Goal: Communication & Community: Answer question/provide support

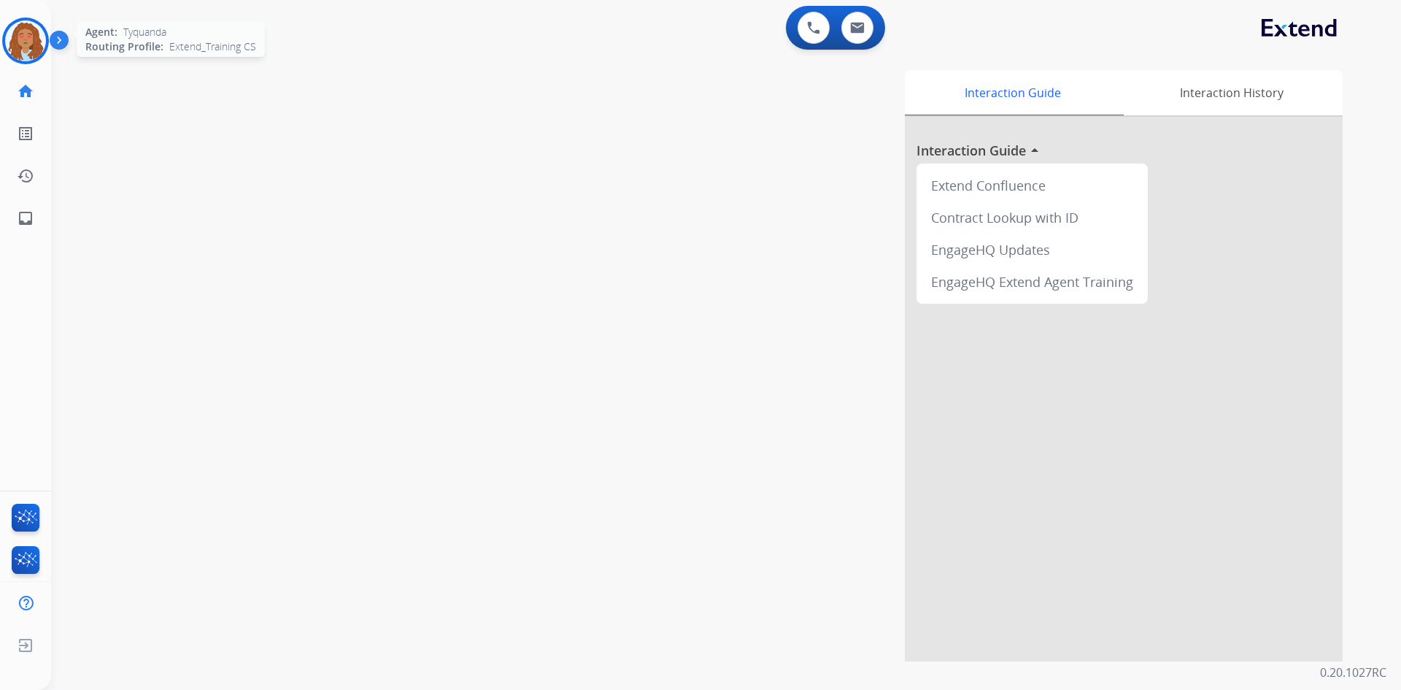
click at [16, 47] on img at bounding box center [25, 40] width 41 height 41
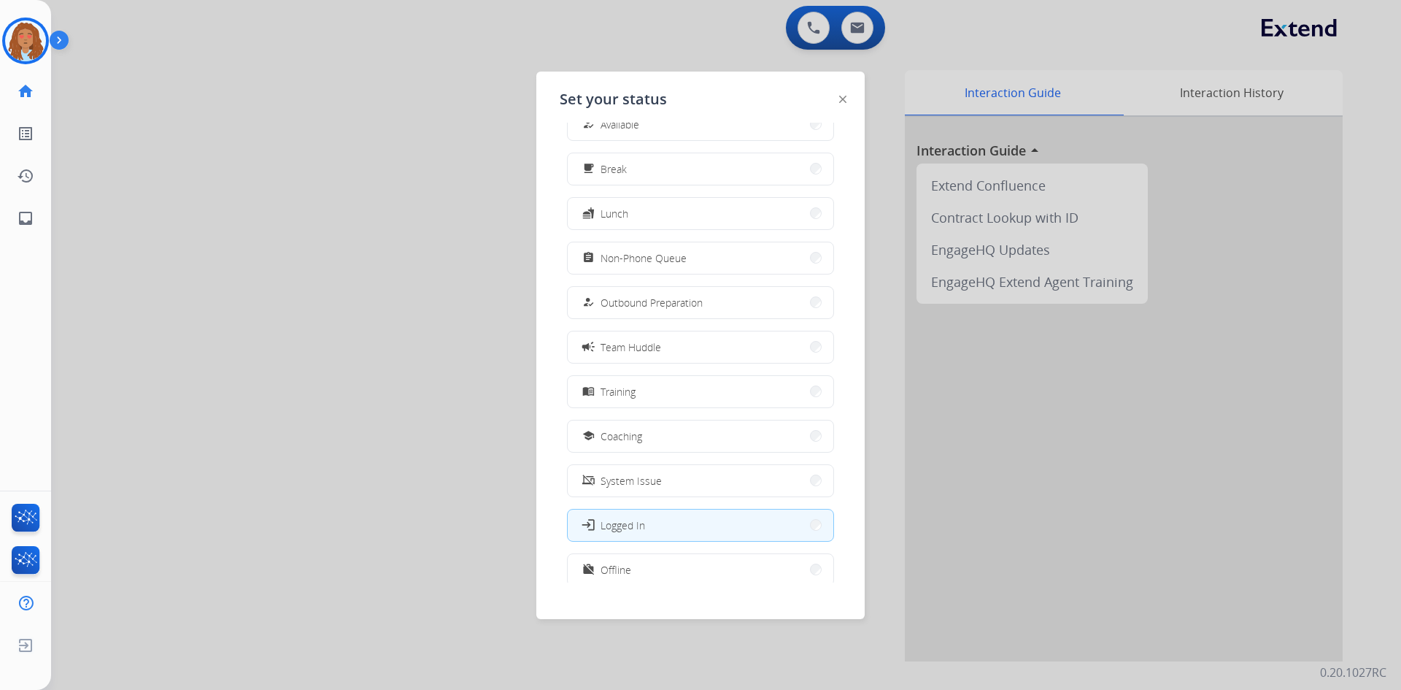
scroll to position [49, 0]
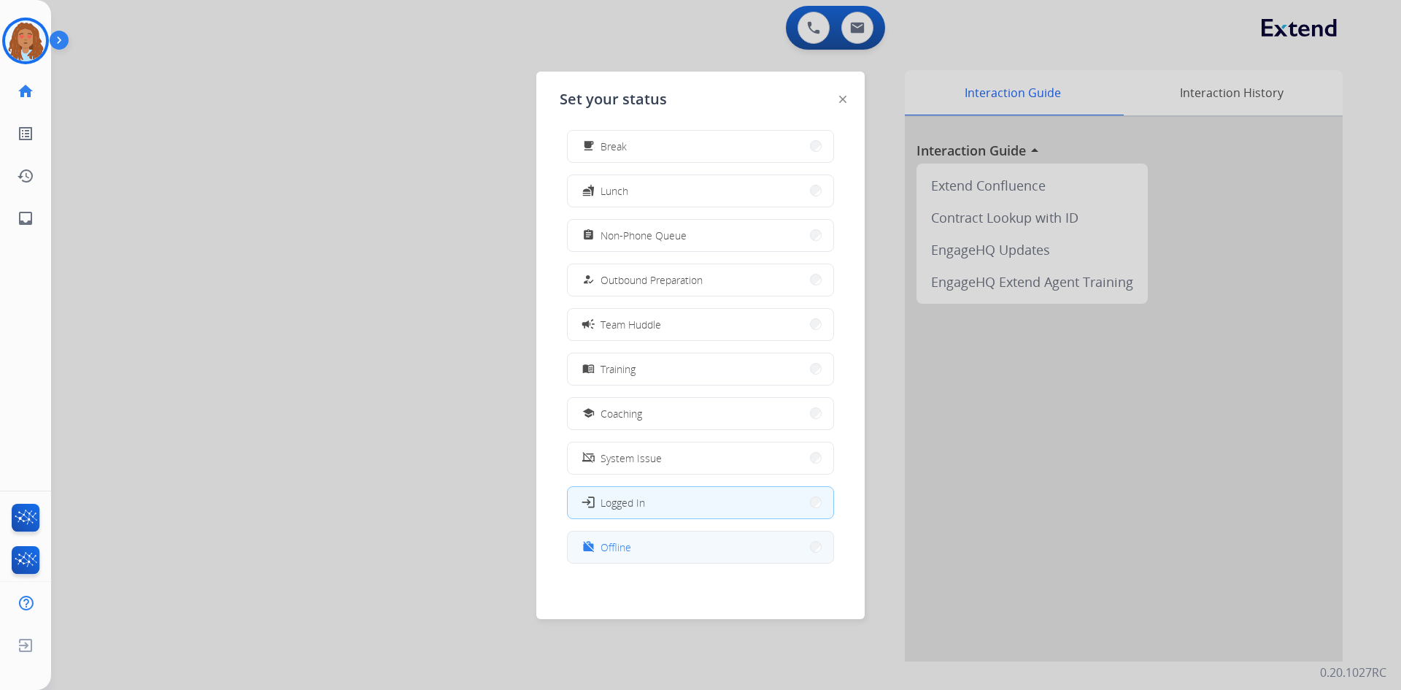
click at [812, 557] on button "work_off Offline" at bounding box center [701, 546] width 266 height 31
click at [802, 551] on div "Interaction Guide Interaction History Interaction Guide arrow_drop_up Extend Co…" at bounding box center [913, 365] width 860 height 591
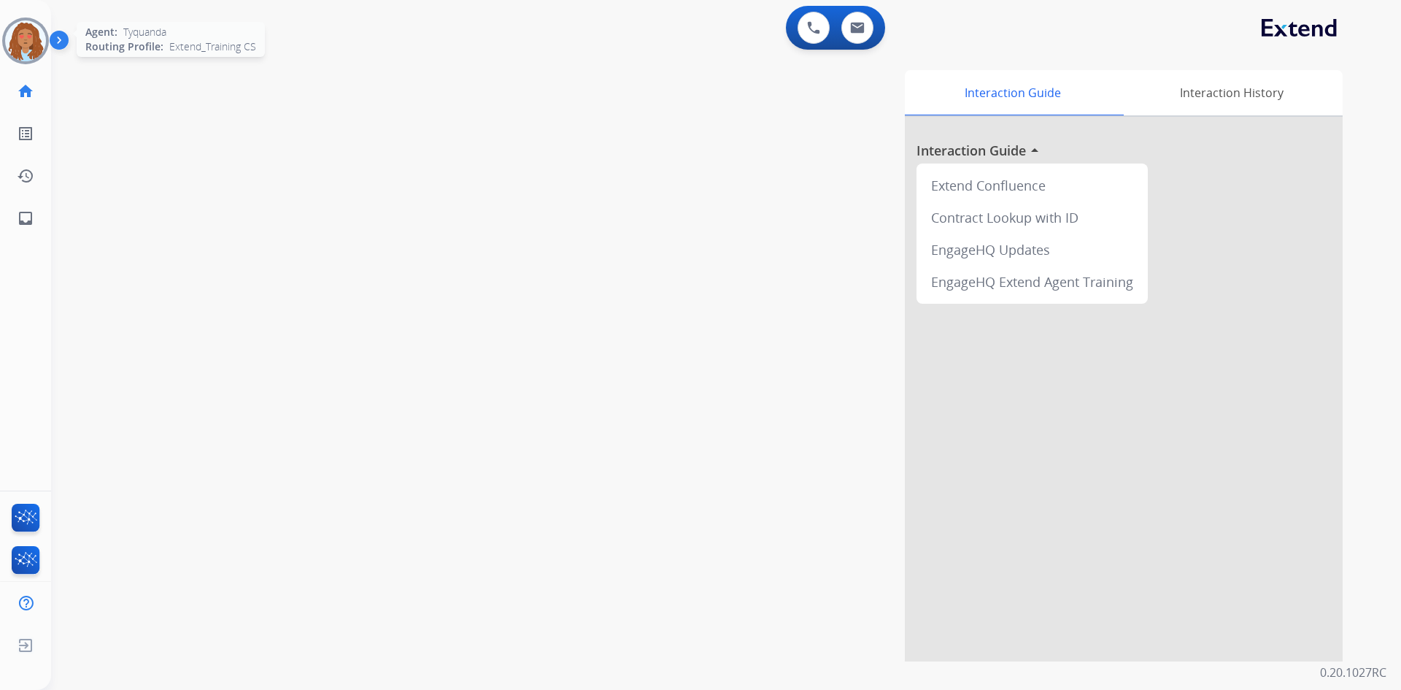
click at [21, 41] on img at bounding box center [25, 40] width 41 height 41
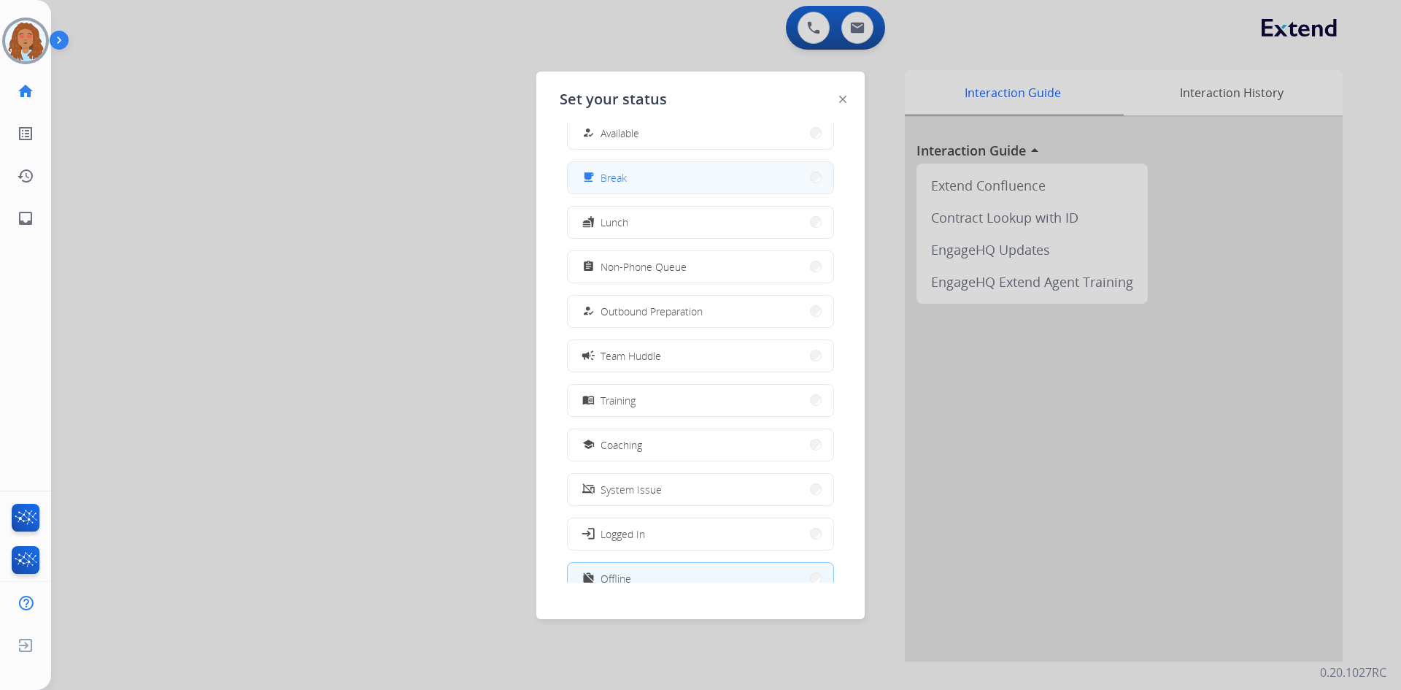
scroll to position [0, 0]
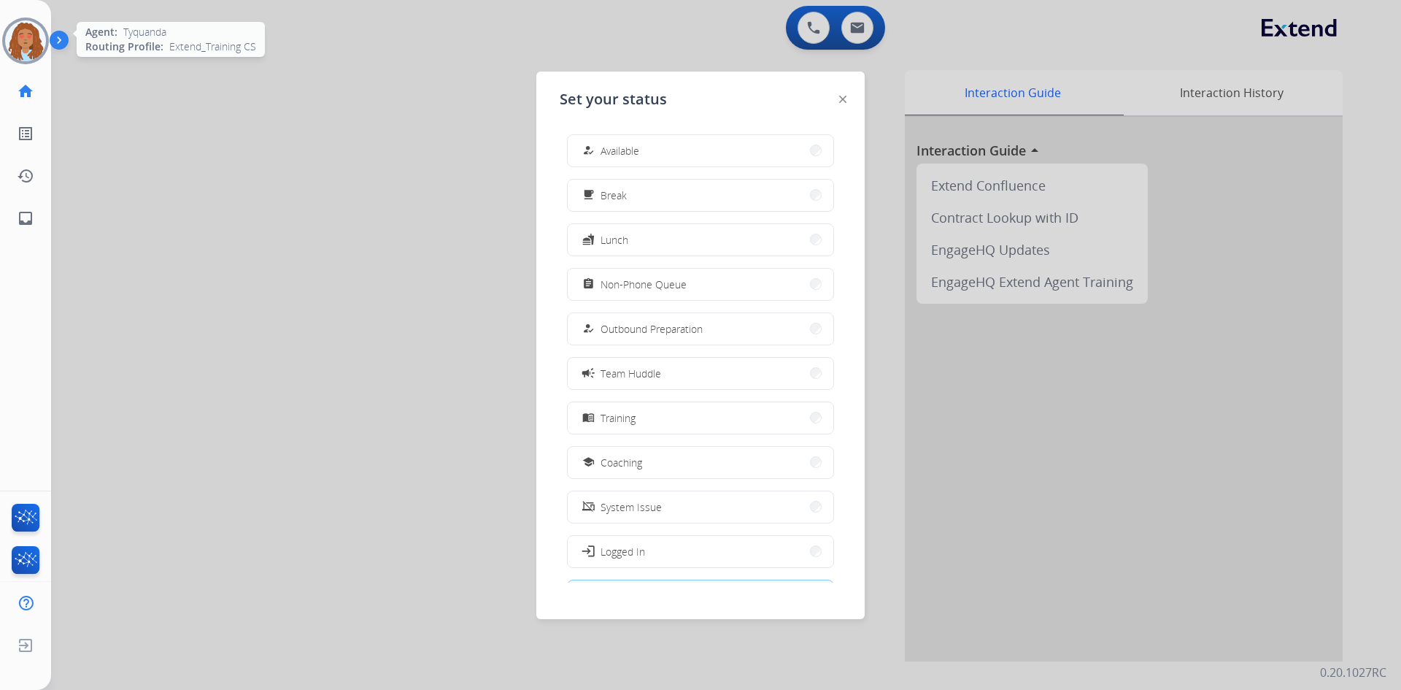
click at [36, 39] on img at bounding box center [25, 40] width 41 height 41
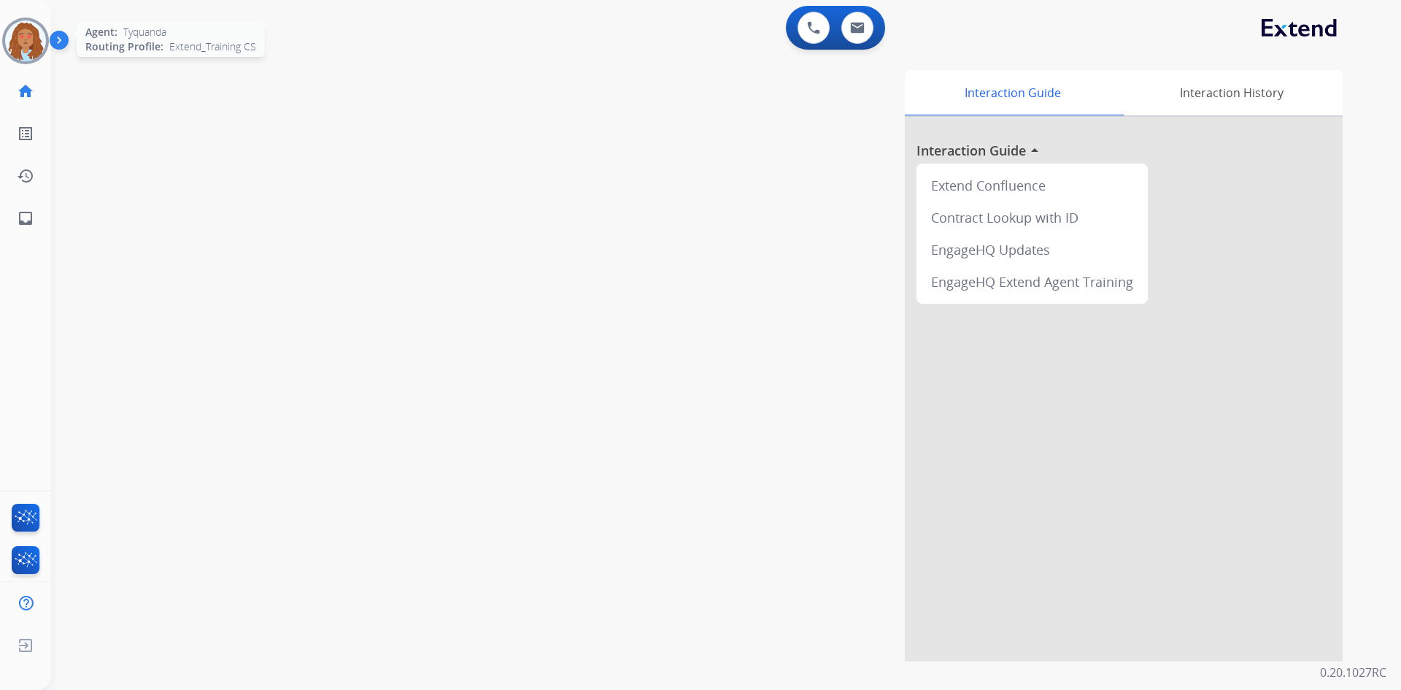
click at [36, 43] on img at bounding box center [25, 40] width 41 height 41
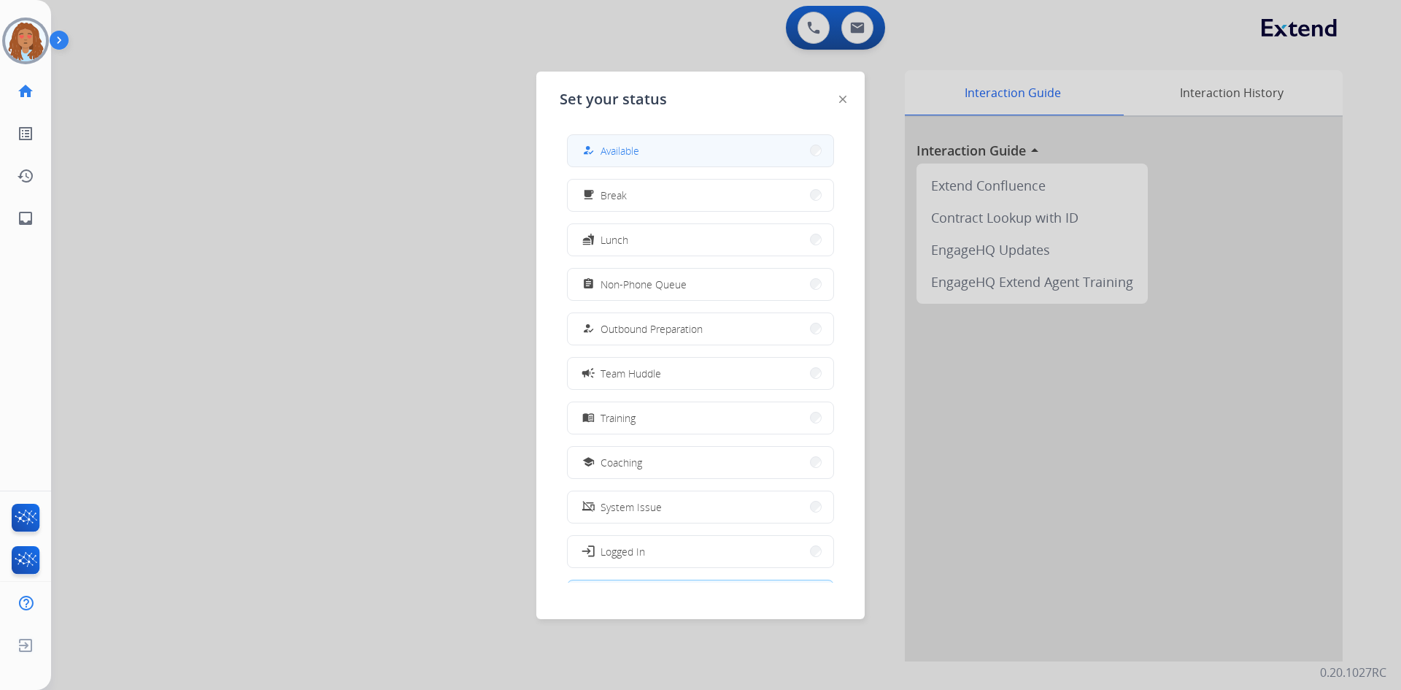
click at [798, 147] on button "how_to_reg Available" at bounding box center [701, 150] width 266 height 31
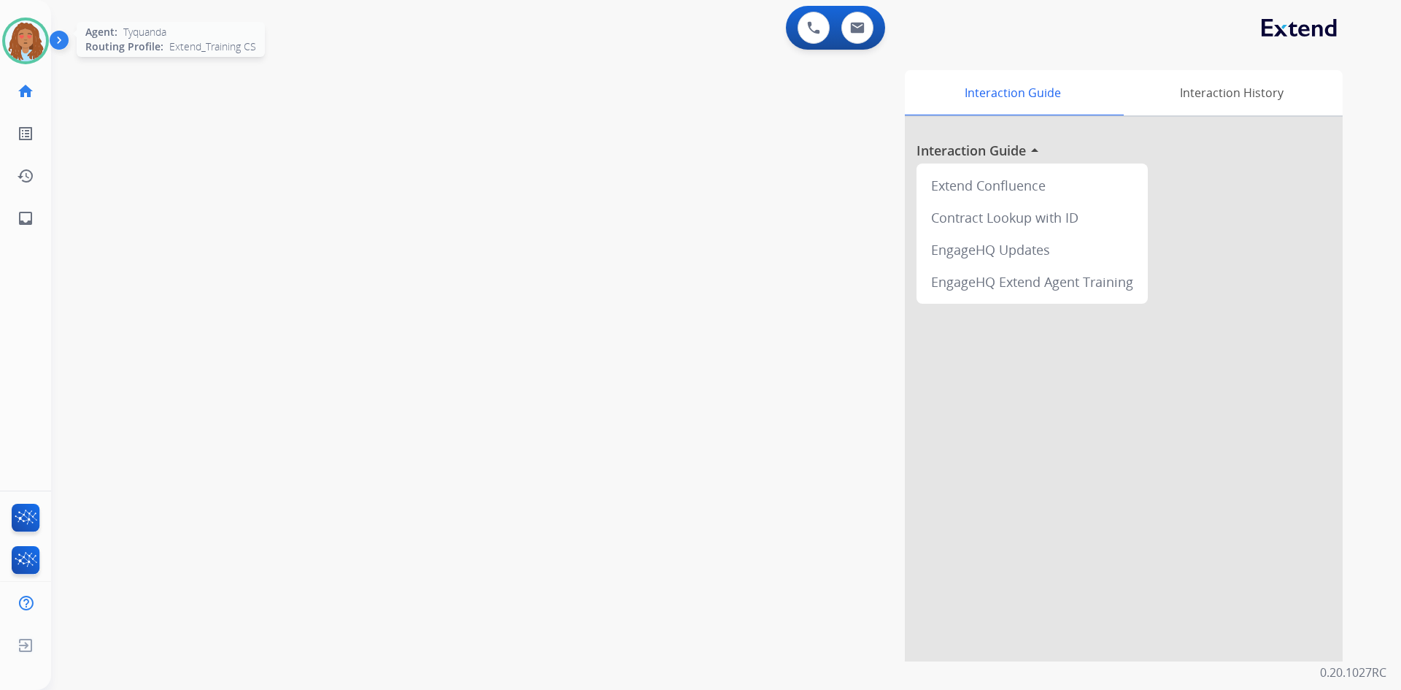
click at [40, 31] on img at bounding box center [25, 40] width 41 height 41
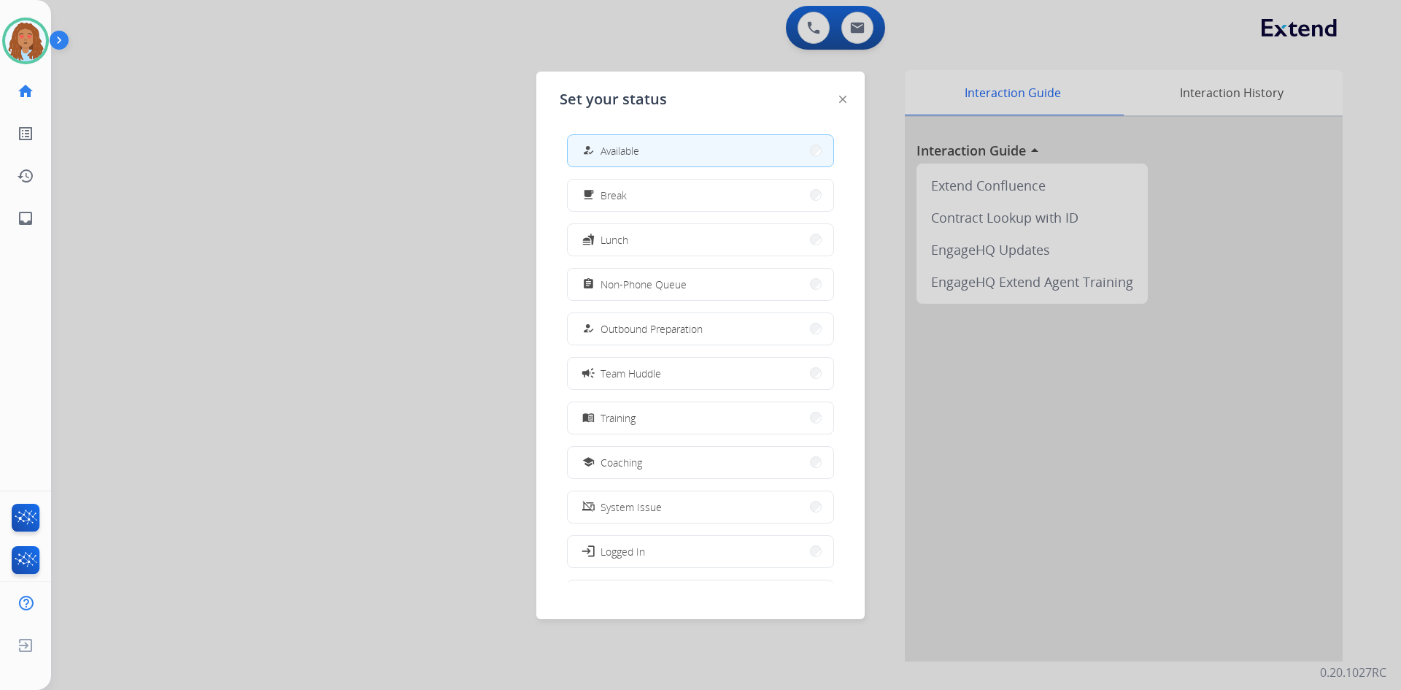
click at [209, 176] on div at bounding box center [700, 345] width 1401 height 690
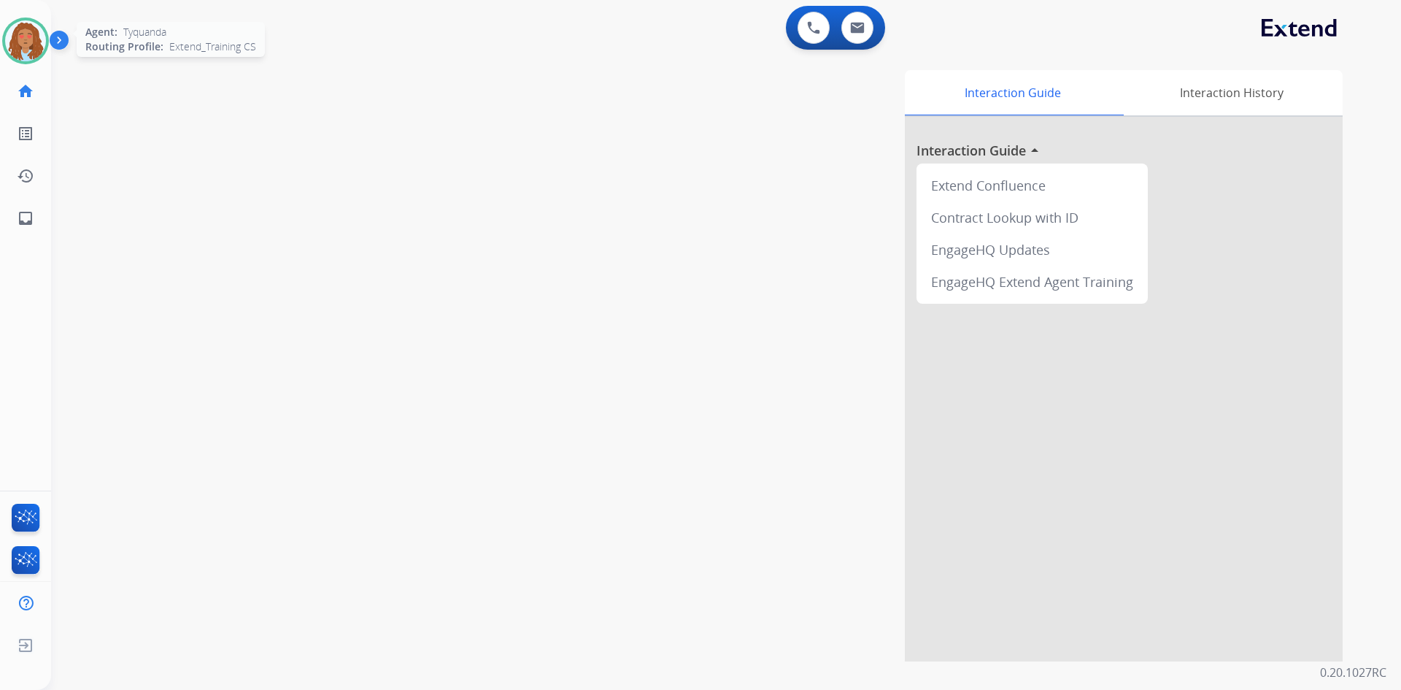
click at [24, 47] on img at bounding box center [25, 40] width 41 height 41
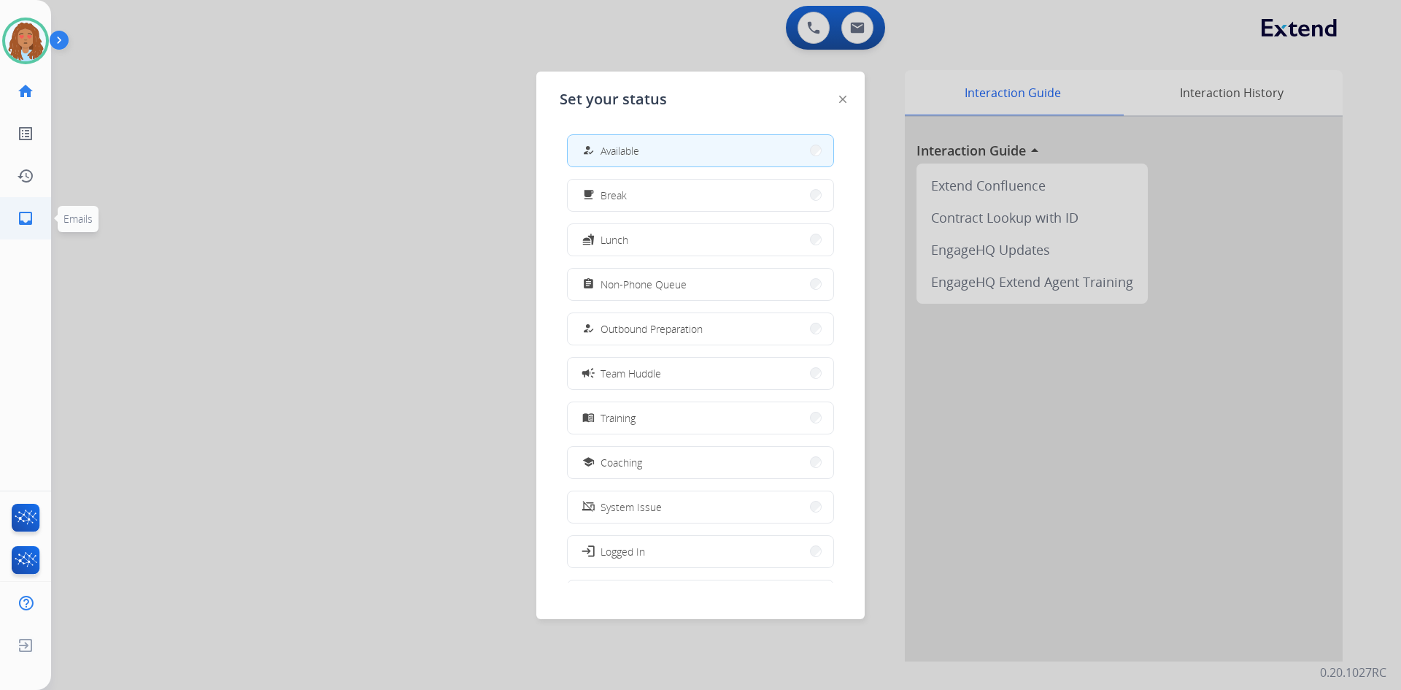
click at [21, 228] on link "inbox Emails" at bounding box center [25, 218] width 41 height 41
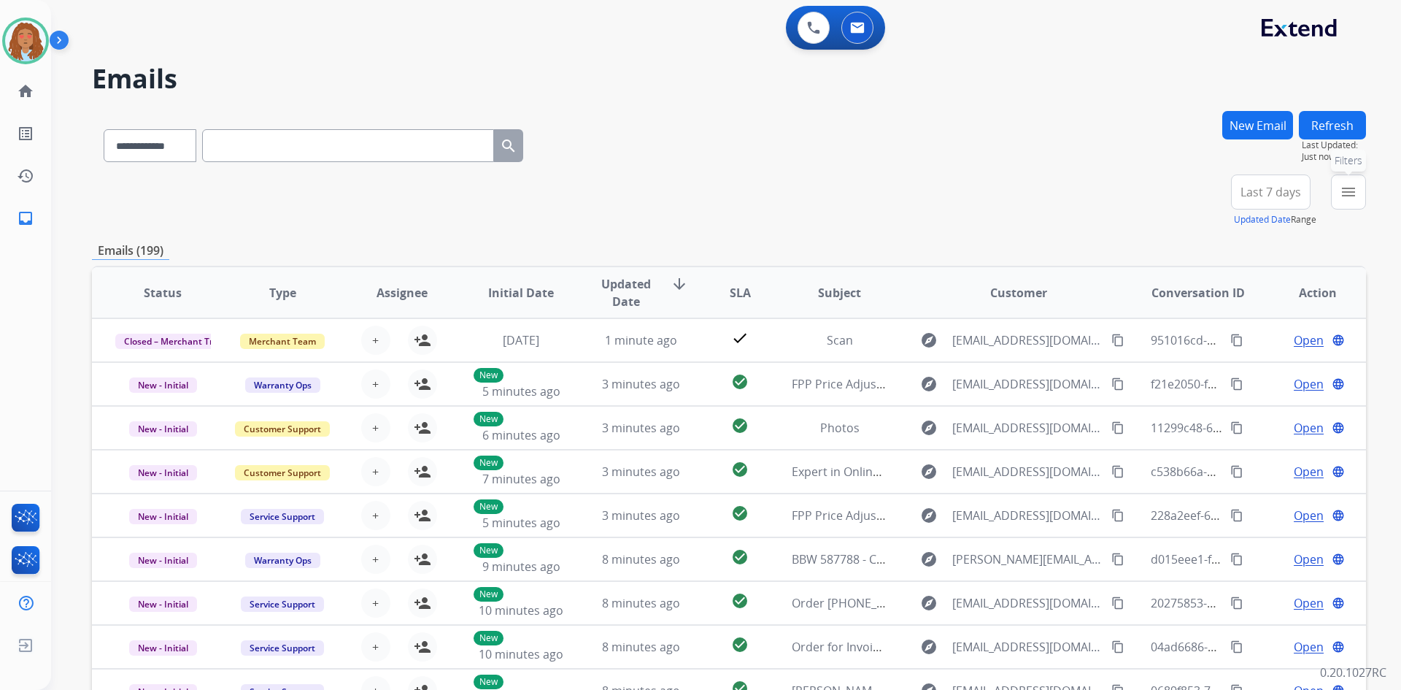
click at [1363, 197] on button "menu Filters" at bounding box center [1348, 191] width 35 height 35
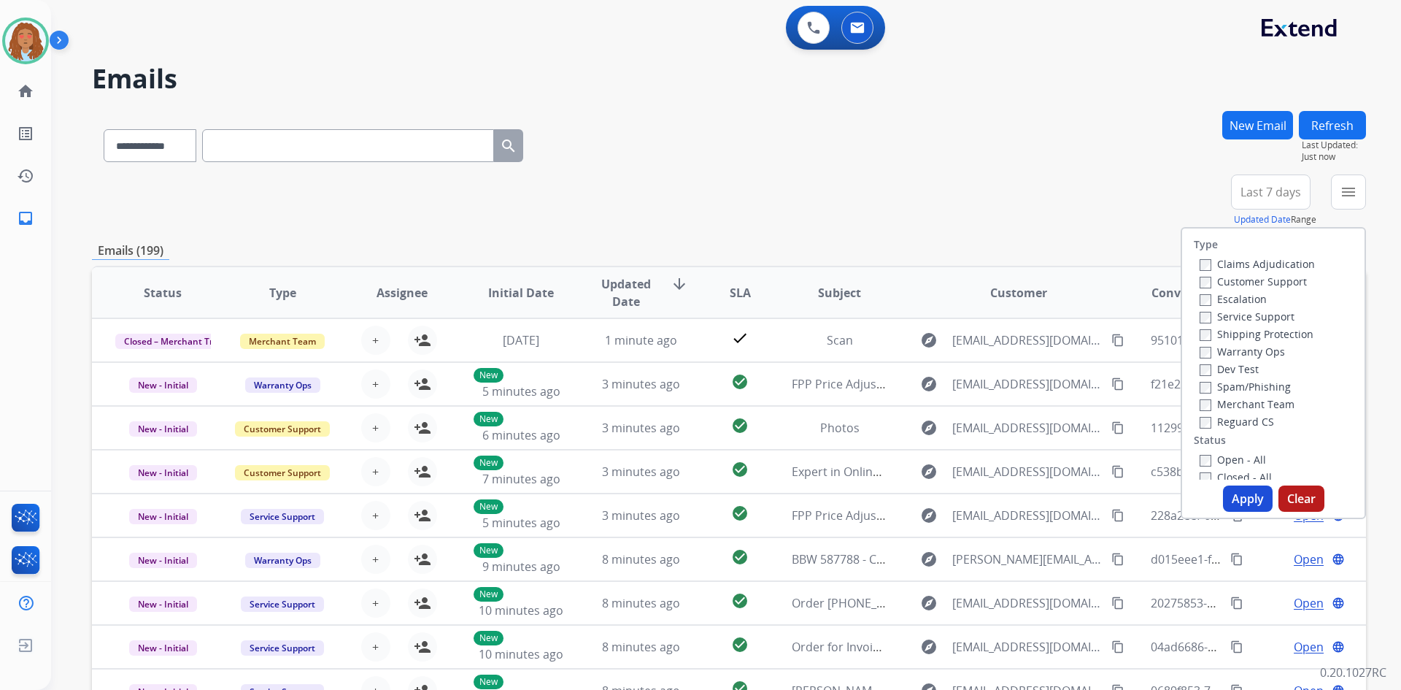
click at [1263, 285] on label "Customer Support" at bounding box center [1253, 281] width 107 height 14
click at [1254, 333] on label "Shipping Protection" at bounding box center [1257, 334] width 114 height 14
click at [1235, 420] on label "Reguard CS" at bounding box center [1237, 421] width 74 height 14
click at [1244, 509] on button "Apply" at bounding box center [1248, 498] width 50 height 26
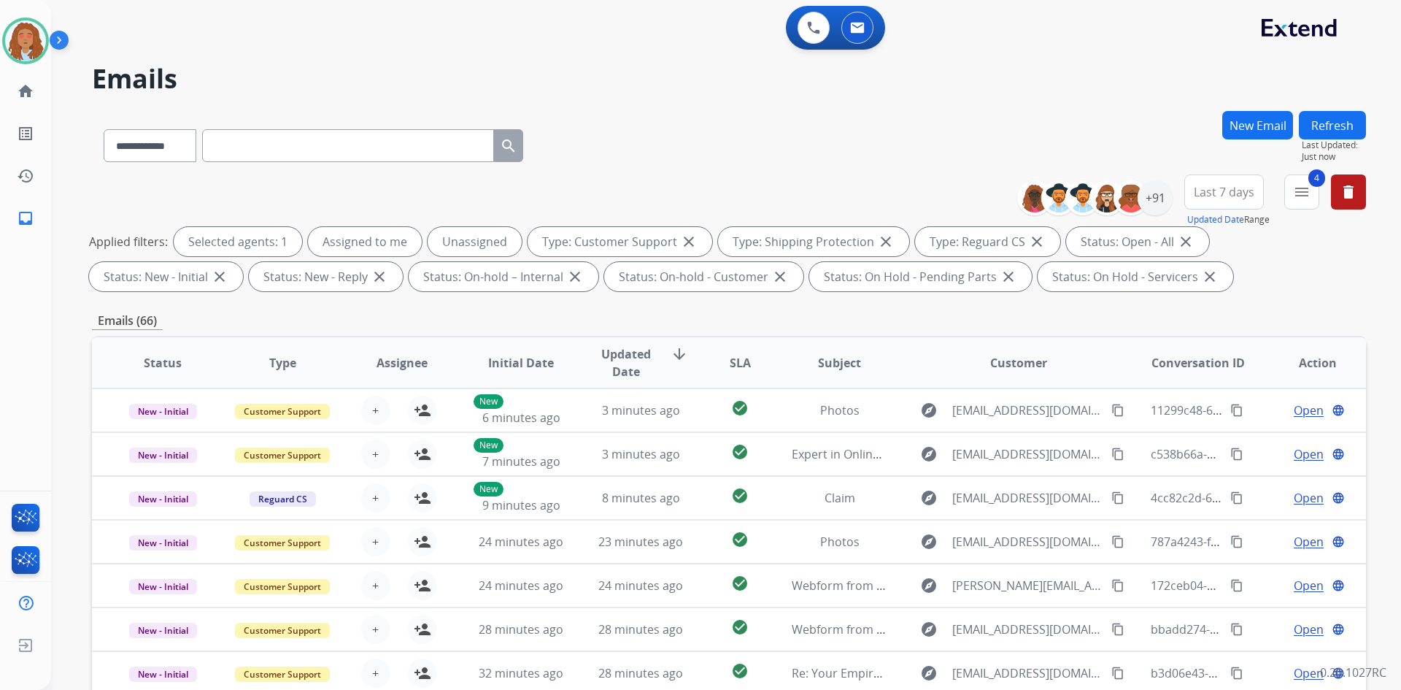
click at [1209, 202] on button "Last 7 days" at bounding box center [1224, 191] width 80 height 35
click at [1210, 373] on div "Last 90 days" at bounding box center [1219, 369] width 80 height 22
click at [1164, 197] on div "+152" at bounding box center [1155, 197] width 35 height 35
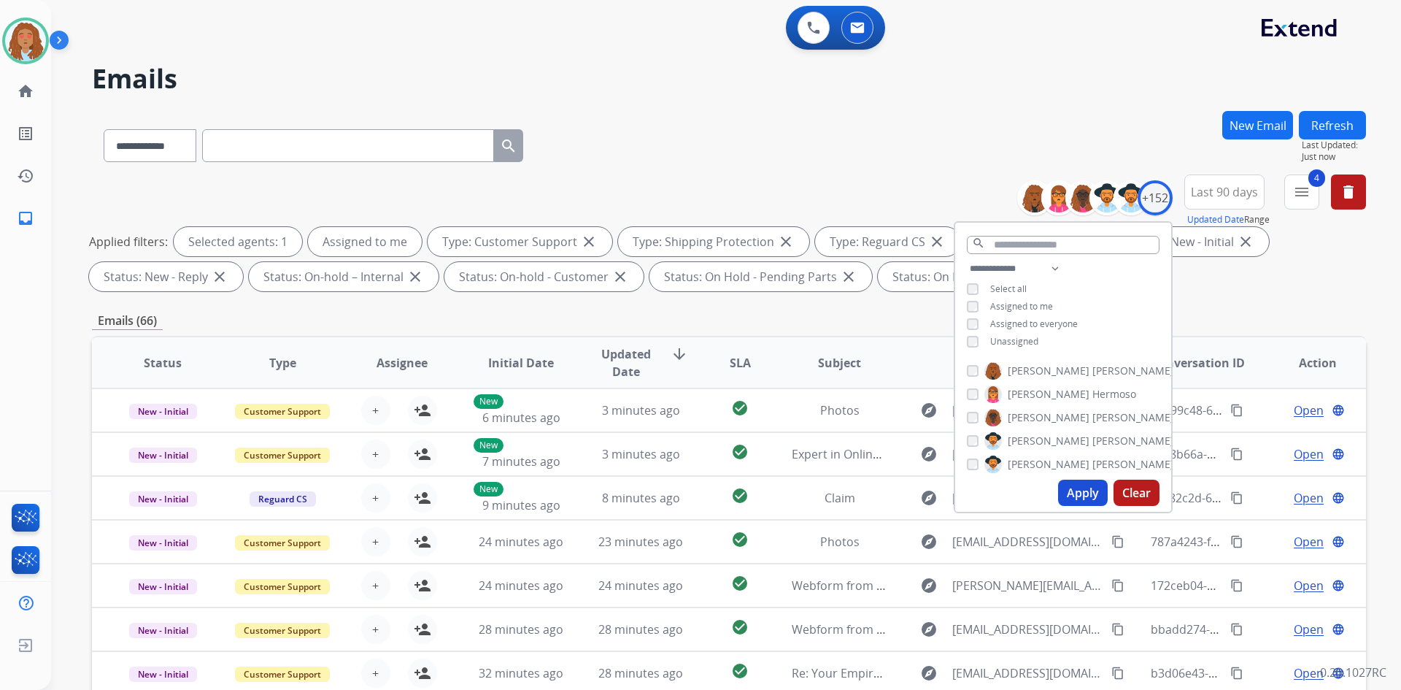
click at [1089, 485] on button "Apply" at bounding box center [1083, 492] width 50 height 26
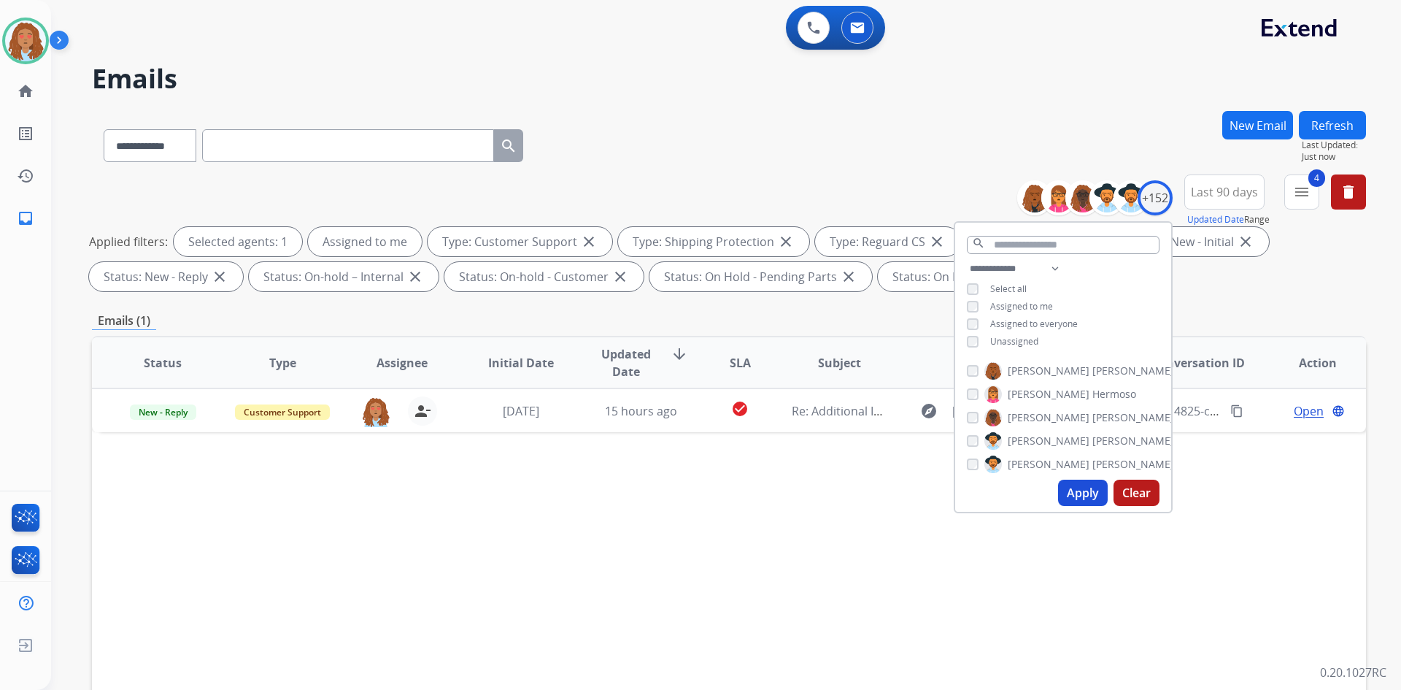
click at [1225, 306] on div "**********" at bounding box center [729, 506] width 1274 height 790
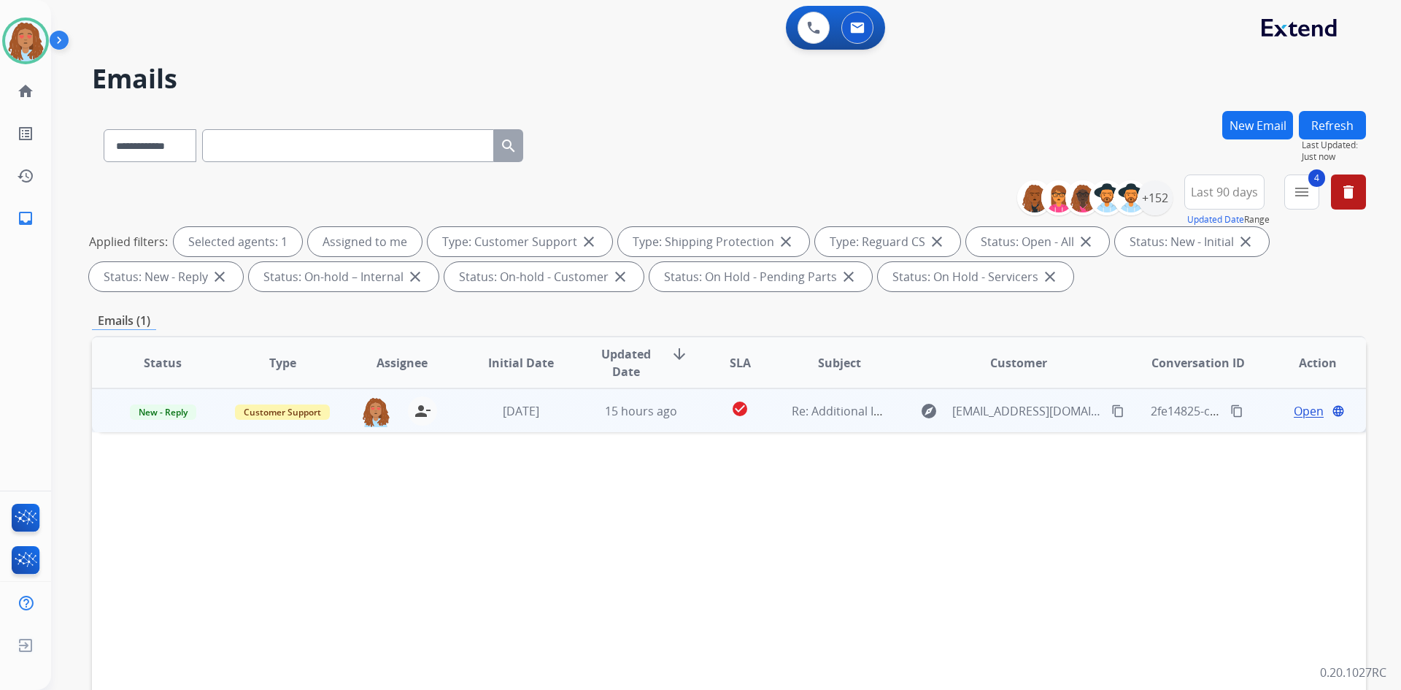
click at [1303, 413] on span "Open" at bounding box center [1309, 411] width 30 height 18
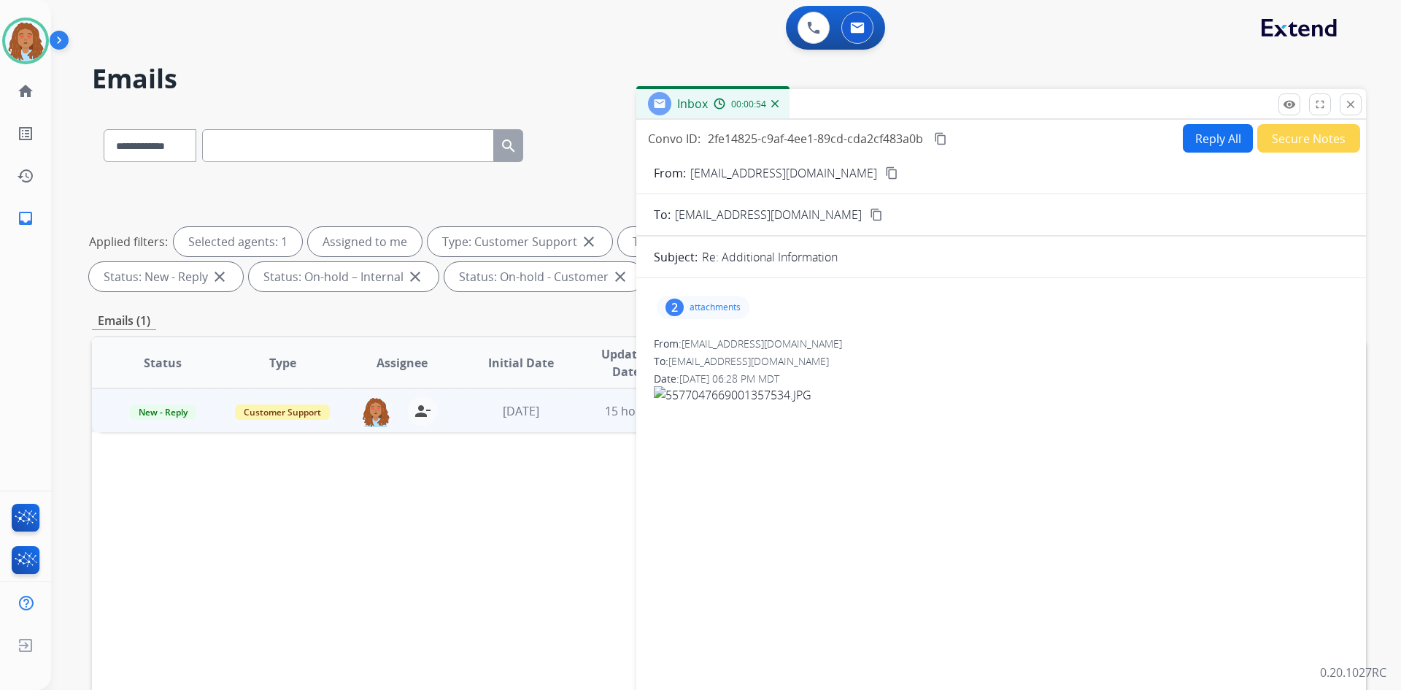
click at [703, 298] on div "2 attachments" at bounding box center [703, 307] width 93 height 23
click at [714, 352] on div at bounding box center [704, 344] width 73 height 51
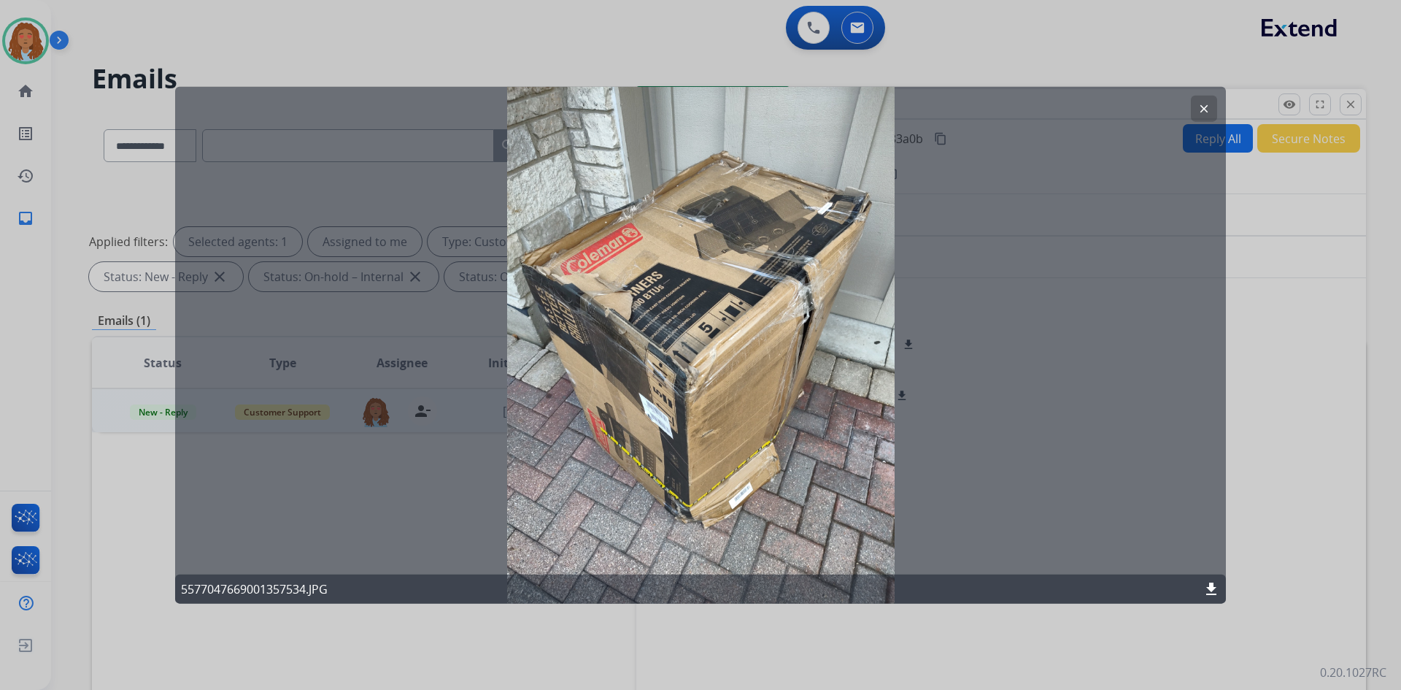
click at [1197, 109] on button "clear" at bounding box center [1204, 108] width 26 height 26
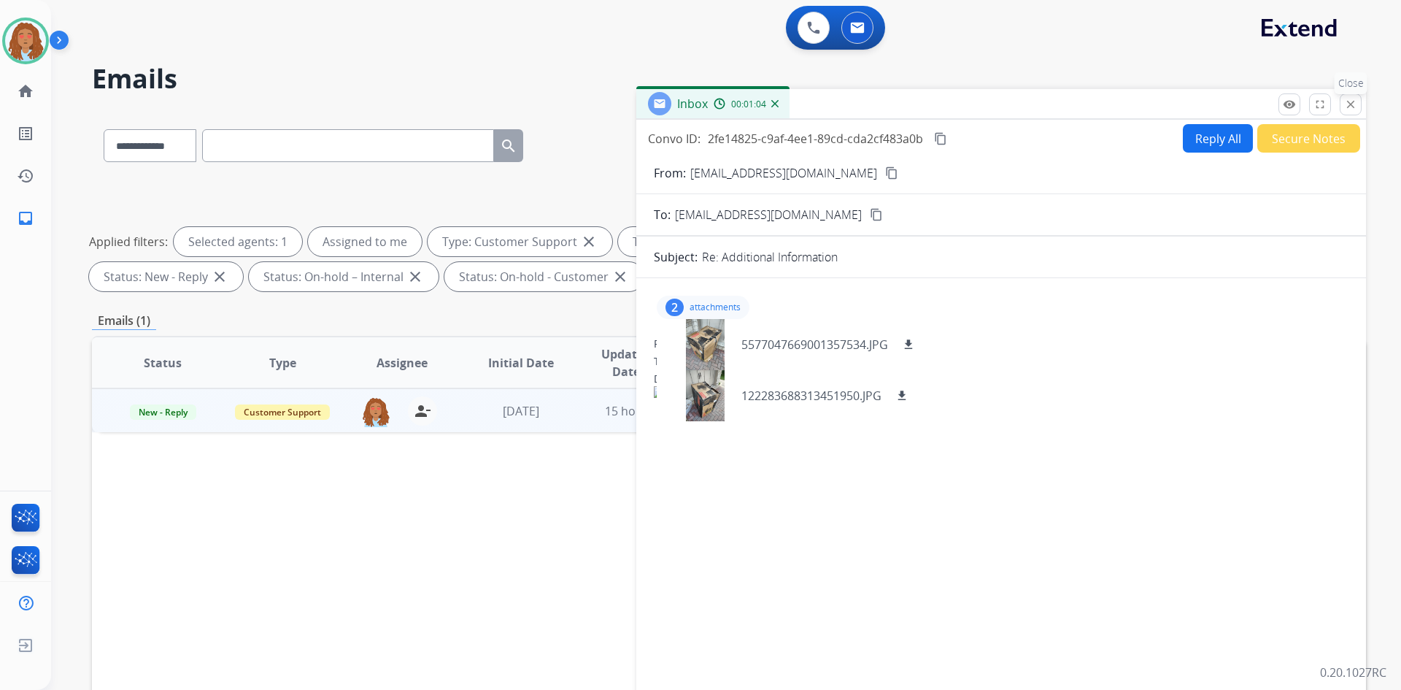
click at [1347, 99] on mat-icon "close" at bounding box center [1350, 104] width 13 height 13
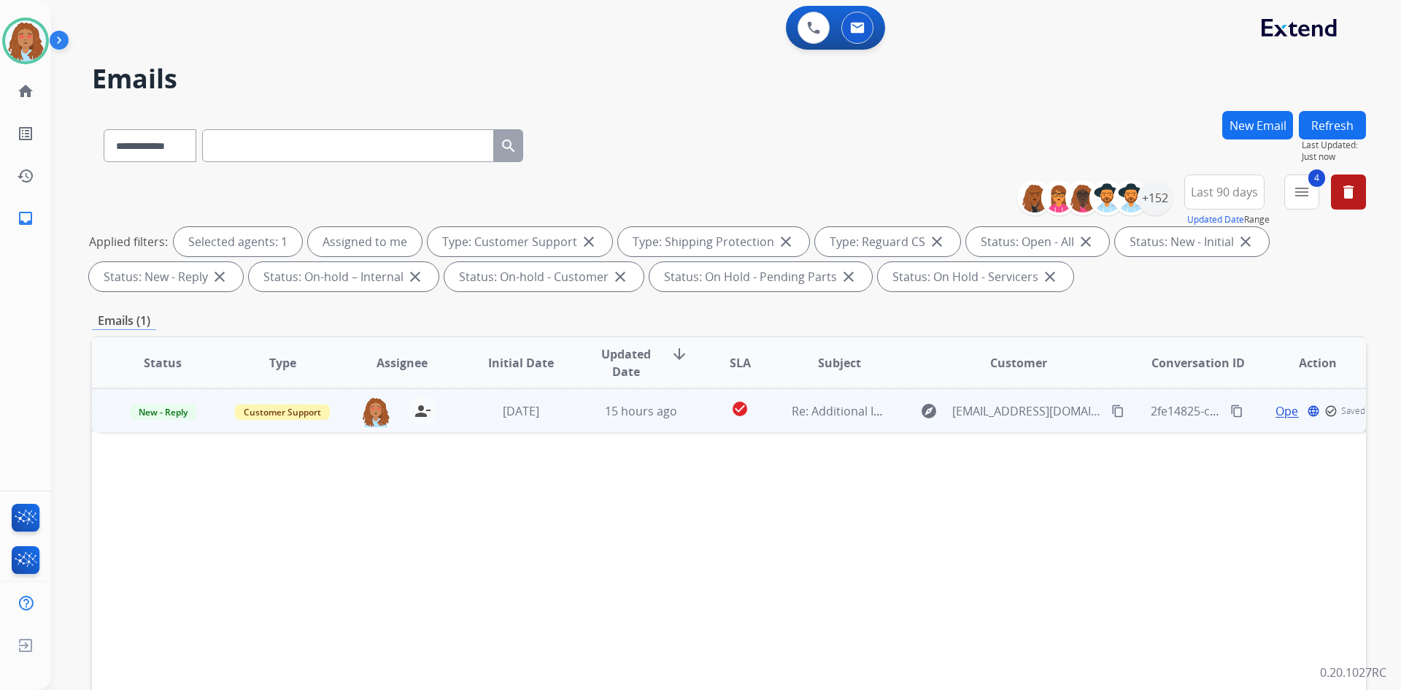
click at [1111, 412] on mat-icon "content_copy" at bounding box center [1117, 410] width 13 height 13
click at [1294, 415] on span "Open" at bounding box center [1309, 411] width 30 height 18
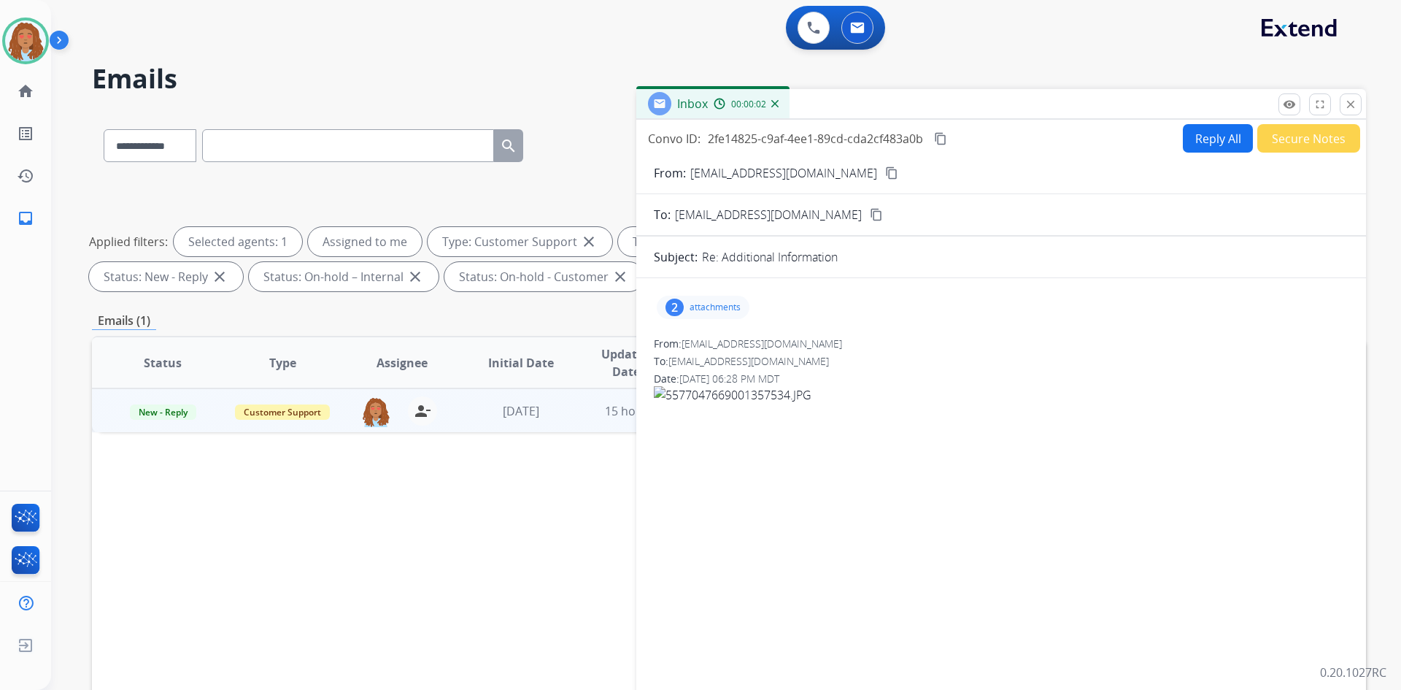
click at [713, 305] on p "attachments" at bounding box center [715, 307] width 51 height 12
click at [1201, 139] on button "Reply All" at bounding box center [1218, 138] width 70 height 28
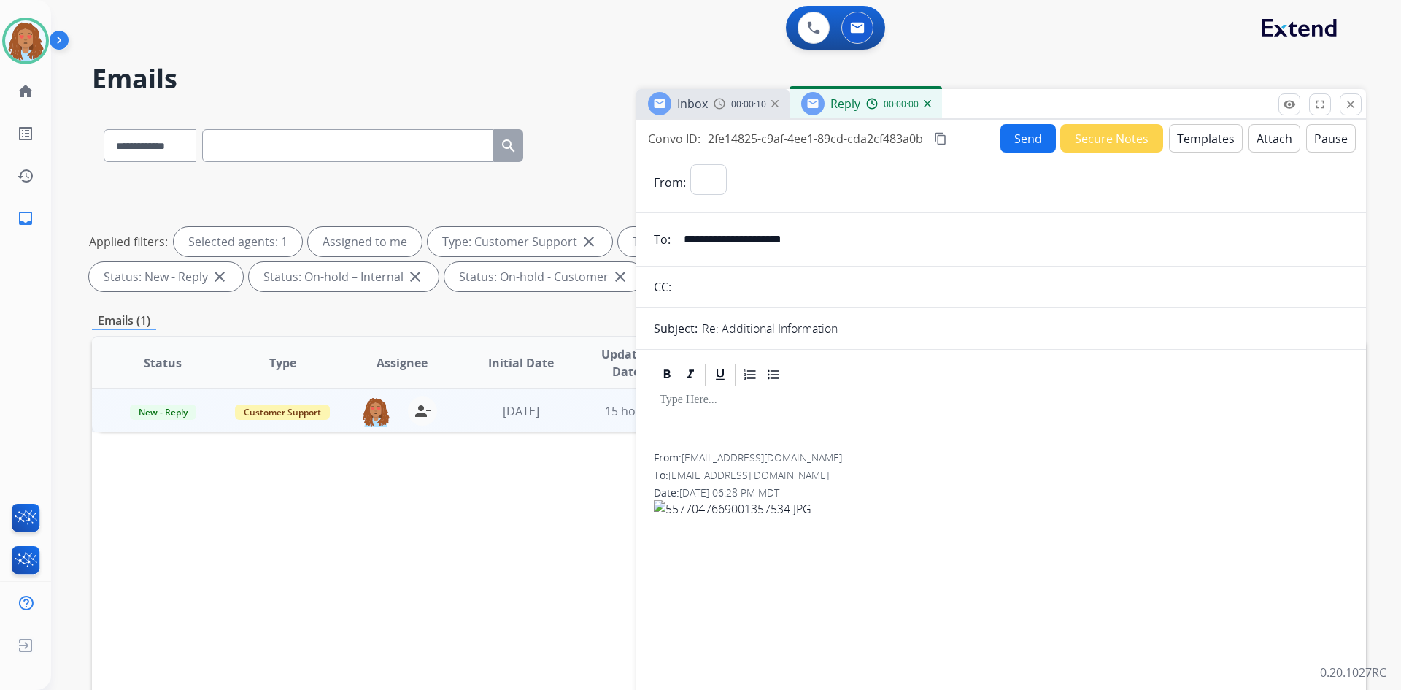
select select "**********"
click at [1188, 144] on button "Templates" at bounding box center [1206, 138] width 74 height 28
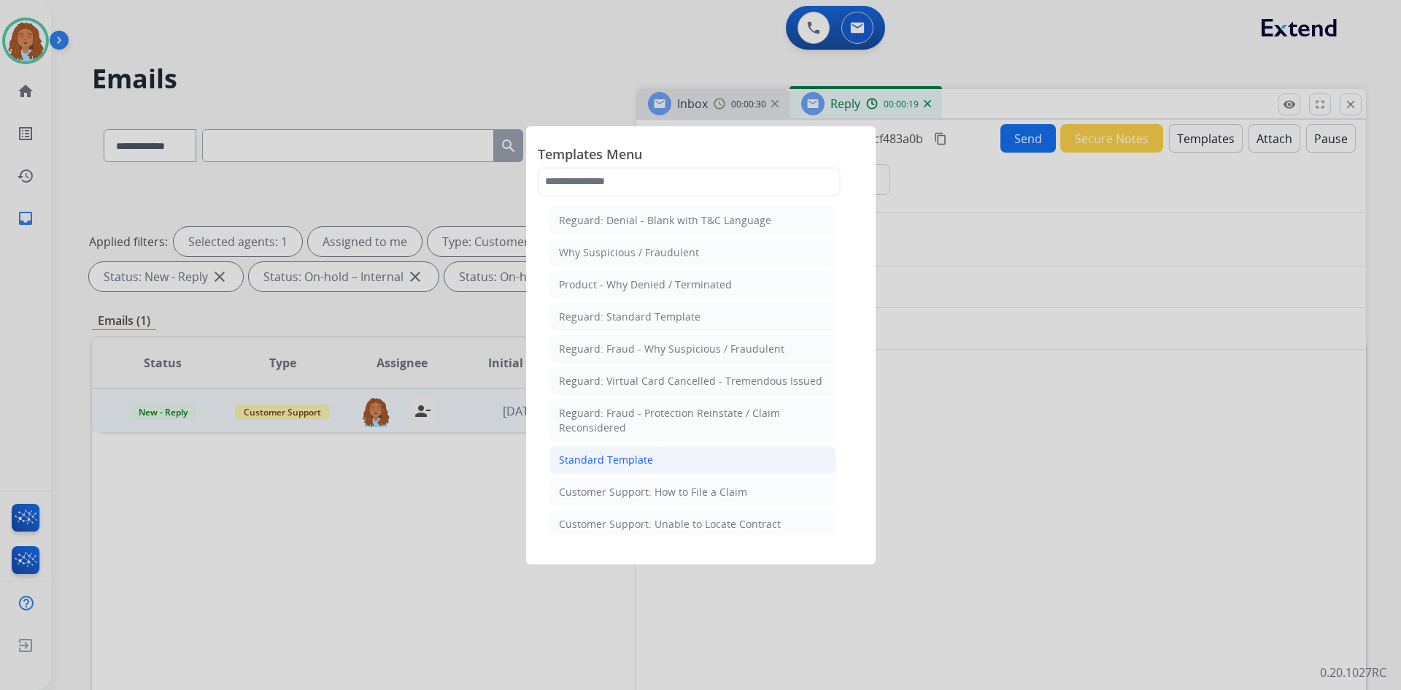
click at [657, 456] on li "Standard Template" at bounding box center [692, 460] width 287 height 28
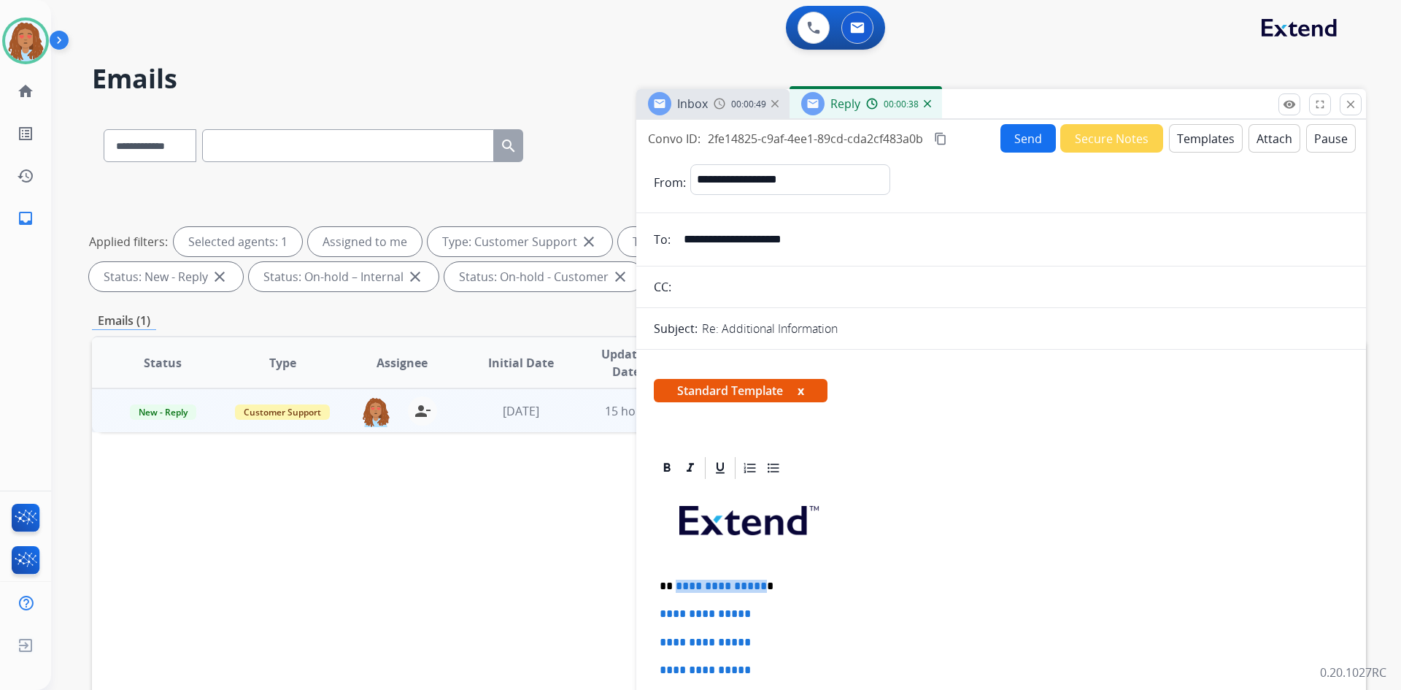
drag, startPoint x: 757, startPoint y: 586, endPoint x: 675, endPoint y: 585, distance: 82.5
click at [676, 585] on span "**********" at bounding box center [721, 585] width 91 height 11
drag, startPoint x: 760, startPoint y: 617, endPoint x: 616, endPoint y: 610, distance: 143.9
click at [616, 610] on div "**********" at bounding box center [729, 506] width 1274 height 790
drag, startPoint x: 756, startPoint y: 643, endPoint x: 648, endPoint y: 638, distance: 108.1
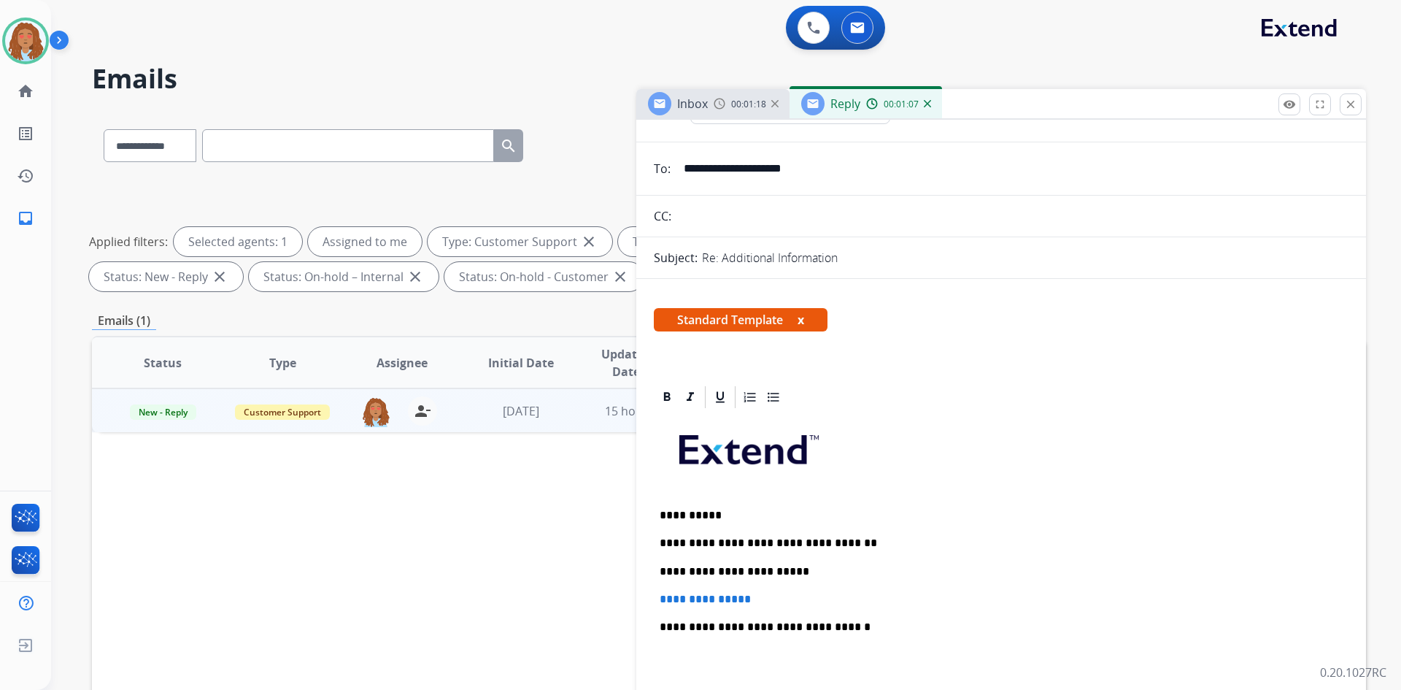
scroll to position [73, 0]
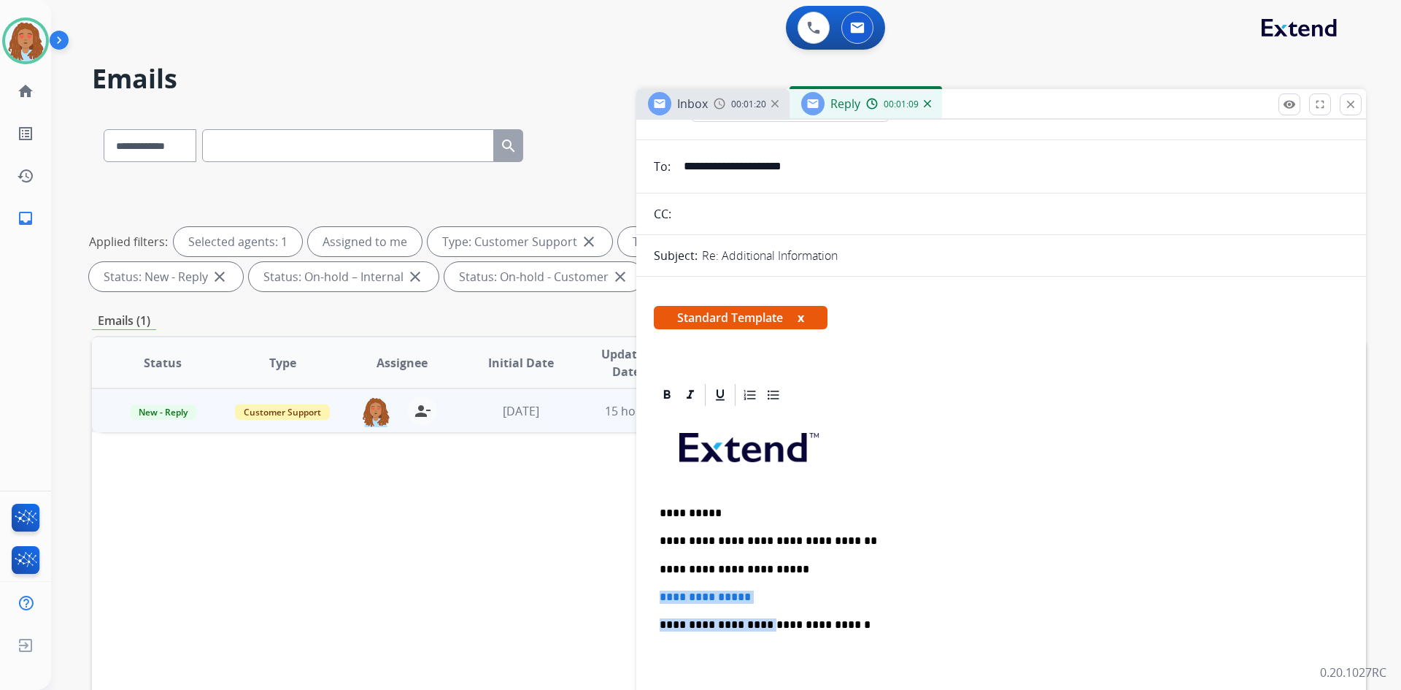
drag, startPoint x: 758, startPoint y: 603, endPoint x: 652, endPoint y: 598, distance: 106.0
click at [679, 598] on span "**********" at bounding box center [705, 596] width 91 height 11
drag, startPoint x: 779, startPoint y: 594, endPoint x: 768, endPoint y: 595, distance: 11.8
click at [779, 594] on p "**********" at bounding box center [1001, 596] width 683 height 13
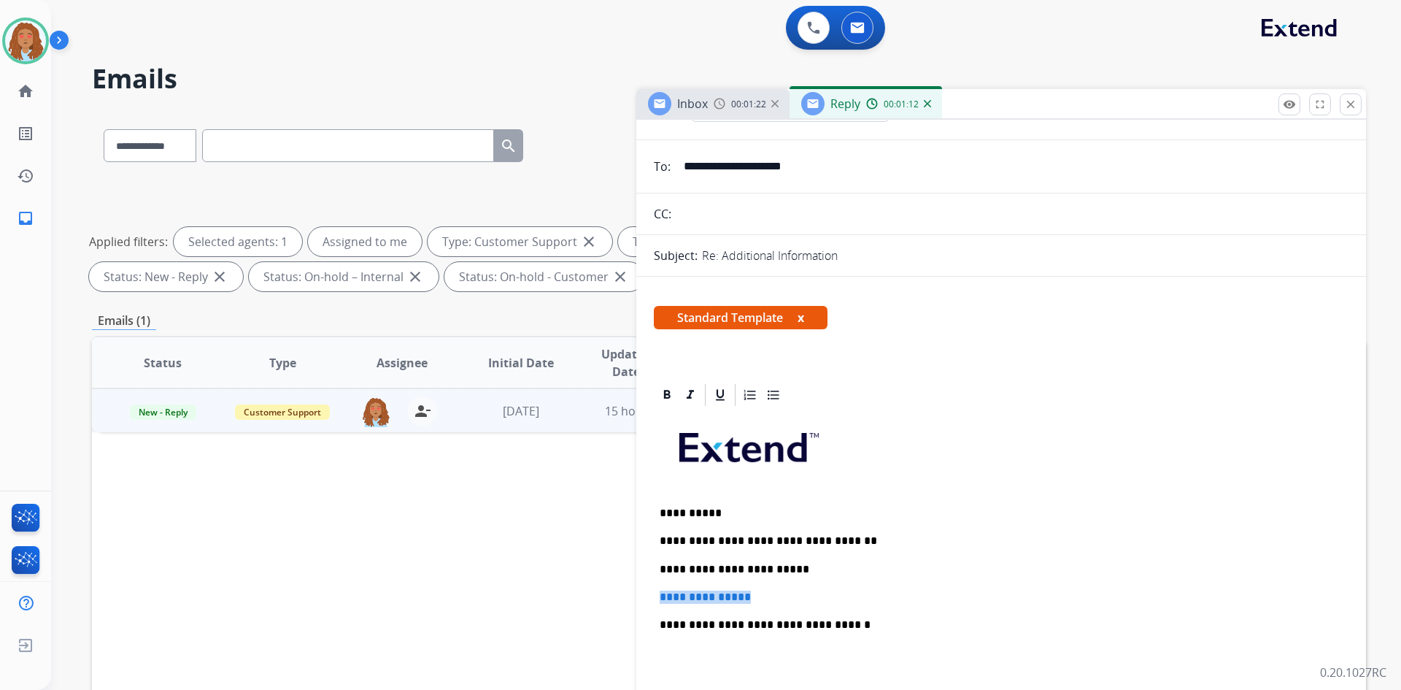
drag, startPoint x: 765, startPoint y: 595, endPoint x: 657, endPoint y: 594, distance: 108.0
click at [657, 594] on div "**********" at bounding box center [1001, 659] width 695 height 502
drag, startPoint x: 668, startPoint y: 598, endPoint x: 932, endPoint y: 479, distance: 289.7
click at [932, 479] on p at bounding box center [1001, 453] width 683 height 78
click at [690, 597] on p "**********" at bounding box center [995, 596] width 671 height 13
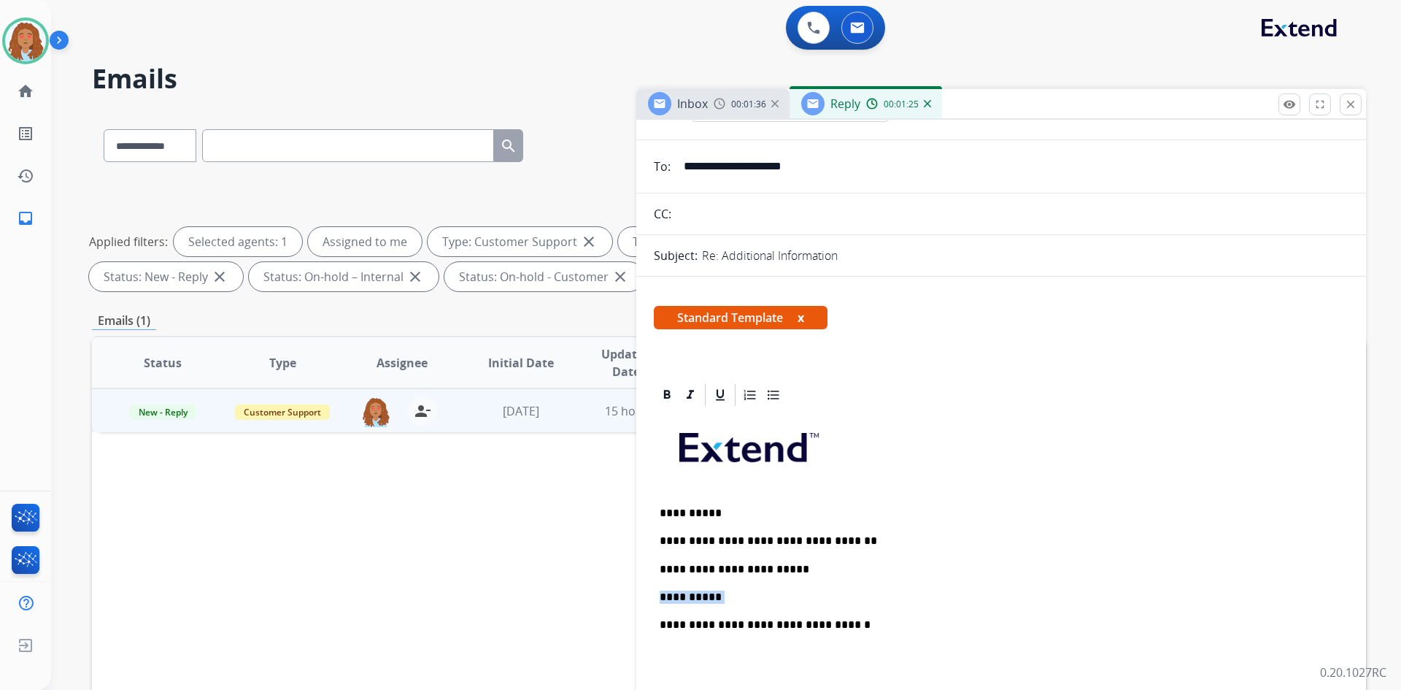
click at [690, 597] on p "**********" at bounding box center [995, 596] width 671 height 13
drag, startPoint x: 673, startPoint y: 600, endPoint x: 1021, endPoint y: 384, distance: 409.6
click at [1021, 384] on div at bounding box center [1001, 395] width 695 height 26
click at [739, 600] on p "**********" at bounding box center [995, 596] width 671 height 13
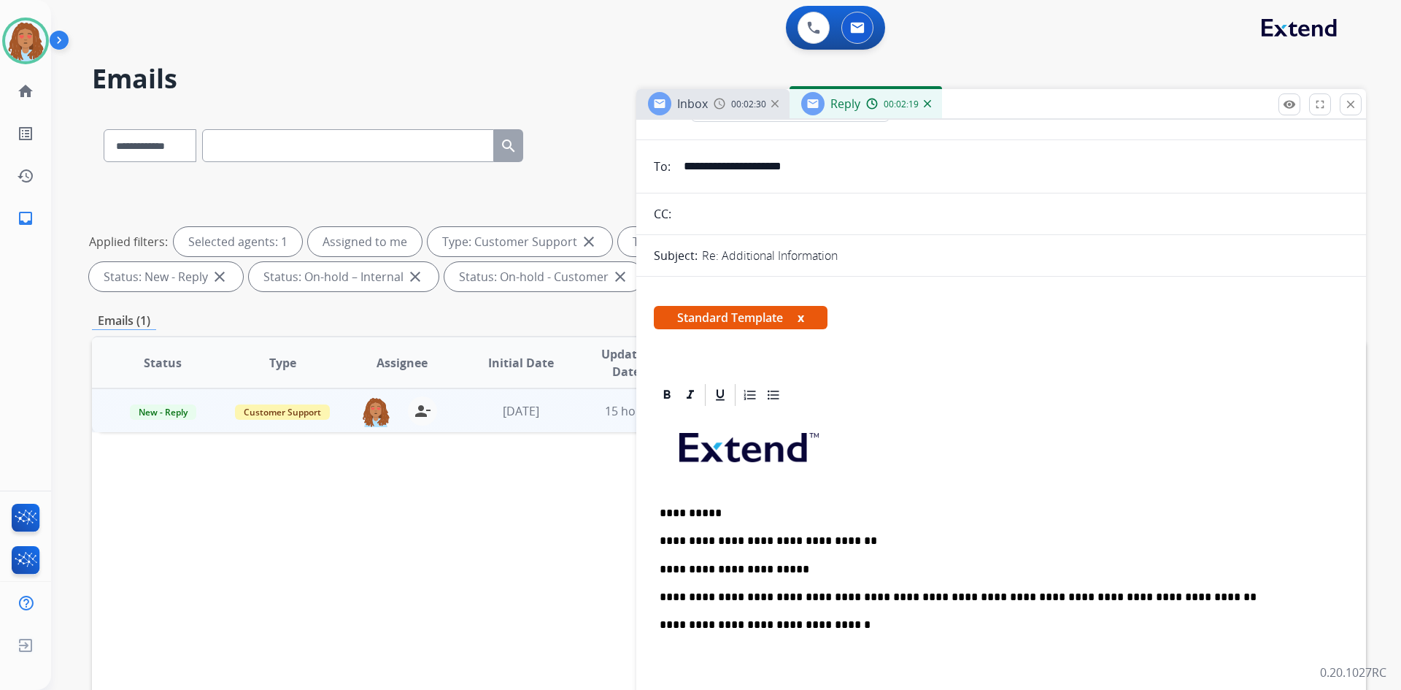
click at [1161, 601] on p "**********" at bounding box center [995, 596] width 671 height 13
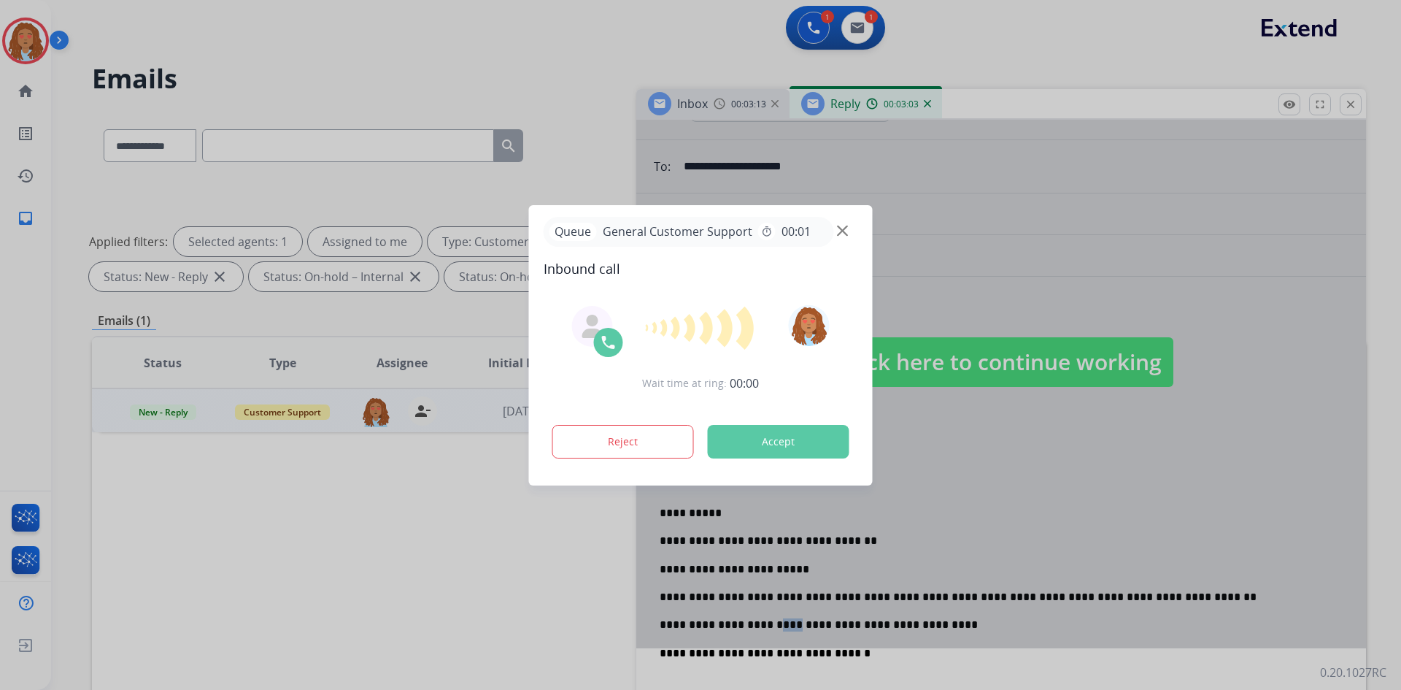
drag, startPoint x: 764, startPoint y: 623, endPoint x: 776, endPoint y: 623, distance: 11.7
click at [776, 623] on div "**********" at bounding box center [700, 345] width 1401 height 690
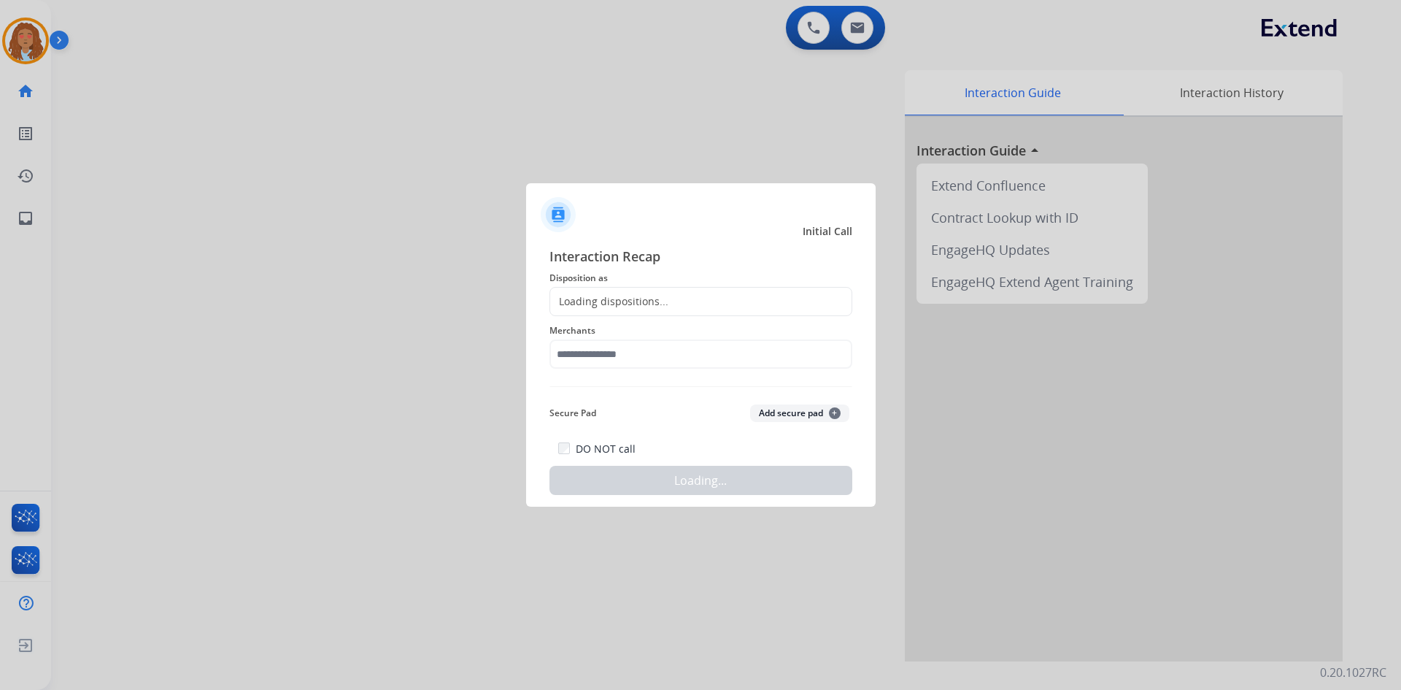
click at [277, 118] on div at bounding box center [700, 345] width 1401 height 690
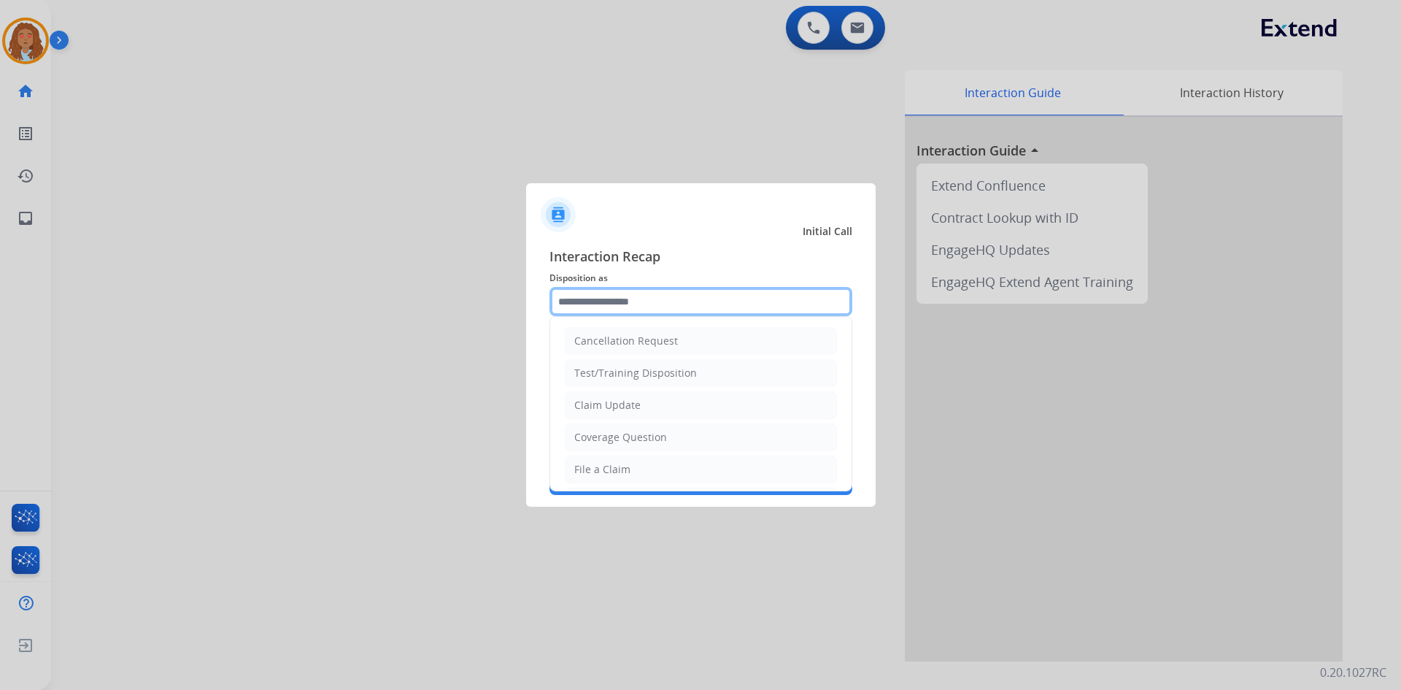
click at [613, 301] on input "text" at bounding box center [700, 301] width 303 height 29
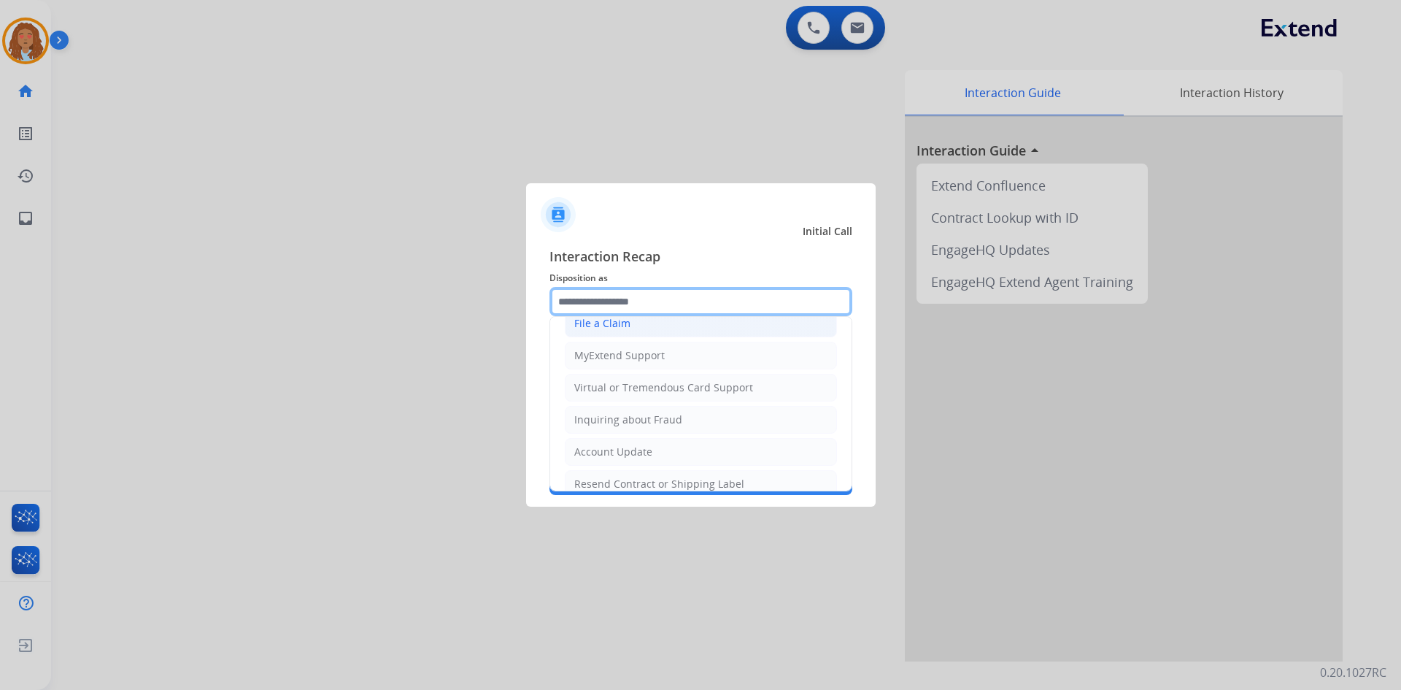
scroll to position [228, 0]
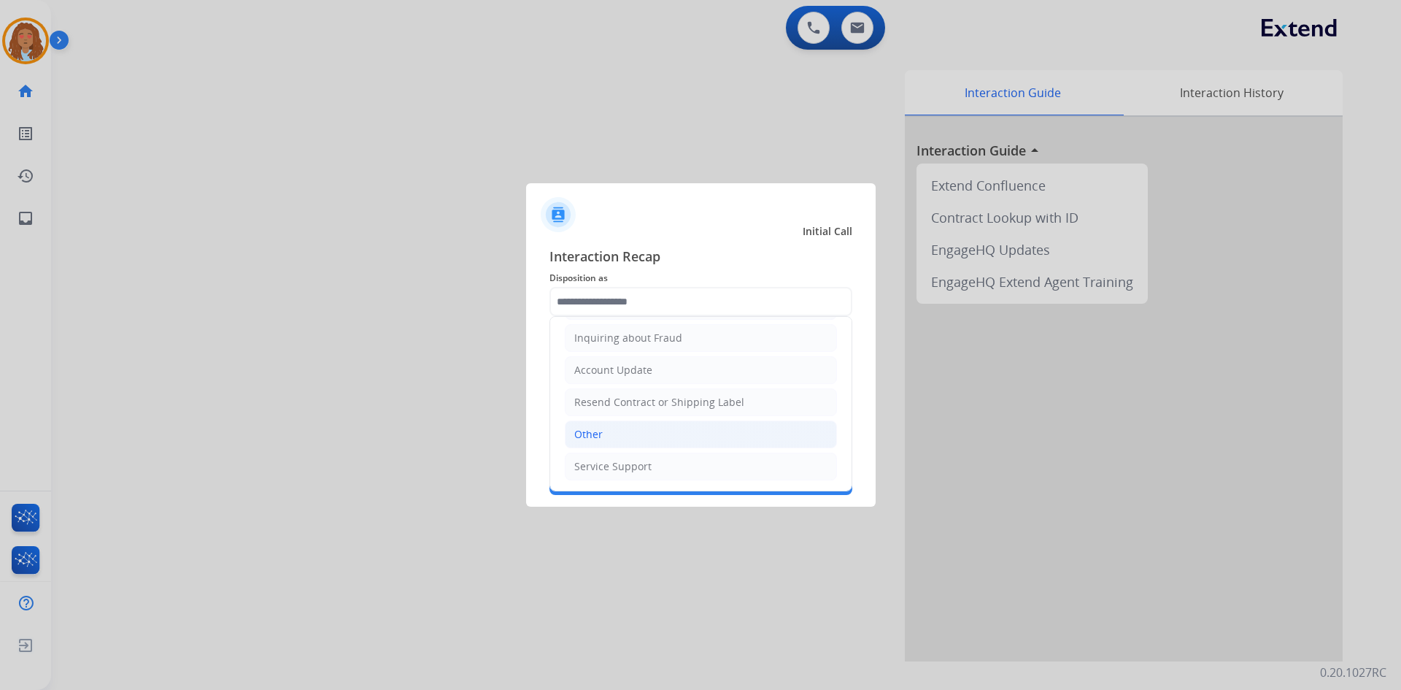
click at [620, 428] on li "Other" at bounding box center [701, 434] width 272 height 28
type input "*****"
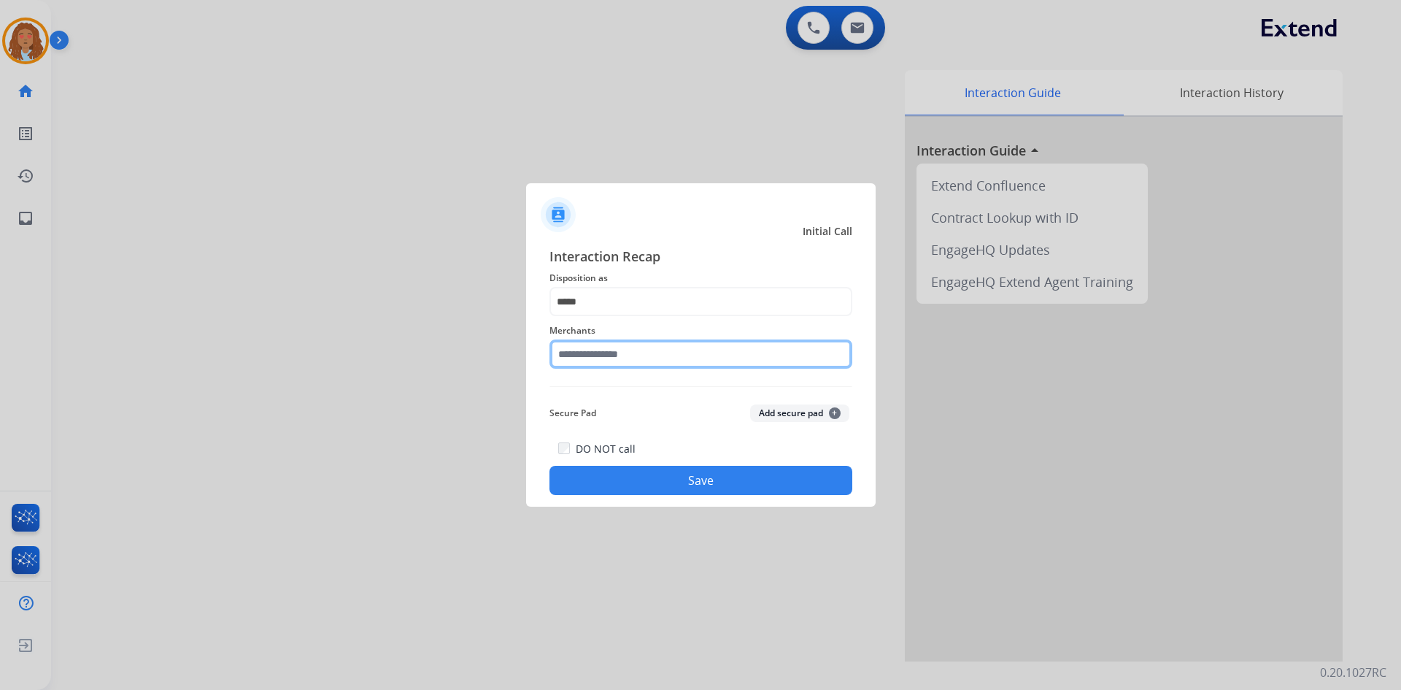
click at [621, 362] on input "text" at bounding box center [700, 353] width 303 height 29
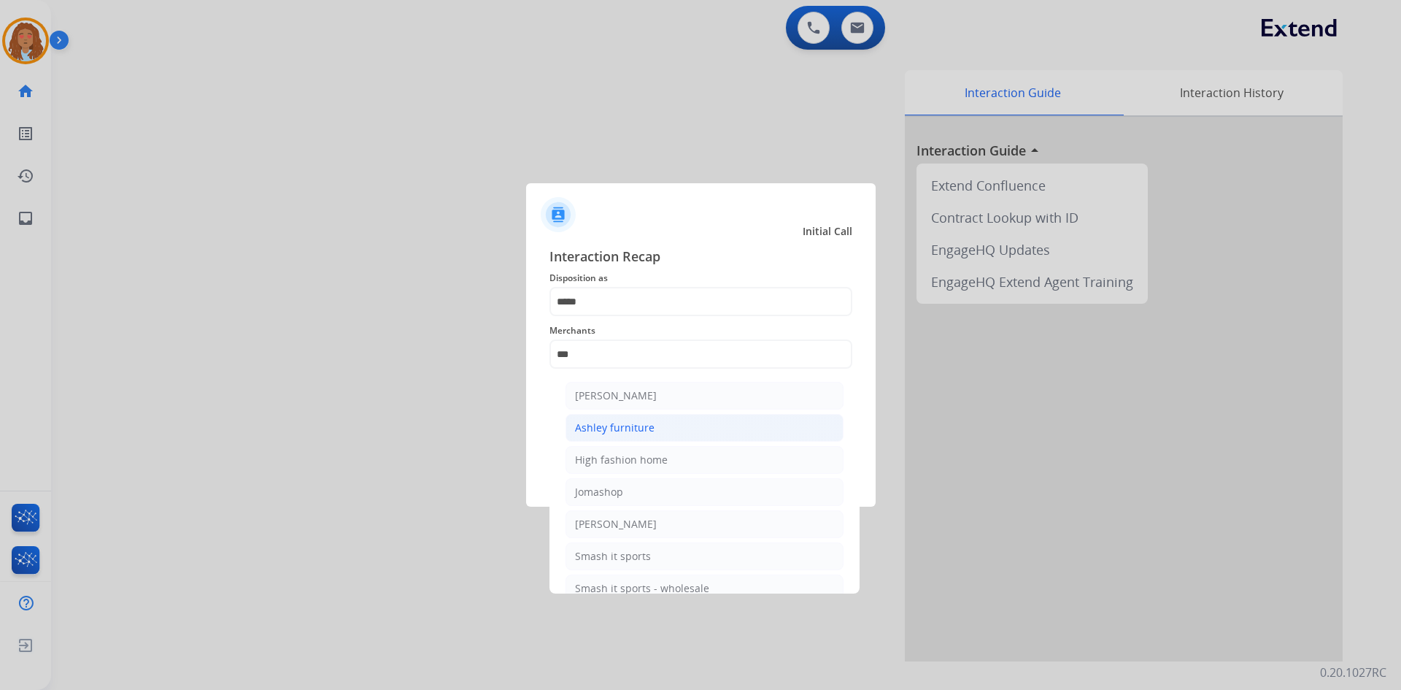
click at [614, 425] on div "Ashley furniture" at bounding box center [615, 427] width 80 height 15
type input "**********"
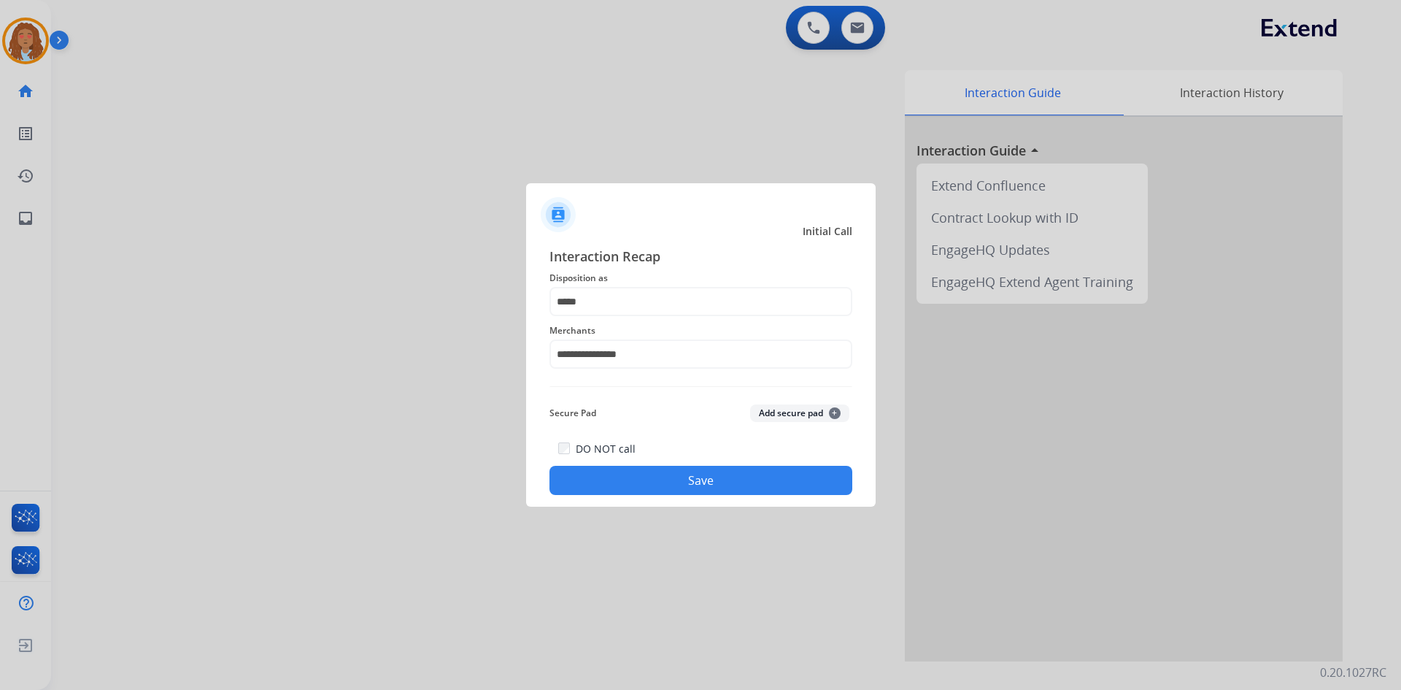
click at [660, 474] on button "Save" at bounding box center [700, 480] width 303 height 29
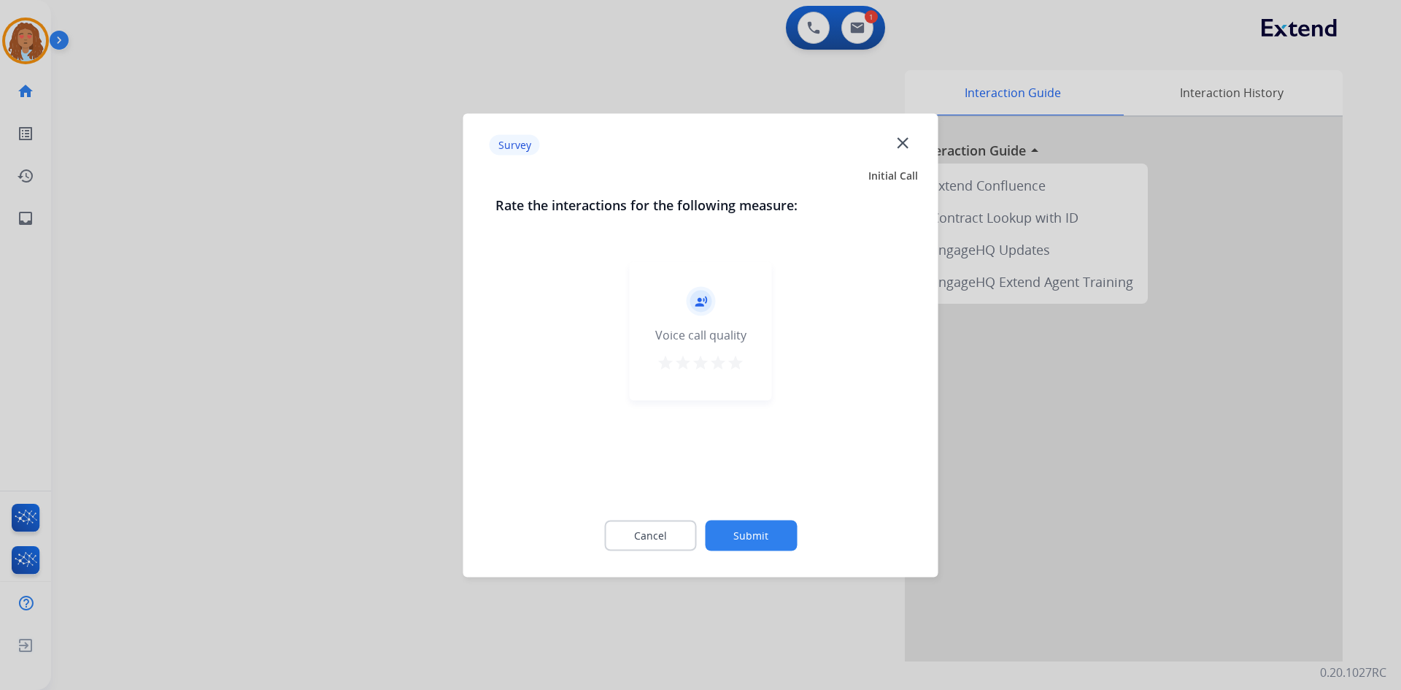
click at [738, 367] on mat-icon "star" at bounding box center [736, 362] width 18 height 18
click at [757, 533] on button "Submit" at bounding box center [751, 535] width 92 height 31
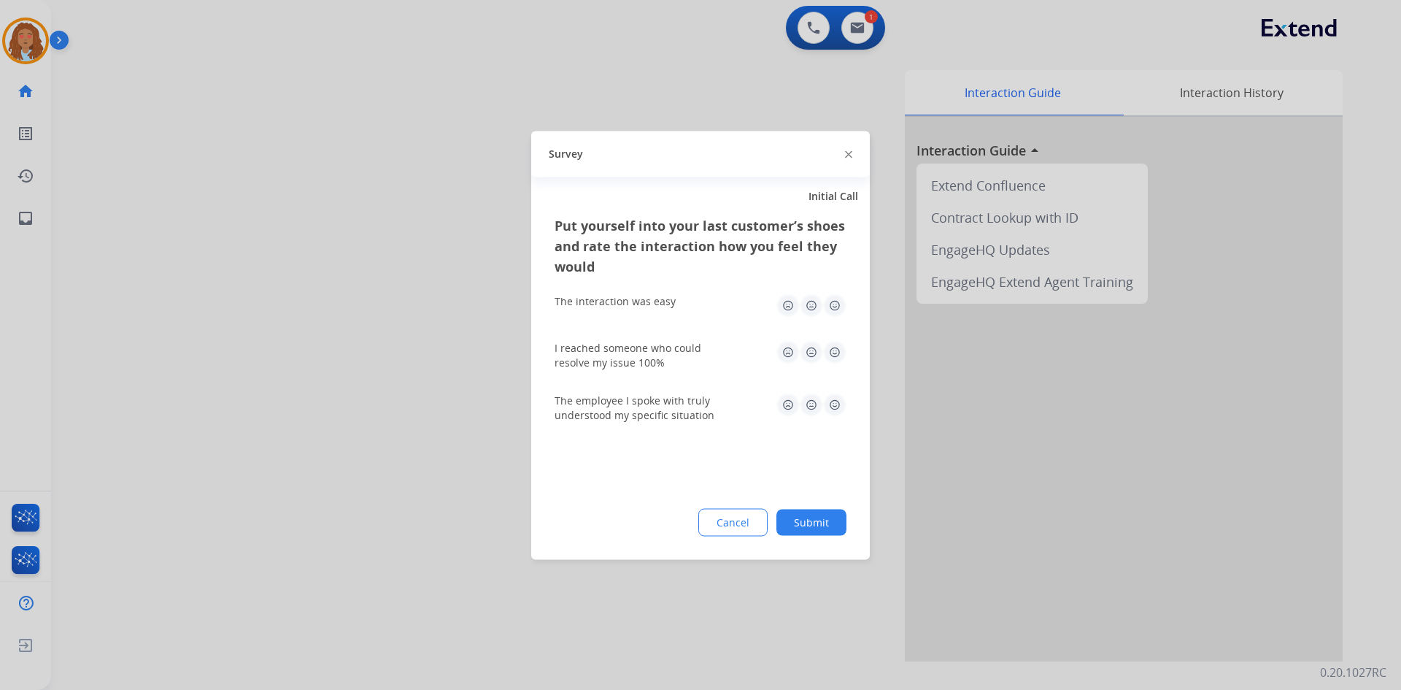
click at [487, 382] on div at bounding box center [700, 345] width 1401 height 690
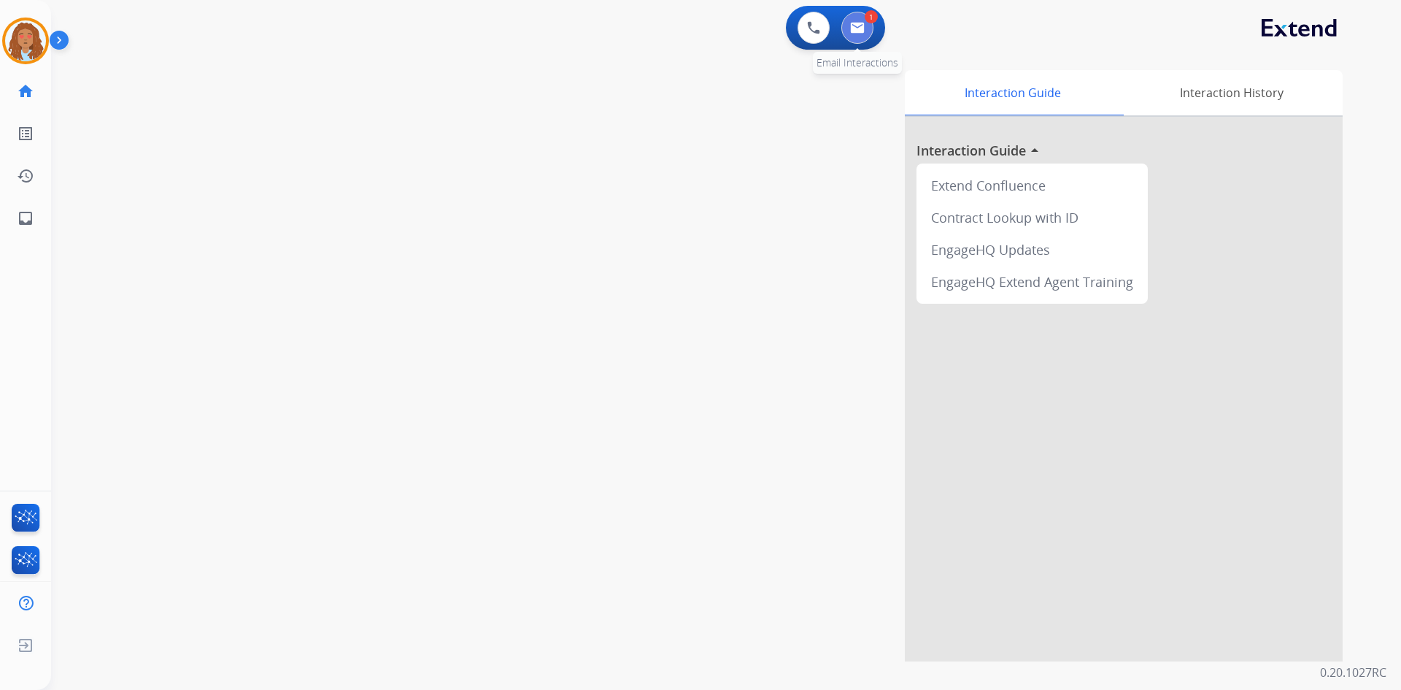
click at [851, 23] on img at bounding box center [857, 28] width 15 height 12
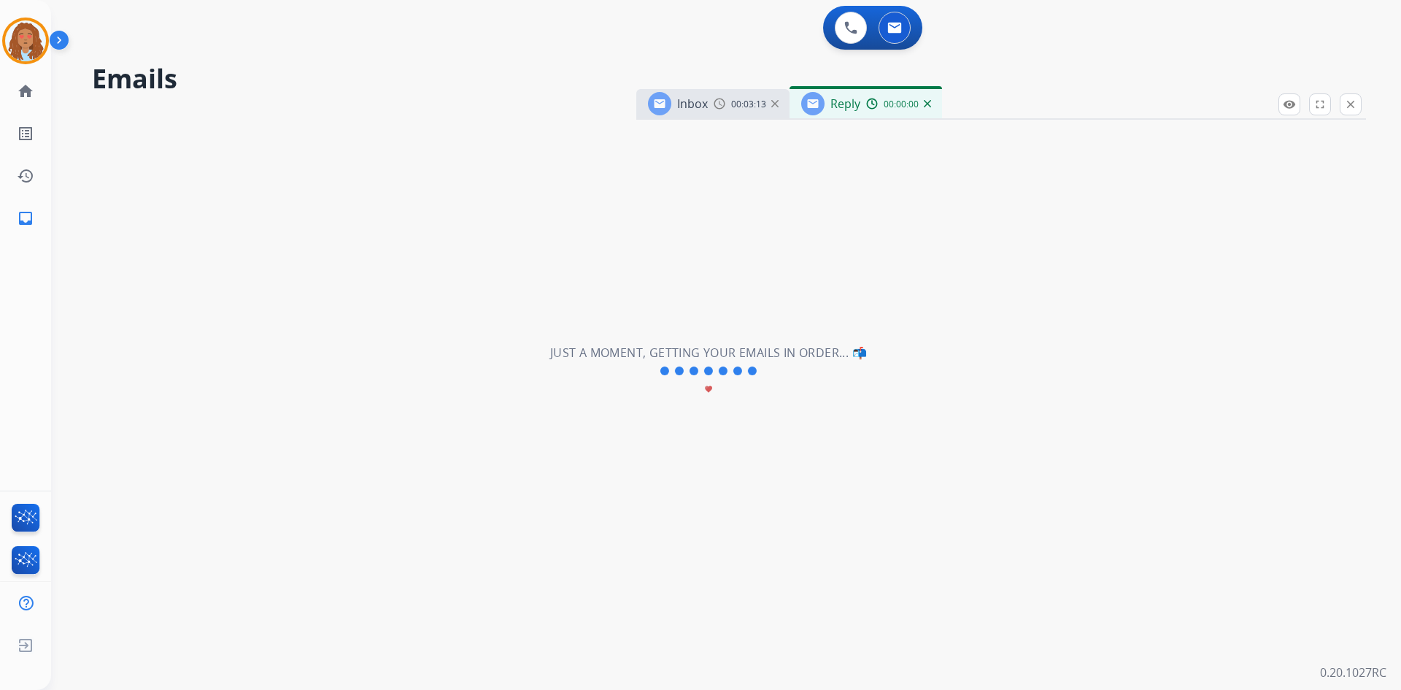
select select "**********"
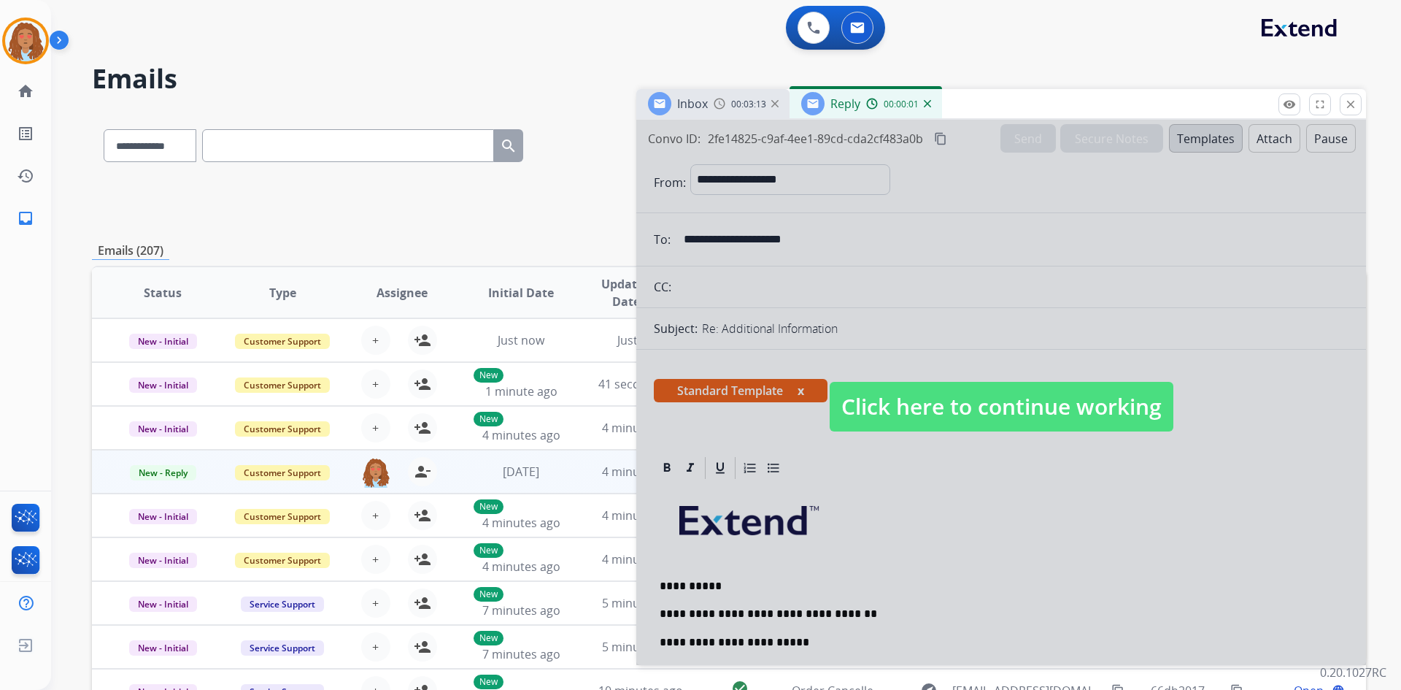
click at [953, 449] on div at bounding box center [1001, 392] width 730 height 545
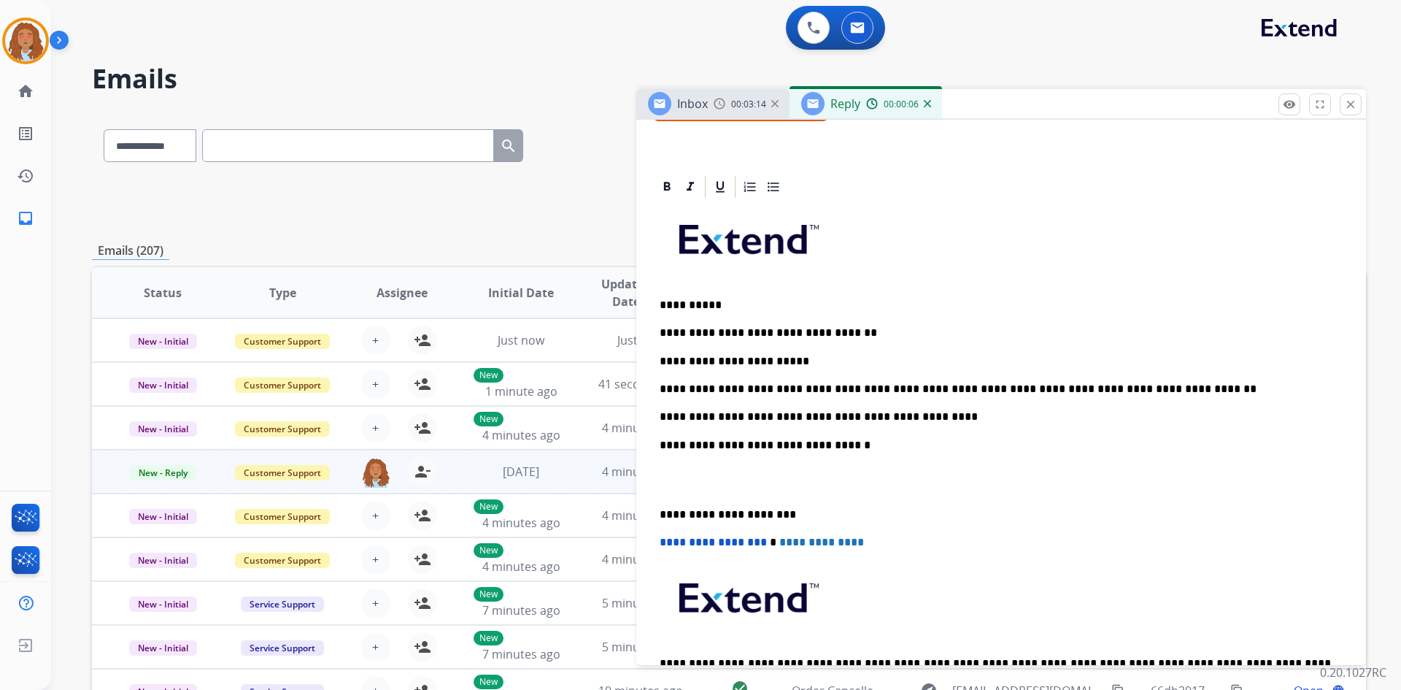
scroll to position [292, 0]
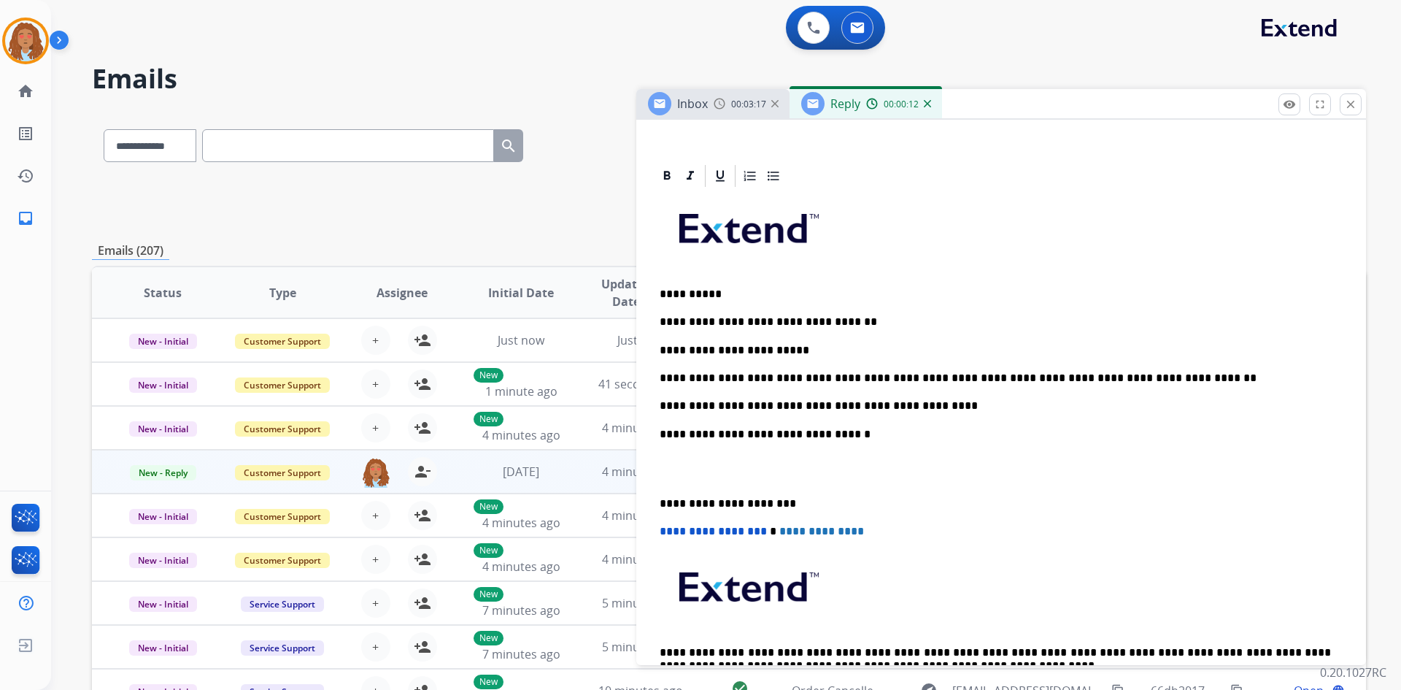
click at [774, 406] on p "**********" at bounding box center [995, 405] width 671 height 13
click at [833, 417] on div "**********" at bounding box center [1001, 454] width 695 height 530
click at [845, 432] on p "**********" at bounding box center [995, 434] width 671 height 13
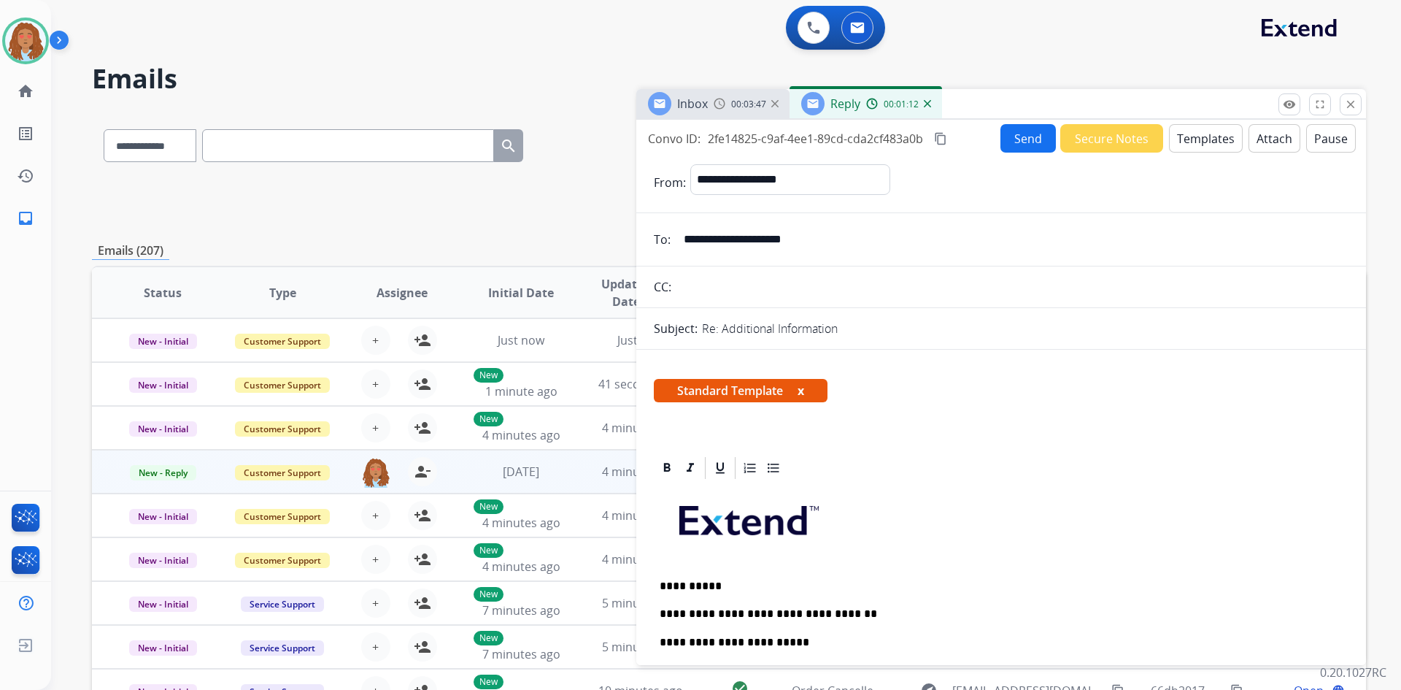
click at [938, 142] on mat-icon "content_copy" at bounding box center [940, 138] width 13 height 13
click at [1001, 142] on button "Send" at bounding box center [1027, 138] width 55 height 28
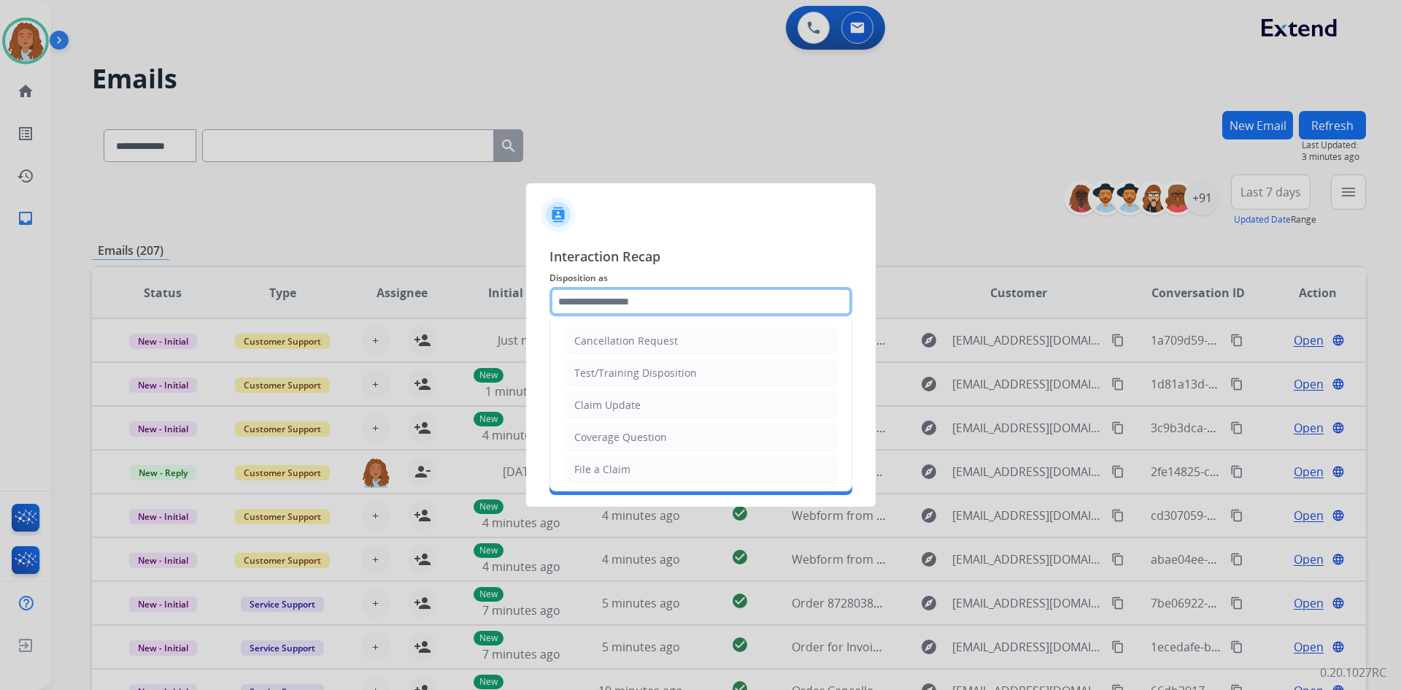
click at [681, 304] on input "text" at bounding box center [700, 301] width 303 height 29
type input "*"
click at [647, 406] on li "Claim Update" at bounding box center [701, 405] width 272 height 28
type input "**********"
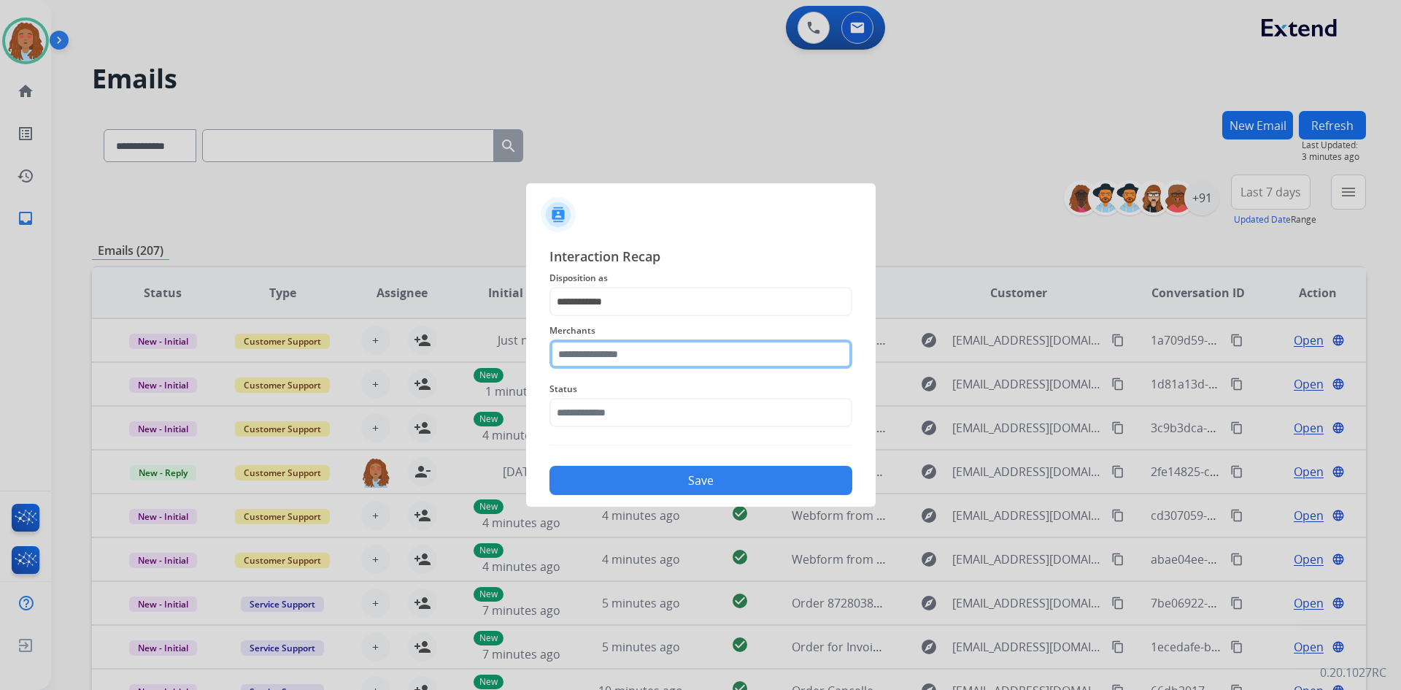
click at [610, 355] on input "text" at bounding box center [700, 353] width 303 height 29
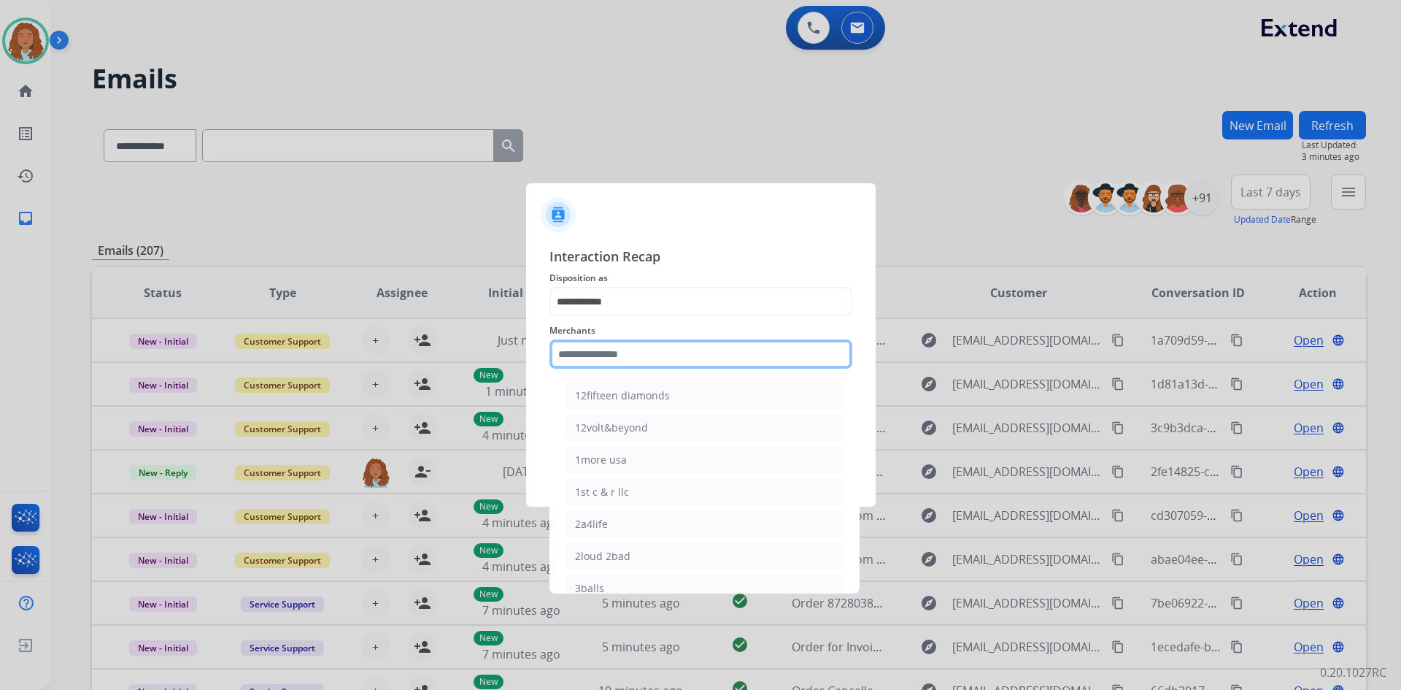
click at [668, 362] on input "text" at bounding box center [700, 353] width 303 height 29
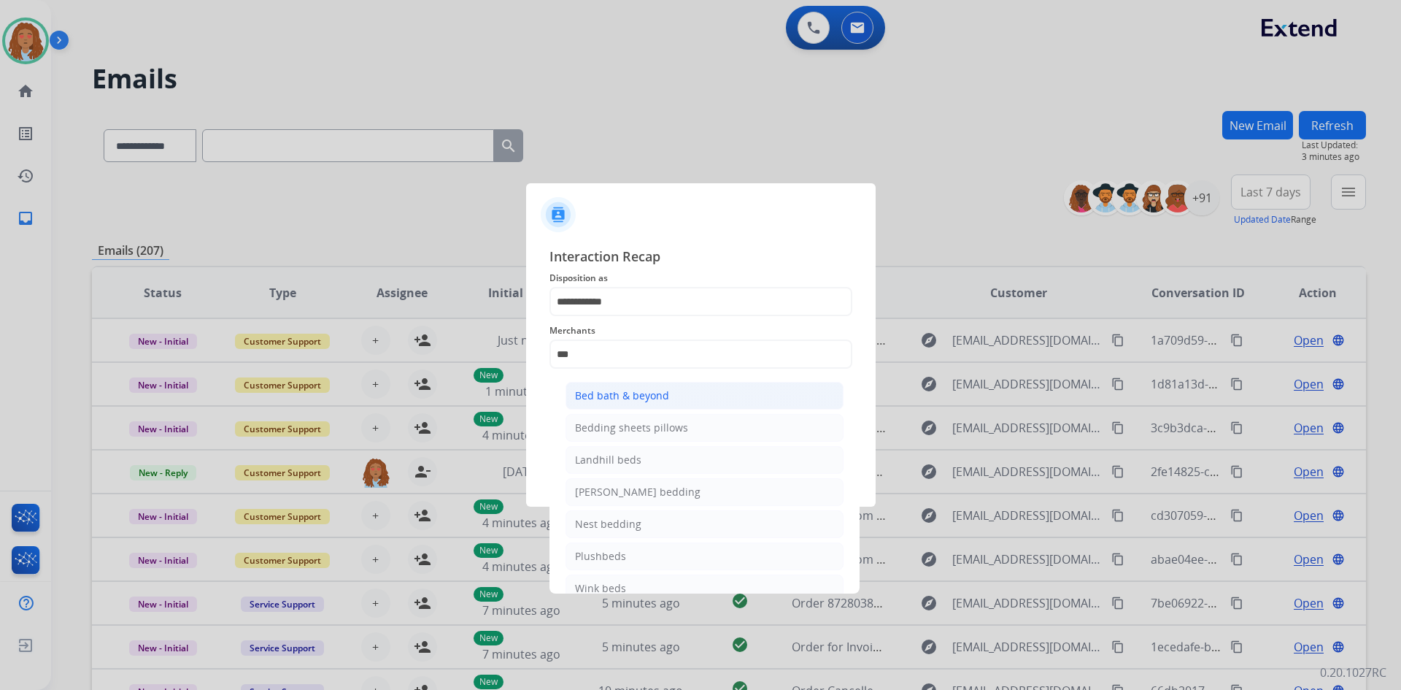
click at [652, 396] on div "Bed bath & beyond" at bounding box center [622, 395] width 94 height 15
type input "**********"
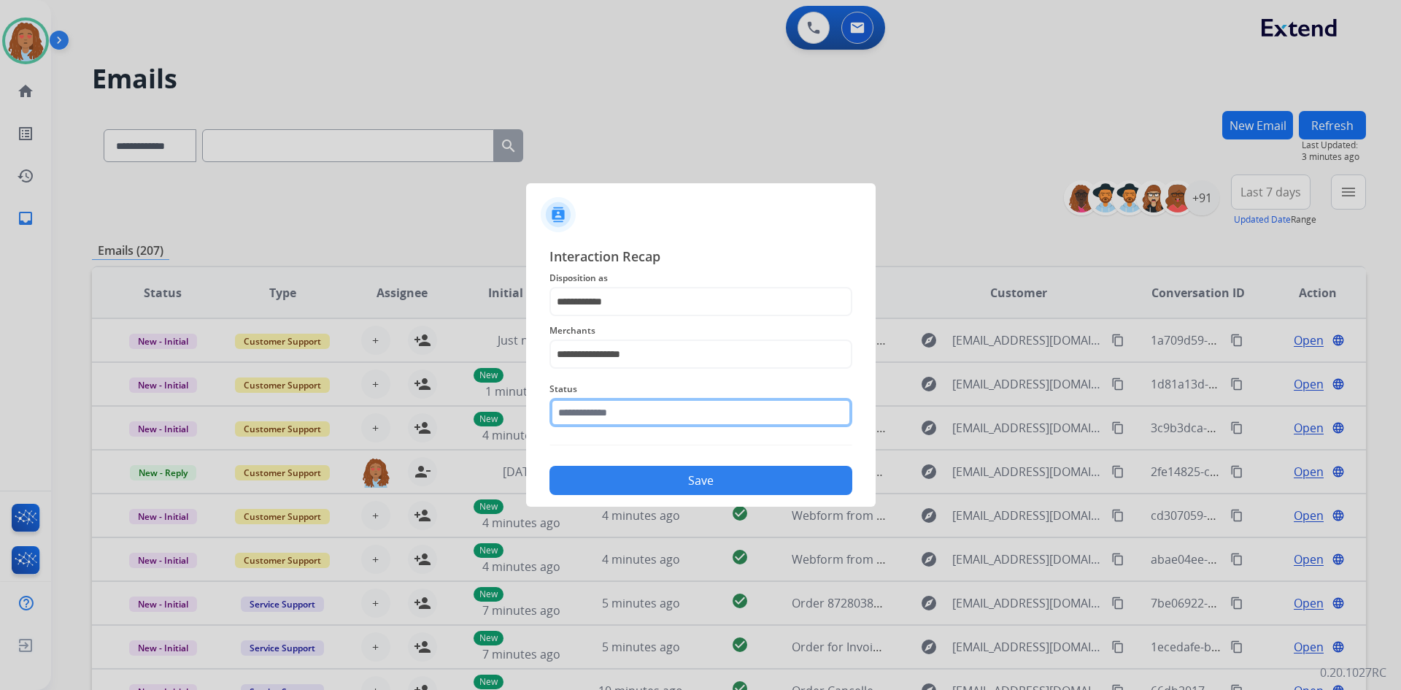
click at [628, 412] on input "text" at bounding box center [700, 412] width 303 height 29
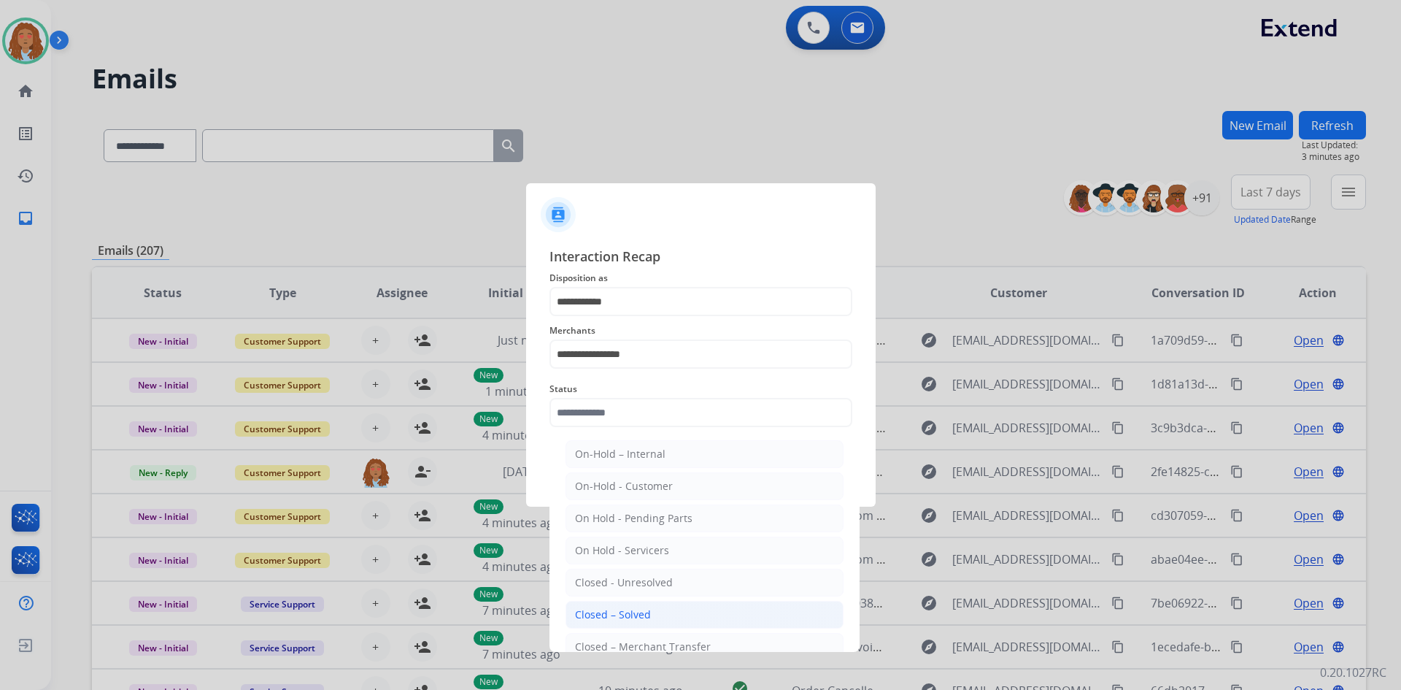
click at [655, 617] on li "Closed – Solved" at bounding box center [705, 615] width 278 height 28
type input "**********"
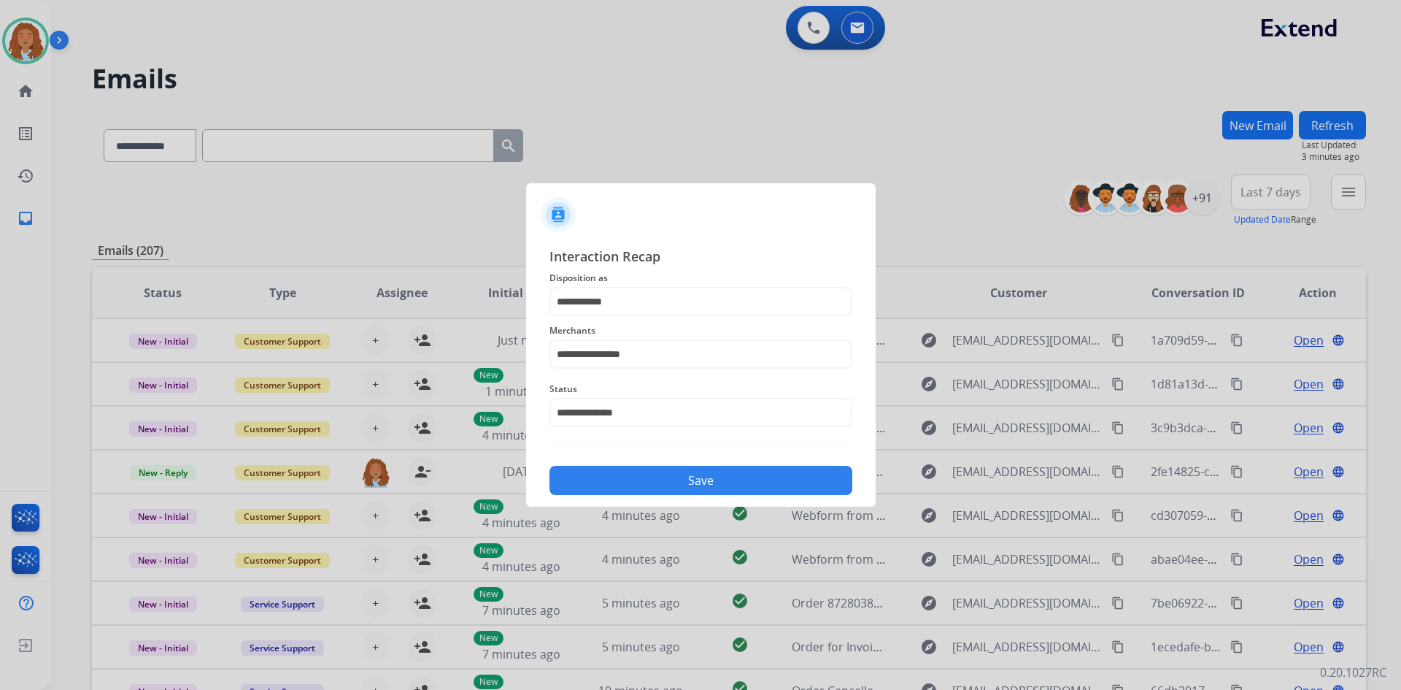
click at [702, 485] on button "Save" at bounding box center [700, 480] width 303 height 29
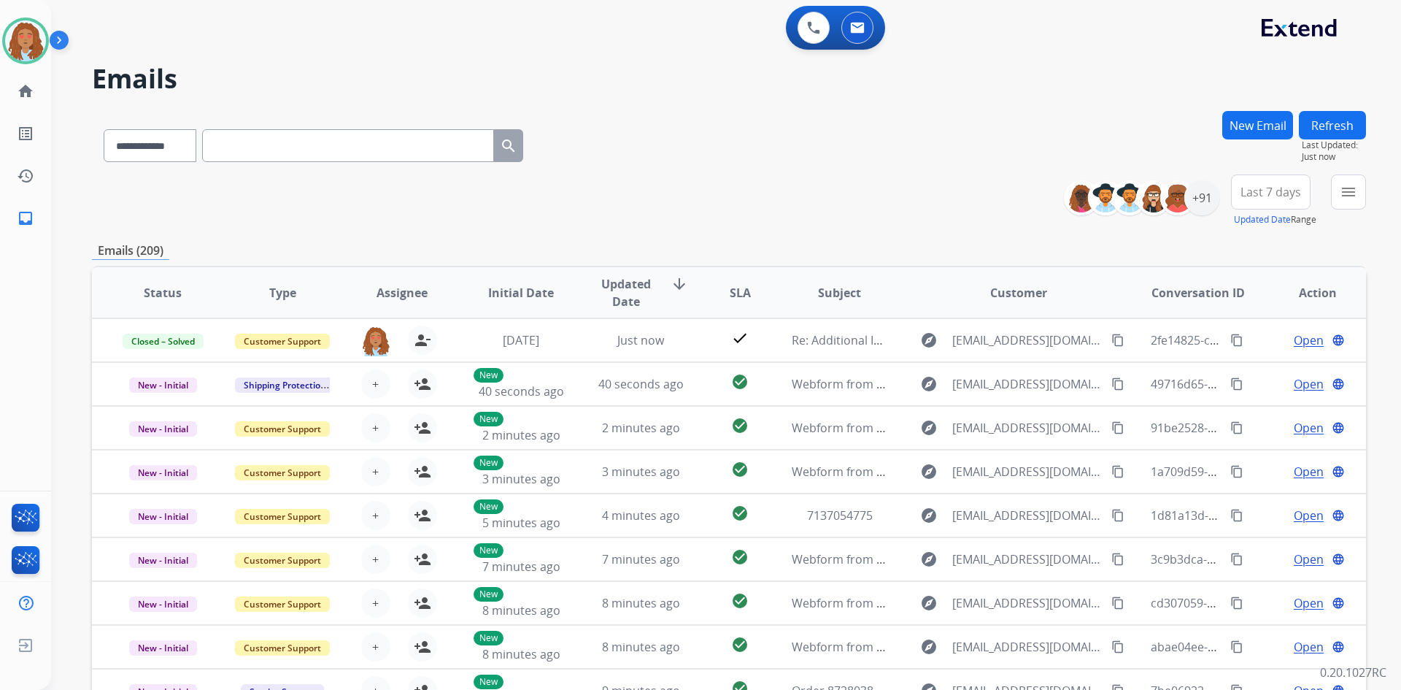
click at [1330, 120] on button "Refresh" at bounding box center [1332, 125] width 67 height 28
click at [1335, 201] on button "menu Filters" at bounding box center [1348, 191] width 35 height 35
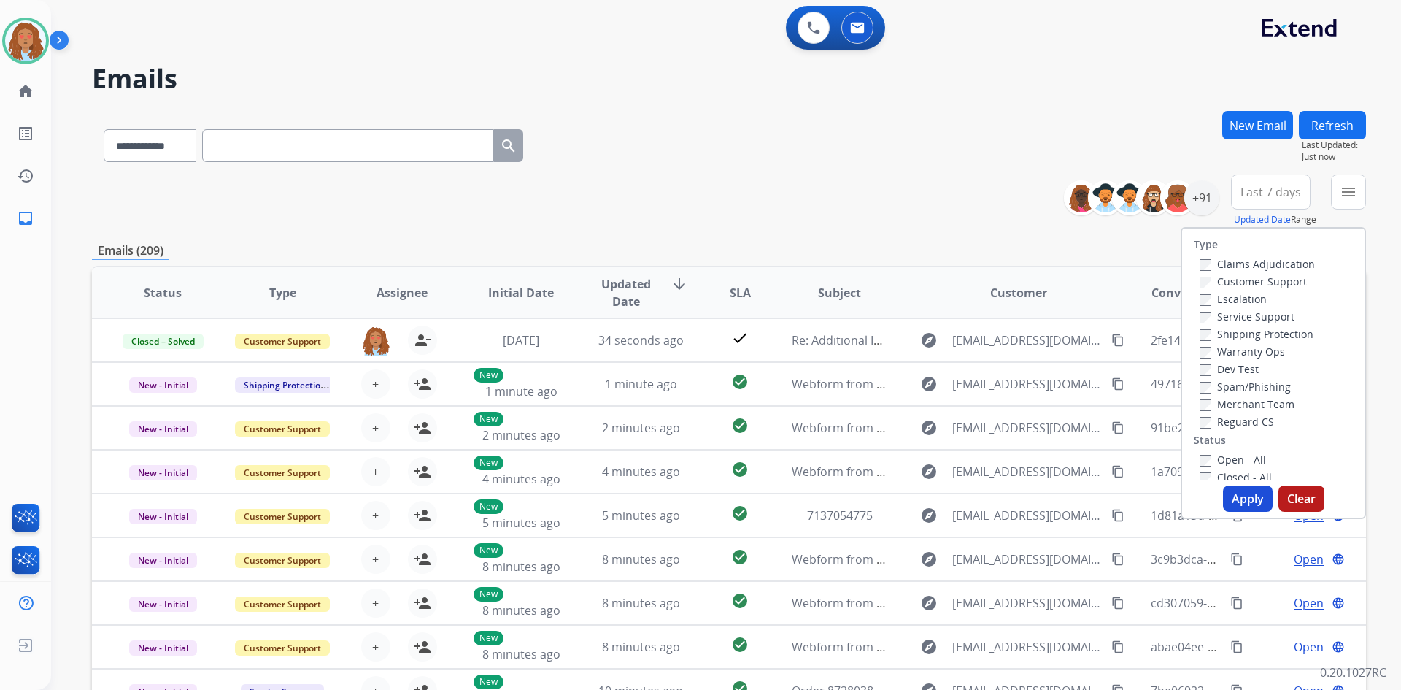
click at [1234, 285] on label "Customer Support" at bounding box center [1253, 281] width 107 height 14
click at [1234, 334] on label "Shipping Protection" at bounding box center [1257, 334] width 114 height 14
click at [1229, 421] on label "Reguard CS" at bounding box center [1237, 421] width 74 height 14
click at [1243, 505] on button "Apply" at bounding box center [1248, 498] width 50 height 26
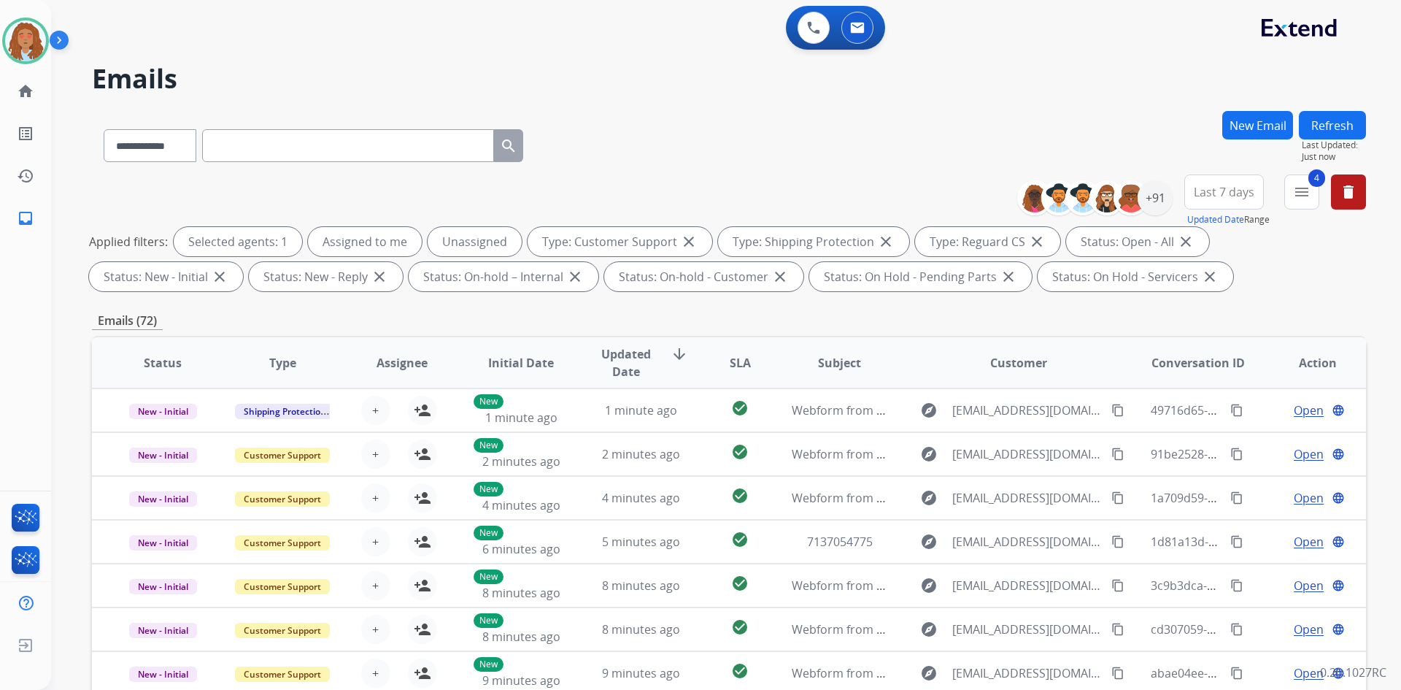
click at [1237, 195] on span "Last 7 days" at bounding box center [1224, 192] width 61 height 6
click at [1214, 371] on div "Last 90 days" at bounding box center [1219, 369] width 80 height 22
click at [1159, 194] on div "+152" at bounding box center [1155, 197] width 35 height 35
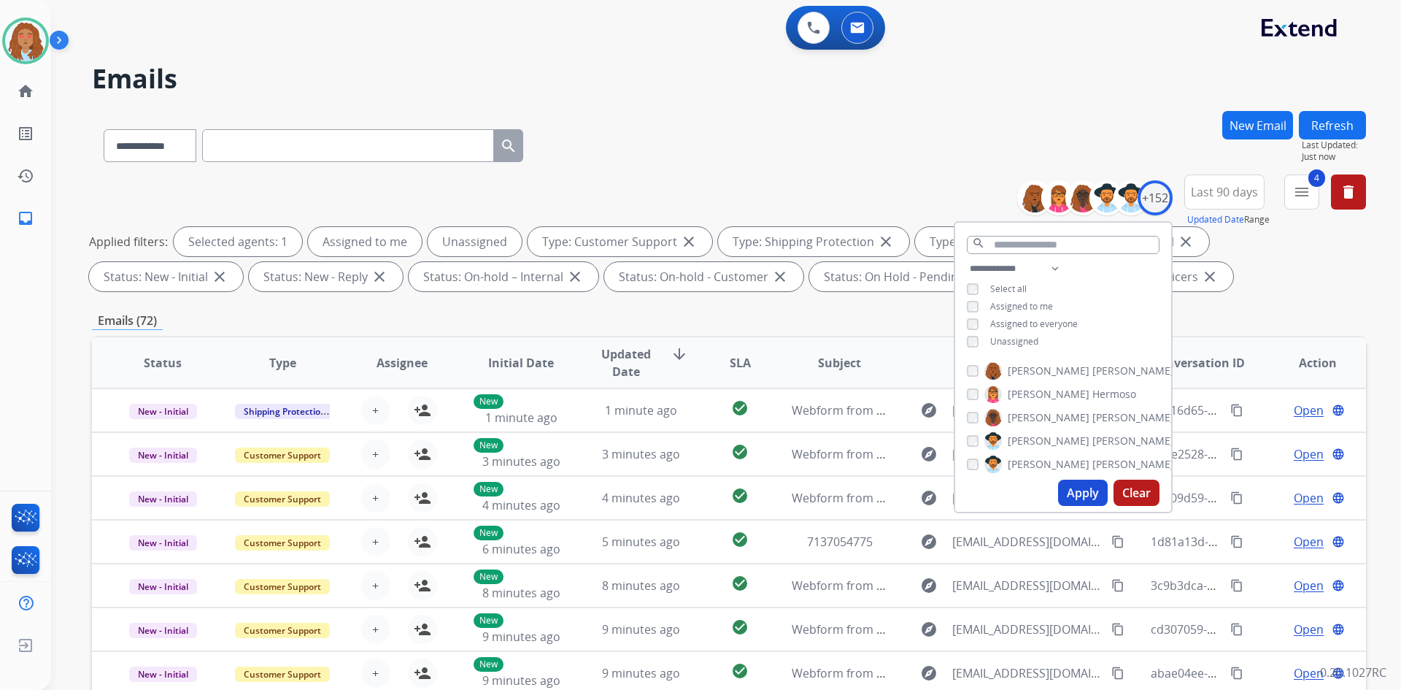
click at [1080, 487] on button "Apply" at bounding box center [1083, 492] width 50 height 26
click at [797, 299] on div "**********" at bounding box center [729, 506] width 1274 height 790
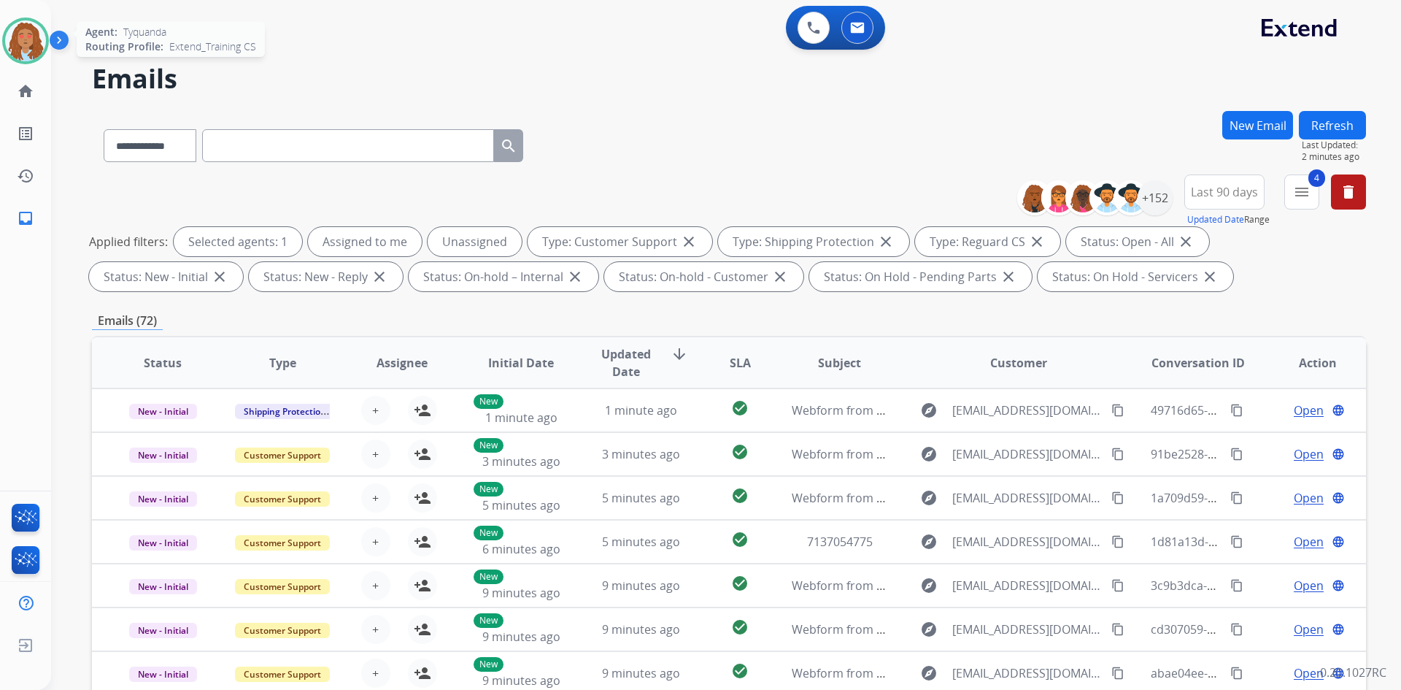
click at [28, 37] on img at bounding box center [25, 40] width 41 height 41
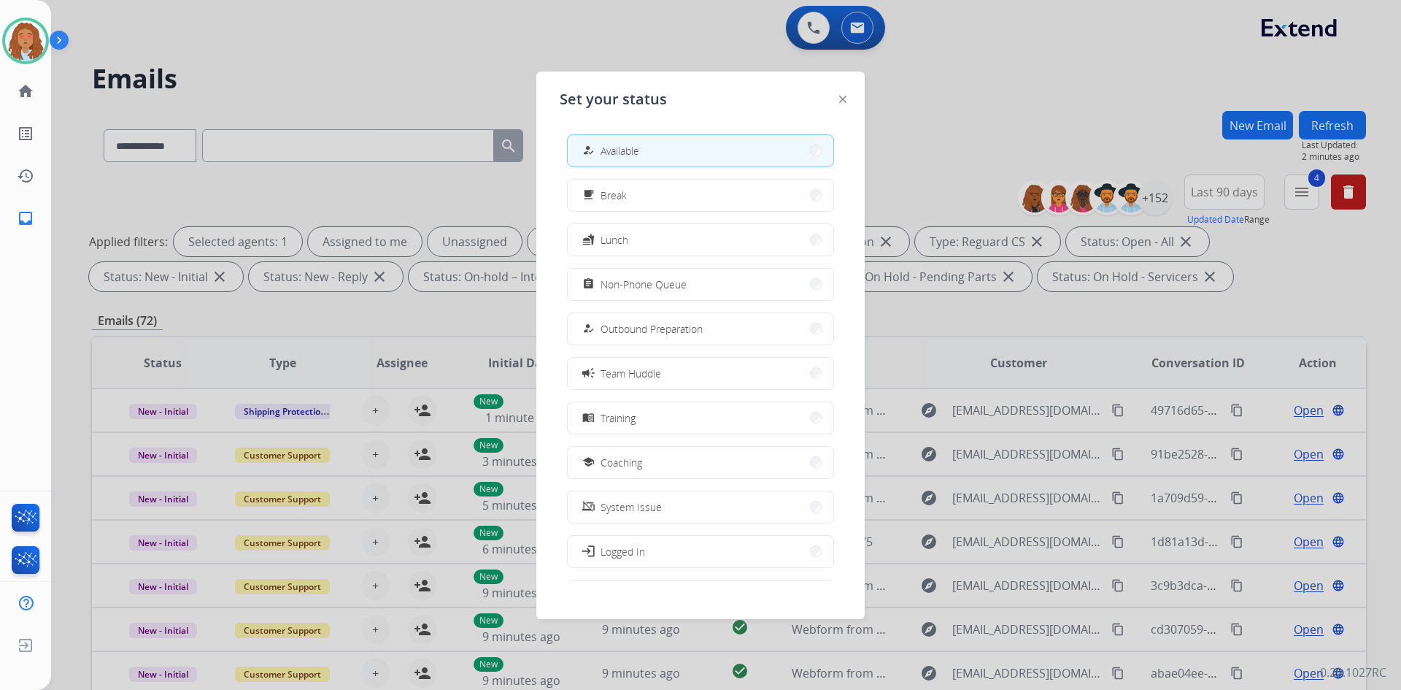
click at [323, 71] on div at bounding box center [700, 345] width 1401 height 690
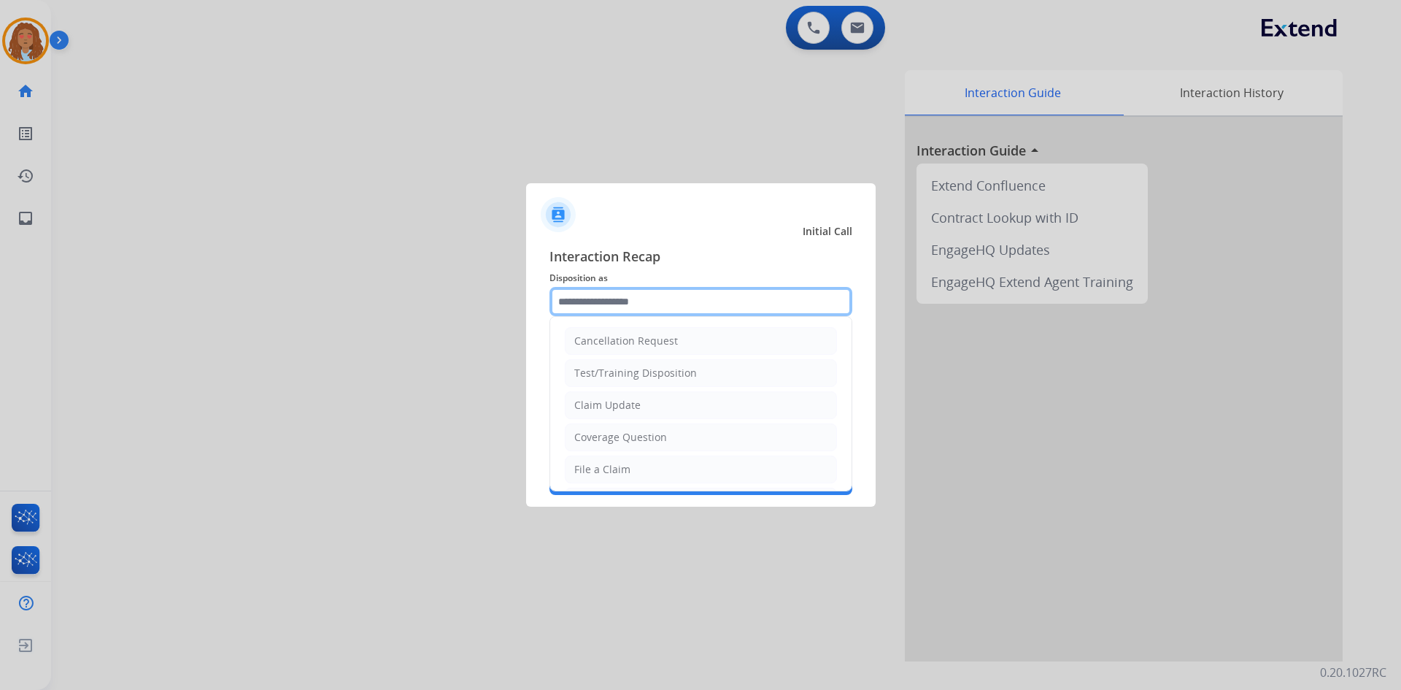
click at [746, 313] on input "text" at bounding box center [700, 301] width 303 height 29
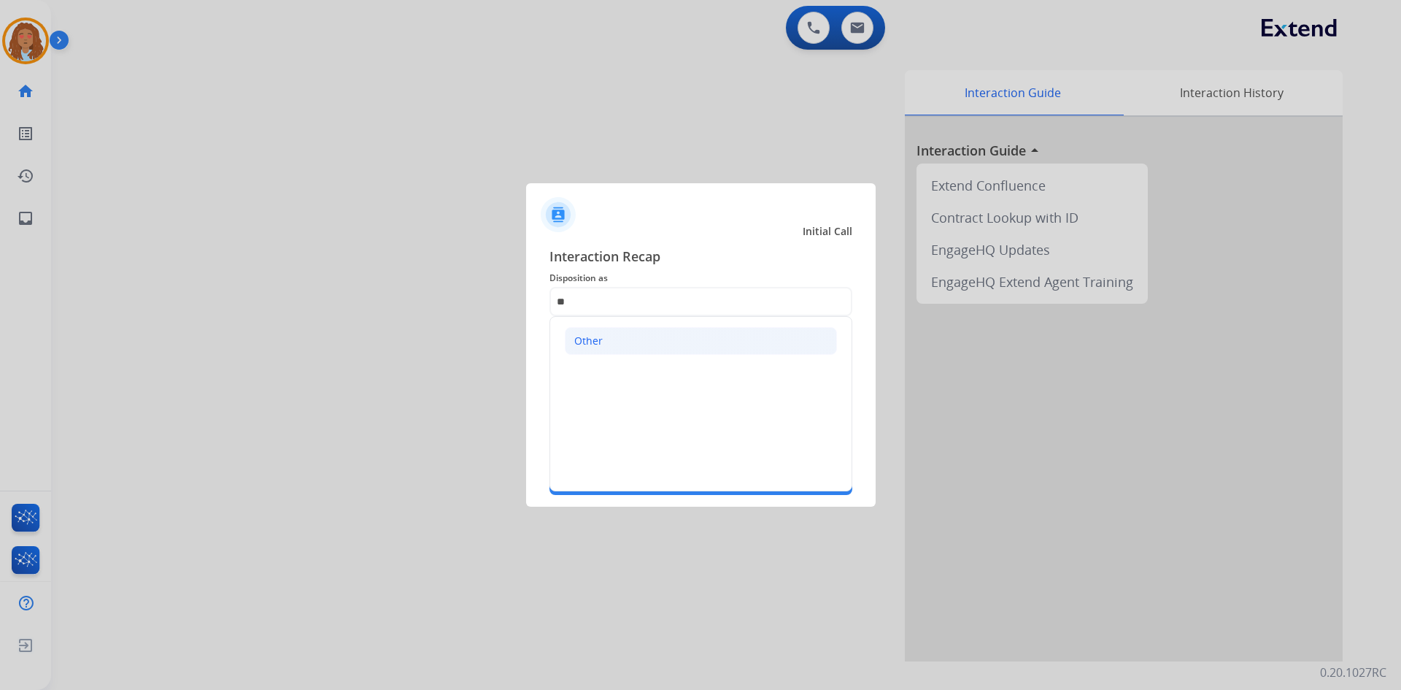
click at [722, 332] on li "Other" at bounding box center [701, 341] width 272 height 28
type input "*****"
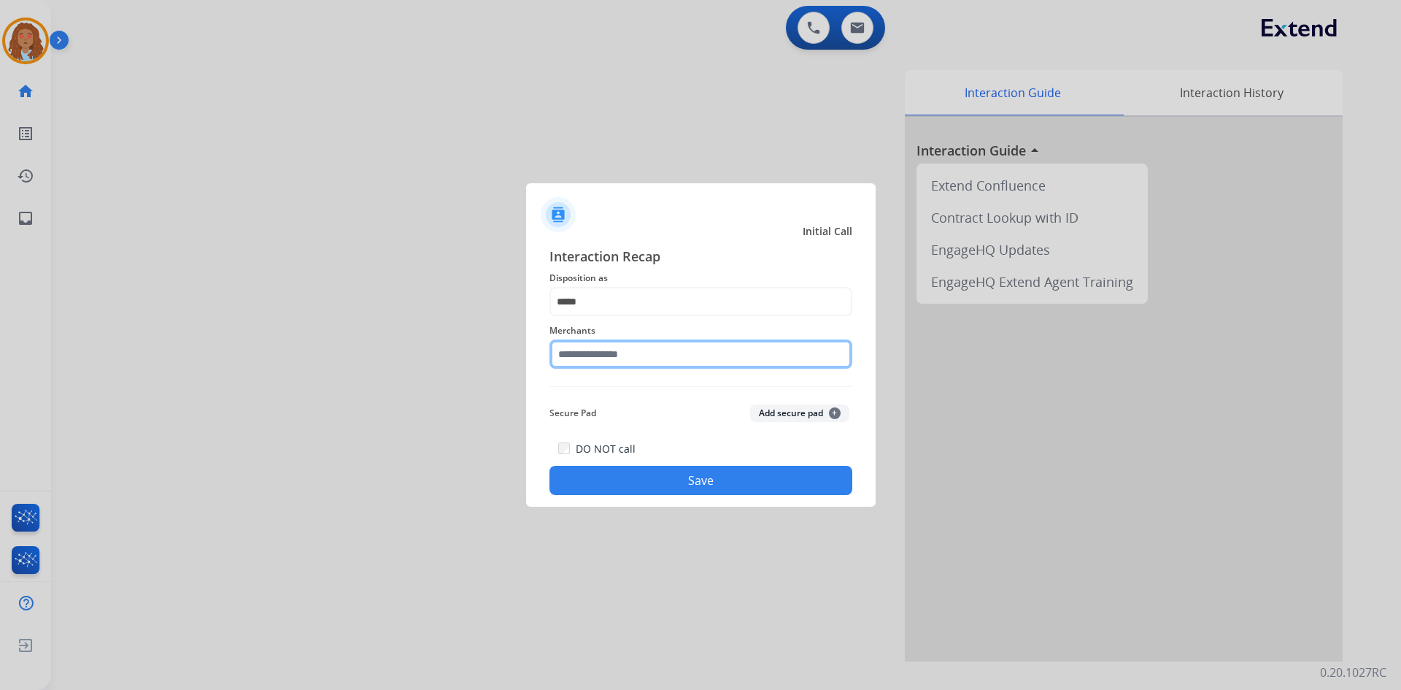
click at [697, 350] on input "text" at bounding box center [700, 353] width 303 height 29
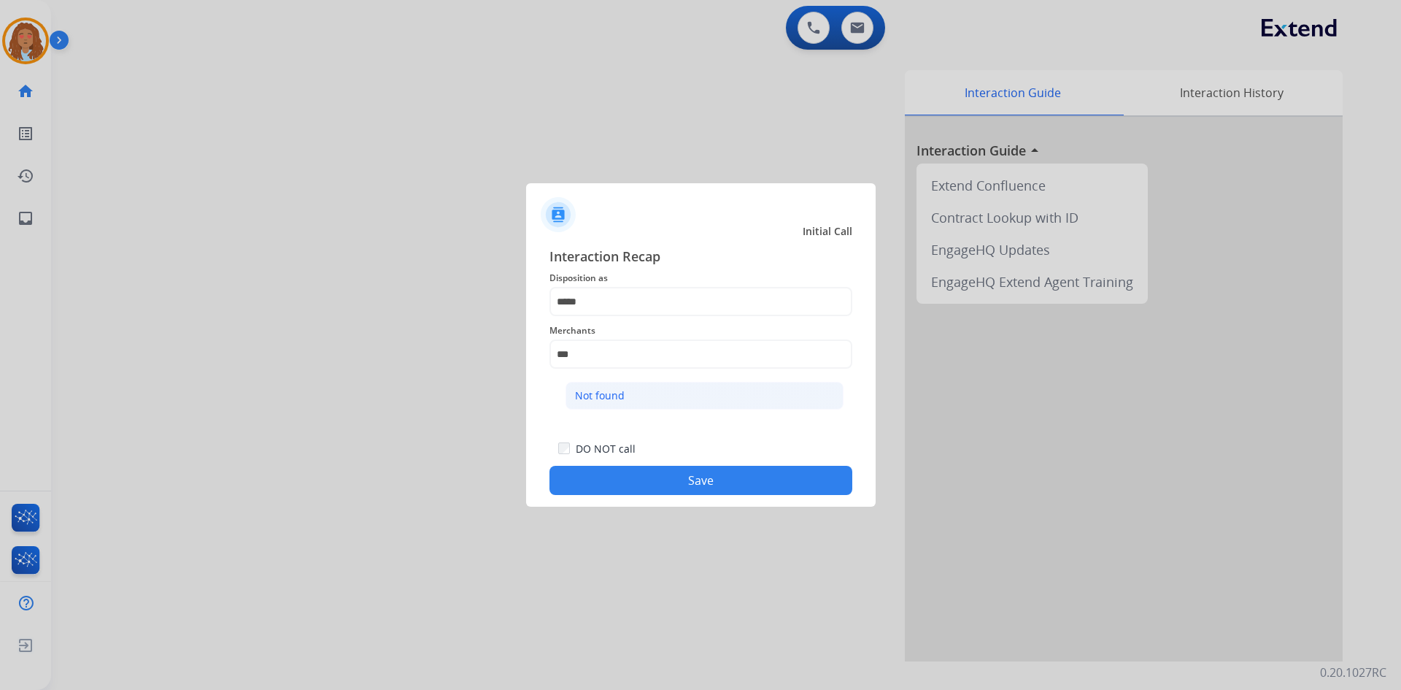
click at [682, 401] on li "Not found" at bounding box center [705, 396] width 278 height 28
type input "*********"
click at [686, 475] on button "Save" at bounding box center [700, 480] width 303 height 29
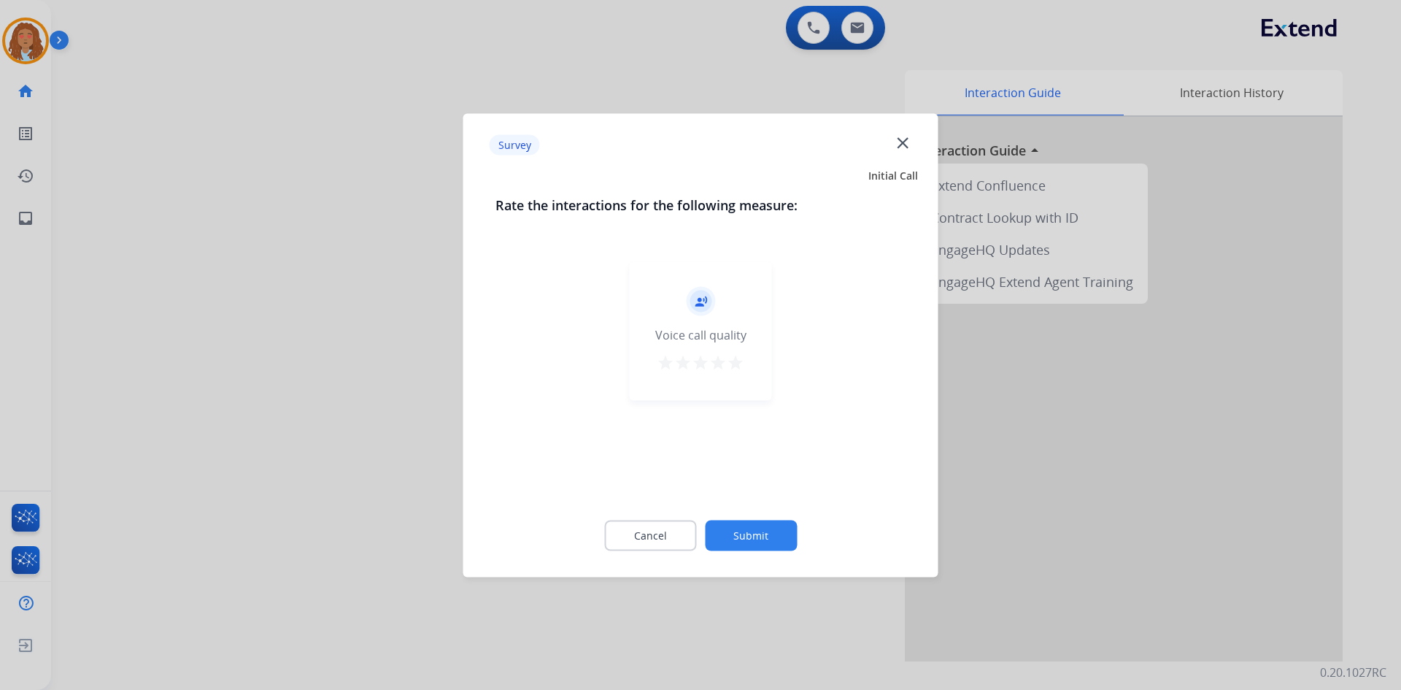
click at [899, 150] on mat-icon "close" at bounding box center [902, 142] width 19 height 19
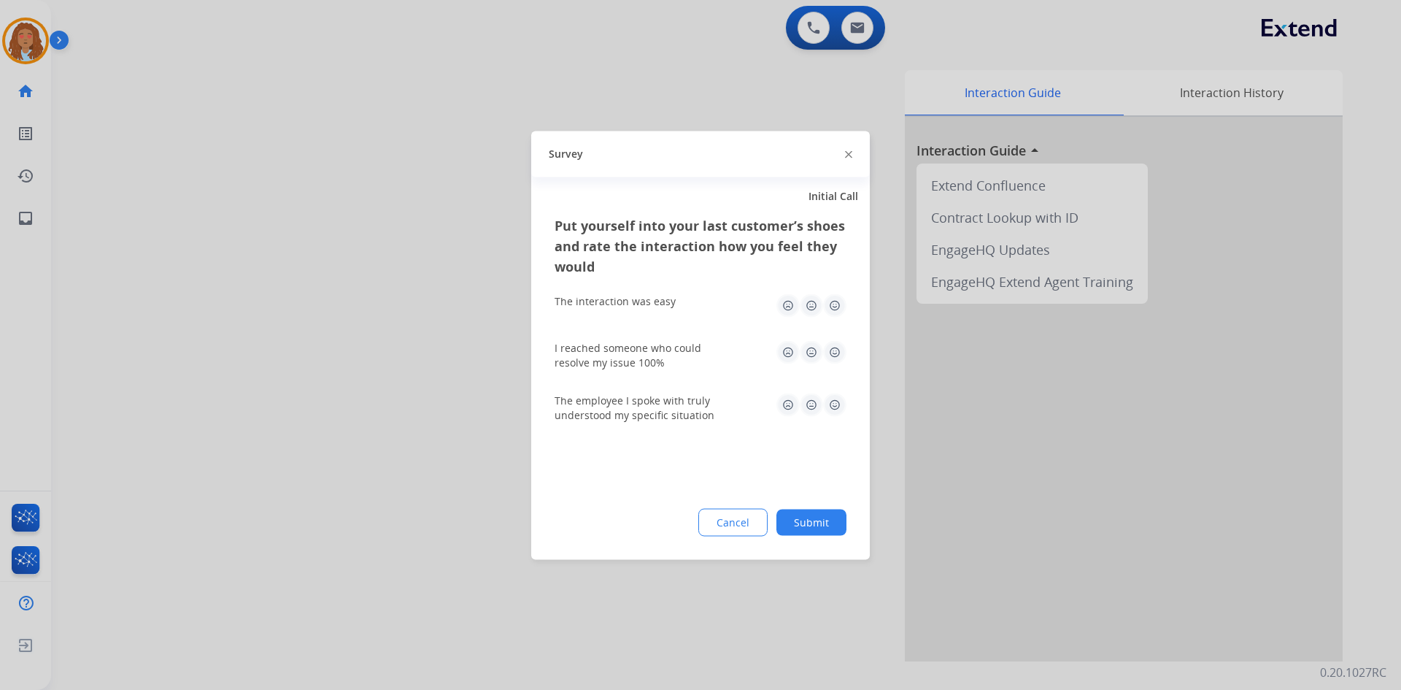
click at [899, 150] on div at bounding box center [700, 345] width 1401 height 690
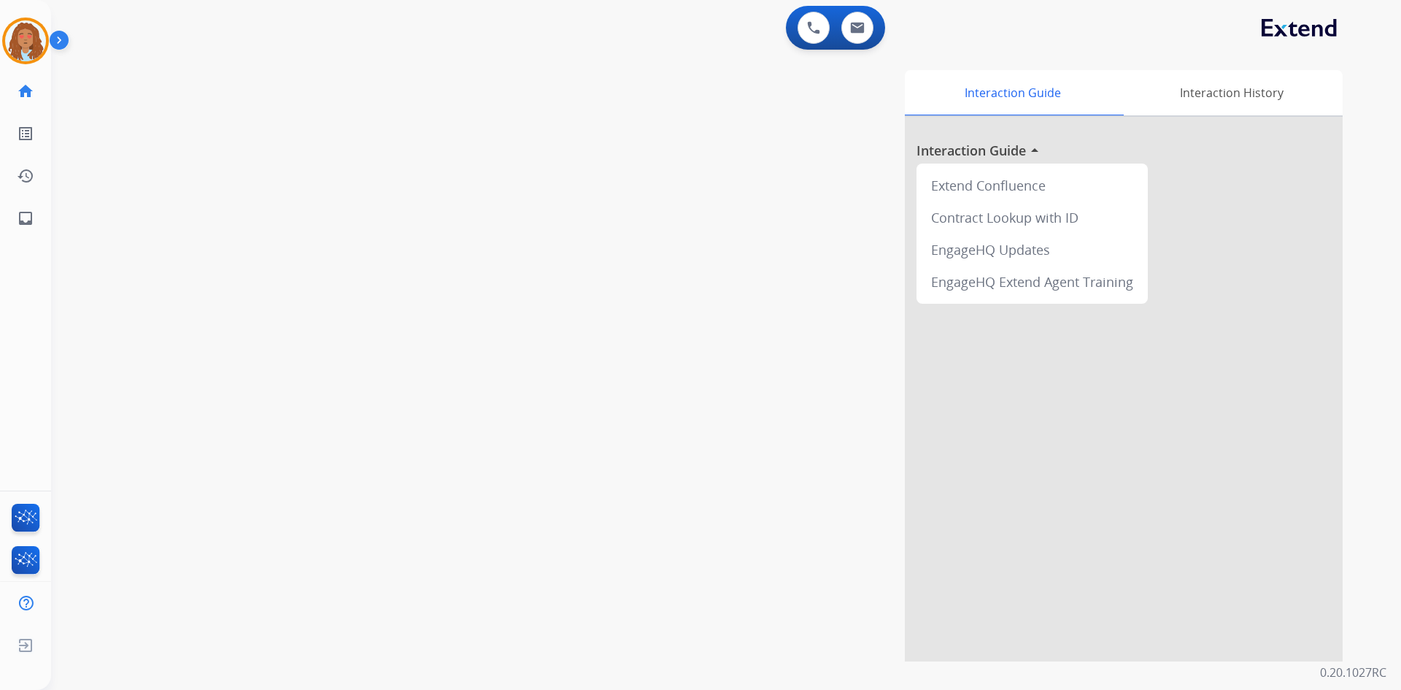
click at [672, 185] on div "Interaction Guide Interaction History Interaction Guide arrow_drop_up Extend Co…" at bounding box center [913, 365] width 860 height 591
click at [29, 42] on img at bounding box center [25, 40] width 41 height 41
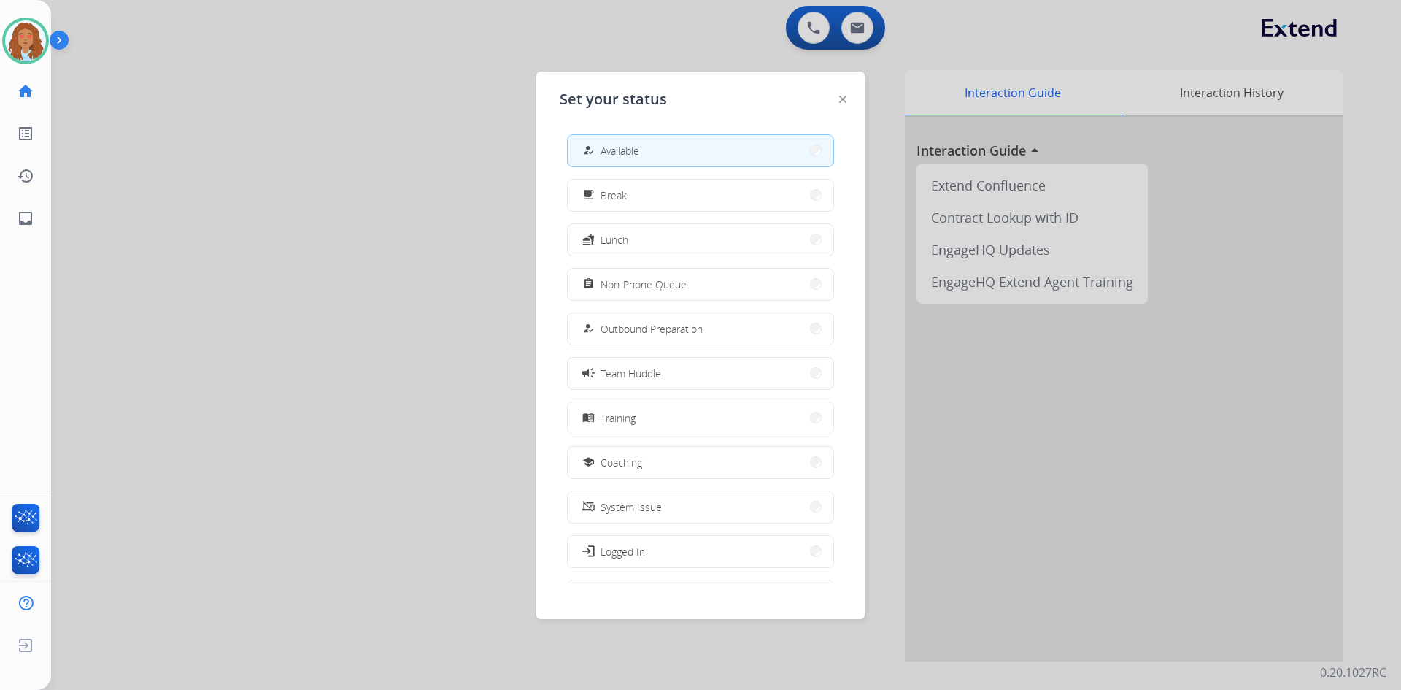
click at [211, 129] on div at bounding box center [700, 345] width 1401 height 690
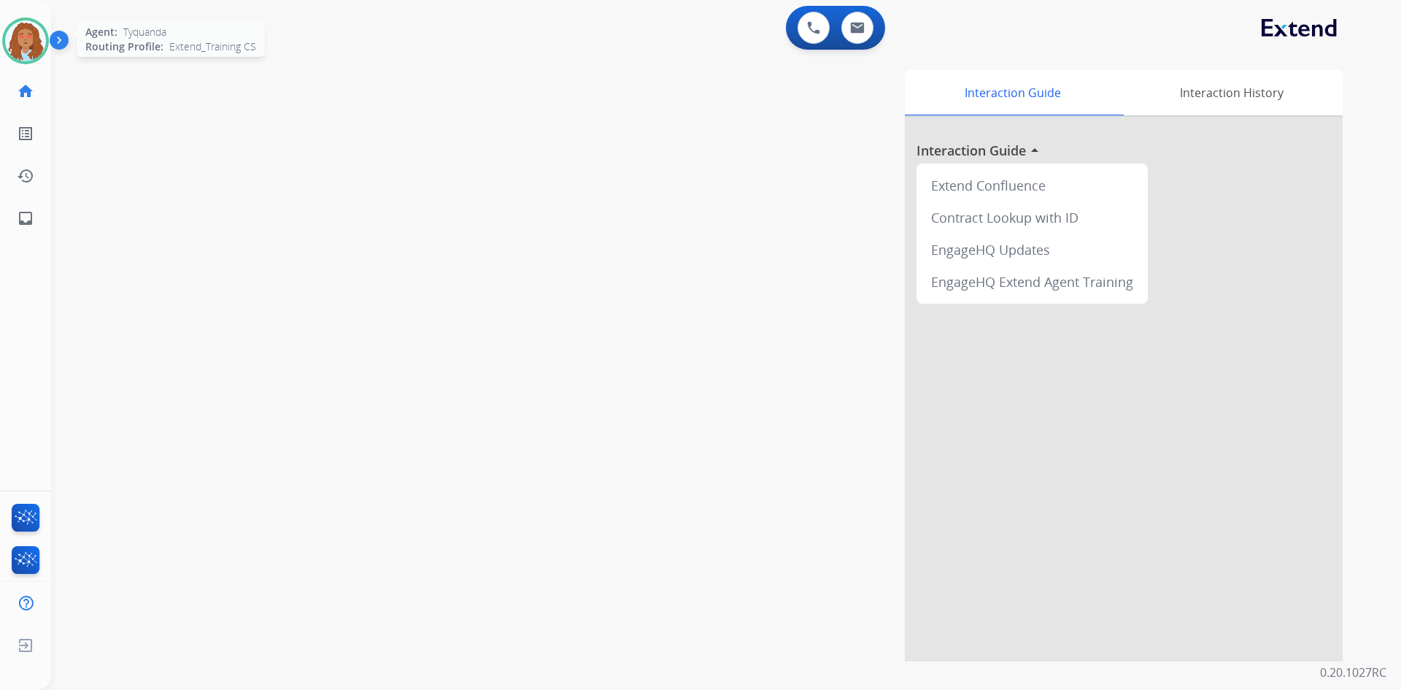
click at [27, 35] on img at bounding box center [25, 40] width 41 height 41
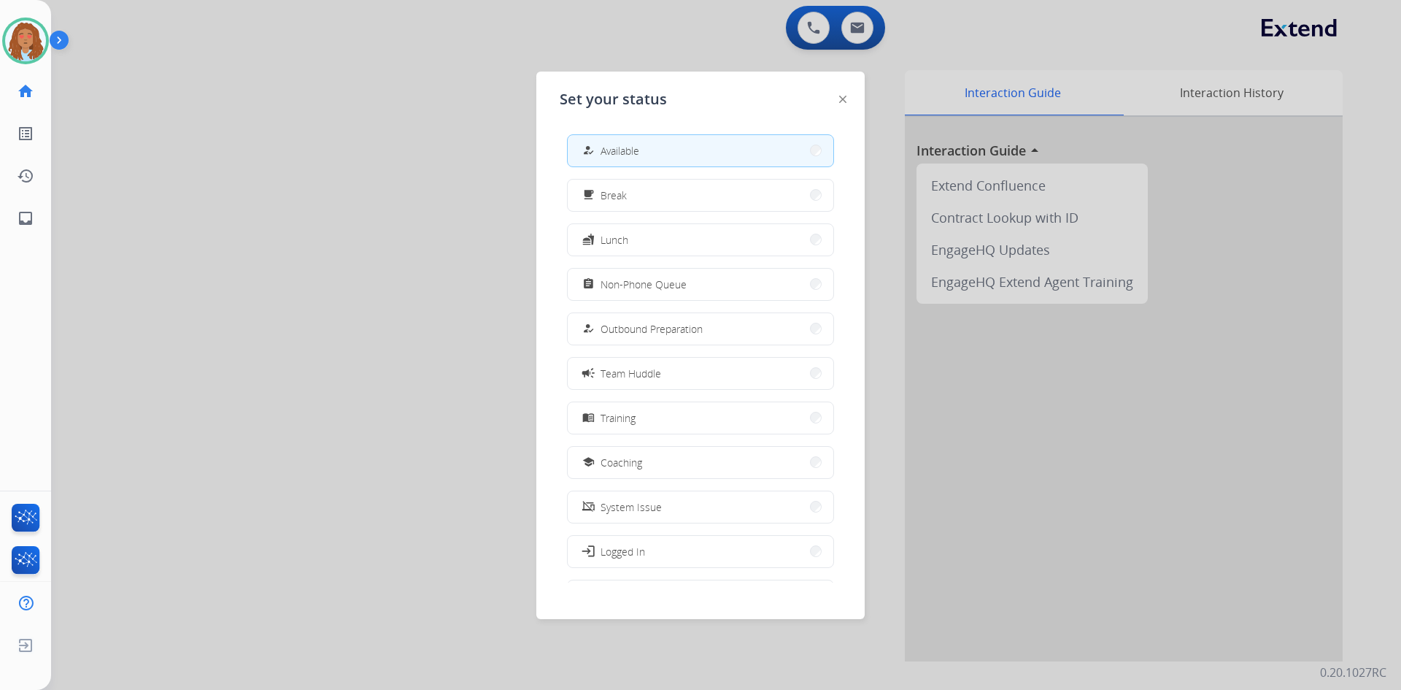
click at [263, 143] on div at bounding box center [700, 345] width 1401 height 690
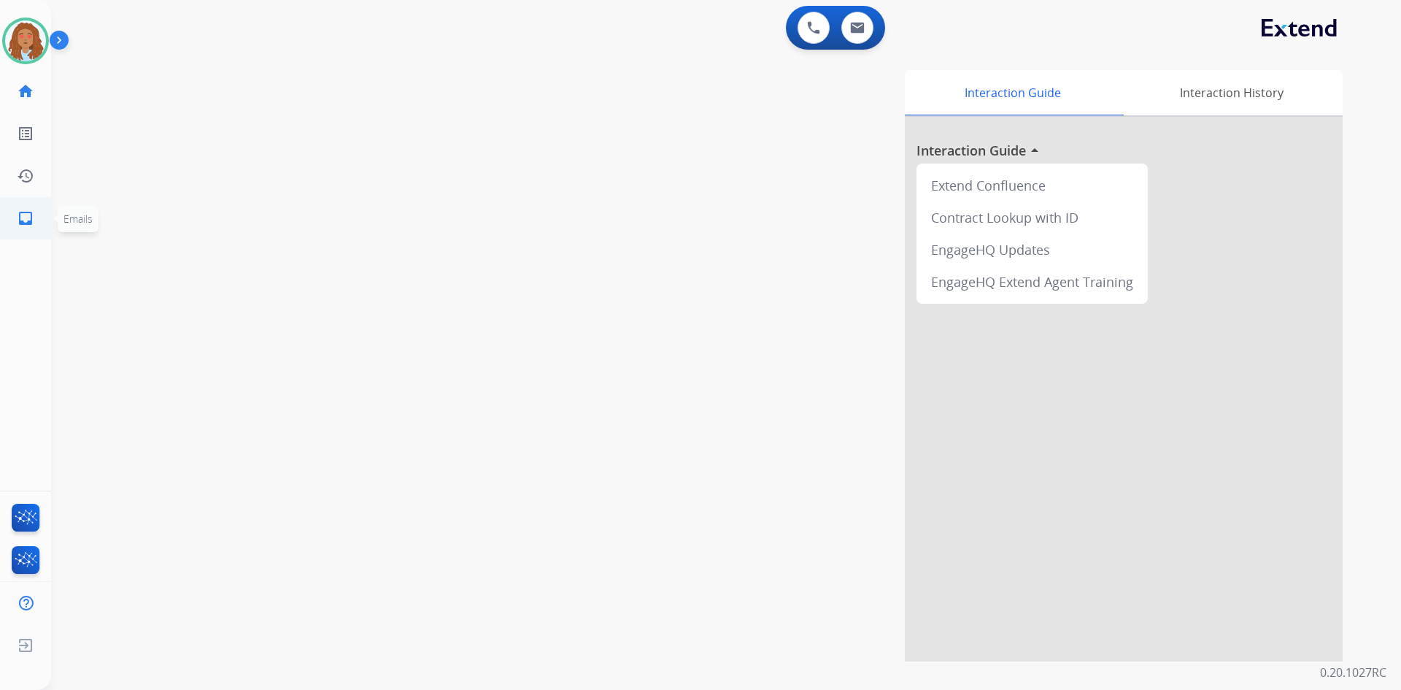
click at [20, 226] on mat-icon "inbox" at bounding box center [26, 218] width 18 height 18
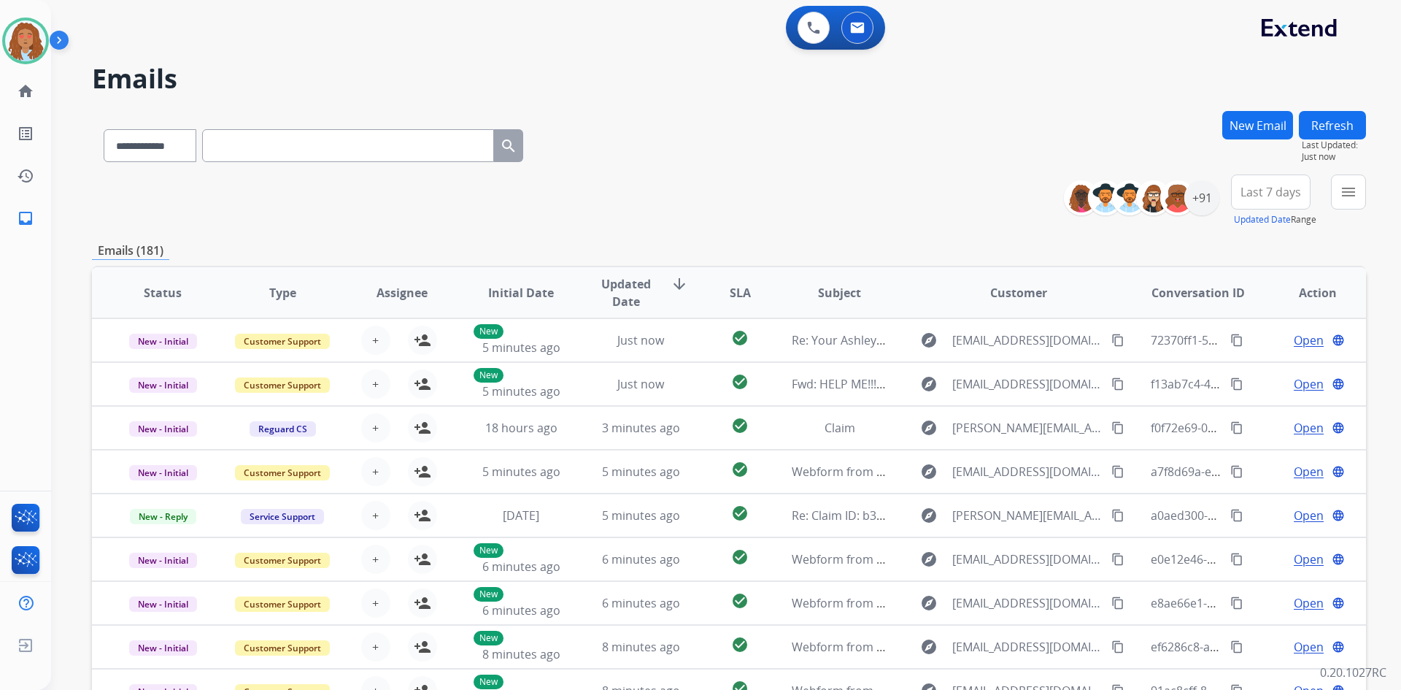
click at [1273, 203] on button "Last 7 days" at bounding box center [1271, 191] width 80 height 35
click at [1266, 378] on div "Last 90 days" at bounding box center [1266, 369] width 80 height 22
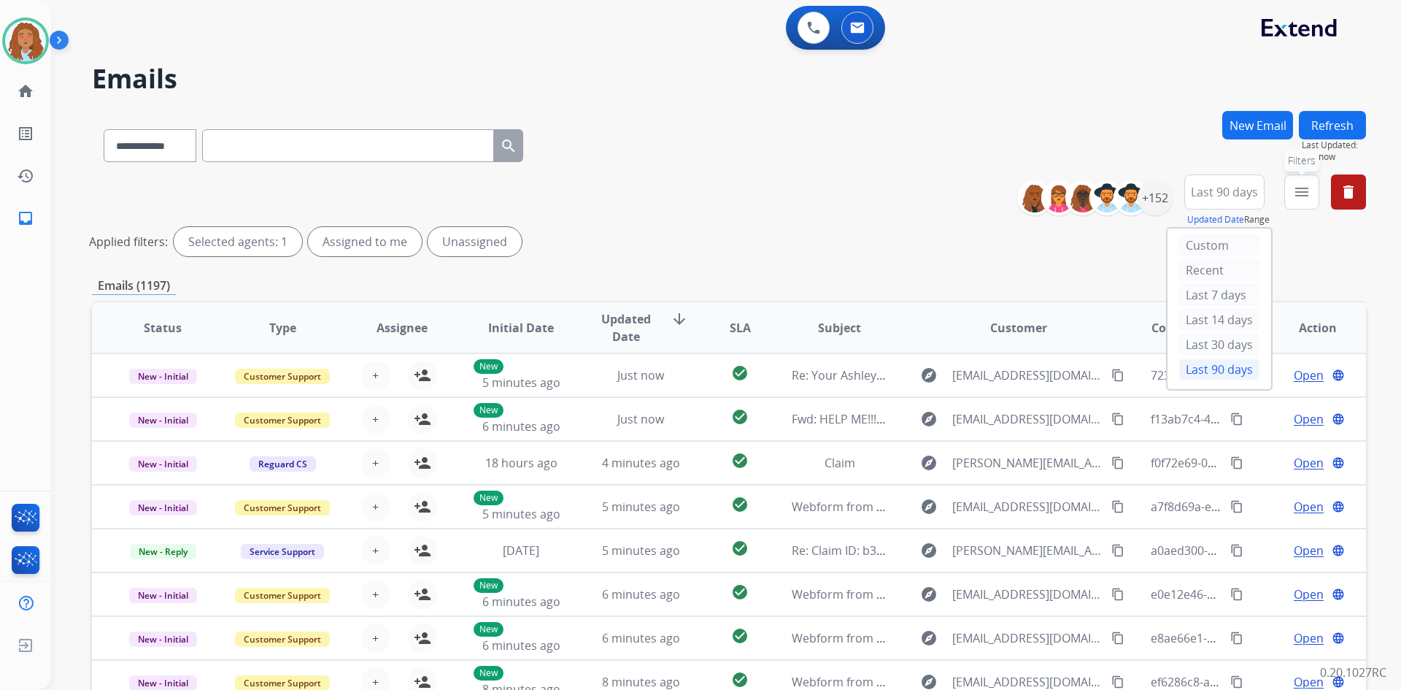
click at [1294, 196] on mat-icon "menu" at bounding box center [1302, 192] width 18 height 18
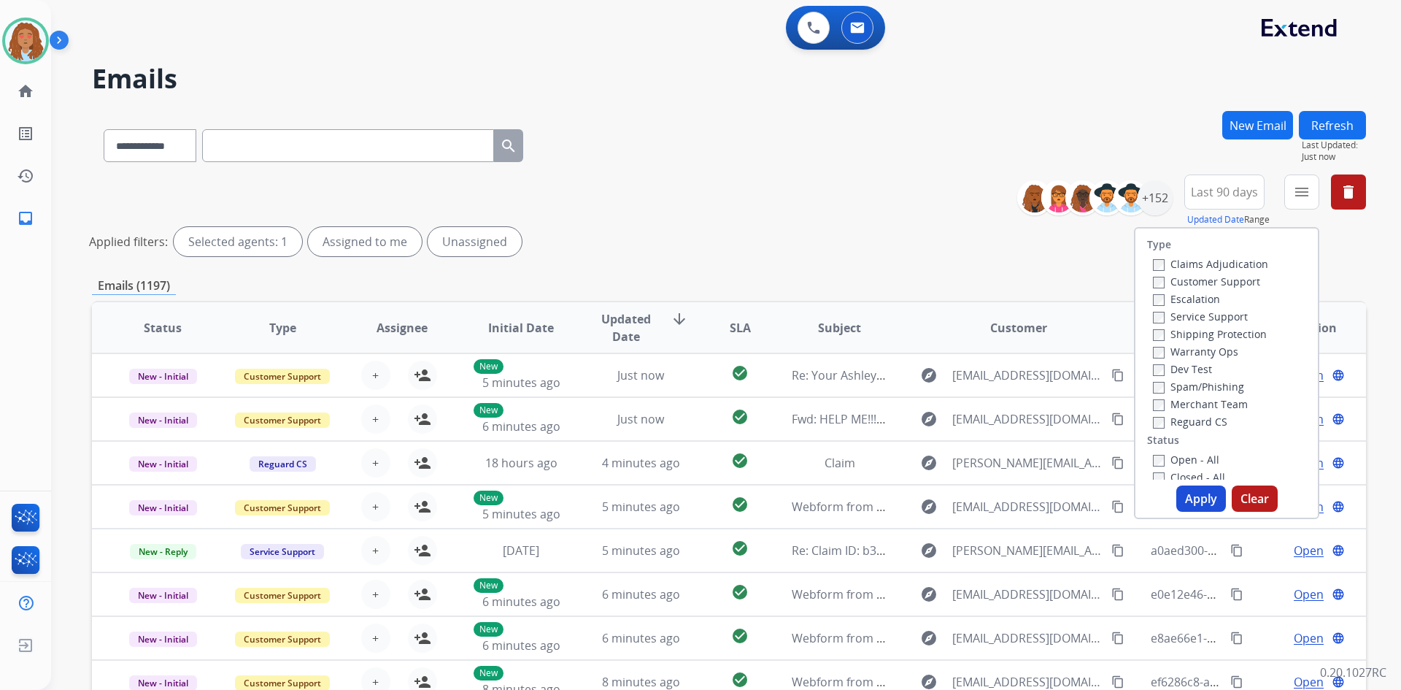
click at [1211, 278] on label "Customer Support" at bounding box center [1206, 281] width 107 height 14
click at [1153, 328] on label "Shipping Protection" at bounding box center [1210, 334] width 114 height 14
click at [1190, 491] on button "Apply" at bounding box center [1201, 498] width 50 height 26
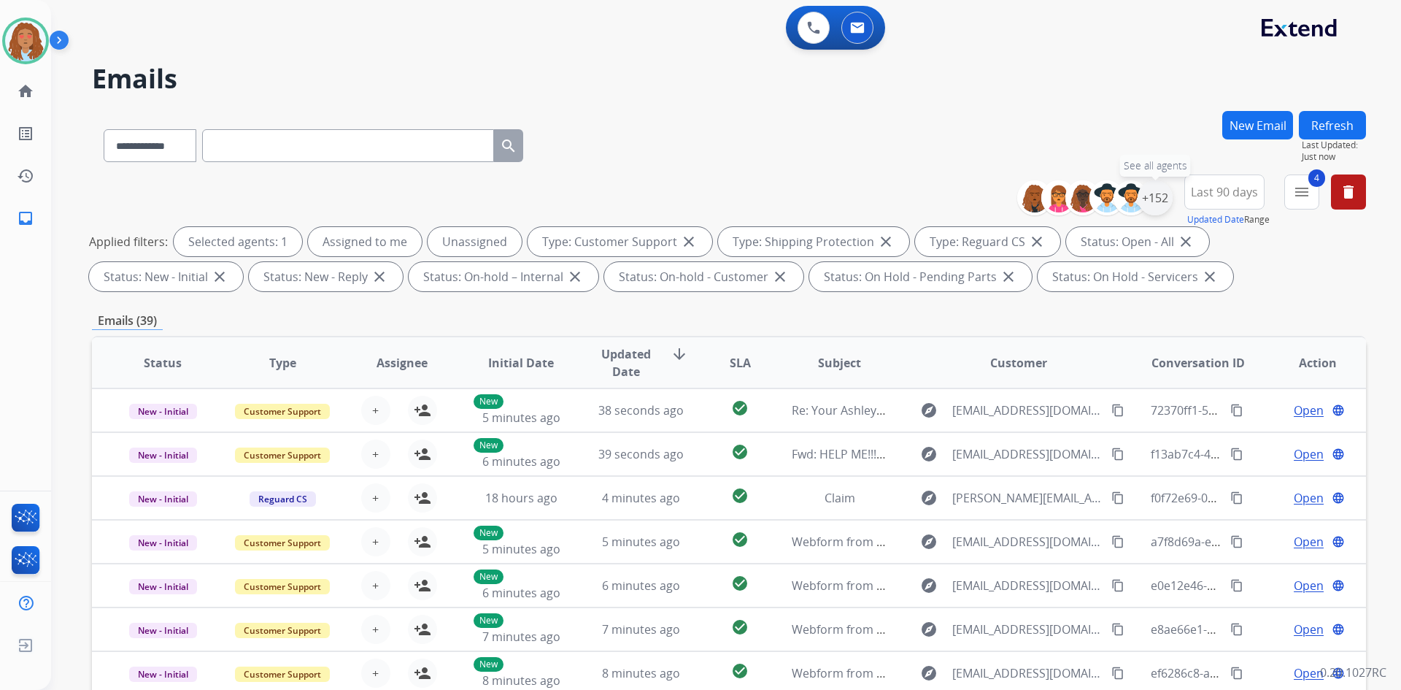
click at [1153, 204] on div "+152" at bounding box center [1155, 197] width 35 height 35
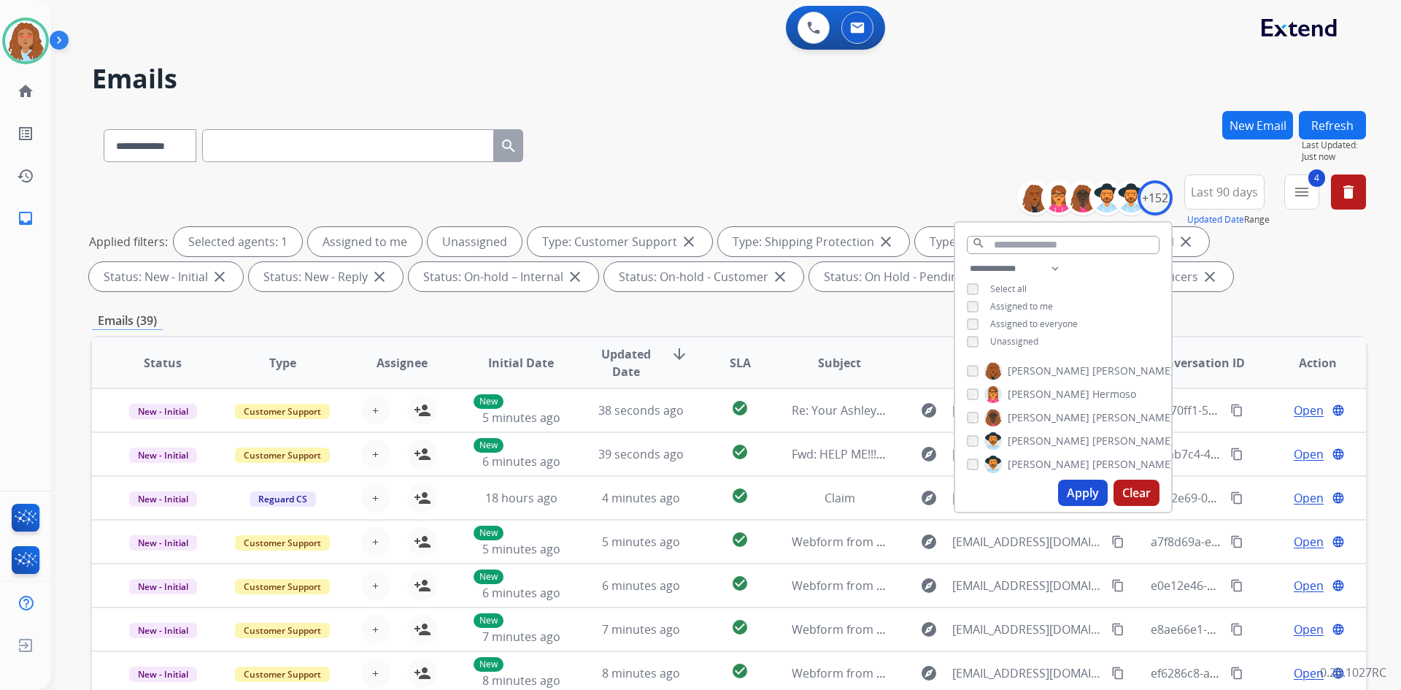
click at [1077, 498] on button "Apply" at bounding box center [1083, 492] width 50 height 26
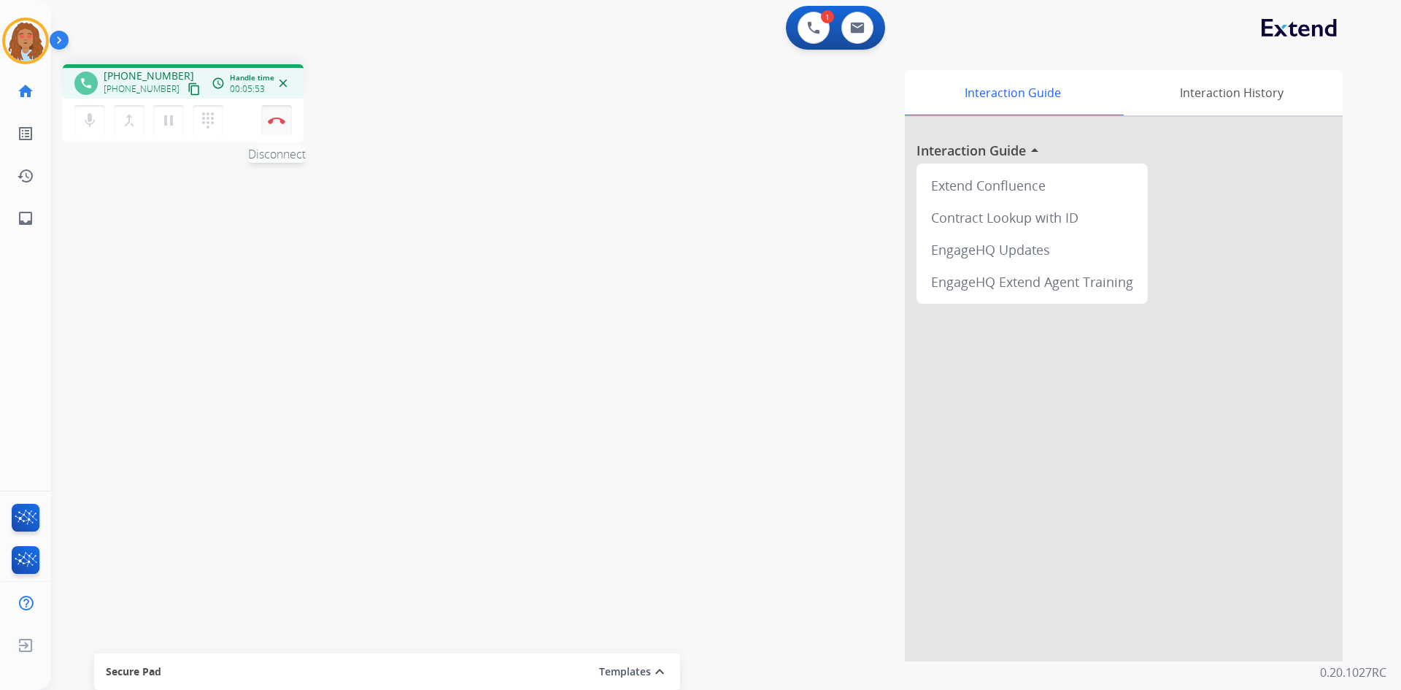
click at [282, 134] on button "Disconnect" at bounding box center [276, 120] width 31 height 31
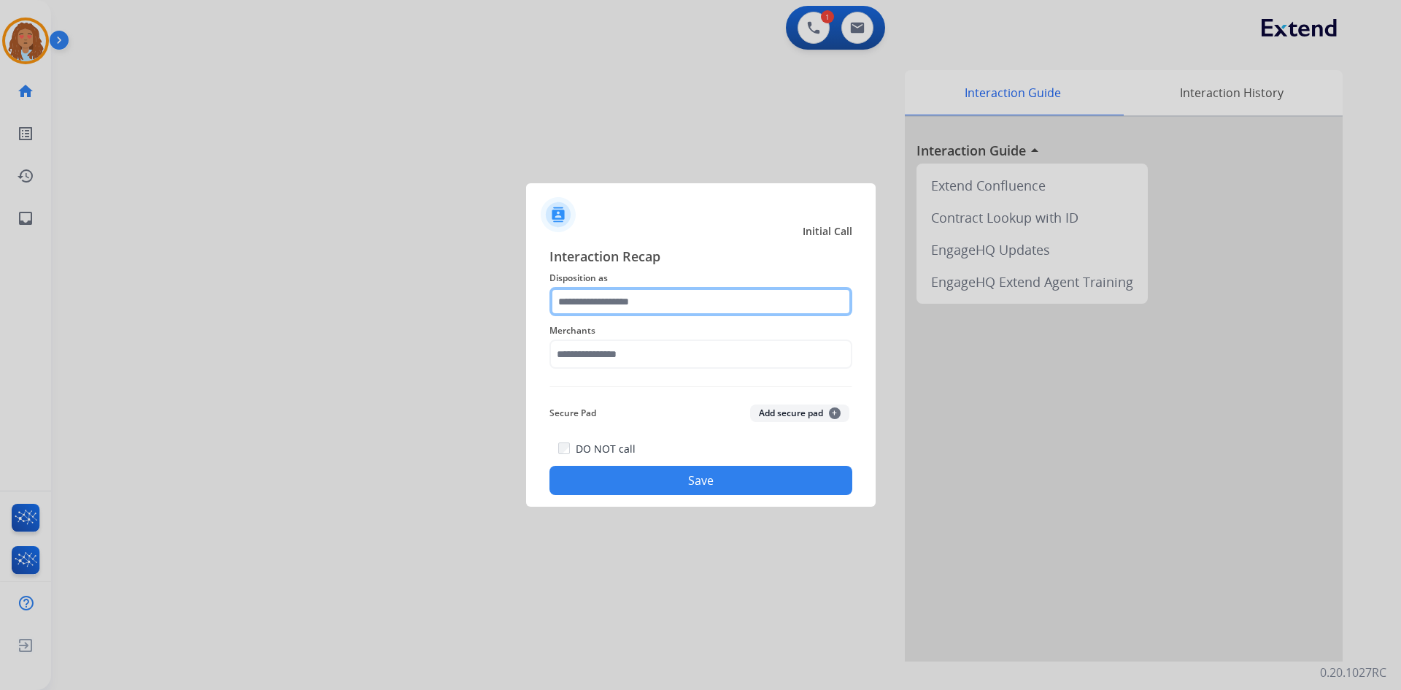
click at [749, 303] on input "text" at bounding box center [700, 301] width 303 height 29
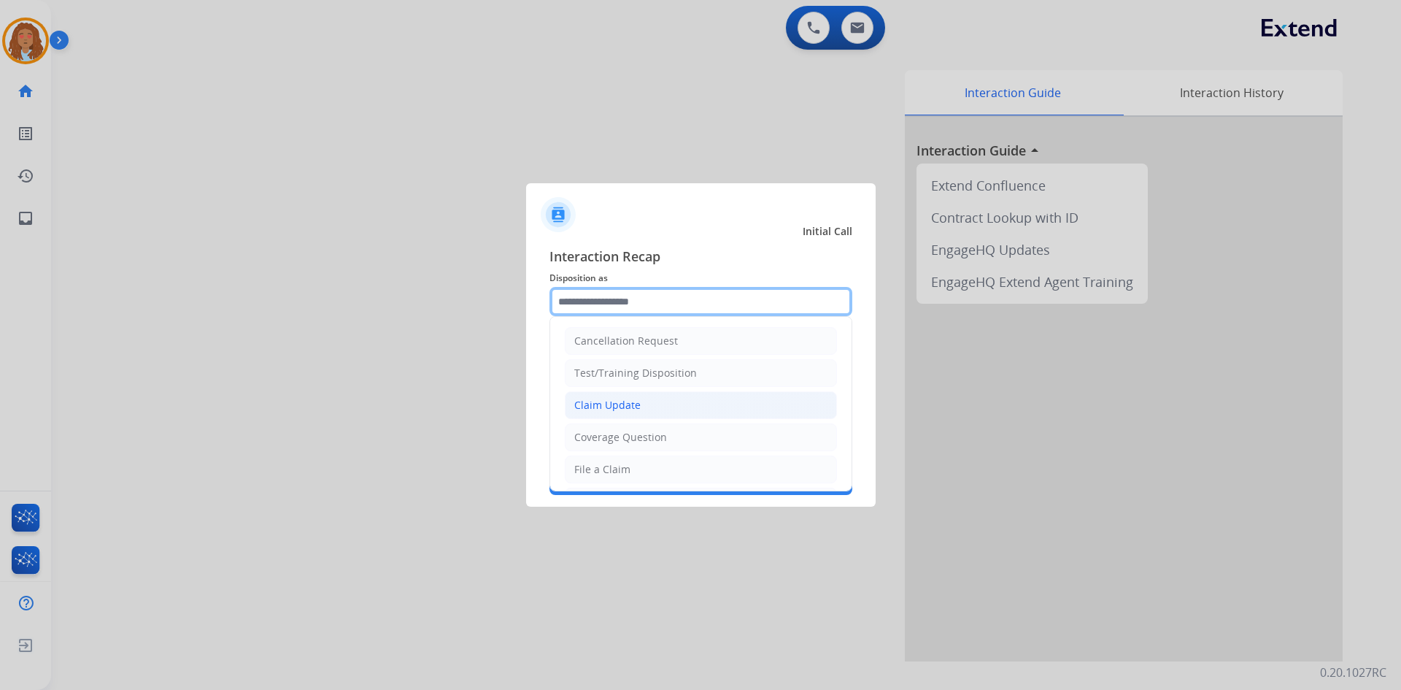
scroll to position [73, 0]
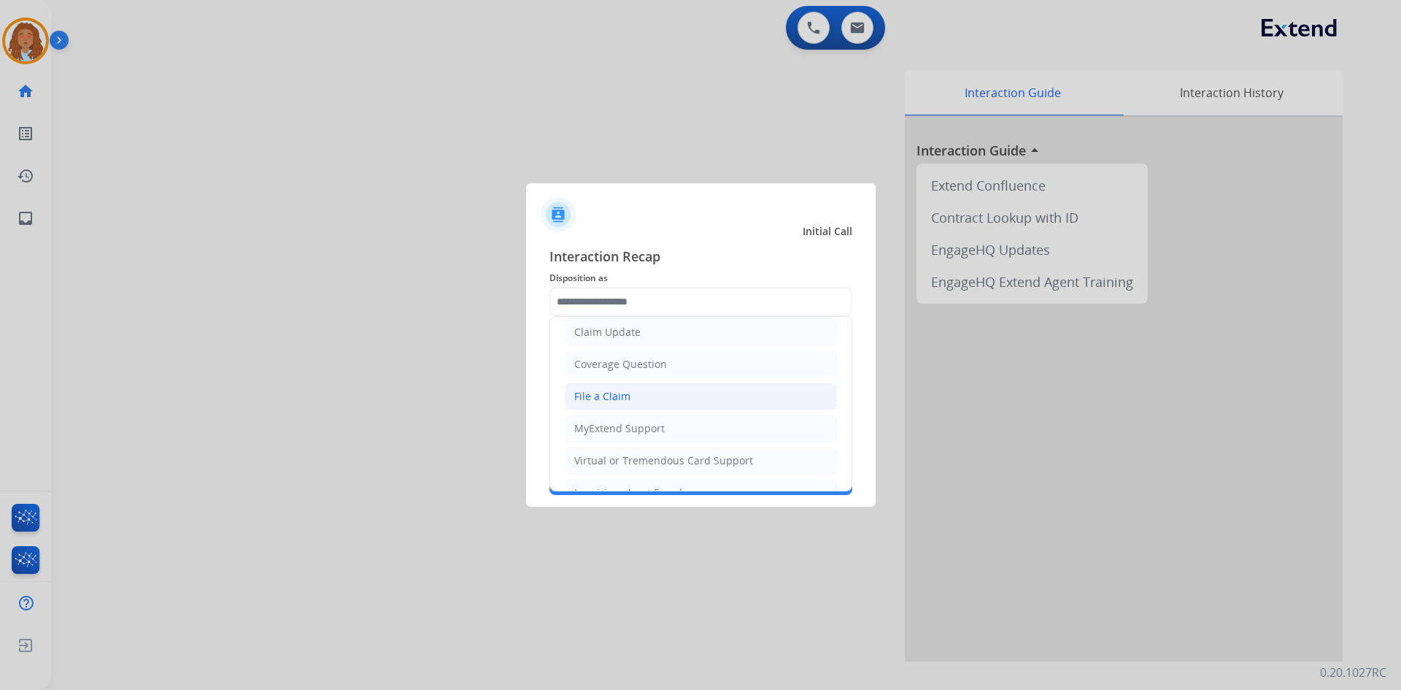
click at [617, 398] on div "File a Claim" at bounding box center [602, 396] width 56 height 15
type input "**********"
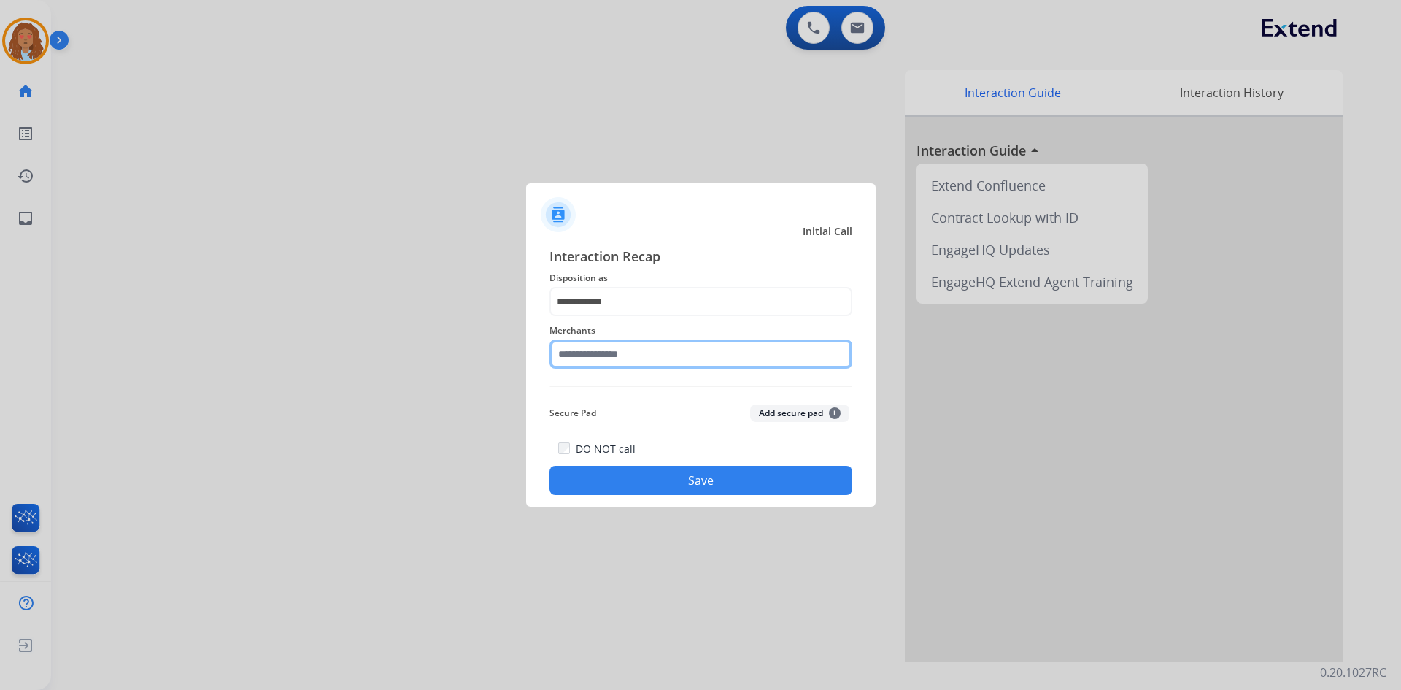
click at [608, 355] on input "text" at bounding box center [700, 353] width 303 height 29
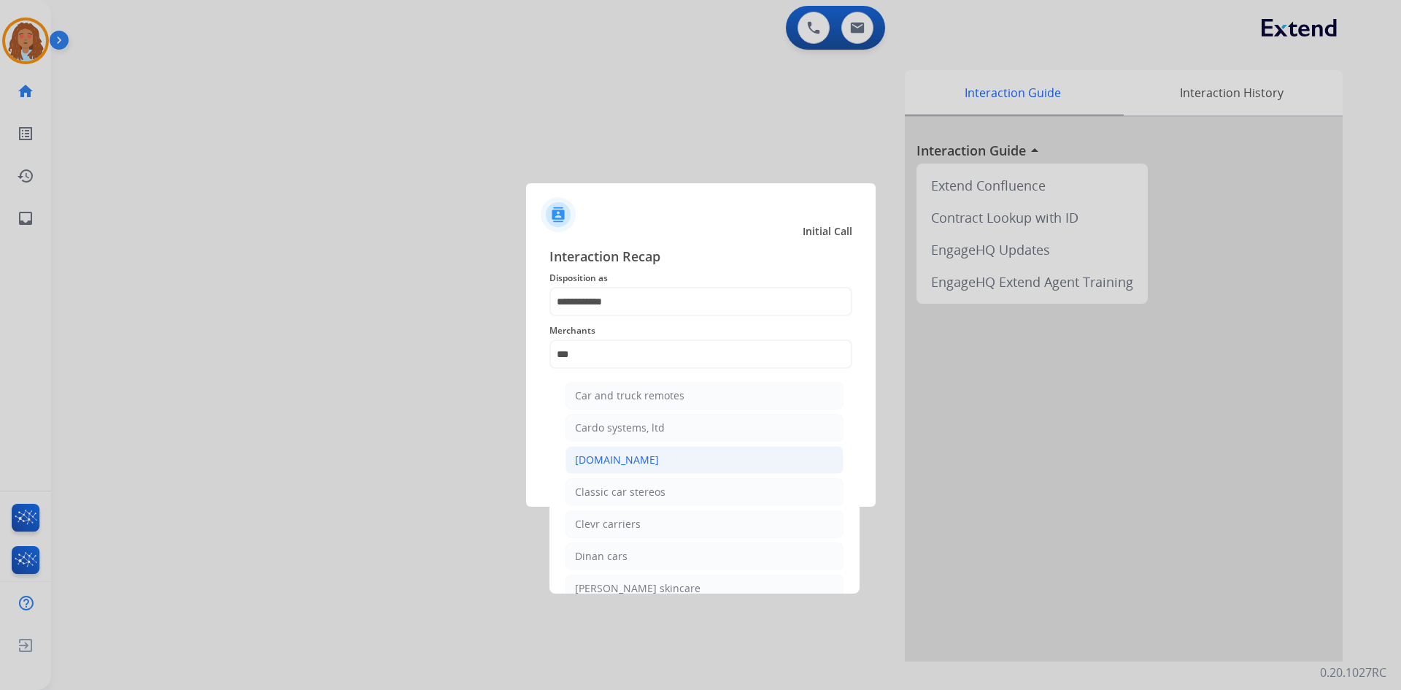
click at [610, 462] on div "Carparts.com" at bounding box center [617, 459] width 84 height 15
type input "**********"
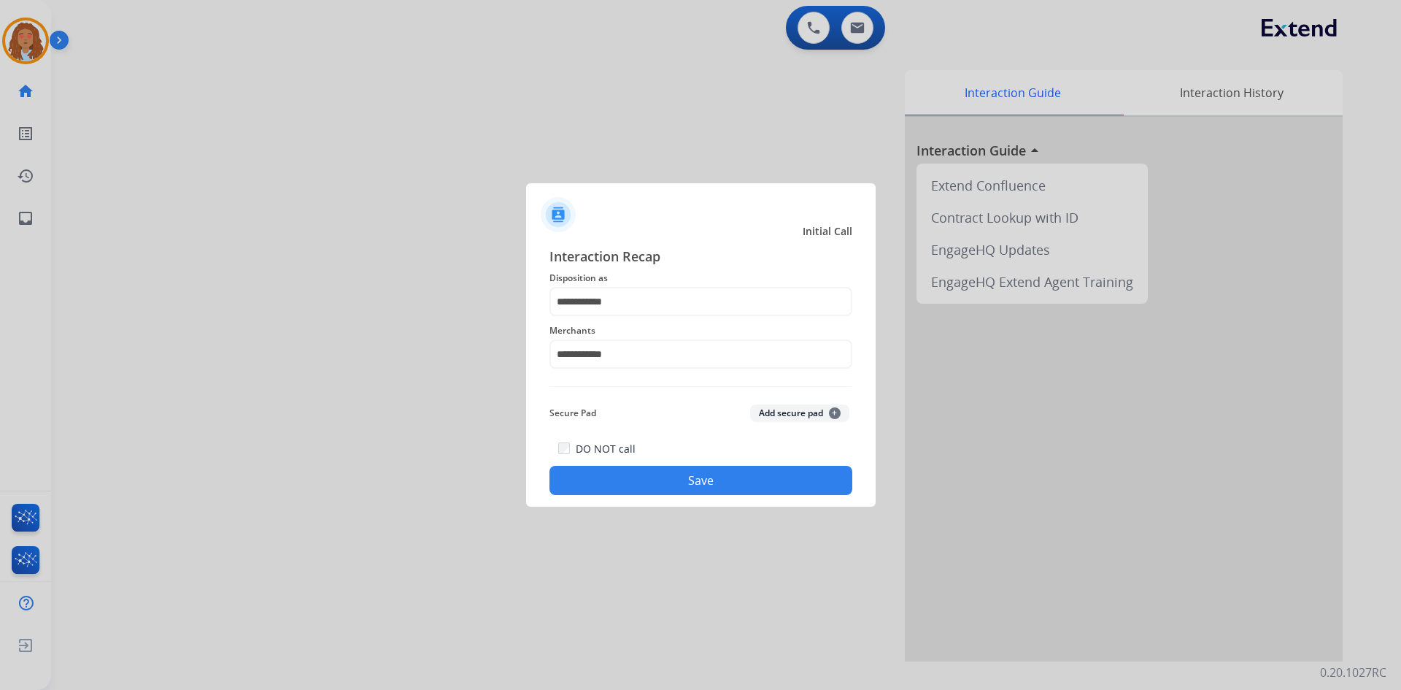
click at [708, 479] on button "Save" at bounding box center [700, 480] width 303 height 29
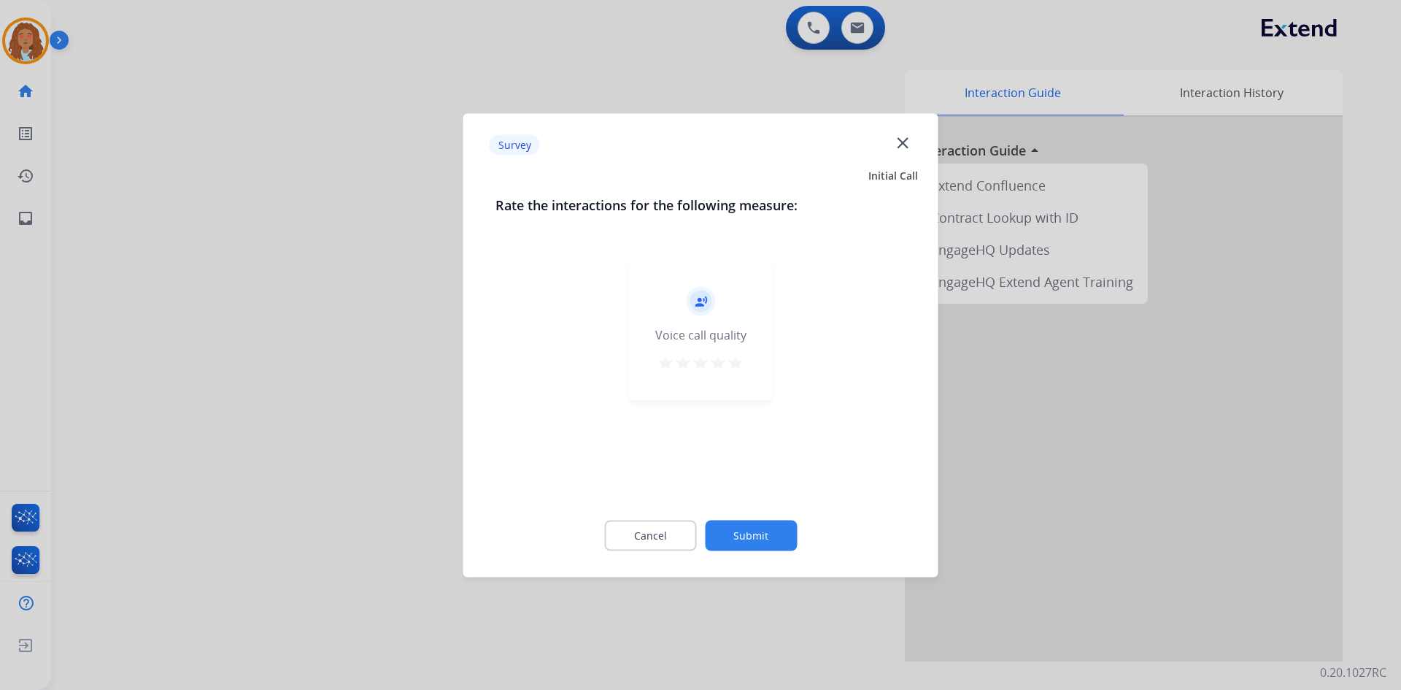
click at [741, 364] on mat-icon "star" at bounding box center [736, 362] width 18 height 18
click at [769, 526] on button "Submit" at bounding box center [751, 535] width 92 height 31
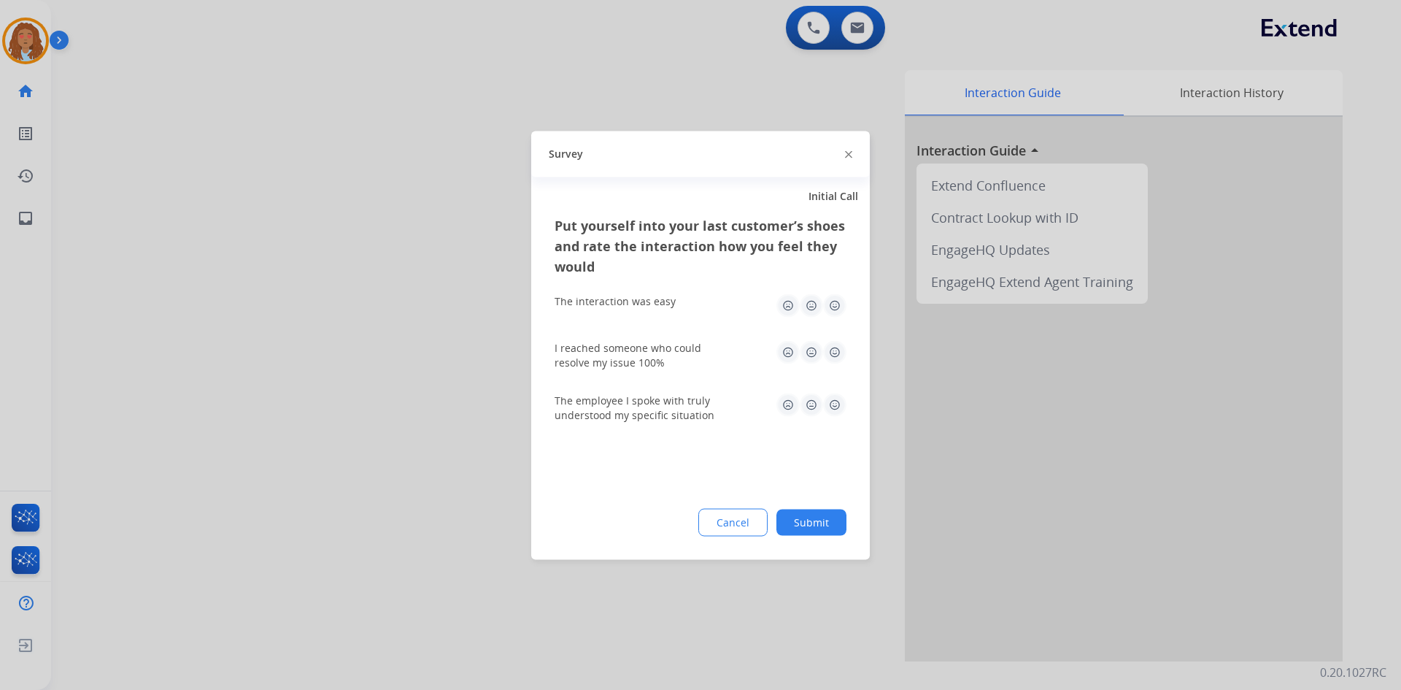
click at [515, 115] on div at bounding box center [700, 345] width 1401 height 690
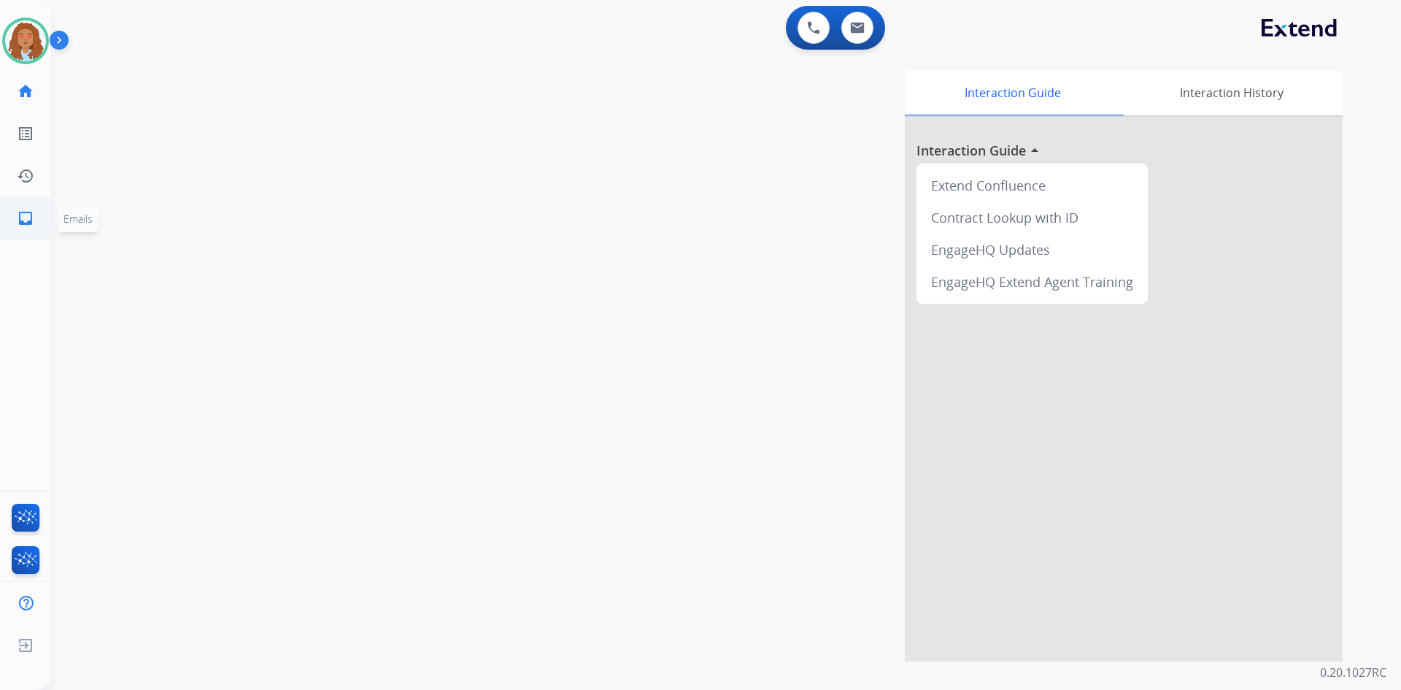
click at [34, 223] on mat-icon "inbox" at bounding box center [26, 218] width 18 height 18
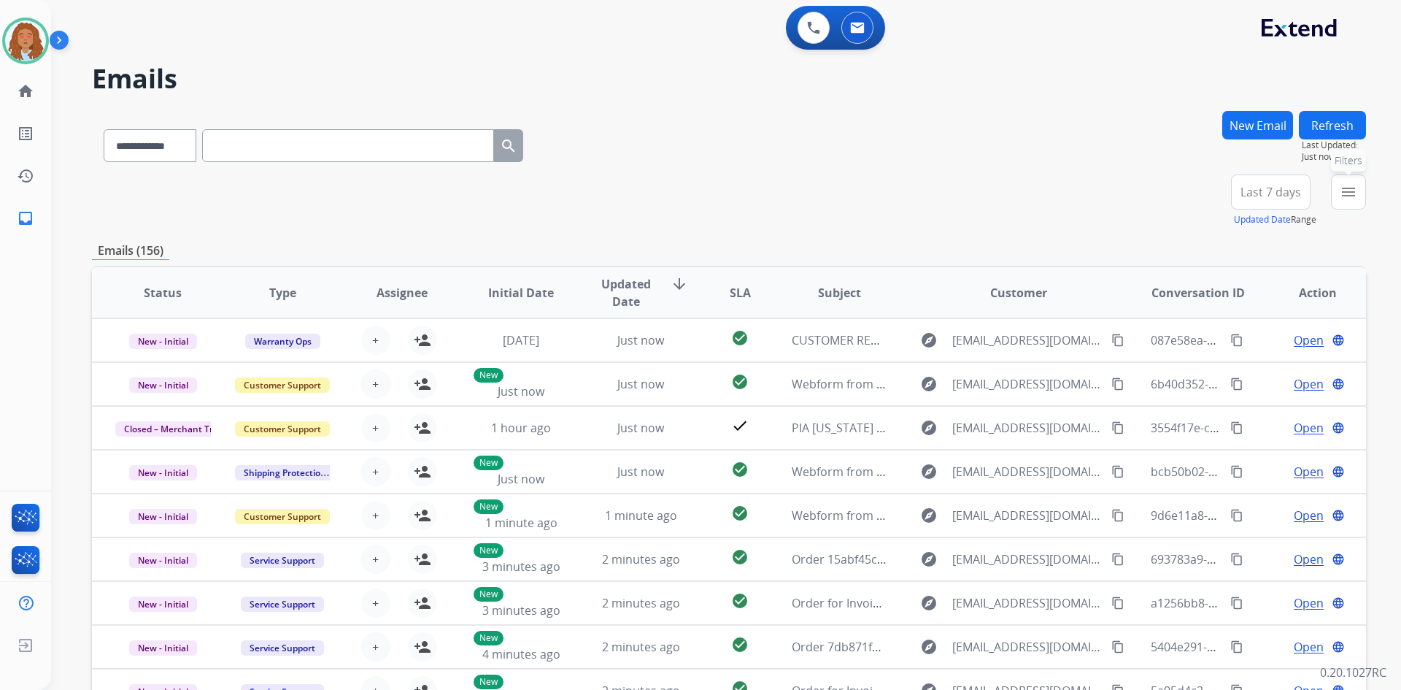
click at [1341, 194] on mat-icon "menu" at bounding box center [1349, 192] width 18 height 18
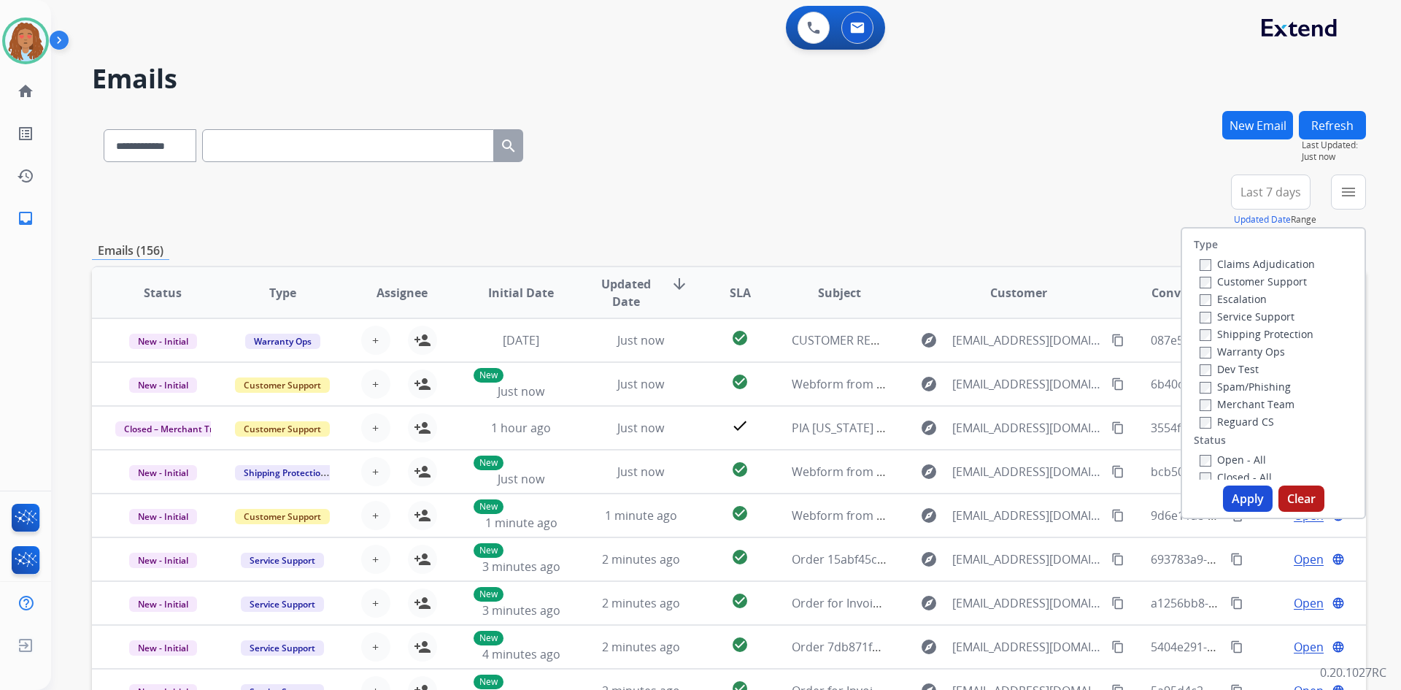
click at [1279, 279] on label "Customer Support" at bounding box center [1253, 281] width 107 height 14
click at [1272, 329] on label "Shipping Protection" at bounding box center [1257, 334] width 114 height 14
click at [1238, 418] on label "Reguard CS" at bounding box center [1237, 421] width 74 height 14
click at [1252, 503] on button "Apply" at bounding box center [1248, 498] width 50 height 26
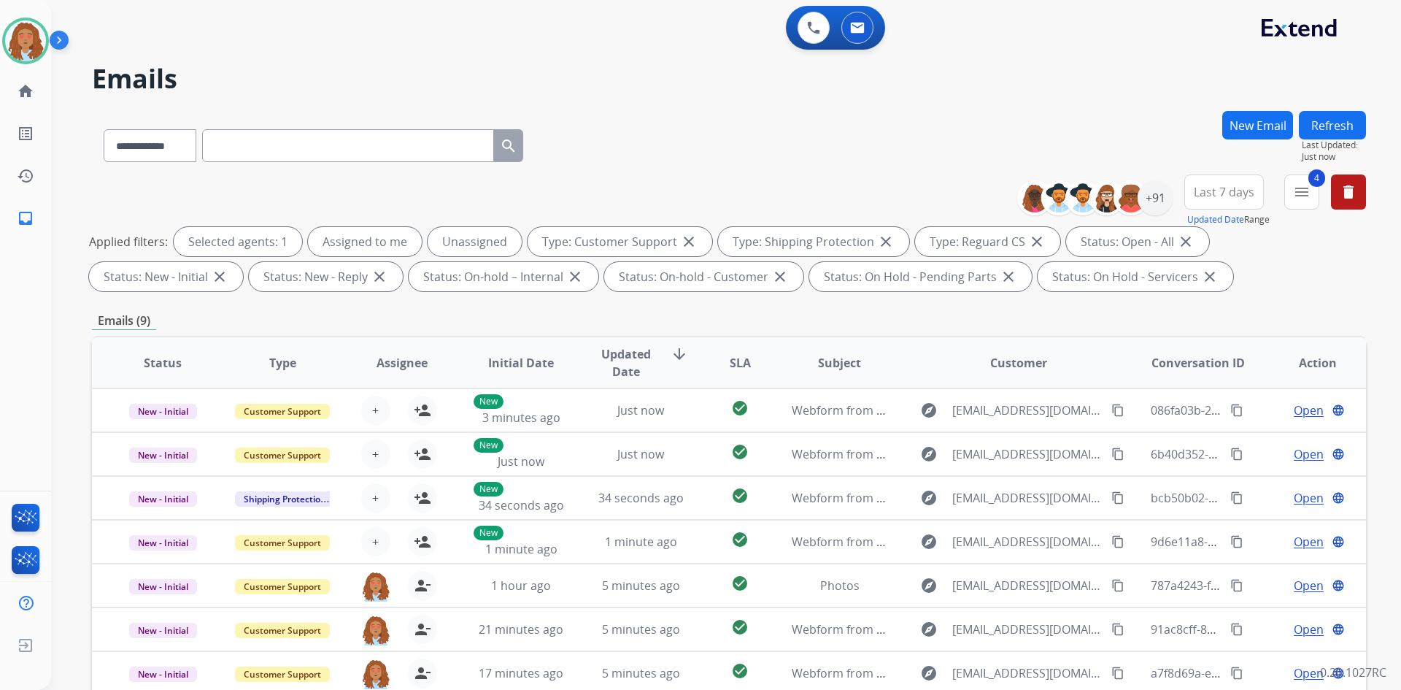
click at [1222, 183] on button "Last 7 days" at bounding box center [1224, 191] width 80 height 35
click at [1195, 372] on div "Last 90 days" at bounding box center [1219, 369] width 80 height 22
click at [1159, 193] on div "+91" at bounding box center [1155, 197] width 35 height 35
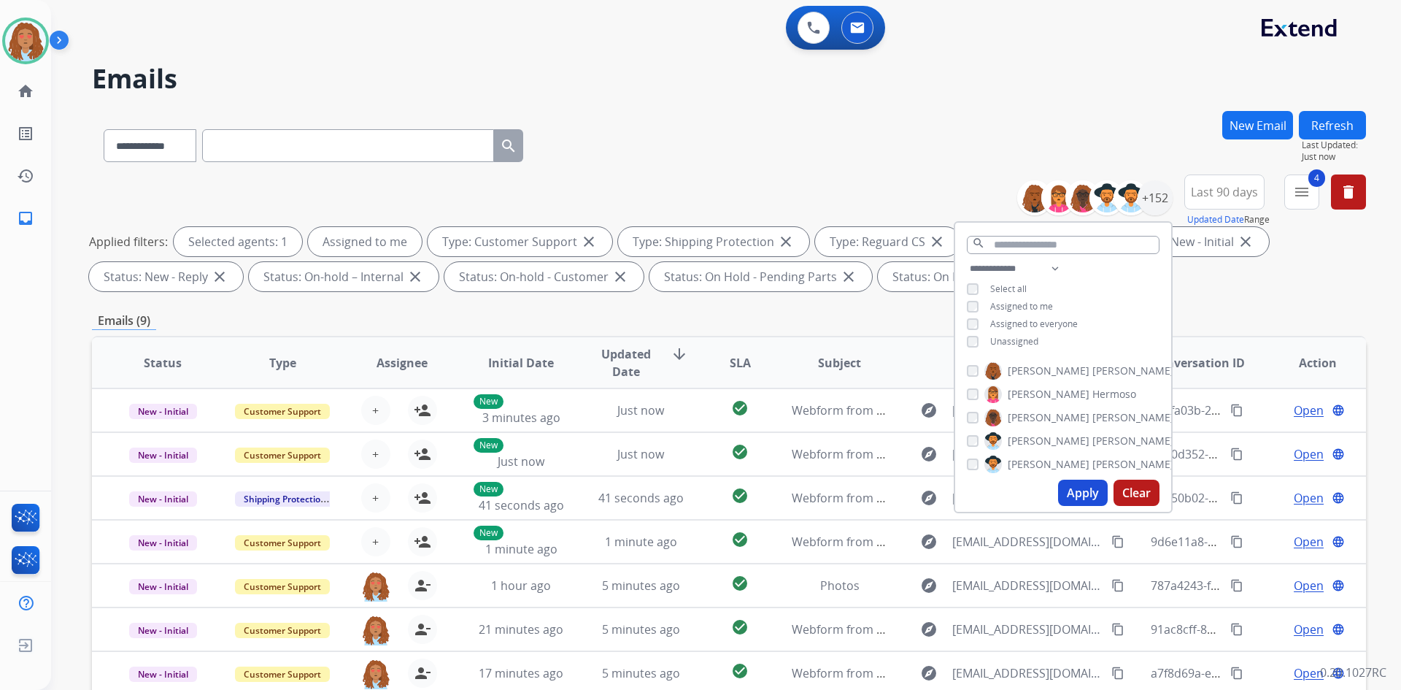
click at [1084, 501] on button "Apply" at bounding box center [1083, 492] width 50 height 26
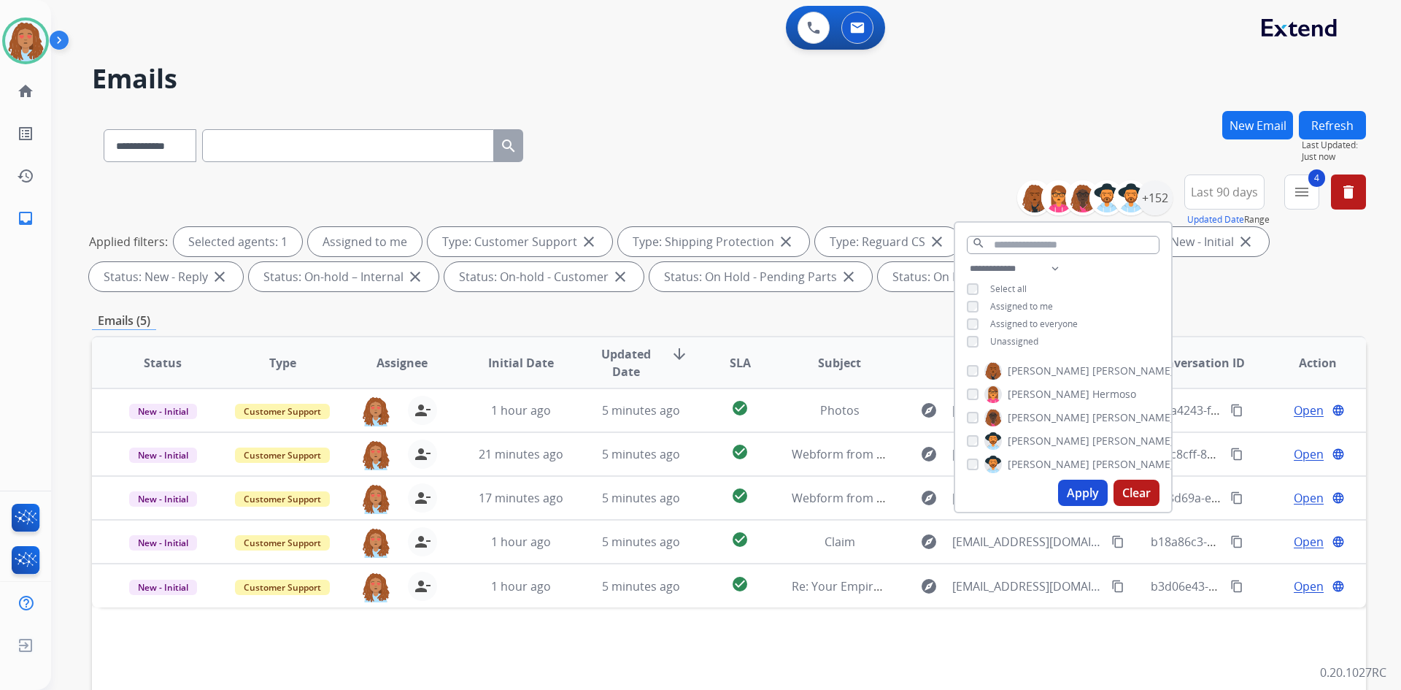
click at [928, 140] on div "**********" at bounding box center [729, 142] width 1274 height 63
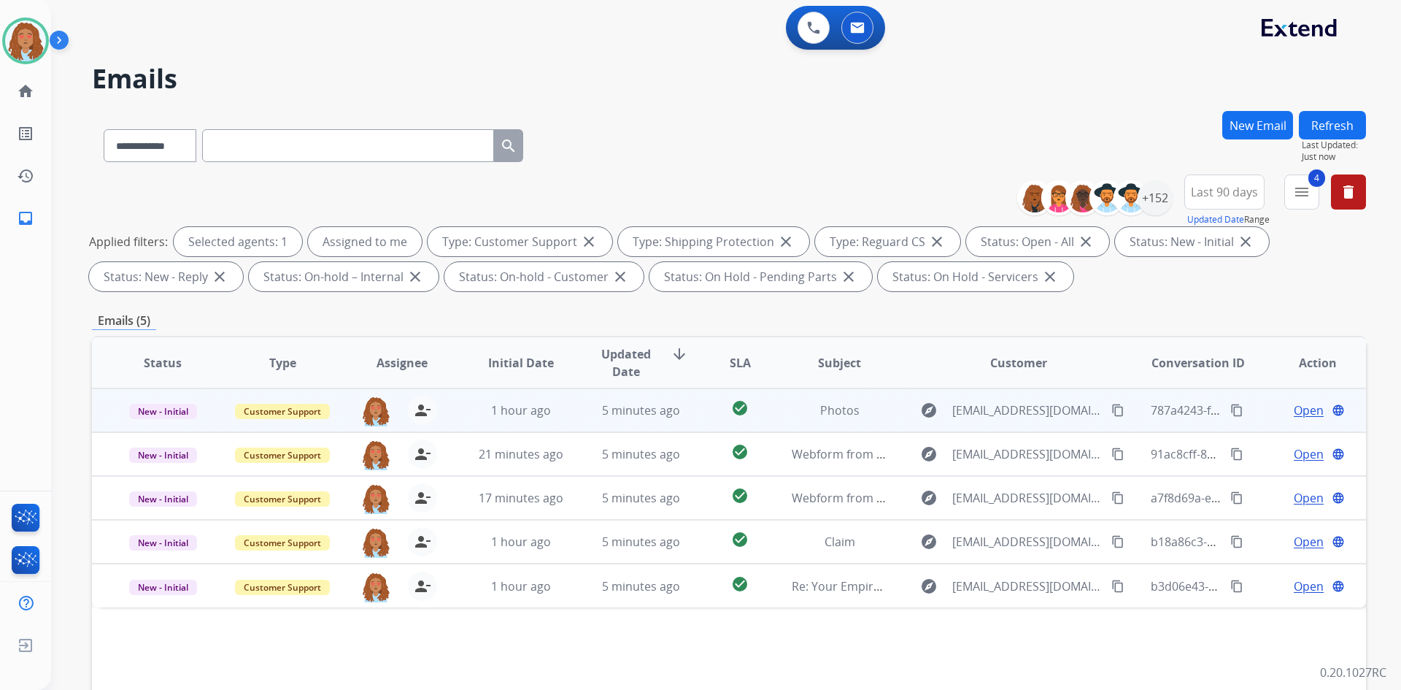
click at [1299, 412] on span "Open" at bounding box center [1309, 410] width 30 height 18
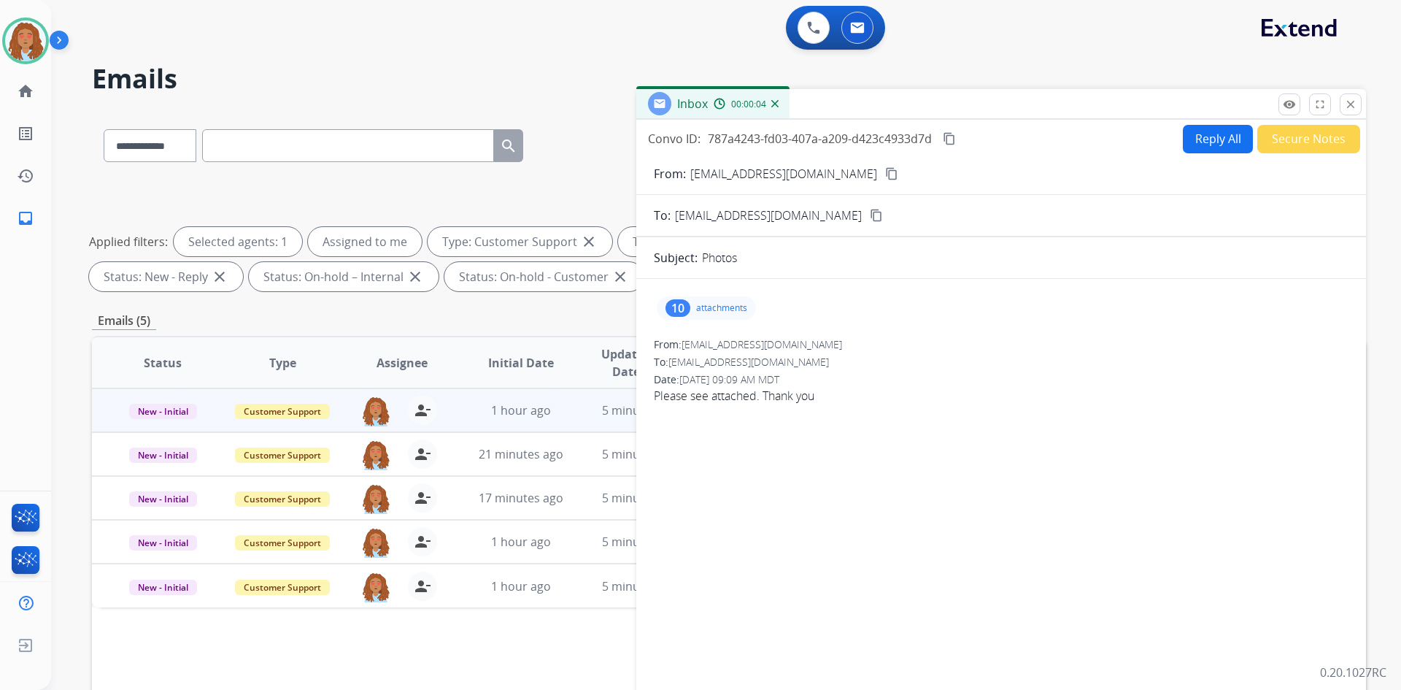
click at [885, 173] on mat-icon "content_copy" at bounding box center [891, 173] width 13 height 13
click at [719, 306] on p "attachments" at bounding box center [721, 308] width 51 height 12
click at [789, 344] on p "IMG_2461.HEIC" at bounding box center [782, 345] width 82 height 18
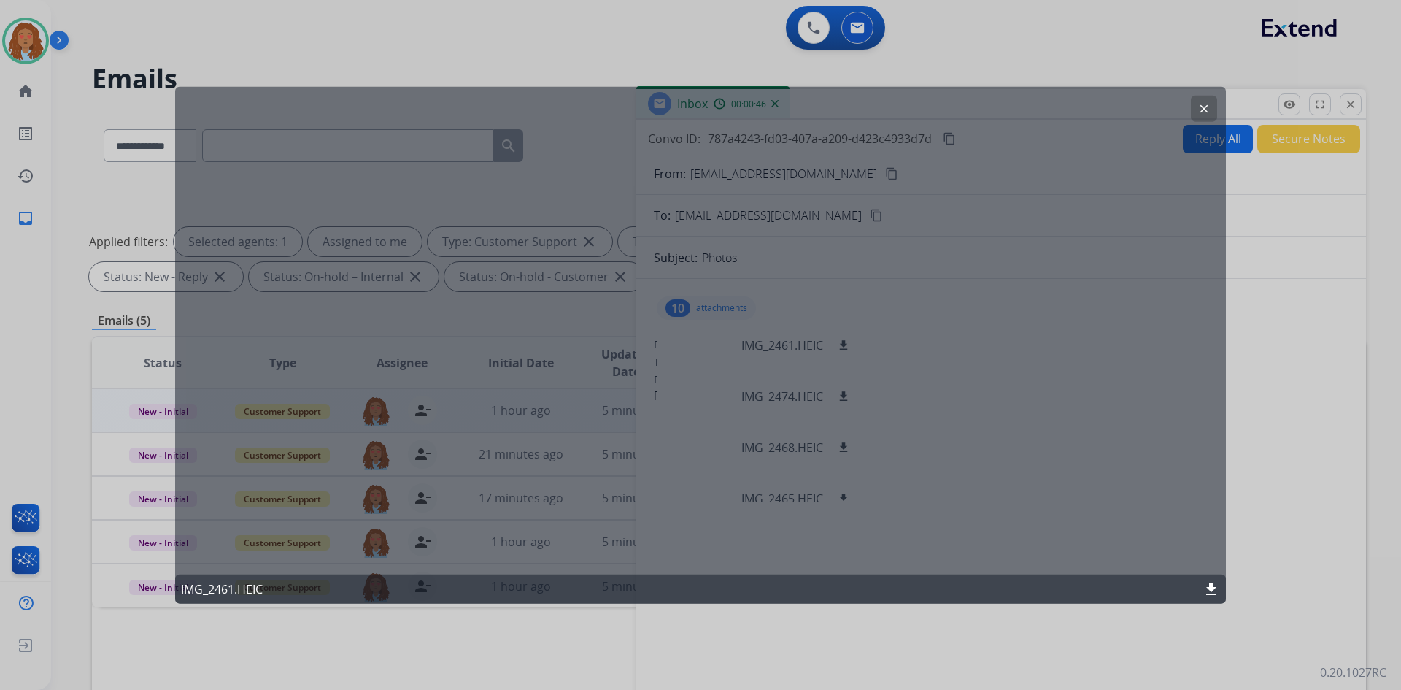
click at [1210, 109] on mat-icon "clear" at bounding box center [1203, 107] width 13 height 13
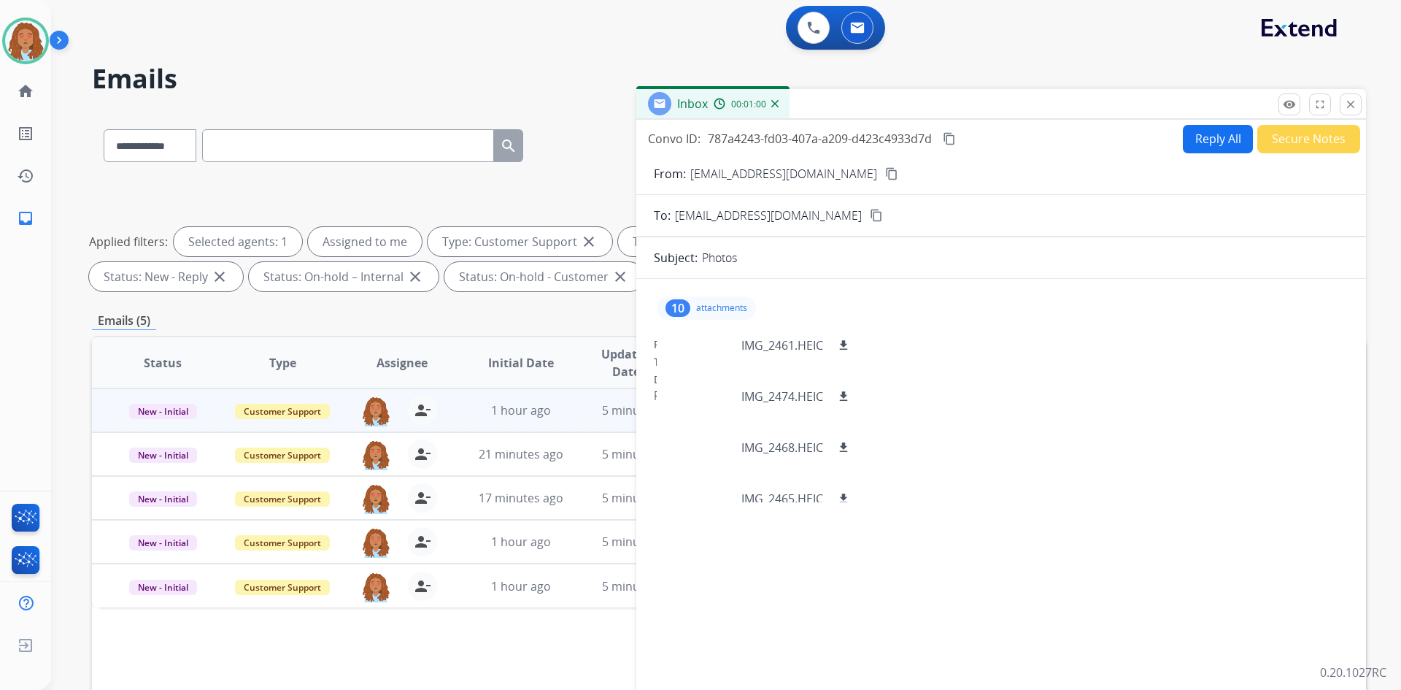
click at [1220, 146] on button "Reply All" at bounding box center [1218, 139] width 70 height 28
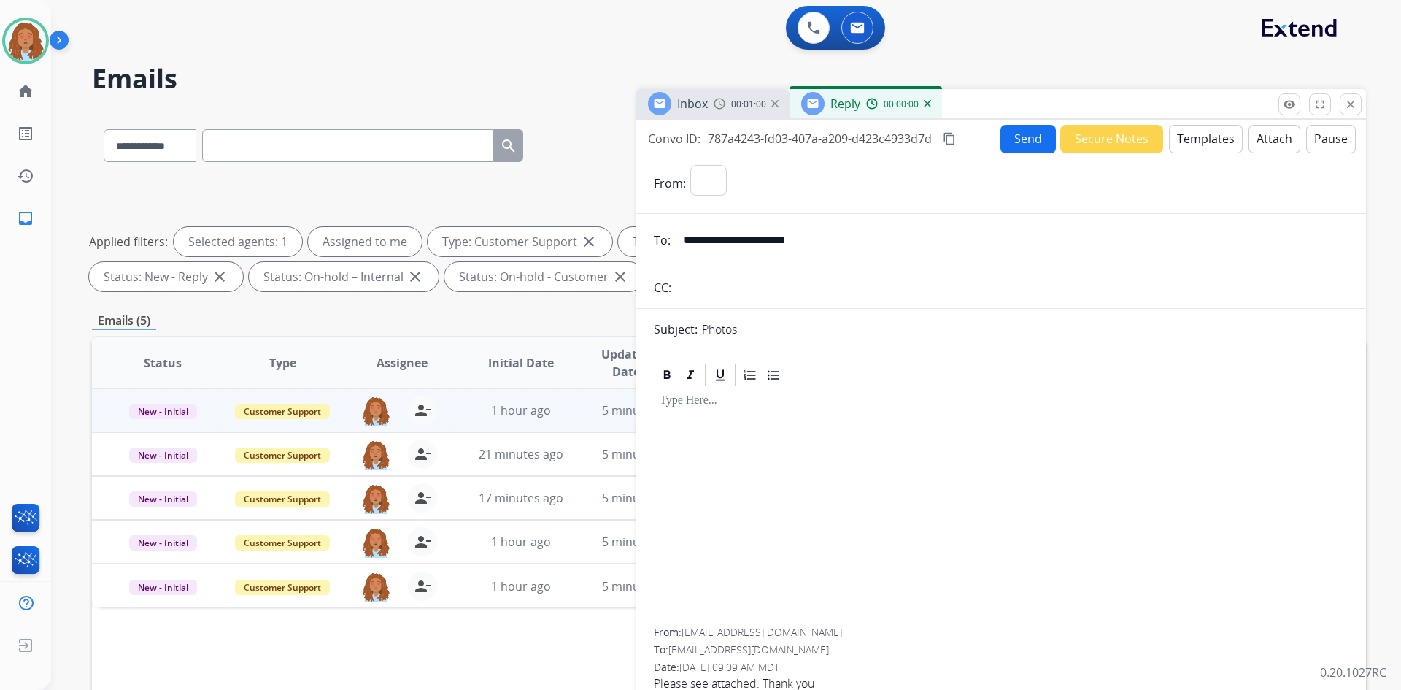
select select "**********"
click at [1189, 142] on button "Templates" at bounding box center [1206, 139] width 74 height 28
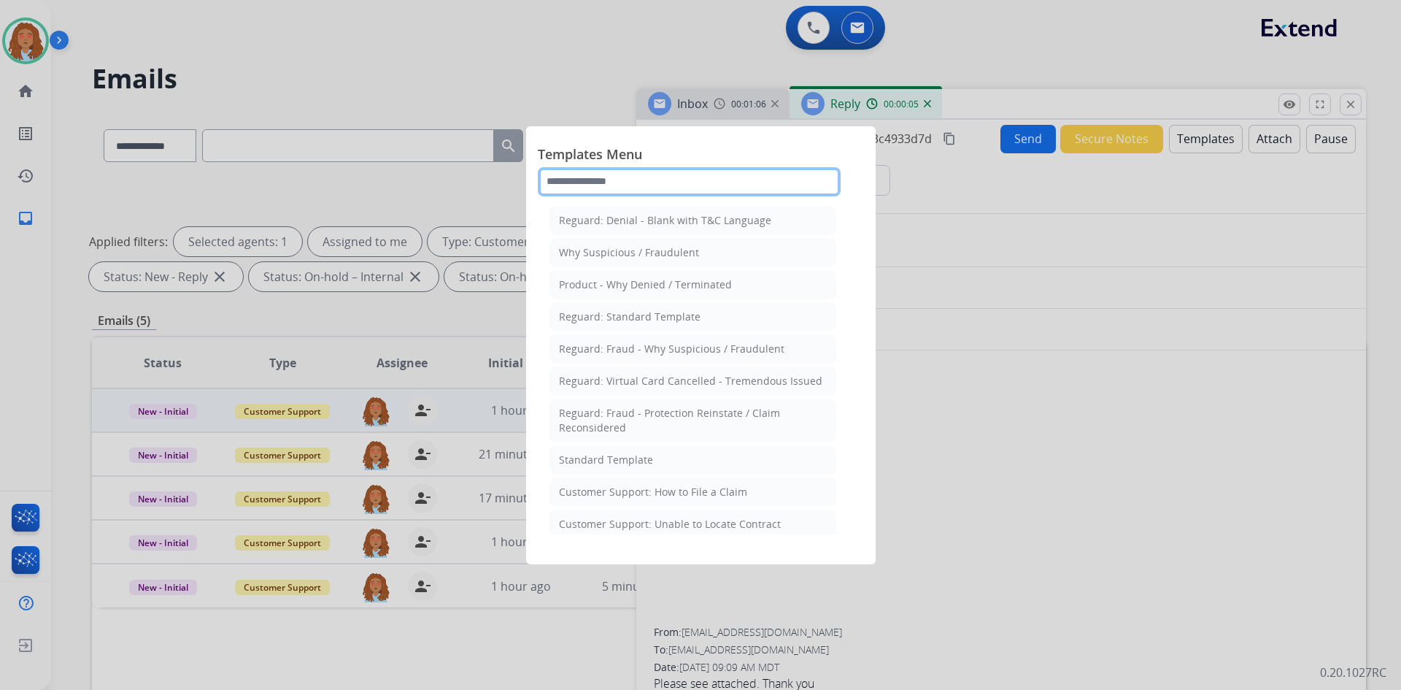
click at [682, 187] on input "text" at bounding box center [689, 181] width 303 height 29
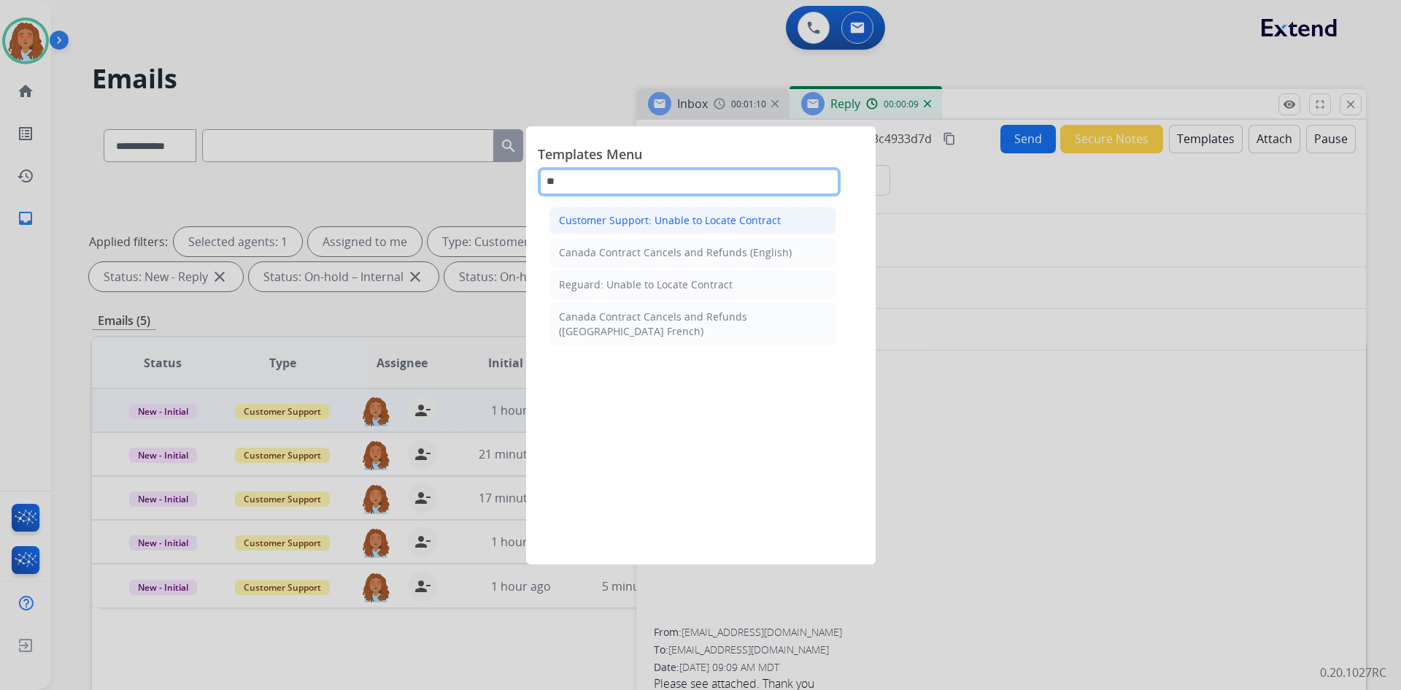
type input "**"
click at [756, 219] on div "Customer Support: Unable to Locate Contract" at bounding box center [670, 220] width 222 height 15
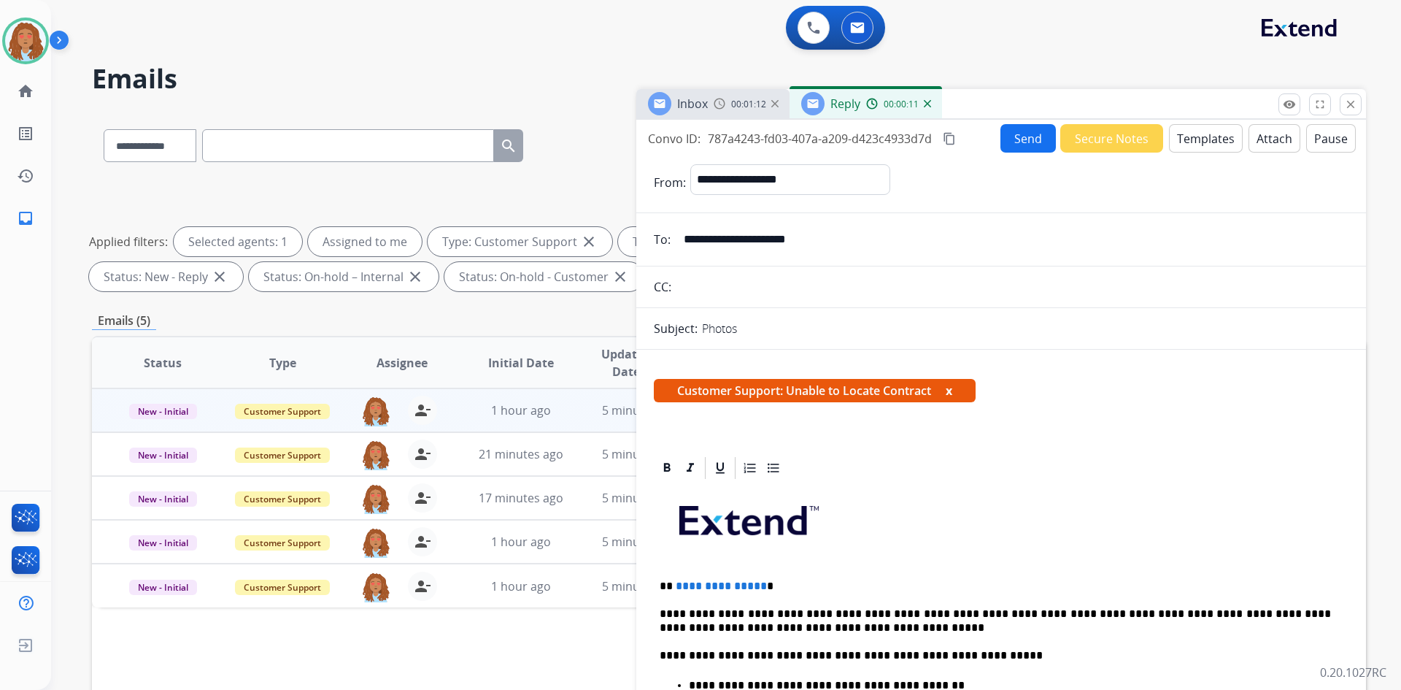
scroll to position [146, 0]
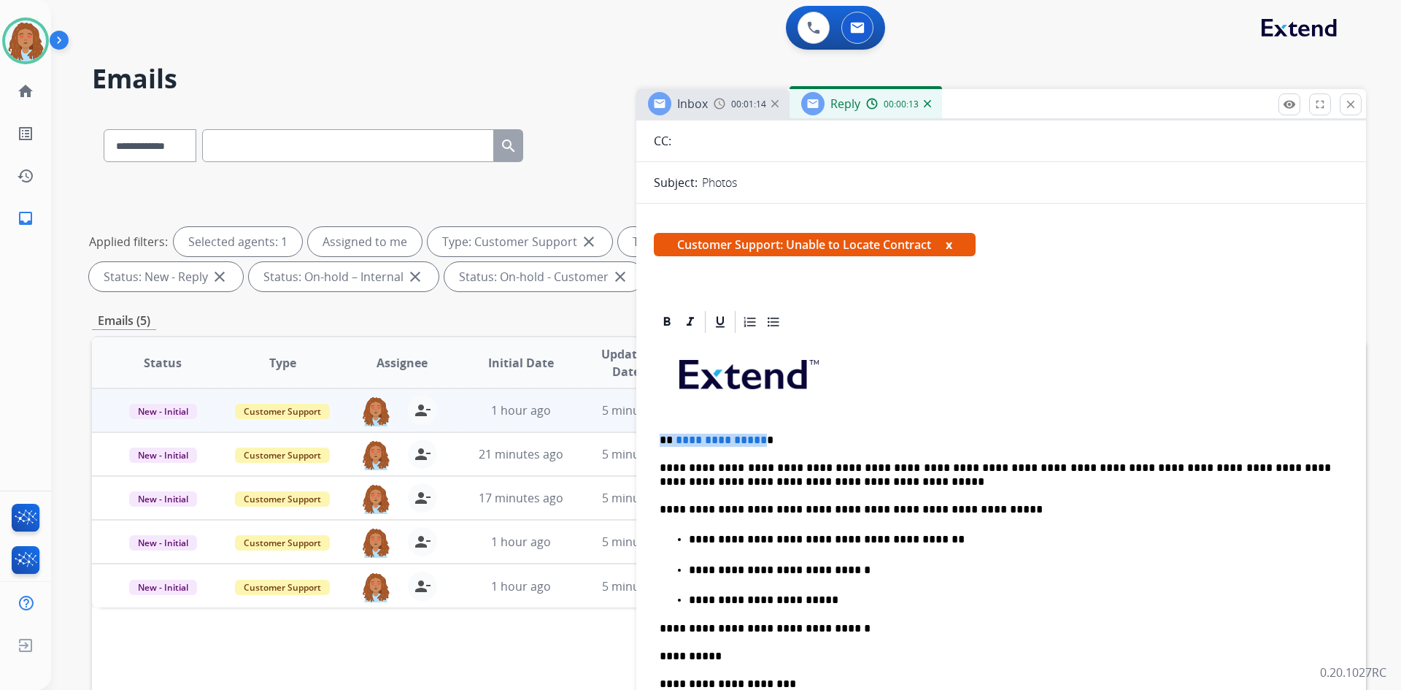
drag, startPoint x: 757, startPoint y: 437, endPoint x: 662, endPoint y: 438, distance: 95.6
click at [662, 438] on p "**********" at bounding box center [995, 439] width 671 height 13
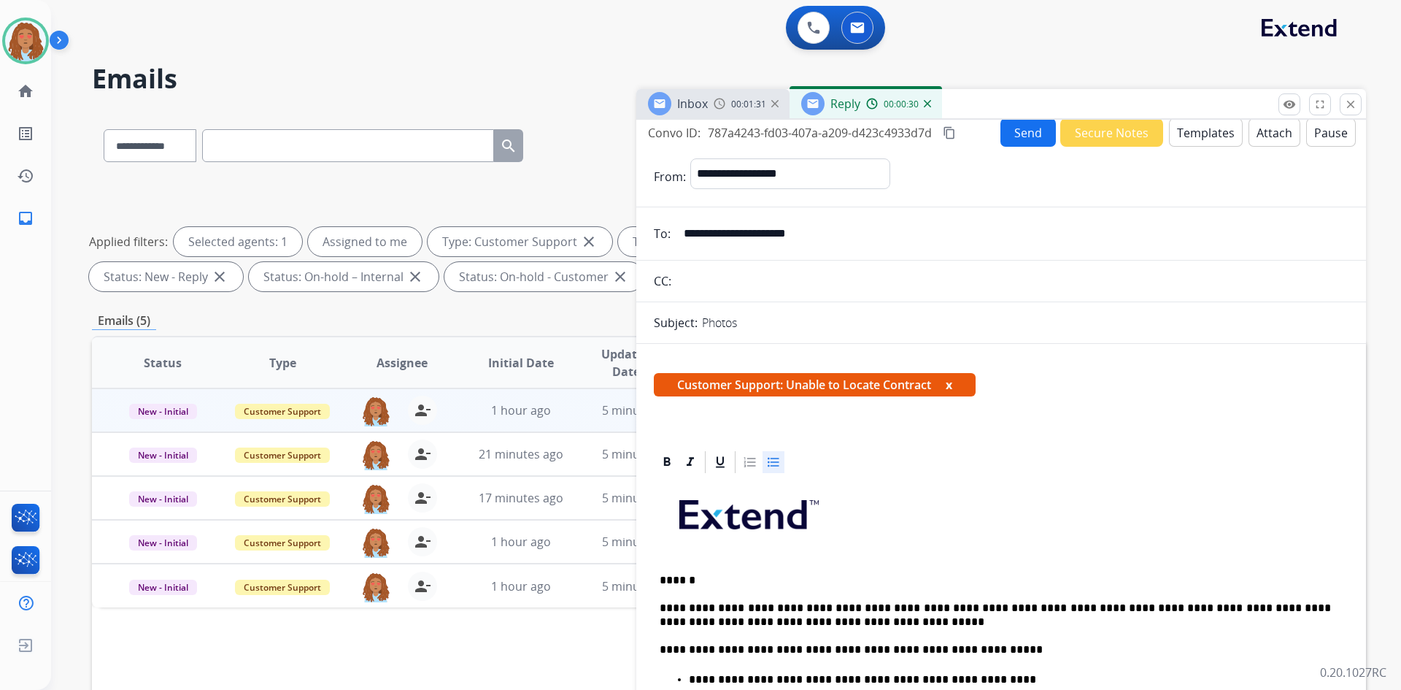
scroll to position [0, 0]
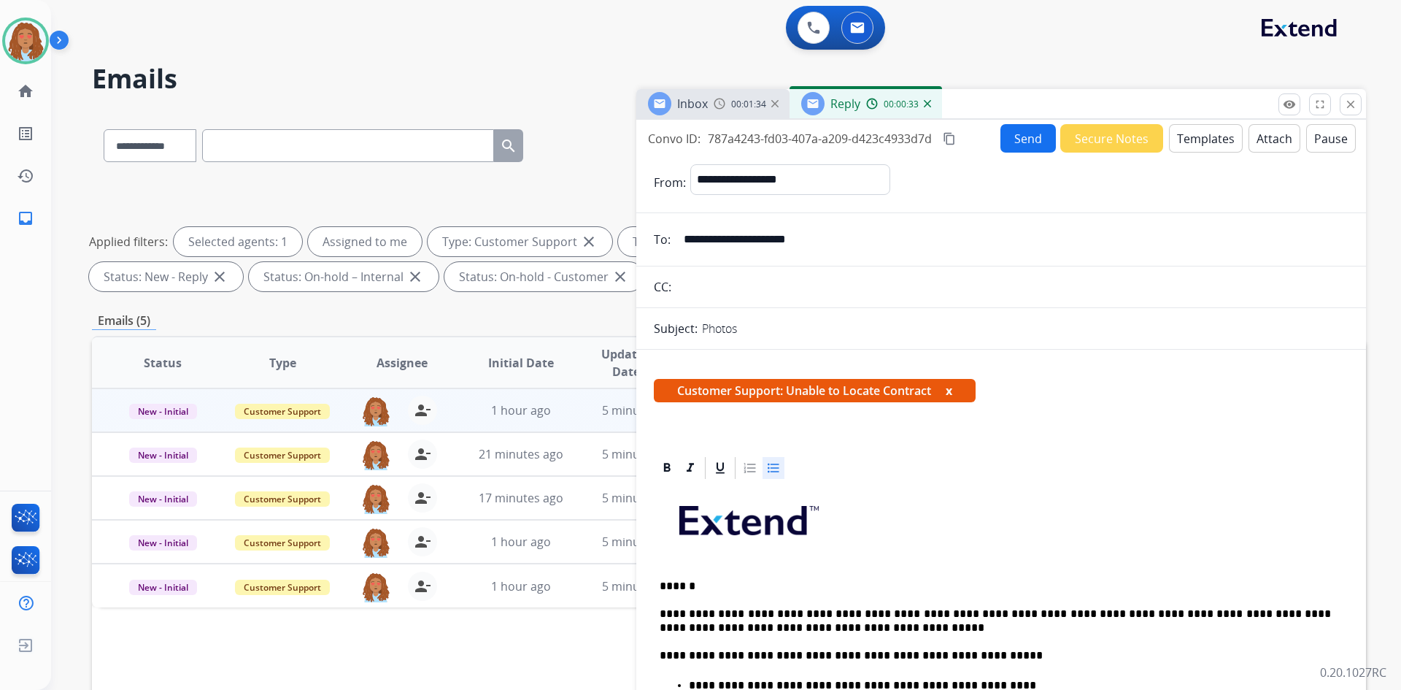
click at [1018, 130] on button "Send" at bounding box center [1027, 138] width 55 height 28
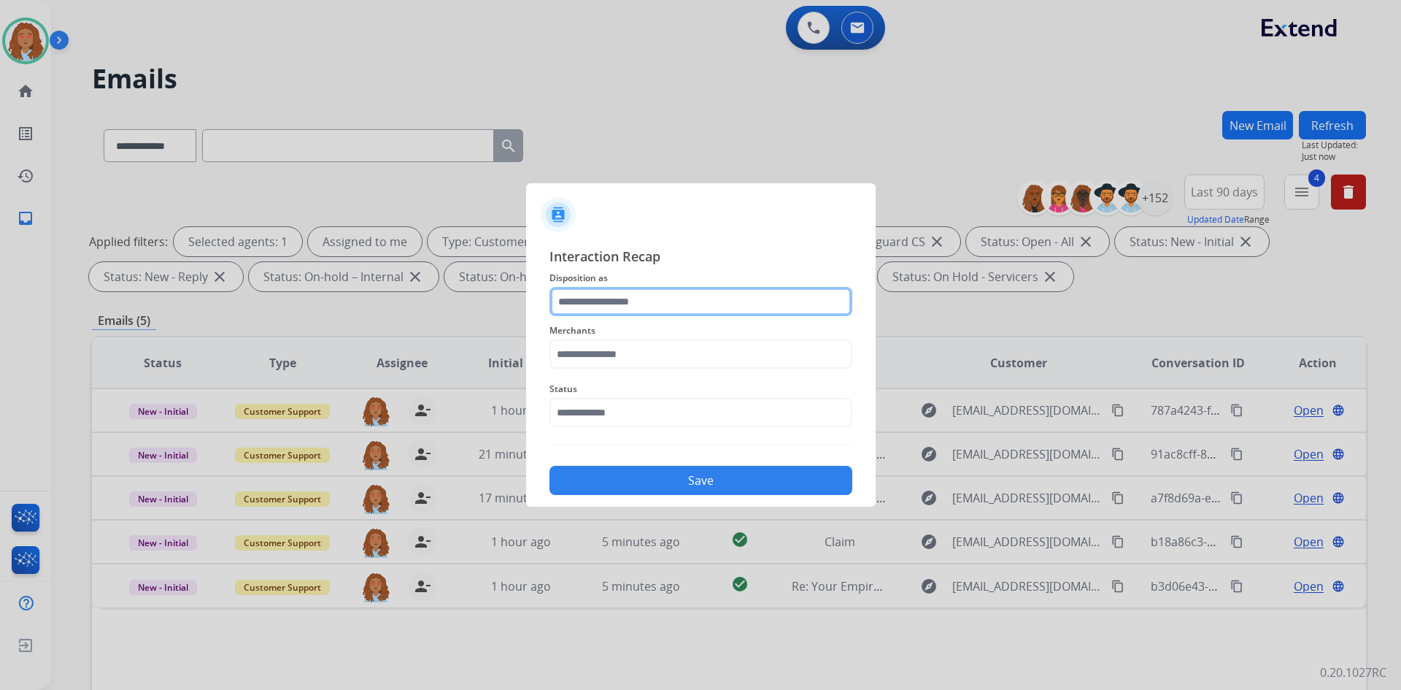
click at [700, 305] on input "text" at bounding box center [700, 301] width 303 height 29
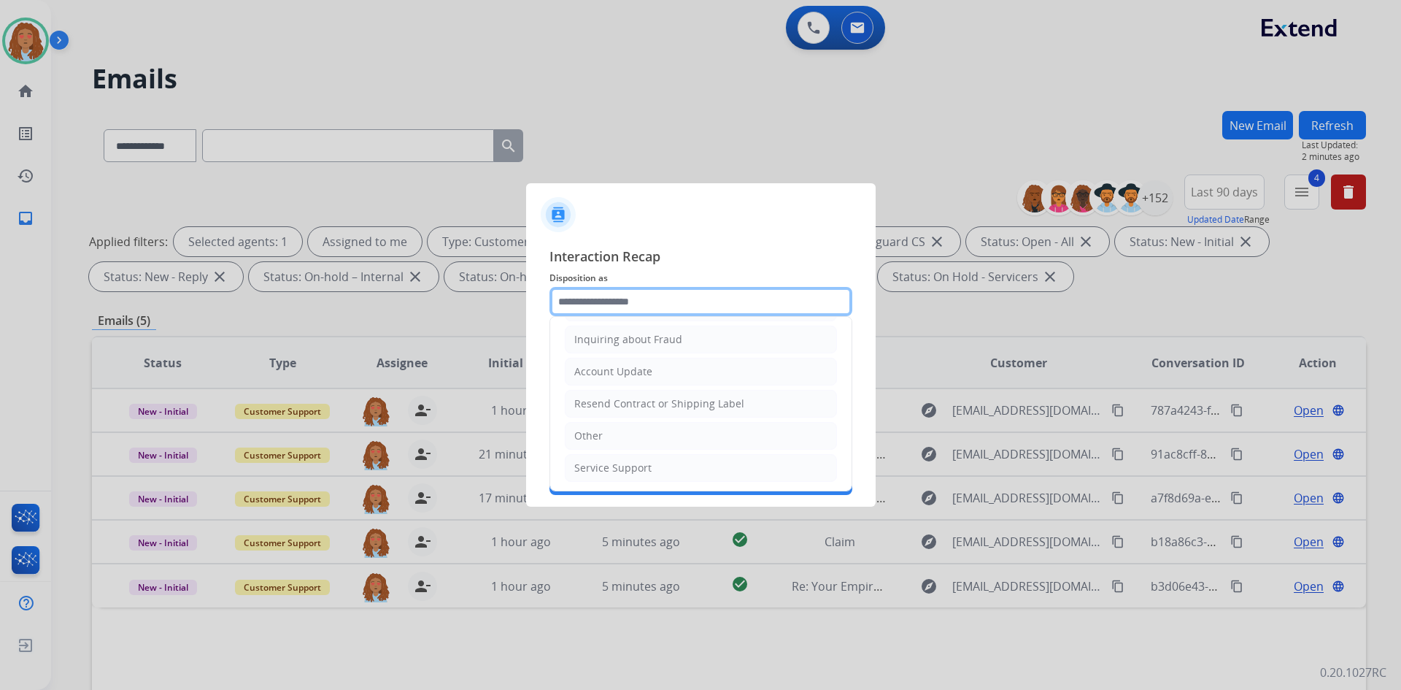
scroll to position [228, 0]
click at [703, 435] on li "Other" at bounding box center [701, 434] width 272 height 28
type input "*****"
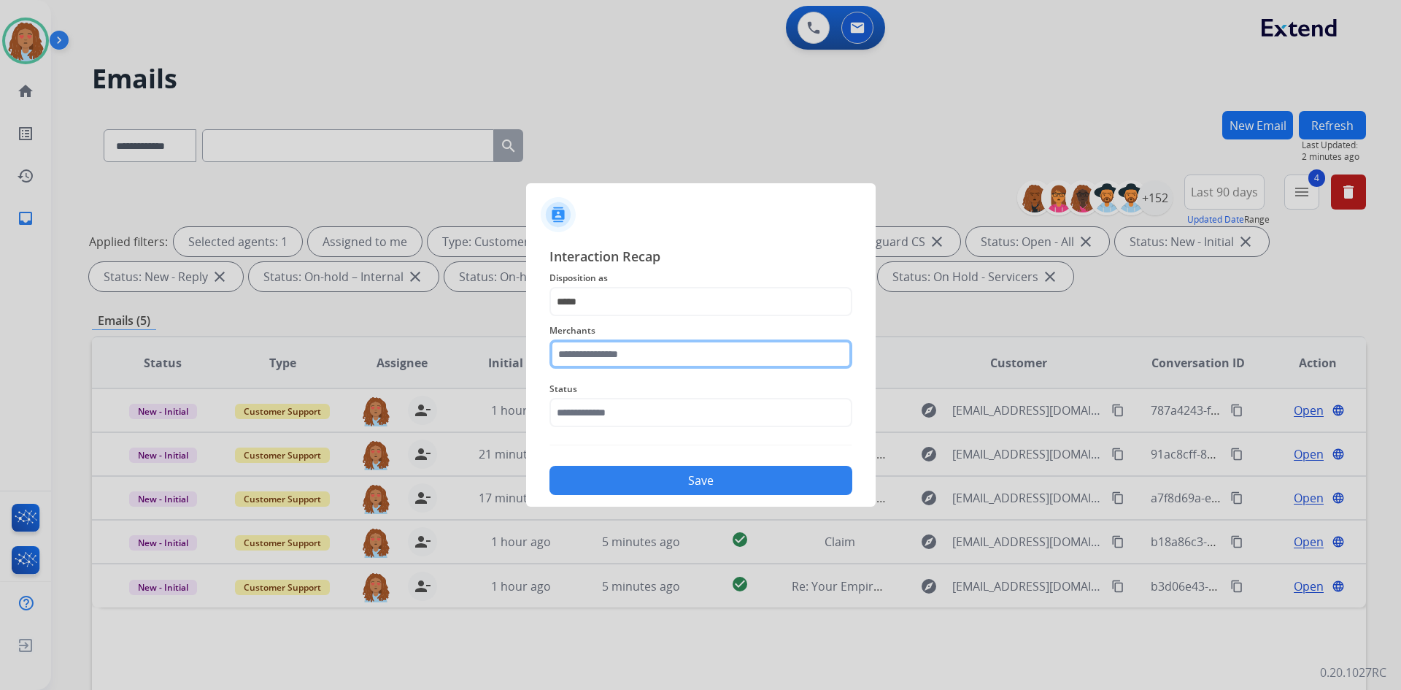
click at [735, 350] on input "text" at bounding box center [700, 353] width 303 height 29
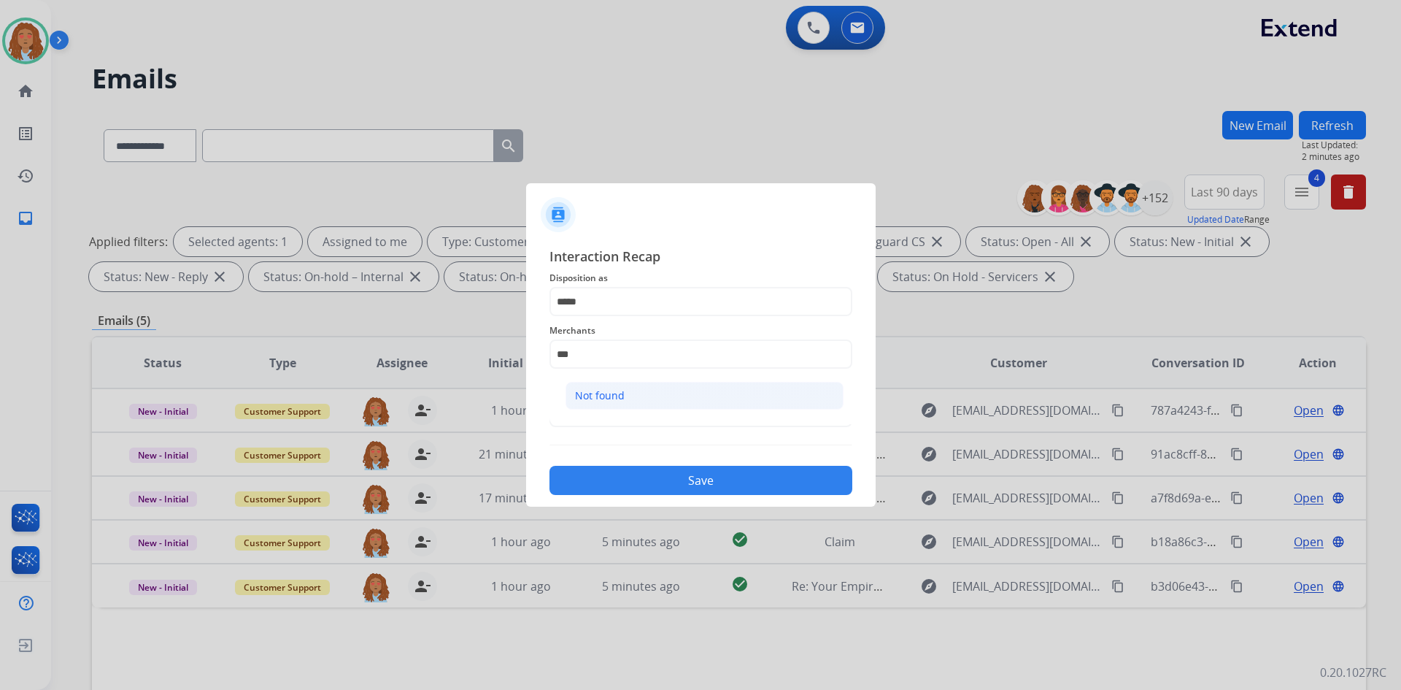
click at [716, 392] on li "Not found" at bounding box center [705, 396] width 278 height 28
type input "*********"
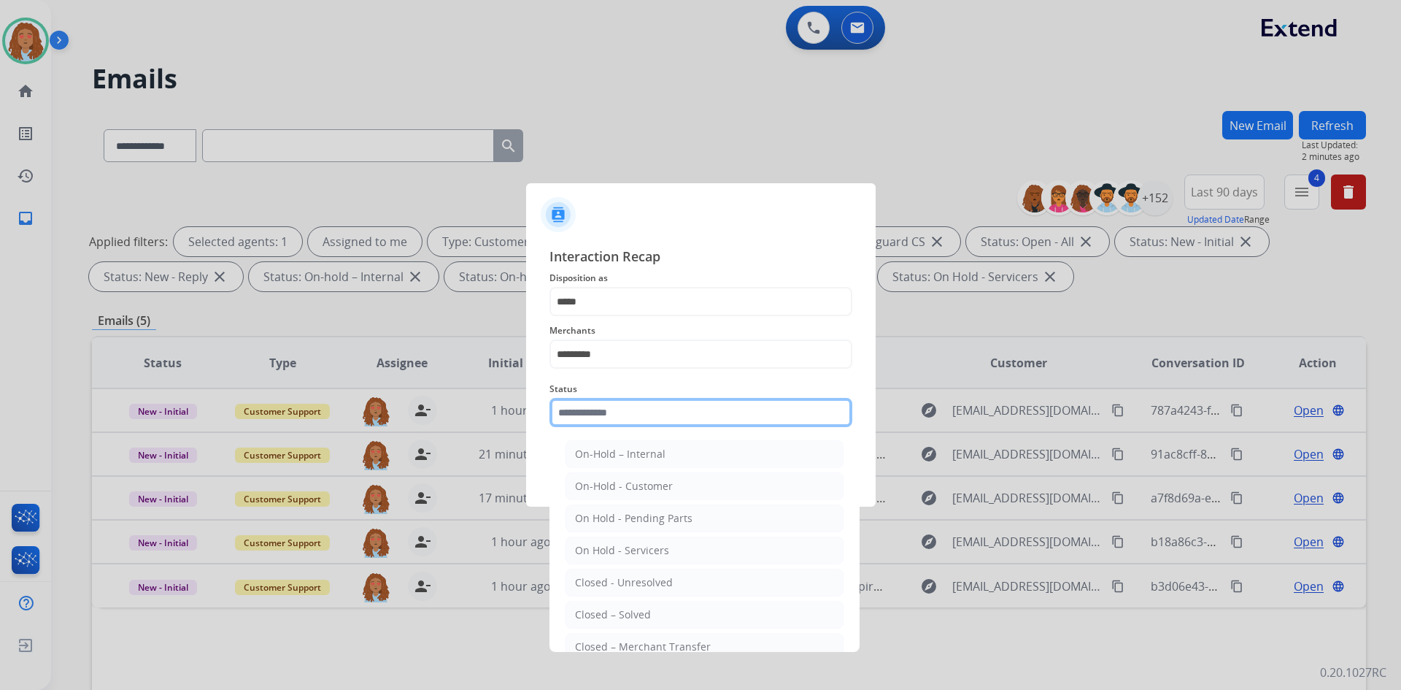
click at [695, 417] on input "text" at bounding box center [700, 412] width 303 height 29
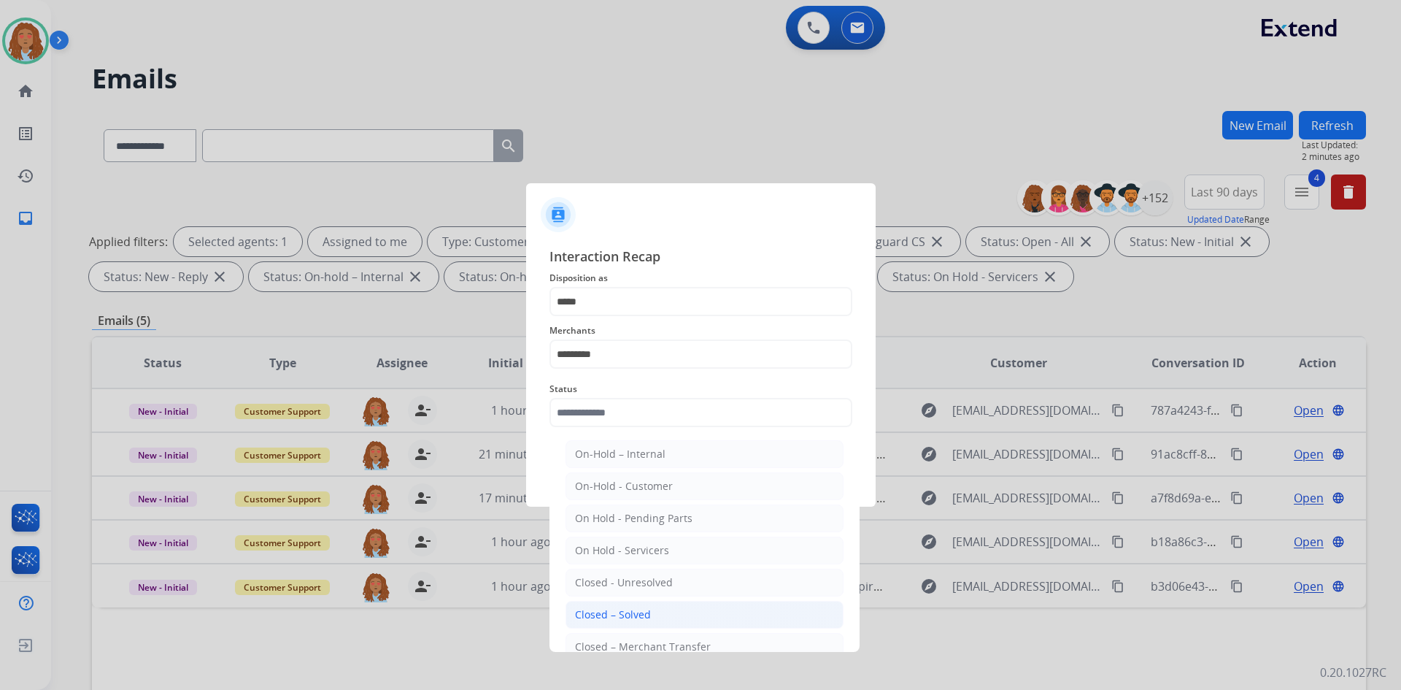
click at [660, 612] on li "Closed – Solved" at bounding box center [705, 615] width 278 height 28
type input "**********"
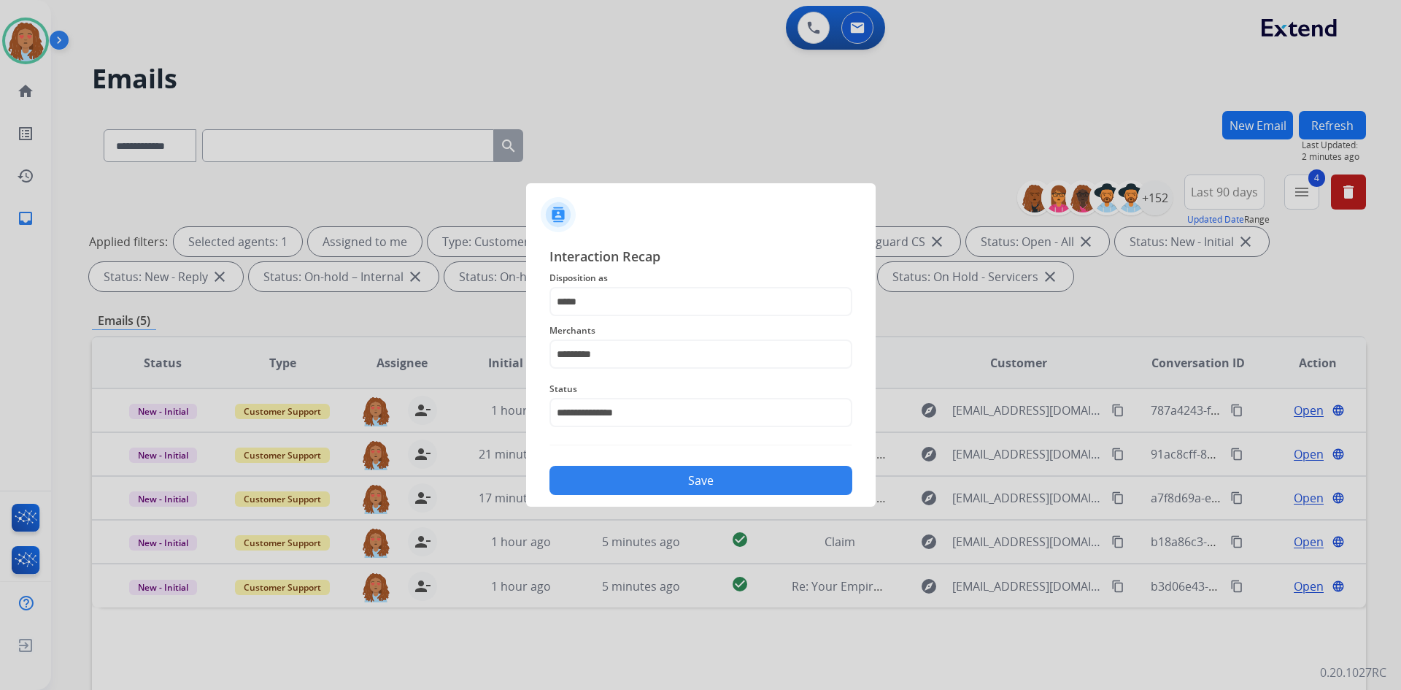
click at [695, 478] on button "Save" at bounding box center [700, 480] width 303 height 29
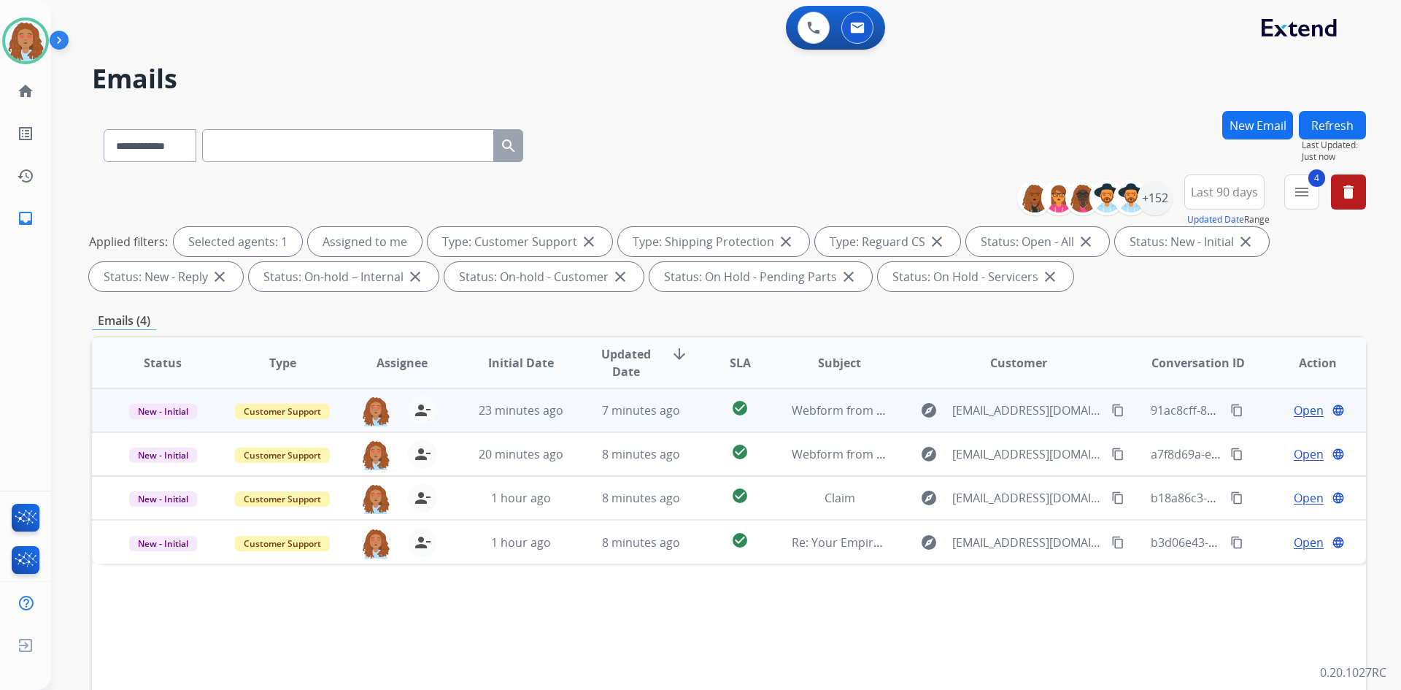
click at [1305, 411] on span "Open" at bounding box center [1309, 410] width 30 height 18
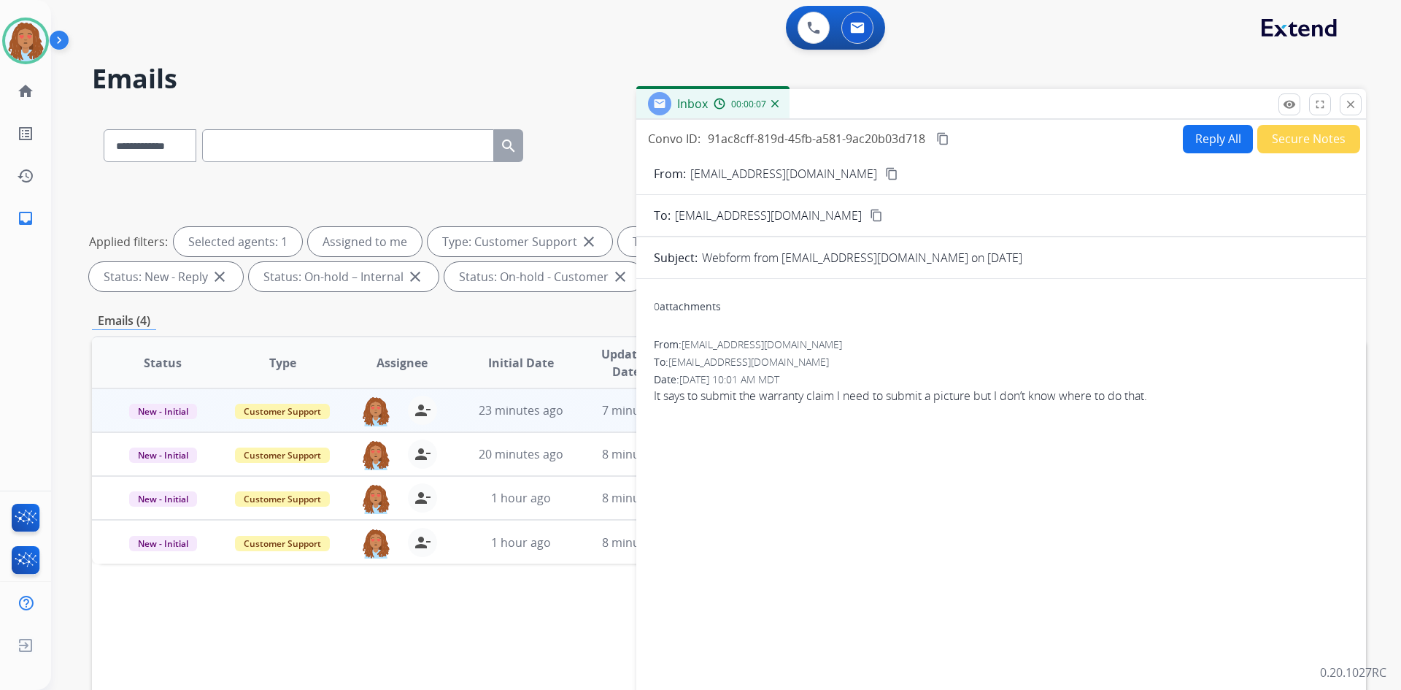
click at [885, 177] on mat-icon "content_copy" at bounding box center [891, 173] width 13 height 13
click at [492, 7] on div "0 Voice Interactions 0 Email Interactions" at bounding box center [717, 29] width 1297 height 47
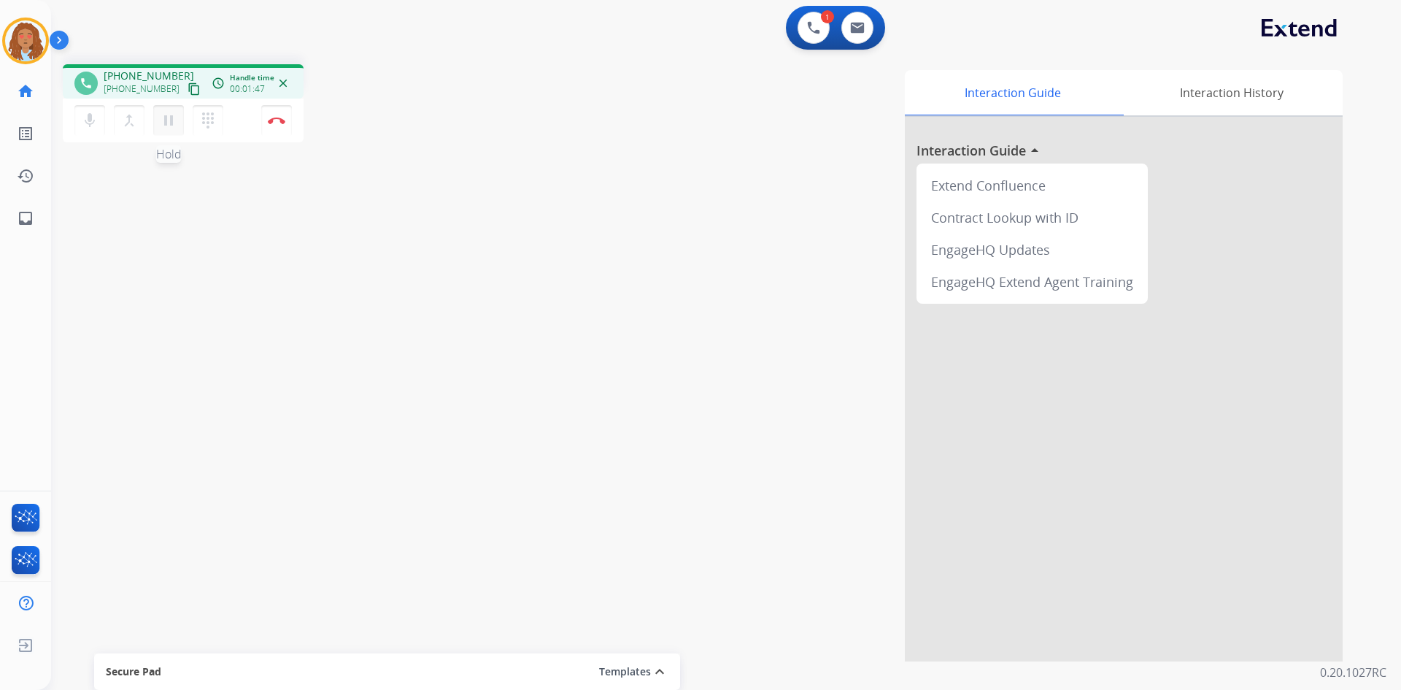
click at [166, 124] on mat-icon "pause" at bounding box center [169, 121] width 18 height 18
click at [169, 120] on mat-icon "play_arrow" at bounding box center [169, 121] width 18 height 18
click at [278, 130] on button "Disconnect" at bounding box center [276, 120] width 31 height 31
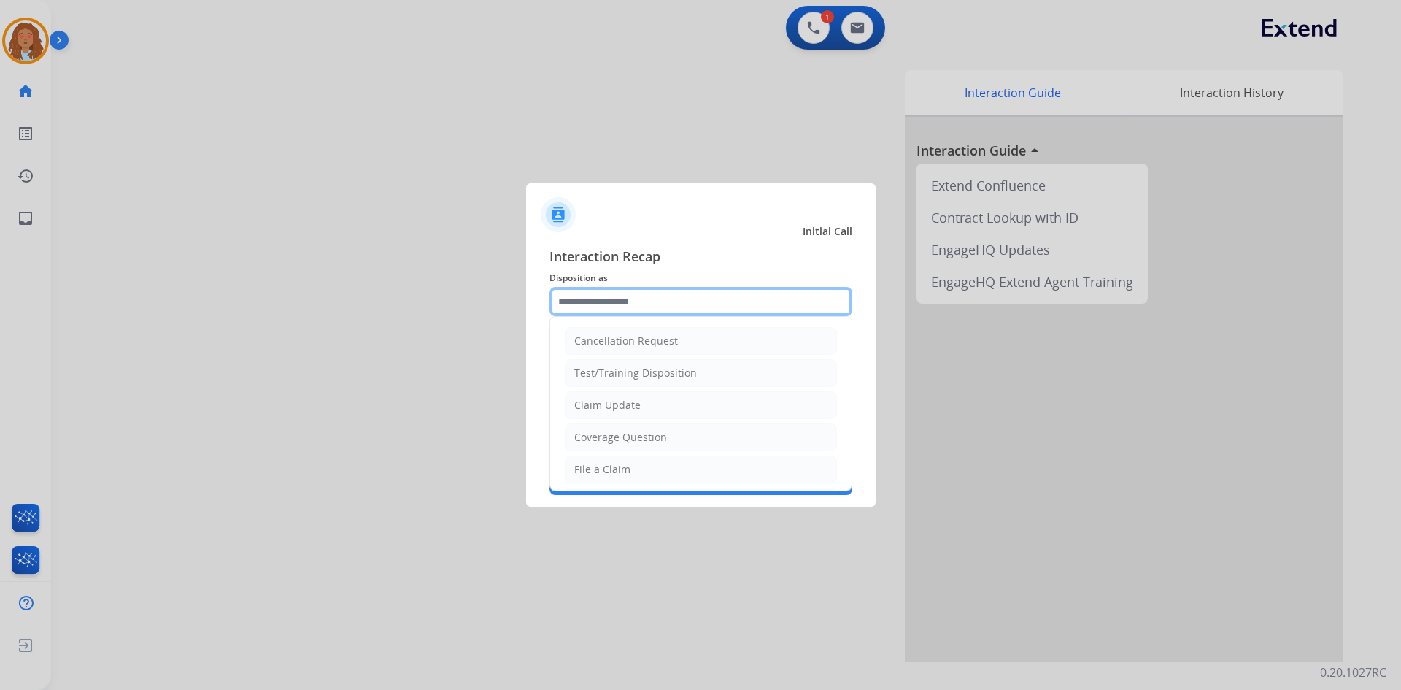
click at [628, 304] on input "text" at bounding box center [700, 301] width 303 height 29
click at [623, 406] on div "Claim Update" at bounding box center [607, 405] width 66 height 15
type input "**********"
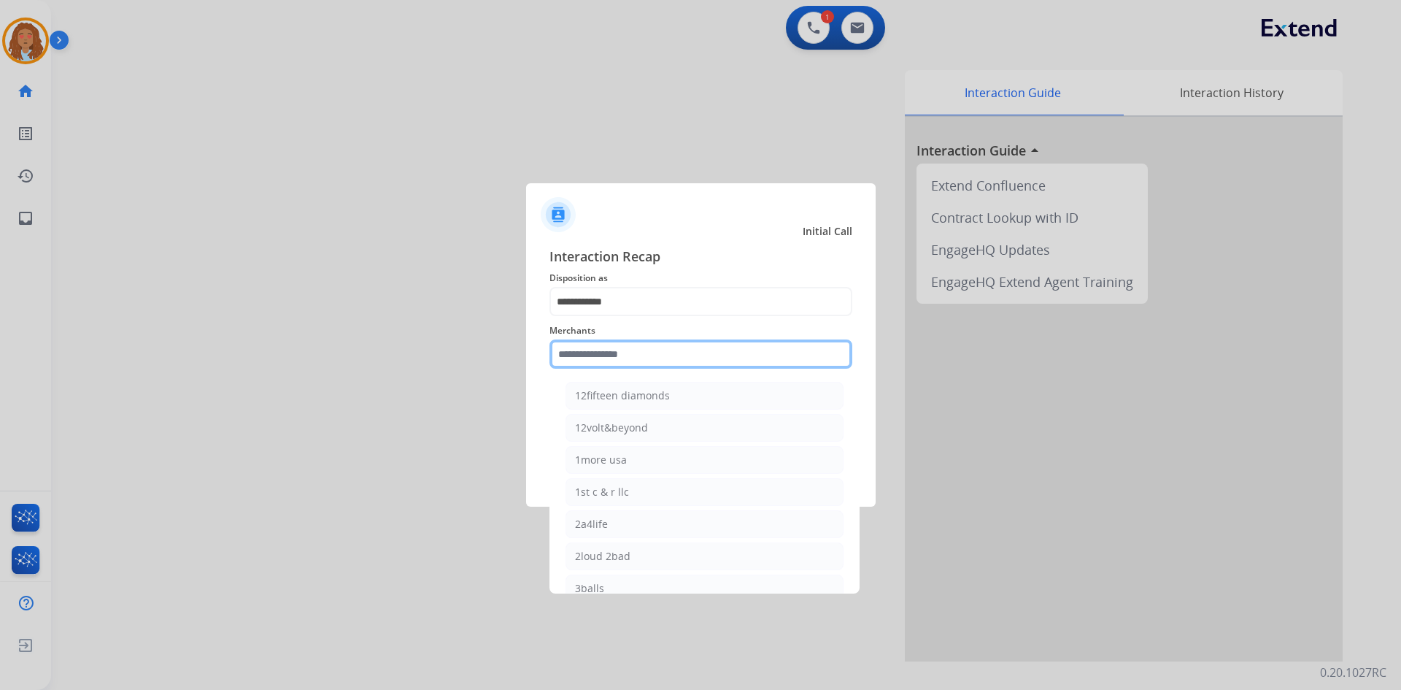
click at [605, 360] on input "text" at bounding box center [700, 353] width 303 height 29
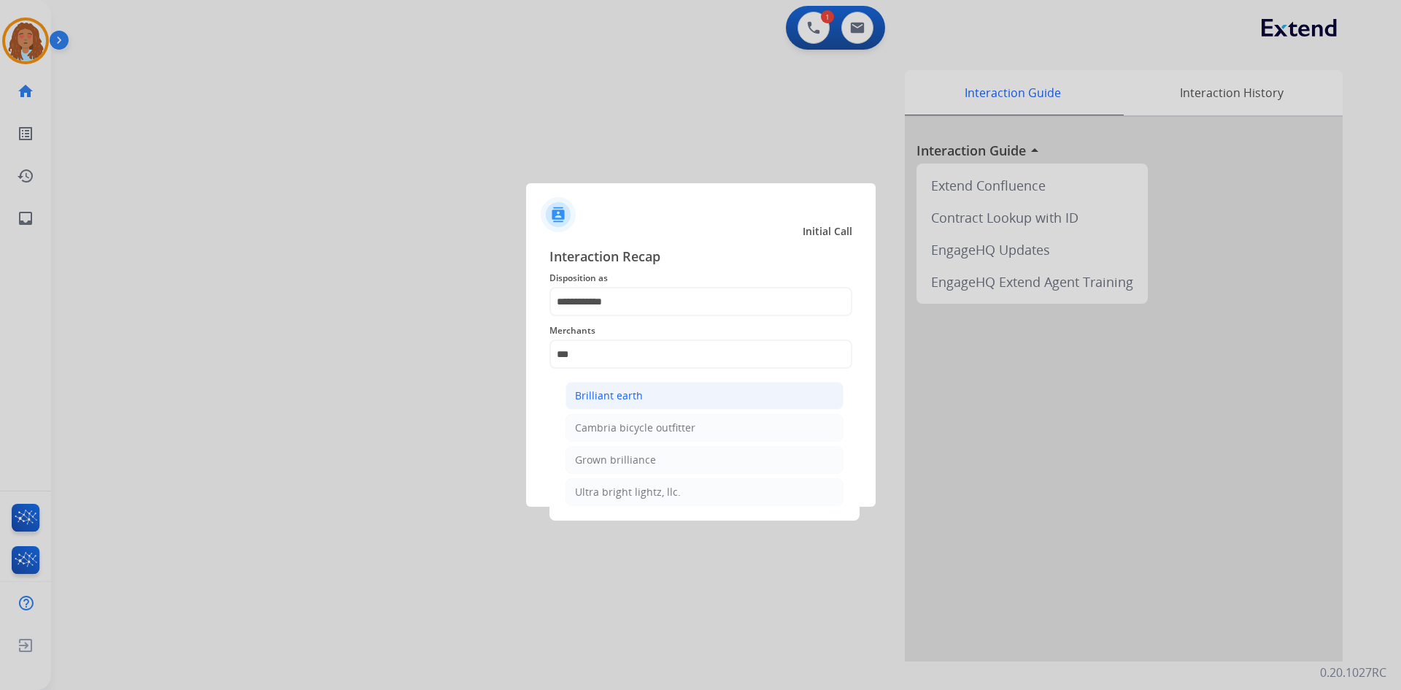
click at [625, 395] on div "Brilliant earth" at bounding box center [609, 395] width 68 height 15
type input "**********"
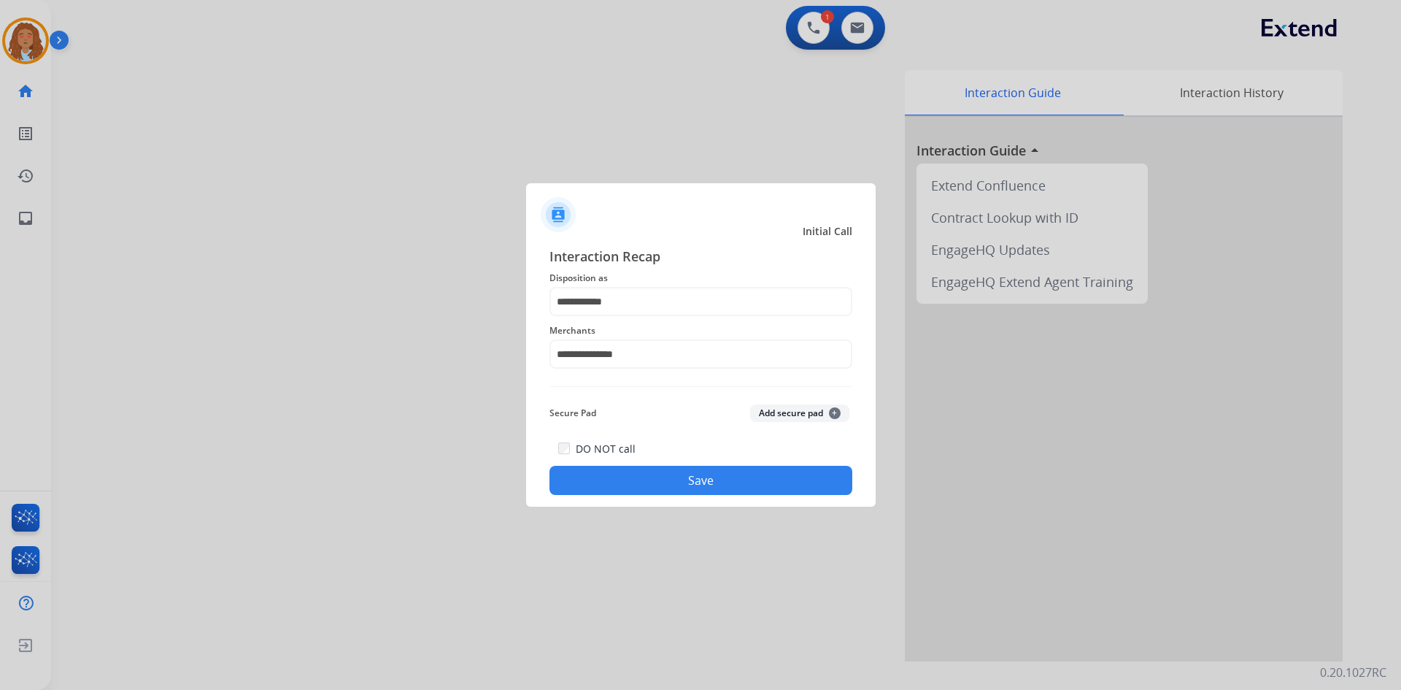
click at [740, 479] on button "Save" at bounding box center [700, 480] width 303 height 29
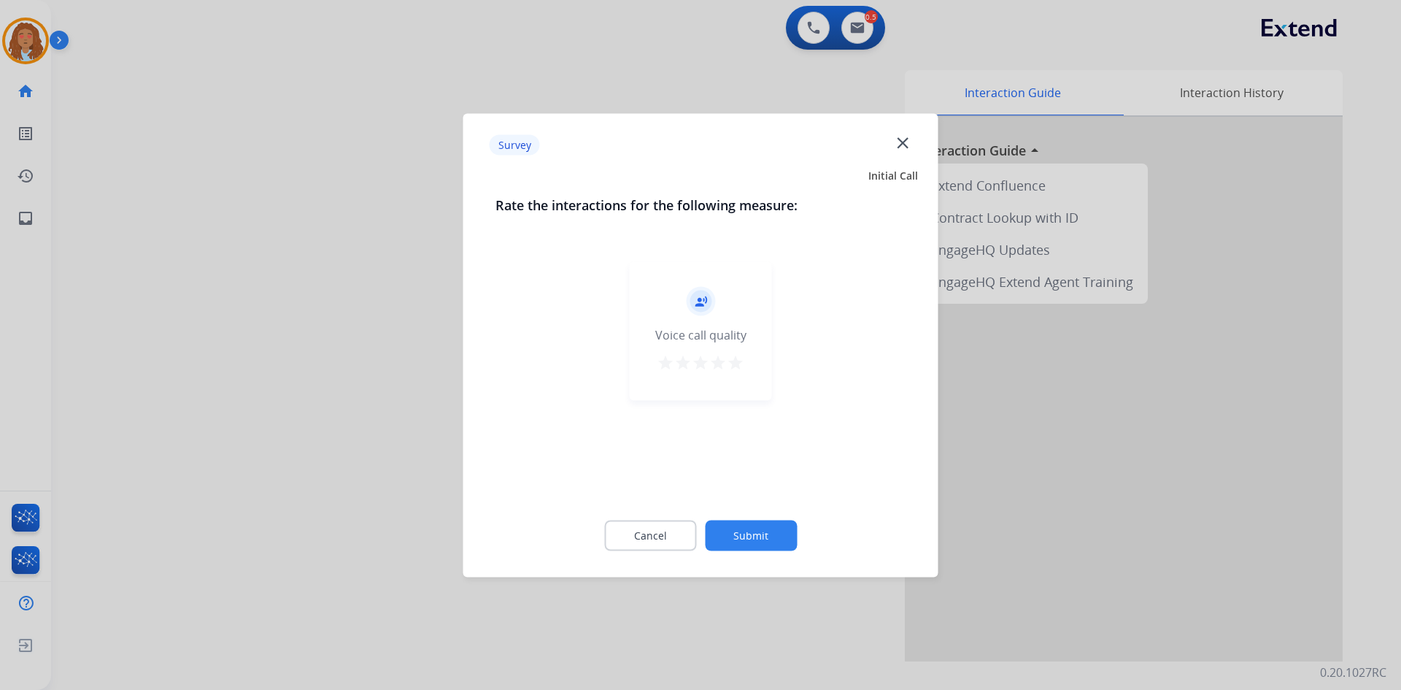
click at [730, 366] on mat-icon "star" at bounding box center [736, 362] width 18 height 18
click at [758, 532] on button "Submit" at bounding box center [751, 535] width 92 height 31
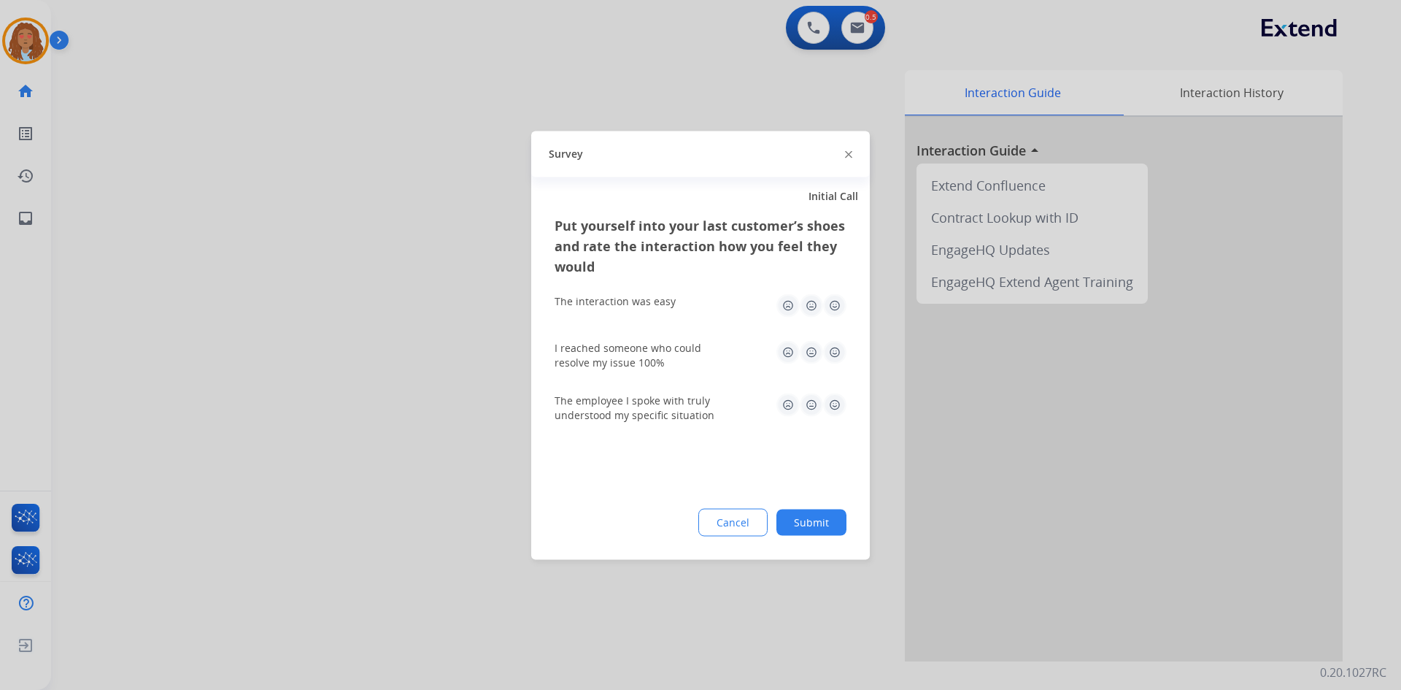
click at [307, 216] on div at bounding box center [700, 345] width 1401 height 690
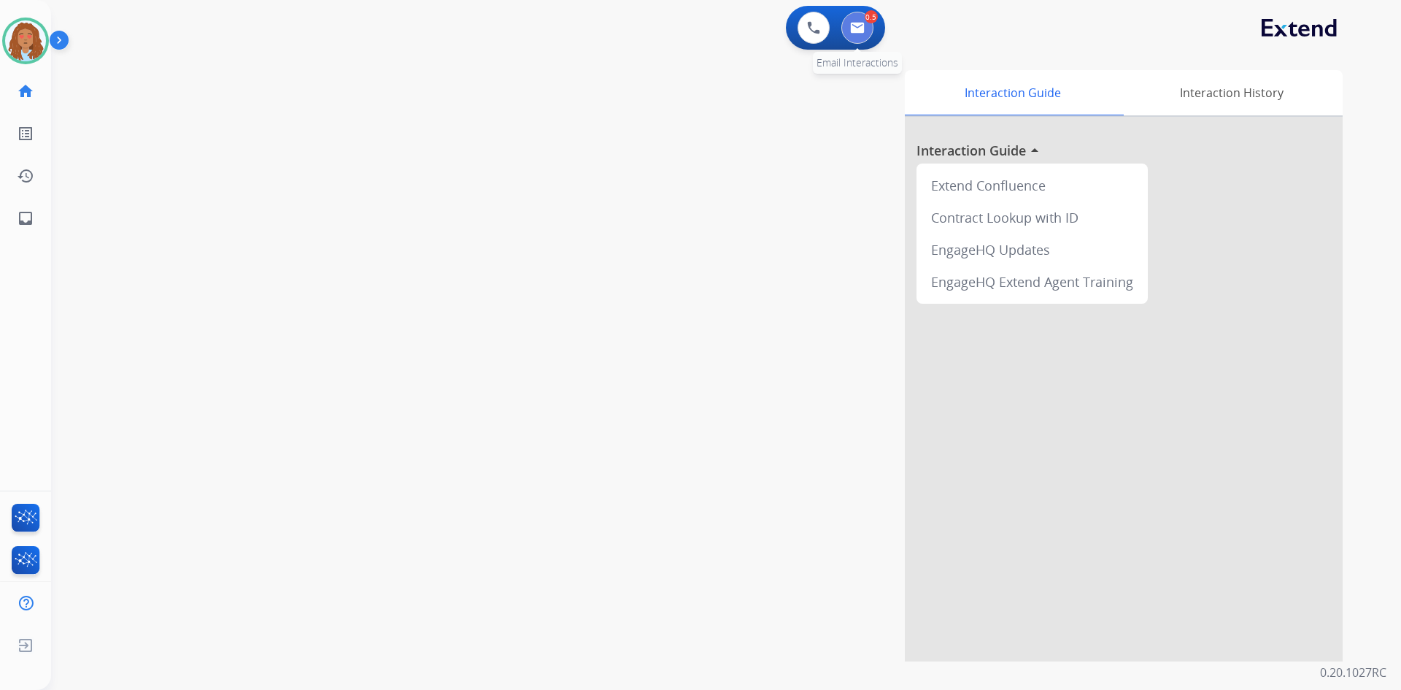
click at [871, 33] on button at bounding box center [857, 28] width 32 height 32
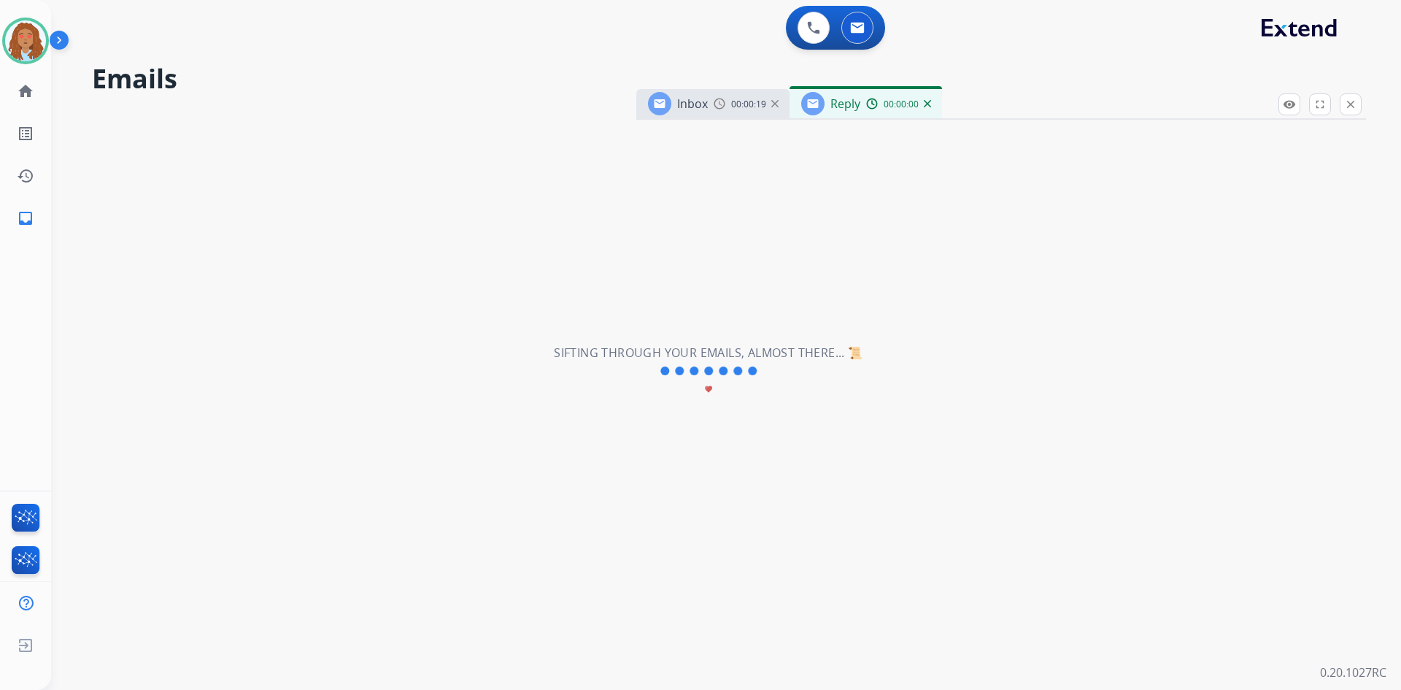
select select "**********"
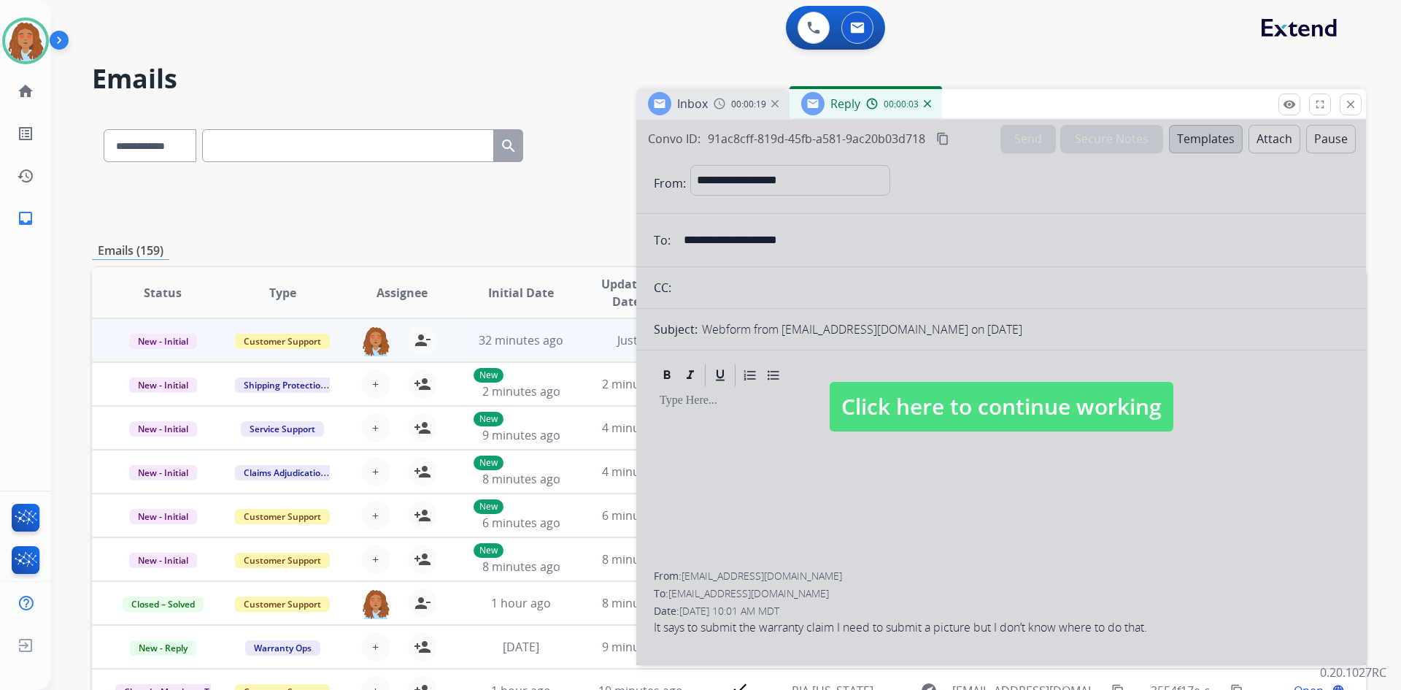
click at [974, 422] on span "Click here to continue working" at bounding box center [1002, 407] width 344 height 50
select select
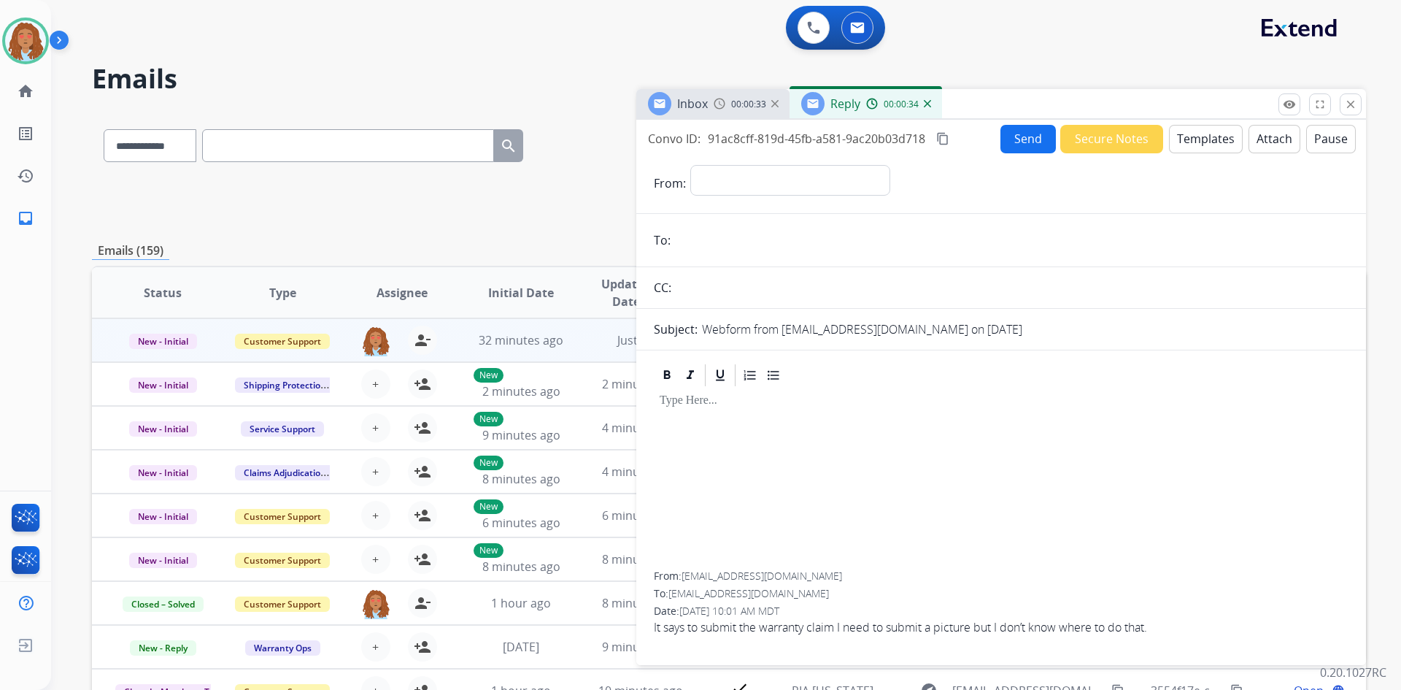
click at [1186, 155] on form "**********" at bounding box center [1001, 406] width 730 height 506
click at [1188, 147] on button "Templates" at bounding box center [1206, 139] width 74 height 28
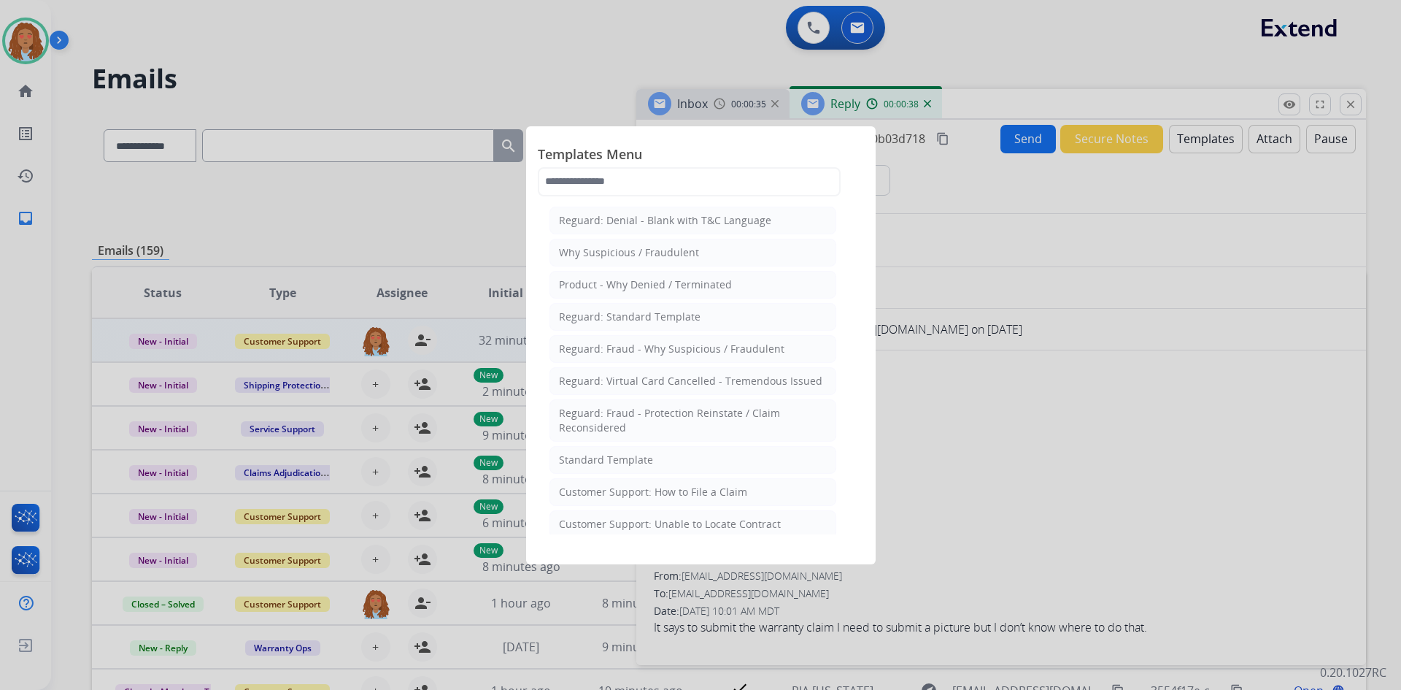
drag, startPoint x: 941, startPoint y: 118, endPoint x: 944, endPoint y: 127, distance: 9.2
click at [941, 125] on div at bounding box center [700, 345] width 1401 height 690
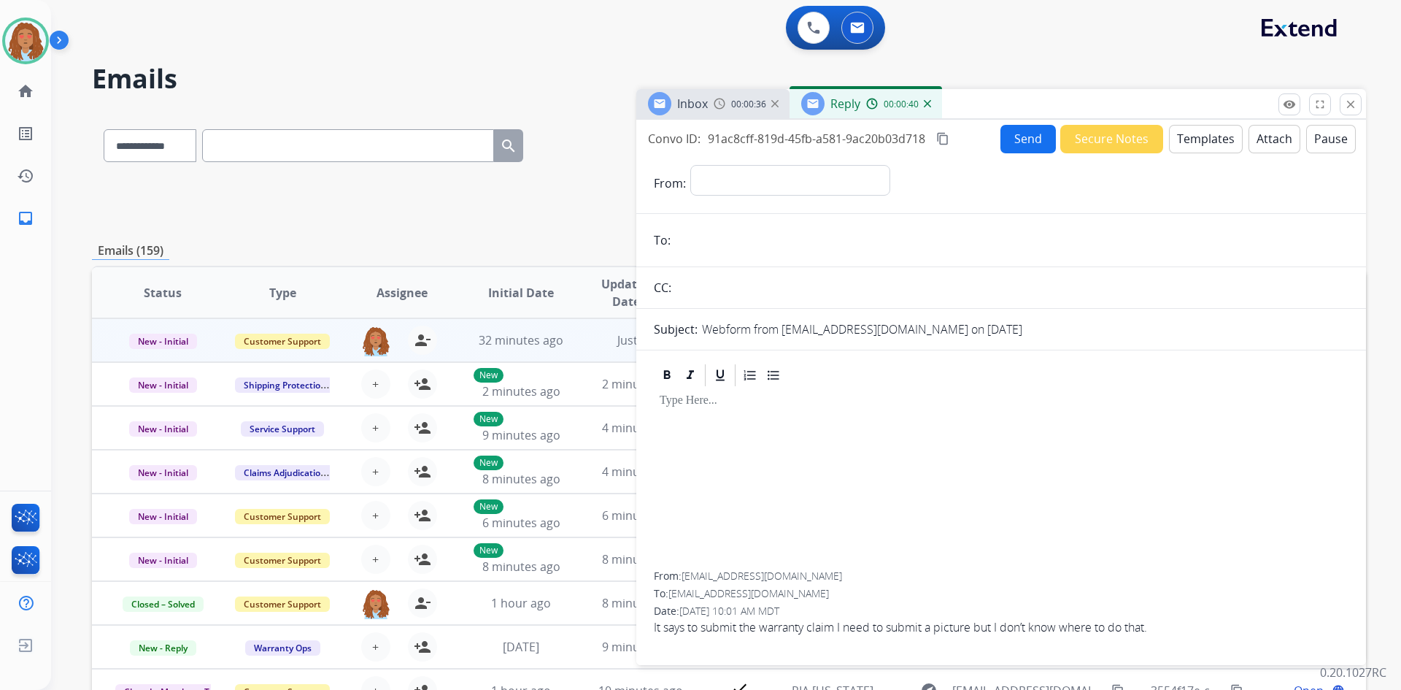
click at [927, 112] on div "Reply 00:00:40" at bounding box center [866, 103] width 153 height 29
click at [927, 107] on div "00:00:42" at bounding box center [898, 103] width 64 height 13
click at [927, 104] on img at bounding box center [927, 103] width 7 height 7
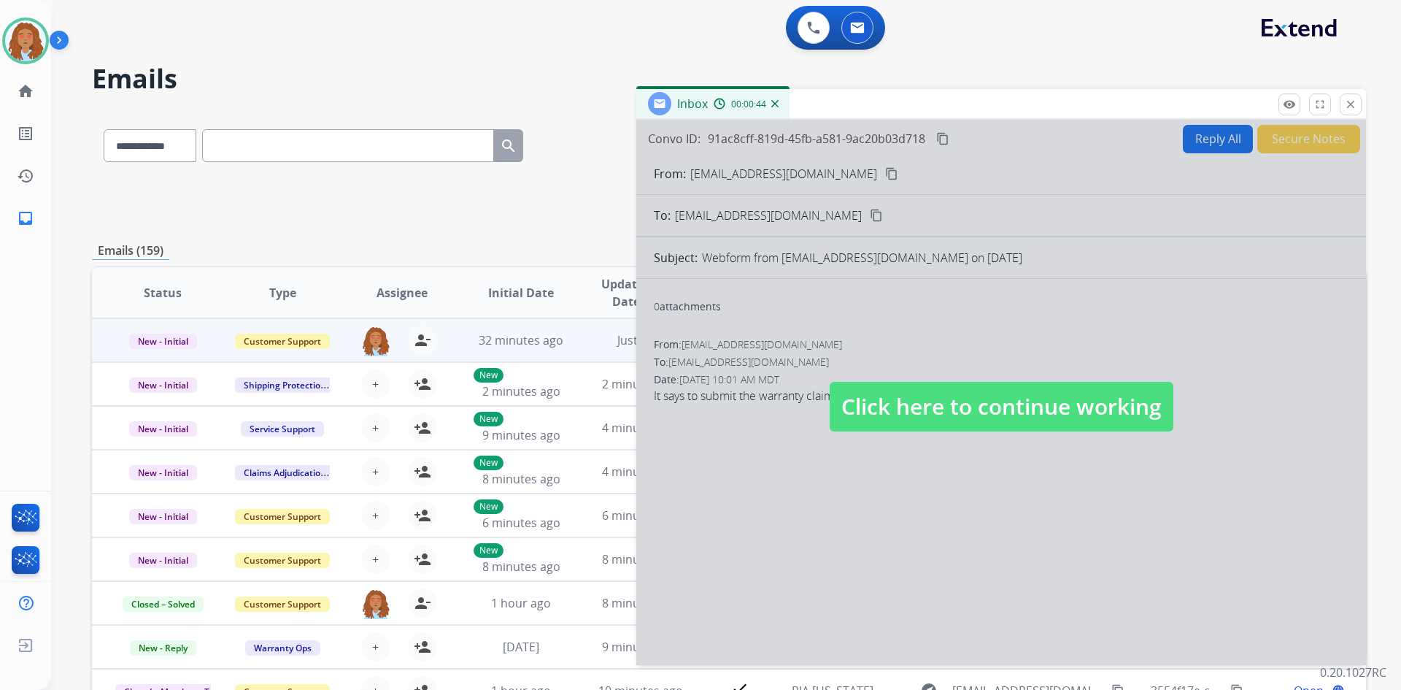
click at [1006, 418] on span "Click here to continue working" at bounding box center [1002, 407] width 344 height 50
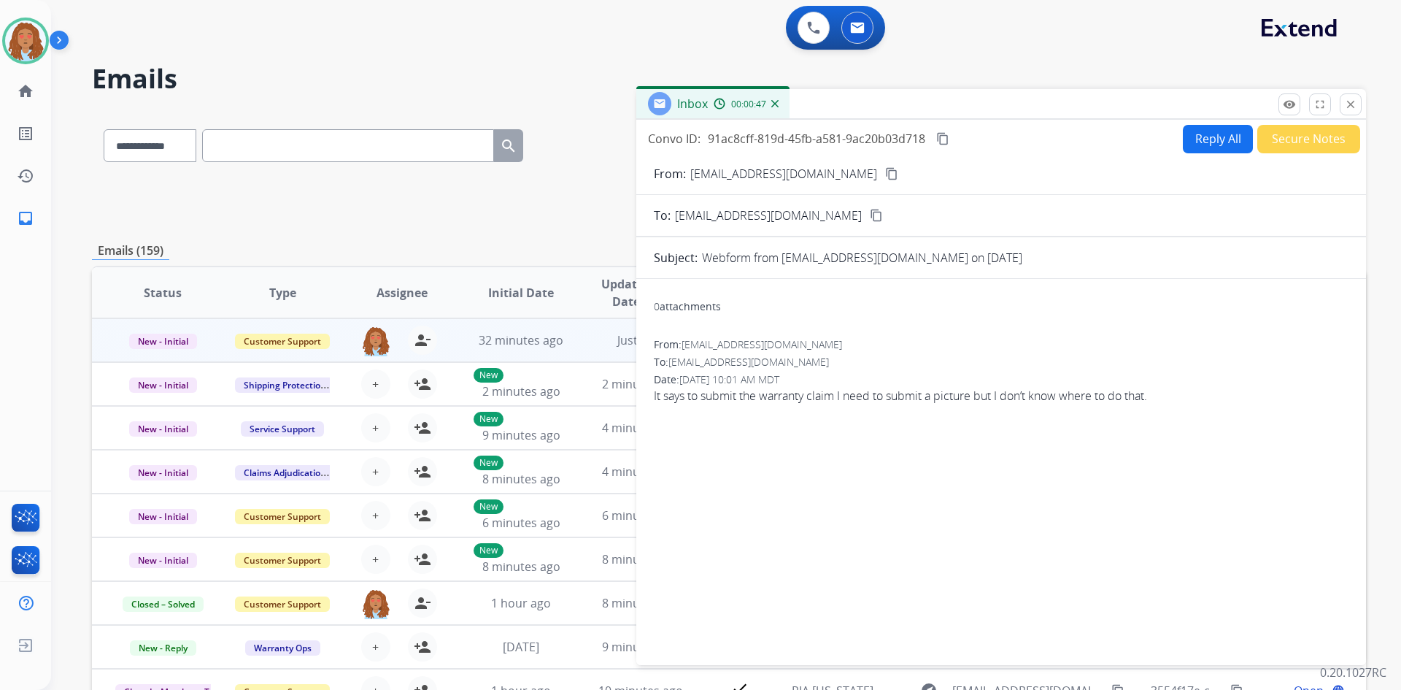
click at [1202, 142] on button "Reply All" at bounding box center [1218, 139] width 70 height 28
select select "**********"
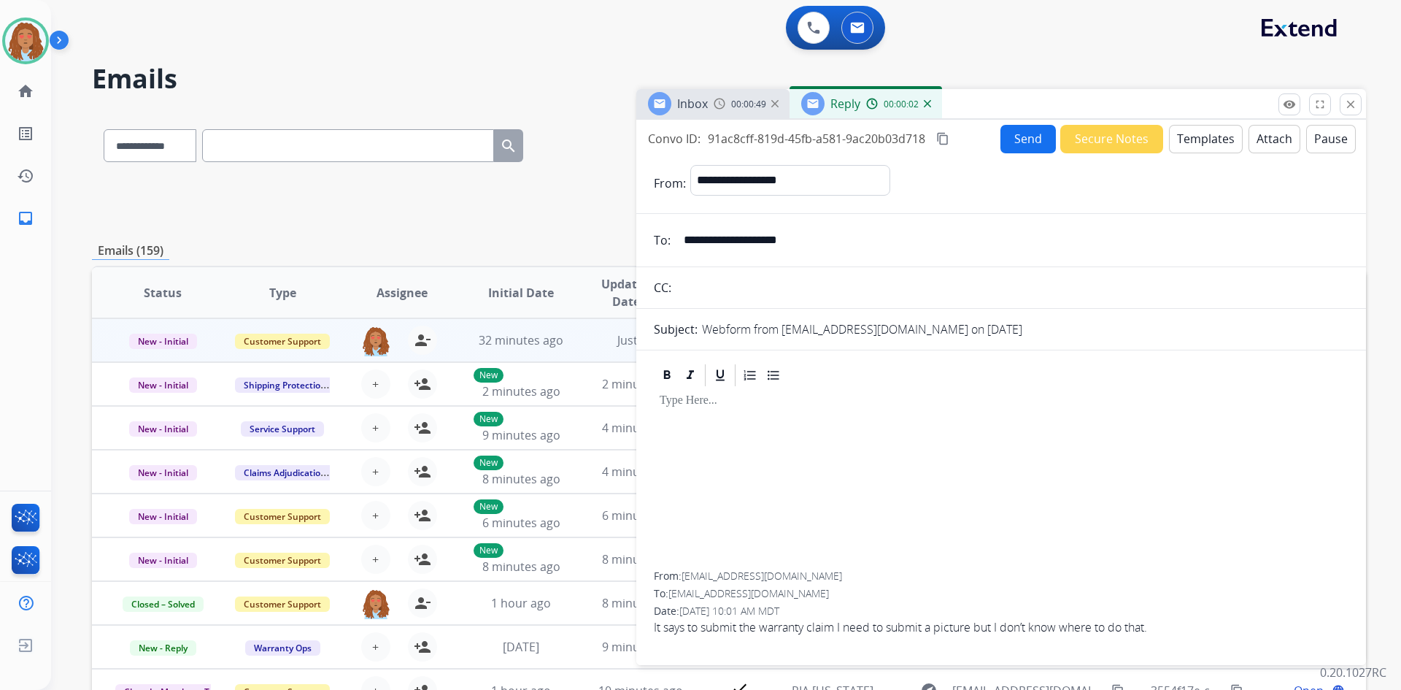
click at [1183, 145] on button "Templates" at bounding box center [1206, 139] width 74 height 28
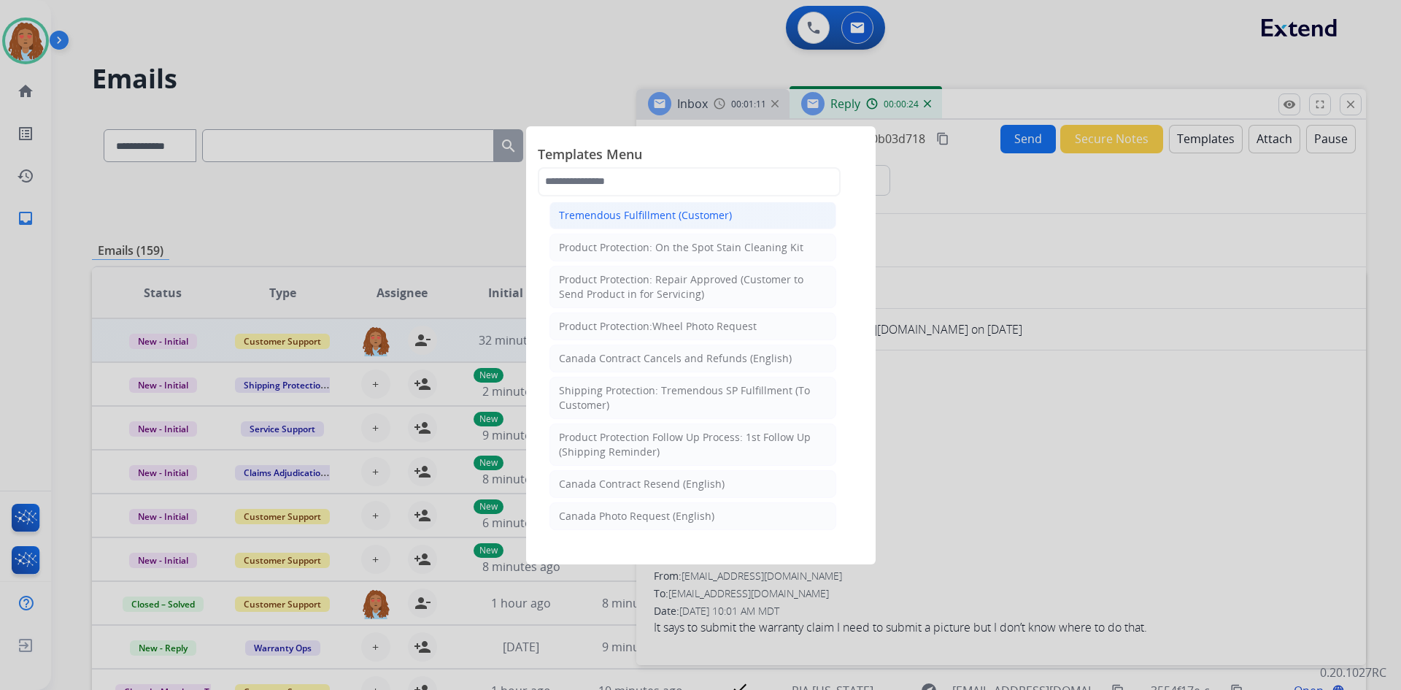
scroll to position [584, 0]
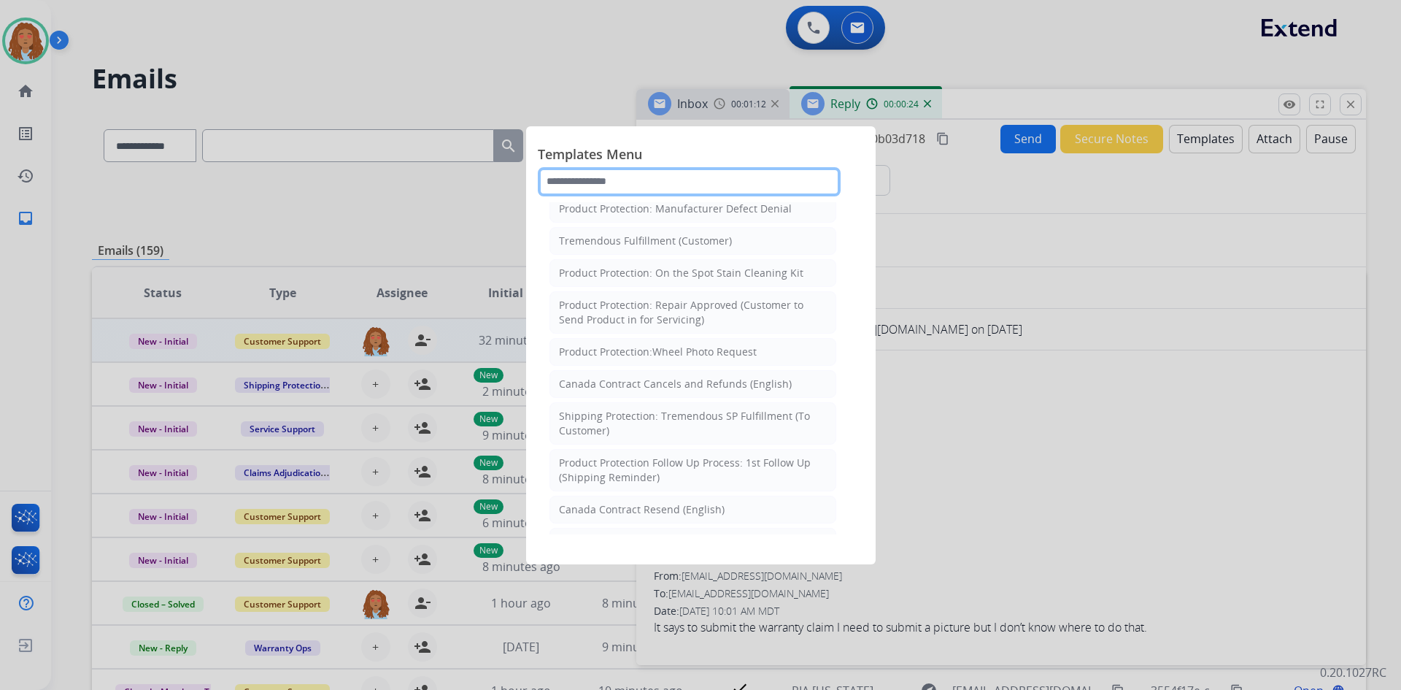
click at [706, 182] on input "text" at bounding box center [689, 181] width 303 height 29
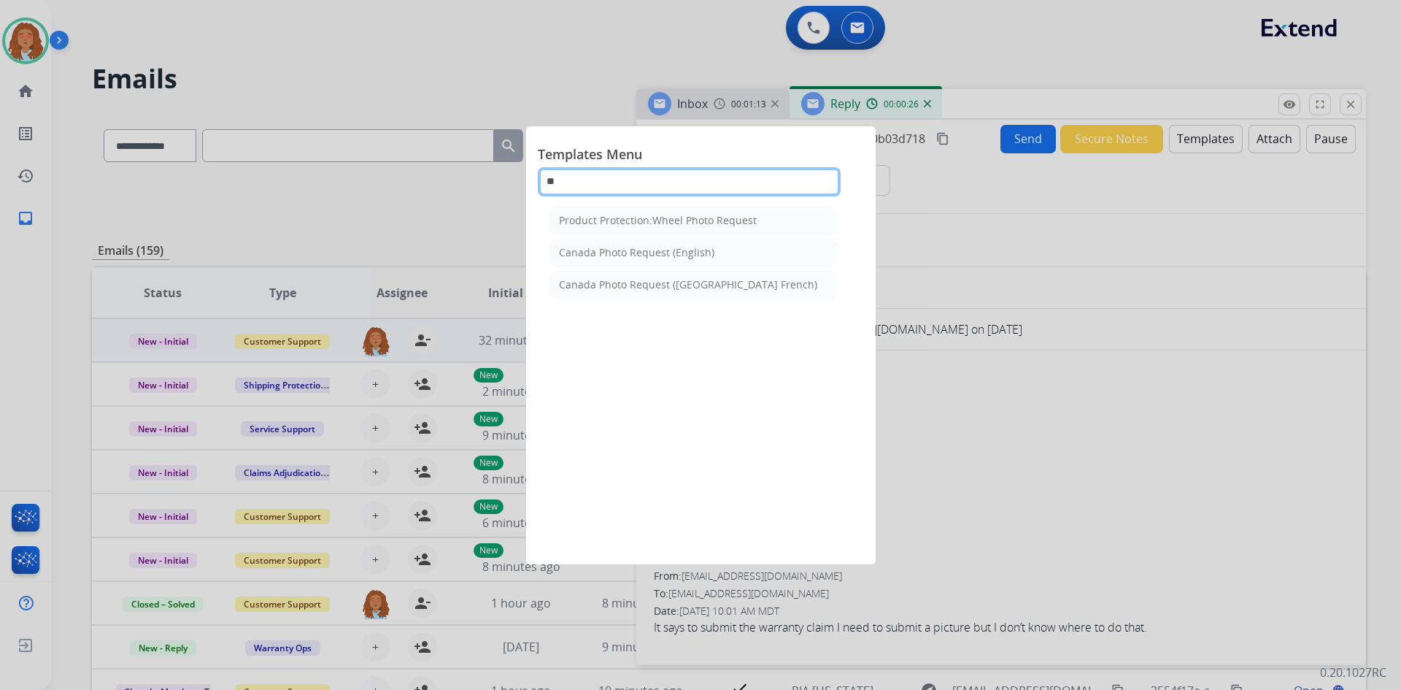
scroll to position [0, 0]
drag, startPoint x: 706, startPoint y: 182, endPoint x: 552, endPoint y: 184, distance: 153.2
click at [552, 184] on input "****" at bounding box center [689, 181] width 303 height 29
type input "*"
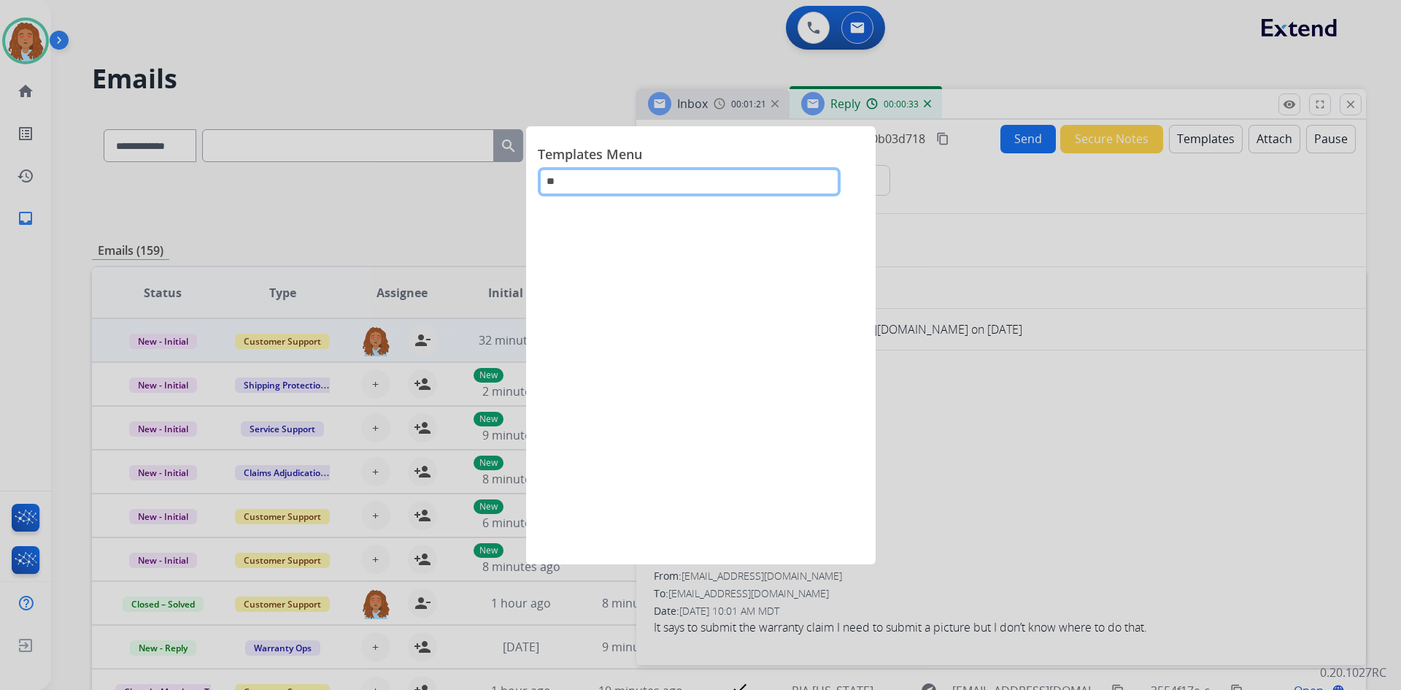
type input "*"
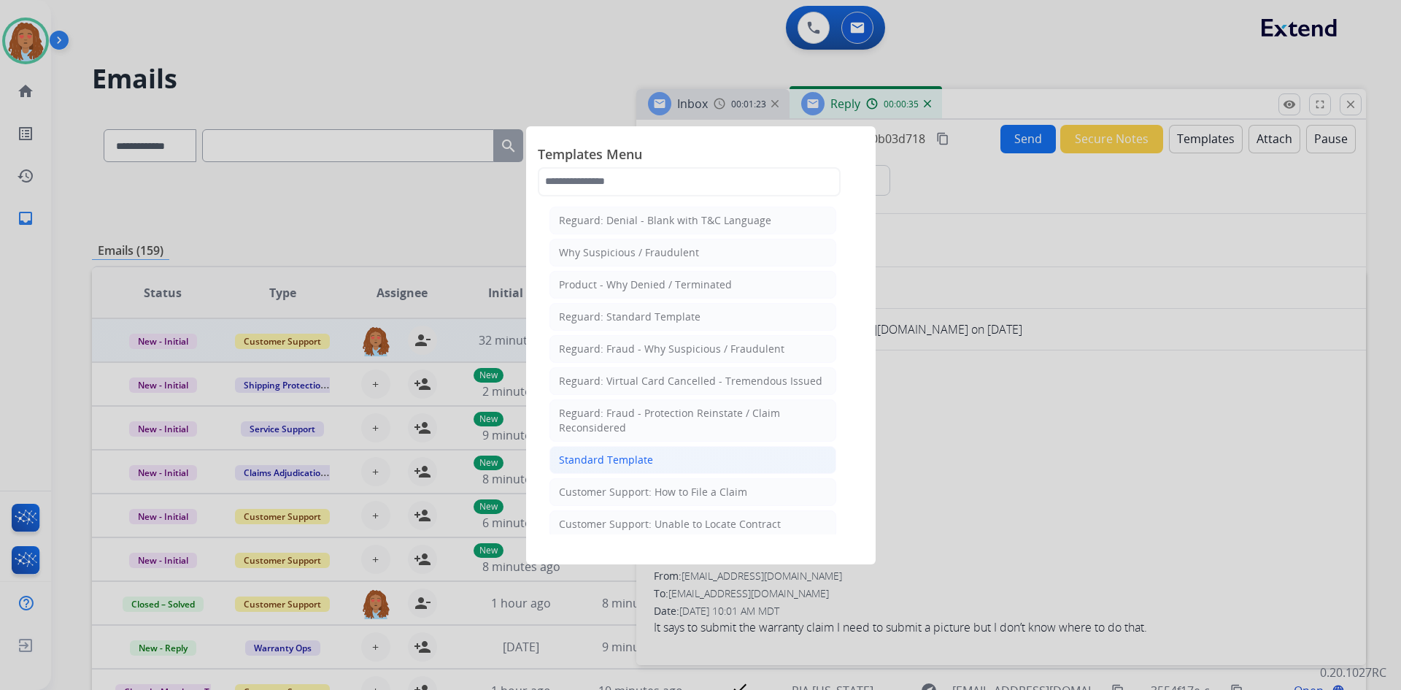
click at [667, 468] on li "Standard Template" at bounding box center [692, 460] width 287 height 28
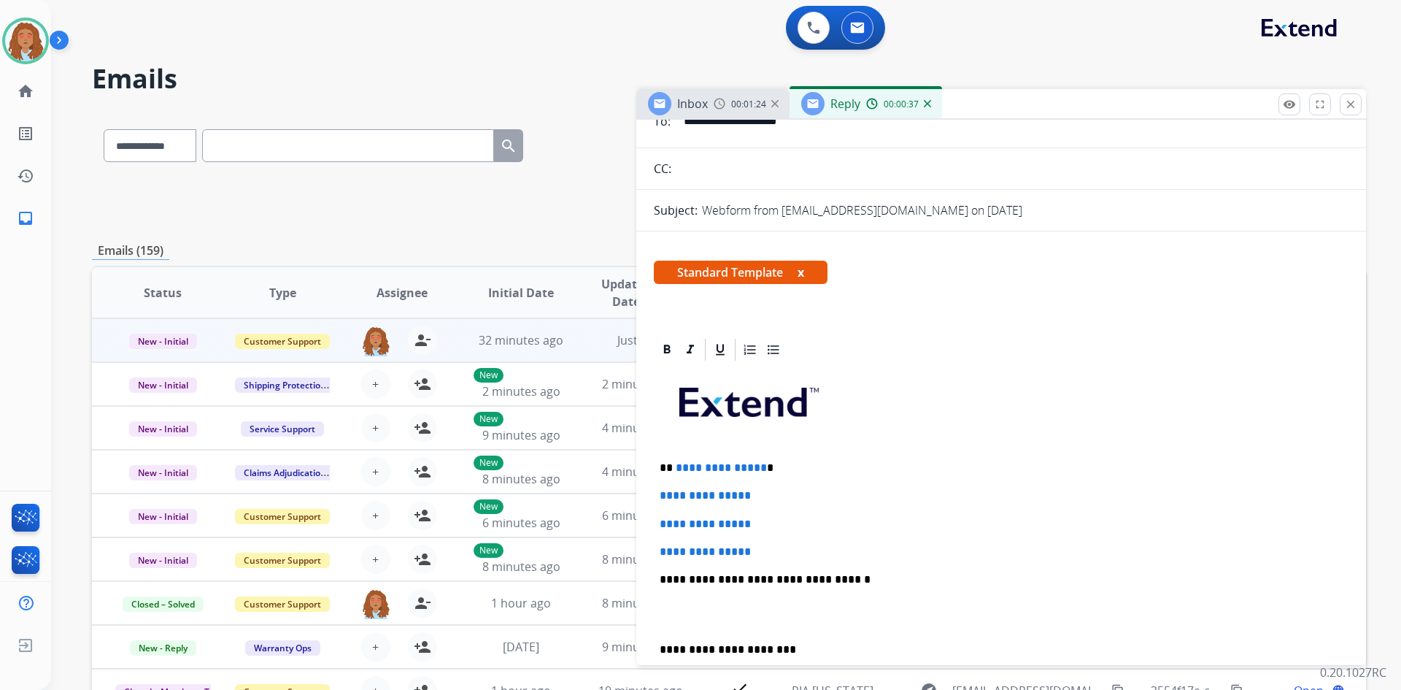
scroll to position [146, 0]
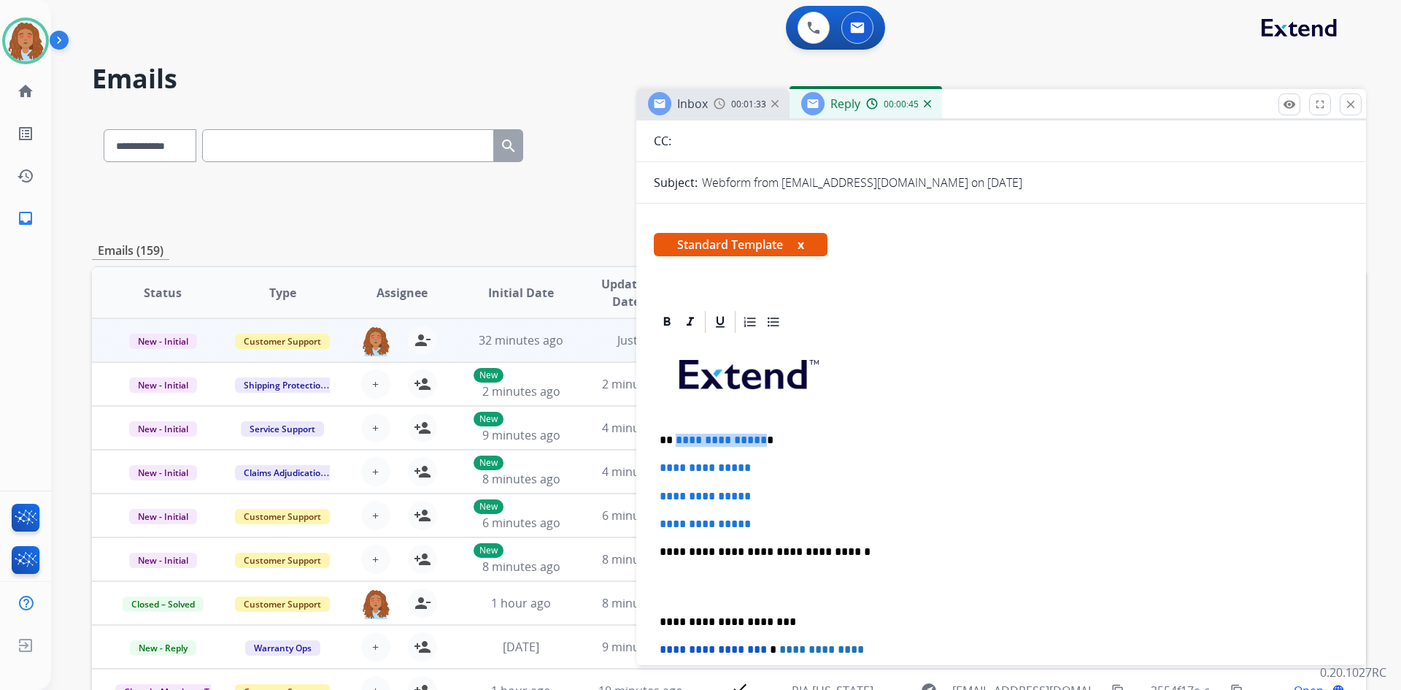
drag, startPoint x: 757, startPoint y: 439, endPoint x: 674, endPoint y: 440, distance: 83.9
click at [674, 440] on p "**********" at bounding box center [995, 439] width 671 height 13
drag, startPoint x: 759, startPoint y: 471, endPoint x: 639, endPoint y: 470, distance: 119.7
click at [639, 470] on div "**********" at bounding box center [1001, 611] width 730 height 604
drag, startPoint x: 781, startPoint y: 491, endPoint x: 655, endPoint y: 491, distance: 126.2
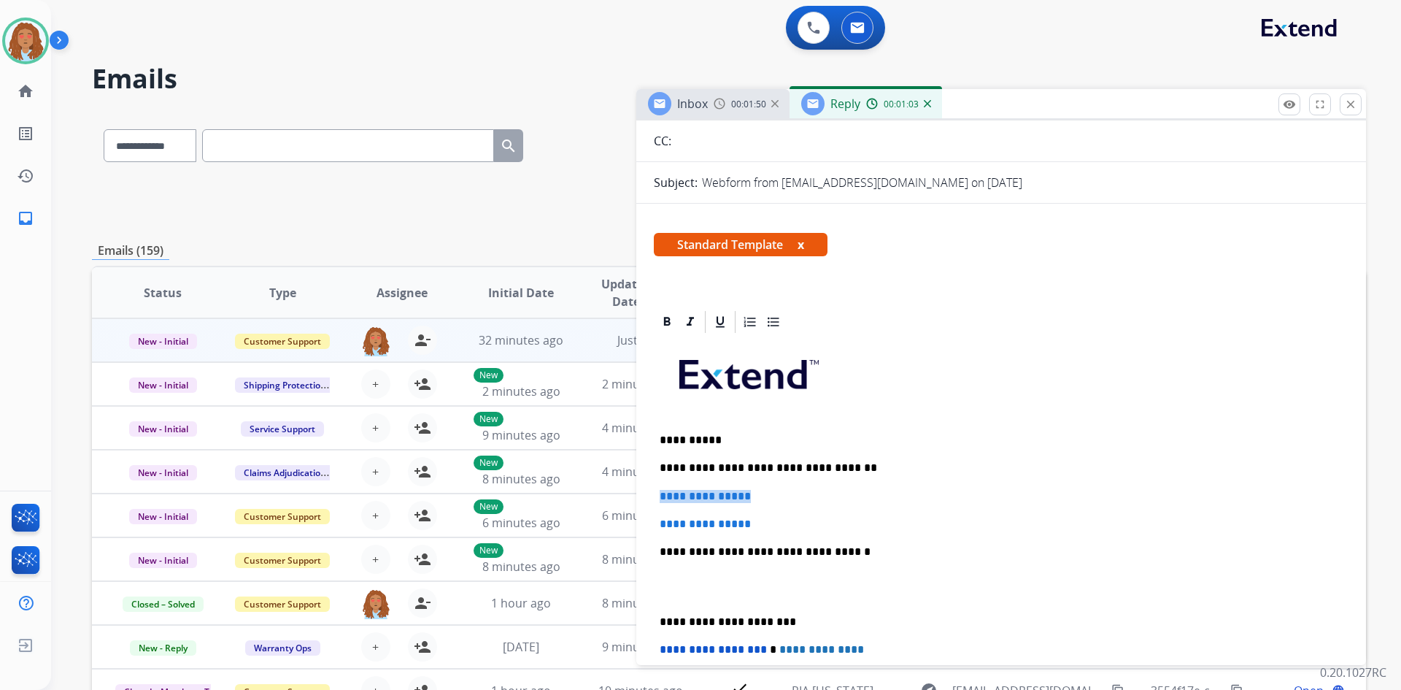
click at [655, 491] on div "**********" at bounding box center [1001, 586] width 695 height 502
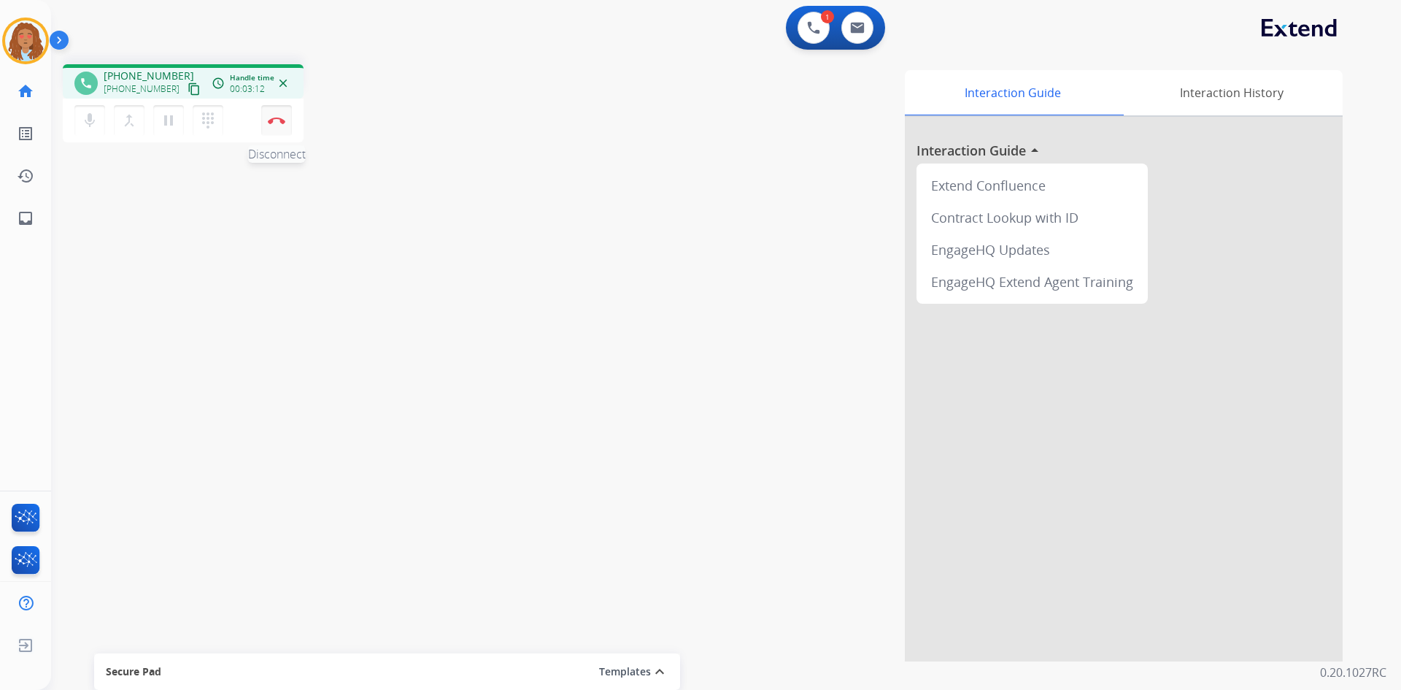
click at [272, 118] on img at bounding box center [277, 120] width 18 height 7
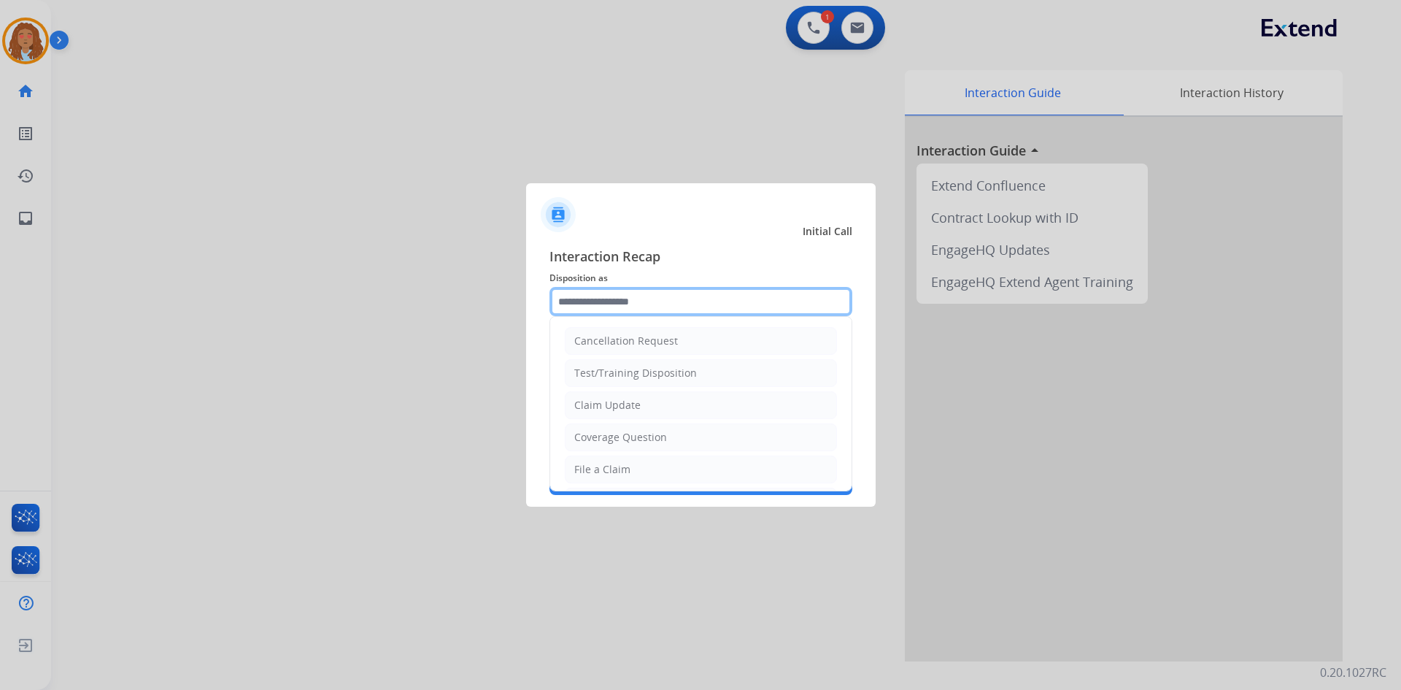
click at [630, 301] on input "text" at bounding box center [700, 301] width 303 height 29
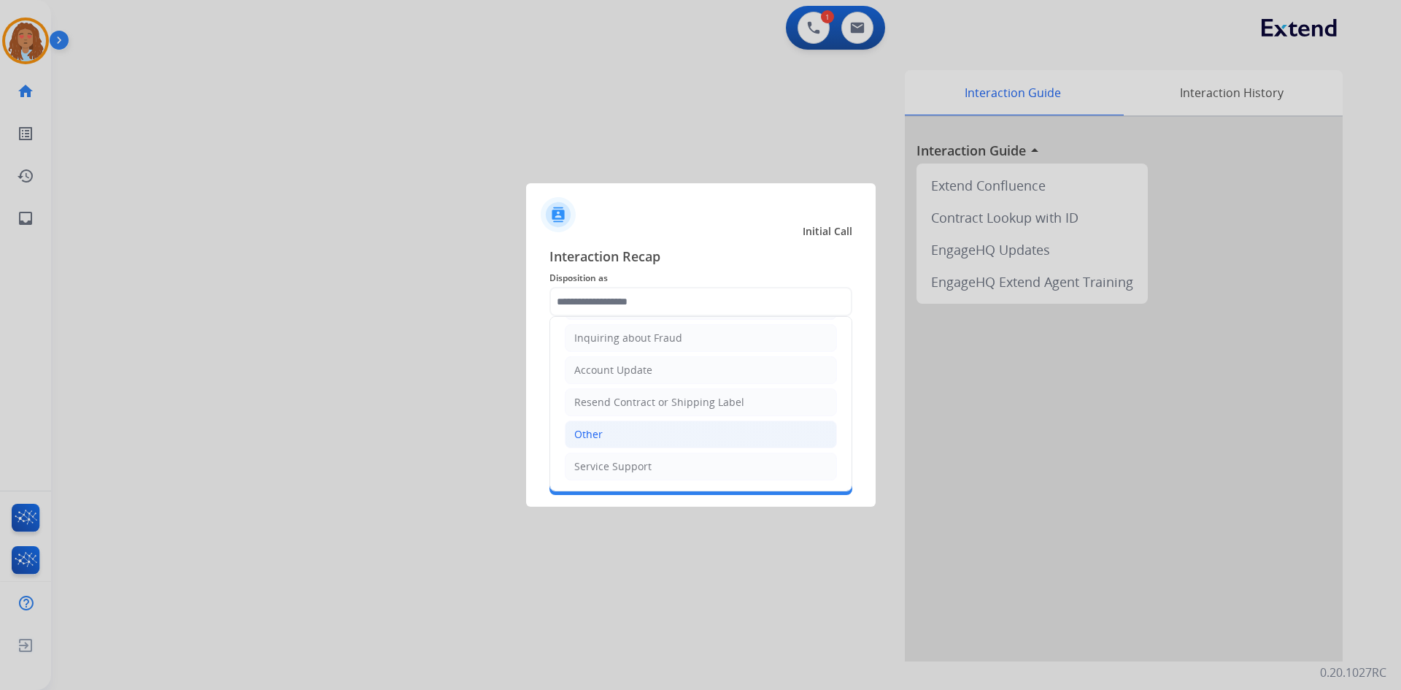
click at [619, 437] on li "Other" at bounding box center [701, 434] width 272 height 28
type input "*****"
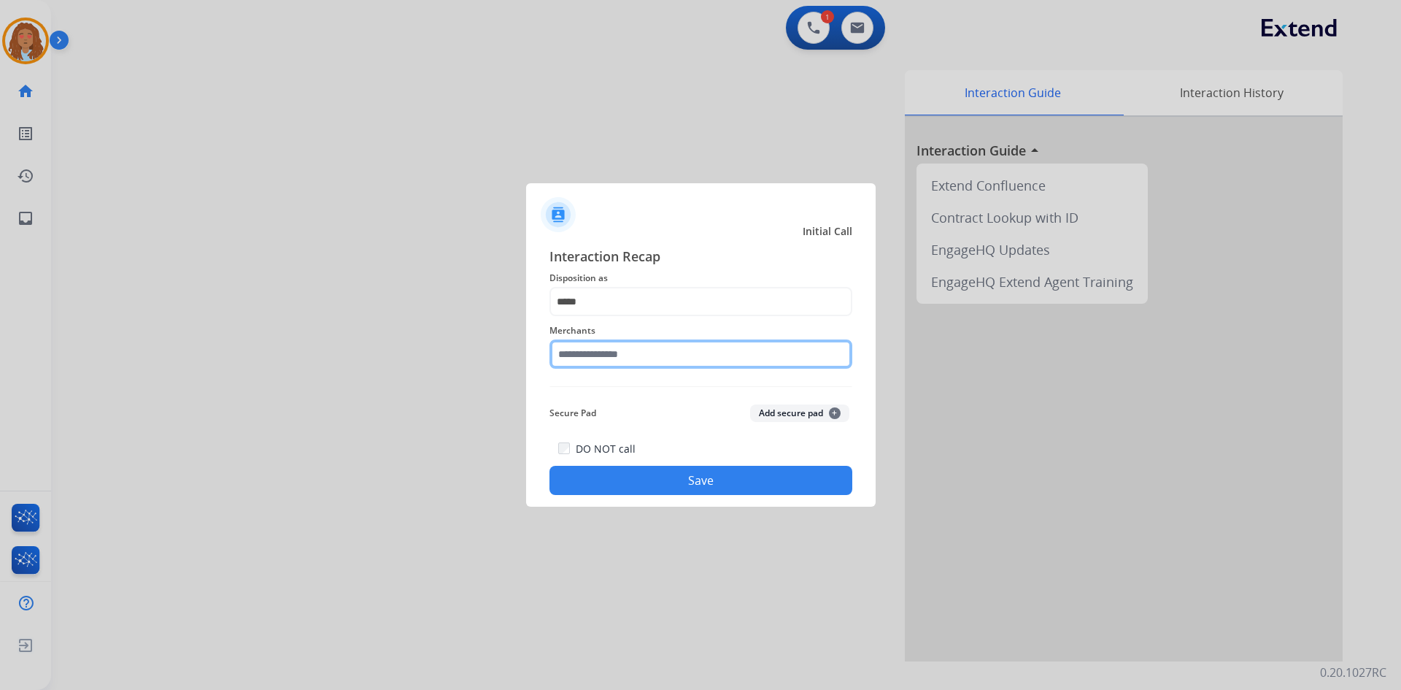
click at [608, 349] on input "text" at bounding box center [700, 353] width 303 height 29
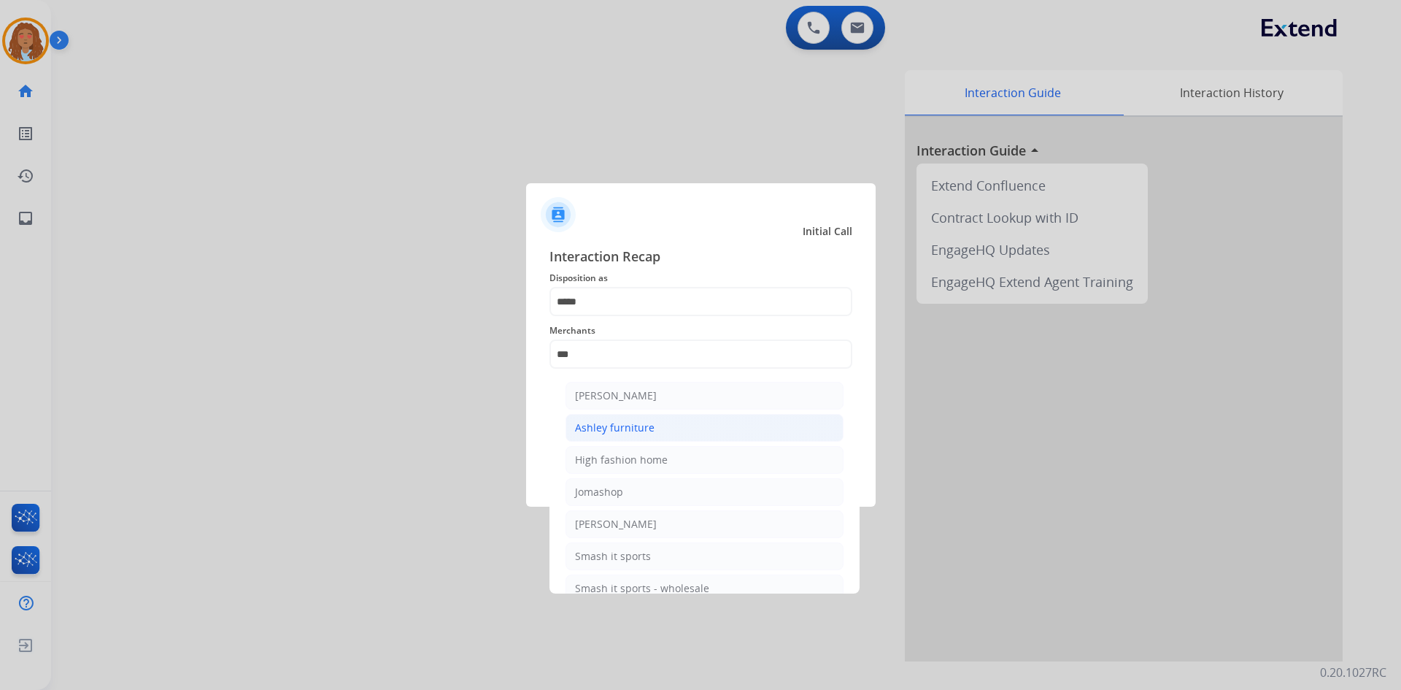
click at [607, 425] on div "Ashley furniture" at bounding box center [615, 427] width 80 height 15
type input "**********"
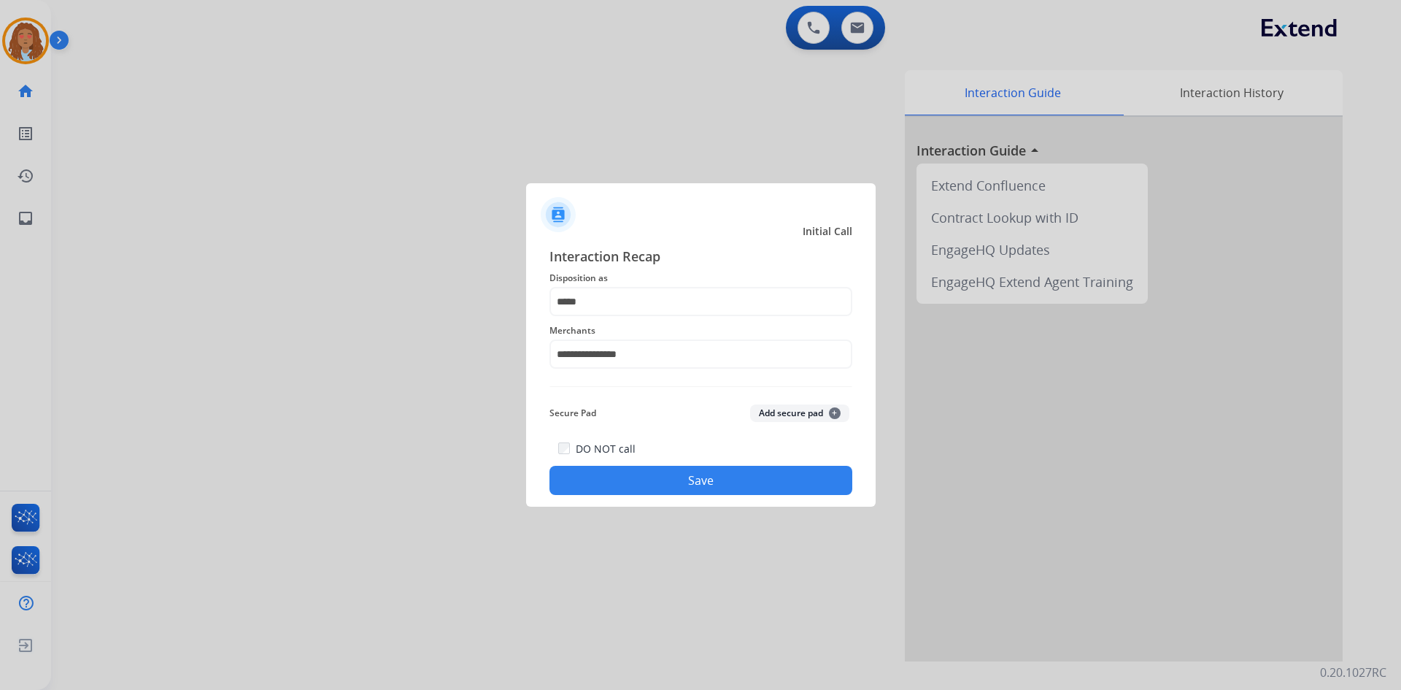
click at [600, 466] on button "Save" at bounding box center [700, 480] width 303 height 29
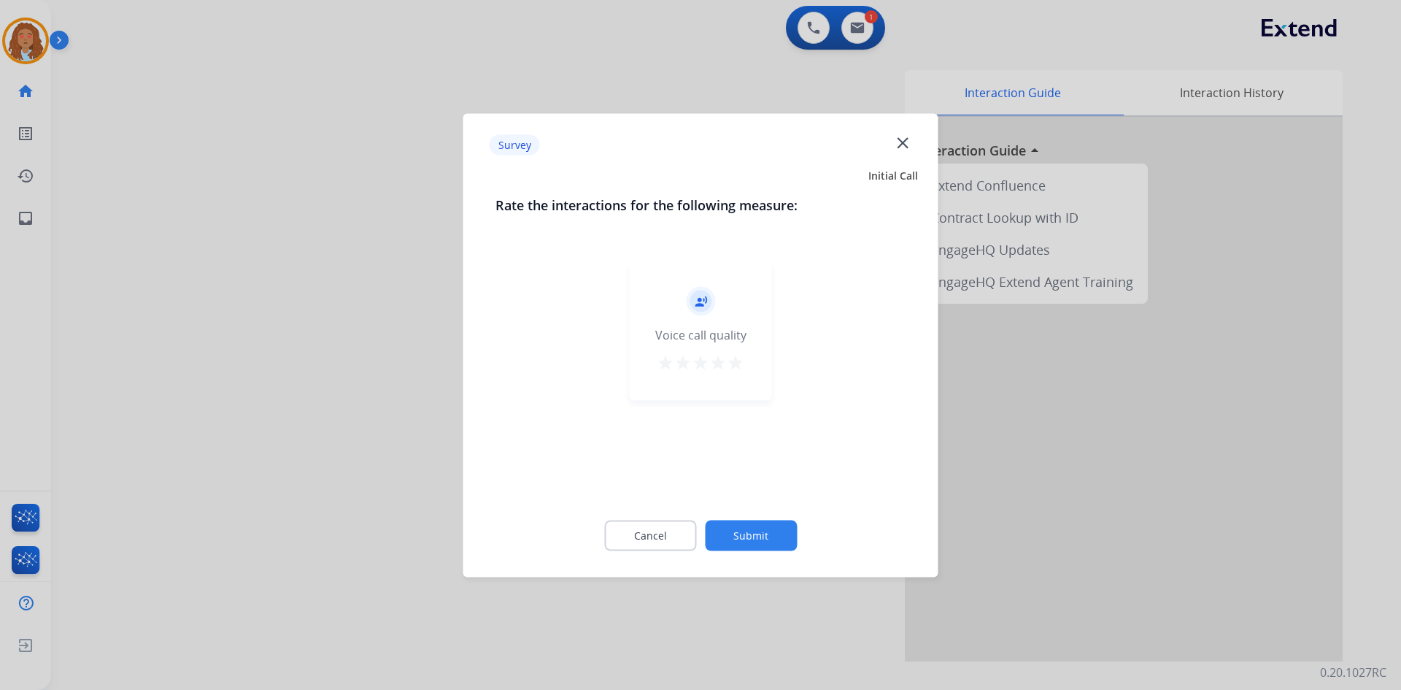
drag, startPoint x: 736, startPoint y: 358, endPoint x: 741, endPoint y: 433, distance: 75.3
click at [736, 358] on mat-icon "star" at bounding box center [736, 362] width 18 height 18
click at [774, 525] on button "Submit" at bounding box center [751, 535] width 92 height 31
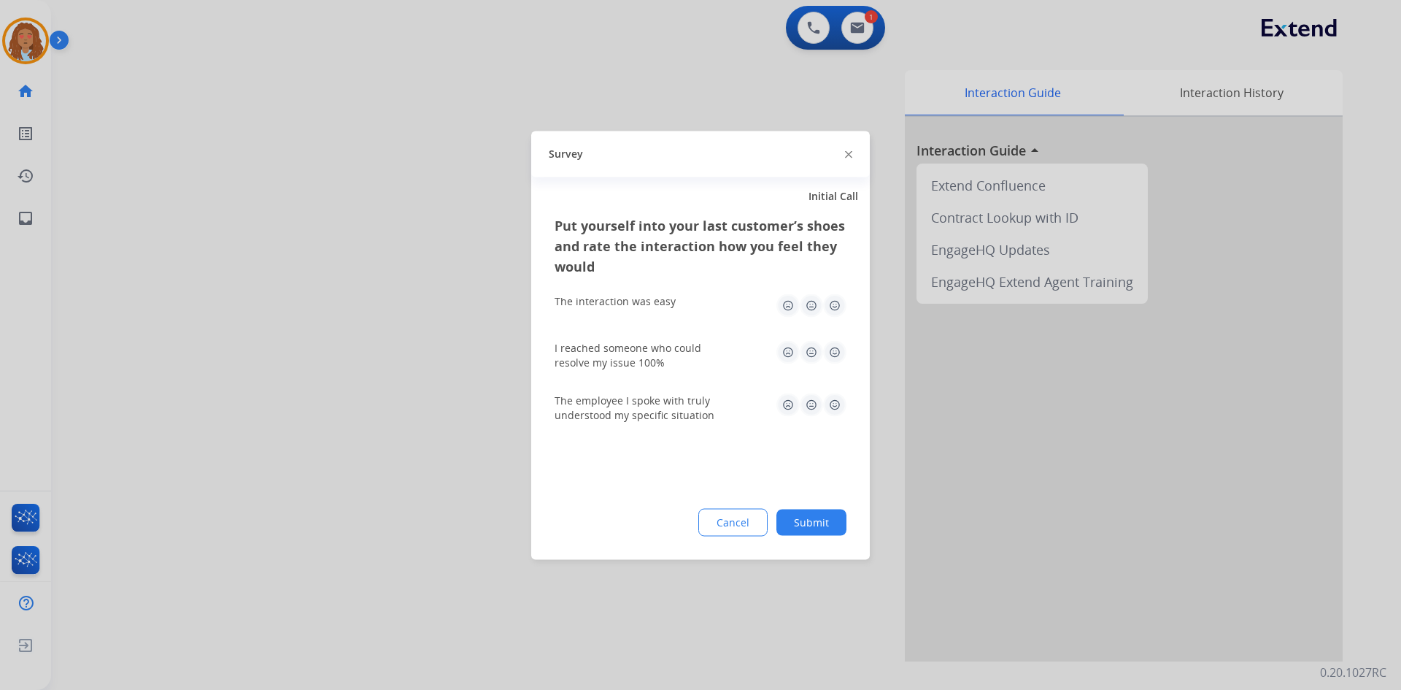
click at [837, 308] on img at bounding box center [834, 304] width 23 height 23
click at [833, 352] on img at bounding box center [834, 351] width 23 height 23
click at [836, 404] on img at bounding box center [834, 404] width 23 height 23
click at [817, 526] on button "Submit" at bounding box center [811, 522] width 70 height 26
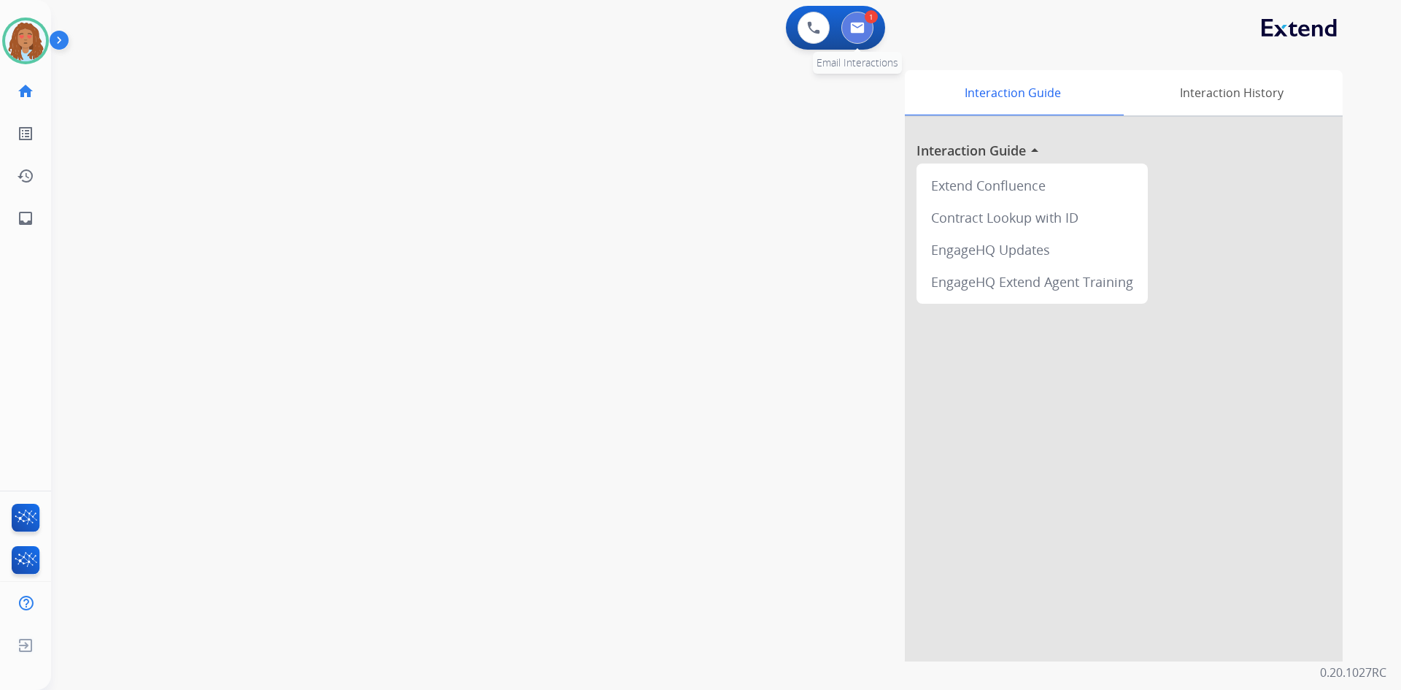
click at [863, 28] on img at bounding box center [857, 28] width 15 height 12
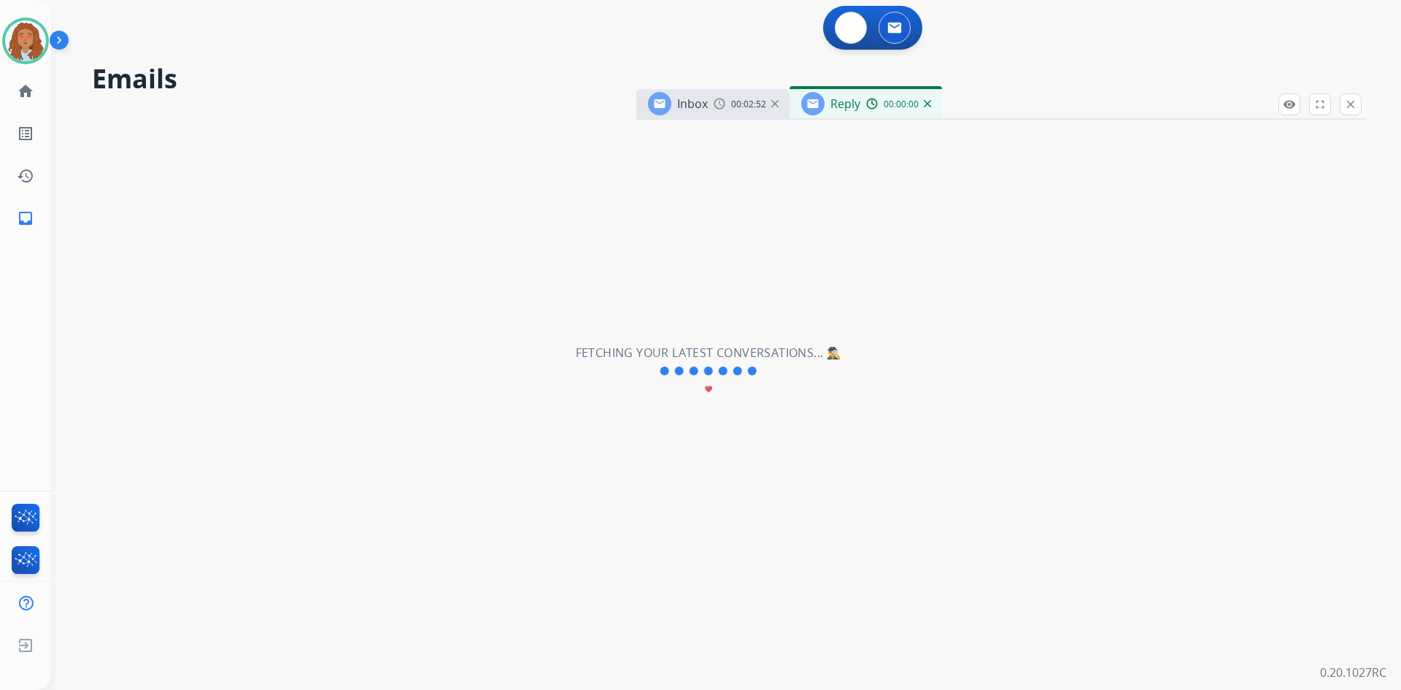
select select "**********"
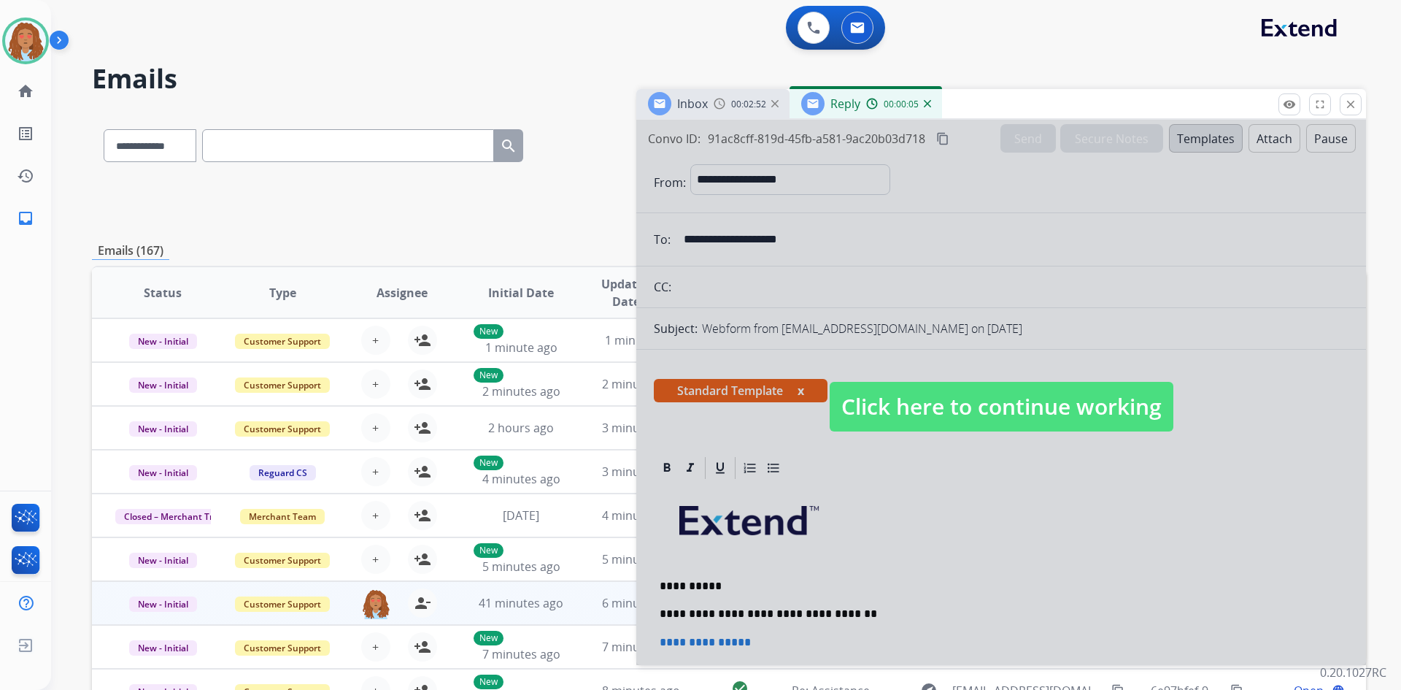
click at [904, 406] on span "Click here to continue working" at bounding box center [1002, 407] width 344 height 50
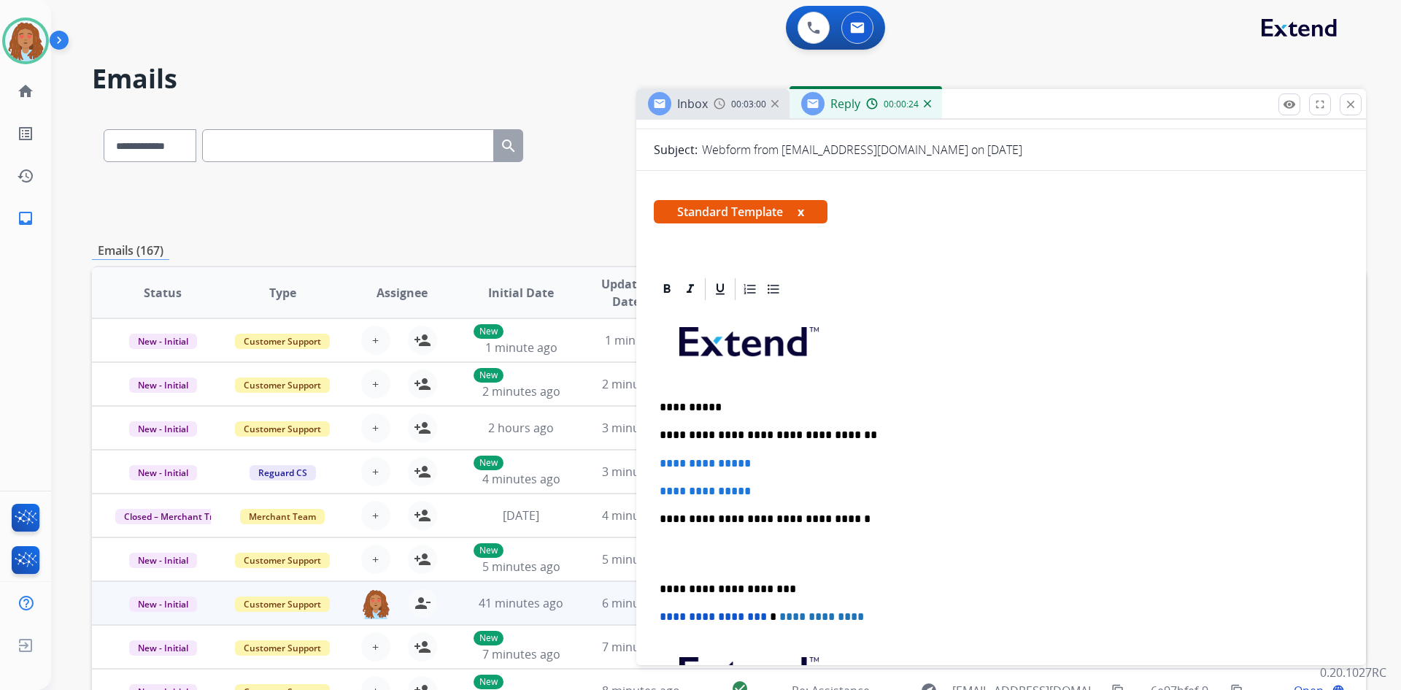
scroll to position [185, 0]
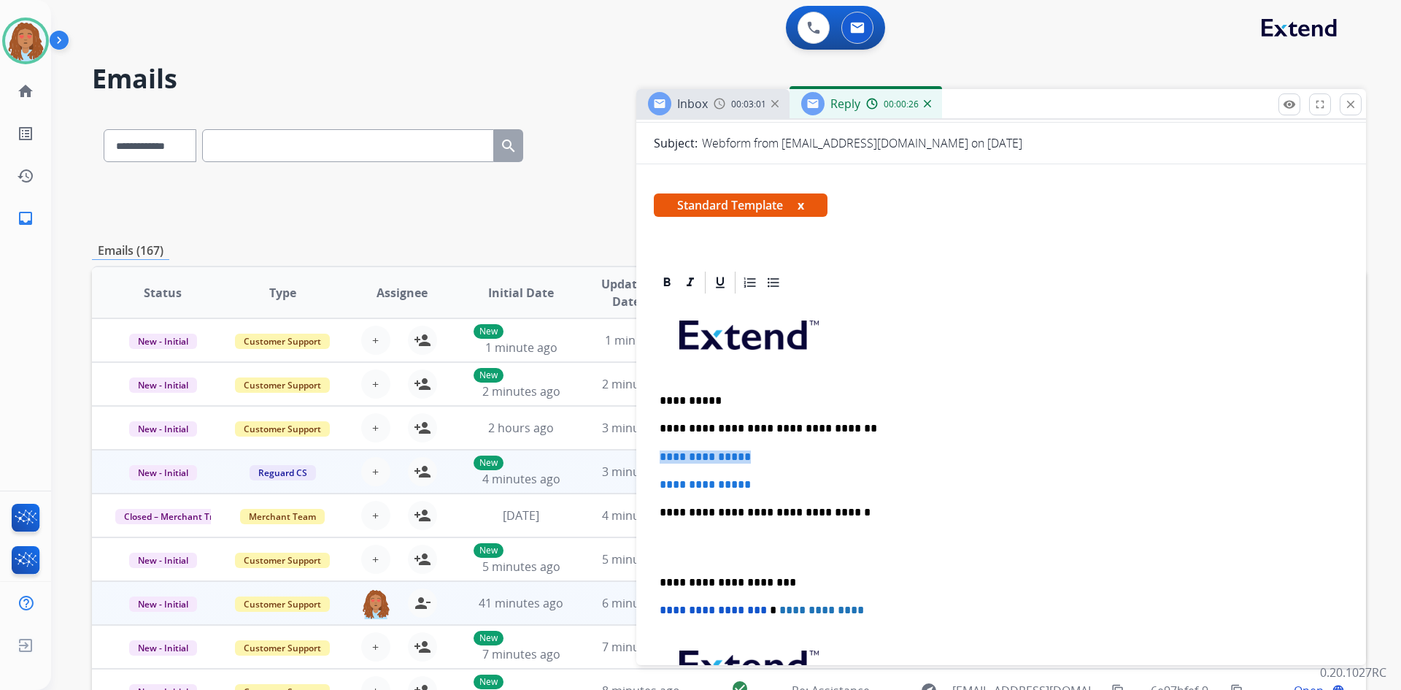
drag, startPoint x: 769, startPoint y: 460, endPoint x: 630, endPoint y: 452, distance: 138.9
click at [622, 452] on div "**********" at bounding box center [729, 470] width 1274 height 719
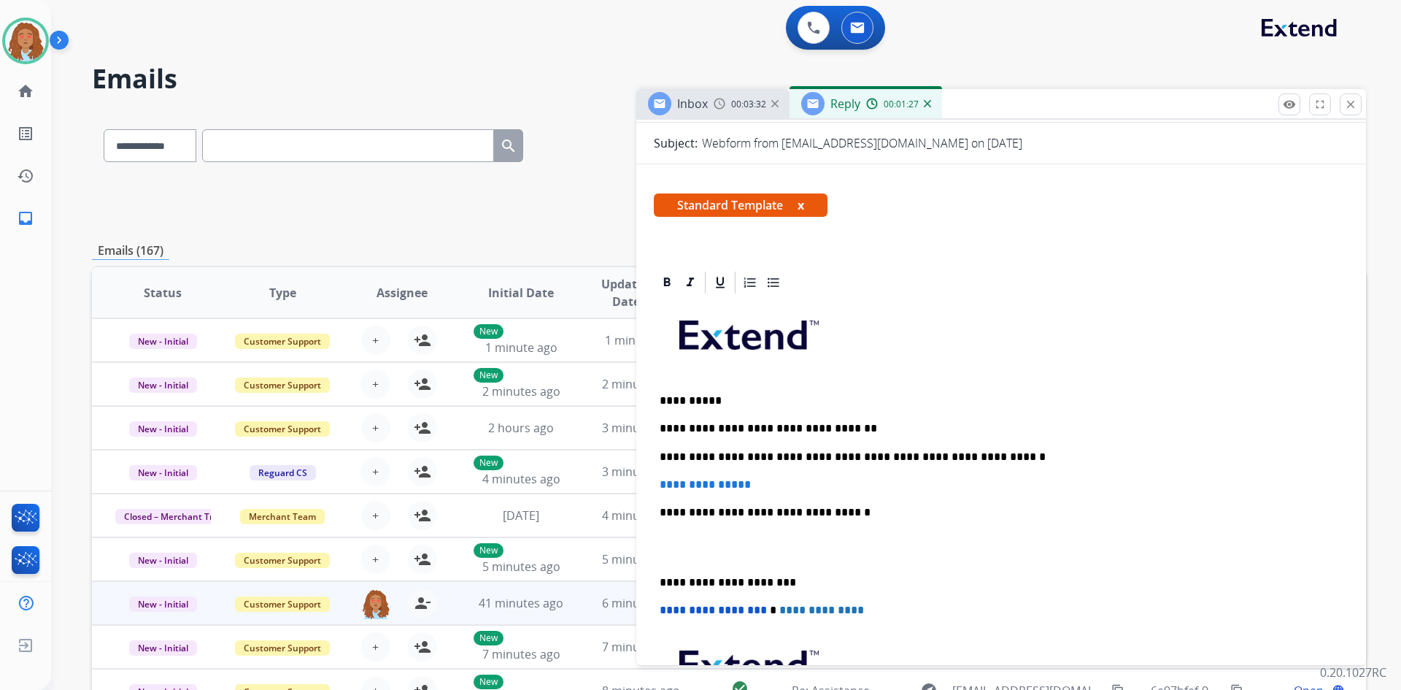
click at [778, 482] on p "**********" at bounding box center [1001, 484] width 683 height 13
drag, startPoint x: 769, startPoint y: 483, endPoint x: 653, endPoint y: 479, distance: 116.1
click at [653, 479] on div "**********" at bounding box center [1001, 571] width 730 height 604
click at [984, 466] on div "**********" at bounding box center [1001, 547] width 695 height 502
click at [984, 456] on p "**********" at bounding box center [995, 456] width 671 height 13
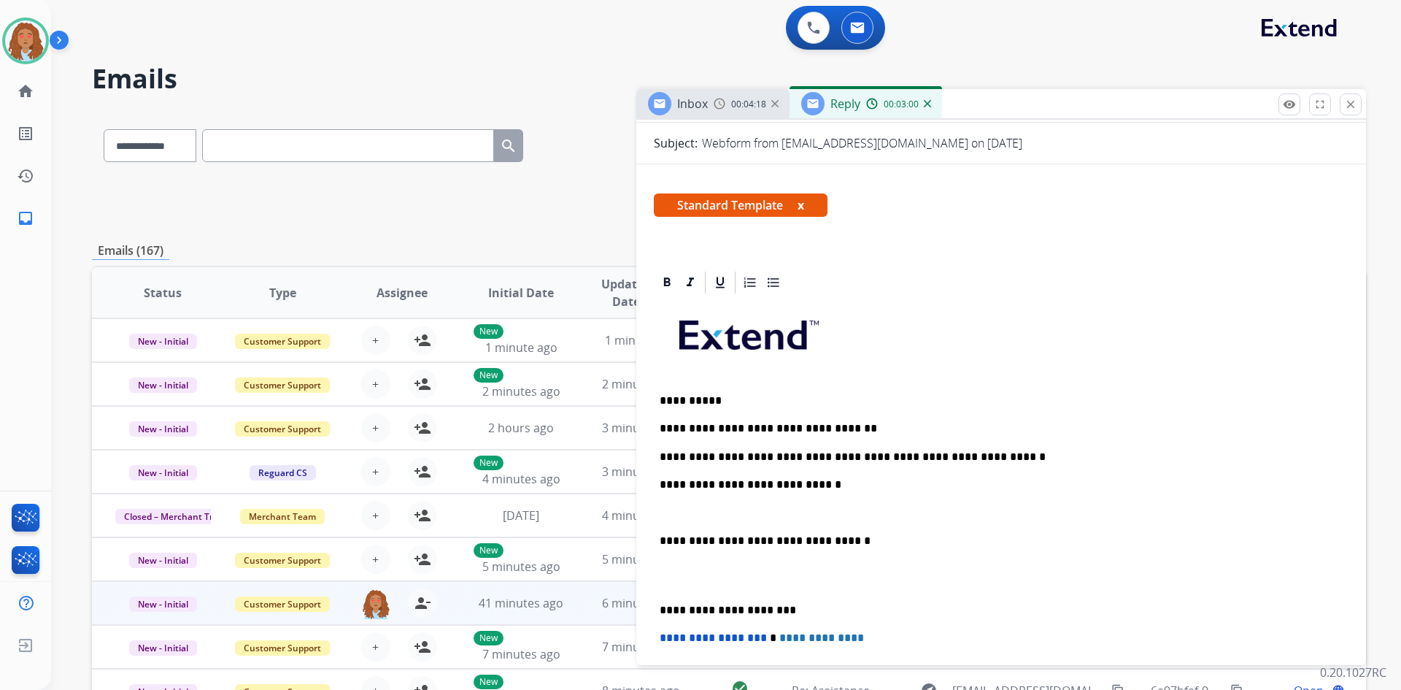
click at [833, 486] on p "**********" at bounding box center [995, 484] width 671 height 13
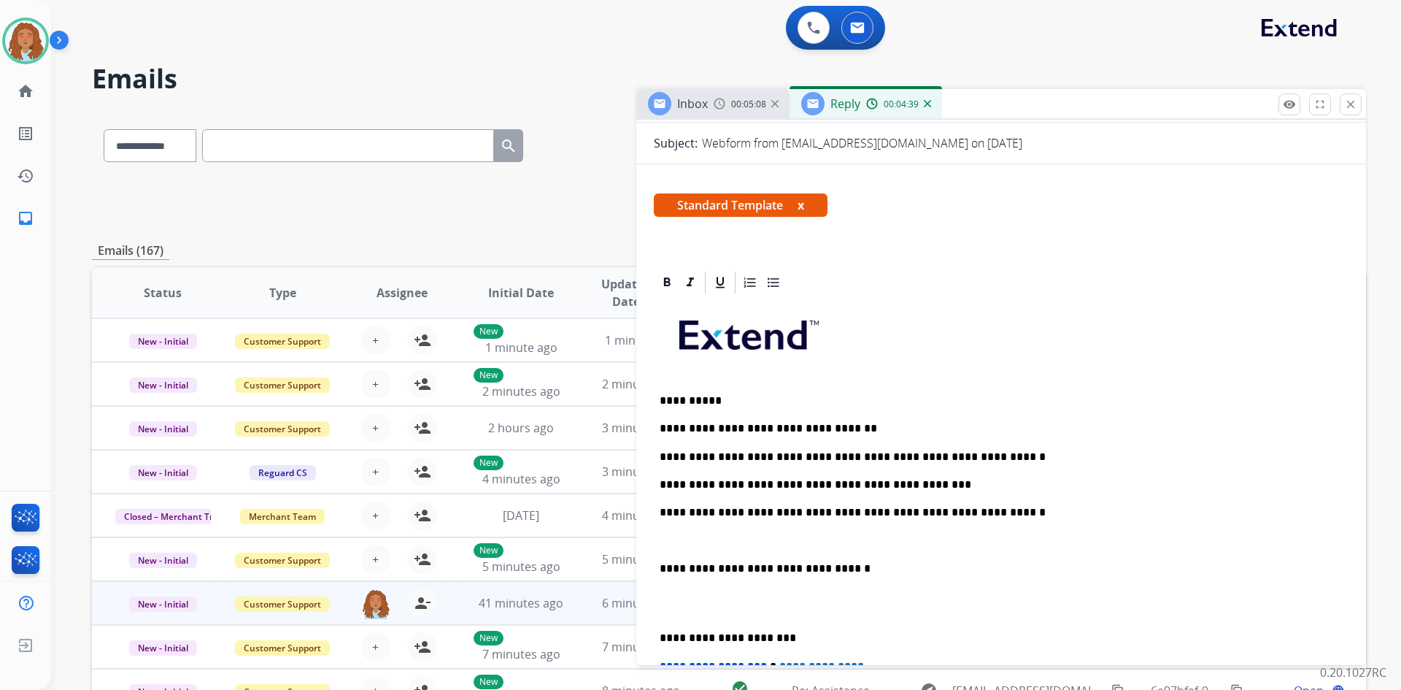
click at [660, 567] on p "**********" at bounding box center [995, 568] width 671 height 13
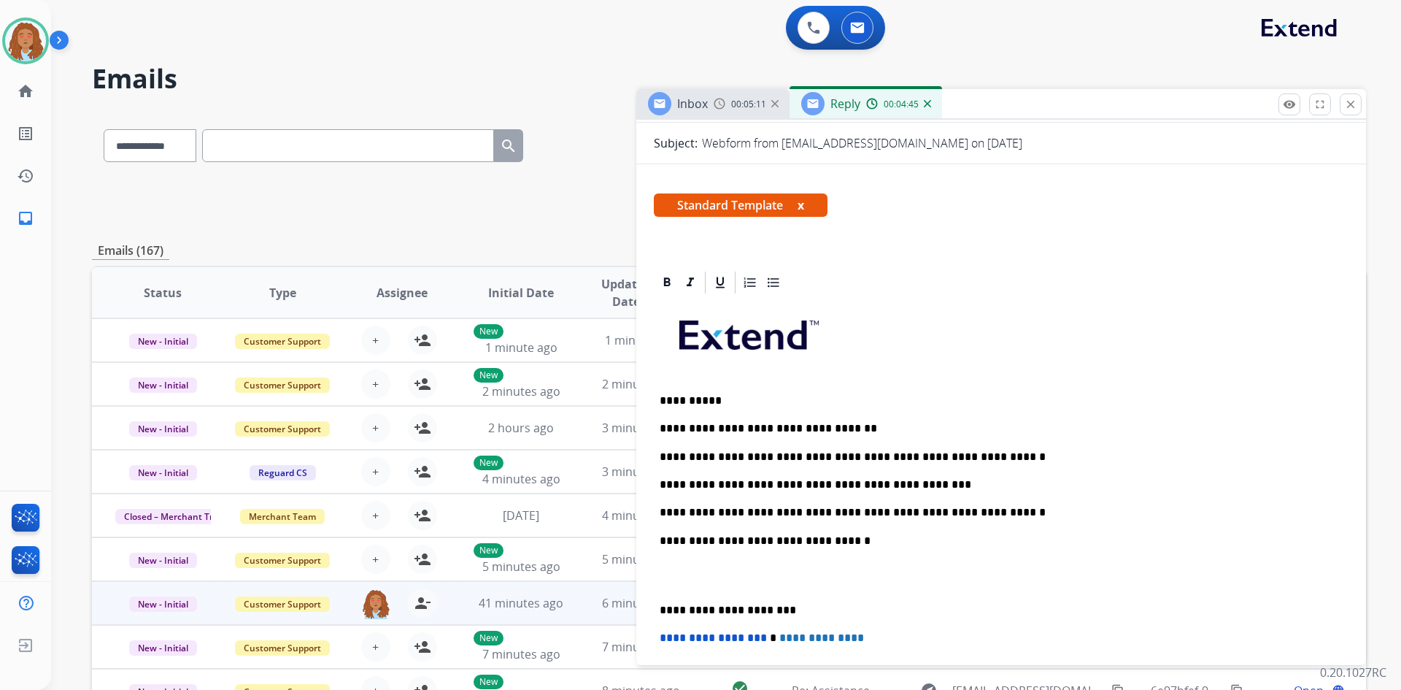
click at [655, 607] on div "**********" at bounding box center [1001, 561] width 695 height 530
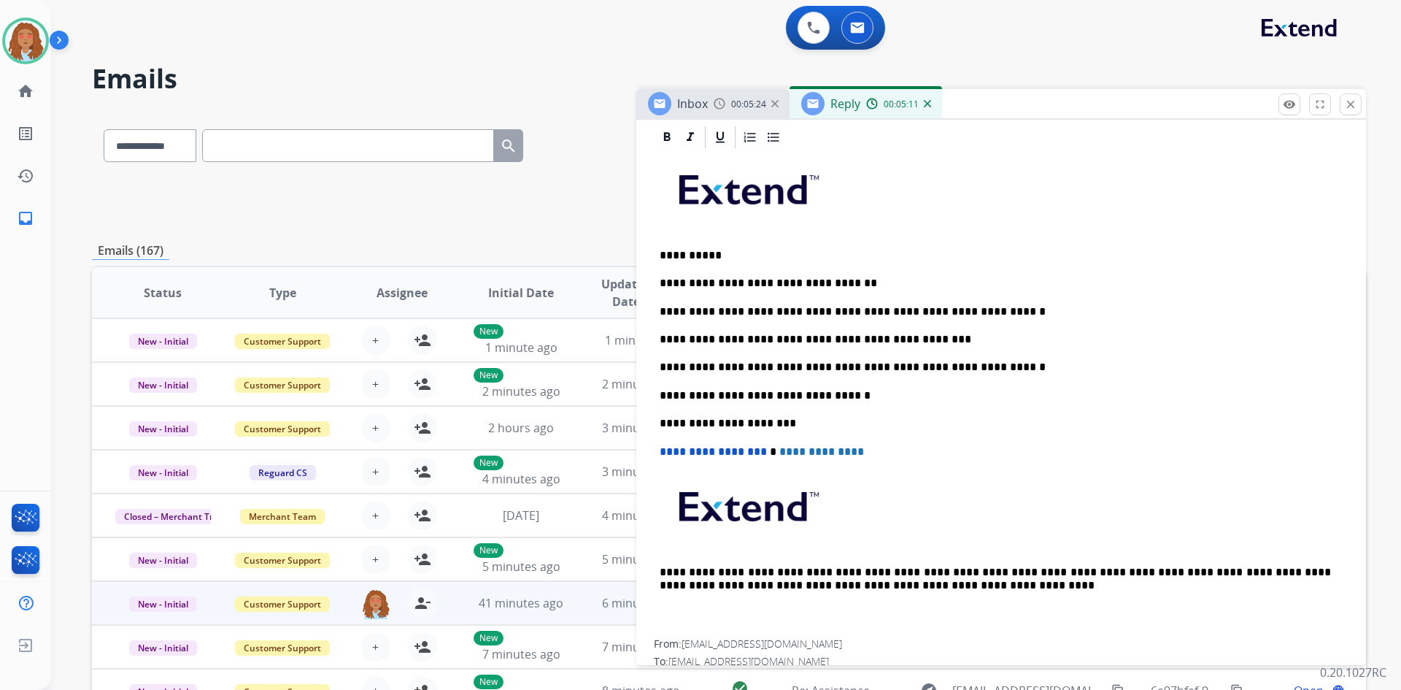
scroll to position [365, 0]
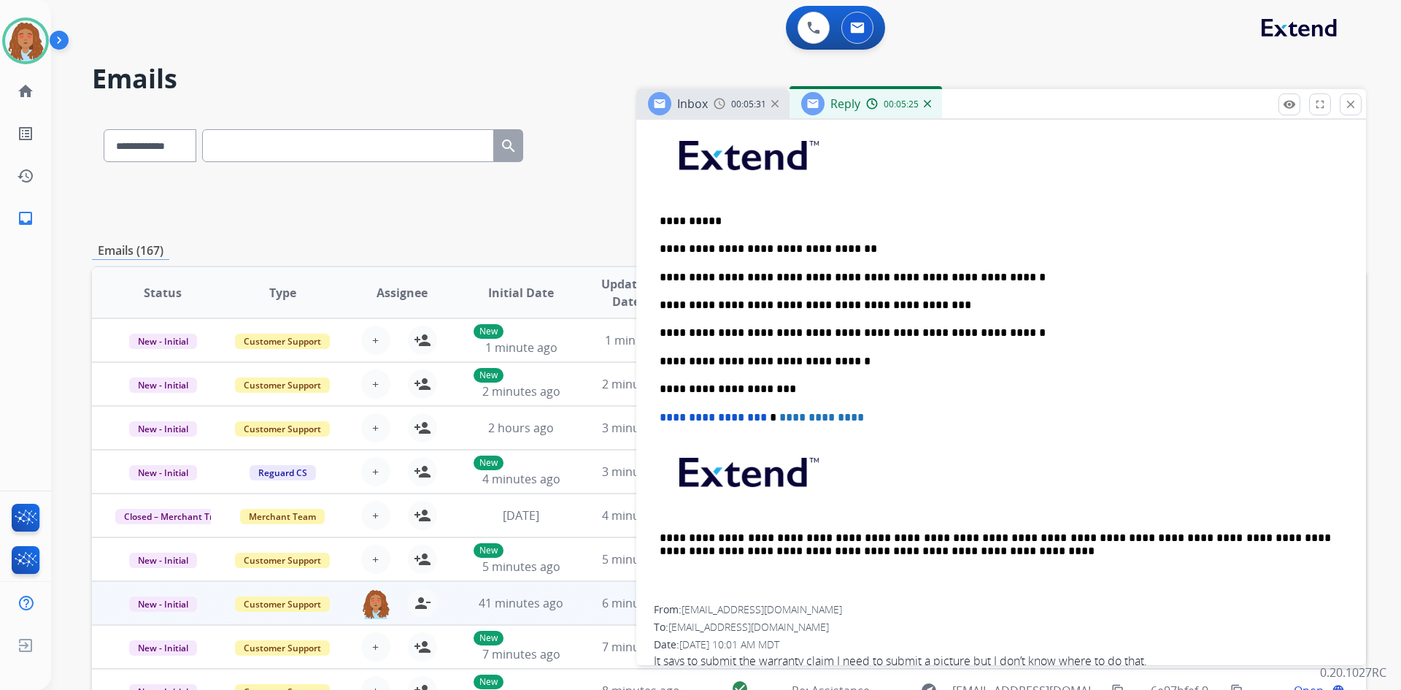
click at [916, 307] on p "**********" at bounding box center [995, 304] width 671 height 13
click at [919, 306] on p "**********" at bounding box center [995, 304] width 671 height 13
click at [917, 333] on p "**********" at bounding box center [995, 332] width 671 height 13
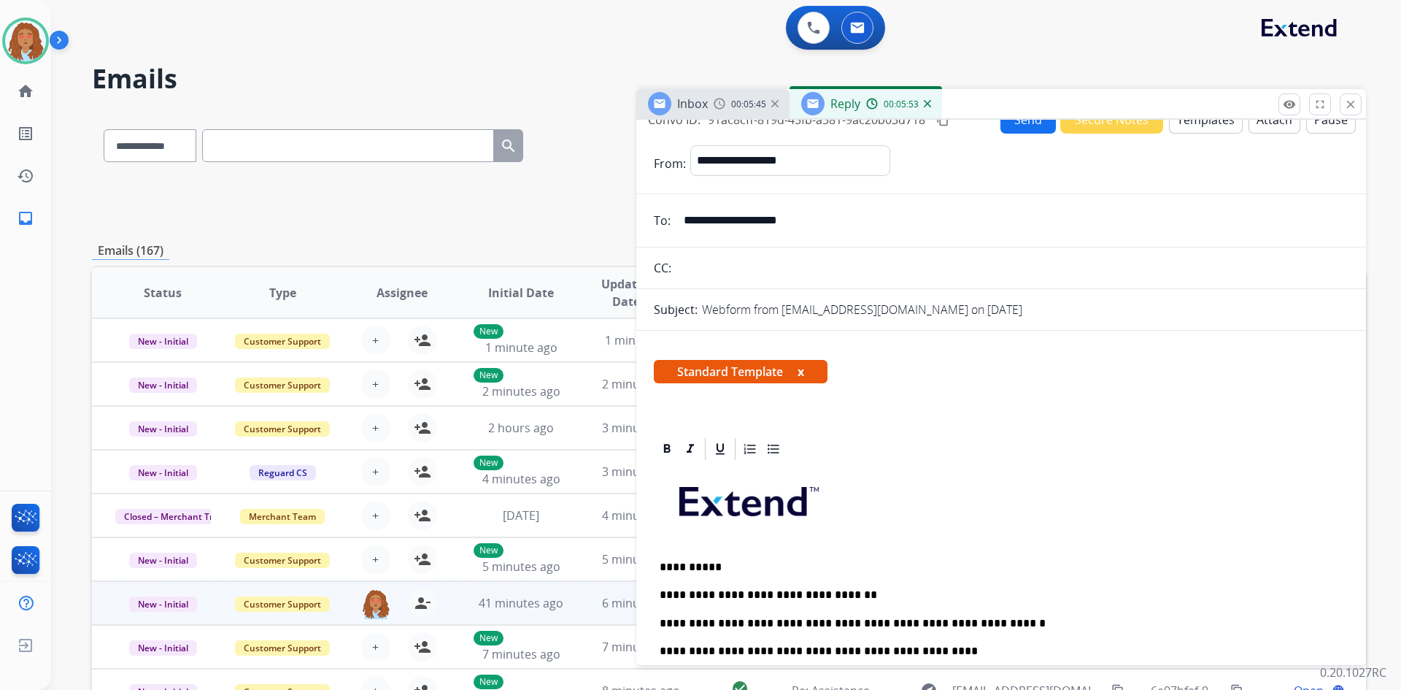
scroll to position [0, 0]
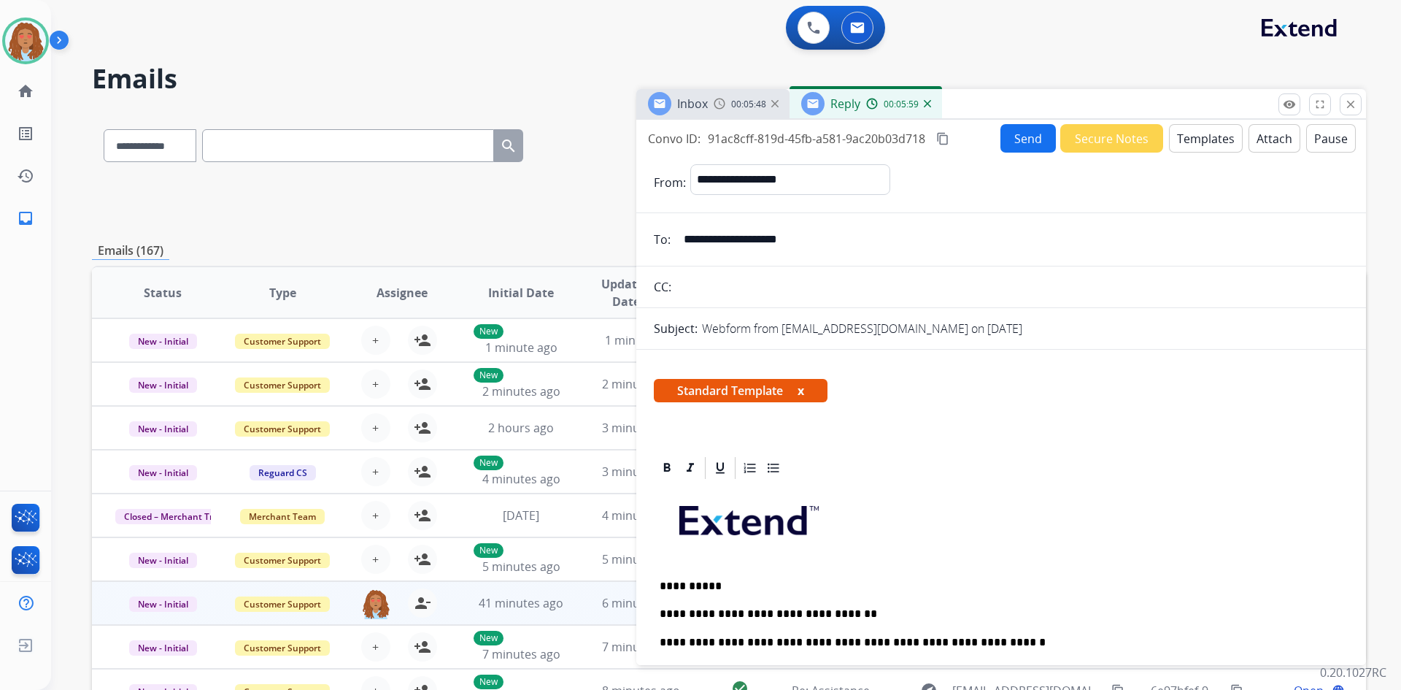
click at [1030, 143] on button "Send" at bounding box center [1027, 138] width 55 height 28
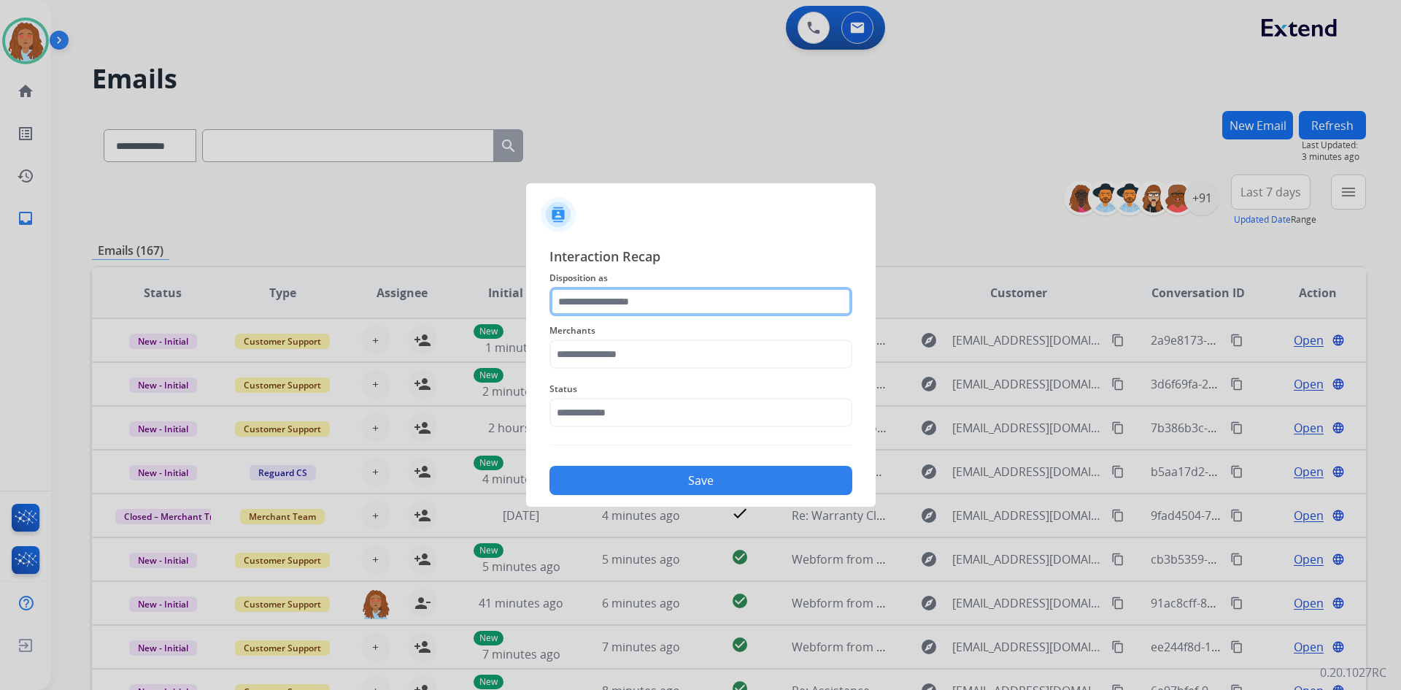
click at [701, 303] on input "text" at bounding box center [700, 301] width 303 height 29
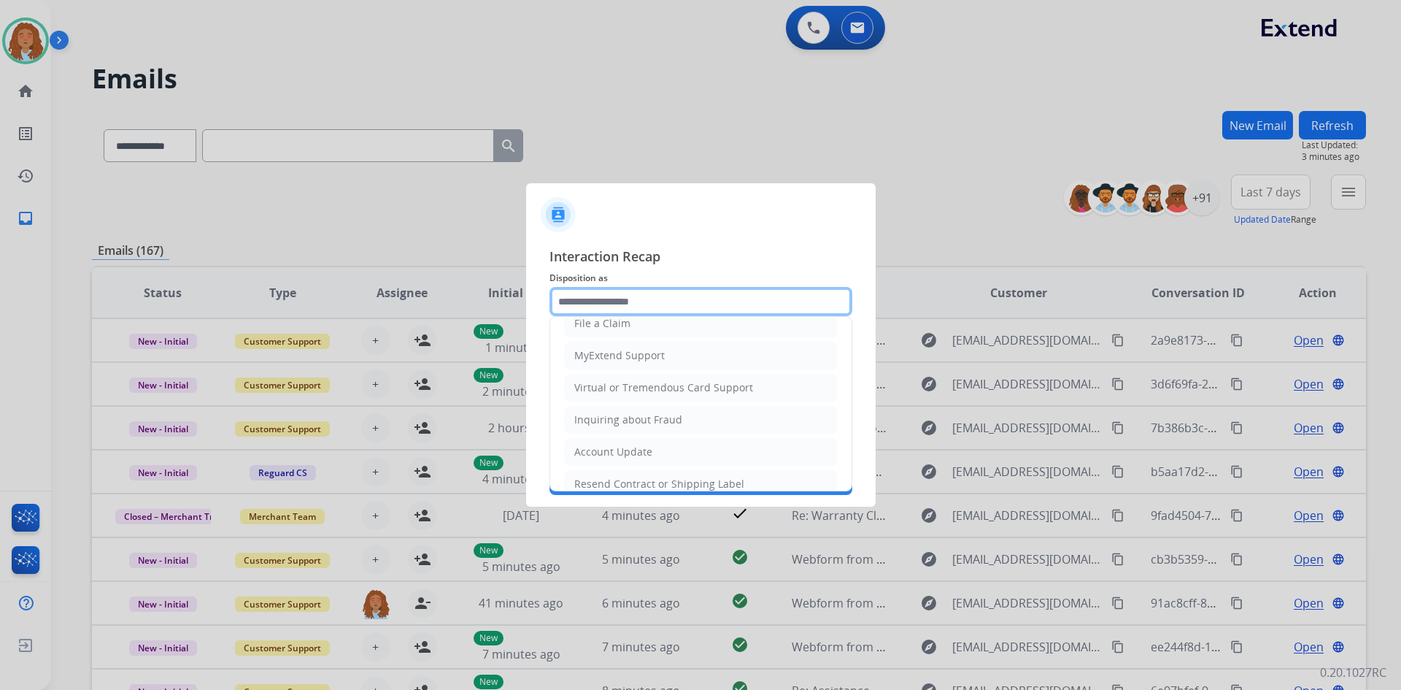
scroll to position [219, 0]
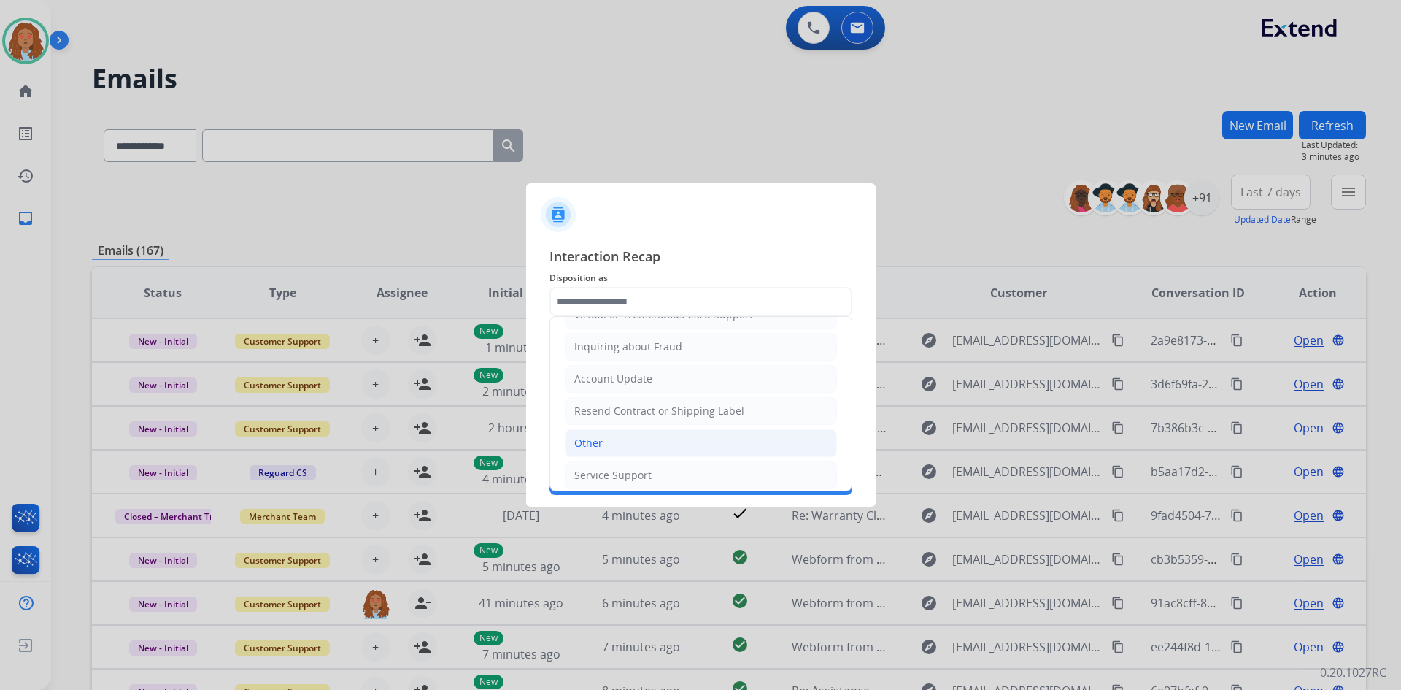
click at [622, 444] on li "Other" at bounding box center [701, 443] width 272 height 28
type input "*****"
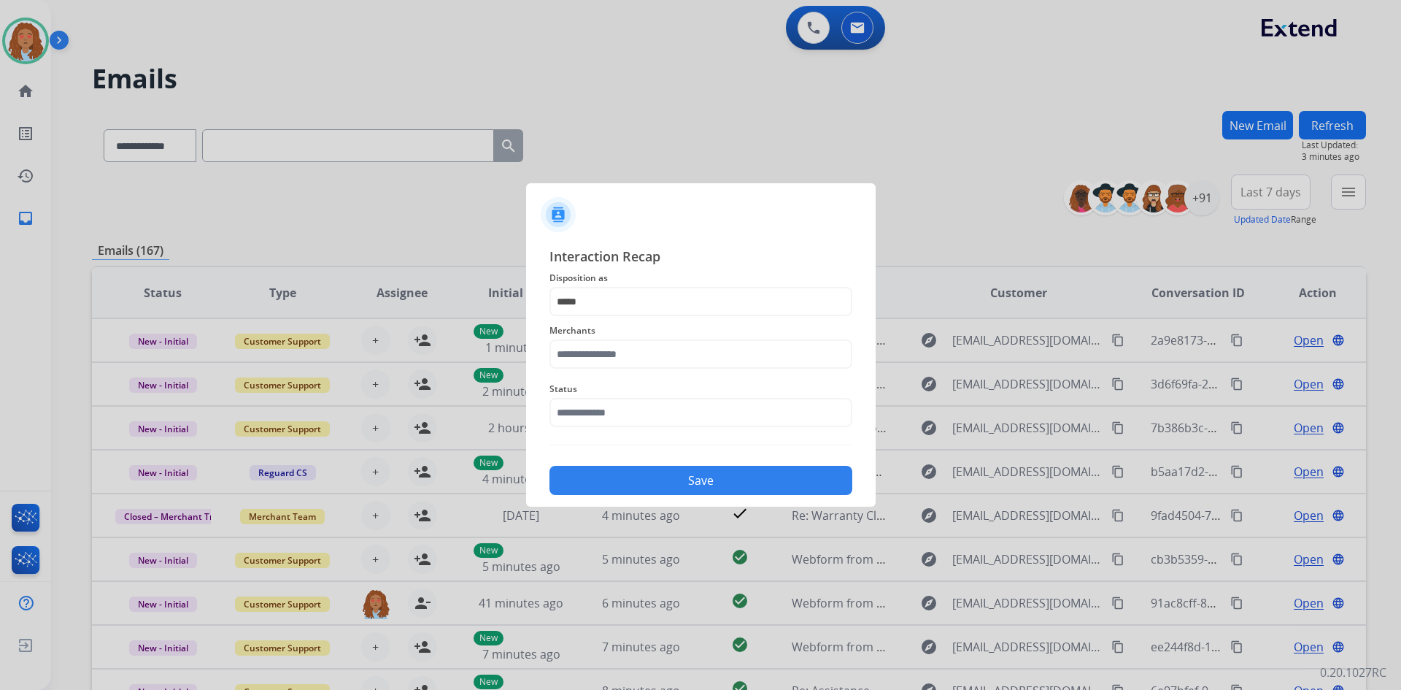
drag, startPoint x: 526, startPoint y: 172, endPoint x: 561, endPoint y: 158, distance: 37.7
click at [561, 158] on div at bounding box center [700, 345] width 1401 height 690
click at [574, 366] on input "text" at bounding box center [700, 353] width 303 height 29
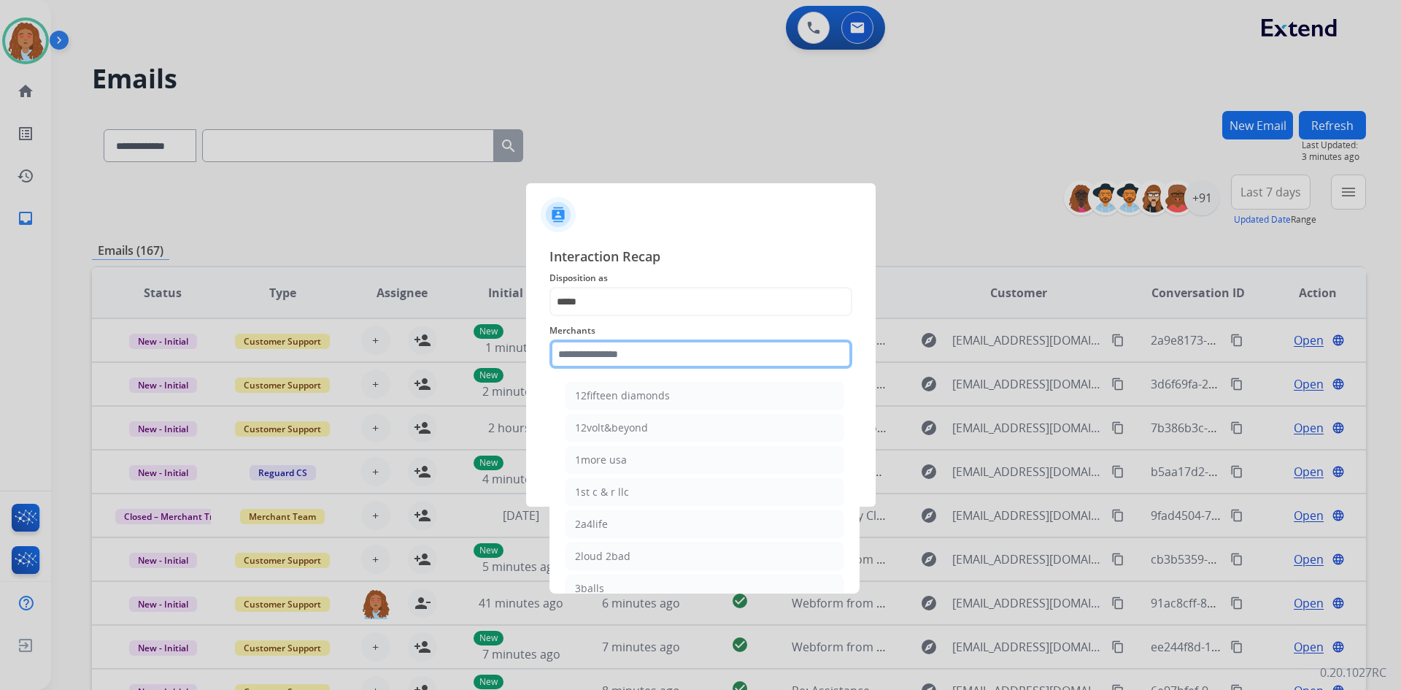
click at [572, 349] on input "text" at bounding box center [700, 353] width 303 height 29
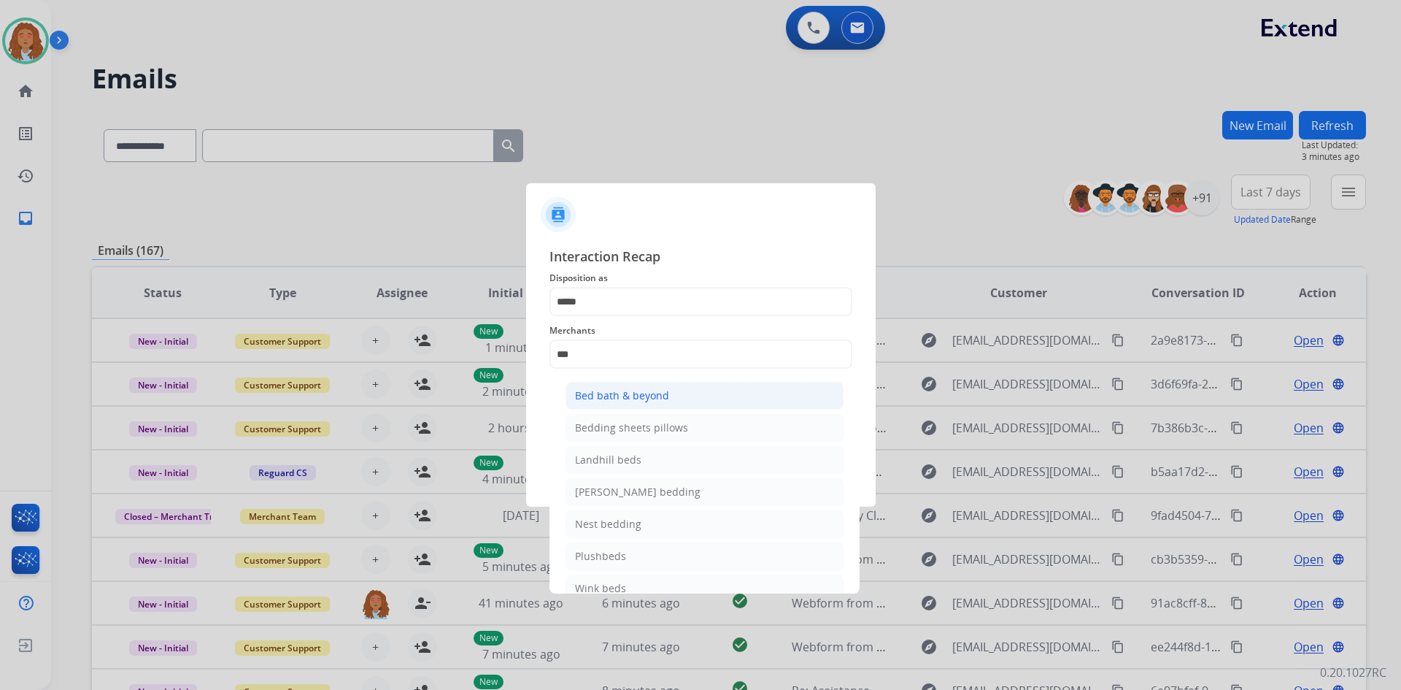
click at [617, 390] on div "Bed bath & beyond" at bounding box center [622, 395] width 94 height 15
type input "**********"
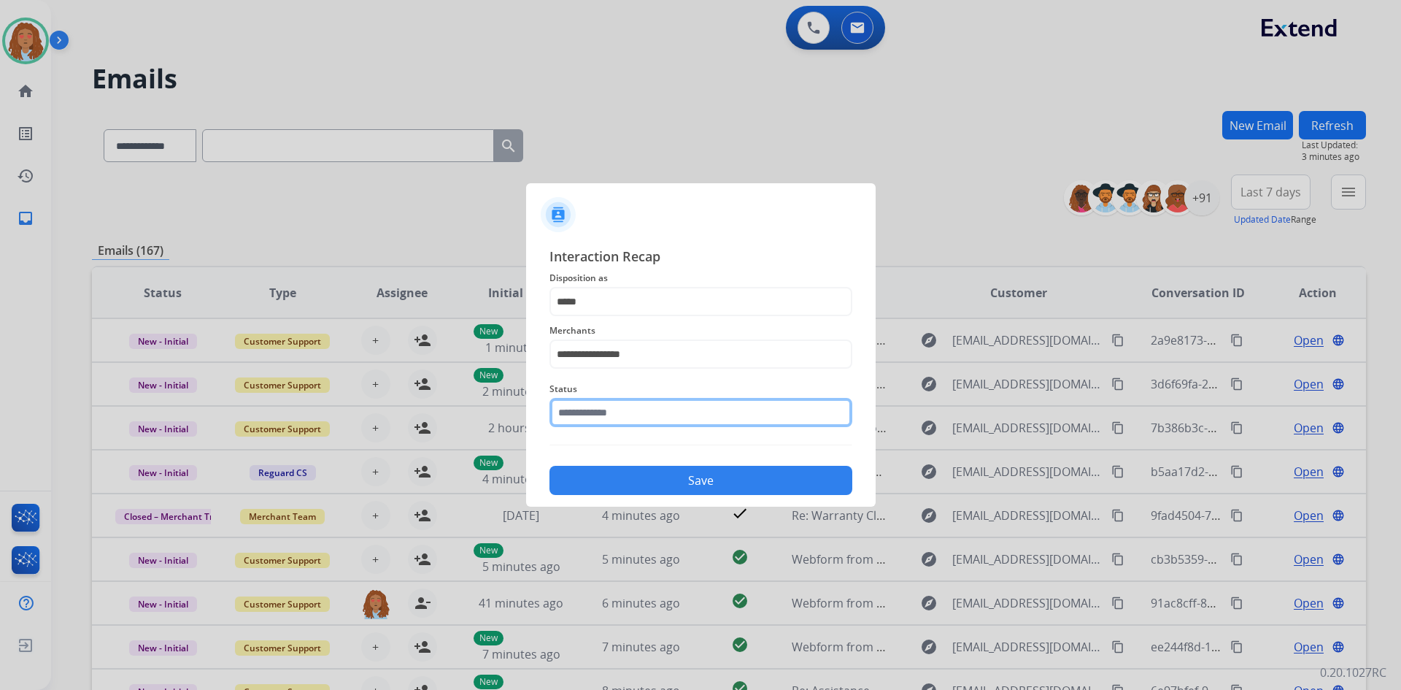
click at [649, 414] on input "text" at bounding box center [700, 412] width 303 height 29
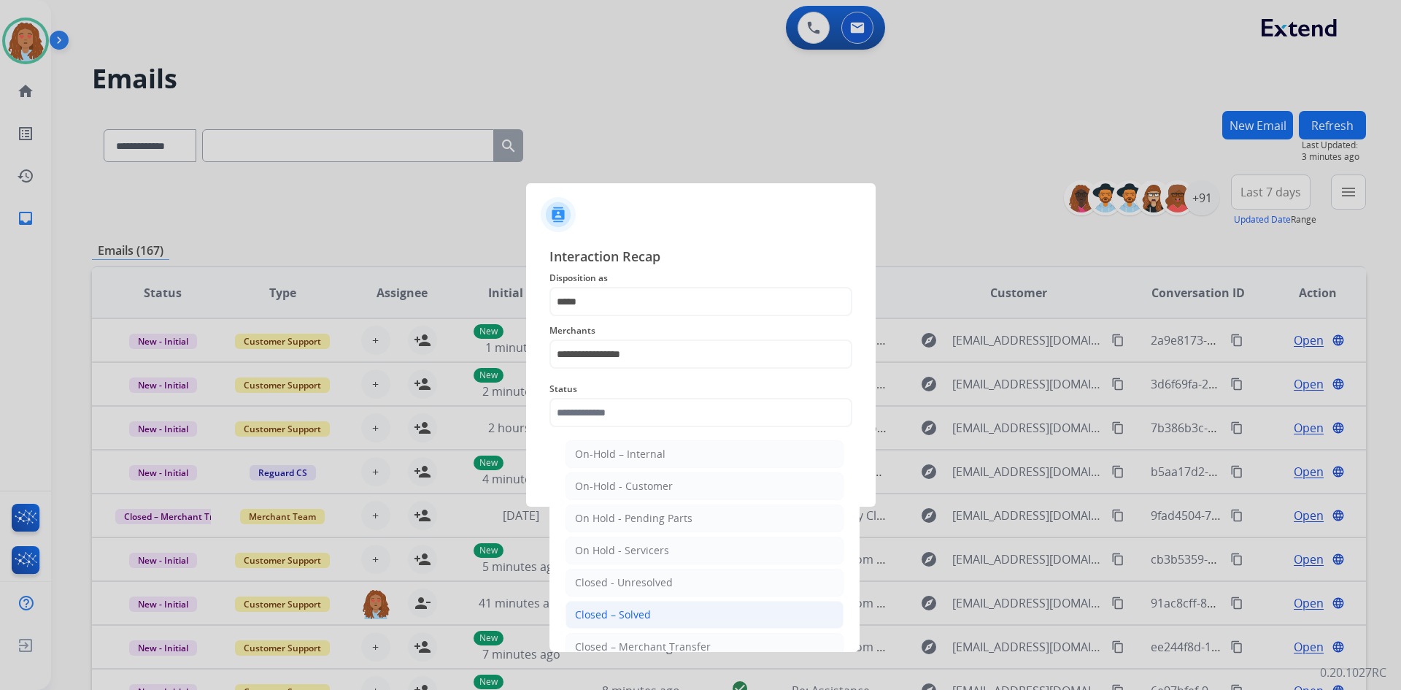
click at [643, 609] on div "Closed – Solved" at bounding box center [613, 614] width 76 height 15
type input "**********"
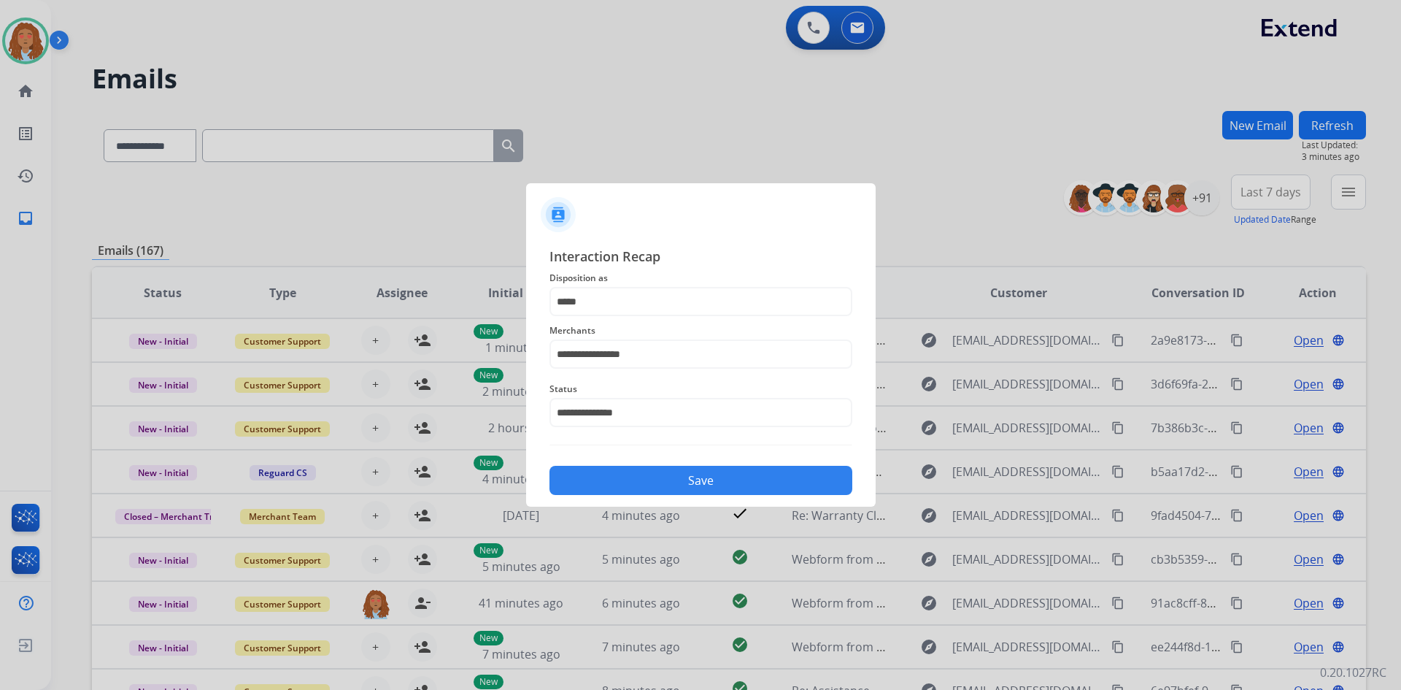
click at [679, 480] on button "Save" at bounding box center [700, 480] width 303 height 29
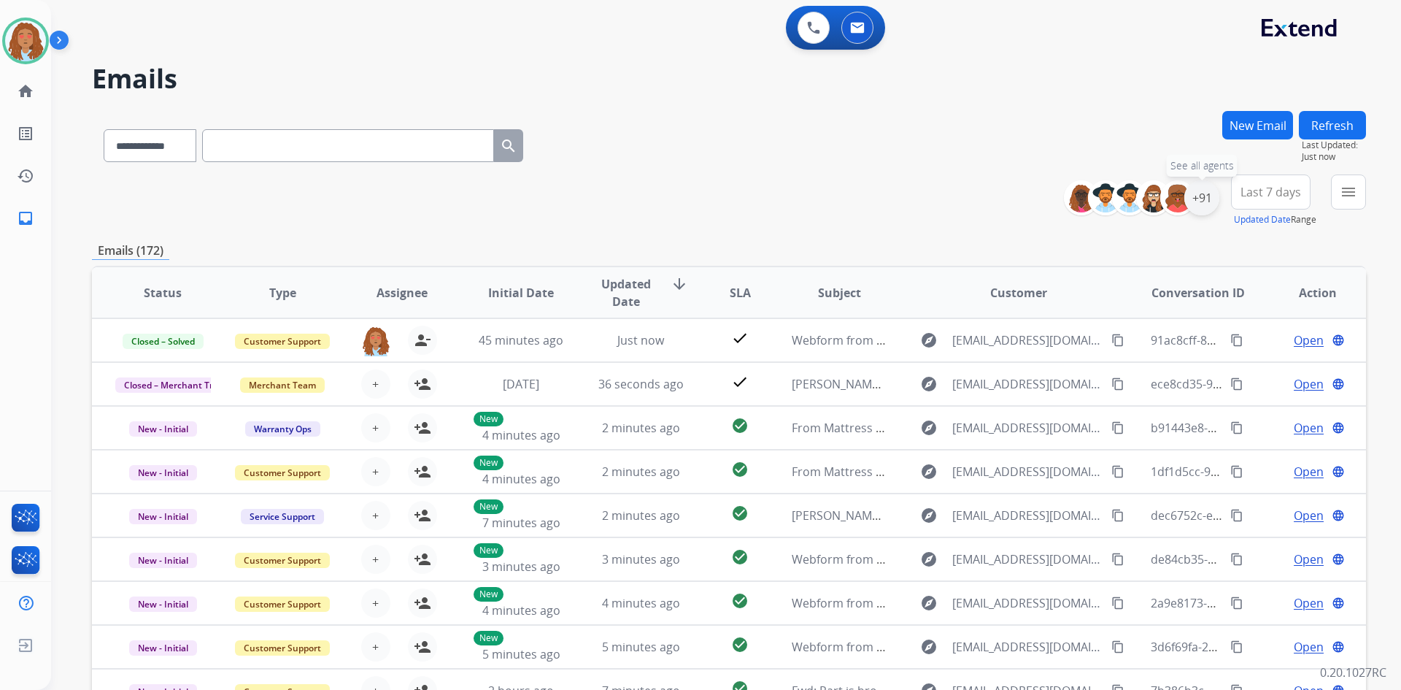
click at [1206, 201] on div "+91" at bounding box center [1201, 197] width 35 height 35
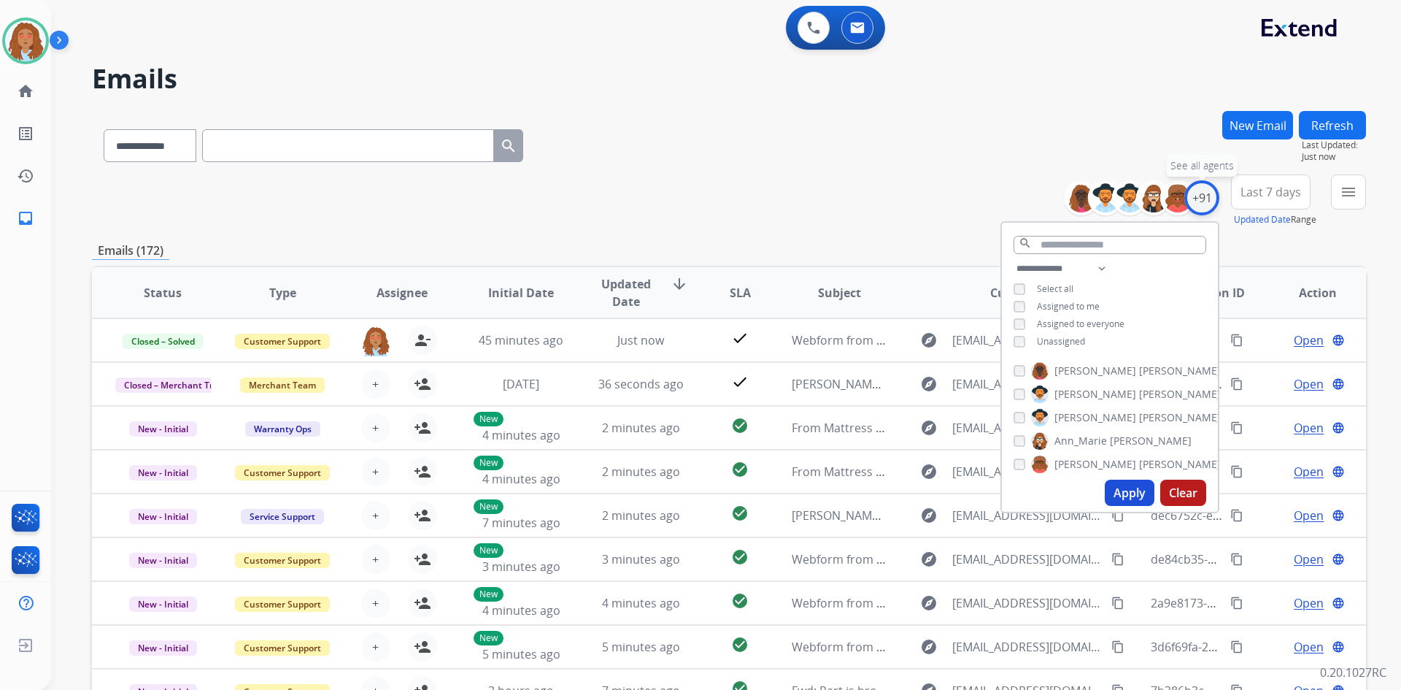
click at [1206, 201] on div "+91" at bounding box center [1201, 197] width 35 height 35
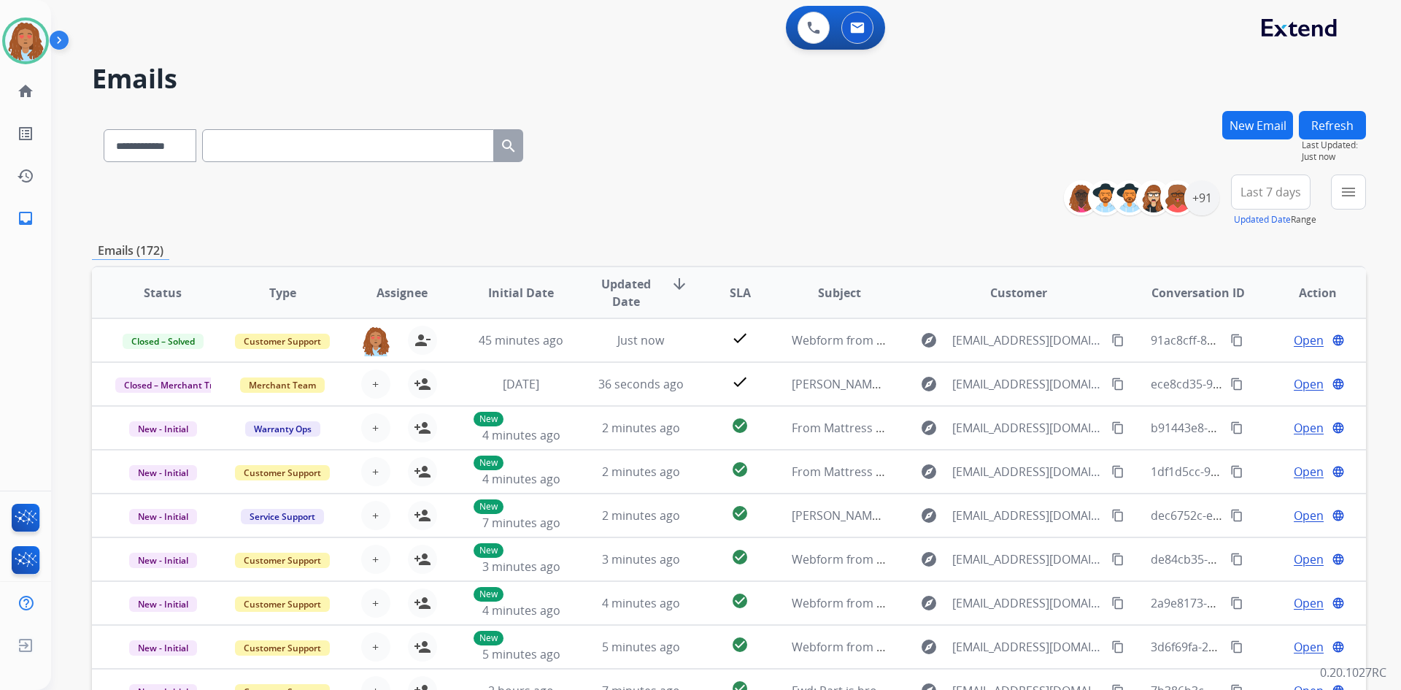
click at [1273, 195] on span "Last 7 days" at bounding box center [1270, 192] width 61 height 6
click at [1239, 373] on div "Last 90 days" at bounding box center [1266, 369] width 80 height 22
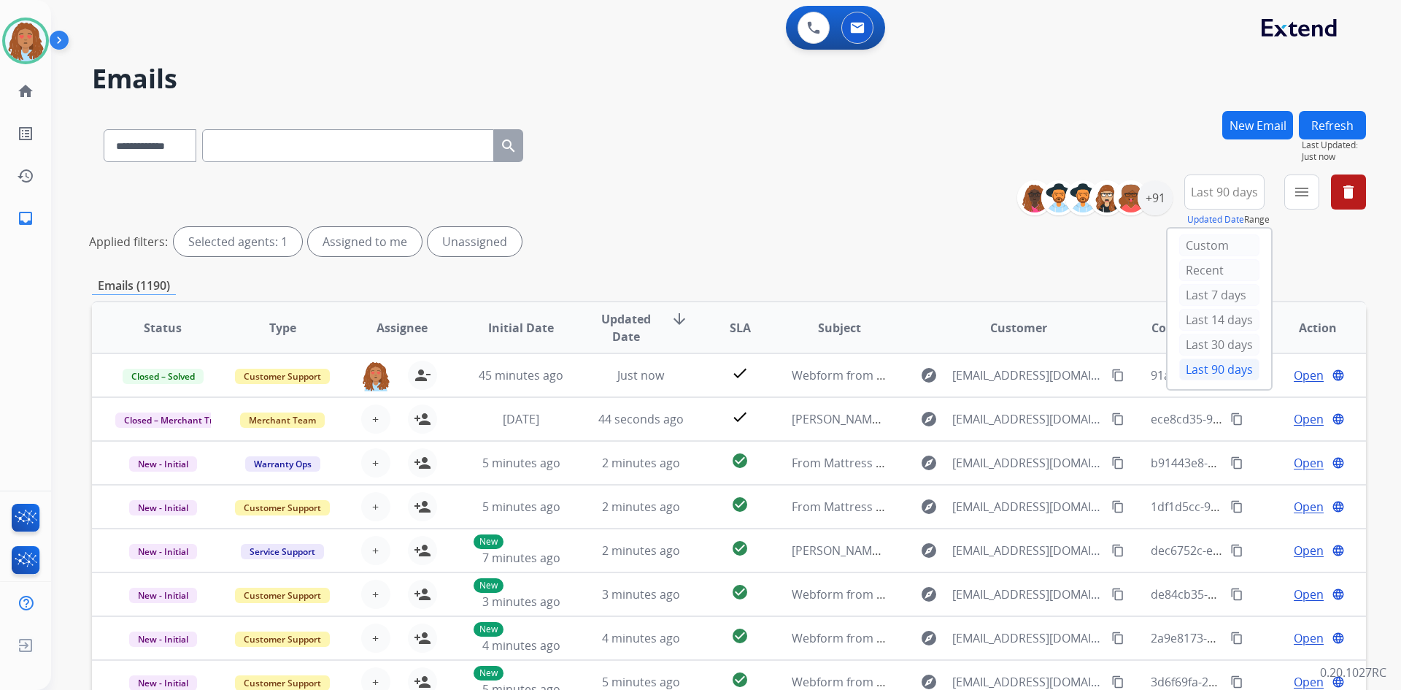
click at [1322, 196] on div "**********" at bounding box center [1197, 200] width 338 height 53
click at [1313, 196] on button "menu Filters" at bounding box center [1301, 191] width 35 height 35
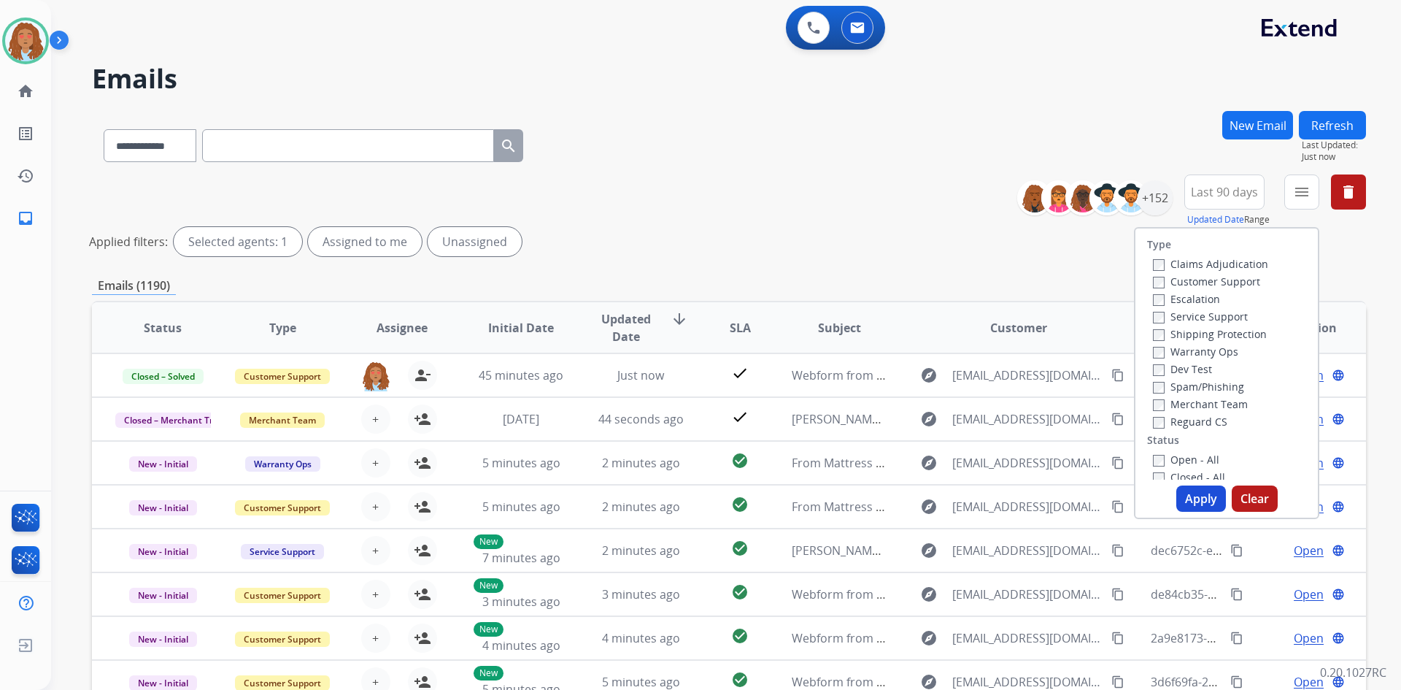
click at [1167, 283] on label "Customer Support" at bounding box center [1206, 281] width 107 height 14
click at [1171, 336] on label "Shipping Protection" at bounding box center [1210, 334] width 114 height 14
click at [1176, 422] on label "Reguard CS" at bounding box center [1190, 421] width 74 height 14
click at [1195, 493] on button "Apply" at bounding box center [1201, 498] width 50 height 26
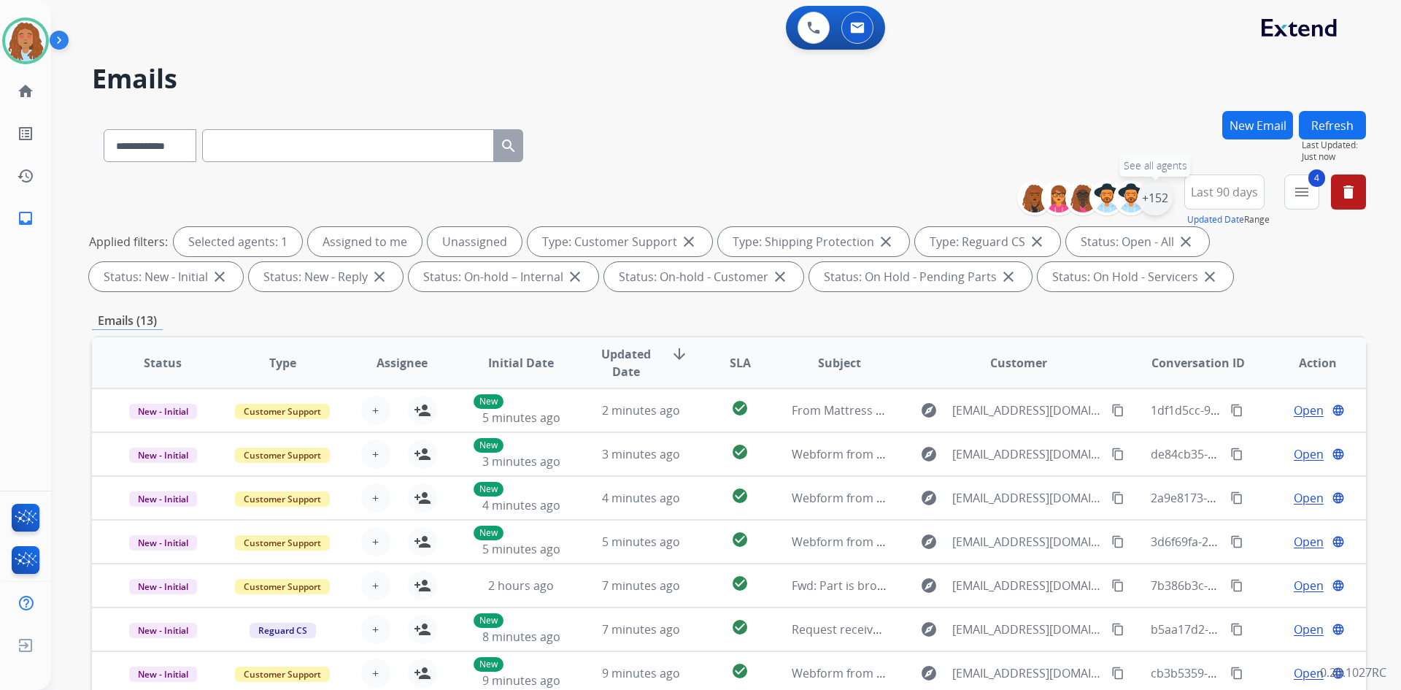
click at [1146, 196] on div "+152" at bounding box center [1155, 197] width 35 height 35
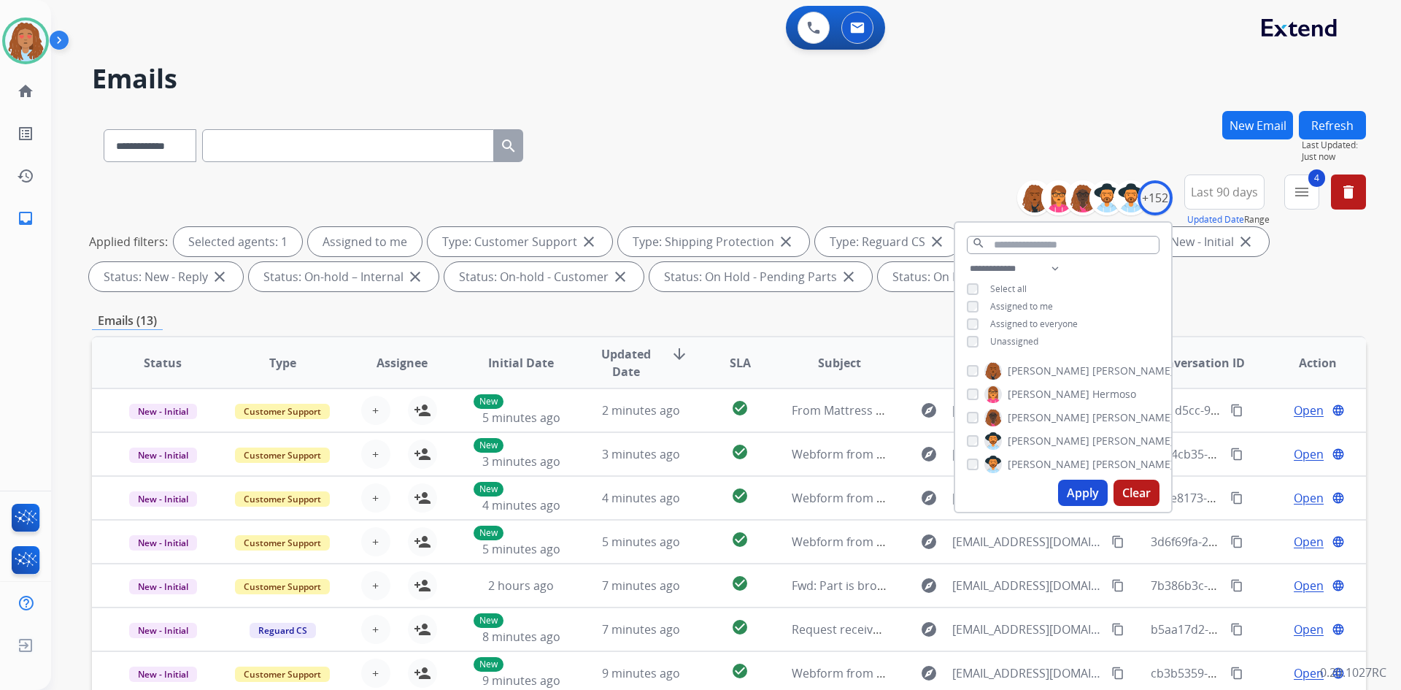
click at [1079, 490] on button "Apply" at bounding box center [1083, 492] width 50 height 26
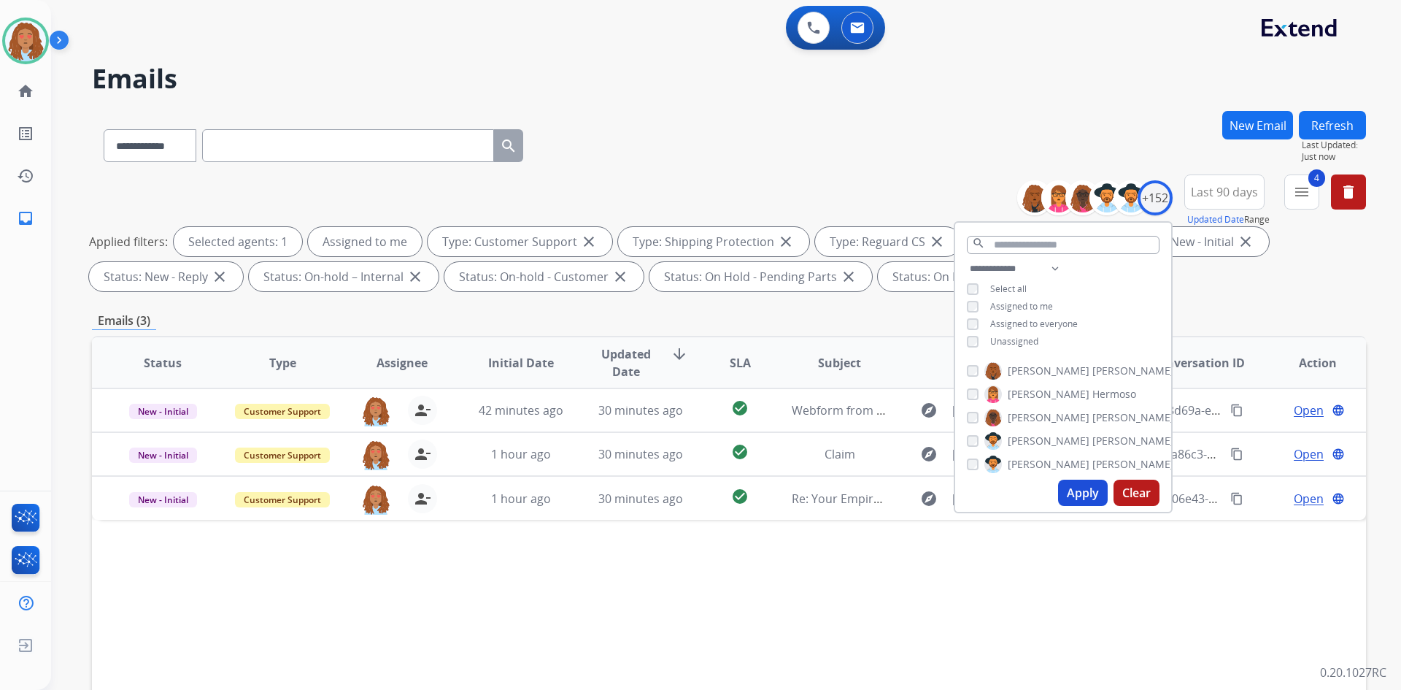
drag, startPoint x: 719, startPoint y: 154, endPoint x: 600, endPoint y: 82, distance: 139.4
click at [714, 142] on div "**********" at bounding box center [729, 142] width 1274 height 63
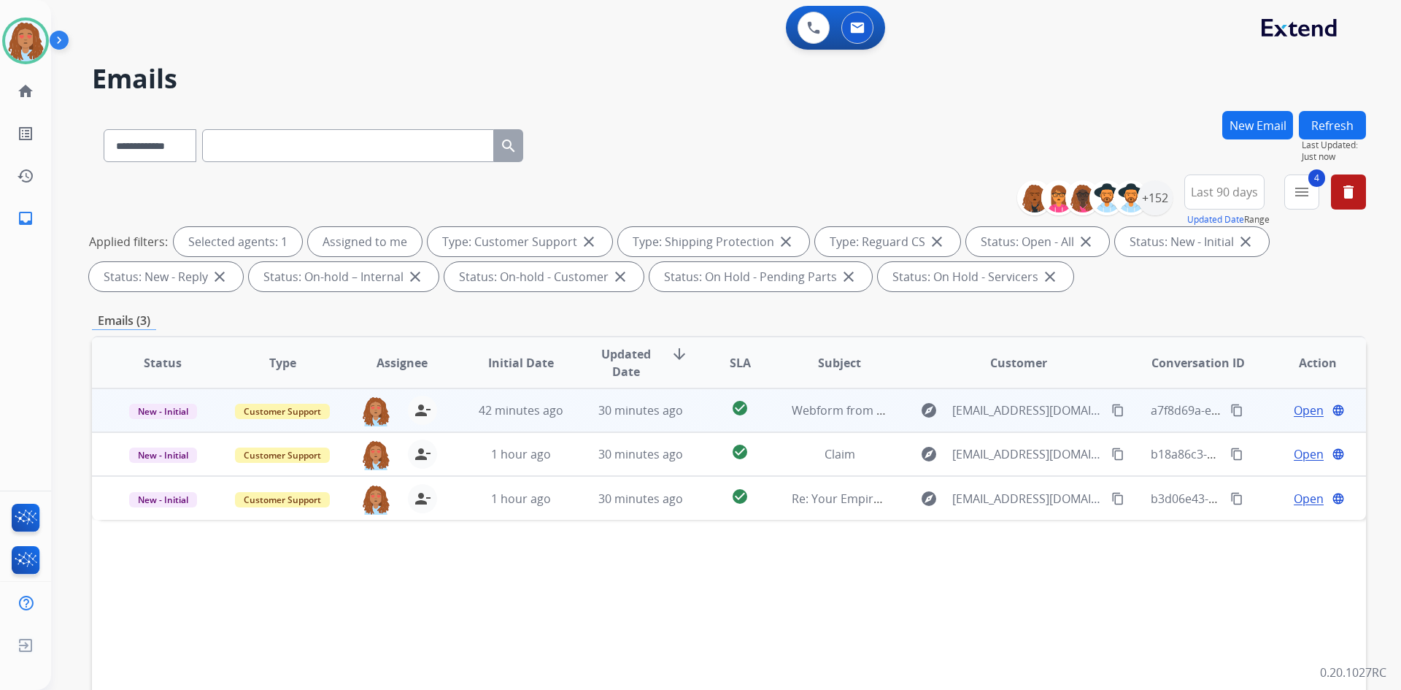
click at [1294, 409] on span "Open" at bounding box center [1309, 410] width 30 height 18
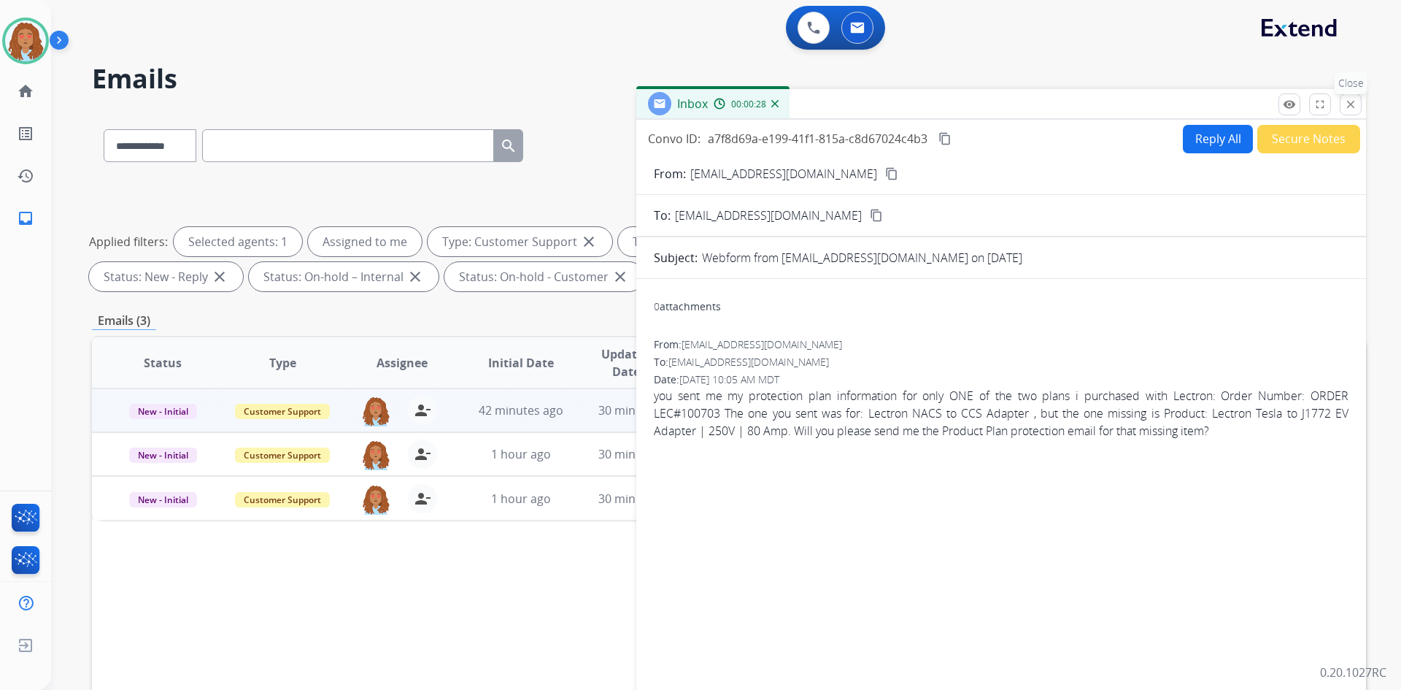
click at [1344, 104] on mat-icon "close" at bounding box center [1350, 104] width 13 height 13
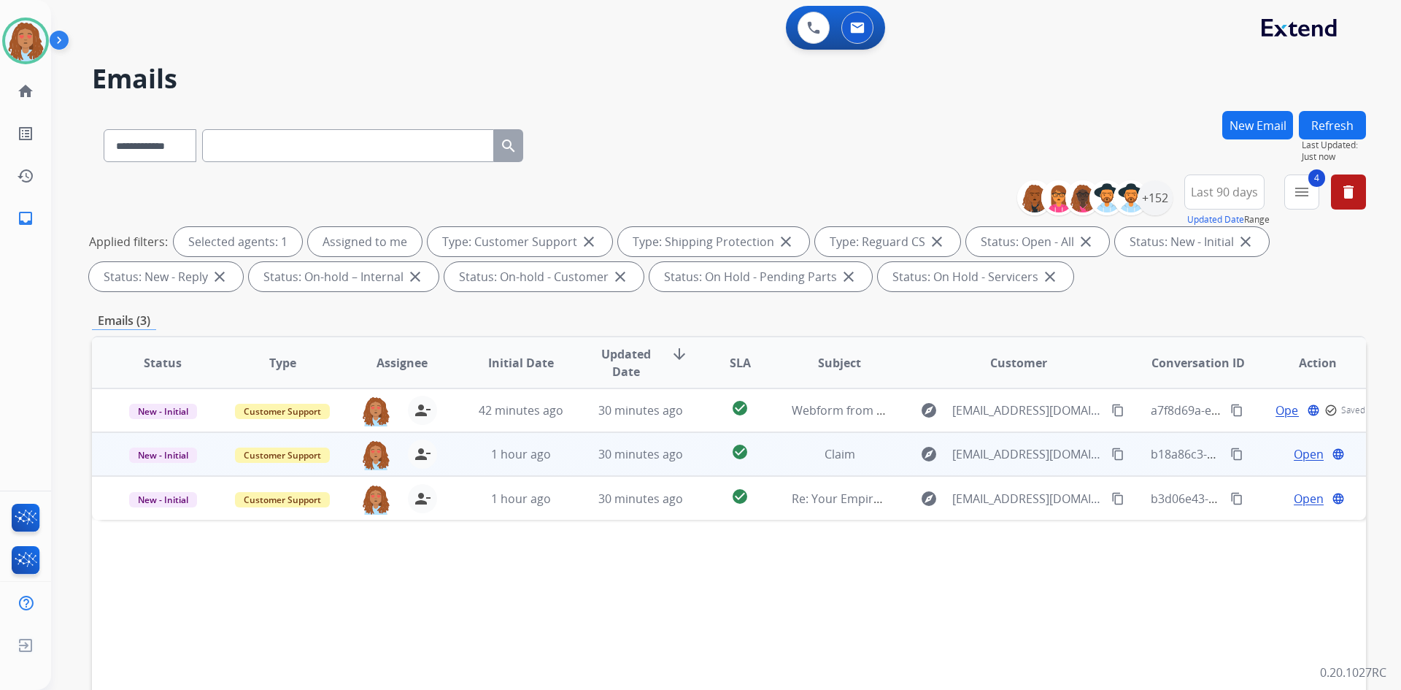
click at [1294, 452] on span "Open" at bounding box center [1309, 454] width 30 height 18
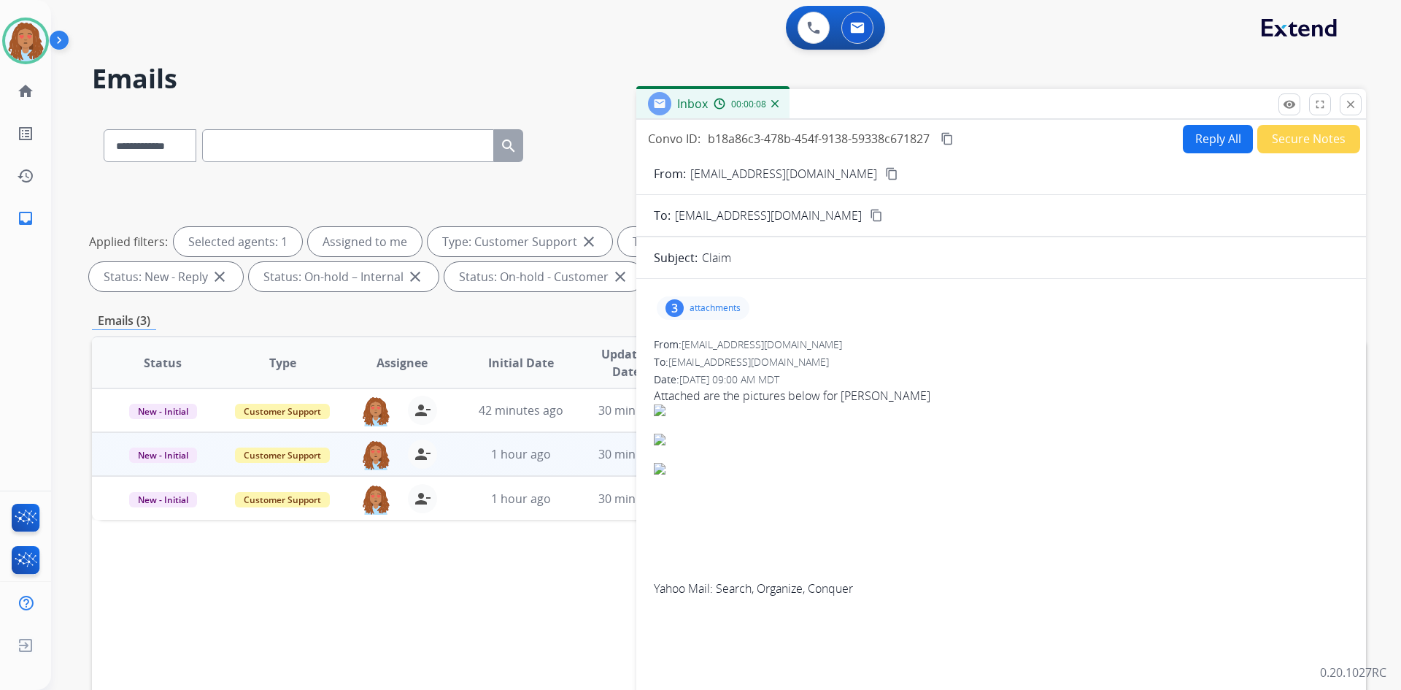
click at [690, 304] on p "attachments" at bounding box center [715, 308] width 51 height 12
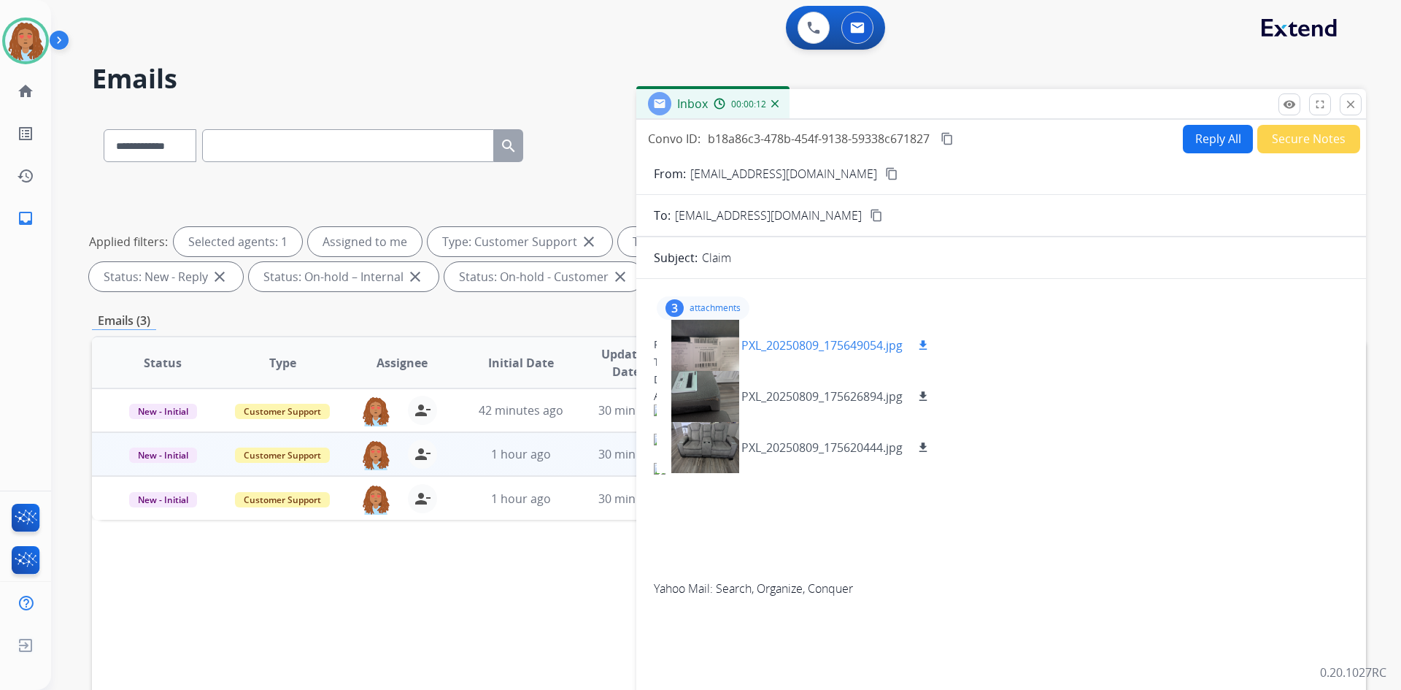
click at [697, 339] on div at bounding box center [704, 345] width 73 height 51
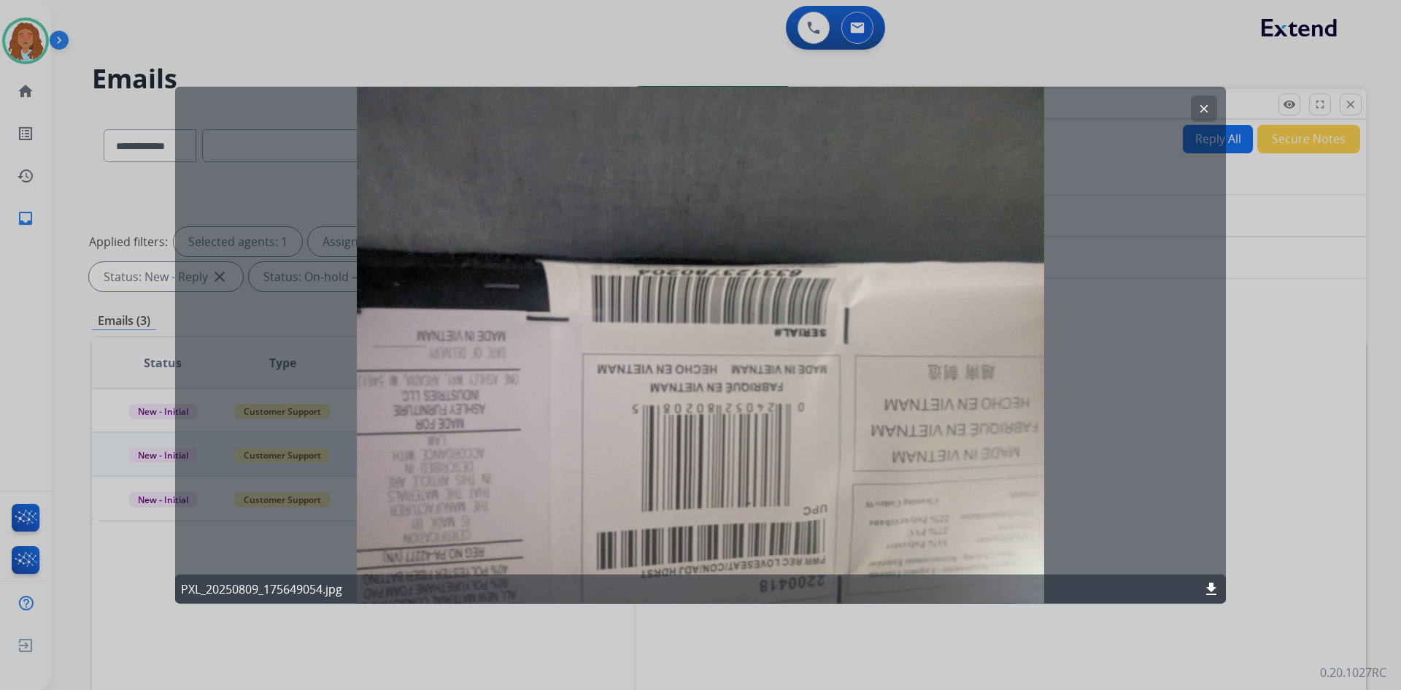
click at [1116, 379] on div "clear PXL_20250809_175649054.jpg download" at bounding box center [700, 344] width 1051 height 517
click at [1206, 106] on mat-icon "clear" at bounding box center [1203, 107] width 13 height 13
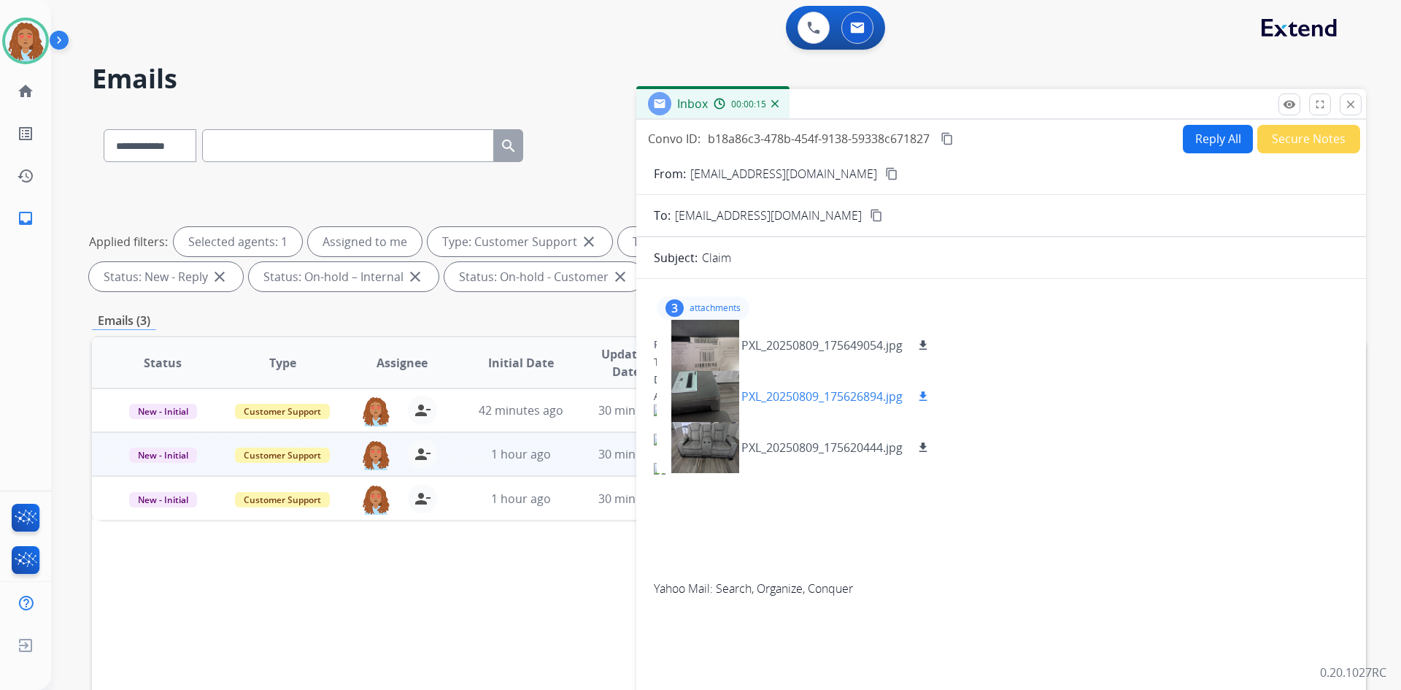
click at [709, 397] on div at bounding box center [704, 396] width 73 height 51
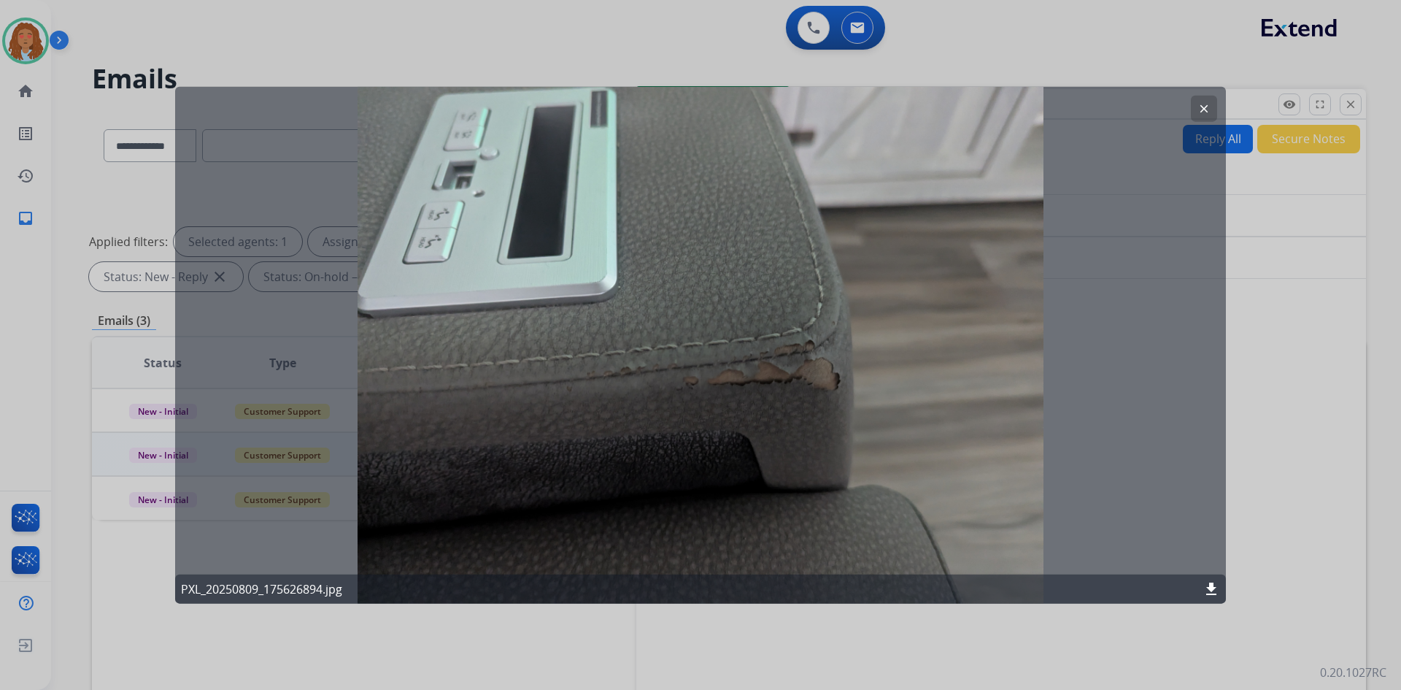
click at [1205, 104] on mat-icon "clear" at bounding box center [1203, 107] width 13 height 13
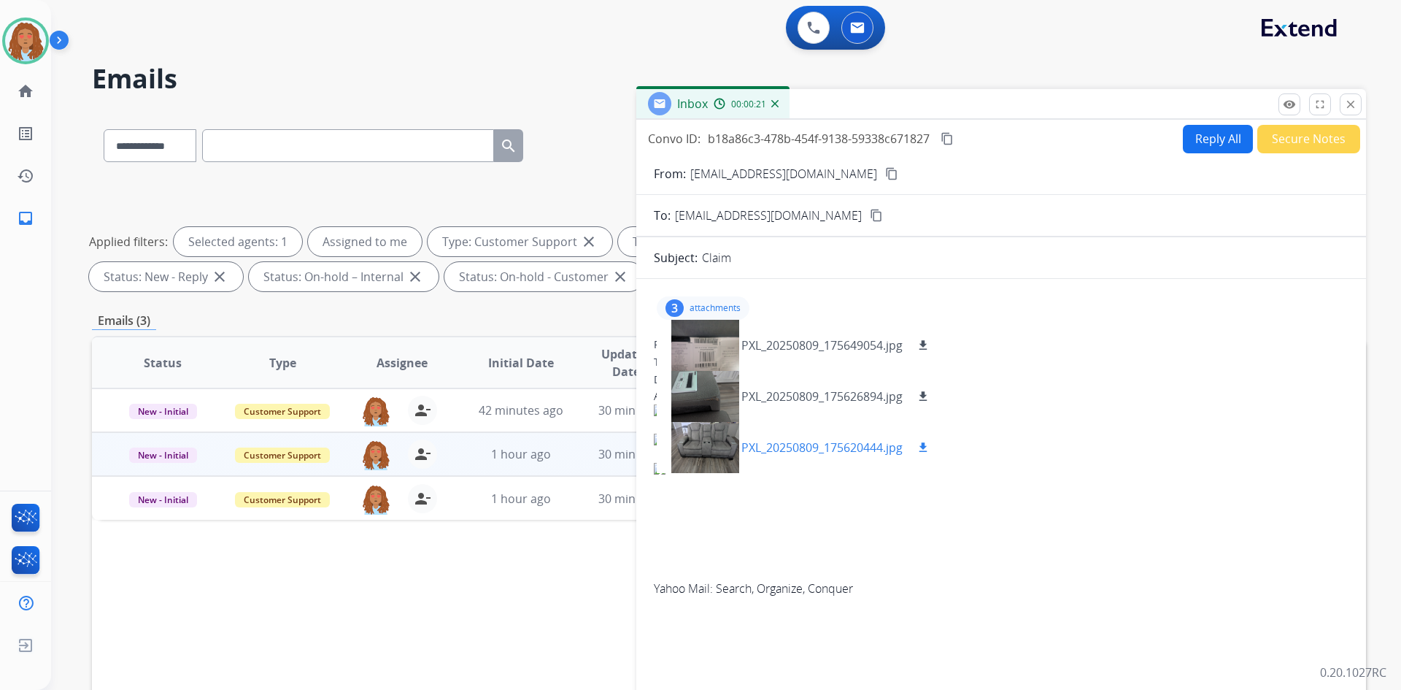
click at [728, 442] on div at bounding box center [704, 447] width 73 height 51
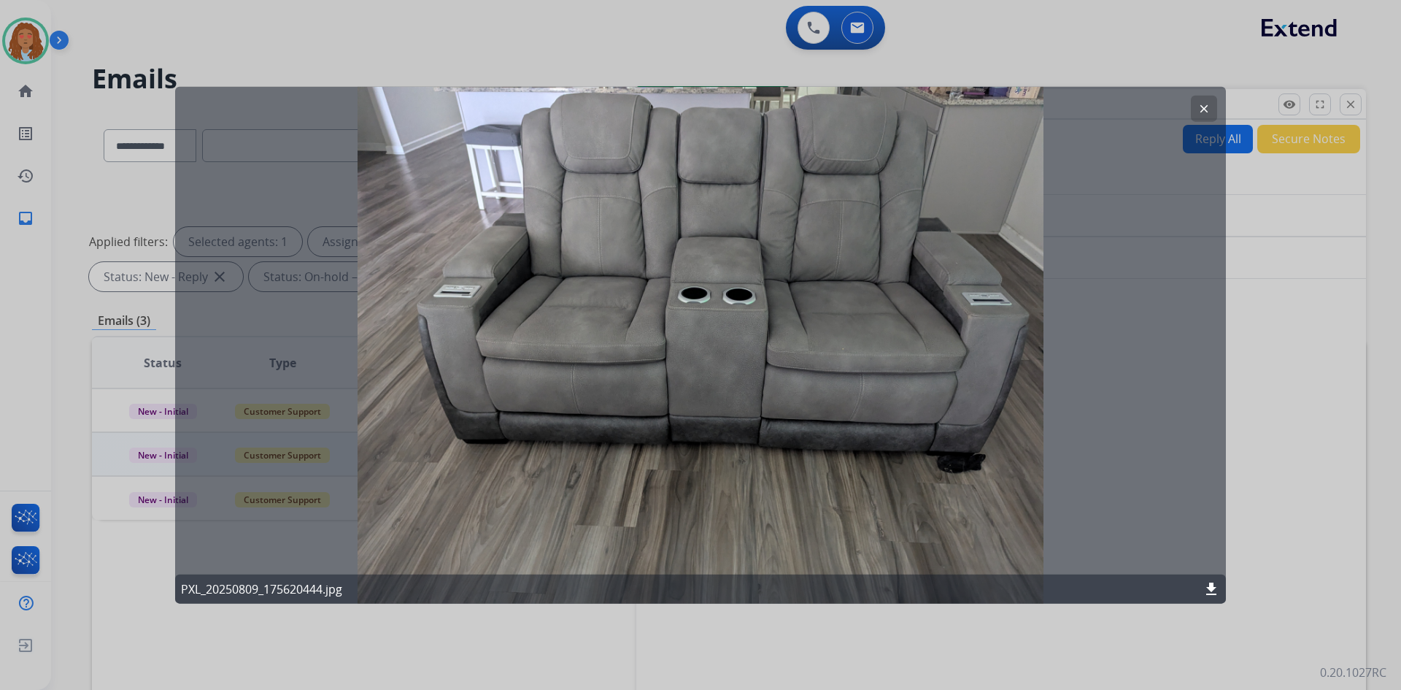
click at [1203, 109] on mat-icon "clear" at bounding box center [1203, 107] width 13 height 13
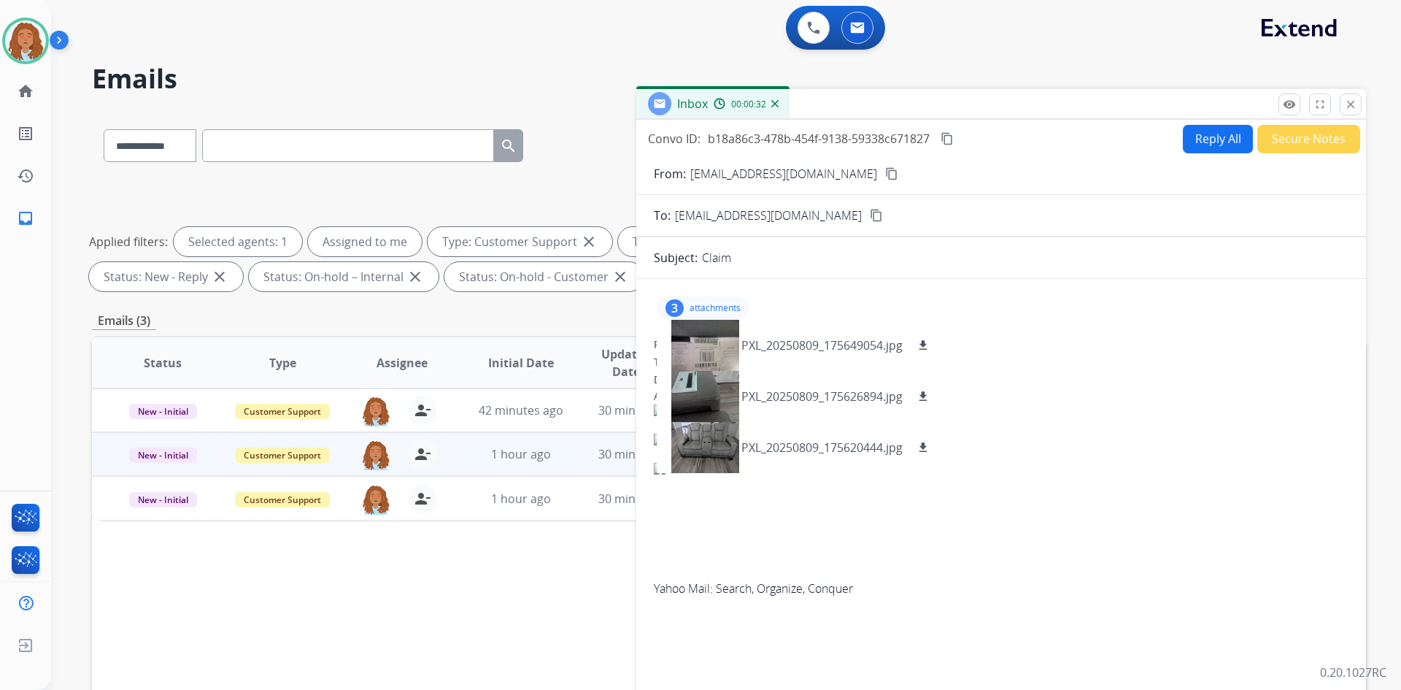
scroll to position [211, 0]
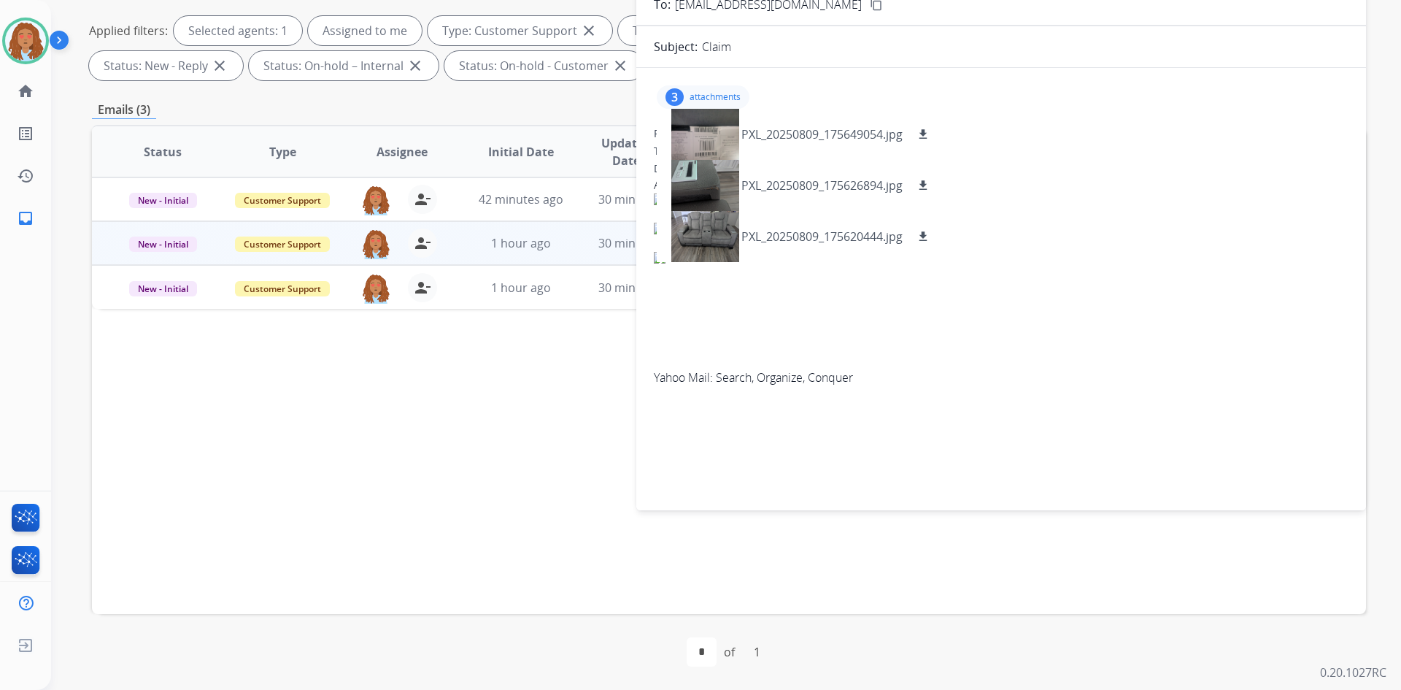
click at [1049, 431] on div "3 attachments PXL_20250809_175649054.jpg download PXL_20250809_175626894.jpg do…" at bounding box center [1001, 286] width 730 height 413
click at [1038, 422] on div "3 attachments PXL_20250809_175649054.jpg download PXL_20250809_175626894.jpg do…" at bounding box center [1001, 286] width 730 height 413
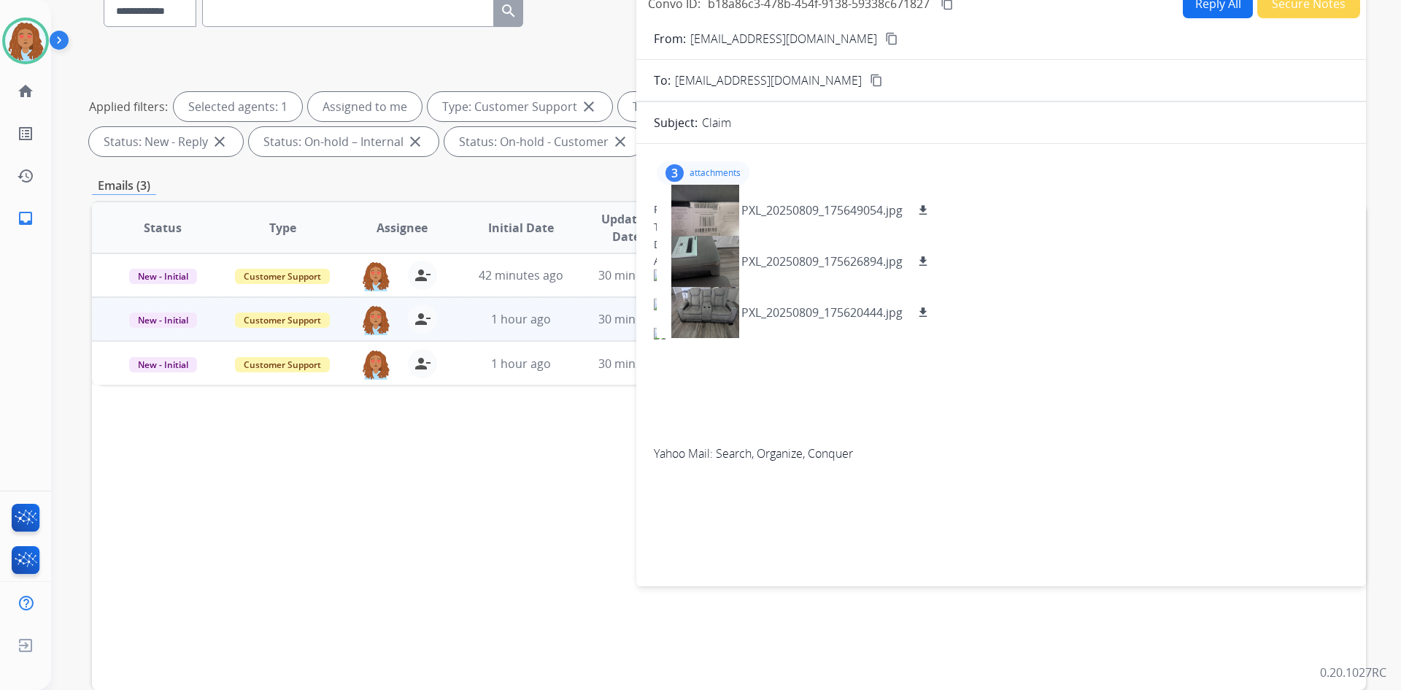
scroll to position [0, 0]
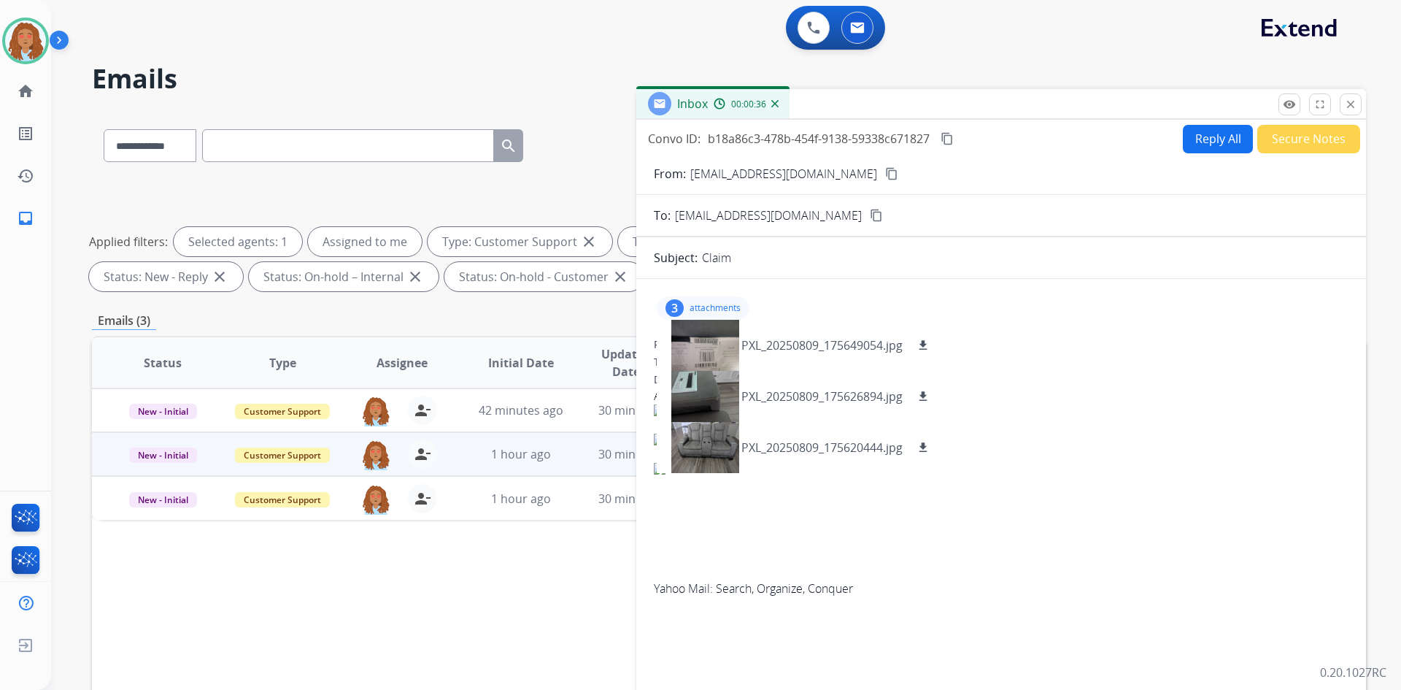
click at [885, 174] on mat-icon "content_copy" at bounding box center [891, 173] width 13 height 13
click at [6, 42] on img at bounding box center [25, 40] width 41 height 41
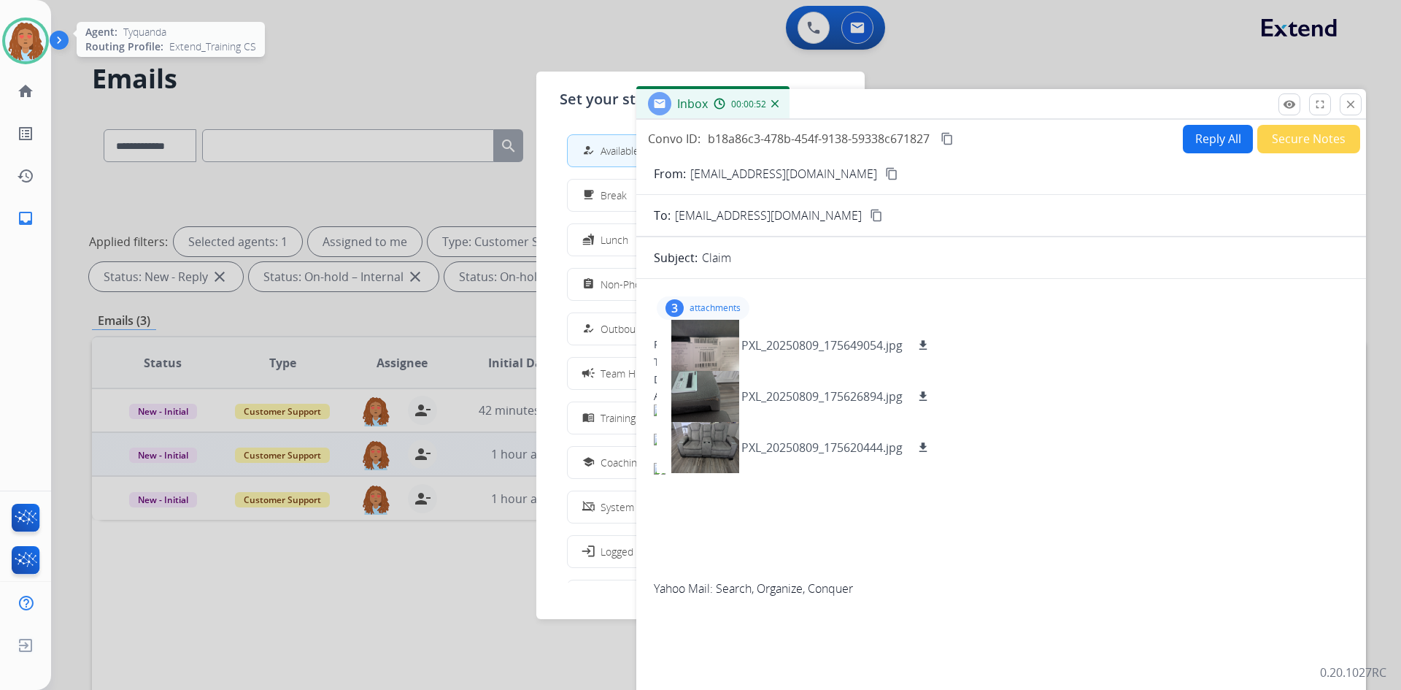
click at [16, 47] on img at bounding box center [25, 40] width 41 height 41
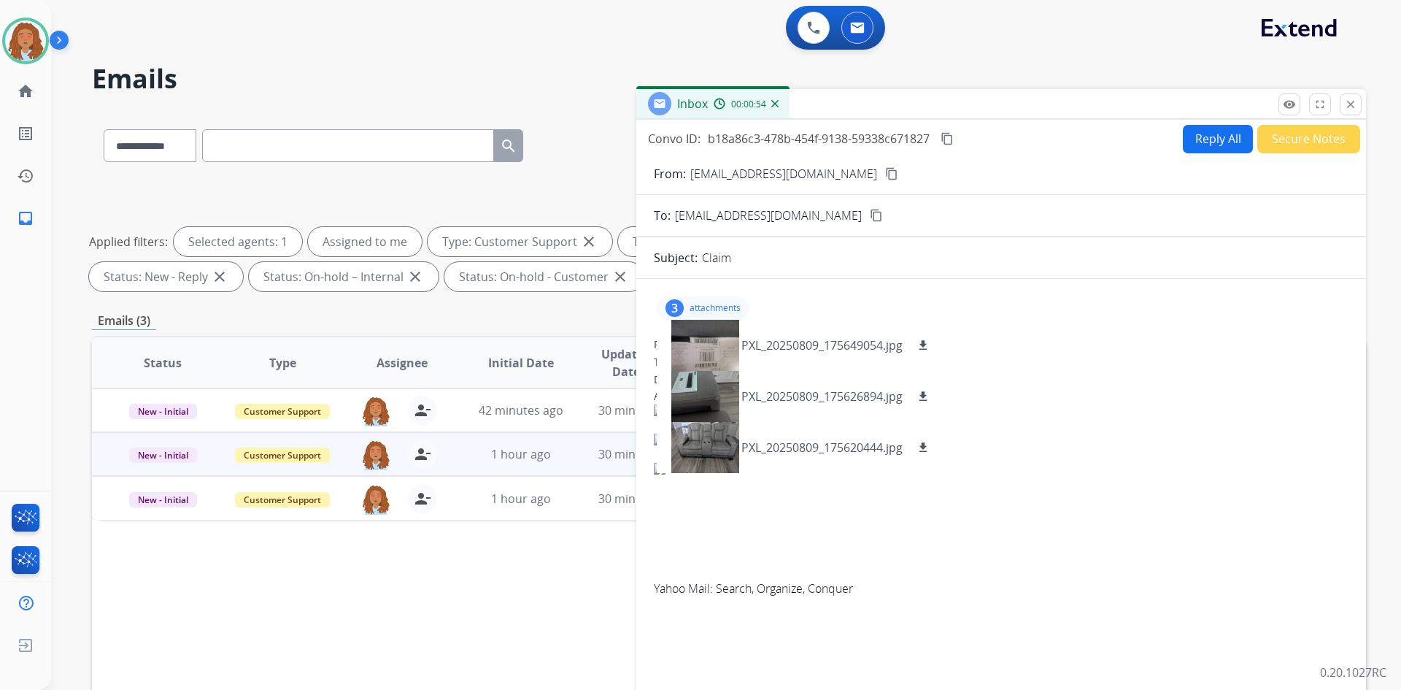
click at [1089, 390] on span "Attached are the pictures below for Sean Julien Claim Yahoo Mail: Search, Organ…" at bounding box center [1001, 492] width 695 height 210
click at [1064, 382] on div "Date: 08/11/2025 - 09:00 AM MDT" at bounding box center [1001, 379] width 695 height 15
click at [1348, 109] on mat-icon "close" at bounding box center [1350, 104] width 13 height 13
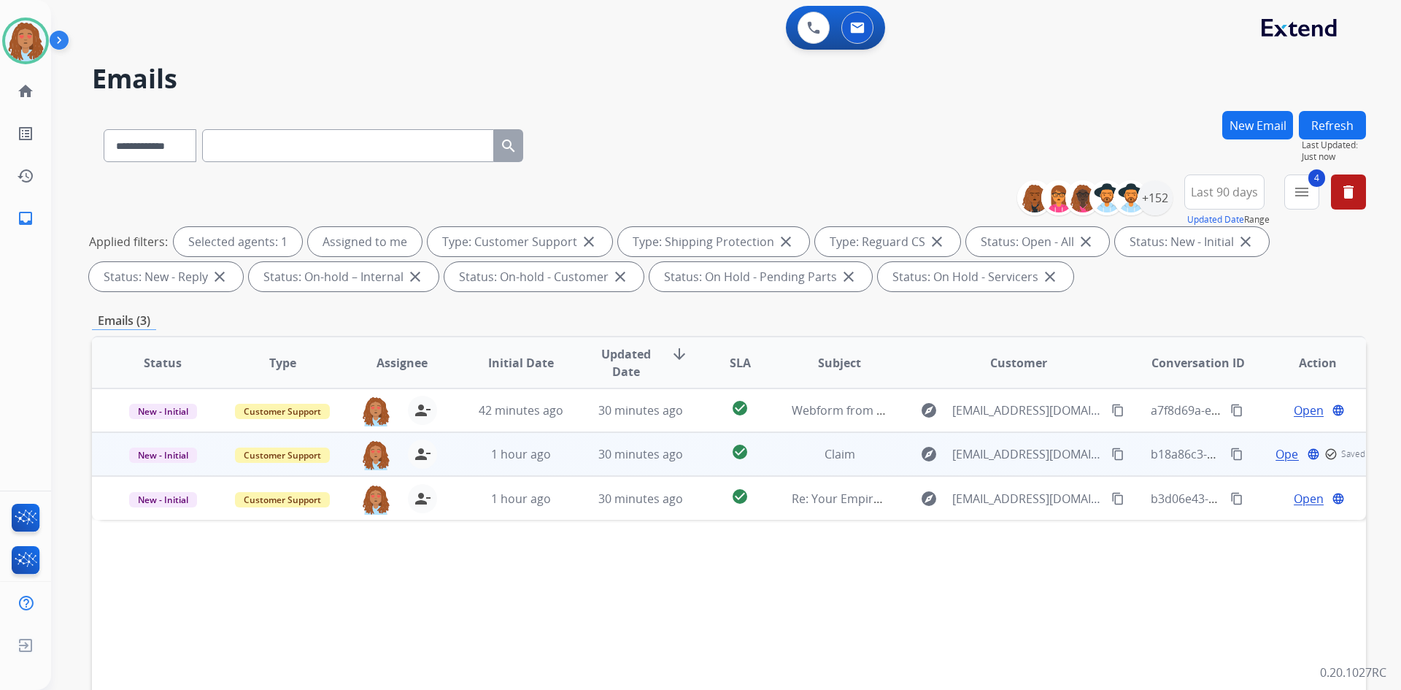
click at [1278, 455] on span "Open" at bounding box center [1291, 454] width 30 height 18
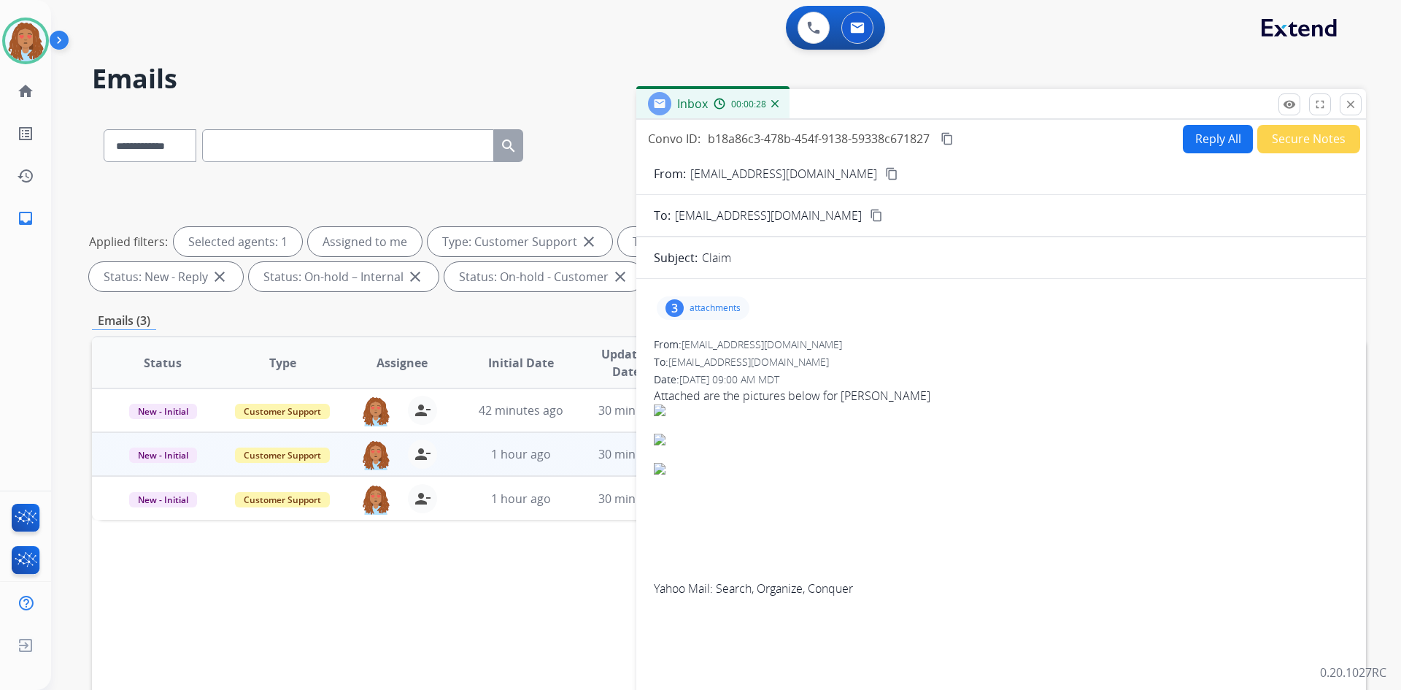
click at [718, 317] on div "3 attachments" at bounding box center [703, 307] width 93 height 23
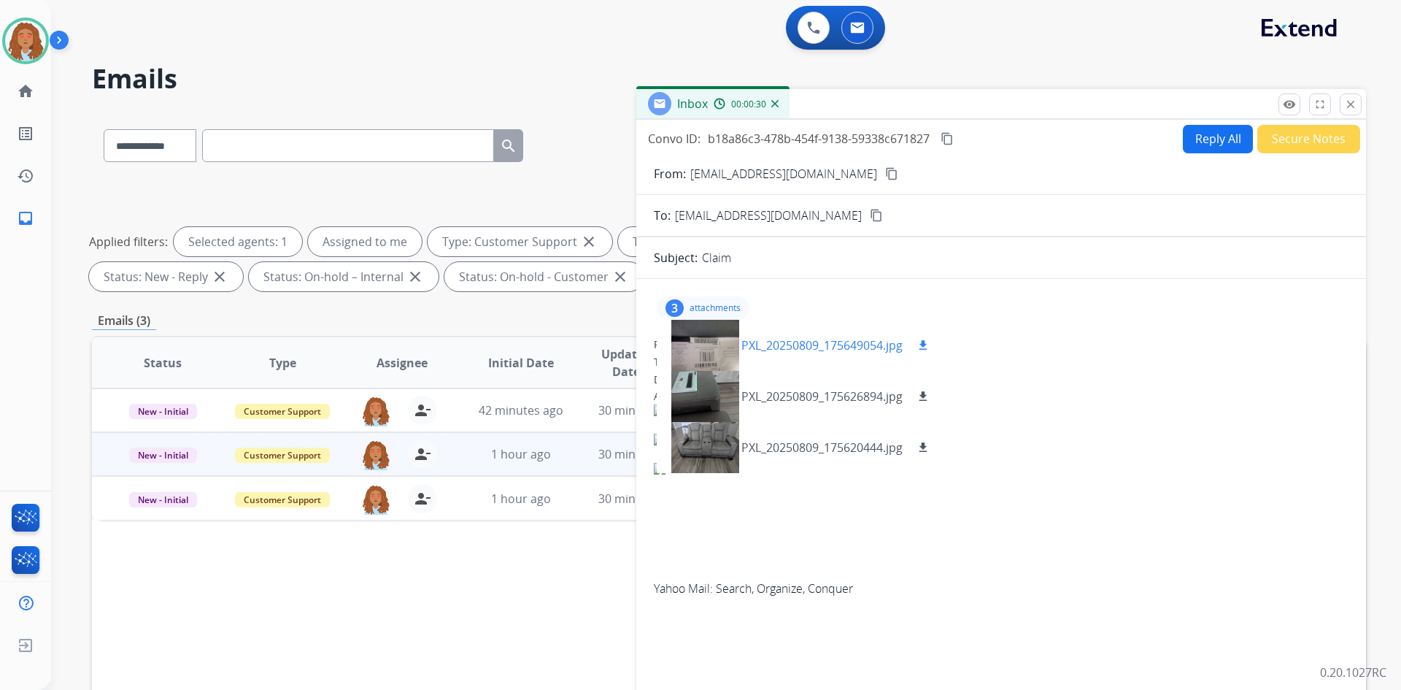
click at [924, 348] on mat-icon "download" at bounding box center [923, 345] width 13 height 13
click at [923, 396] on mat-icon "download" at bounding box center [923, 396] width 13 height 13
click at [925, 444] on mat-icon "download" at bounding box center [923, 447] width 13 height 13
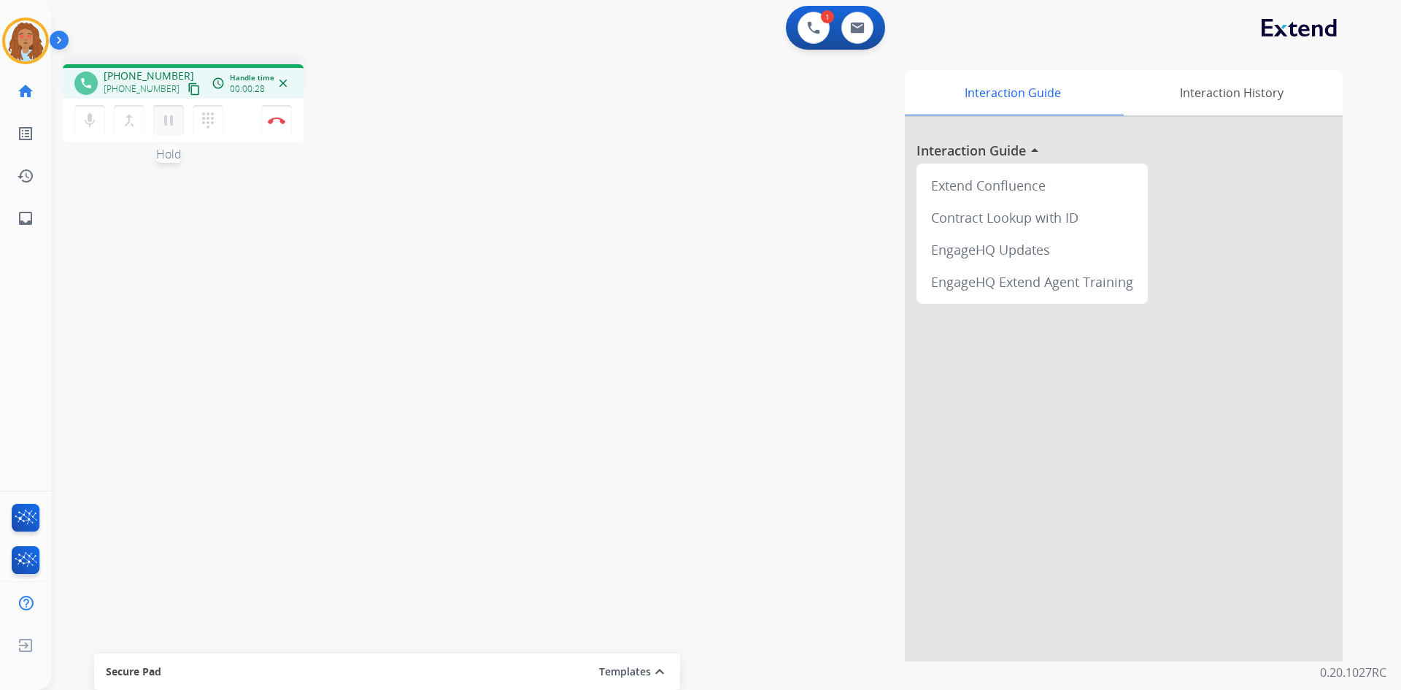
click at [174, 122] on mat-icon "pause" at bounding box center [169, 121] width 18 height 18
click at [215, 119] on mat-icon "dialpad" at bounding box center [208, 121] width 18 height 18
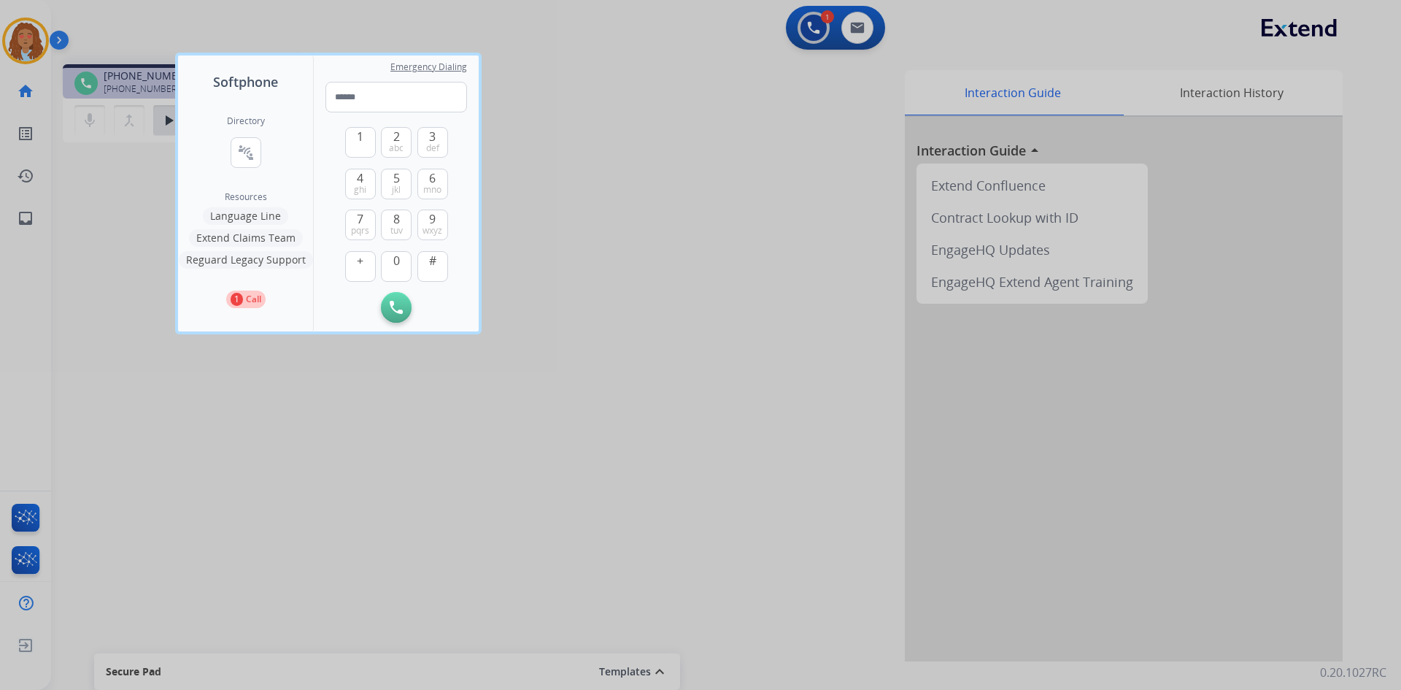
click at [276, 218] on button "Language Line" at bounding box center [245, 216] width 85 height 18
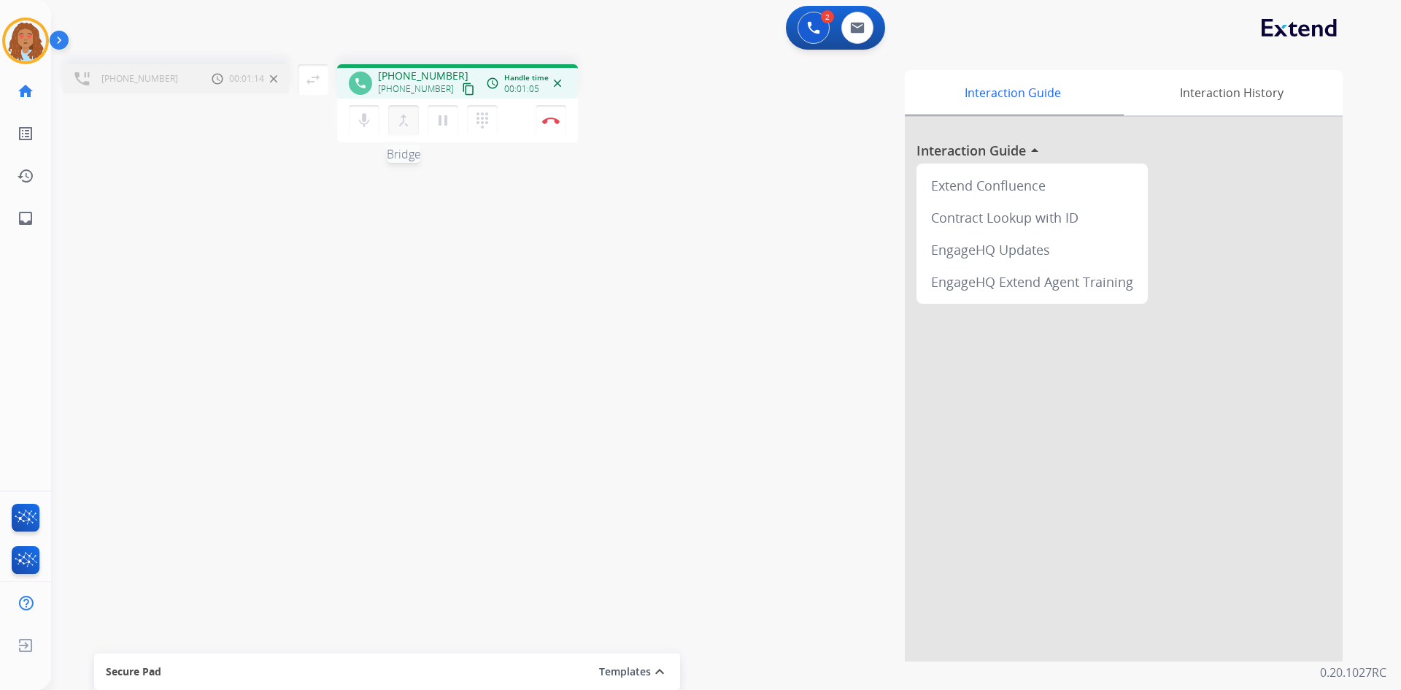
click at [403, 123] on mat-icon "merge_type" at bounding box center [404, 121] width 18 height 18
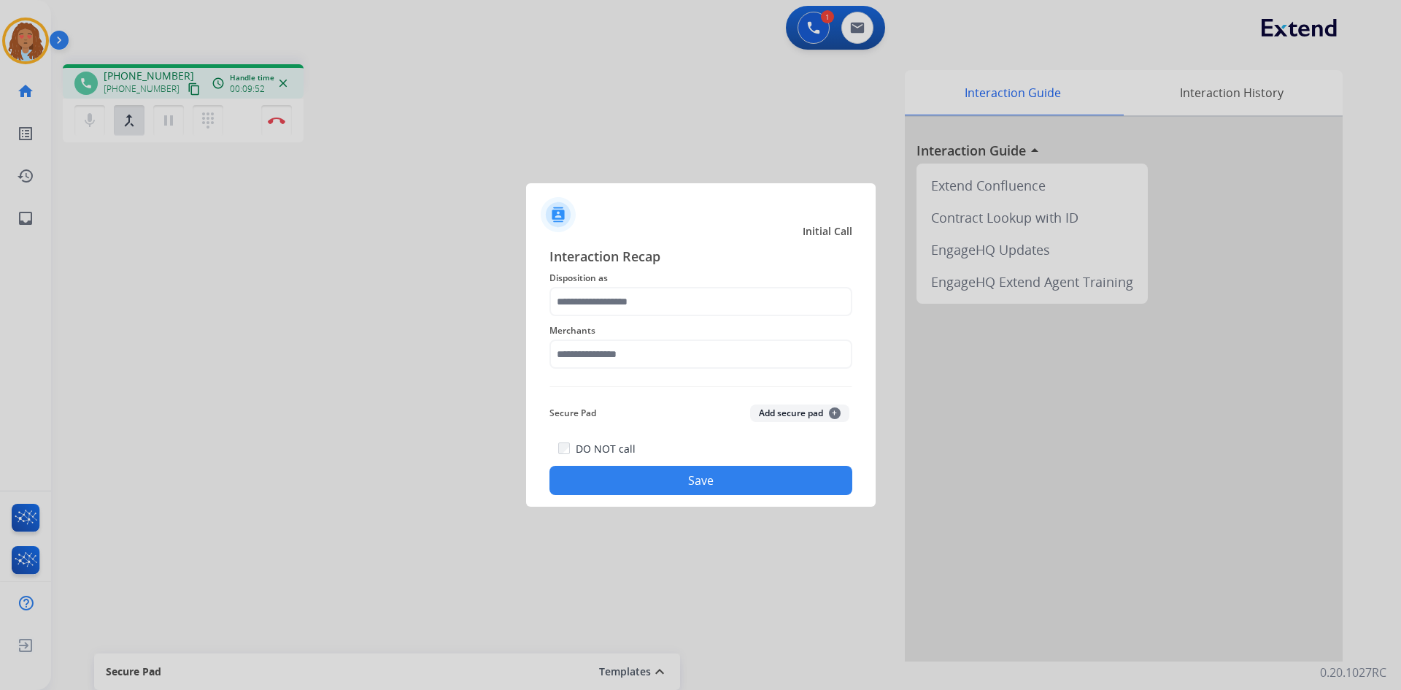
click at [274, 131] on div at bounding box center [700, 345] width 1401 height 690
click at [630, 299] on input "text" at bounding box center [700, 301] width 303 height 29
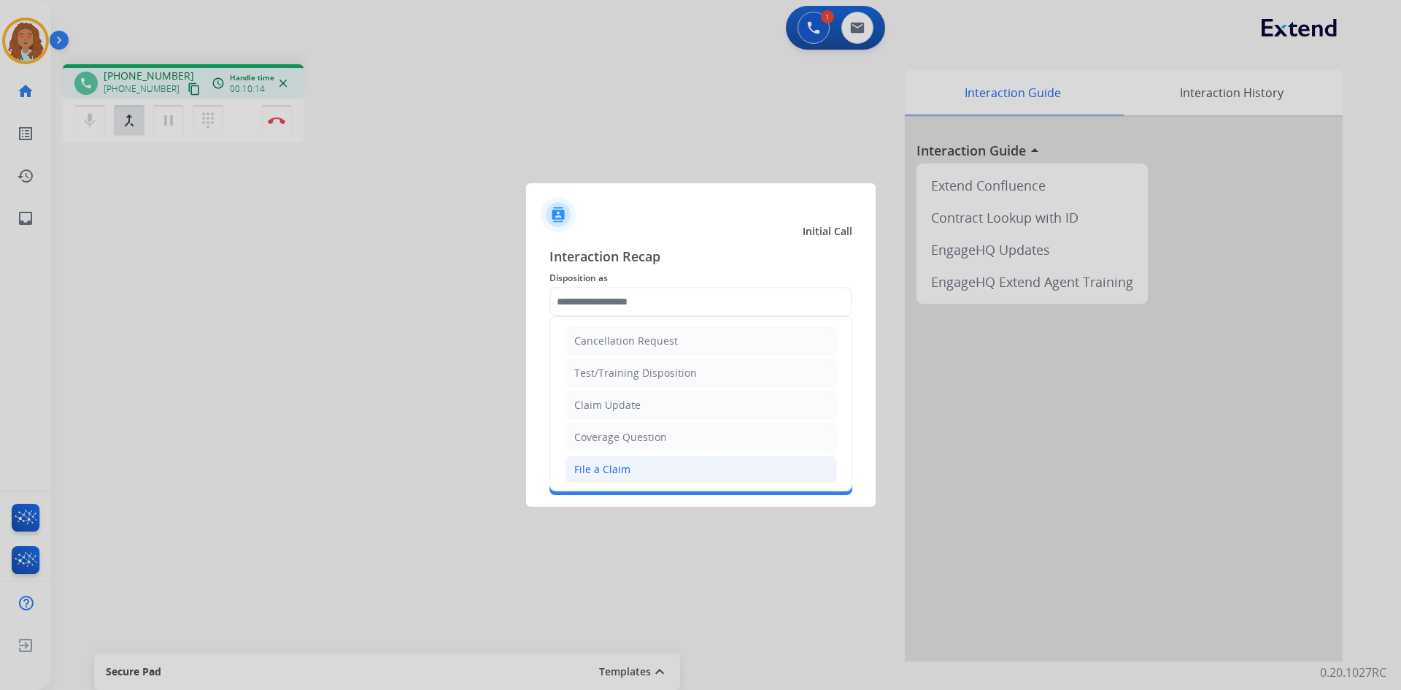
click at [623, 469] on div "File a Claim" at bounding box center [602, 469] width 56 height 15
type input "**********"
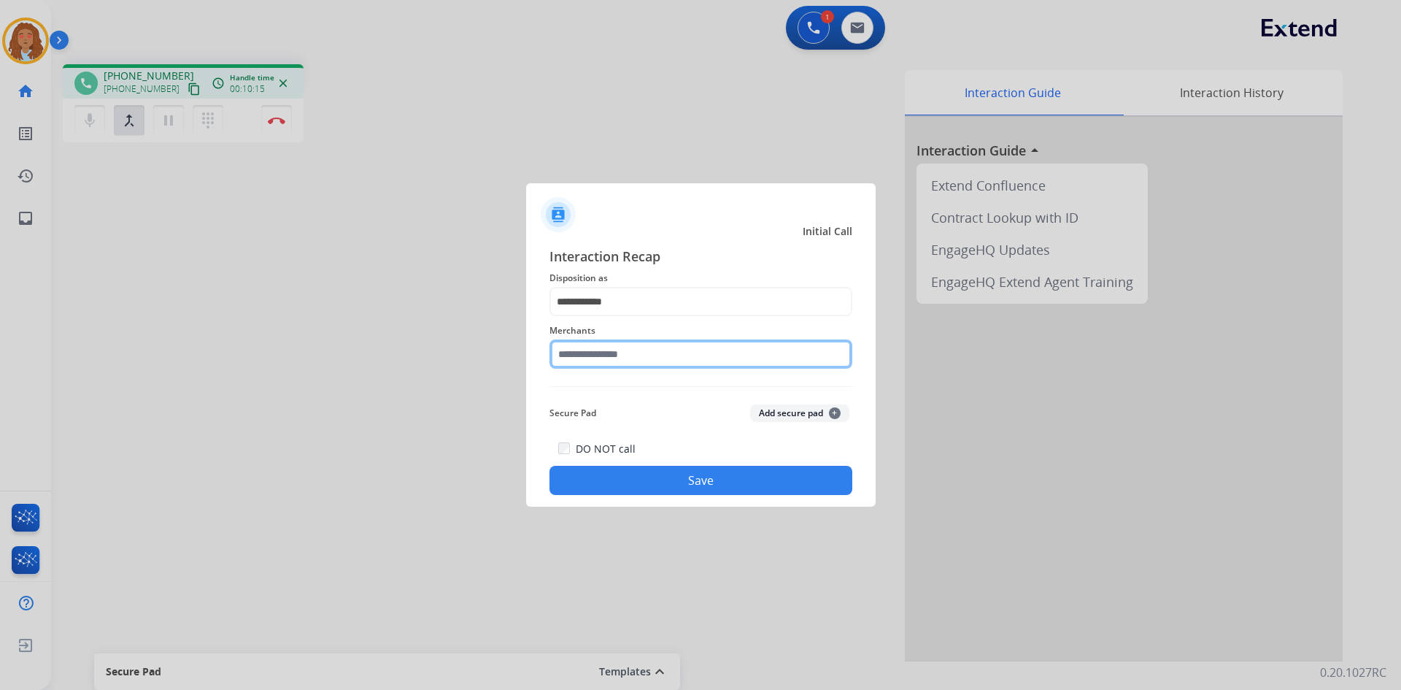
click at [614, 360] on input "text" at bounding box center [700, 353] width 303 height 29
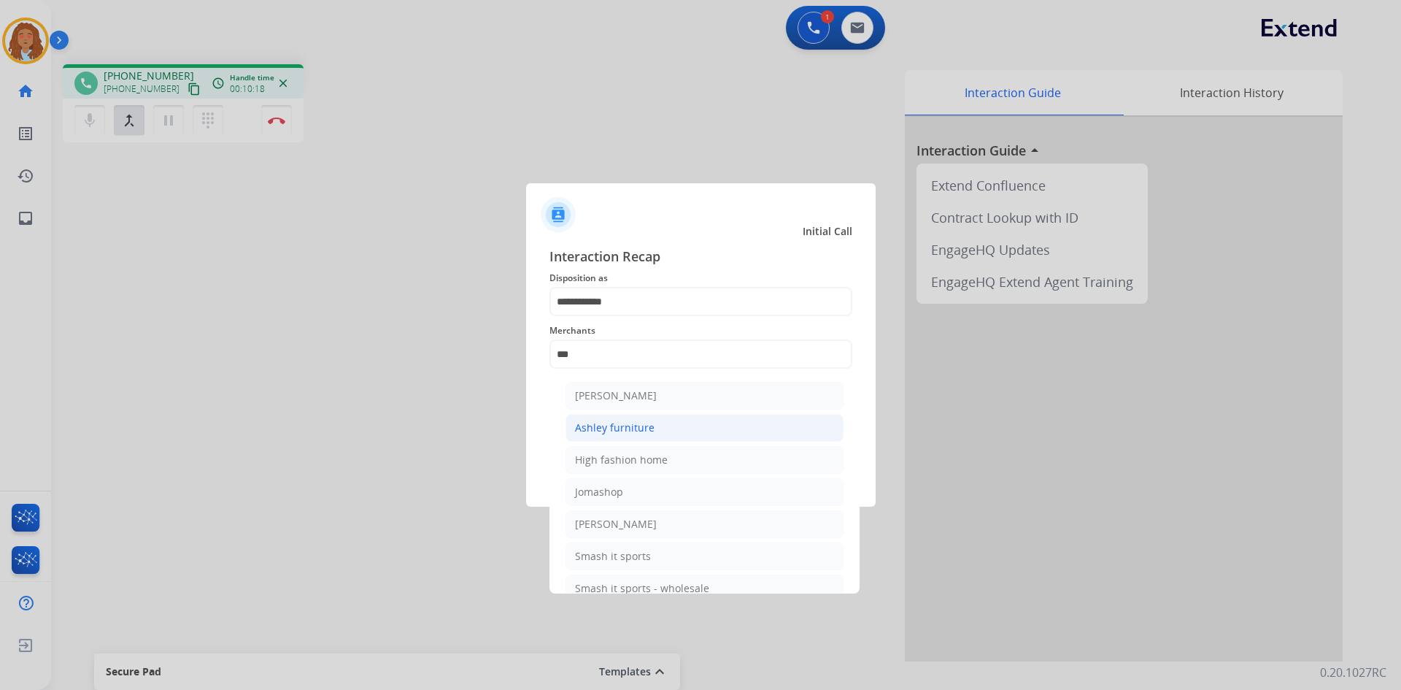
click at [663, 427] on li "Ashley furniture" at bounding box center [705, 428] width 278 height 28
type input "**********"
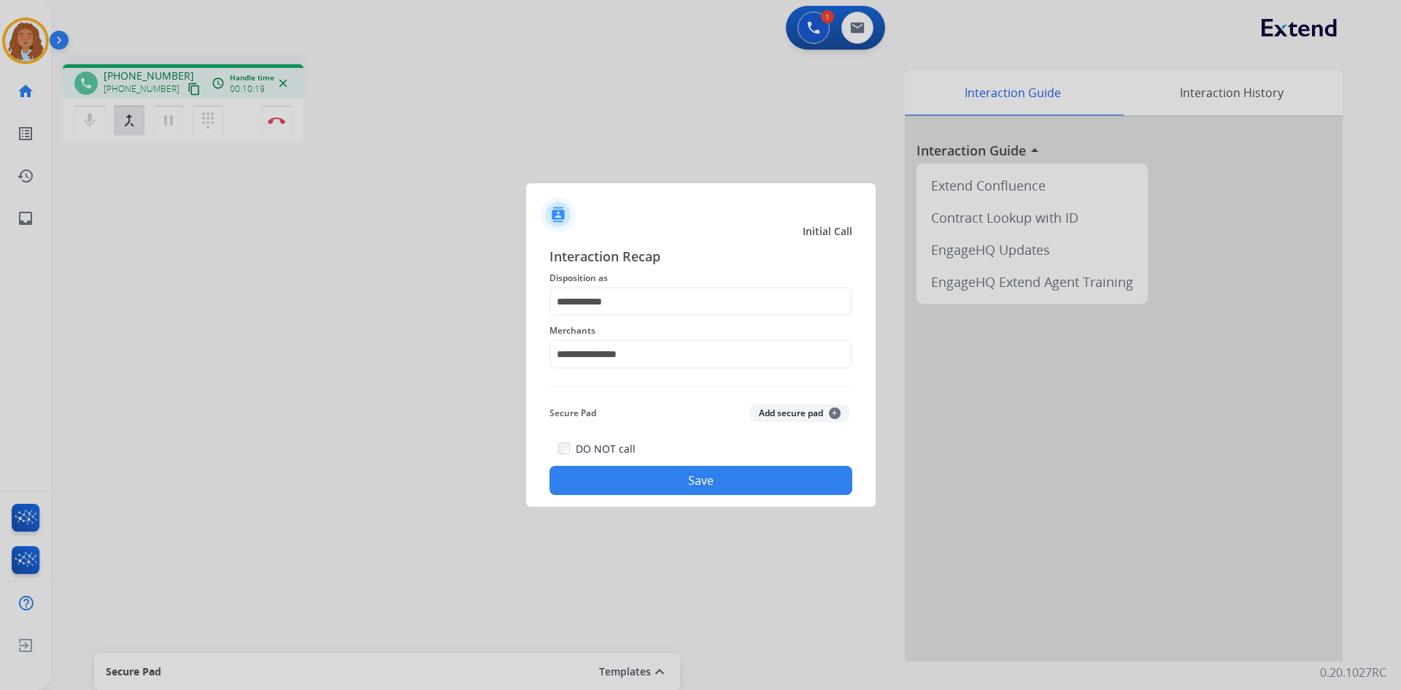
click at [657, 479] on button "Save" at bounding box center [700, 480] width 303 height 29
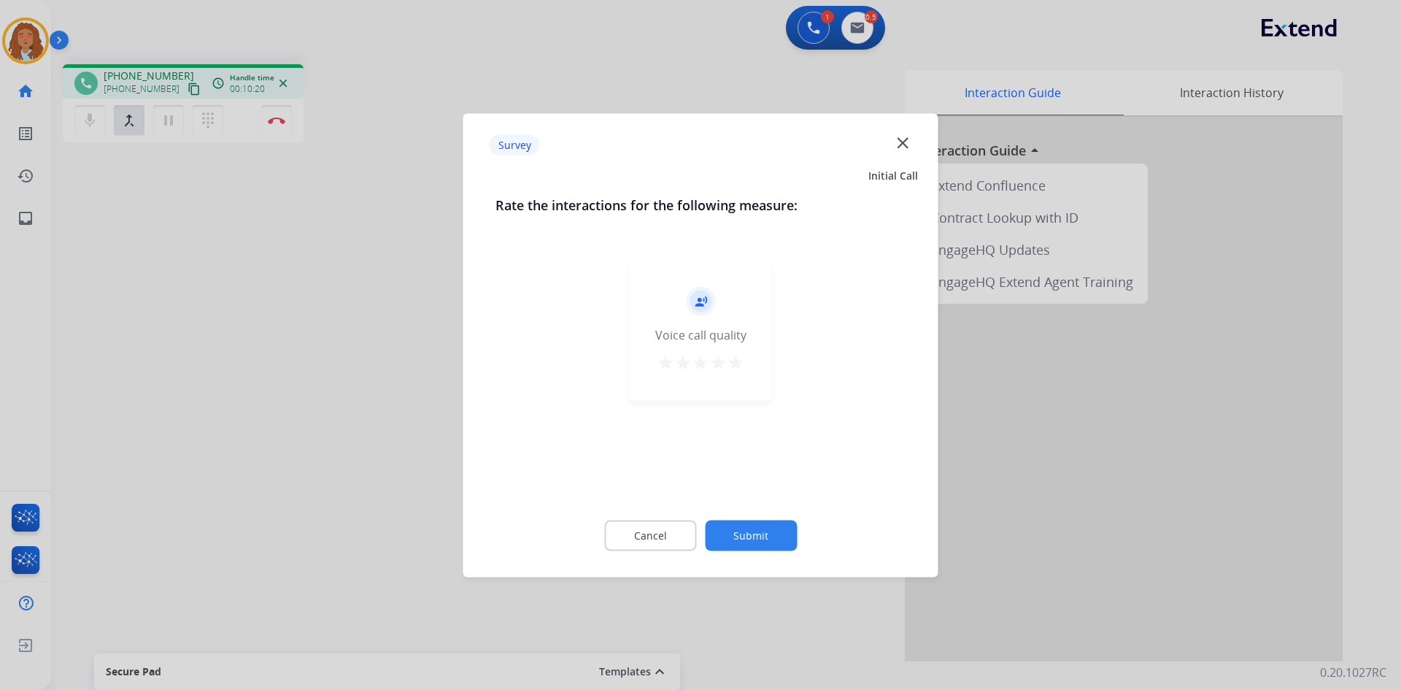
click at [739, 361] on mat-icon "star" at bounding box center [736, 362] width 18 height 18
click at [741, 528] on button "Submit" at bounding box center [751, 535] width 92 height 31
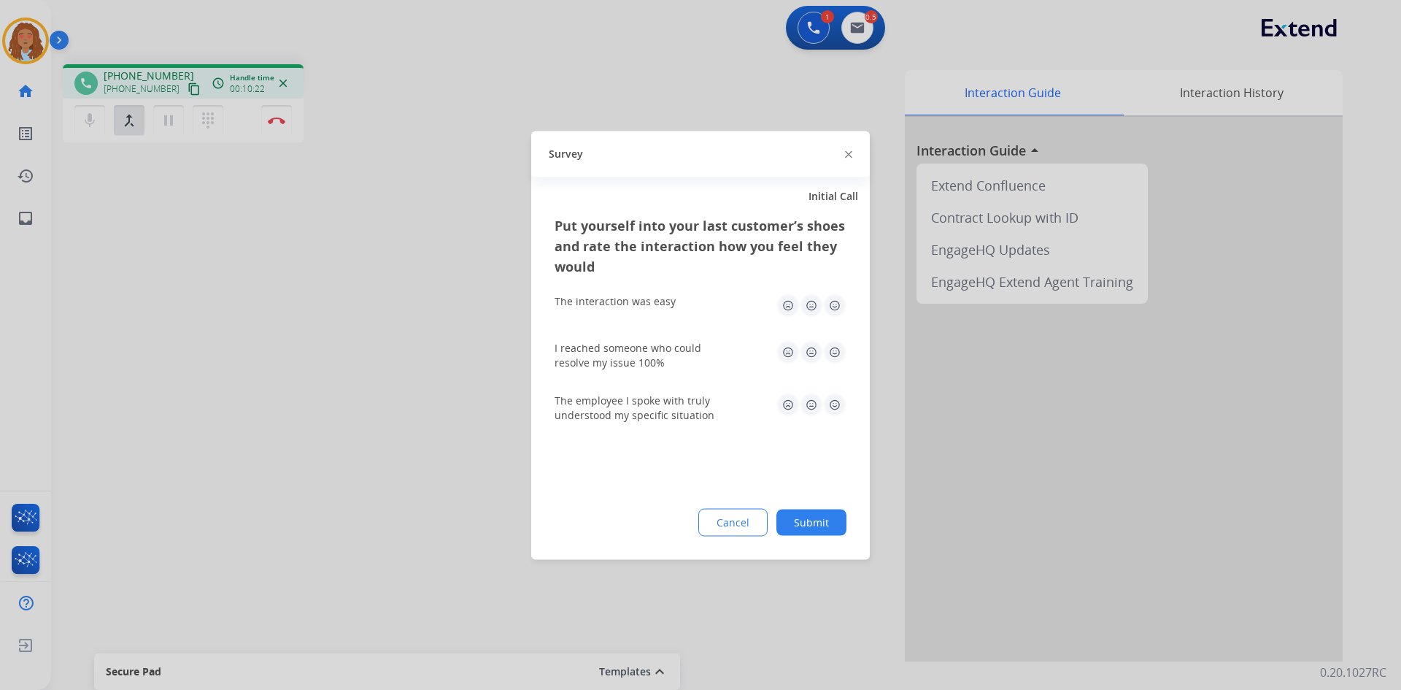
click at [854, 155] on div "Survey" at bounding box center [700, 154] width 339 height 46
click at [838, 306] on img at bounding box center [834, 304] width 23 height 23
click at [830, 348] on img at bounding box center [834, 351] width 23 height 23
click at [836, 407] on img at bounding box center [834, 404] width 23 height 23
click at [810, 512] on button "Submit" at bounding box center [811, 522] width 70 height 26
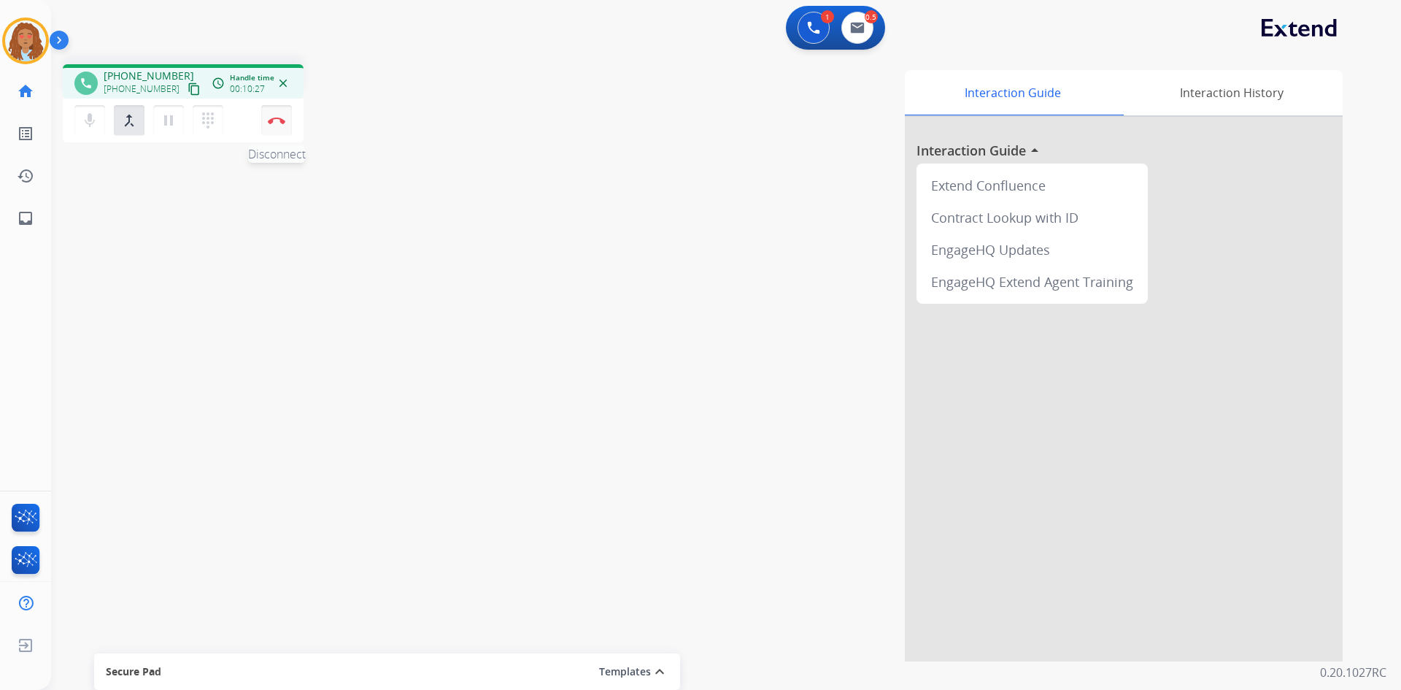
click at [291, 121] on div "mic Mute merge_type Bridge pause Hold dialpad Dialpad Disconnect" at bounding box center [183, 121] width 241 height 44
click at [280, 122] on img at bounding box center [277, 120] width 18 height 7
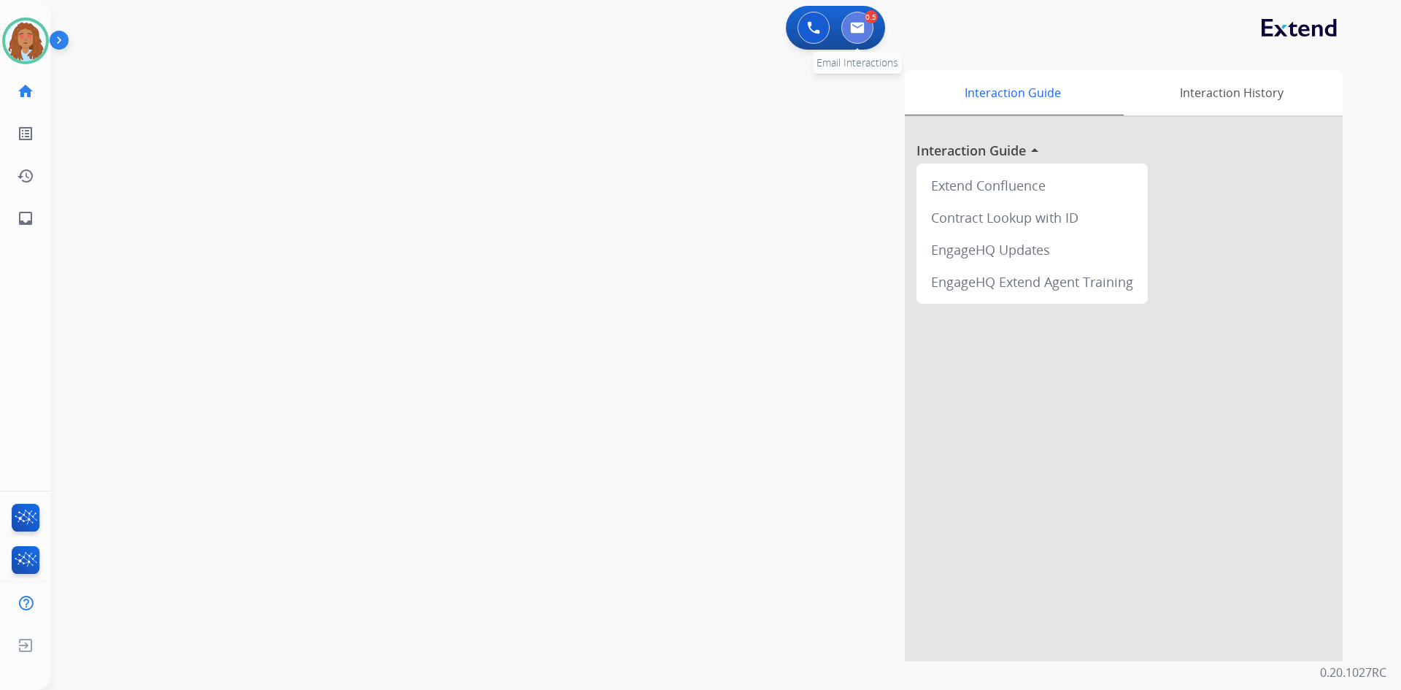
click at [864, 24] on img at bounding box center [857, 28] width 15 height 12
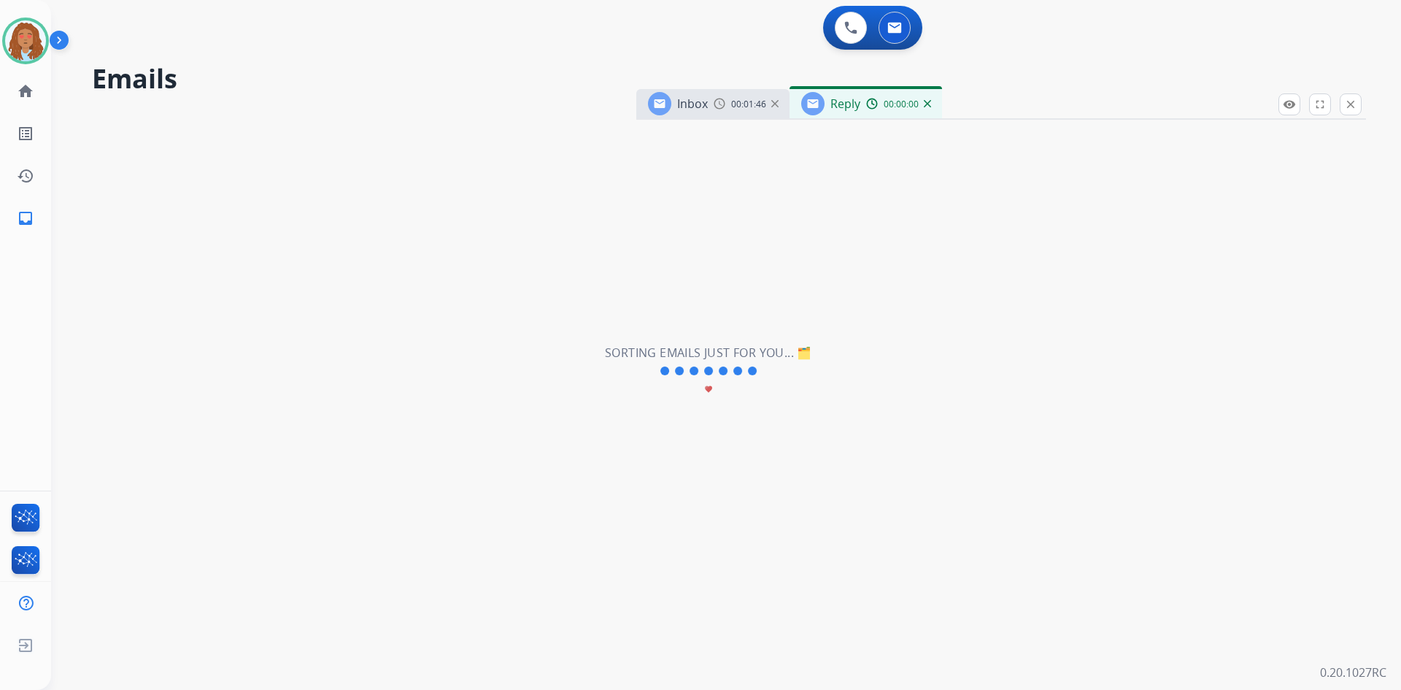
select select "**********"
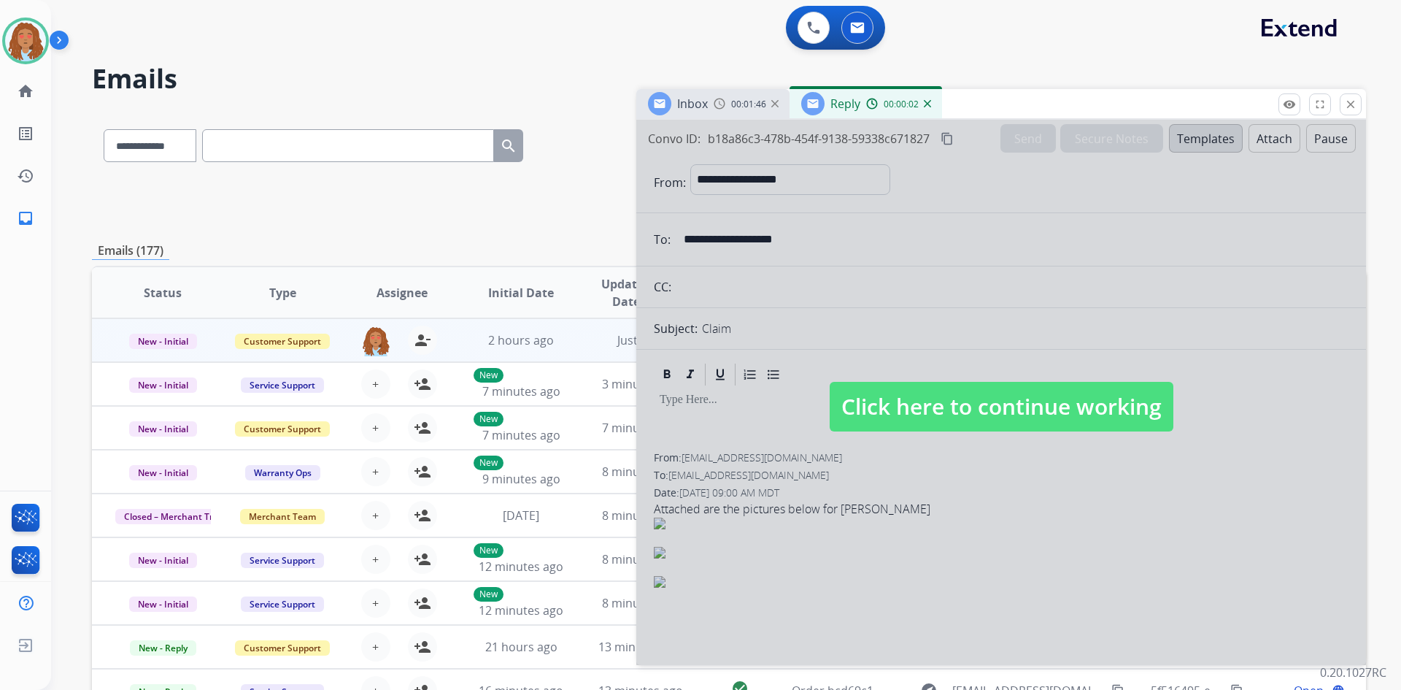
click at [970, 262] on div at bounding box center [1001, 392] width 730 height 545
select select
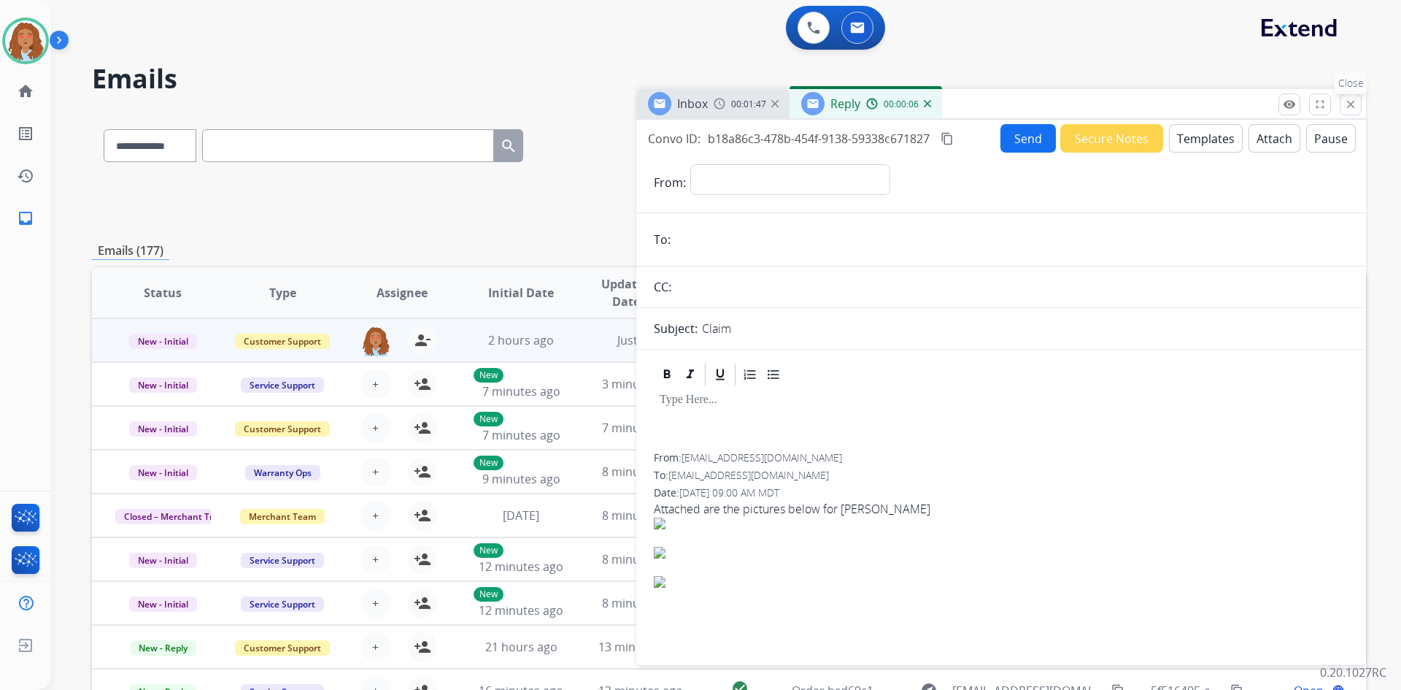
click at [1344, 106] on mat-icon "close" at bounding box center [1350, 104] width 13 height 13
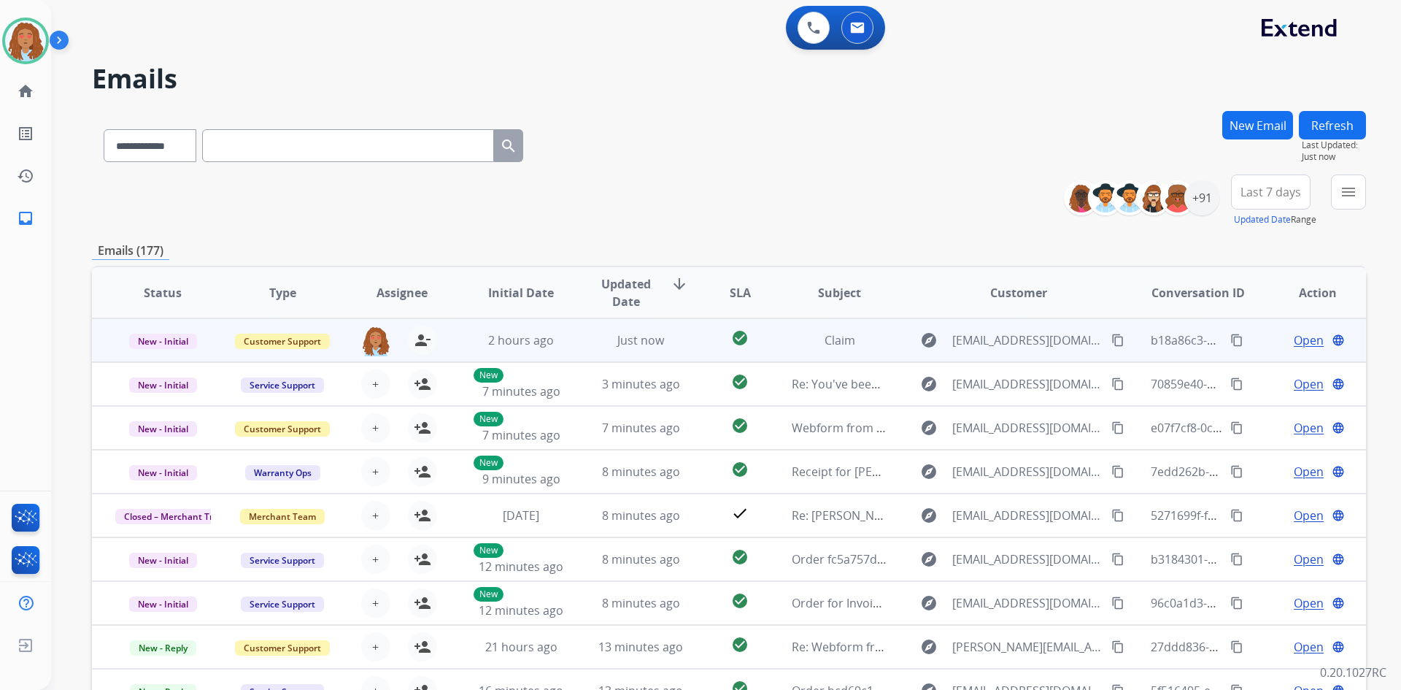
click at [1305, 339] on span "Open" at bounding box center [1309, 340] width 30 height 18
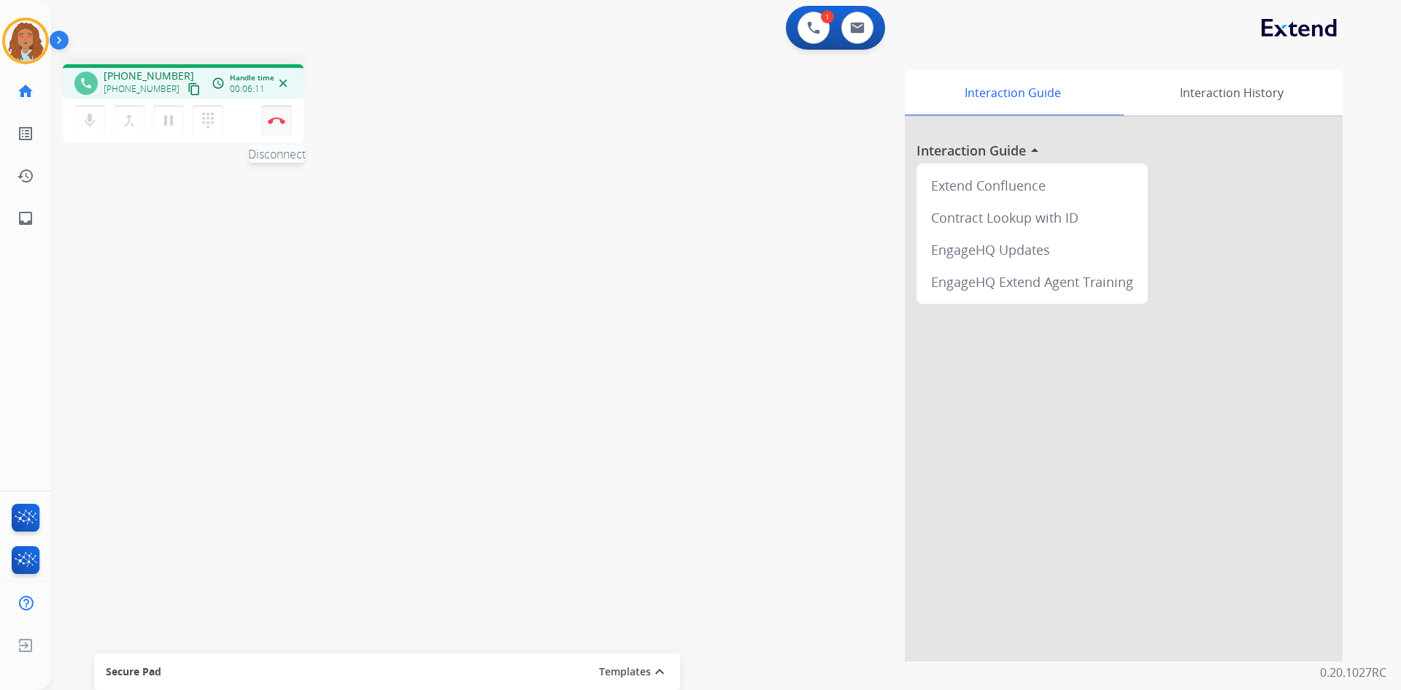
click at [277, 120] on img at bounding box center [277, 120] width 18 height 7
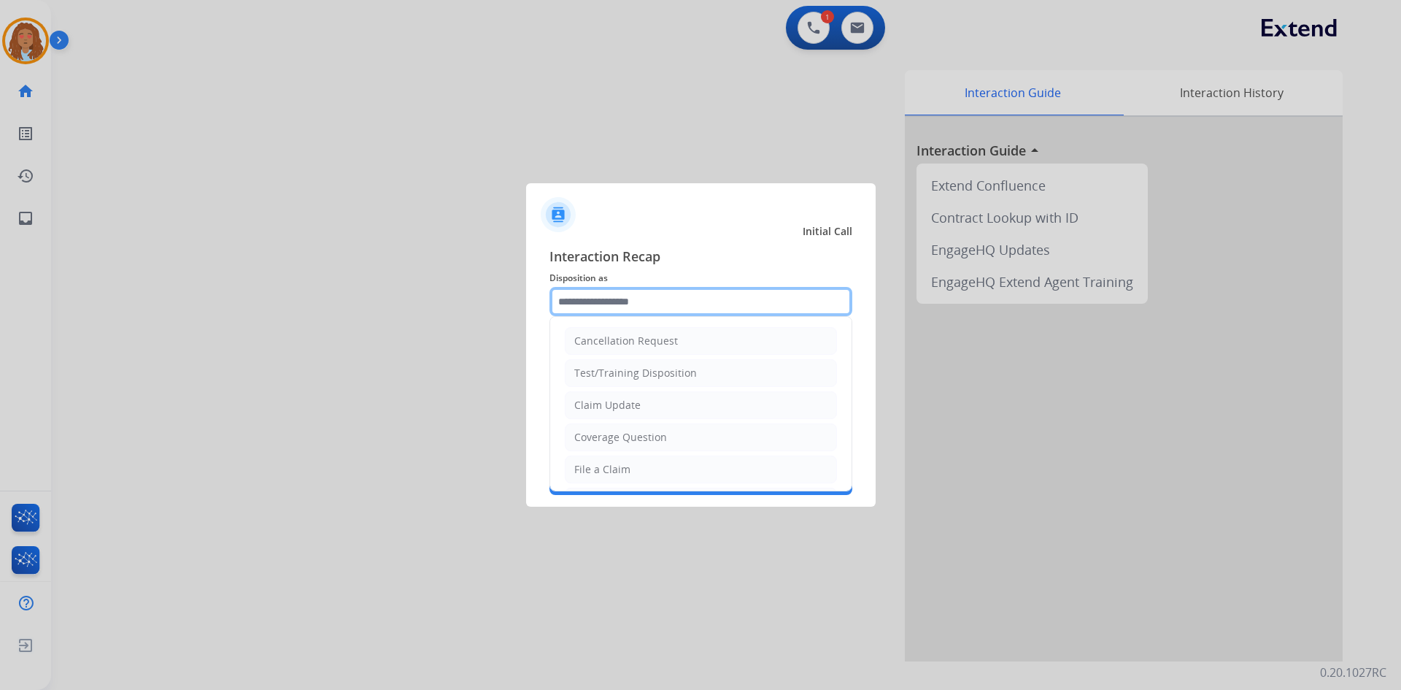
click at [721, 308] on input "text" at bounding box center [700, 301] width 303 height 29
click at [633, 471] on li "File a Claim" at bounding box center [701, 469] width 272 height 28
type input "**********"
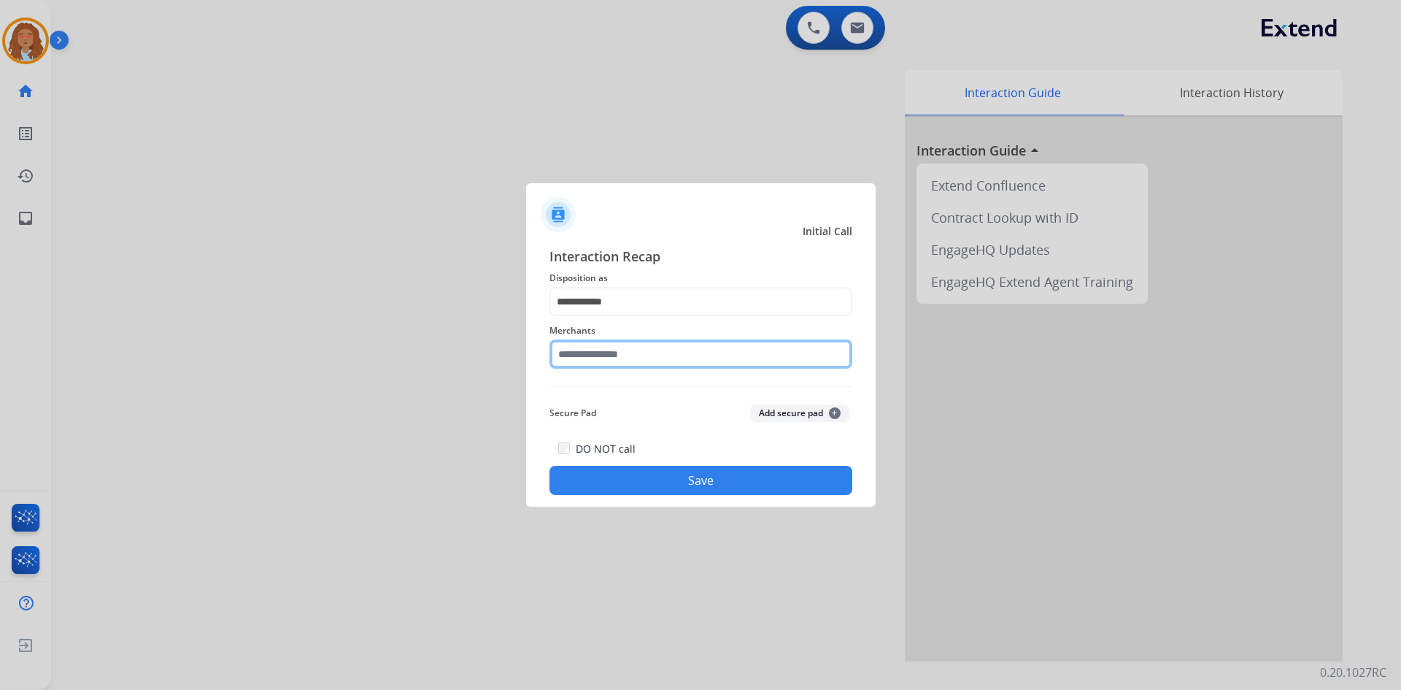
click at [673, 359] on input "text" at bounding box center [700, 353] width 303 height 29
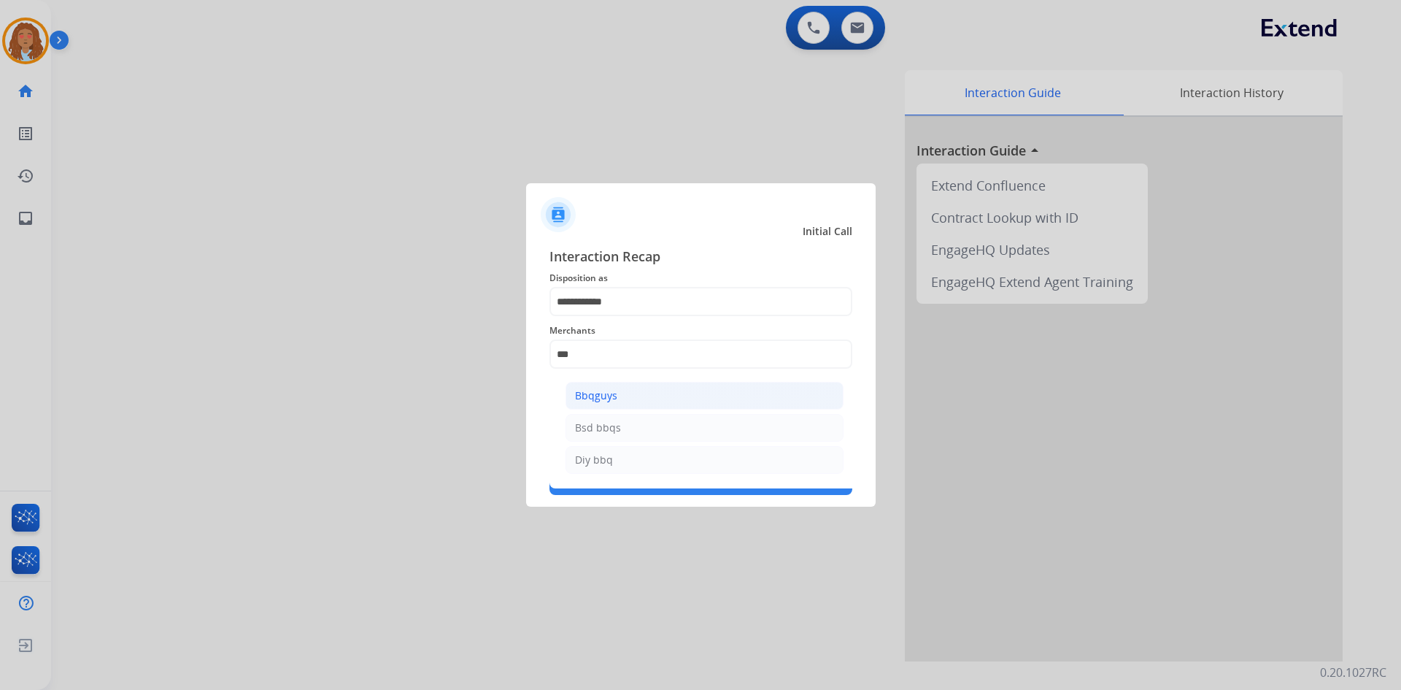
click at [662, 393] on li "Bbqguys" at bounding box center [705, 396] width 278 height 28
type input "*******"
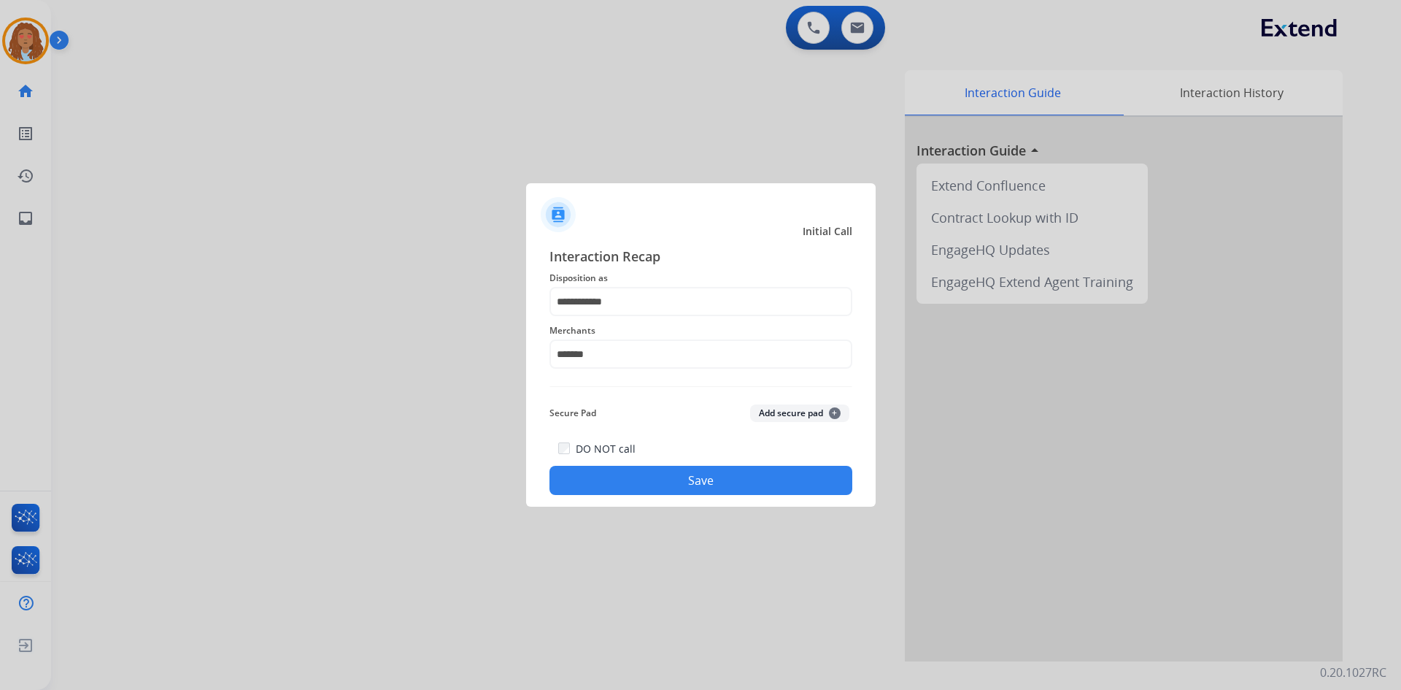
click at [700, 490] on button "Save" at bounding box center [700, 480] width 303 height 29
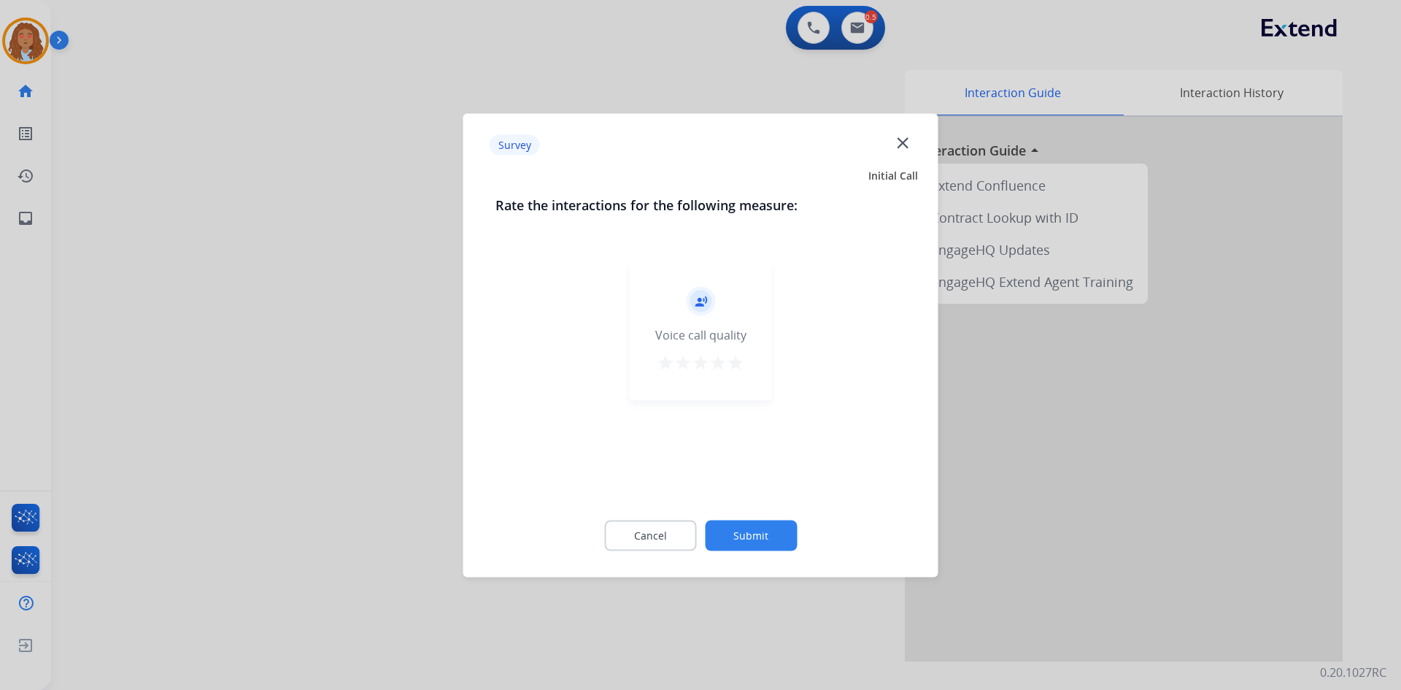
click at [733, 358] on mat-icon "star" at bounding box center [736, 362] width 18 height 18
click at [765, 538] on button "Submit" at bounding box center [751, 535] width 92 height 31
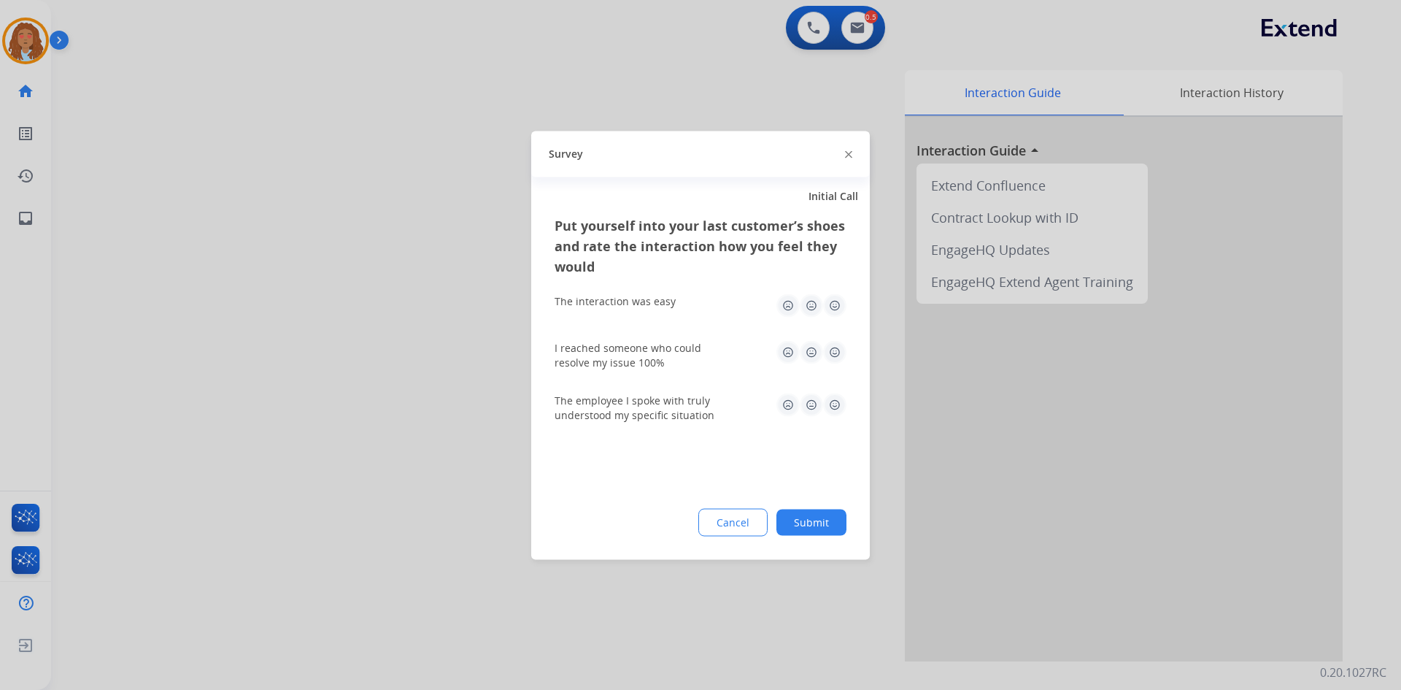
click at [836, 304] on img at bounding box center [834, 304] width 23 height 23
click at [834, 347] on img at bounding box center [834, 351] width 23 height 23
click at [829, 405] on img at bounding box center [834, 404] width 23 height 23
click at [815, 536] on div "Put yourself into your last customer’s shoes and rate the interaction how you f…" at bounding box center [700, 387] width 339 height 344
click at [809, 536] on div "Put yourself into your last customer’s shoes and rate the interaction how you f…" at bounding box center [700, 387] width 339 height 344
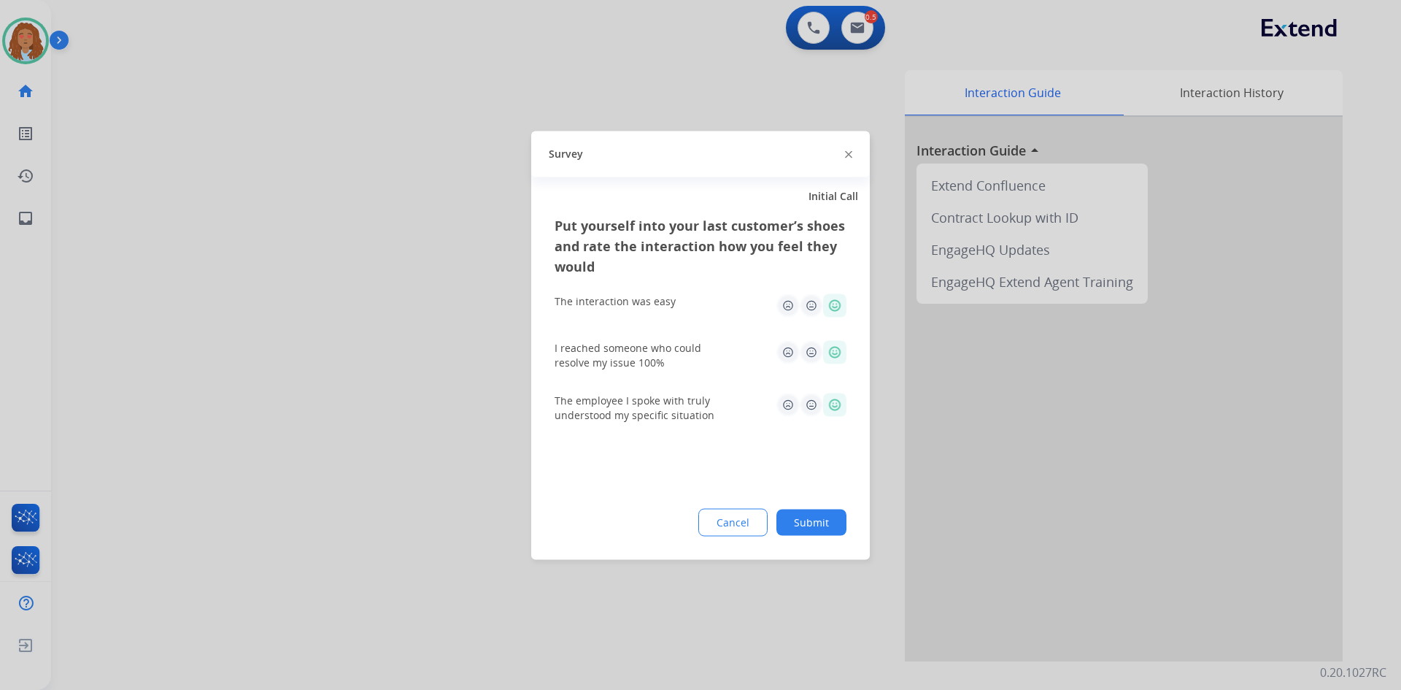
click at [810, 528] on button "Submit" at bounding box center [811, 522] width 70 height 26
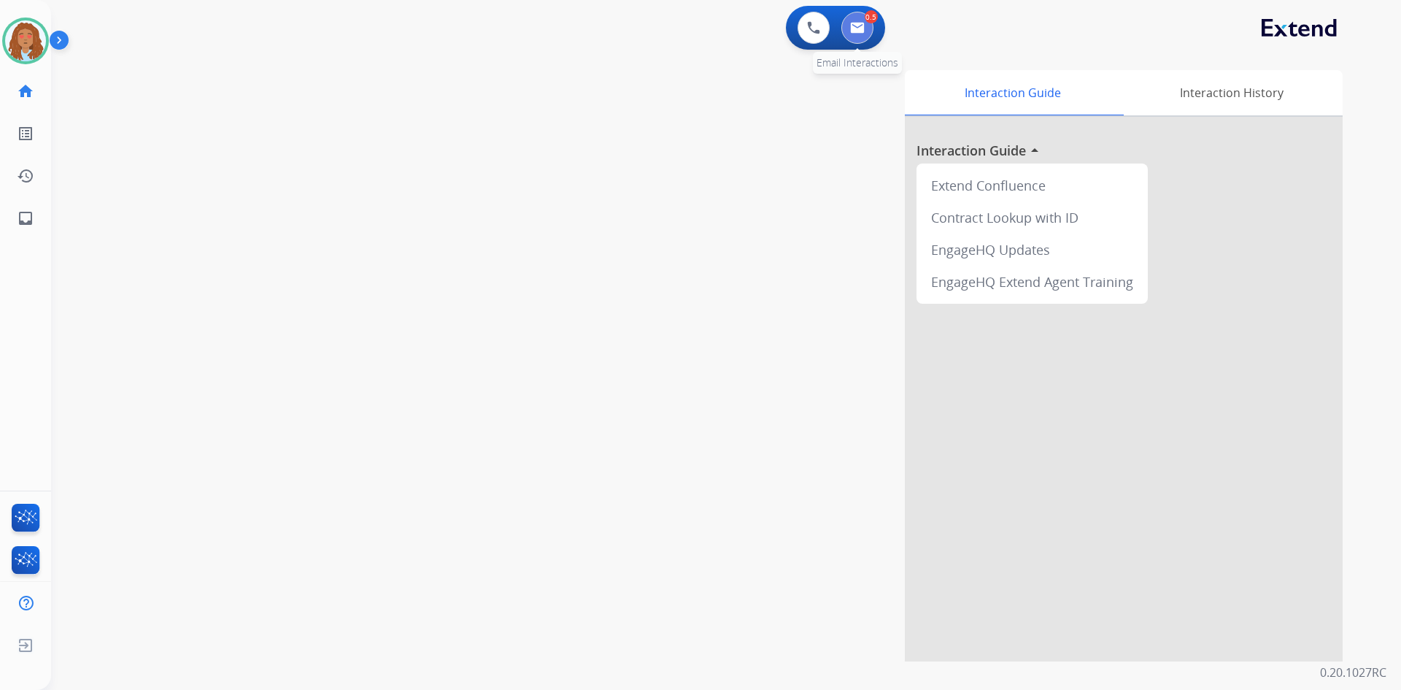
click at [868, 31] on button at bounding box center [857, 28] width 32 height 32
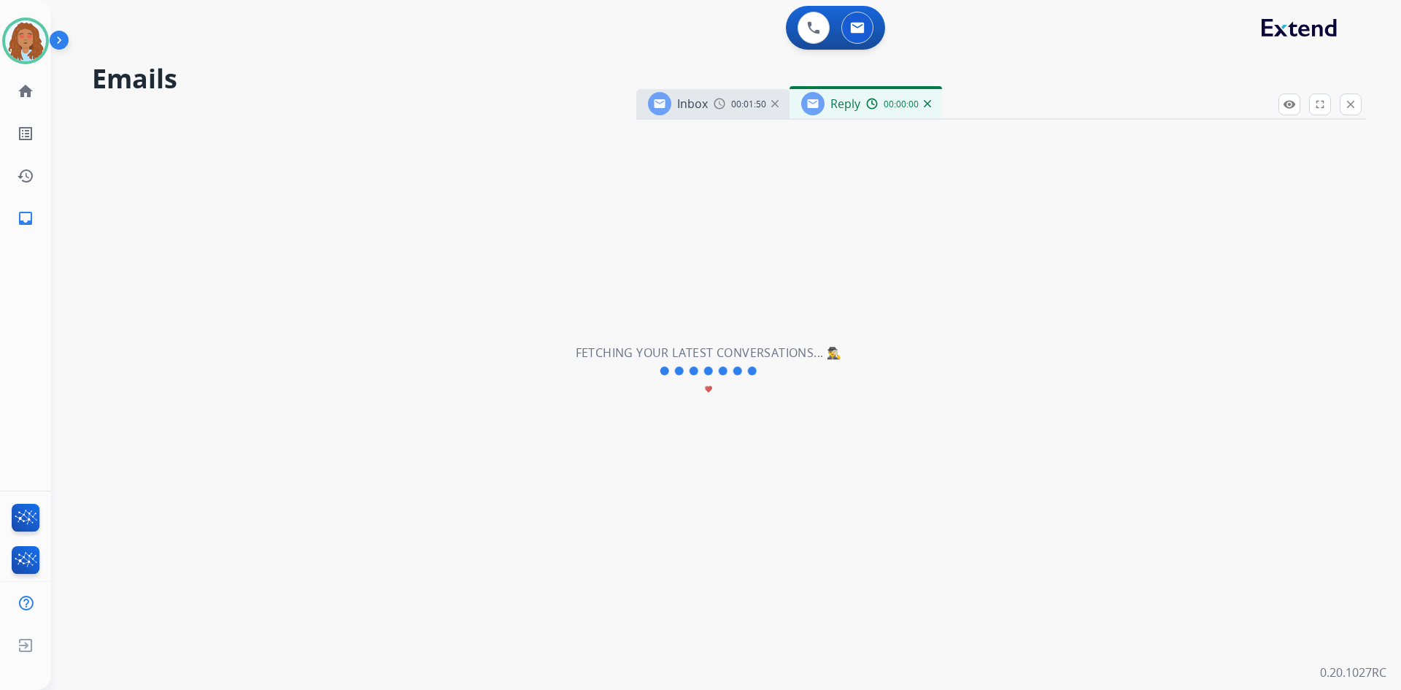
select select "**********"
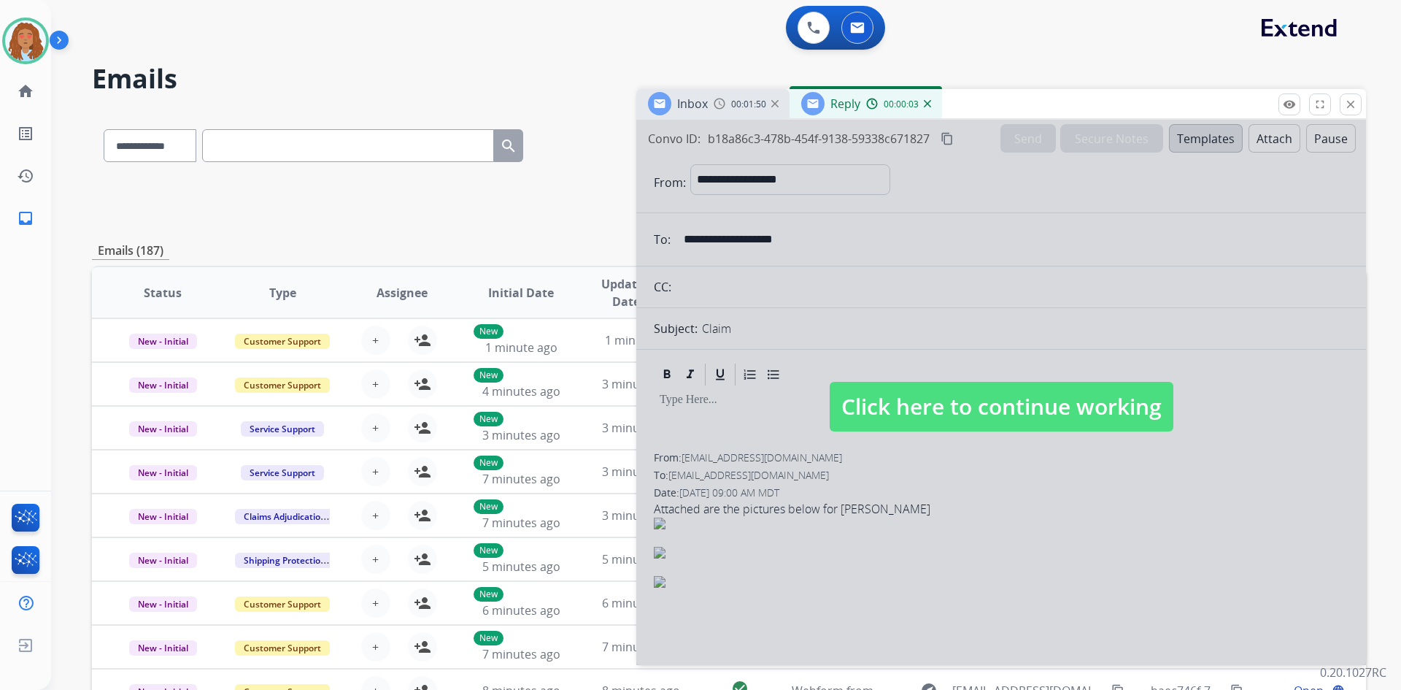
click at [849, 222] on div at bounding box center [1001, 392] width 730 height 545
select select
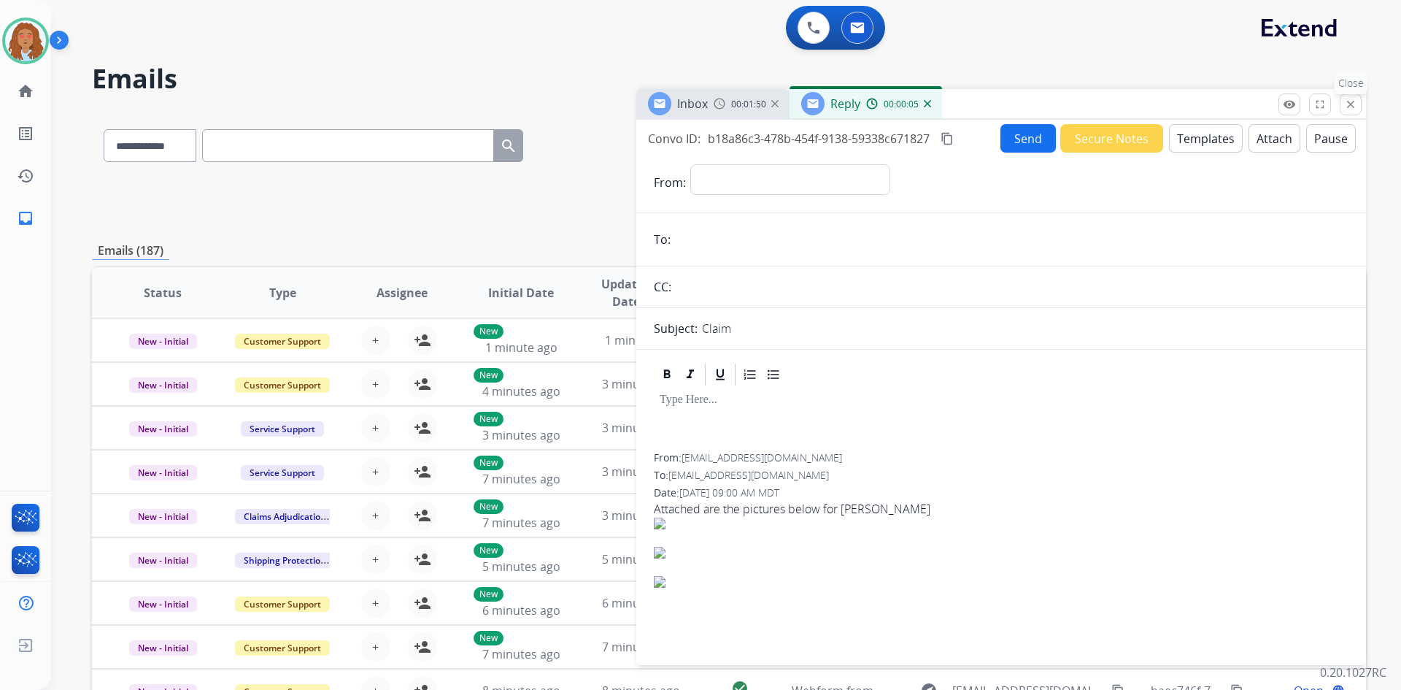
click at [1359, 105] on button "close Close" at bounding box center [1351, 104] width 22 height 22
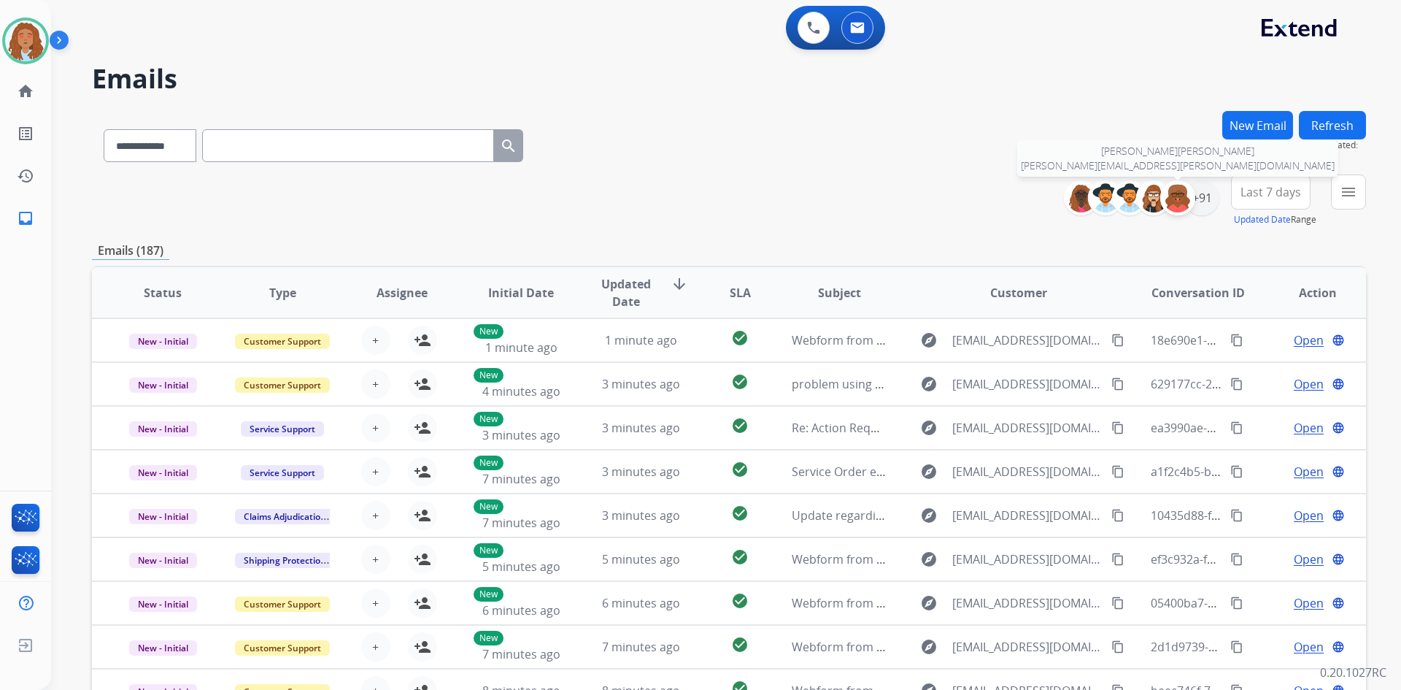
click at [1189, 200] on img at bounding box center [1177, 197] width 29 height 29
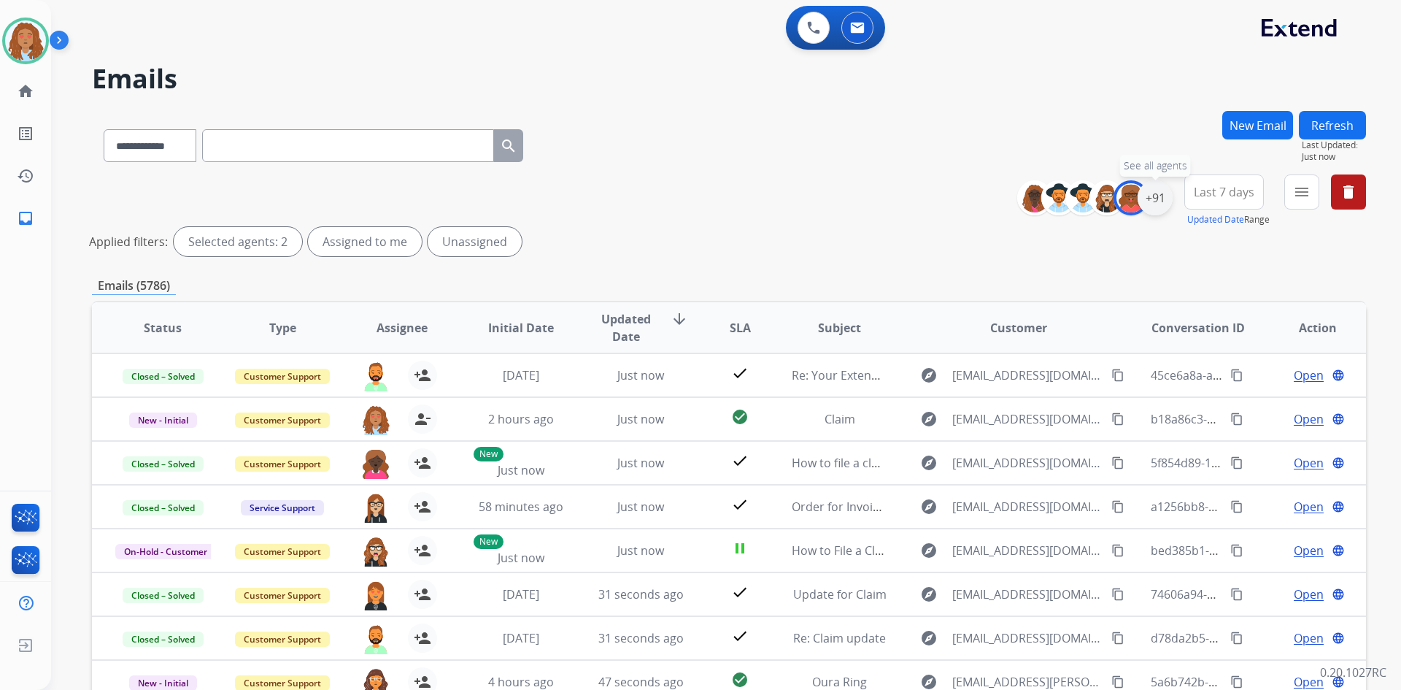
click at [1162, 207] on div "+91" at bounding box center [1155, 197] width 35 height 35
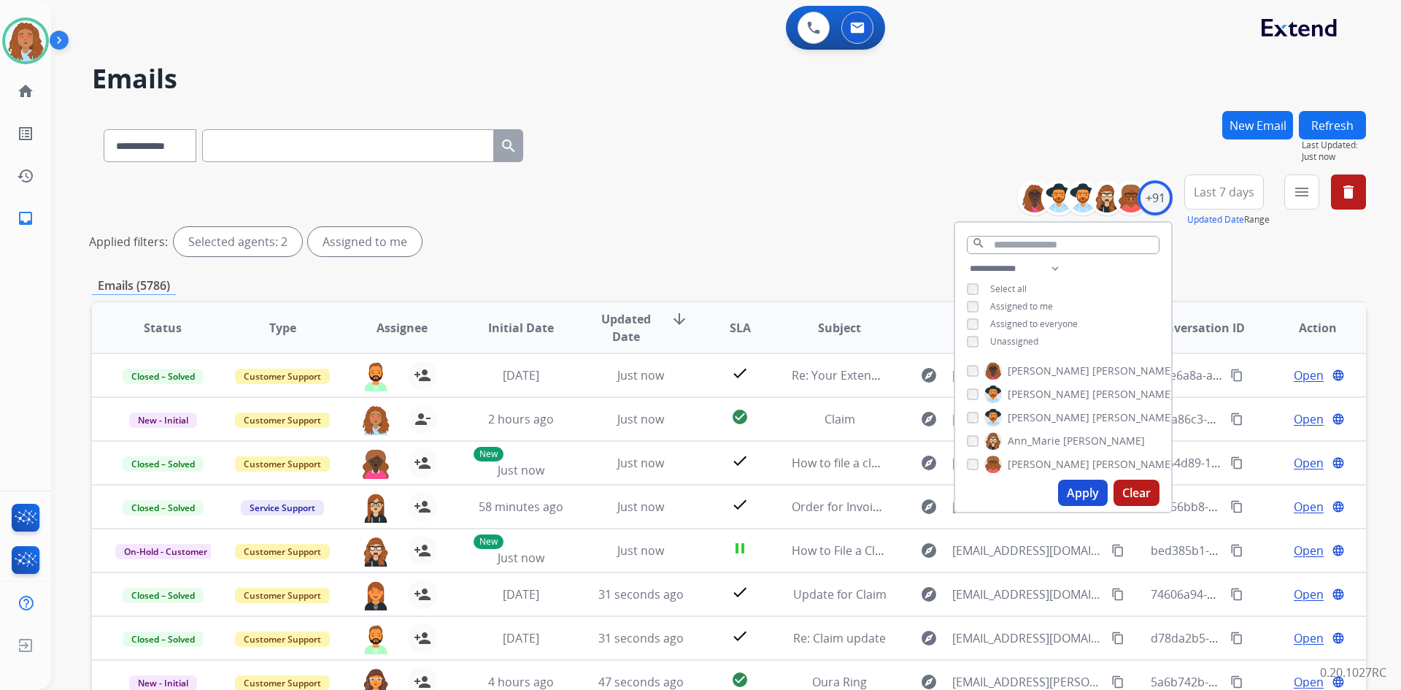
click at [1084, 493] on button "Apply" at bounding box center [1083, 492] width 50 height 26
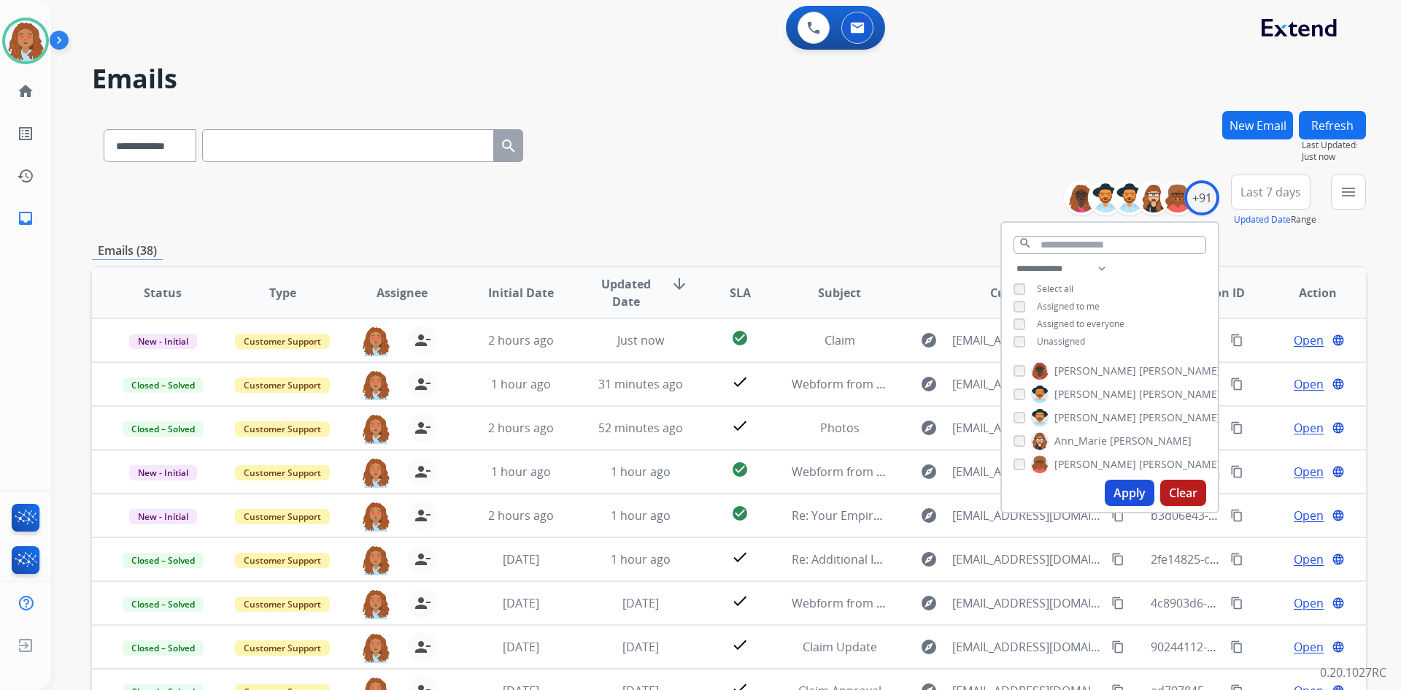
click at [1286, 192] on span "Last 7 days" at bounding box center [1270, 192] width 61 height 6
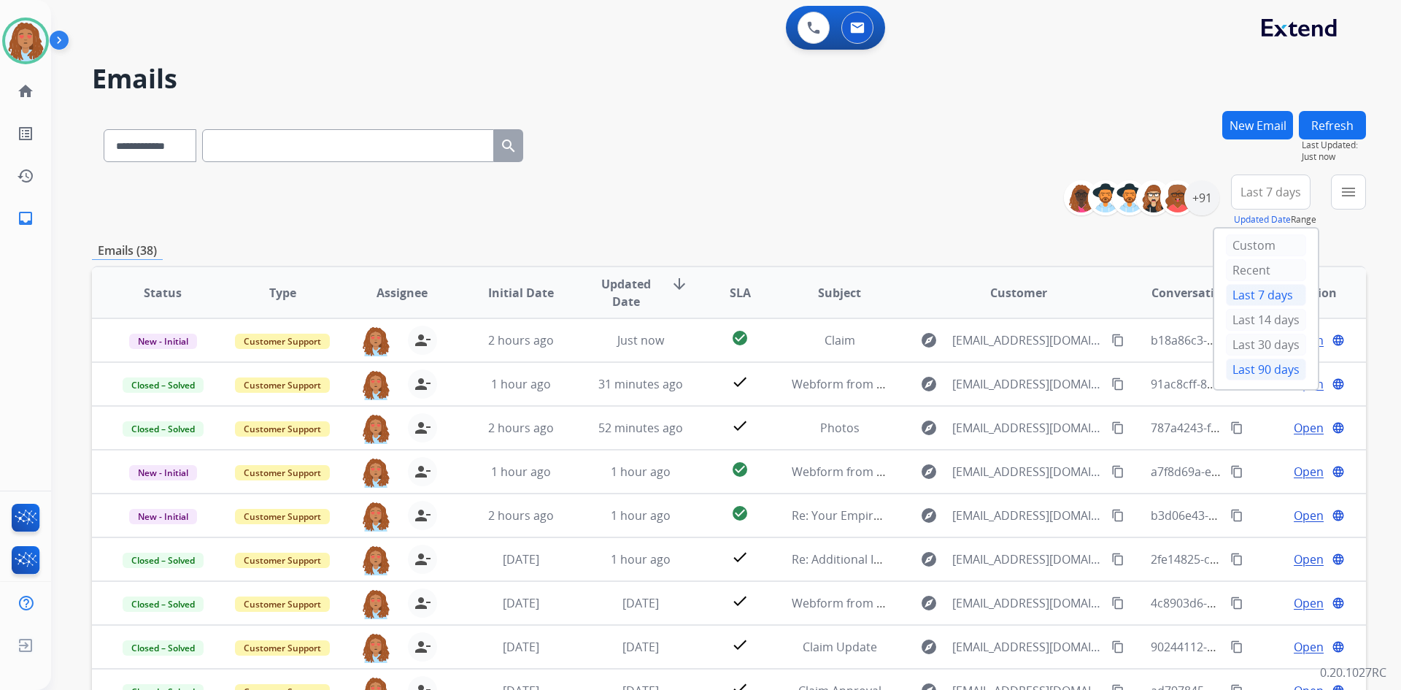
click at [1258, 371] on div "Last 90 days" at bounding box center [1266, 369] width 80 height 22
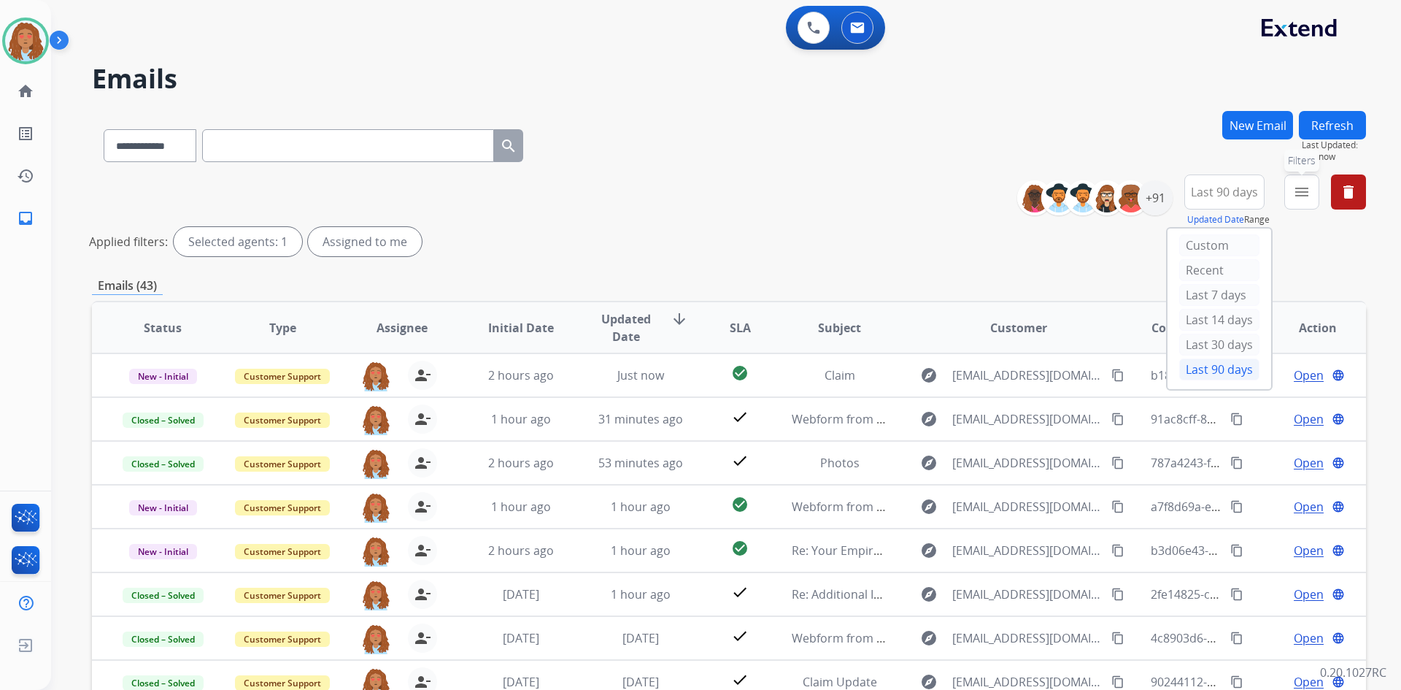
click at [1310, 198] on mat-icon "menu" at bounding box center [1302, 192] width 18 height 18
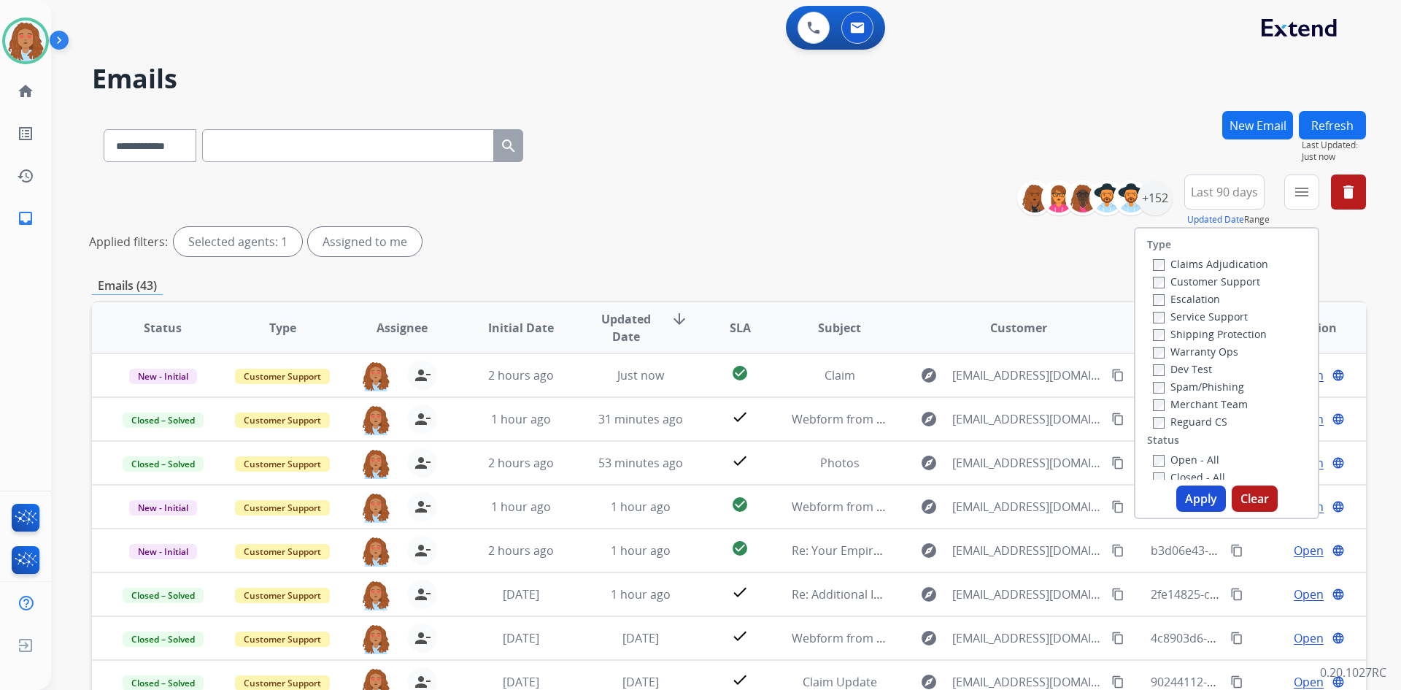
click at [1159, 422] on label "Reguard CS" at bounding box center [1190, 421] width 74 height 14
click at [1191, 496] on button "Apply" at bounding box center [1201, 498] width 50 height 26
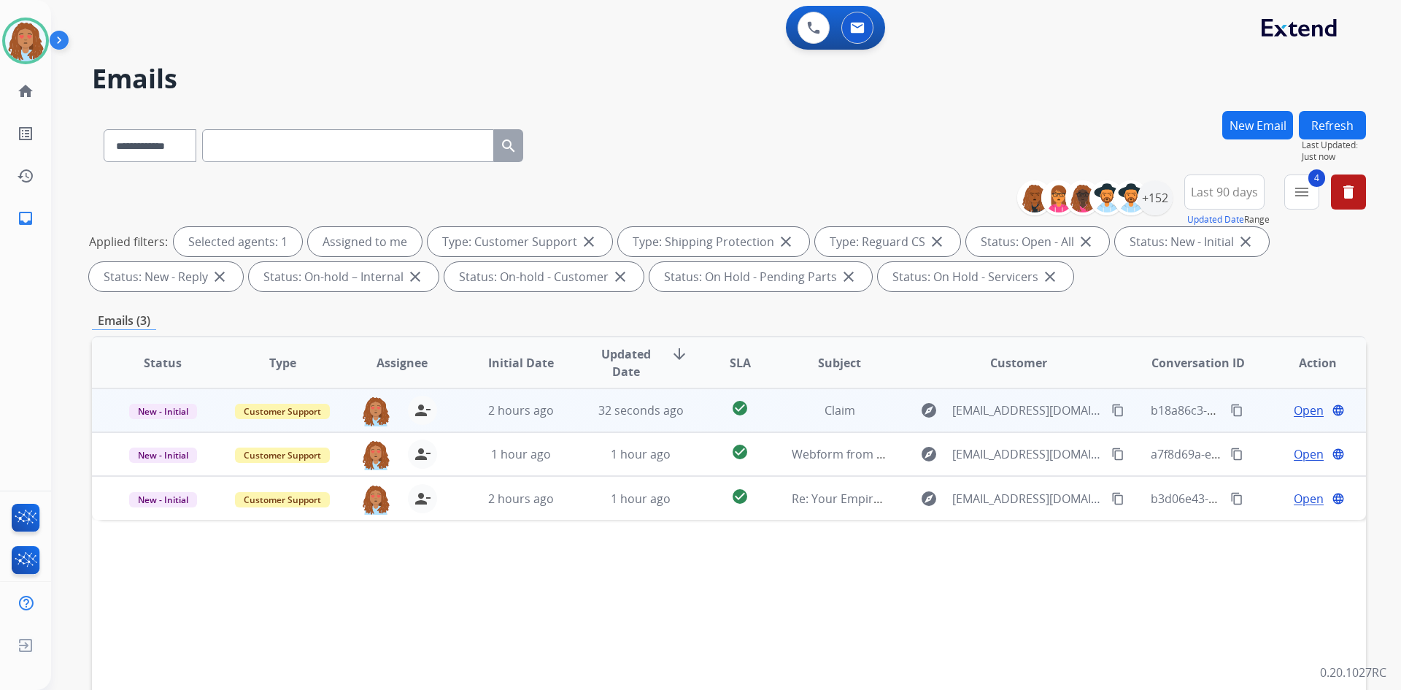
click at [1305, 411] on span "Open" at bounding box center [1309, 410] width 30 height 18
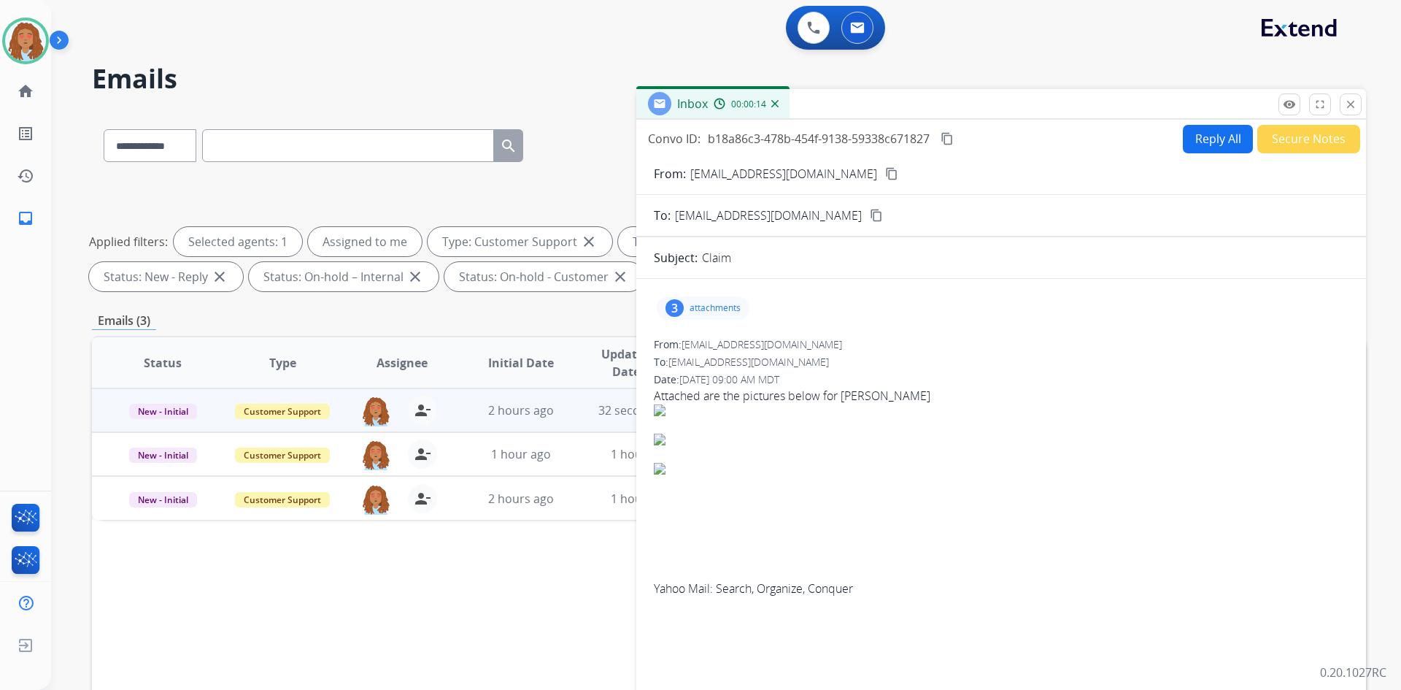
click at [978, 64] on h2 "Emails" at bounding box center [729, 78] width 1274 height 29
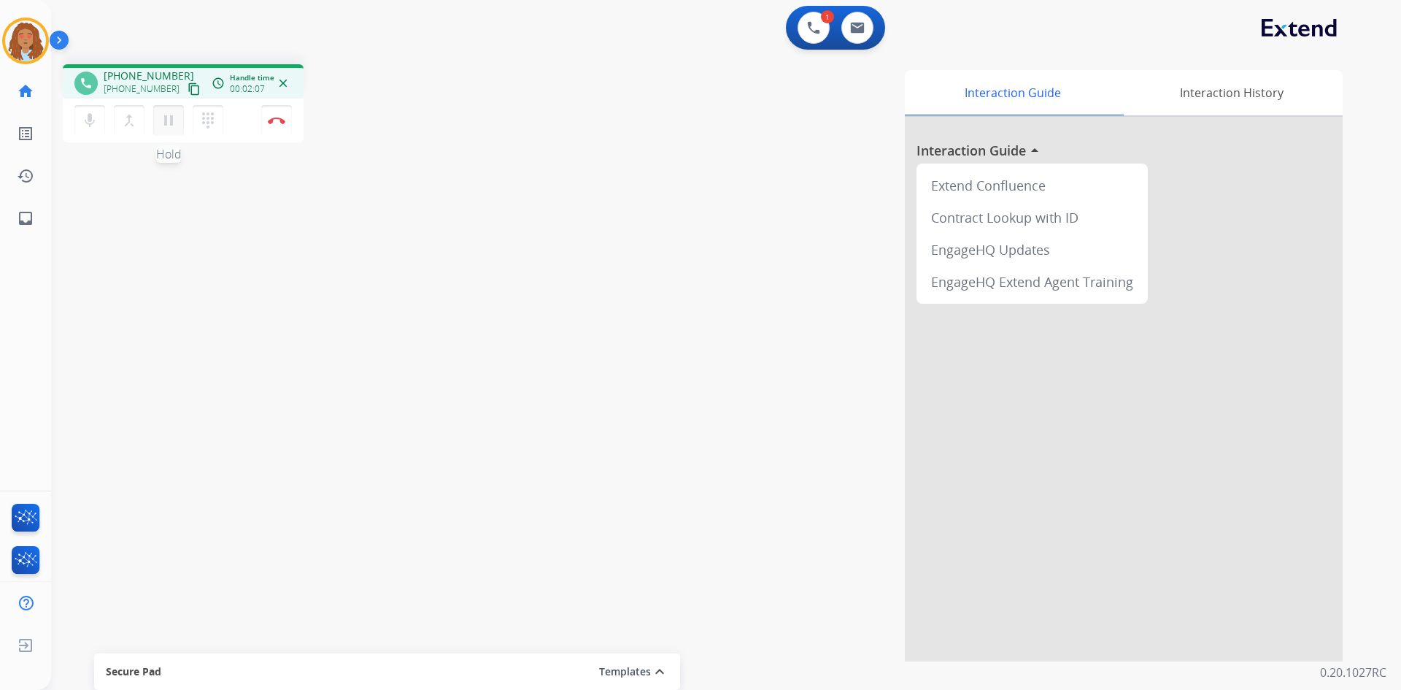
click at [164, 122] on mat-icon "pause" at bounding box center [169, 121] width 18 height 18
click at [160, 121] on mat-icon "play_arrow" at bounding box center [169, 121] width 18 height 18
click at [182, 121] on button "pause Hold" at bounding box center [168, 120] width 31 height 31
click at [163, 122] on mat-icon "play_arrow" at bounding box center [169, 121] width 18 height 18
click at [271, 123] on img at bounding box center [277, 120] width 18 height 7
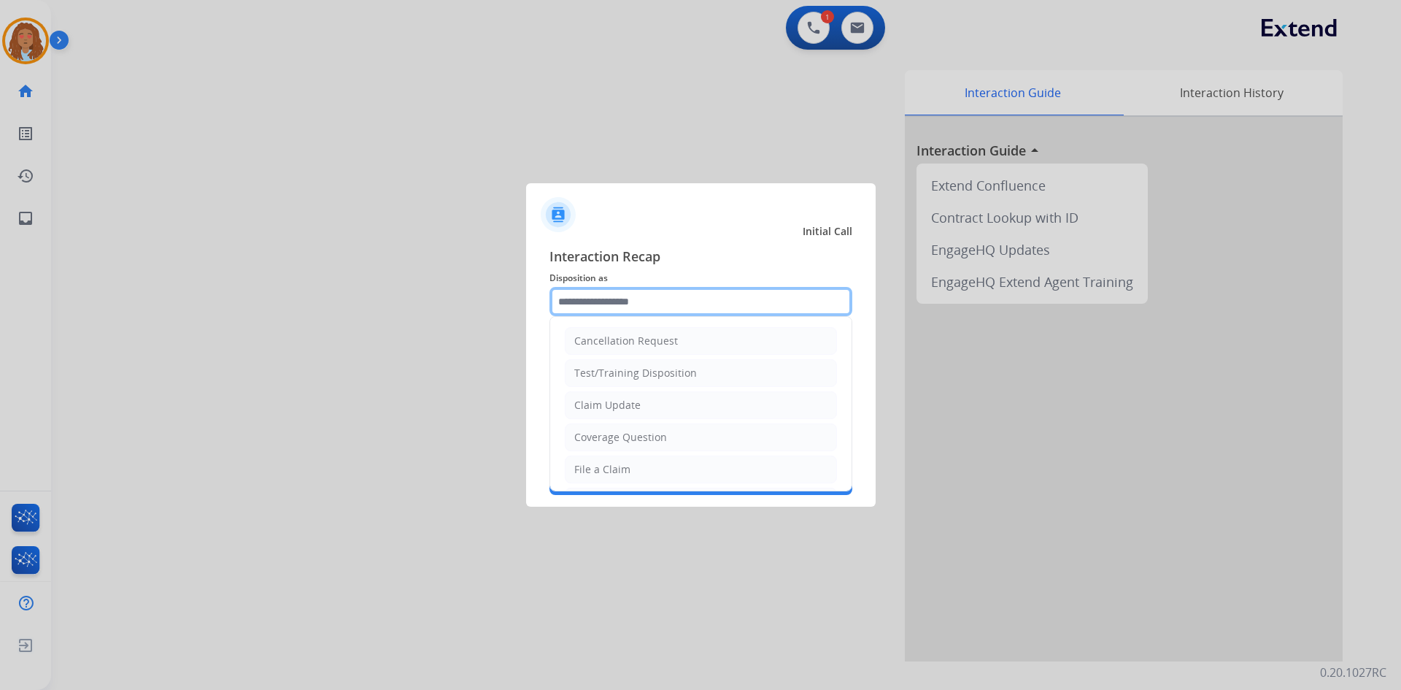
click at [699, 298] on input "text" at bounding box center [700, 301] width 303 height 29
click at [625, 414] on li "Claim Update" at bounding box center [701, 405] width 272 height 28
type input "**********"
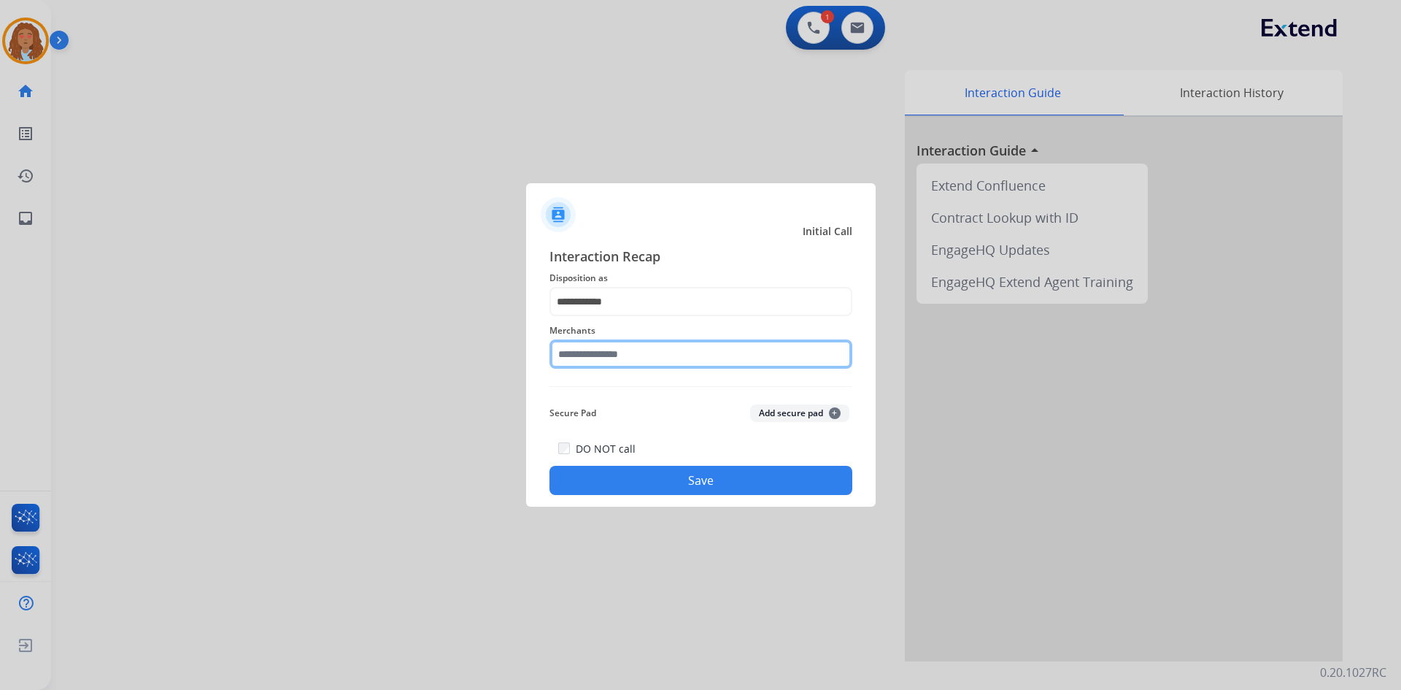
click at [615, 359] on input "text" at bounding box center [700, 353] width 303 height 29
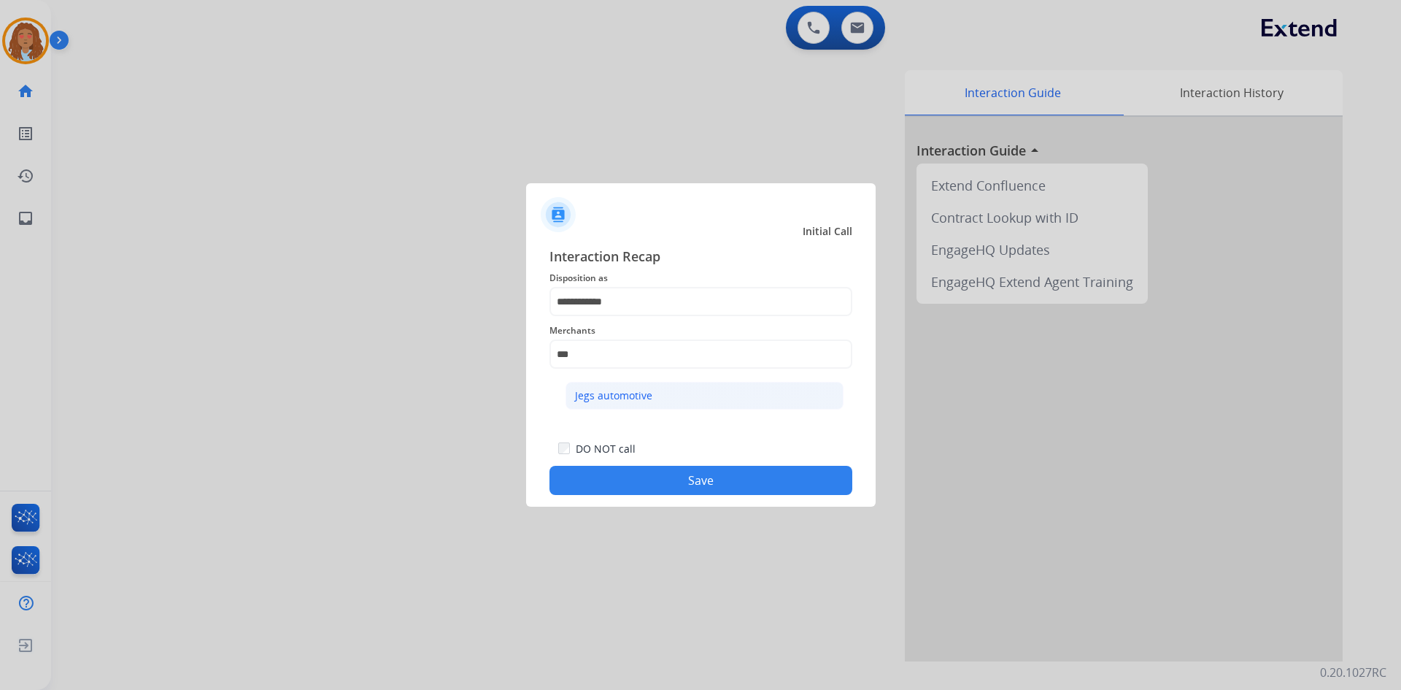
click at [618, 398] on div "Jegs automotive" at bounding box center [613, 395] width 77 height 15
type input "**********"
click at [678, 485] on button "Save" at bounding box center [700, 480] width 303 height 29
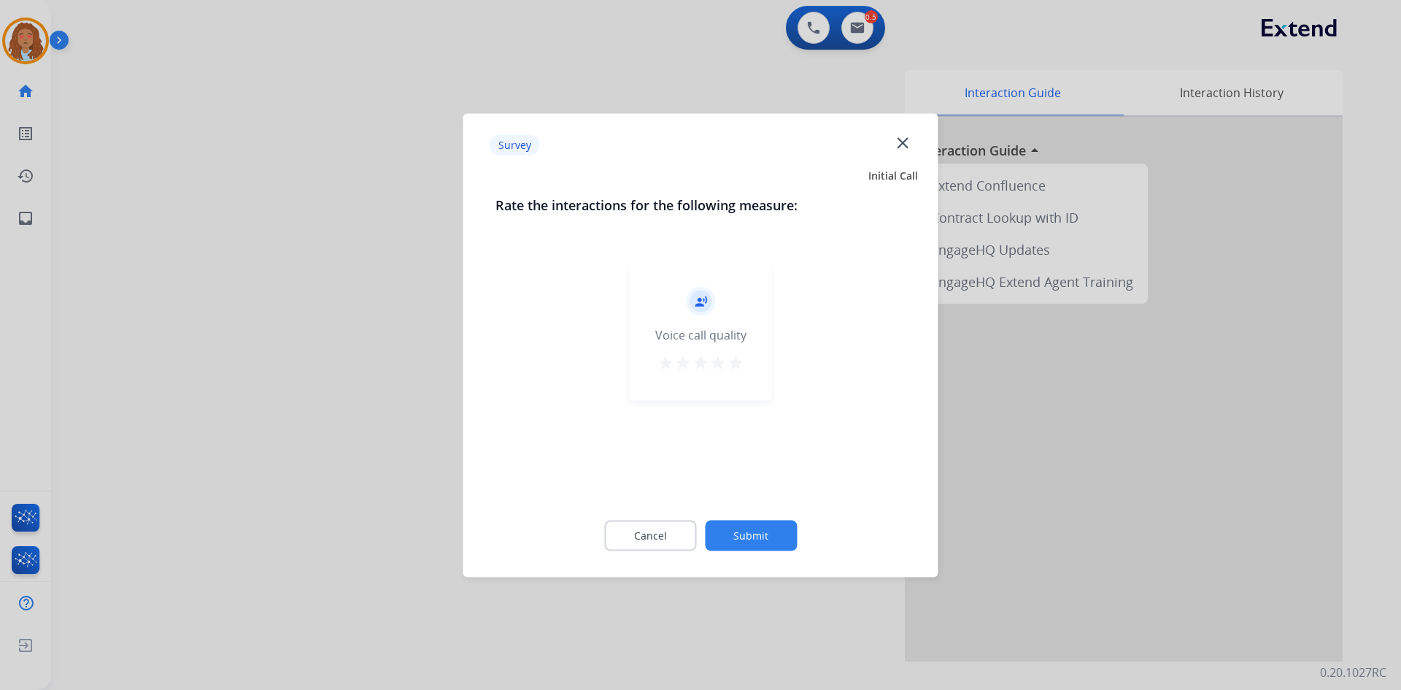
click at [738, 365] on mat-icon "star" at bounding box center [736, 362] width 18 height 18
click at [755, 531] on button "Submit" at bounding box center [751, 535] width 92 height 31
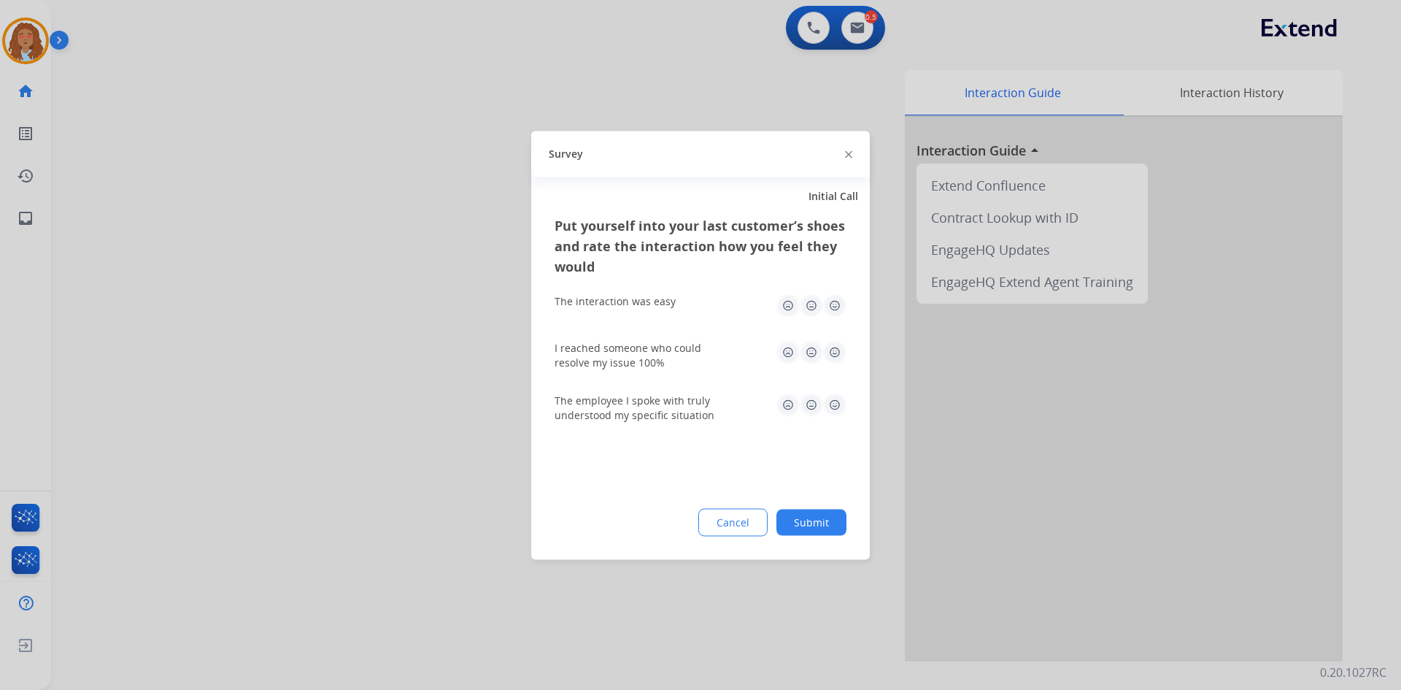
click at [833, 306] on img at bounding box center [834, 304] width 23 height 23
drag, startPoint x: 833, startPoint y: 347, endPoint x: 834, endPoint y: 385, distance: 37.2
click at [833, 348] on img at bounding box center [834, 351] width 23 height 23
click at [834, 397] on img at bounding box center [834, 404] width 23 height 23
click at [812, 524] on button "Submit" at bounding box center [811, 522] width 70 height 26
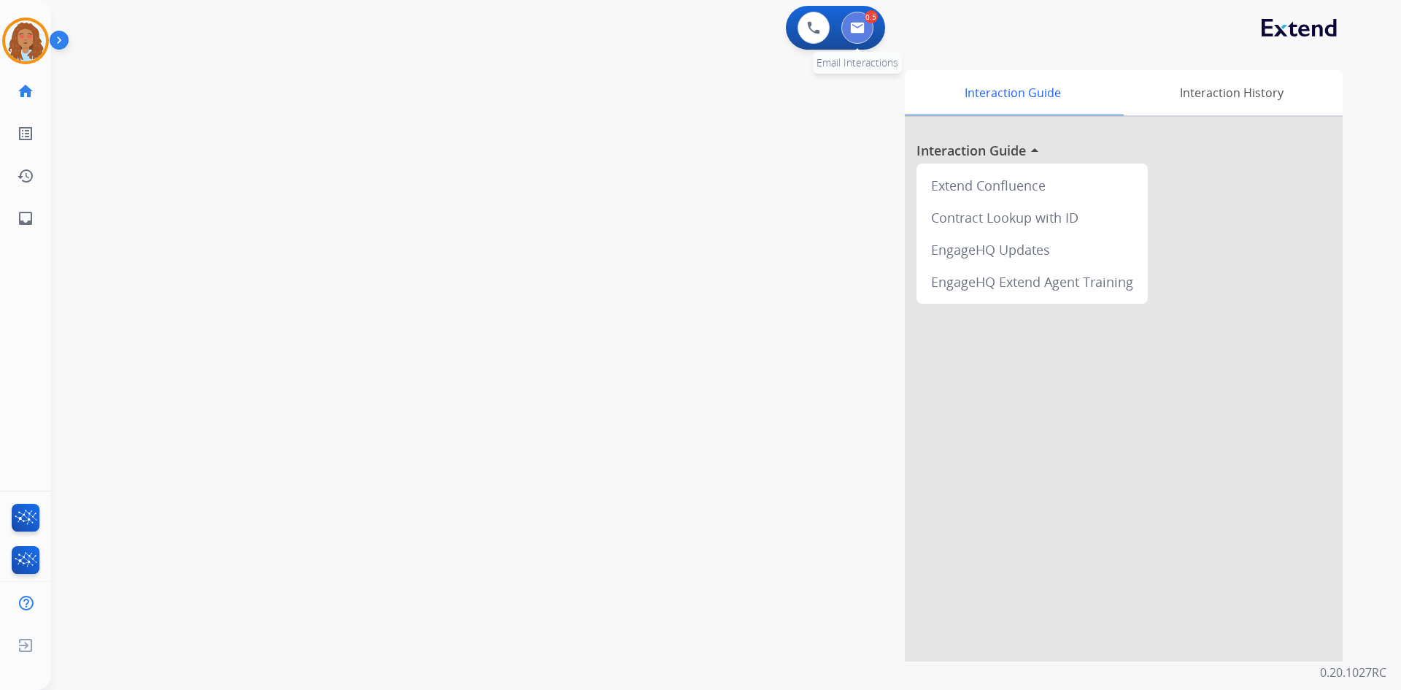
click at [868, 26] on button at bounding box center [857, 28] width 32 height 32
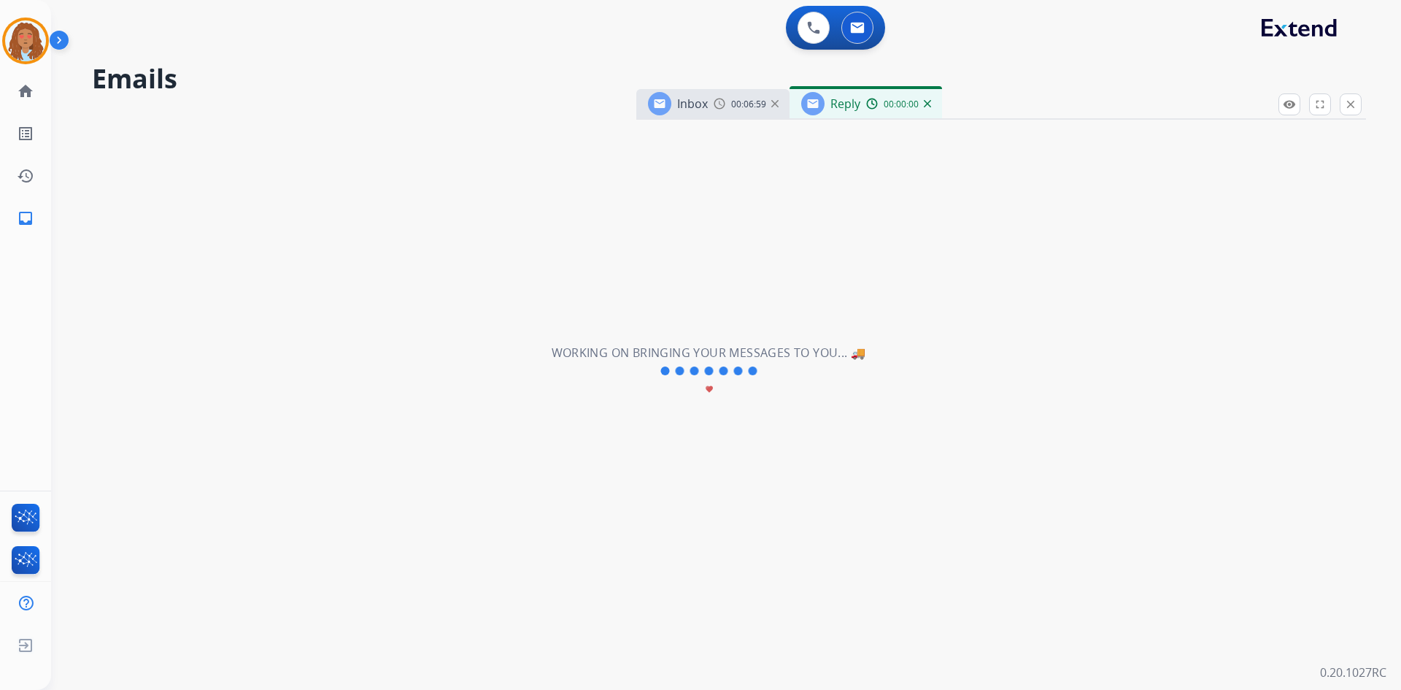
select select "**********"
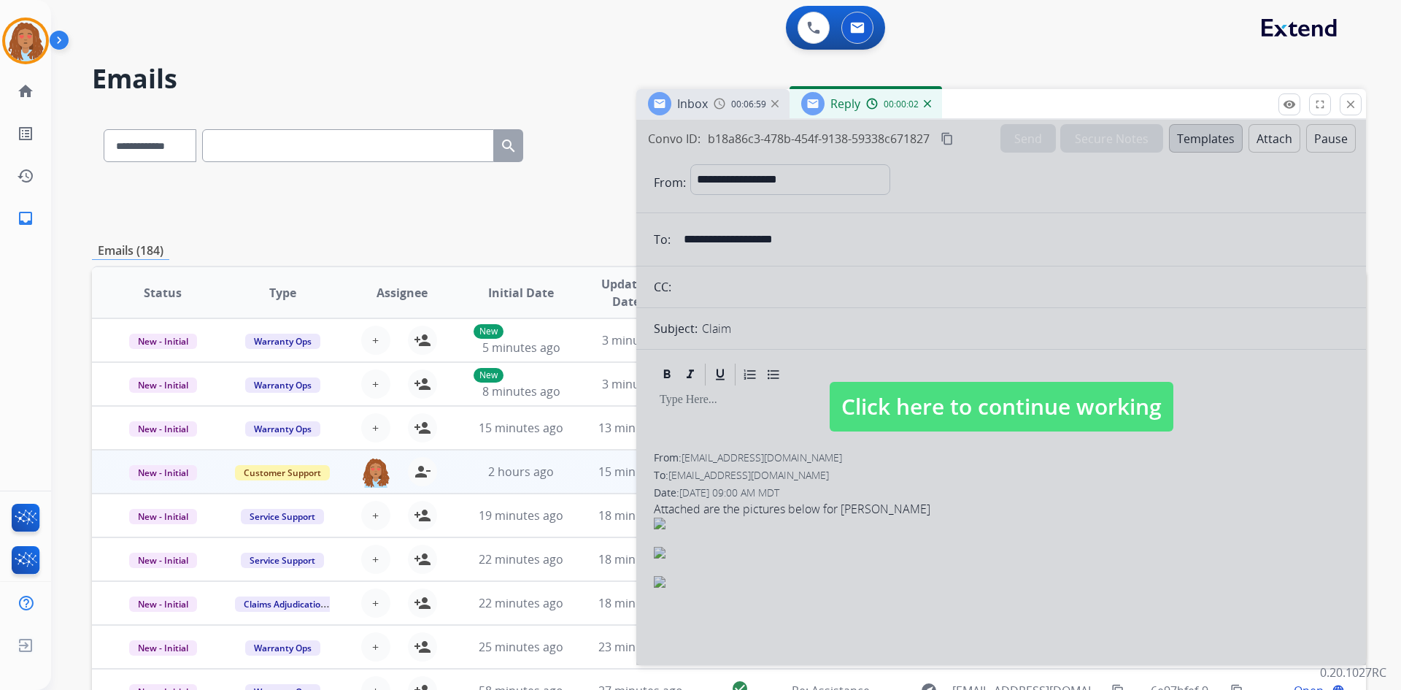
click at [868, 533] on div at bounding box center [1001, 392] width 730 height 545
select select
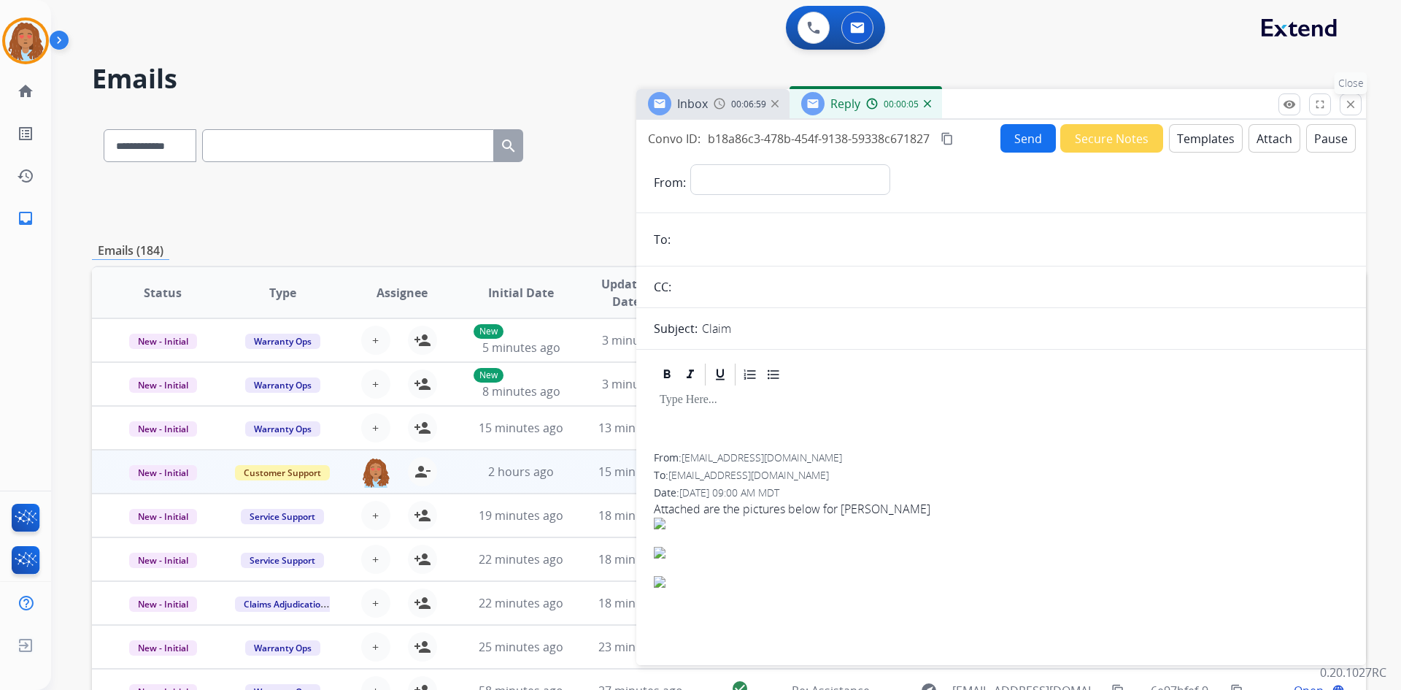
click at [1341, 110] on button "close Close" at bounding box center [1351, 104] width 22 height 22
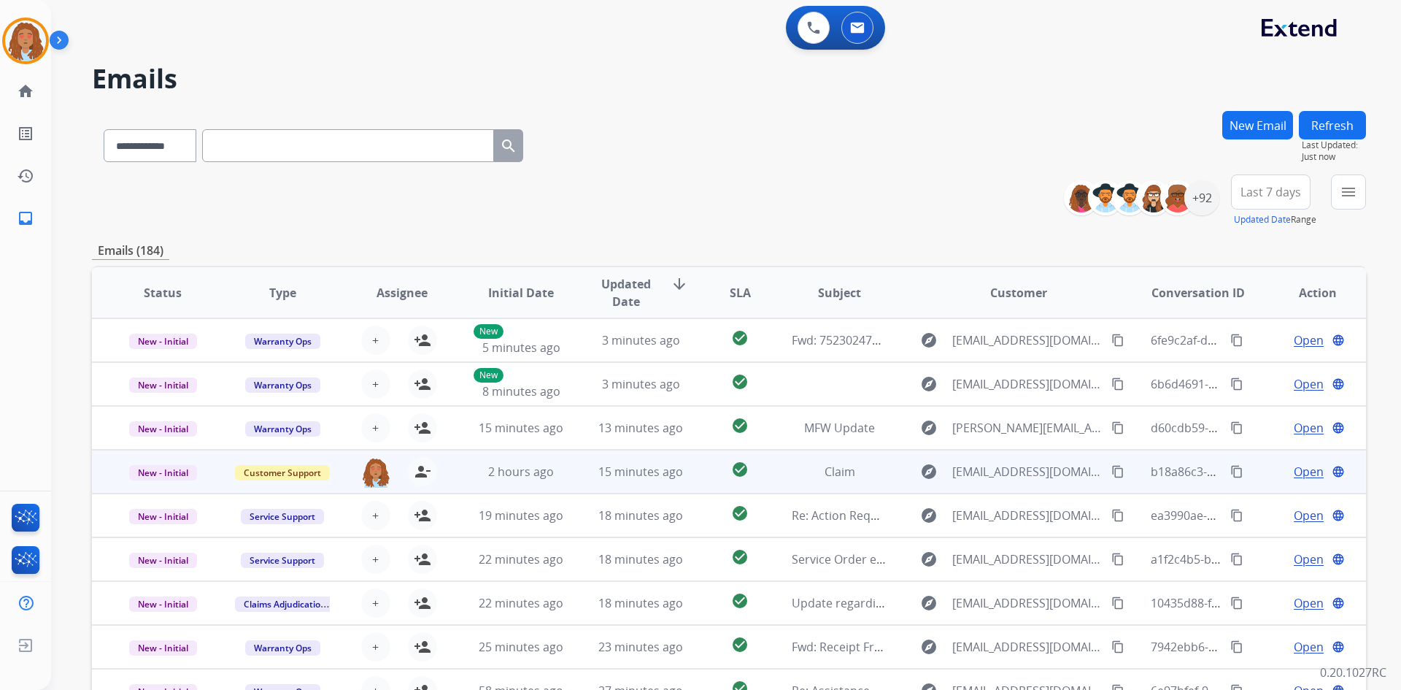
click at [1300, 472] on span "Open" at bounding box center [1309, 472] width 30 height 18
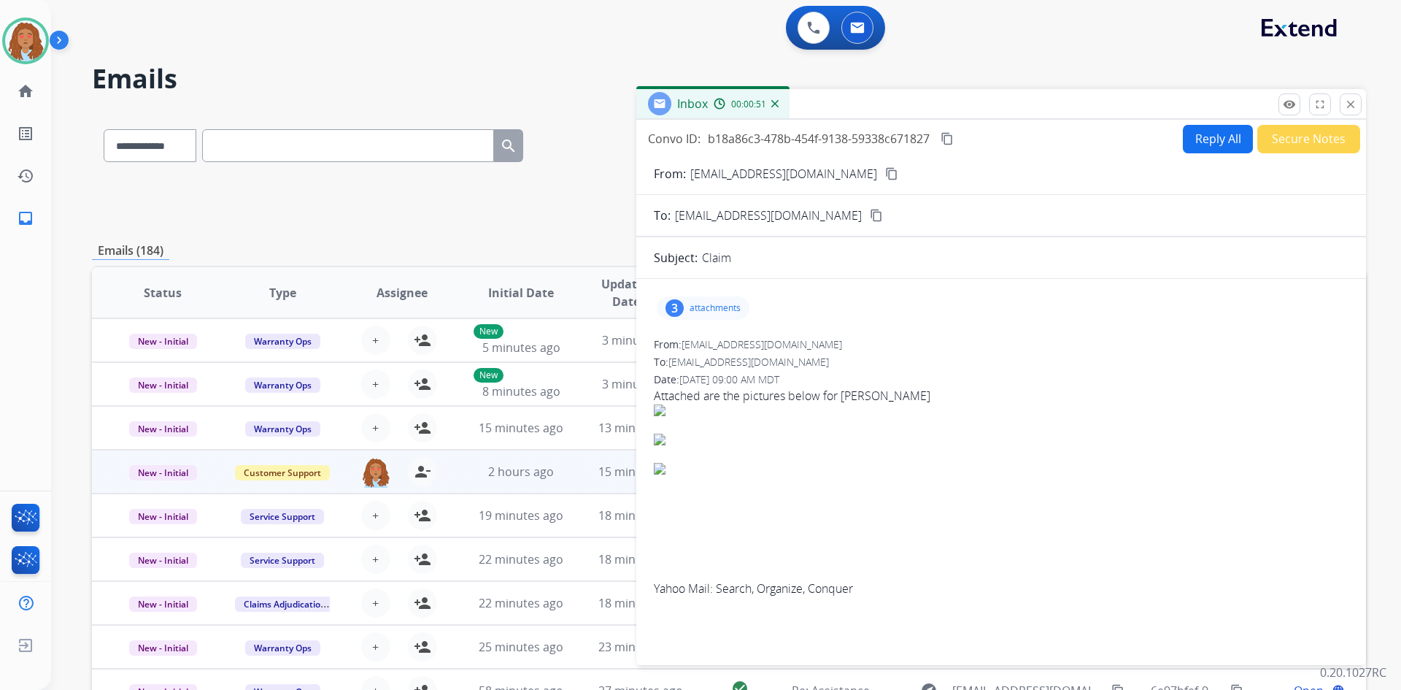
click at [1205, 139] on button "Reply All" at bounding box center [1218, 139] width 70 height 28
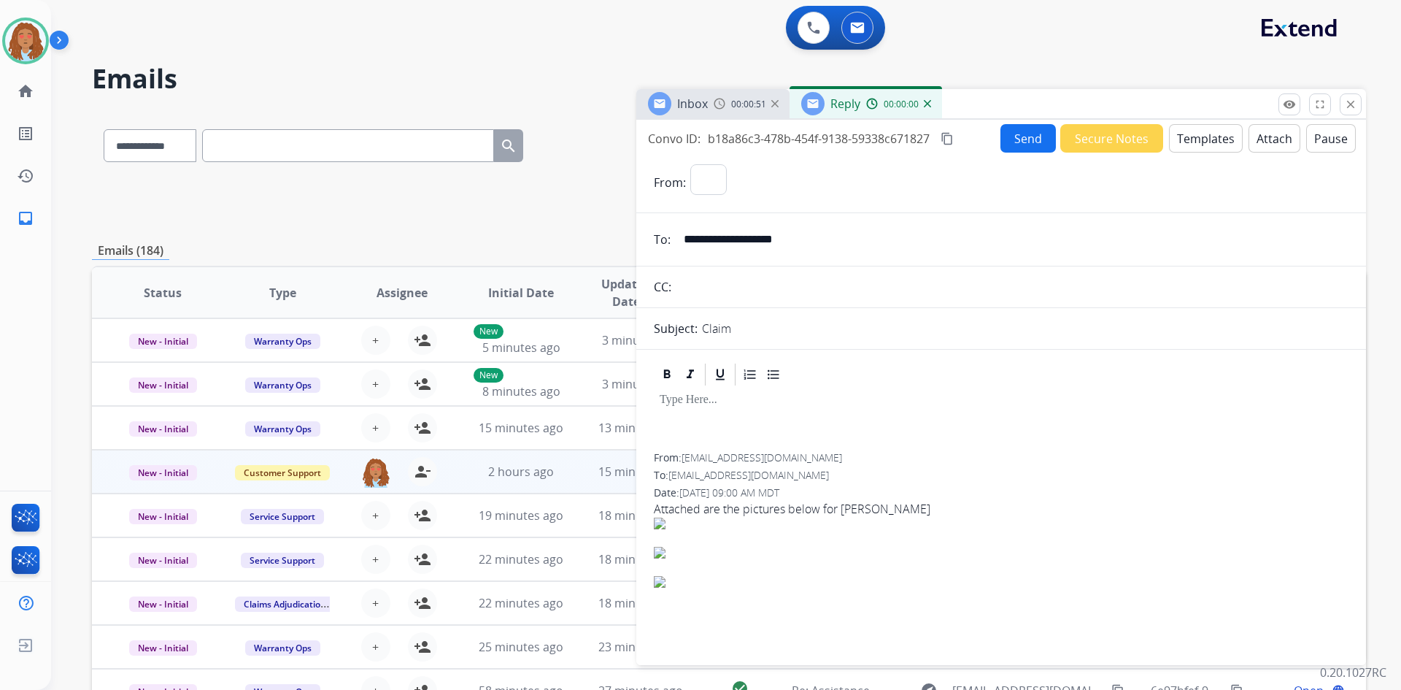
select select "**********"
click at [703, 428] on div at bounding box center [1001, 420] width 695 height 66
click at [1195, 136] on button "Templates" at bounding box center [1206, 138] width 74 height 28
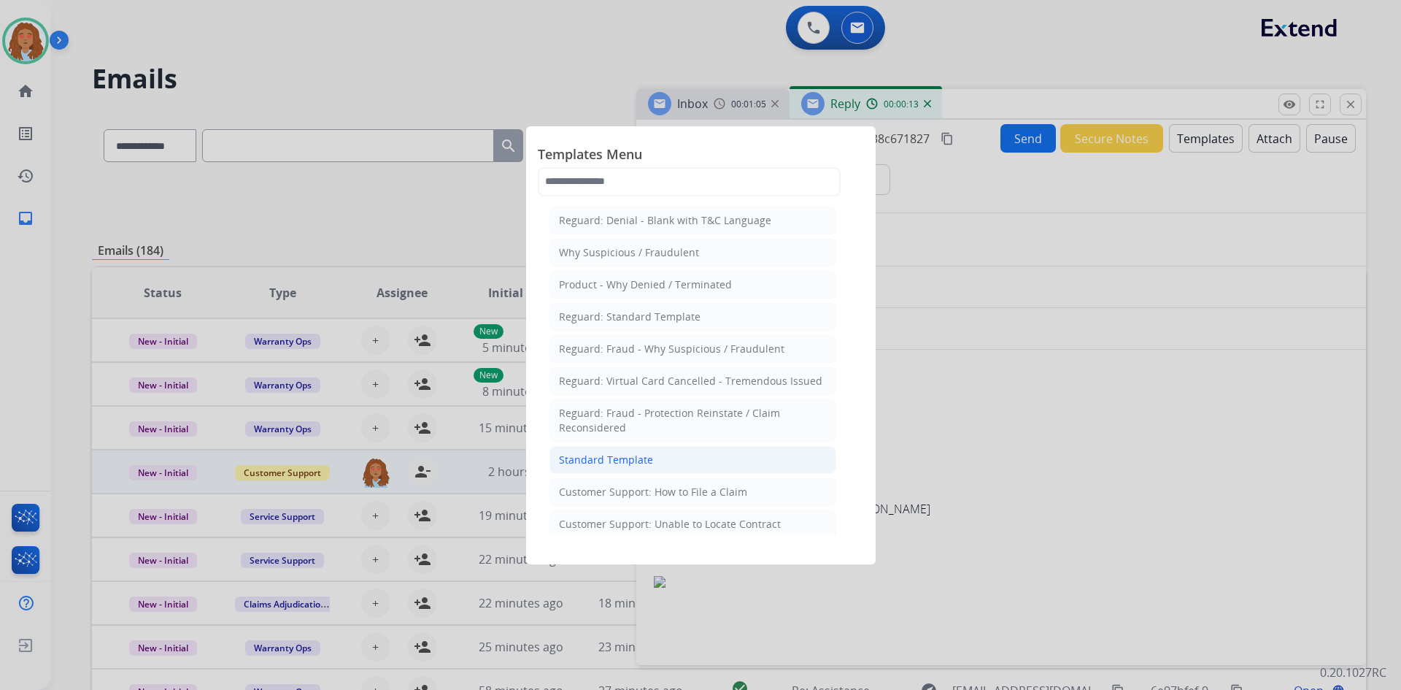
click at [645, 461] on div "Standard Template" at bounding box center [606, 459] width 94 height 15
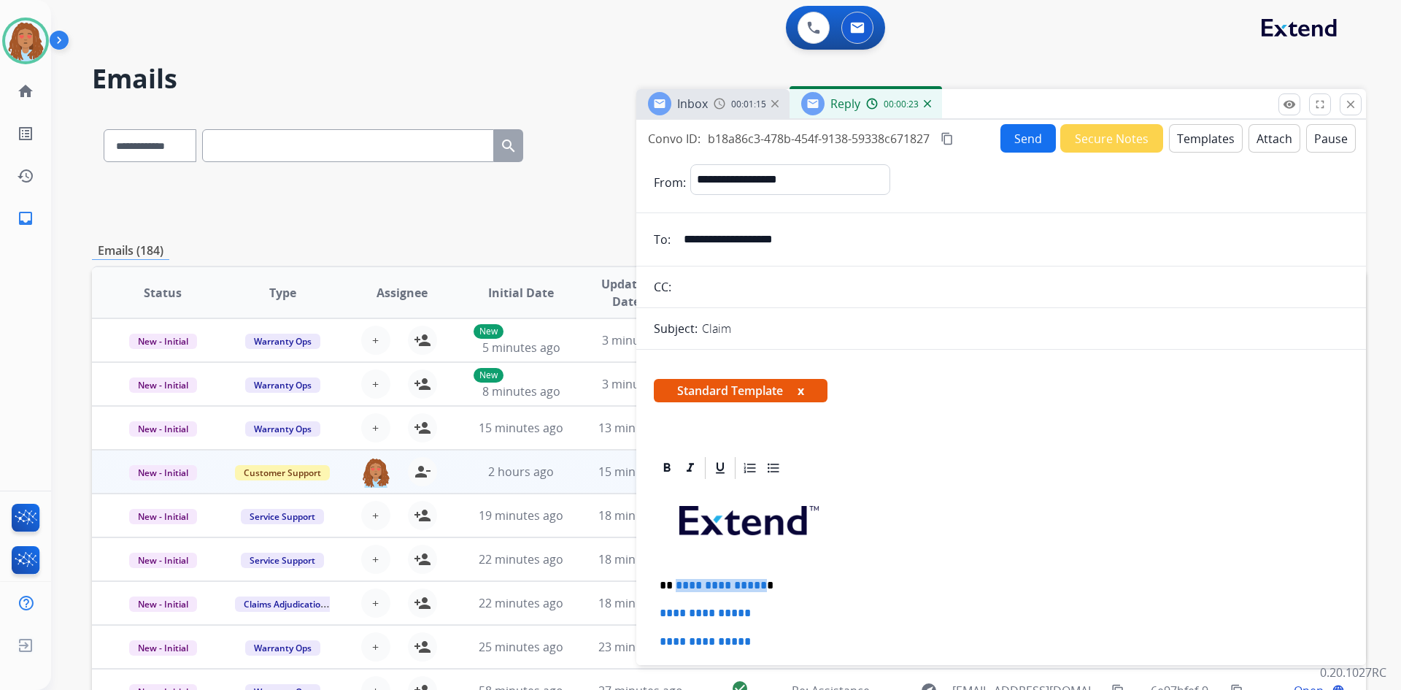
drag, startPoint x: 758, startPoint y: 584, endPoint x: 674, endPoint y: 587, distance: 84.0
click at [674, 587] on p "**********" at bounding box center [995, 585] width 671 height 13
drag, startPoint x: 772, startPoint y: 618, endPoint x: 649, endPoint y: 614, distance: 122.7
drag, startPoint x: 763, startPoint y: 641, endPoint x: 657, endPoint y: 635, distance: 105.2
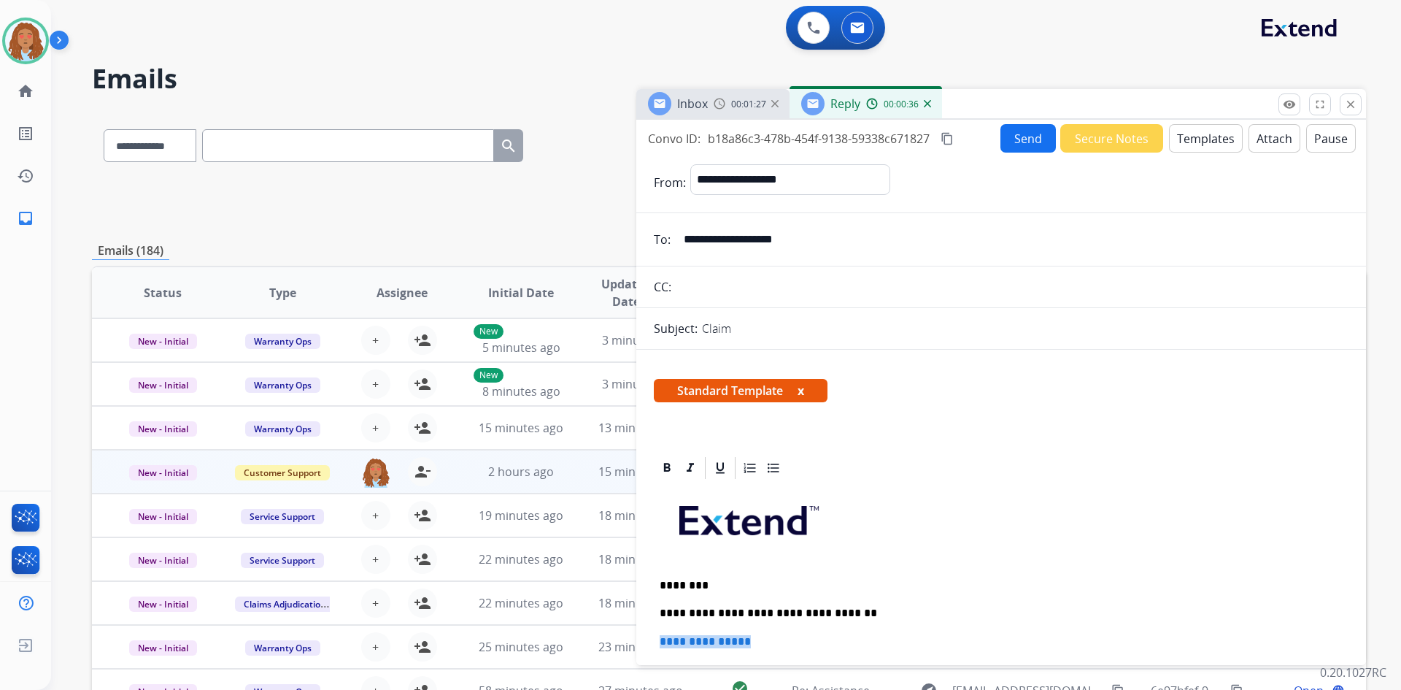
click at [862, 616] on p "**********" at bounding box center [995, 612] width 671 height 13
click at [786, 647] on p "**********" at bounding box center [1001, 641] width 683 height 13
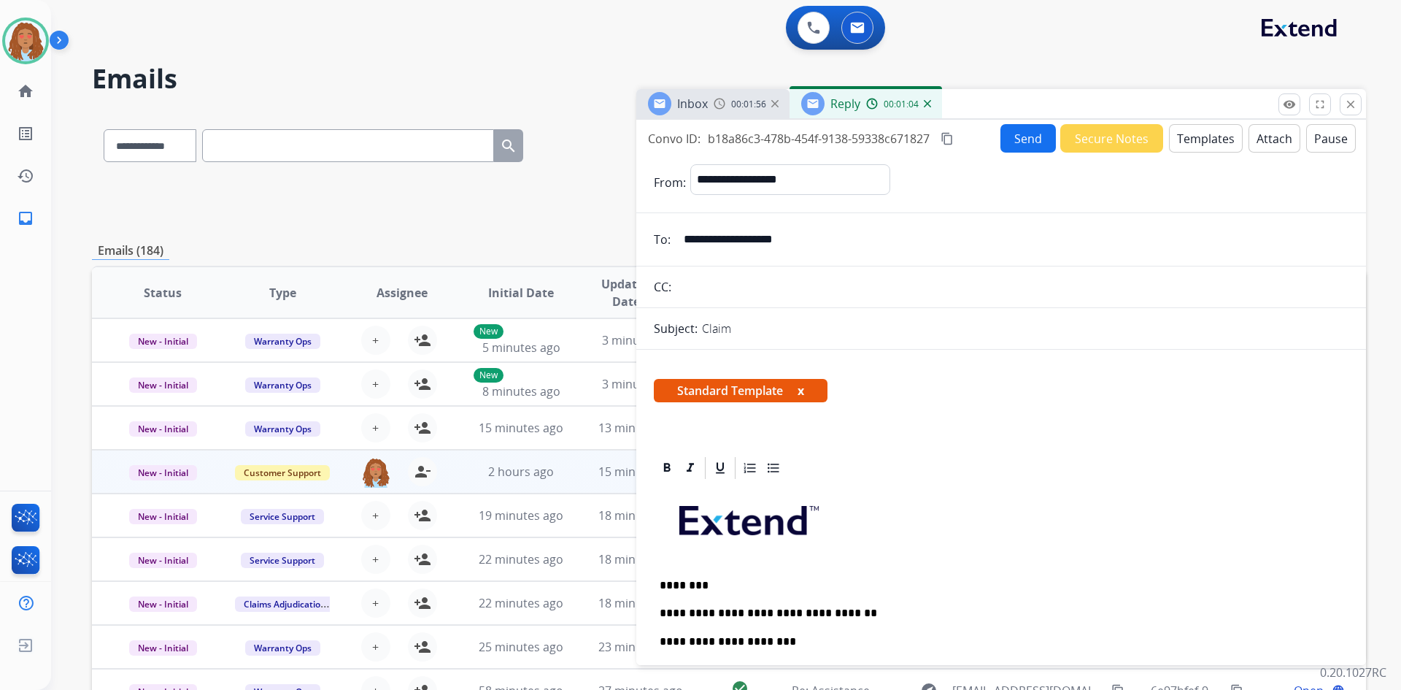
click at [792, 636] on p "**********" at bounding box center [995, 641] width 671 height 13
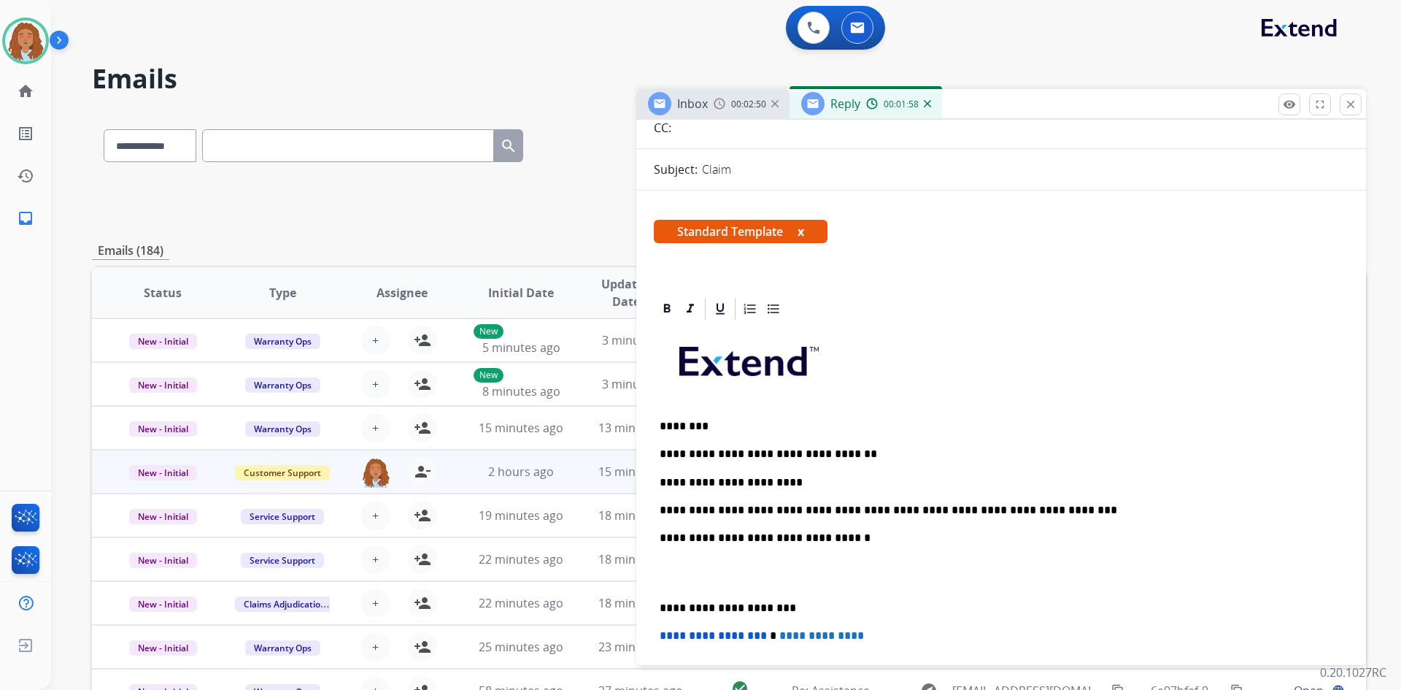
scroll to position [233, 0]
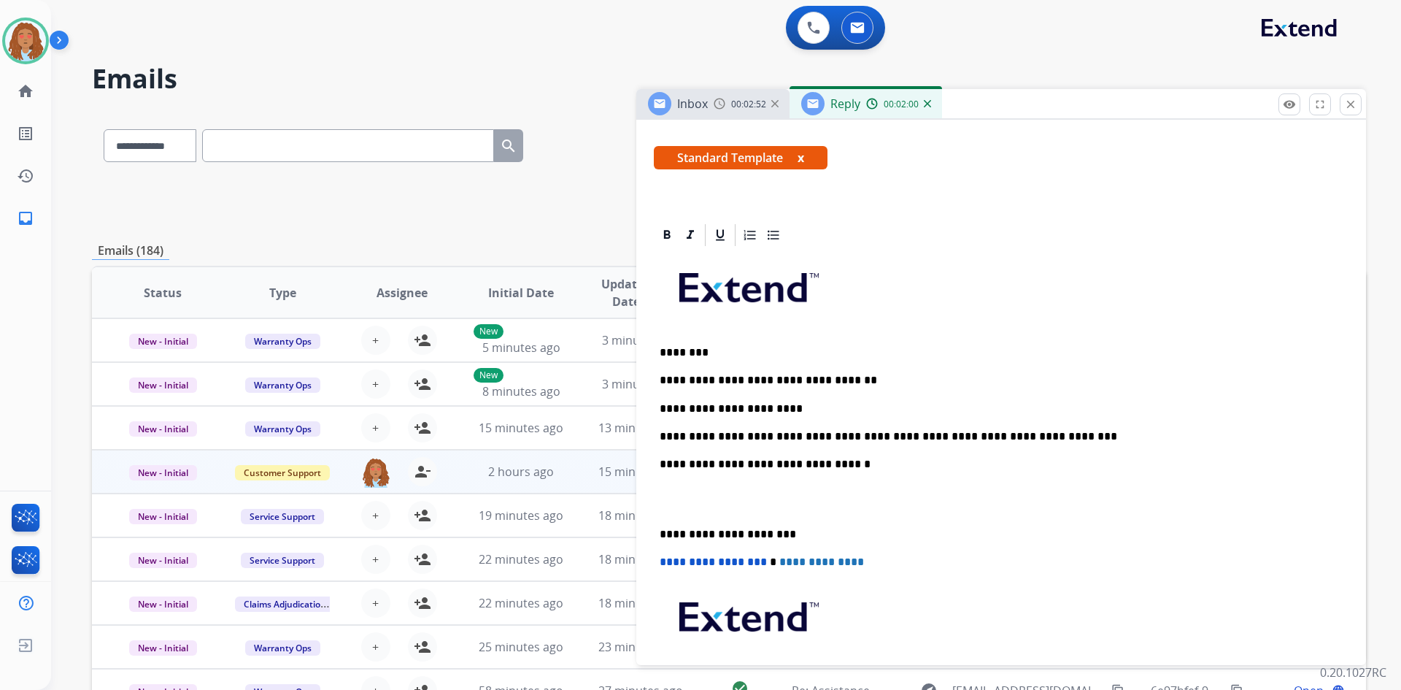
click at [660, 533] on p "**********" at bounding box center [995, 534] width 671 height 13
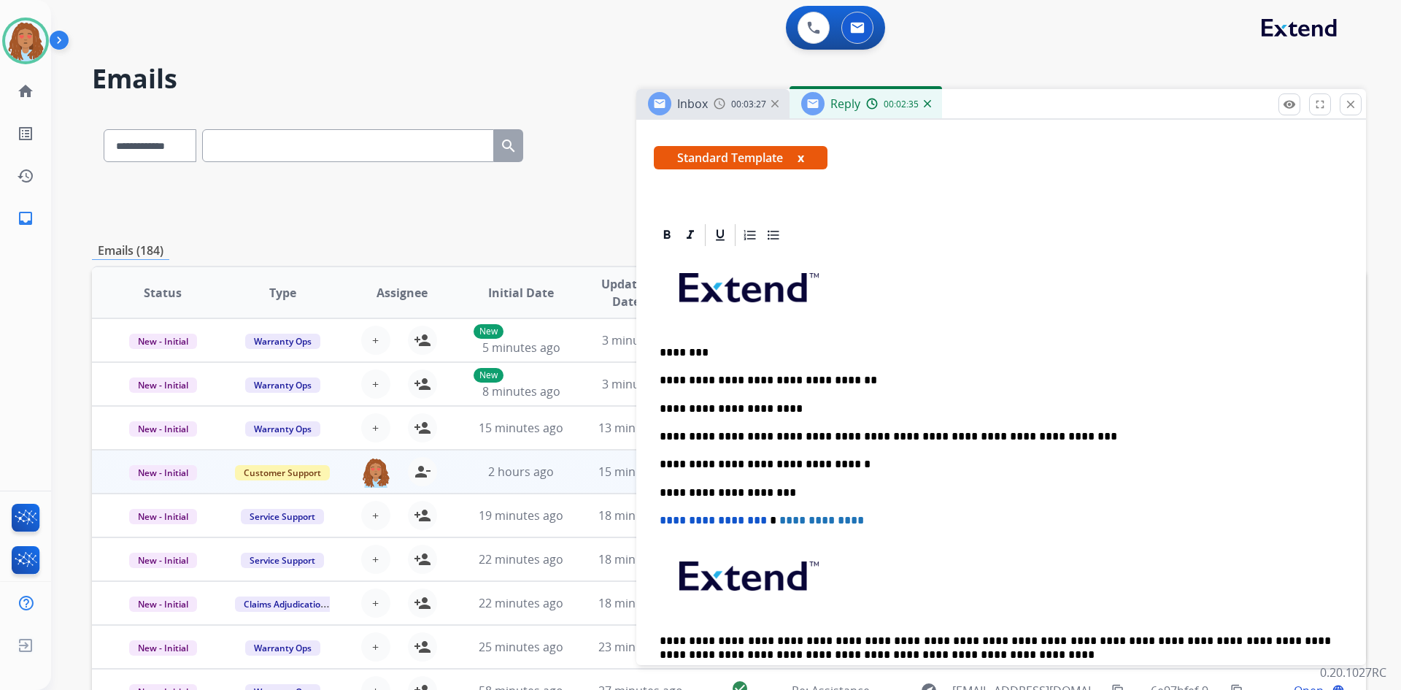
click at [1043, 439] on p "**********" at bounding box center [995, 436] width 671 height 13
click at [776, 411] on p "**********" at bounding box center [995, 408] width 671 height 13
click at [724, 439] on p "**********" at bounding box center [995, 436] width 671 height 13
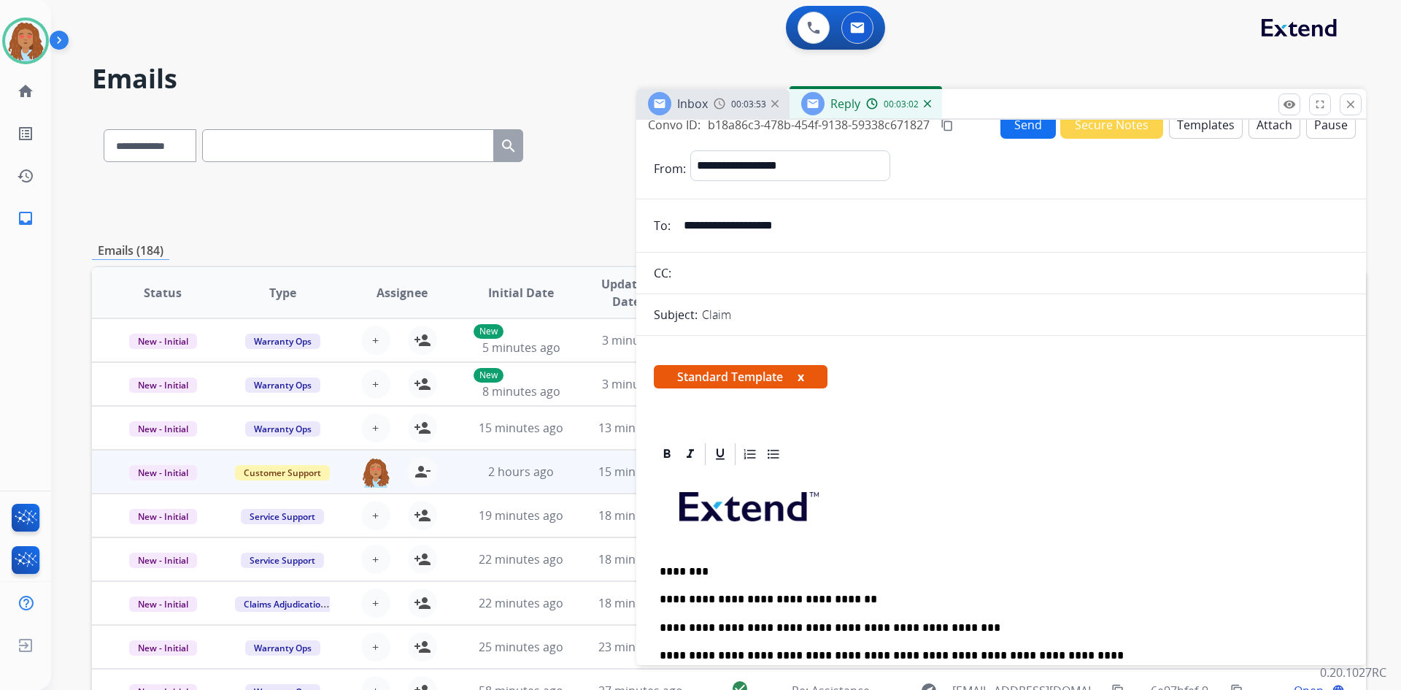
scroll to position [0, 0]
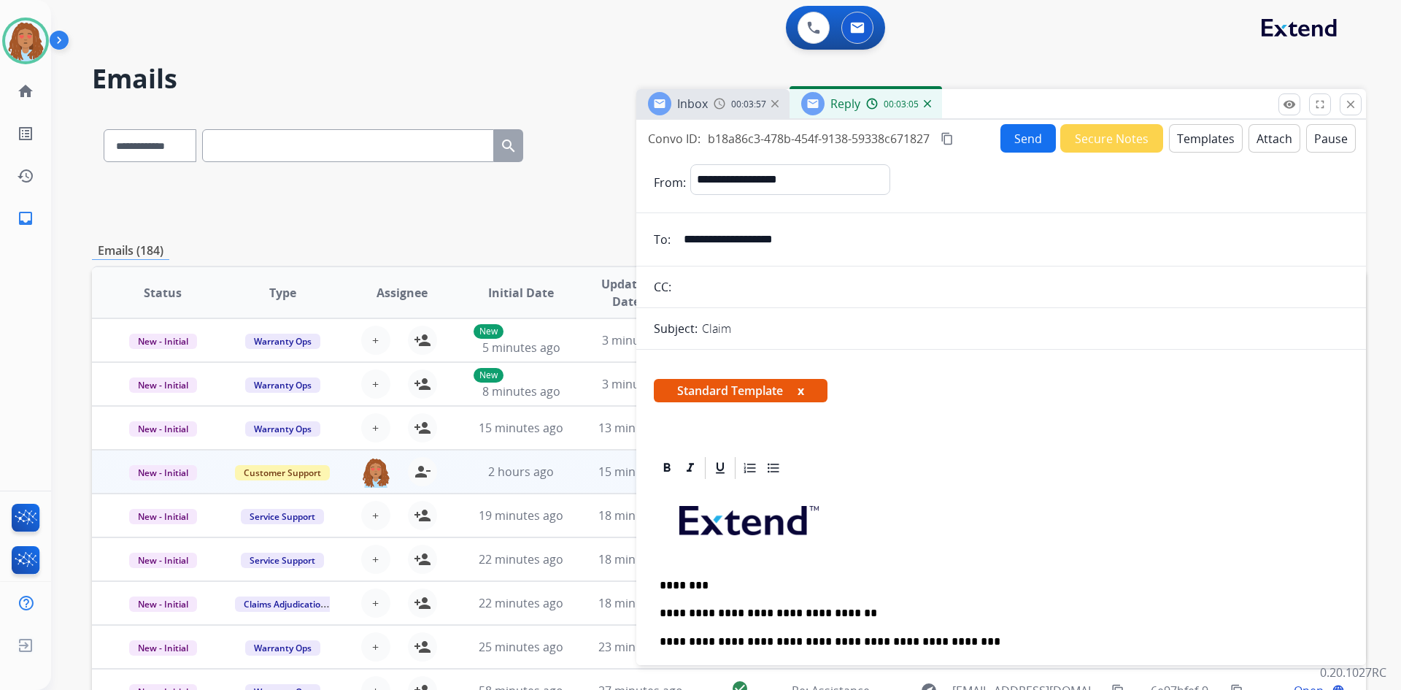
click at [1019, 139] on button "Send" at bounding box center [1027, 138] width 55 height 28
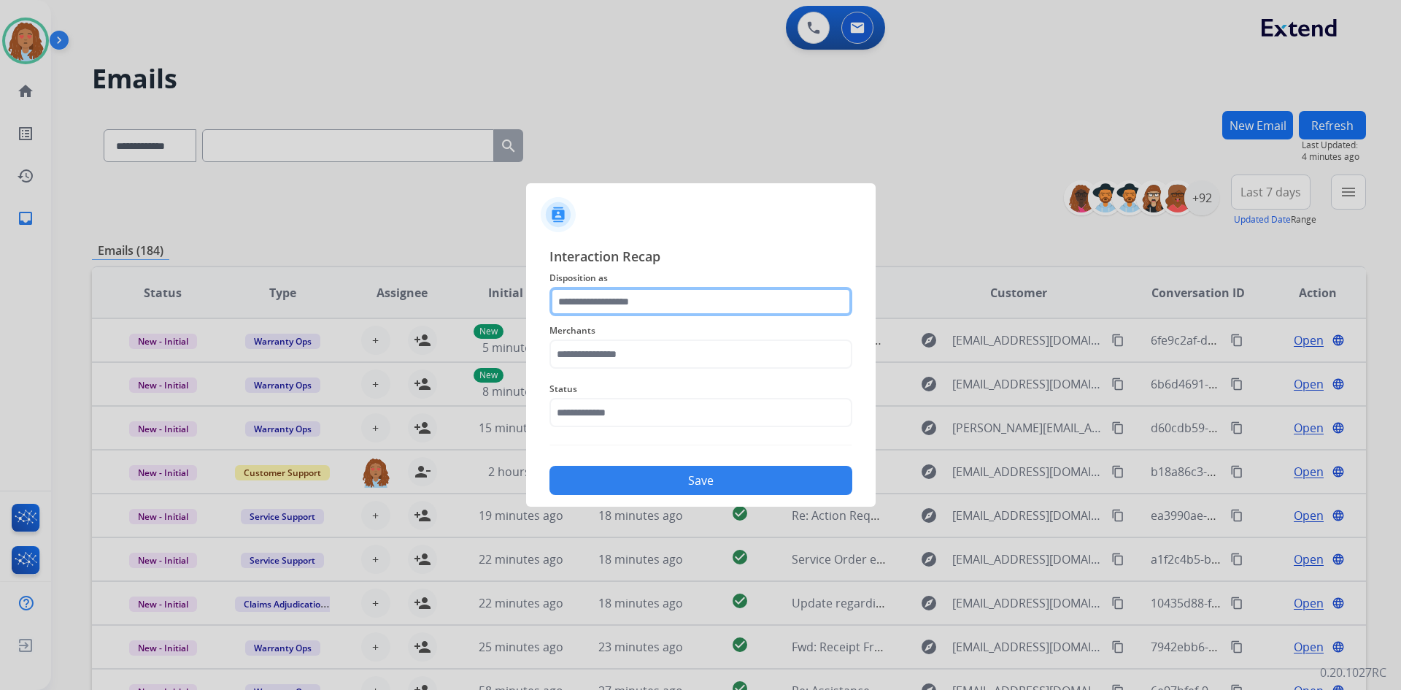
click at [753, 300] on input "text" at bounding box center [700, 301] width 303 height 29
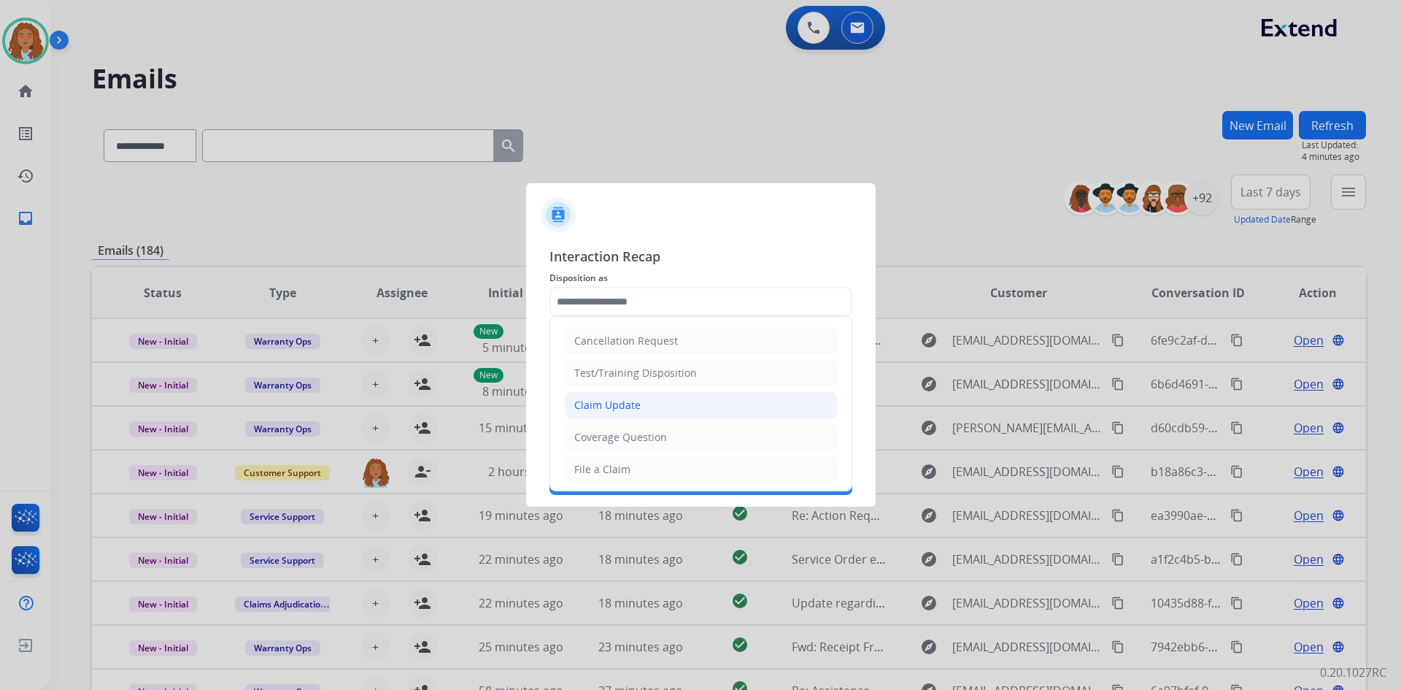
click at [651, 404] on li "Claim Update" at bounding box center [701, 405] width 272 height 28
type input "**********"
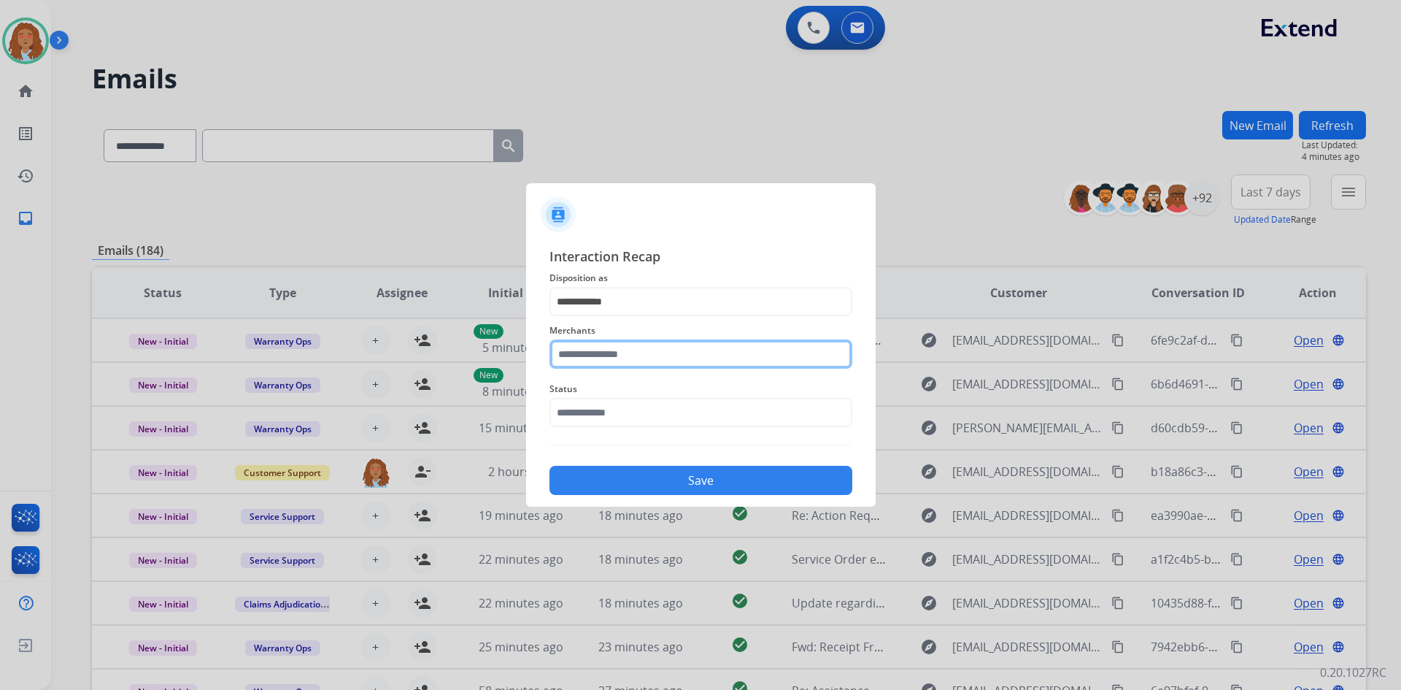
click at [624, 361] on input "text" at bounding box center [700, 353] width 303 height 29
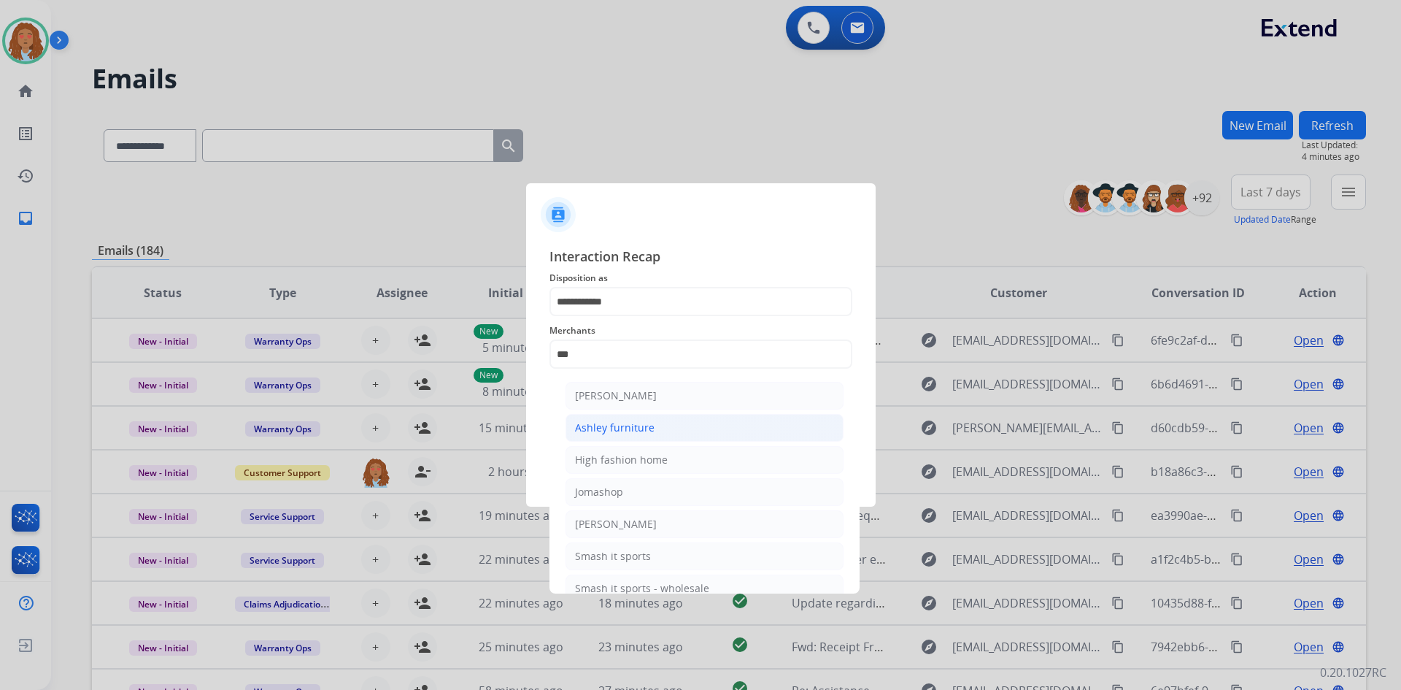
click at [617, 432] on div "Ashley furniture" at bounding box center [615, 427] width 80 height 15
type input "**********"
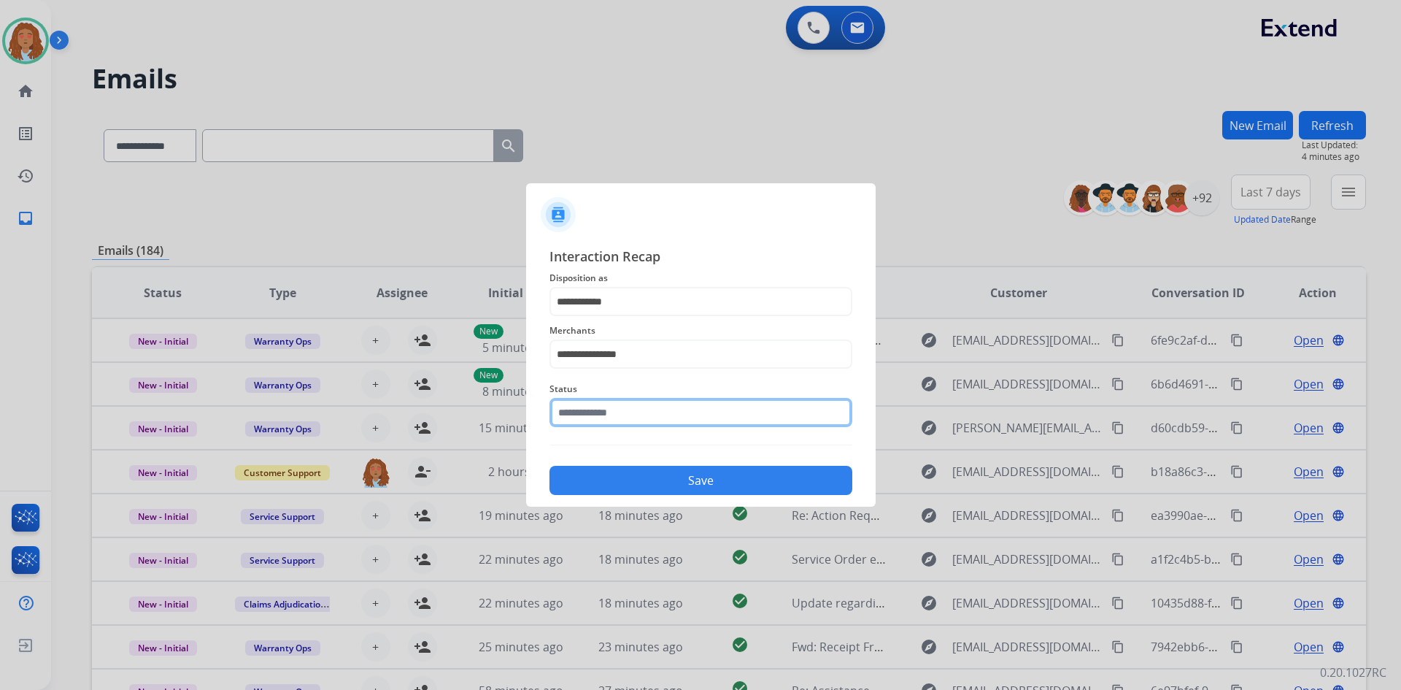
click at [611, 414] on input "text" at bounding box center [700, 412] width 303 height 29
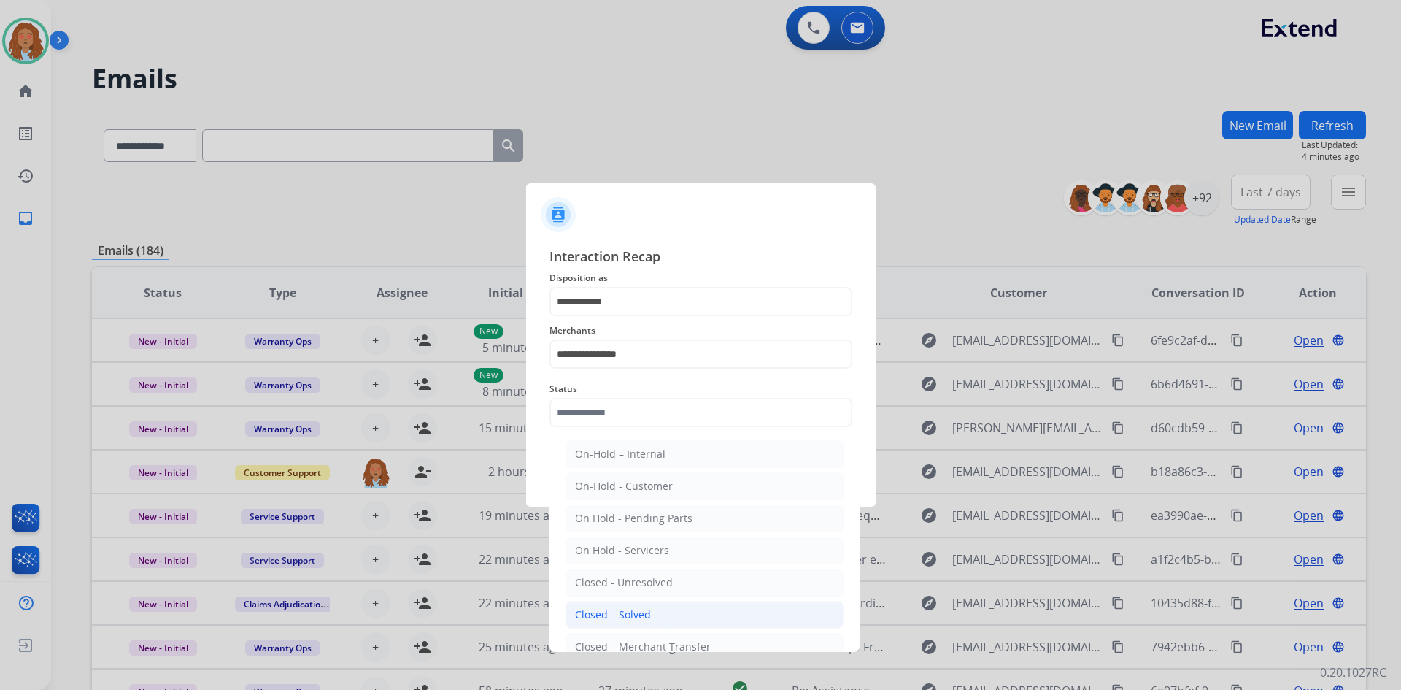
click at [643, 621] on div "Closed – Solved" at bounding box center [613, 614] width 76 height 15
type input "**********"
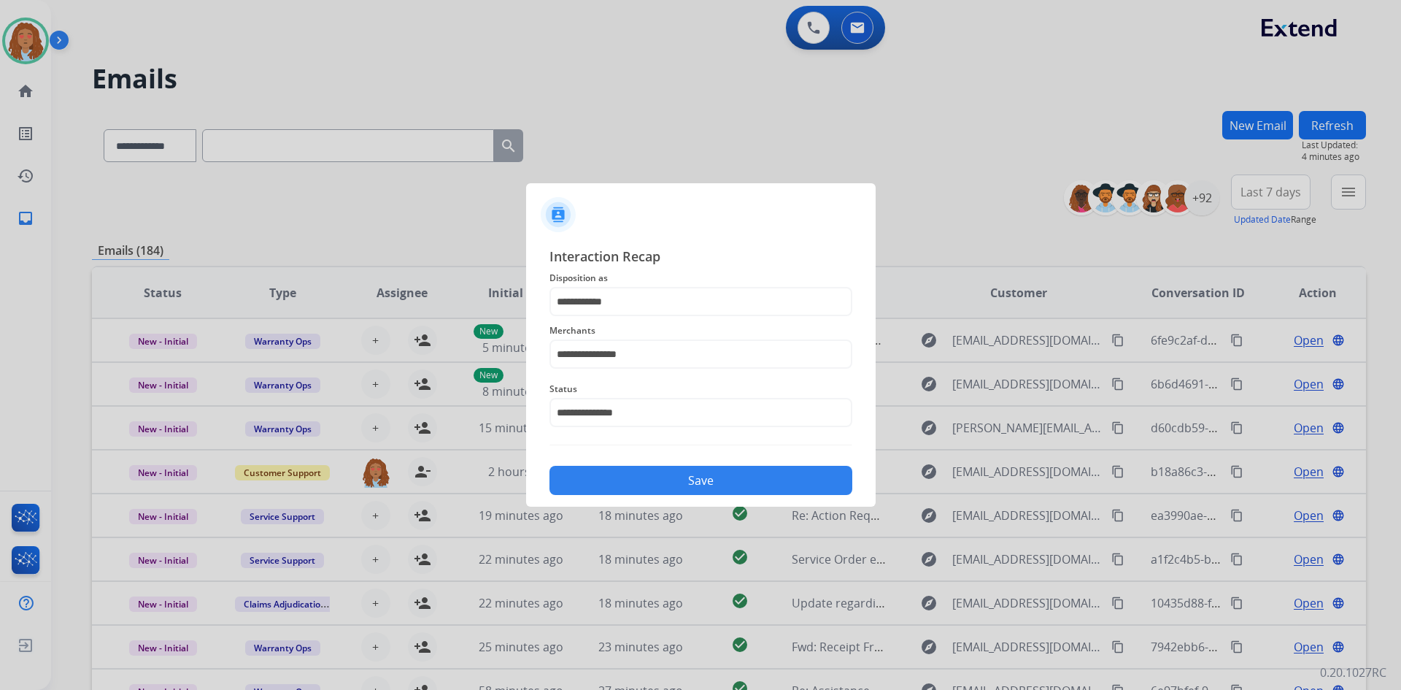
click at [679, 481] on button "Save" at bounding box center [700, 480] width 303 height 29
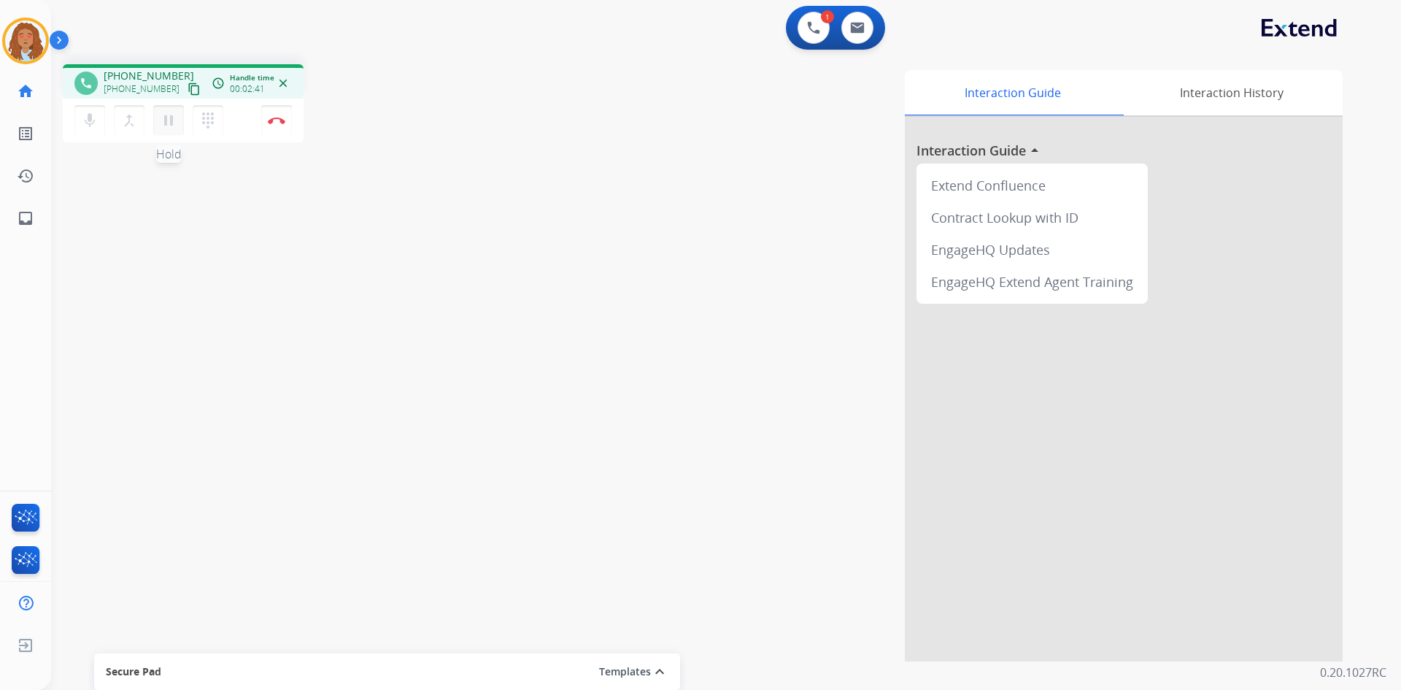
click at [171, 119] on mat-icon "pause" at bounding box center [169, 121] width 18 height 18
click at [165, 123] on mat-icon "play_arrow" at bounding box center [169, 121] width 18 height 18
click at [163, 122] on mat-icon "pause" at bounding box center [169, 121] width 18 height 18
click at [169, 132] on button "play_arrow Hold" at bounding box center [168, 120] width 31 height 31
click at [283, 130] on button "Disconnect" at bounding box center [276, 120] width 31 height 31
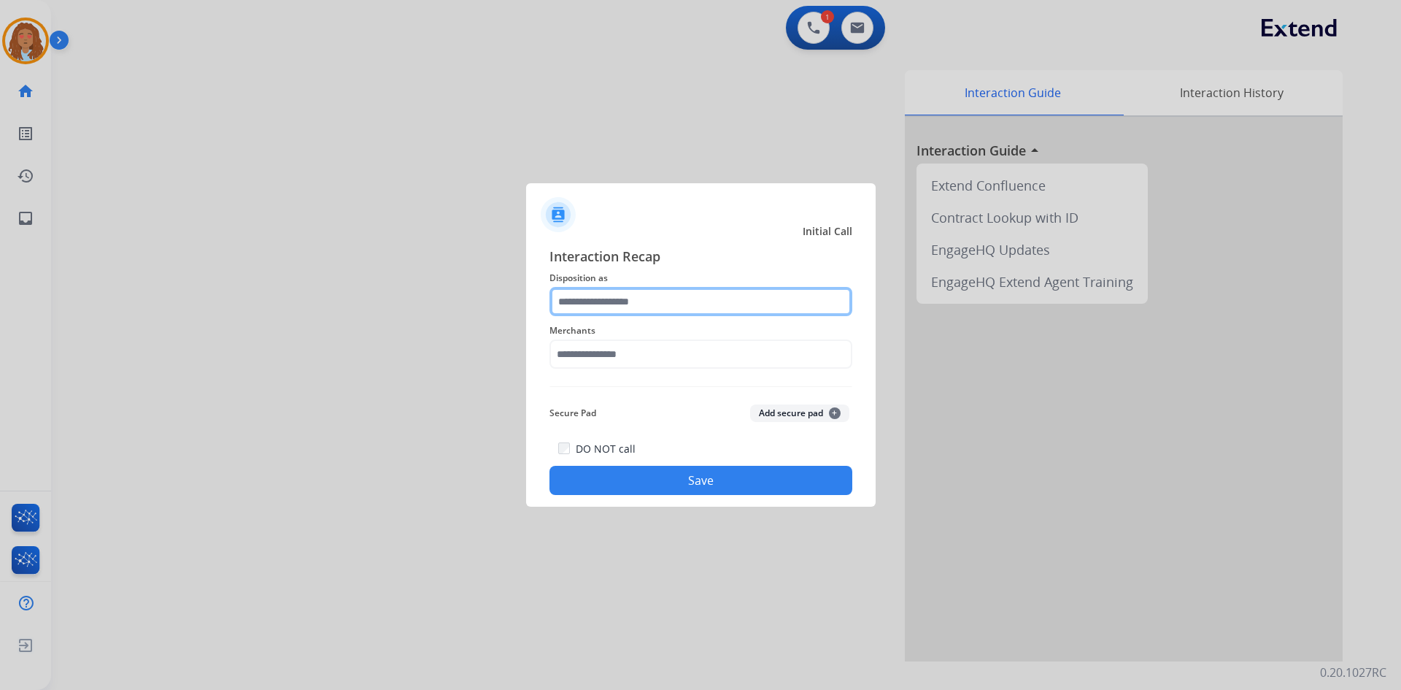
click at [701, 308] on input "text" at bounding box center [700, 301] width 303 height 29
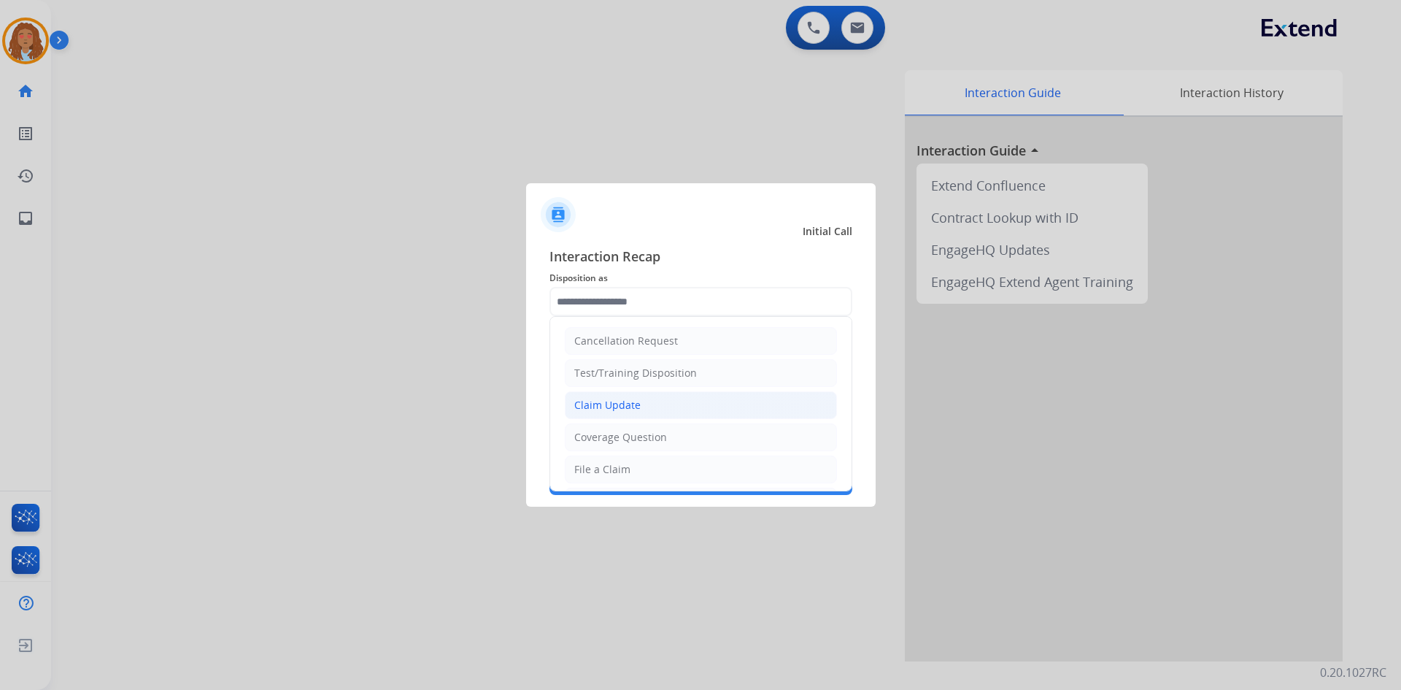
click at [631, 414] on li "Claim Update" at bounding box center [701, 405] width 272 height 28
type input "**********"
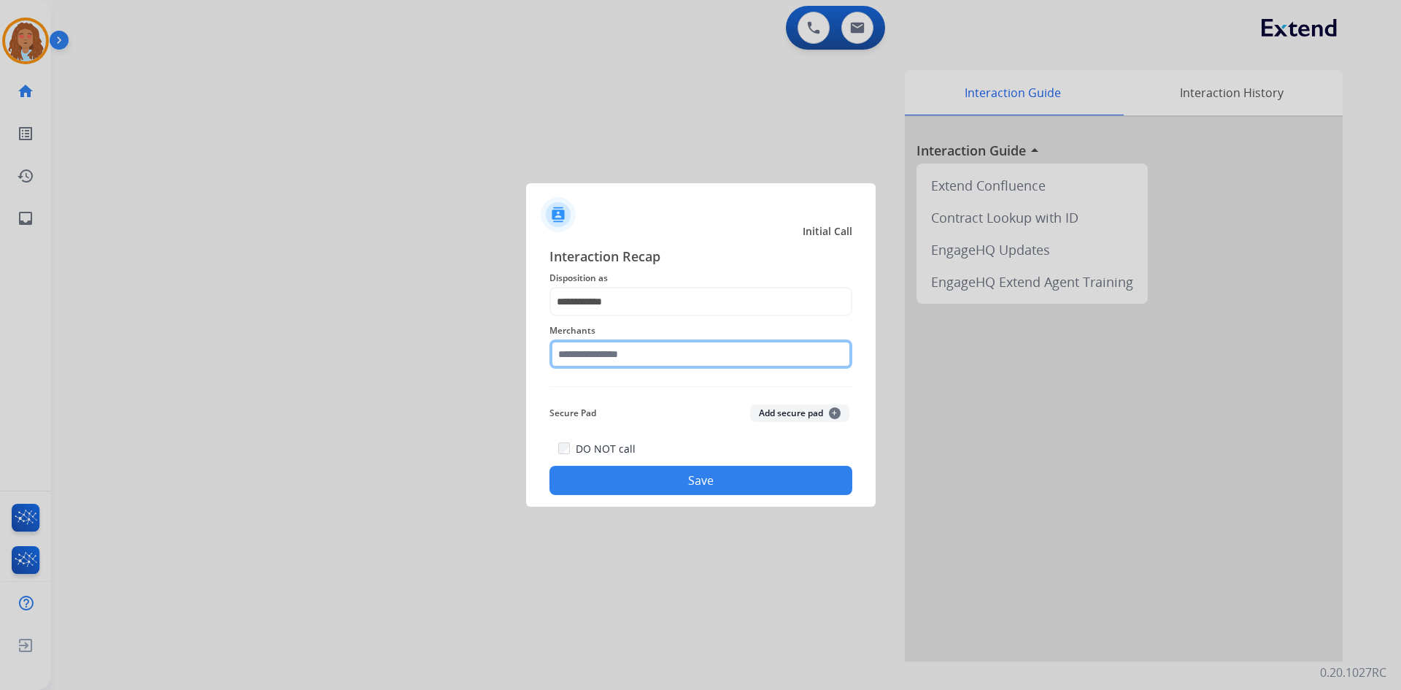
click at [614, 361] on input "text" at bounding box center [700, 353] width 303 height 29
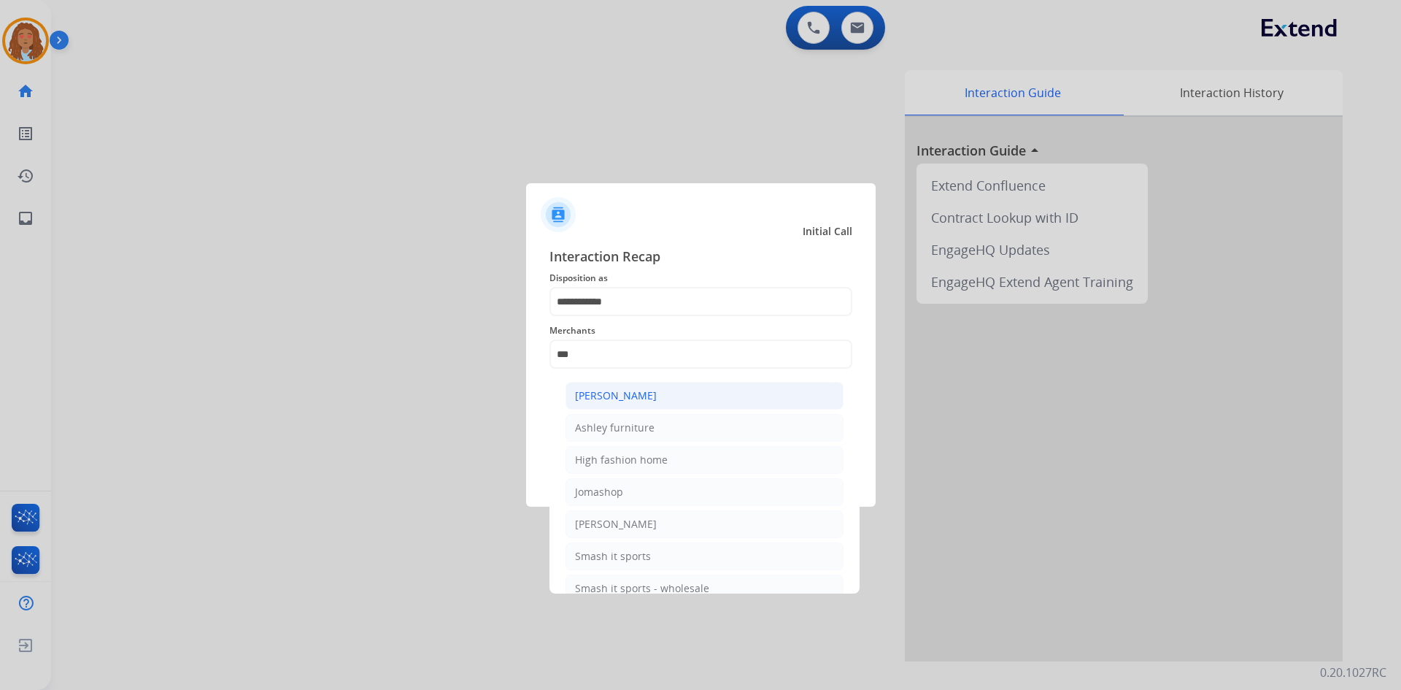
click at [632, 396] on div "Ashley - Reguard" at bounding box center [616, 395] width 82 height 15
type input "**********"
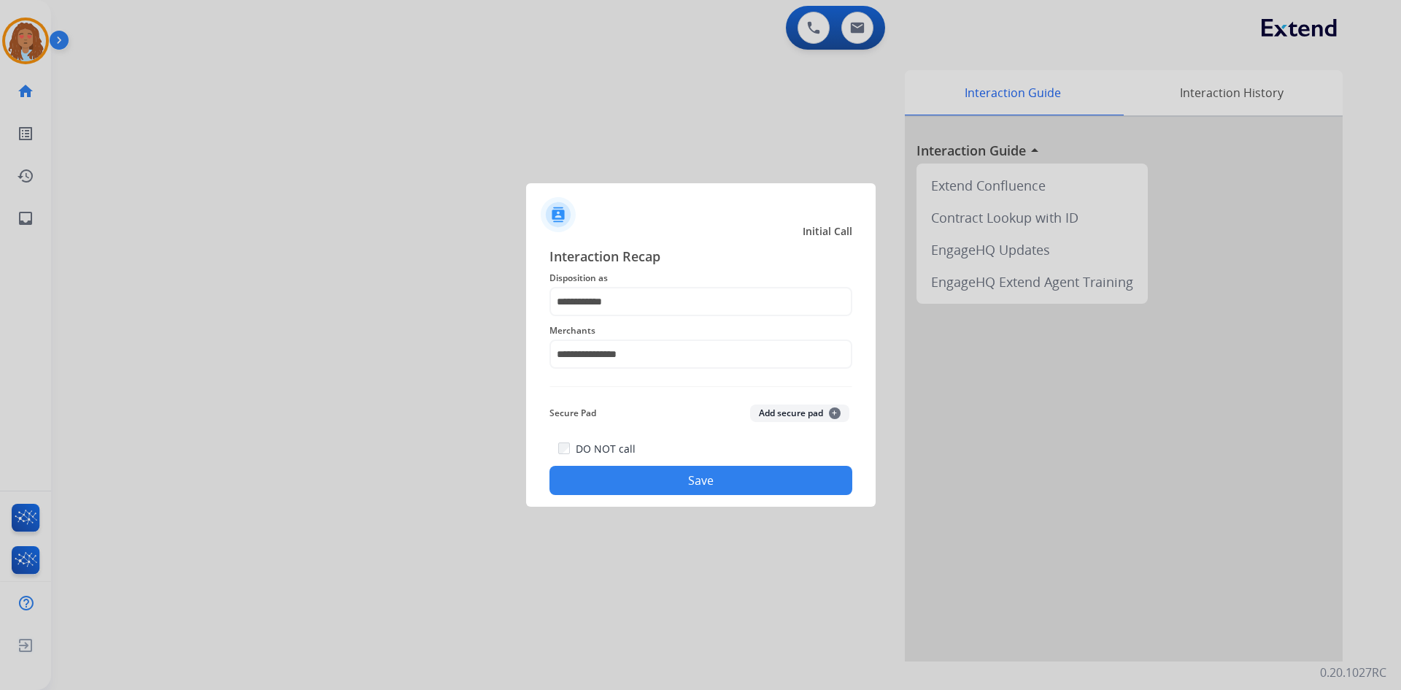
click at [701, 477] on button "Save" at bounding box center [700, 480] width 303 height 29
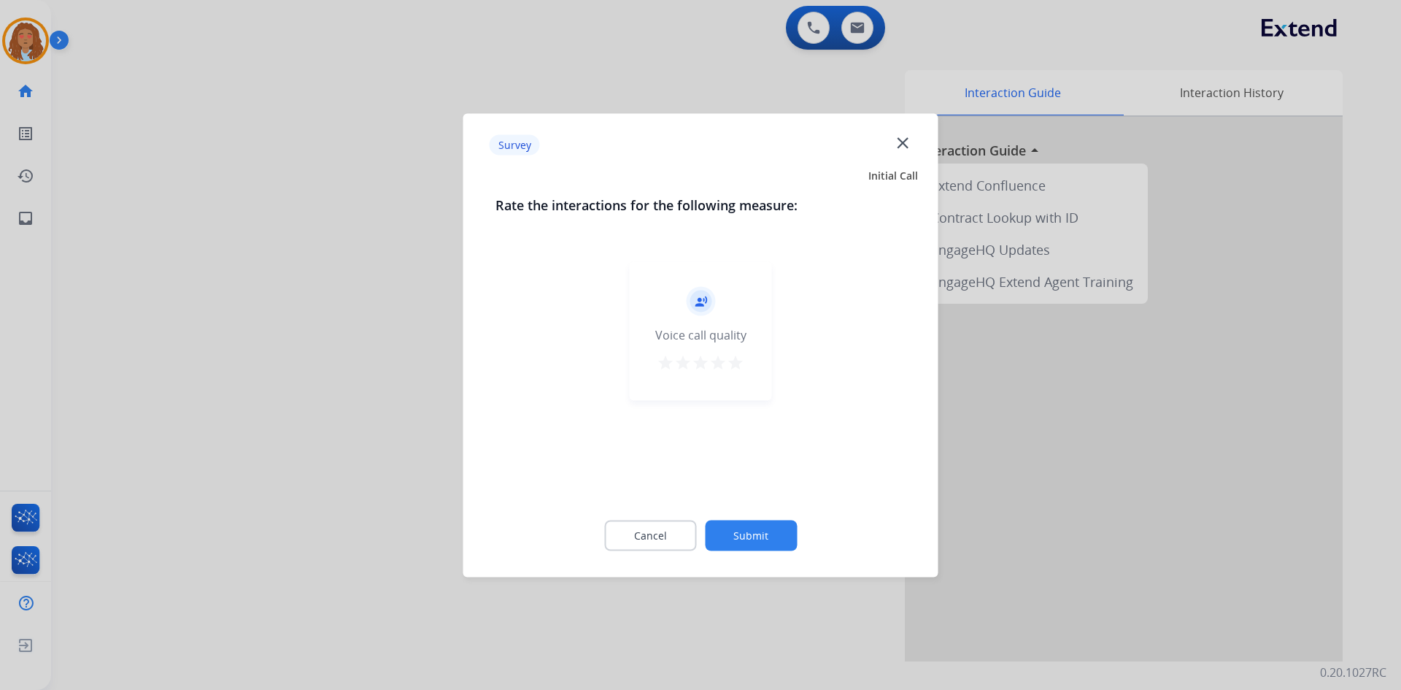
click at [741, 357] on mat-icon "star" at bounding box center [736, 362] width 18 height 18
click at [766, 524] on button "Submit" at bounding box center [751, 535] width 92 height 31
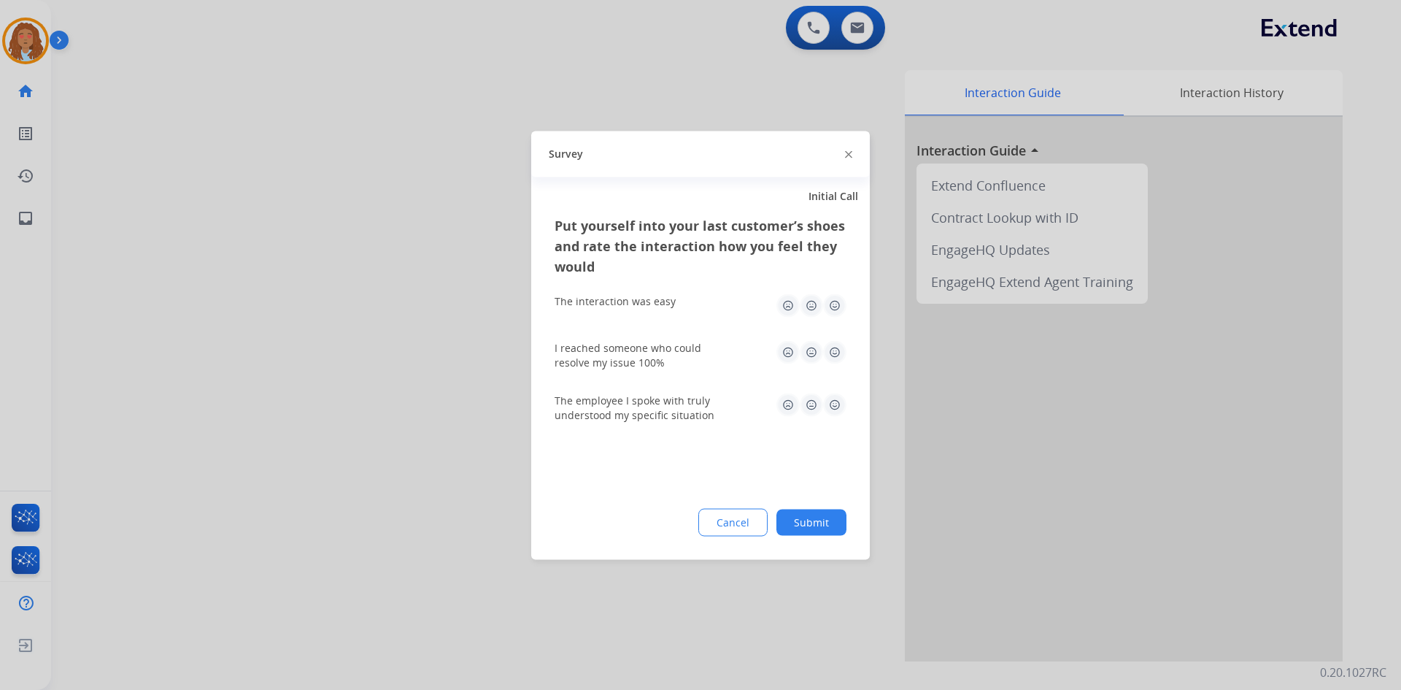
click at [833, 315] on img at bounding box center [834, 304] width 23 height 23
click at [834, 341] on img at bounding box center [834, 351] width 23 height 23
click at [838, 398] on img at bounding box center [834, 404] width 23 height 23
click at [818, 517] on button "Submit" at bounding box center [811, 522] width 70 height 26
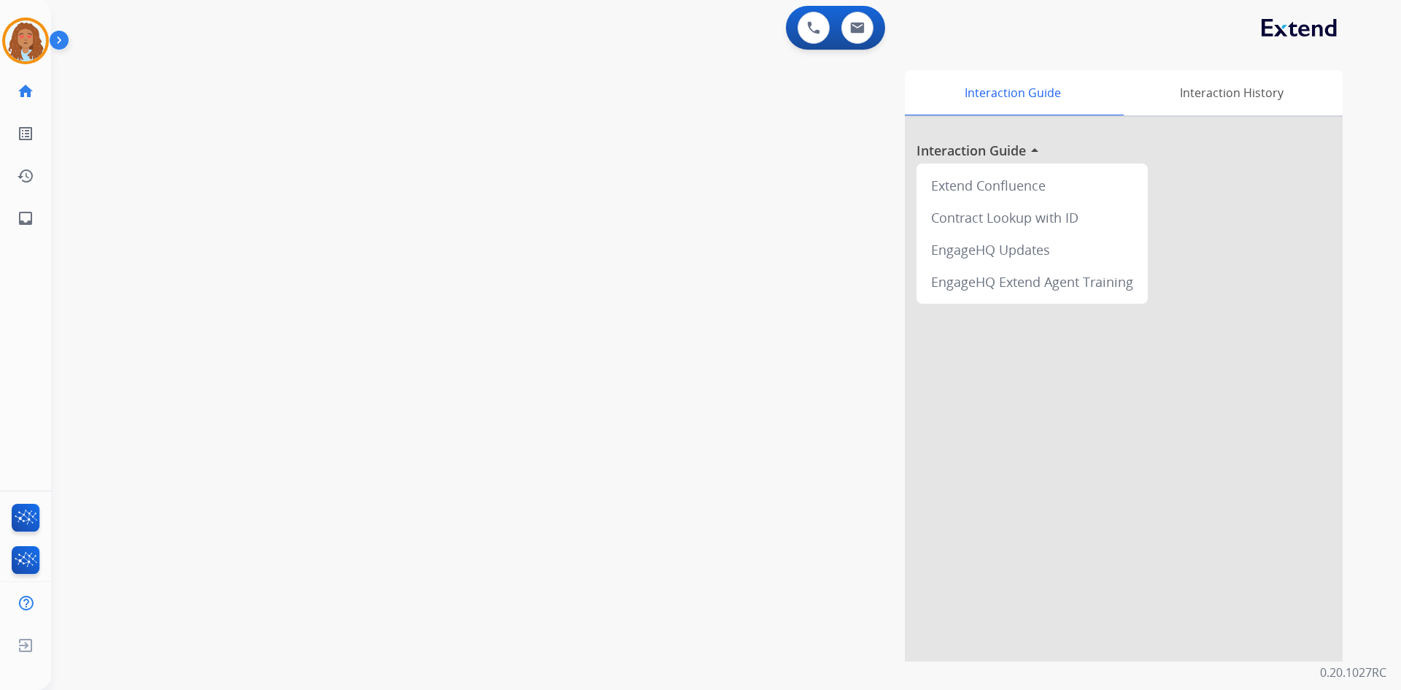
drag, startPoint x: 736, startPoint y: 91, endPoint x: 776, endPoint y: 100, distance: 41.1
click at [761, 95] on div "Interaction Guide Interaction History Interaction Guide arrow_drop_up Extend Co…" at bounding box center [913, 365] width 860 height 591
click at [27, 227] on link "inbox Emails" at bounding box center [25, 218] width 41 height 41
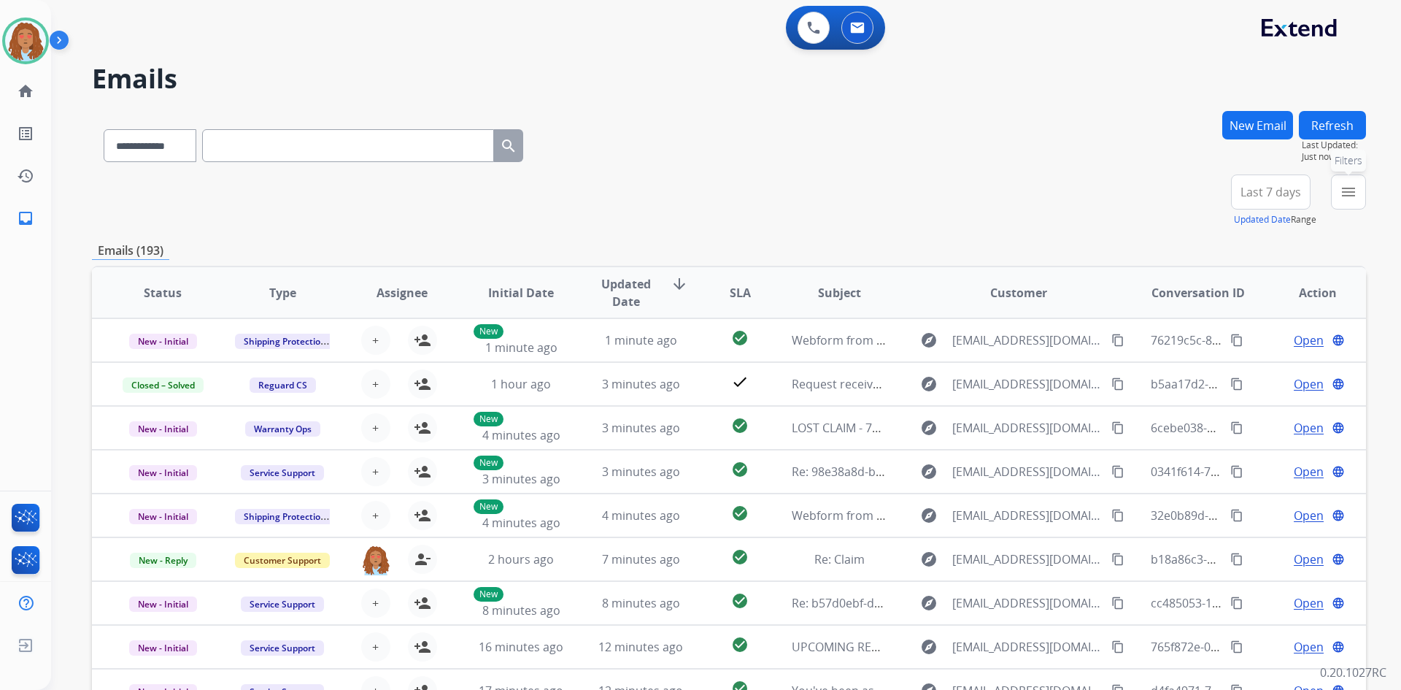
click at [1334, 190] on button "menu Filters" at bounding box center [1348, 191] width 35 height 35
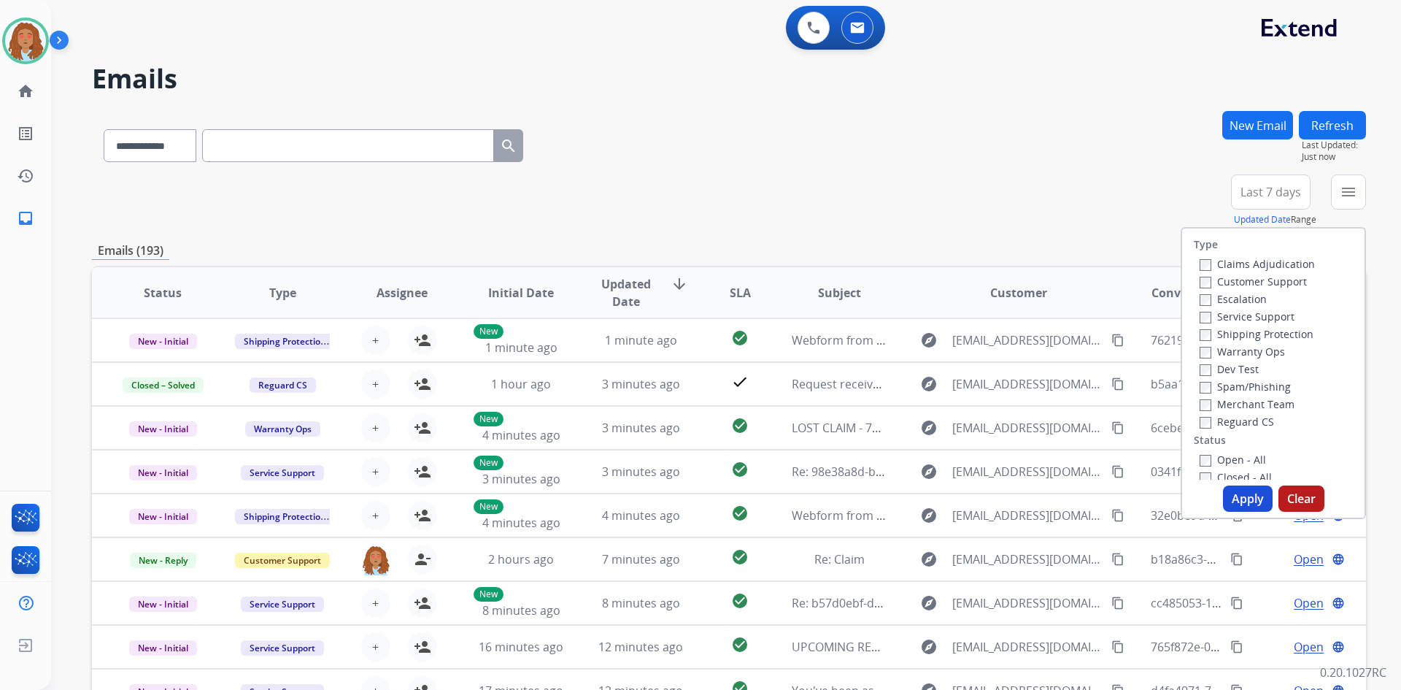
click at [1227, 279] on label "Customer Support" at bounding box center [1253, 281] width 107 height 14
click at [1226, 335] on label "Shipping Protection" at bounding box center [1257, 334] width 114 height 14
click at [1249, 501] on button "Apply" at bounding box center [1248, 498] width 50 height 26
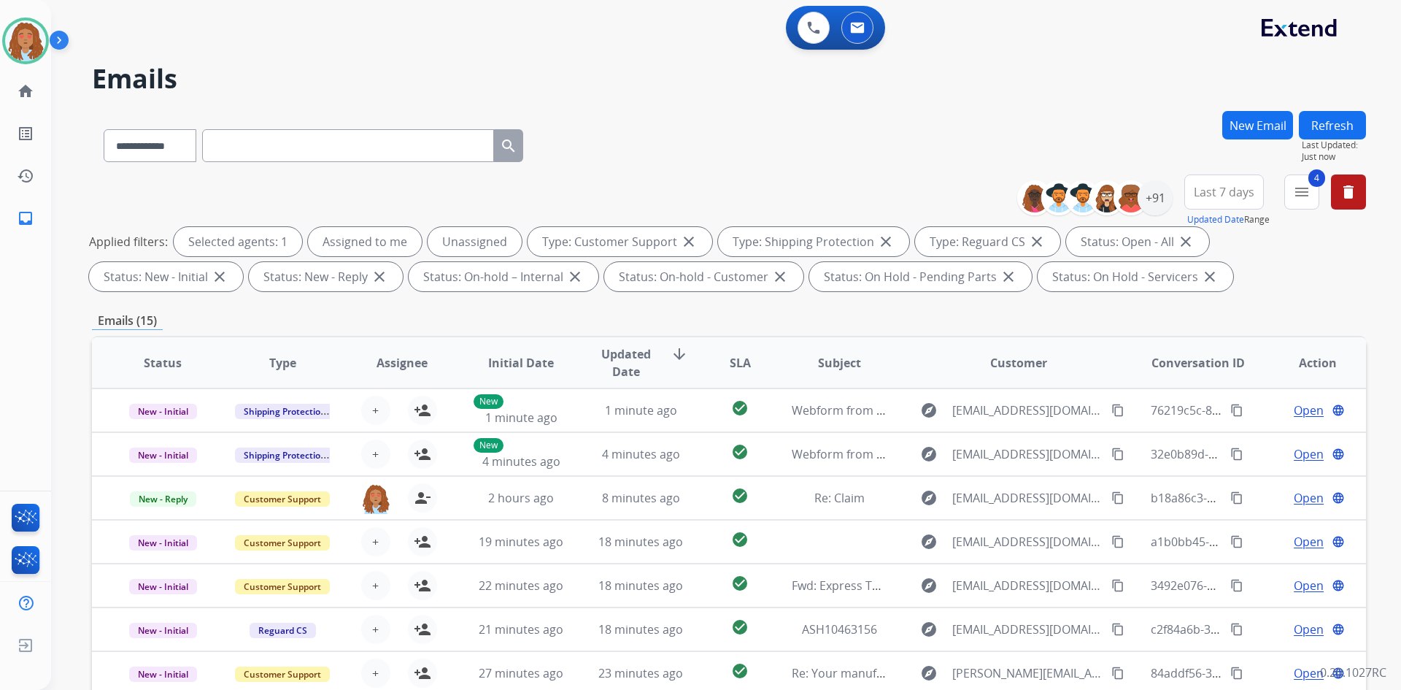
click at [1251, 193] on button "Last 7 days" at bounding box center [1224, 191] width 80 height 35
click at [1221, 374] on div "Last 90 days" at bounding box center [1219, 369] width 80 height 22
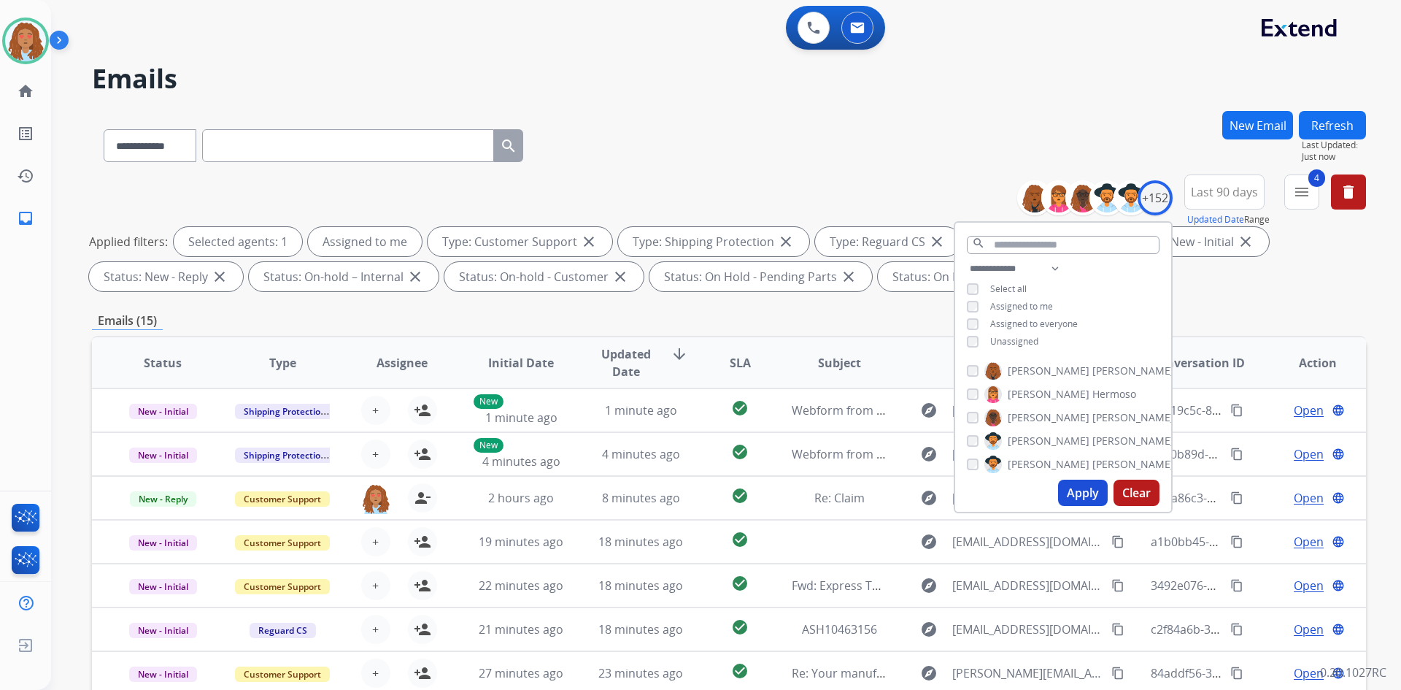
click at [1066, 490] on button "Apply" at bounding box center [1083, 492] width 50 height 26
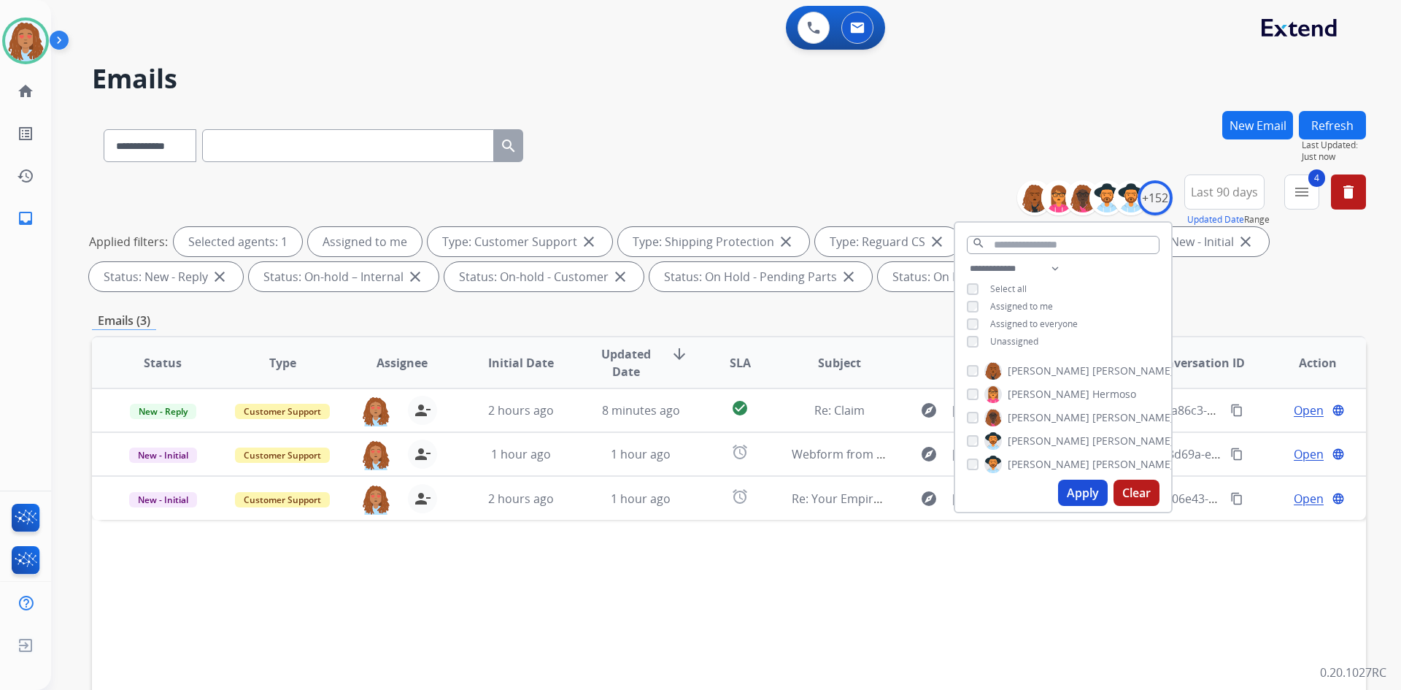
click at [1328, 291] on div "**********" at bounding box center [729, 235] width 1274 height 123
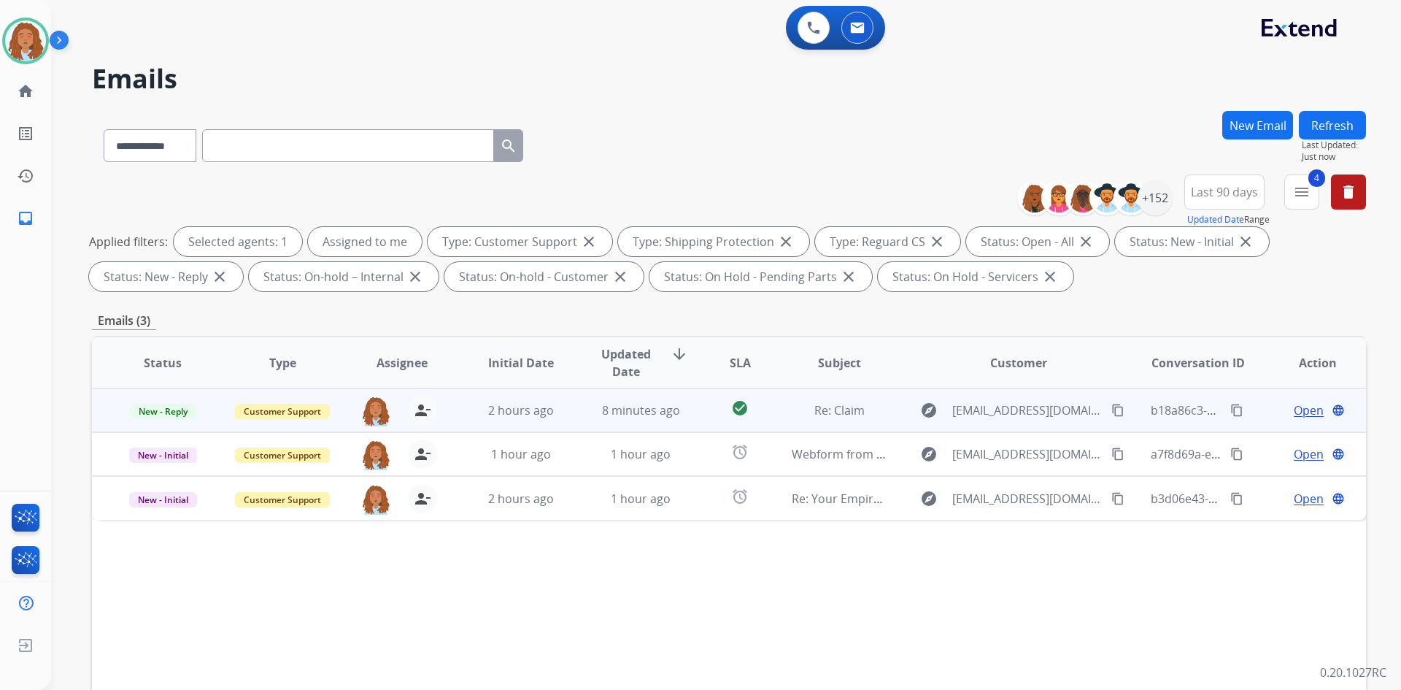
click at [1294, 413] on span "Open" at bounding box center [1309, 410] width 30 height 18
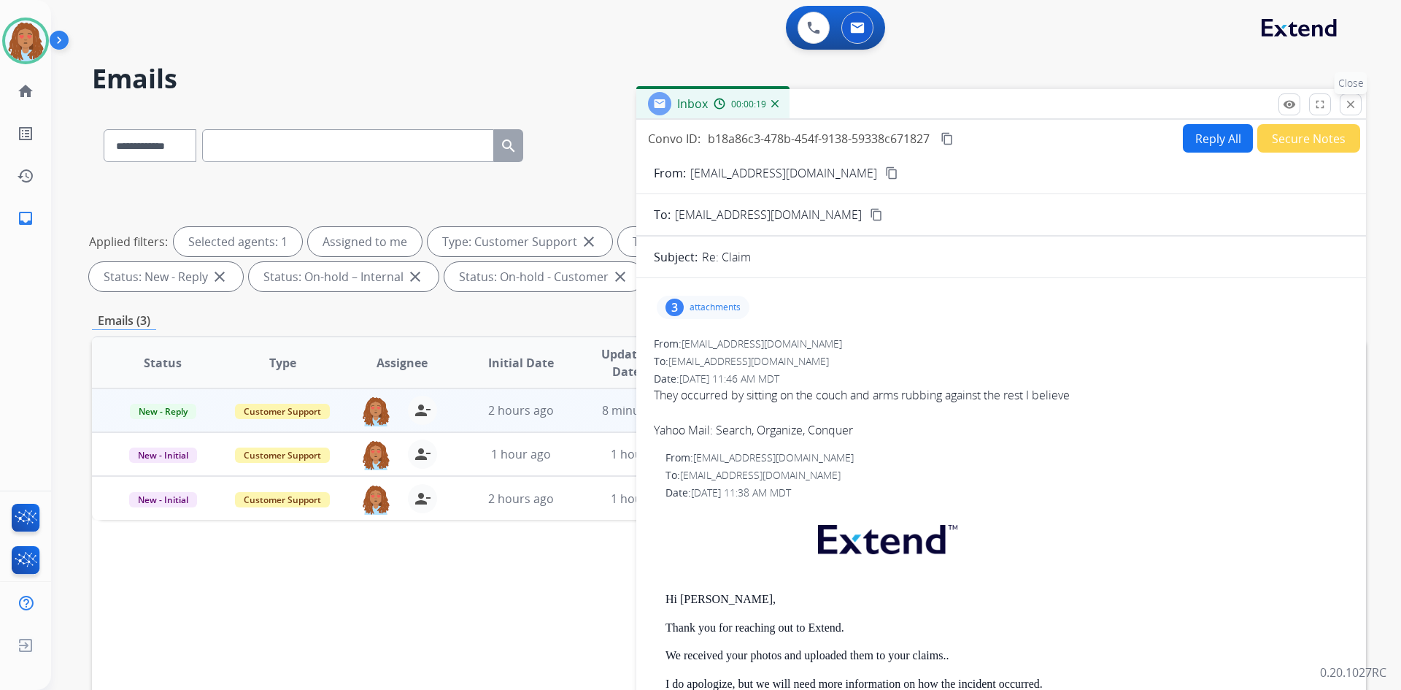
click at [1349, 104] on mat-icon "close" at bounding box center [1350, 104] width 13 height 13
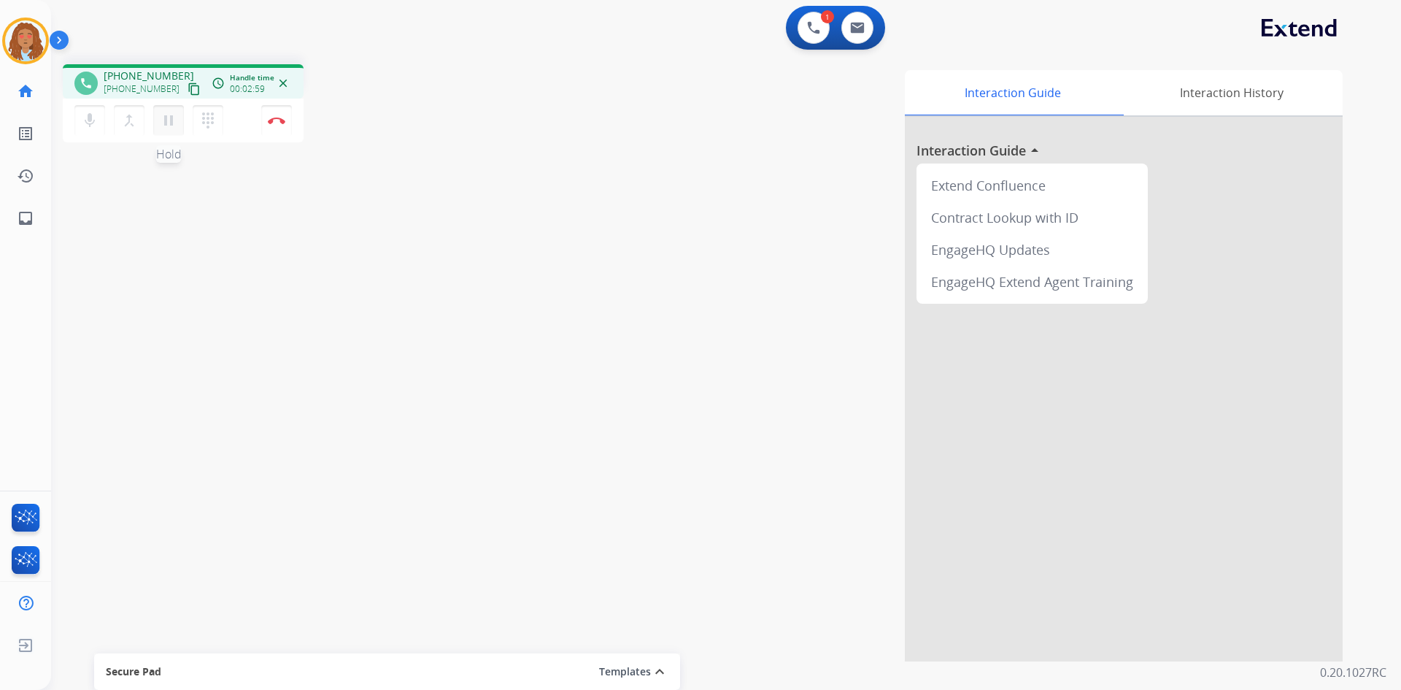
click at [158, 122] on button "pause Hold" at bounding box center [168, 120] width 31 height 31
click at [170, 126] on mat-icon "play_arrow" at bounding box center [169, 121] width 18 height 18
click at [167, 112] on mat-icon "pause" at bounding box center [169, 121] width 18 height 18
click at [171, 125] on mat-icon "play_arrow" at bounding box center [169, 121] width 18 height 18
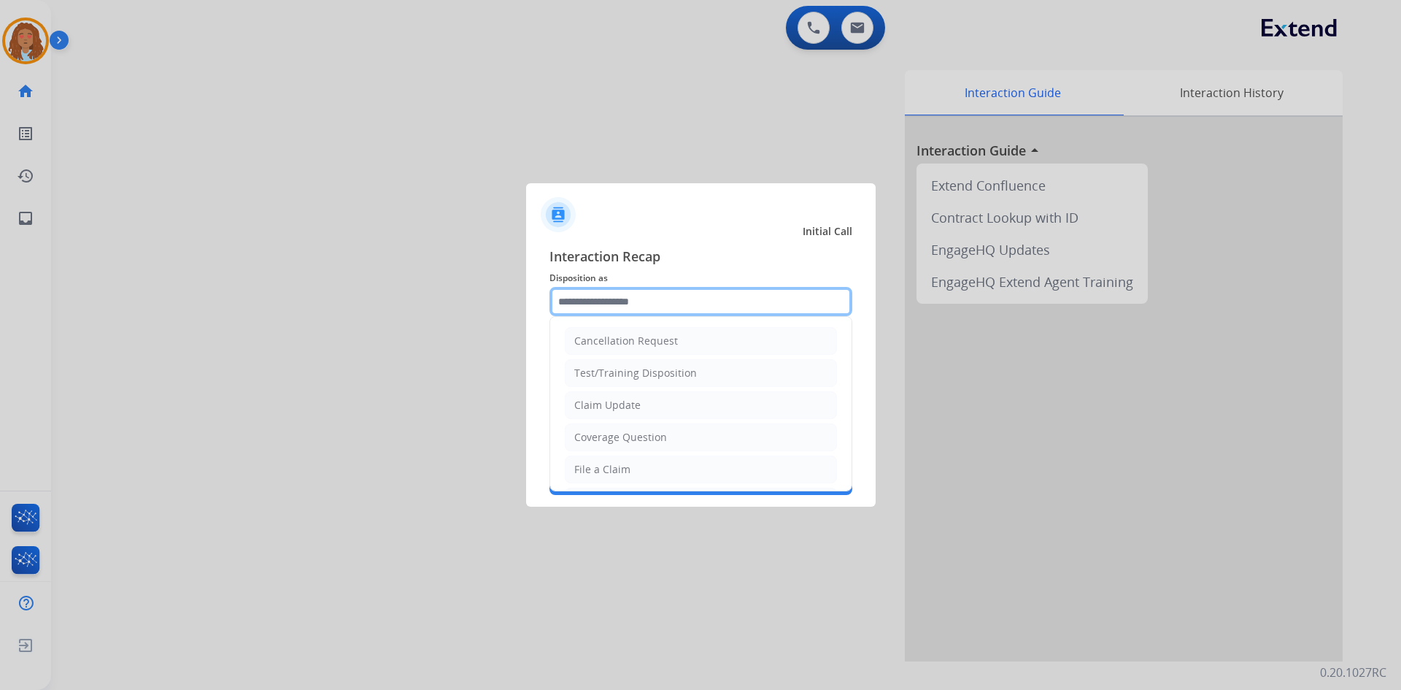
click at [747, 312] on input "text" at bounding box center [700, 301] width 303 height 29
click at [614, 408] on div "Claim Update" at bounding box center [607, 405] width 66 height 15
type input "**********"
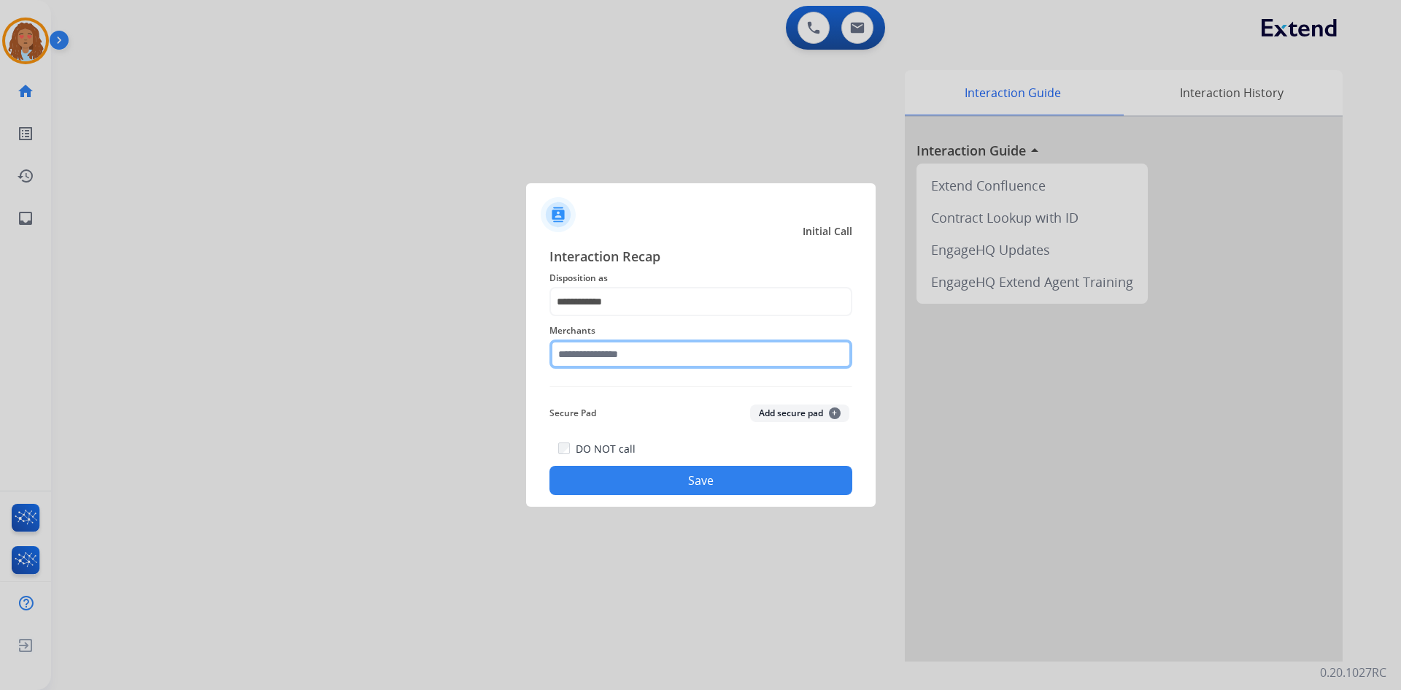
click at [603, 352] on input "text" at bounding box center [700, 353] width 303 height 29
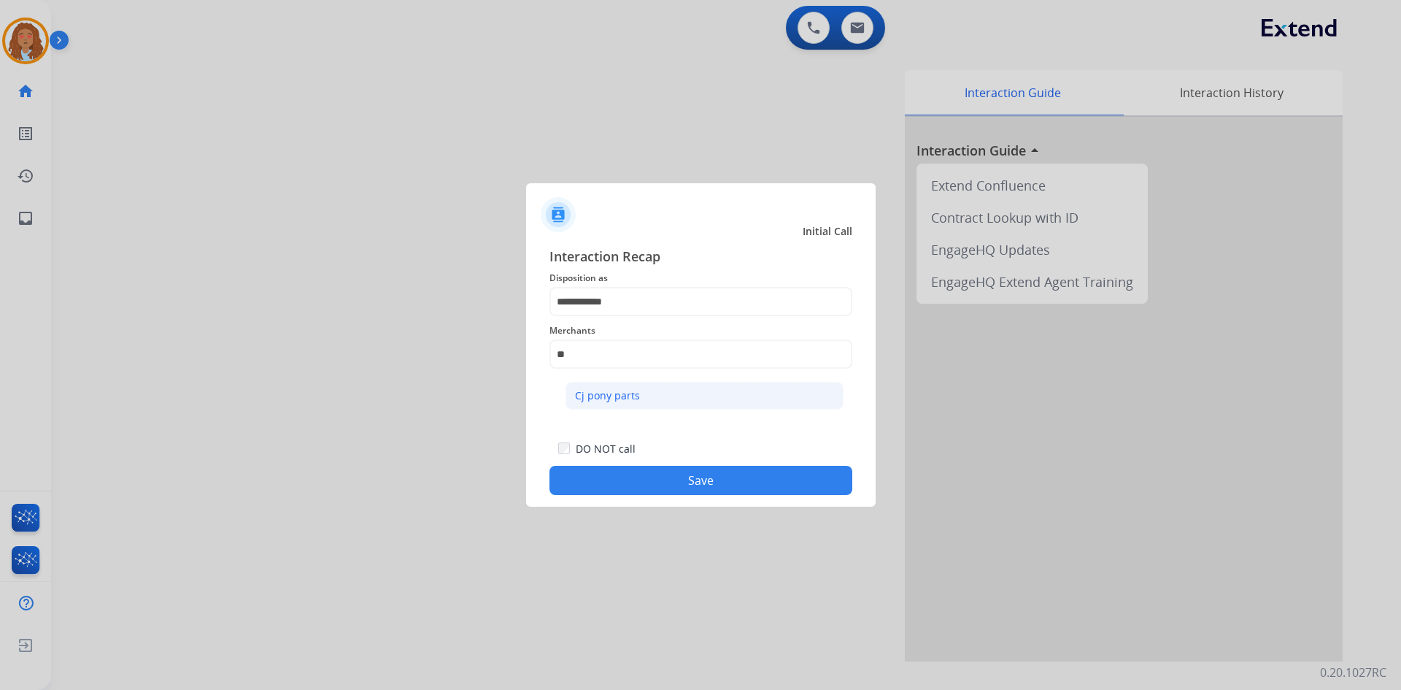
click at [638, 398] on li "Cj pony parts" at bounding box center [705, 396] width 278 height 28
type input "**********"
click at [649, 482] on button "Save" at bounding box center [700, 480] width 303 height 29
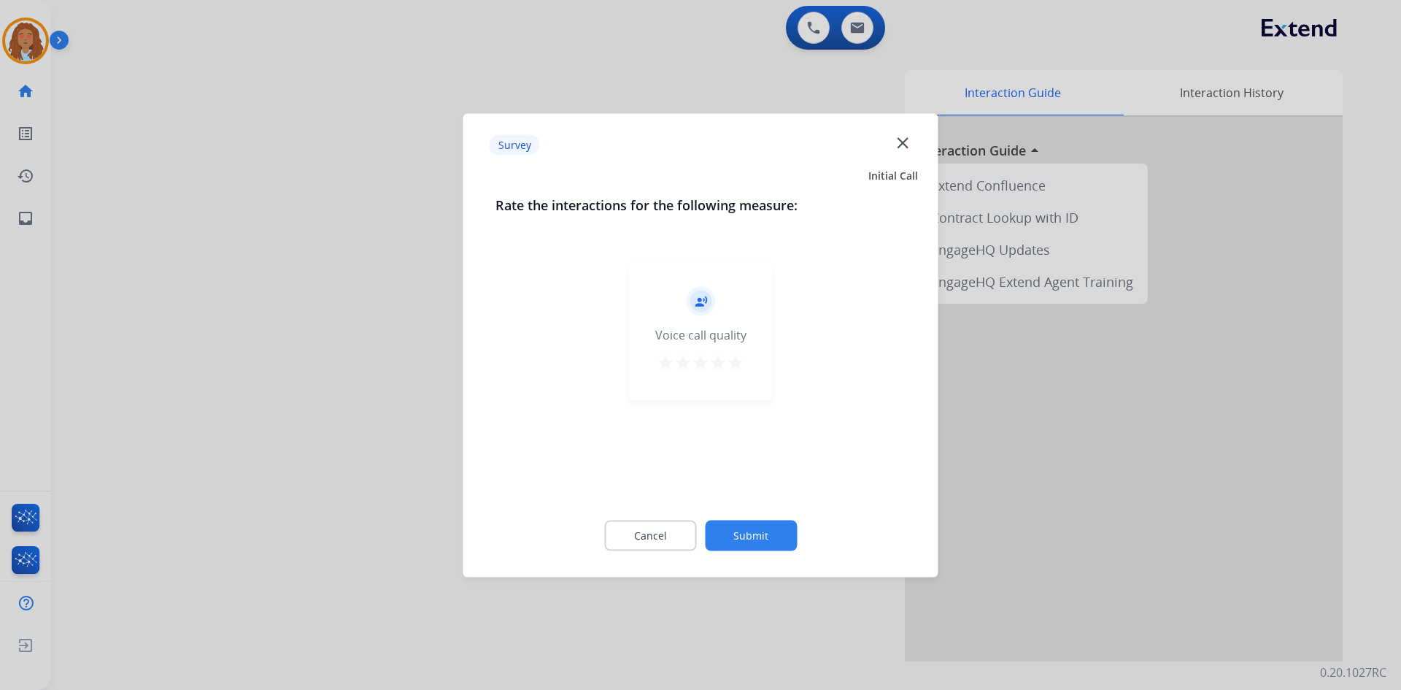
click at [733, 363] on mat-icon "star" at bounding box center [736, 362] width 18 height 18
click at [742, 505] on div "Cancel Submit" at bounding box center [700, 535] width 411 height 66
click at [742, 506] on div "Cancel Submit" at bounding box center [700, 535] width 411 height 66
click at [749, 539] on button "Submit" at bounding box center [751, 535] width 92 height 31
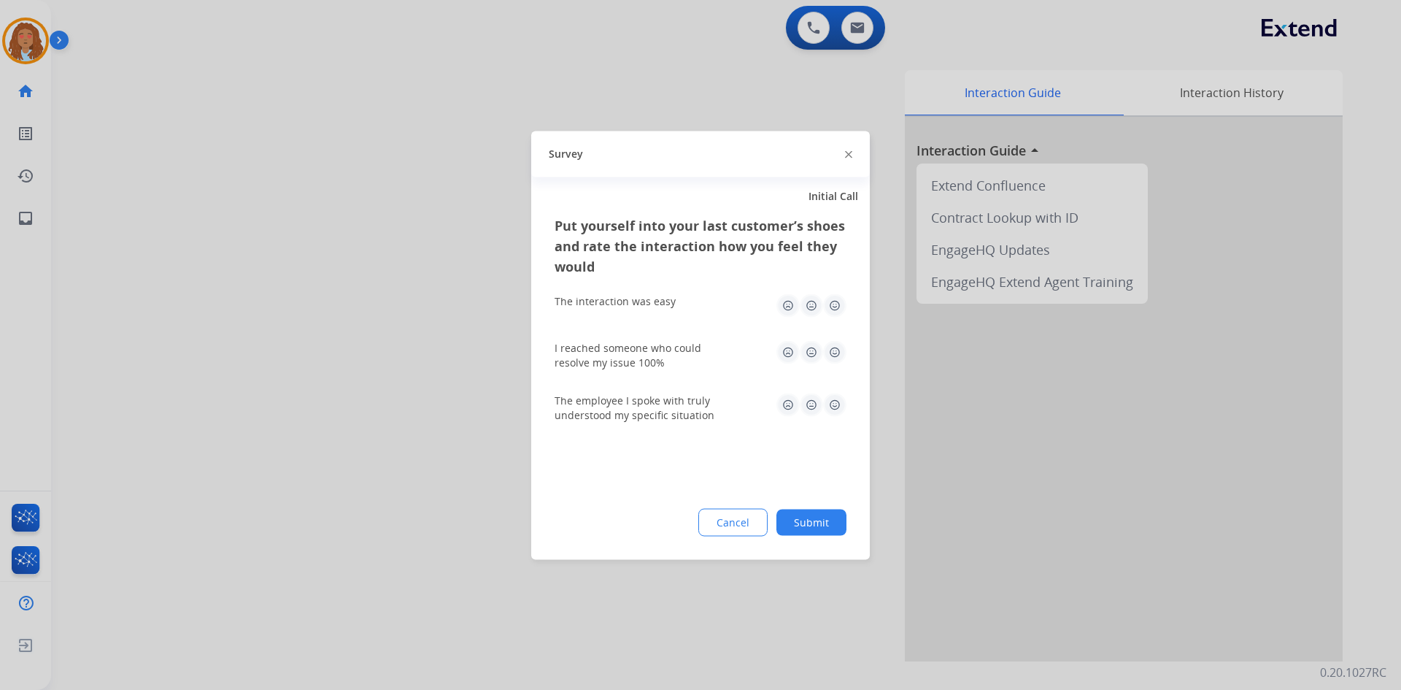
click at [380, 455] on div at bounding box center [700, 345] width 1401 height 690
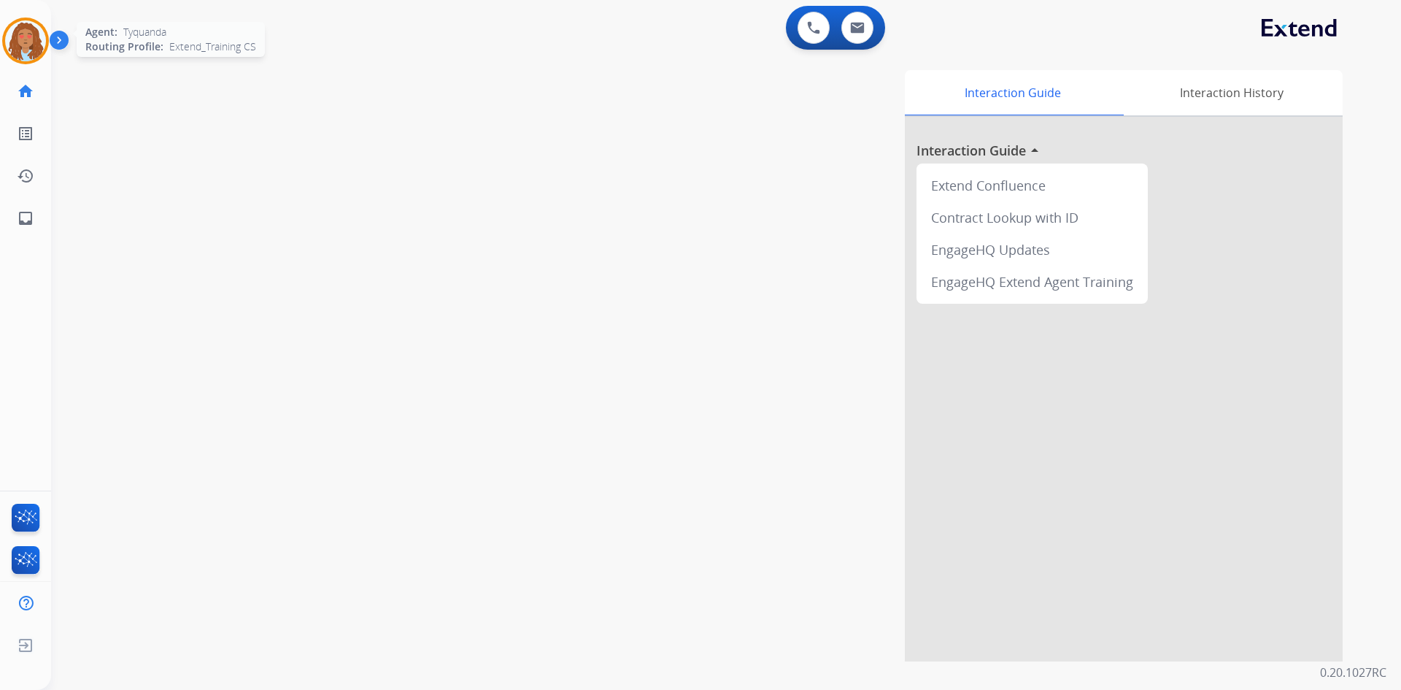
click at [26, 46] on img at bounding box center [25, 40] width 41 height 41
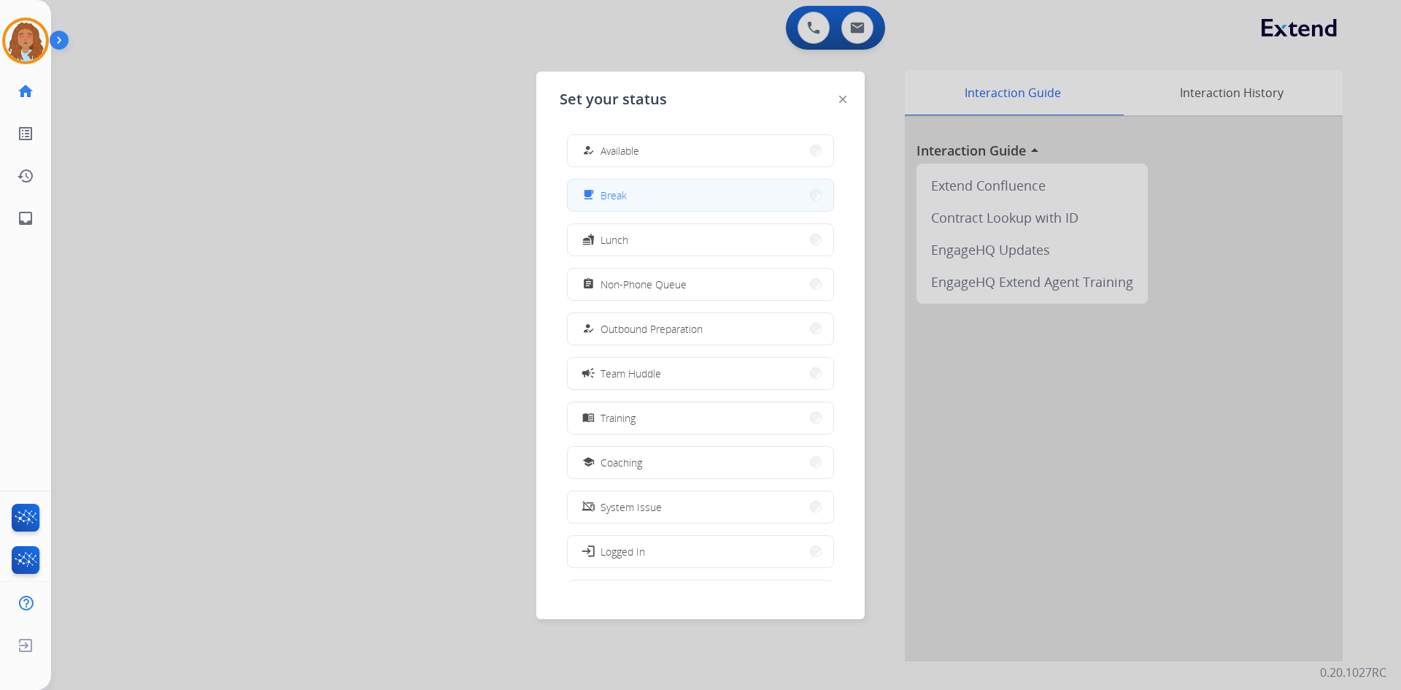
click at [672, 200] on button "free_breakfast Break" at bounding box center [701, 195] width 266 height 31
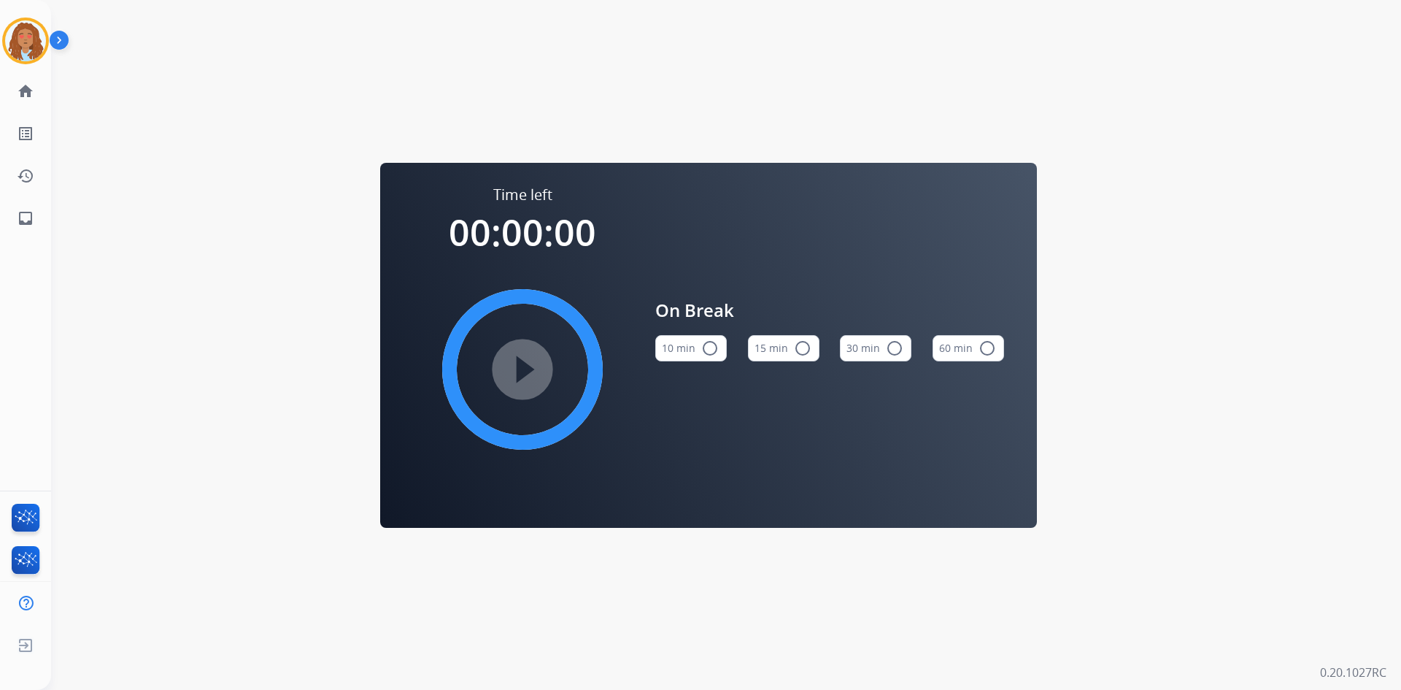
click at [705, 344] on mat-icon "radio_button_unchecked" at bounding box center [710, 348] width 18 height 18
click at [525, 378] on mat-icon "play_circle_filled" at bounding box center [523, 369] width 18 height 18
click at [39, 46] on img at bounding box center [25, 40] width 41 height 41
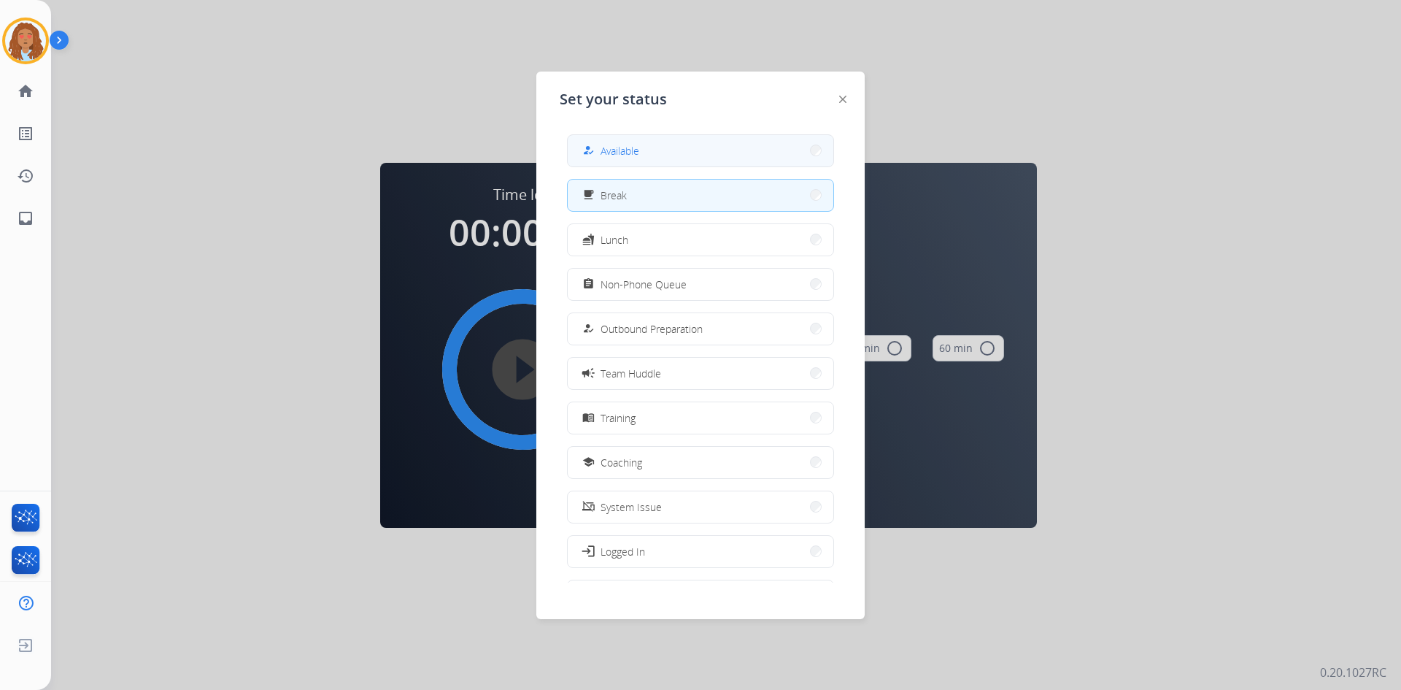
click at [679, 154] on button "how_to_reg Available" at bounding box center [701, 150] width 266 height 31
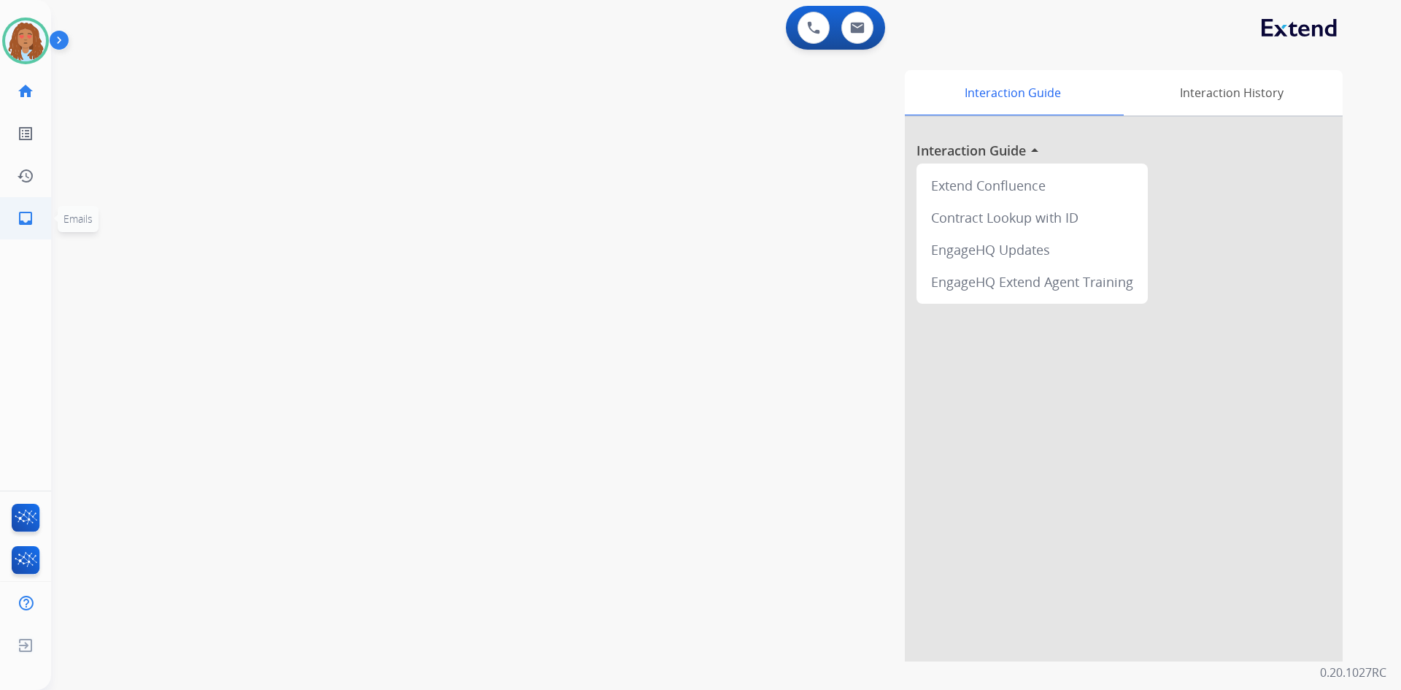
click at [28, 222] on mat-icon "inbox" at bounding box center [26, 218] width 18 height 18
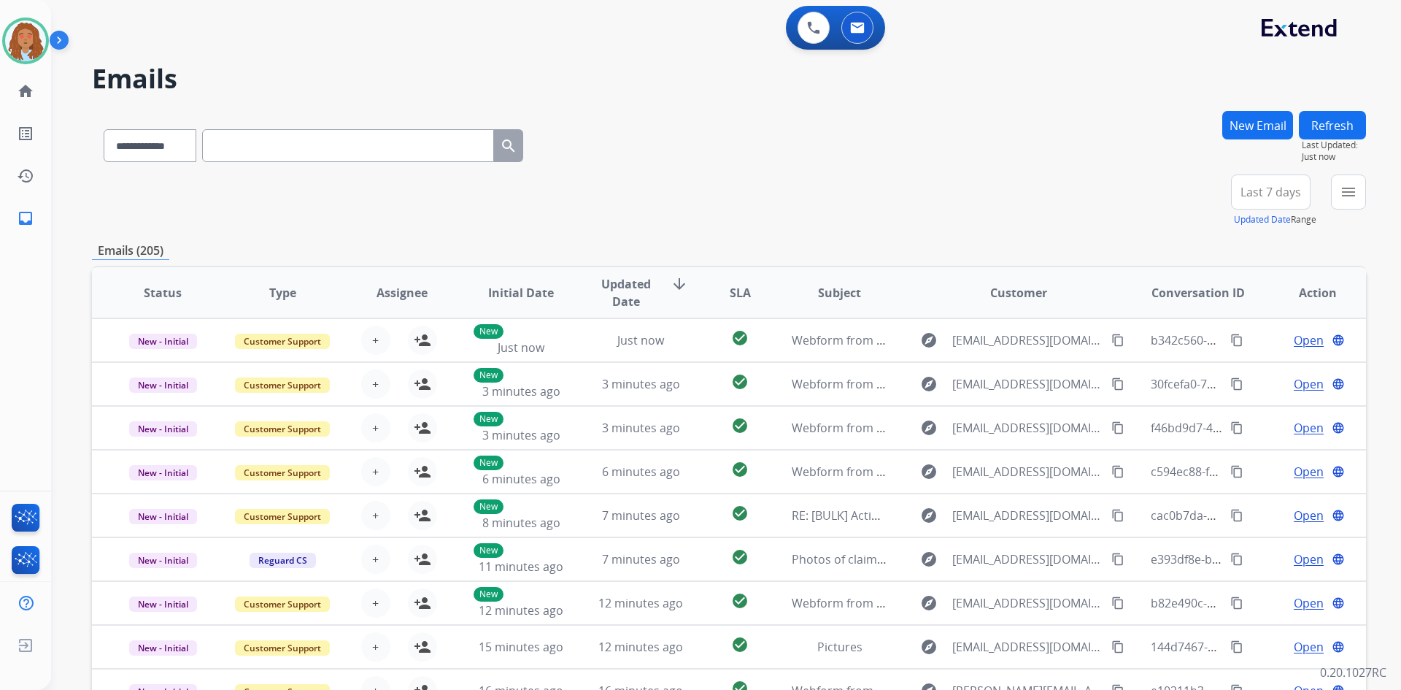
click at [1253, 192] on span "Last 7 days" at bounding box center [1270, 192] width 61 height 6
click at [1255, 371] on div "Last 90 days" at bounding box center [1266, 369] width 80 height 22
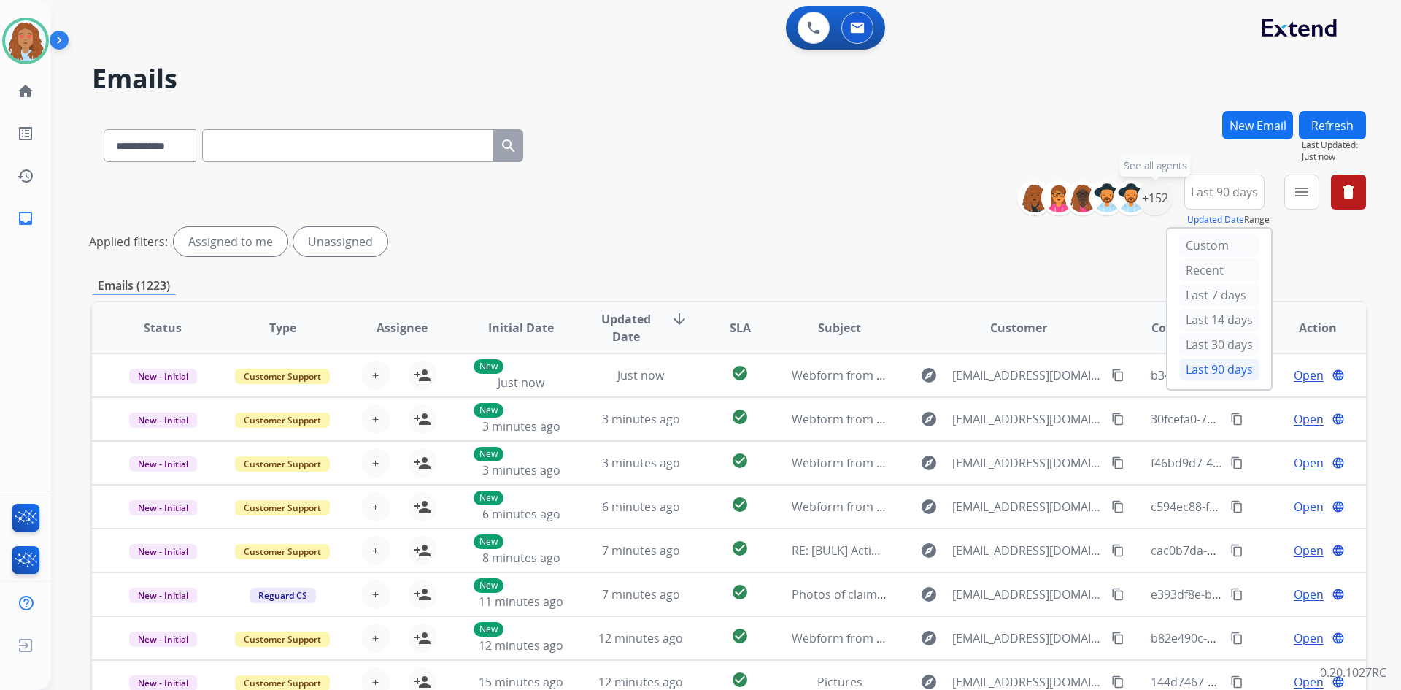
click at [1156, 203] on div "+152" at bounding box center [1155, 197] width 35 height 35
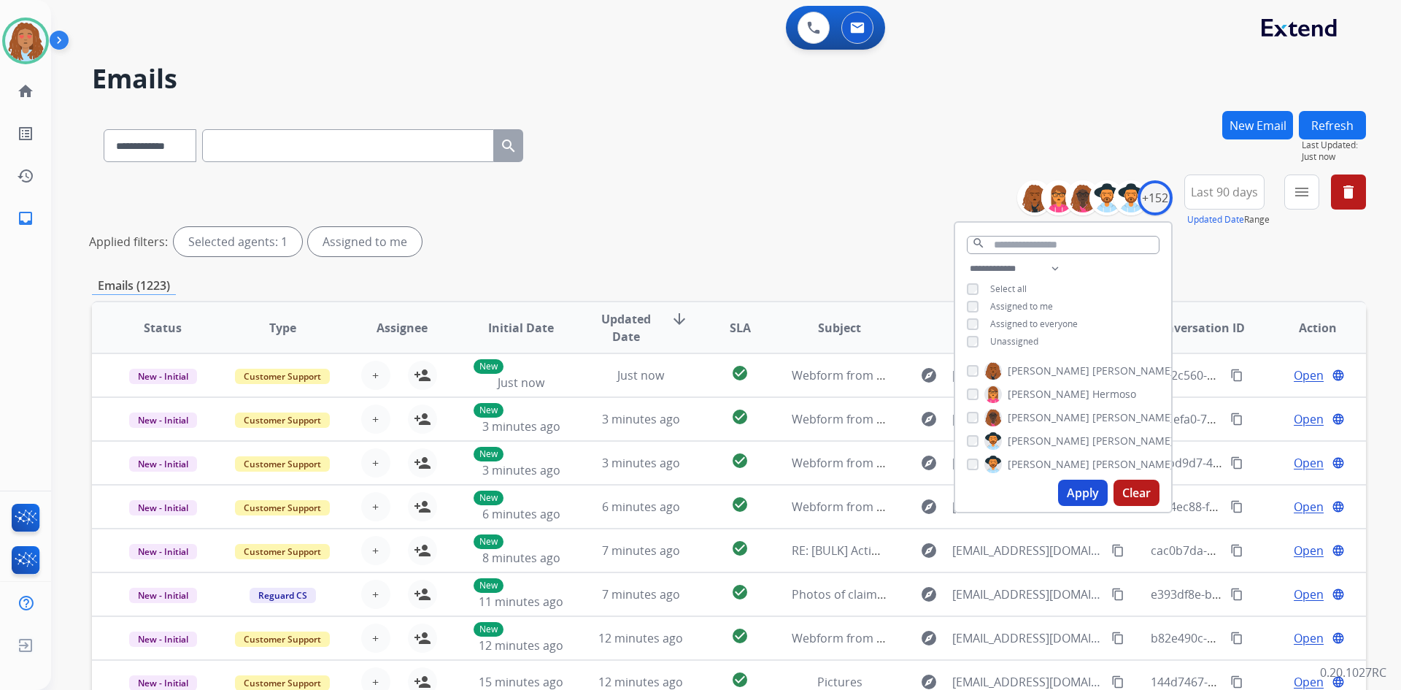
click at [1092, 491] on button "Apply" at bounding box center [1083, 492] width 50 height 26
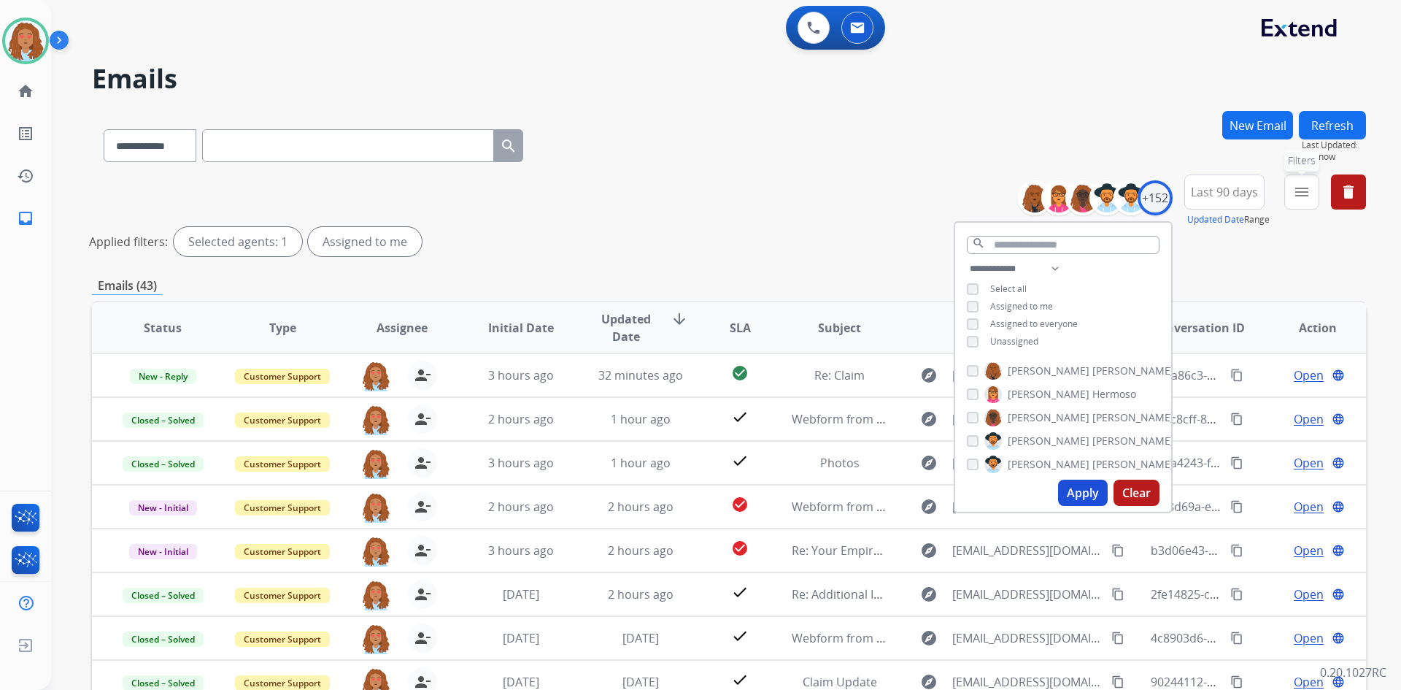
click at [1297, 186] on mat-icon "menu" at bounding box center [1302, 192] width 18 height 18
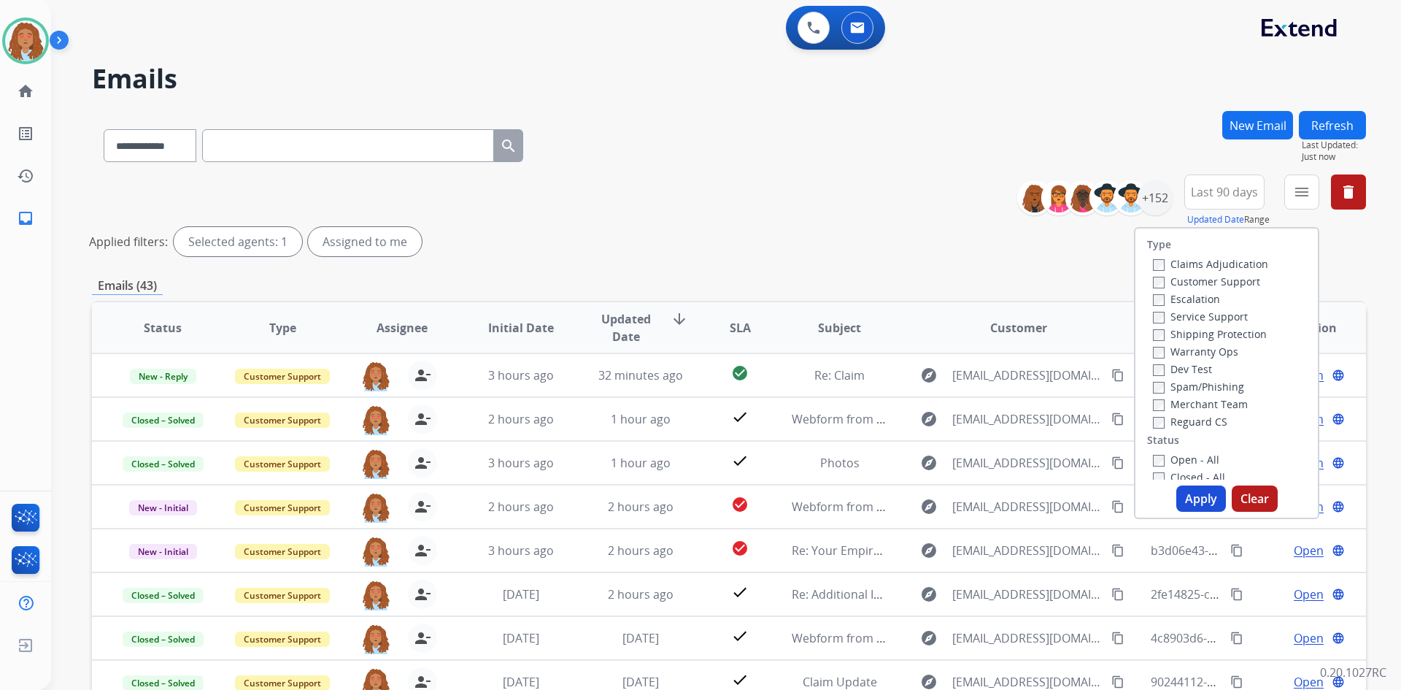
click at [1211, 283] on label "Customer Support" at bounding box center [1206, 281] width 107 height 14
click at [1200, 331] on label "Shipping Protection" at bounding box center [1210, 334] width 114 height 14
click at [1190, 494] on button "Apply" at bounding box center [1201, 498] width 50 height 26
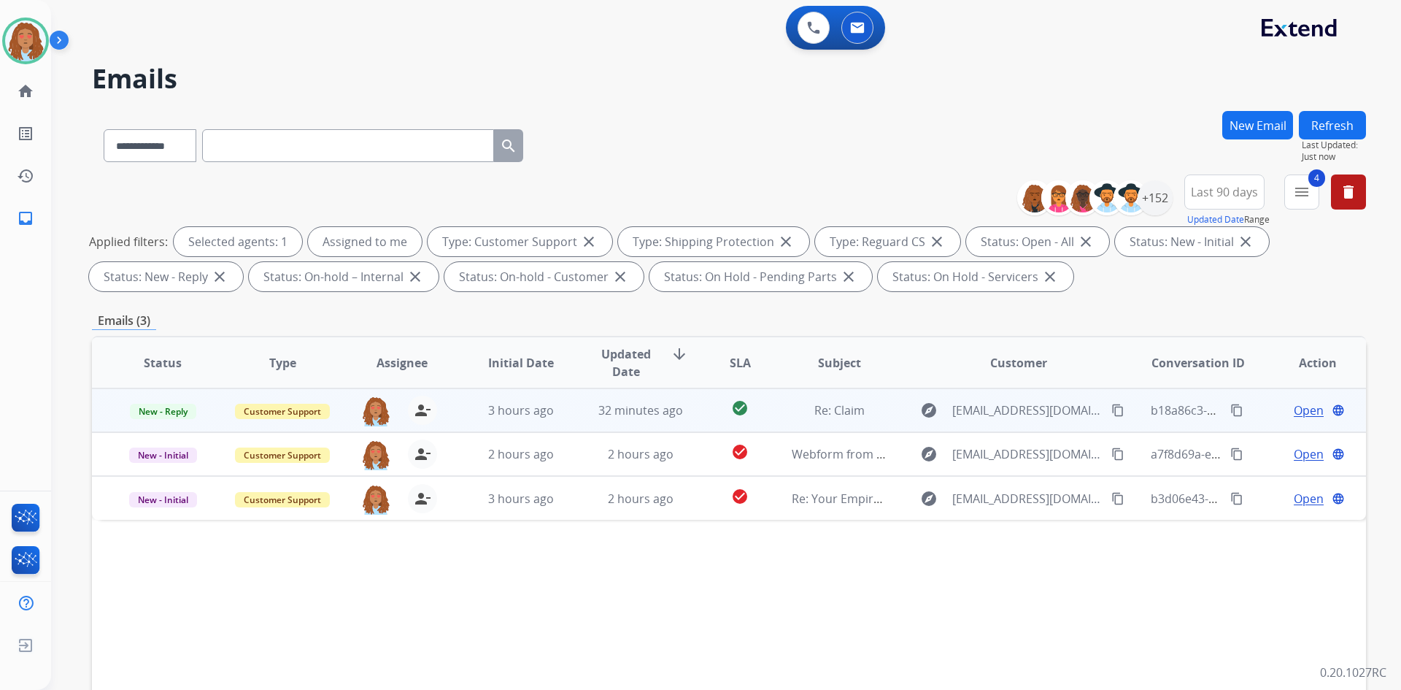
click at [1299, 405] on span "Open" at bounding box center [1309, 410] width 30 height 18
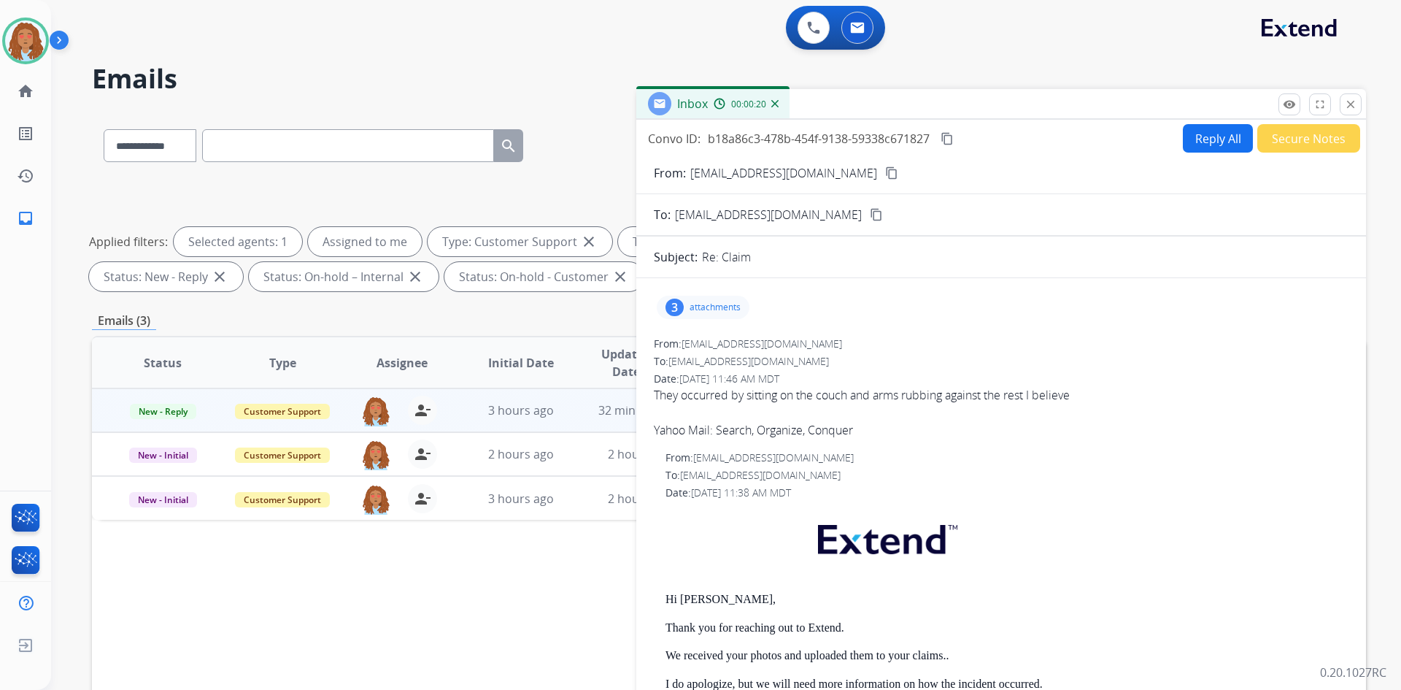
click at [885, 171] on mat-icon "content_copy" at bounding box center [891, 172] width 13 height 13
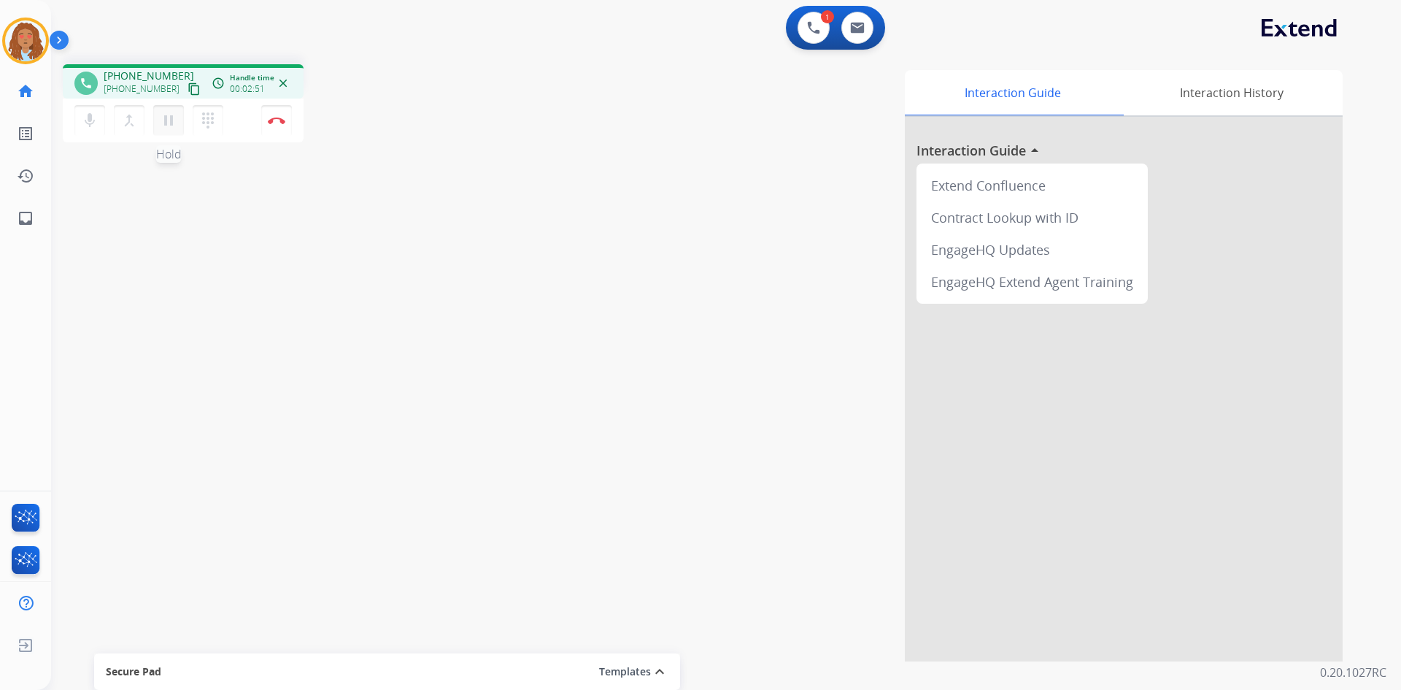
click at [171, 117] on mat-icon "pause" at bounding box center [169, 121] width 18 height 18
click at [160, 116] on mat-icon "play_arrow" at bounding box center [169, 121] width 18 height 18
click at [282, 134] on button "Disconnect" at bounding box center [276, 120] width 31 height 31
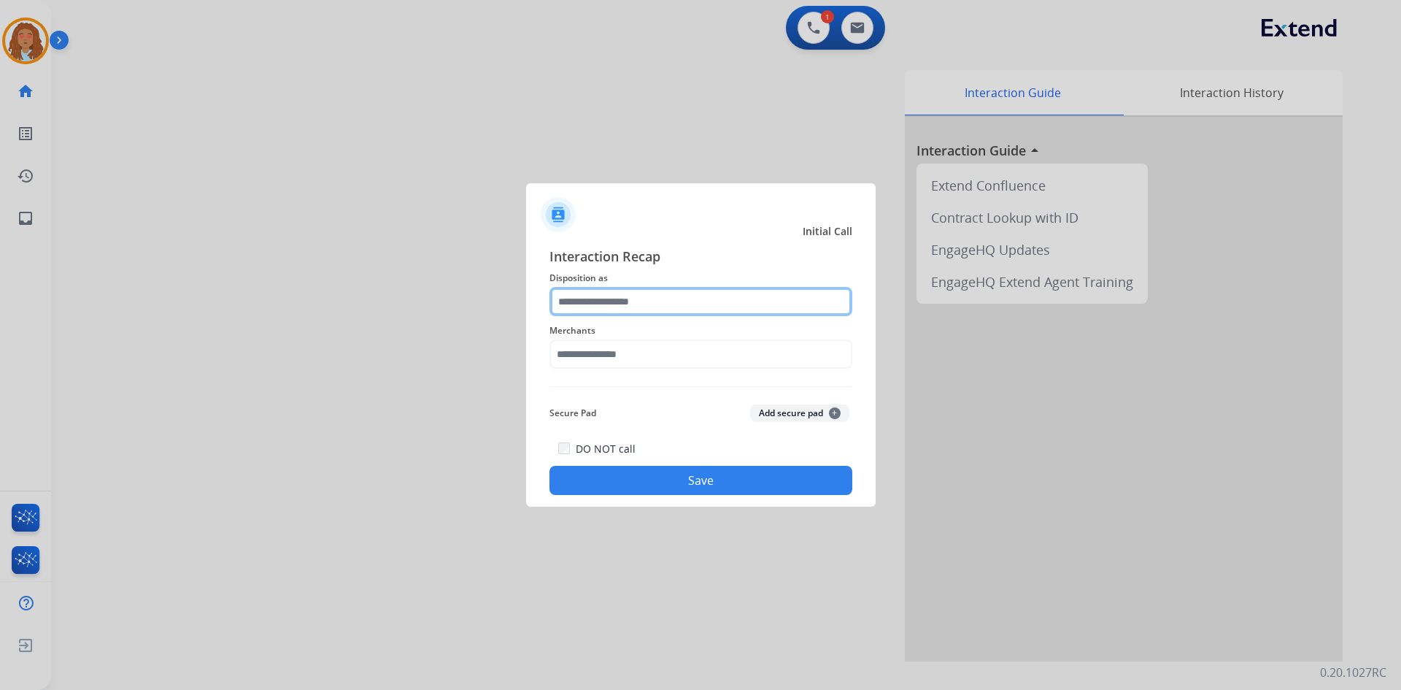
click at [653, 301] on input "text" at bounding box center [700, 301] width 303 height 29
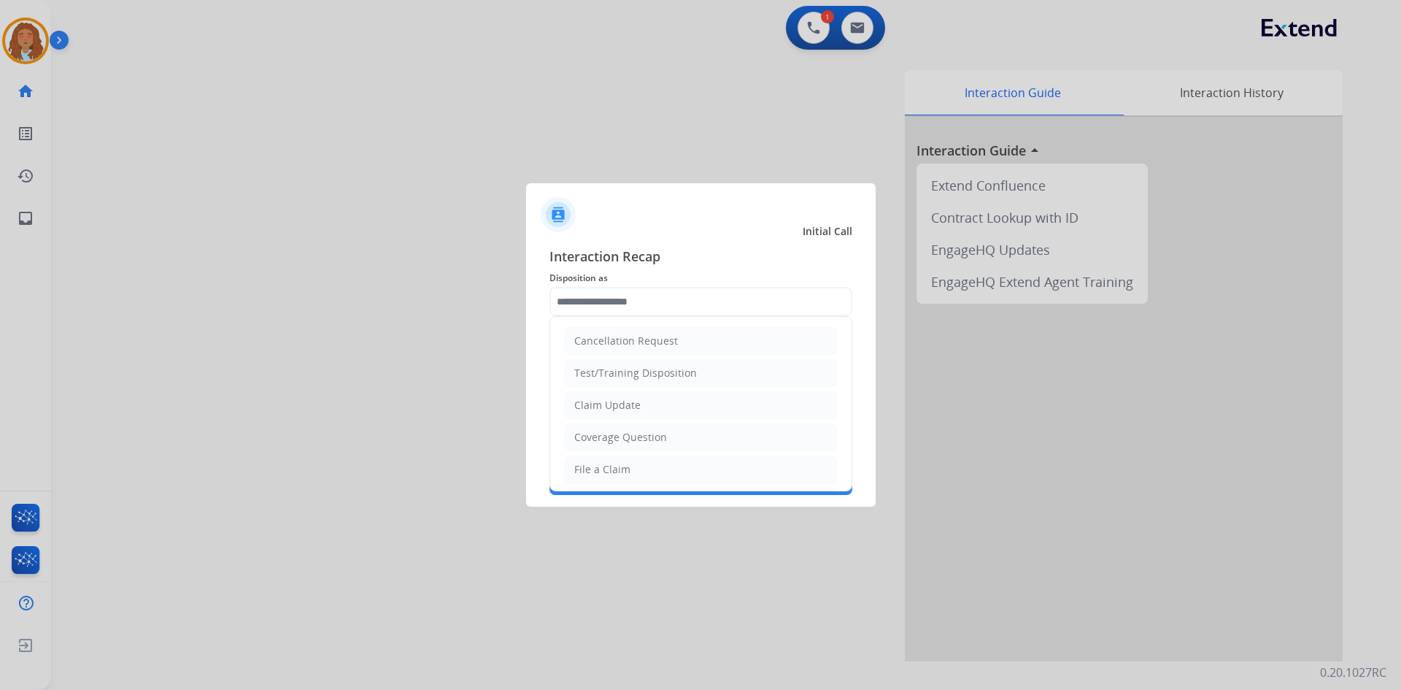
click at [619, 412] on div "Claim Update" at bounding box center [607, 405] width 66 height 15
type input "**********"
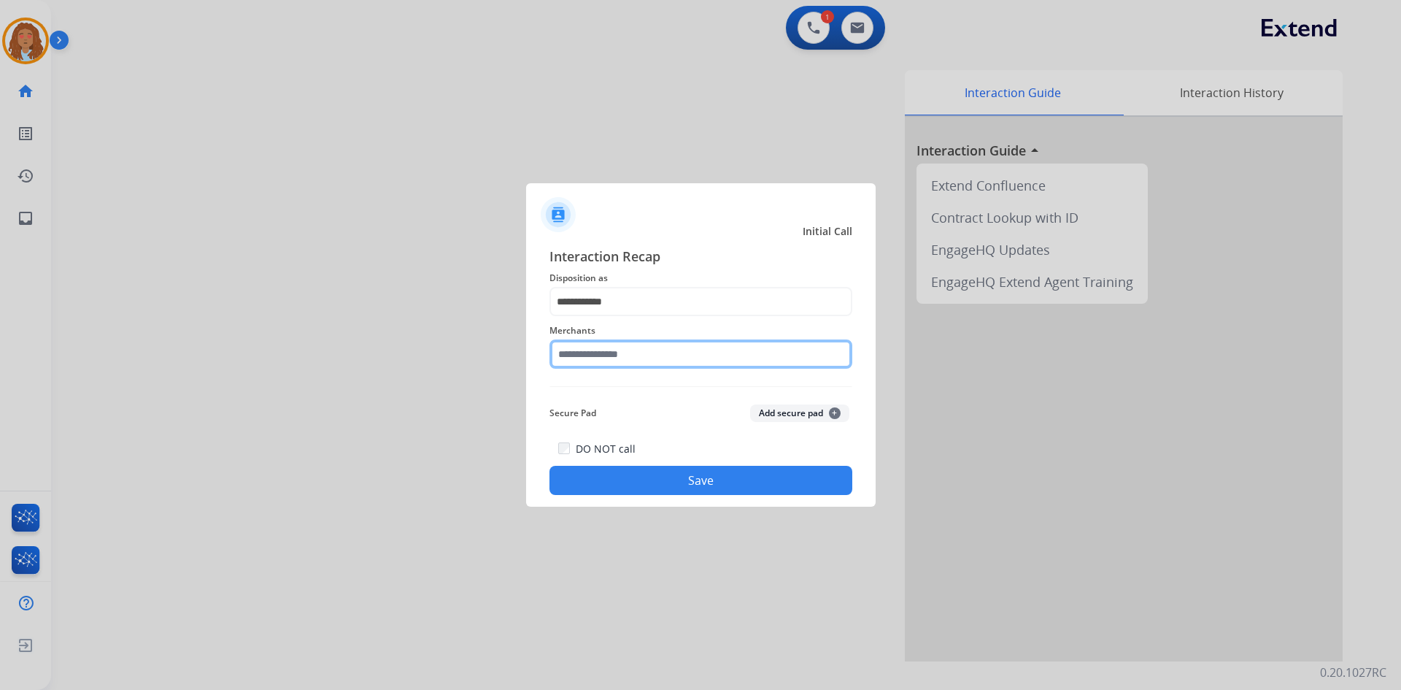
click at [611, 358] on input "text" at bounding box center [700, 353] width 303 height 29
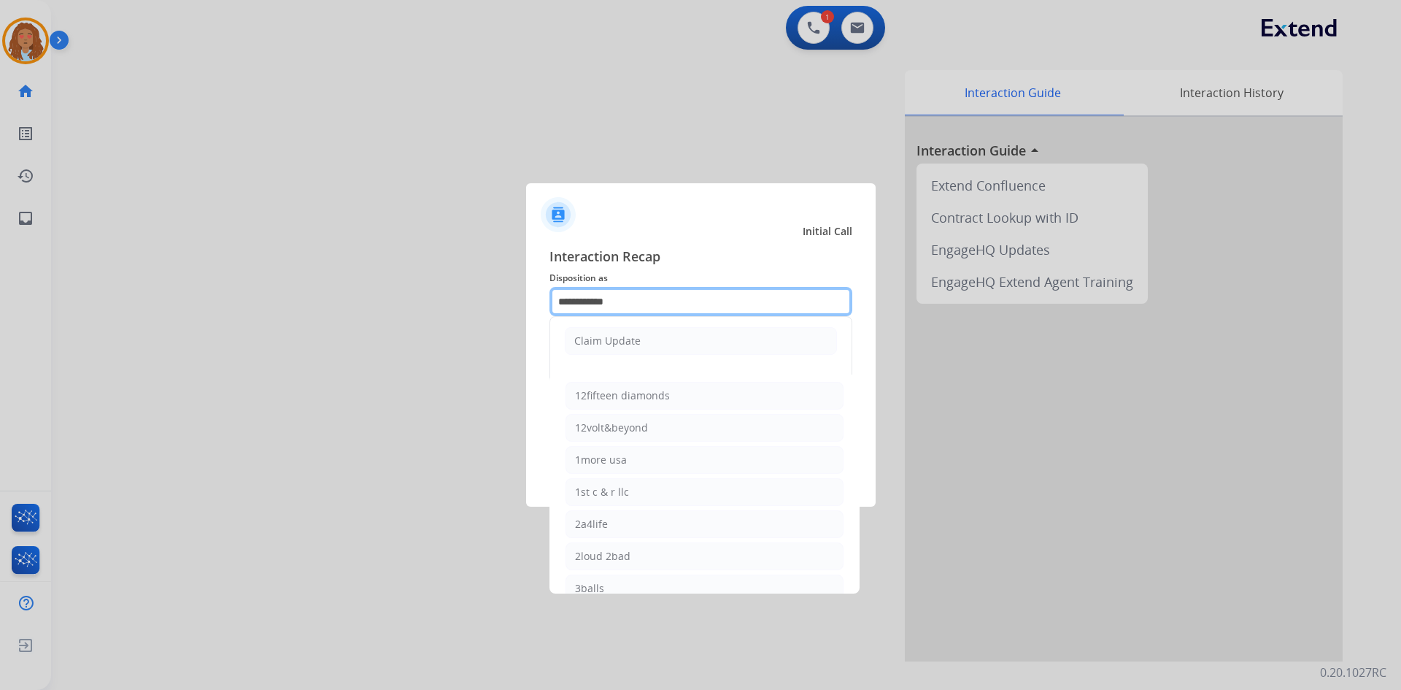
click at [620, 294] on input "**********" at bounding box center [700, 301] width 303 height 29
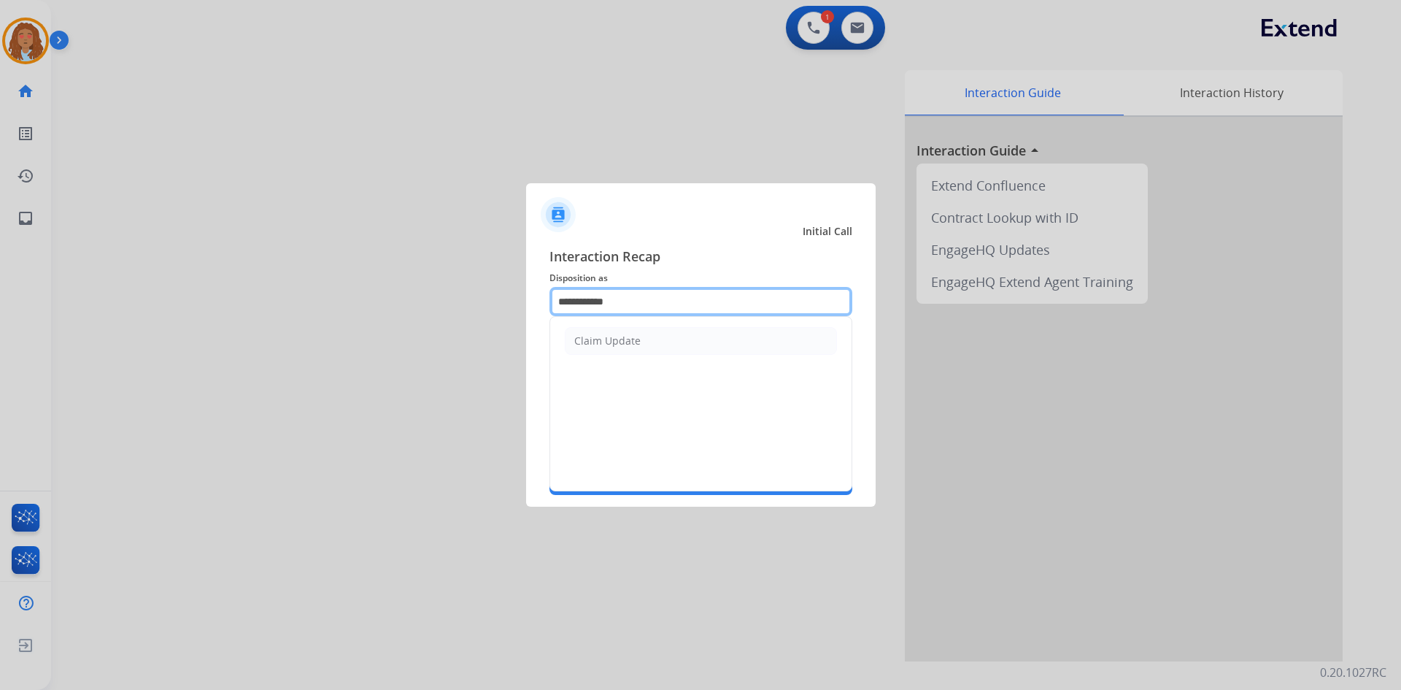
click at [614, 301] on input "**********" at bounding box center [700, 301] width 303 height 29
click at [644, 344] on li "Claim Update" at bounding box center [701, 341] width 272 height 28
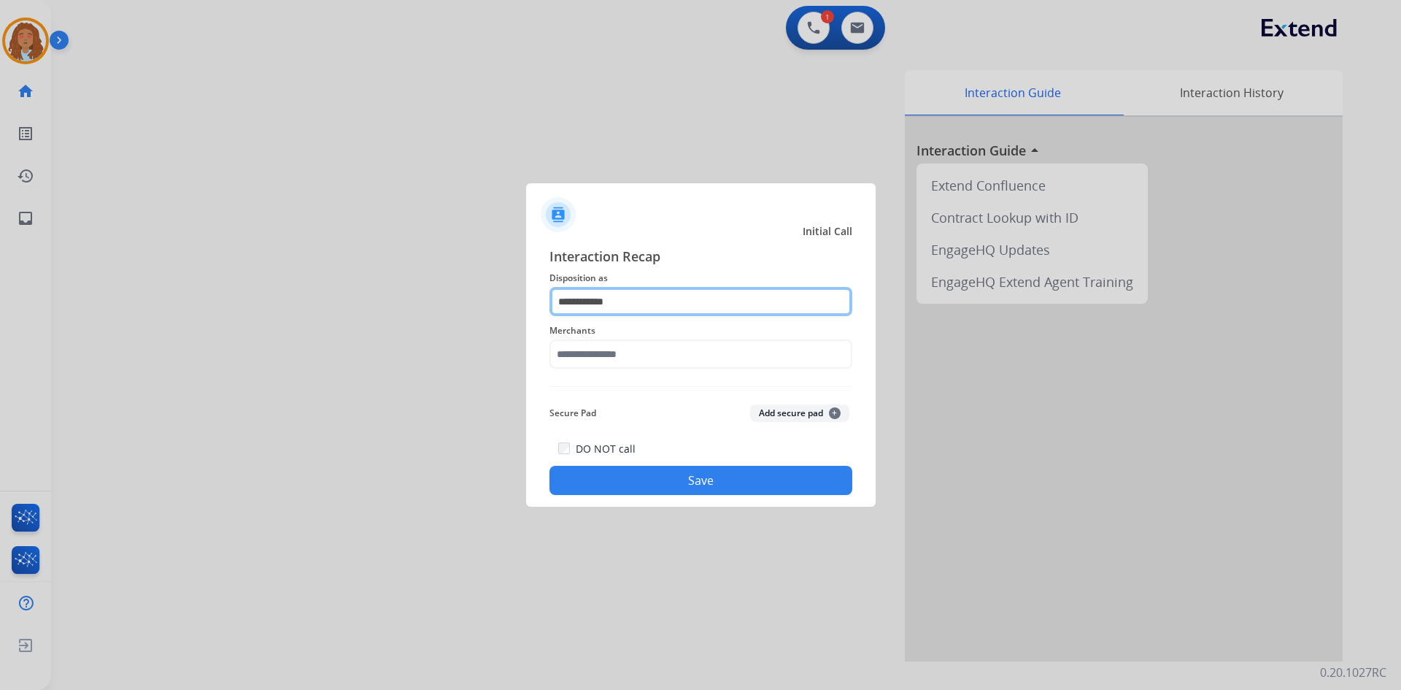
drag, startPoint x: 644, startPoint y: 306, endPoint x: 497, endPoint y: 281, distance: 148.8
click at [0, 281] on app-contact-recap-modal "**********" at bounding box center [0, 345] width 0 height 690
type input "***"
click at [623, 306] on input "***" at bounding box center [700, 301] width 303 height 29
drag, startPoint x: 623, startPoint y: 305, endPoint x: 487, endPoint y: 296, distance: 136.1
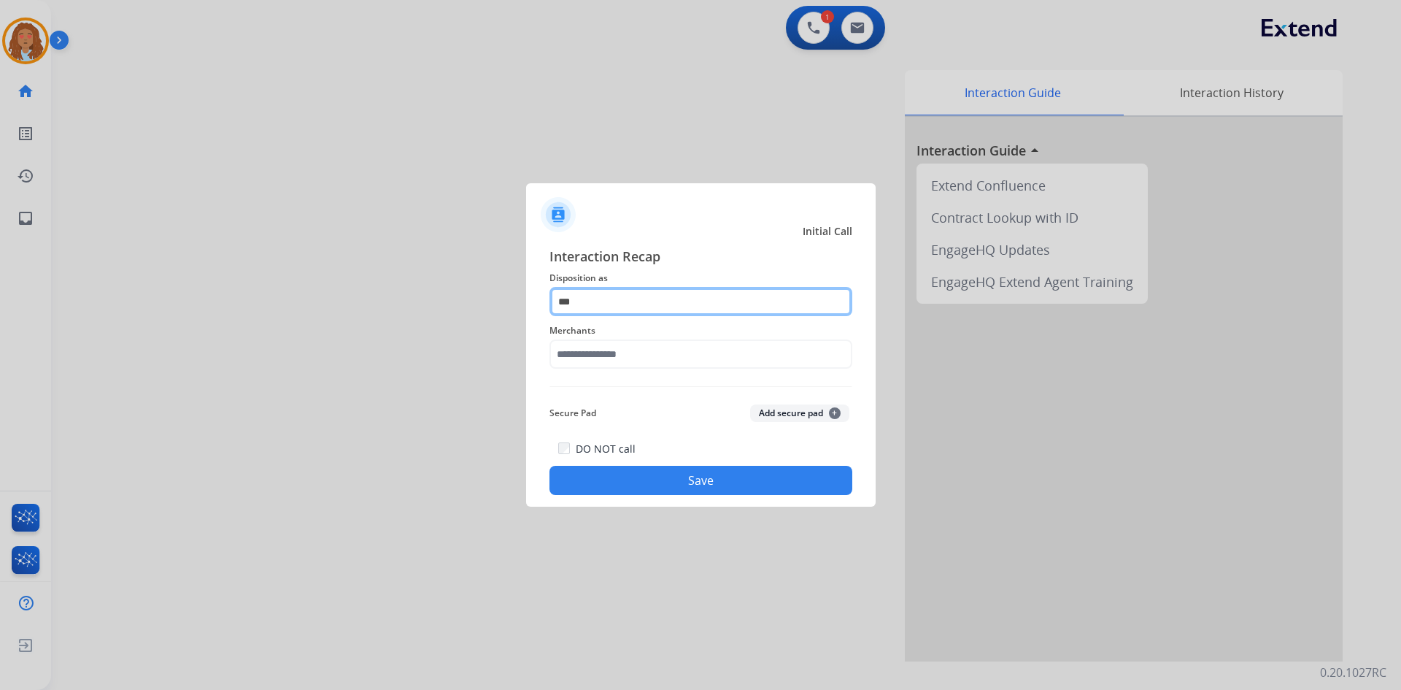
click at [0, 296] on app-contact-recap-modal "Initial Call Interaction Recap Disposition as *** Merchants Secure Pad Add secu…" at bounding box center [0, 345] width 0 height 690
click at [638, 304] on input "text" at bounding box center [700, 301] width 303 height 29
drag, startPoint x: 638, startPoint y: 196, endPoint x: 629, endPoint y: 151, distance: 45.5
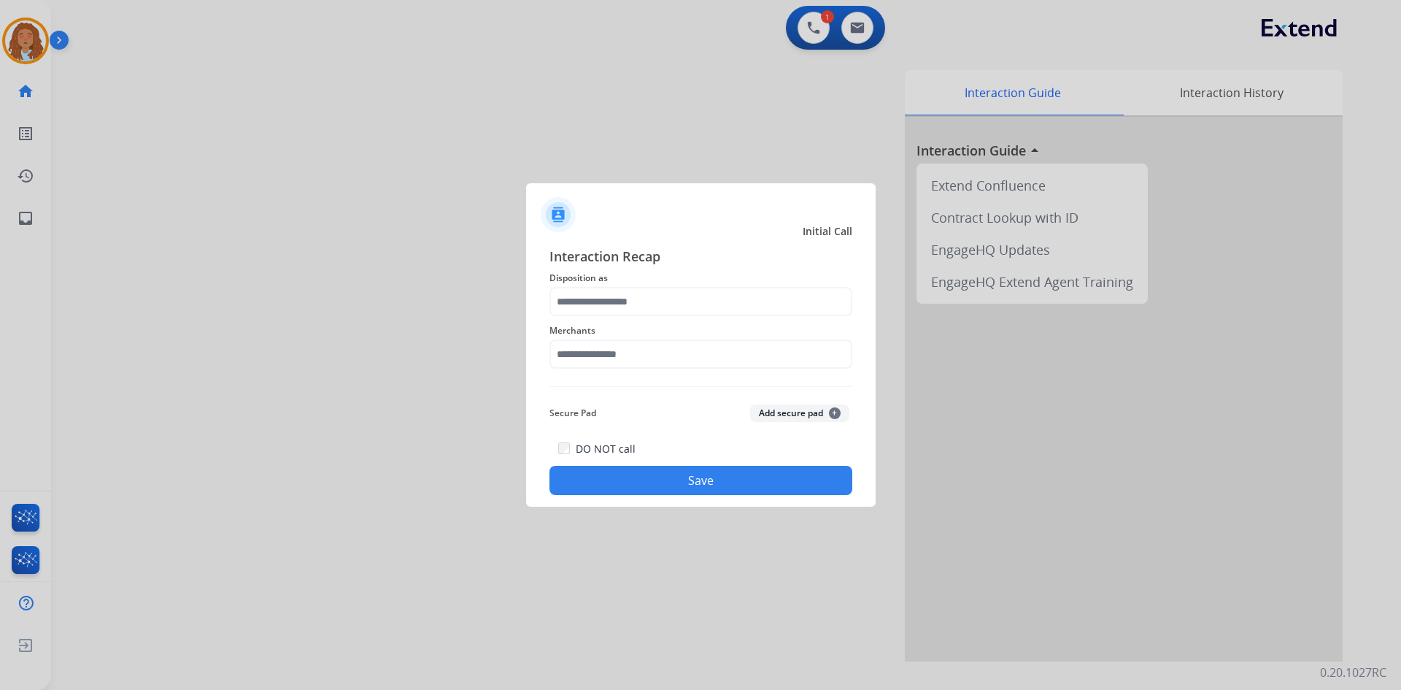
click at [0, 177] on app-contact-recap-modal "Initial Call Interaction Recap Disposition as Merchants Secure Pad Add secure p…" at bounding box center [0, 345] width 0 height 690
click at [627, 141] on div at bounding box center [700, 345] width 1401 height 690
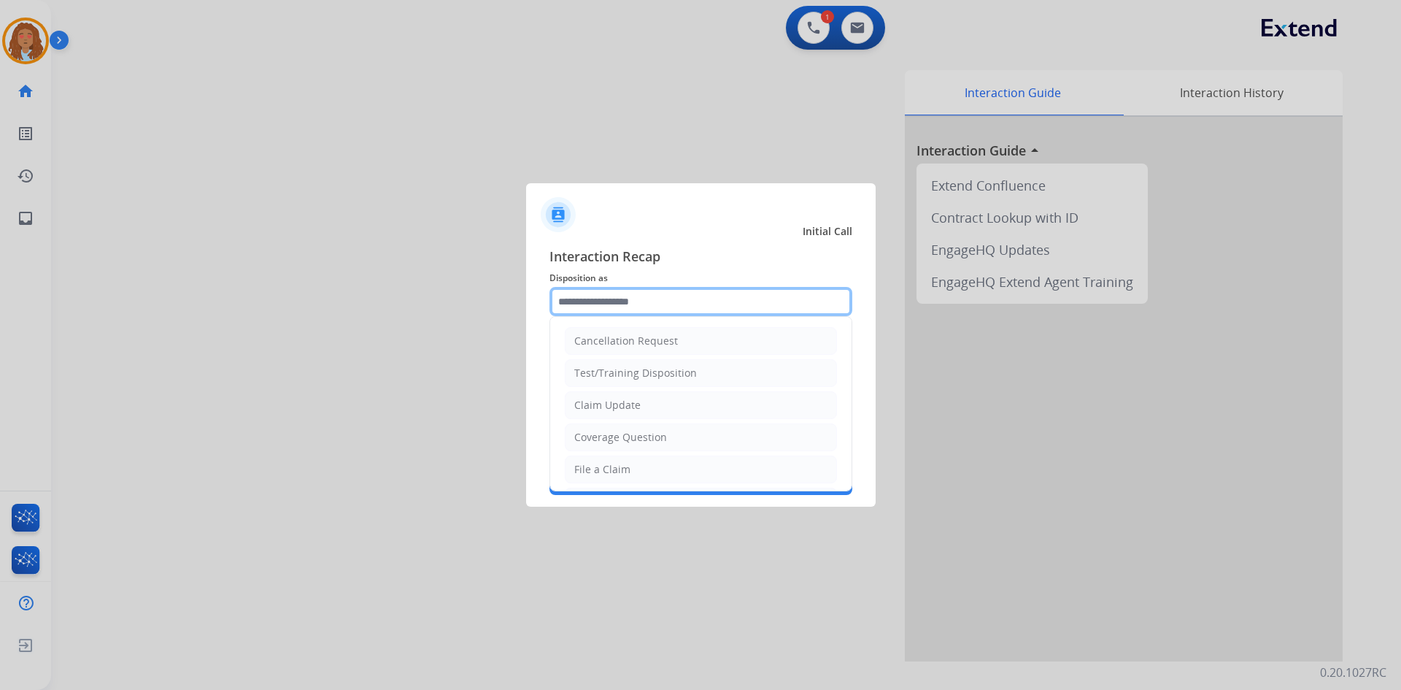
click at [616, 307] on input "text" at bounding box center [700, 301] width 303 height 29
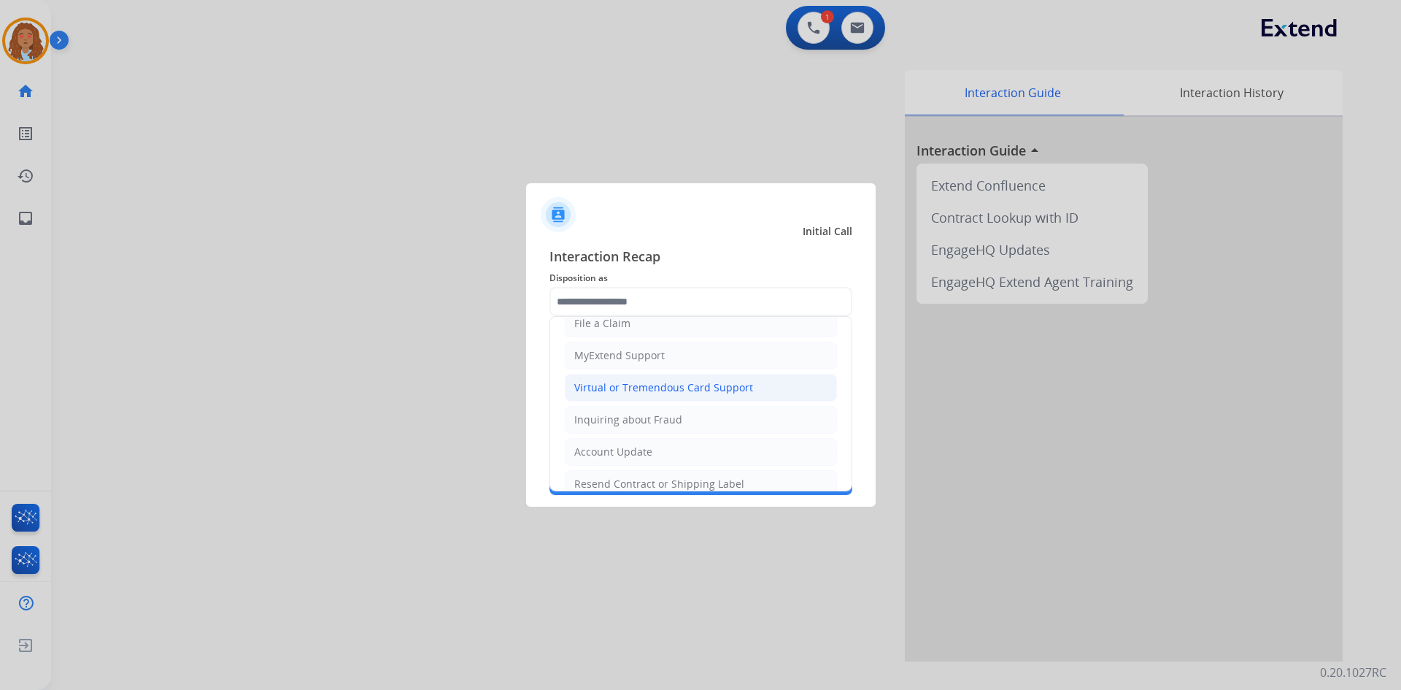
click at [638, 393] on div "Virtual or Tremendous Card Support" at bounding box center [663, 387] width 179 height 15
type input "**********"
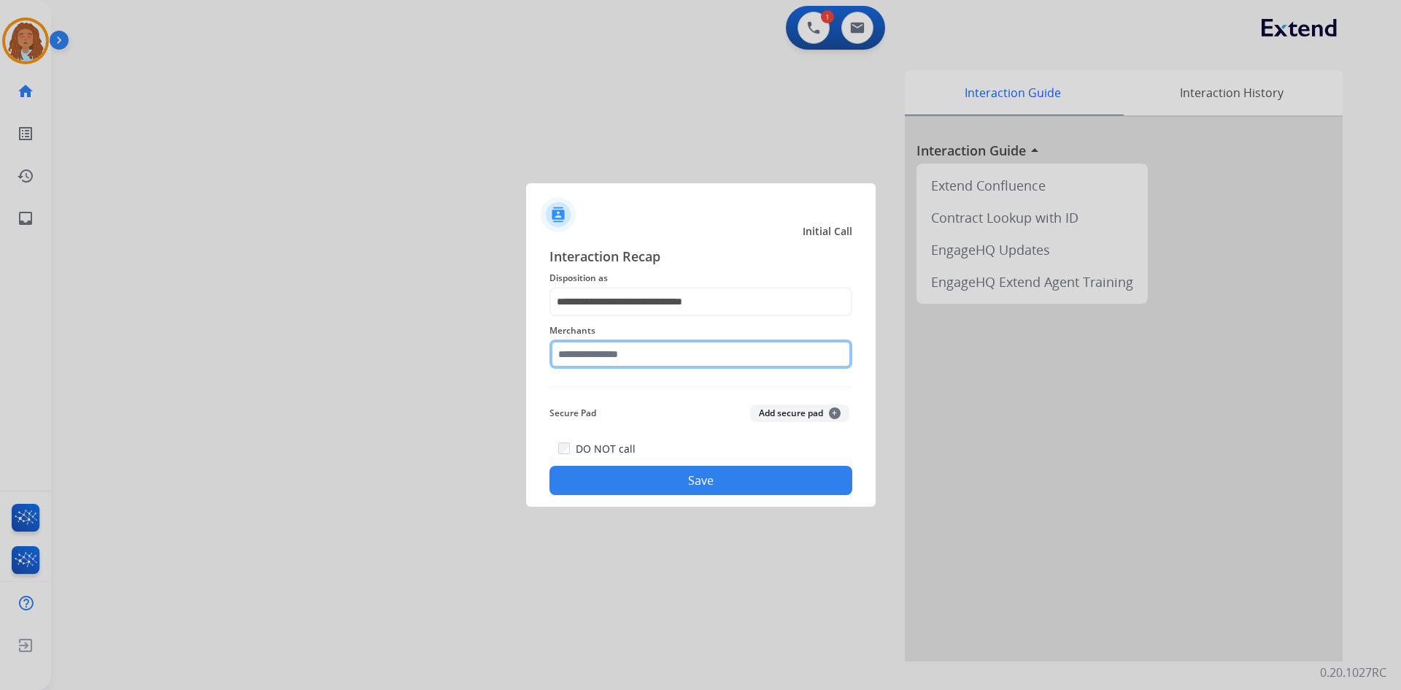
click at [606, 354] on input "text" at bounding box center [700, 353] width 303 height 29
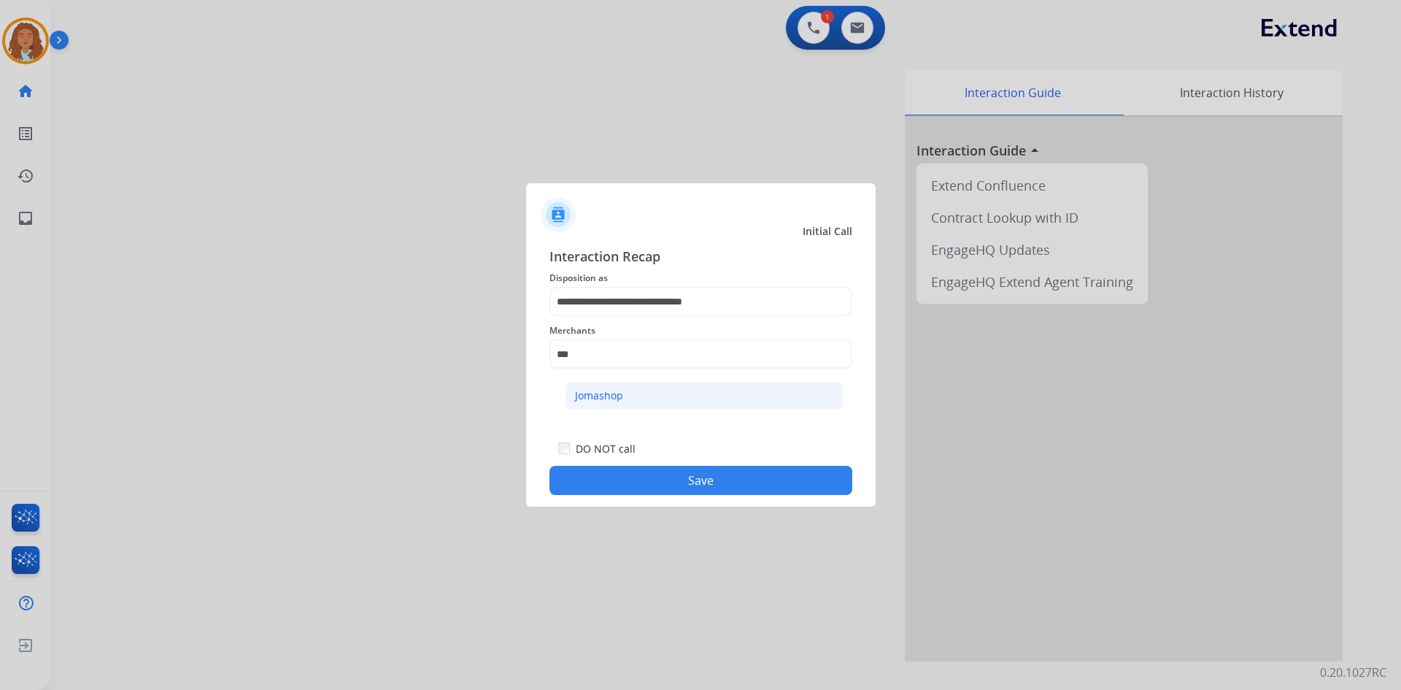
click at [605, 396] on div "Jomashop" at bounding box center [599, 395] width 48 height 15
type input "********"
click at [695, 493] on button "Save" at bounding box center [700, 480] width 303 height 29
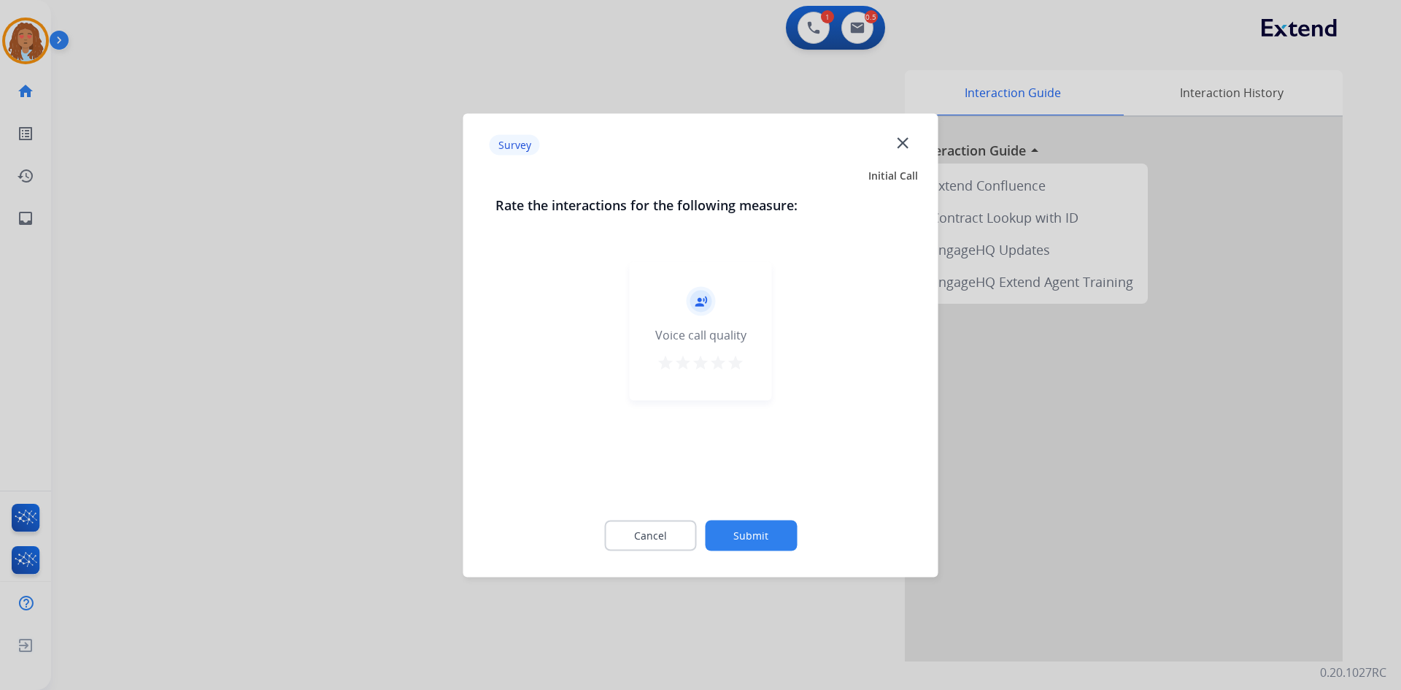
click at [735, 369] on mat-icon "star" at bounding box center [736, 362] width 18 height 18
click at [765, 534] on button "Submit" at bounding box center [751, 535] width 92 height 31
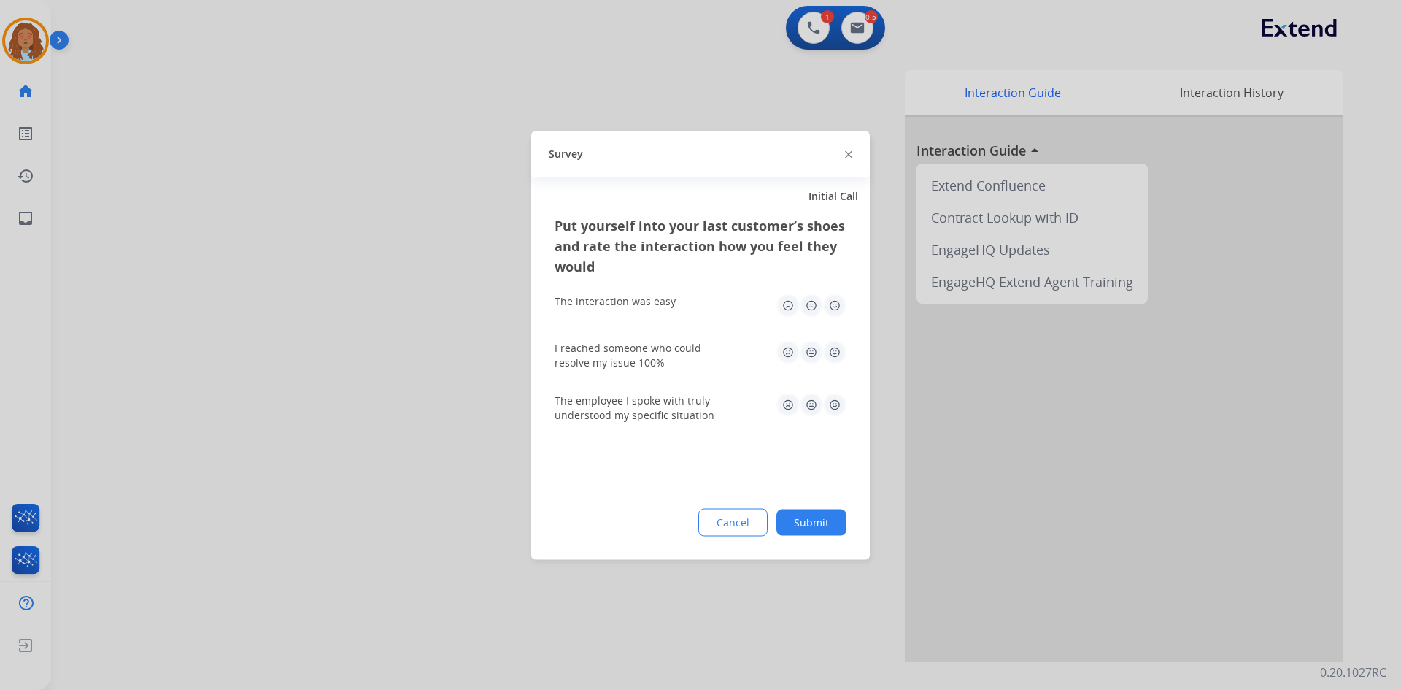
click at [454, 437] on div at bounding box center [700, 345] width 1401 height 690
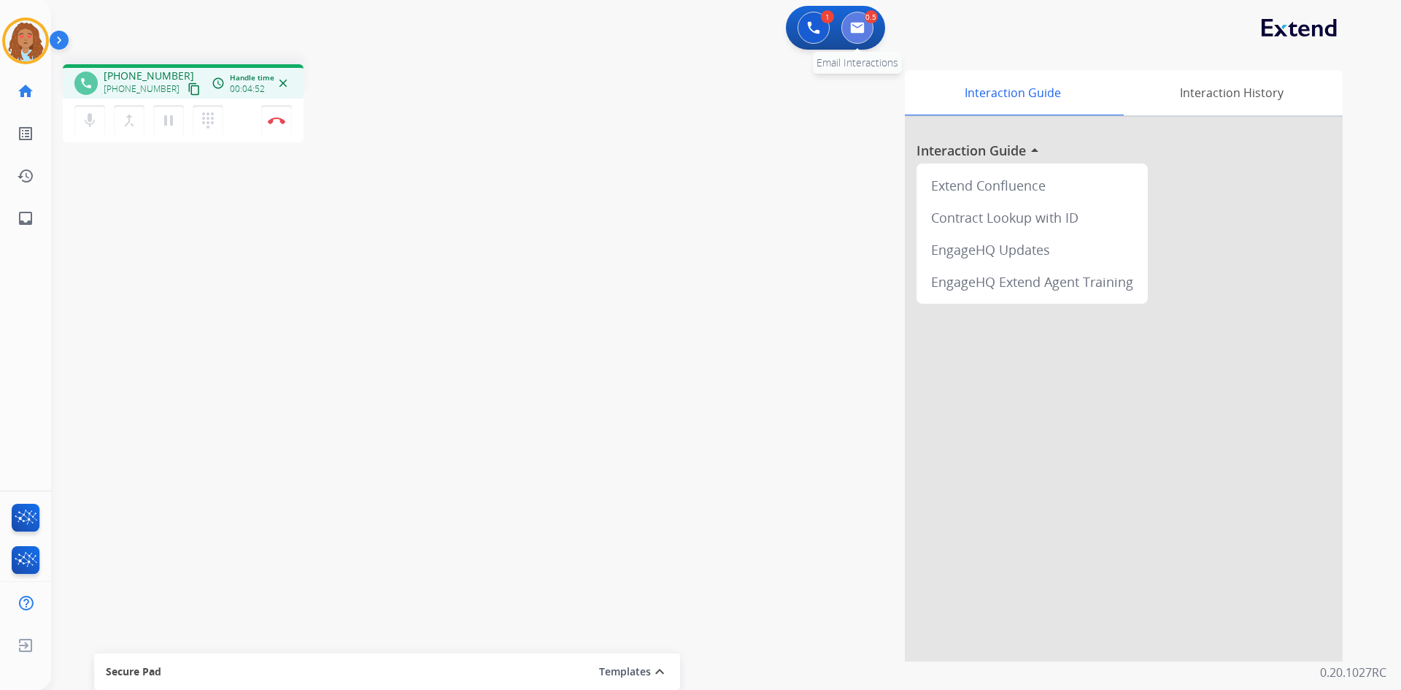
click at [865, 28] on button at bounding box center [857, 28] width 32 height 32
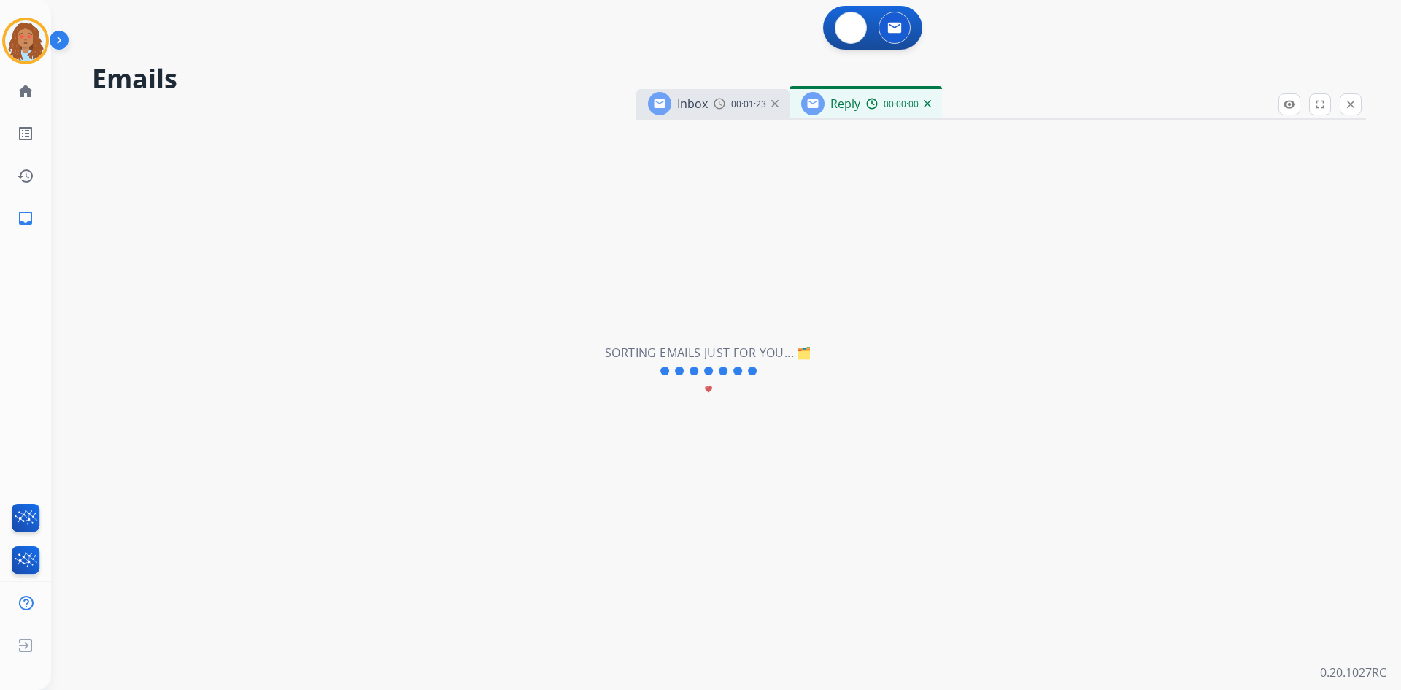
select select "**********"
click at [929, 108] on div "00:00:01" at bounding box center [898, 103] width 64 height 13
click at [929, 107] on div "00:00:02" at bounding box center [898, 103] width 64 height 13
click at [927, 104] on img at bounding box center [927, 103] width 7 height 7
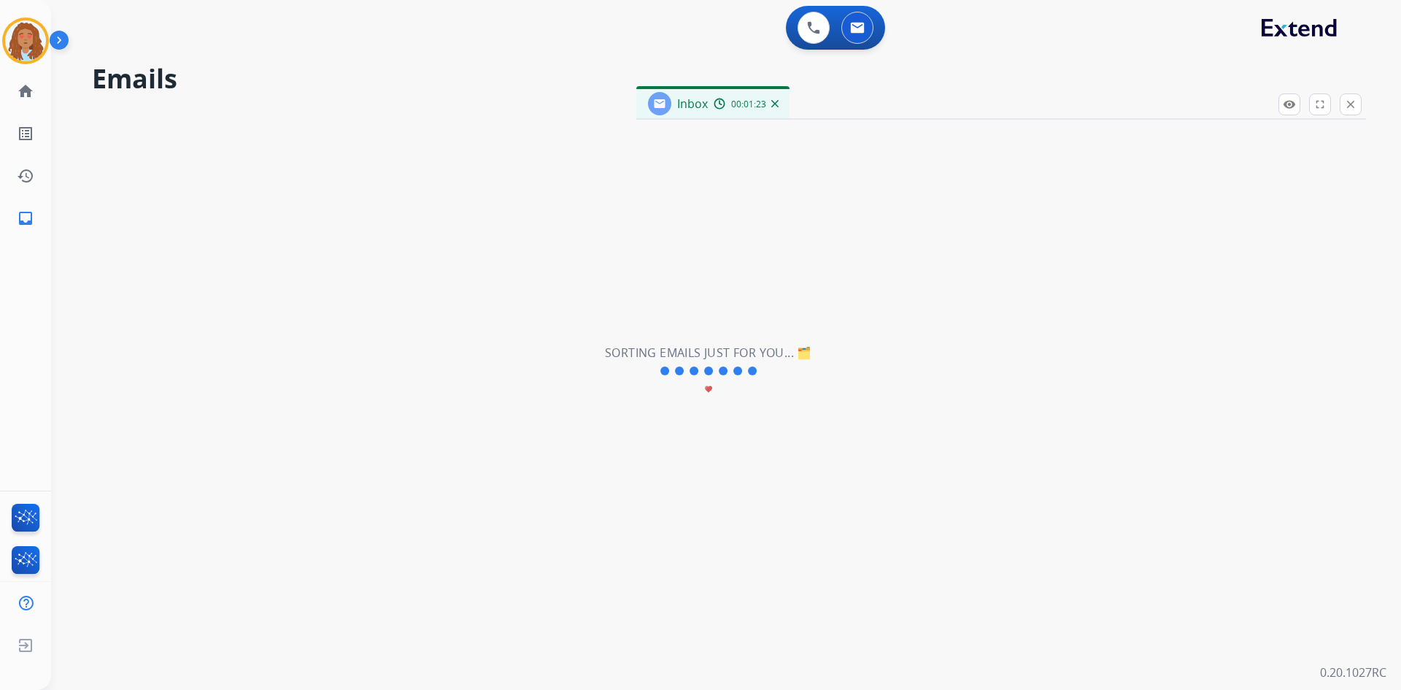
click at [732, 104] on span "00:01:23" at bounding box center [748, 105] width 35 height 12
click at [857, 28] on img at bounding box center [857, 28] width 15 height 12
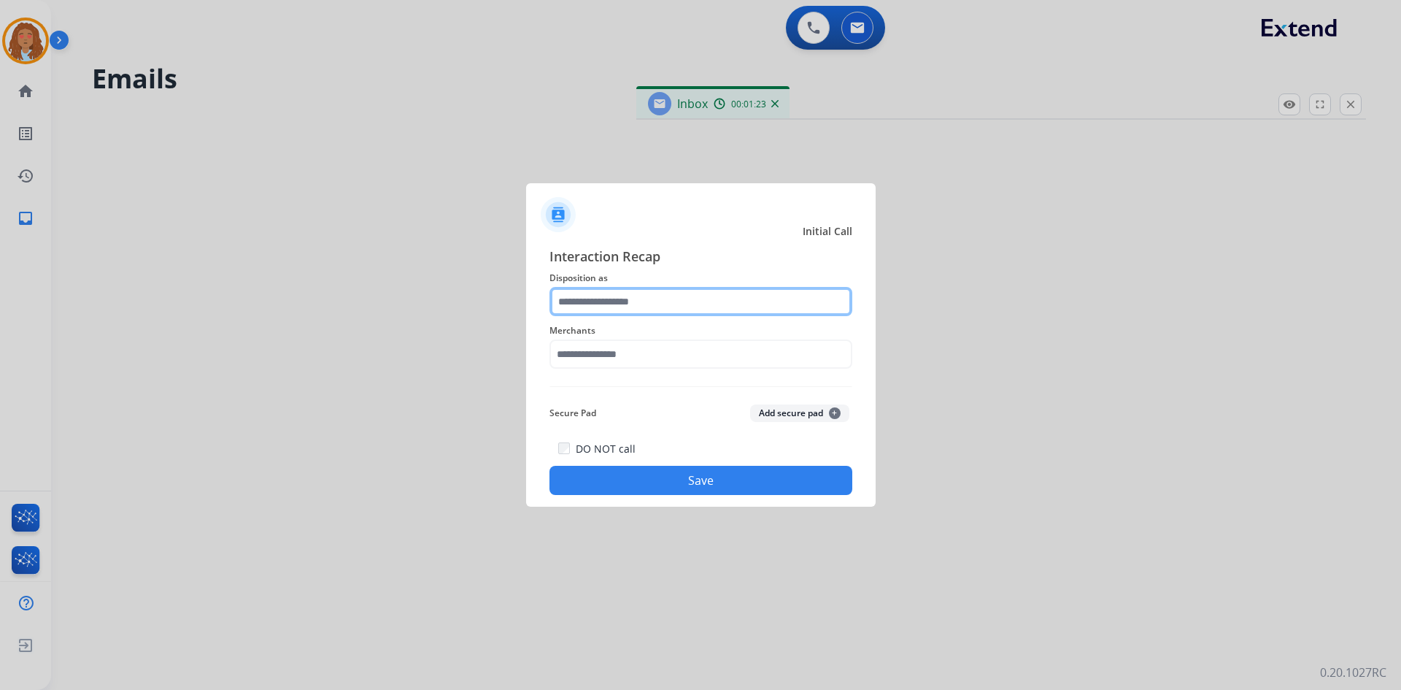
click at [716, 306] on input "text" at bounding box center [700, 301] width 303 height 29
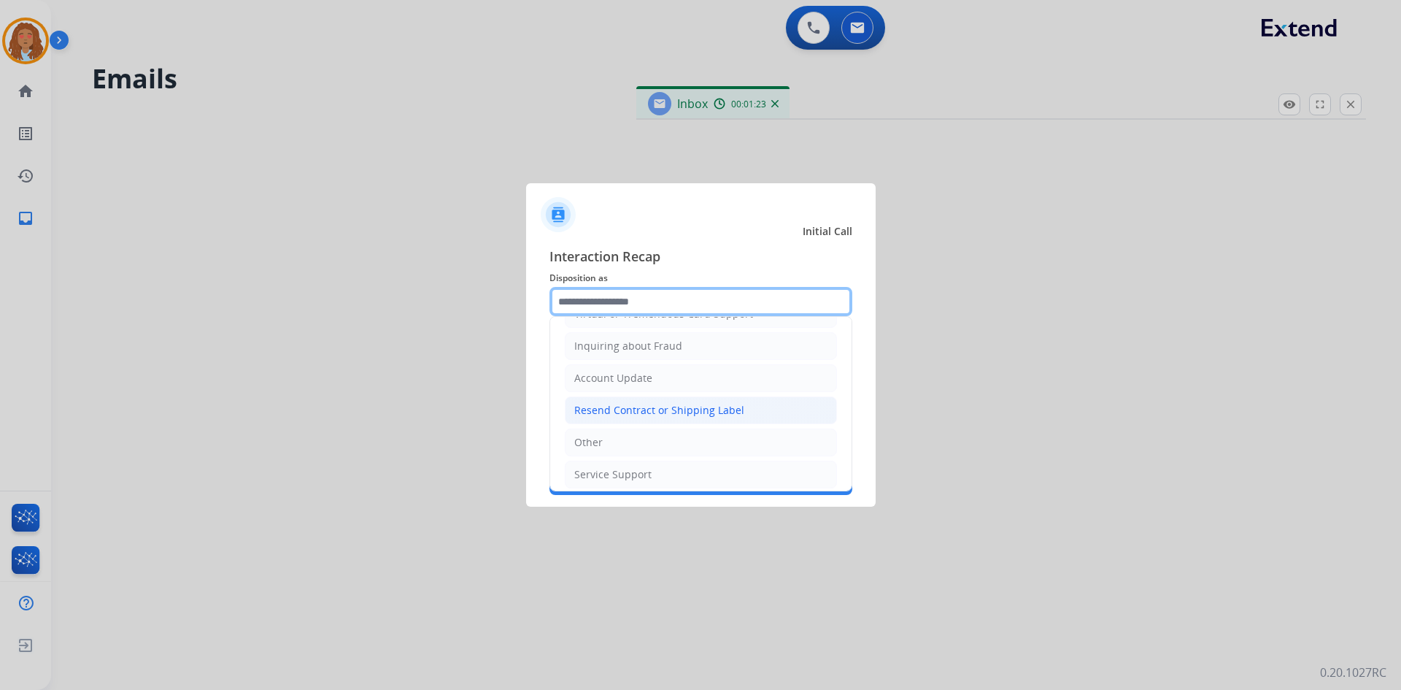
scroll to position [228, 0]
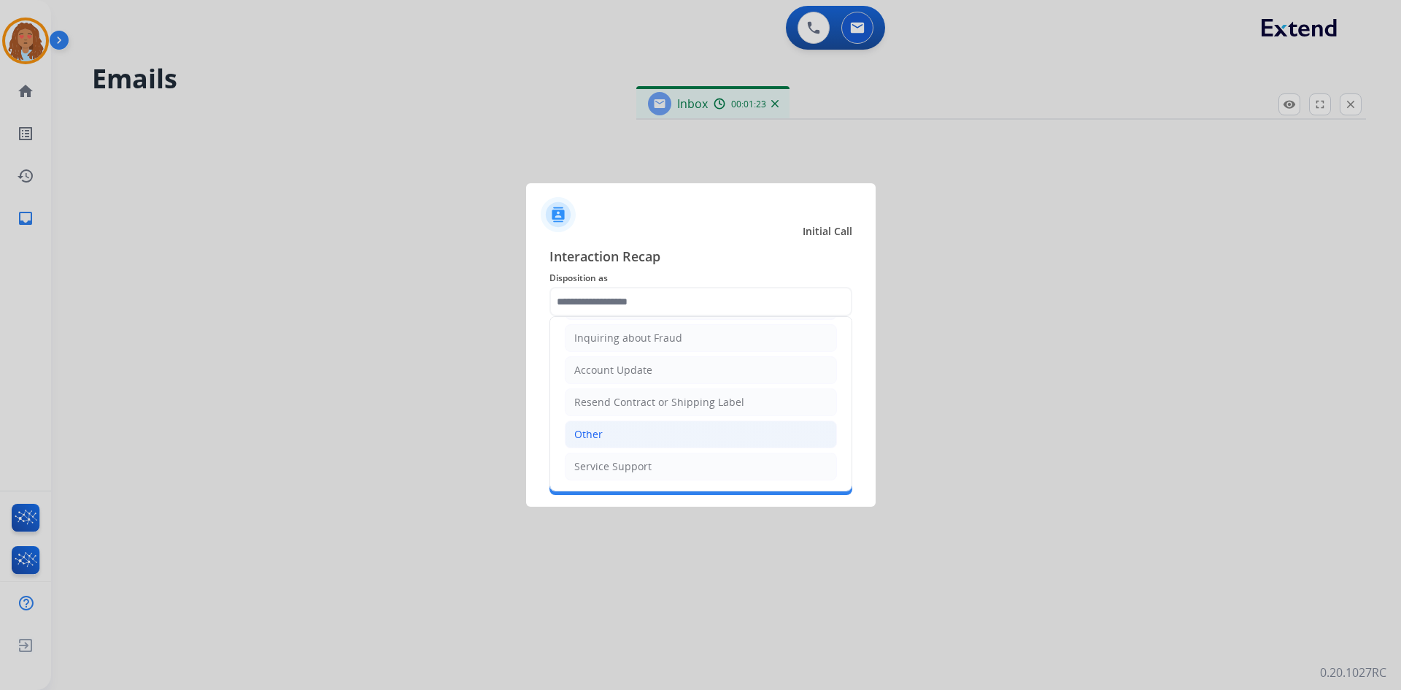
click at [609, 434] on li "Other" at bounding box center [701, 434] width 272 height 28
type input "*****"
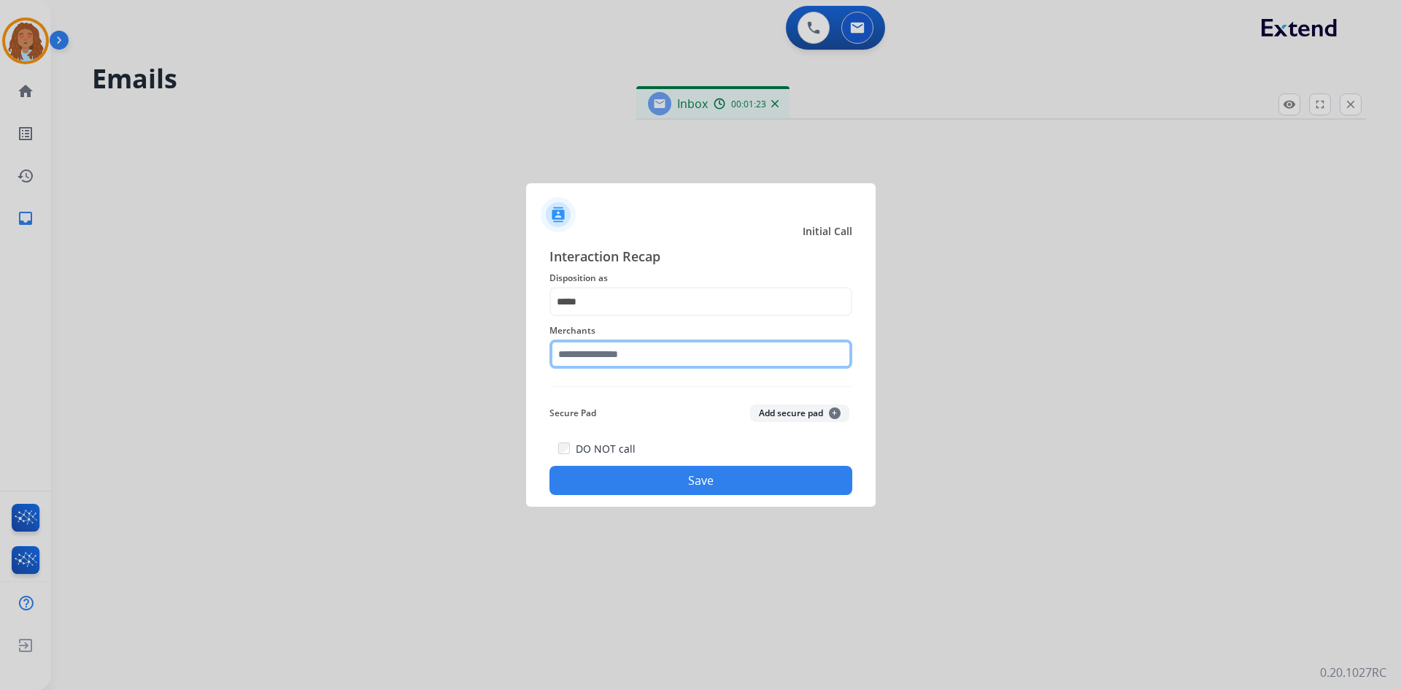
click at [567, 354] on input "text" at bounding box center [700, 353] width 303 height 29
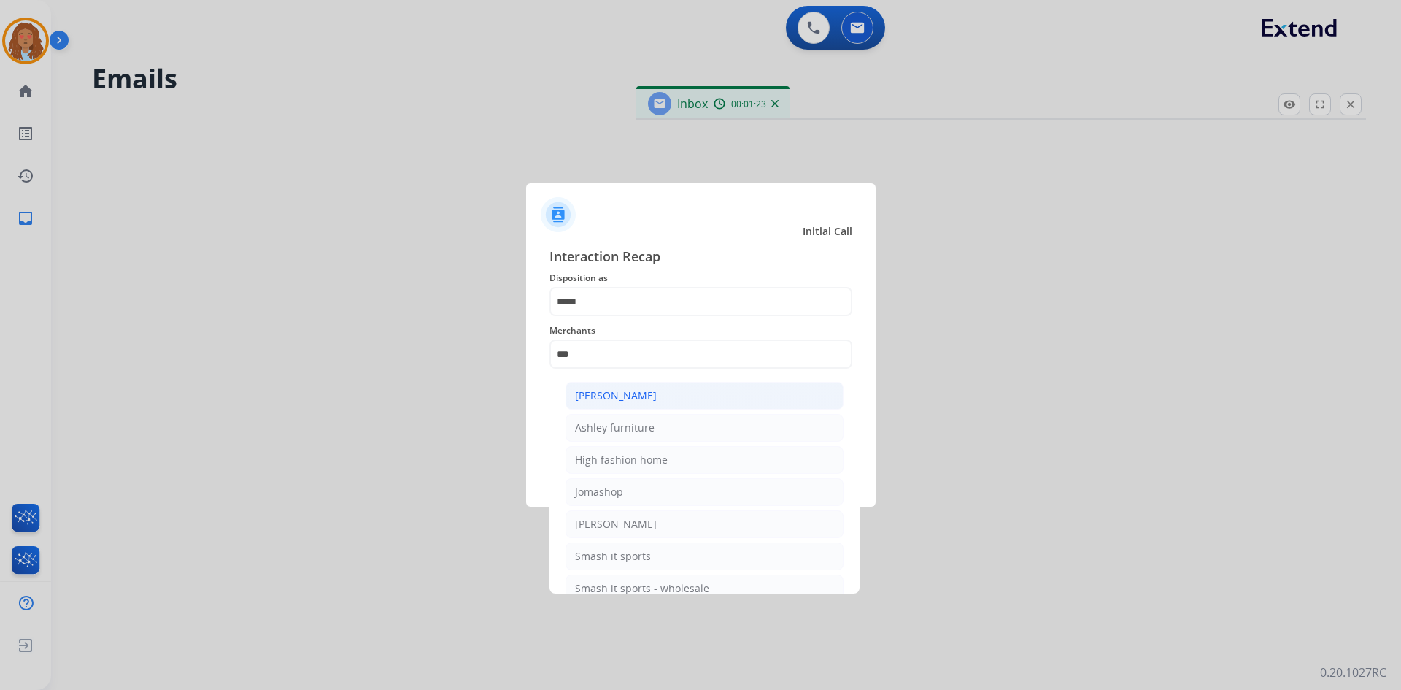
click at [646, 400] on div "[PERSON_NAME]" at bounding box center [616, 395] width 82 height 15
type input "**********"
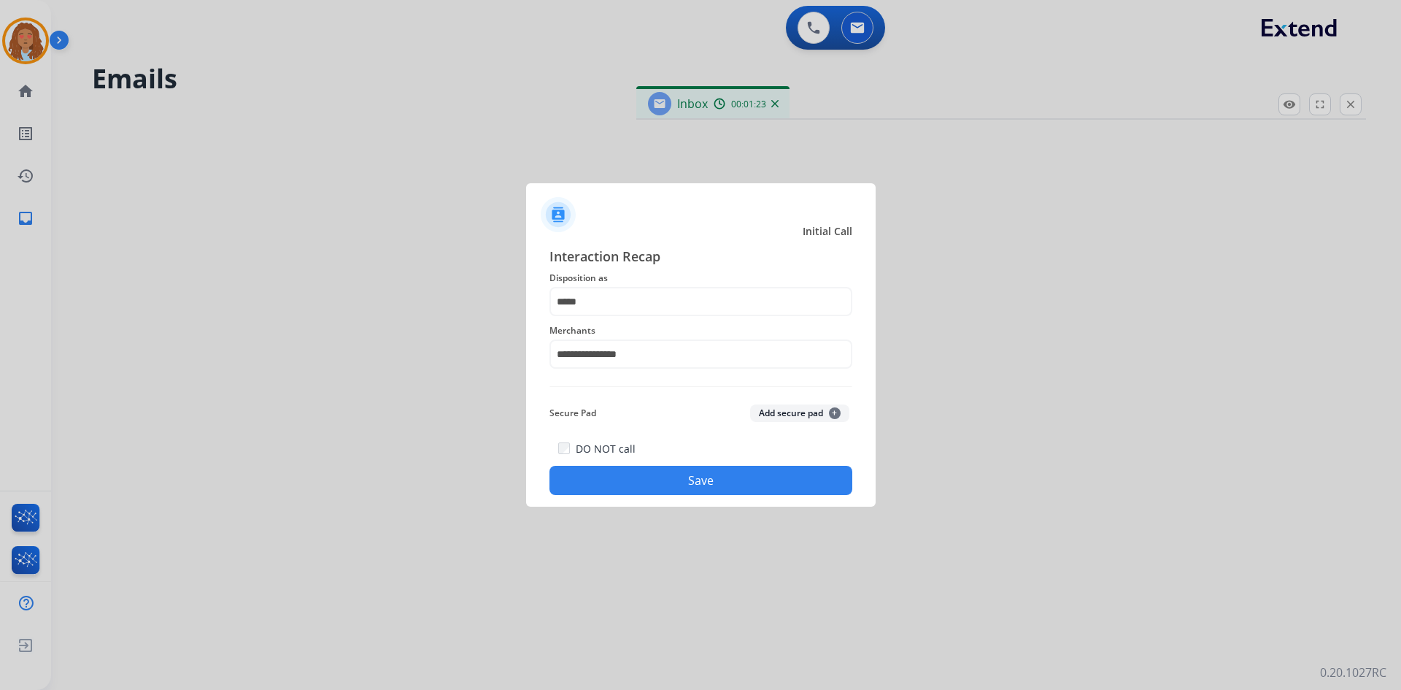
click at [674, 474] on button "Save" at bounding box center [700, 480] width 303 height 29
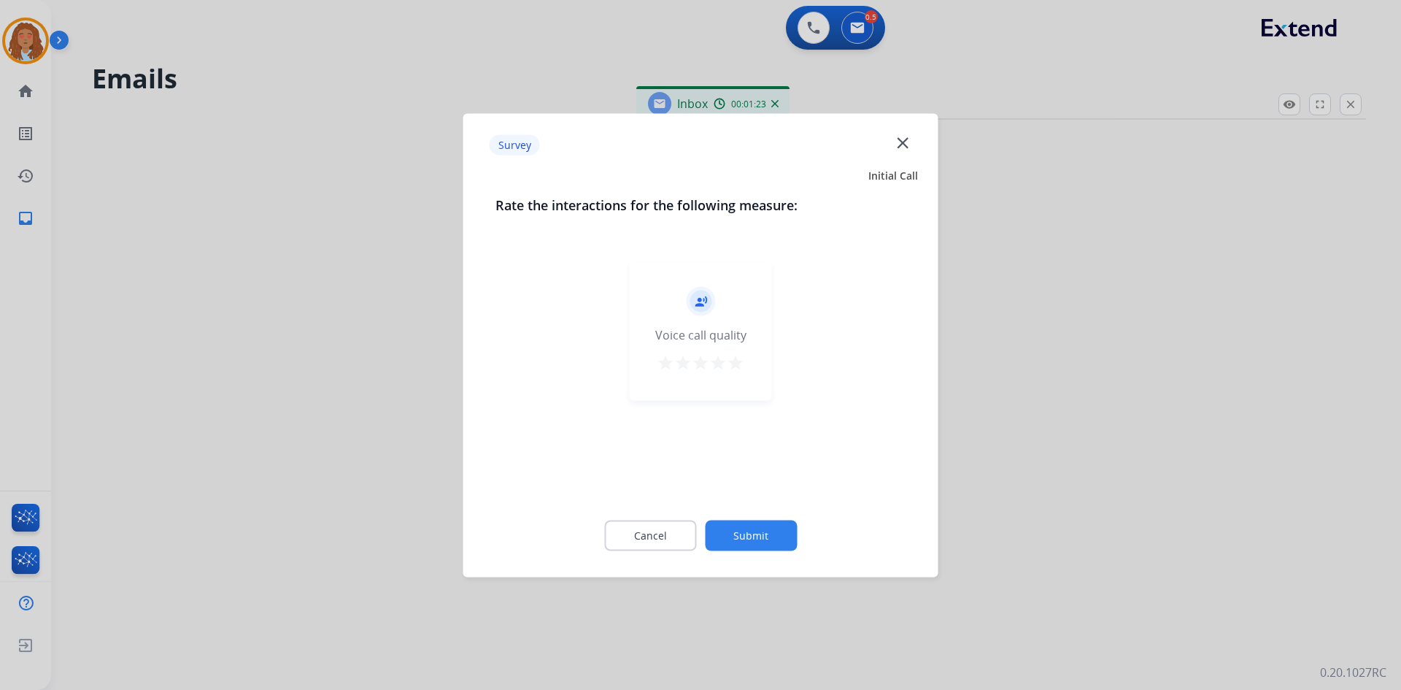
click at [751, 371] on div "record_voice_over Voice call quality star star star star star" at bounding box center [701, 330] width 142 height 139
click at [1190, 384] on div at bounding box center [700, 345] width 1401 height 690
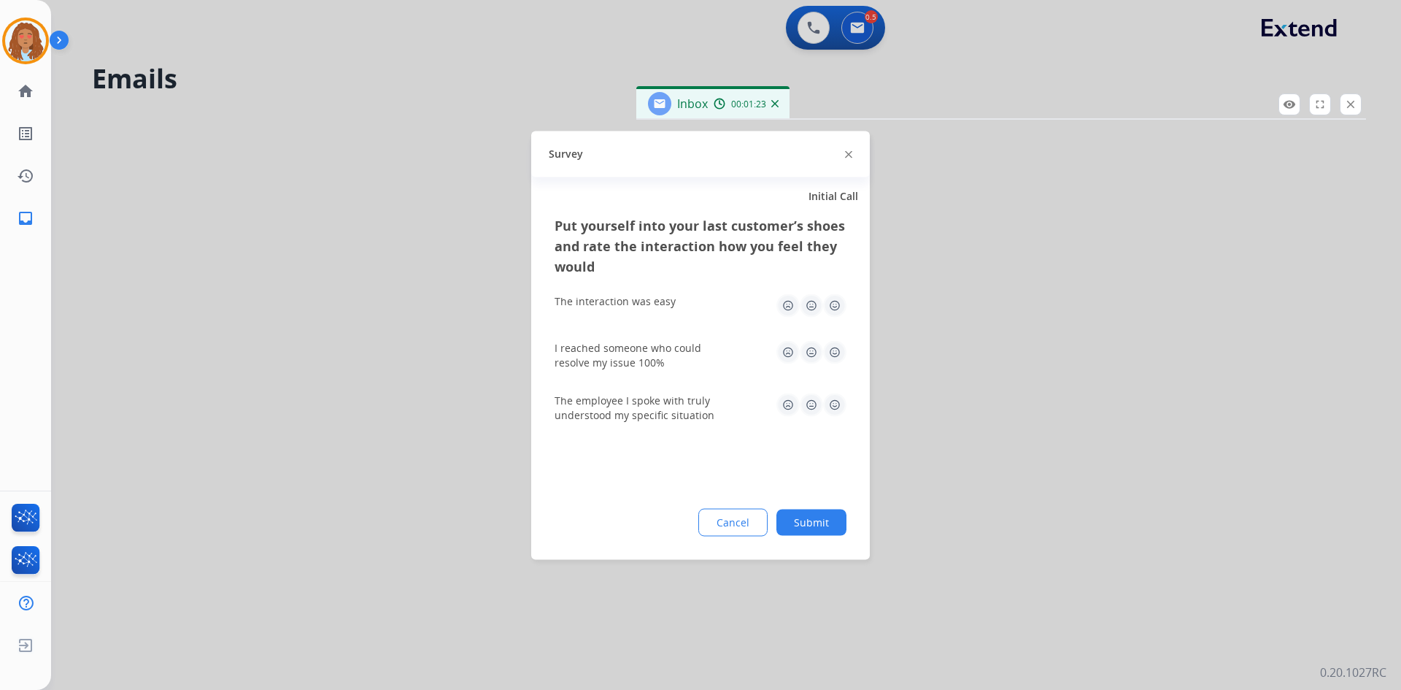
click at [1190, 384] on div at bounding box center [700, 345] width 1401 height 690
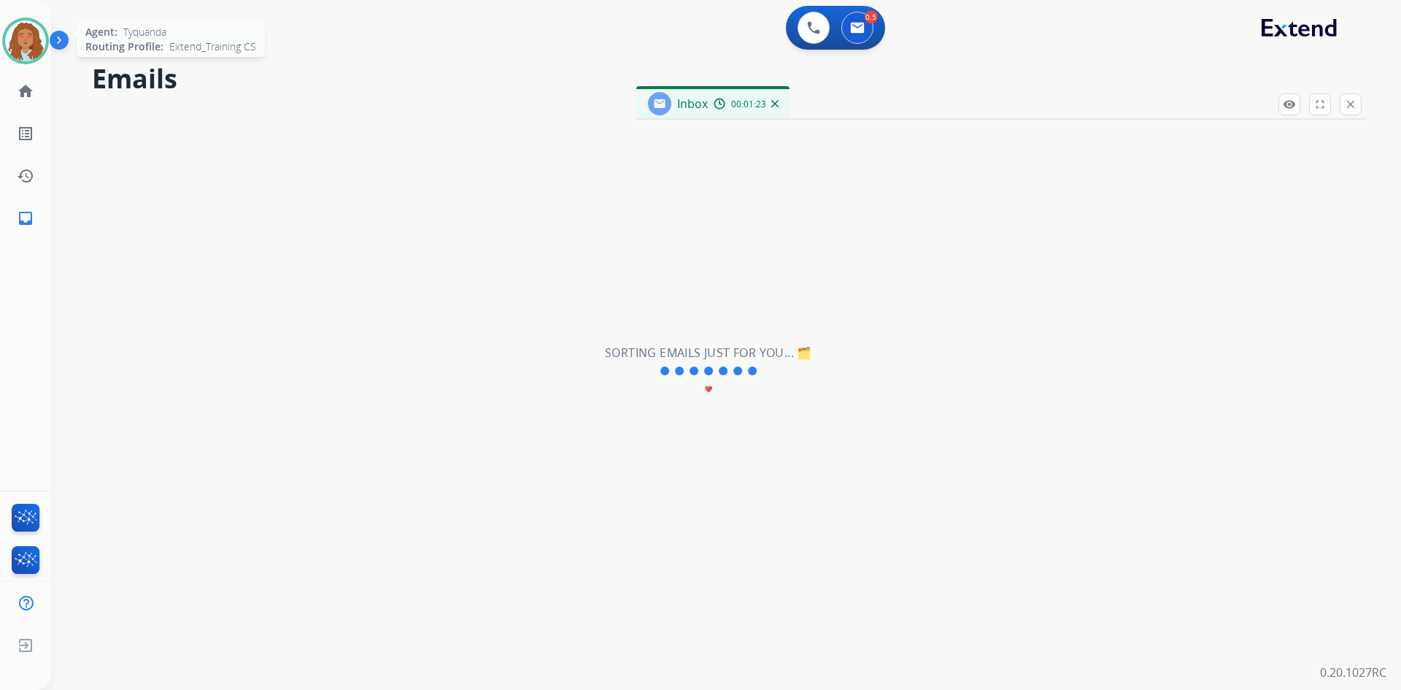
click at [24, 38] on img at bounding box center [25, 40] width 41 height 41
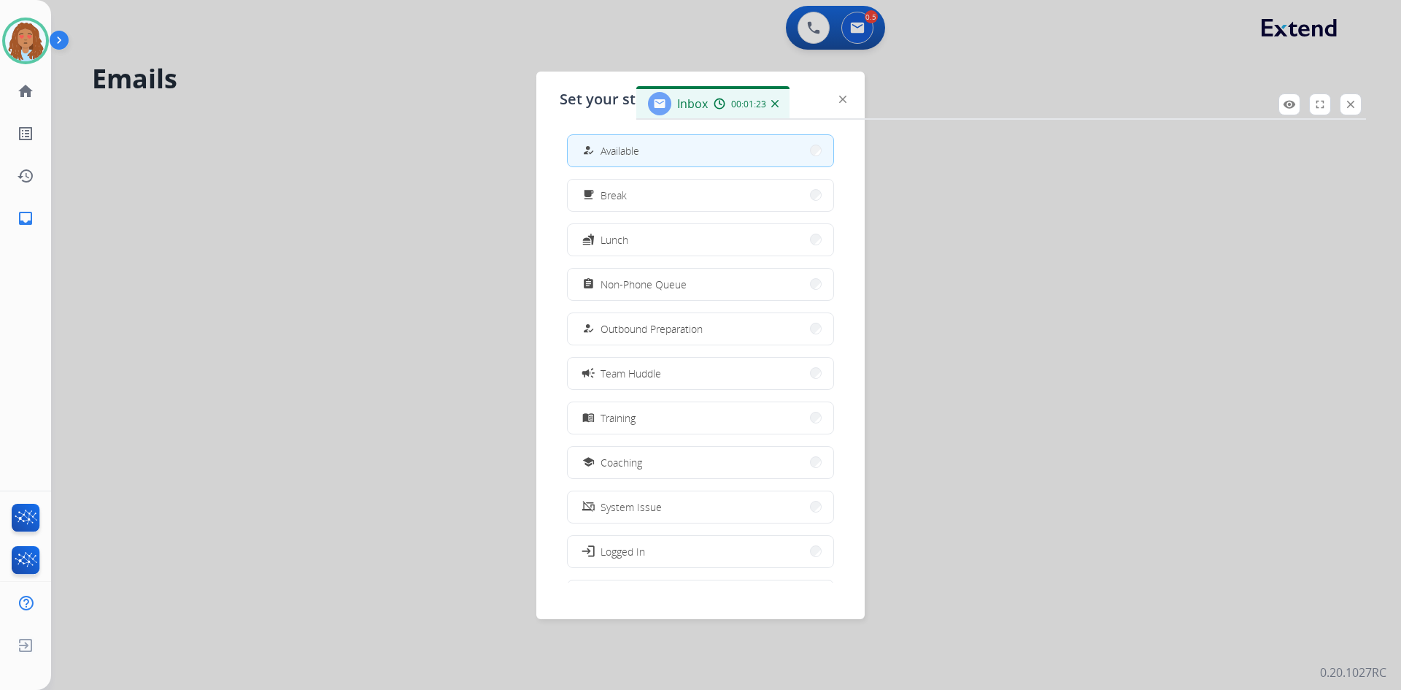
drag, startPoint x: 184, startPoint y: 248, endPoint x: 201, endPoint y: 244, distance: 17.9
click at [185, 248] on div at bounding box center [700, 345] width 1401 height 690
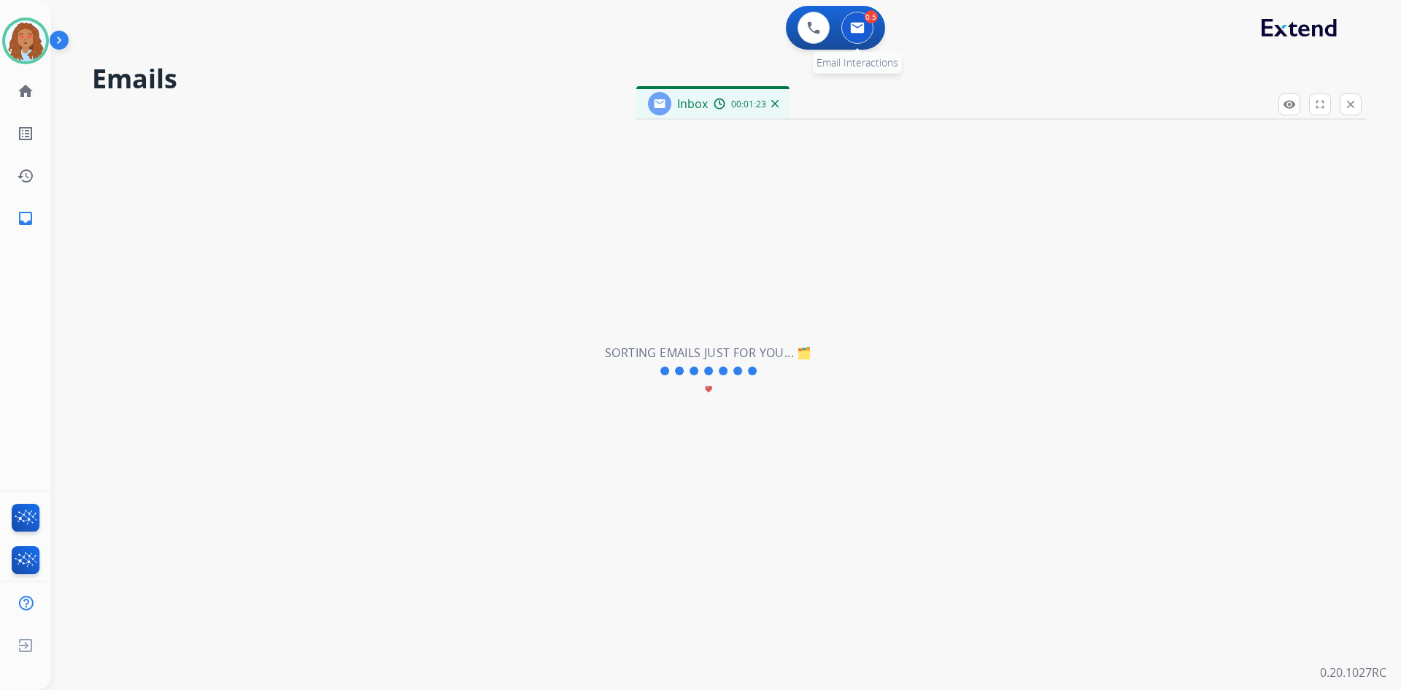
click at [863, 43] on div "0.5 Email Interactions" at bounding box center [858, 28] width 44 height 32
click at [861, 36] on button at bounding box center [857, 28] width 32 height 32
click at [775, 105] on img at bounding box center [774, 103] width 7 height 7
click at [17, 221] on mat-icon "inbox" at bounding box center [26, 218] width 18 height 18
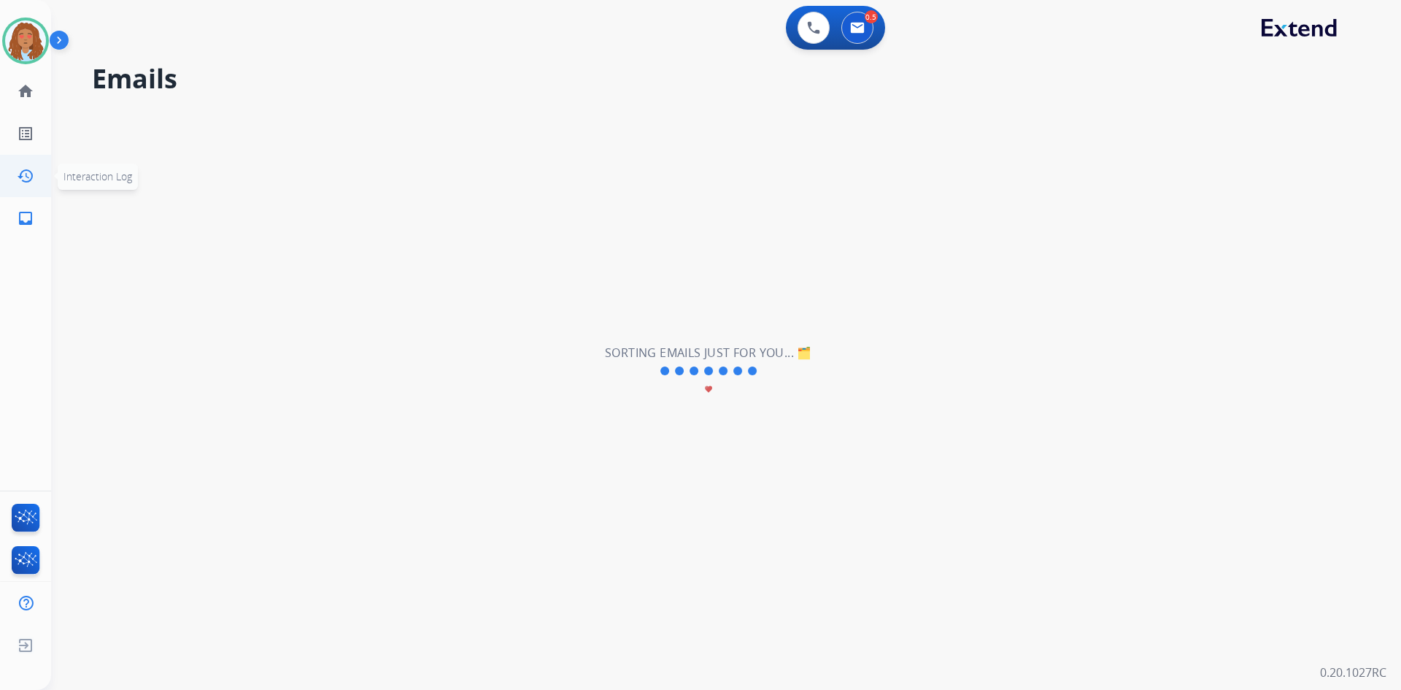
click at [29, 174] on mat-icon "history" at bounding box center [26, 176] width 18 height 18
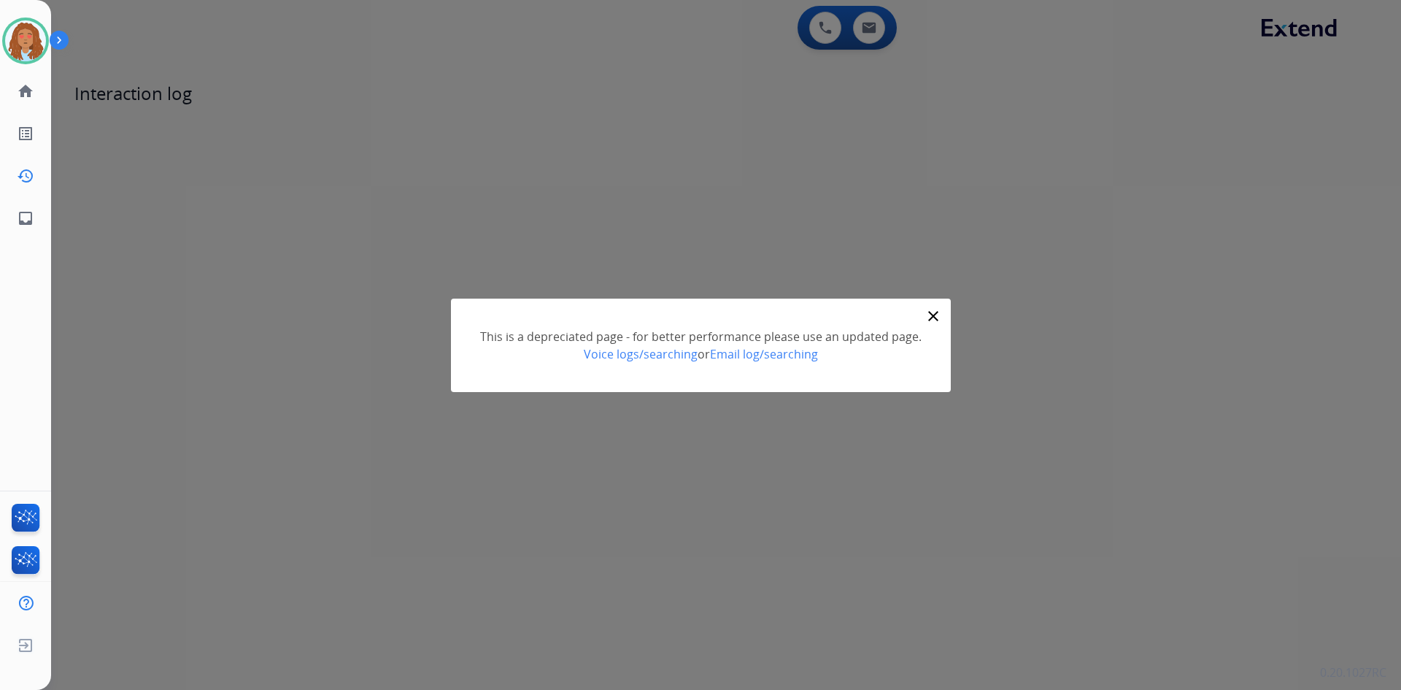
click at [930, 313] on mat-icon "close" at bounding box center [934, 316] width 18 height 18
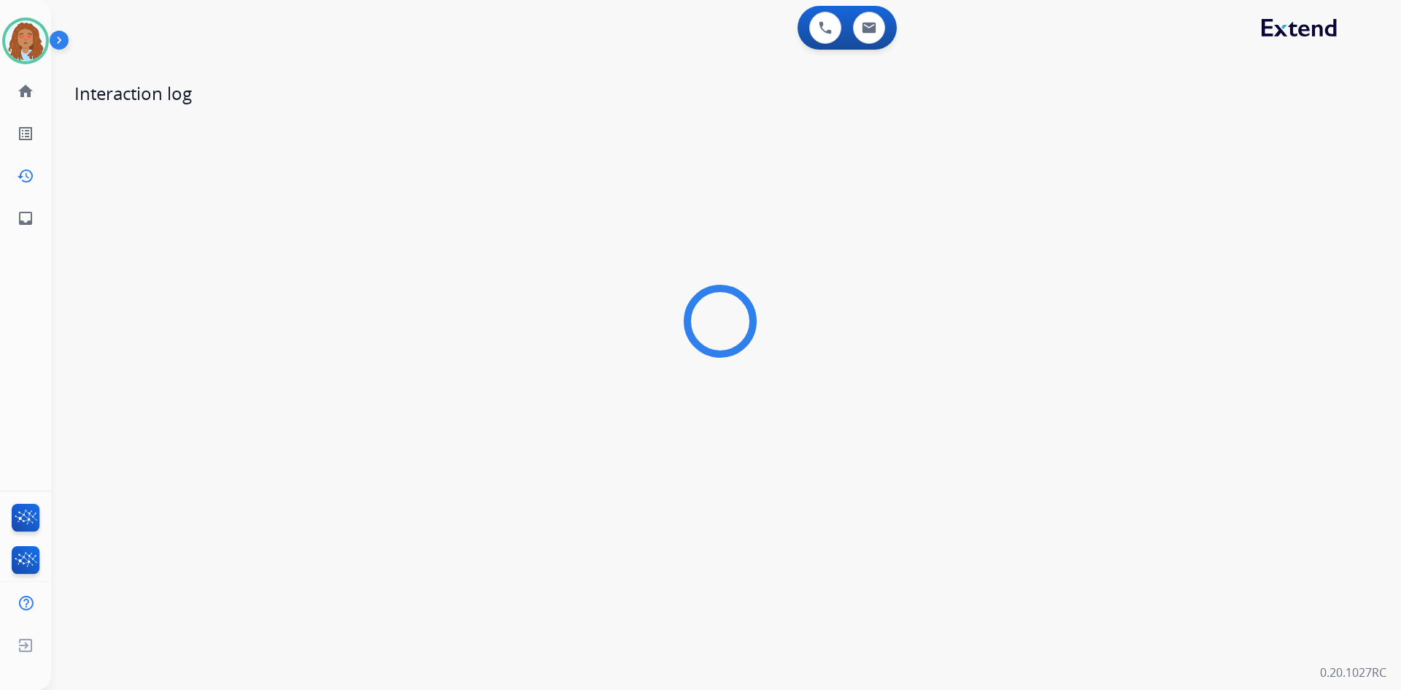
click at [333, 123] on div at bounding box center [720, 321] width 1292 height 409
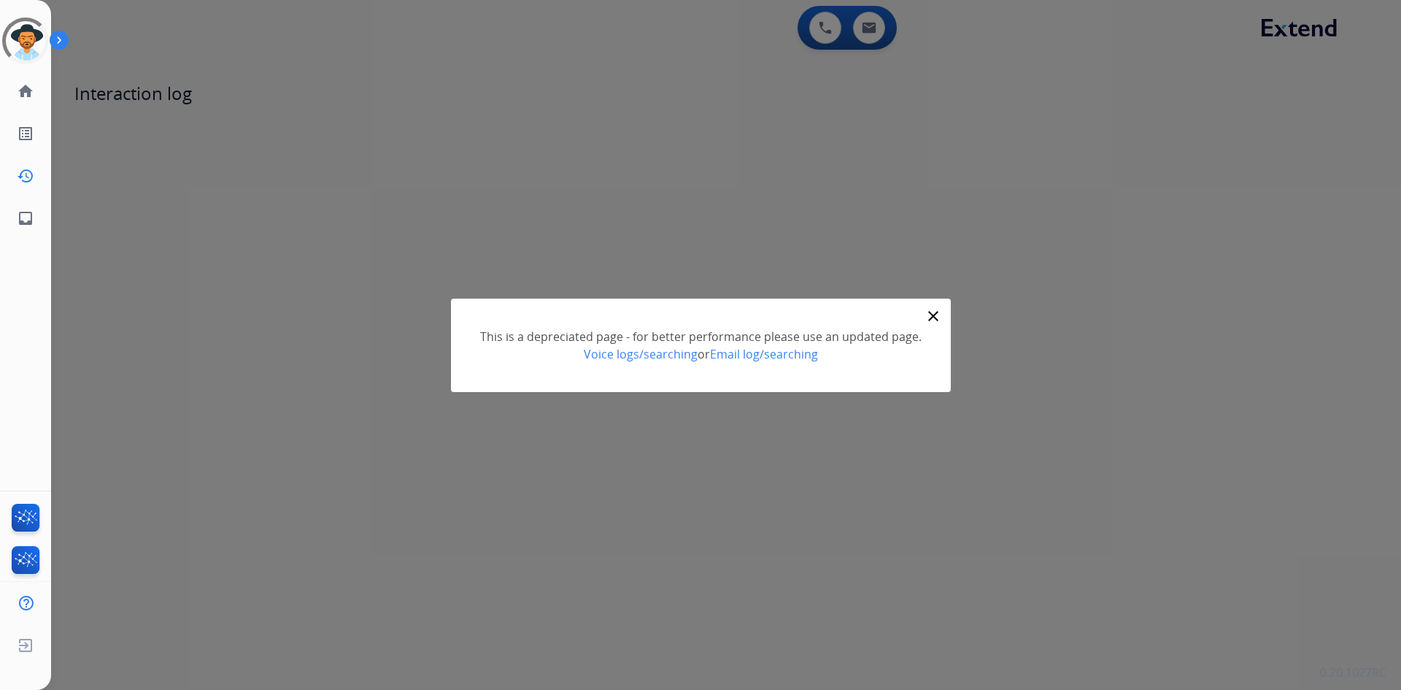
click at [931, 319] on mat-icon "close" at bounding box center [934, 316] width 18 height 18
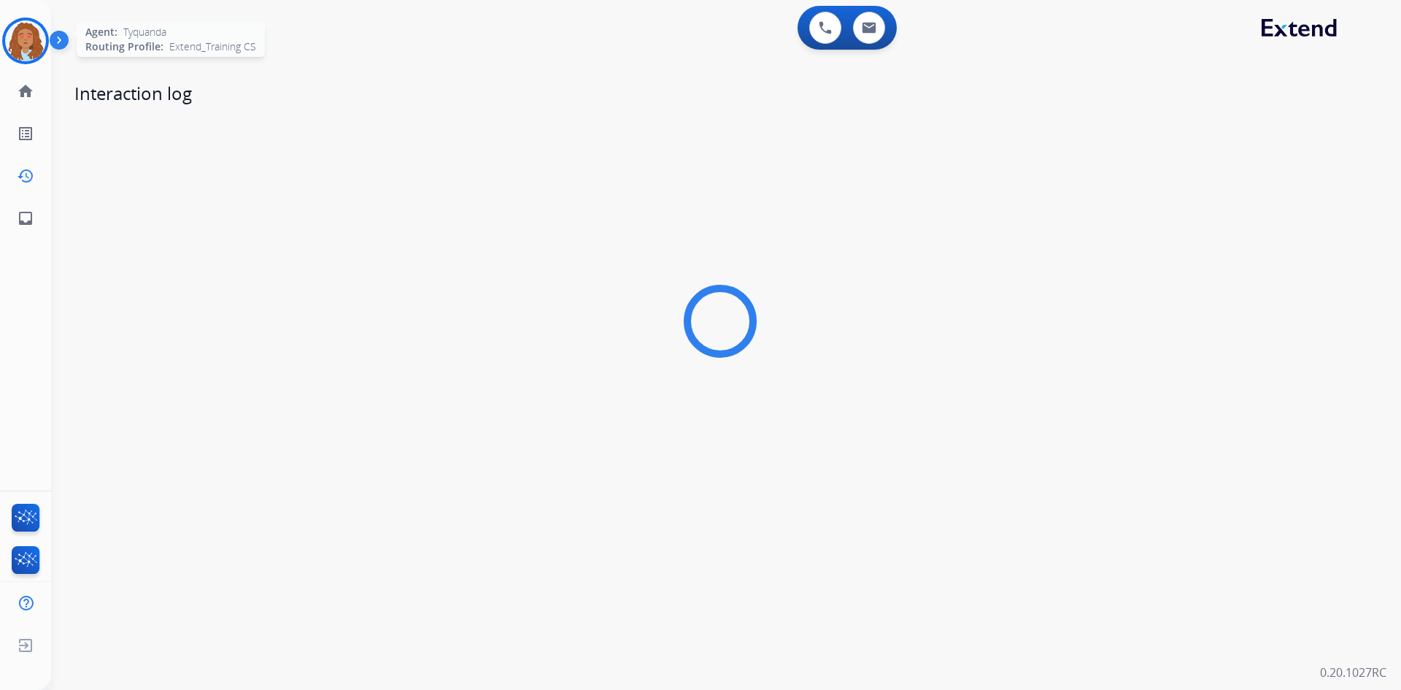
click at [23, 49] on img at bounding box center [25, 40] width 41 height 41
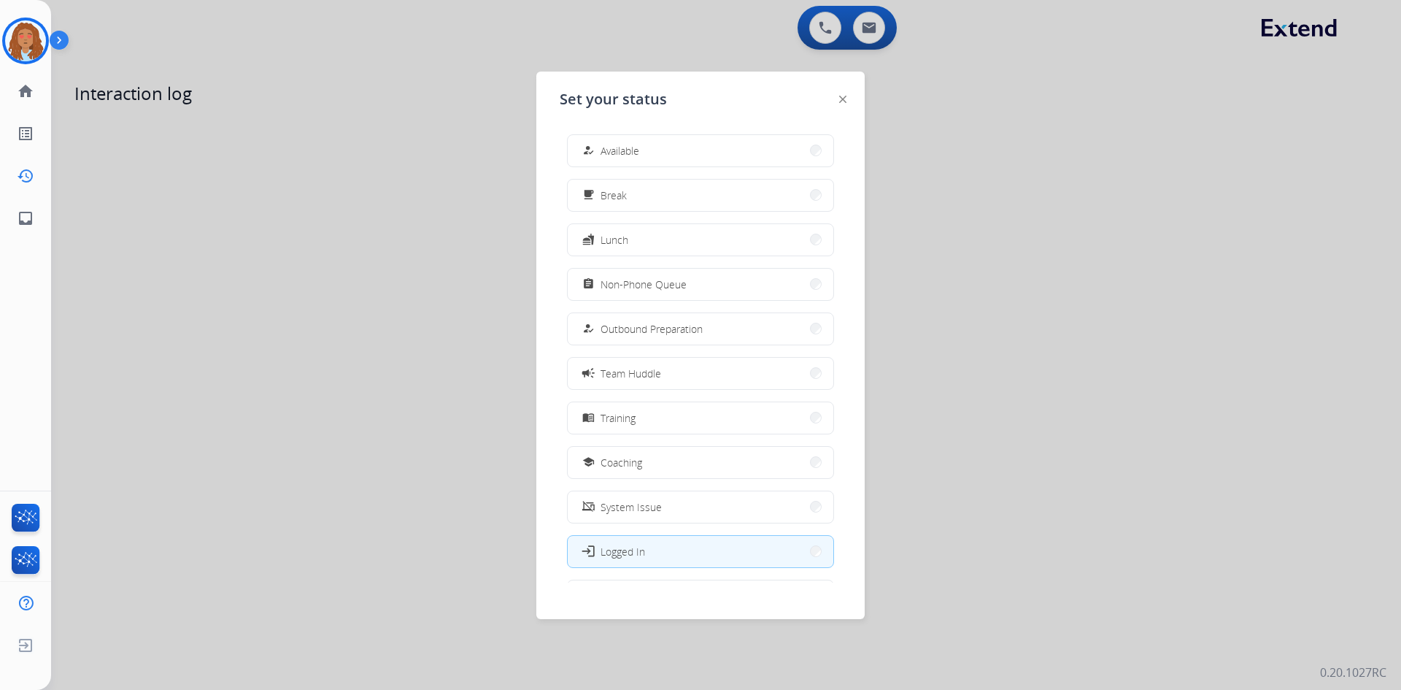
drag, startPoint x: 647, startPoint y: 148, endPoint x: 436, endPoint y: 132, distance: 211.5
click at [647, 148] on button "how_to_reg Available" at bounding box center [701, 150] width 266 height 31
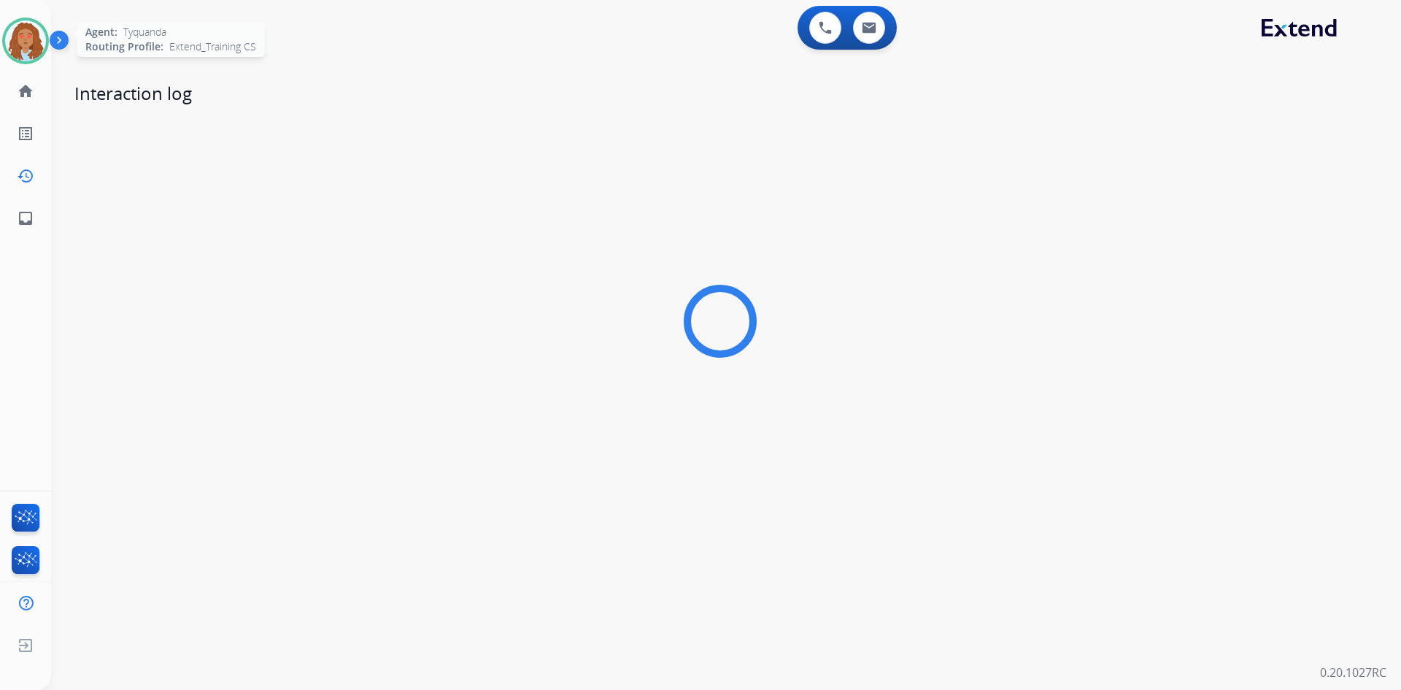
click at [28, 54] on img at bounding box center [25, 40] width 41 height 41
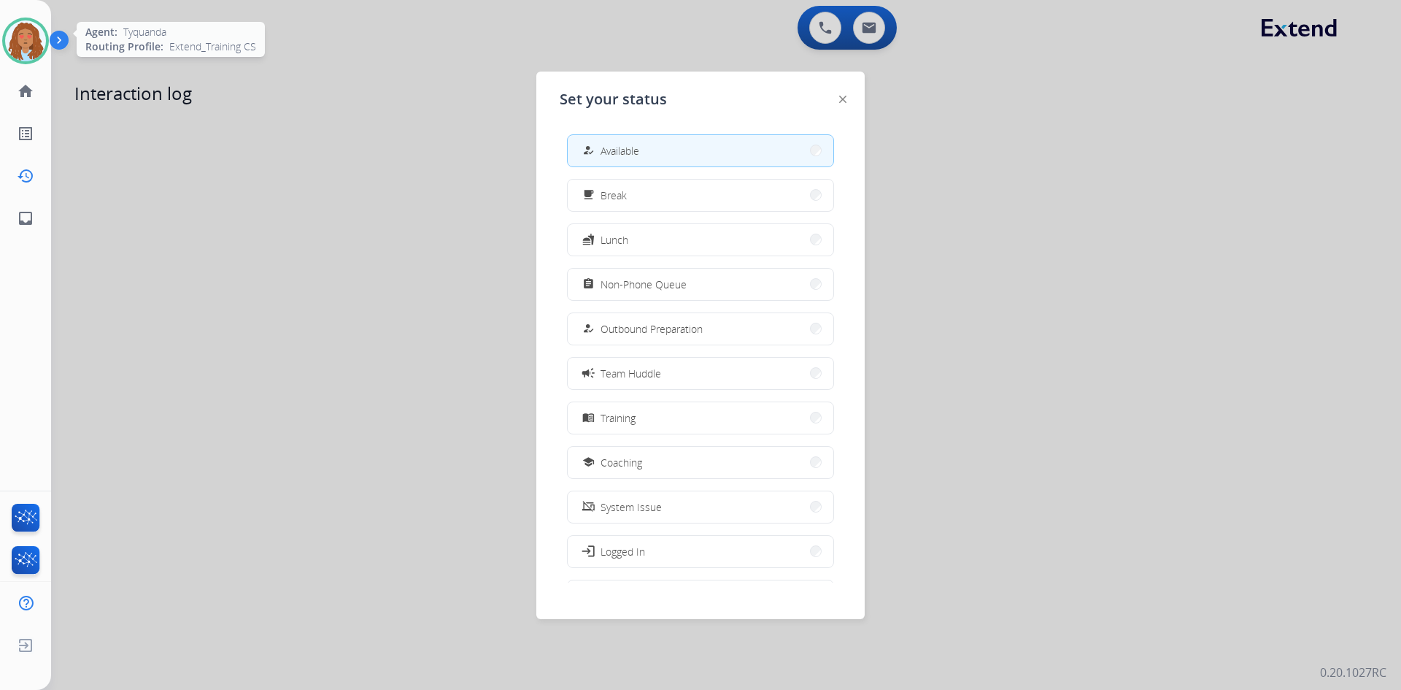
click at [28, 54] on img at bounding box center [25, 40] width 41 height 41
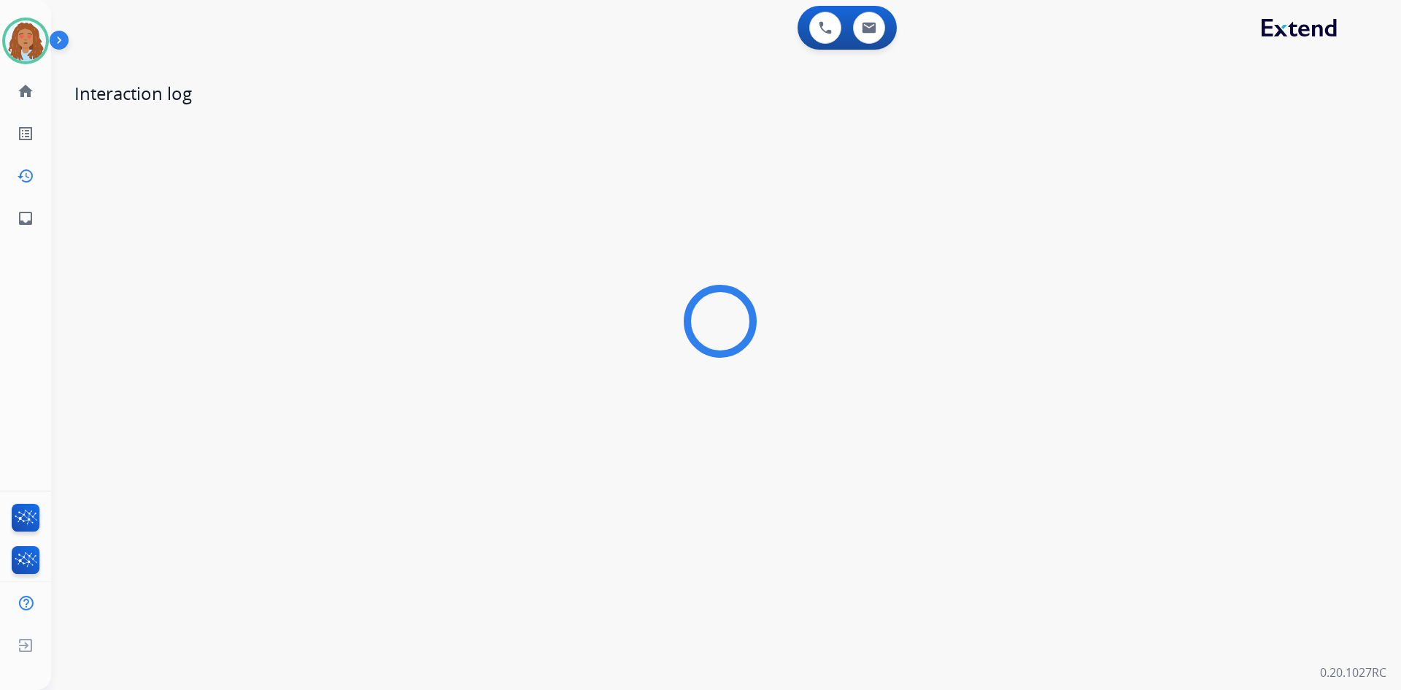
drag, startPoint x: 182, startPoint y: 80, endPoint x: 88, endPoint y: 58, distance: 97.2
click at [202, 86] on h1 "Interaction log" at bounding box center [720, 93] width 1292 height 23
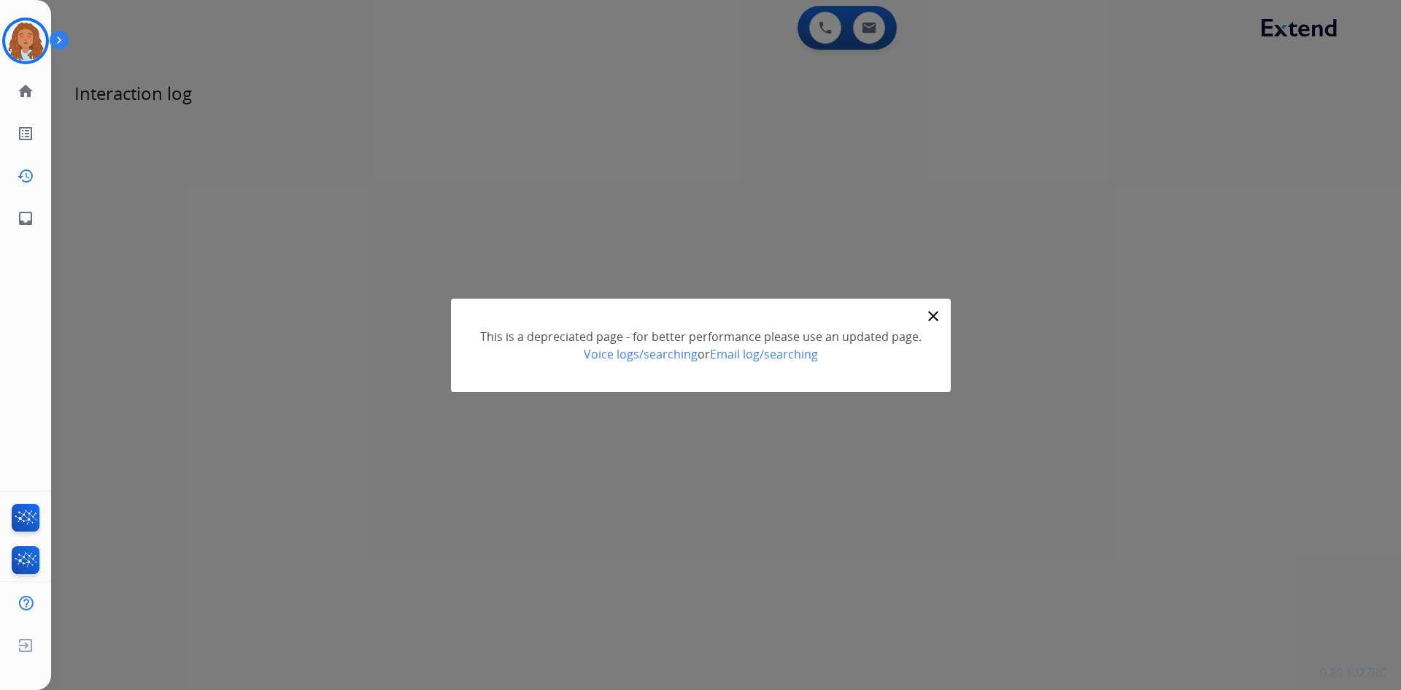
click at [930, 319] on mat-icon "close" at bounding box center [934, 316] width 18 height 18
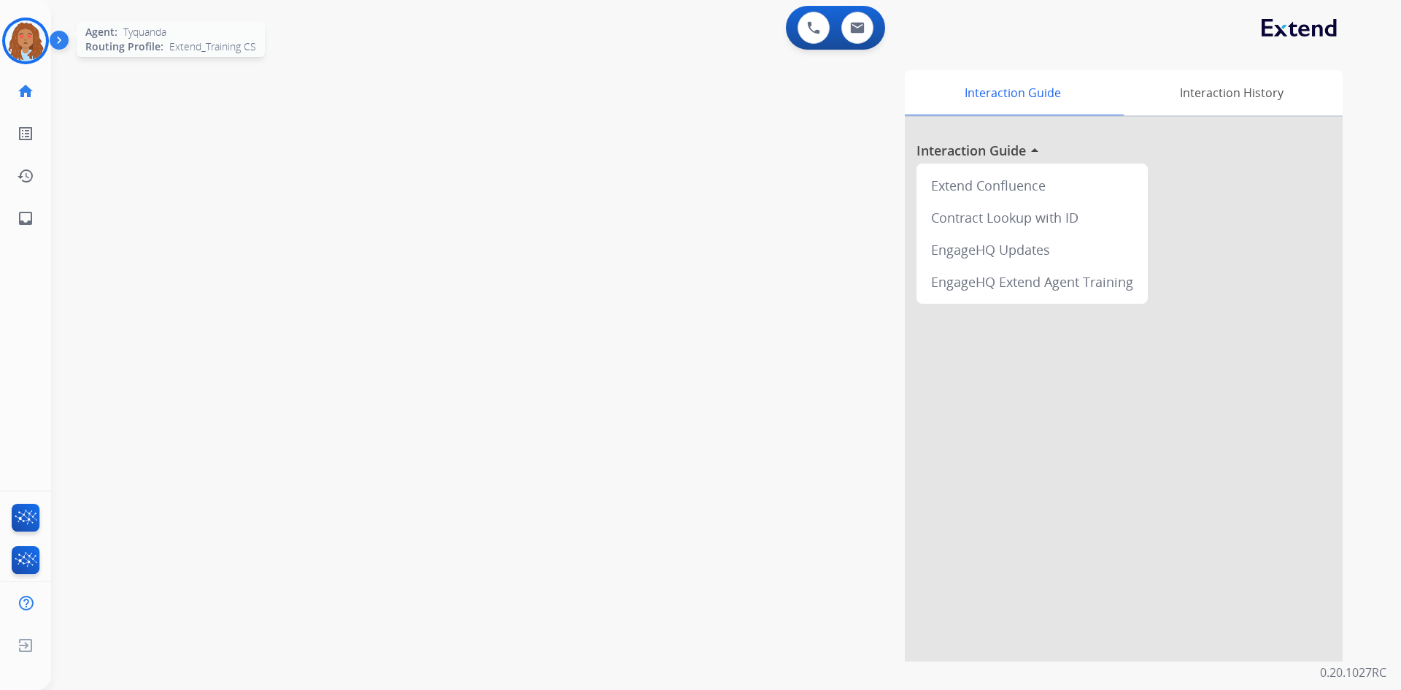
click at [23, 39] on img at bounding box center [25, 40] width 41 height 41
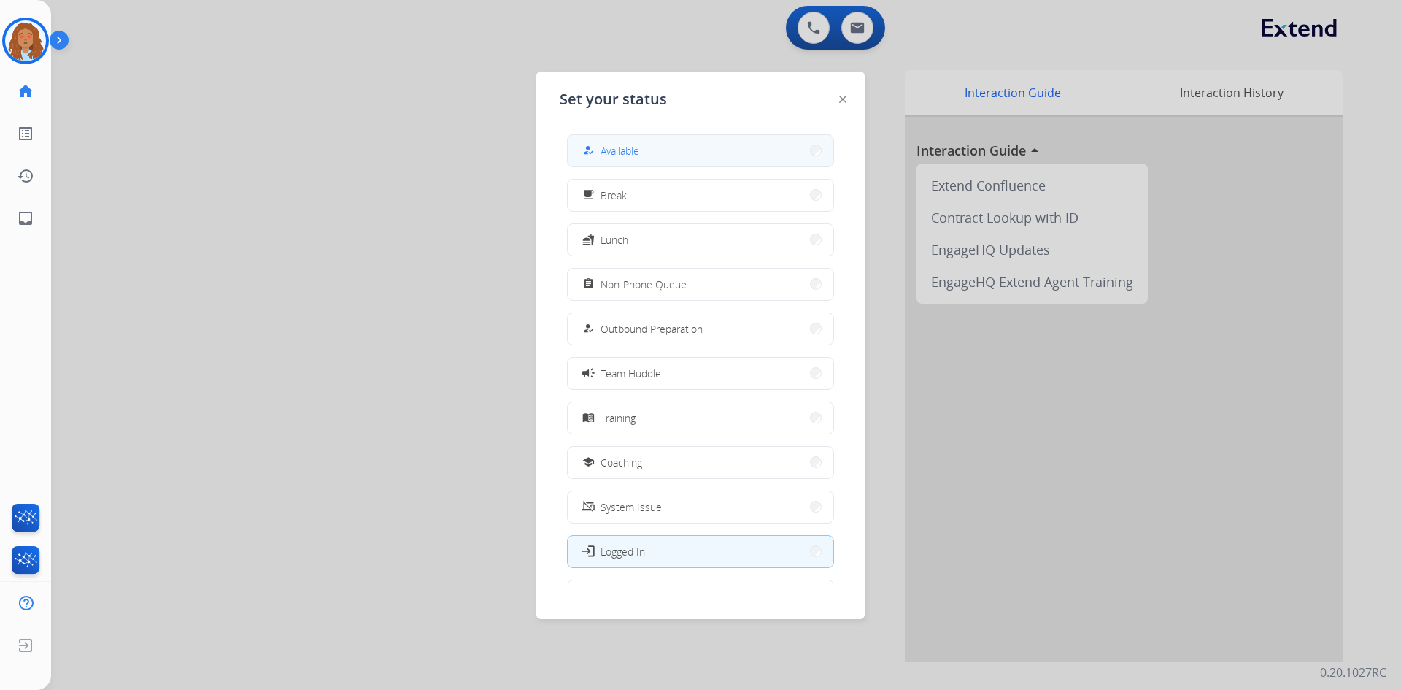
click at [657, 137] on button "how_to_reg Available" at bounding box center [701, 150] width 266 height 31
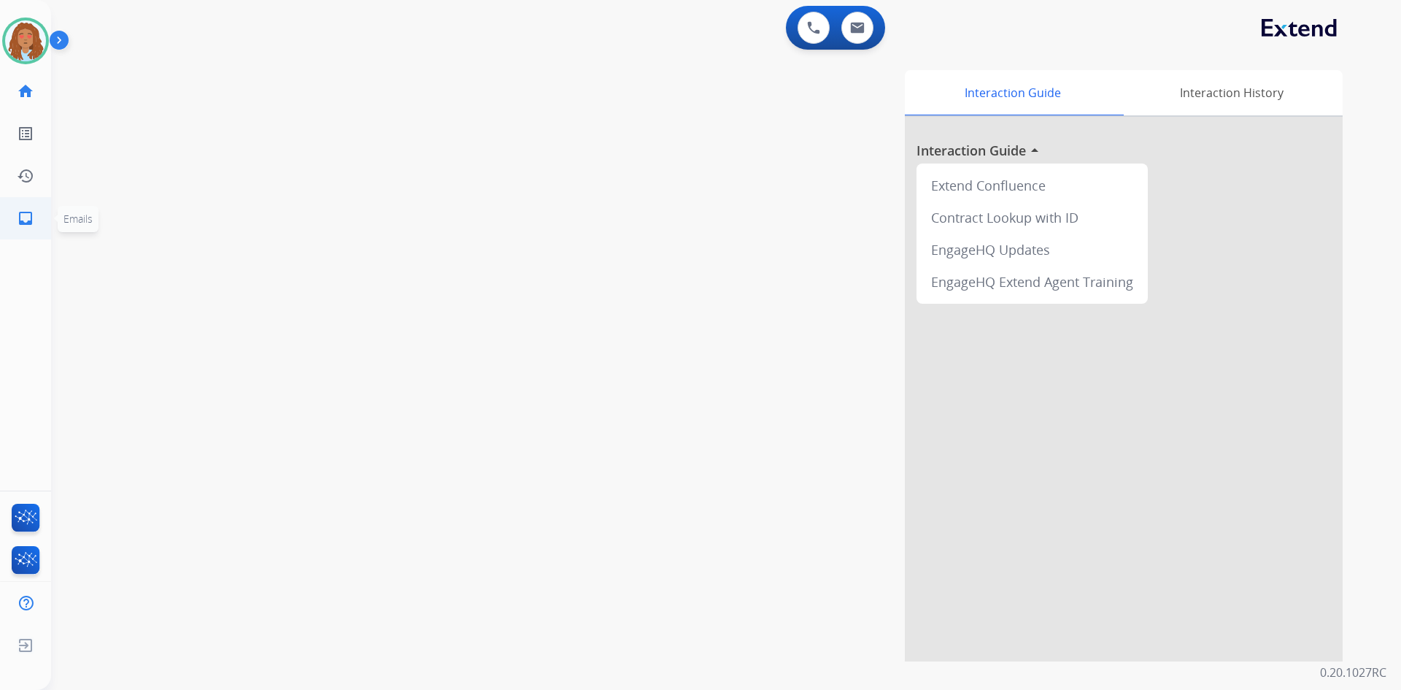
click at [35, 225] on link "inbox Emails" at bounding box center [25, 218] width 41 height 41
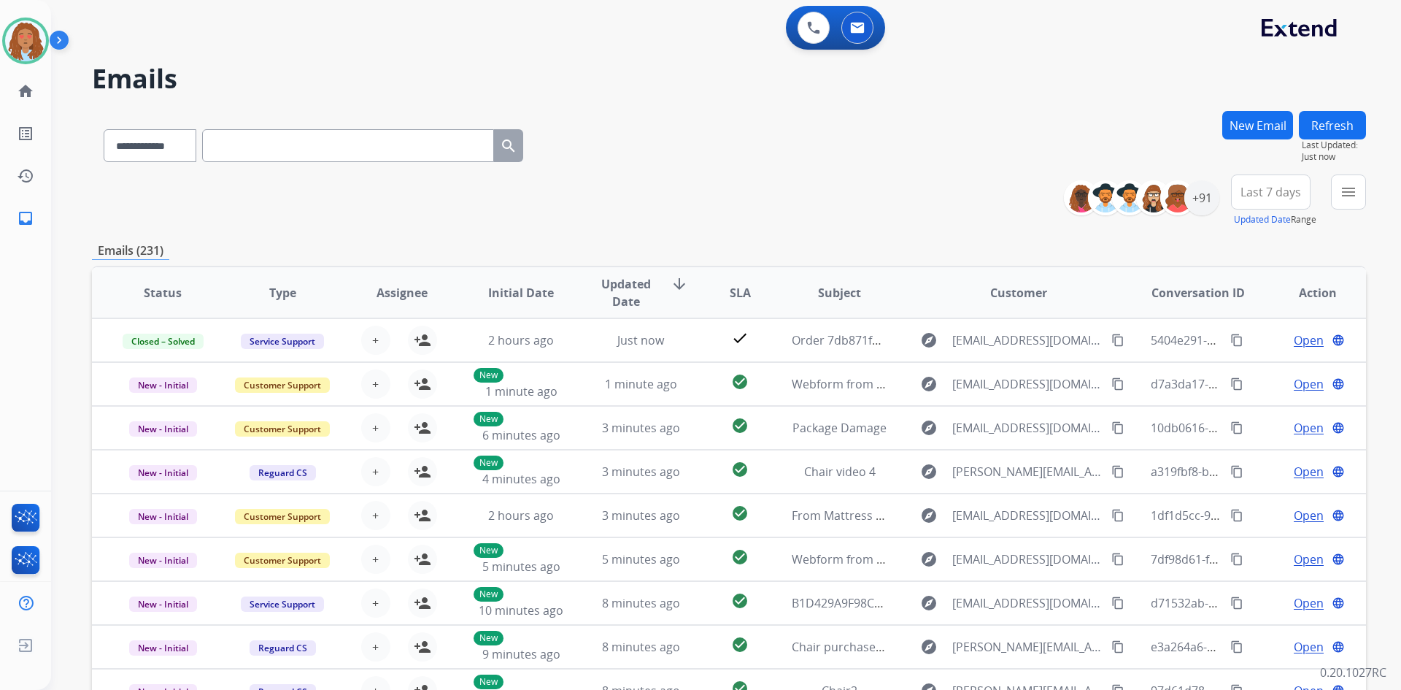
drag, startPoint x: 1338, startPoint y: 36, endPoint x: 1277, endPoint y: 161, distance: 138.4
click at [1318, 67] on div "**********" at bounding box center [726, 345] width 1350 height 690
click at [1351, 198] on mat-icon "menu" at bounding box center [1349, 192] width 18 height 18
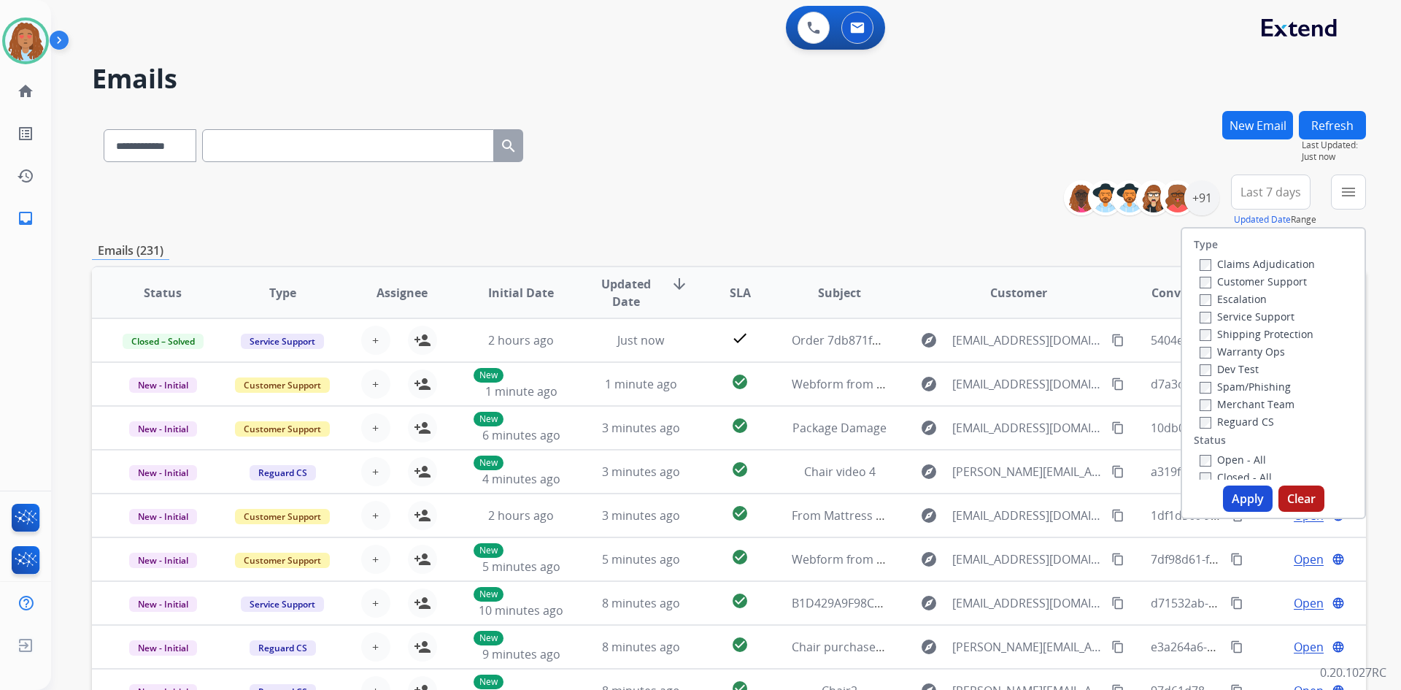
click at [1244, 285] on label "Customer Support" at bounding box center [1253, 281] width 107 height 14
click at [1247, 333] on label "Shipping Protection" at bounding box center [1257, 334] width 114 height 14
click at [1255, 422] on label "Reguard CS" at bounding box center [1237, 421] width 74 height 14
click at [1194, 459] on div "Open - All Closed - All New - Initial New - Reply On-hold – Internal On-hold - …" at bounding box center [1273, 546] width 159 height 193
drag, startPoint x: 1236, startPoint y: 505, endPoint x: 1232, endPoint y: 434, distance: 70.9
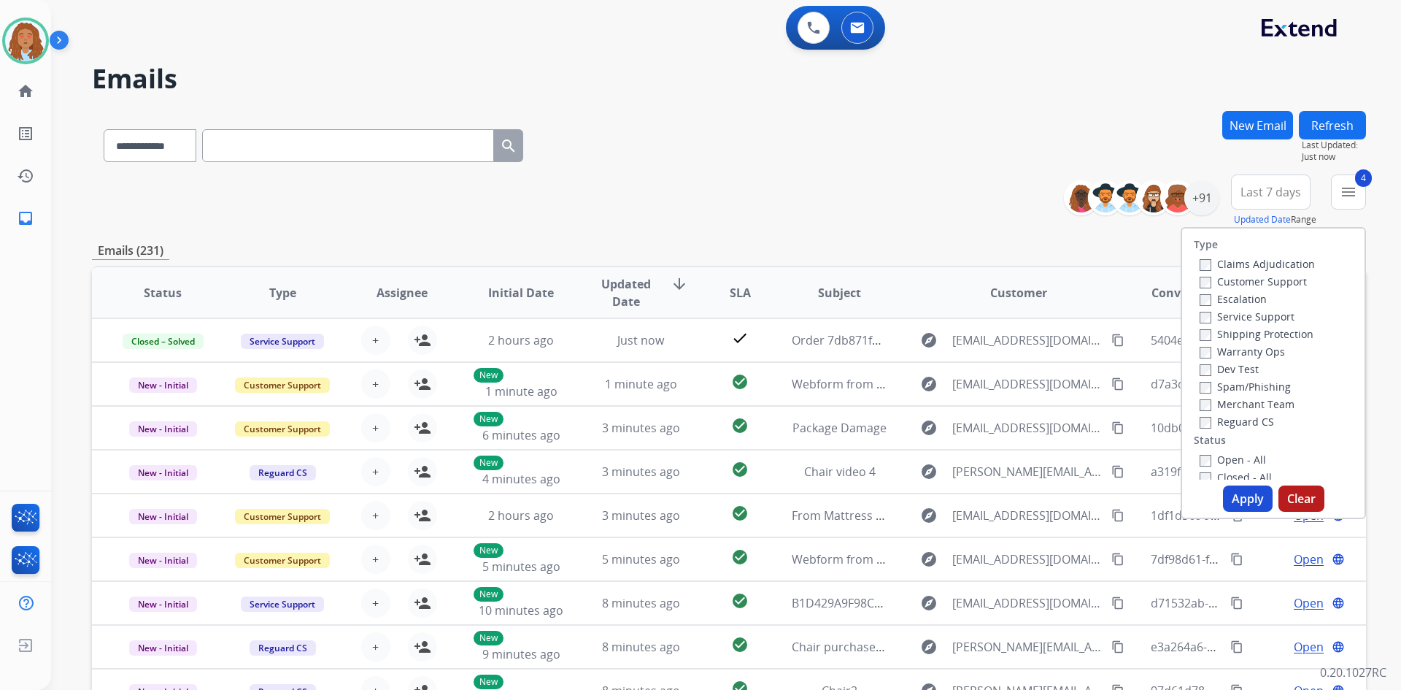
click at [1237, 504] on button "Apply" at bounding box center [1248, 498] width 50 height 26
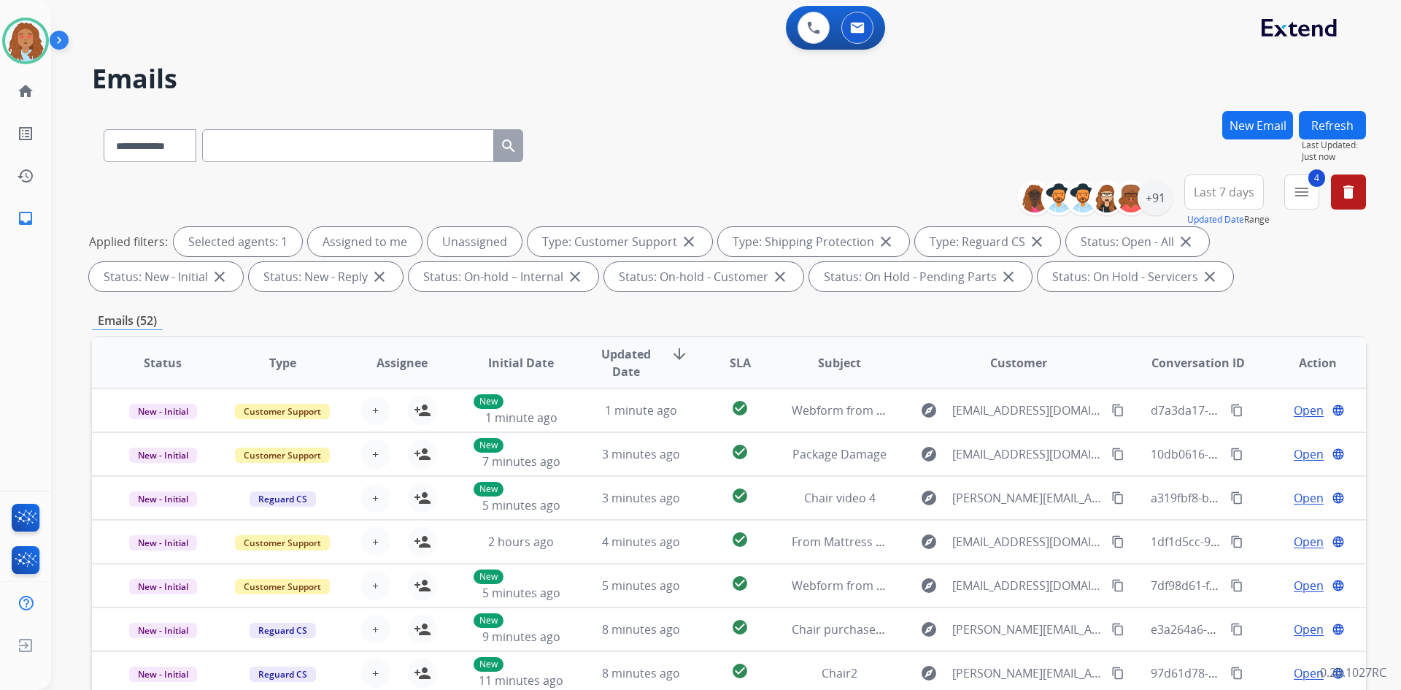
click at [1245, 203] on button "Last 7 days" at bounding box center [1224, 191] width 80 height 35
click at [1219, 360] on div "Last 90 days" at bounding box center [1219, 369] width 80 height 22
click at [1146, 196] on div "+152" at bounding box center [1155, 197] width 35 height 35
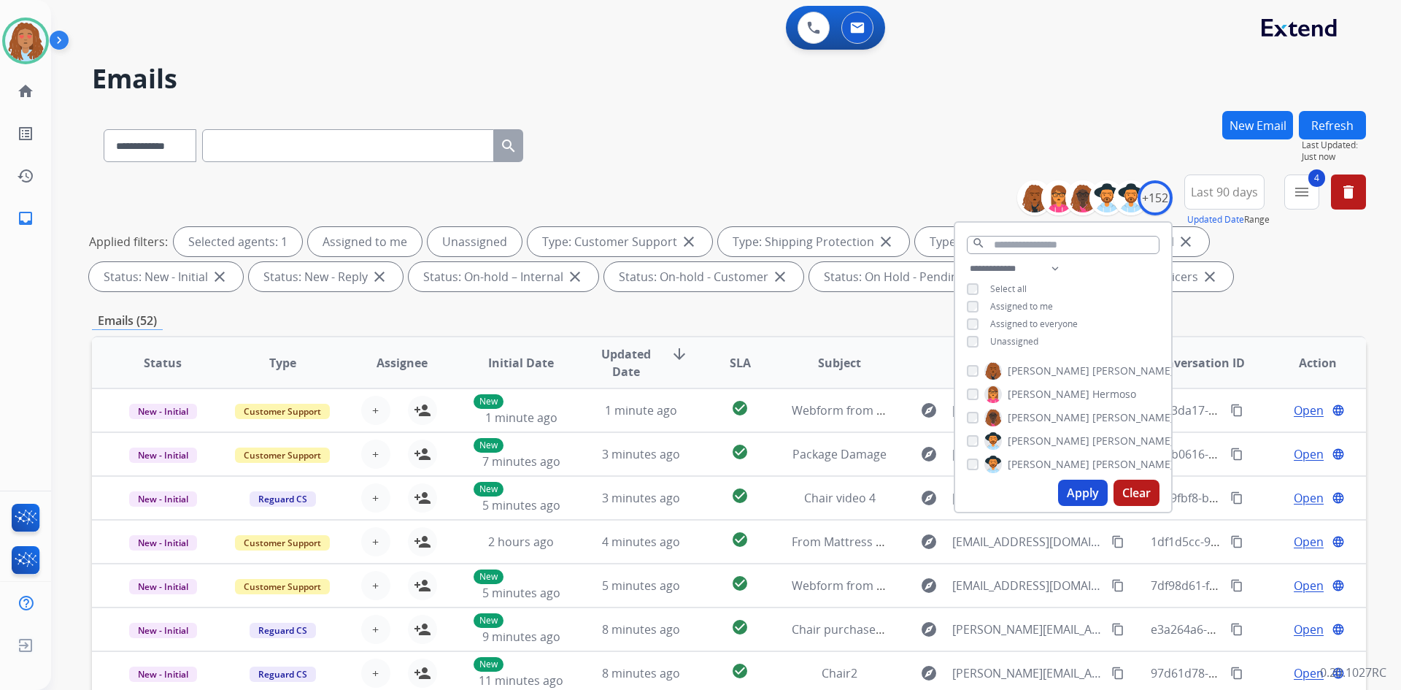
drag, startPoint x: 1023, startPoint y: 339, endPoint x: 1043, endPoint y: 395, distance: 59.5
click at [1023, 340] on span "Unassigned" at bounding box center [1014, 341] width 48 height 12
click at [1086, 500] on button "Apply" at bounding box center [1083, 492] width 50 height 26
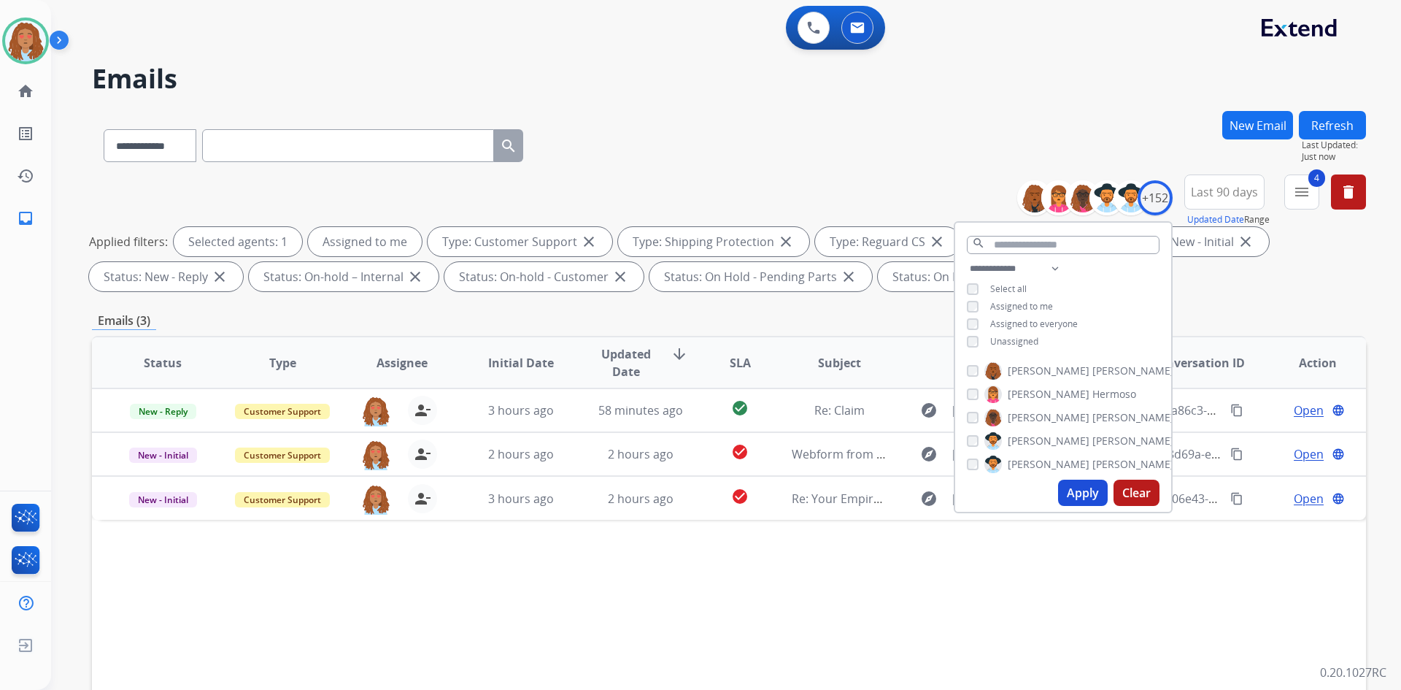
click at [1216, 312] on div "Emails (3)" at bounding box center [729, 321] width 1274 height 18
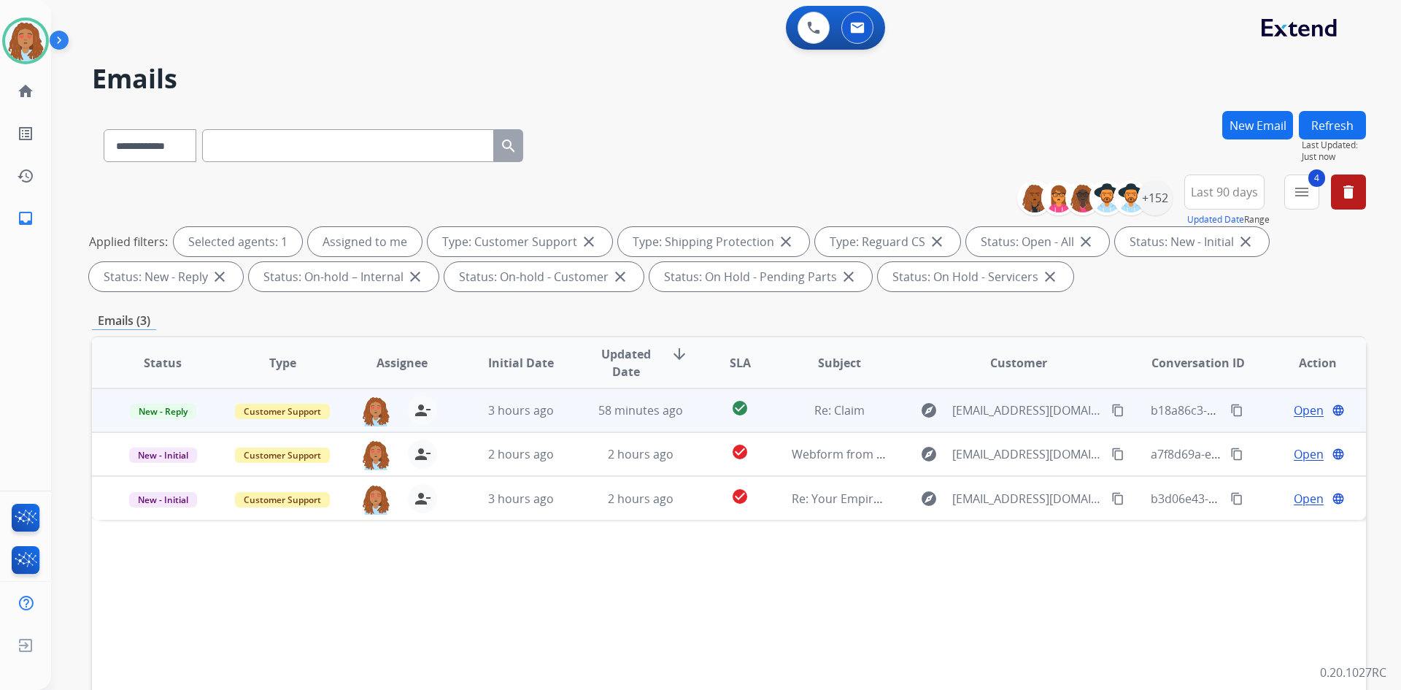
click at [1299, 407] on span "Open" at bounding box center [1309, 410] width 30 height 18
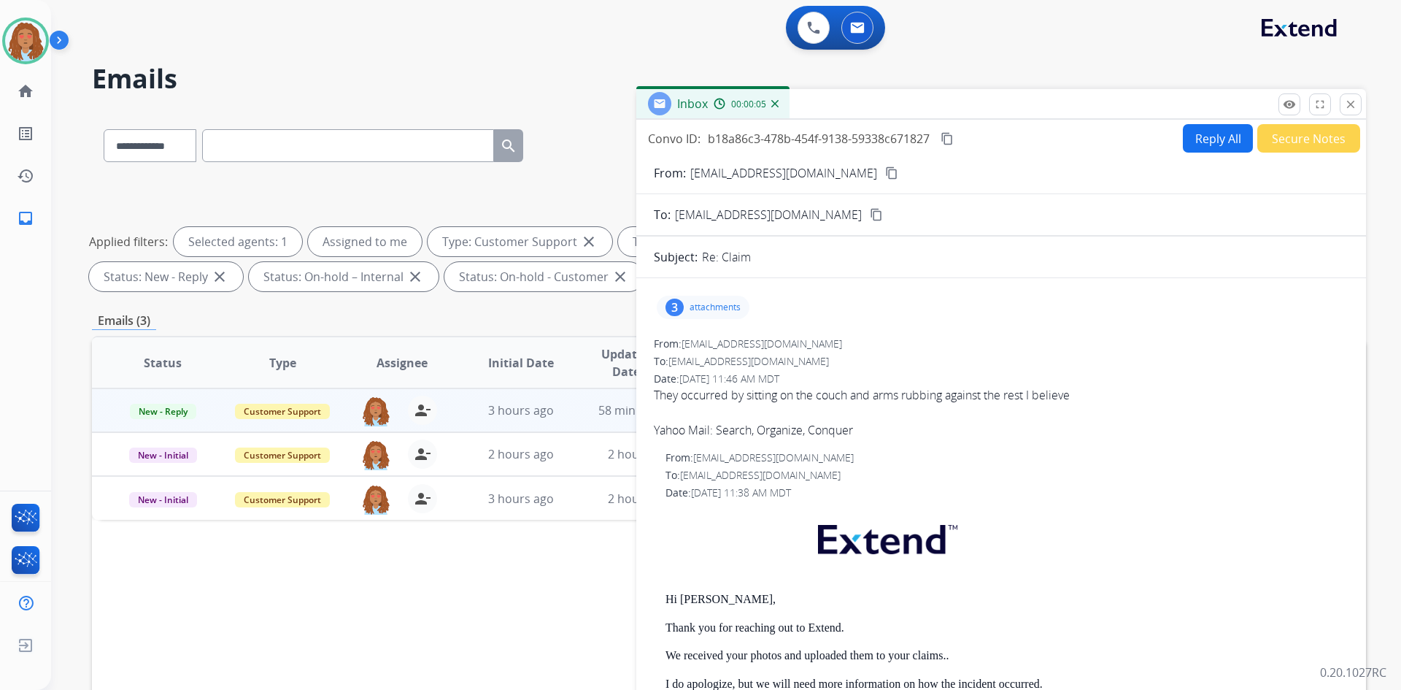
click at [885, 171] on mat-icon "content_copy" at bounding box center [891, 172] width 13 height 13
click at [1350, 107] on mat-icon "close" at bounding box center [1350, 104] width 13 height 13
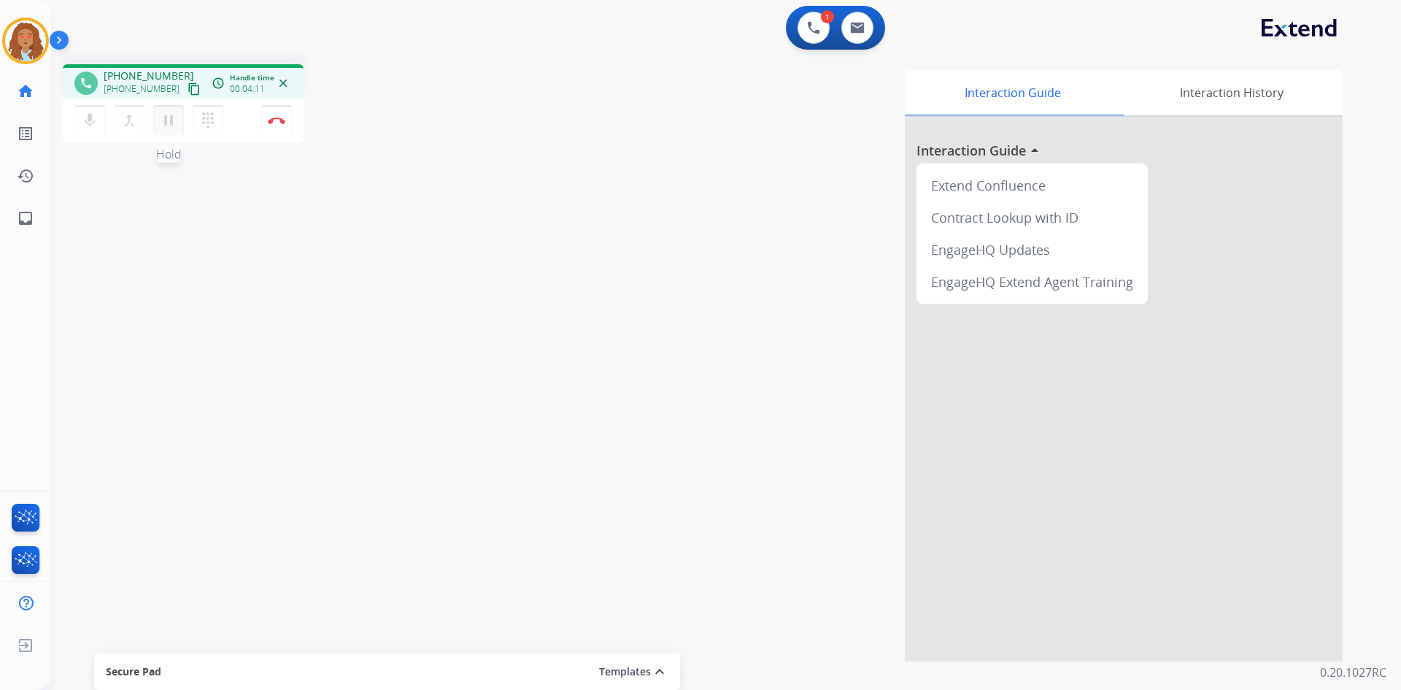
click at [160, 128] on mat-icon "pause" at bounding box center [169, 121] width 18 height 18
click at [175, 126] on mat-icon "play_arrow" at bounding box center [169, 121] width 18 height 18
click at [279, 126] on button "Disconnect" at bounding box center [276, 120] width 31 height 31
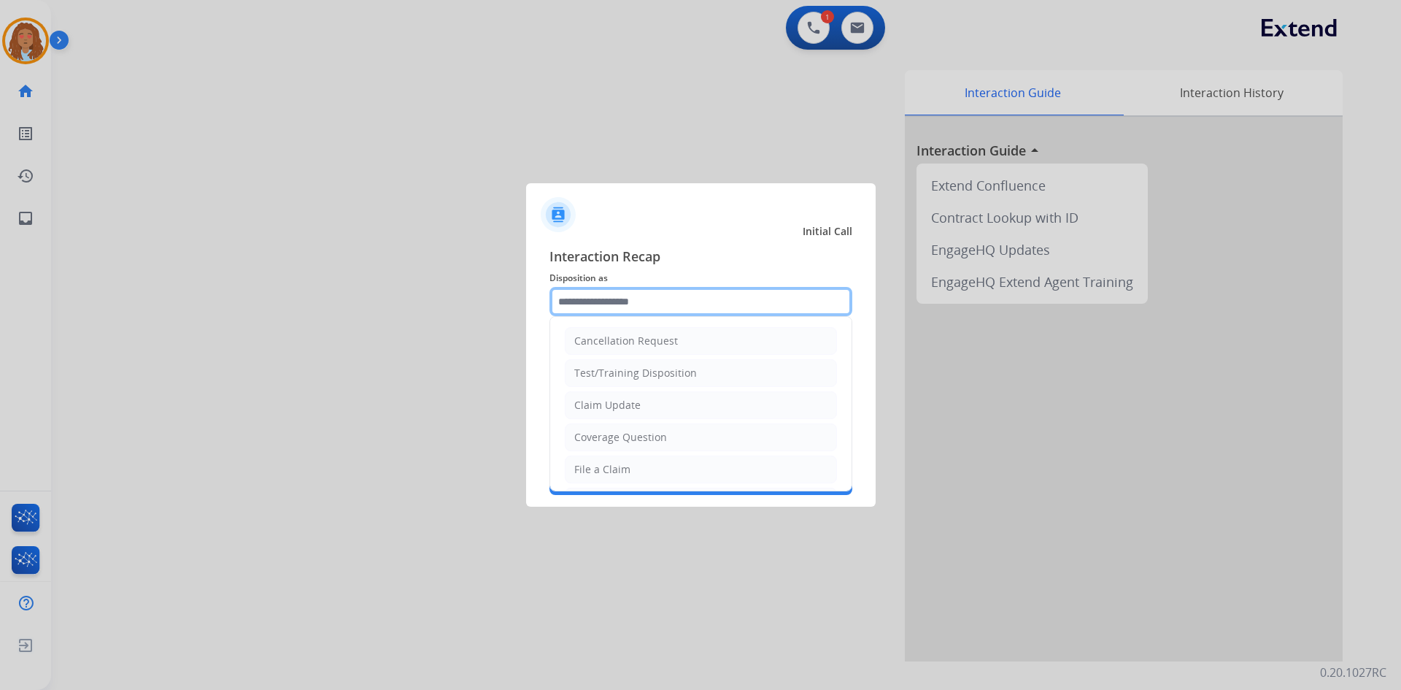
click at [701, 298] on input "text" at bounding box center [700, 301] width 303 height 29
click at [614, 461] on li "File a Claim" at bounding box center [701, 469] width 272 height 28
type input "**********"
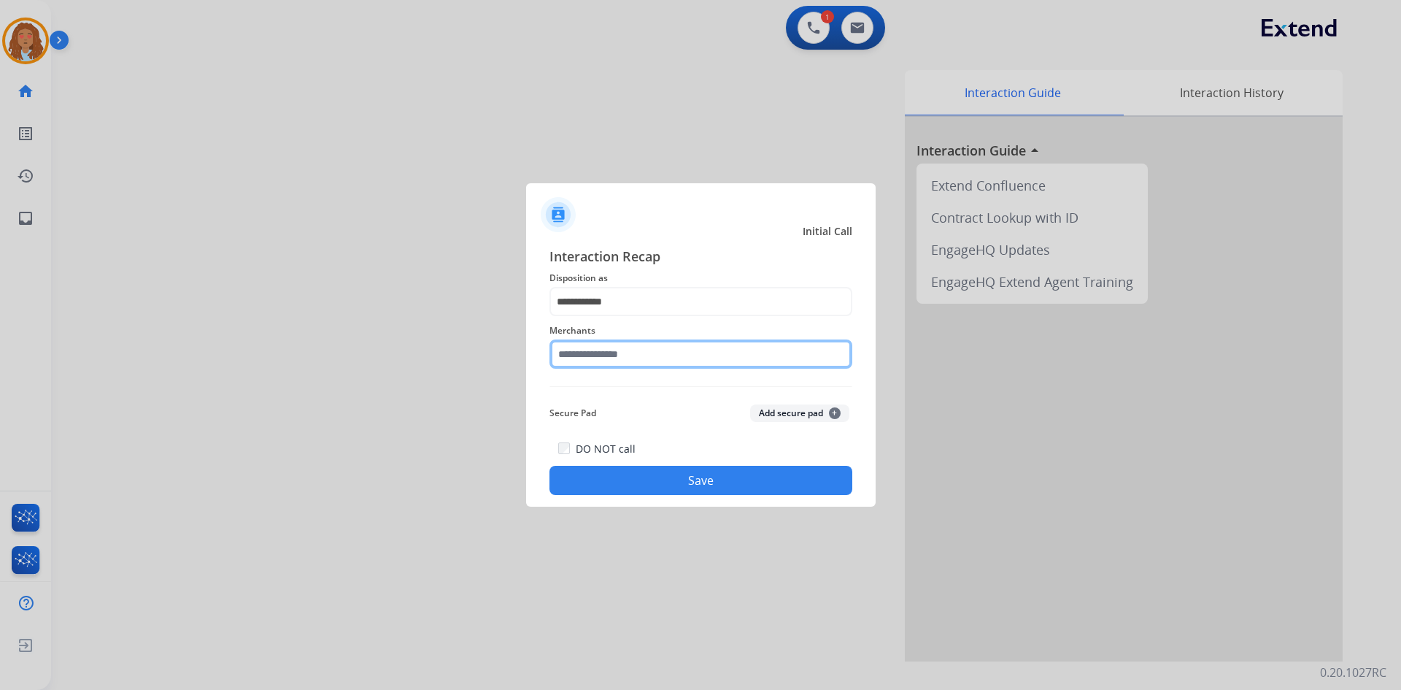
click at [676, 360] on input "text" at bounding box center [700, 353] width 303 height 29
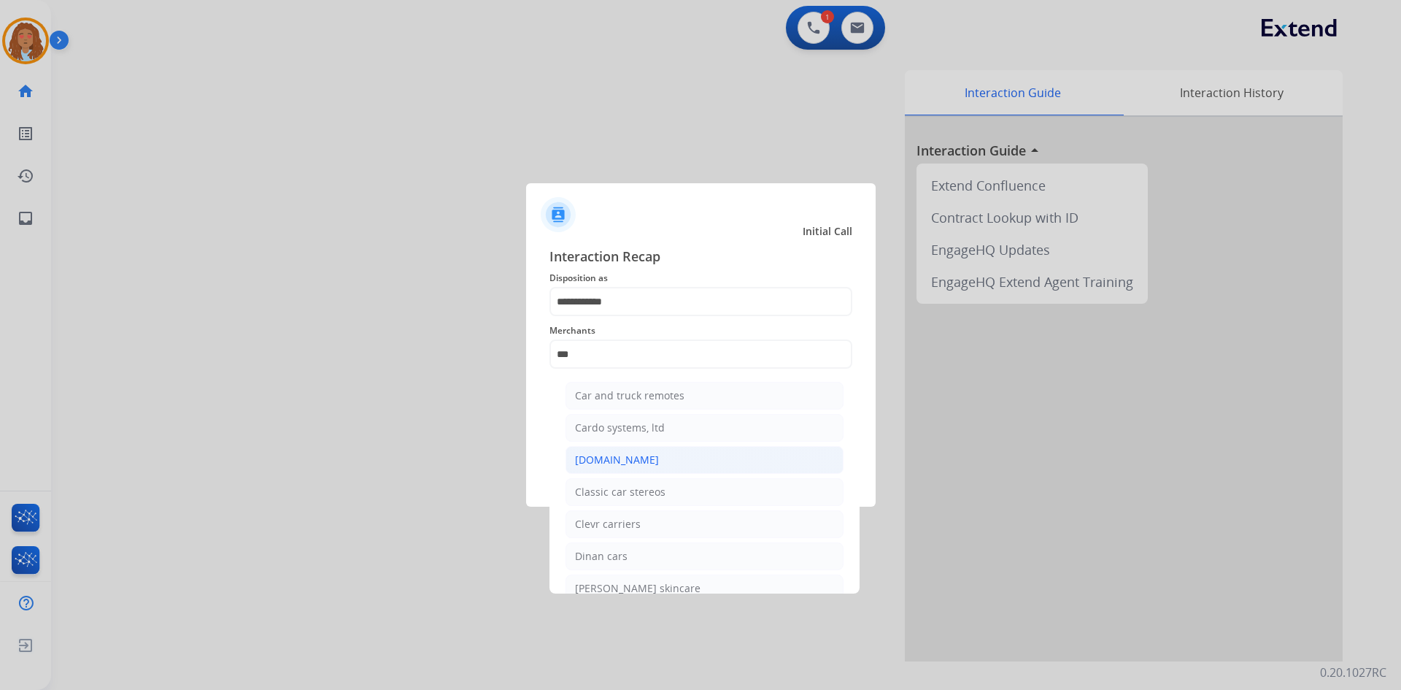
click at [609, 466] on div "[DOMAIN_NAME]" at bounding box center [617, 459] width 84 height 15
type input "**********"
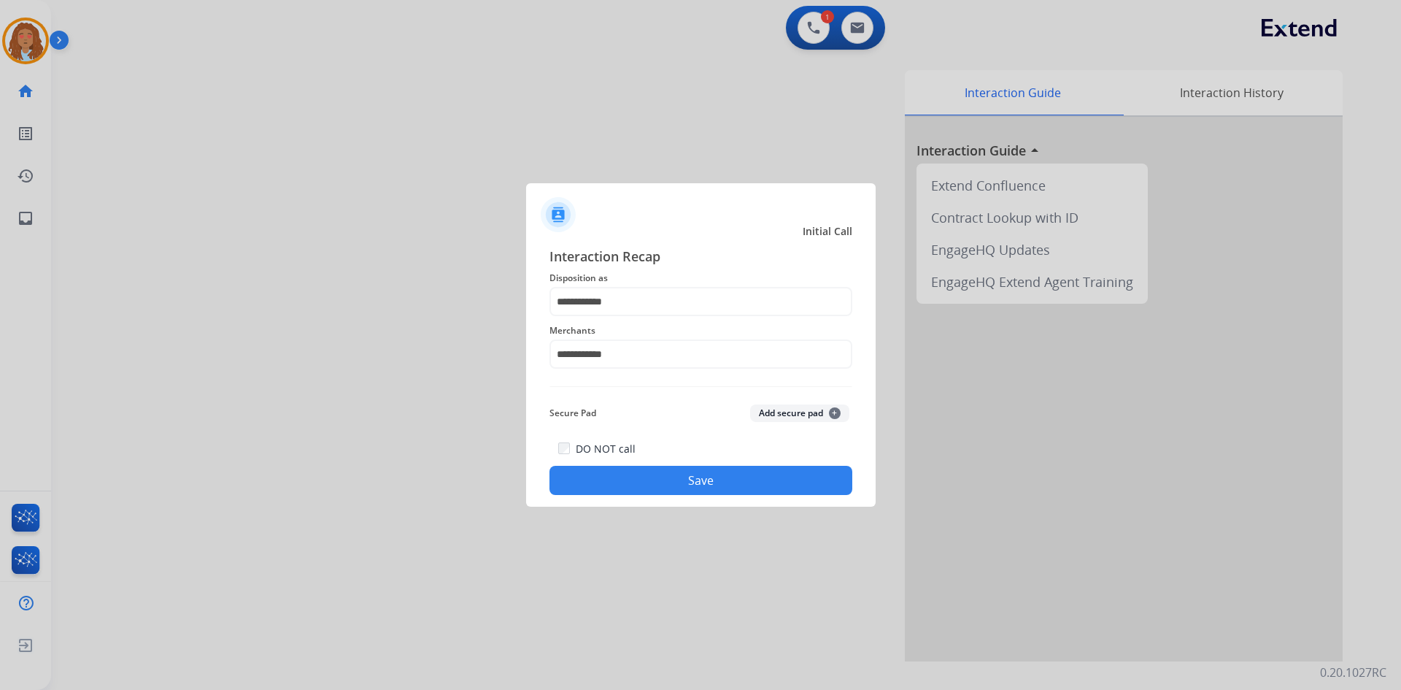
click at [676, 481] on button "Save" at bounding box center [700, 480] width 303 height 29
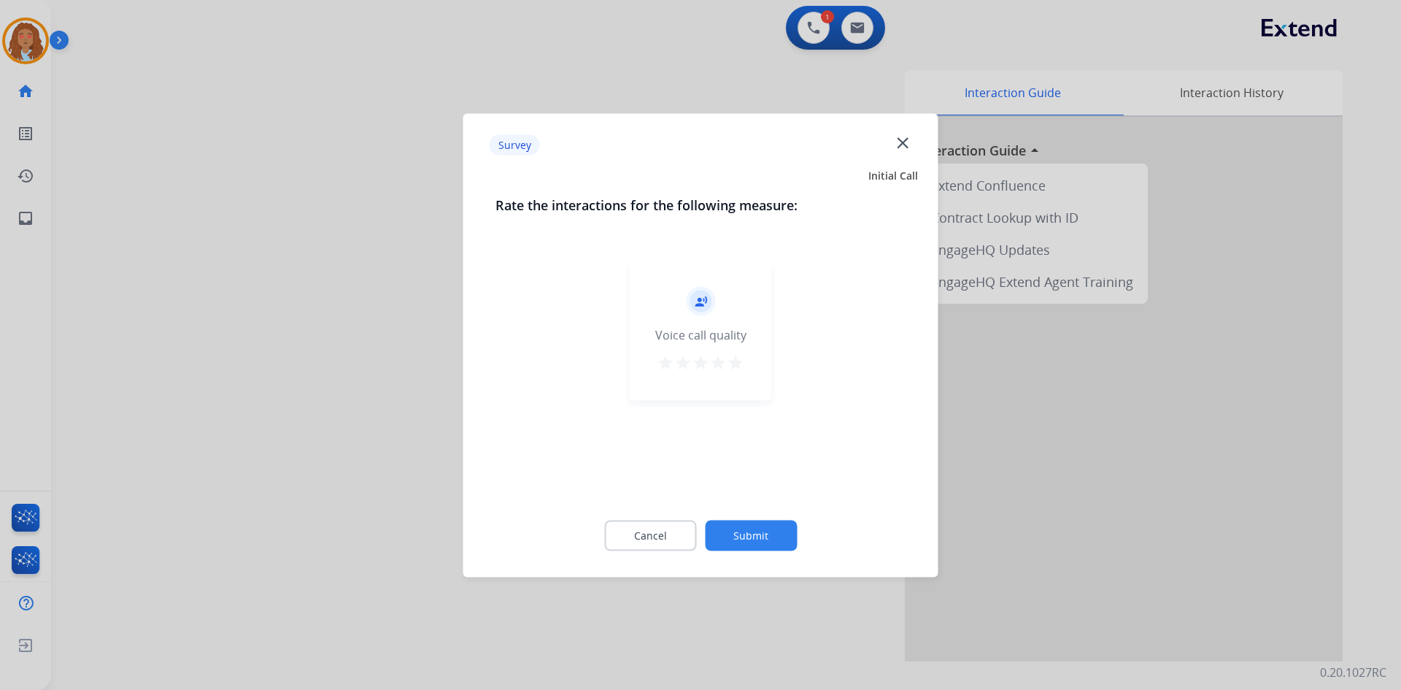
click at [322, 471] on div at bounding box center [700, 345] width 1401 height 690
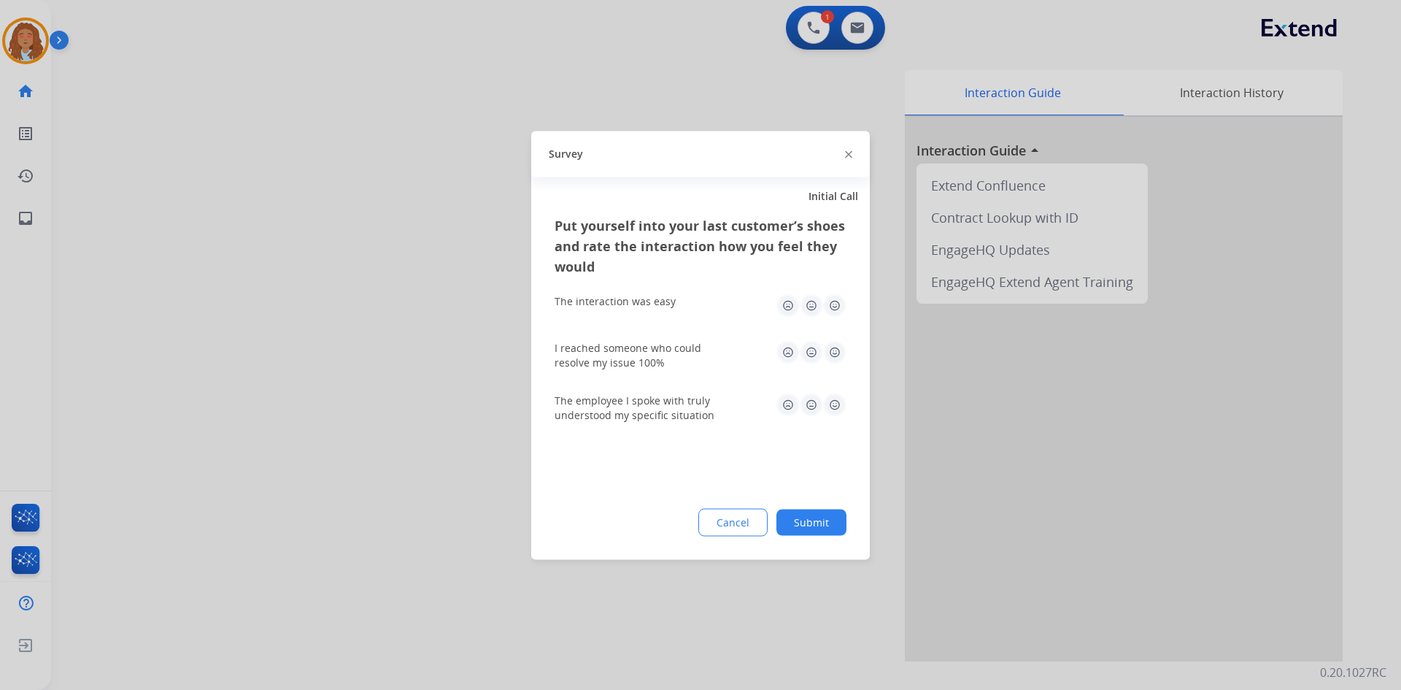
click at [322, 471] on div at bounding box center [700, 345] width 1401 height 690
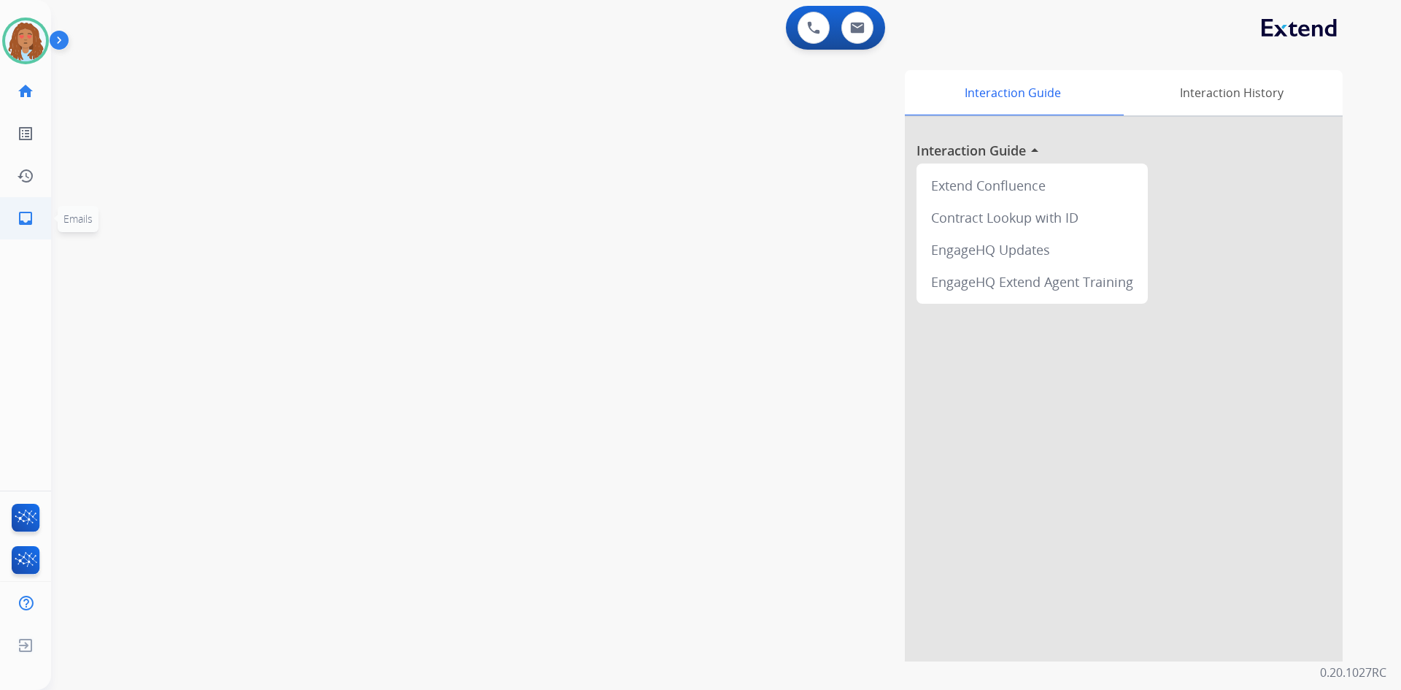
click at [28, 220] on mat-icon "inbox" at bounding box center [26, 218] width 18 height 18
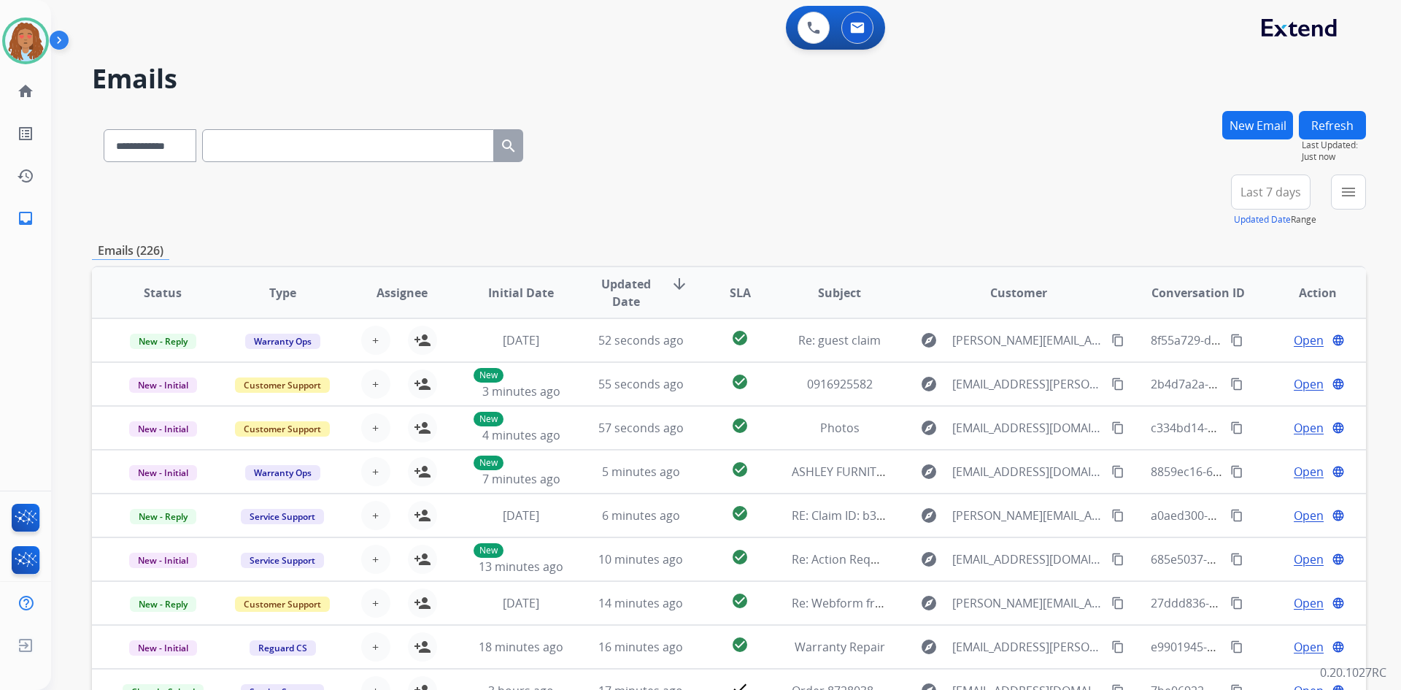
click at [1257, 189] on span "Last 7 days" at bounding box center [1270, 192] width 61 height 6
click at [1245, 369] on div "Last 90 days" at bounding box center [1266, 369] width 80 height 22
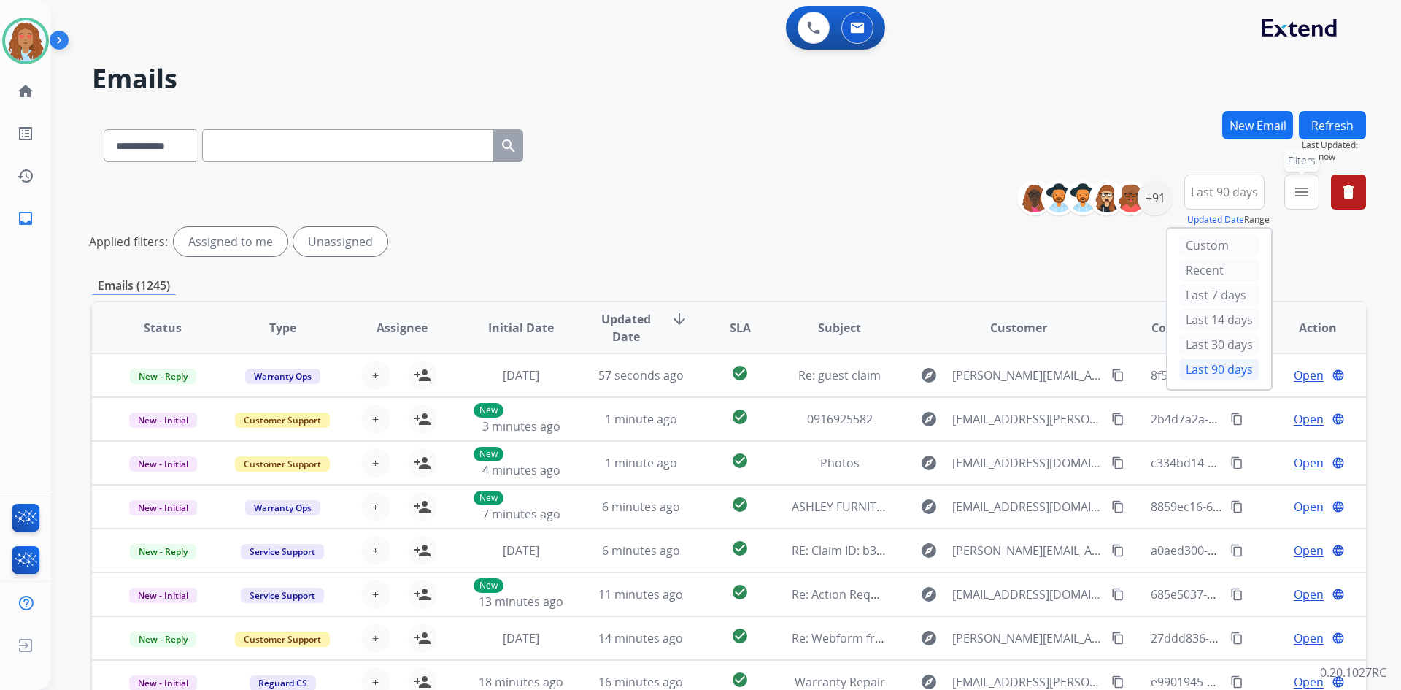
click at [1300, 194] on mat-icon "menu" at bounding box center [1302, 192] width 18 height 18
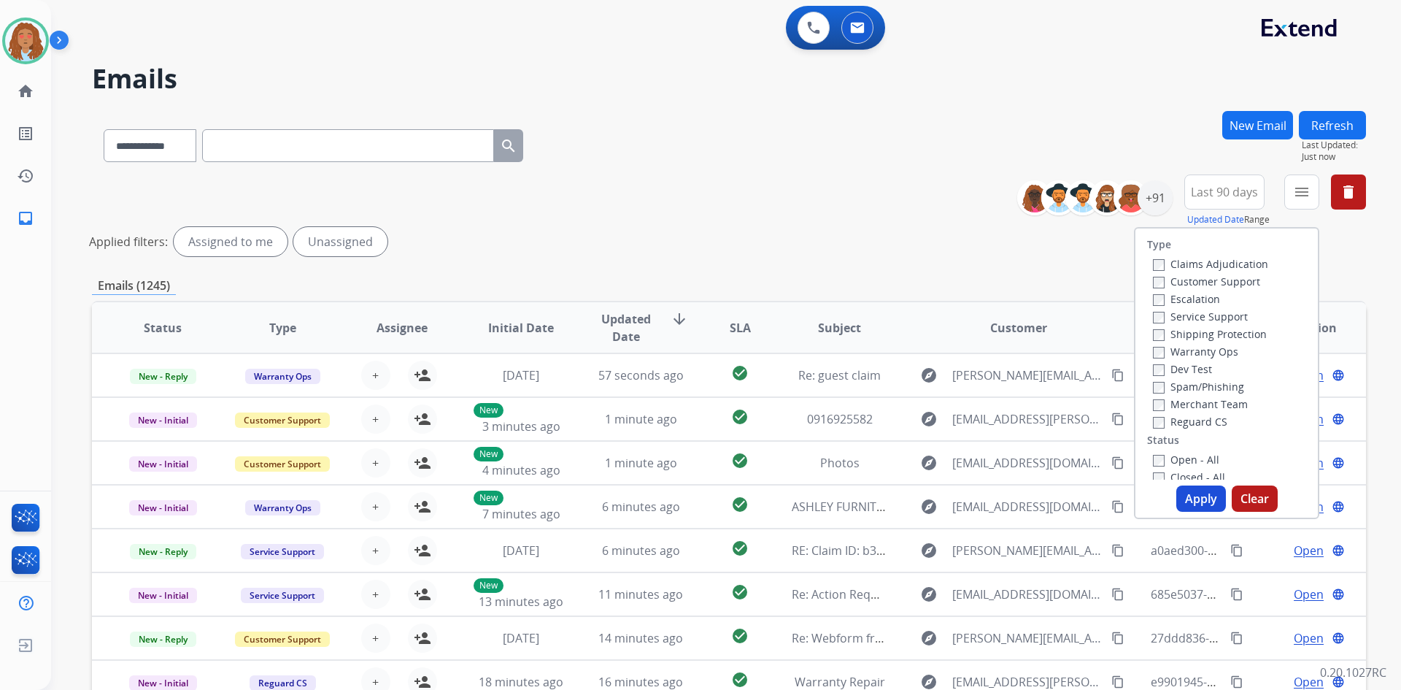
click at [1248, 287] on label "Customer Support" at bounding box center [1206, 281] width 107 height 14
click at [1216, 330] on label "Shipping Protection" at bounding box center [1210, 334] width 114 height 14
click at [1194, 424] on label "Reguard CS" at bounding box center [1190, 421] width 74 height 14
click at [1153, 454] on label "Open - All" at bounding box center [1186, 459] width 66 height 14
click at [1194, 497] on button "Apply" at bounding box center [1201, 498] width 50 height 26
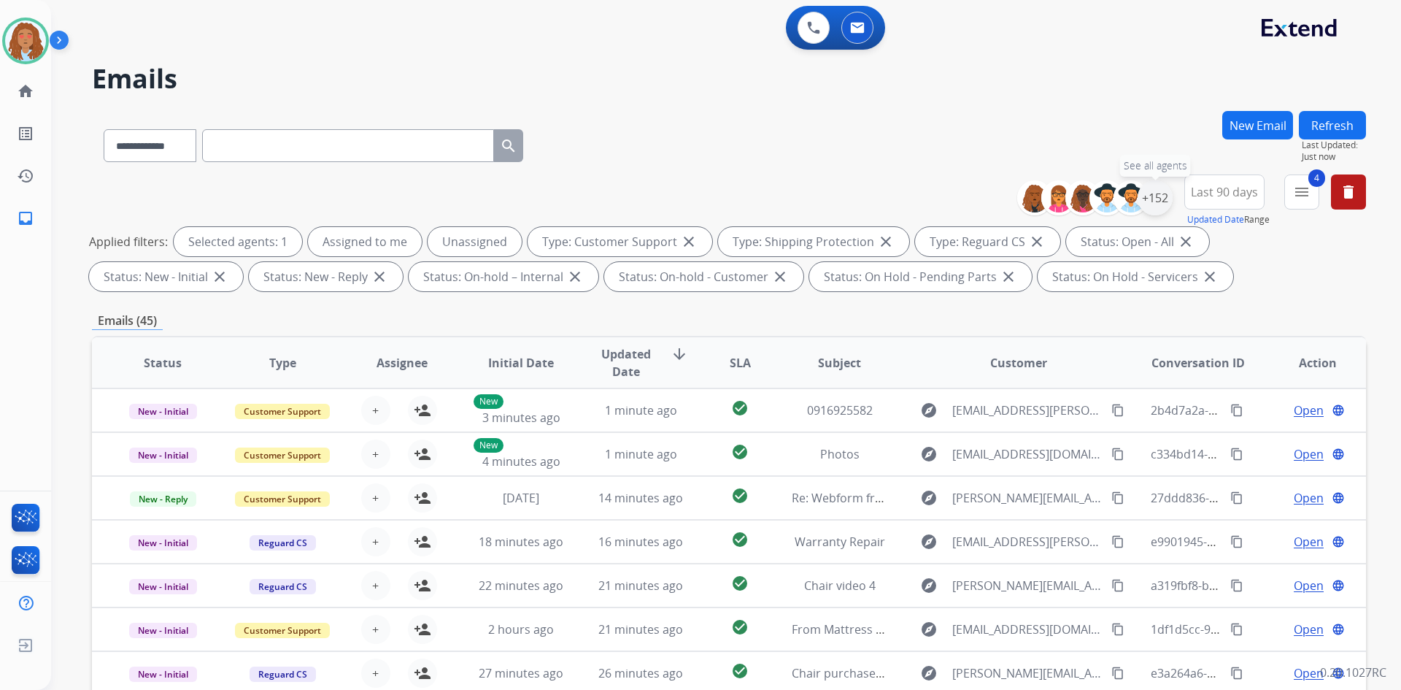
click at [1141, 198] on div "+152" at bounding box center [1155, 197] width 35 height 35
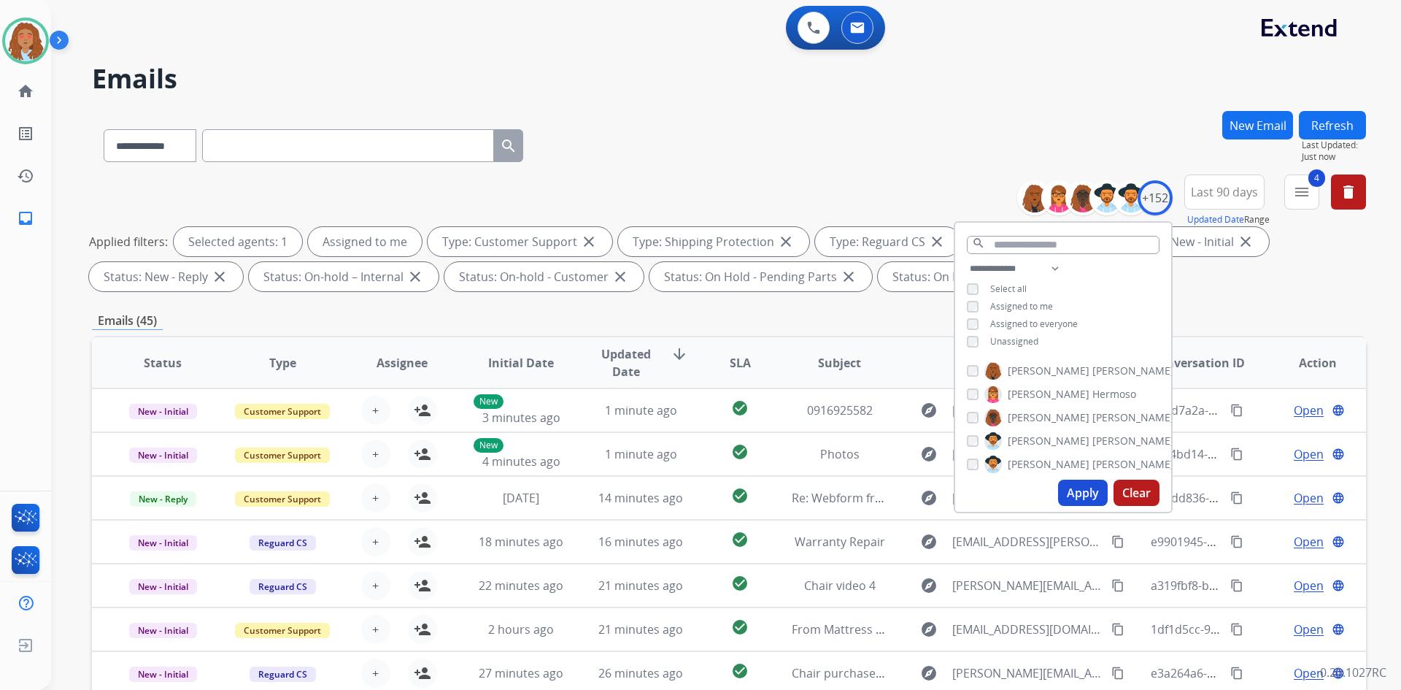
click at [1089, 493] on button "Apply" at bounding box center [1083, 492] width 50 height 26
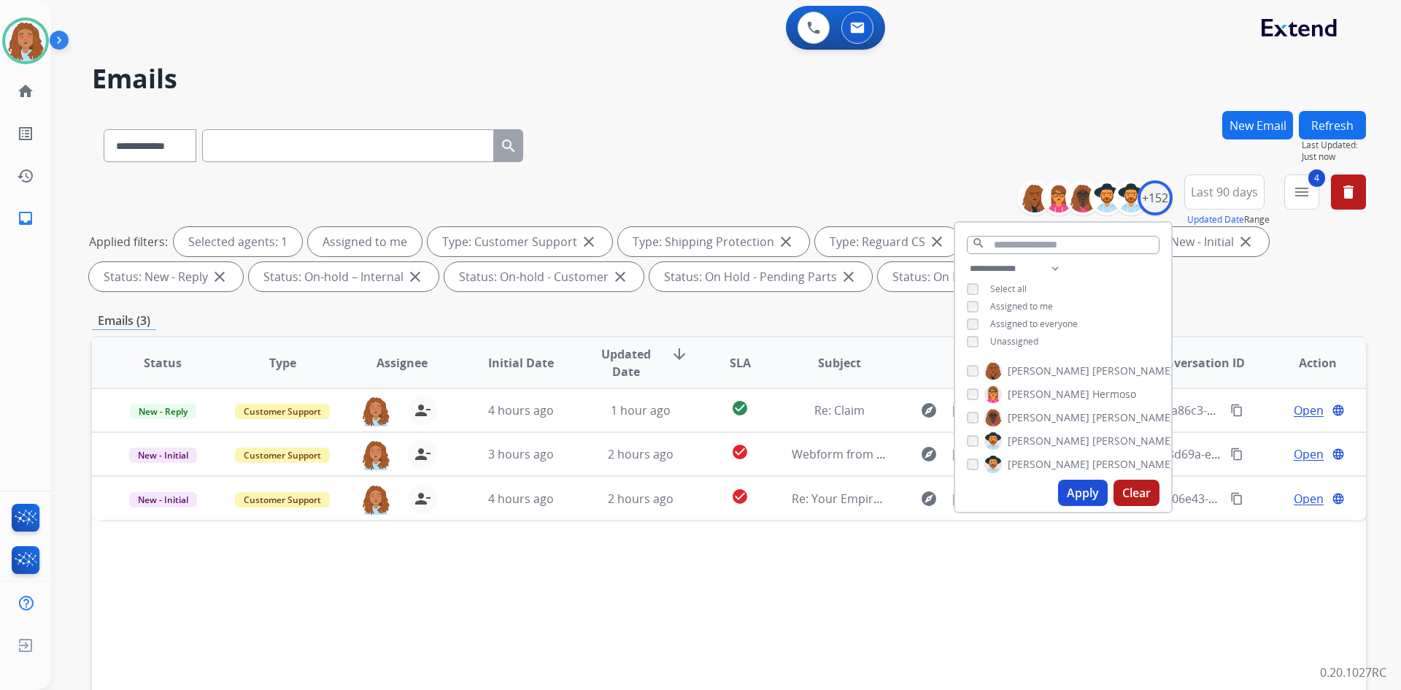
click at [1214, 303] on div "**********" at bounding box center [729, 506] width 1274 height 790
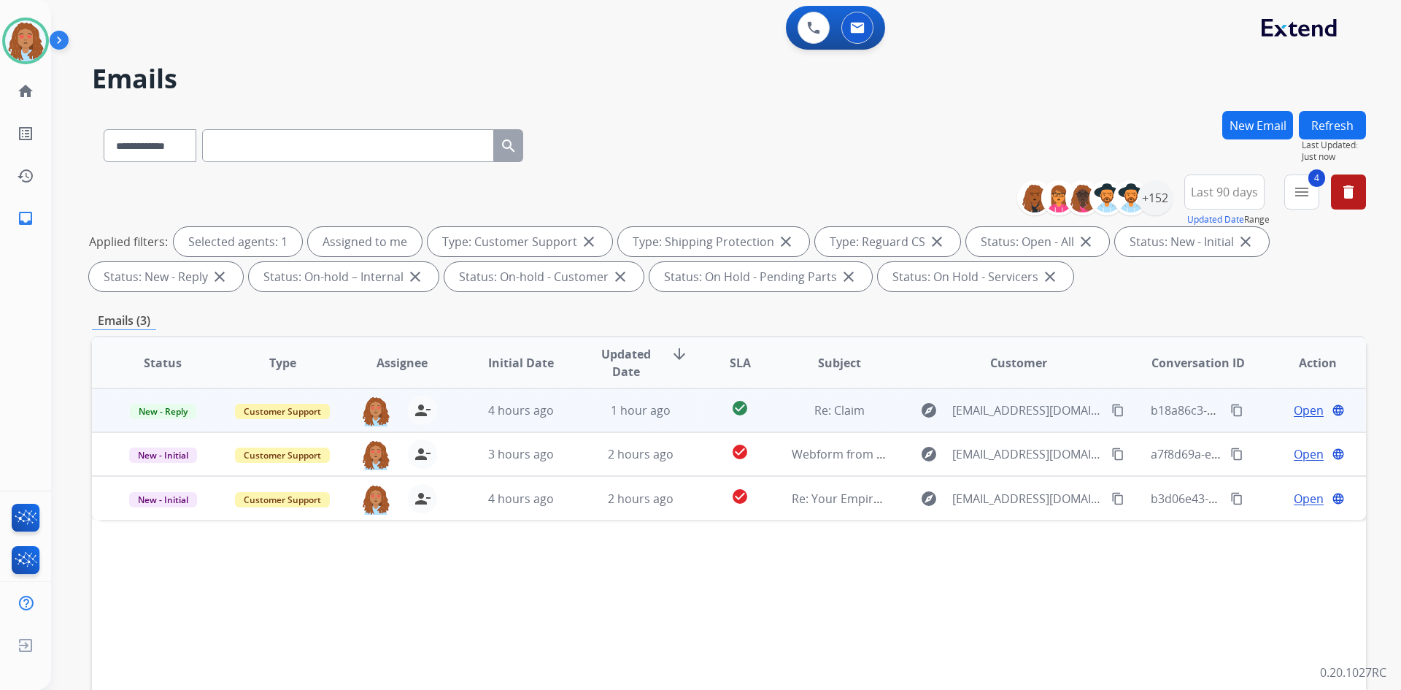
click at [1296, 409] on span "Open" at bounding box center [1309, 410] width 30 height 18
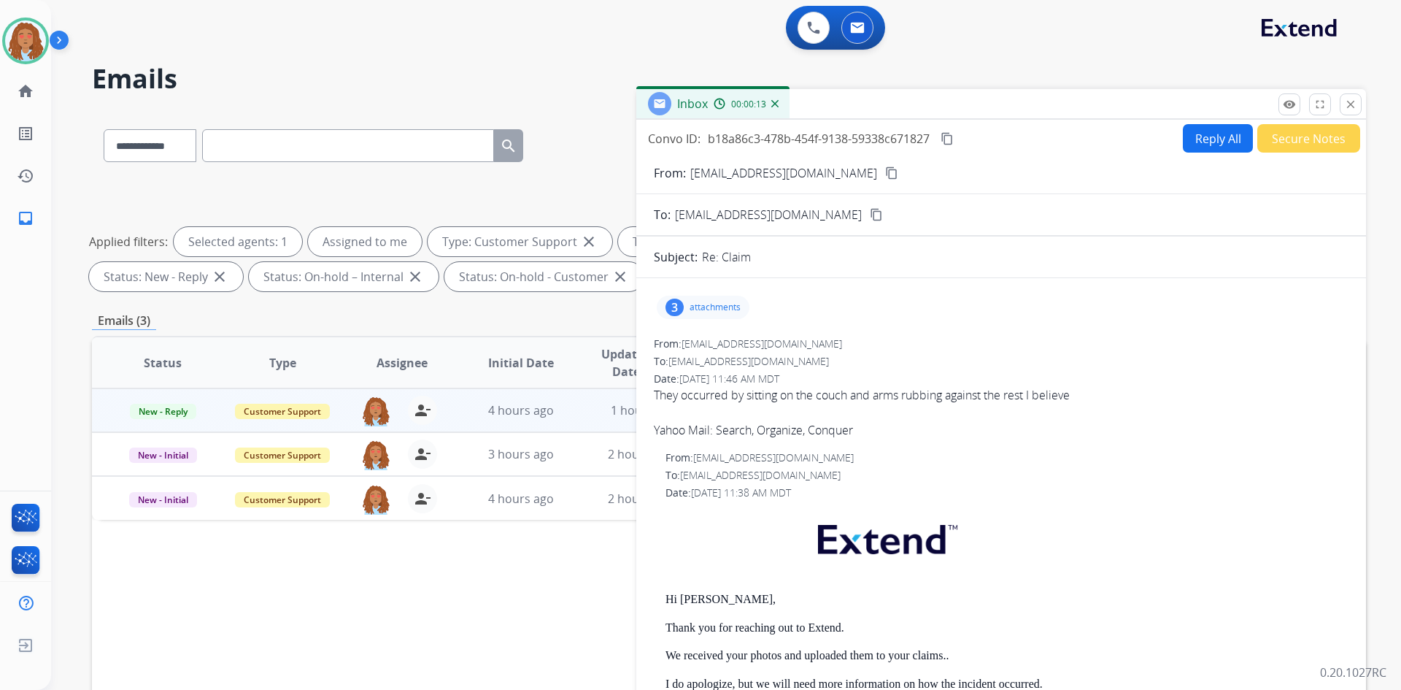
click at [949, 140] on mat-icon "content_copy" at bounding box center [947, 138] width 13 height 13
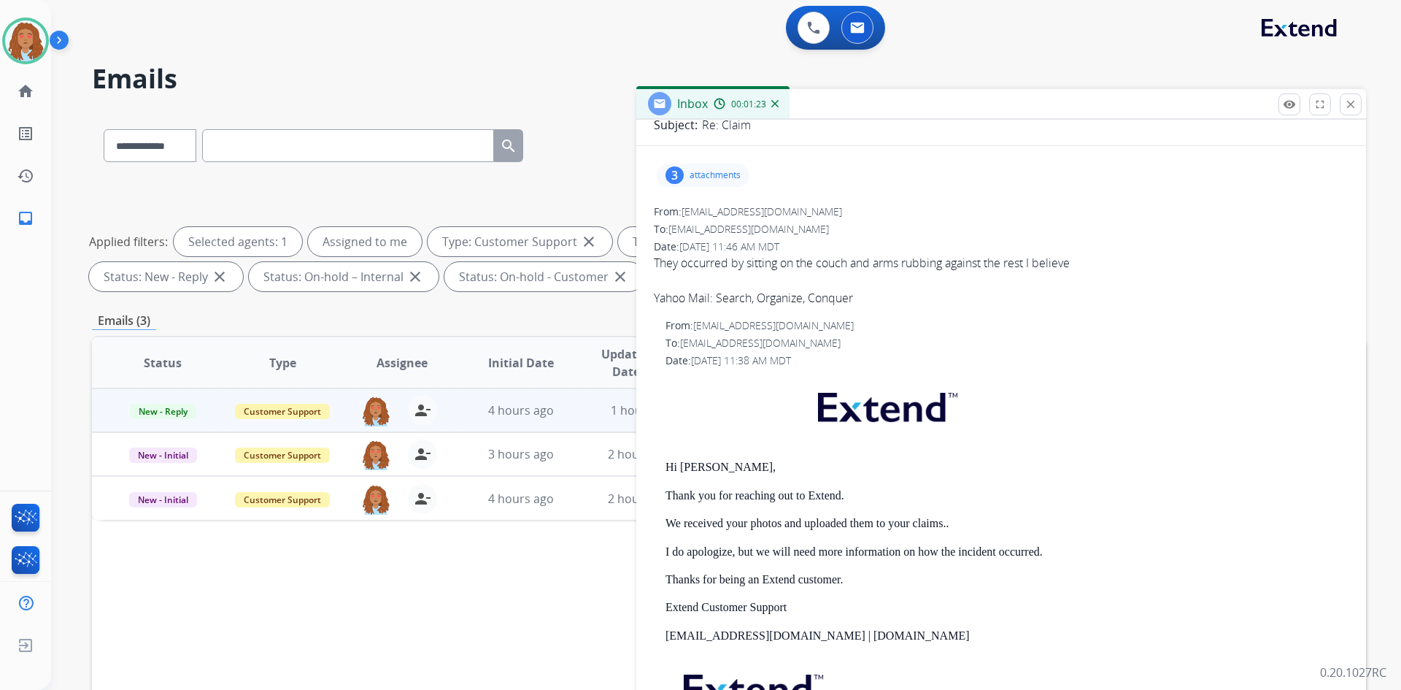
scroll to position [146, 0]
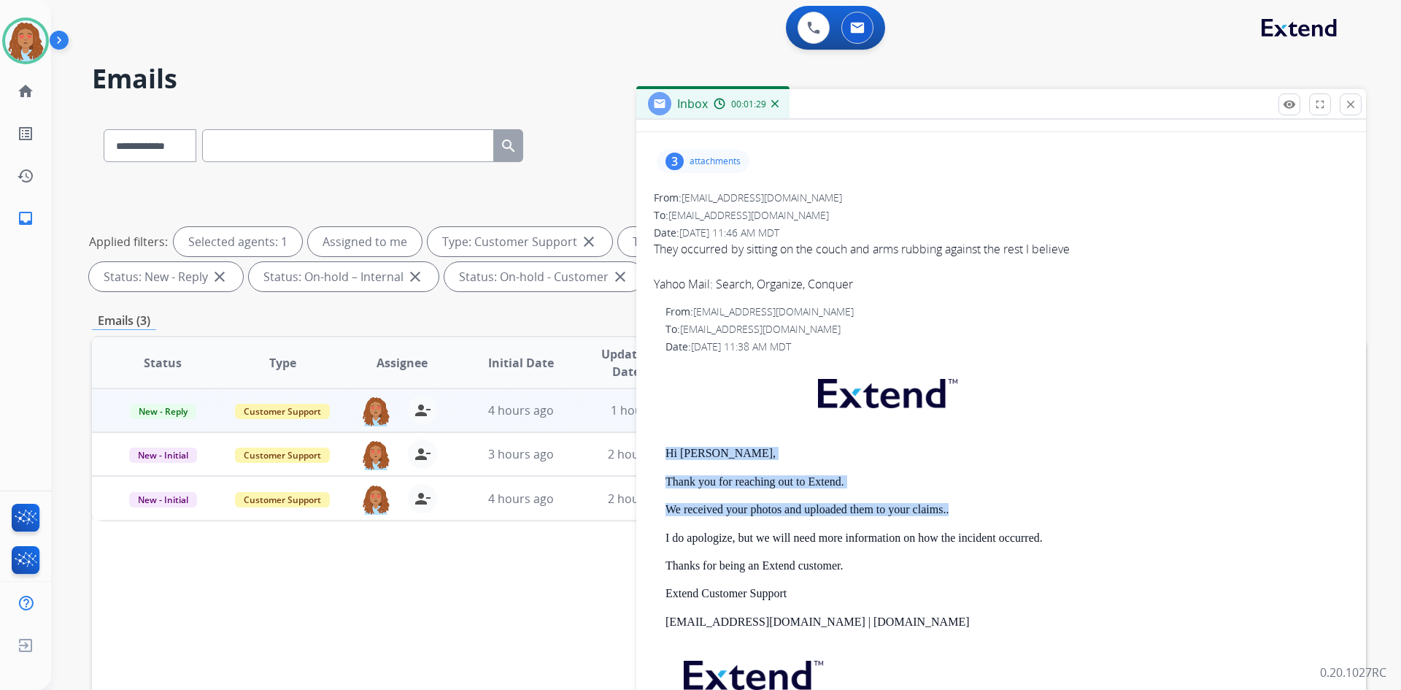
drag, startPoint x: 953, startPoint y: 510, endPoint x: 657, endPoint y: 455, distance: 300.6
click at [657, 455] on div "From: support@extend.com To: a_vilmenay@yahoo.com Date: 08/11/2025 - 11:38 AM M…" at bounding box center [1001, 541] width 695 height 474
copy div "Hi Sean, Thank you for reaching out to Extend. We received your photos and uplo…"
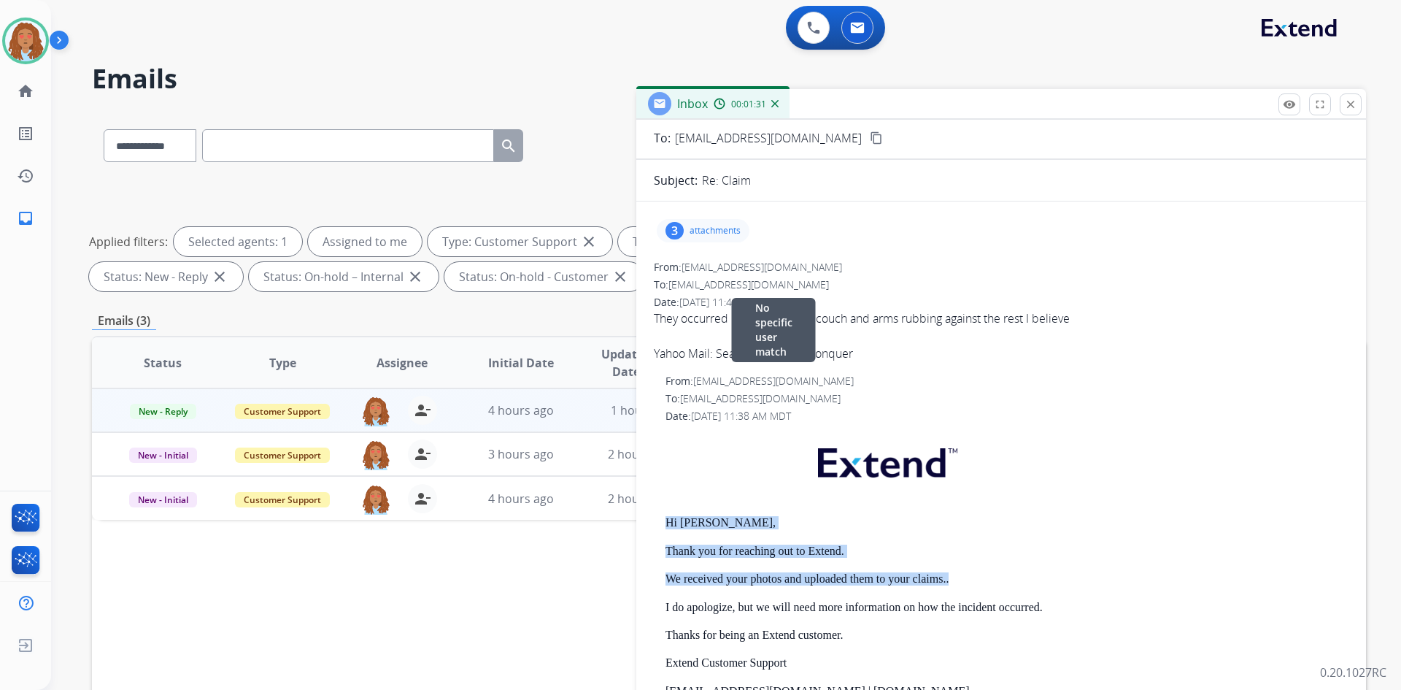
scroll to position [0, 0]
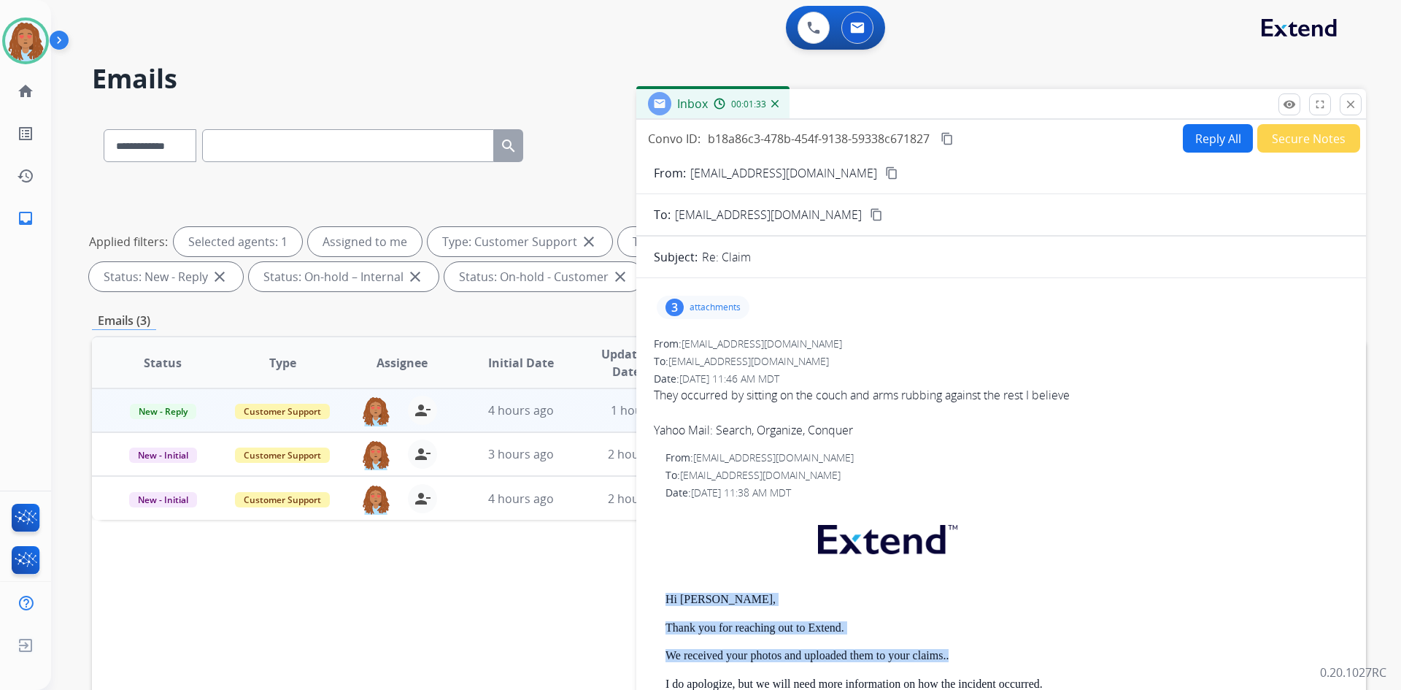
click at [1205, 145] on button "Reply All" at bounding box center [1218, 138] width 70 height 28
select select "**********"
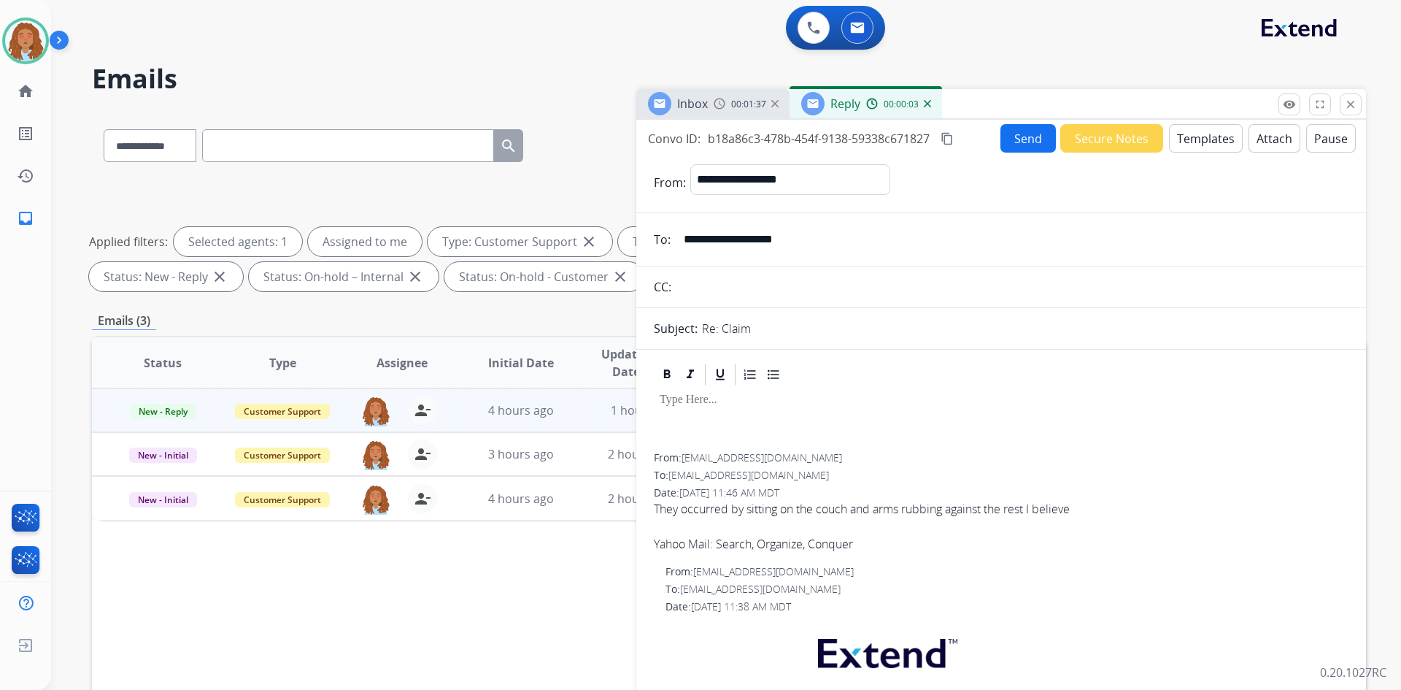
click at [1198, 142] on button "Templates" at bounding box center [1206, 138] width 74 height 28
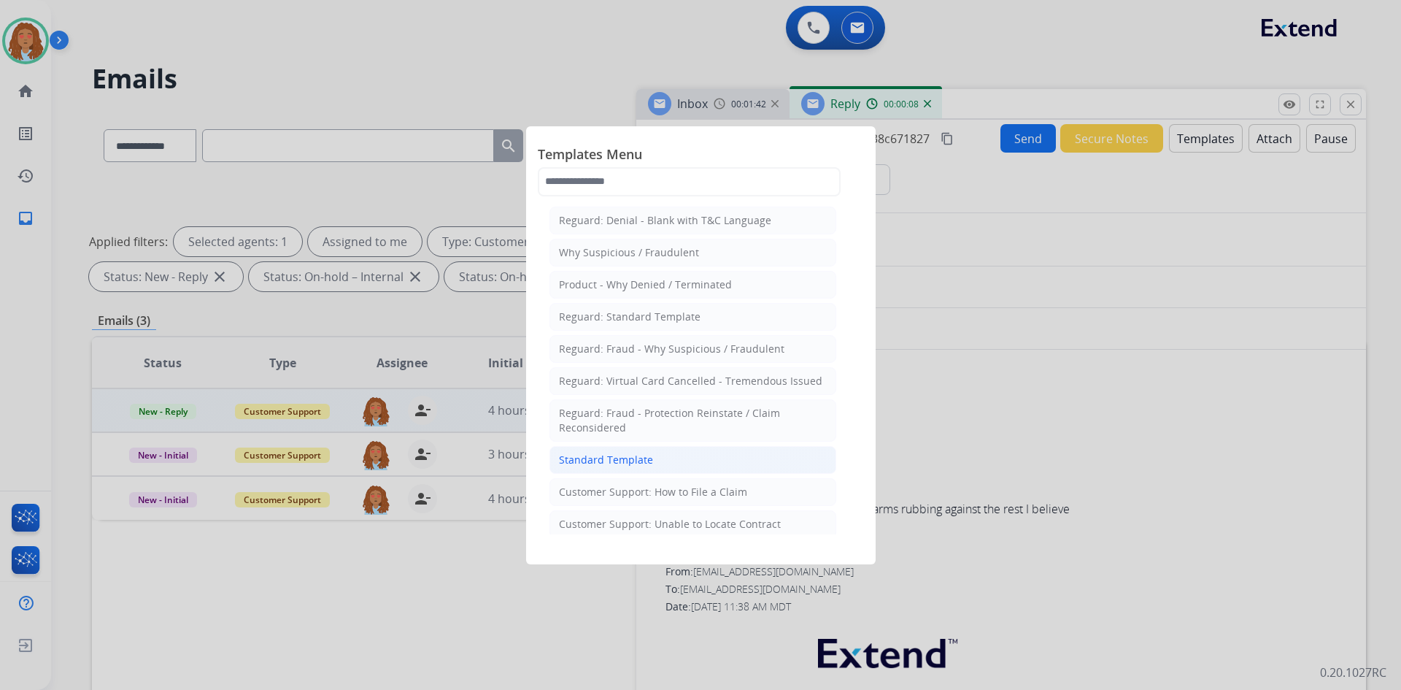
click at [708, 466] on li "Standard Template" at bounding box center [692, 460] width 287 height 28
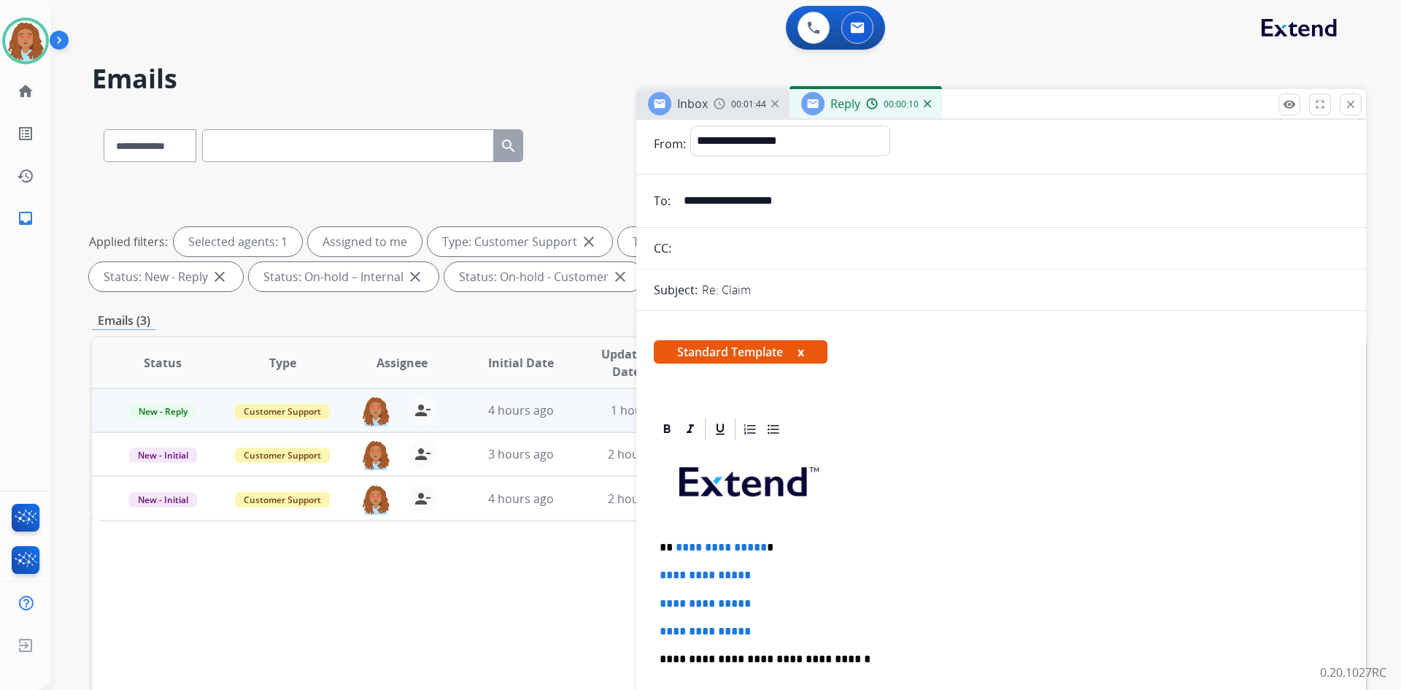
scroll to position [73, 0]
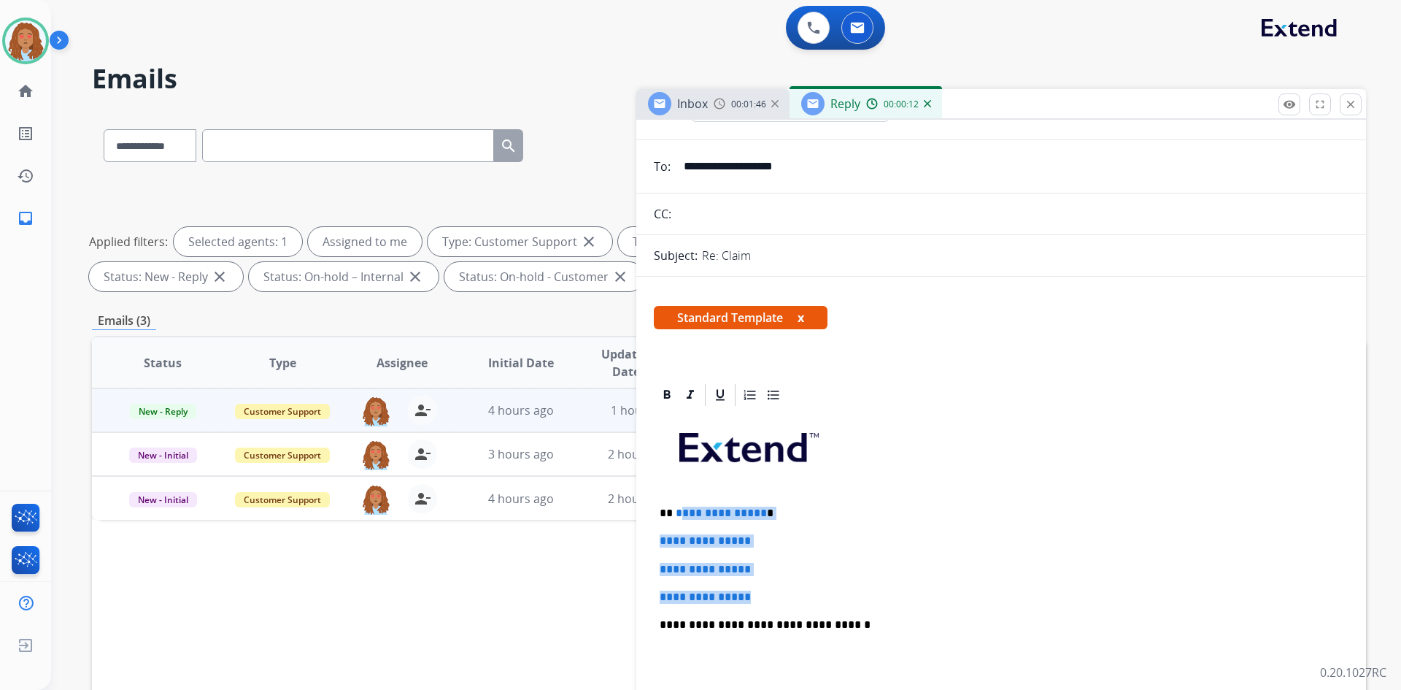
drag, startPoint x: 762, startPoint y: 598, endPoint x: 677, endPoint y: 514, distance: 119.2
click at [677, 514] on div "**********" at bounding box center [1001, 659] width 695 height 502
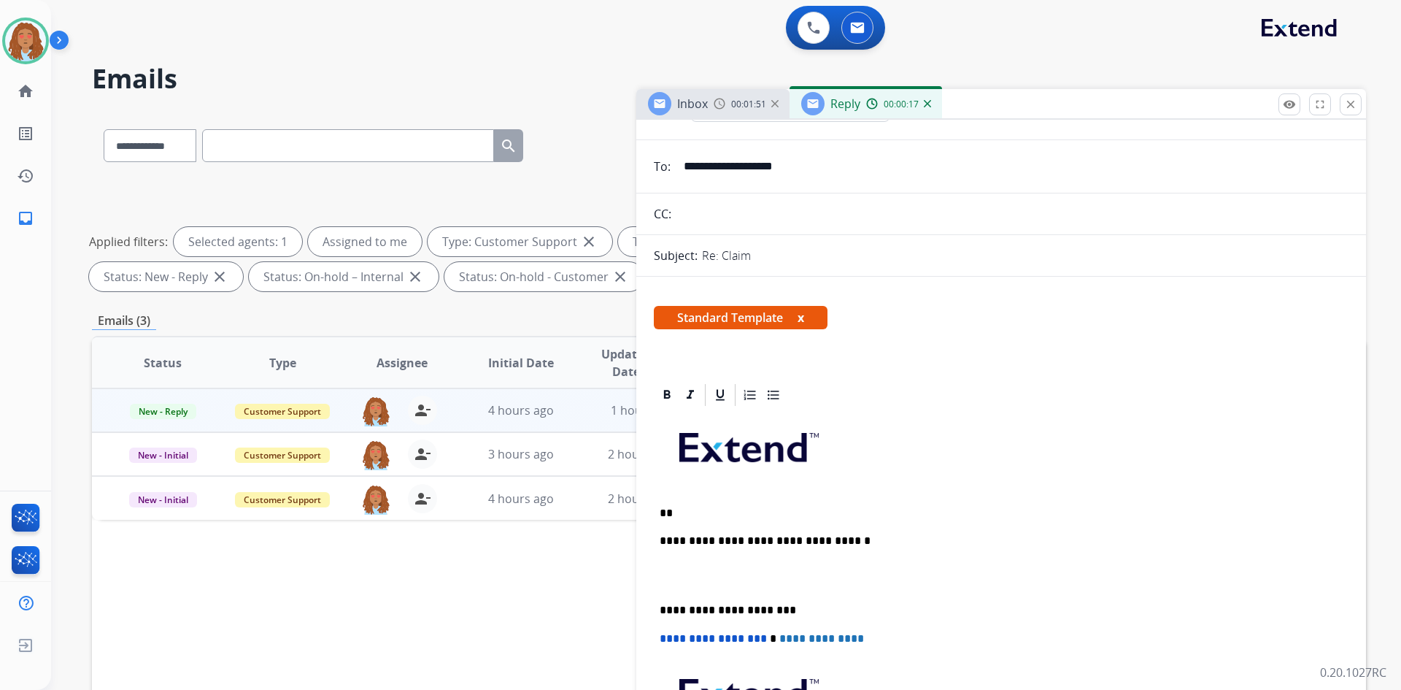
click at [881, 546] on p "**********" at bounding box center [995, 540] width 671 height 13
click at [753, 513] on p "**" at bounding box center [995, 512] width 671 height 13
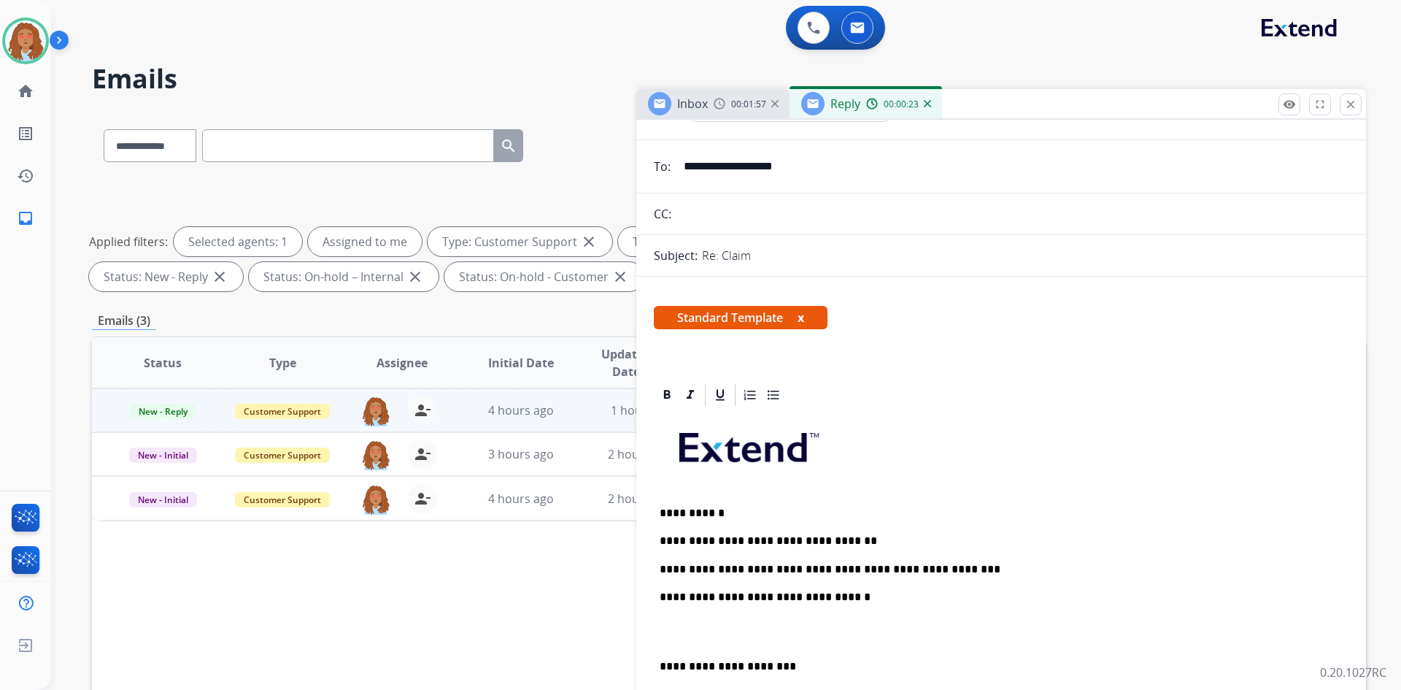
click at [690, 510] on p "**********" at bounding box center [995, 512] width 671 height 13
click at [968, 574] on p "**********" at bounding box center [995, 569] width 671 height 13
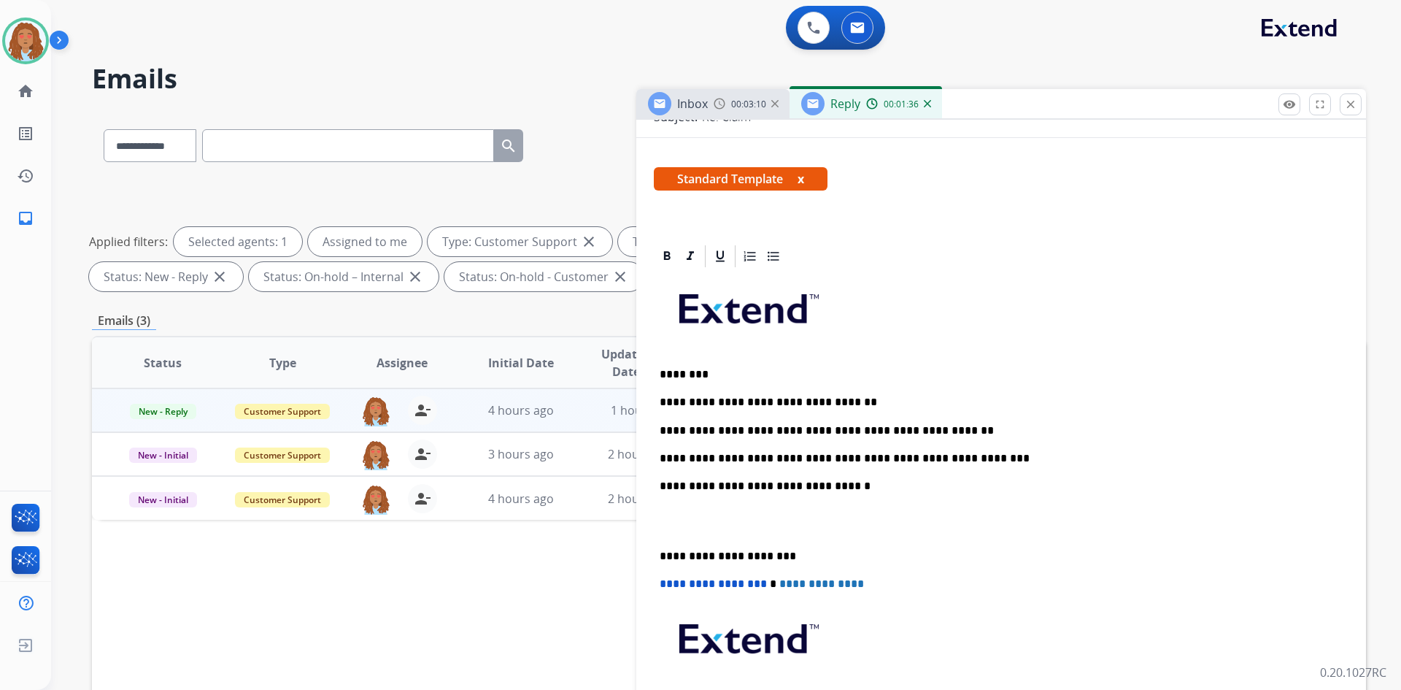
scroll to position [219, 0]
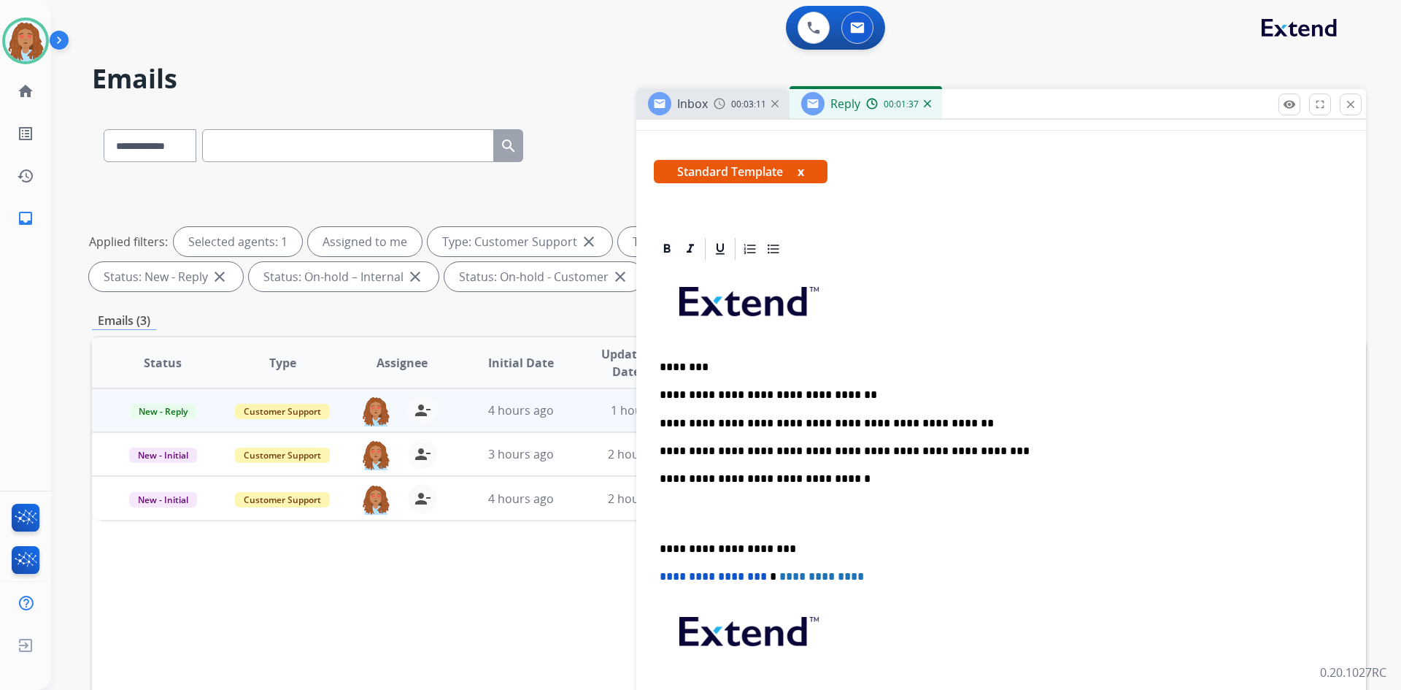
click at [668, 531] on div "**********" at bounding box center [1001, 513] width 695 height 502
click at [656, 547] on div "**********" at bounding box center [1001, 513] width 695 height 502
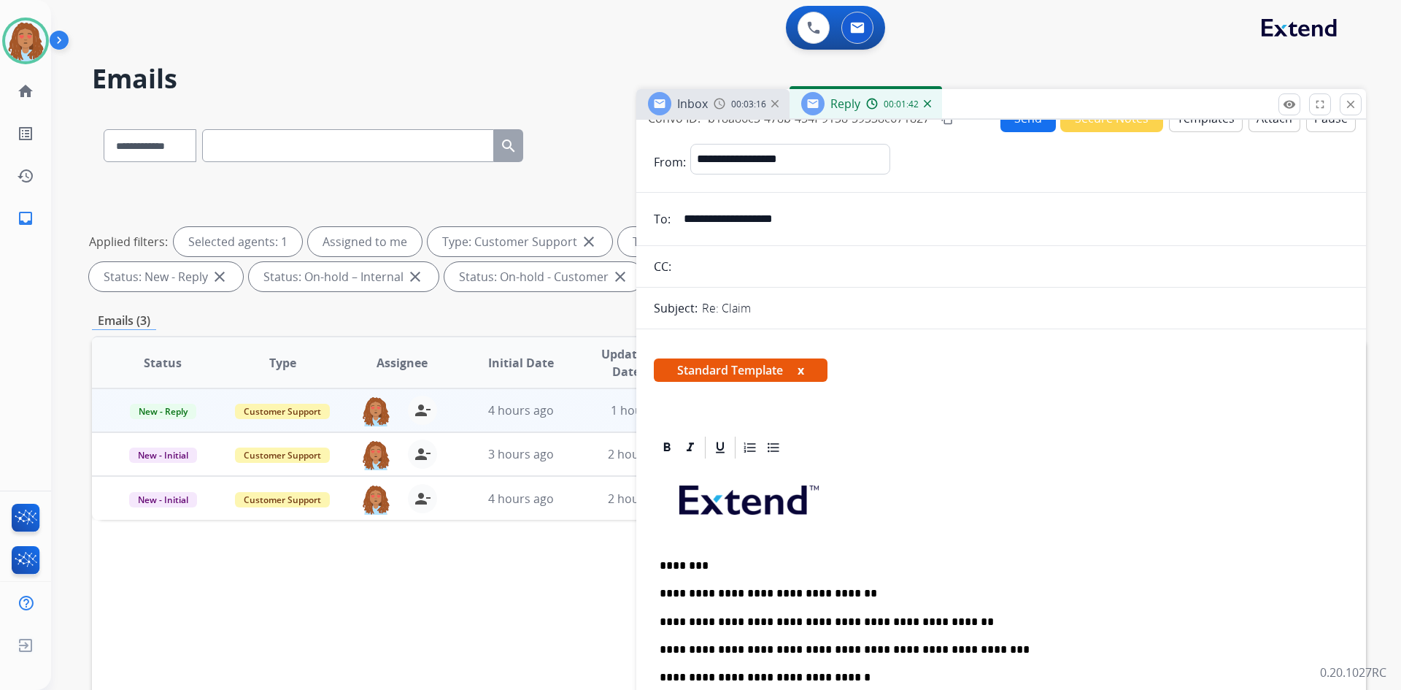
scroll to position [0, 0]
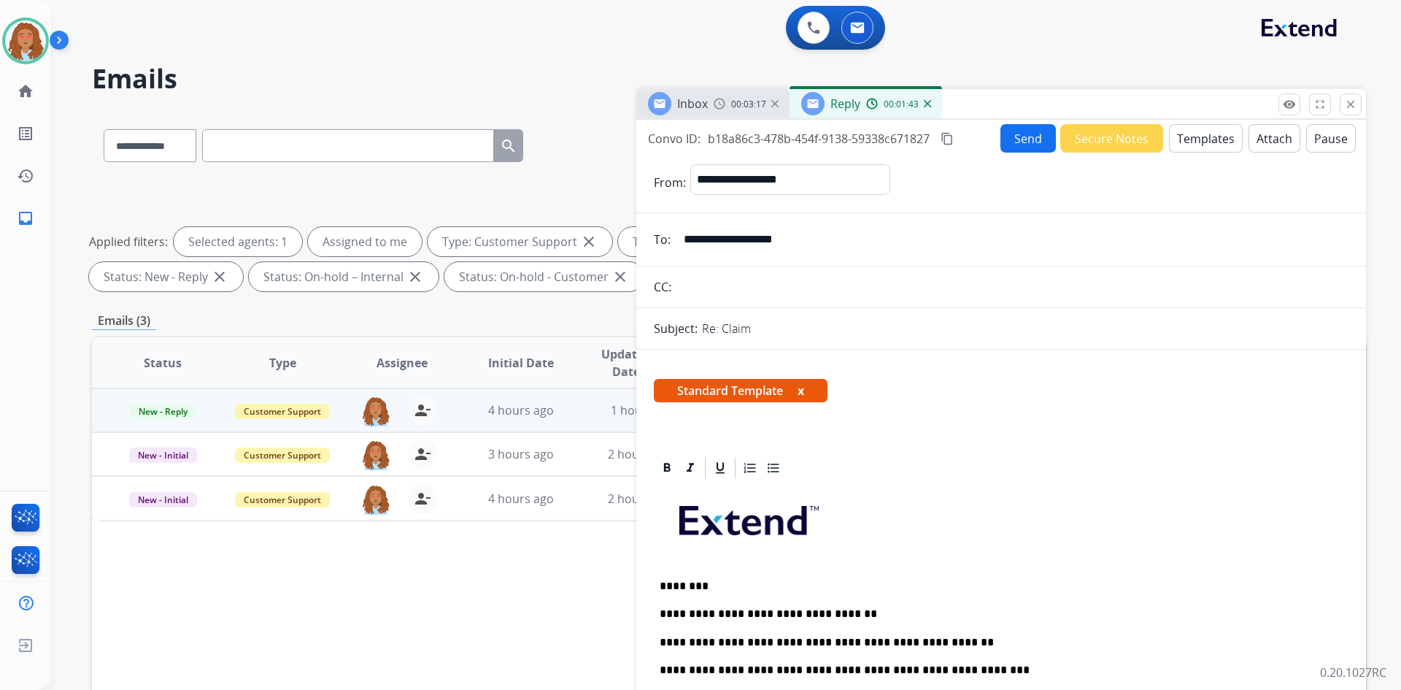
click at [1019, 138] on button "Send" at bounding box center [1027, 138] width 55 height 28
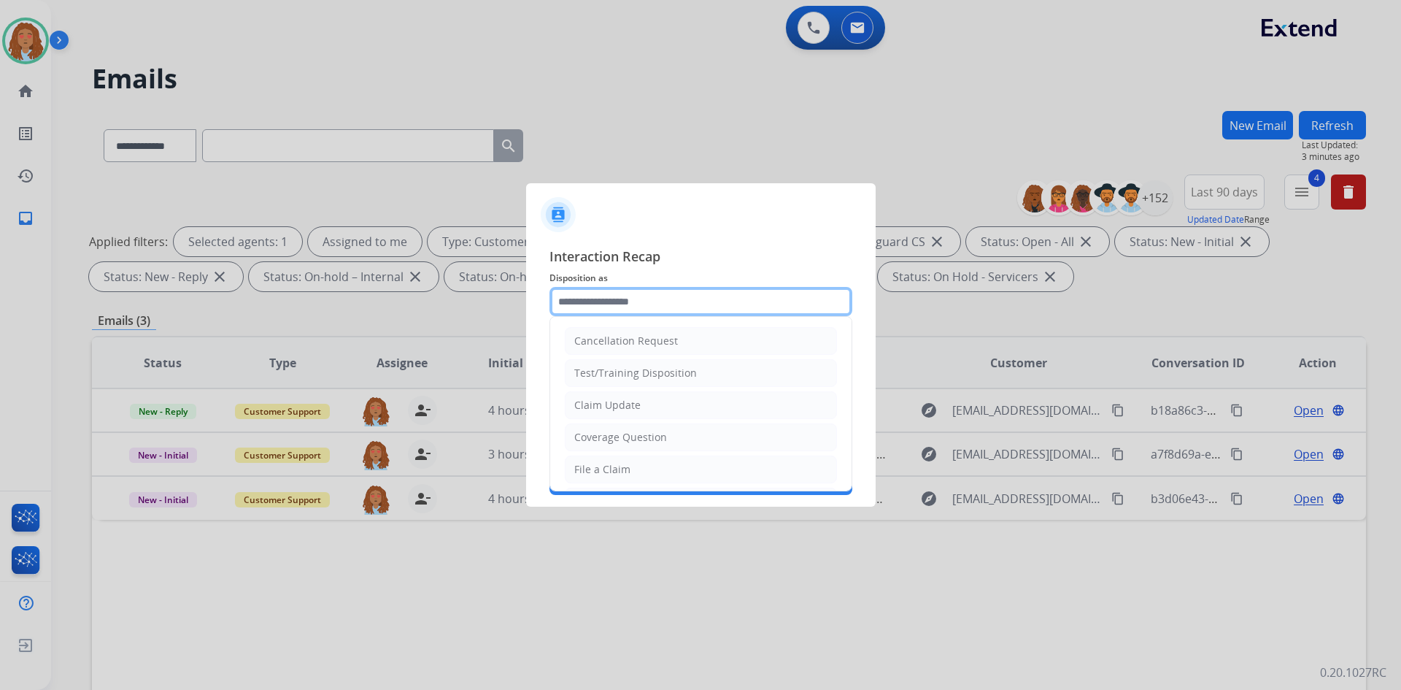
click at [717, 299] on input "text" at bounding box center [700, 301] width 303 height 29
click at [628, 401] on div "Claim Update" at bounding box center [607, 405] width 66 height 15
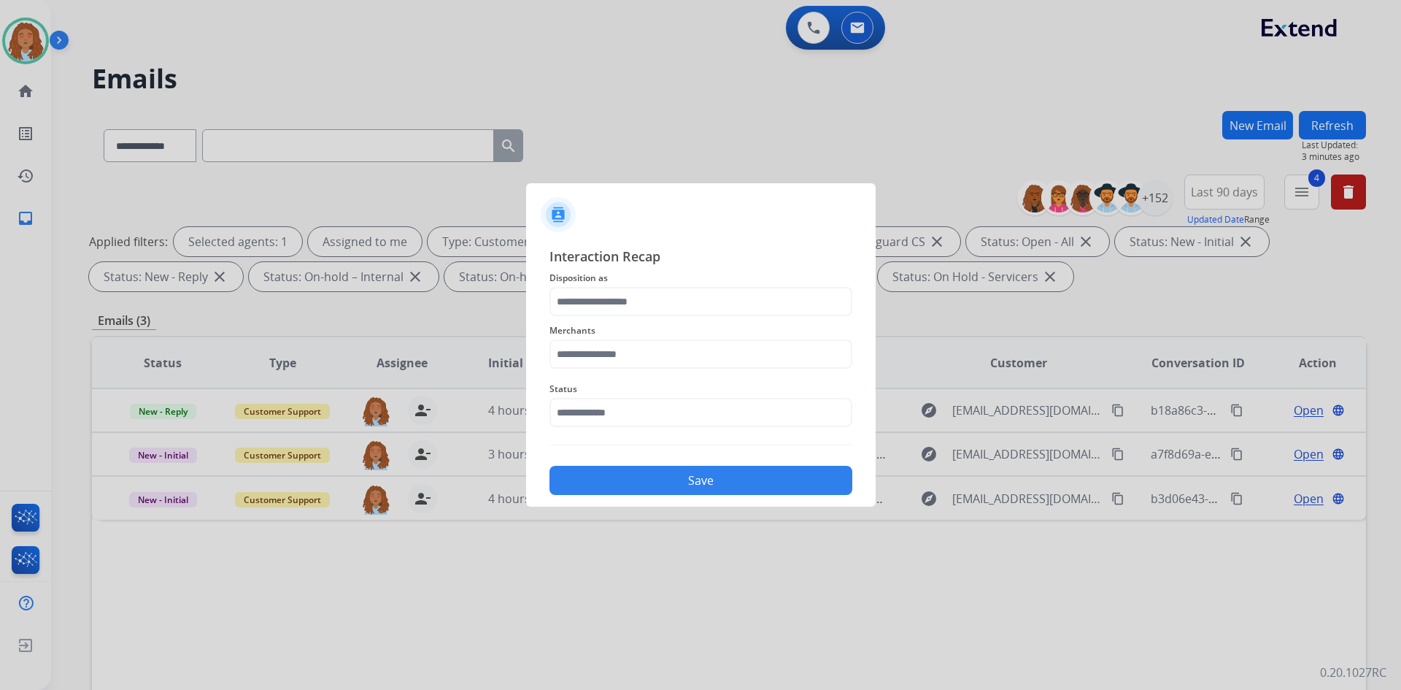
type input "**********"
click at [627, 359] on input "text" at bounding box center [700, 353] width 303 height 29
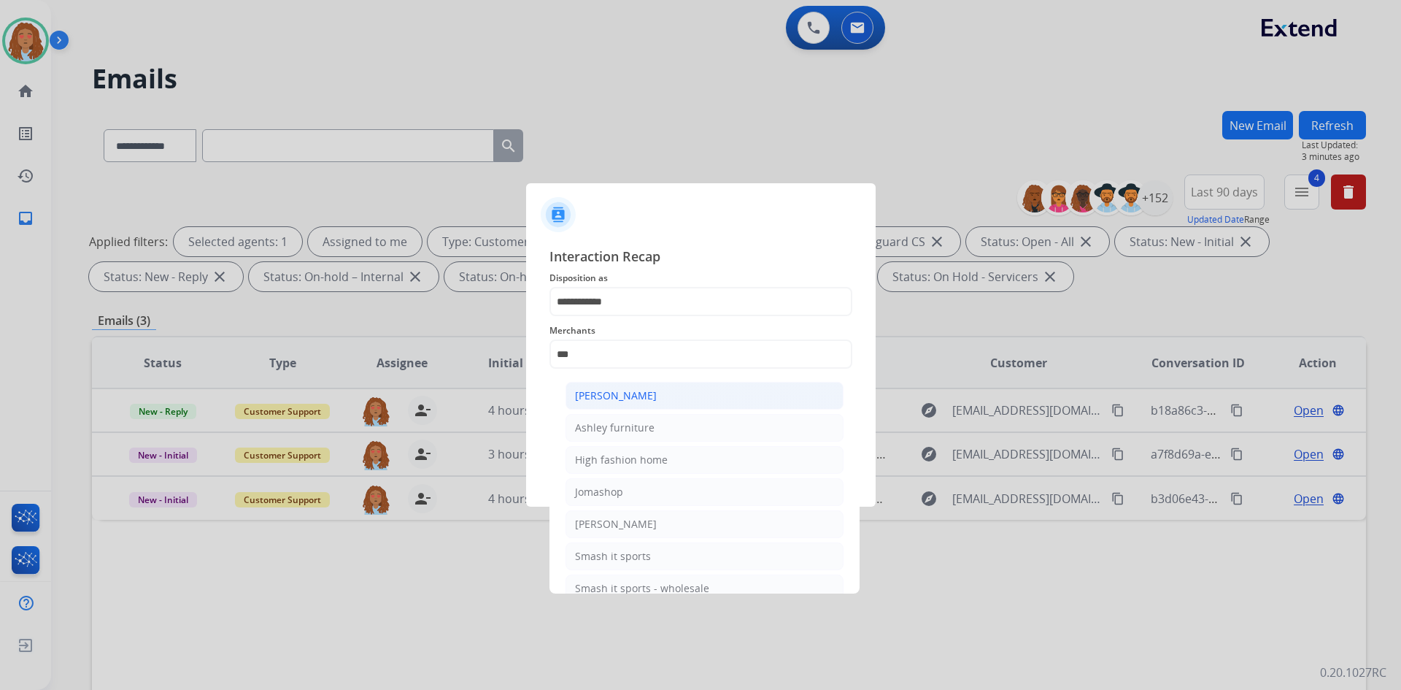
click at [628, 400] on div "Ashley - Reguard" at bounding box center [616, 395] width 82 height 15
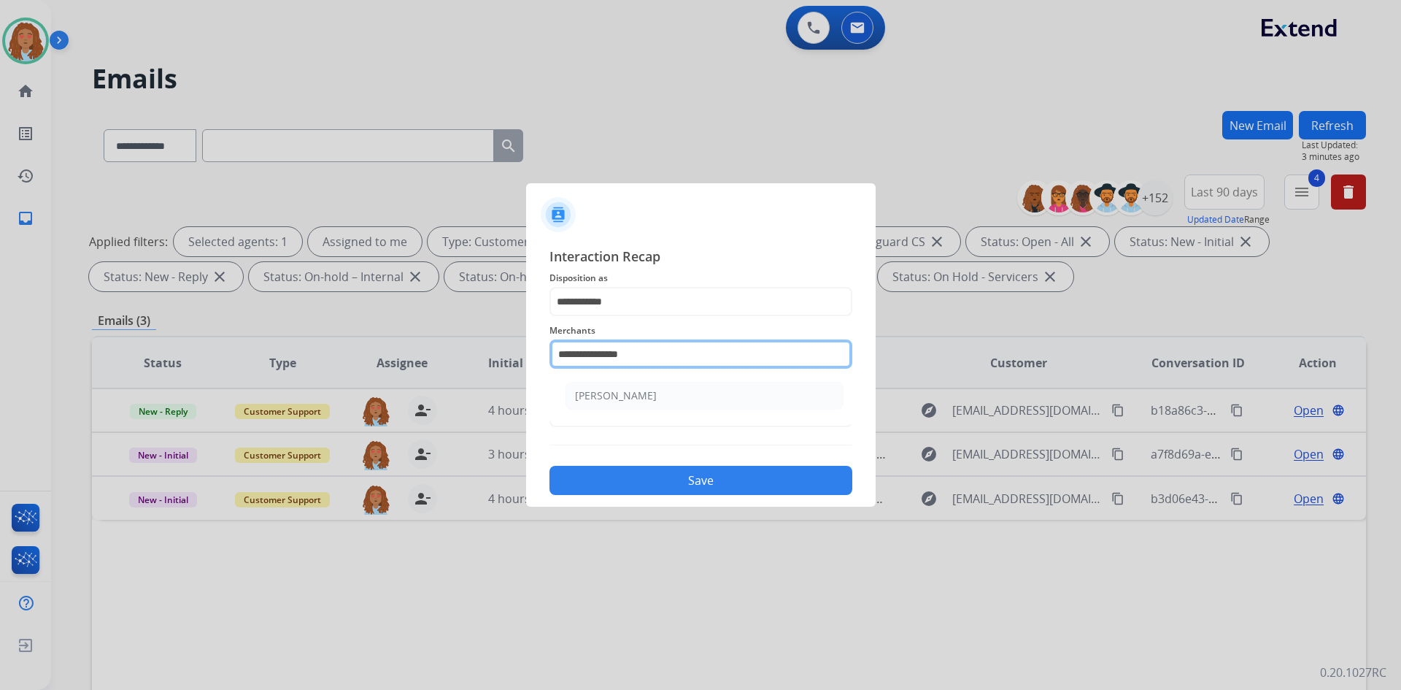
click at [679, 357] on input "**********" at bounding box center [700, 353] width 303 height 29
type input "*"
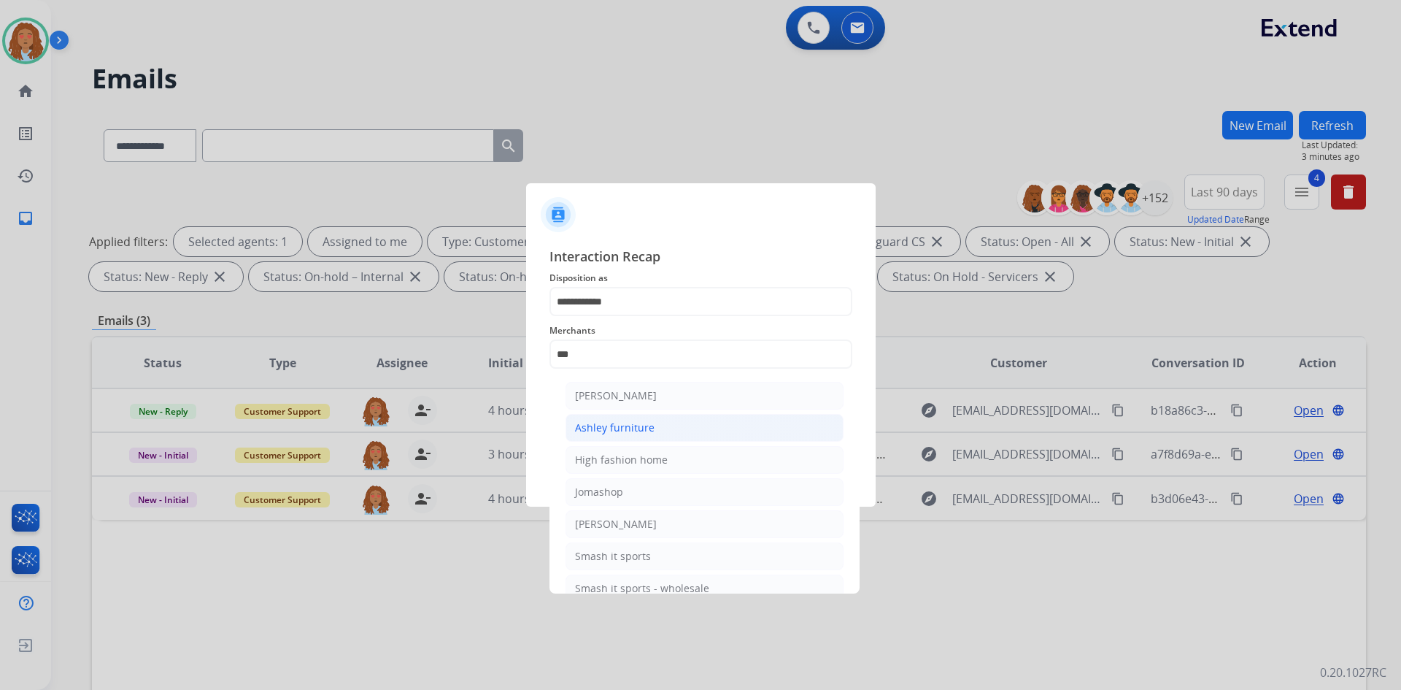
click at [651, 425] on div "Ashley furniture" at bounding box center [615, 427] width 80 height 15
type input "**********"
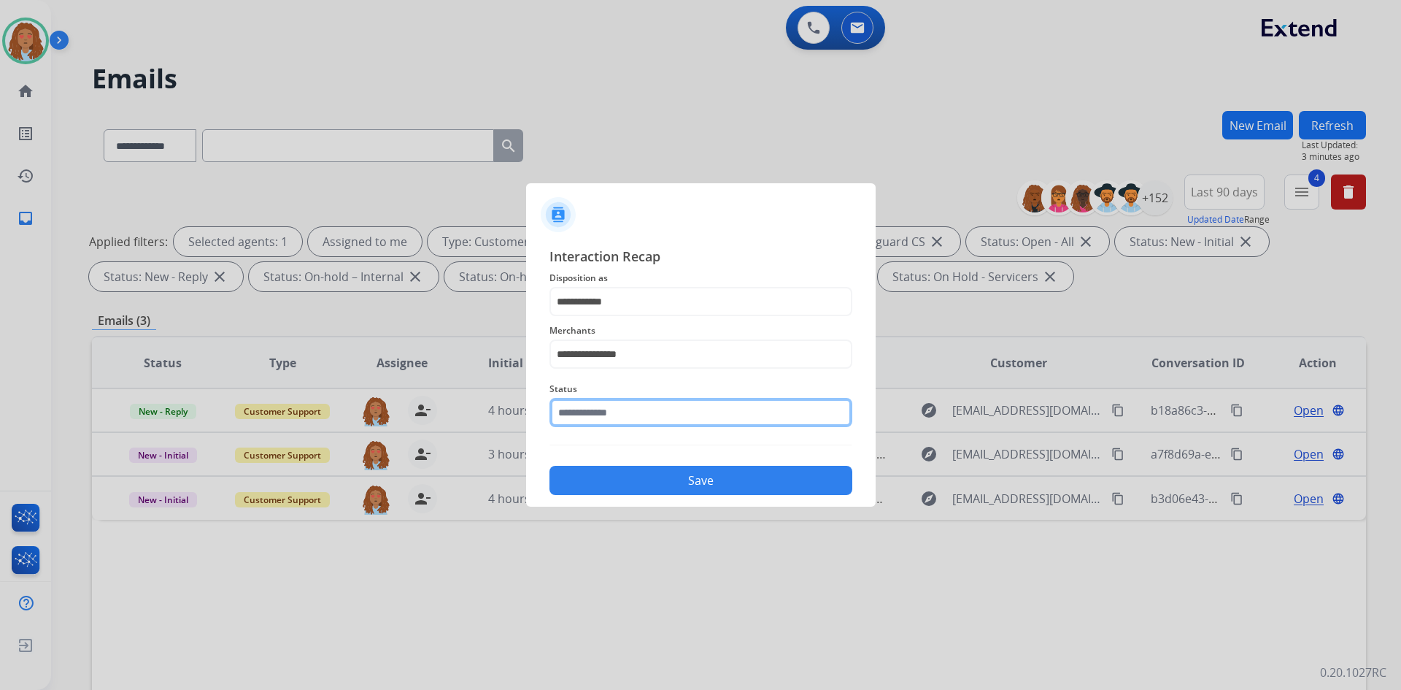
click at [653, 413] on input "text" at bounding box center [700, 412] width 303 height 29
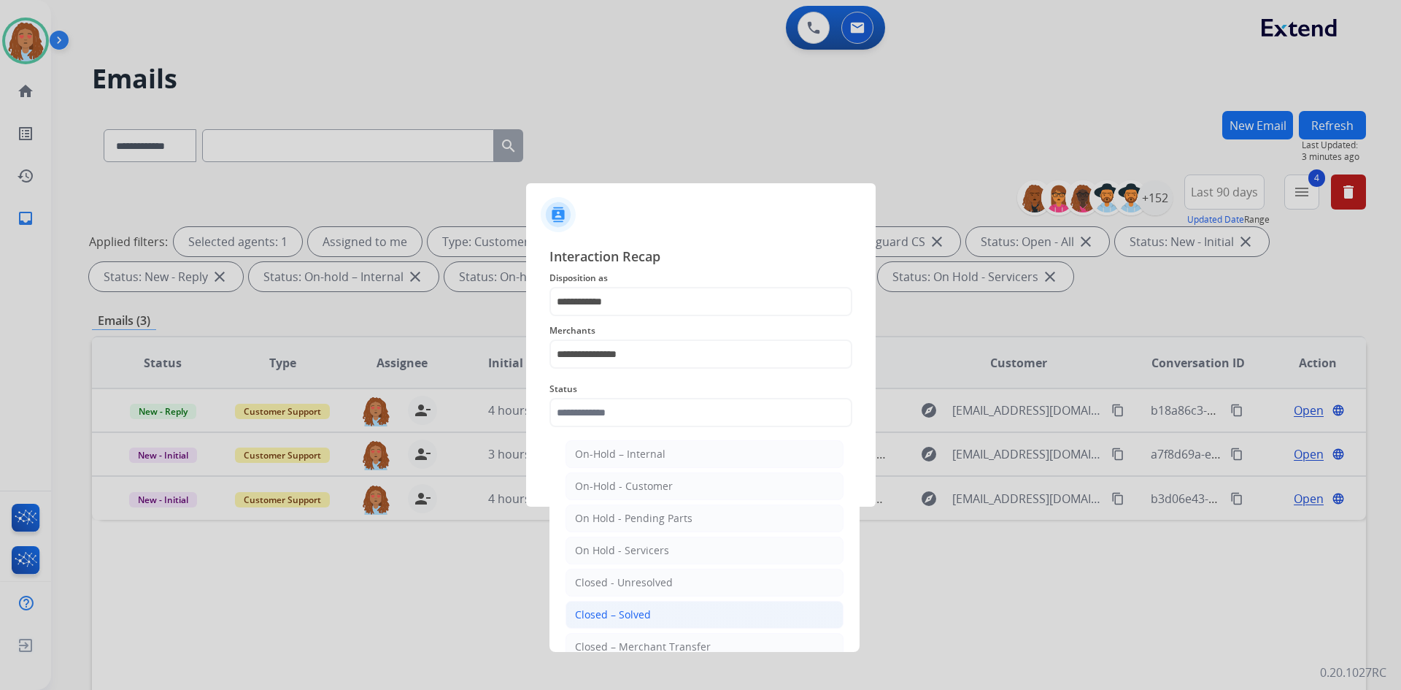
click at [632, 617] on div "Closed – Solved" at bounding box center [613, 614] width 76 height 15
type input "**********"
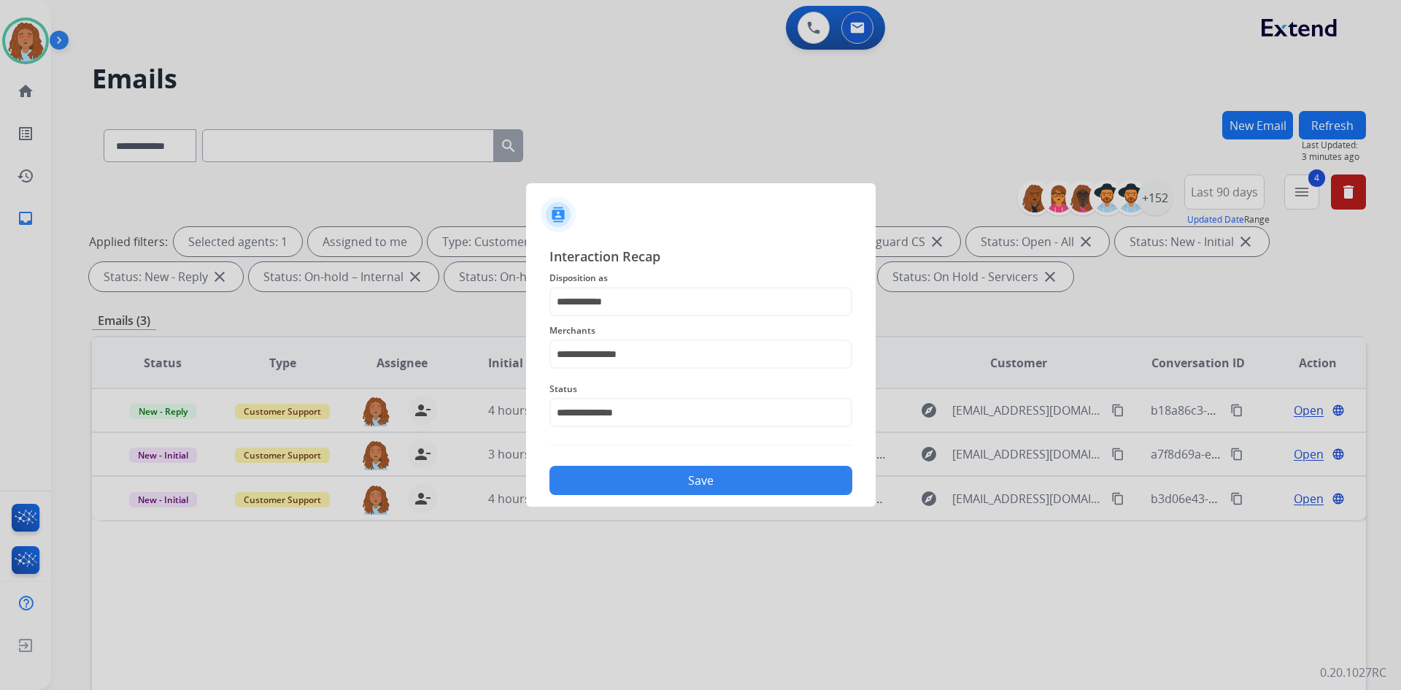
click at [637, 479] on button "Save" at bounding box center [700, 480] width 303 height 29
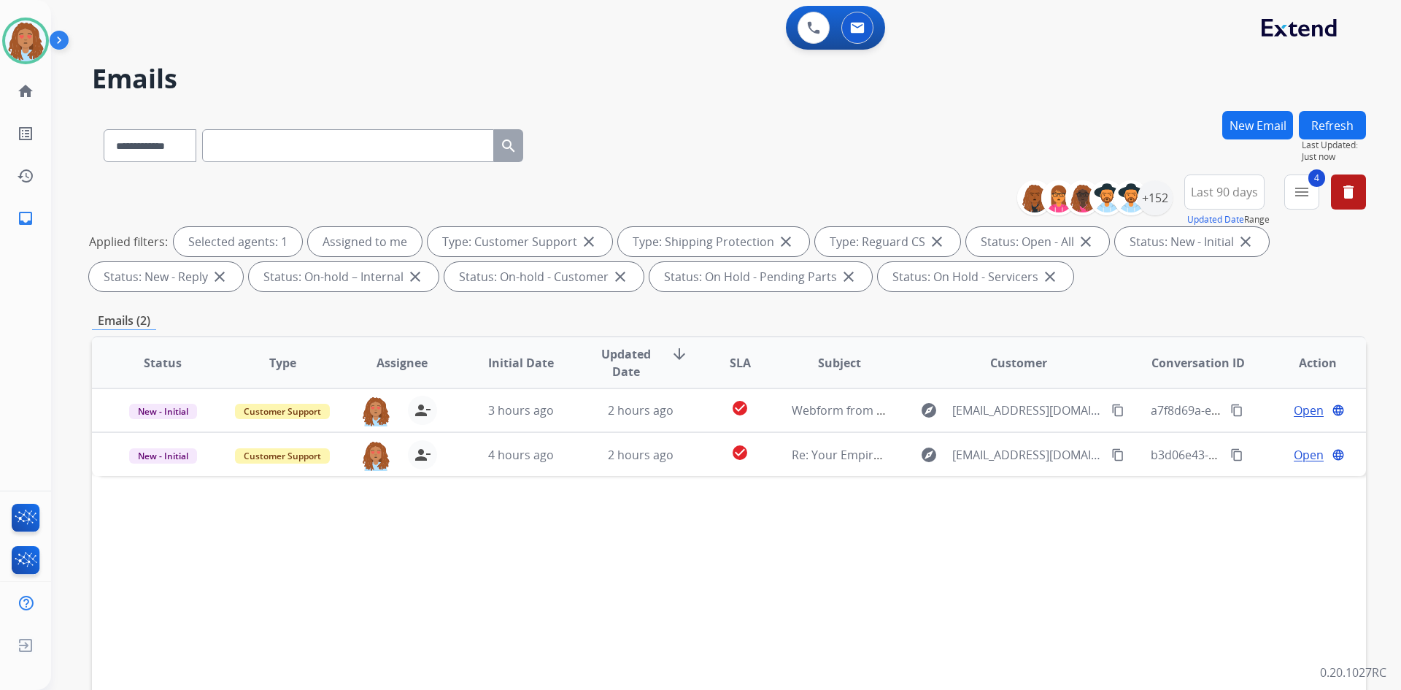
click at [1317, 130] on button "Refresh" at bounding box center [1332, 125] width 67 height 28
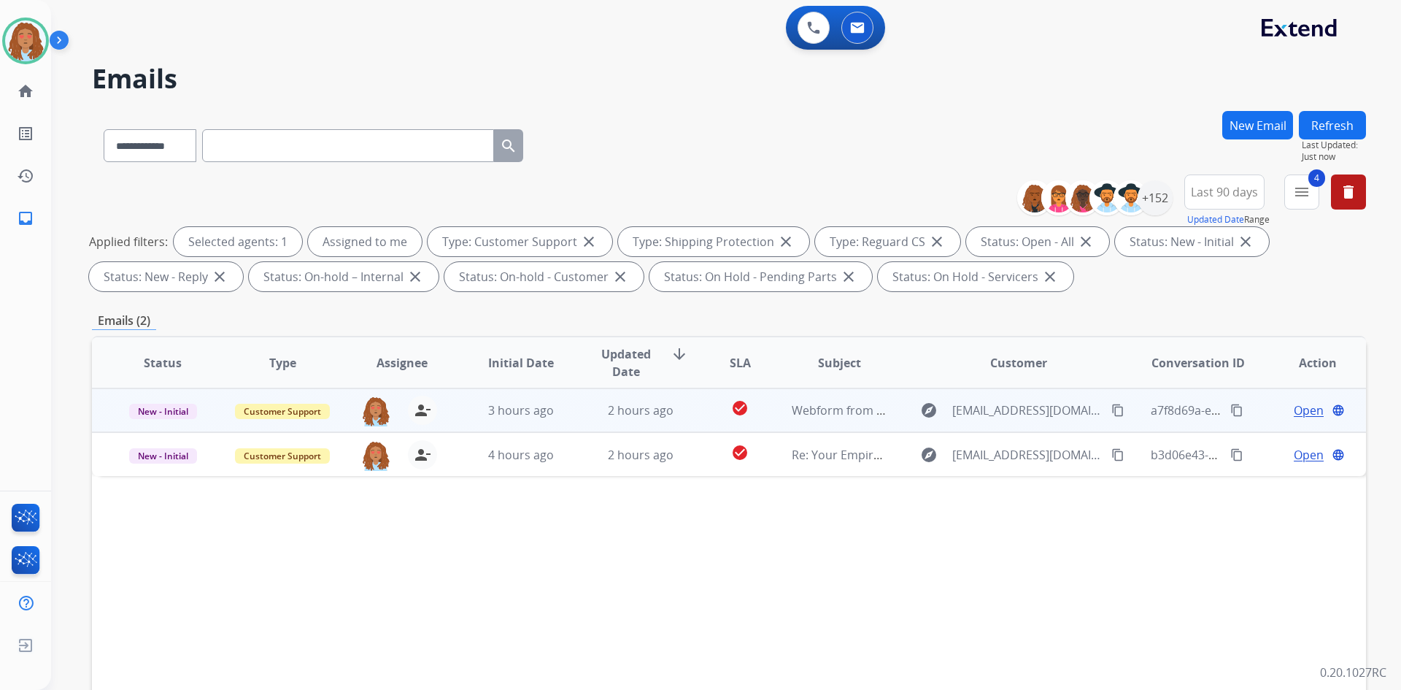
click at [1302, 414] on span "Open" at bounding box center [1309, 410] width 30 height 18
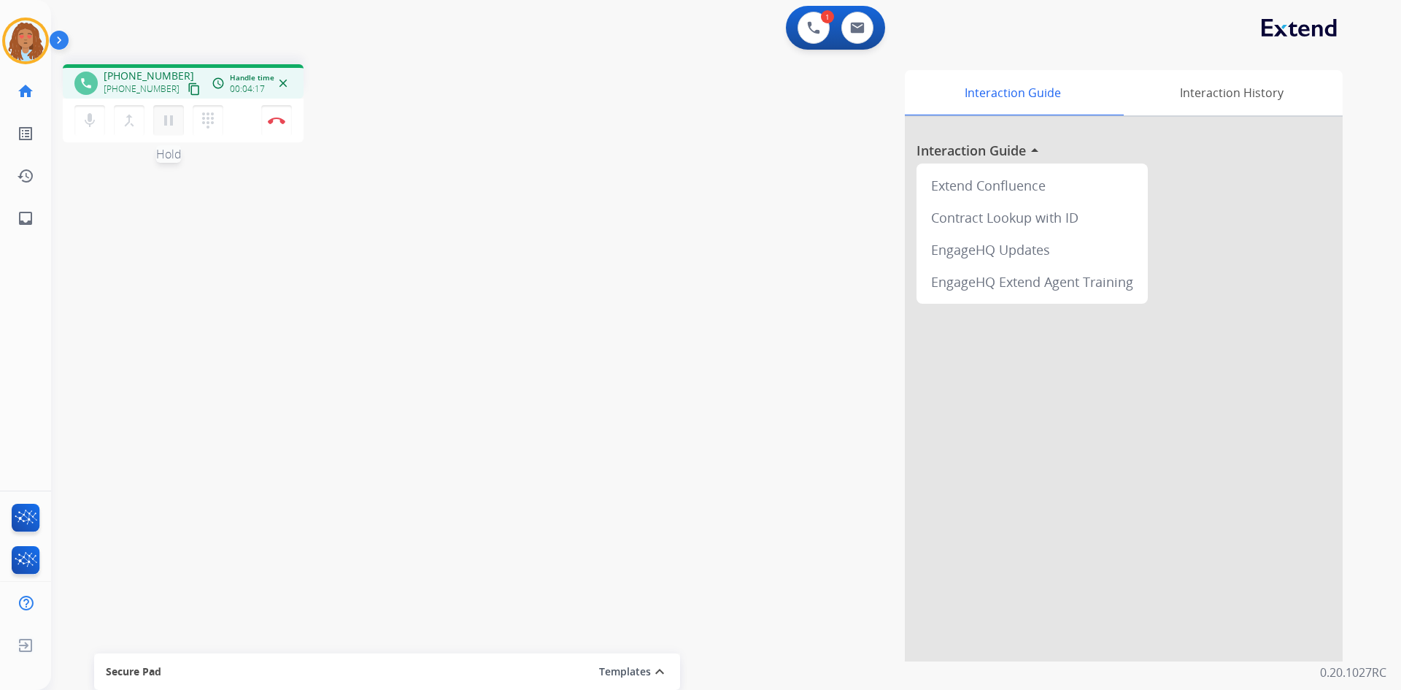
click at [169, 121] on mat-icon "pause" at bounding box center [169, 121] width 18 height 18
click at [165, 126] on mat-icon "play_arrow" at bounding box center [169, 121] width 18 height 18
click at [158, 124] on button "pause Hold" at bounding box center [168, 120] width 31 height 31
click at [171, 128] on mat-icon "play_arrow" at bounding box center [169, 121] width 18 height 18
click at [174, 132] on button "pause Hold" at bounding box center [168, 120] width 31 height 31
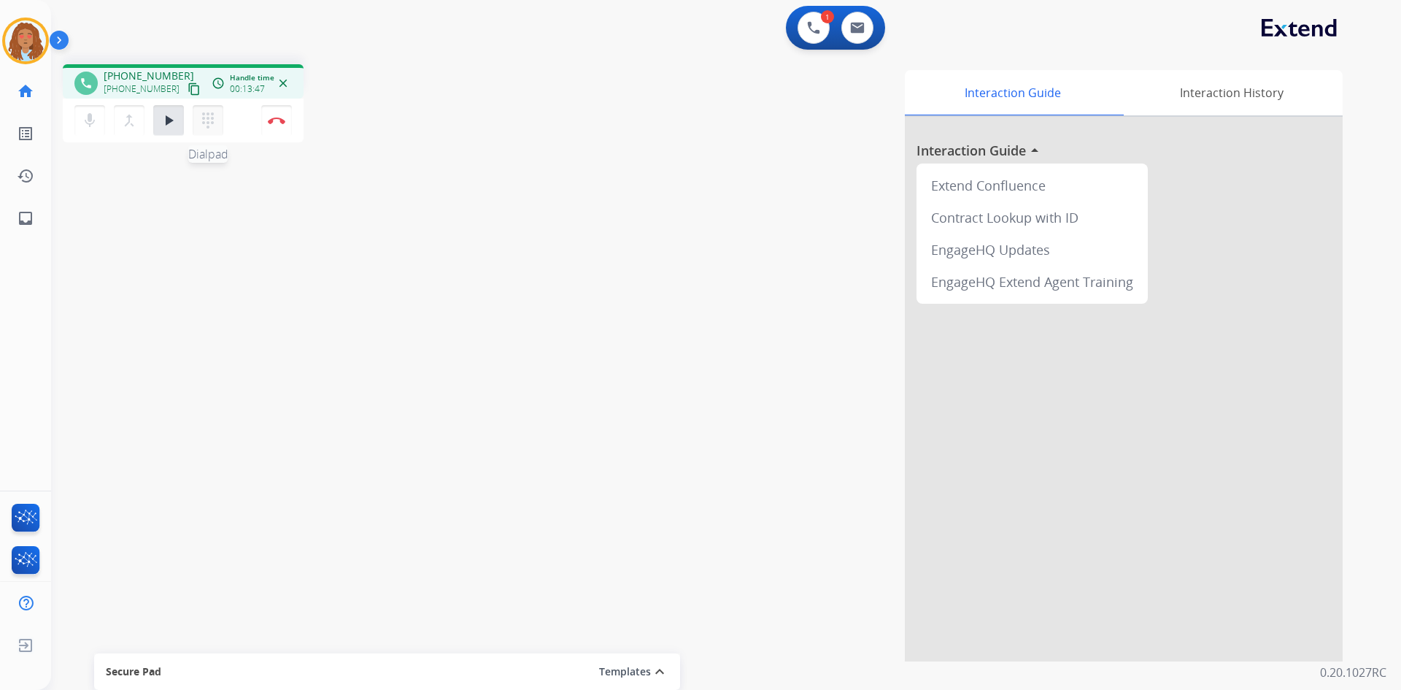
click at [201, 130] on button "dialpad Dialpad" at bounding box center [208, 120] width 31 height 31
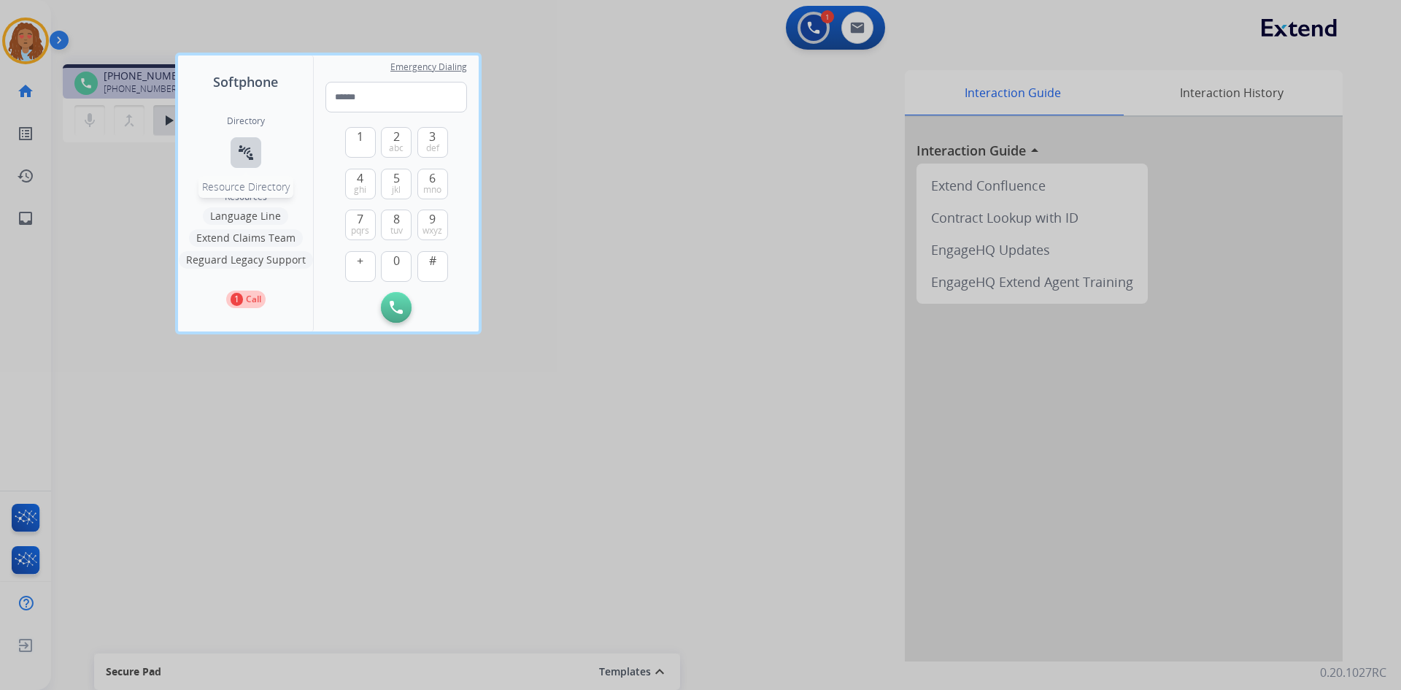
click at [255, 150] on button "connect_without_contact Resource Directory" at bounding box center [246, 152] width 31 height 31
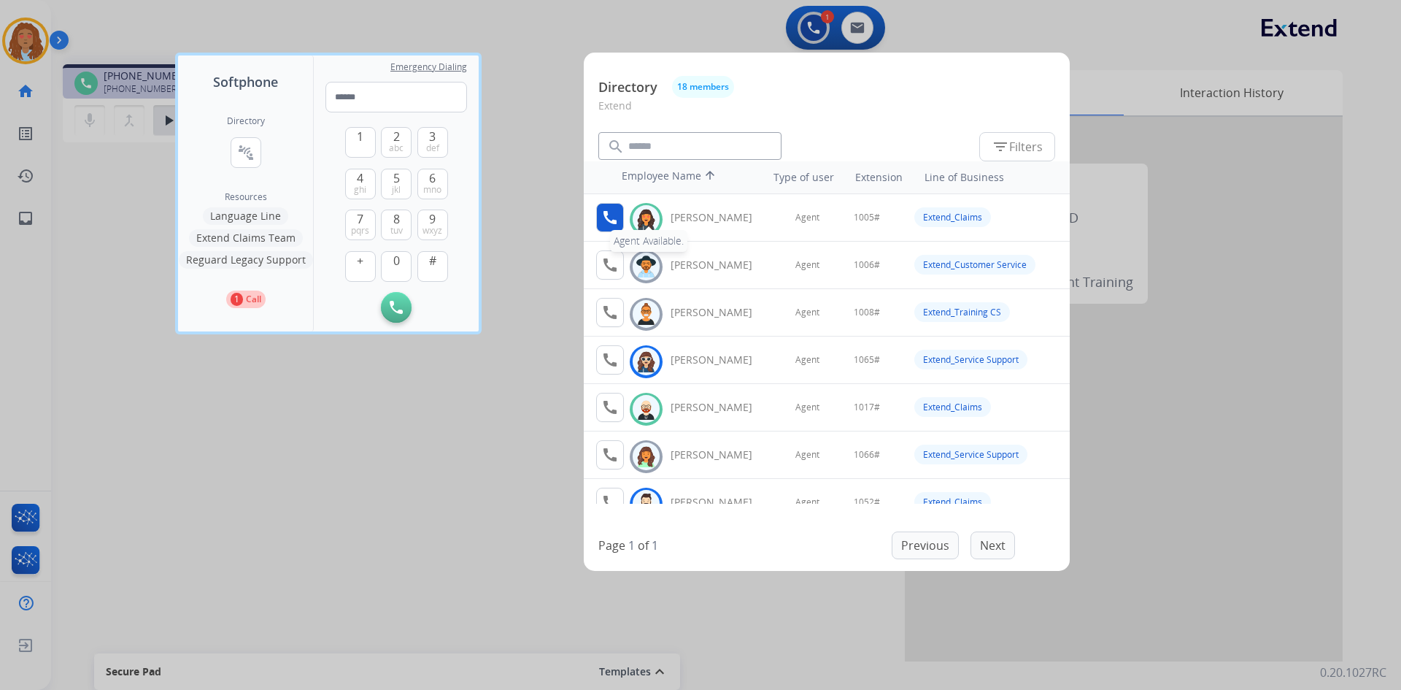
click at [611, 215] on mat-icon "call" at bounding box center [610, 218] width 18 height 18
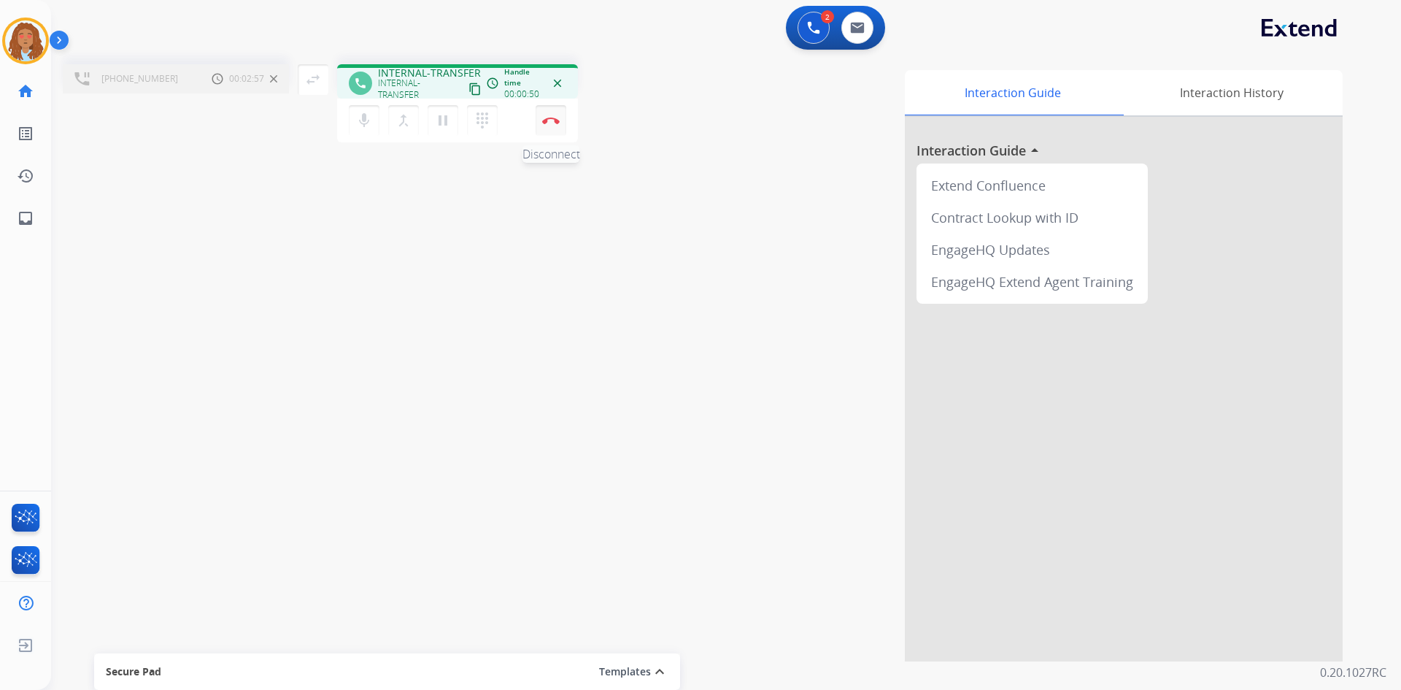
click at [548, 131] on button "Disconnect" at bounding box center [551, 120] width 31 height 31
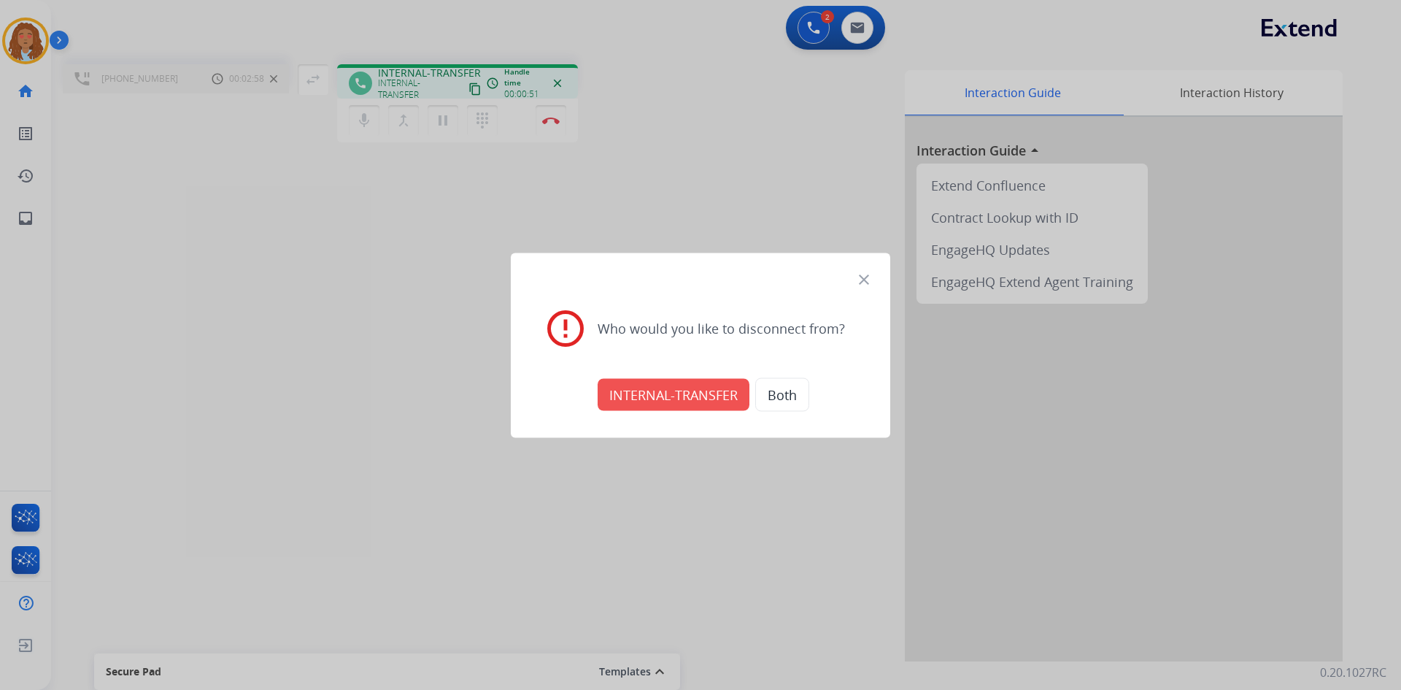
click at [666, 392] on button "INTERNAL-TRANSFER" at bounding box center [674, 394] width 152 height 32
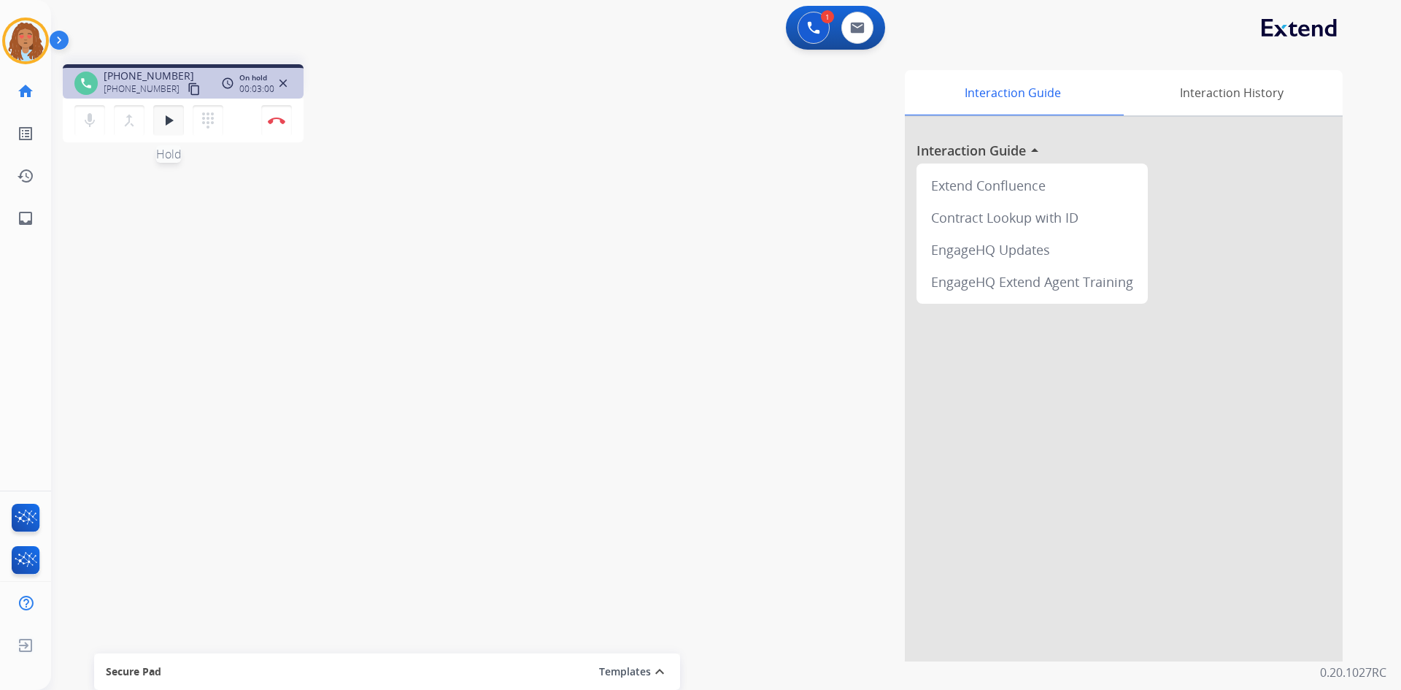
click at [171, 131] on button "play_arrow Hold" at bounding box center [168, 120] width 31 height 31
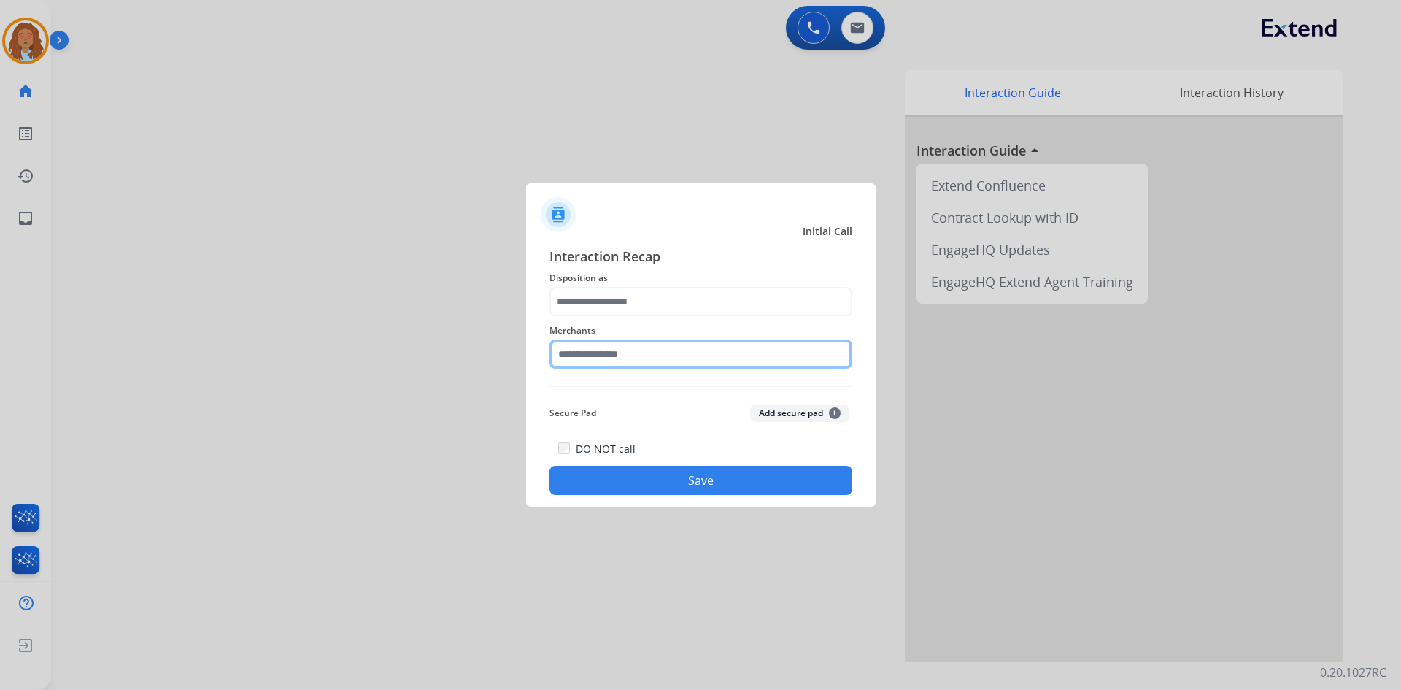
click at [591, 344] on input "text" at bounding box center [700, 353] width 303 height 29
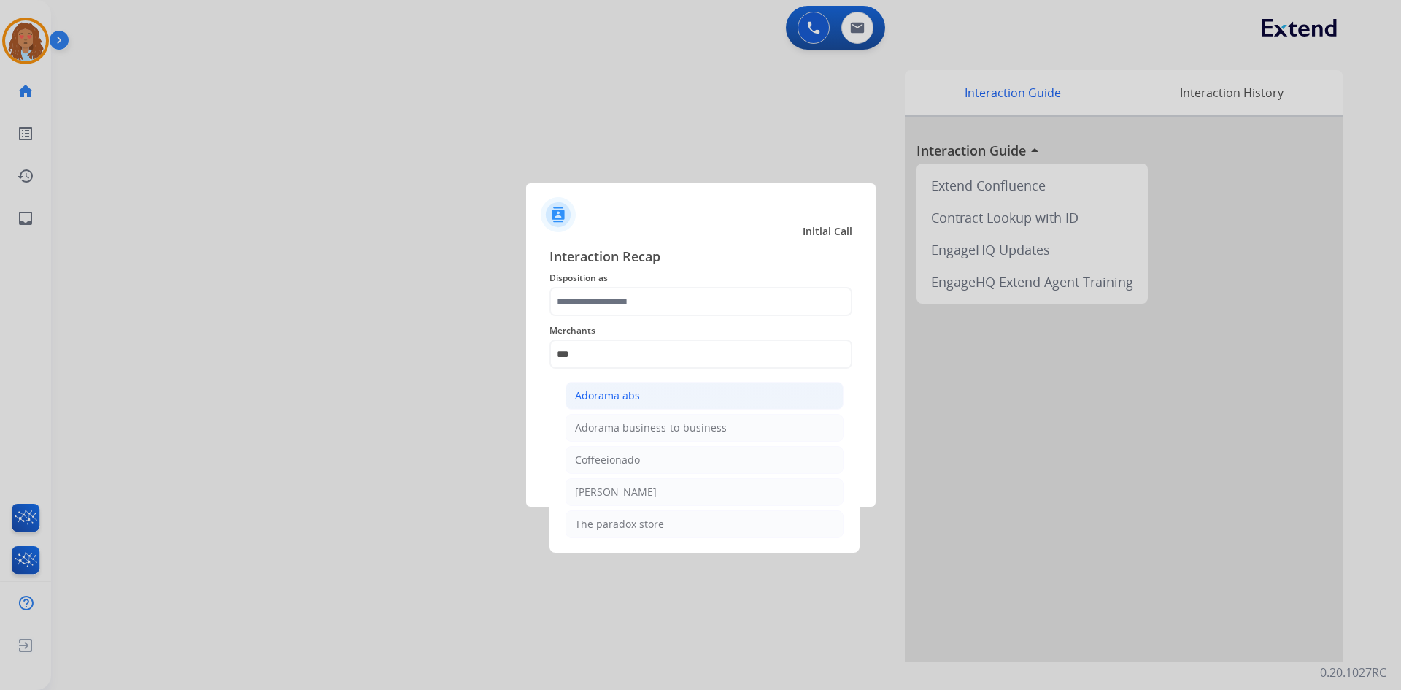
click at [650, 398] on li "Adorama abs" at bounding box center [705, 396] width 278 height 28
type input "**********"
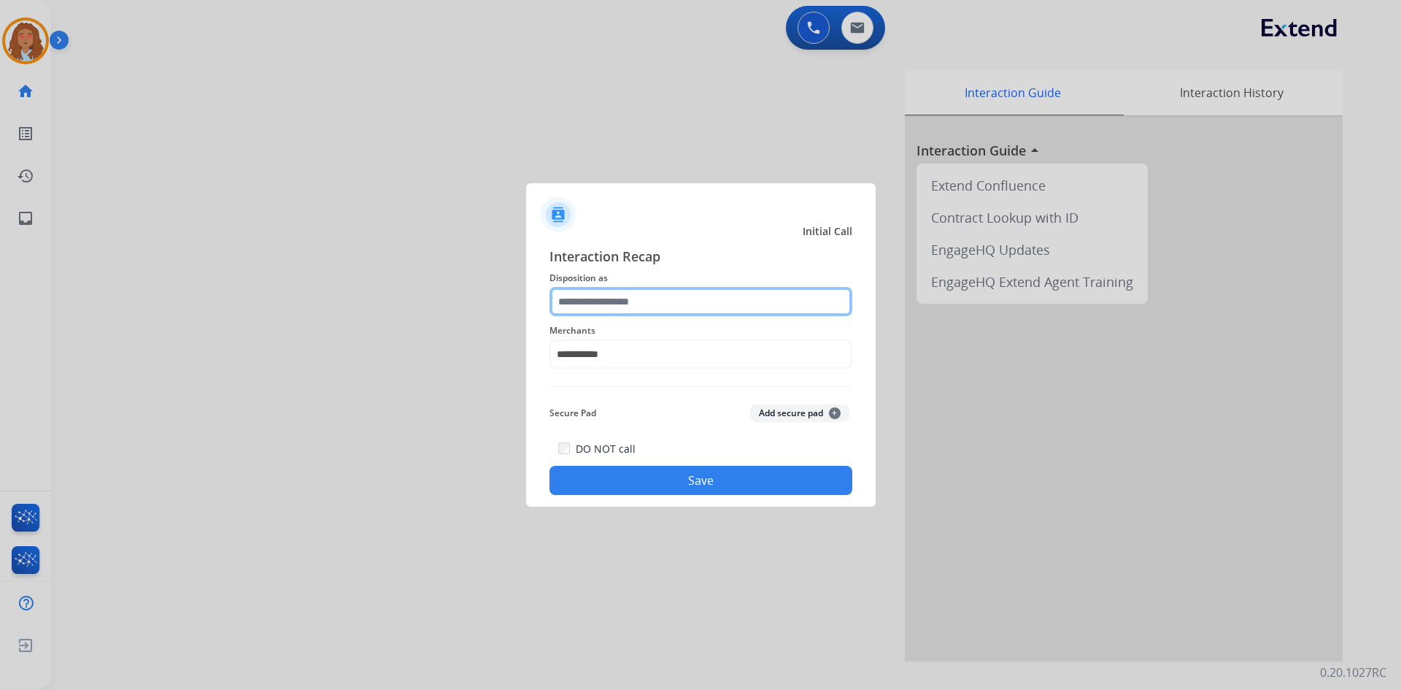
click at [638, 313] on input "text" at bounding box center [700, 301] width 303 height 29
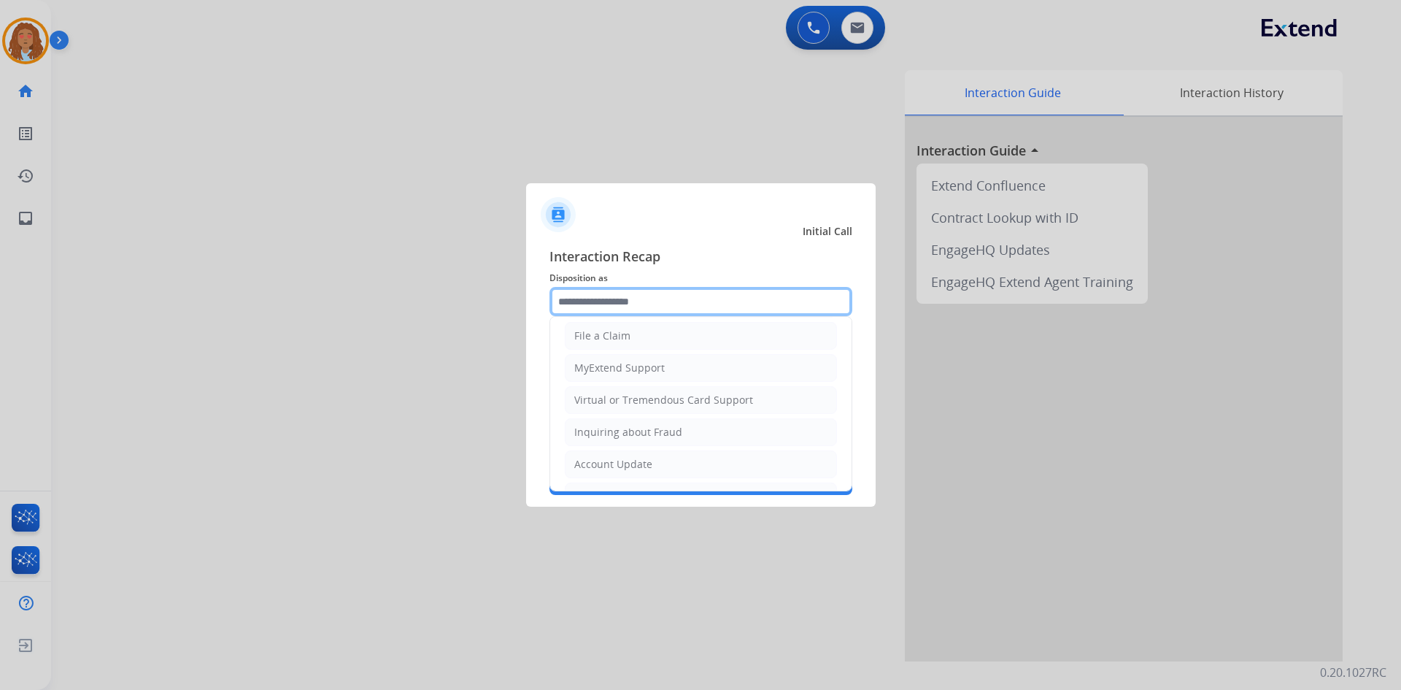
scroll to position [228, 0]
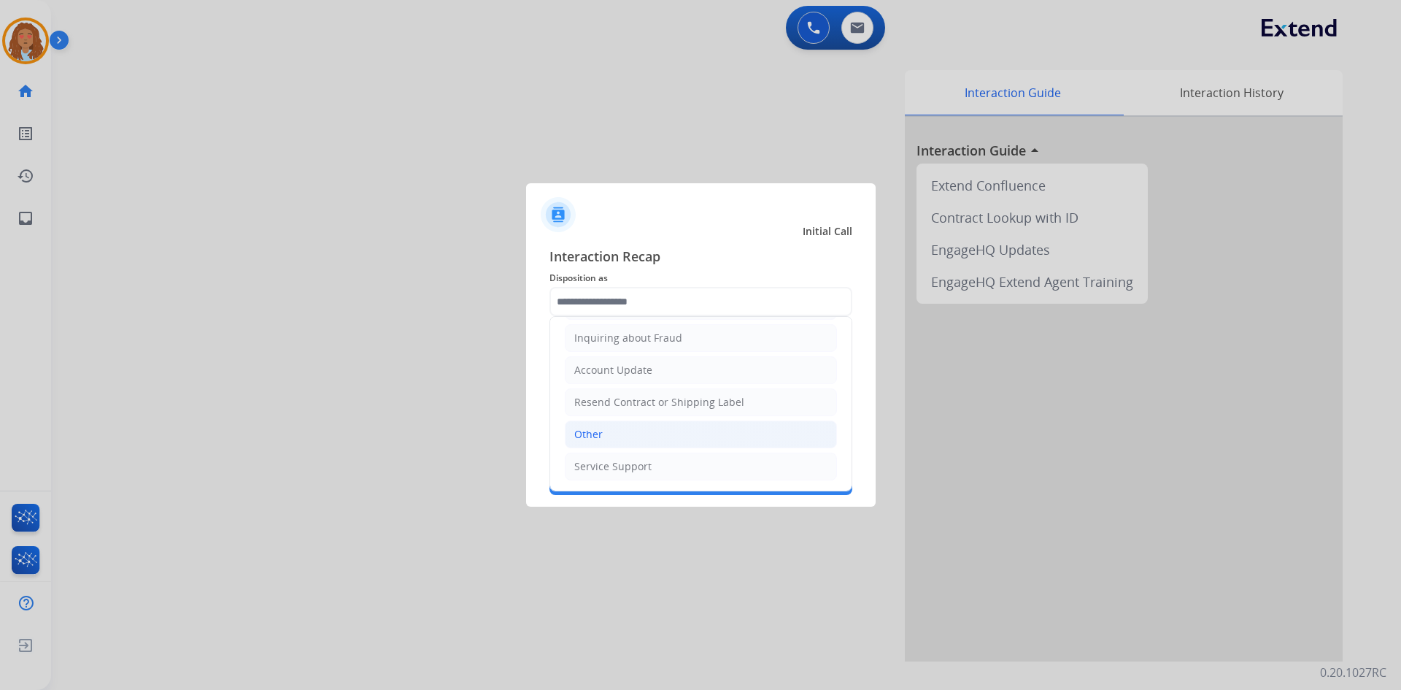
click at [641, 436] on li "Other" at bounding box center [701, 434] width 272 height 28
type input "*****"
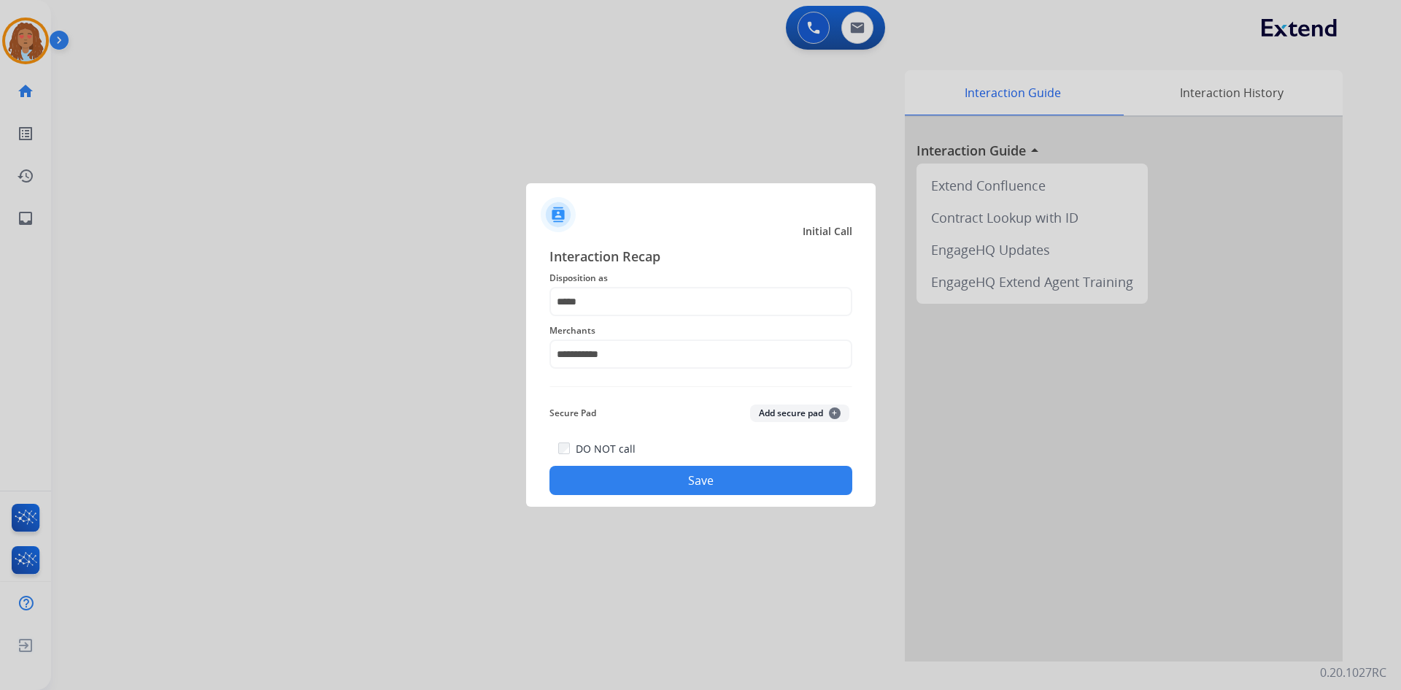
click at [657, 468] on button "Save" at bounding box center [700, 480] width 303 height 29
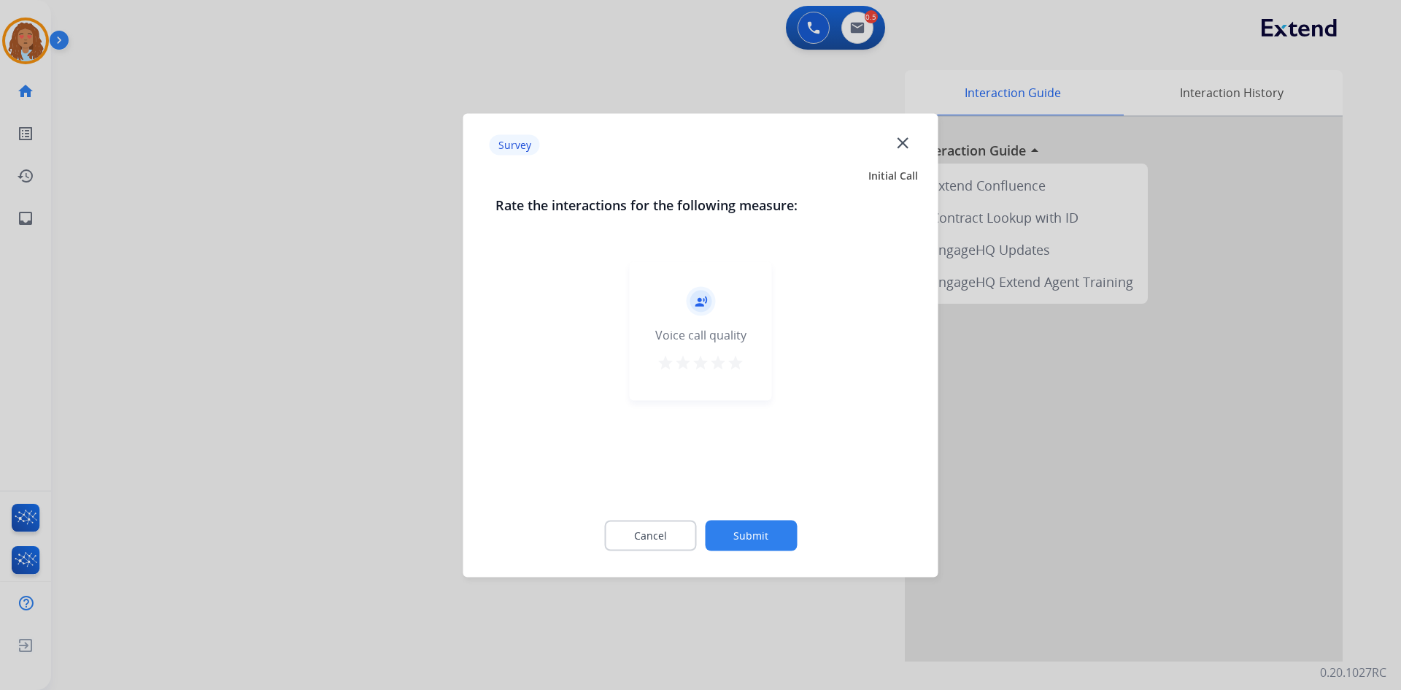
click at [437, 352] on div at bounding box center [700, 345] width 1401 height 690
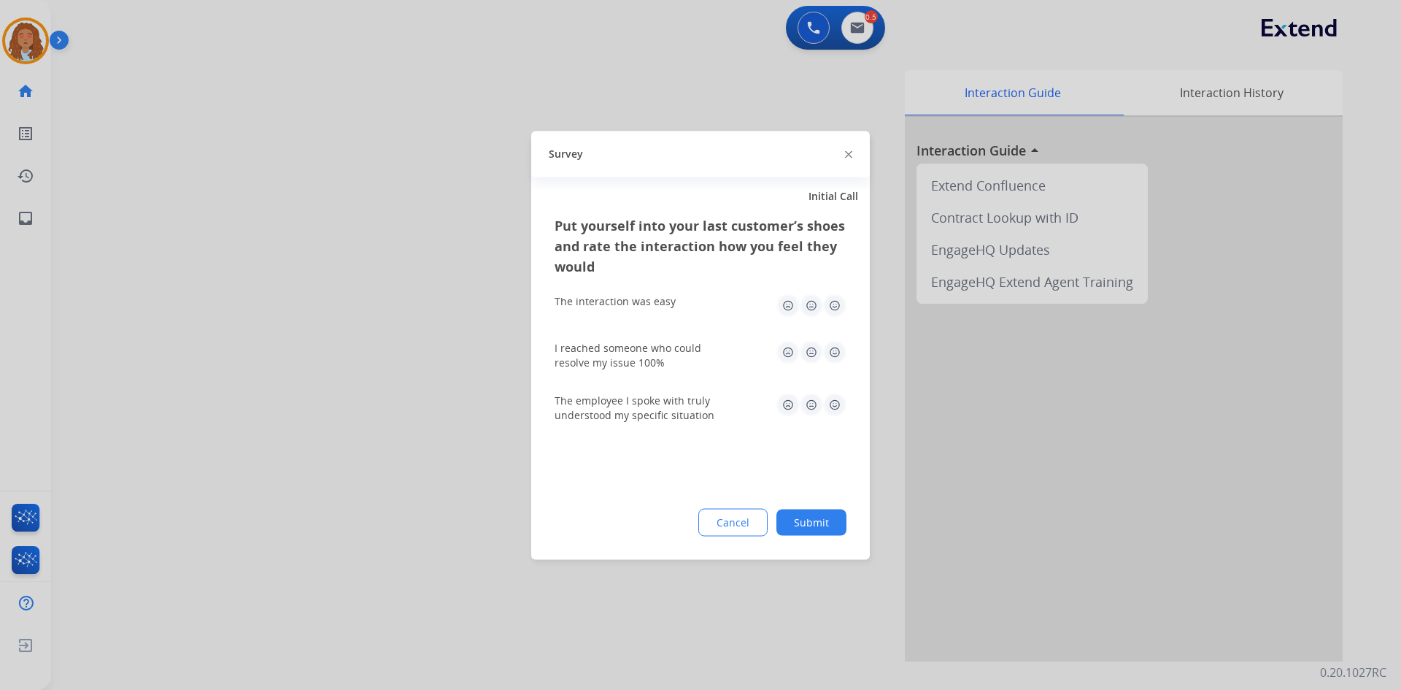
drag, startPoint x: 437, startPoint y: 352, endPoint x: 366, endPoint y: 314, distance: 81.0
click at [440, 352] on div at bounding box center [700, 345] width 1401 height 690
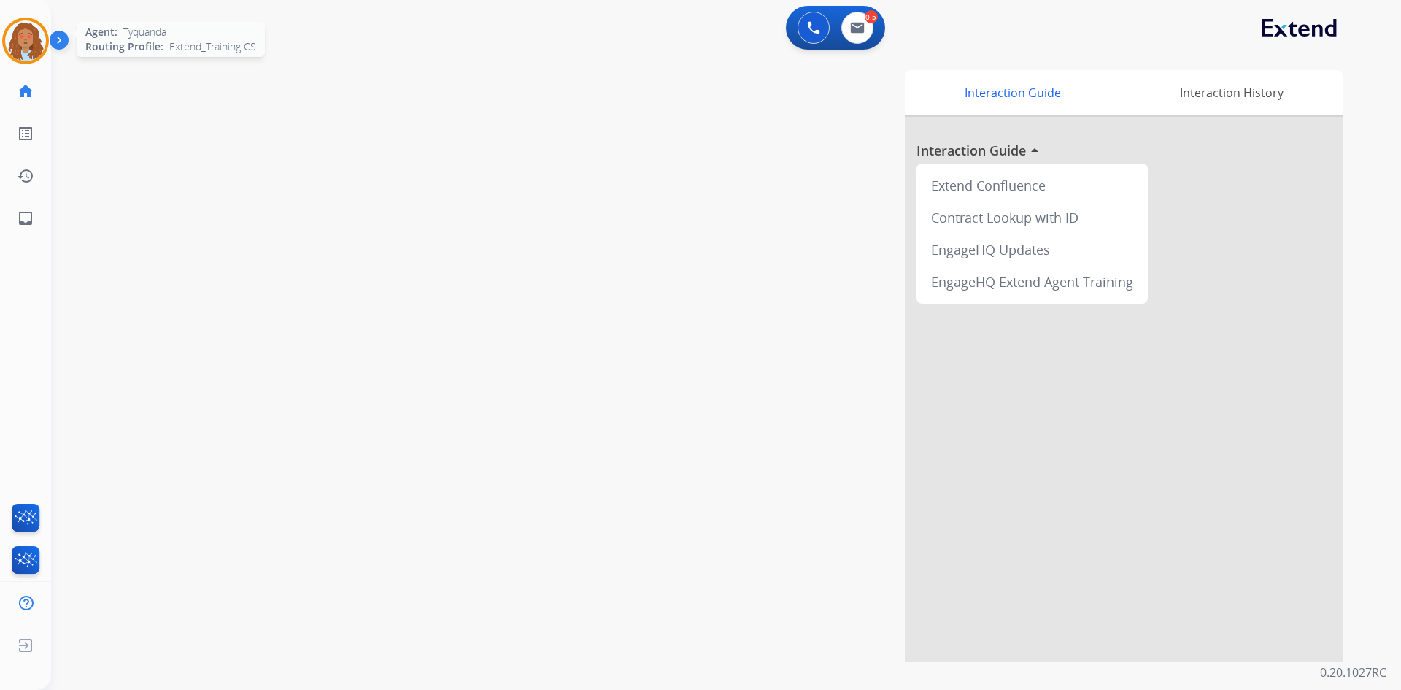
click at [9, 47] on img at bounding box center [25, 40] width 41 height 41
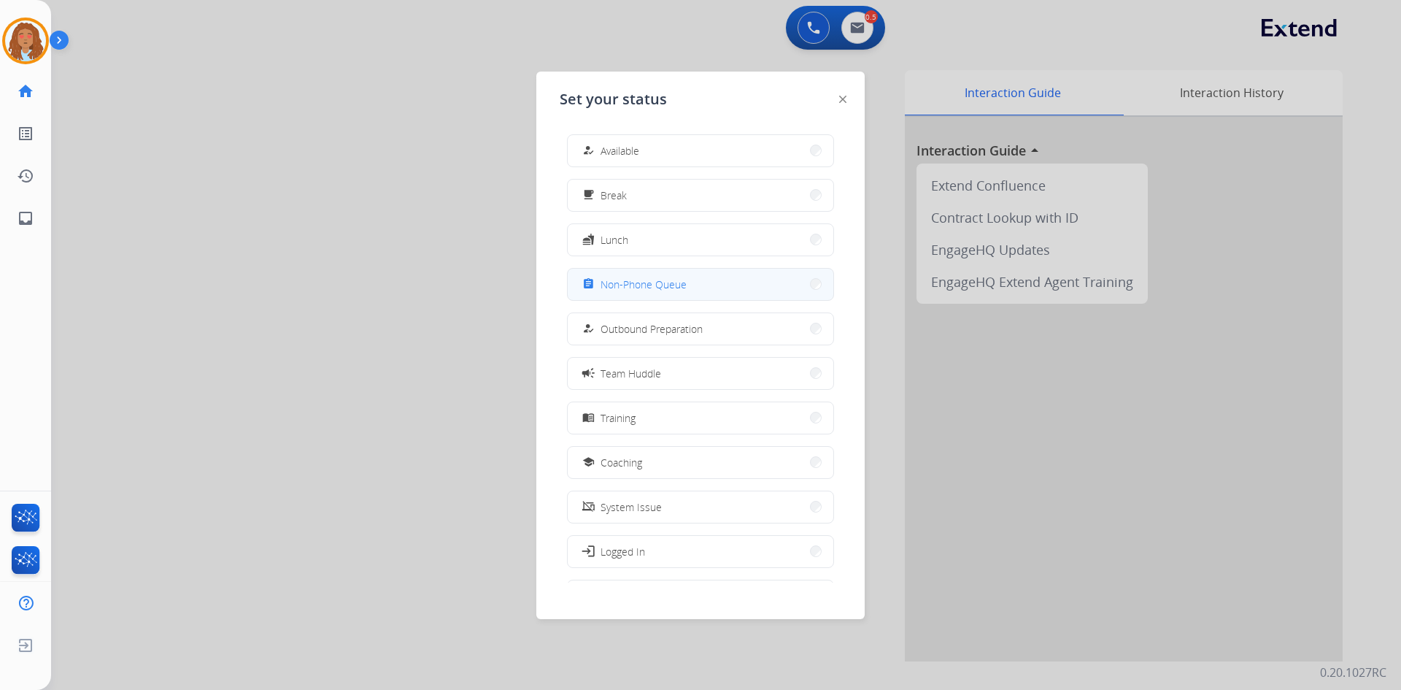
click at [629, 282] on span "Non-Phone Queue" at bounding box center [644, 284] width 86 height 15
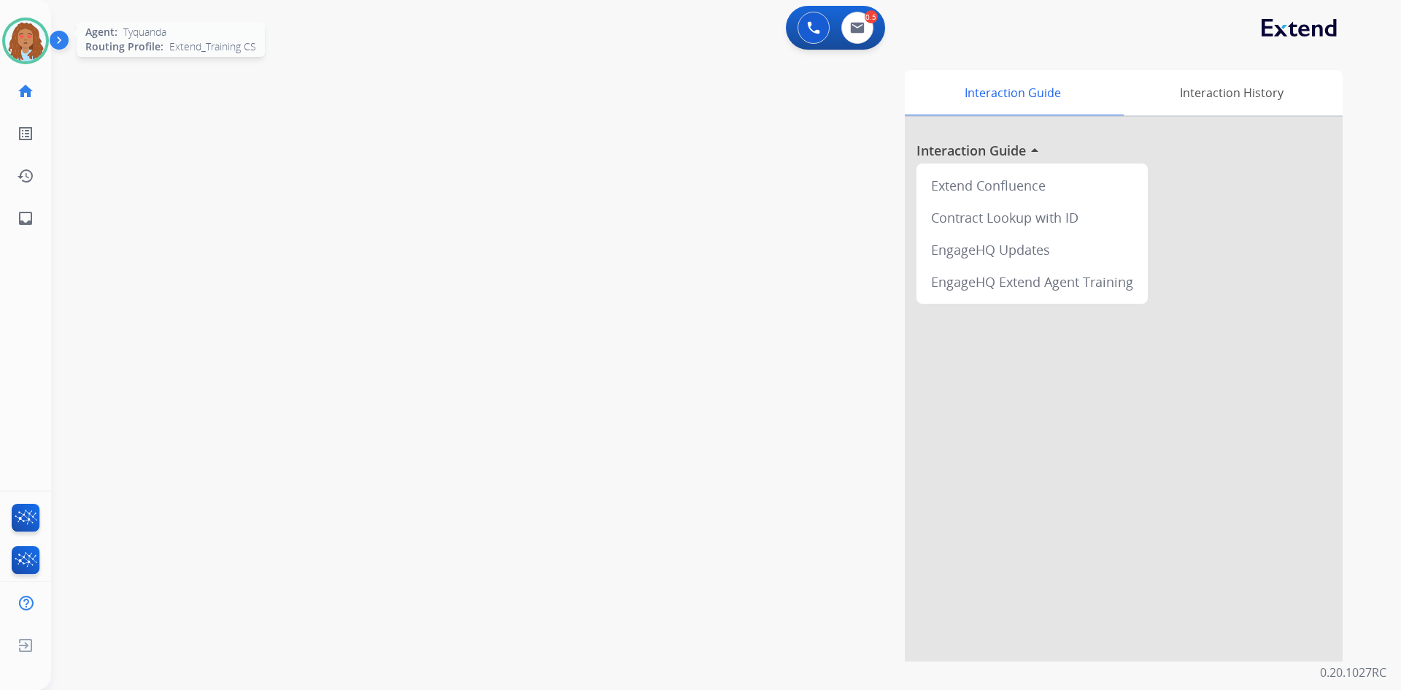
click at [38, 42] on img at bounding box center [25, 40] width 41 height 41
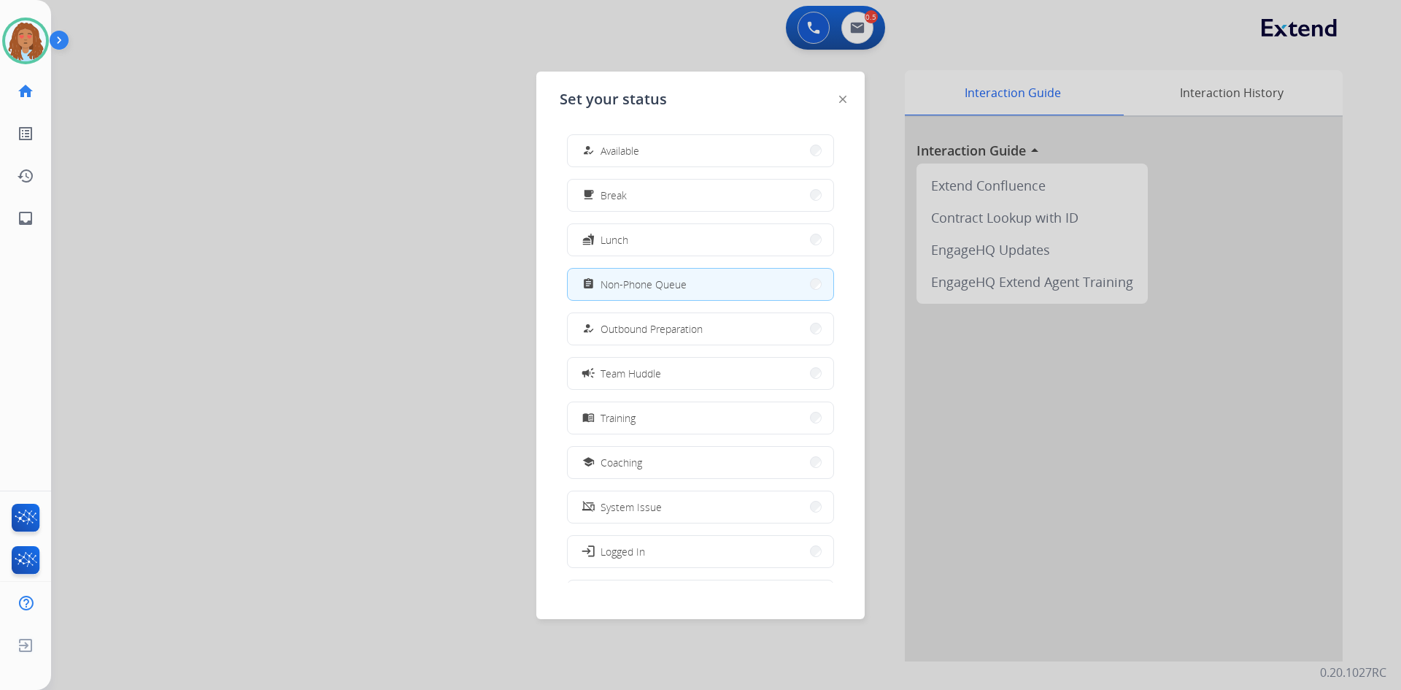
click at [227, 260] on div at bounding box center [700, 345] width 1401 height 690
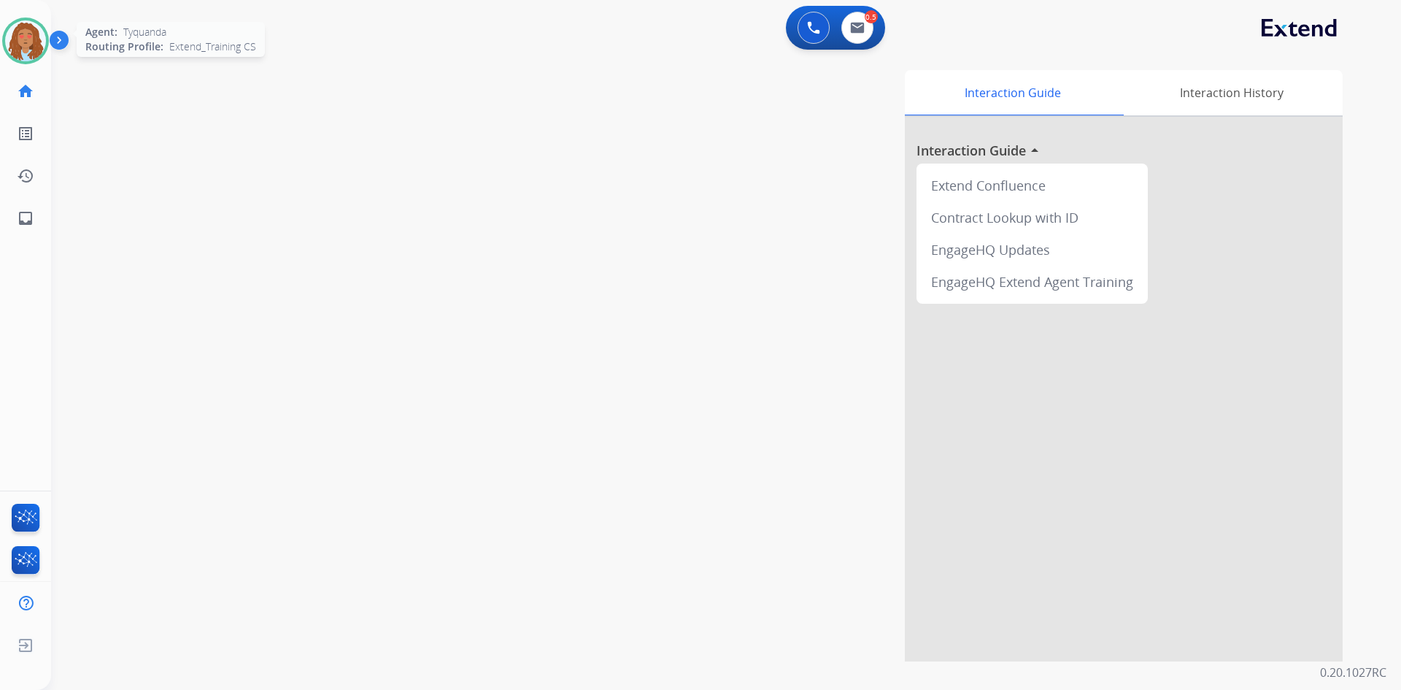
click at [37, 47] on img at bounding box center [25, 40] width 41 height 41
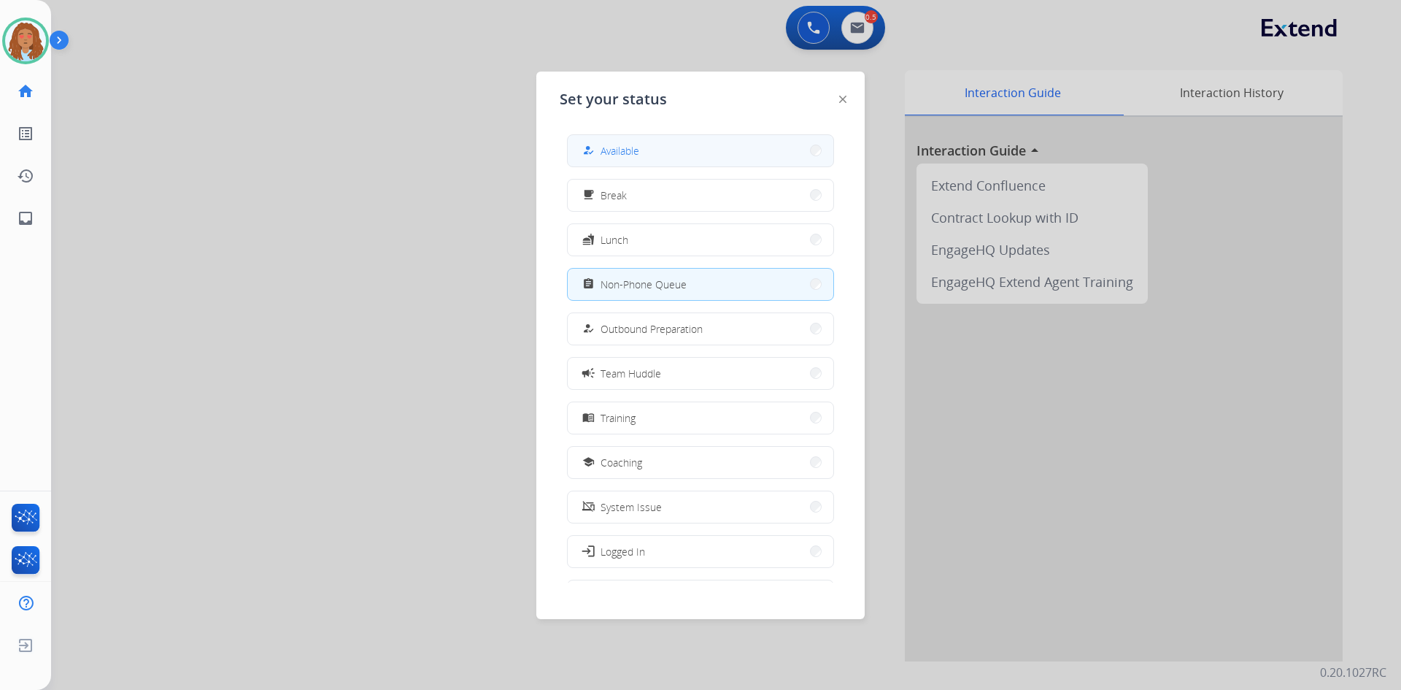
click at [628, 136] on button "how_to_reg Available" at bounding box center [701, 150] width 266 height 31
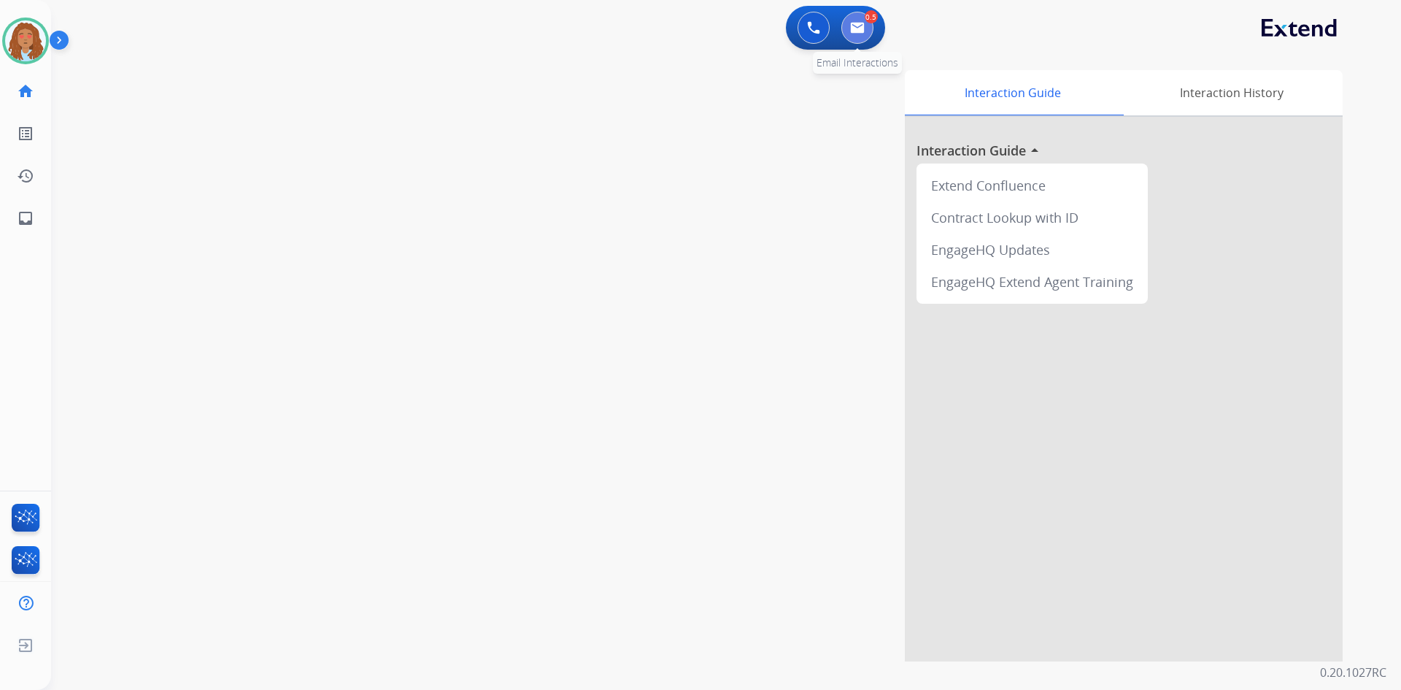
click at [866, 31] on button at bounding box center [857, 28] width 32 height 32
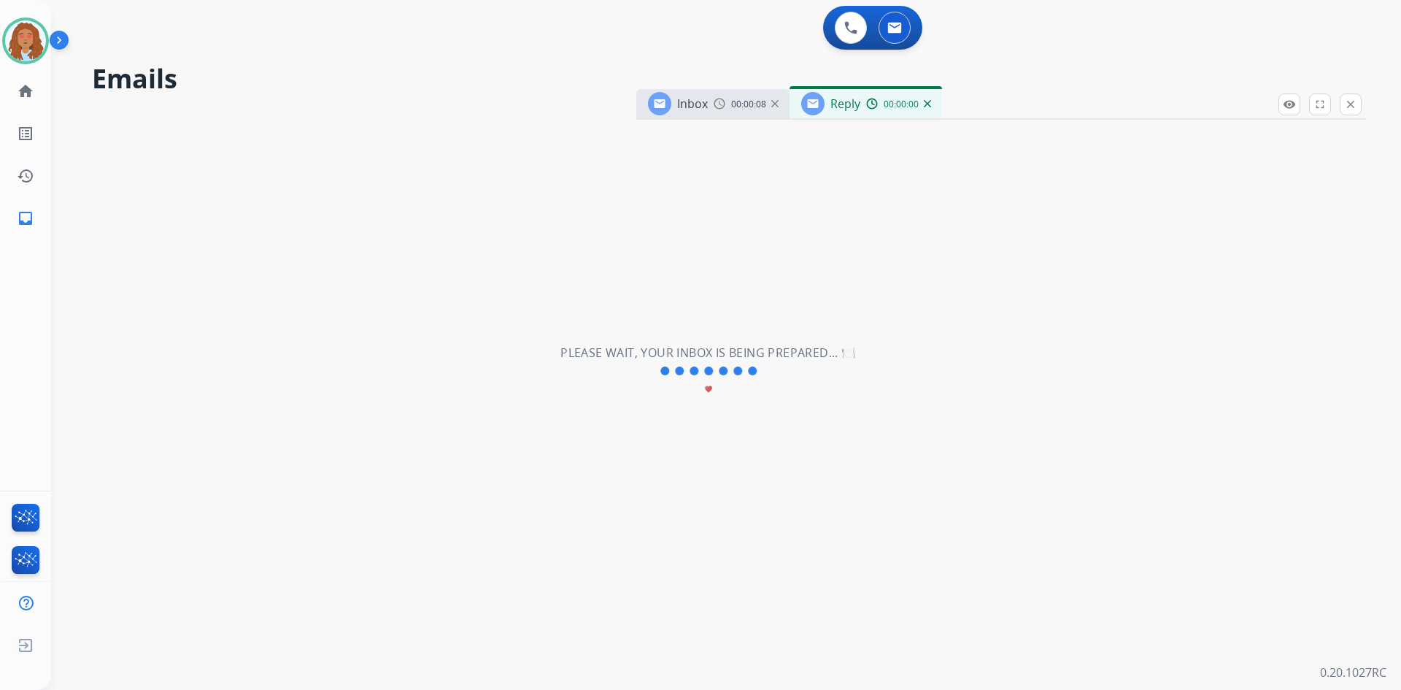
select select "**********"
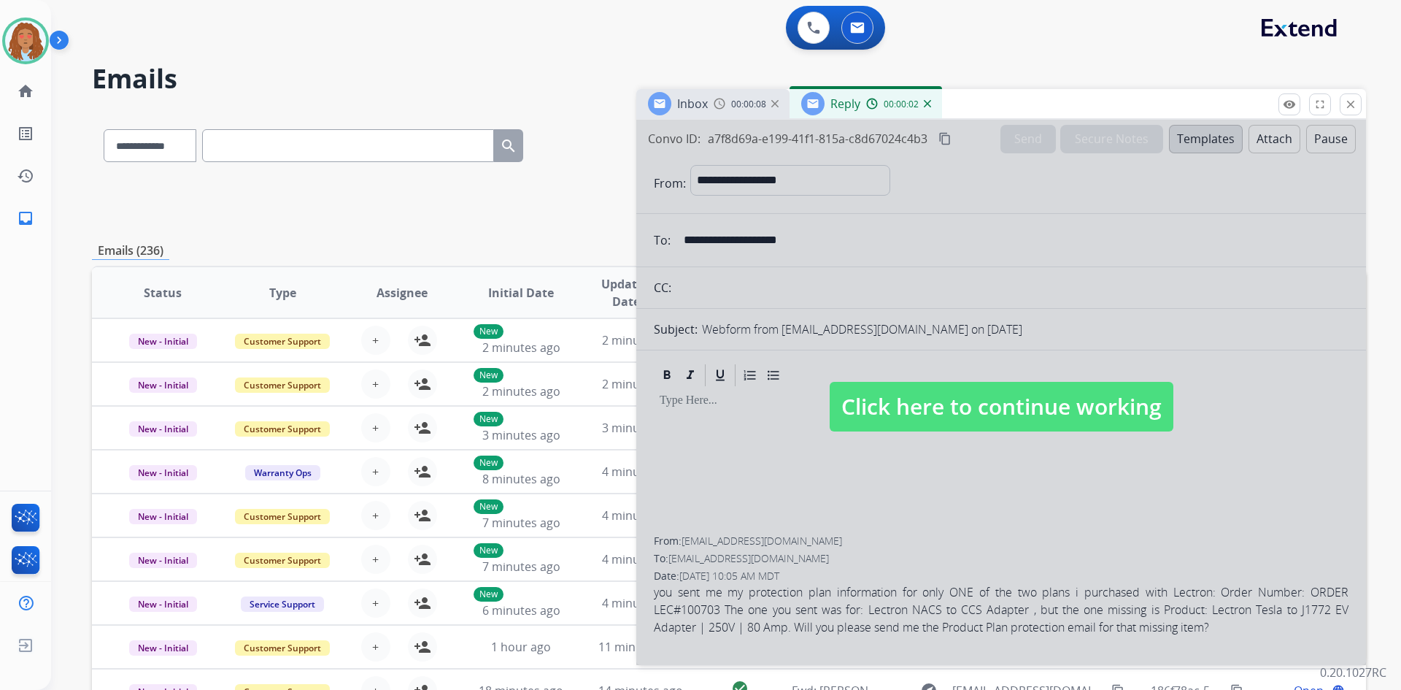
click at [947, 445] on div at bounding box center [1001, 392] width 730 height 545
select select
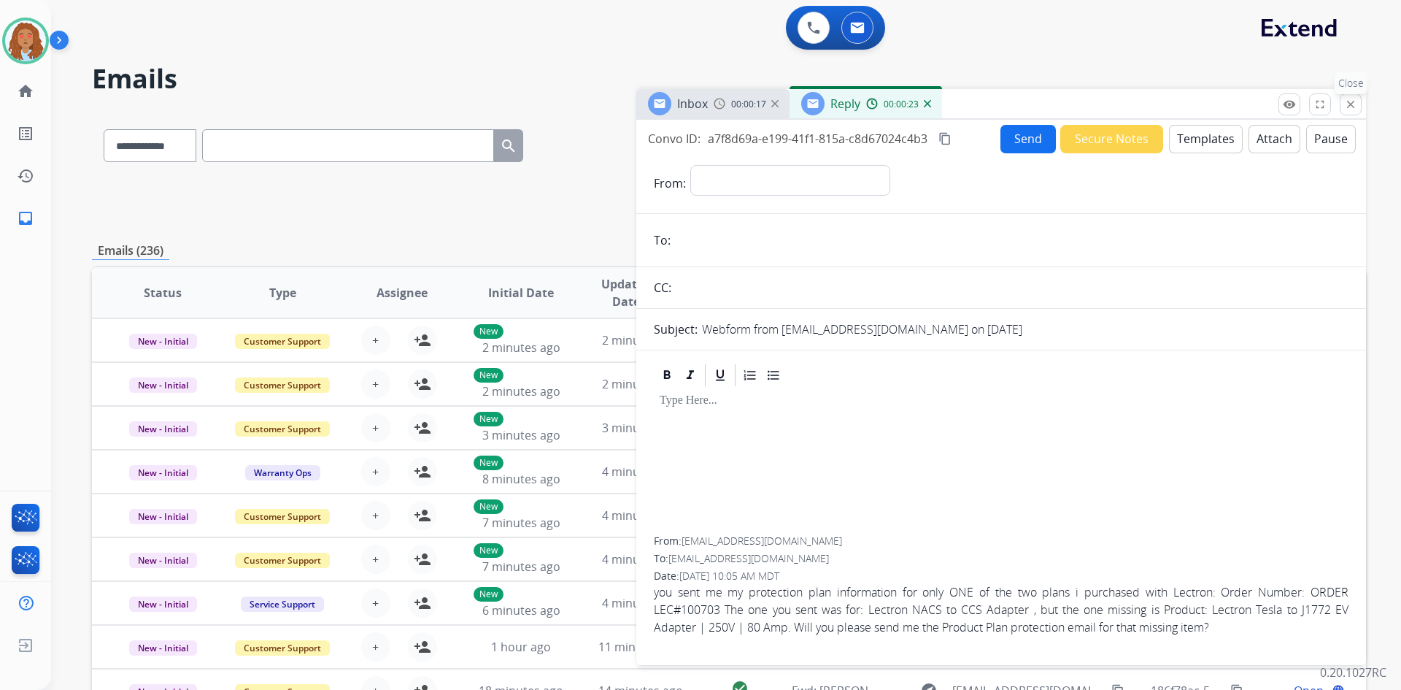
click at [1346, 108] on mat-icon "close" at bounding box center [1350, 104] width 13 height 13
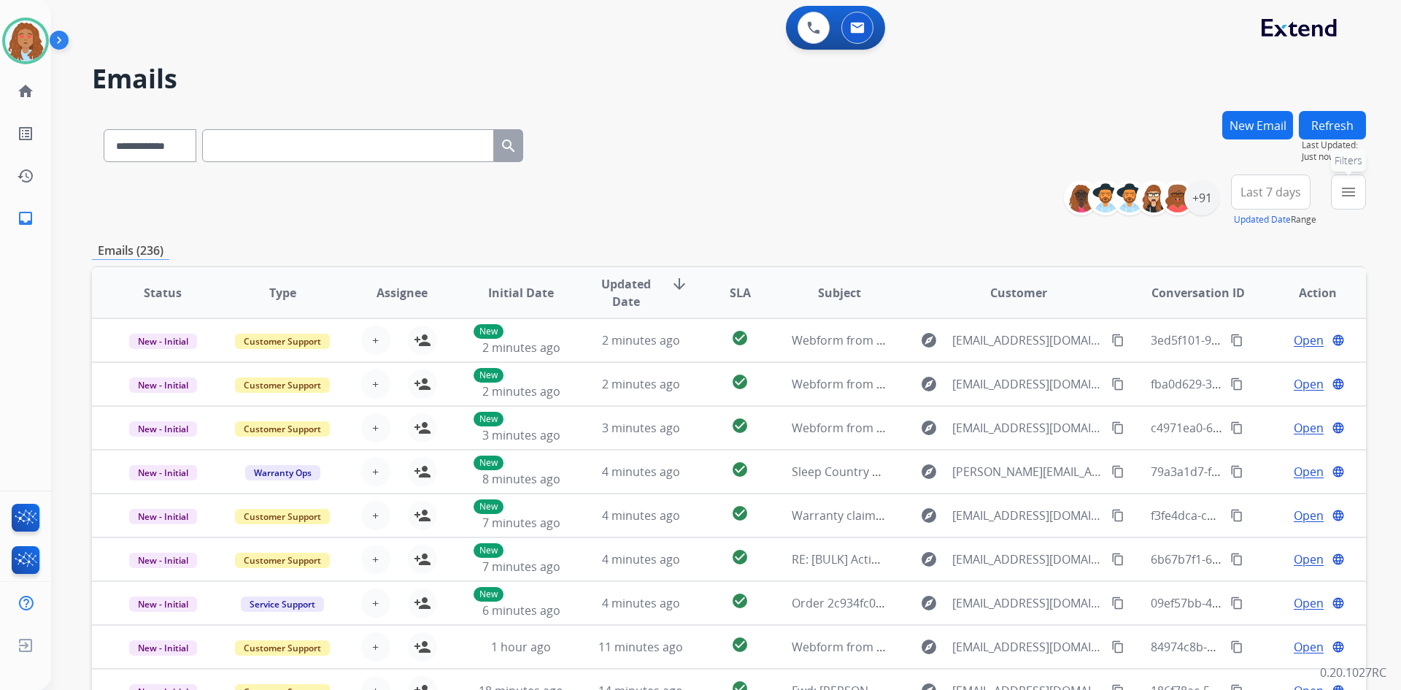
click at [1353, 192] on mat-icon "menu" at bounding box center [1349, 192] width 18 height 18
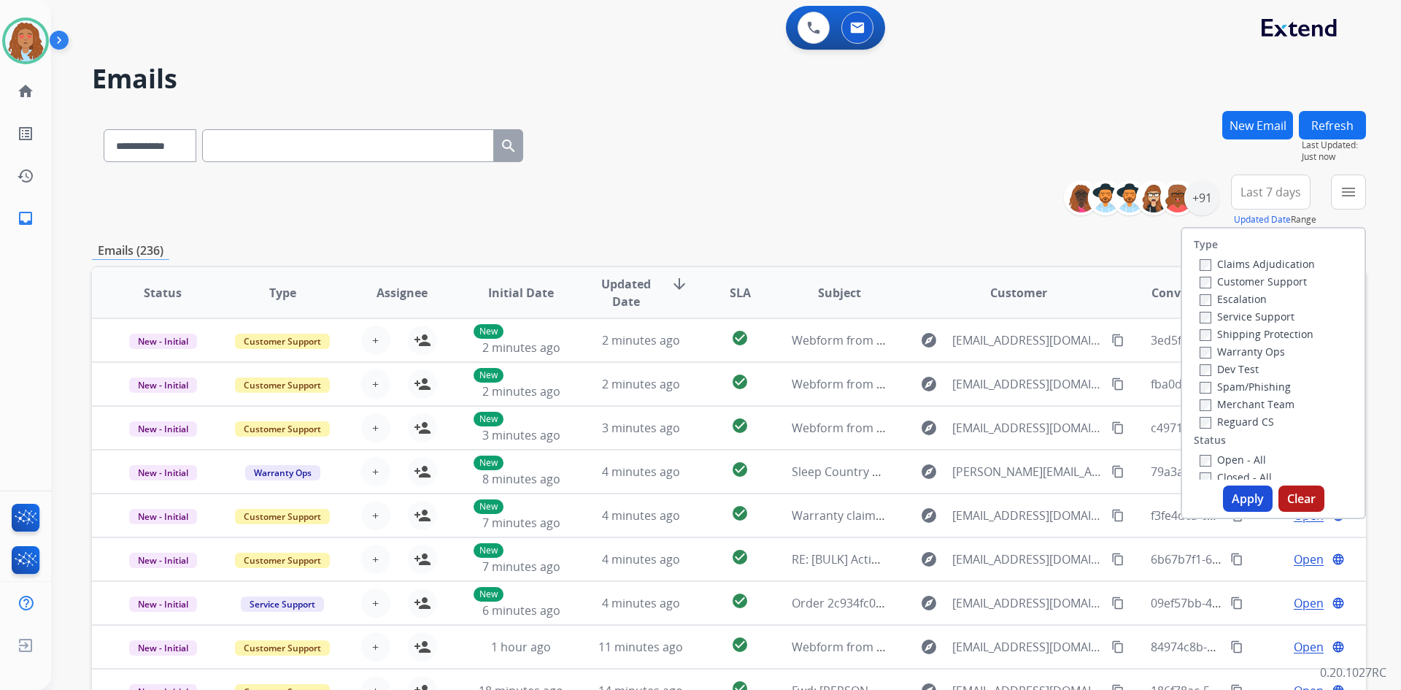
click at [1240, 282] on label "Customer Support" at bounding box center [1253, 281] width 107 height 14
click at [1240, 330] on label "Shipping Protection" at bounding box center [1257, 334] width 114 height 14
click at [1248, 492] on button "Apply" at bounding box center [1248, 498] width 50 height 26
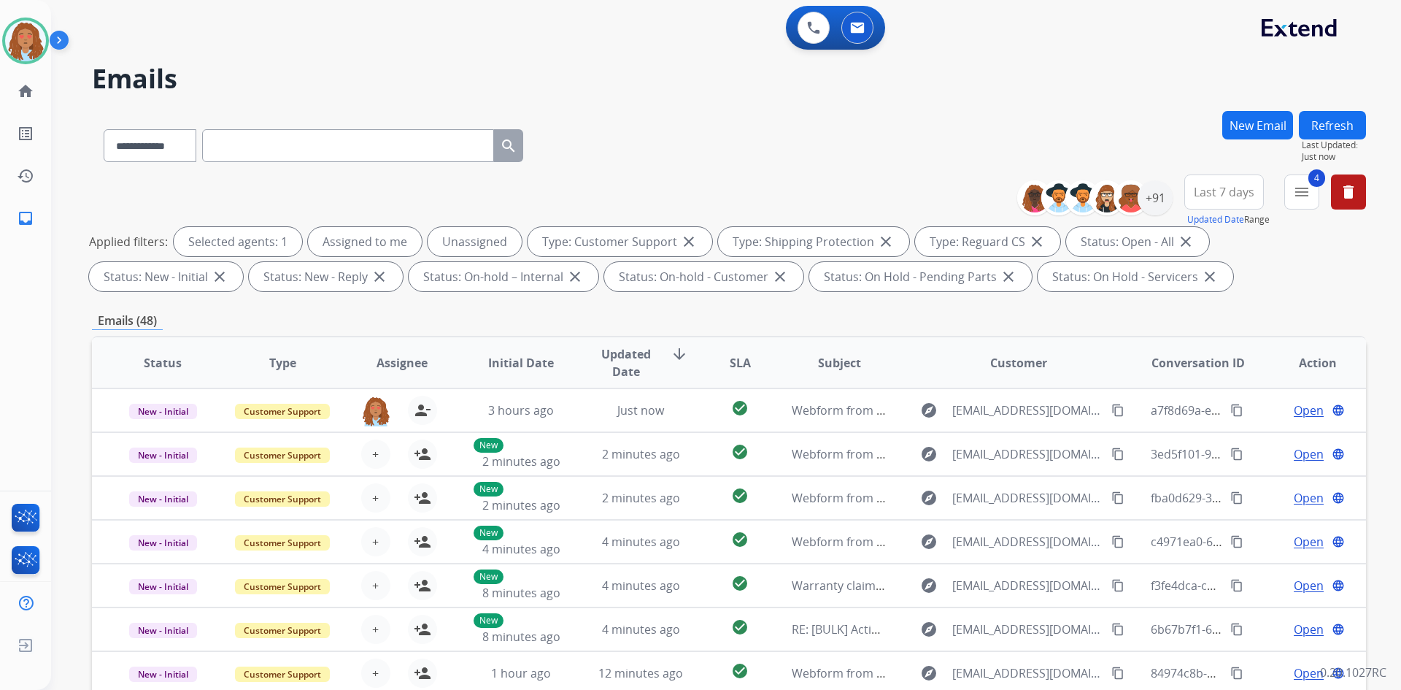
click at [1224, 200] on button "Last 7 days" at bounding box center [1224, 191] width 80 height 35
click at [1209, 366] on div "Last 90 days" at bounding box center [1219, 369] width 80 height 22
click at [1151, 194] on div "+152" at bounding box center [1155, 197] width 35 height 35
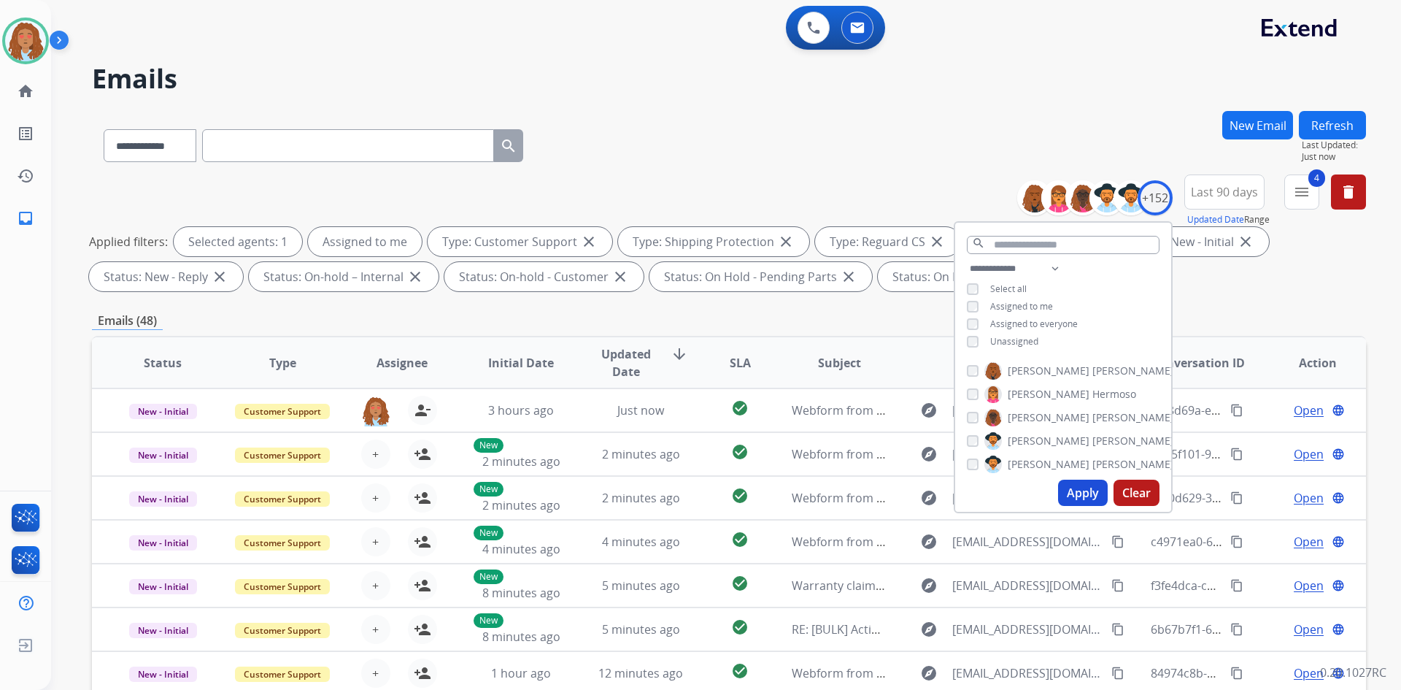
click at [1082, 496] on button "Apply" at bounding box center [1083, 492] width 50 height 26
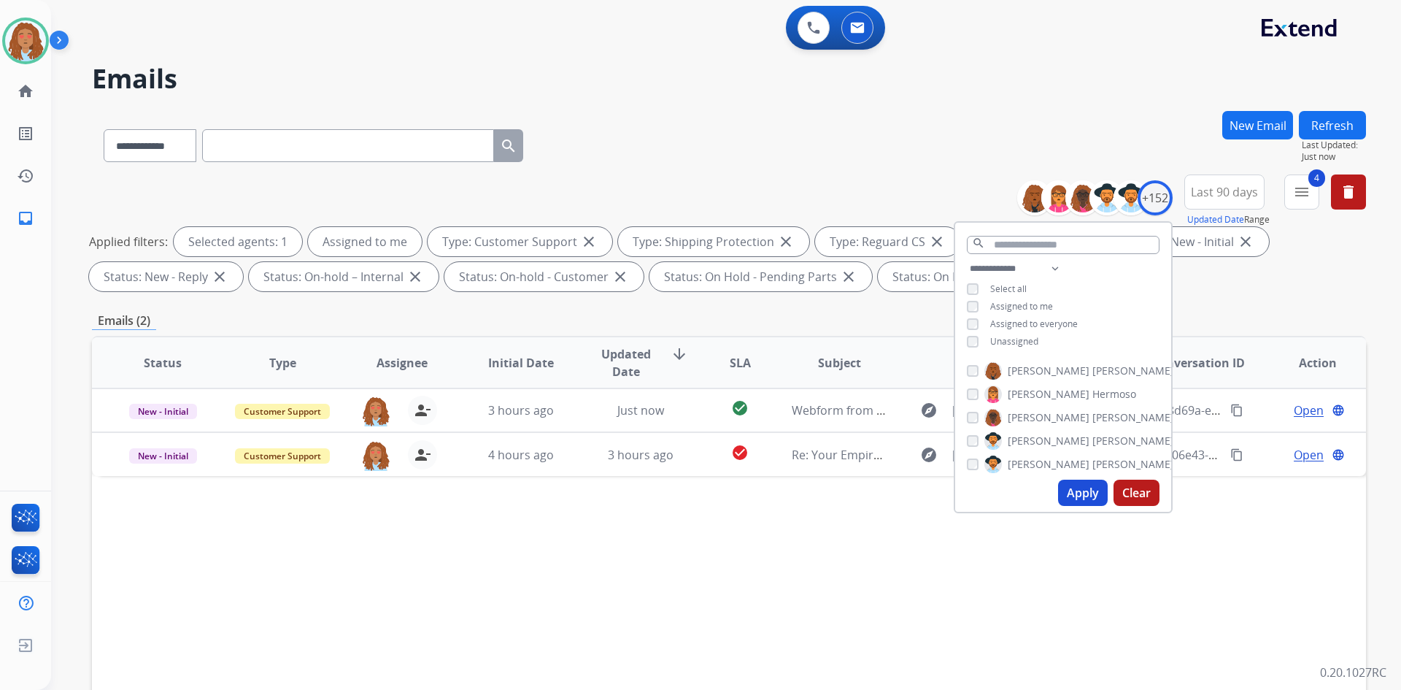
drag, startPoint x: 844, startPoint y: 570, endPoint x: 873, endPoint y: 535, distance: 45.6
click at [845, 570] on div "Status Type Assignee Initial Date Updated Date arrow_downward SLA Subject Custo…" at bounding box center [729, 580] width 1274 height 489
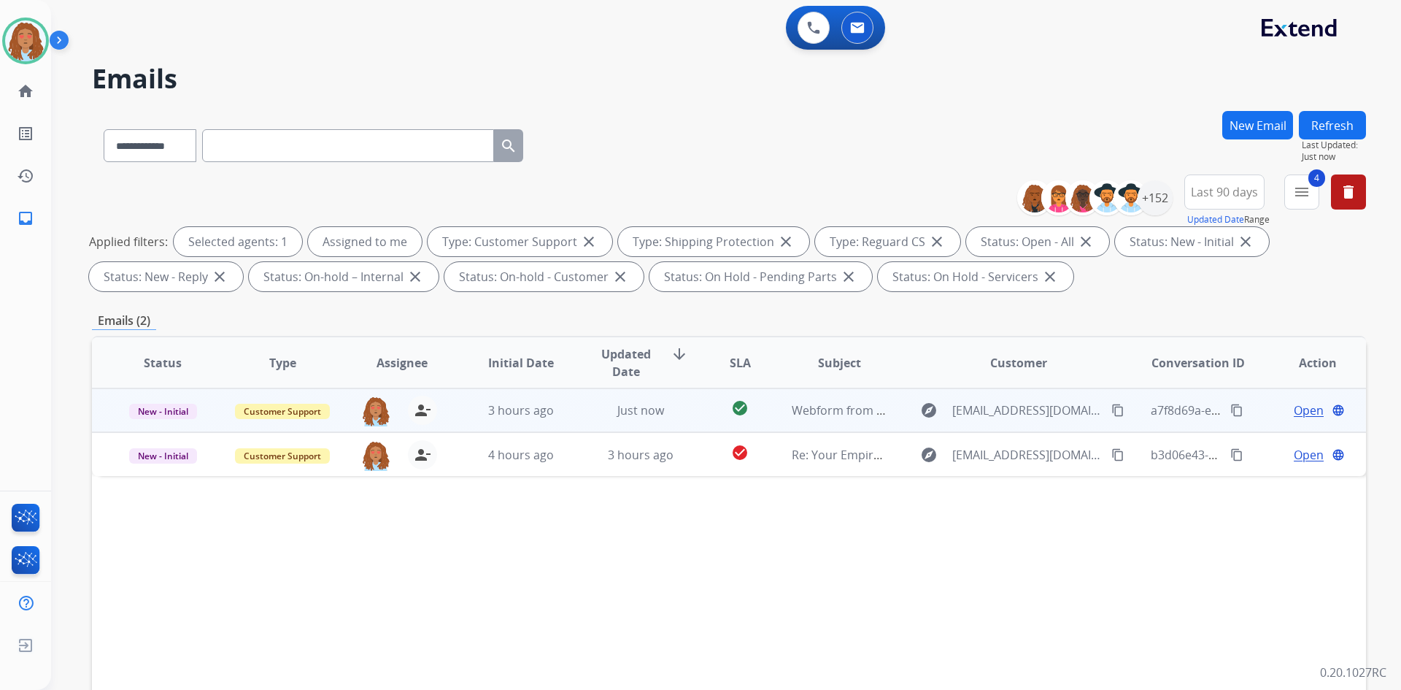
click at [1294, 412] on span "Open" at bounding box center [1309, 410] width 30 height 18
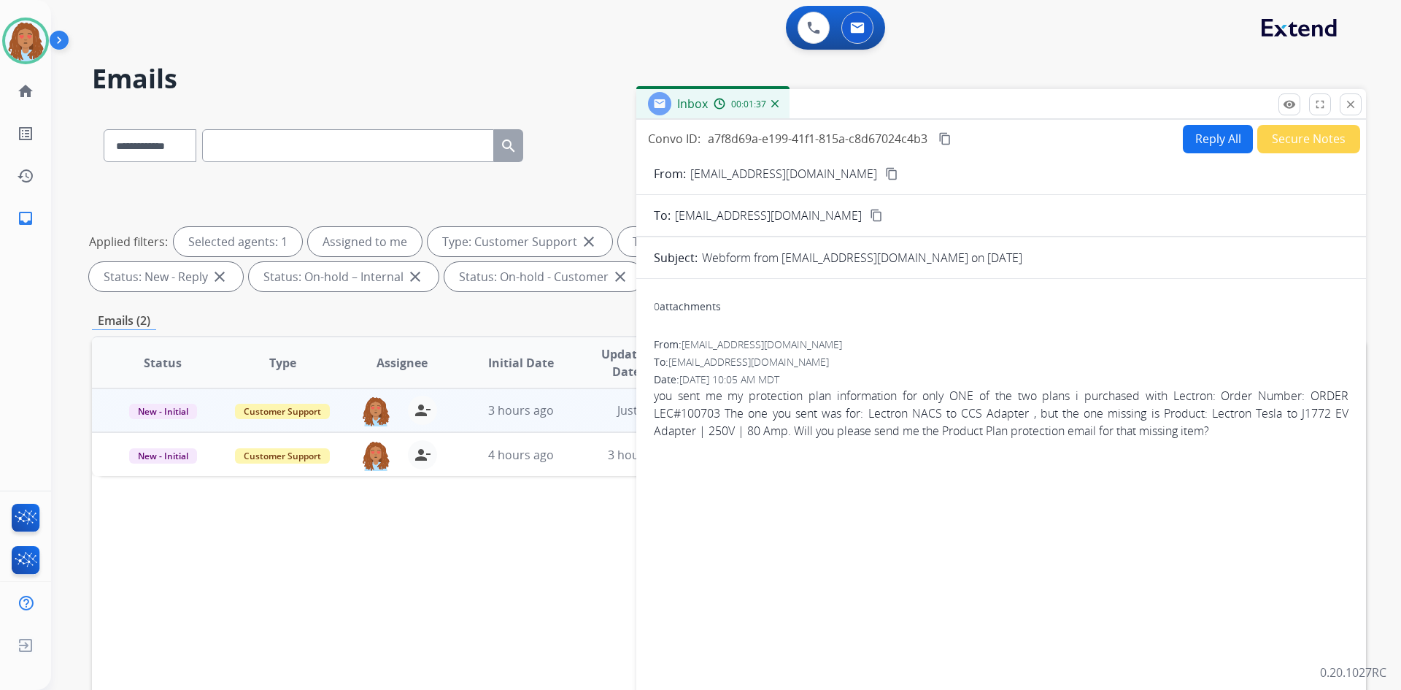
click at [951, 142] on mat-icon "content_copy" at bounding box center [944, 138] width 13 height 13
click at [885, 177] on mat-icon "content_copy" at bounding box center [891, 173] width 13 height 13
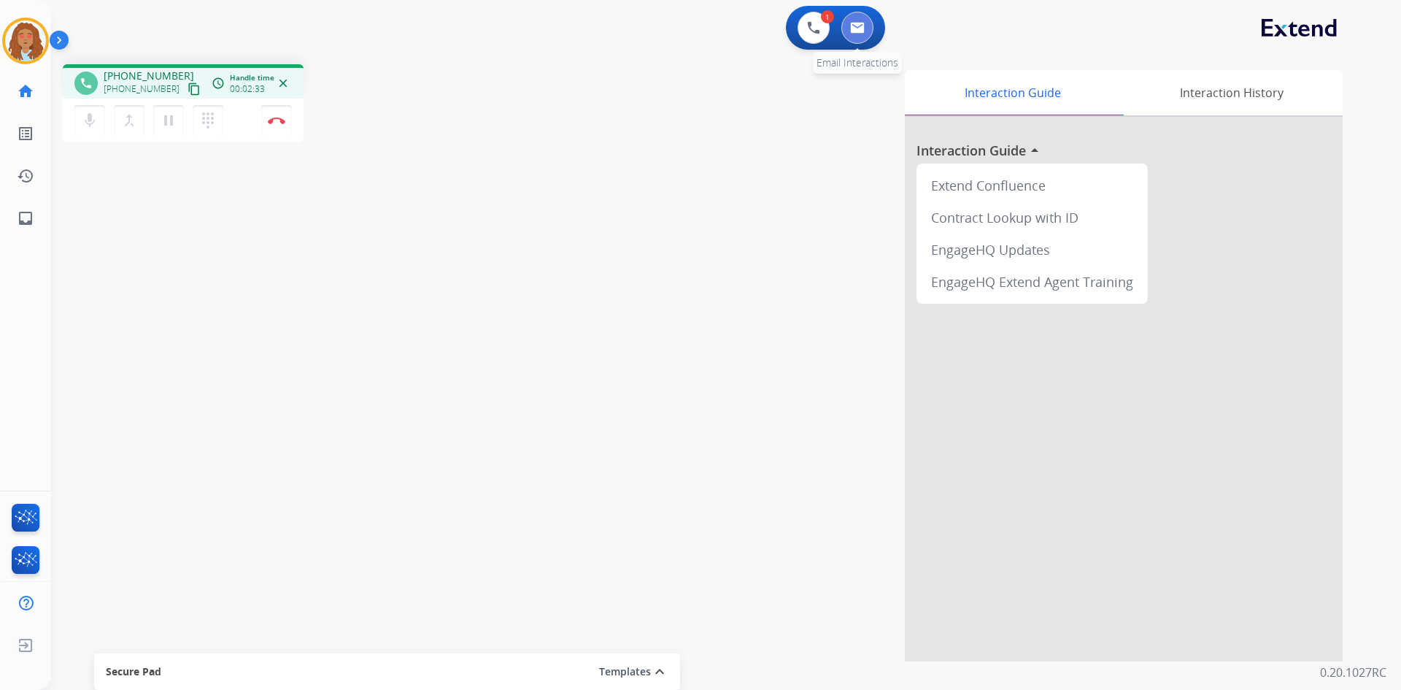
click at [864, 32] on img at bounding box center [857, 28] width 15 height 12
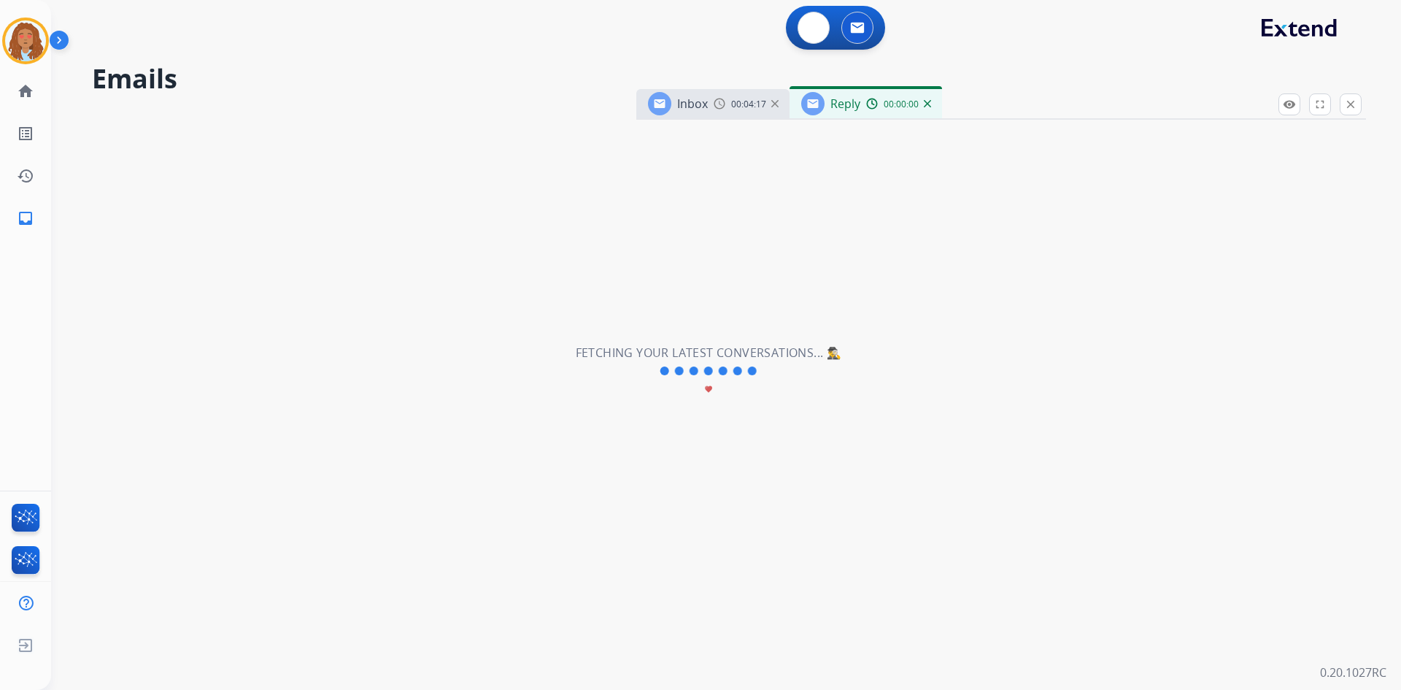
select select "**********"
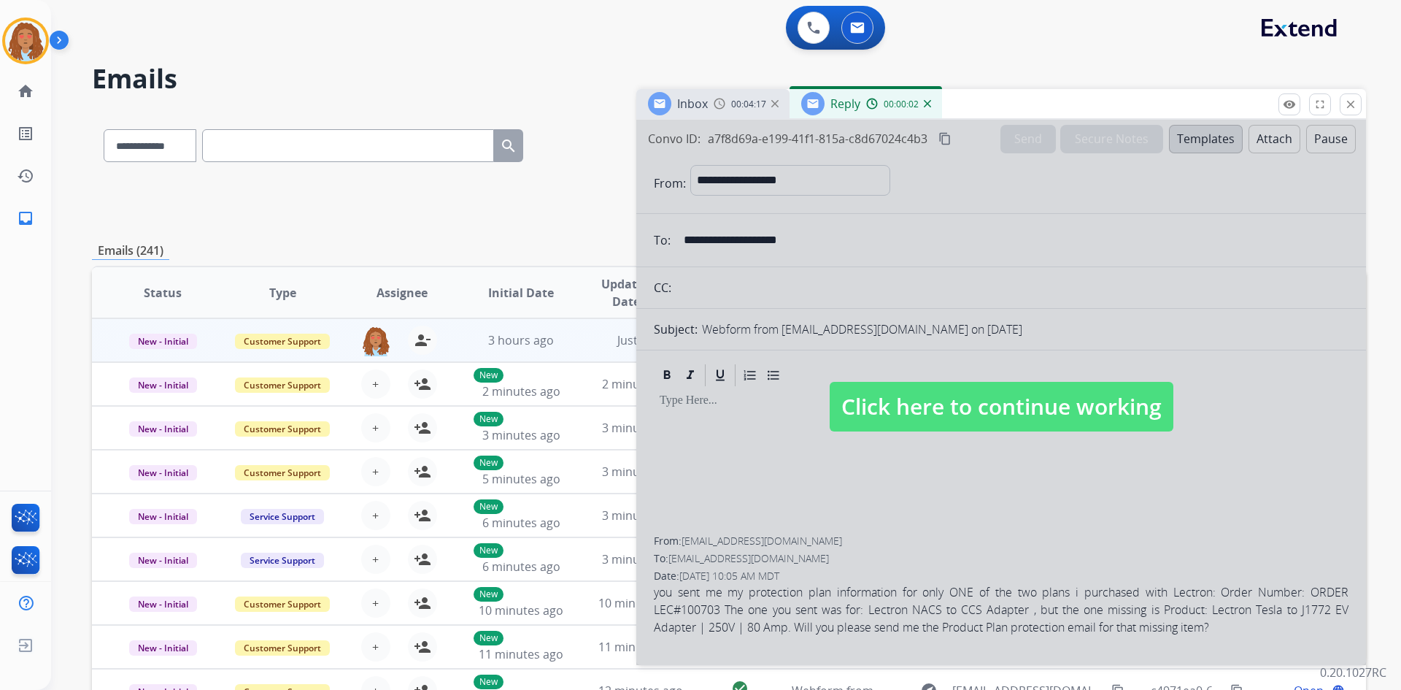
click at [927, 387] on span "Click here to continue working" at bounding box center [1002, 407] width 344 height 50
select select
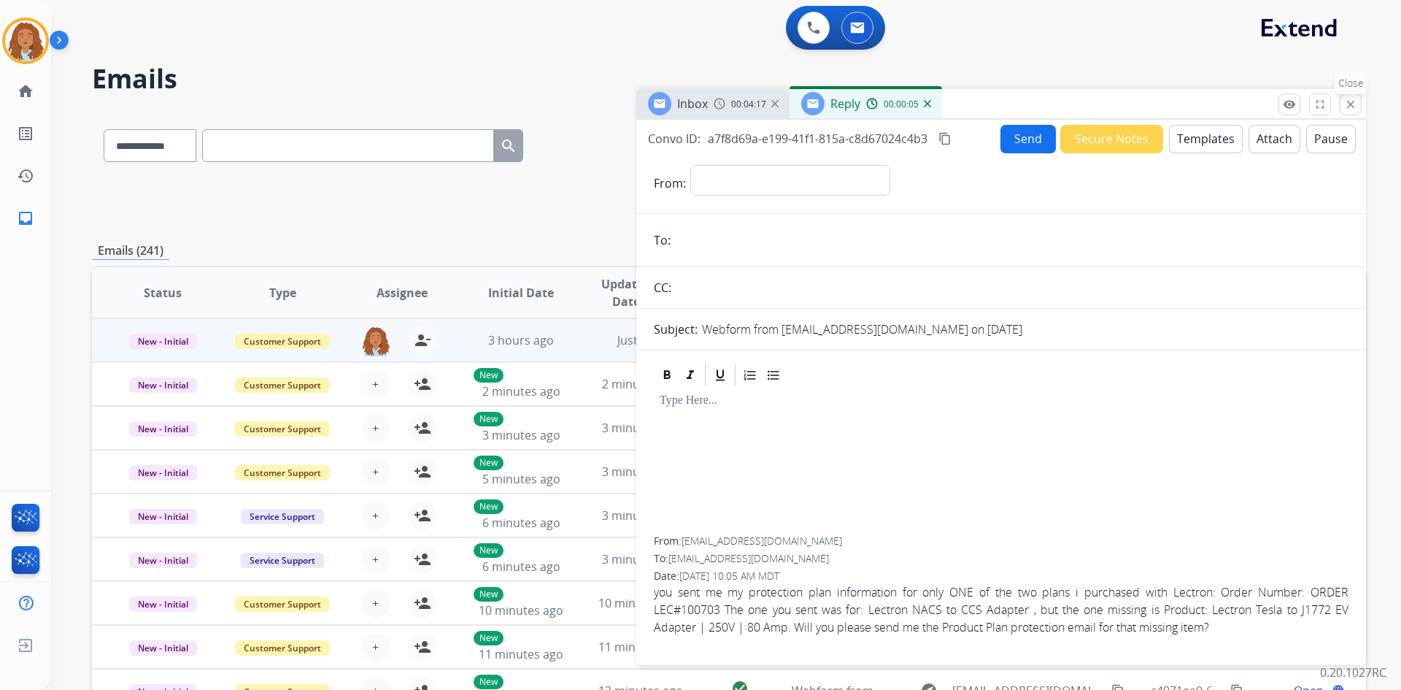
click at [1346, 105] on mat-icon "close" at bounding box center [1350, 104] width 13 height 13
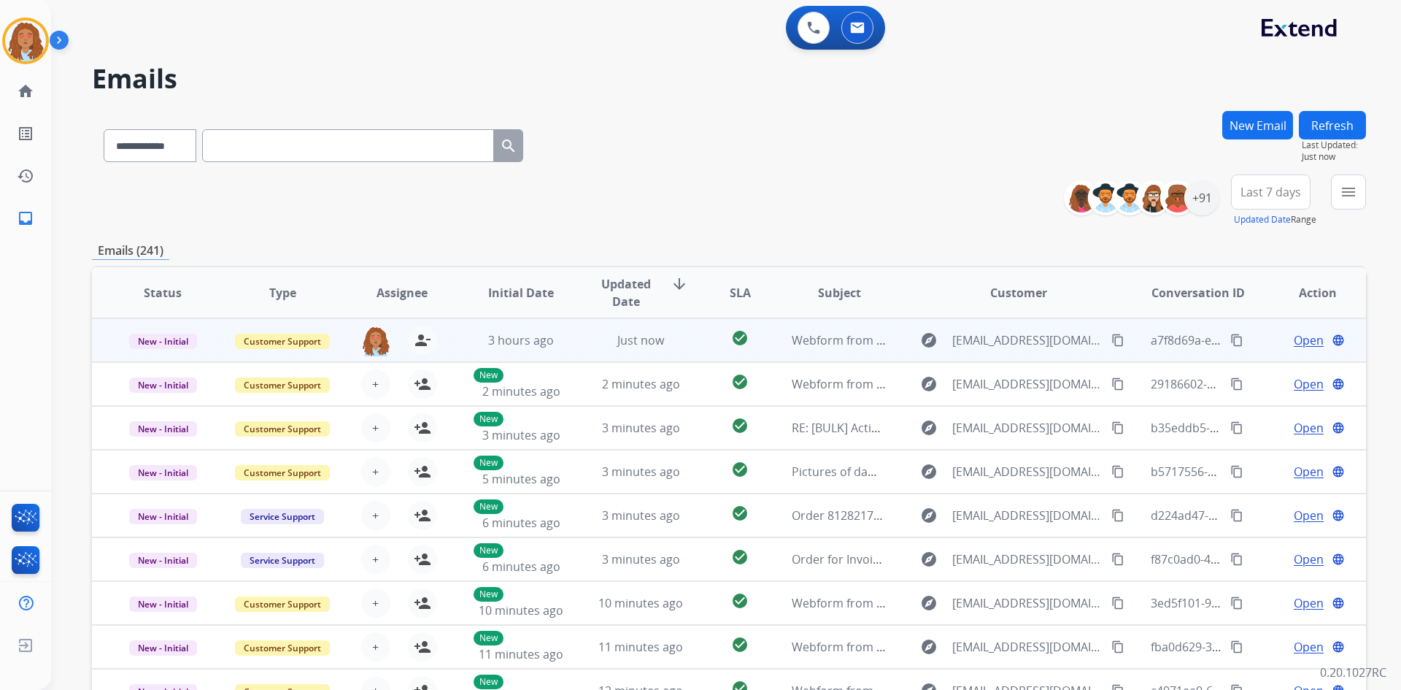
click at [1298, 339] on span "Open" at bounding box center [1309, 340] width 30 height 18
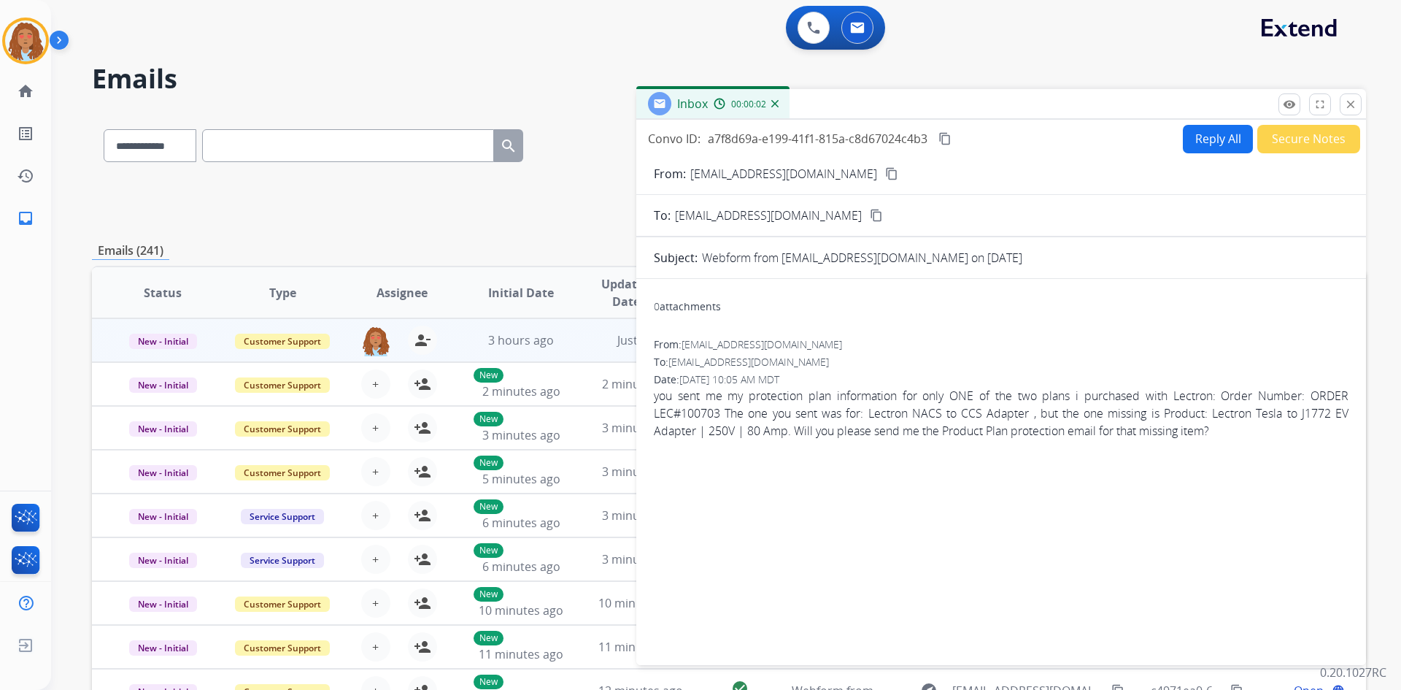
click at [1208, 144] on button "Reply All" at bounding box center [1218, 139] width 70 height 28
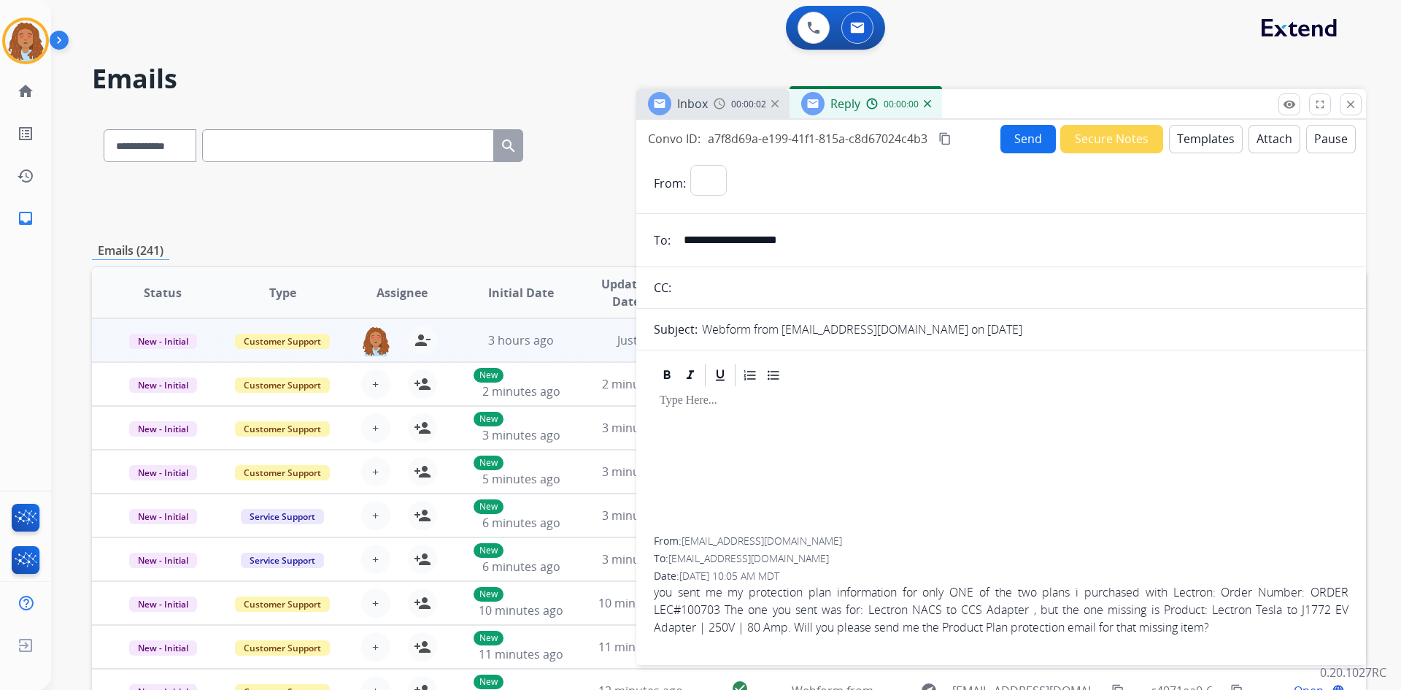
select select "**********"
click at [1197, 141] on button "Templates" at bounding box center [1206, 139] width 74 height 28
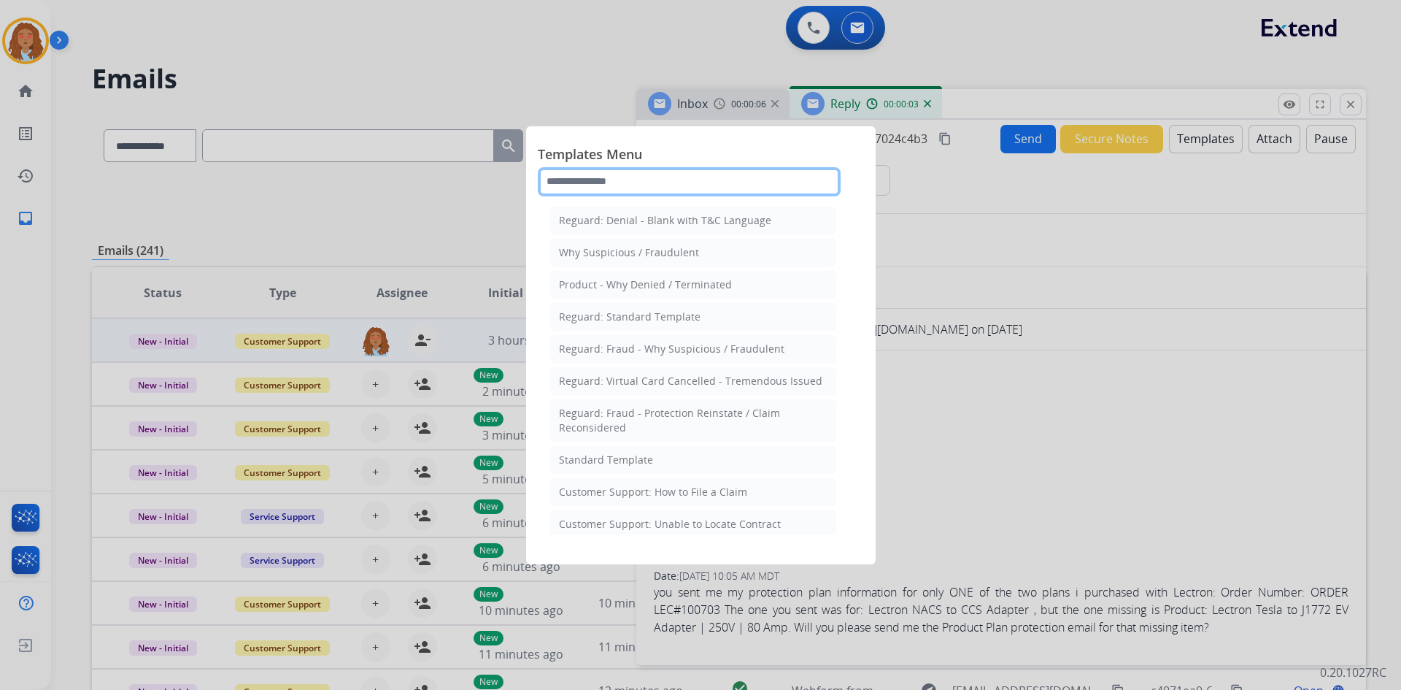
click at [694, 182] on input "text" at bounding box center [689, 181] width 303 height 29
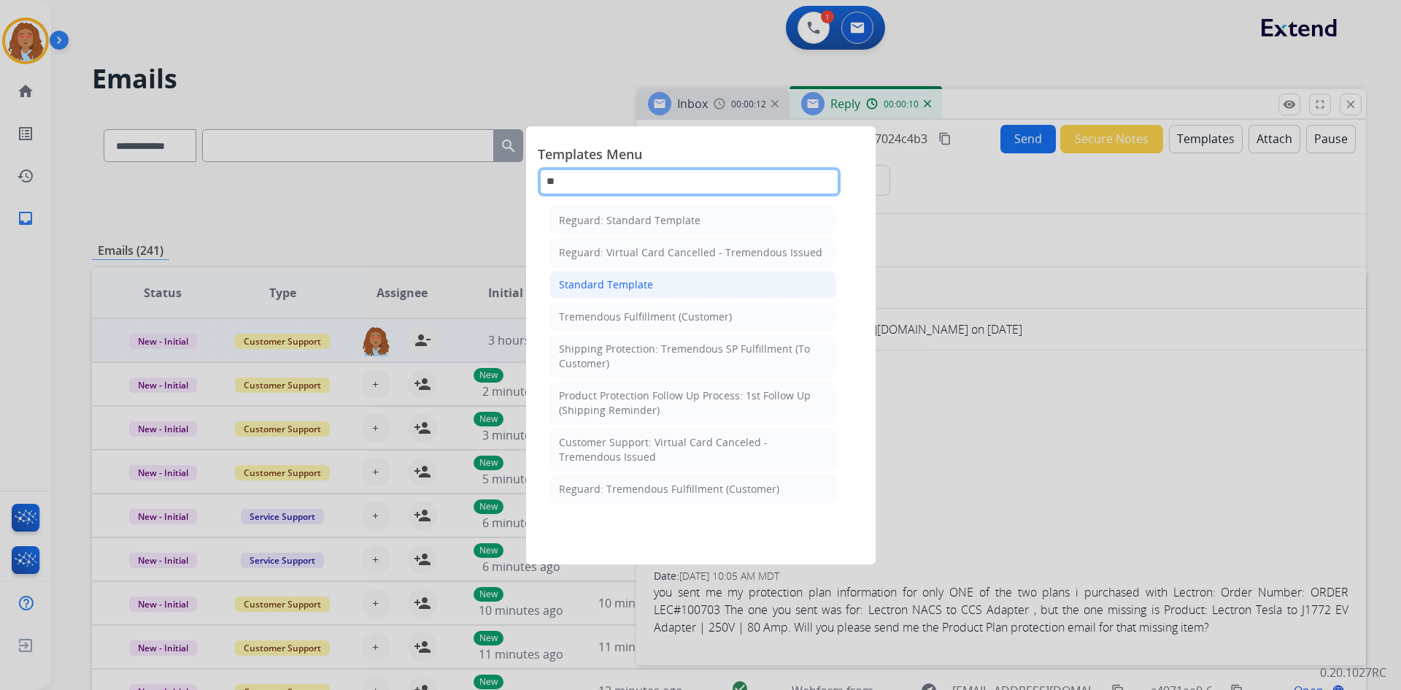
type input "**"
click at [696, 288] on li "Standard Template" at bounding box center [692, 285] width 287 height 28
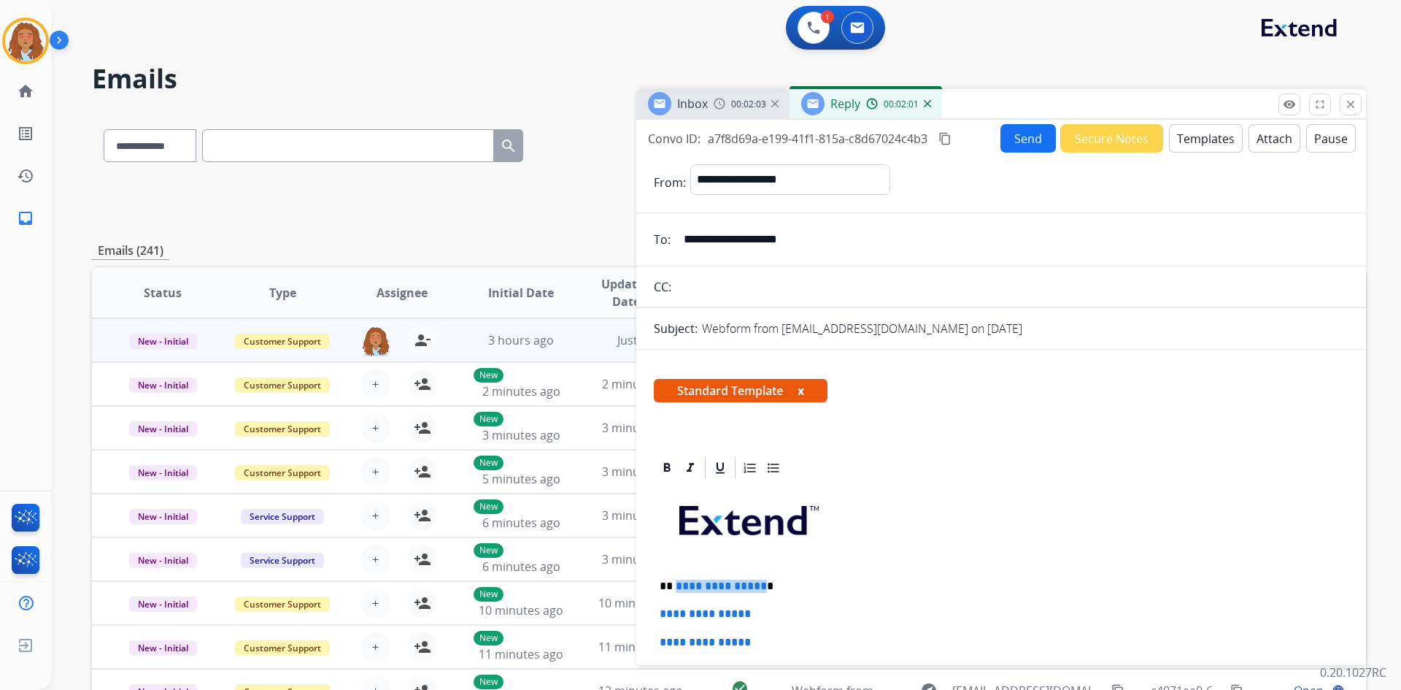
drag, startPoint x: 757, startPoint y: 587, endPoint x: 674, endPoint y: 584, distance: 83.2
click at [676, 584] on span "**********" at bounding box center [721, 585] width 91 height 11
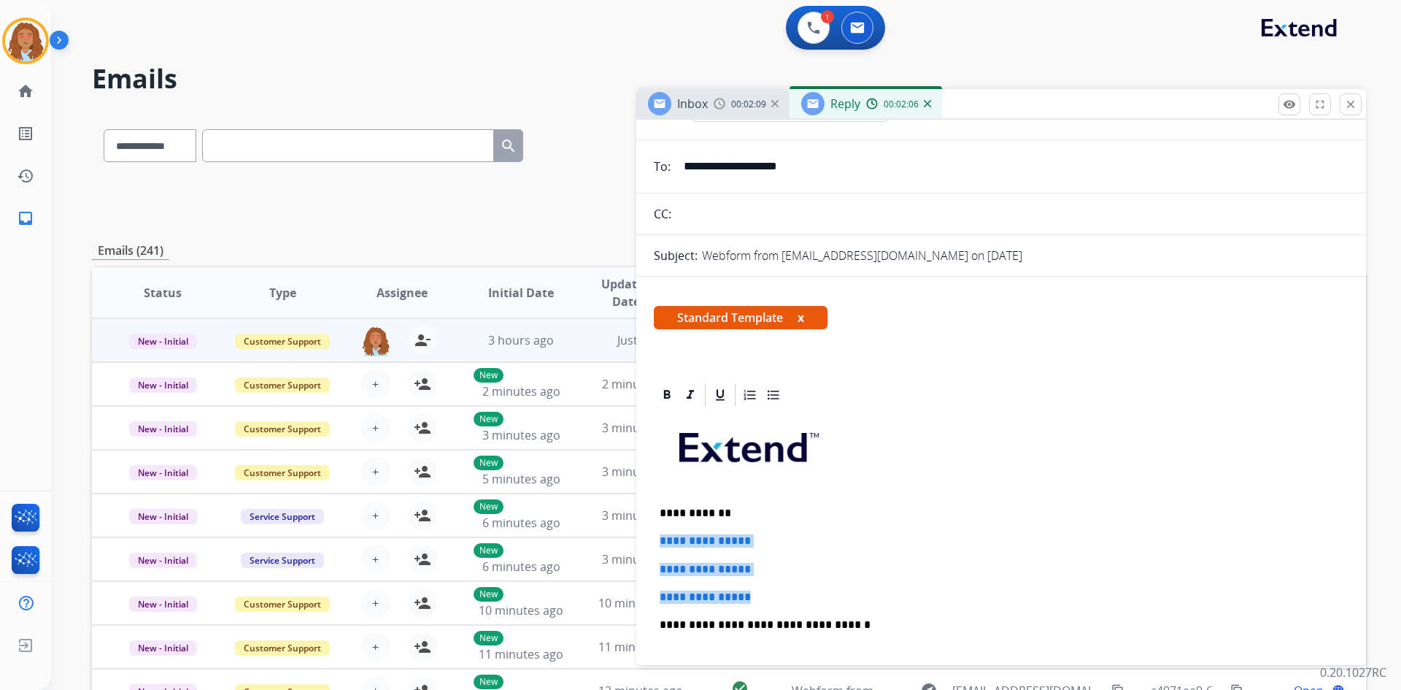
drag, startPoint x: 762, startPoint y: 600, endPoint x: 660, endPoint y: 542, distance: 116.7
click at [660, 542] on div "**********" at bounding box center [1001, 659] width 695 height 502
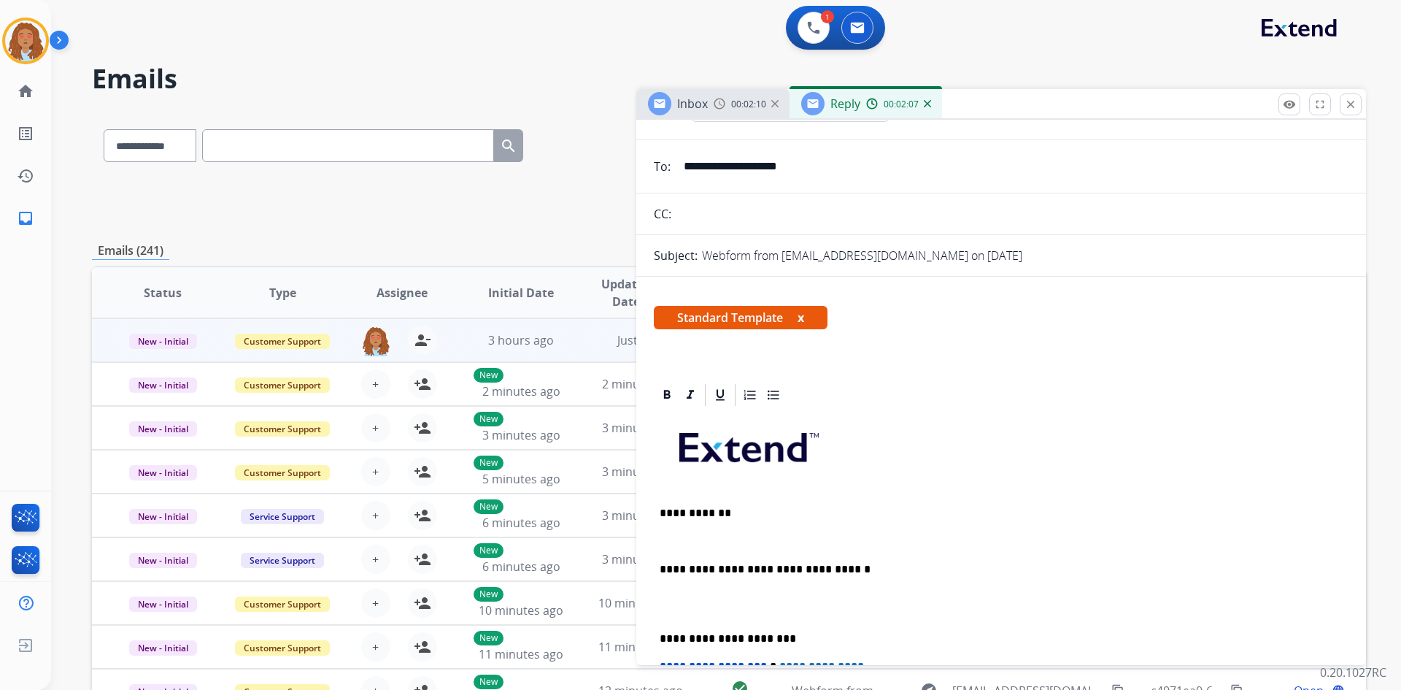
click at [803, 522] on div "**********" at bounding box center [1001, 631] width 695 height 446
click at [800, 512] on p "**********" at bounding box center [995, 512] width 671 height 13
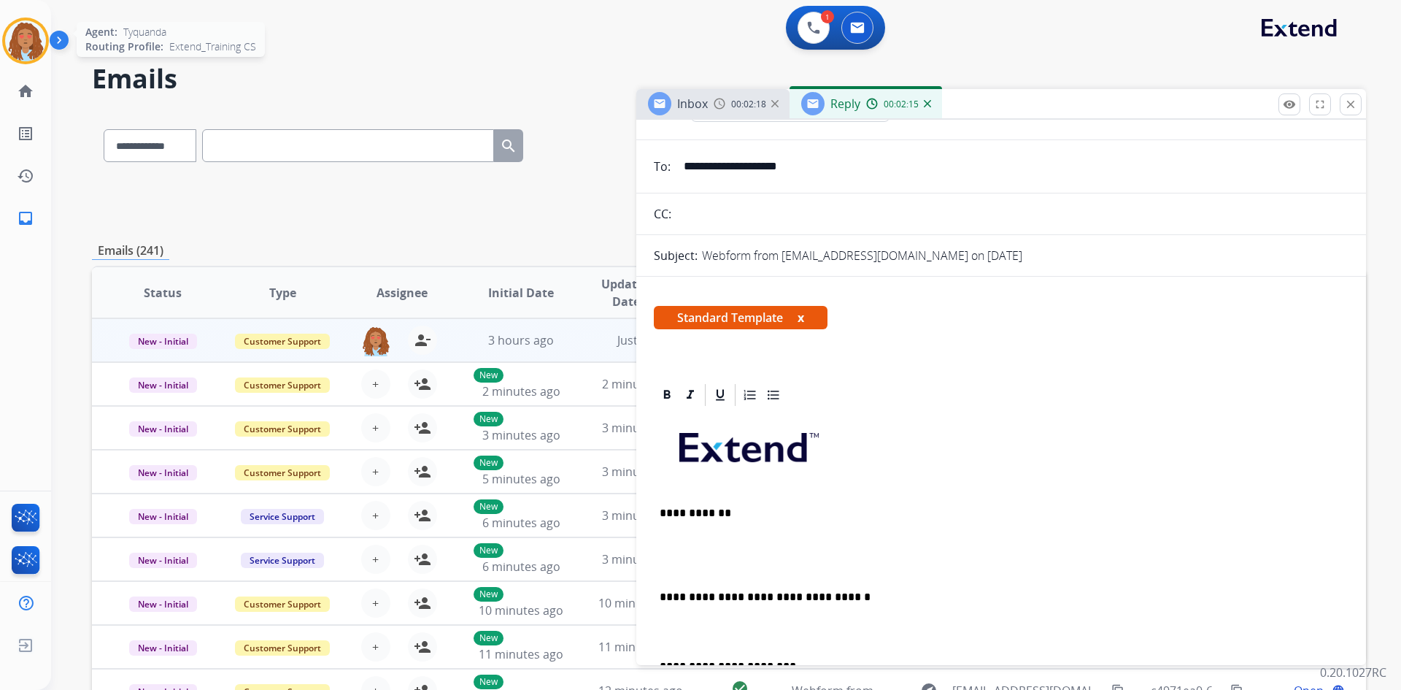
click at [29, 31] on img at bounding box center [25, 40] width 41 height 41
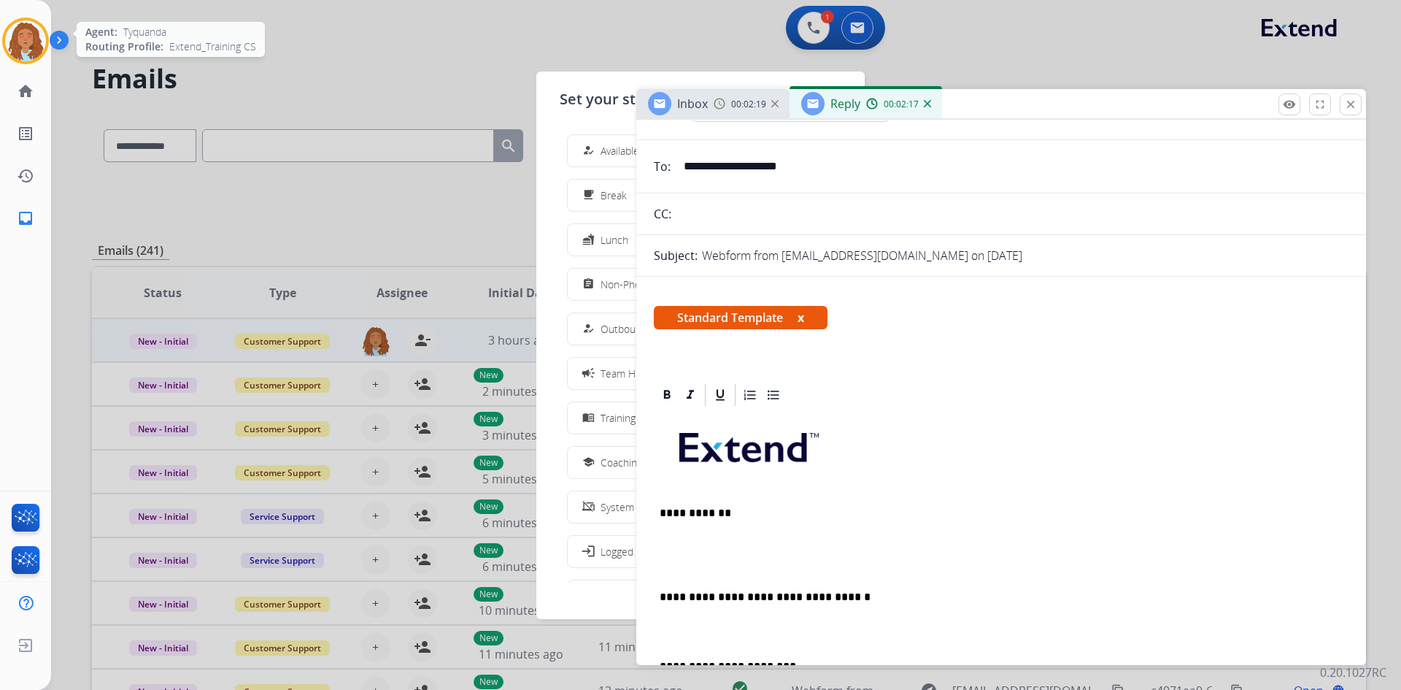
click at [29, 31] on img at bounding box center [25, 40] width 41 height 41
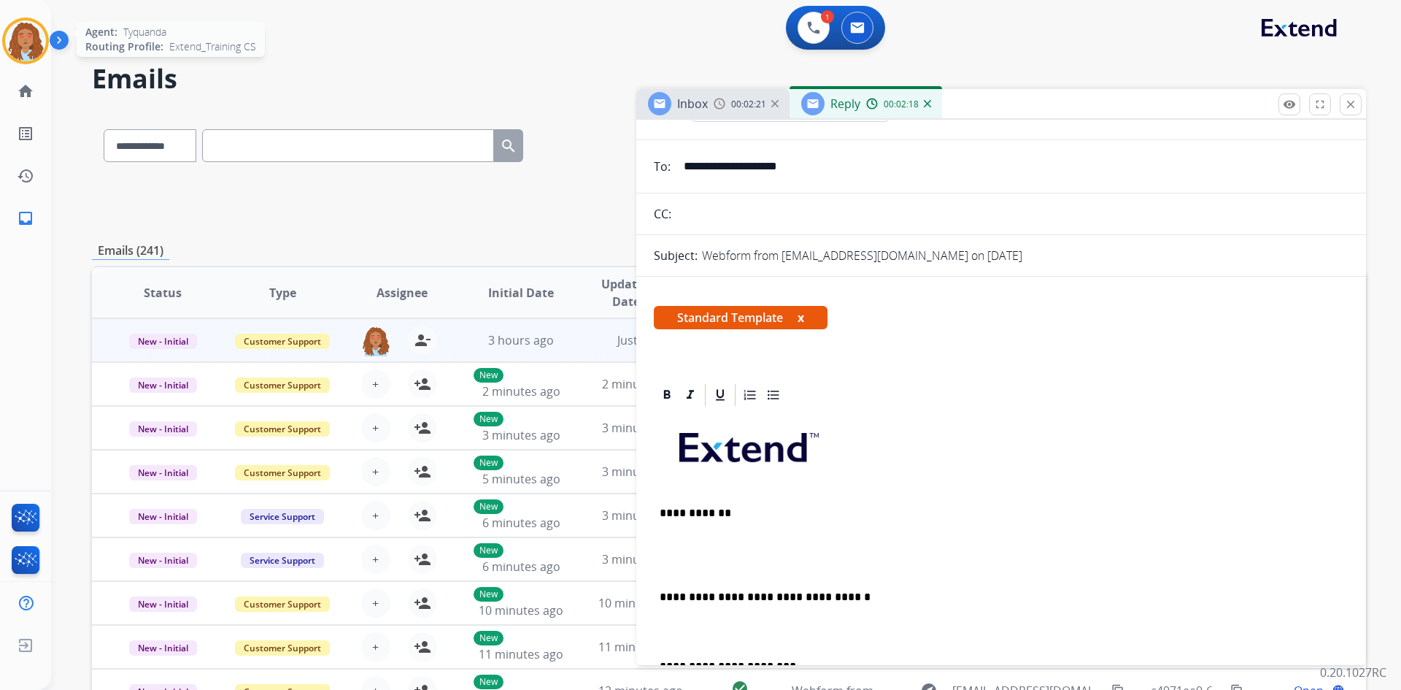
click at [42, 56] on div at bounding box center [25, 41] width 47 height 47
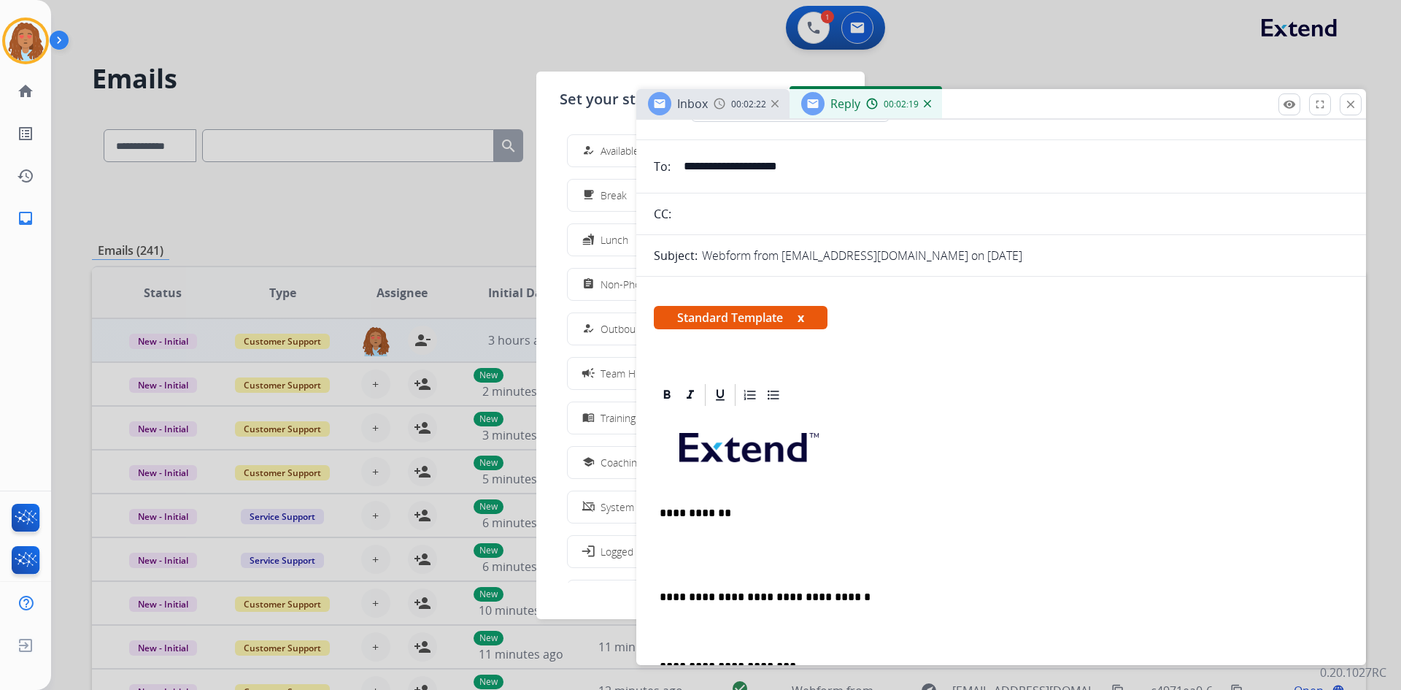
click at [444, 98] on div at bounding box center [700, 345] width 1401 height 690
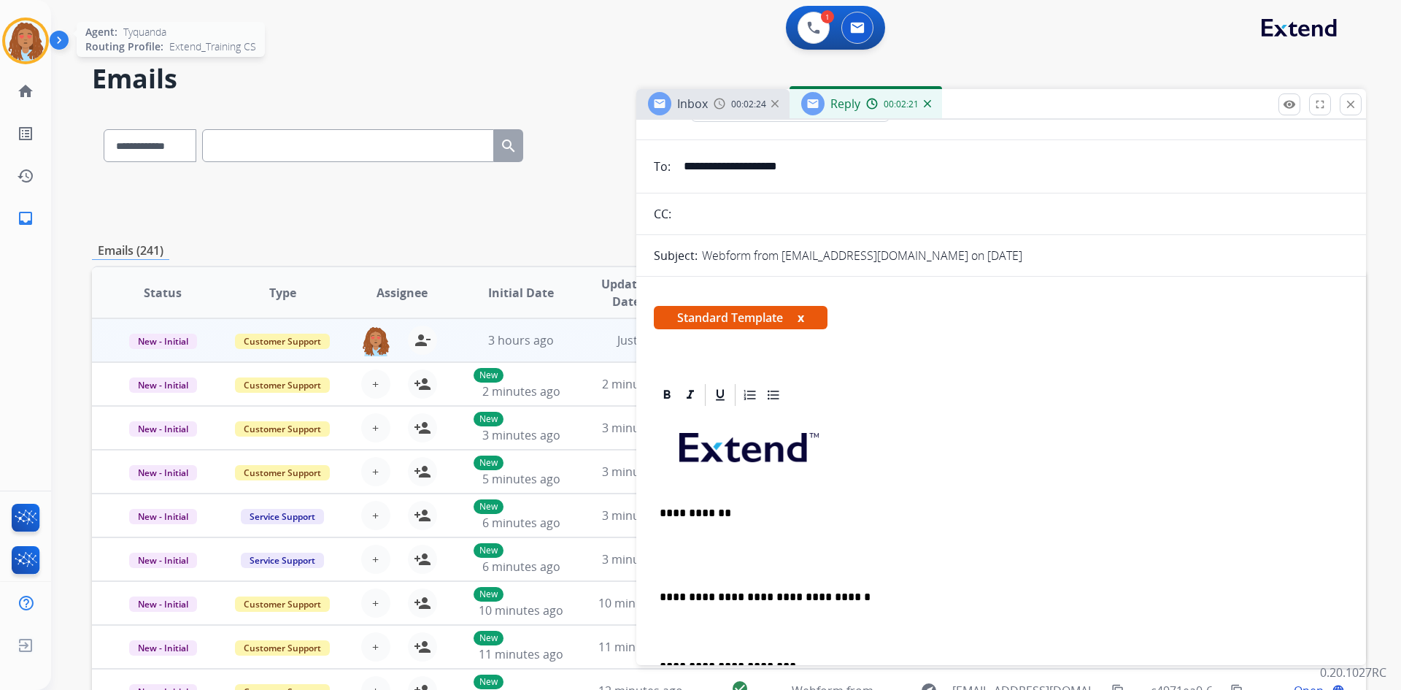
click at [24, 48] on img at bounding box center [25, 40] width 41 height 41
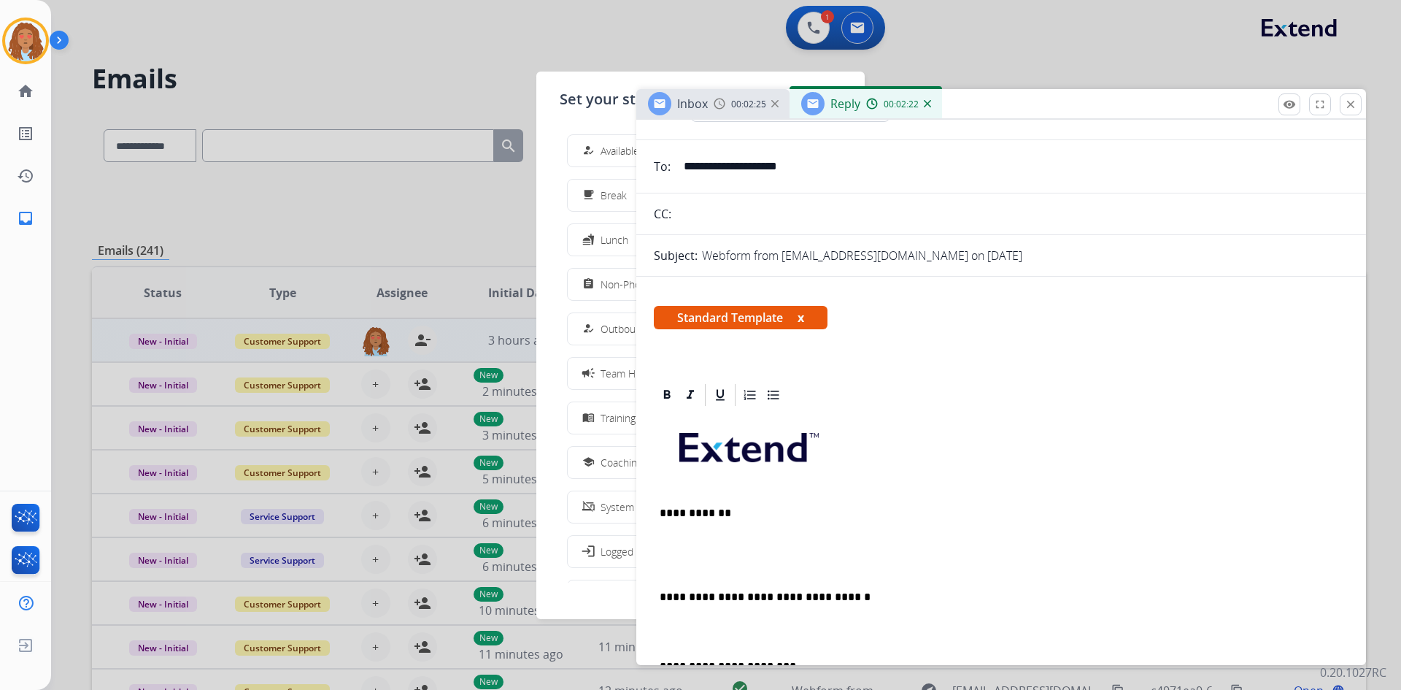
click at [572, 112] on div "Set your status how_to_reg Available free_breakfast Break fastfood Lunch assign…" at bounding box center [700, 345] width 328 height 547
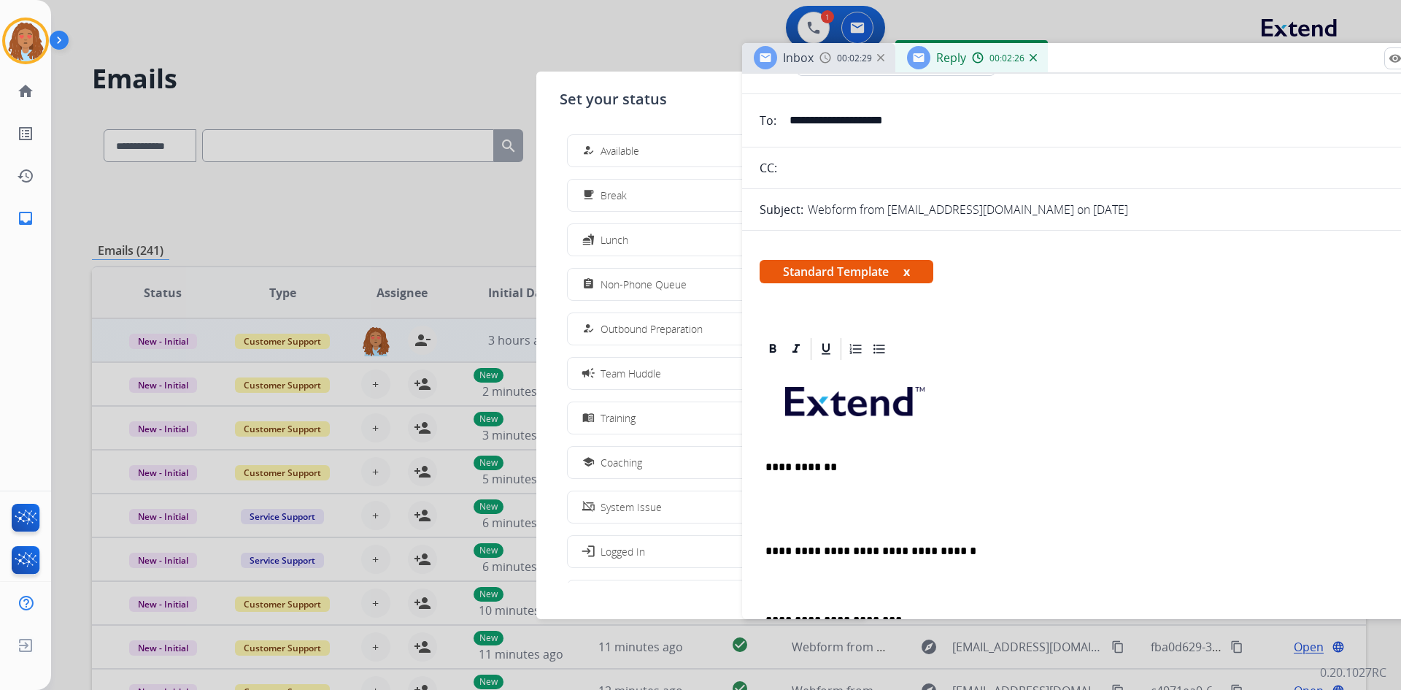
drag, startPoint x: 981, startPoint y: 111, endPoint x: 1087, endPoint y: 65, distance: 115.4
click at [1087, 65] on div "Inbox 00:02:29 Reply 00:02:26" at bounding box center [1107, 58] width 730 height 31
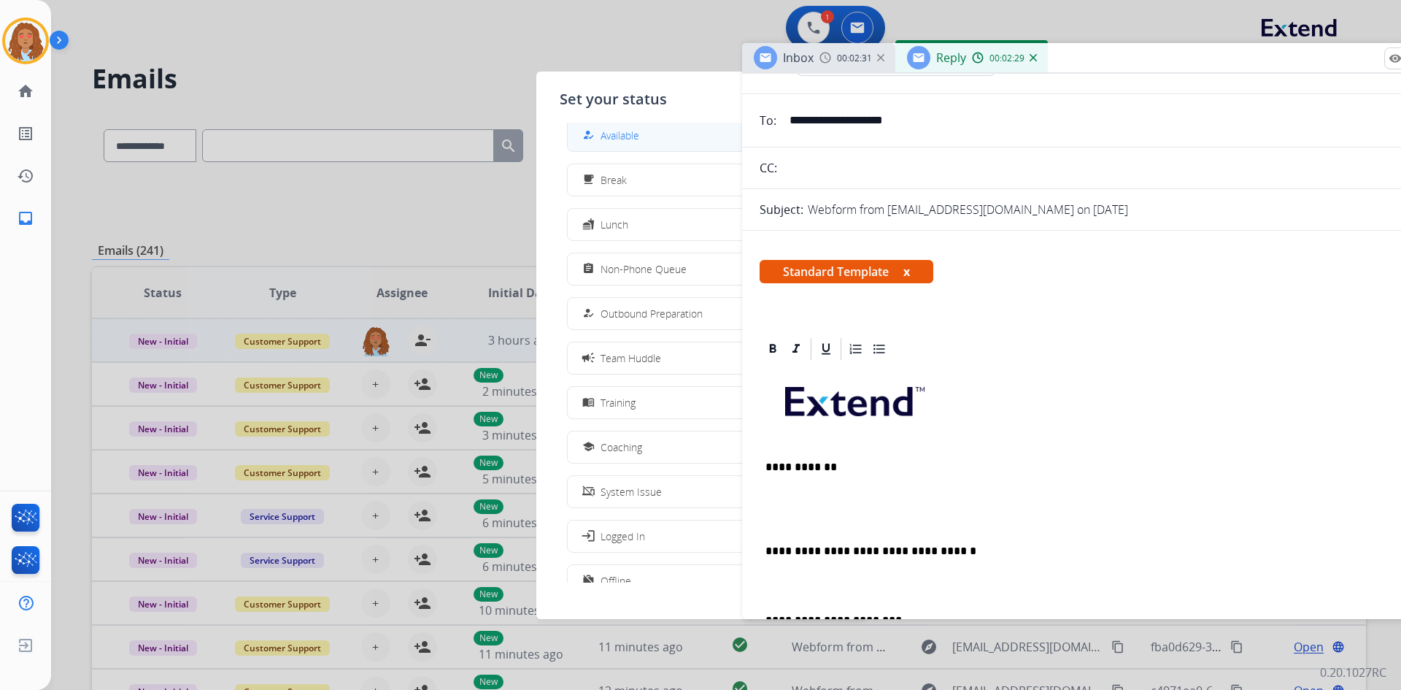
scroll to position [0, 0]
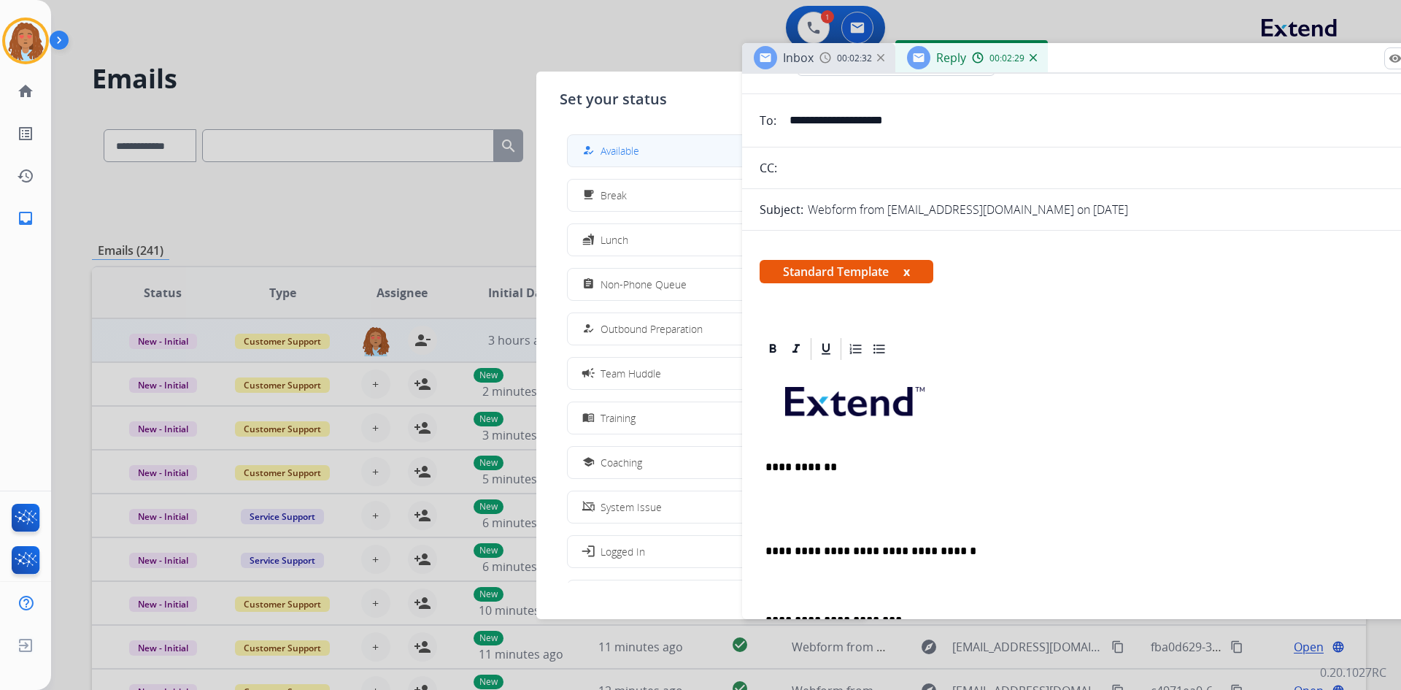
click at [628, 153] on span "Available" at bounding box center [620, 150] width 39 height 15
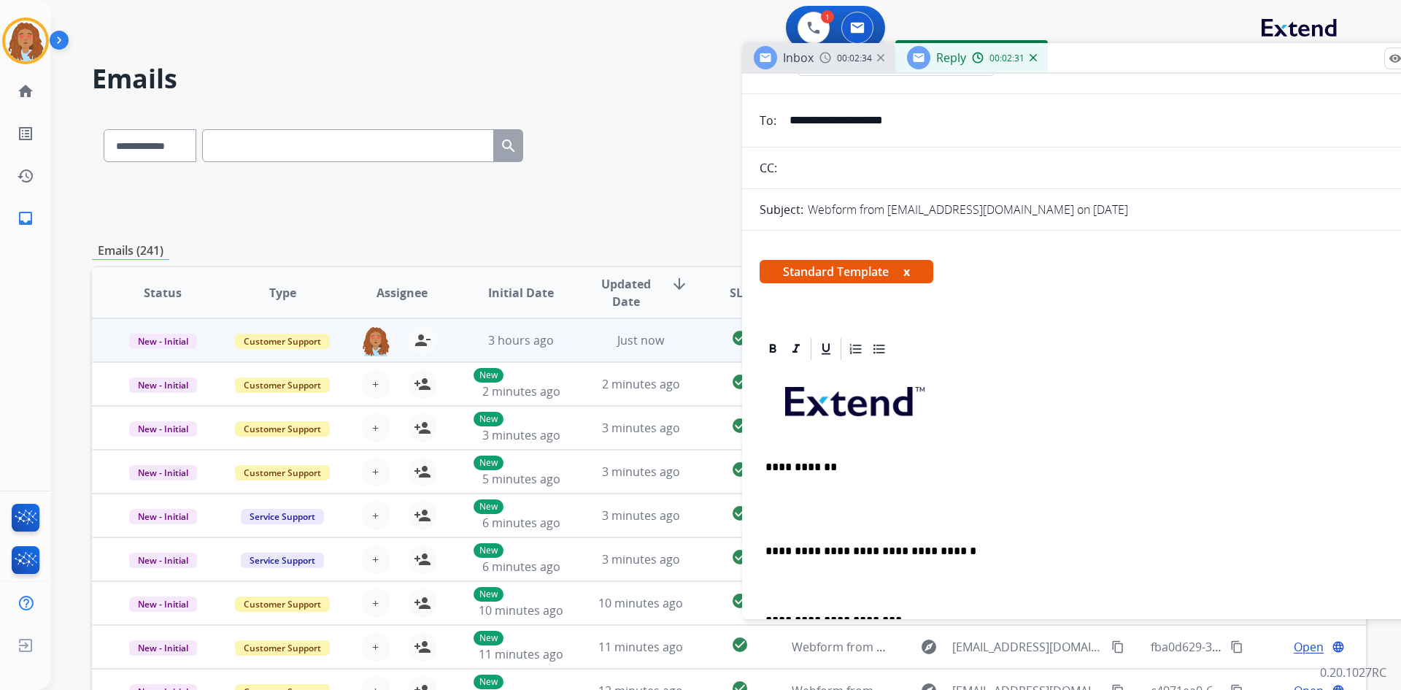
click at [868, 465] on p "**********" at bounding box center [1100, 466] width 671 height 13
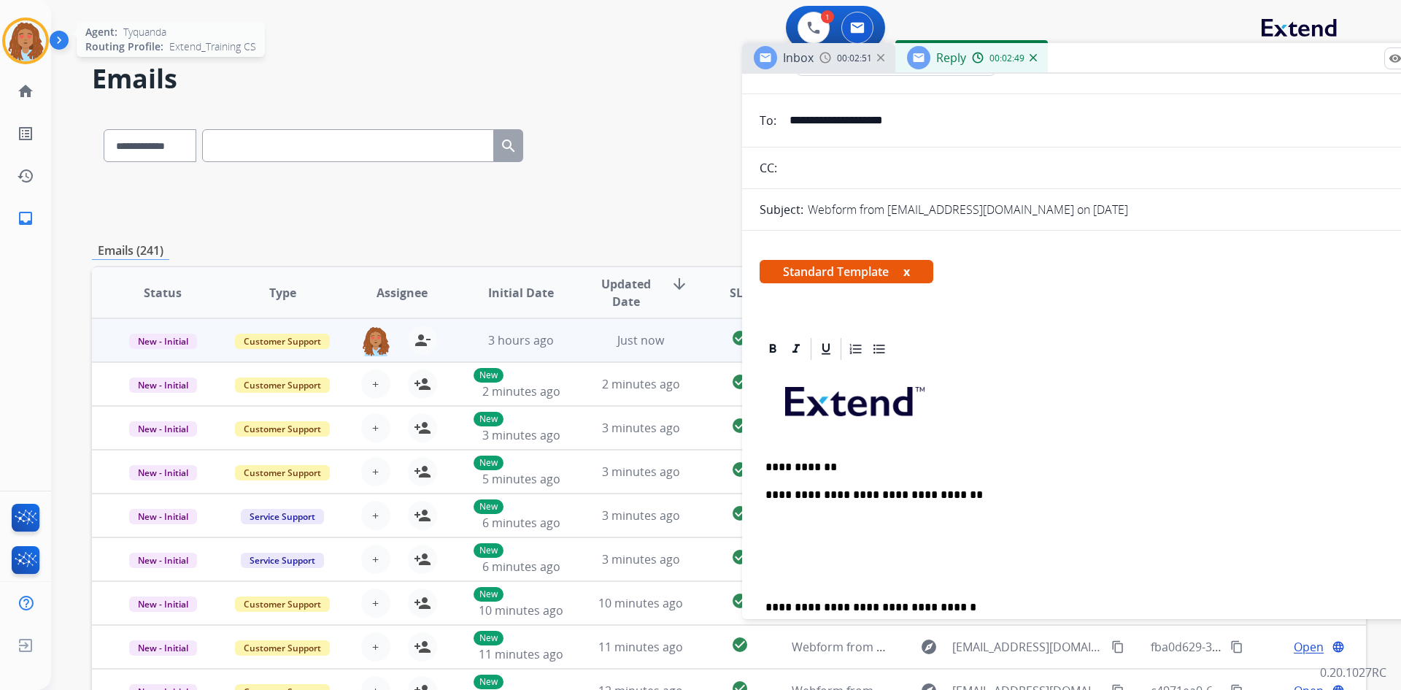
click at [21, 42] on img at bounding box center [25, 40] width 41 height 41
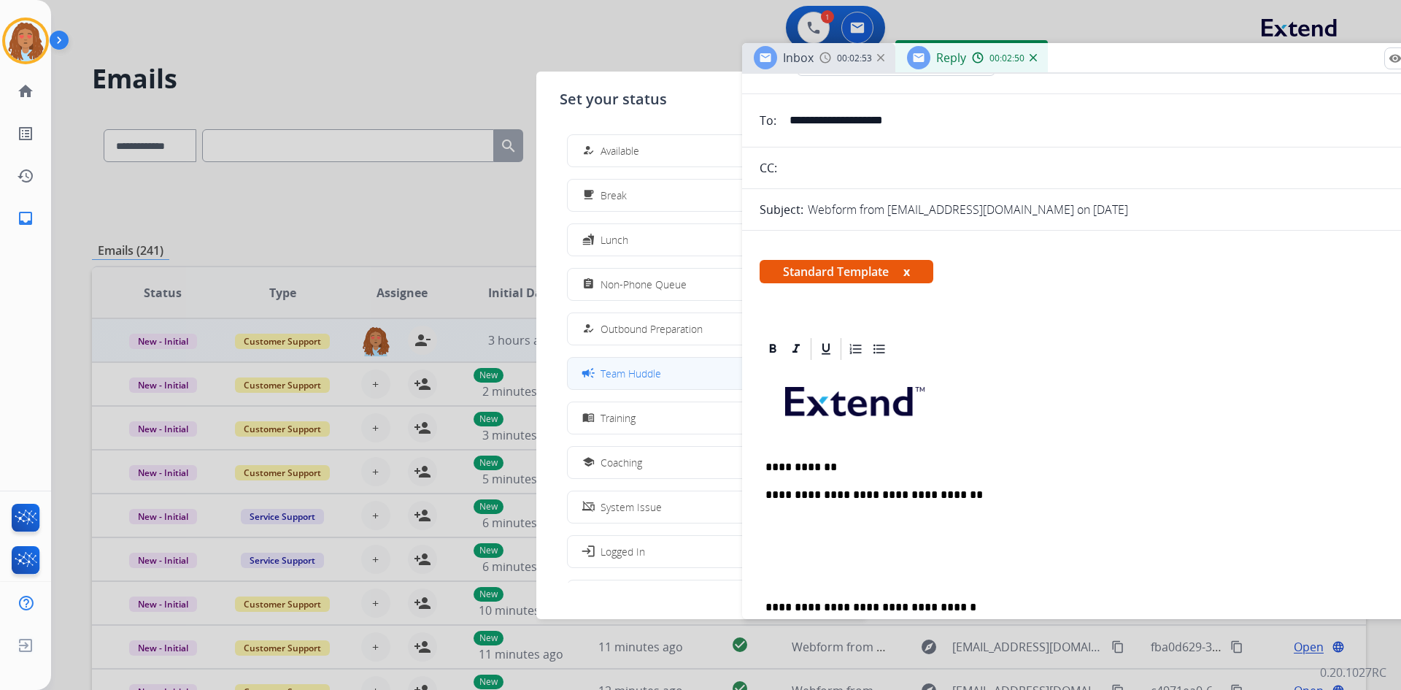
click at [661, 381] on div "campaign Team Huddle" at bounding box center [620, 373] width 82 height 18
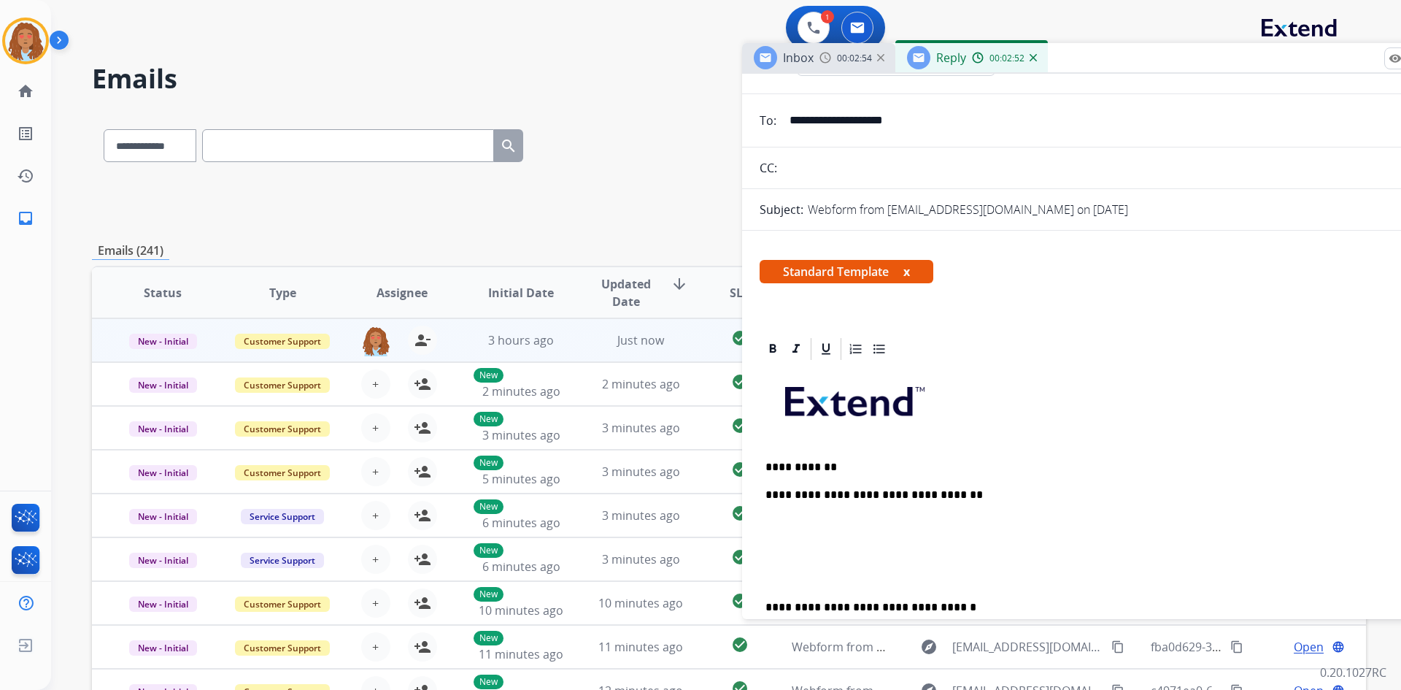
click at [900, 471] on p "**********" at bounding box center [1100, 466] width 671 height 13
click at [981, 503] on div "**********" at bounding box center [1107, 627] width 695 height 530
click at [1054, 519] on p "**********" at bounding box center [1100, 523] width 671 height 13
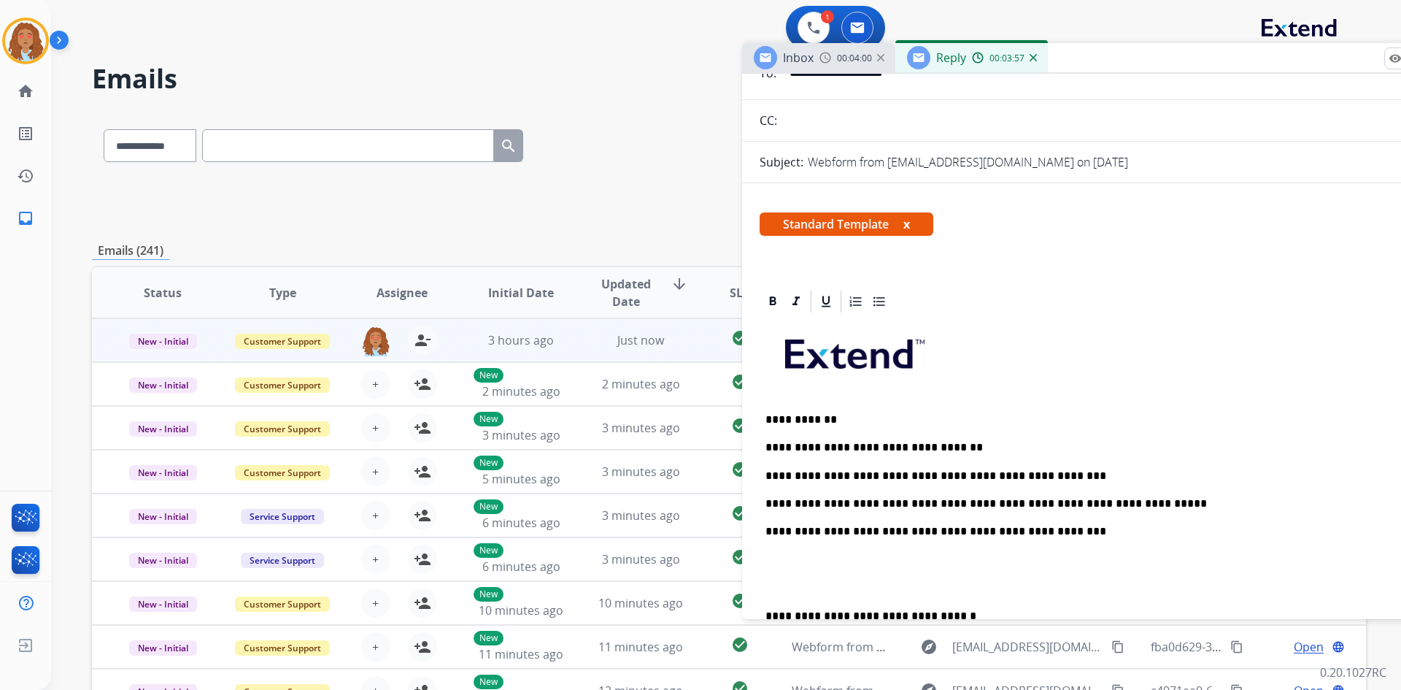
scroll to position [146, 0]
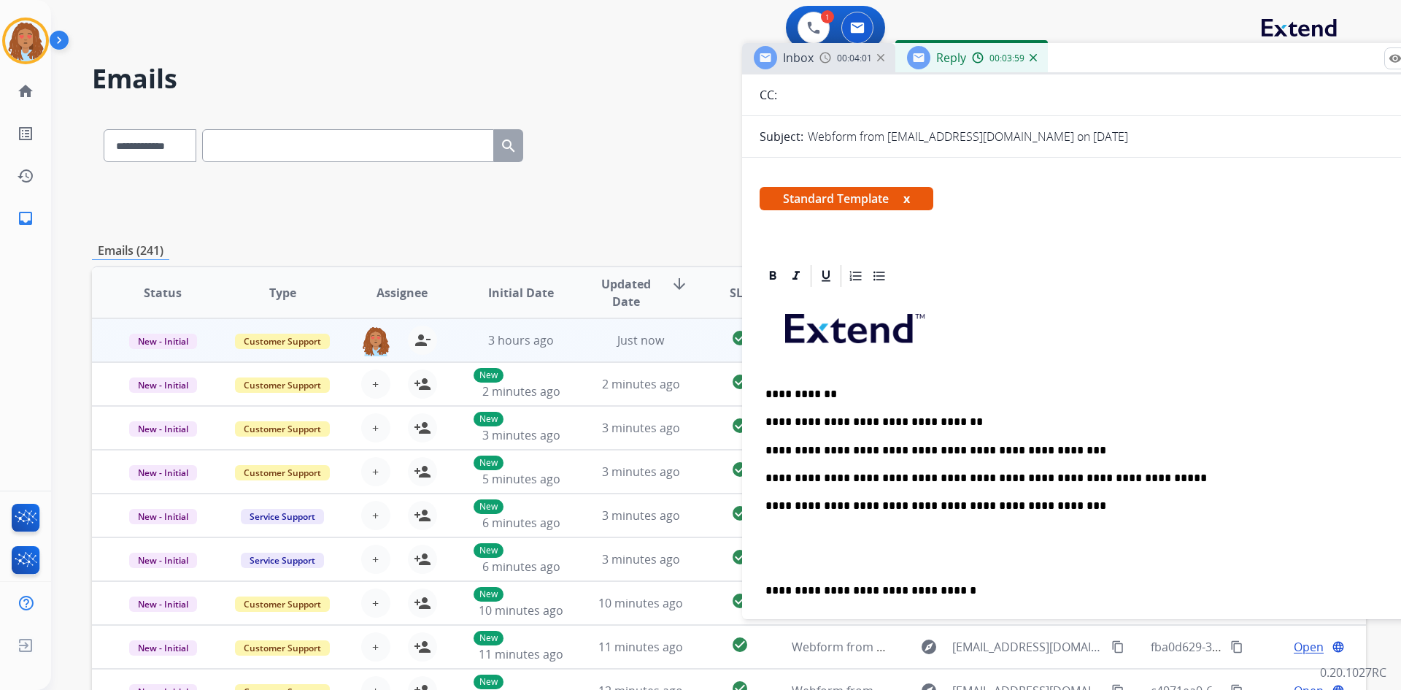
click at [768, 584] on p "**********" at bounding box center [1100, 590] width 671 height 13
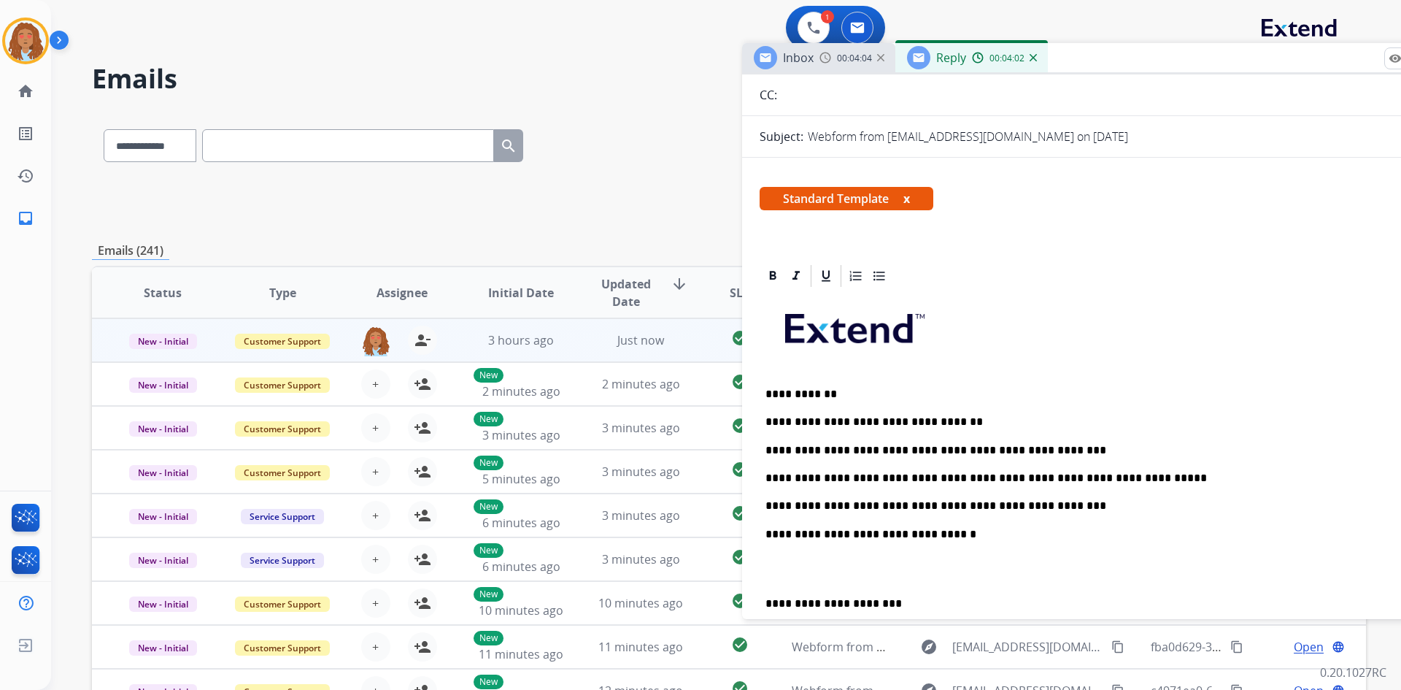
click at [765, 601] on p "**********" at bounding box center [1100, 603] width 671 height 13
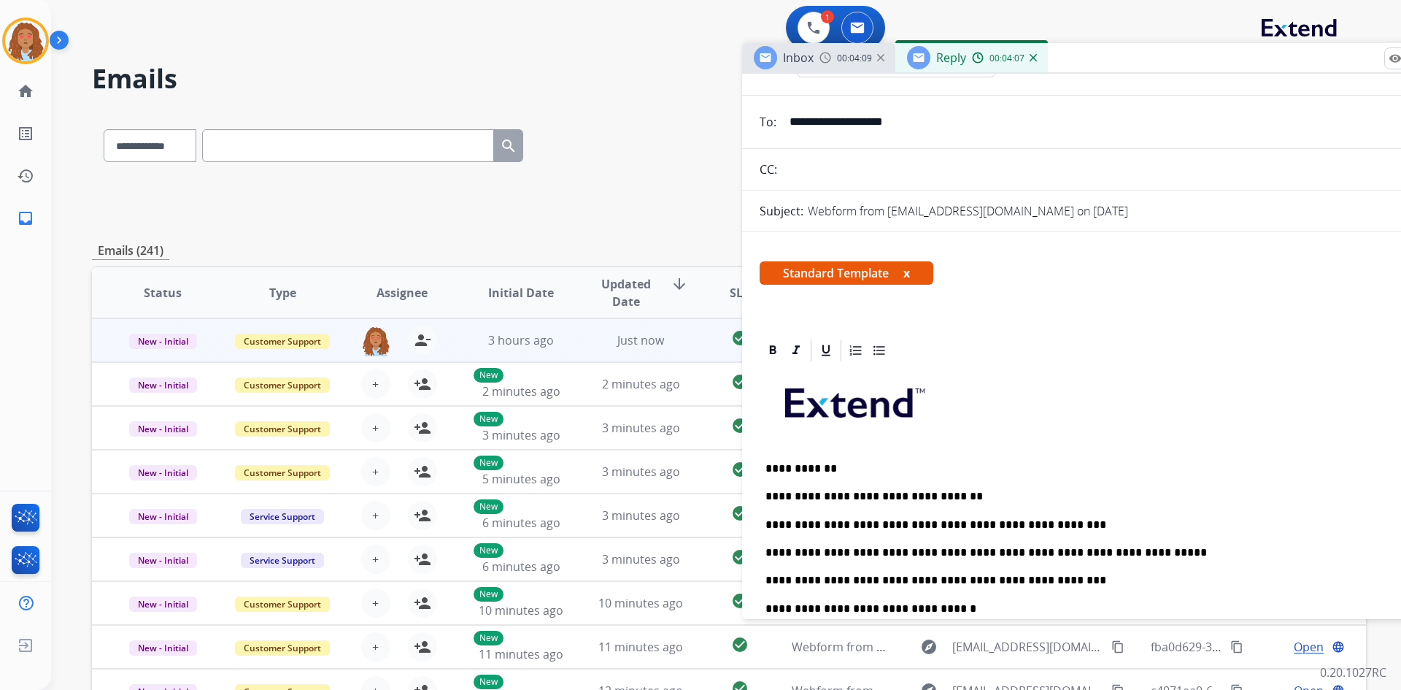
scroll to position [0, 0]
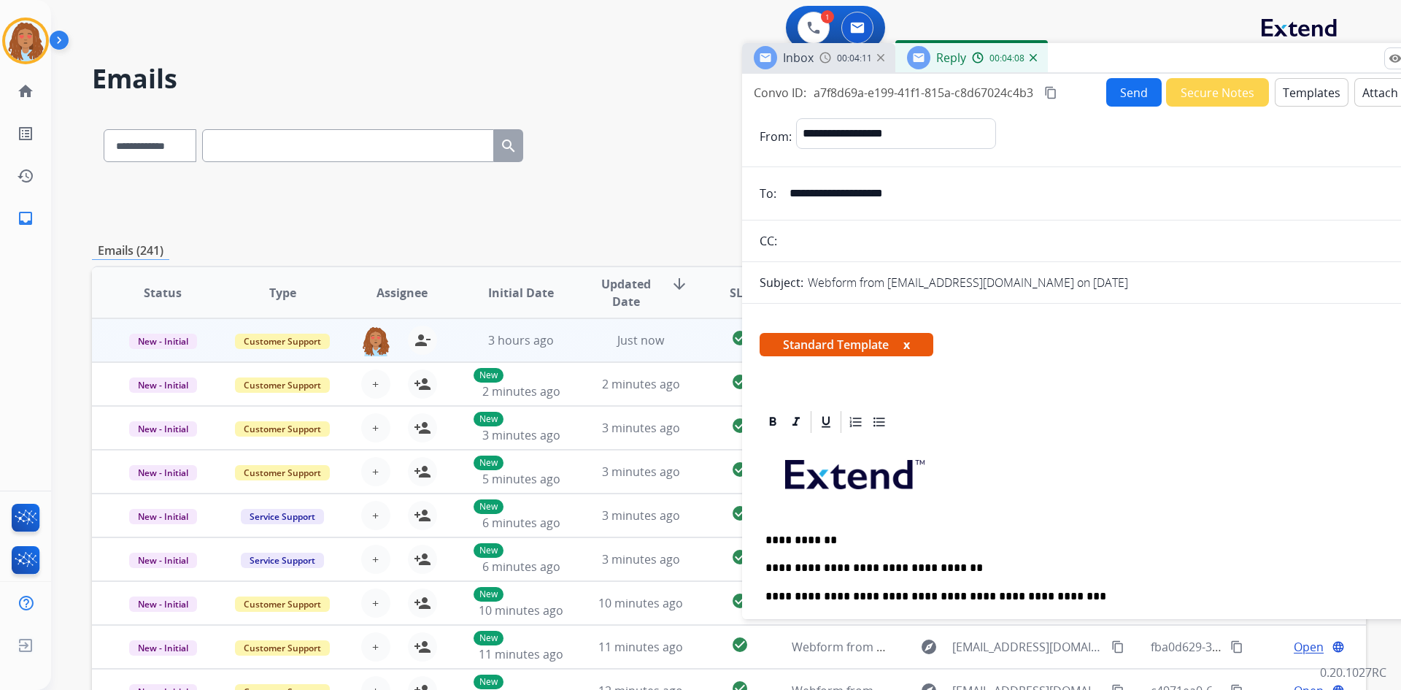
click at [1052, 97] on mat-icon "content_copy" at bounding box center [1050, 92] width 13 height 13
click at [1140, 94] on button "Send" at bounding box center [1133, 92] width 55 height 28
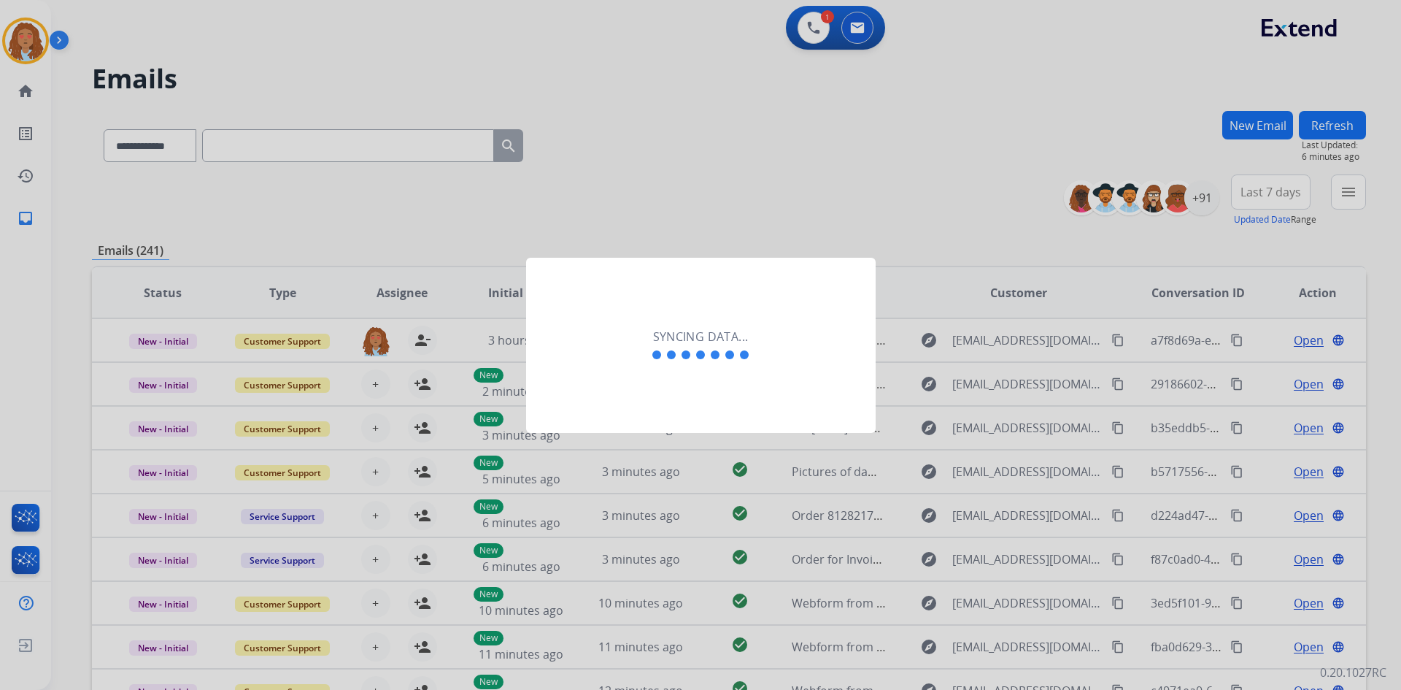
click at [678, 167] on div at bounding box center [700, 345] width 1401 height 690
click at [42, 52] on div at bounding box center [700, 345] width 1401 height 690
click at [40, 49] on div at bounding box center [700, 345] width 1401 height 690
click at [498, 111] on div at bounding box center [700, 345] width 1401 height 690
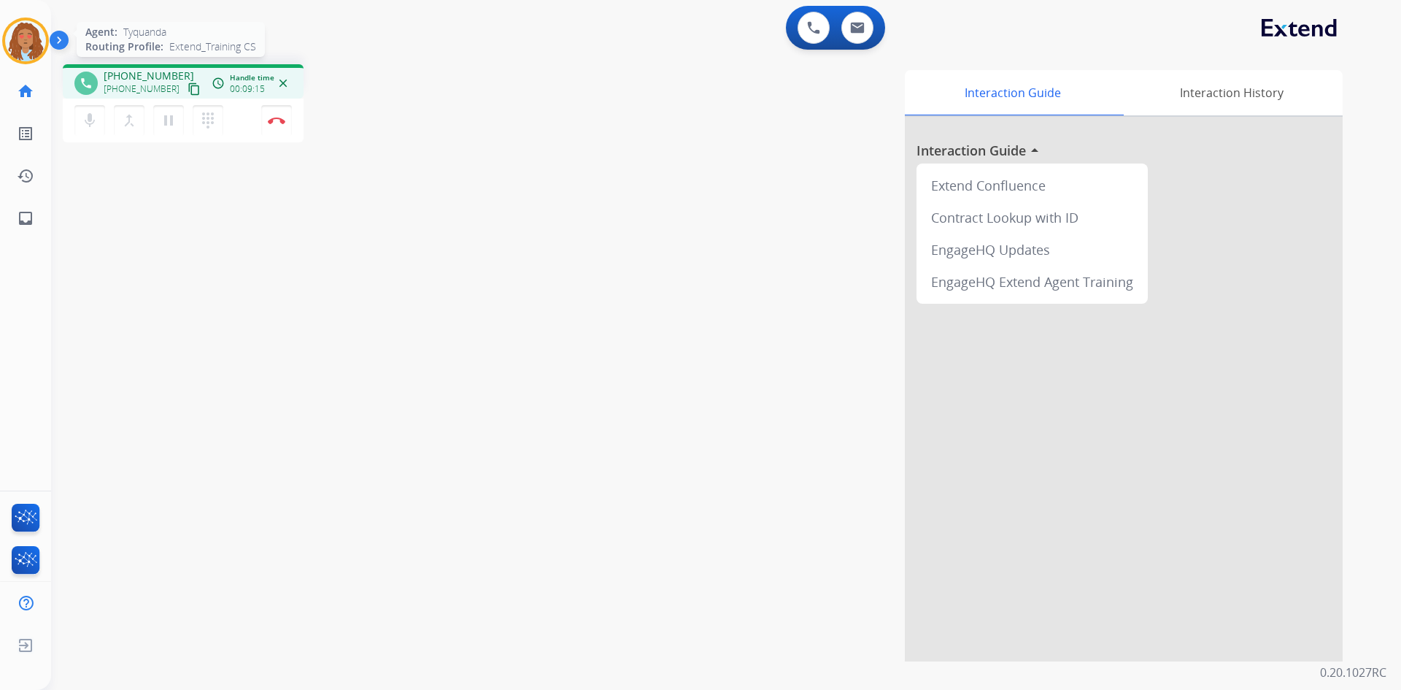
click at [23, 38] on img at bounding box center [25, 40] width 41 height 41
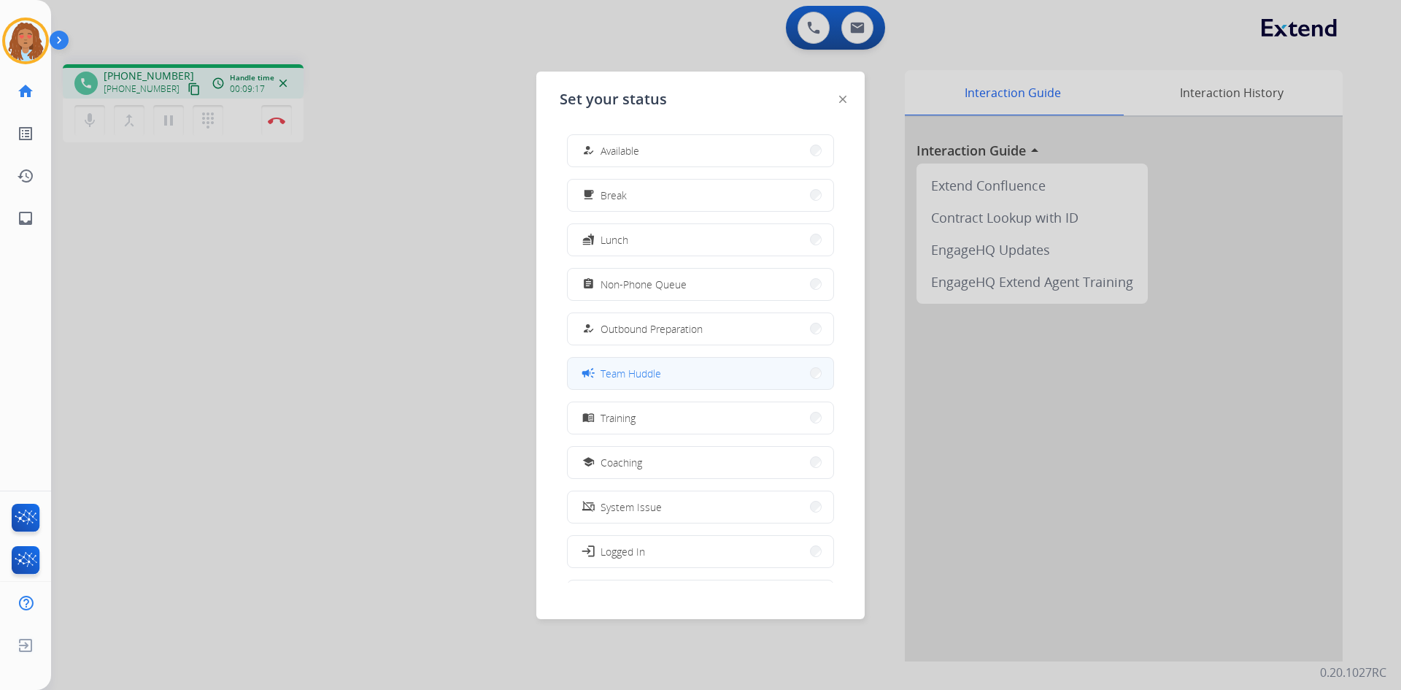
click at [672, 373] on button "campaign Team Huddle" at bounding box center [701, 373] width 266 height 31
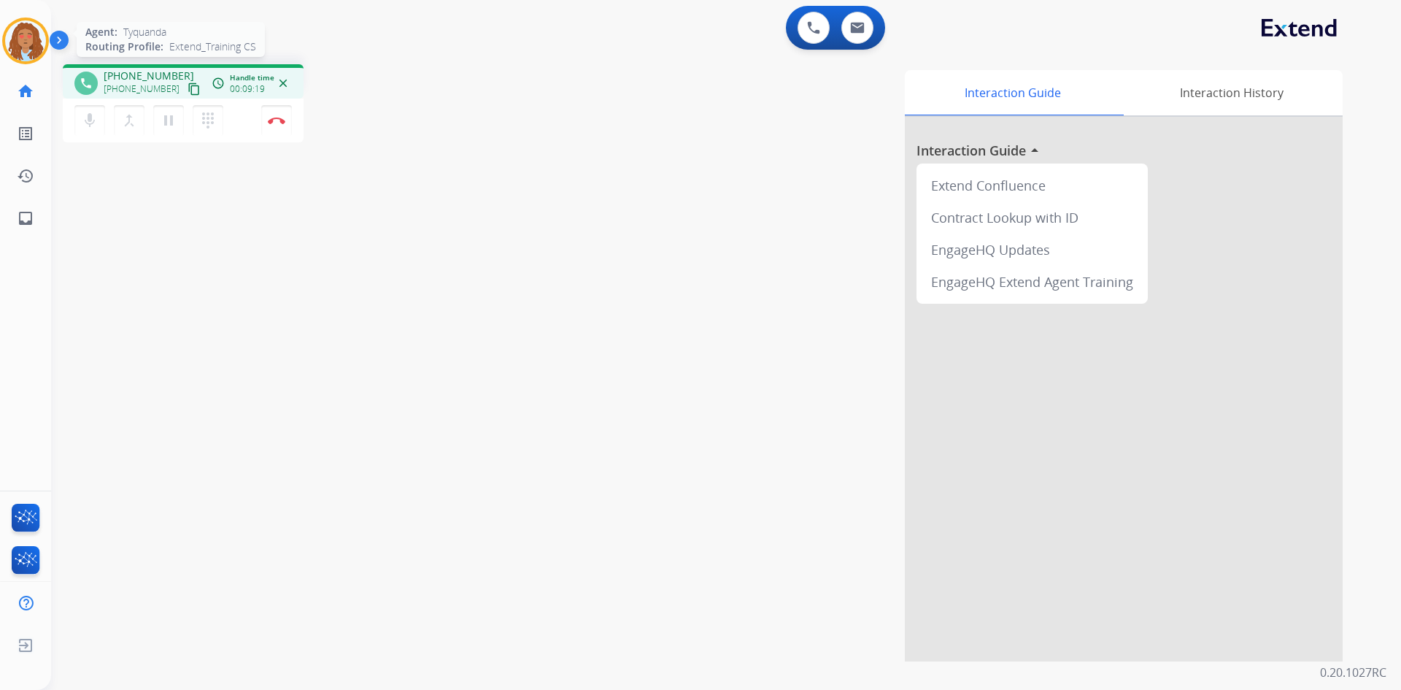
click at [19, 50] on img at bounding box center [25, 40] width 41 height 41
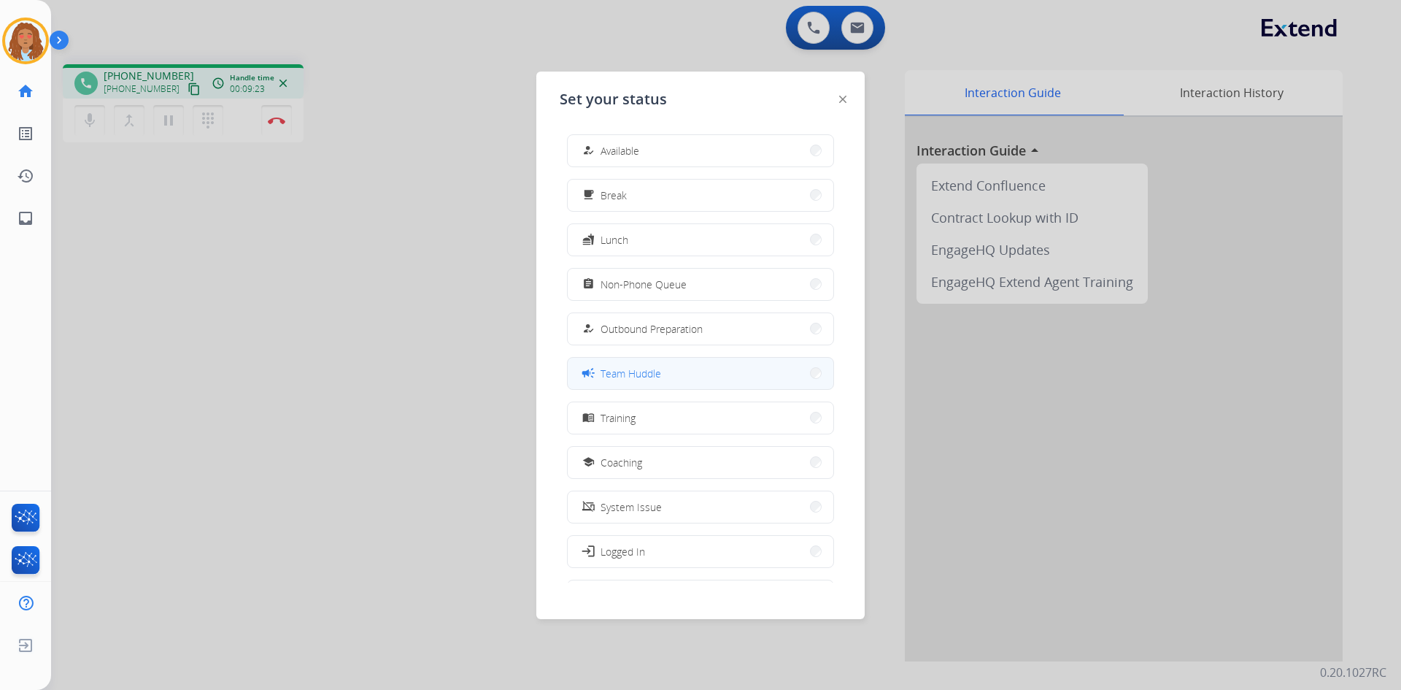
click at [804, 379] on button "campaign Team Huddle" at bounding box center [701, 373] width 266 height 31
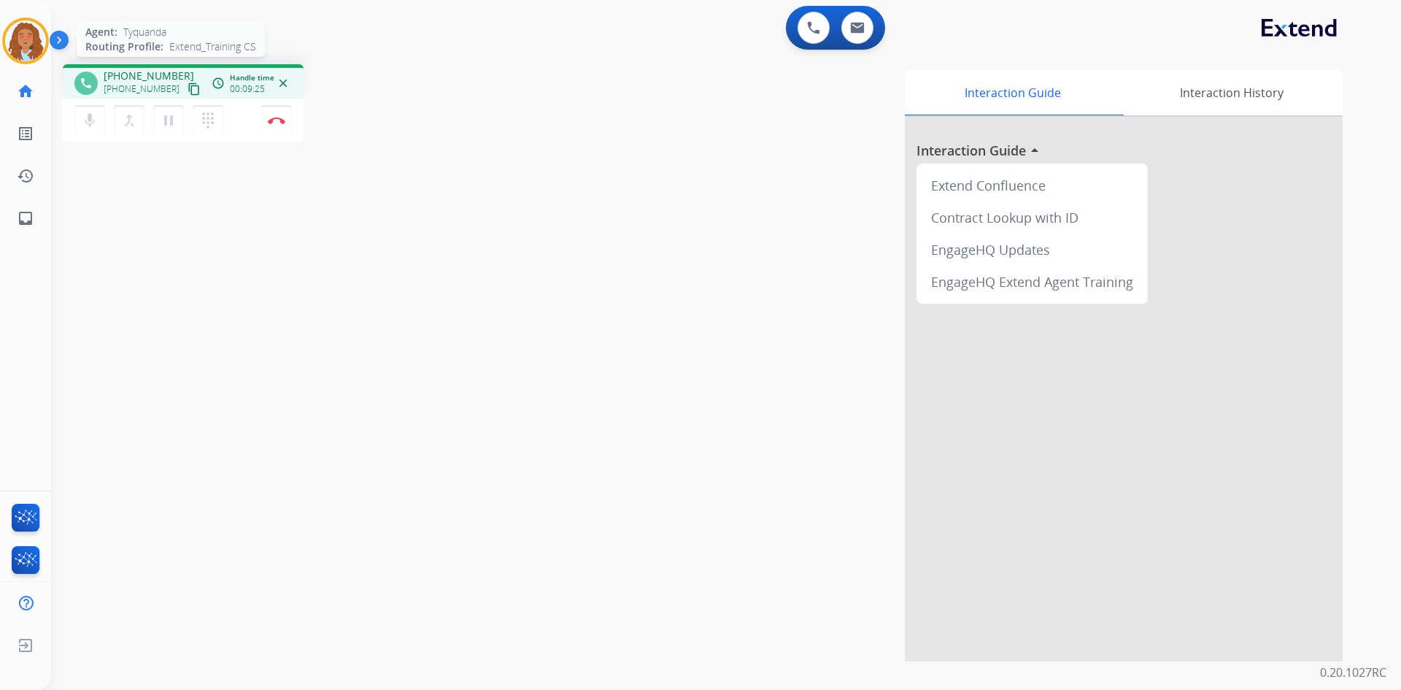
click at [23, 42] on img at bounding box center [25, 40] width 41 height 41
click at [271, 120] on img at bounding box center [277, 120] width 18 height 7
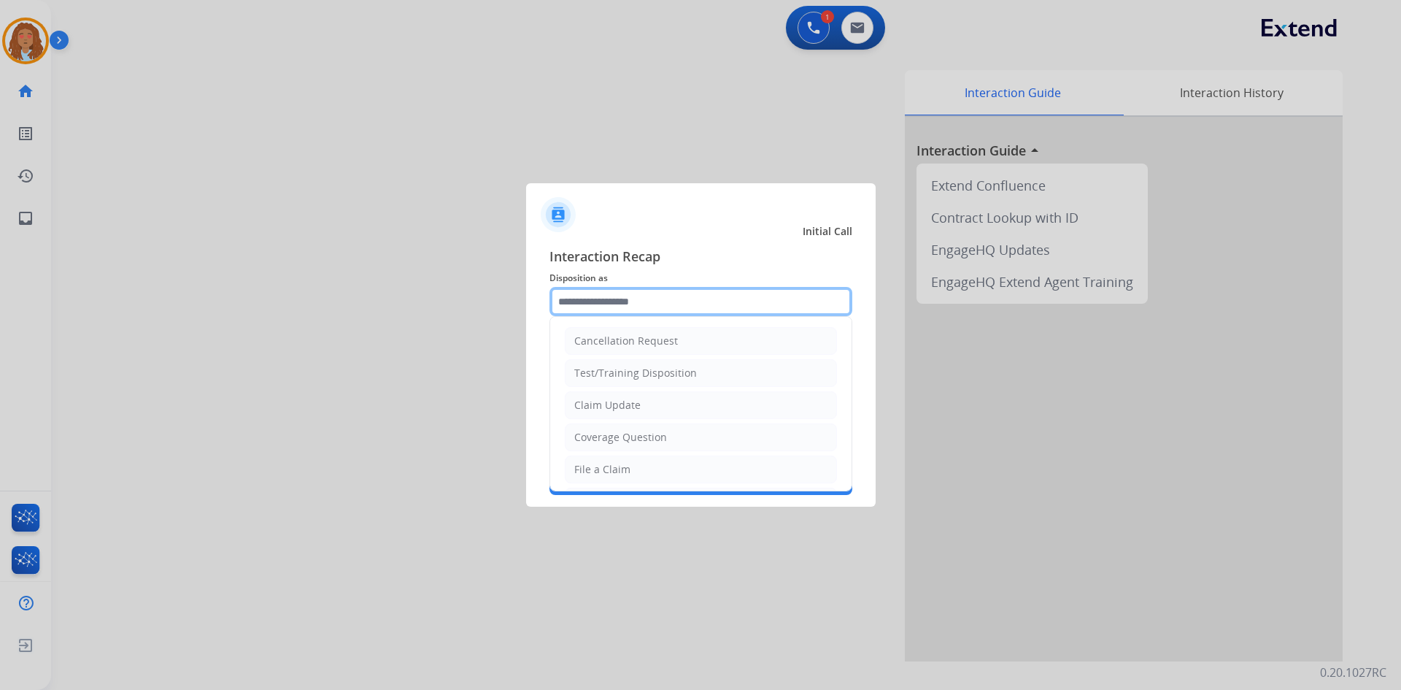
click at [798, 304] on input "text" at bounding box center [700, 301] width 303 height 29
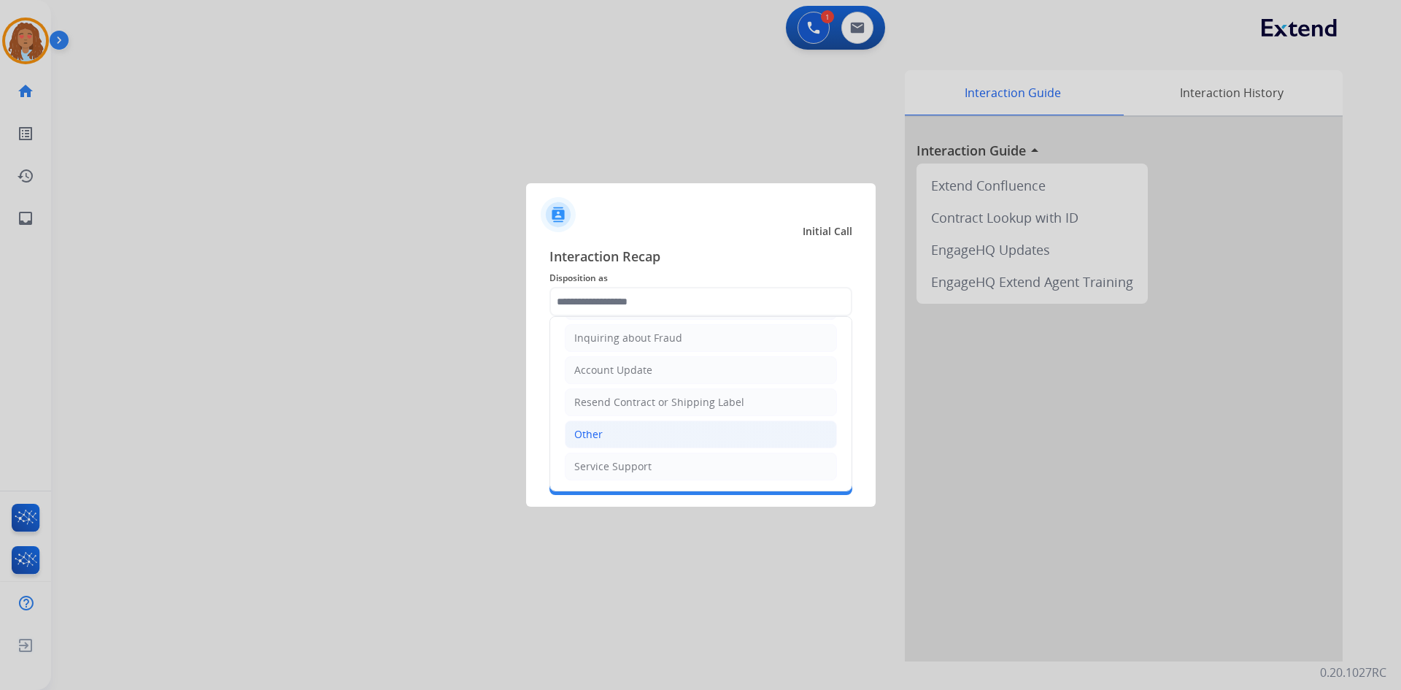
click at [616, 441] on li "Other" at bounding box center [701, 434] width 272 height 28
type input "*****"
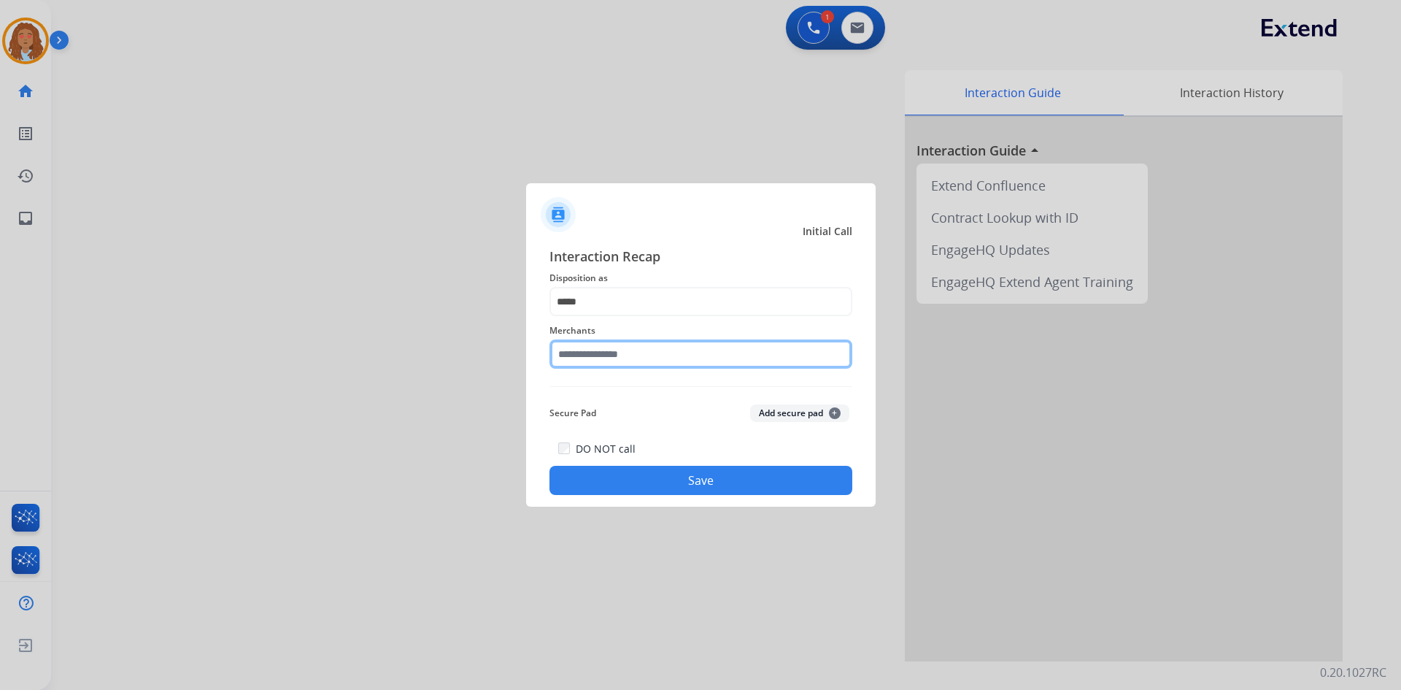
click at [642, 360] on input "text" at bounding box center [700, 353] width 303 height 29
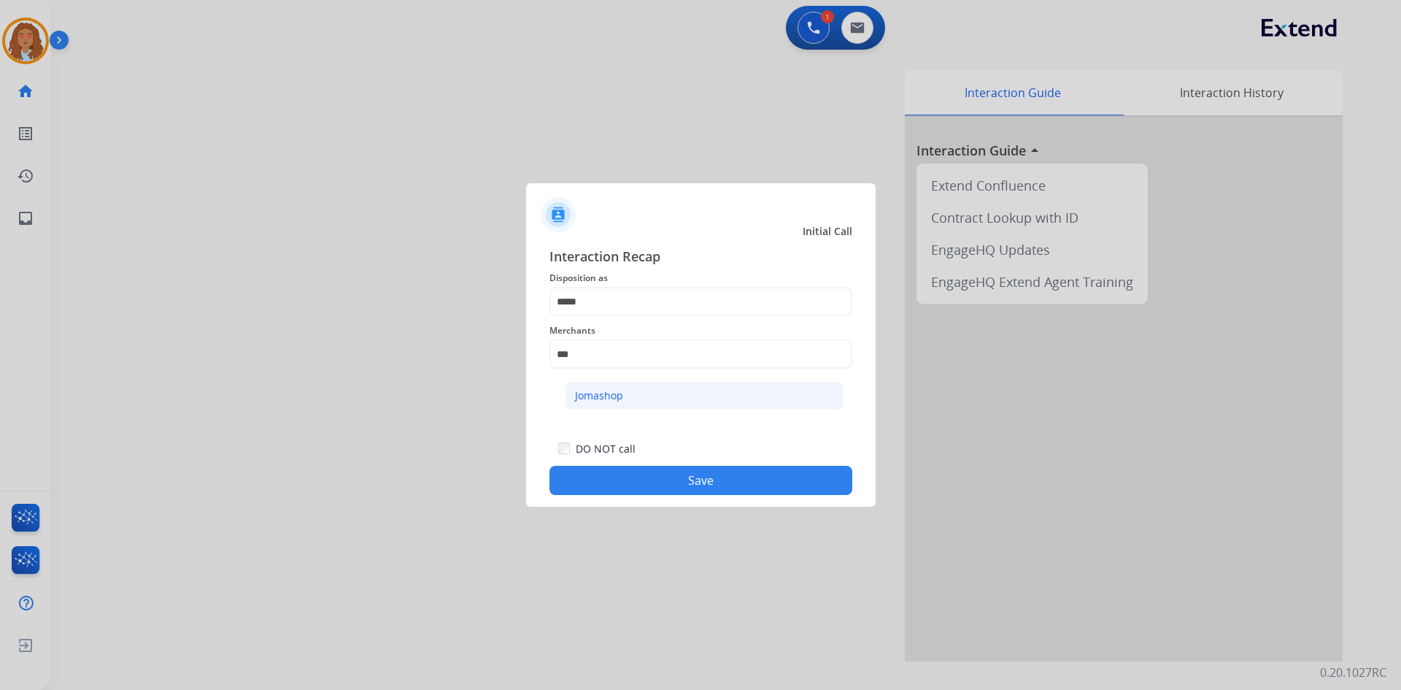
click at [624, 388] on li "Jomashop" at bounding box center [705, 396] width 278 height 28
type input "********"
click at [701, 482] on button "Save" at bounding box center [700, 480] width 303 height 29
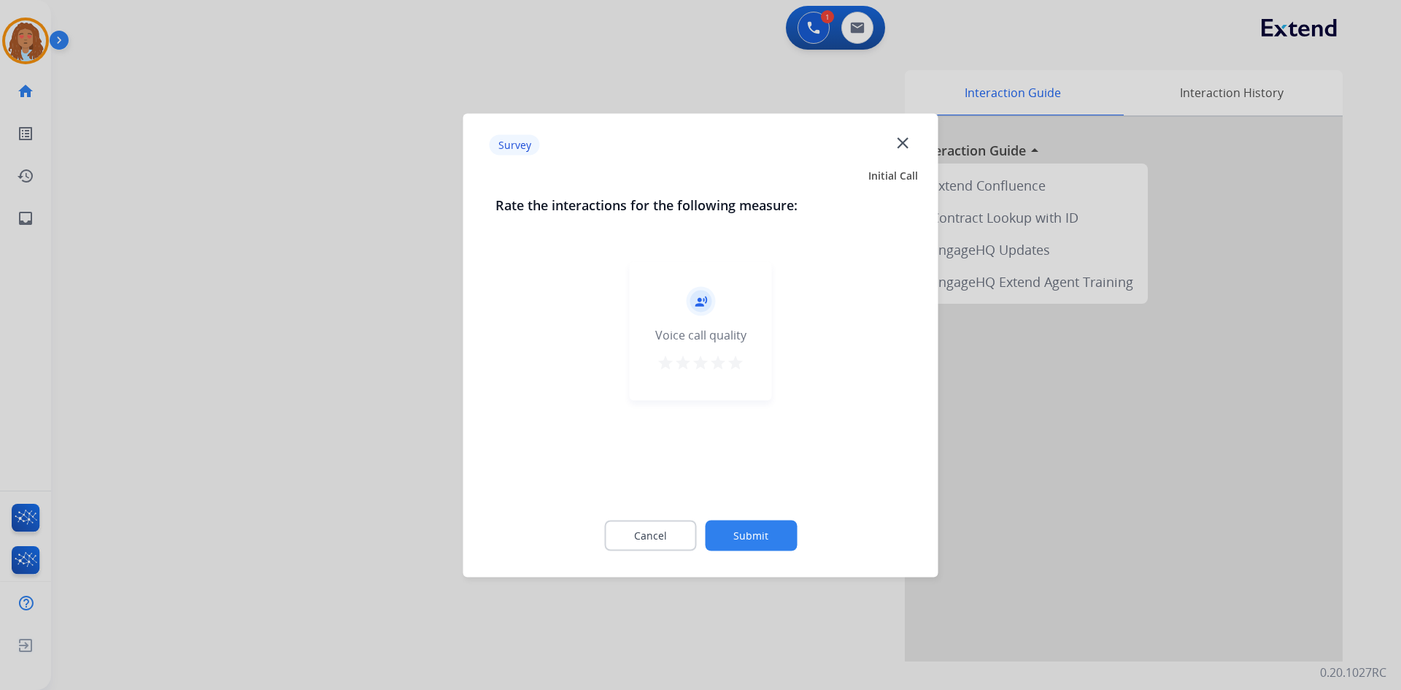
click at [418, 439] on div at bounding box center [700, 345] width 1401 height 690
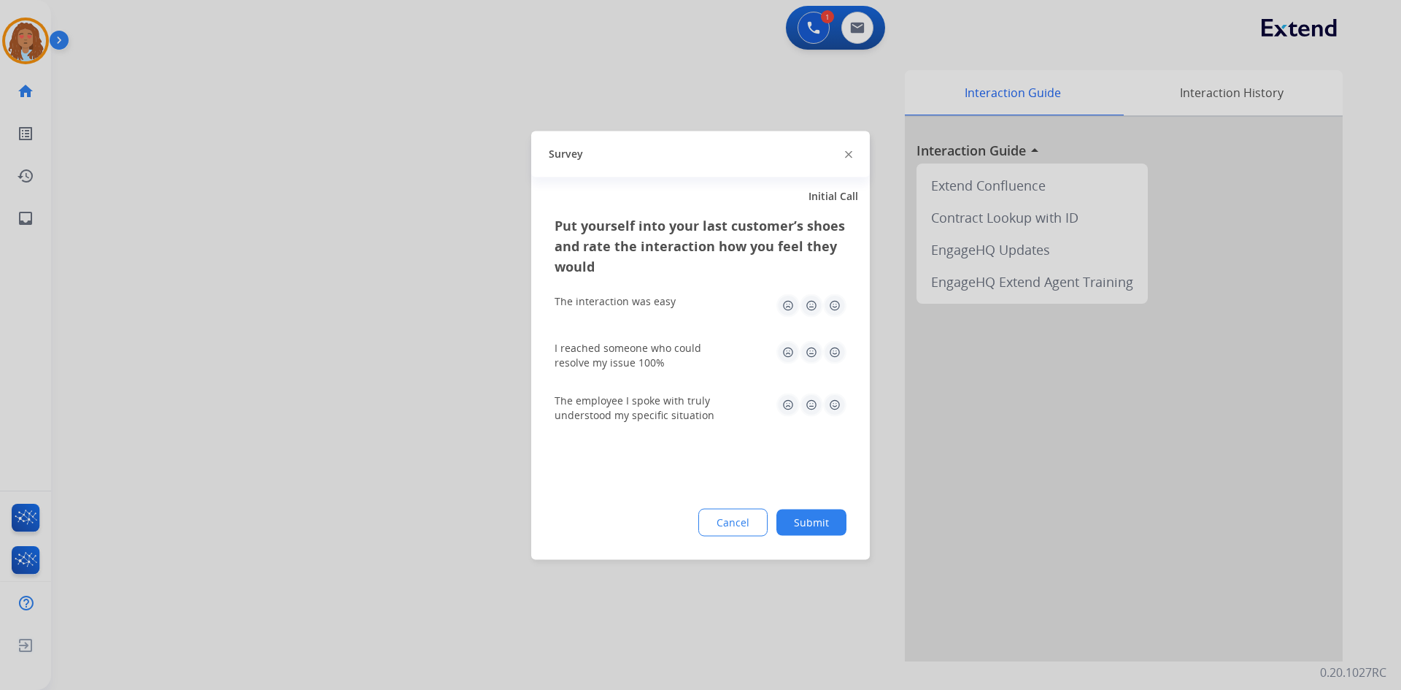
click at [414, 434] on div at bounding box center [700, 345] width 1401 height 690
click at [414, 434] on div "swap_horiz Break voice bridge close_fullscreen Connect 3-Way Call merge_type Se…" at bounding box center [708, 357] width 1315 height 609
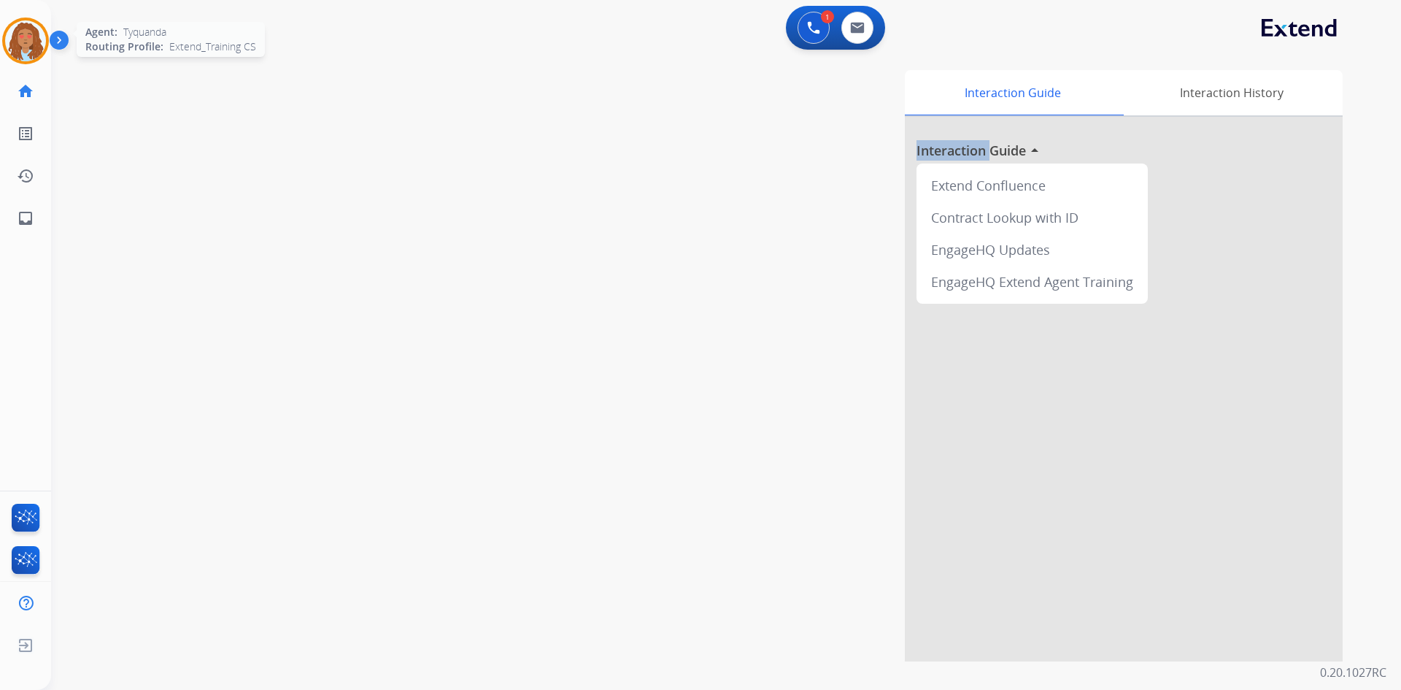
click at [34, 36] on img at bounding box center [25, 40] width 41 height 41
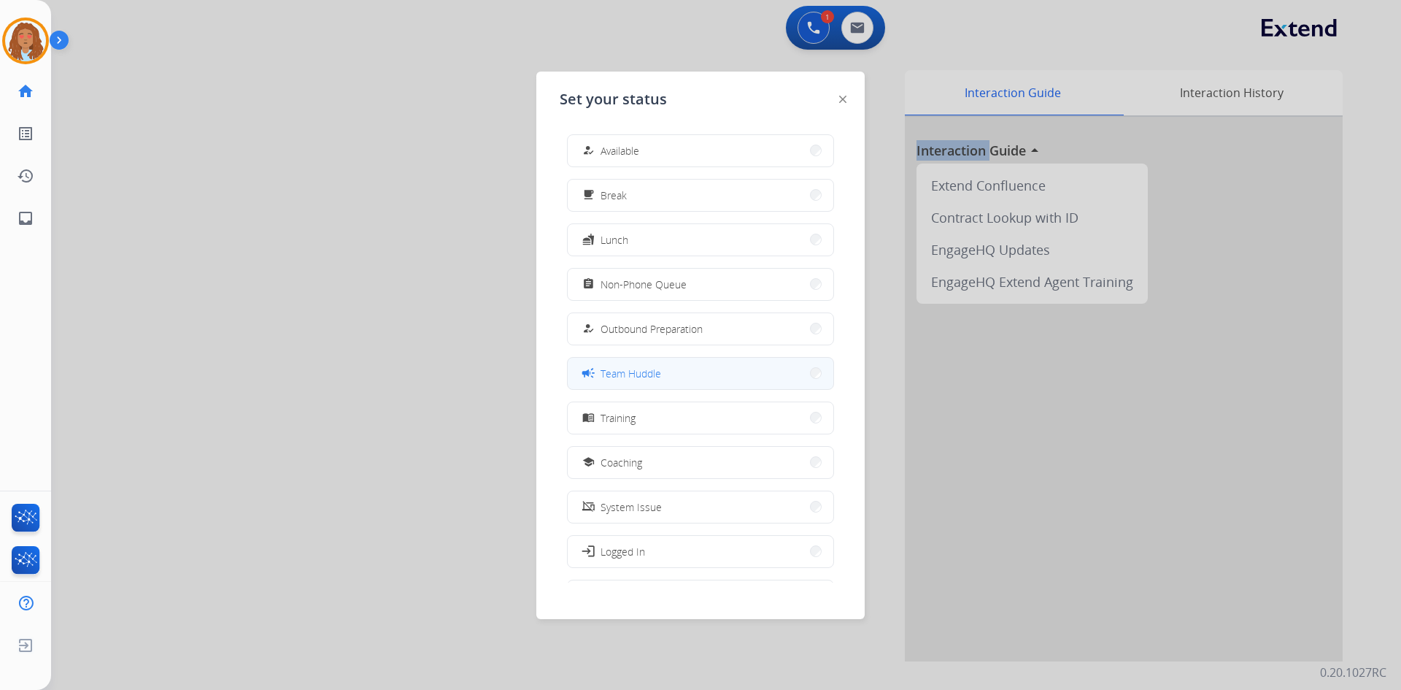
click at [672, 368] on button "campaign Team Huddle" at bounding box center [701, 373] width 266 height 31
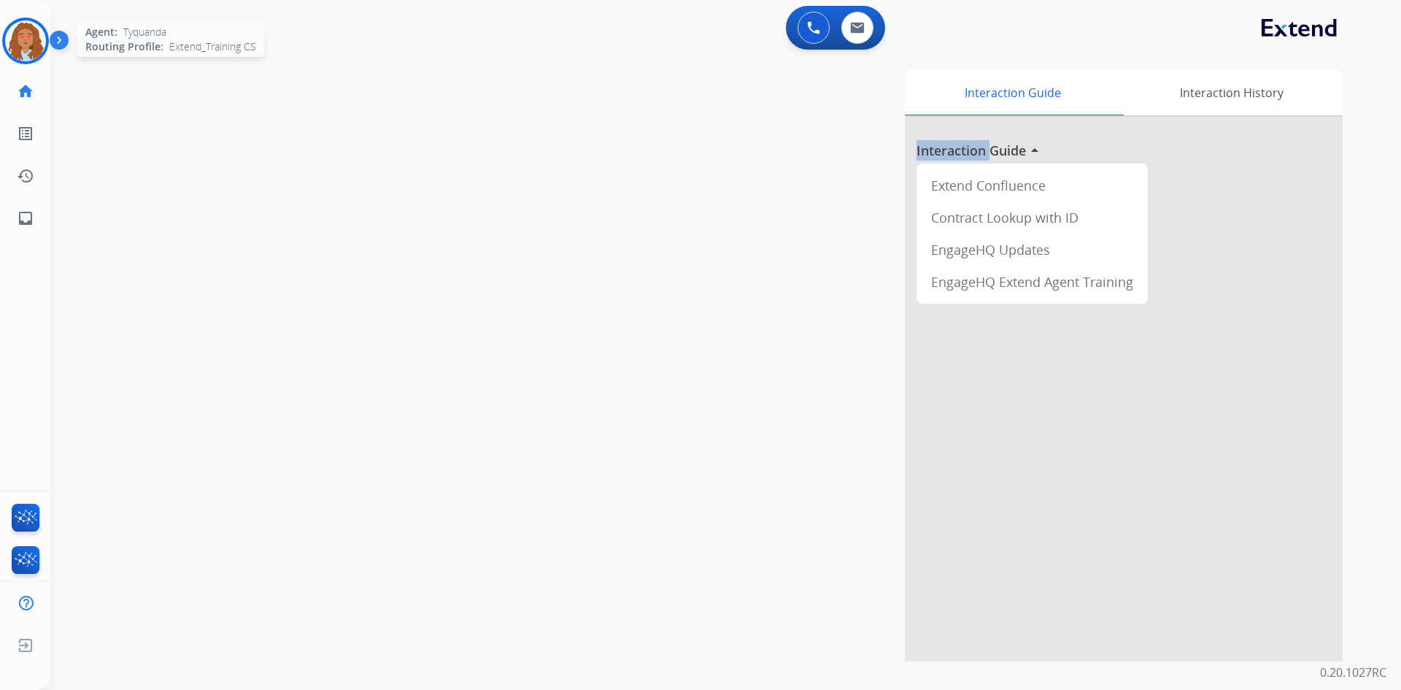
click at [26, 37] on img at bounding box center [25, 40] width 41 height 41
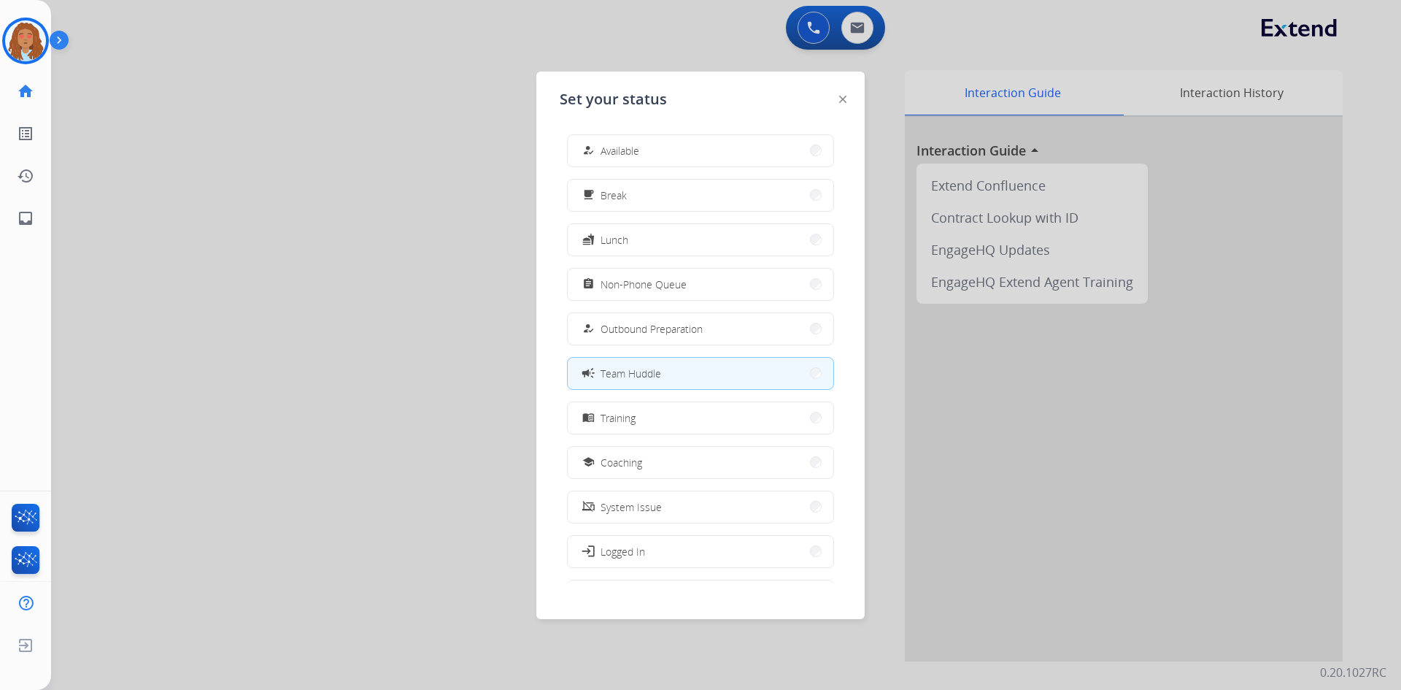
click at [324, 281] on div at bounding box center [700, 345] width 1401 height 690
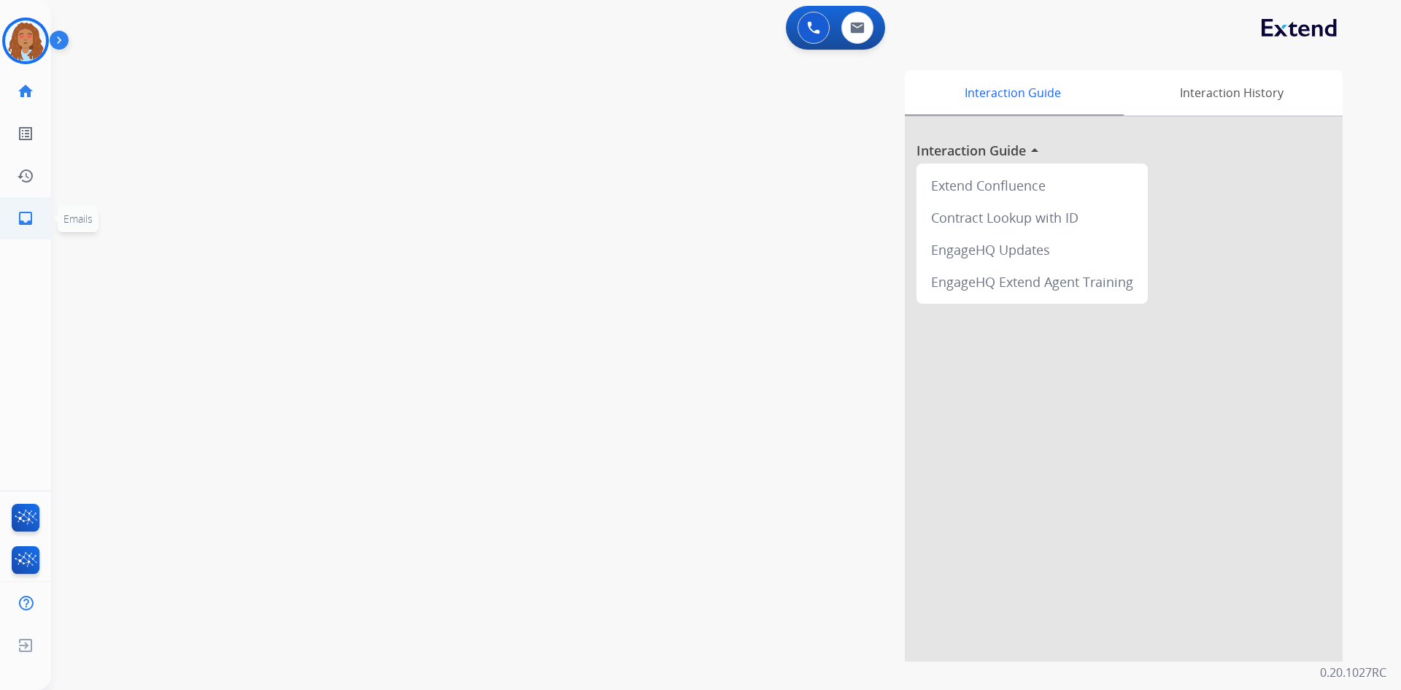
click at [15, 224] on link "inbox Emails" at bounding box center [25, 218] width 41 height 41
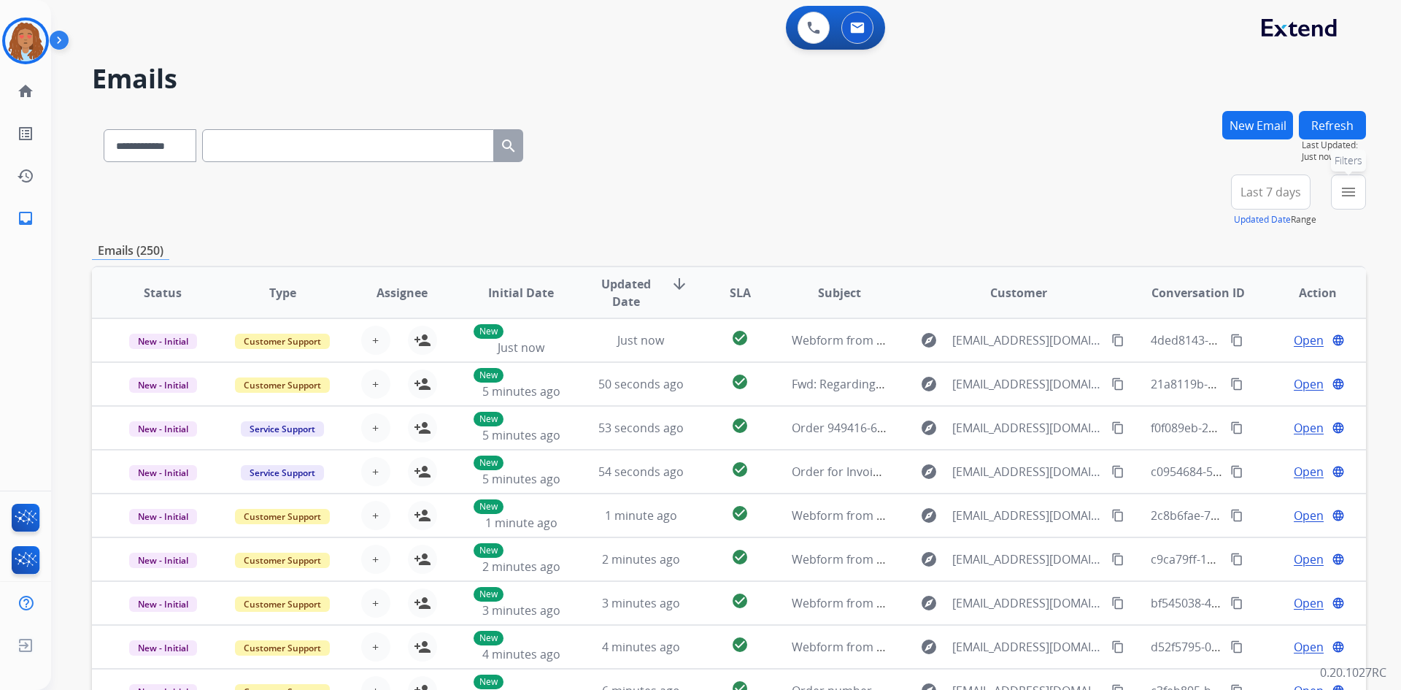
click at [1339, 198] on button "menu Filters" at bounding box center [1348, 191] width 35 height 35
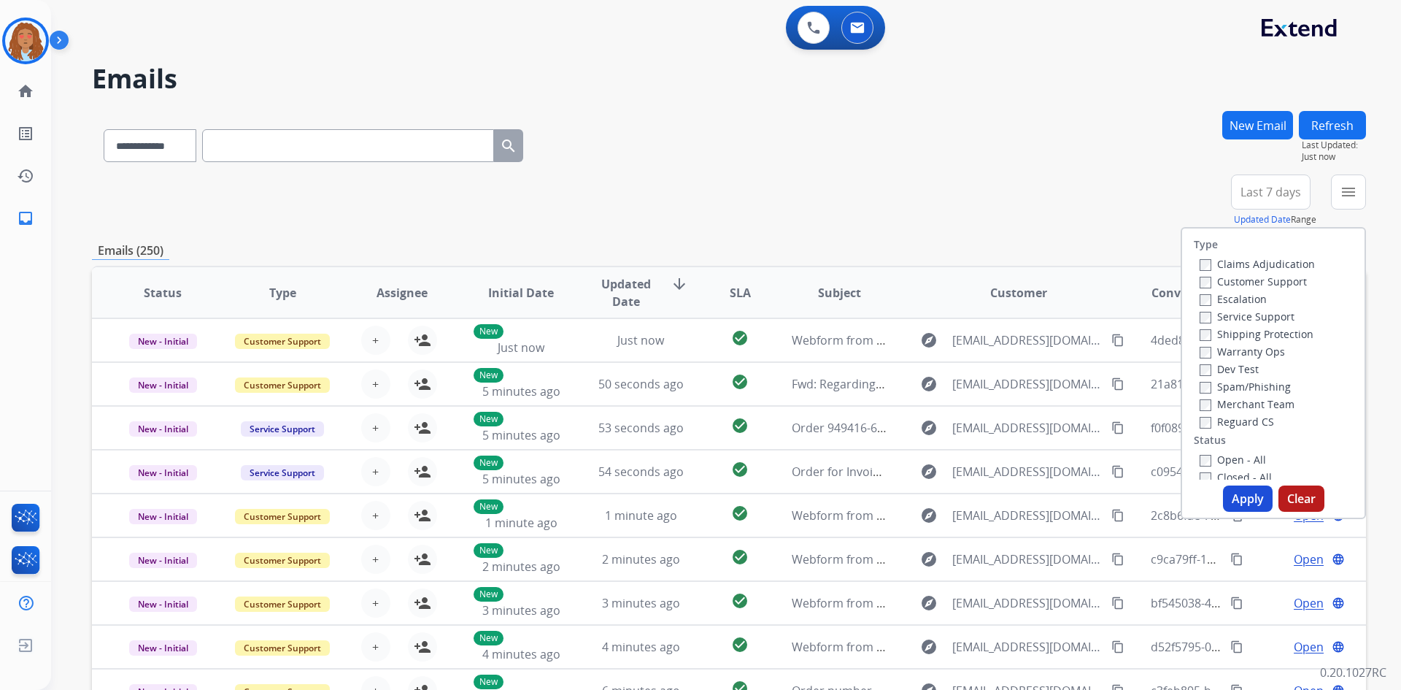
click at [1270, 274] on label "Customer Support" at bounding box center [1253, 281] width 107 height 14
click at [1270, 332] on label "Shipping Protection" at bounding box center [1257, 334] width 114 height 14
click at [1250, 419] on label "Reguard CS" at bounding box center [1237, 421] width 74 height 14
click at [1241, 498] on button "Apply" at bounding box center [1248, 498] width 50 height 26
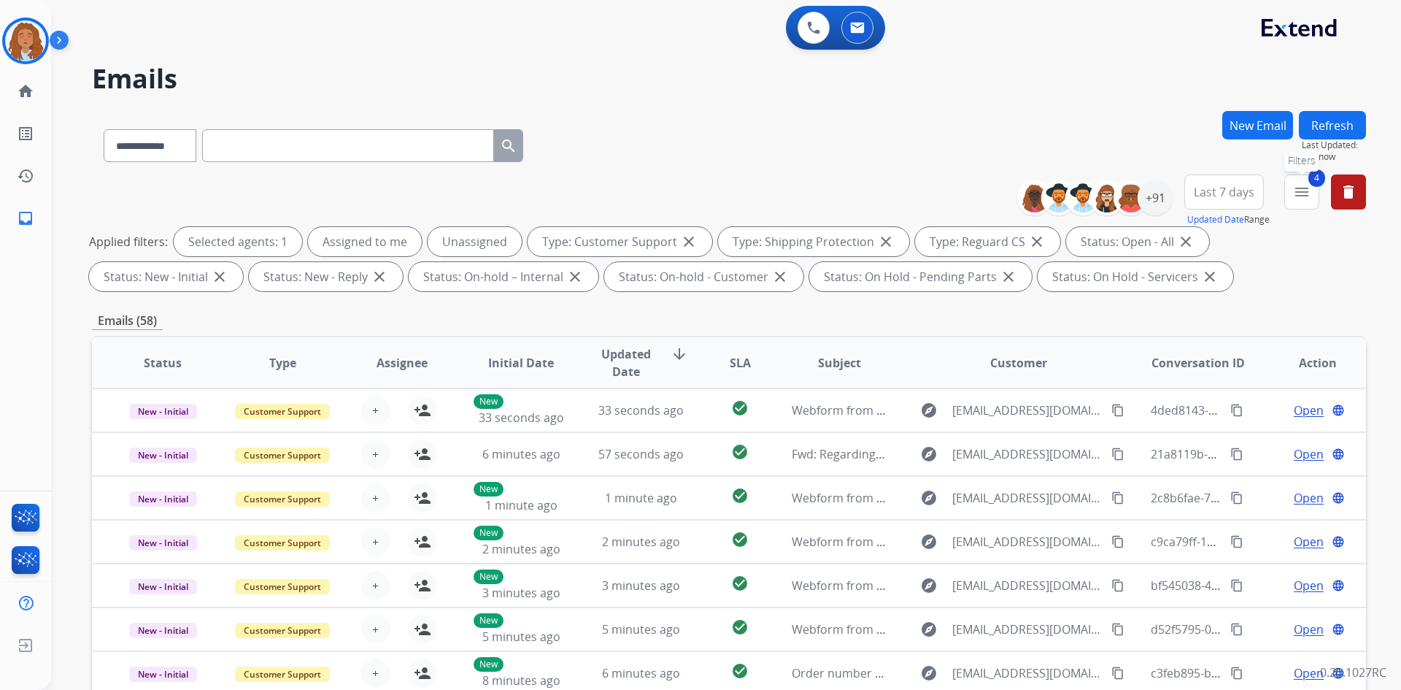
click at [1303, 185] on mat-icon "menu" at bounding box center [1302, 192] width 18 height 18
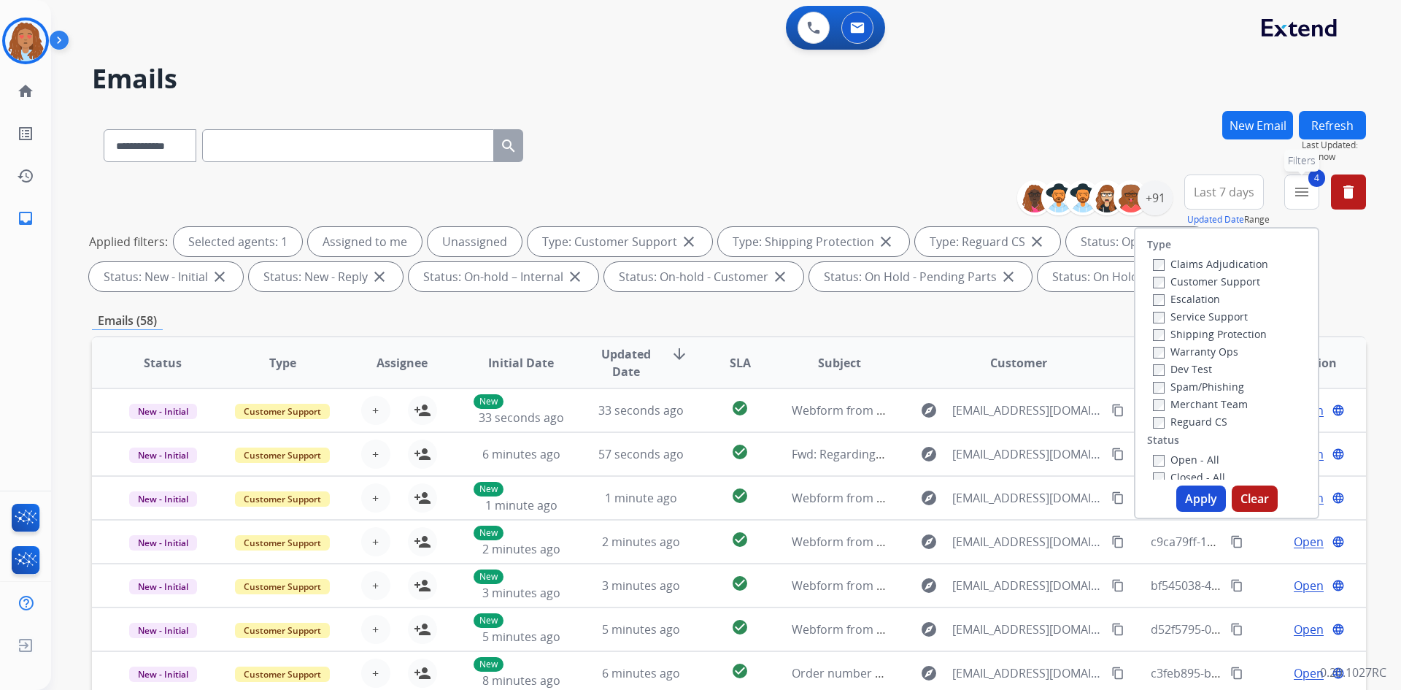
click at [1303, 185] on mat-icon "menu" at bounding box center [1302, 192] width 18 height 18
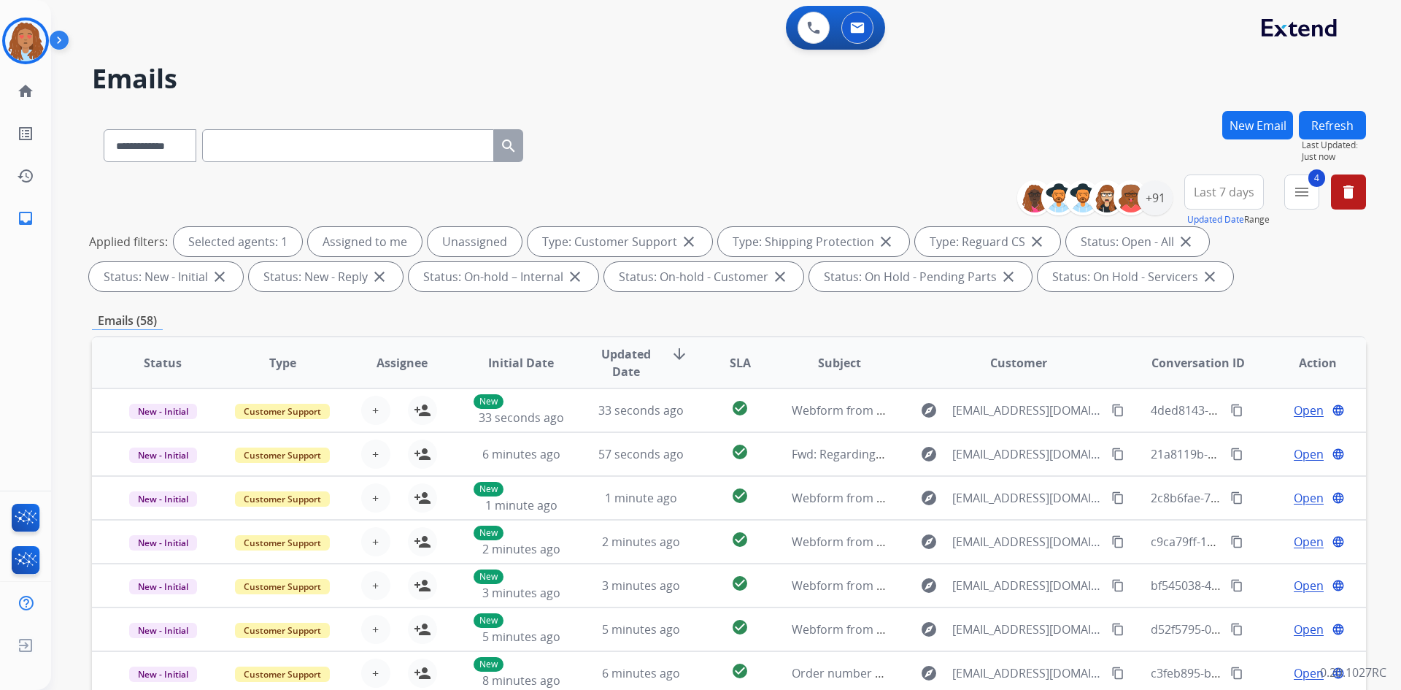
click at [1195, 193] on span "Last 7 days" at bounding box center [1224, 192] width 61 height 6
click at [1200, 369] on div "Last 90 days" at bounding box center [1219, 369] width 80 height 22
click at [1147, 195] on div "+152" at bounding box center [1155, 197] width 35 height 35
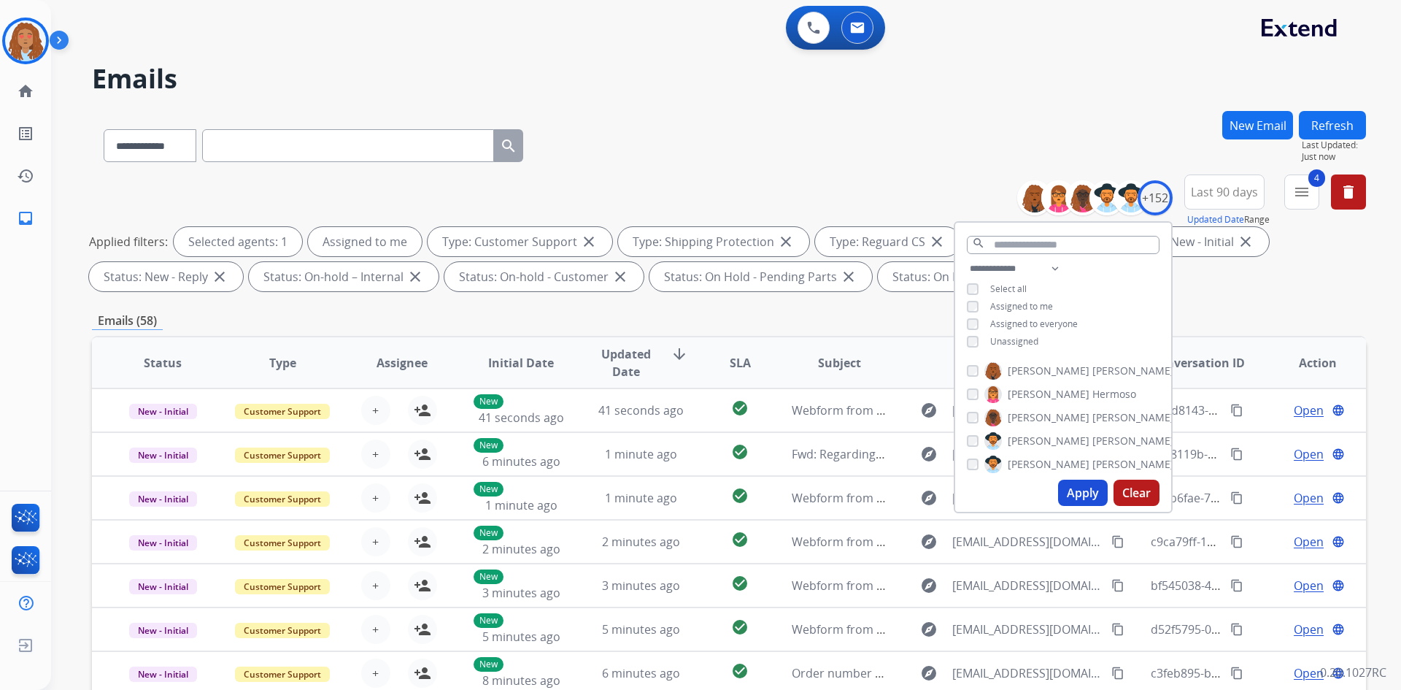
click at [1078, 498] on button "Apply" at bounding box center [1083, 492] width 50 height 26
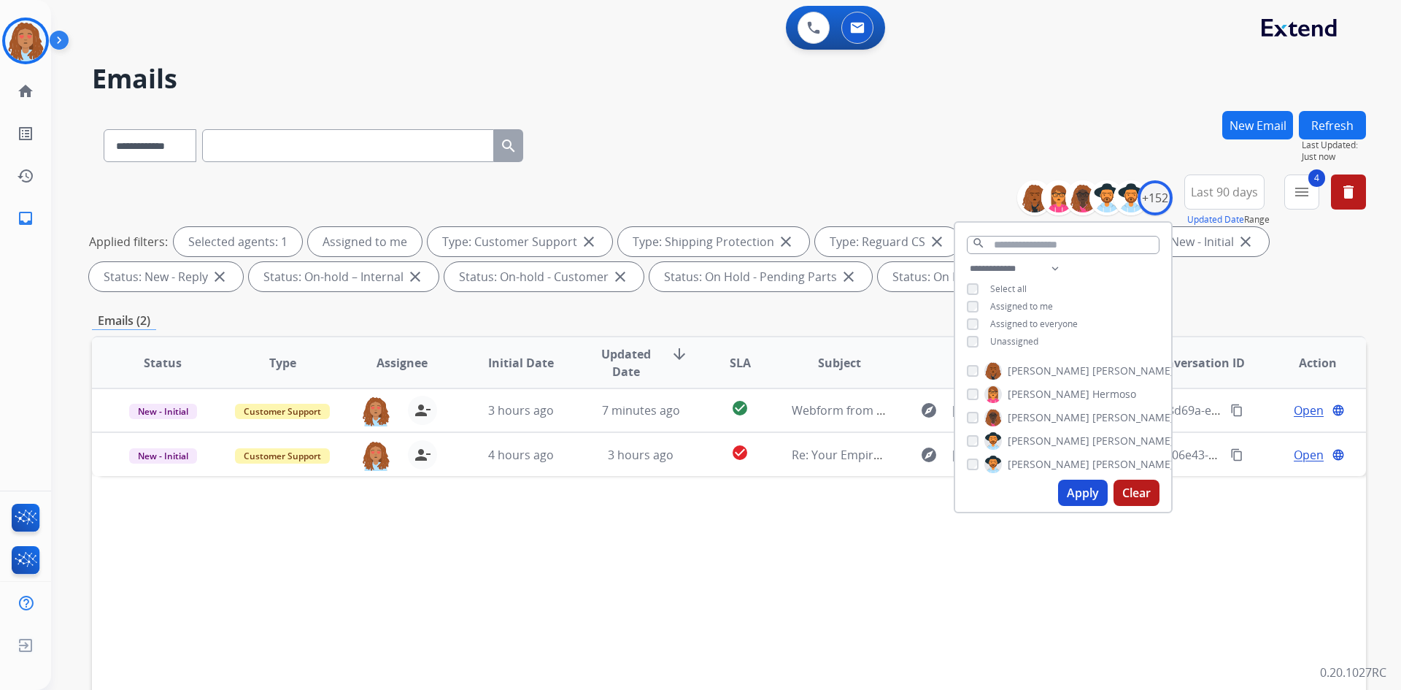
click at [1303, 309] on div "**********" at bounding box center [729, 506] width 1274 height 790
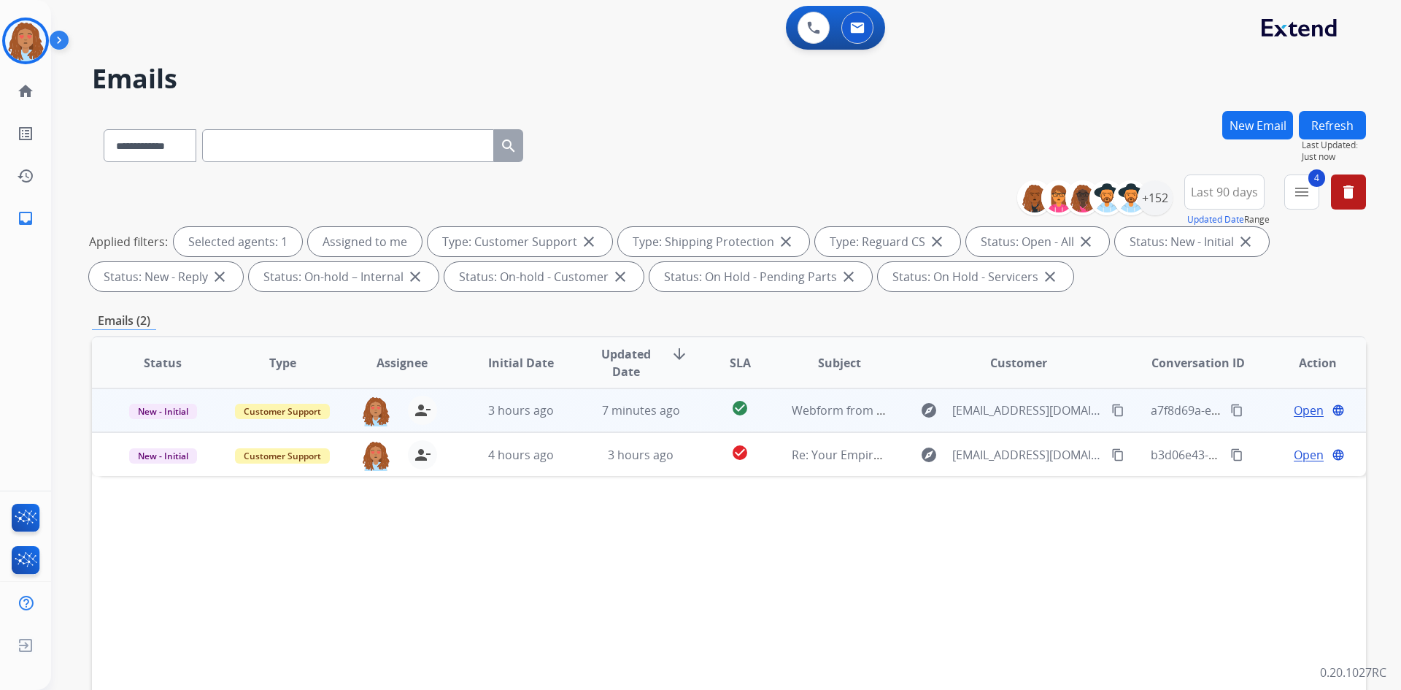
click at [1294, 408] on span "Open" at bounding box center [1309, 410] width 30 height 18
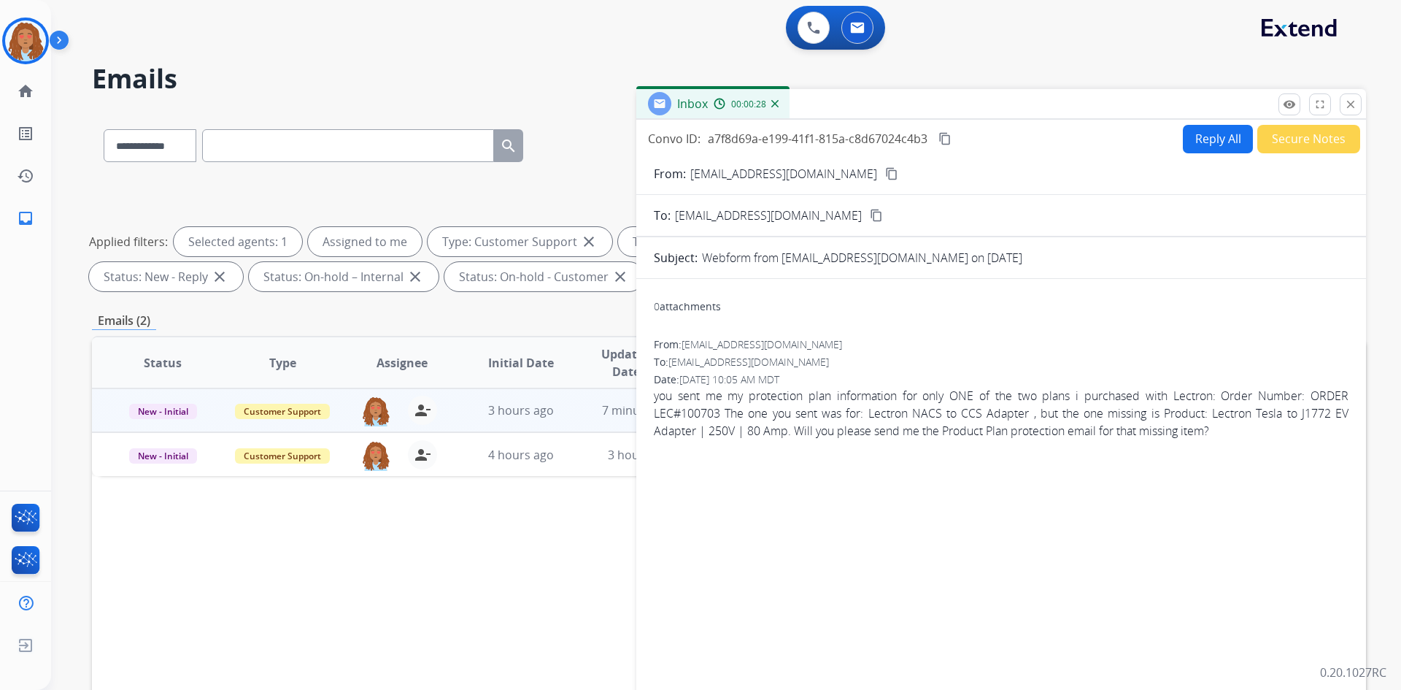
click at [947, 142] on mat-icon "content_copy" at bounding box center [944, 138] width 13 height 13
click at [885, 178] on mat-icon "content_copy" at bounding box center [891, 173] width 13 height 13
click at [1202, 142] on button "Reply All" at bounding box center [1218, 139] width 70 height 28
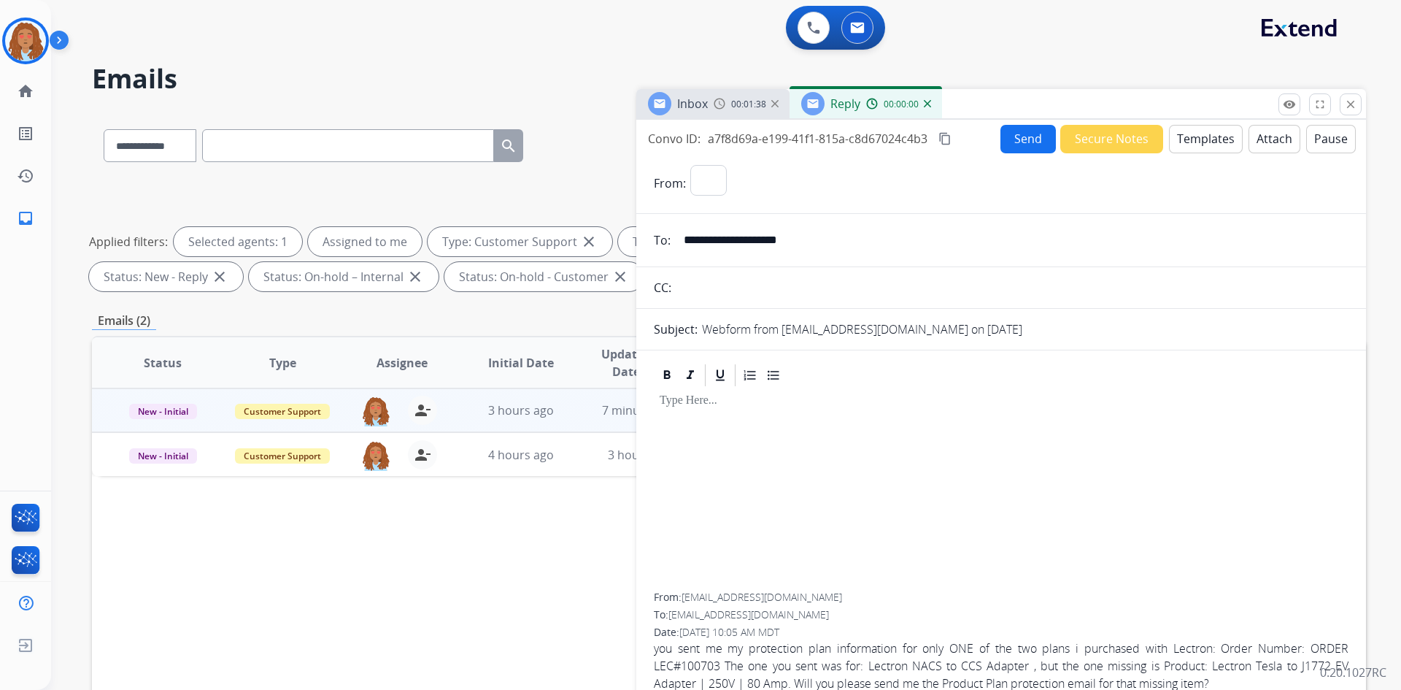
select select "**********"
click at [1211, 144] on button "Templates" at bounding box center [1206, 139] width 74 height 28
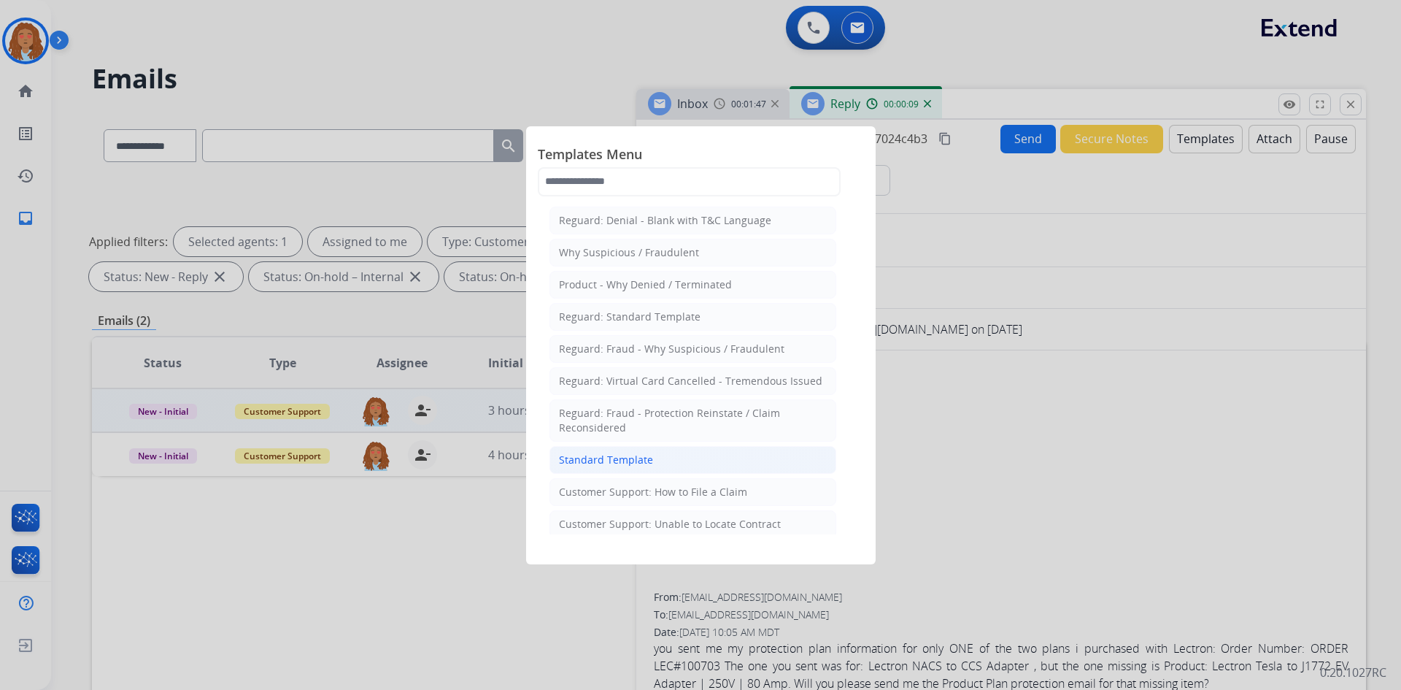
click at [613, 455] on div "Standard Template" at bounding box center [606, 459] width 94 height 15
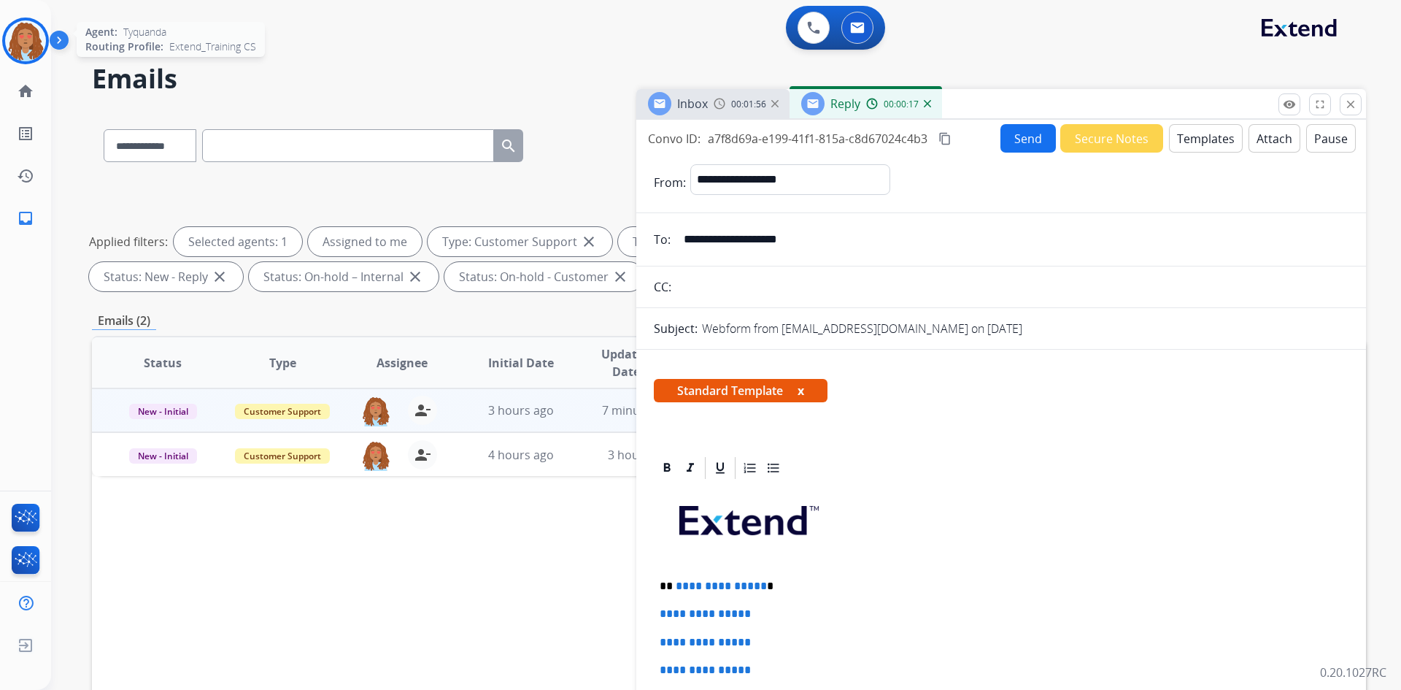
click at [21, 34] on img at bounding box center [25, 40] width 41 height 41
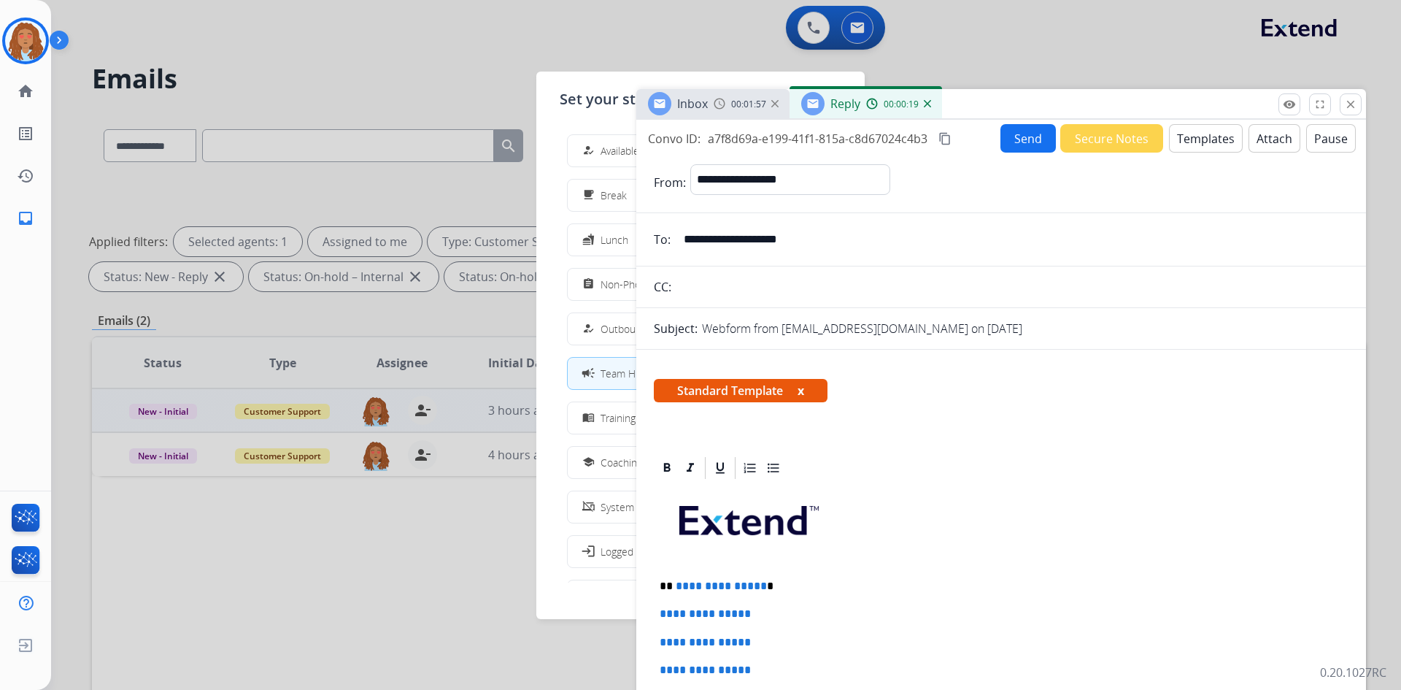
drag, startPoint x: 758, startPoint y: 584, endPoint x: 675, endPoint y: 584, distance: 83.2
click at [675, 584] on p "**********" at bounding box center [995, 585] width 671 height 13
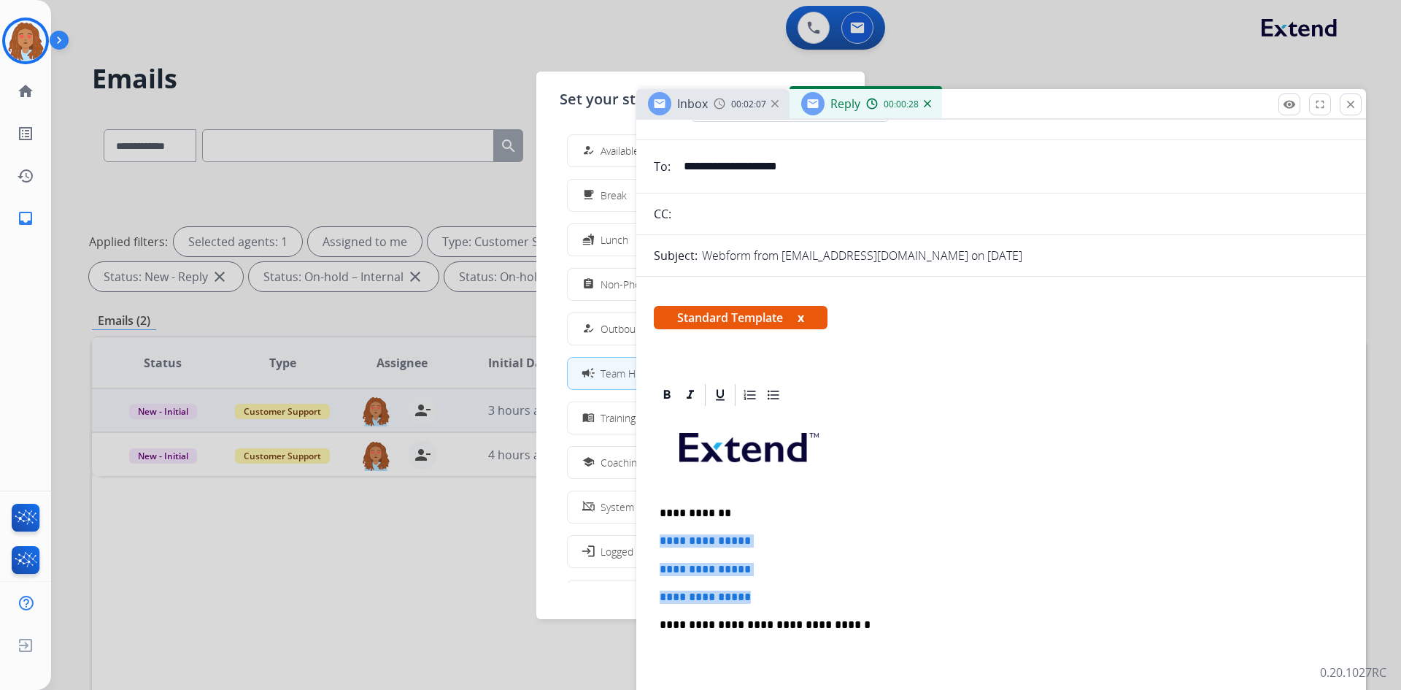
drag, startPoint x: 692, startPoint y: 566, endPoint x: 648, endPoint y: 543, distance: 49.3
click at [648, 543] on div "**********" at bounding box center [1001, 701] width 730 height 639
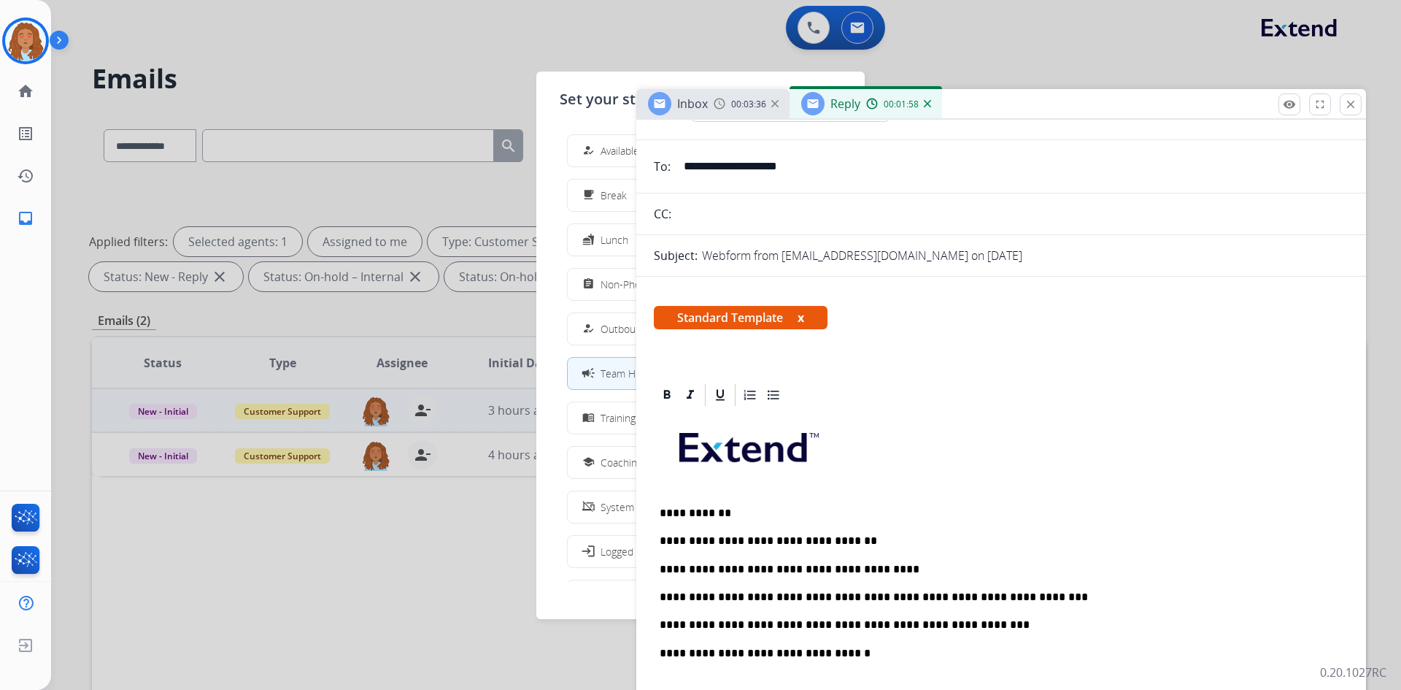
click at [959, 628] on p "**********" at bounding box center [995, 624] width 671 height 13
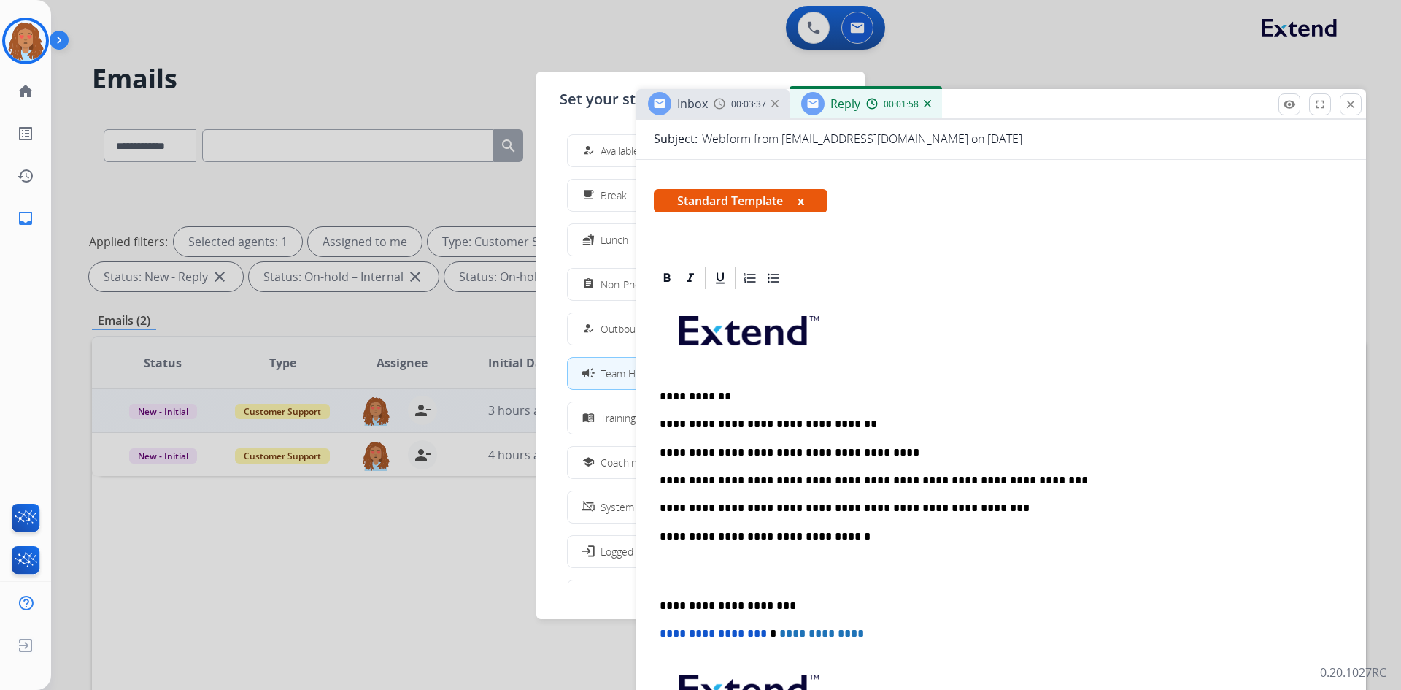
scroll to position [219, 0]
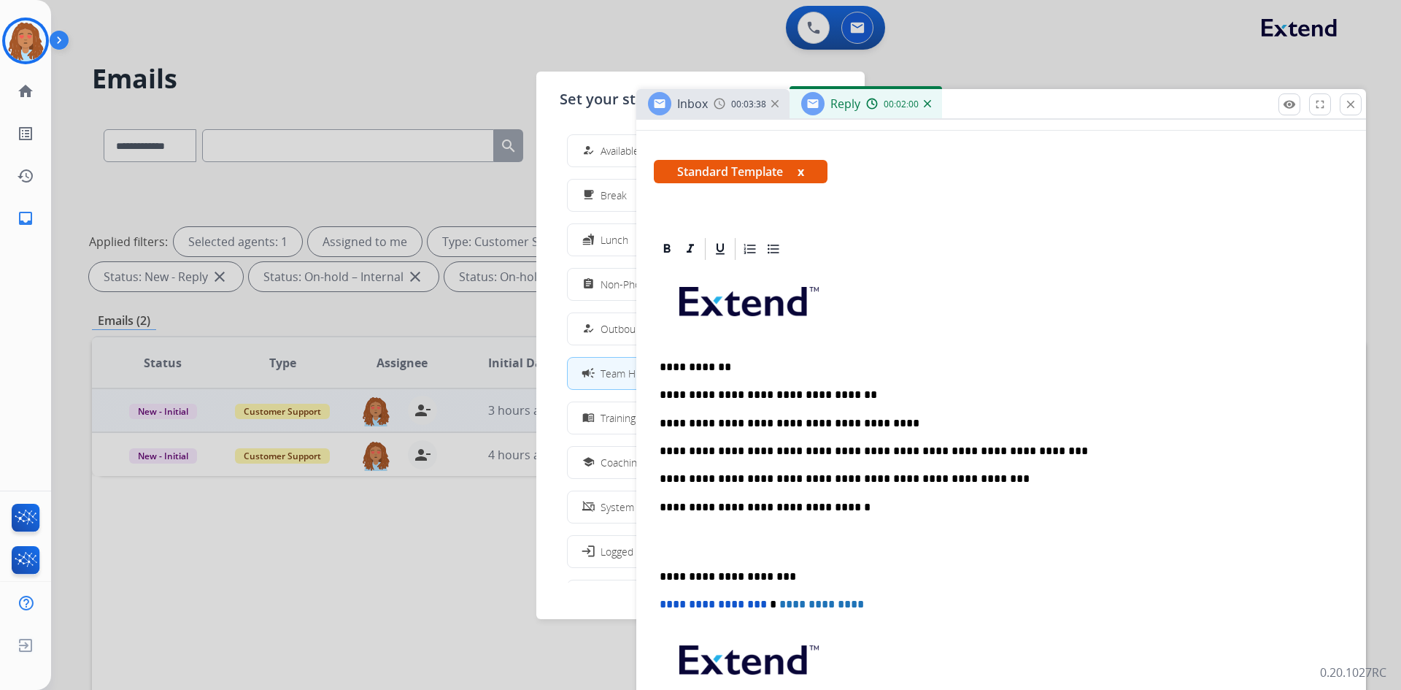
click at [659, 568] on div "**********" at bounding box center [1001, 527] width 695 height 530
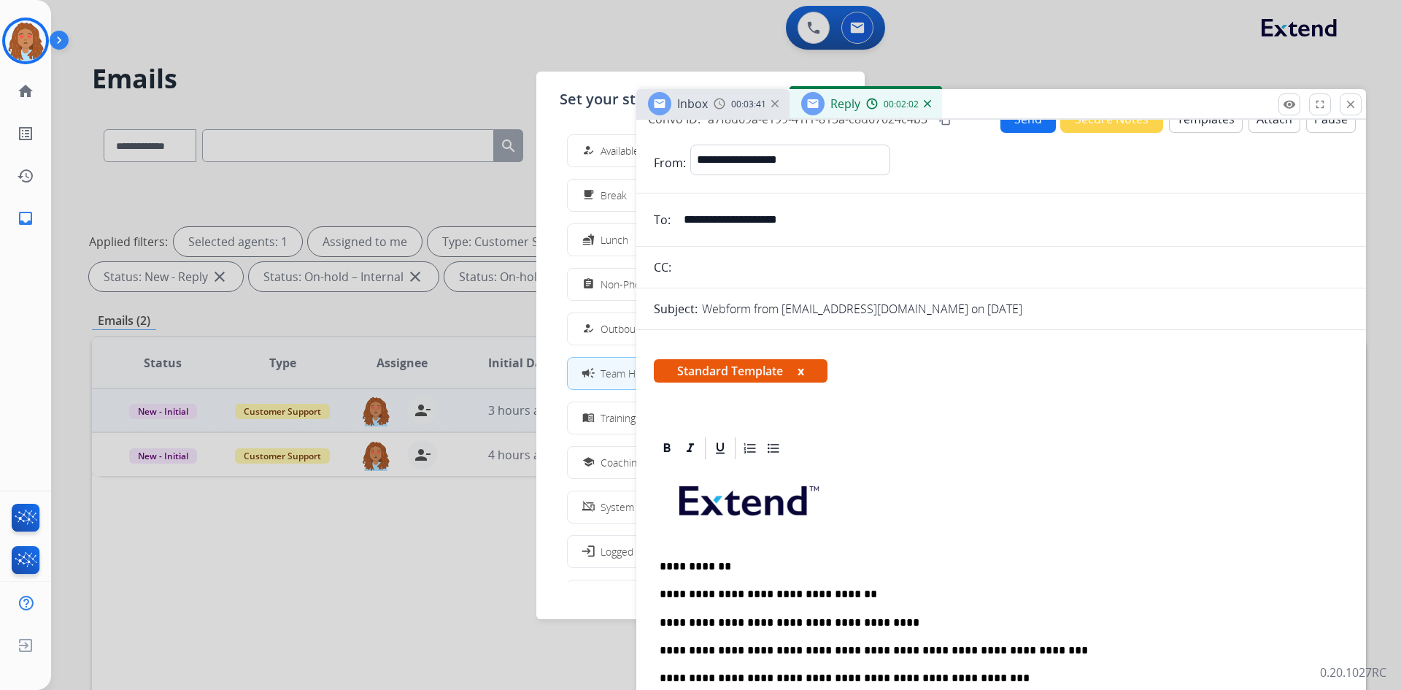
scroll to position [0, 0]
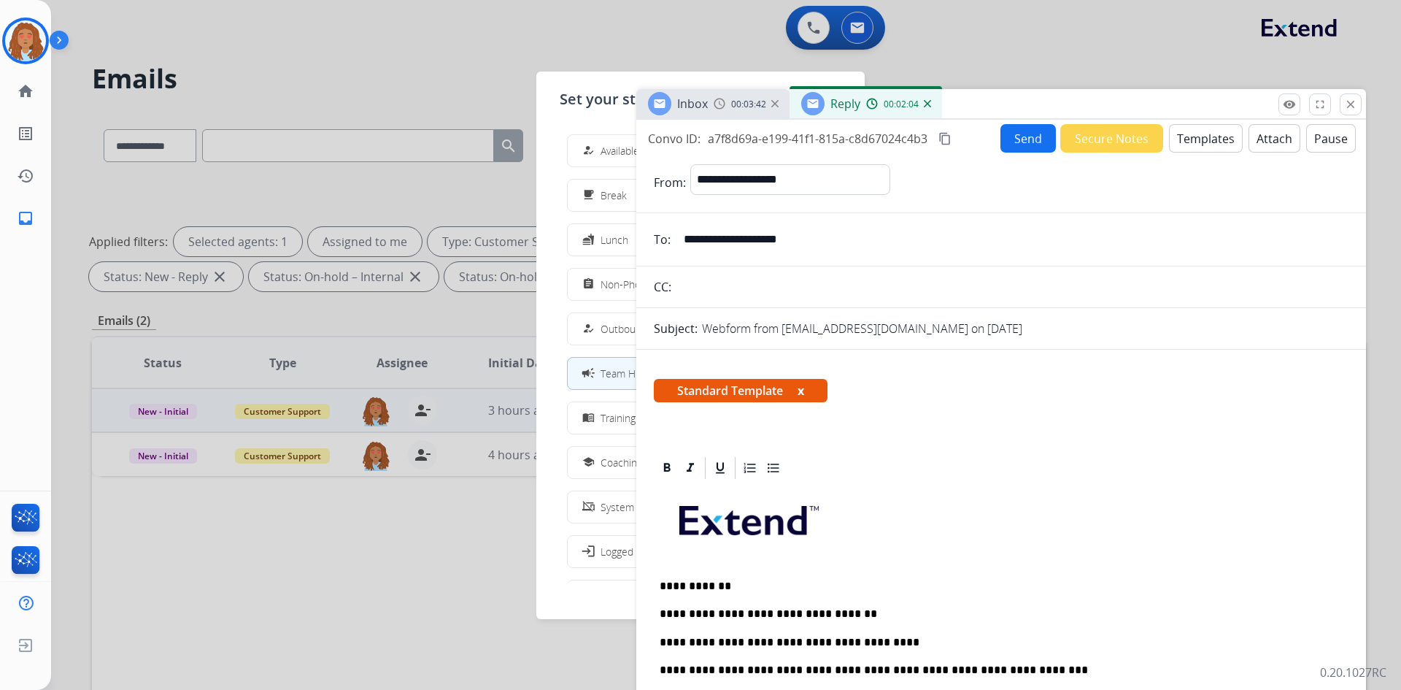
click at [1023, 144] on button "Send" at bounding box center [1027, 138] width 55 height 28
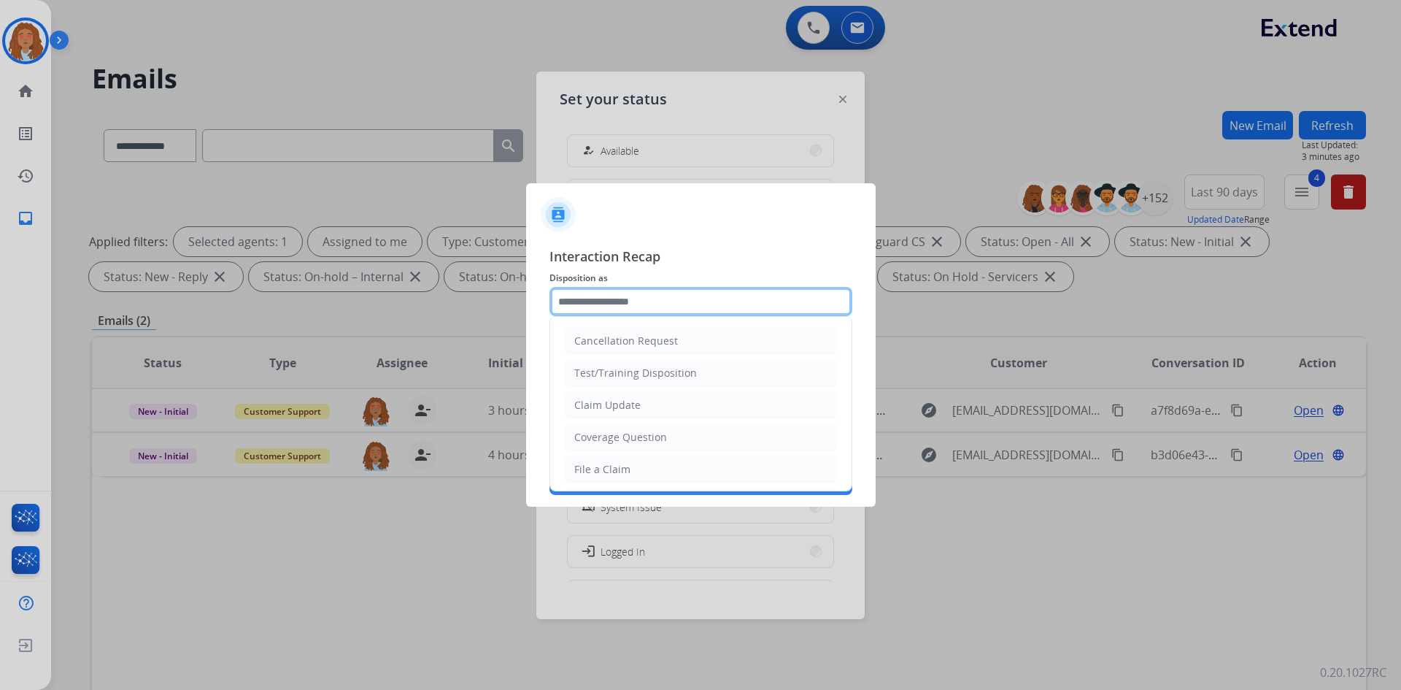
click at [663, 305] on input "text" at bounding box center [700, 301] width 303 height 29
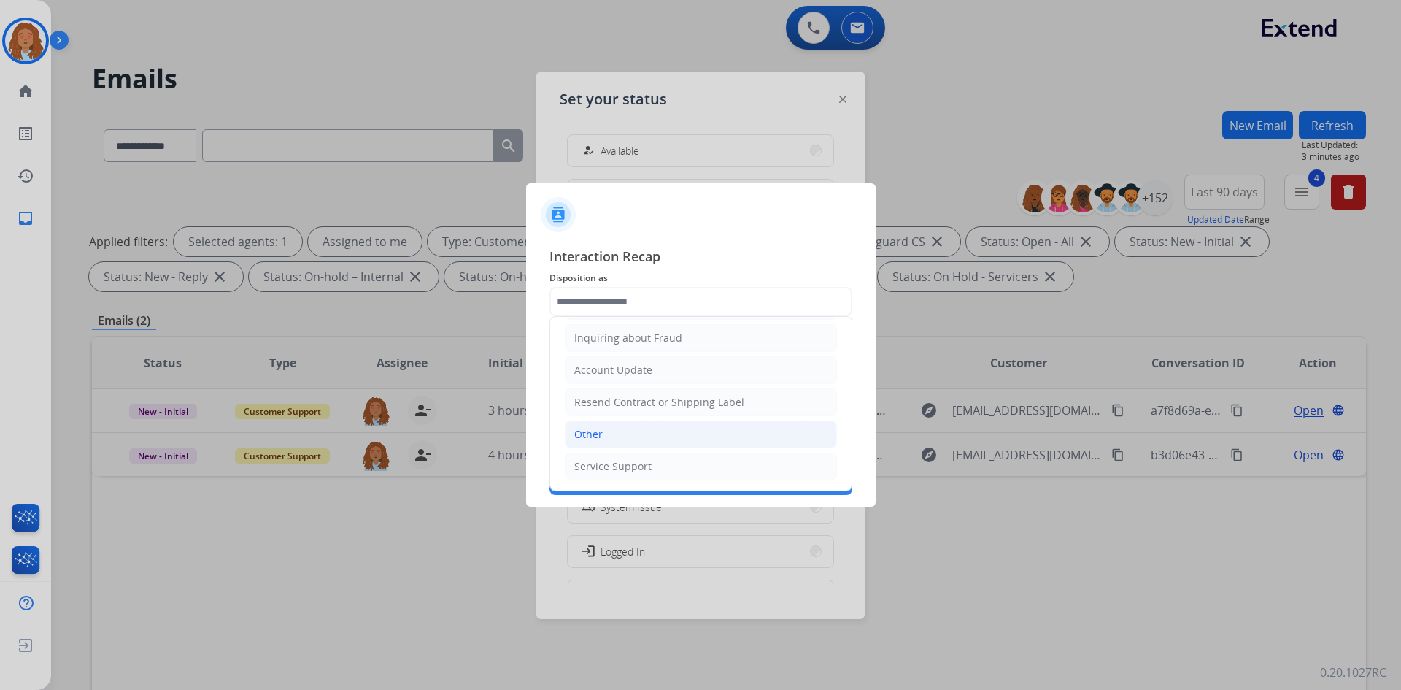
click at [627, 434] on li "Other" at bounding box center [701, 434] width 272 height 28
type input "*****"
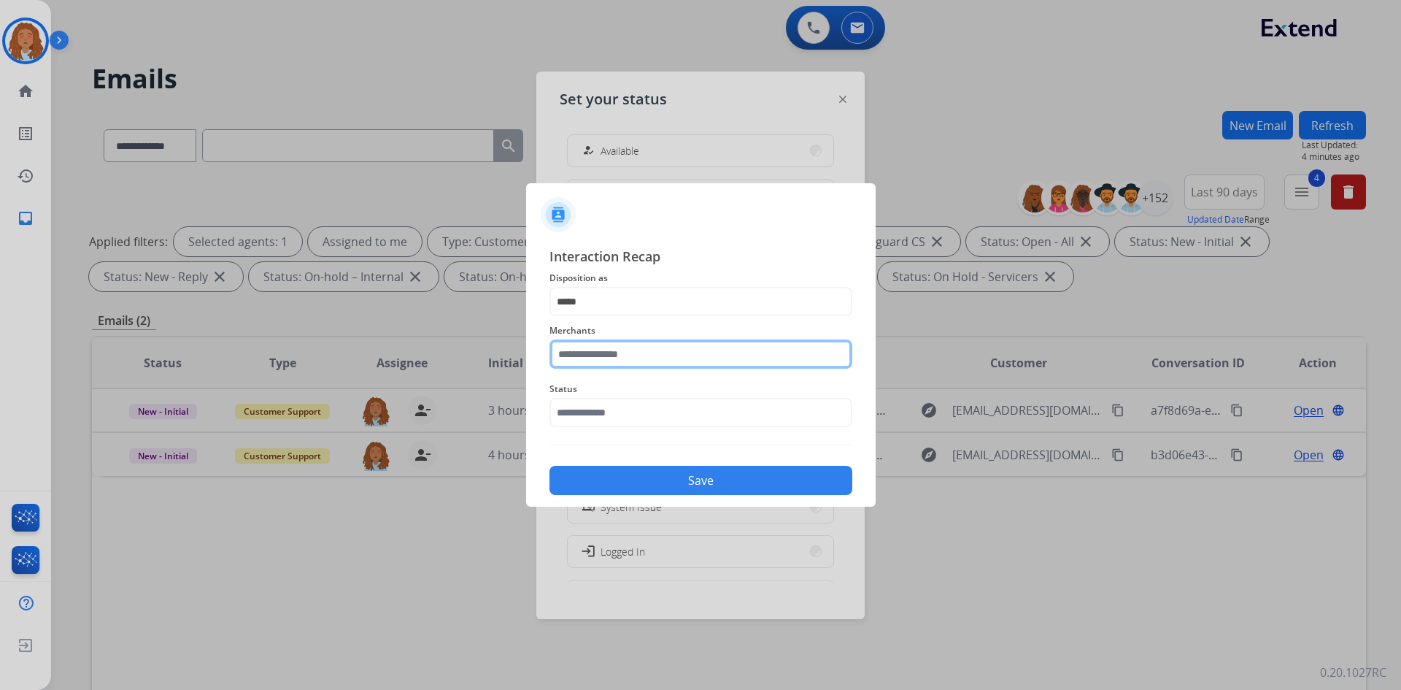
click at [676, 353] on input "text" at bounding box center [700, 353] width 303 height 29
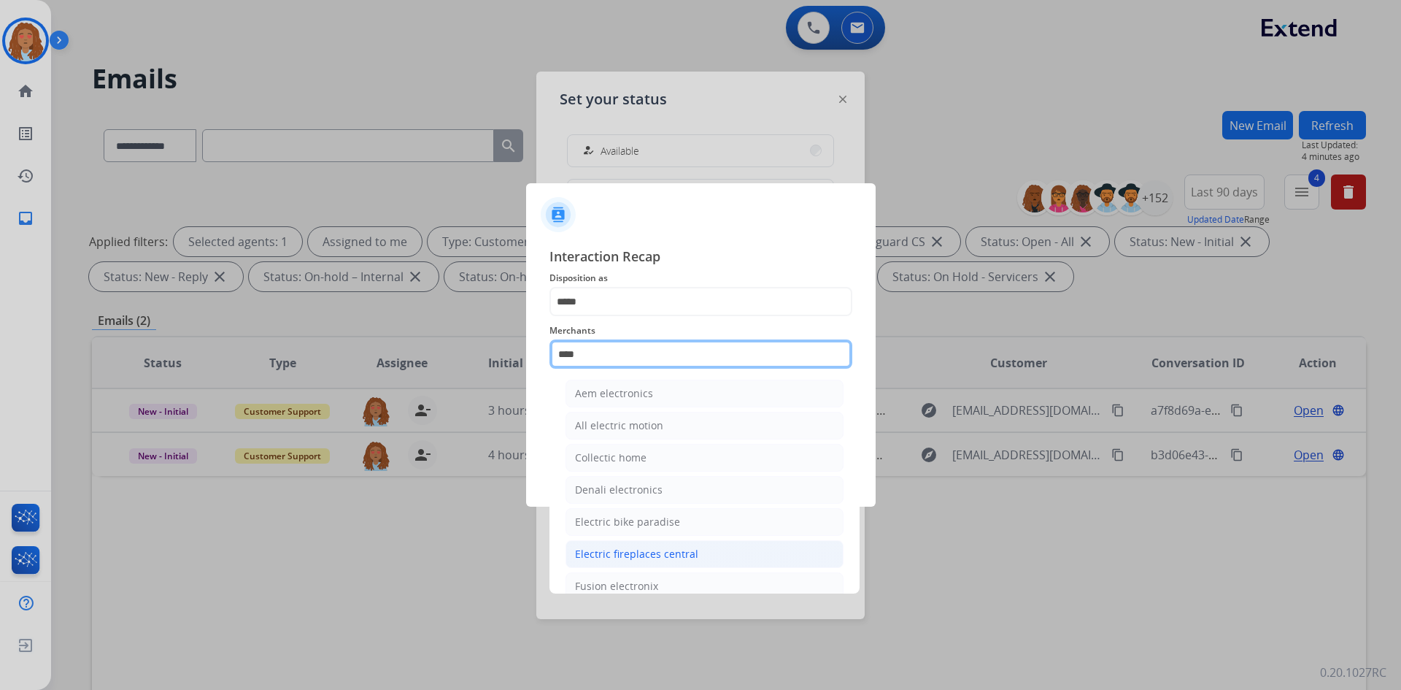
scroll to position [0, 0]
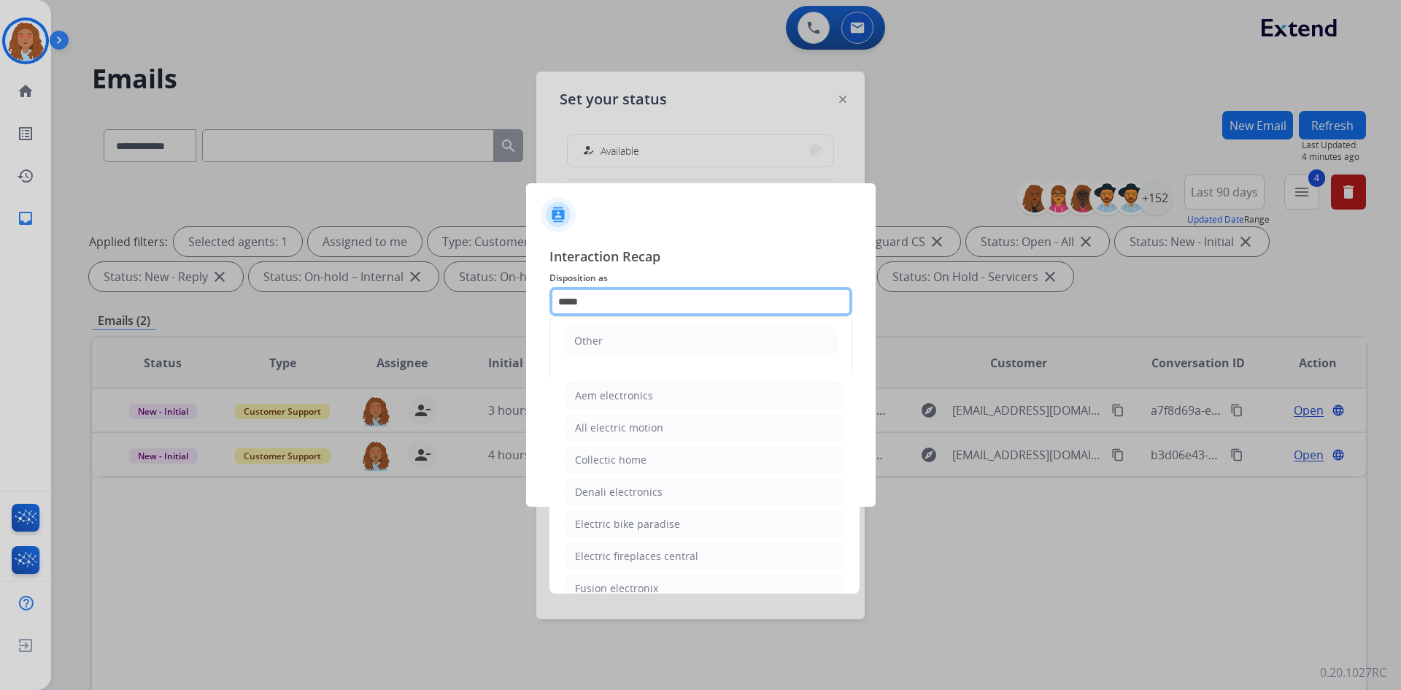
click at [616, 292] on input "*****" at bounding box center [700, 301] width 303 height 29
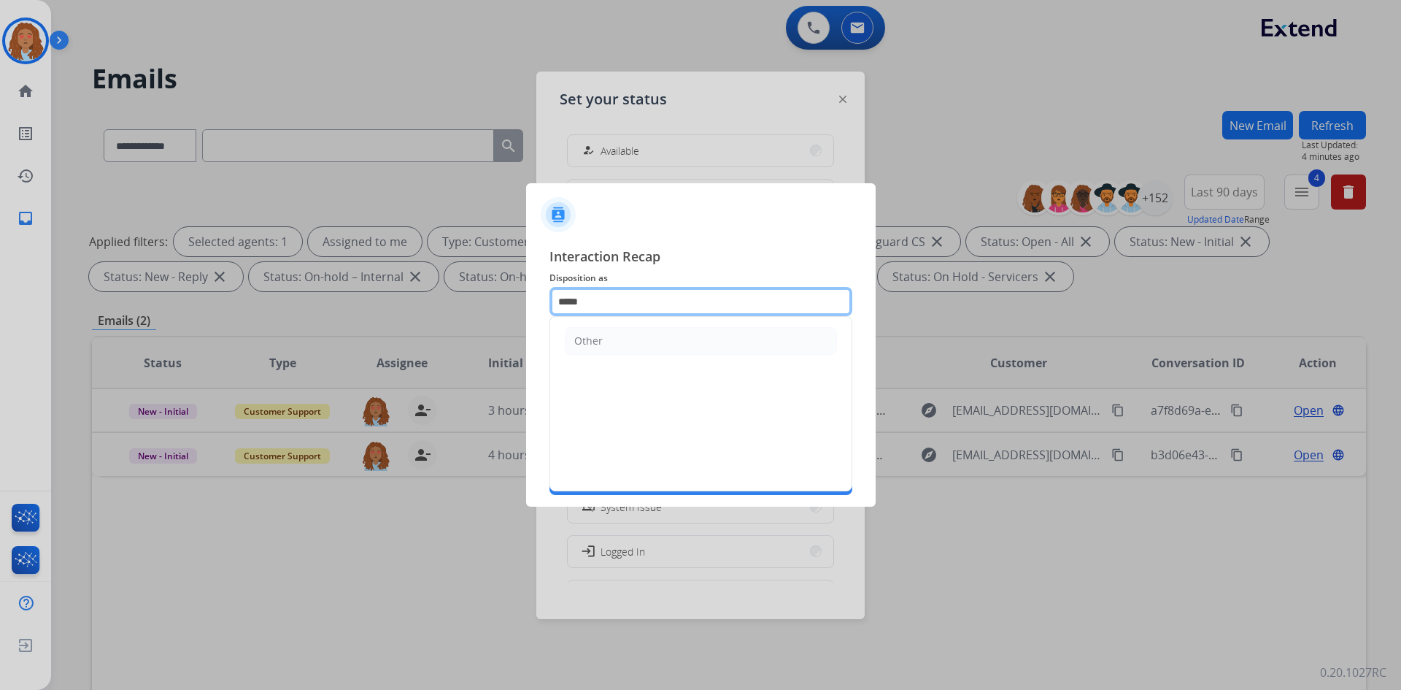
drag, startPoint x: 620, startPoint y: 295, endPoint x: 464, endPoint y: 292, distance: 156.2
click at [0, 292] on app-contact-recap-modal "Interaction Recap Disposition as ***** Other Merchants **** Status Save" at bounding box center [0, 345] width 0 height 690
click at [740, 252] on span "Interaction Recap" at bounding box center [700, 257] width 303 height 23
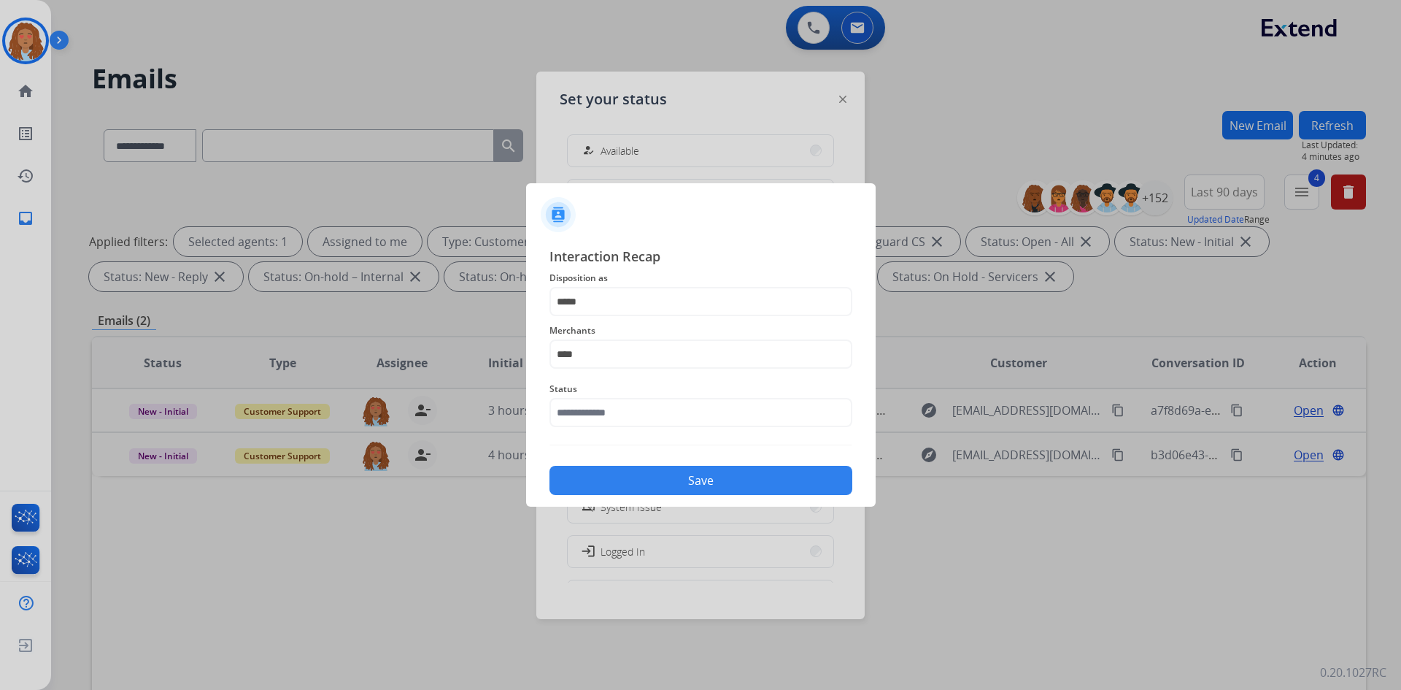
click at [641, 338] on span "Merchants" at bounding box center [700, 331] width 303 height 18
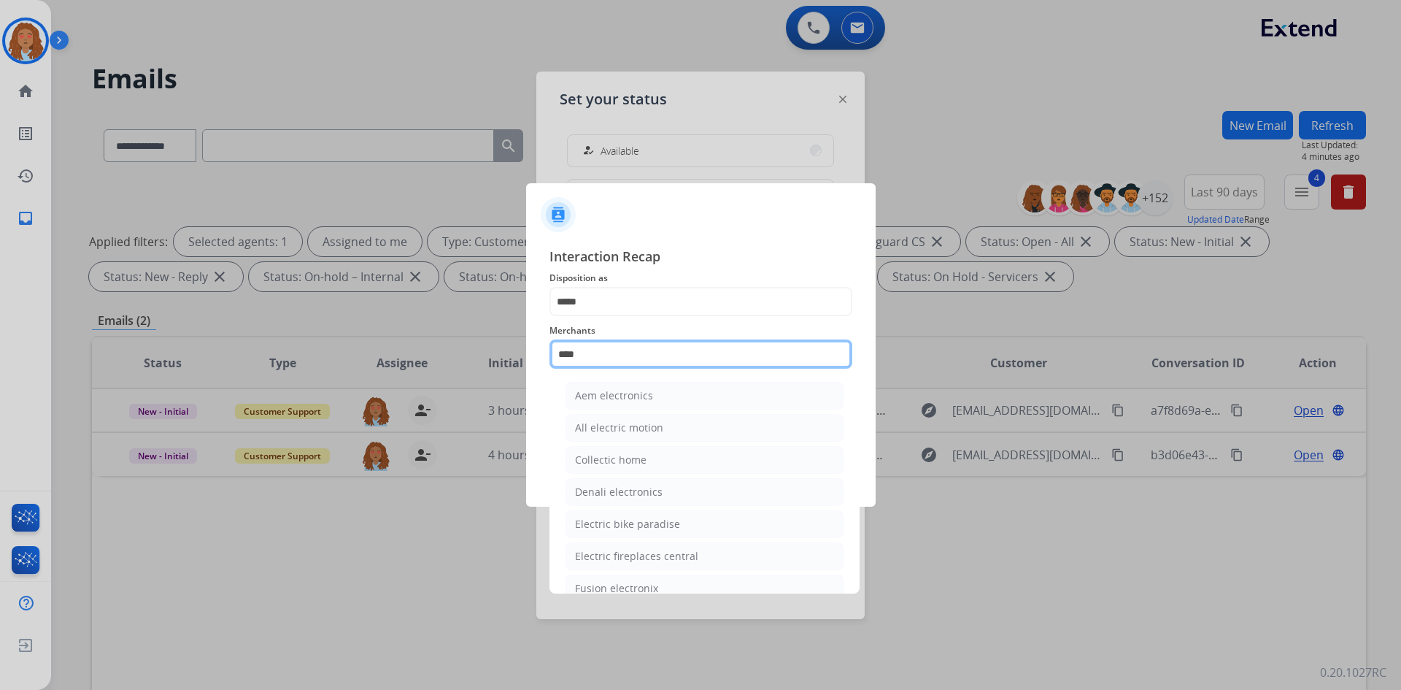
drag, startPoint x: 617, startPoint y: 355, endPoint x: 492, endPoint y: 352, distance: 124.8
click at [0, 352] on app-contact-recap-modal "Interaction Recap Disposition as ***** Merchants **** Aem electronics All elect…" at bounding box center [0, 345] width 0 height 690
paste input "******"
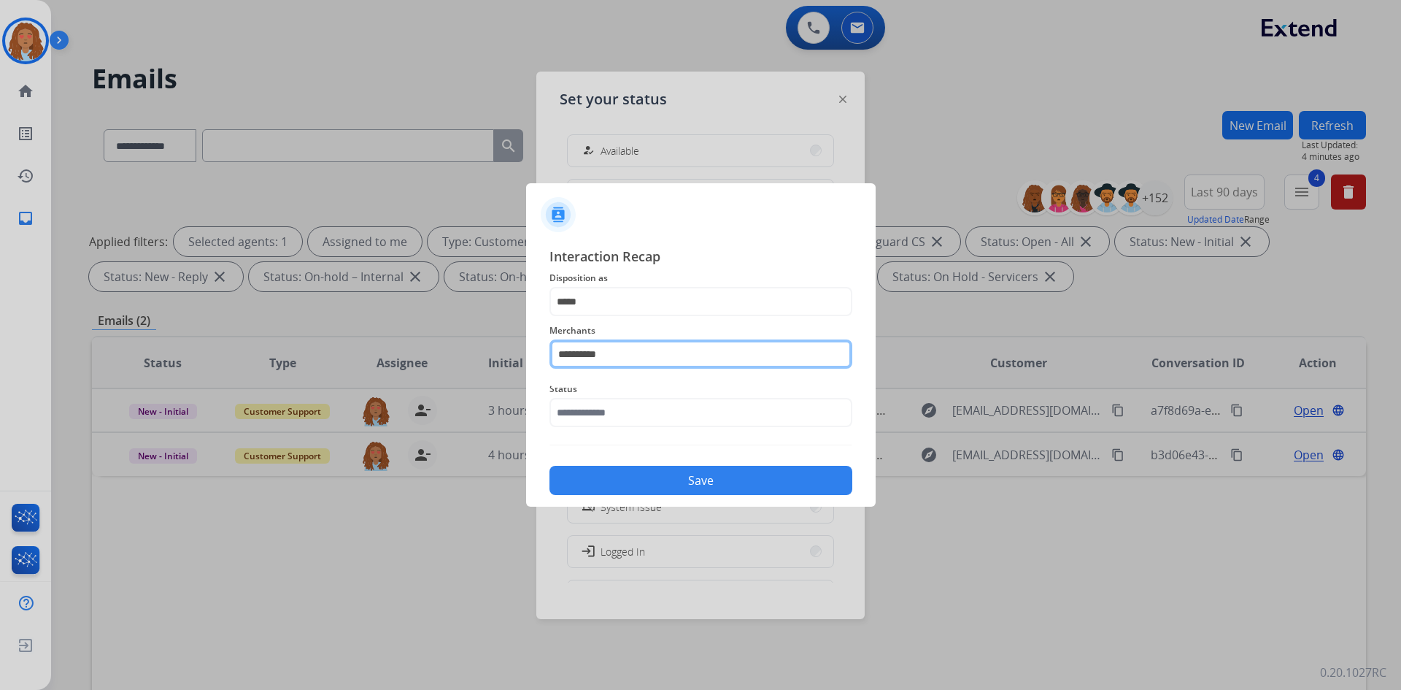
drag, startPoint x: 637, startPoint y: 361, endPoint x: 428, endPoint y: 339, distance: 209.8
click at [0, 339] on app-contact-recap-modal "**********" at bounding box center [0, 345] width 0 height 690
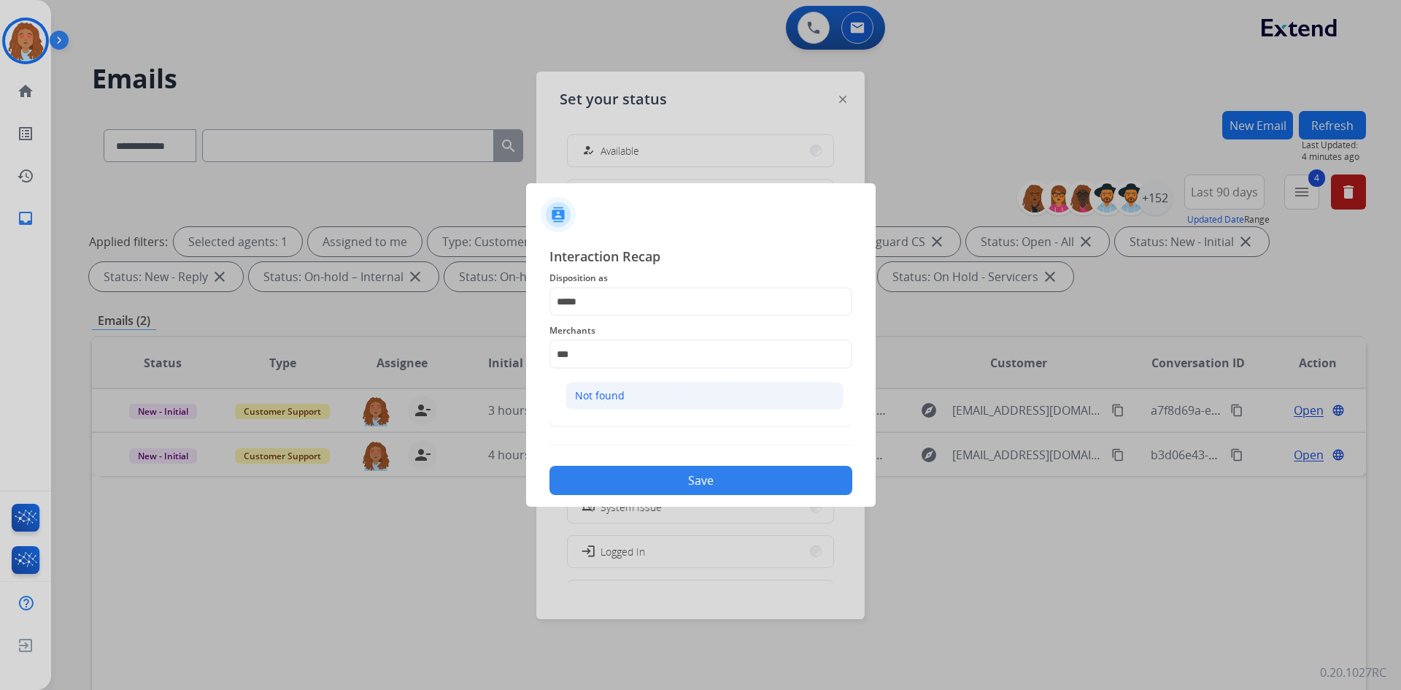
click at [622, 393] on div "Not found" at bounding box center [600, 395] width 50 height 15
type input "*********"
click at [643, 417] on input "text" at bounding box center [700, 412] width 303 height 29
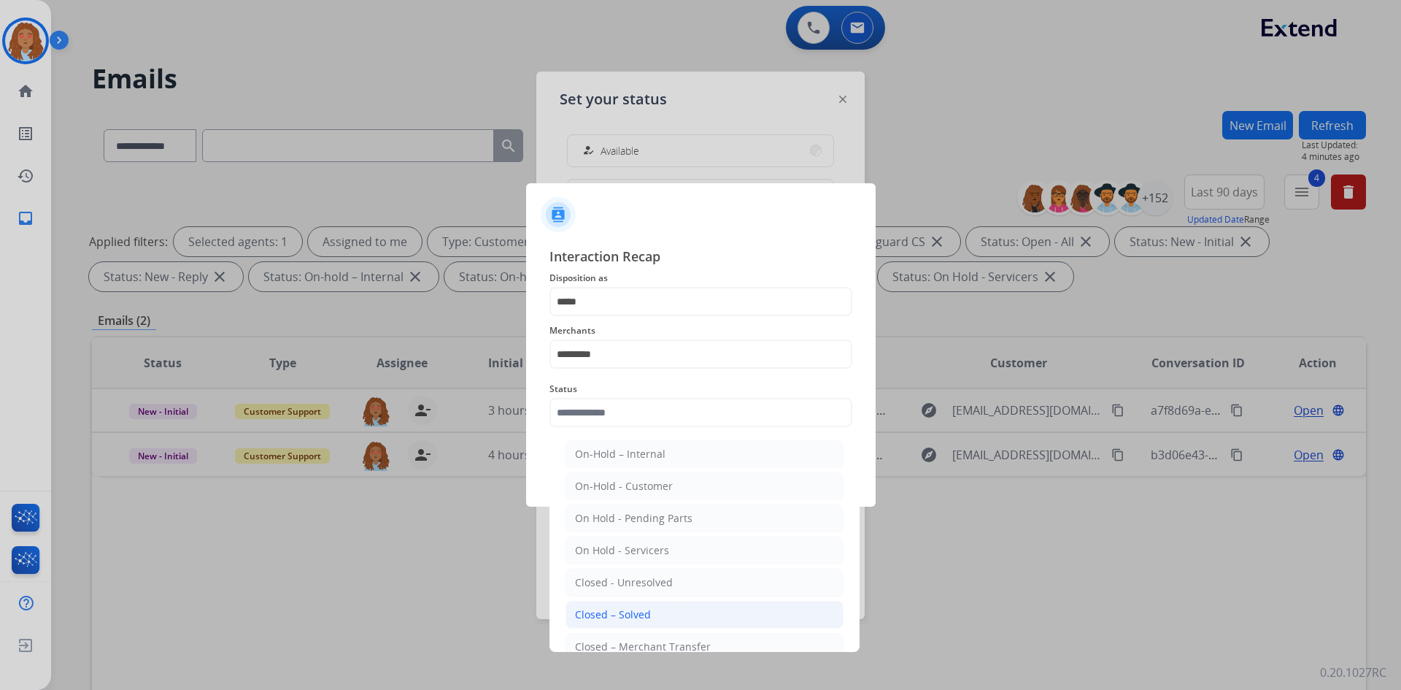
click at [647, 612] on div "Closed – Solved" at bounding box center [613, 614] width 76 height 15
type input "**********"
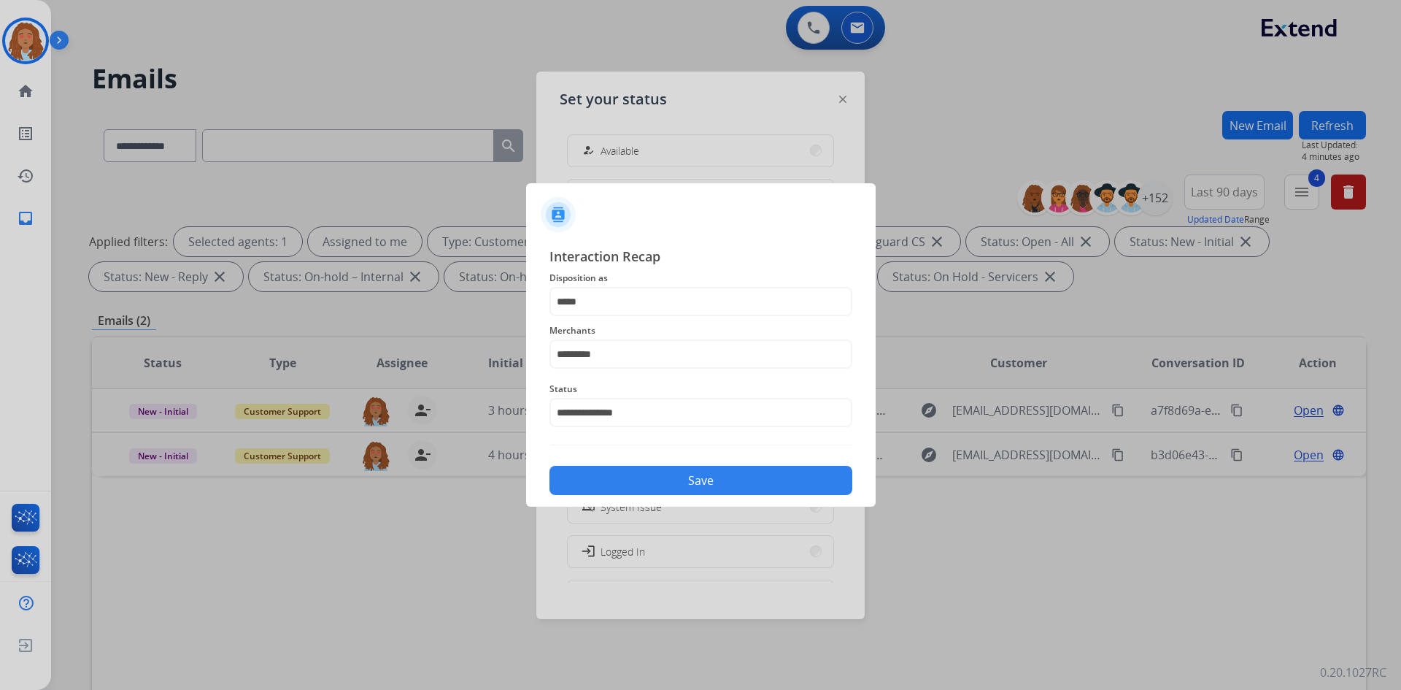
click at [679, 492] on button "Save" at bounding box center [700, 480] width 303 height 29
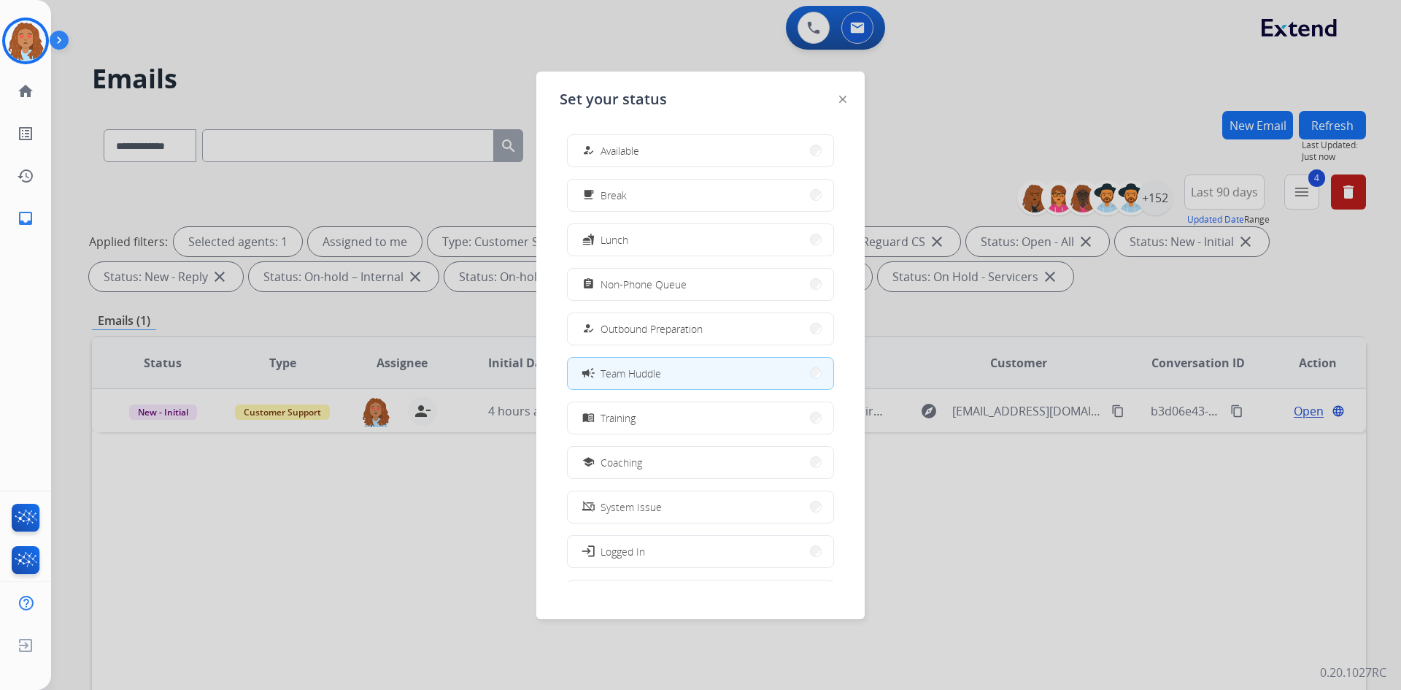
click at [353, 548] on div at bounding box center [700, 345] width 1401 height 690
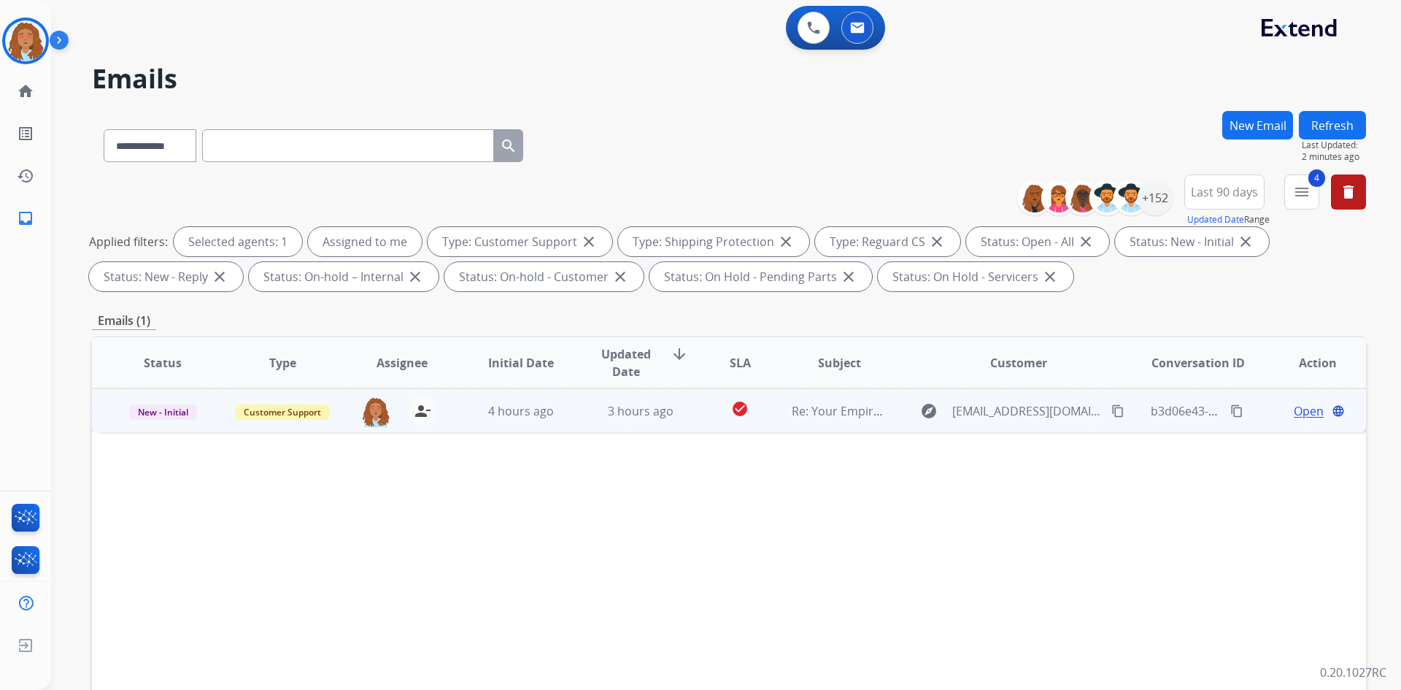
click at [1297, 419] on span "Open" at bounding box center [1309, 411] width 30 height 18
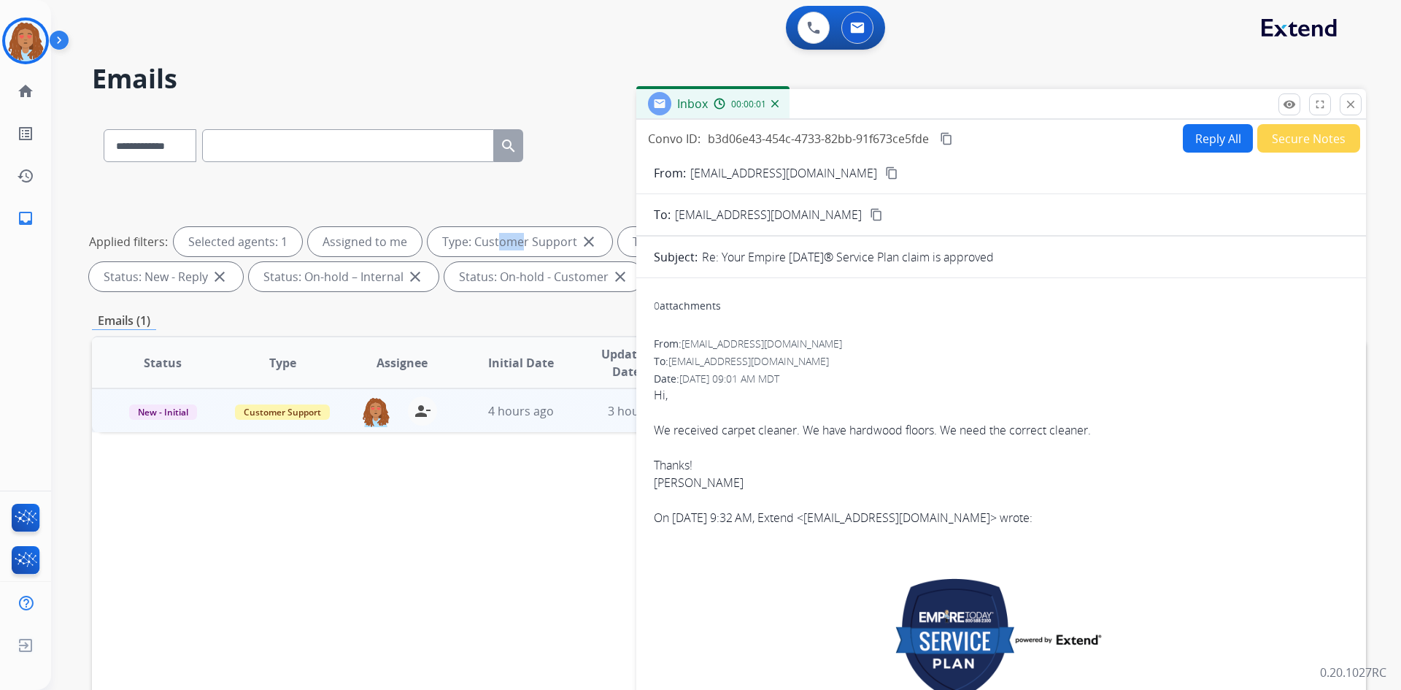
drag, startPoint x: 490, startPoint y: 221, endPoint x: 521, endPoint y: 235, distance: 34.3
click at [522, 223] on div "**********" at bounding box center [729, 235] width 1274 height 123
click at [30, 53] on img at bounding box center [25, 40] width 41 height 41
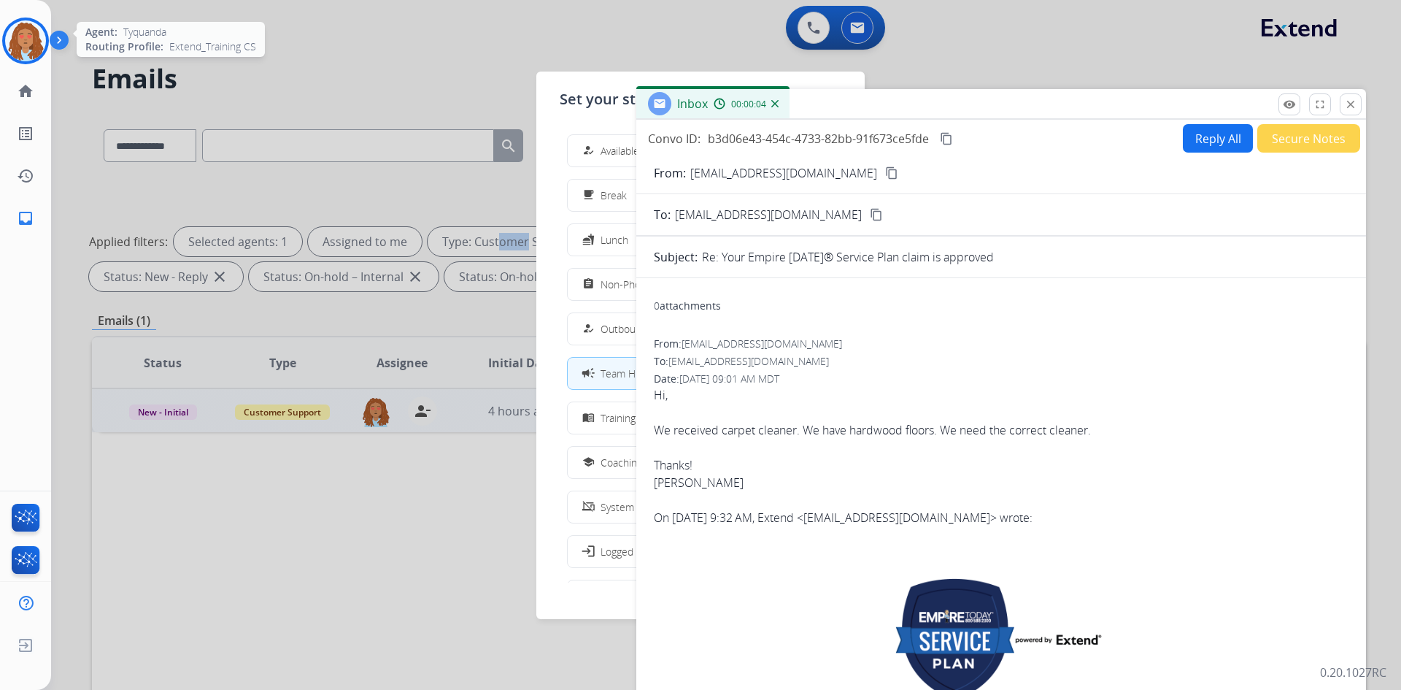
click at [22, 39] on img at bounding box center [25, 40] width 41 height 41
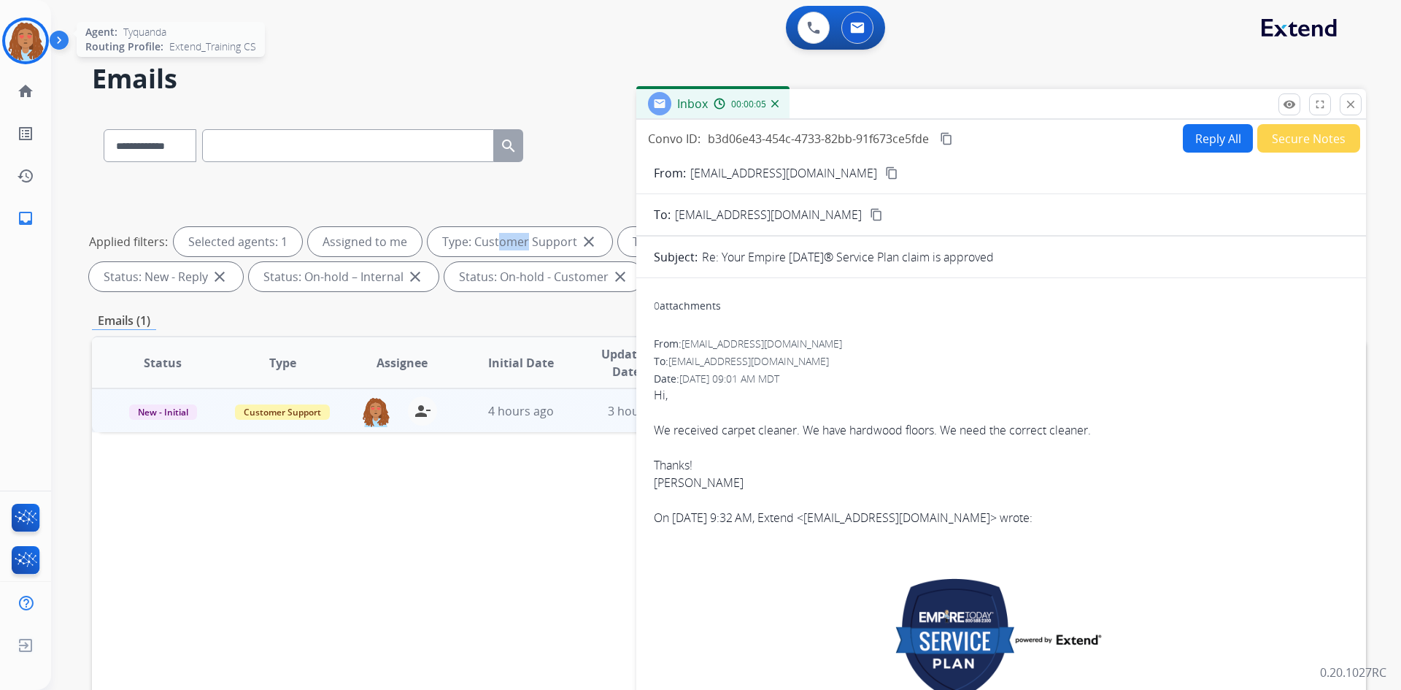
click at [25, 40] on img at bounding box center [25, 40] width 41 height 41
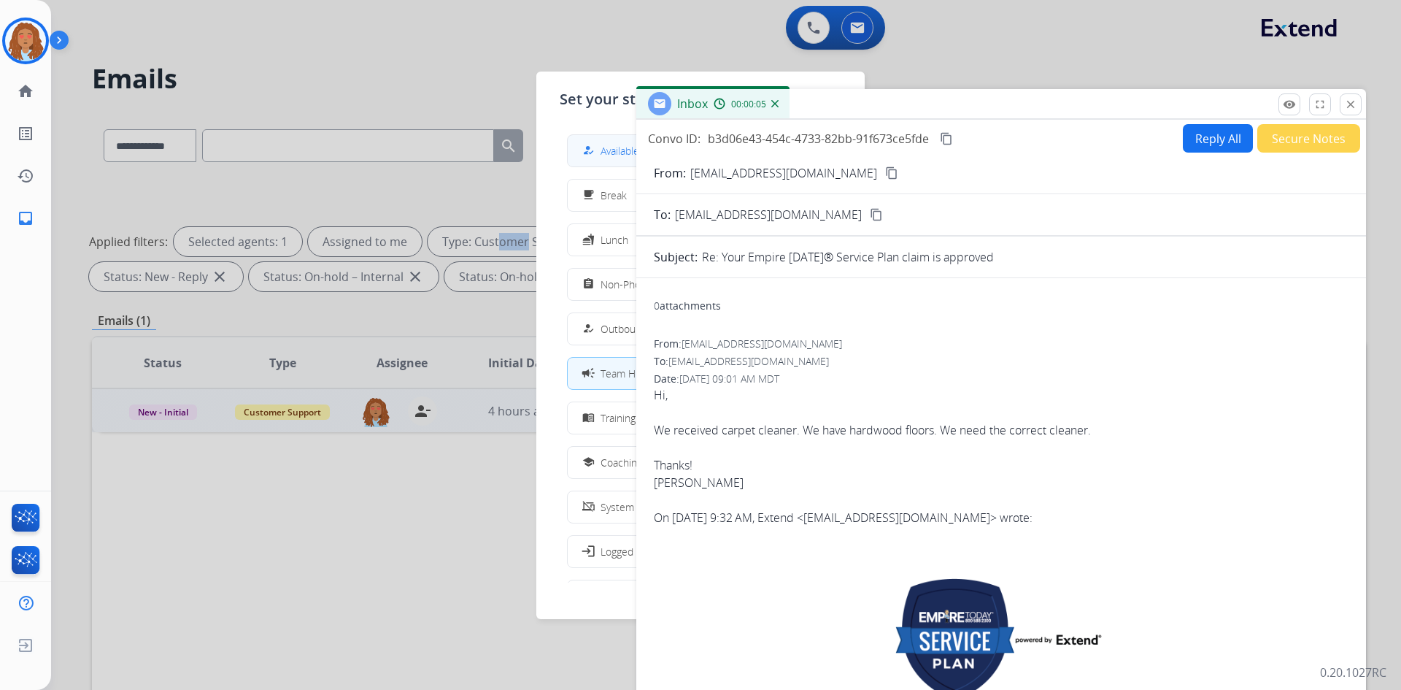
click at [602, 147] on div "how_to_reg Available" at bounding box center [609, 151] width 60 height 18
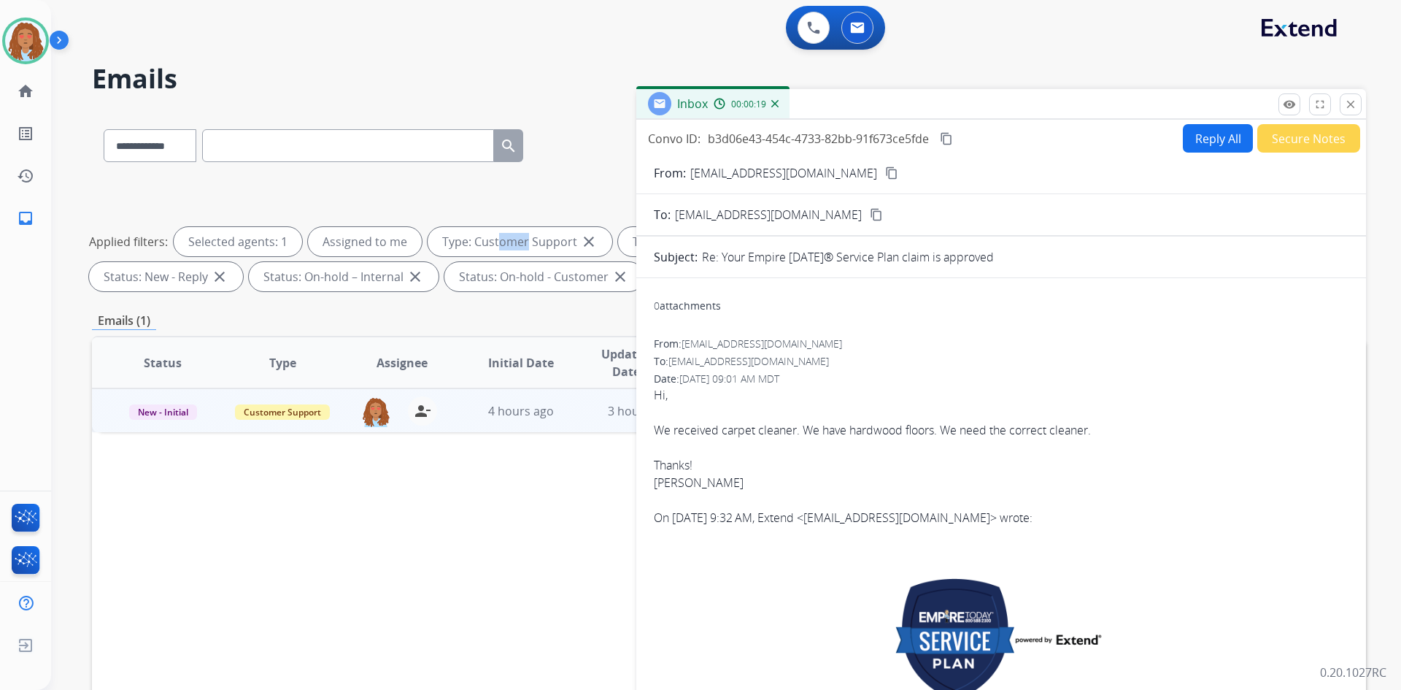
click at [885, 166] on mat-icon "content_copy" at bounding box center [891, 172] width 13 height 13
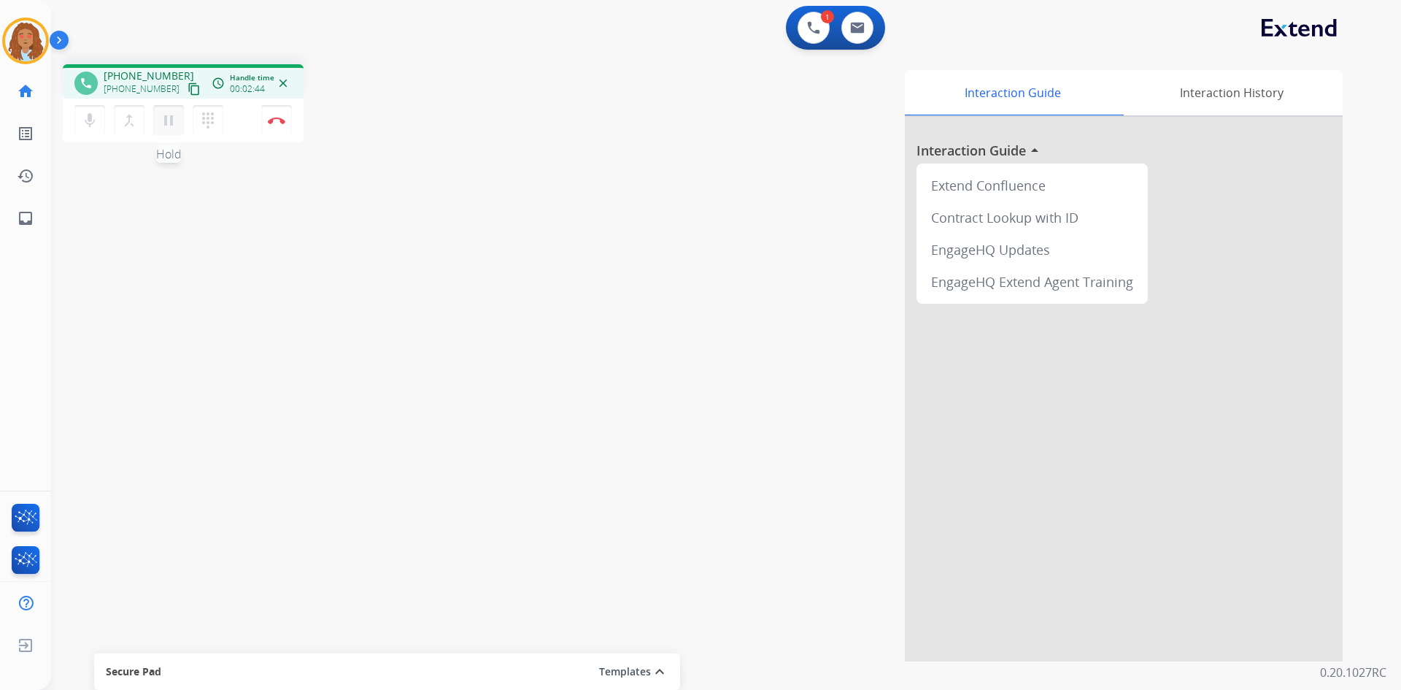
click at [166, 118] on mat-icon "pause" at bounding box center [169, 121] width 18 height 18
click at [177, 113] on button "play_arrow Hold" at bounding box center [168, 120] width 31 height 31
click at [274, 126] on button "Disconnect" at bounding box center [276, 120] width 31 height 31
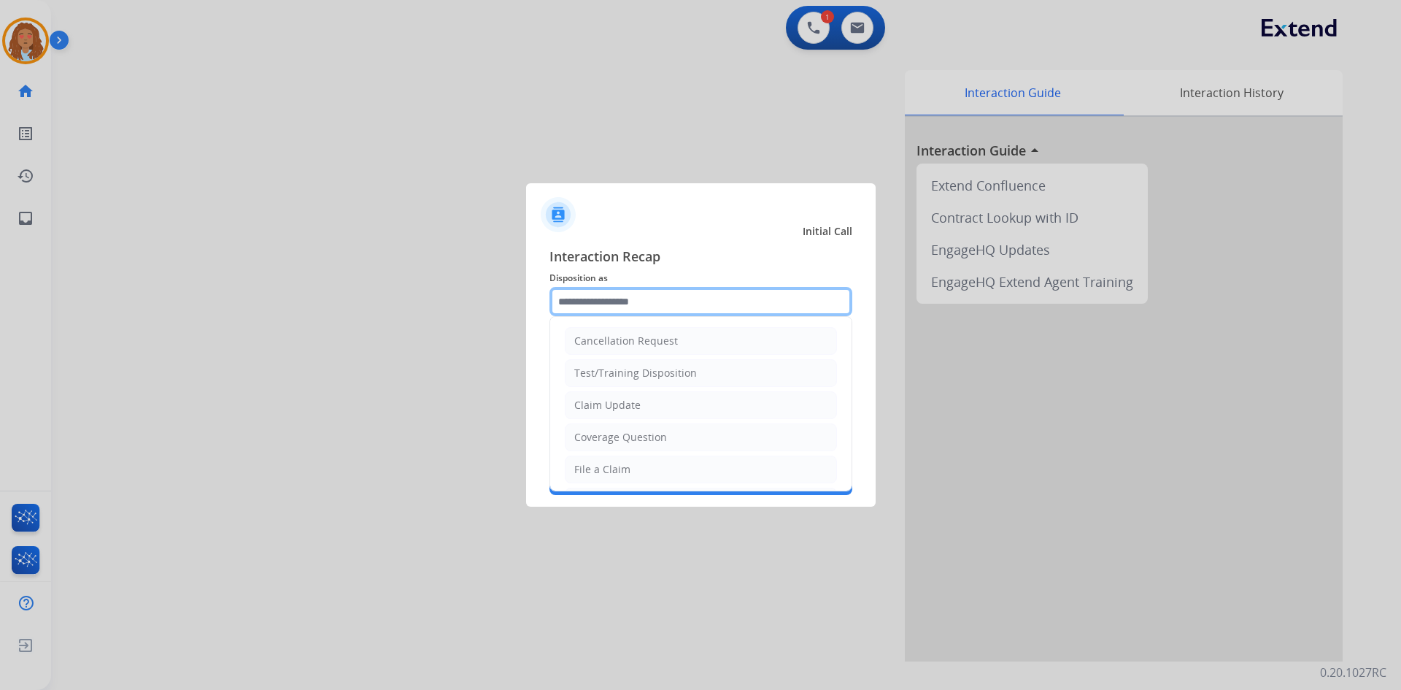
click at [684, 300] on input "text" at bounding box center [700, 301] width 303 height 29
click at [625, 403] on div "Claim Update" at bounding box center [607, 405] width 66 height 15
type input "**********"
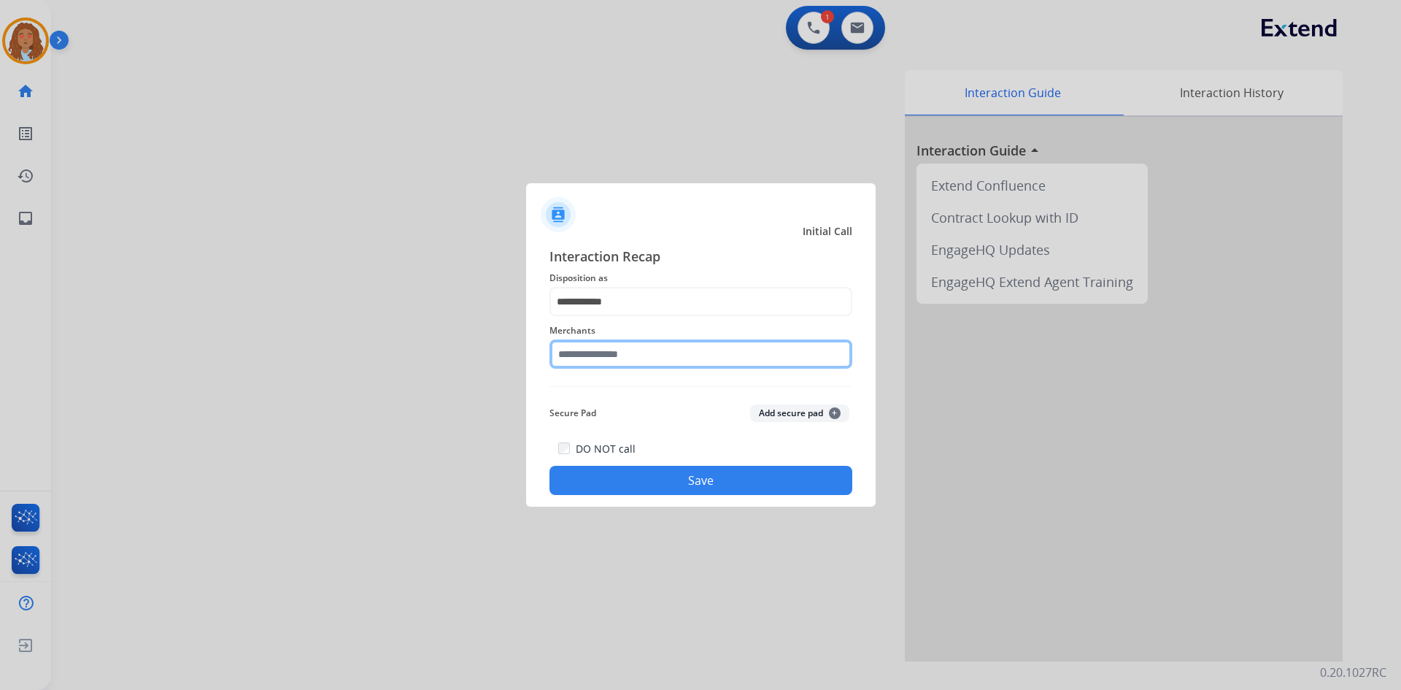
click at [611, 352] on input "text" at bounding box center [700, 353] width 303 height 29
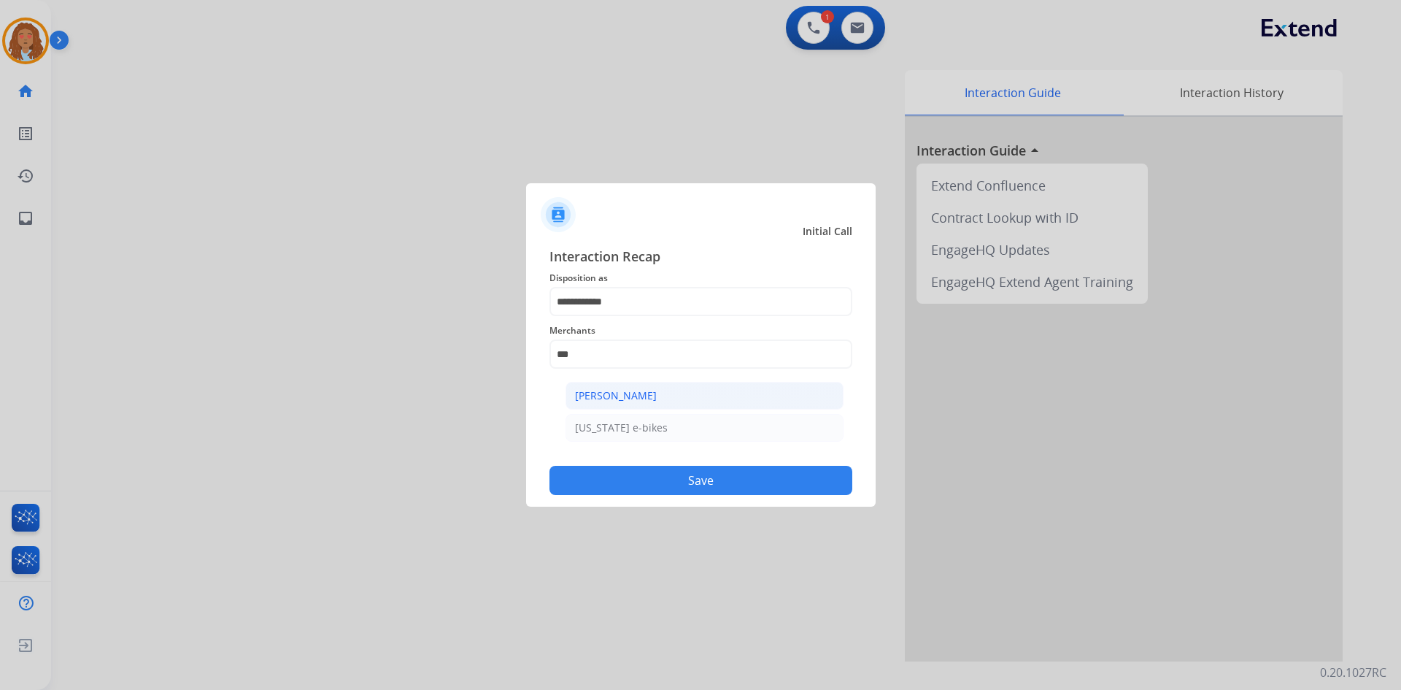
click at [656, 396] on li "Ashley - Reguard" at bounding box center [705, 396] width 278 height 28
type input "**********"
click at [718, 483] on button "Save" at bounding box center [700, 480] width 303 height 29
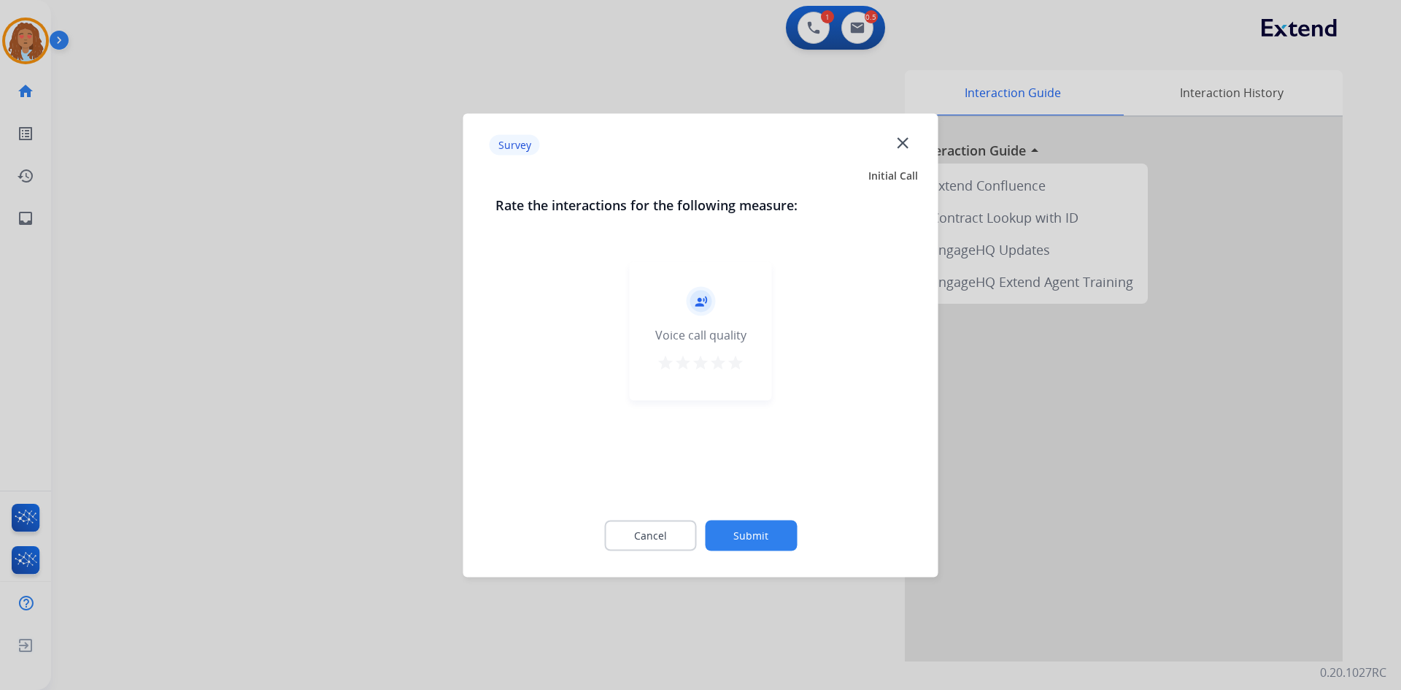
click at [418, 497] on div at bounding box center [700, 345] width 1401 height 690
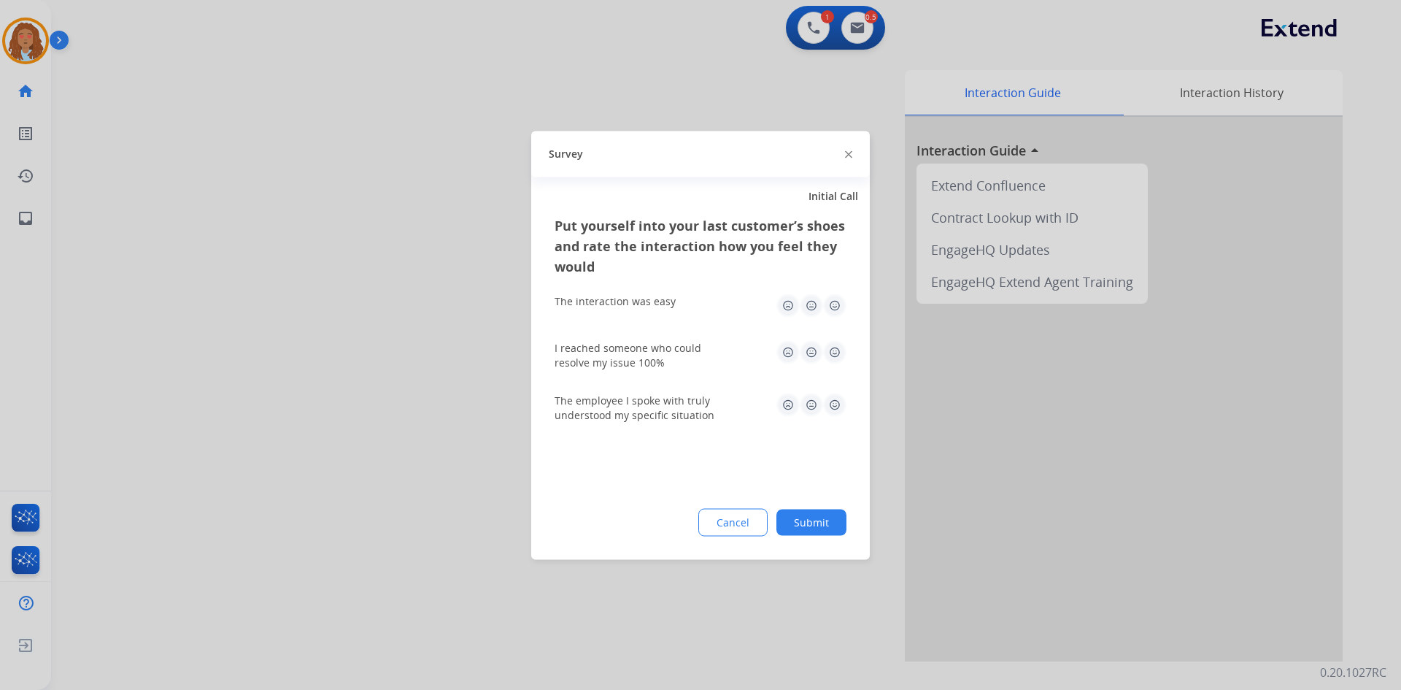
click at [28, 53] on div at bounding box center [700, 345] width 1401 height 690
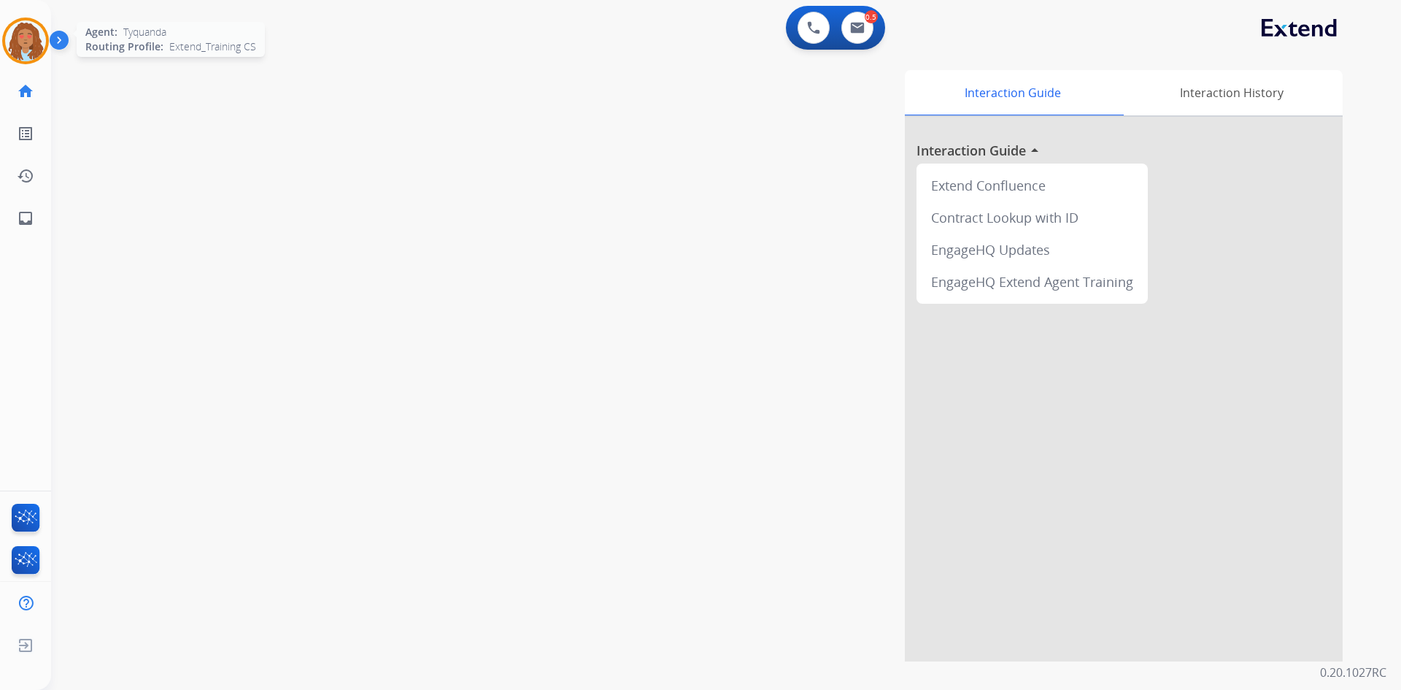
click at [28, 55] on img at bounding box center [25, 40] width 41 height 41
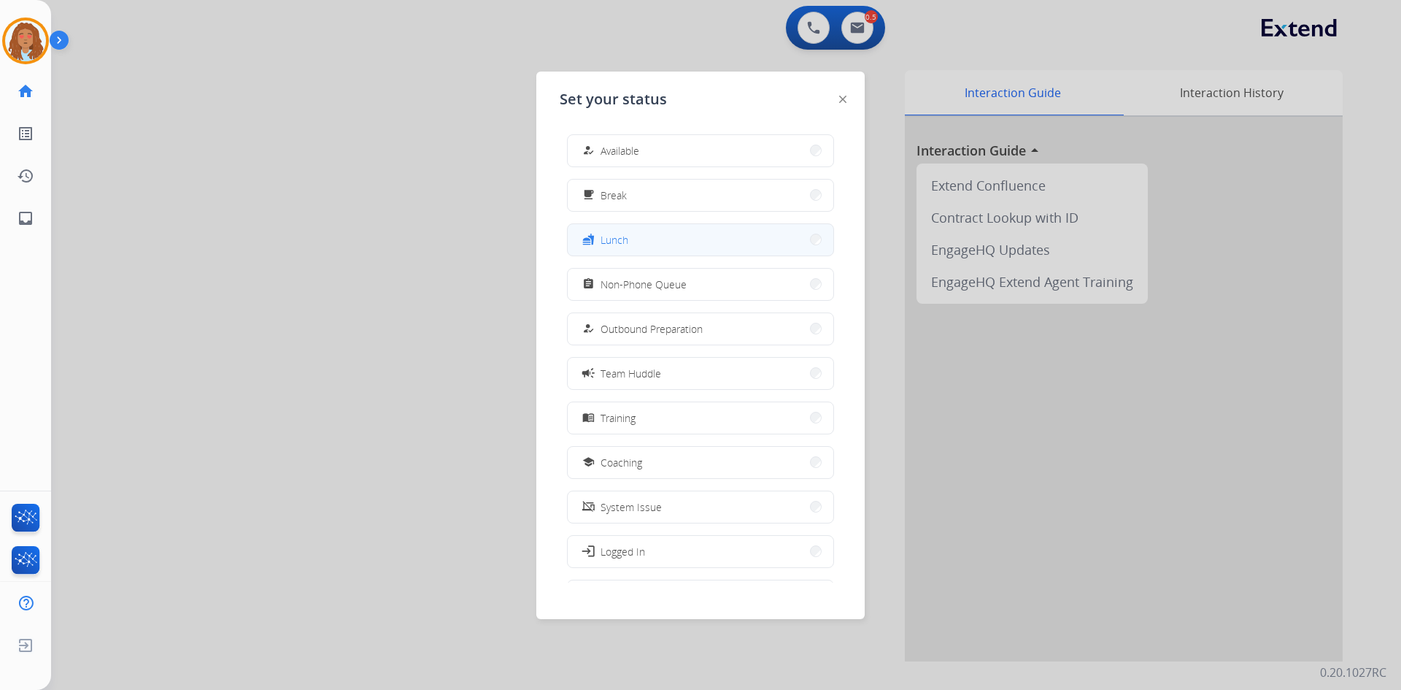
click at [647, 242] on button "fastfood Lunch" at bounding box center [701, 239] width 266 height 31
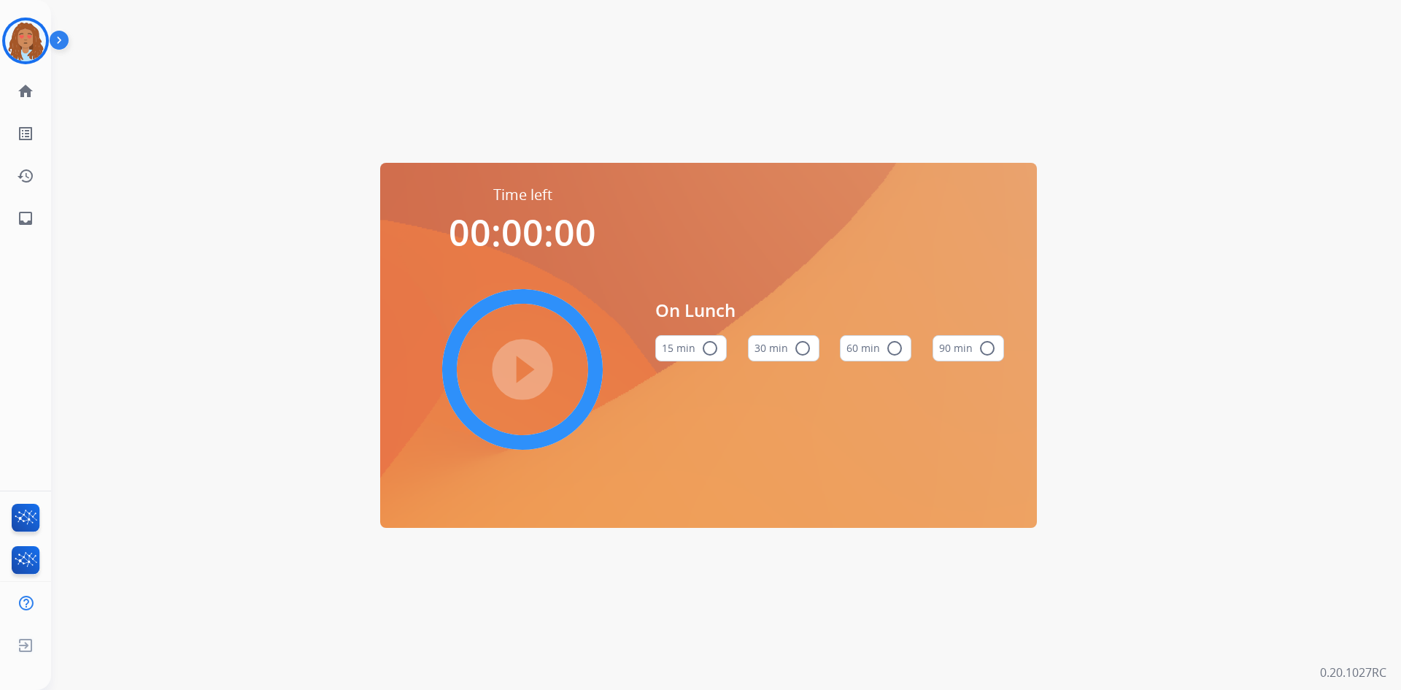
click at [795, 350] on mat-icon "radio_button_unchecked" at bounding box center [803, 348] width 18 height 18
click at [531, 363] on mat-icon "play_circle_filled" at bounding box center [523, 369] width 18 height 18
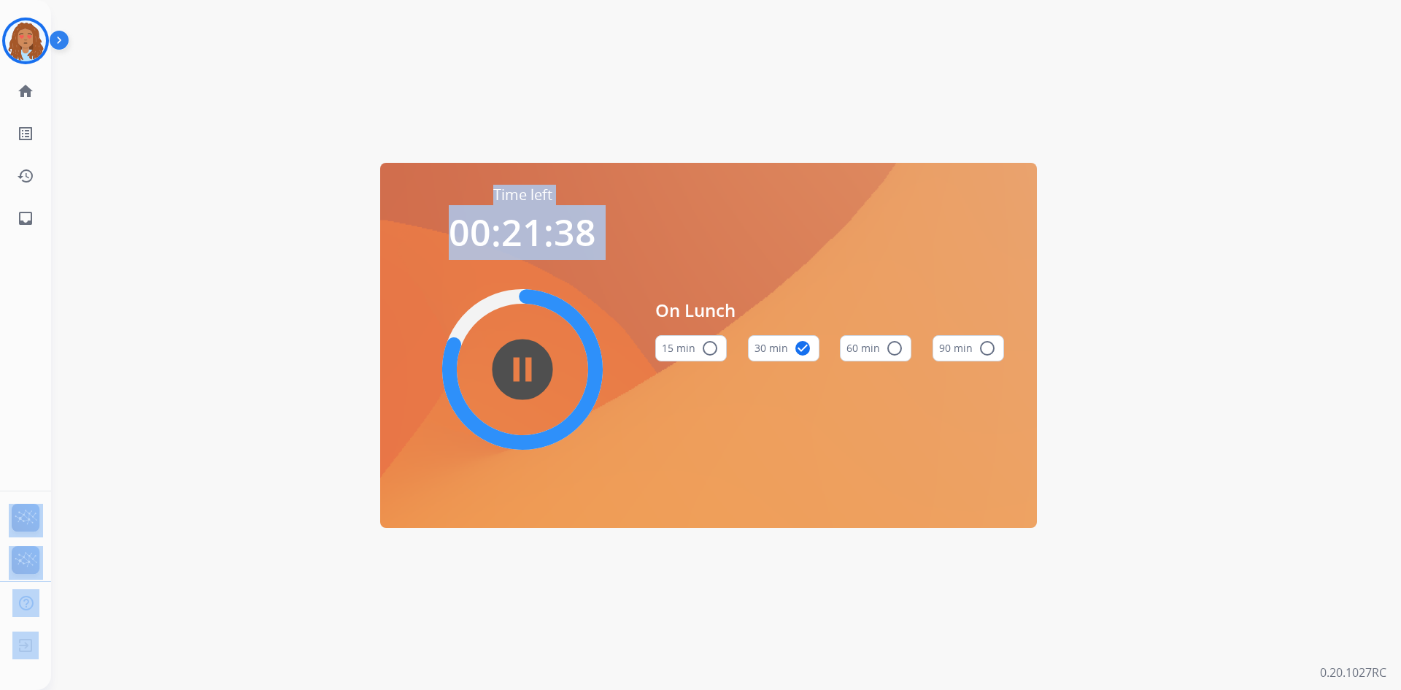
drag, startPoint x: 52, startPoint y: 252, endPoint x: 153, endPoint y: 298, distance: 110.7
click at [121, 240] on div "Tyquanda Lunch Edit Avatar Agent: Tyquanda Routing Profile: Extend_Training CS …" at bounding box center [700, 345] width 1401 height 690
click at [223, 522] on div "Time left 00:21:37 pause_circle_filled On Lunch 15 min radio_button_unchecked 3…" at bounding box center [708, 345] width 1315 height 690
click at [224, 521] on div "Time left 00:21:37 pause_circle_filled On Lunch 15 min radio_button_unchecked 3…" at bounding box center [708, 345] width 1315 height 690
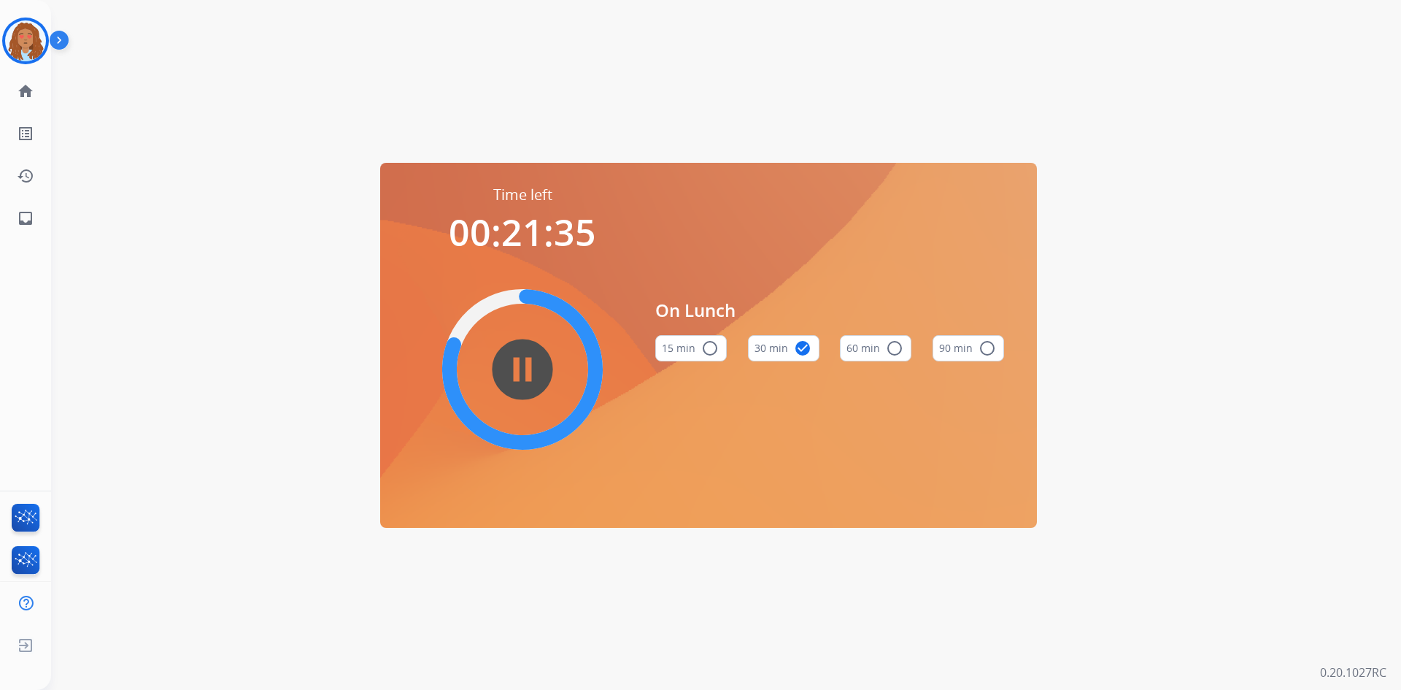
drag, startPoint x: 224, startPoint y: 521, endPoint x: 264, endPoint y: 143, distance: 380.1
click at [264, 143] on div "Time left 00:21:35 pause_circle_filled On Lunch 15 min radio_button_unchecked 3…" at bounding box center [708, 345] width 1315 height 690
click at [673, 589] on div "Time left 00:21:34 pause_circle_filled On Lunch 15 min radio_button_unchecked 3…" at bounding box center [708, 345] width 1315 height 690
click at [42, 35] on img at bounding box center [25, 40] width 41 height 41
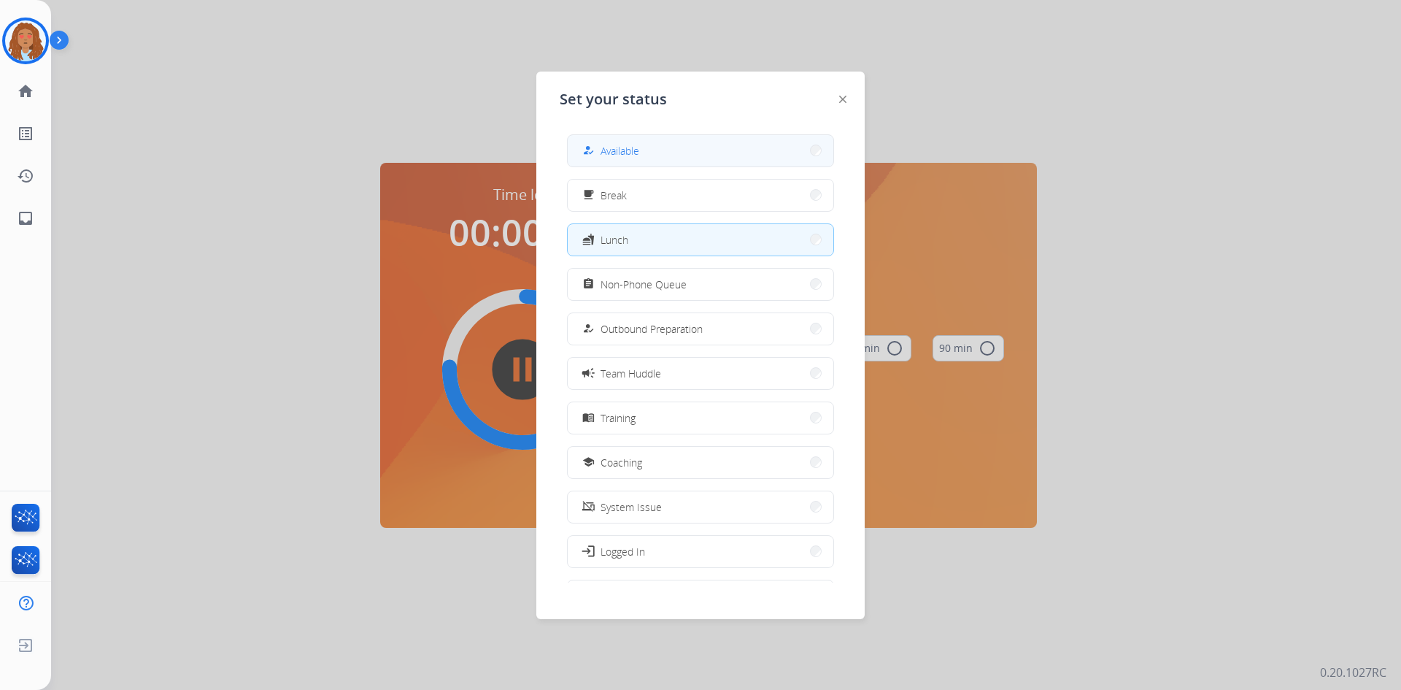
click at [630, 156] on span "Available" at bounding box center [620, 150] width 39 height 15
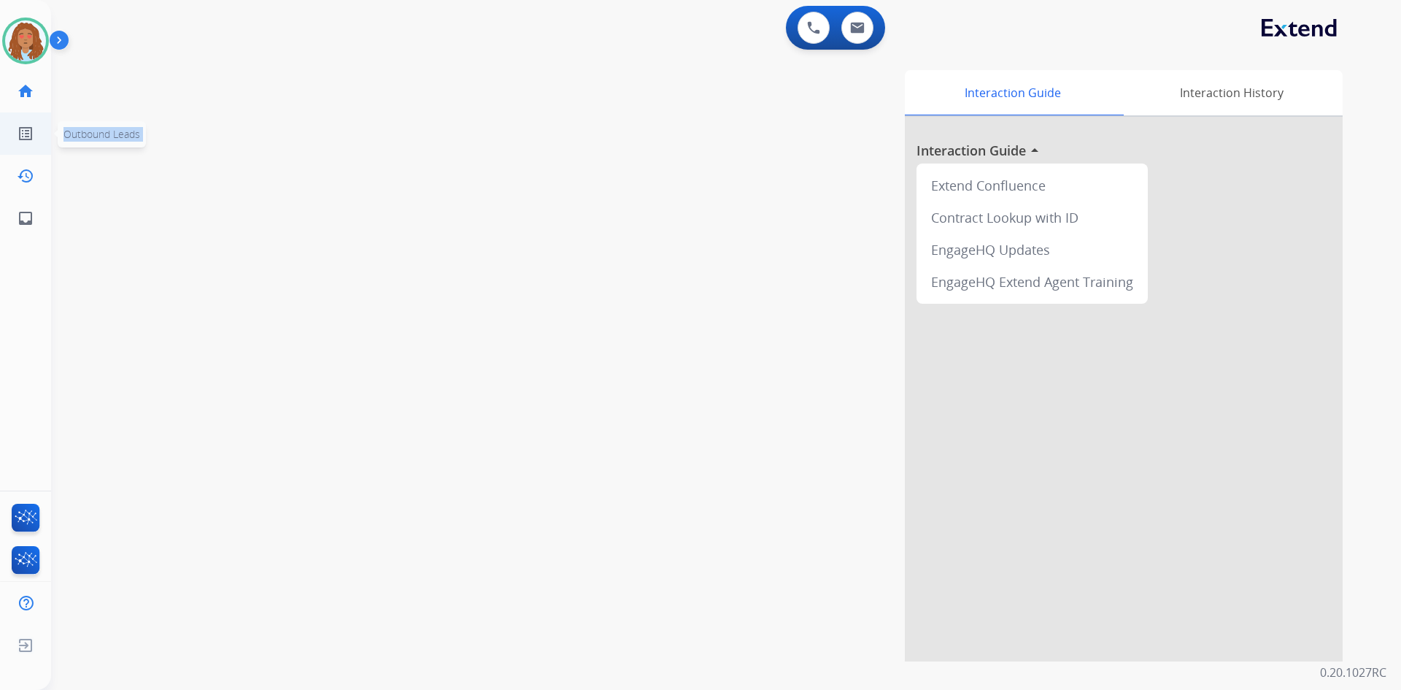
scroll to position [0, 4]
drag, startPoint x: 39, startPoint y: 161, endPoint x: 50, endPoint y: 150, distance: 16.5
click at [50, 150] on div "Tyquanda Available Edit Avatar Agent: Tyquanda Routing Profile: Extend_Training…" at bounding box center [25, 345] width 51 height 690
click at [18, 46] on img at bounding box center [21, 40] width 41 height 41
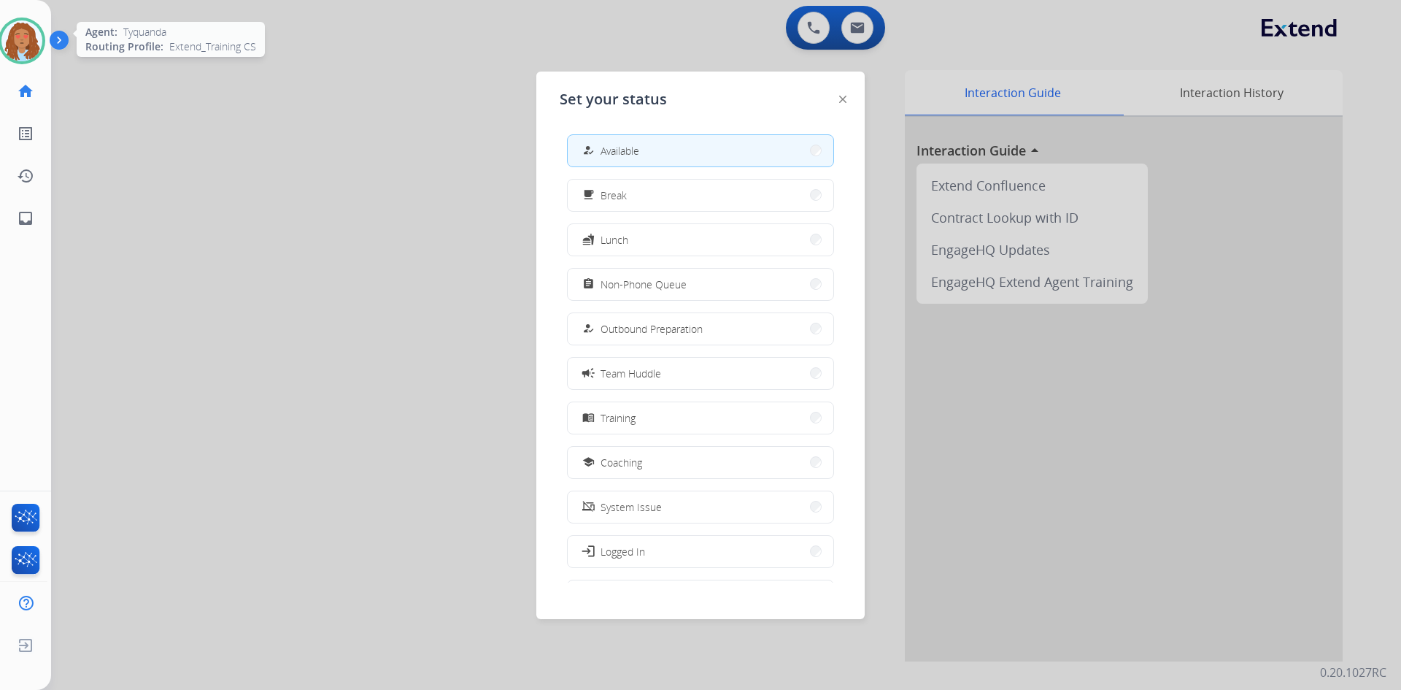
click at [18, 46] on img at bounding box center [21, 40] width 41 height 41
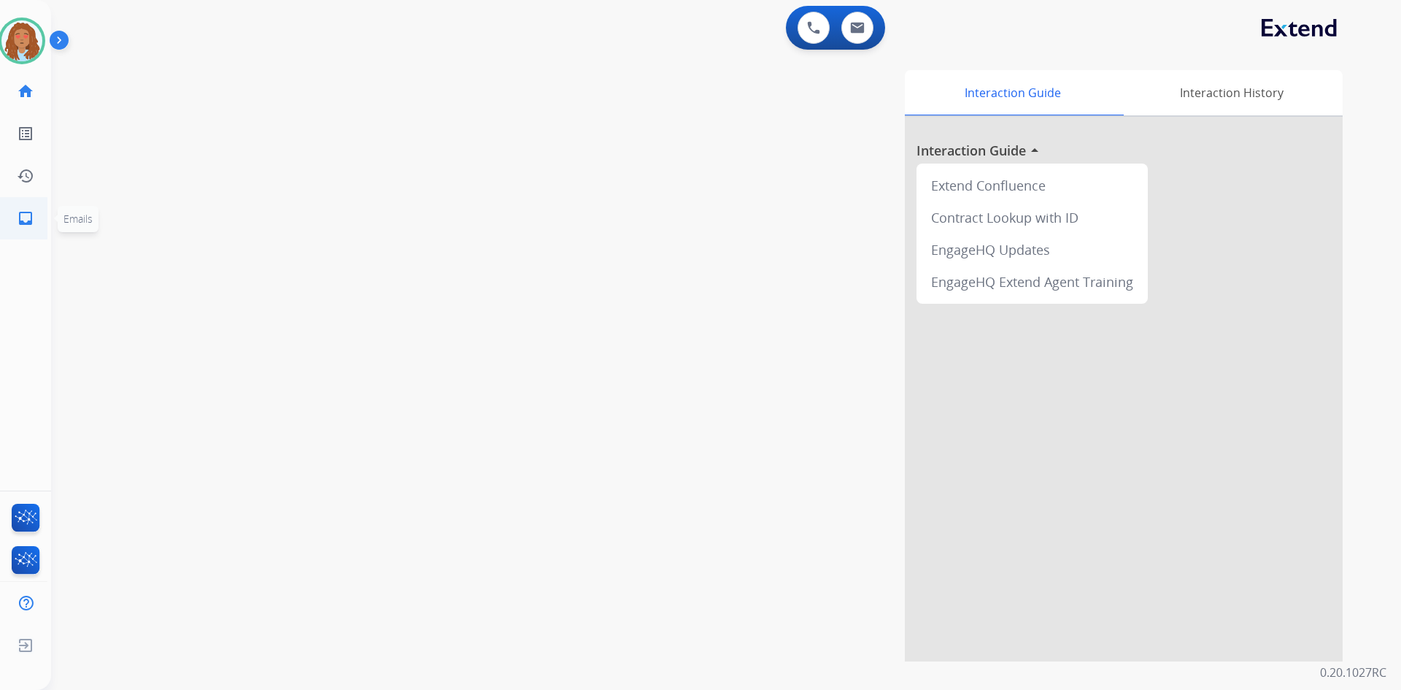
click at [36, 217] on link "inbox Emails" at bounding box center [25, 218] width 41 height 41
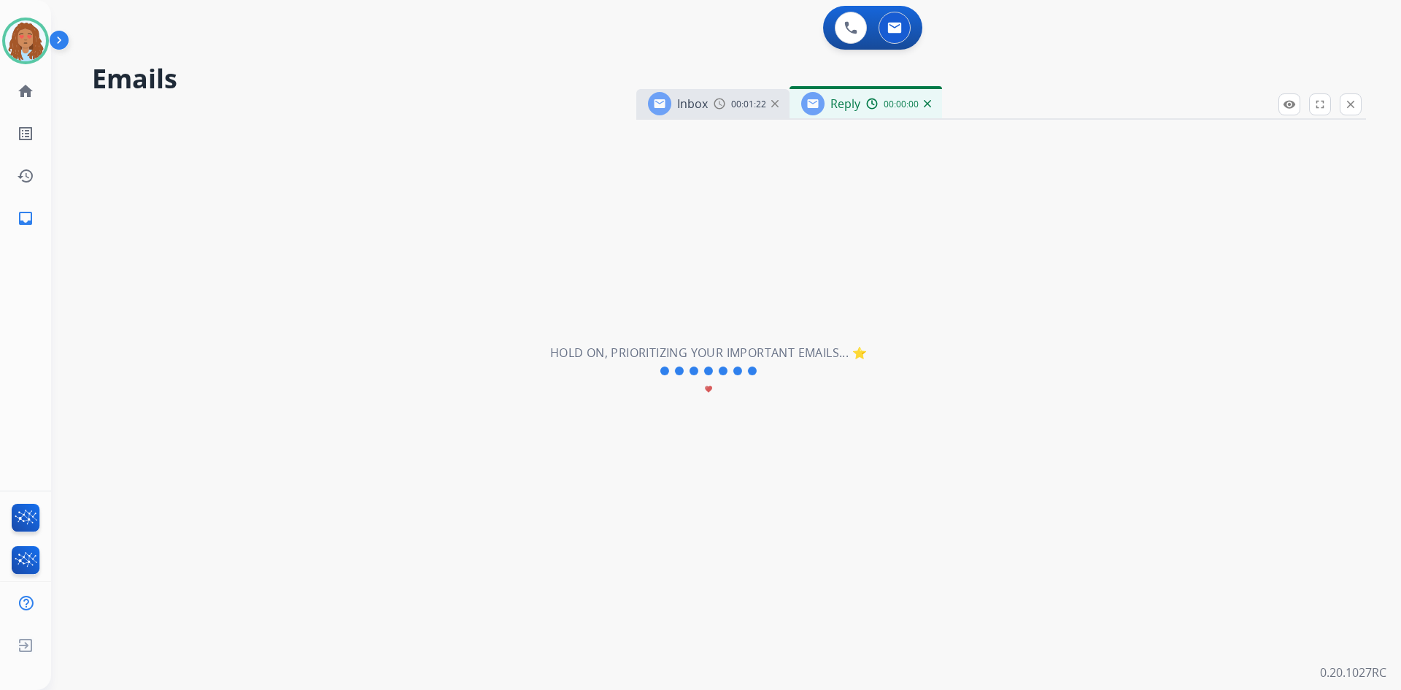
select select "**********"
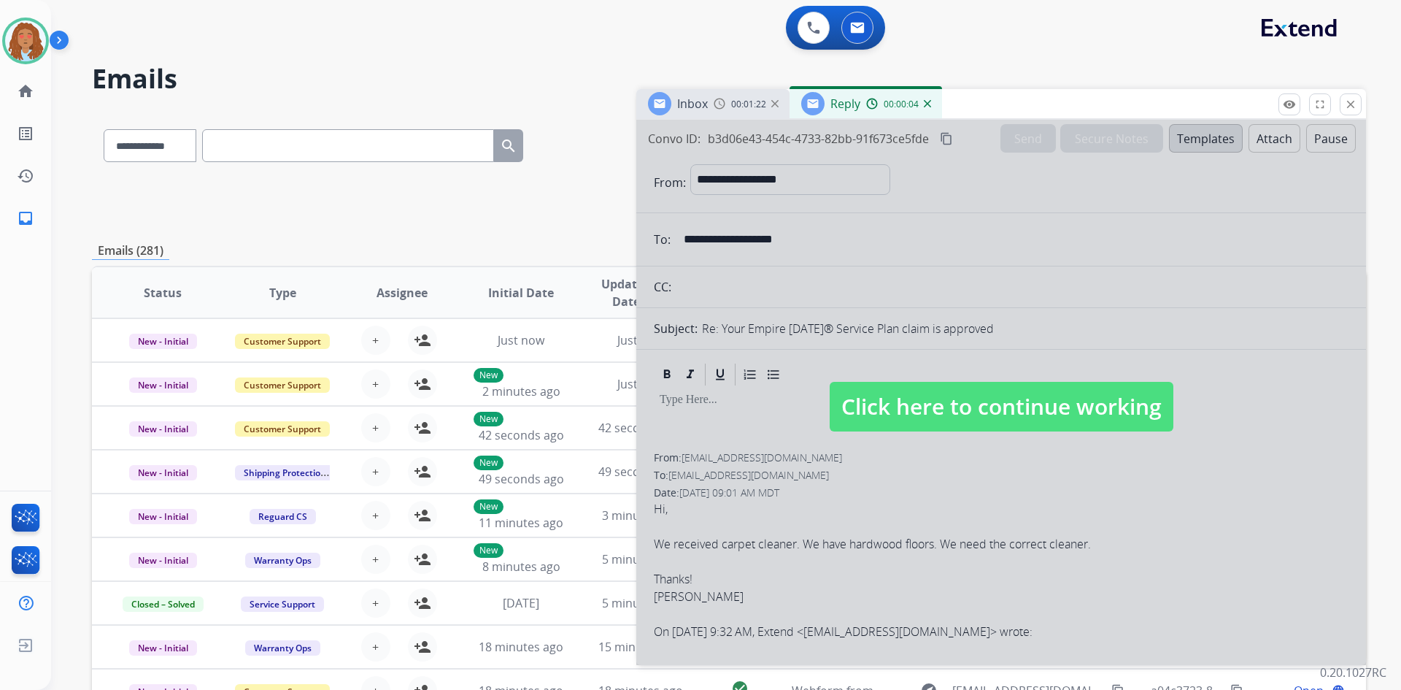
click at [928, 107] on img at bounding box center [927, 103] width 7 height 7
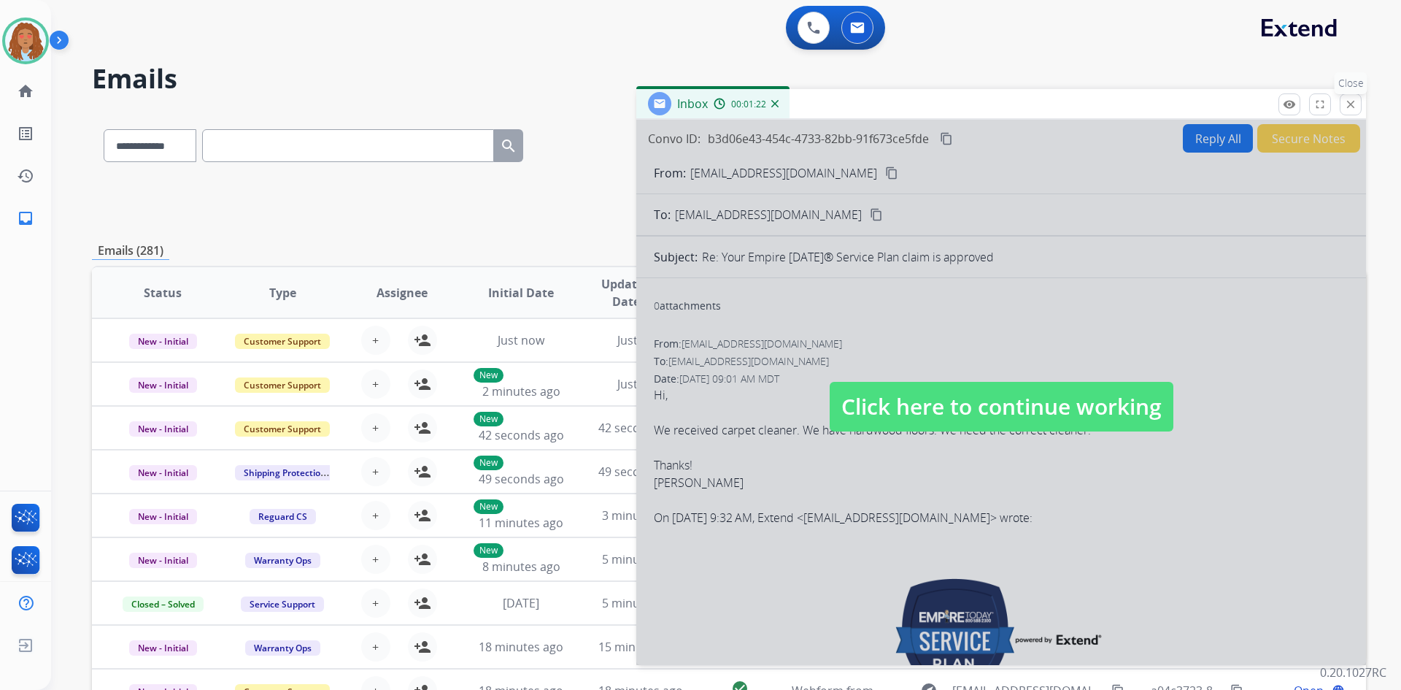
click at [1360, 106] on button "close Close" at bounding box center [1351, 104] width 22 height 22
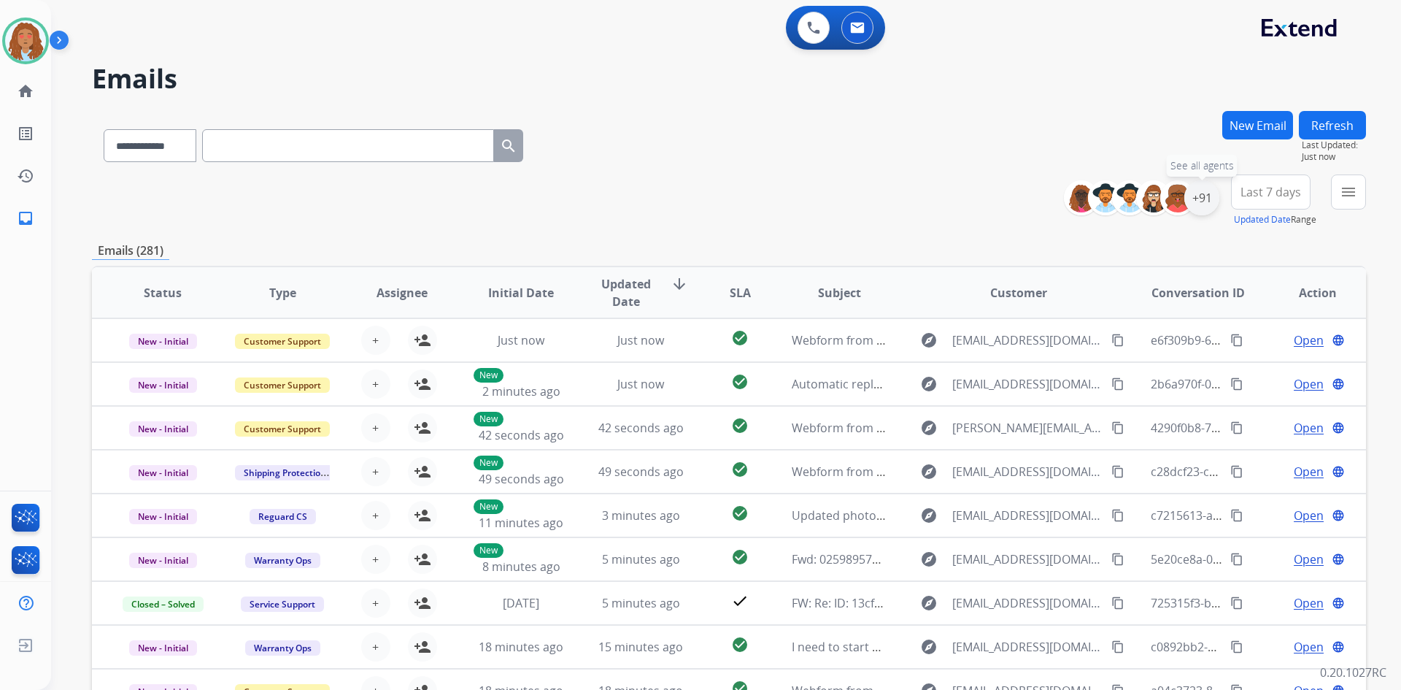
click at [1197, 198] on div "+91" at bounding box center [1201, 197] width 35 height 35
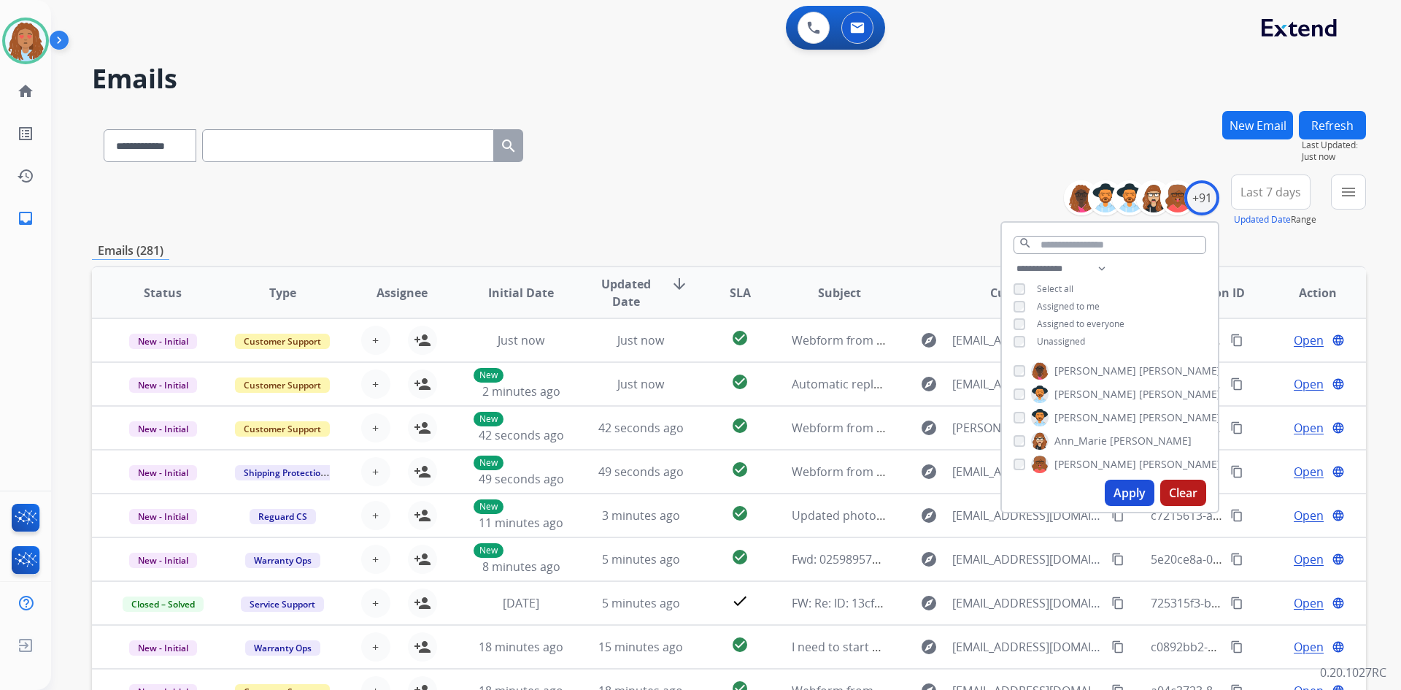
click at [1263, 189] on span "Last 7 days" at bounding box center [1270, 192] width 61 height 6
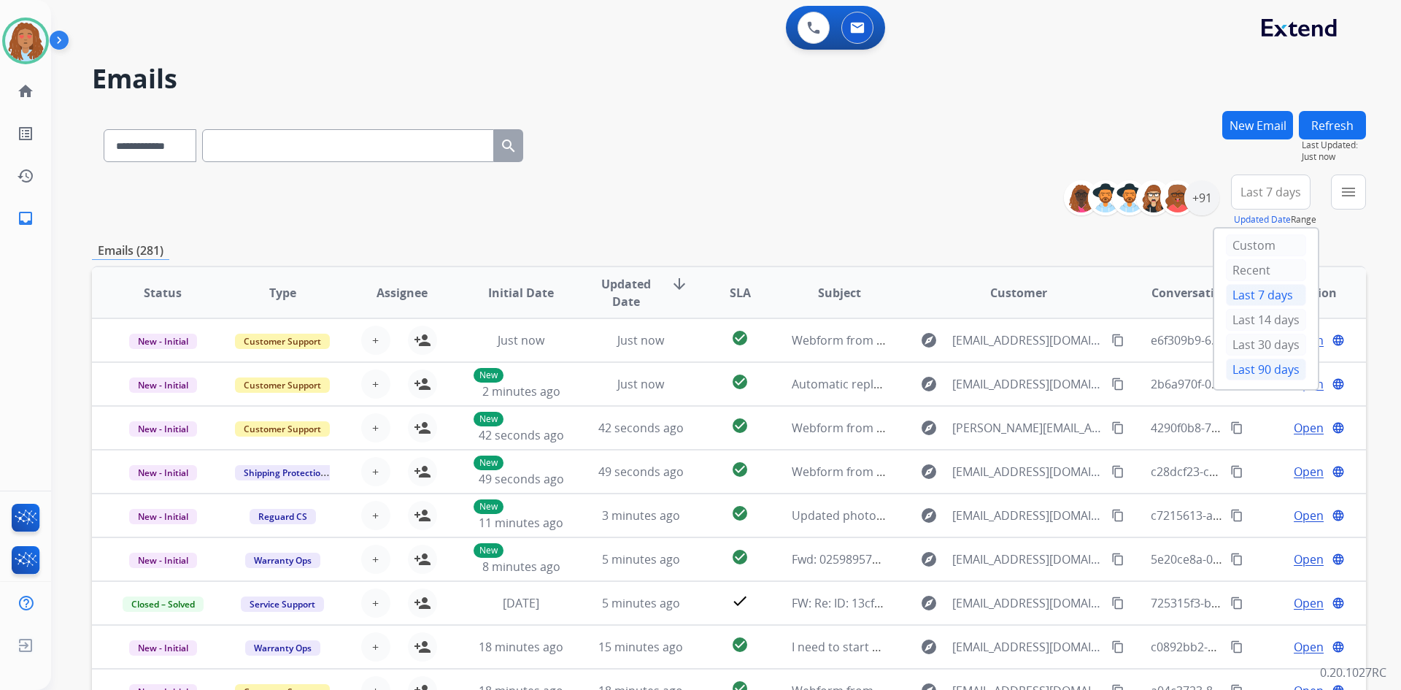
click at [1257, 368] on div "Last 90 days" at bounding box center [1266, 369] width 80 height 22
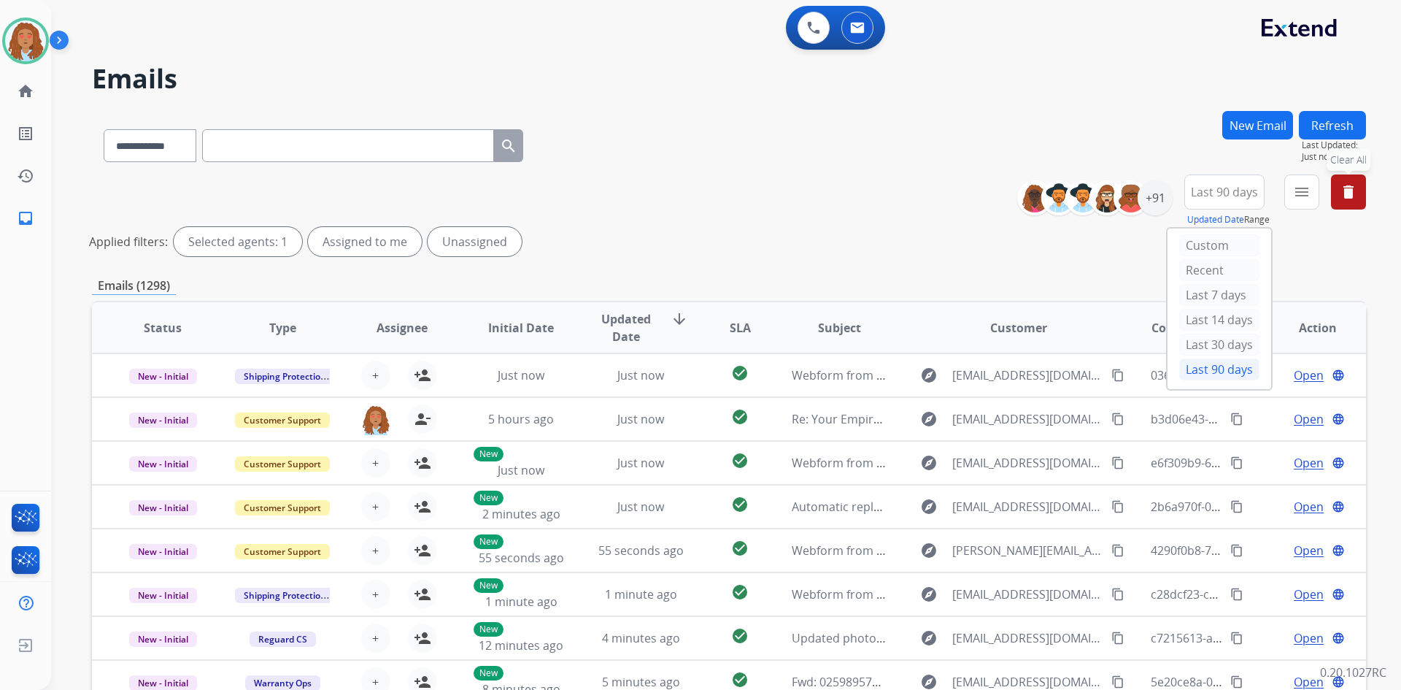
click at [1364, 190] on button "delete Clear All" at bounding box center [1348, 191] width 35 height 35
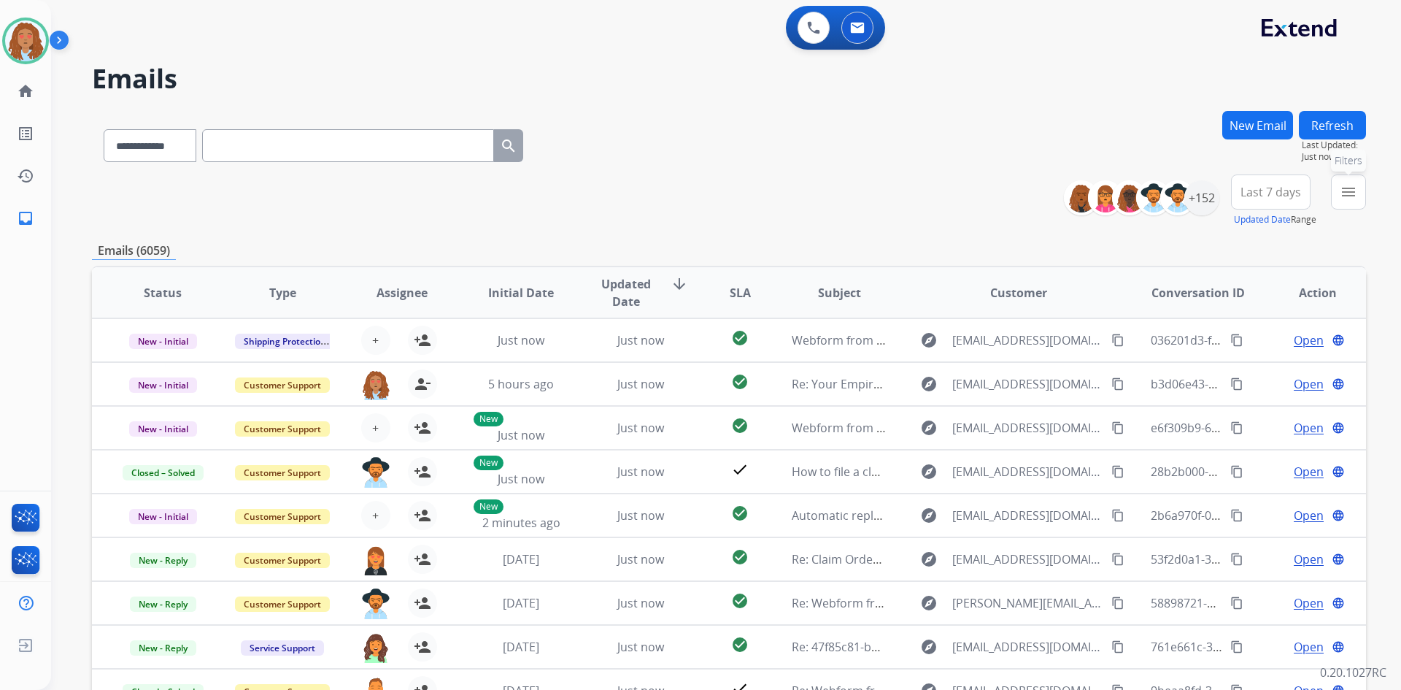
click at [1347, 191] on mat-icon "menu" at bounding box center [1349, 192] width 18 height 18
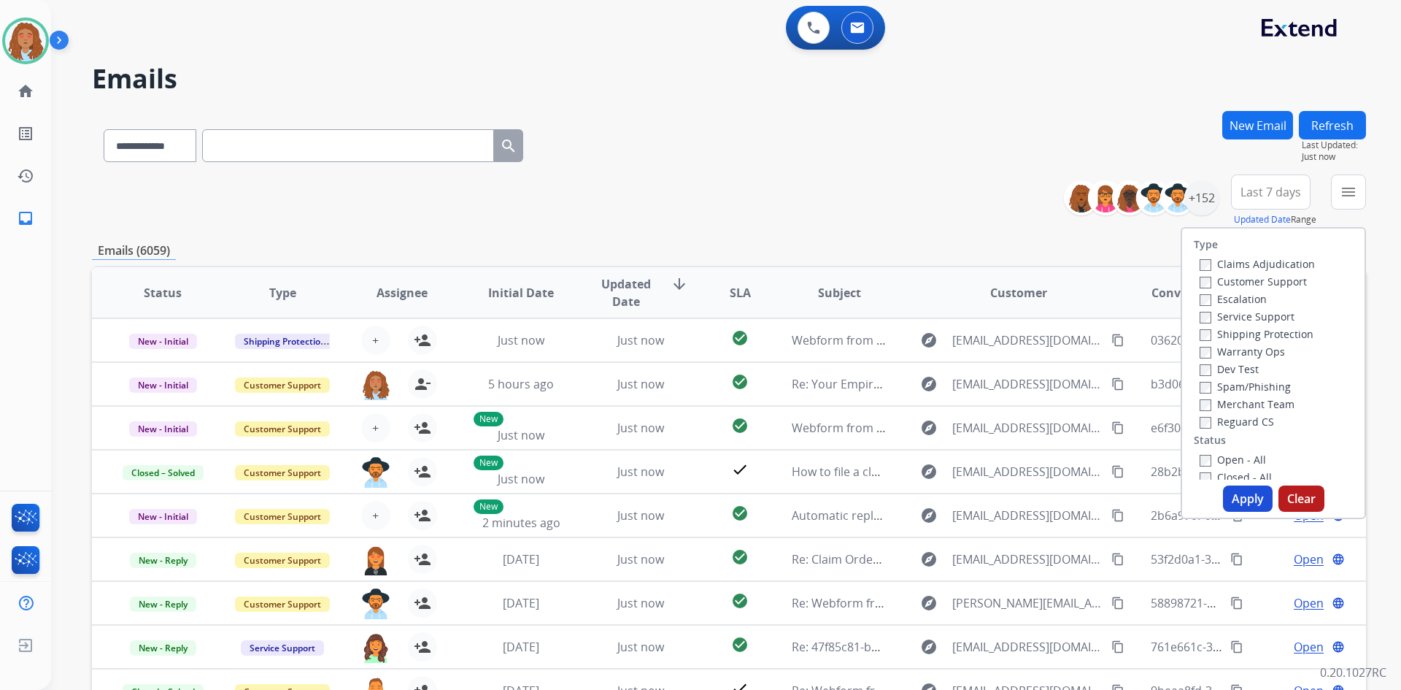
click at [1254, 279] on label "Customer Support" at bounding box center [1253, 281] width 107 height 14
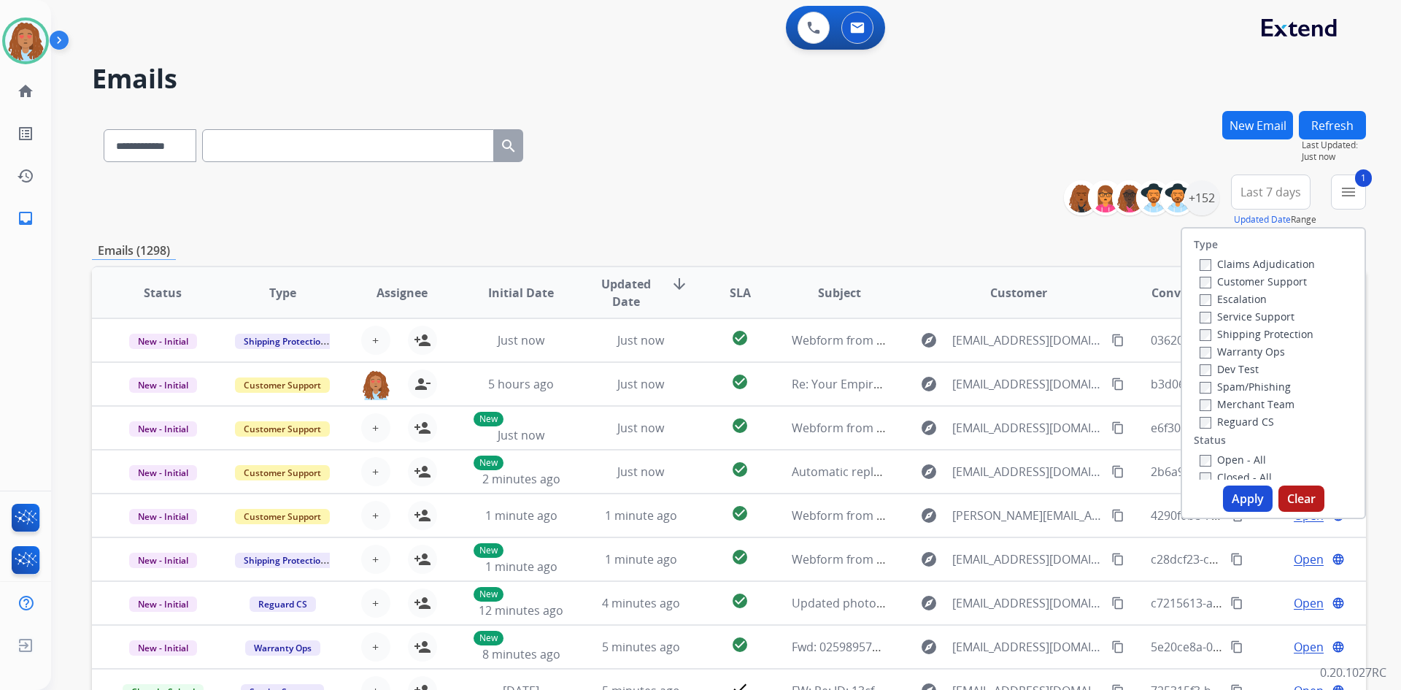
click at [1264, 337] on label "Shipping Protection" at bounding box center [1257, 334] width 114 height 14
click at [1235, 421] on label "Reguard CS" at bounding box center [1237, 421] width 74 height 14
click at [1249, 499] on button "Apply" at bounding box center [1248, 498] width 50 height 26
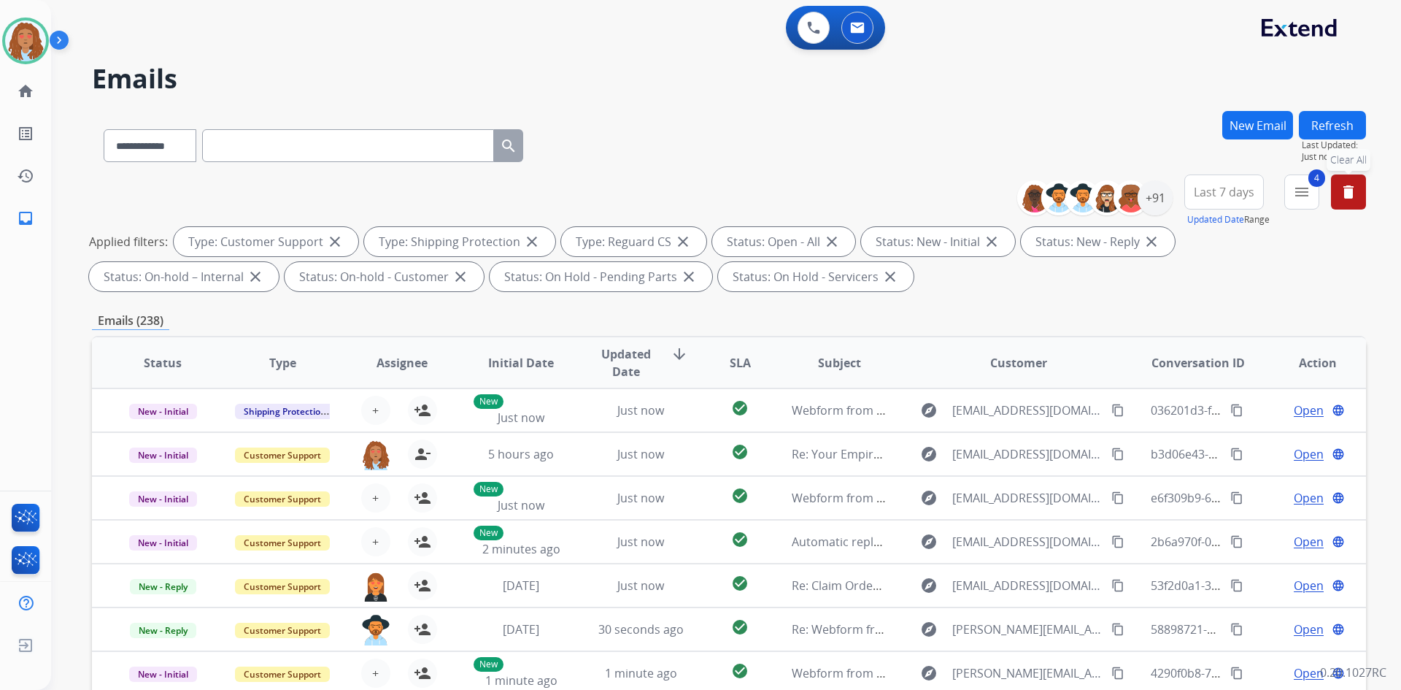
click at [1222, 189] on span "Last 7 days" at bounding box center [1224, 192] width 61 height 6
click at [1235, 368] on div "Last 90 days" at bounding box center [1219, 369] width 80 height 22
click at [1154, 196] on div "+152" at bounding box center [1155, 197] width 35 height 35
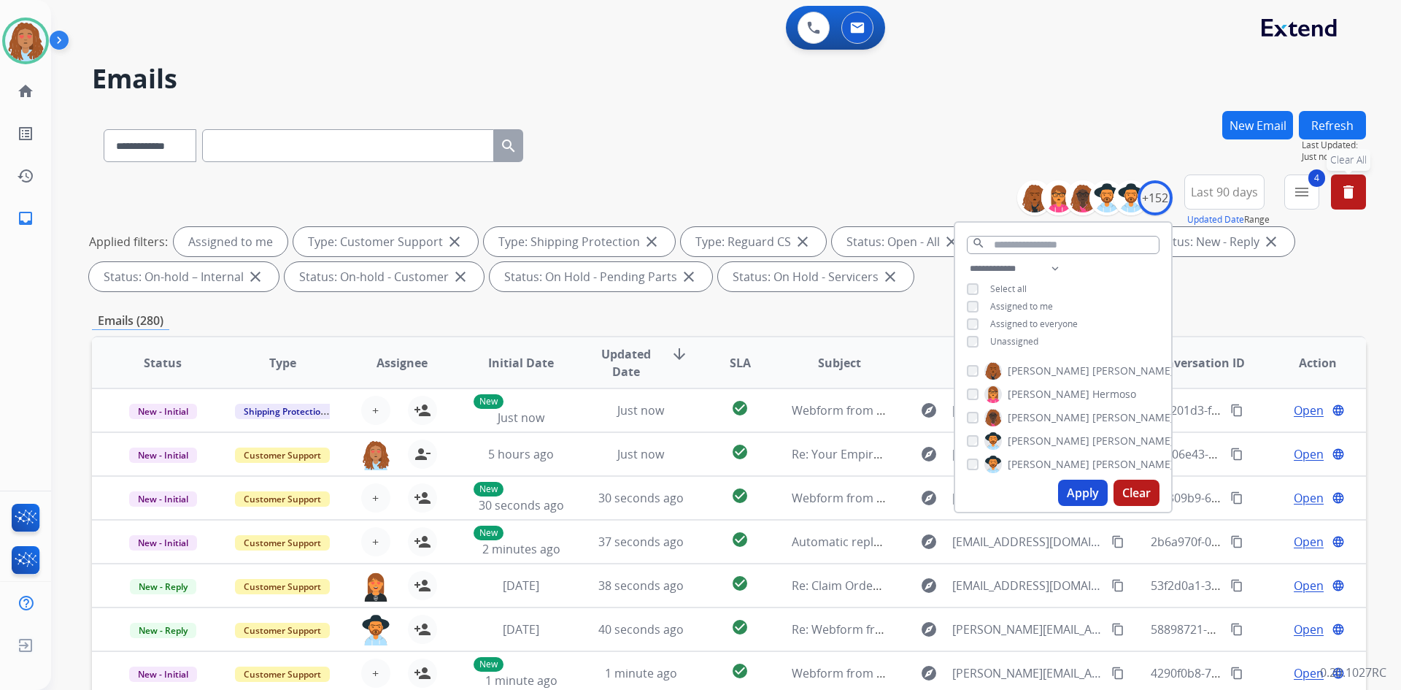
click at [1076, 489] on button "Apply" at bounding box center [1083, 492] width 50 height 26
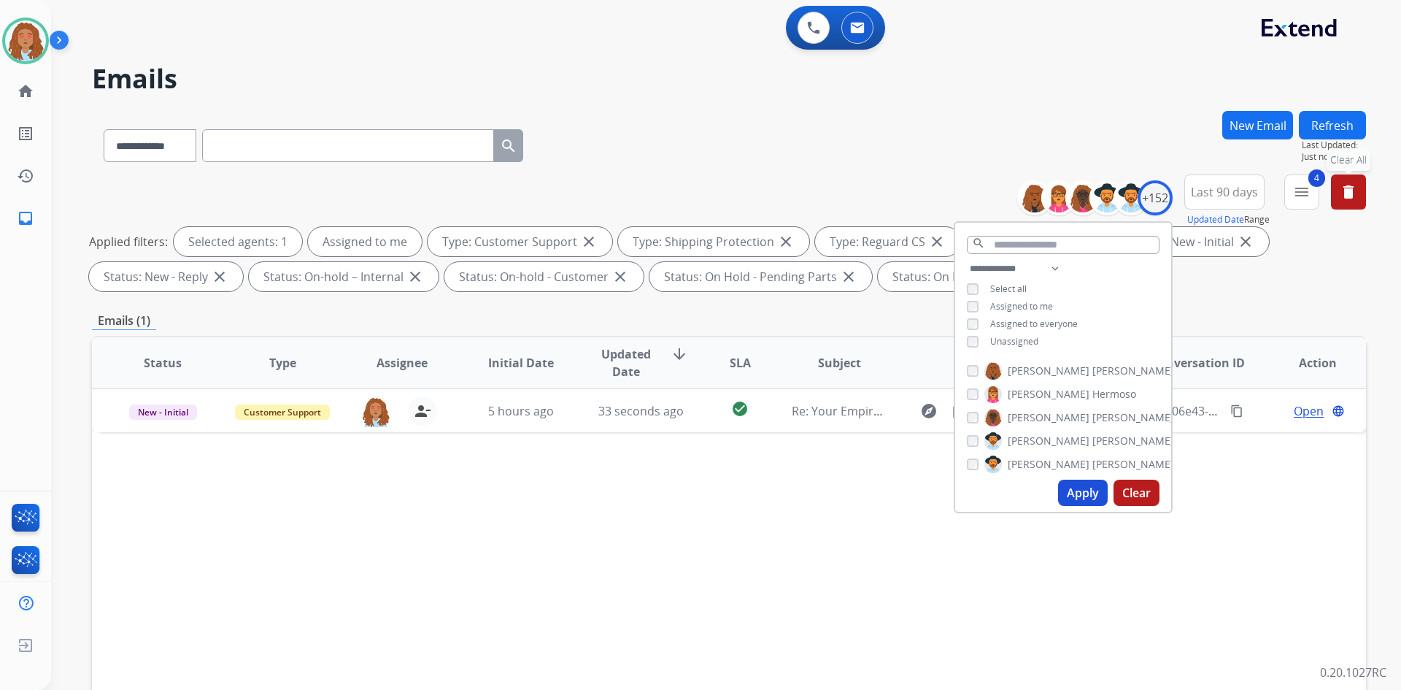
click at [805, 572] on div "Status Type Assignee Initial Date Updated Date arrow_downward SLA Subject Custo…" at bounding box center [729, 580] width 1274 height 489
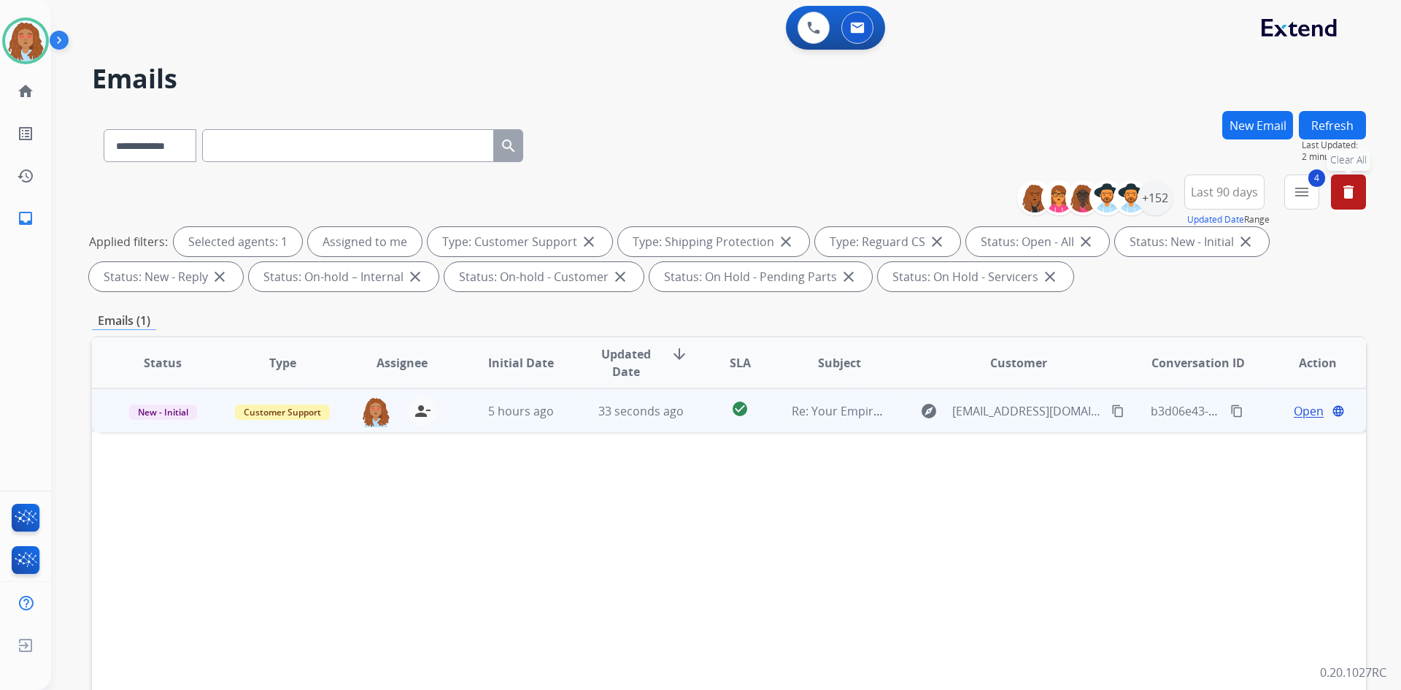
click at [1301, 412] on span "Open" at bounding box center [1309, 411] width 30 height 18
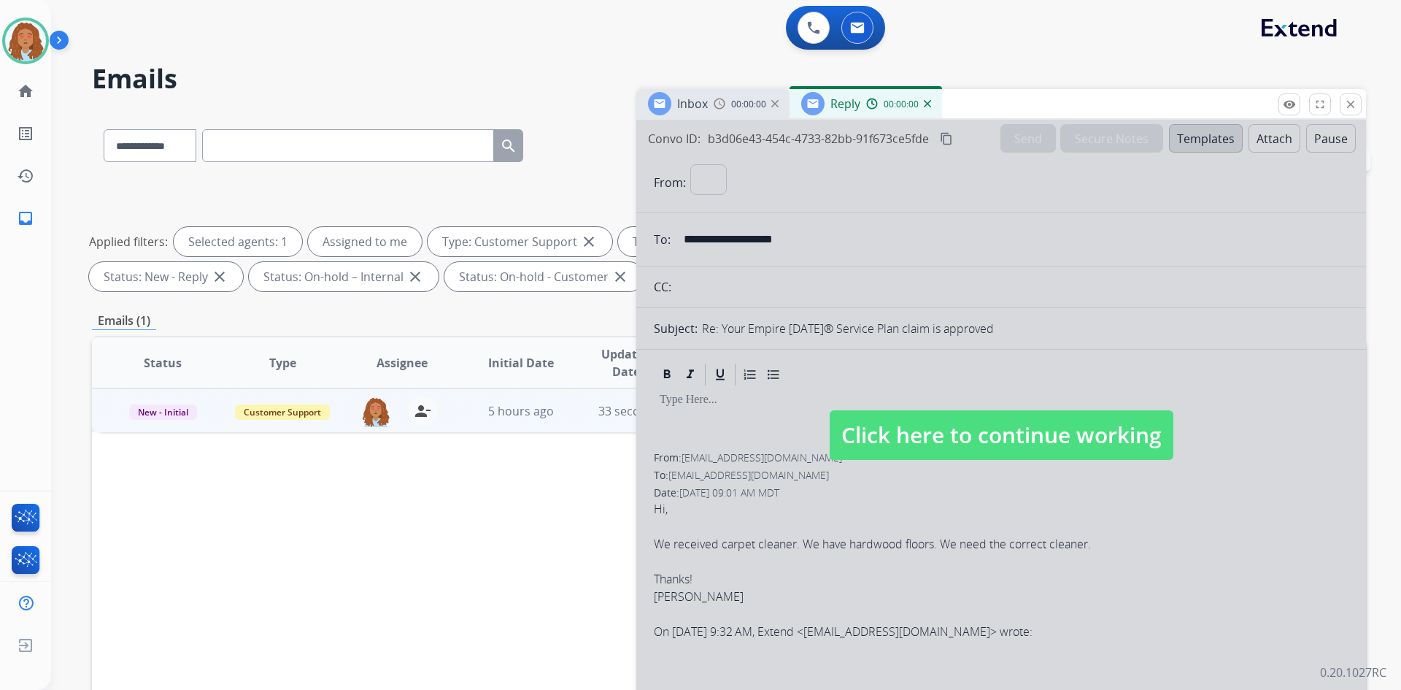
select select "**********"
click at [1049, 441] on span "Click here to continue working" at bounding box center [1002, 435] width 344 height 50
select select
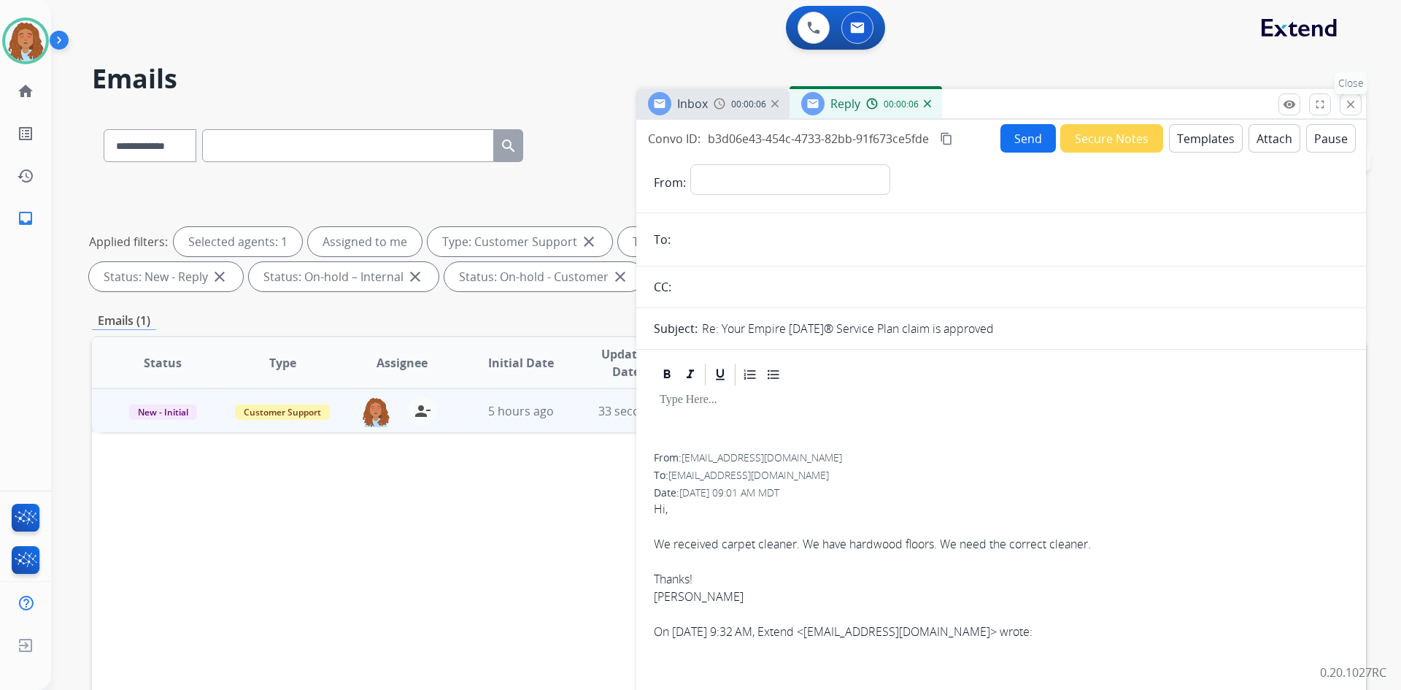
click at [1345, 108] on mat-icon "close" at bounding box center [1350, 104] width 13 height 13
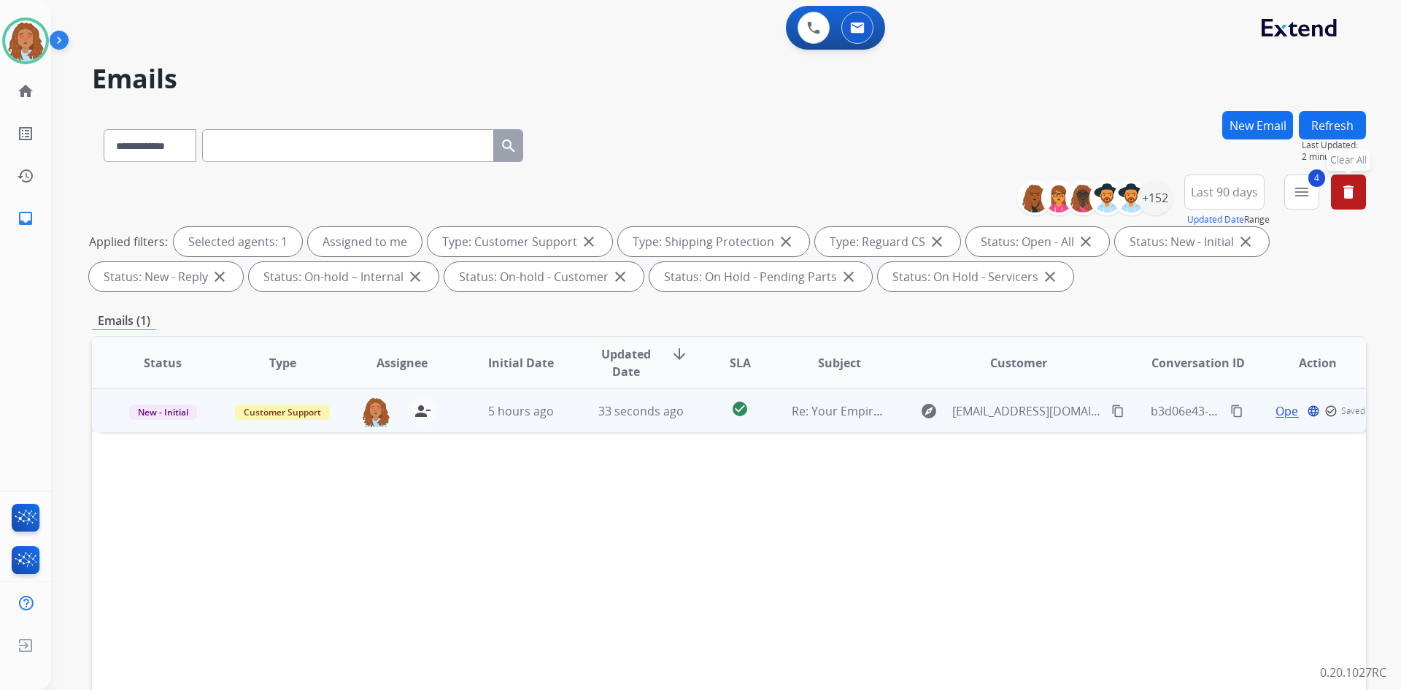
click at [1282, 411] on span "Open" at bounding box center [1291, 411] width 30 height 18
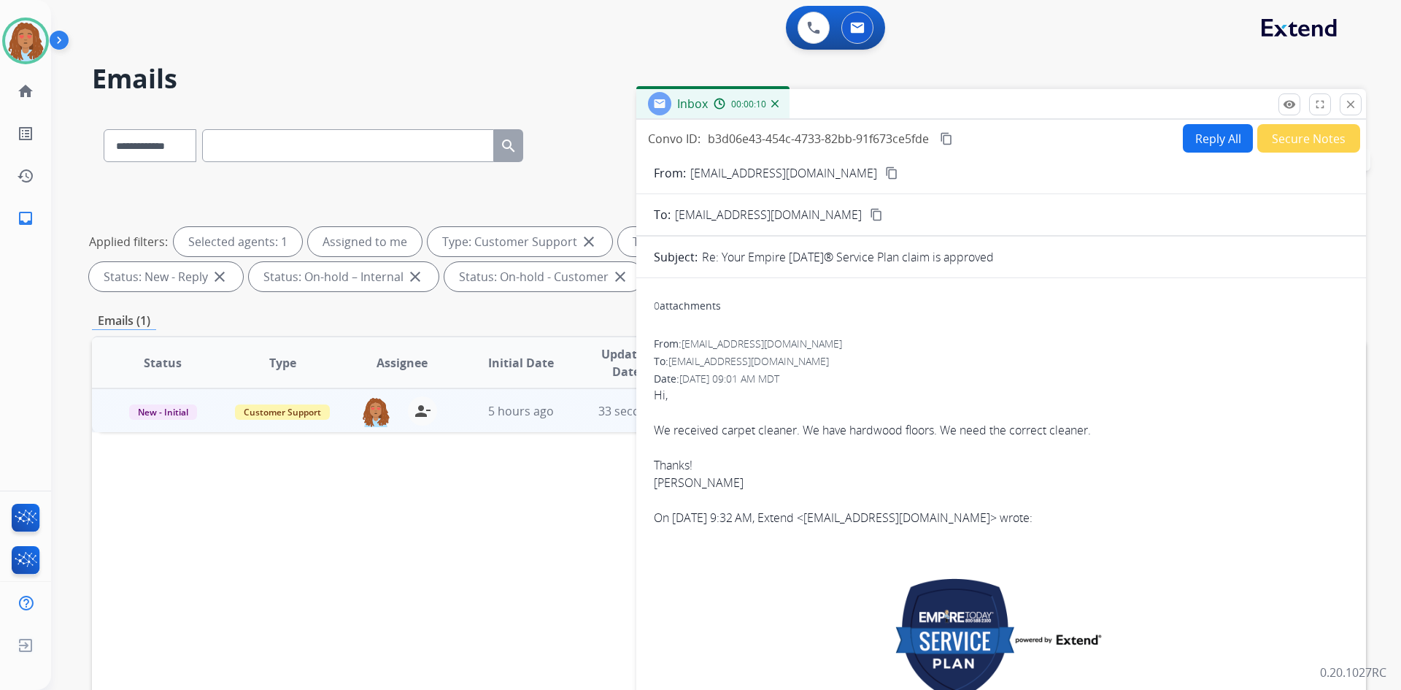
click at [885, 175] on mat-icon "content_copy" at bounding box center [891, 172] width 13 height 13
click at [38, 46] on img at bounding box center [25, 40] width 41 height 41
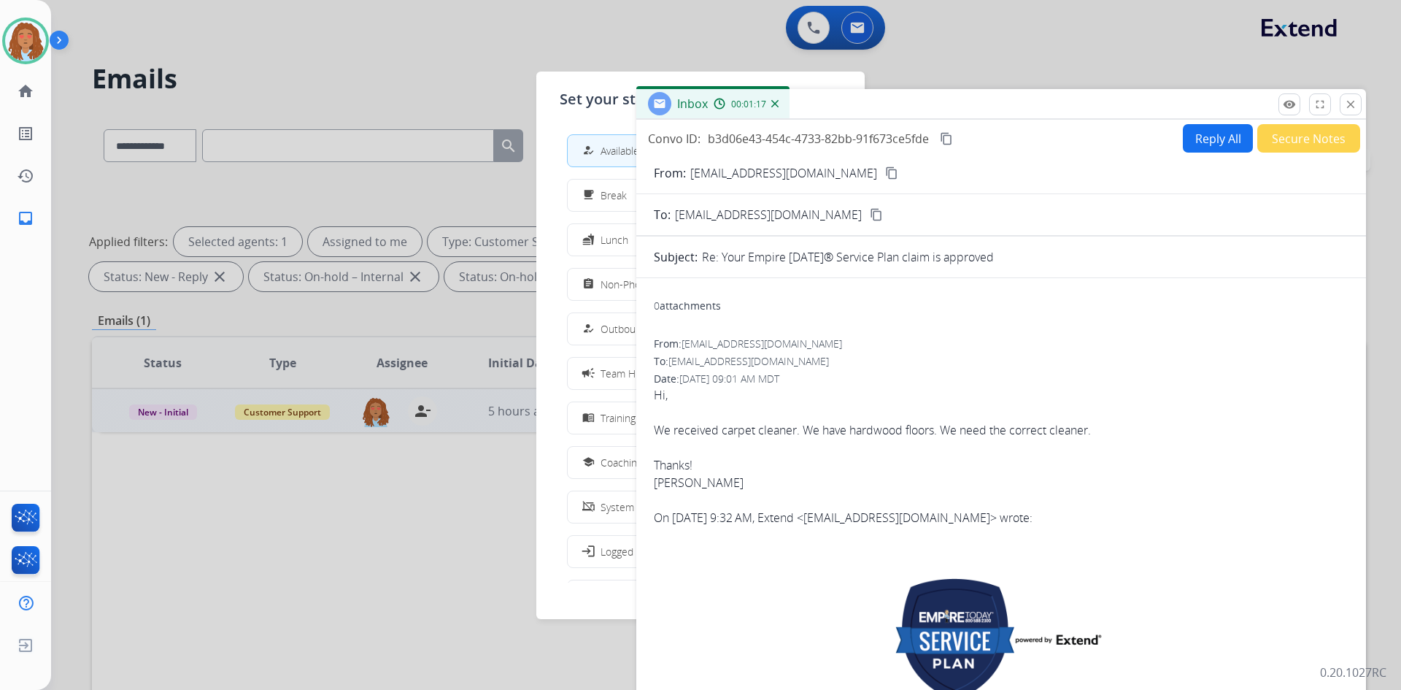
click at [256, 47] on div at bounding box center [700, 345] width 1401 height 690
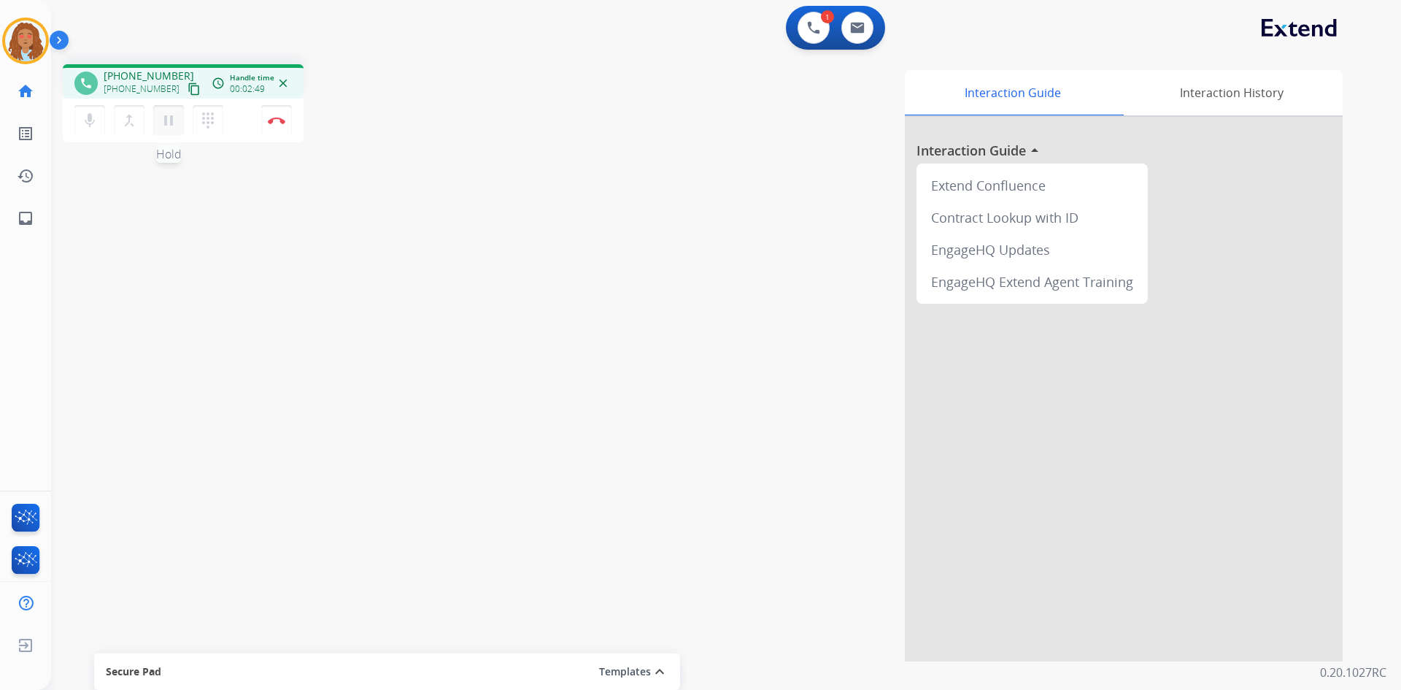
click at [165, 126] on mat-icon "pause" at bounding box center [169, 121] width 18 height 18
click at [165, 122] on mat-icon "play_arrow" at bounding box center [169, 121] width 18 height 18
click at [173, 123] on mat-icon "pause" at bounding box center [169, 121] width 18 height 18
click at [159, 117] on button "play_arrow Hold" at bounding box center [168, 120] width 31 height 31
click at [168, 131] on button "pause Hold" at bounding box center [168, 120] width 31 height 31
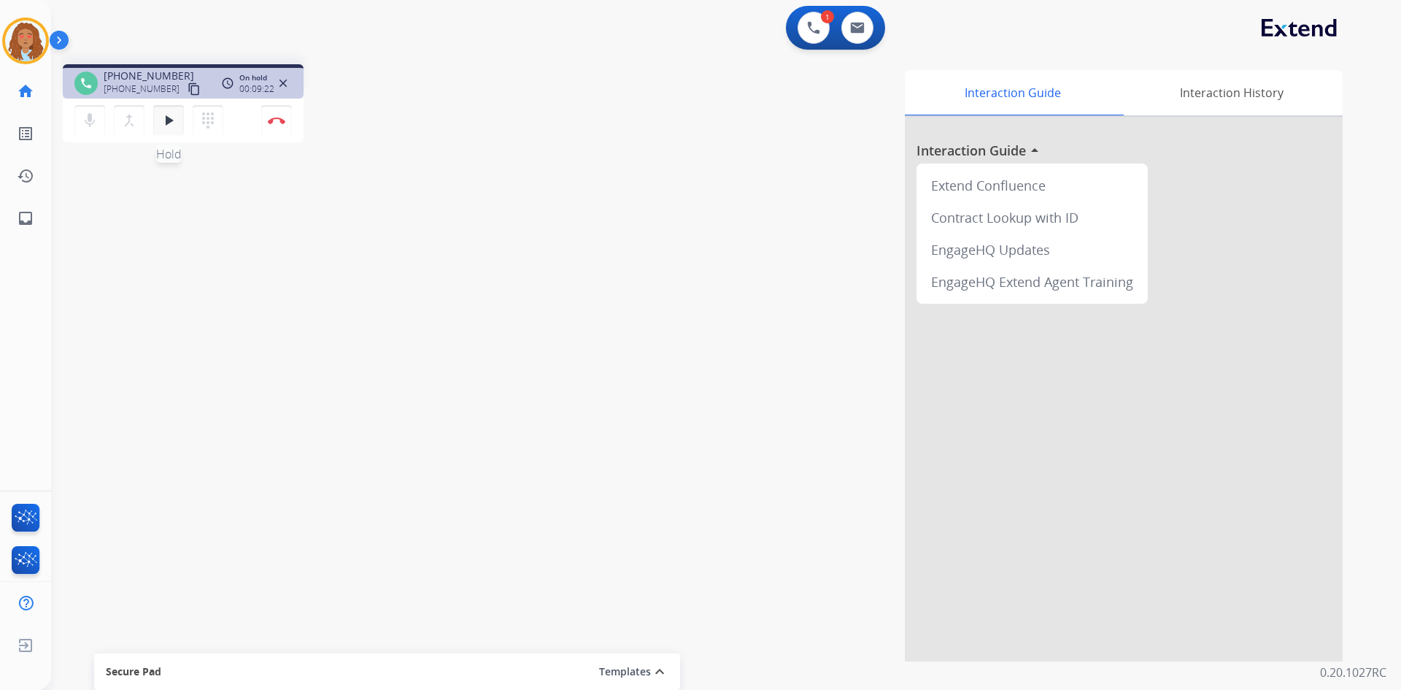
click at [164, 120] on mat-icon "play_arrow" at bounding box center [169, 121] width 18 height 18
click at [278, 125] on button "Disconnect" at bounding box center [276, 120] width 31 height 31
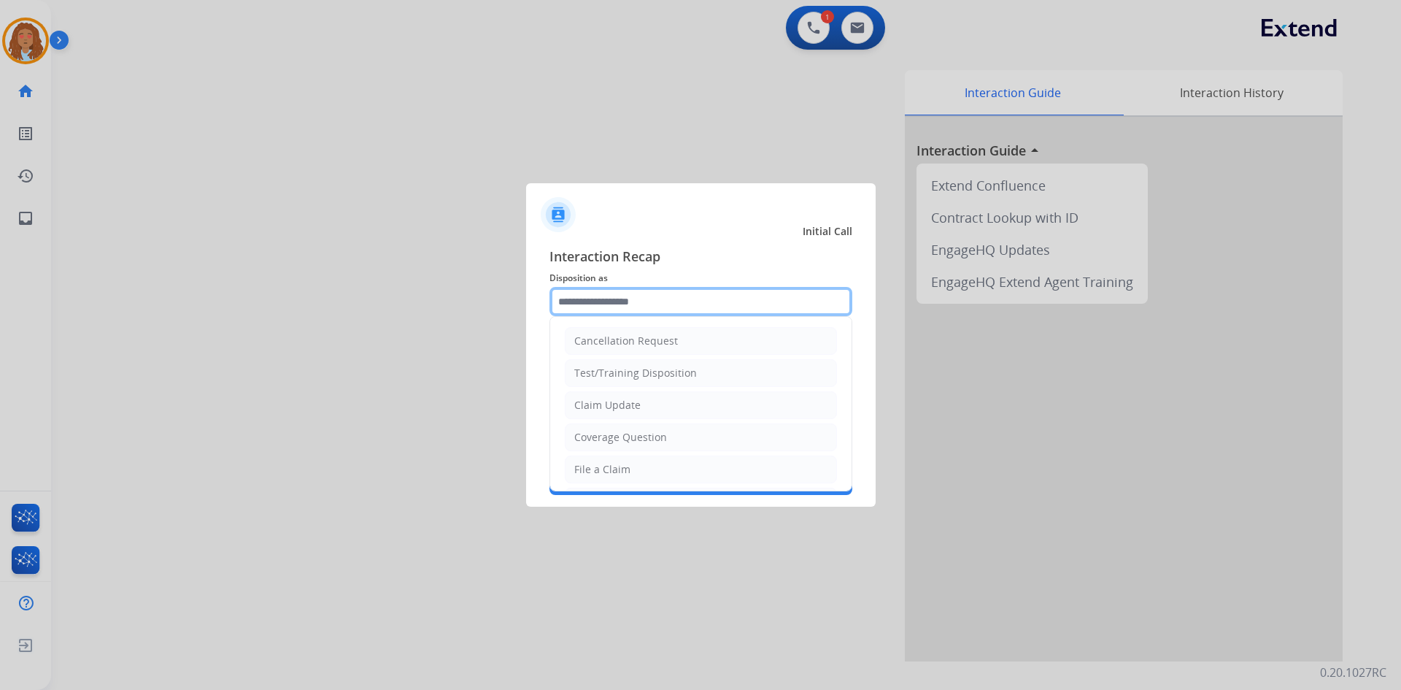
click at [624, 304] on input "text" at bounding box center [700, 301] width 303 height 29
click at [610, 409] on div "Claim Update" at bounding box center [607, 405] width 66 height 15
type input "**********"
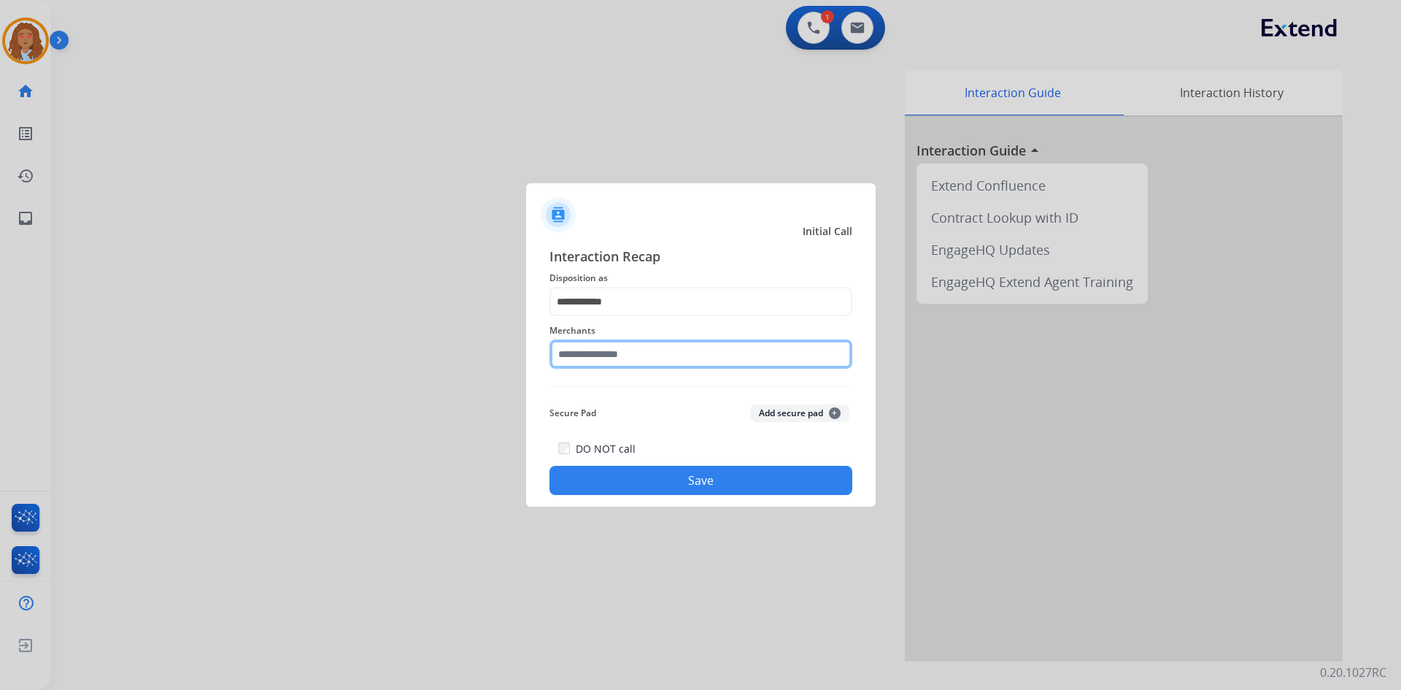
click at [606, 363] on input "text" at bounding box center [700, 353] width 303 height 29
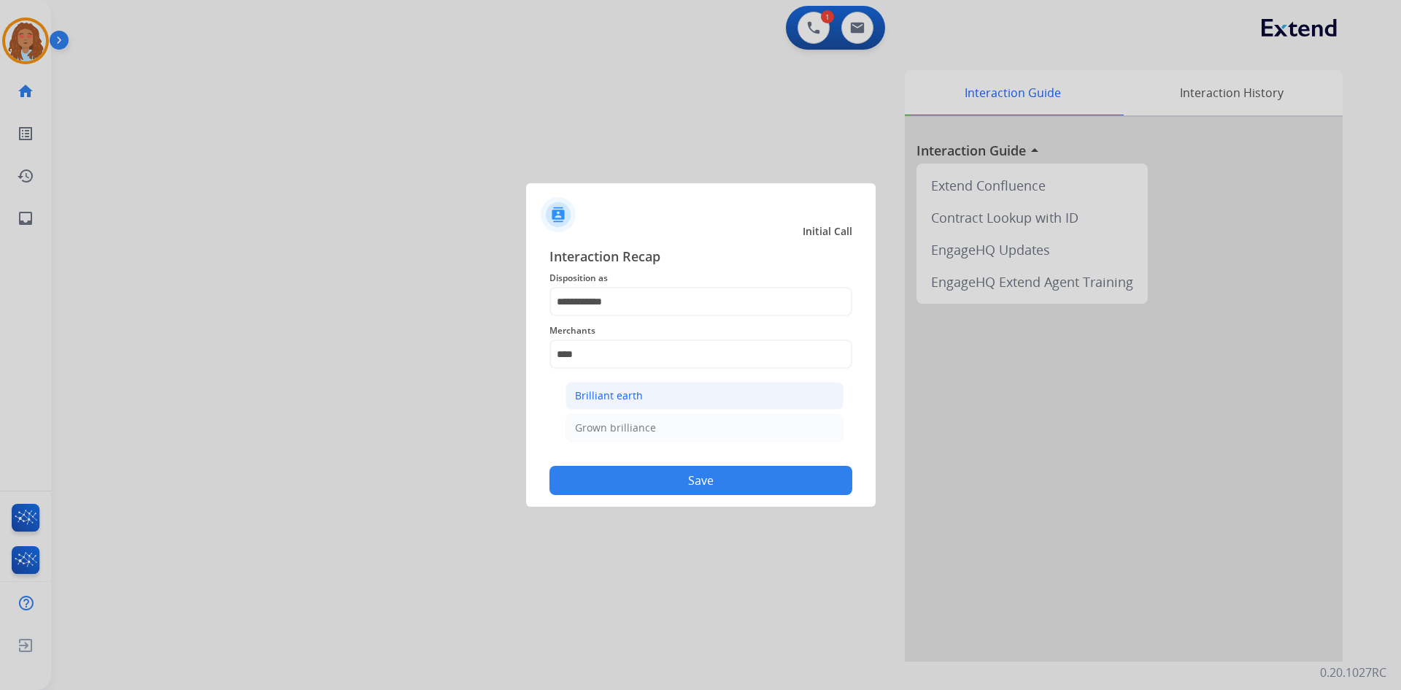
click at [645, 405] on li "Brilliant earth" at bounding box center [705, 396] width 278 height 28
type input "**********"
click at [671, 474] on button "Save" at bounding box center [700, 480] width 303 height 29
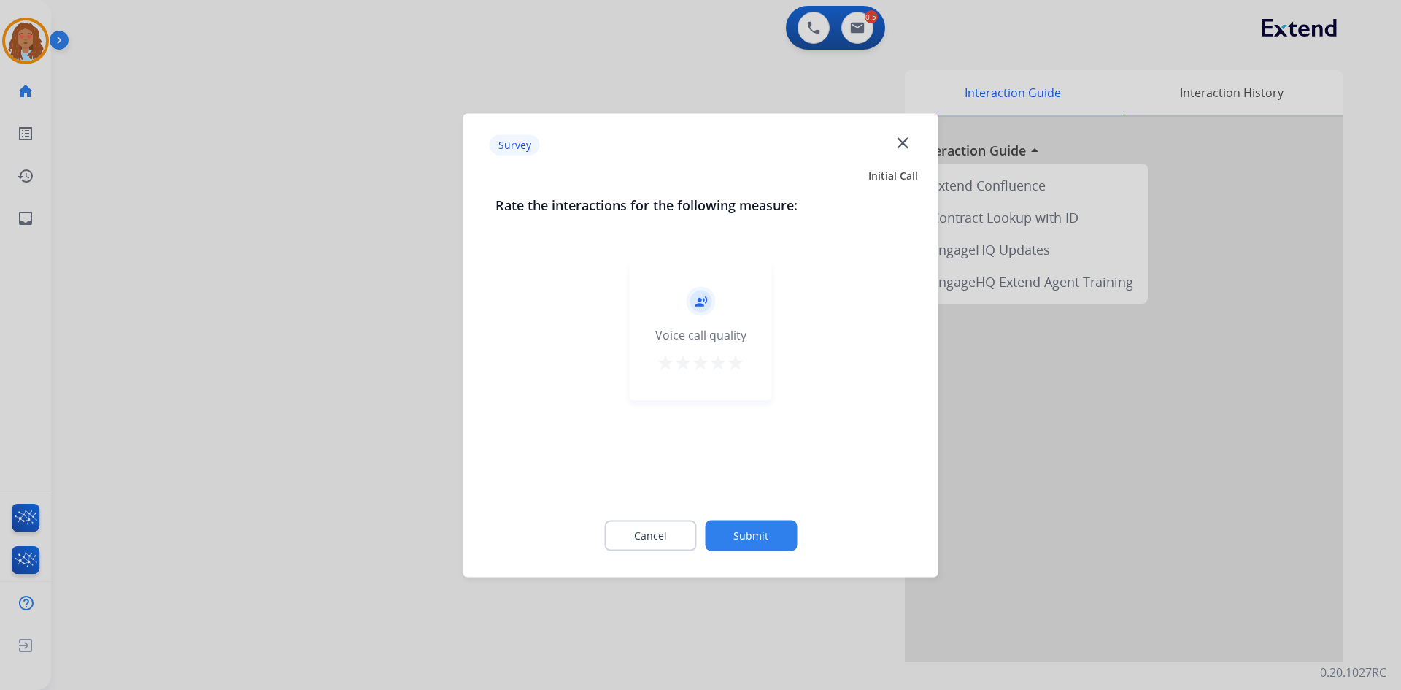
drag, startPoint x: 436, startPoint y: 362, endPoint x: 411, endPoint y: 350, distance: 28.4
click at [411, 350] on div at bounding box center [700, 345] width 1401 height 690
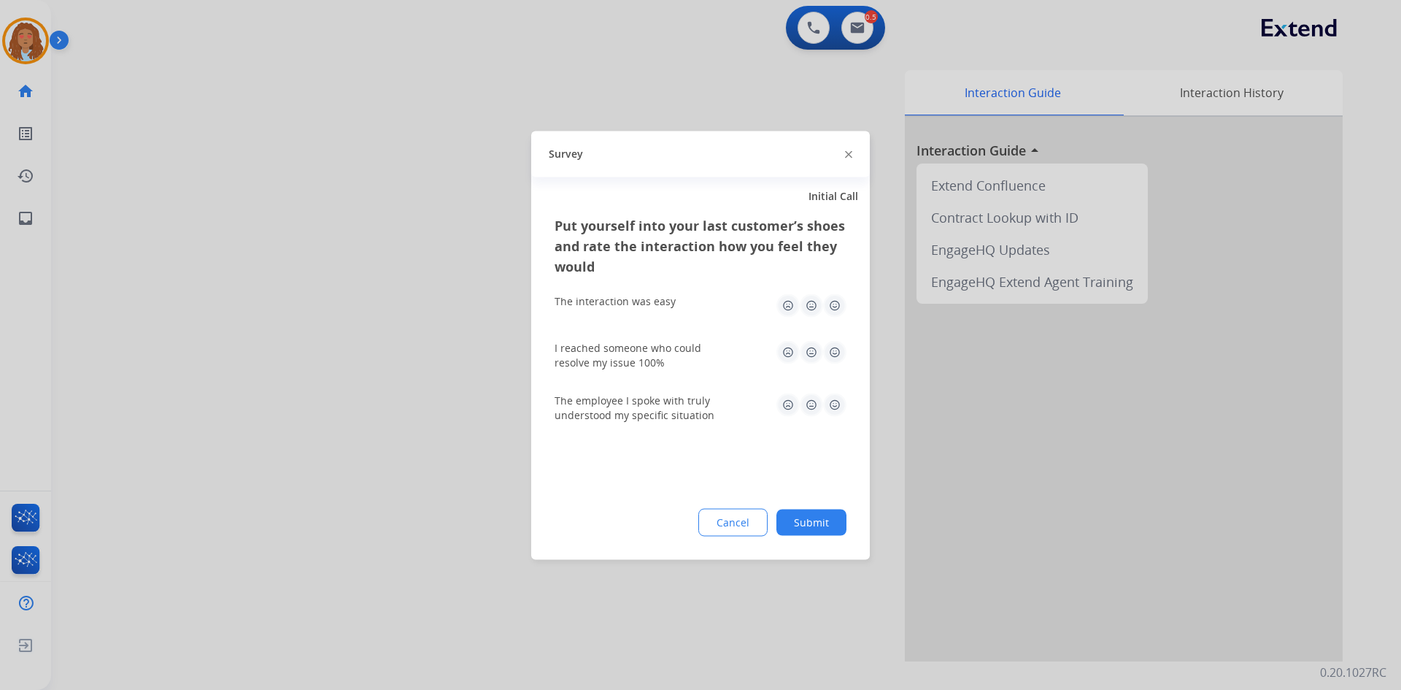
click at [406, 348] on div at bounding box center [700, 345] width 1401 height 690
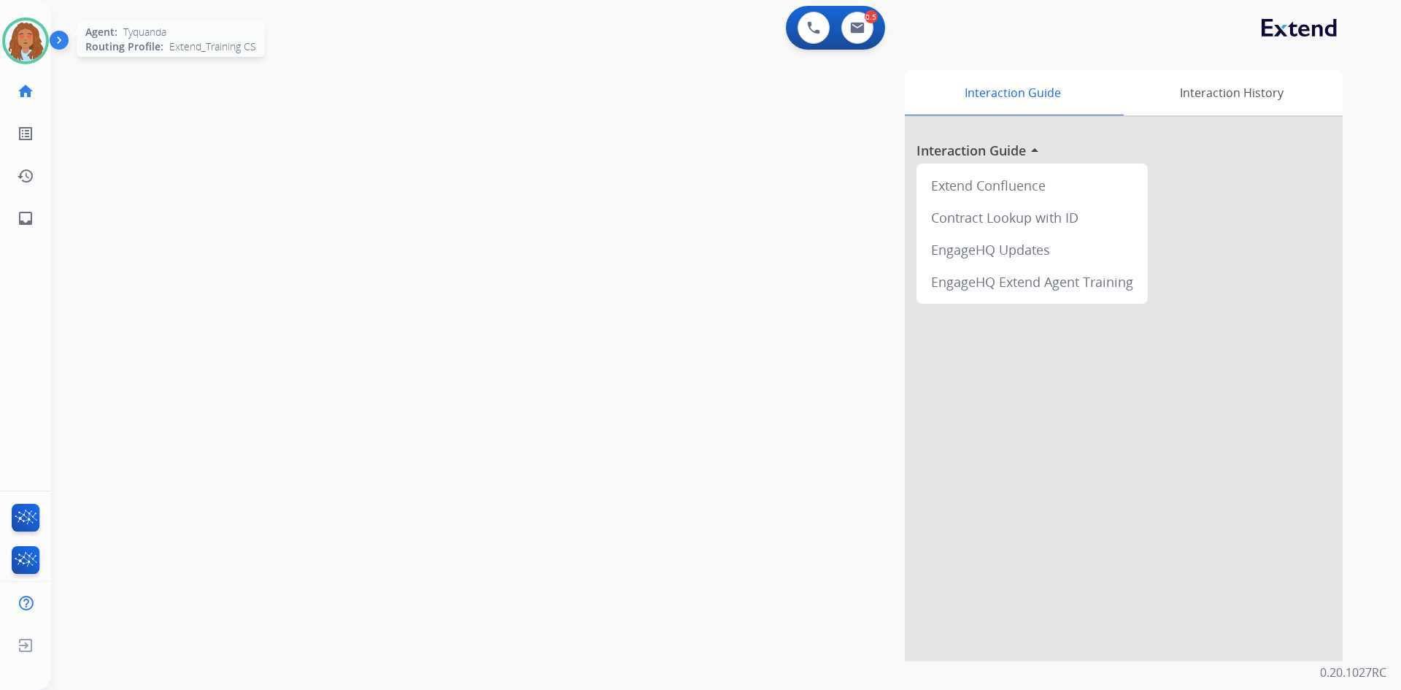
click at [15, 43] on img at bounding box center [25, 40] width 41 height 41
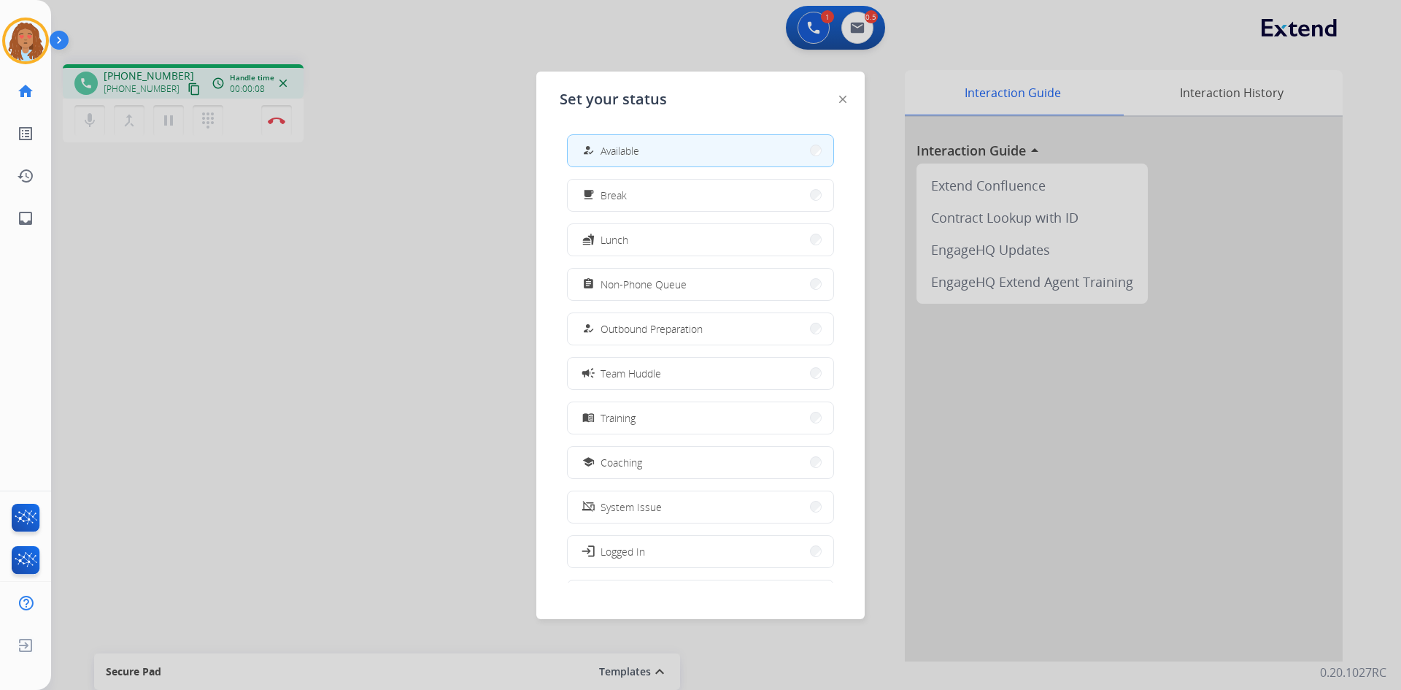
drag, startPoint x: 278, startPoint y: 271, endPoint x: 277, endPoint y: 249, distance: 21.9
click at [279, 271] on div at bounding box center [700, 345] width 1401 height 690
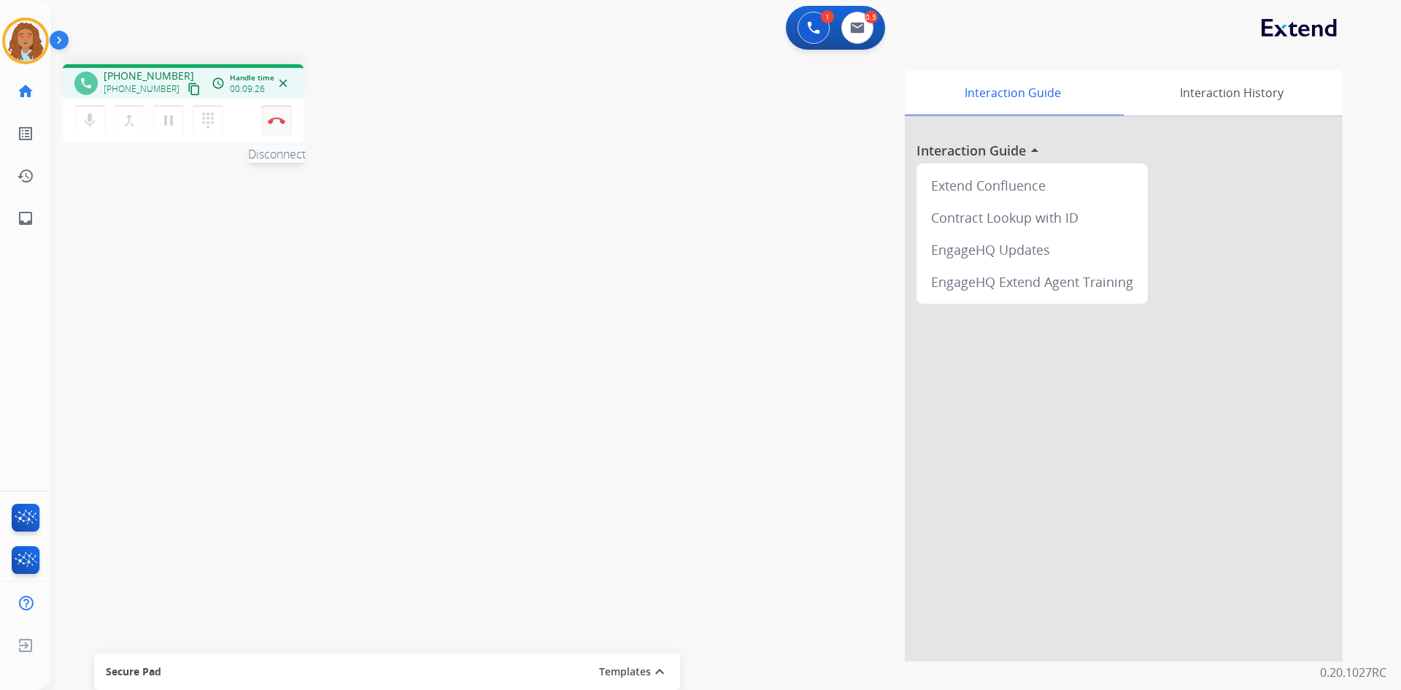
click at [279, 116] on button "Disconnect" at bounding box center [276, 120] width 31 height 31
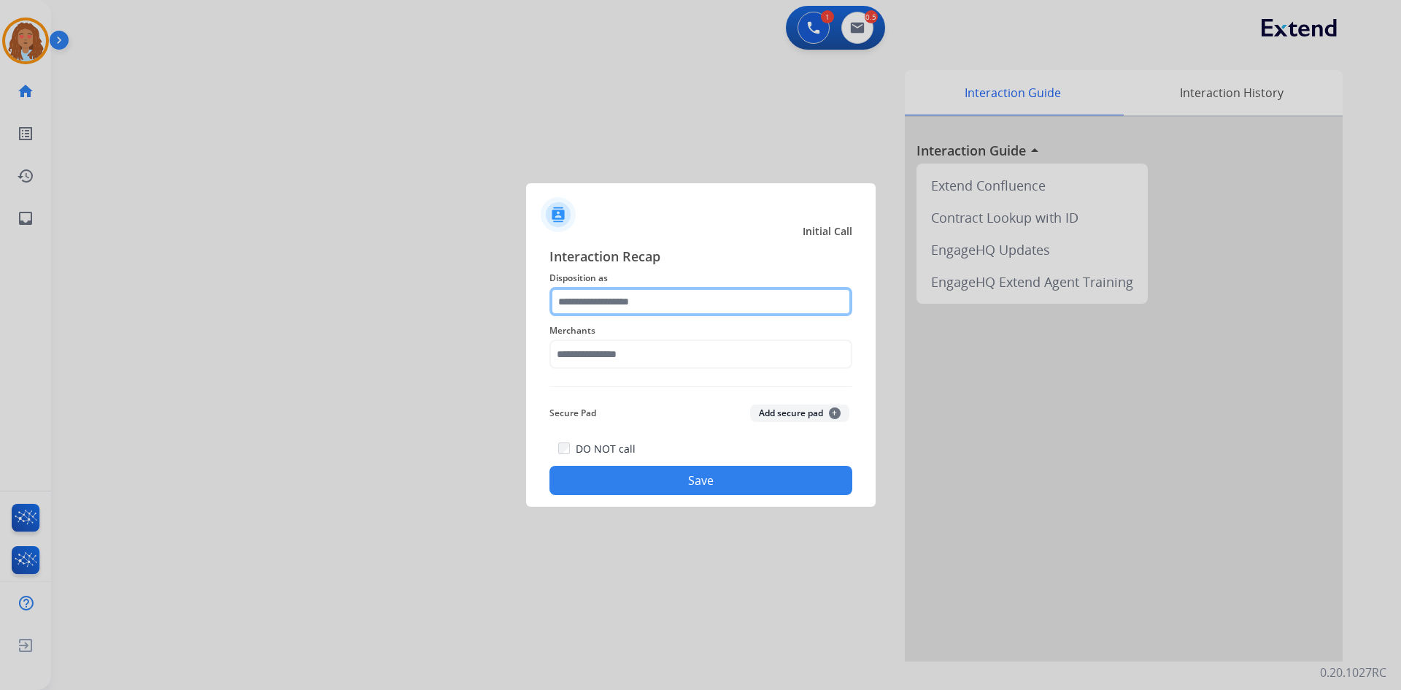
click at [765, 304] on input "text" at bounding box center [700, 301] width 303 height 29
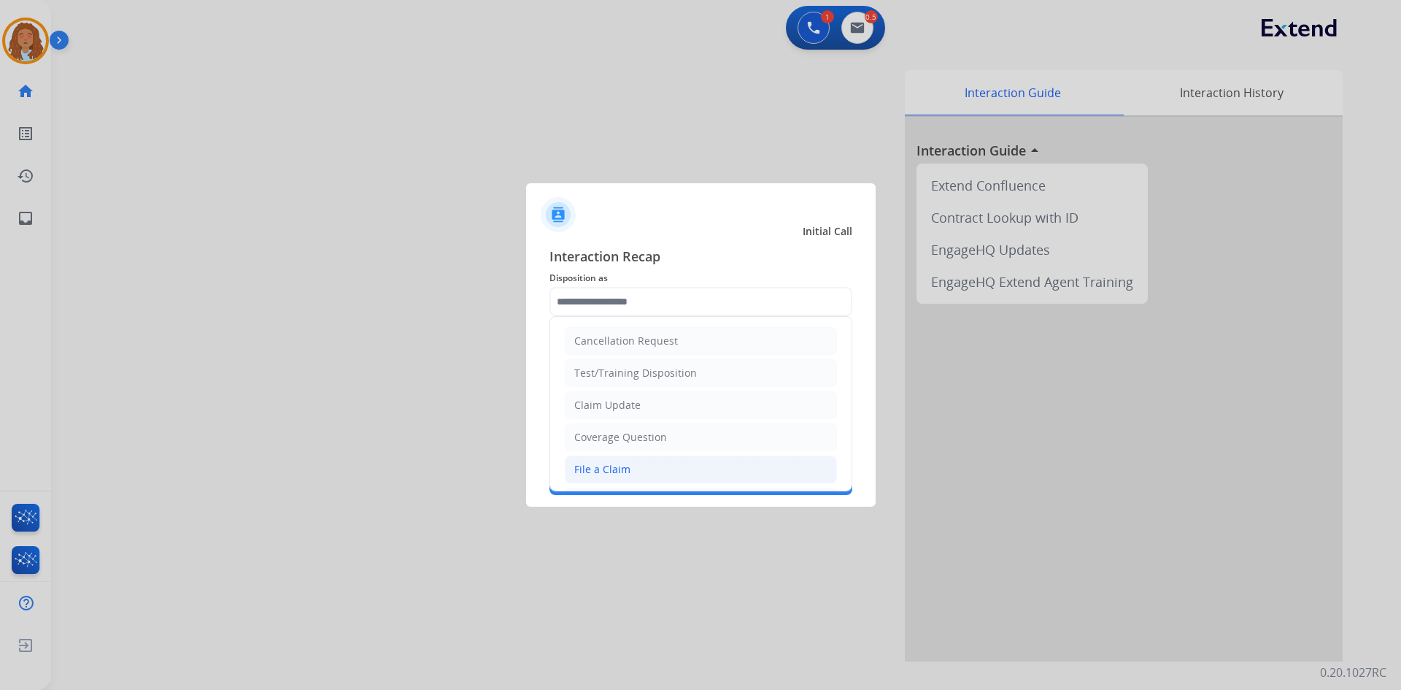
click at [605, 467] on div "File a Claim" at bounding box center [602, 469] width 56 height 15
type input "**********"
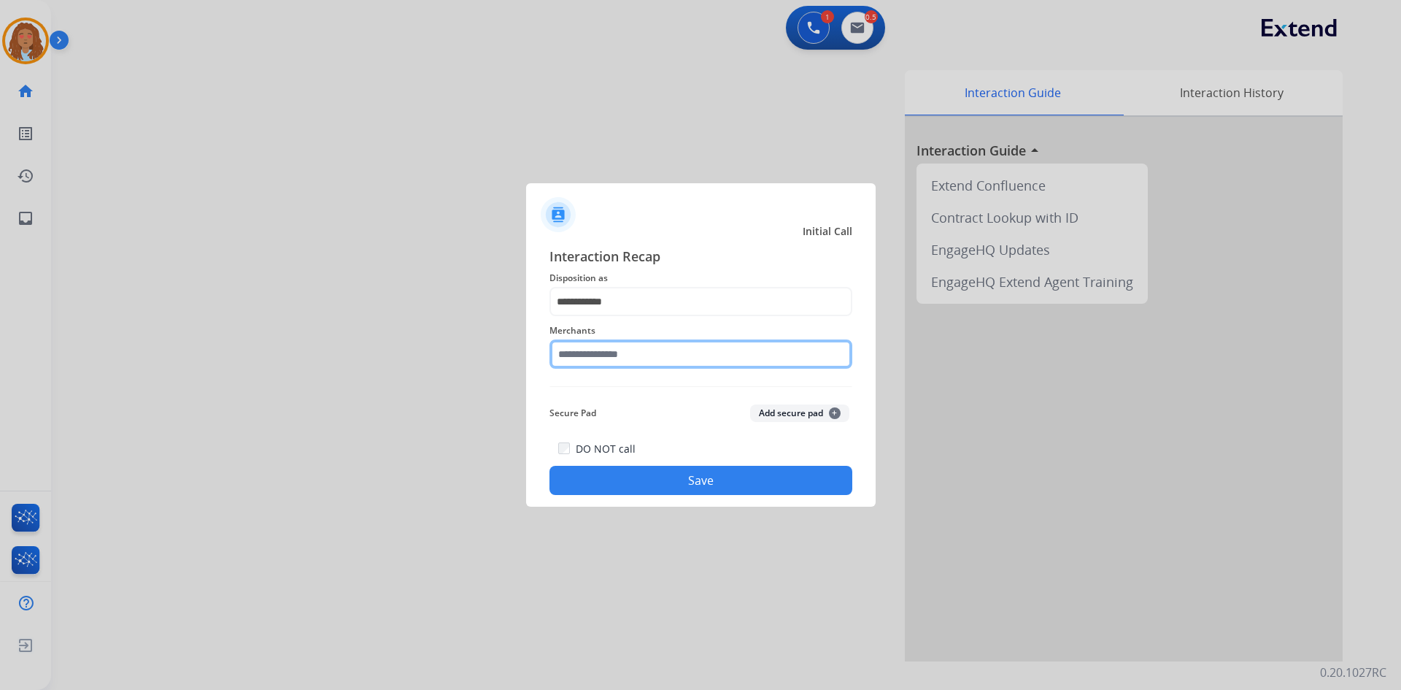
click at [599, 358] on input "text" at bounding box center [700, 353] width 303 height 29
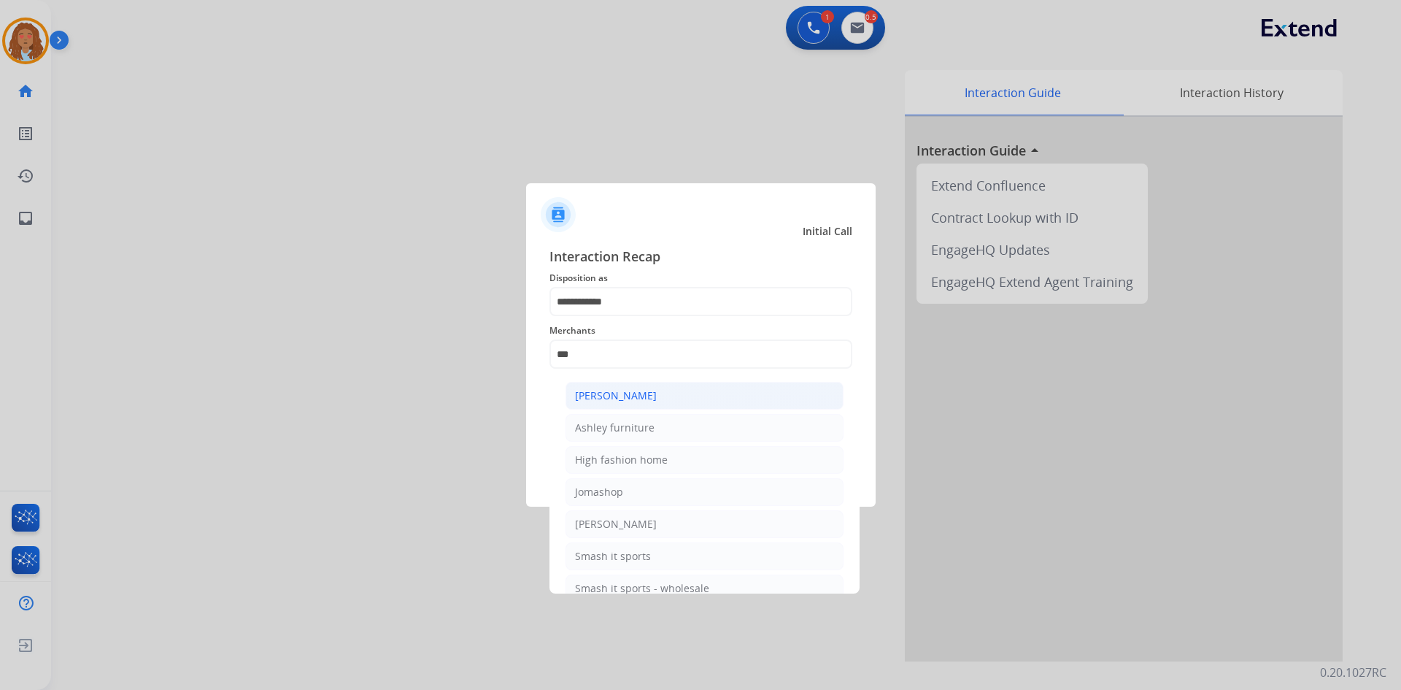
click at [611, 391] on div "Ashley - Reguard" at bounding box center [616, 395] width 82 height 15
type input "**********"
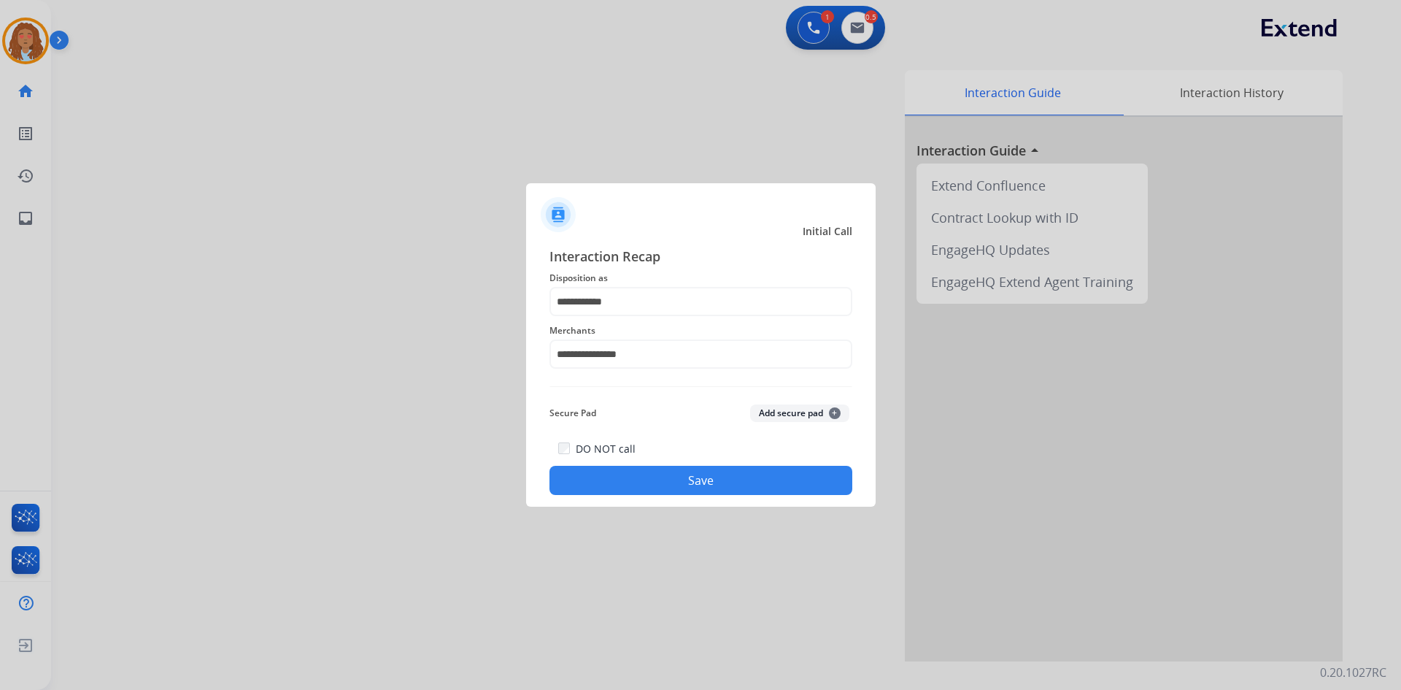
click at [668, 482] on button "Save" at bounding box center [700, 480] width 303 height 29
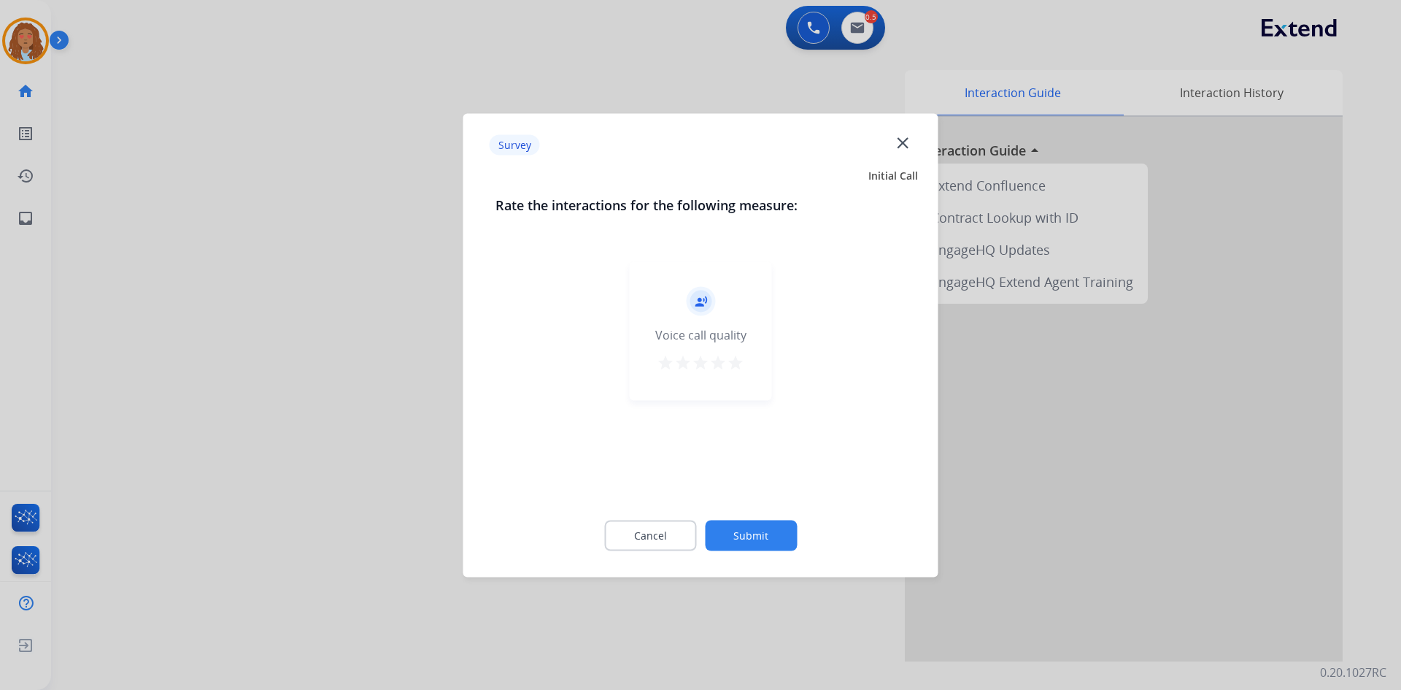
click at [380, 458] on div at bounding box center [700, 345] width 1401 height 690
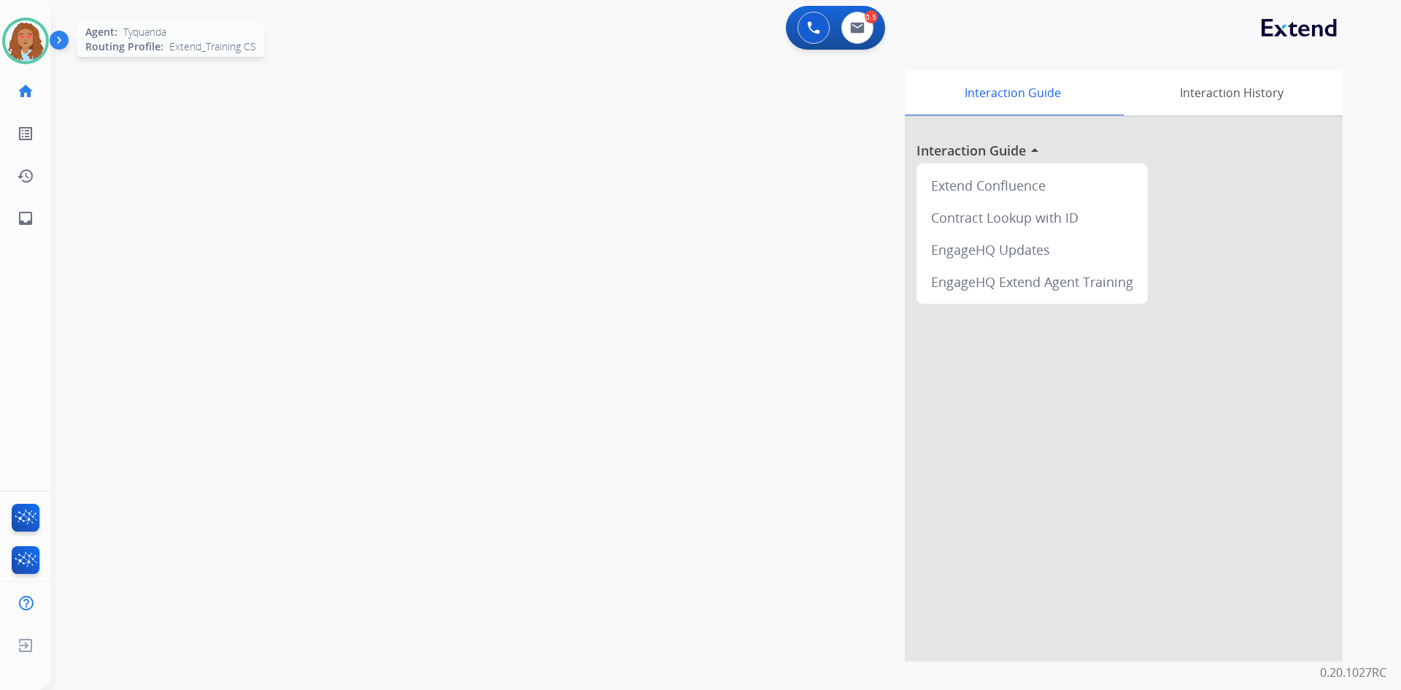
click at [24, 52] on img at bounding box center [25, 40] width 41 height 41
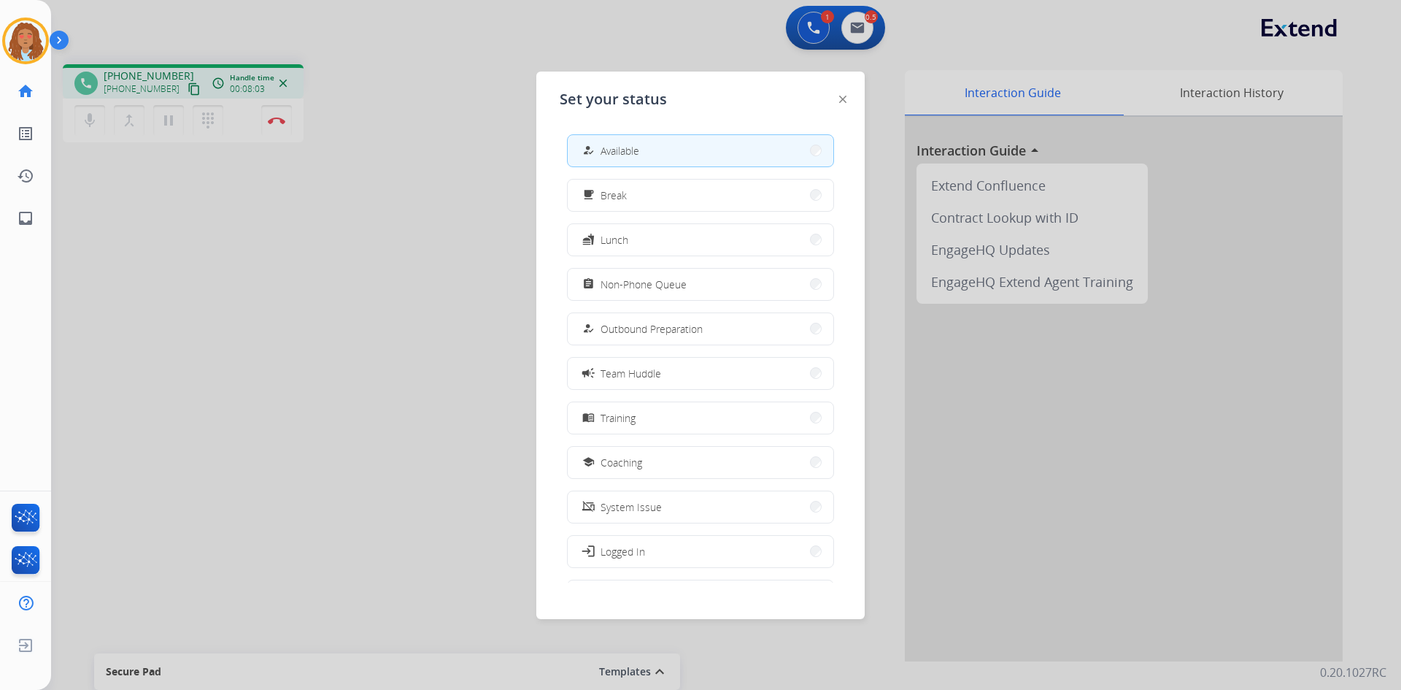
click at [275, 126] on div at bounding box center [700, 345] width 1401 height 690
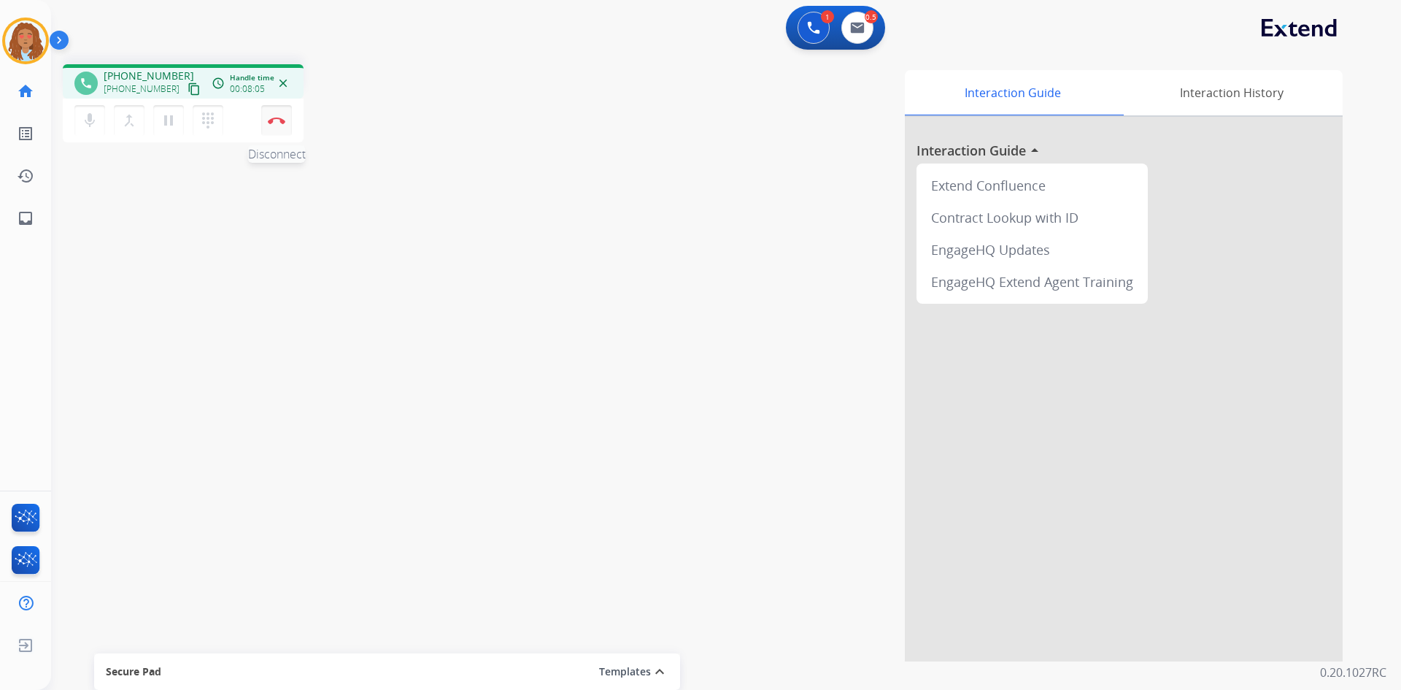
click at [278, 117] on img at bounding box center [277, 120] width 18 height 7
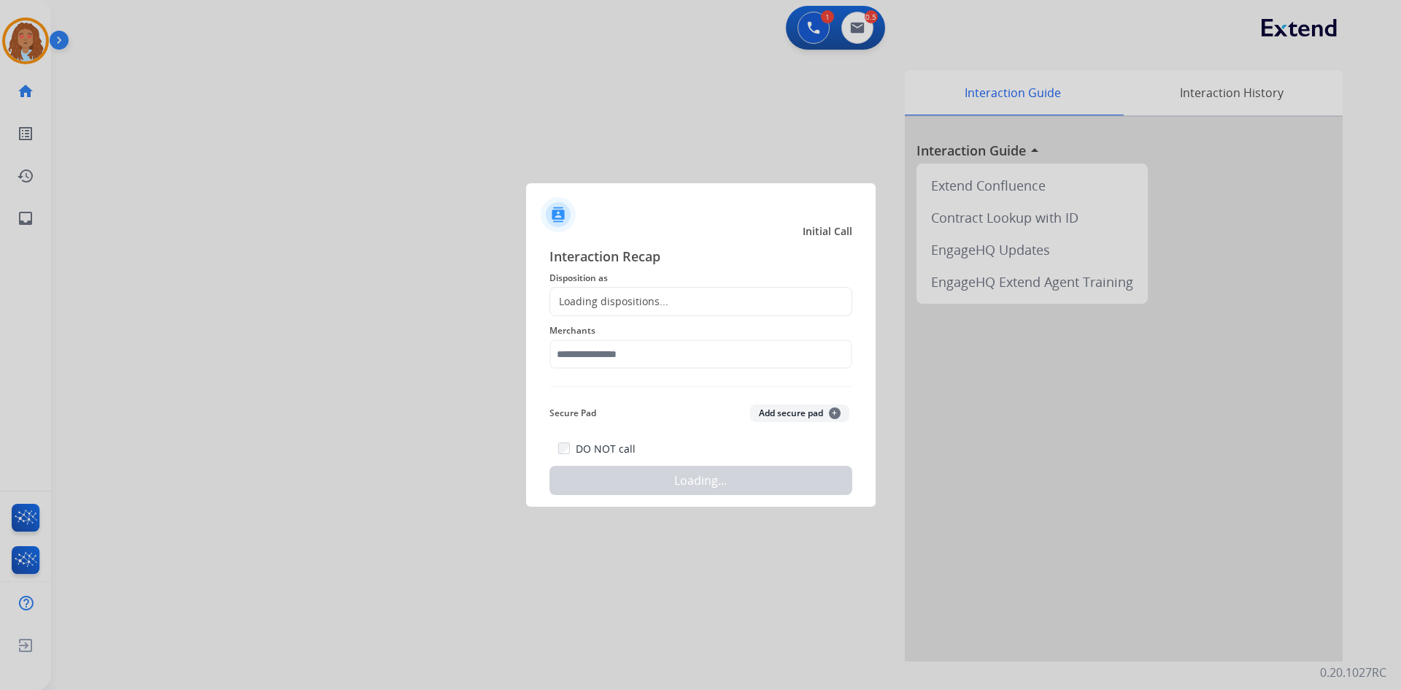
click at [642, 298] on div "Loading dispositions..." at bounding box center [609, 301] width 118 height 15
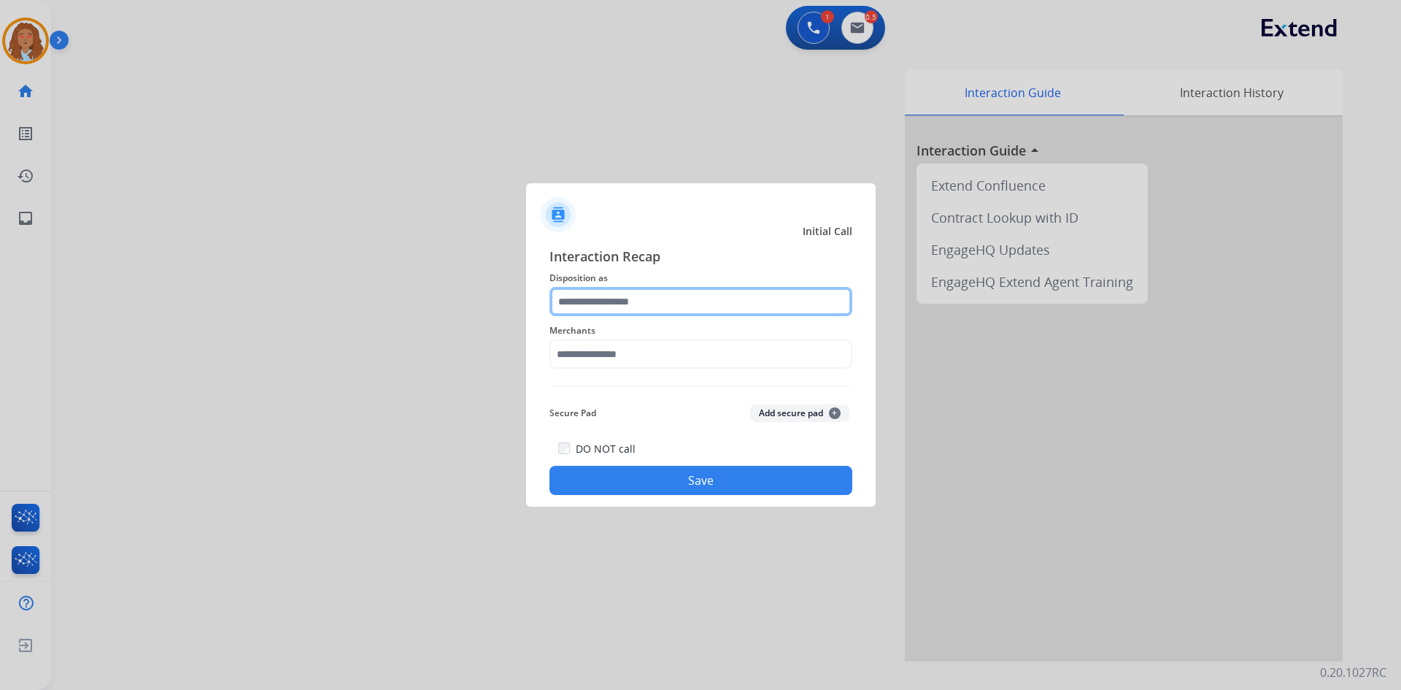
click at [642, 298] on input "text" at bounding box center [700, 301] width 303 height 29
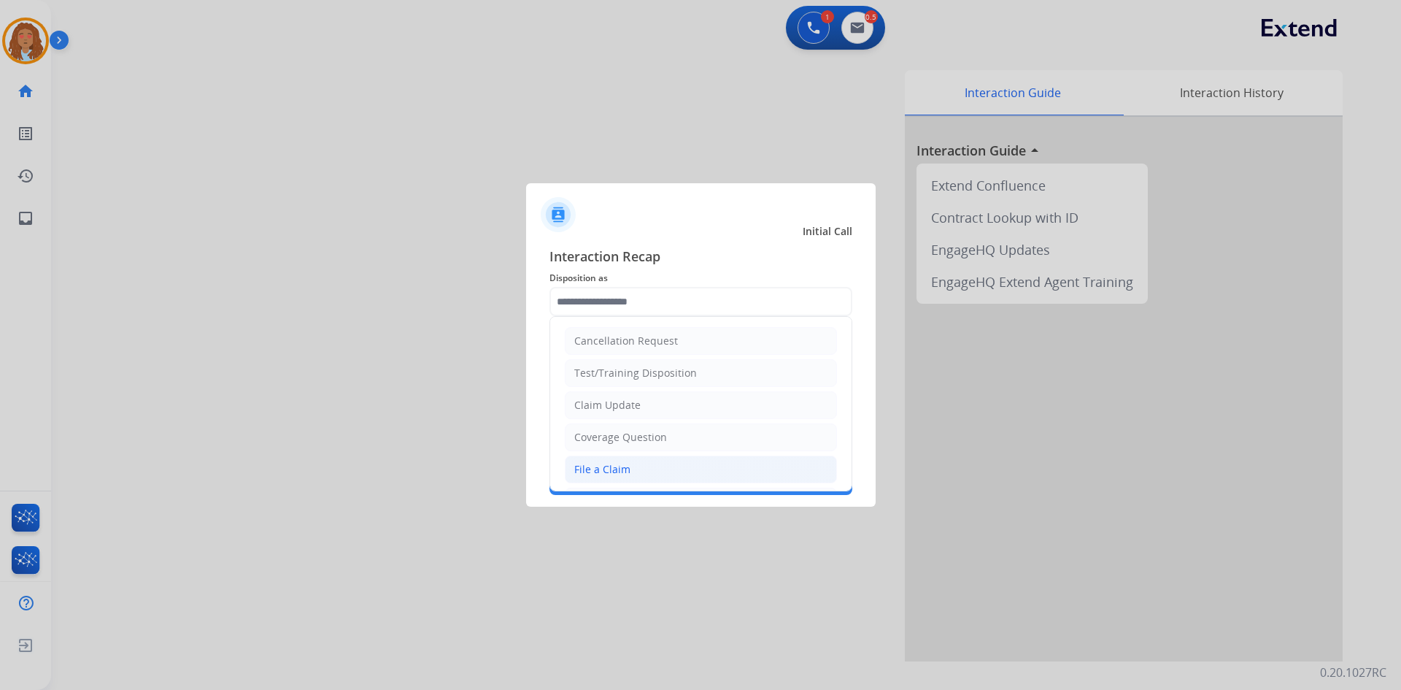
click at [626, 469] on div "File a Claim" at bounding box center [602, 469] width 56 height 15
type input "**********"
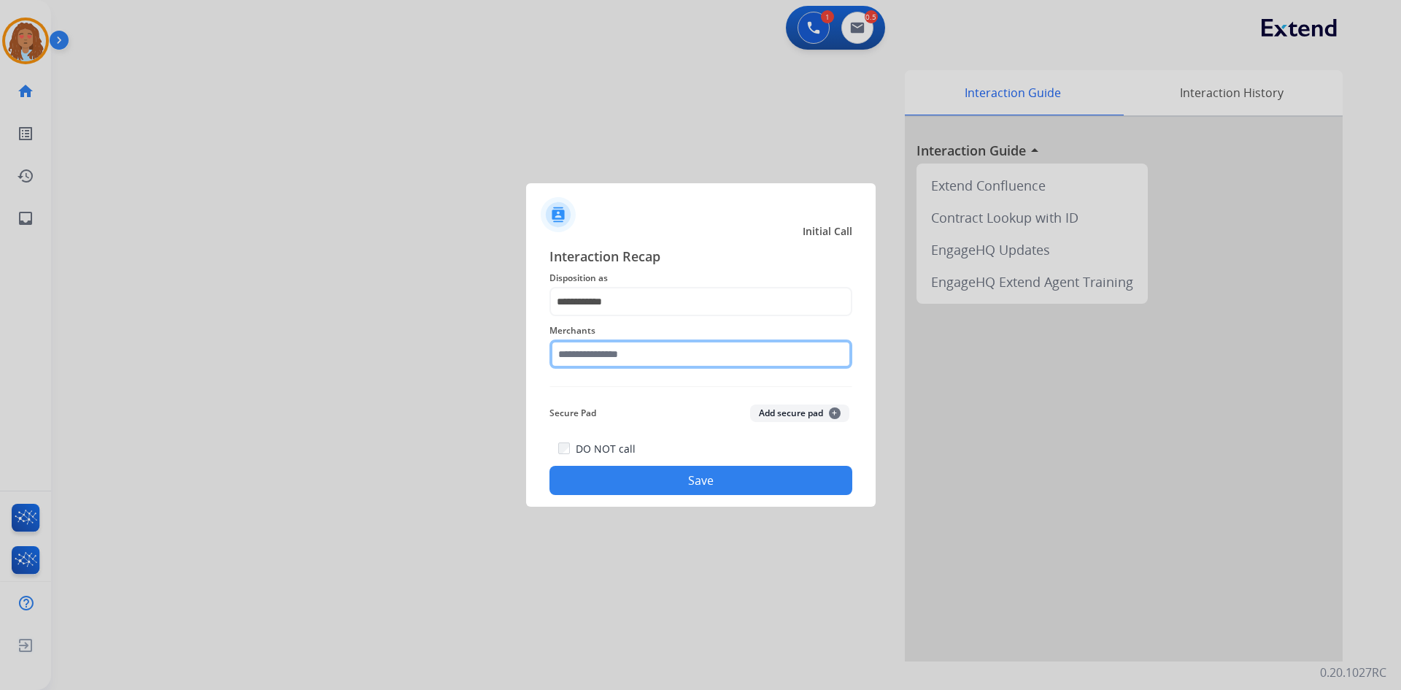
click at [612, 356] on input "text" at bounding box center [700, 353] width 303 height 29
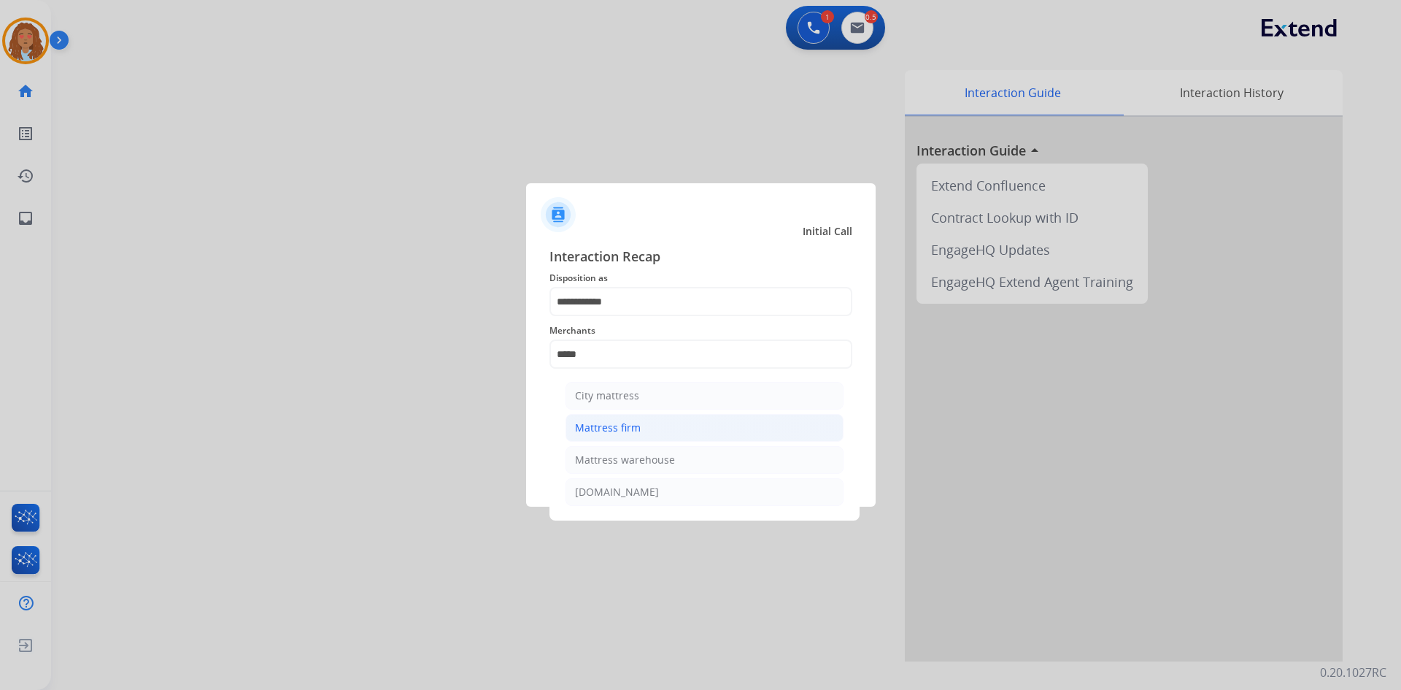
click at [630, 427] on div "Mattress firm" at bounding box center [608, 427] width 66 height 15
type input "**********"
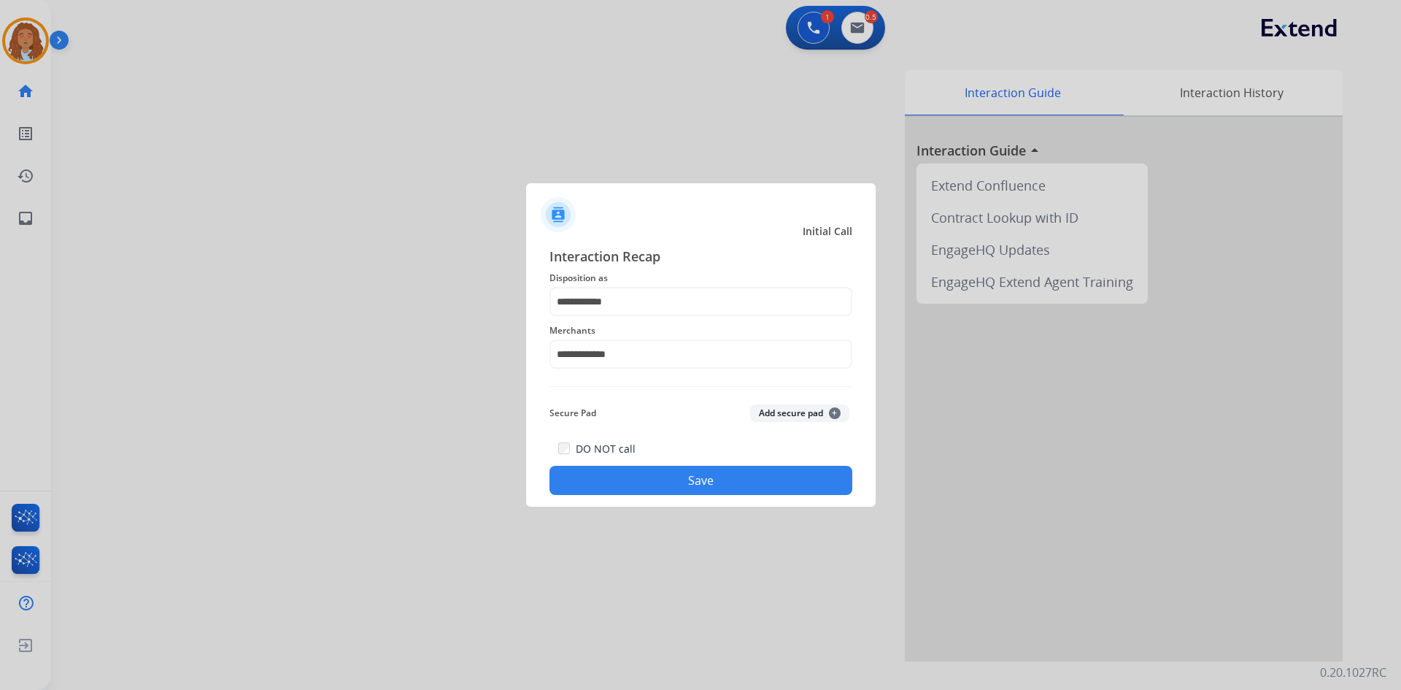
click at [655, 475] on button "Save" at bounding box center [700, 480] width 303 height 29
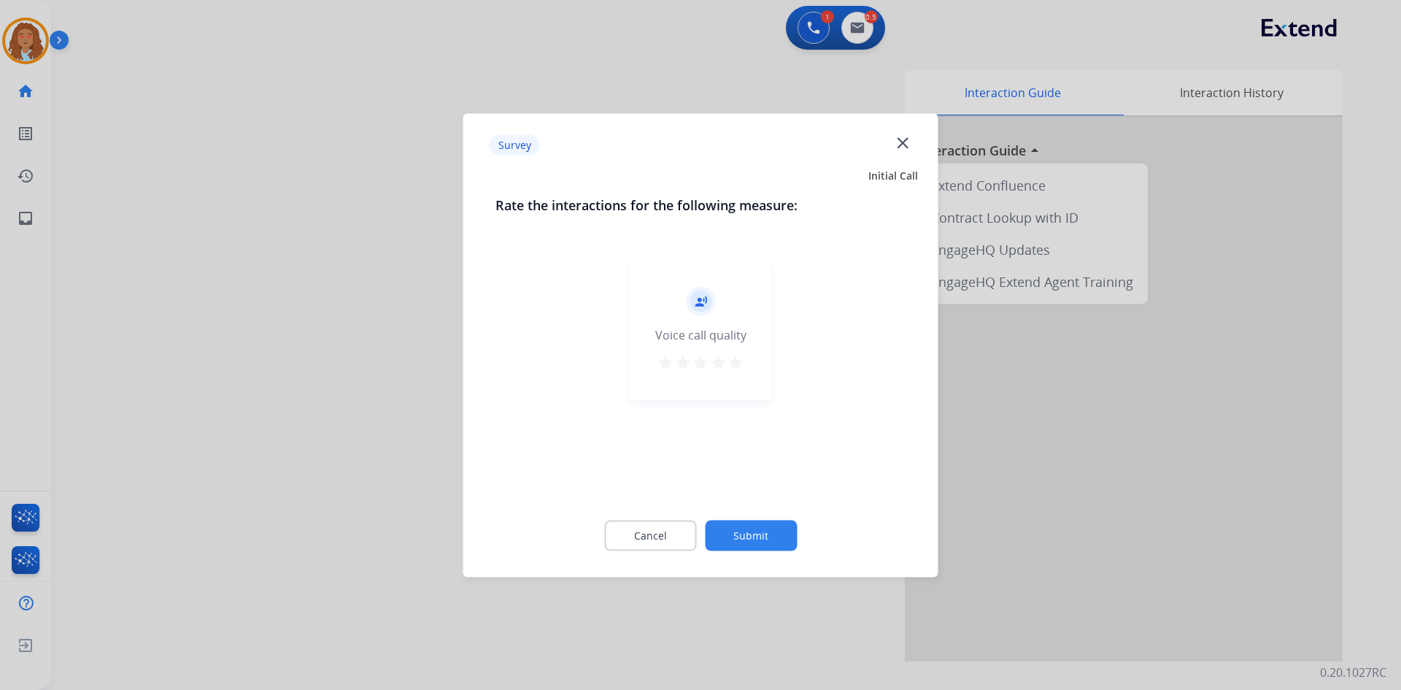
click at [355, 472] on div at bounding box center [700, 345] width 1401 height 690
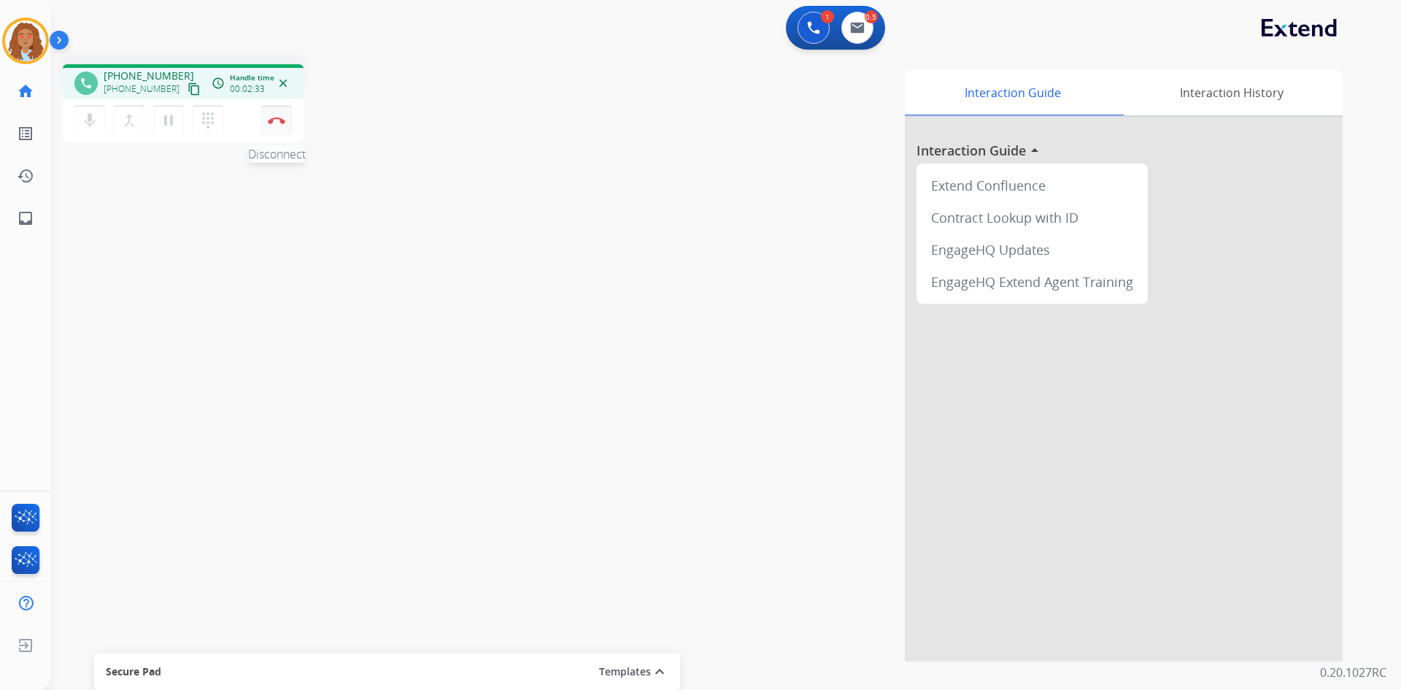
click at [285, 130] on button "Disconnect" at bounding box center [276, 120] width 31 height 31
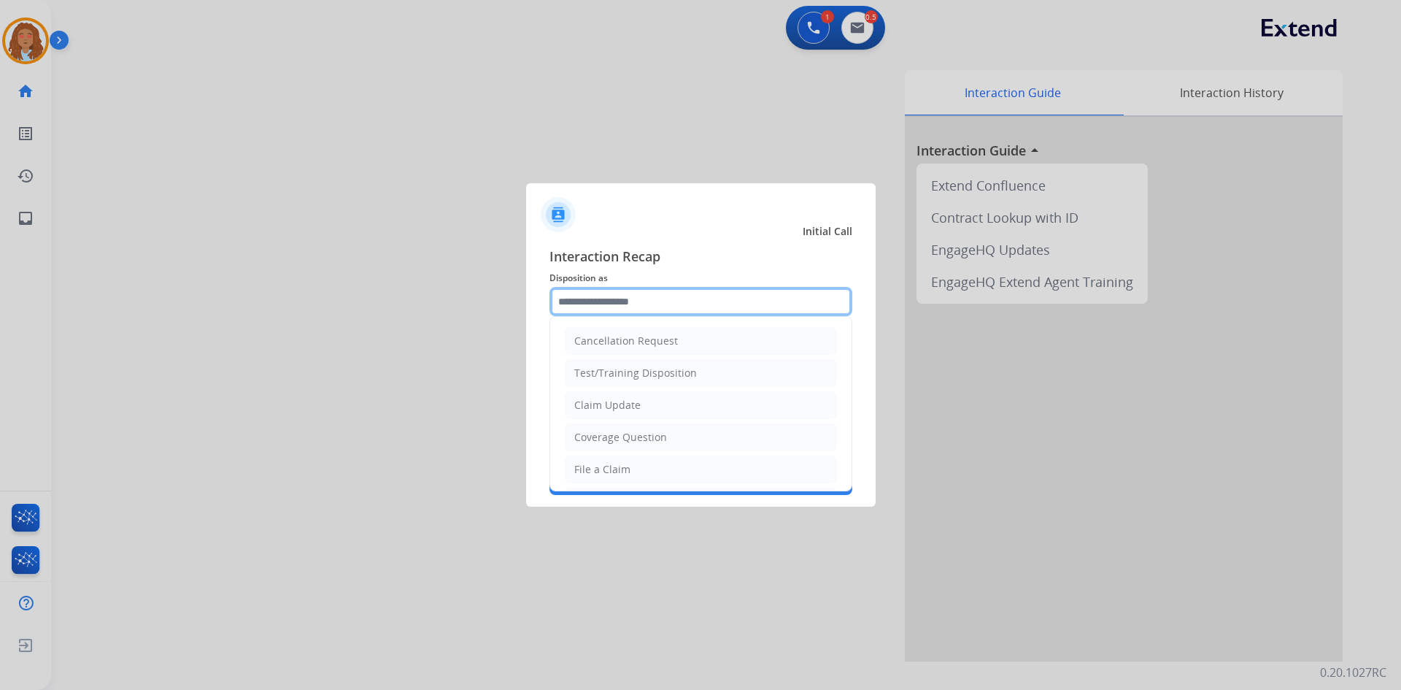
click at [611, 303] on input "text" at bounding box center [700, 301] width 303 height 29
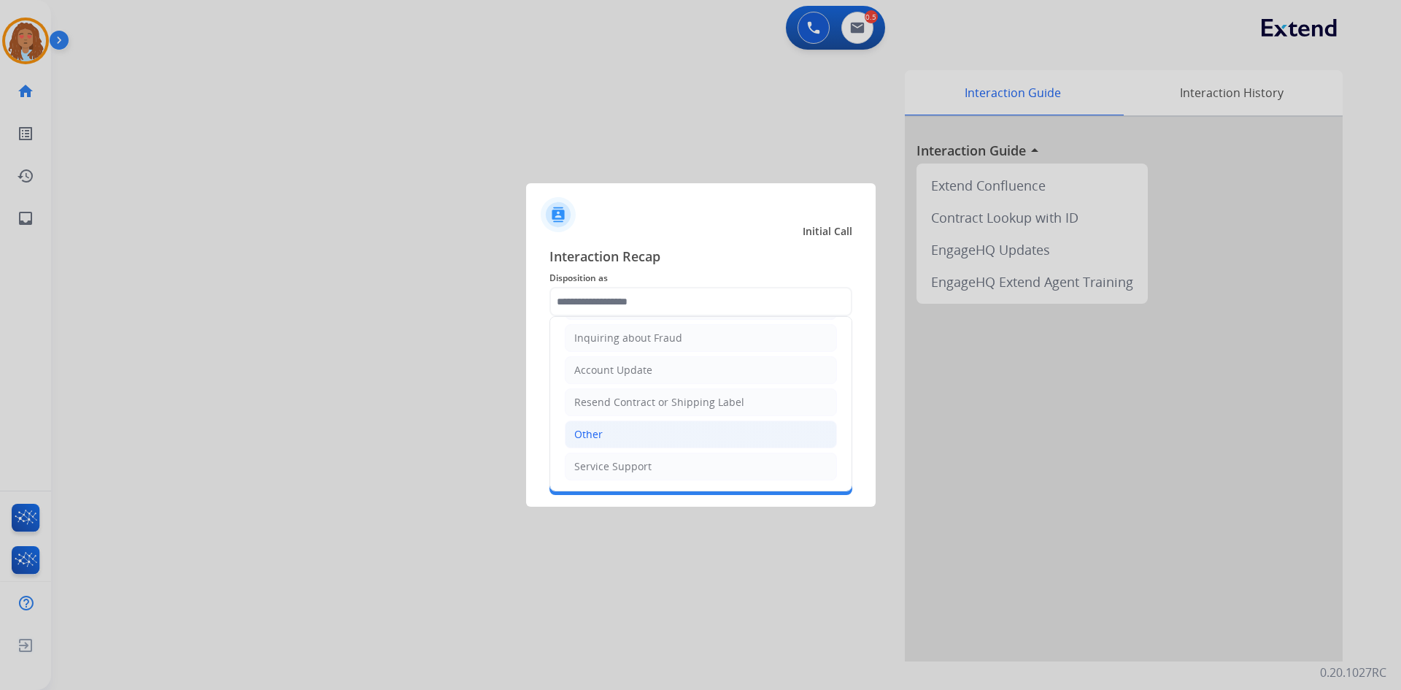
click at [616, 436] on li "Other" at bounding box center [701, 434] width 272 height 28
type input "*****"
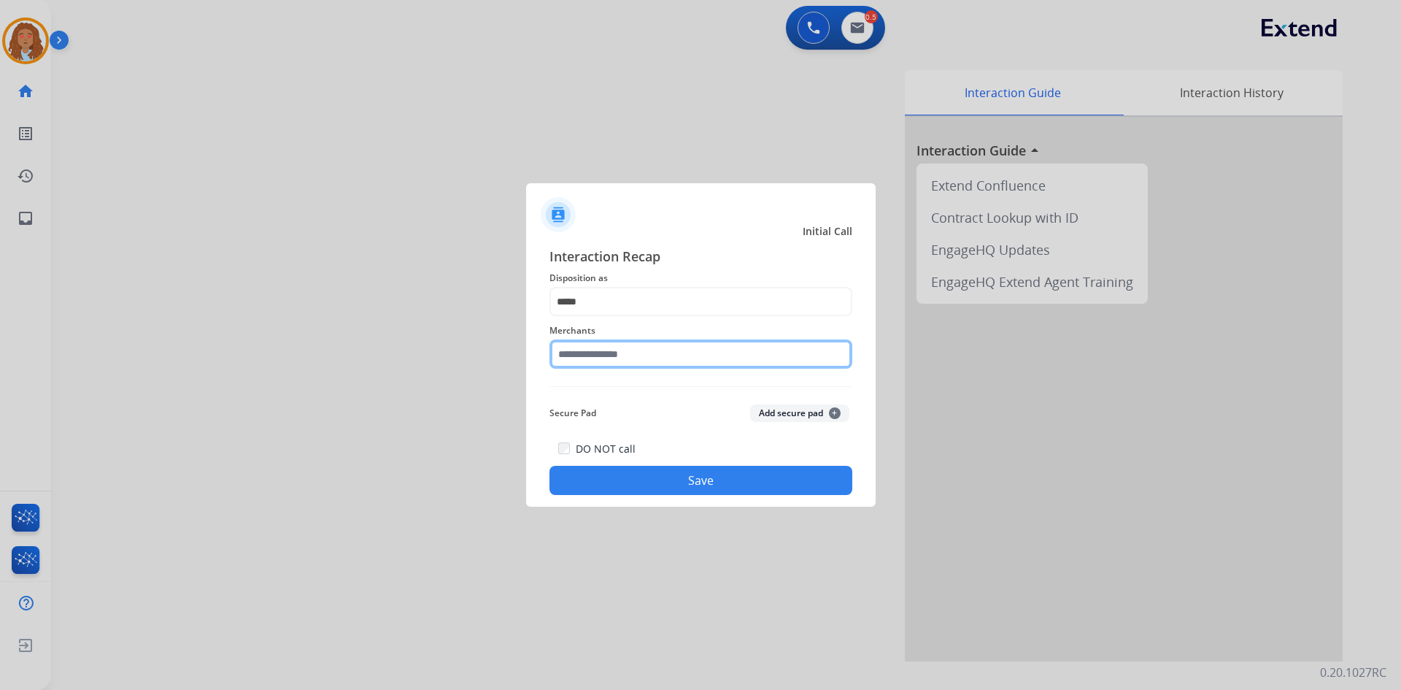
click at [609, 360] on input "text" at bounding box center [700, 353] width 303 height 29
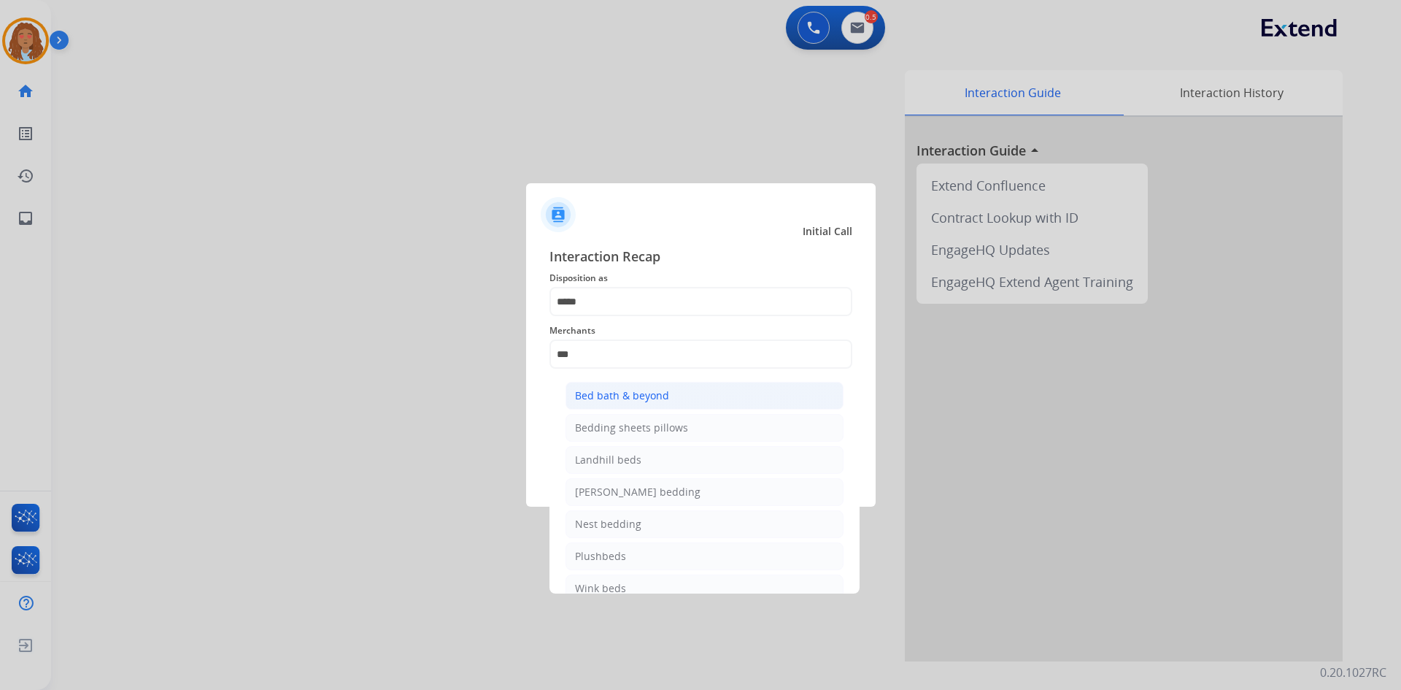
click at [611, 390] on div "Bed bath & beyond" at bounding box center [622, 395] width 94 height 15
type input "**********"
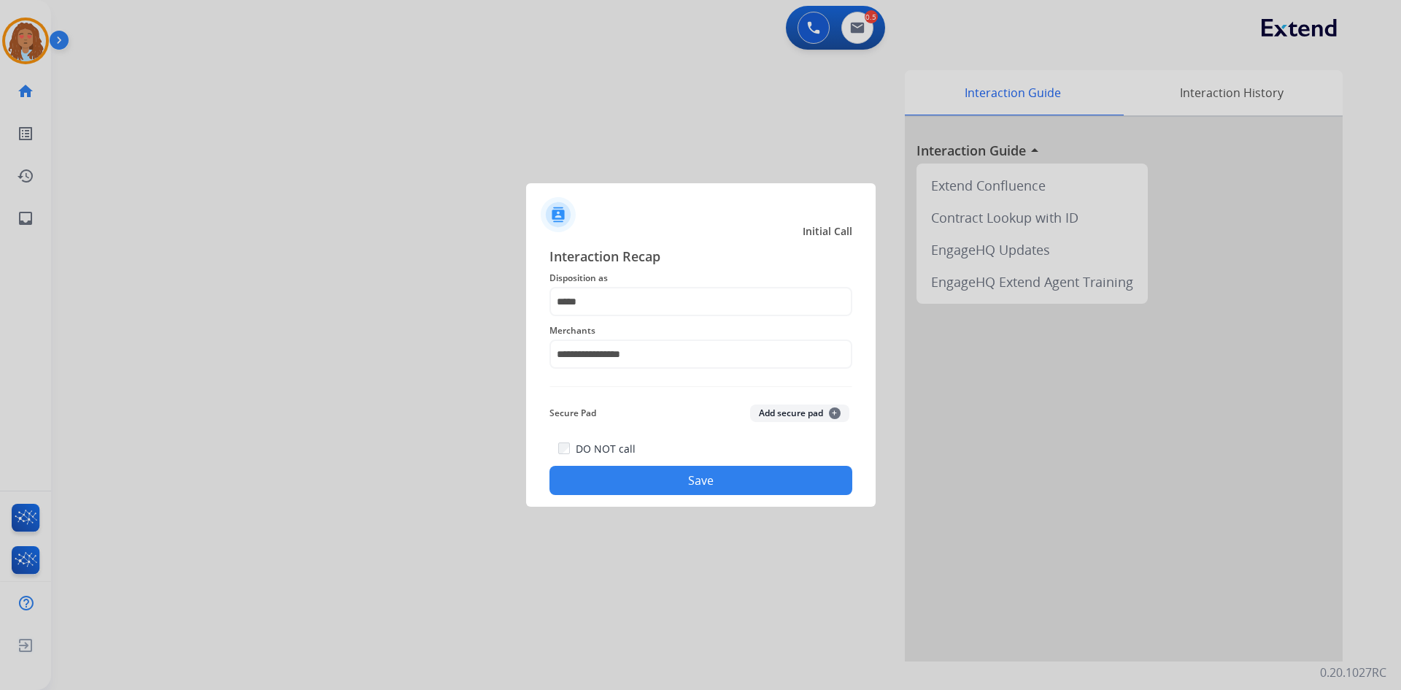
click at [684, 471] on button "Save" at bounding box center [700, 480] width 303 height 29
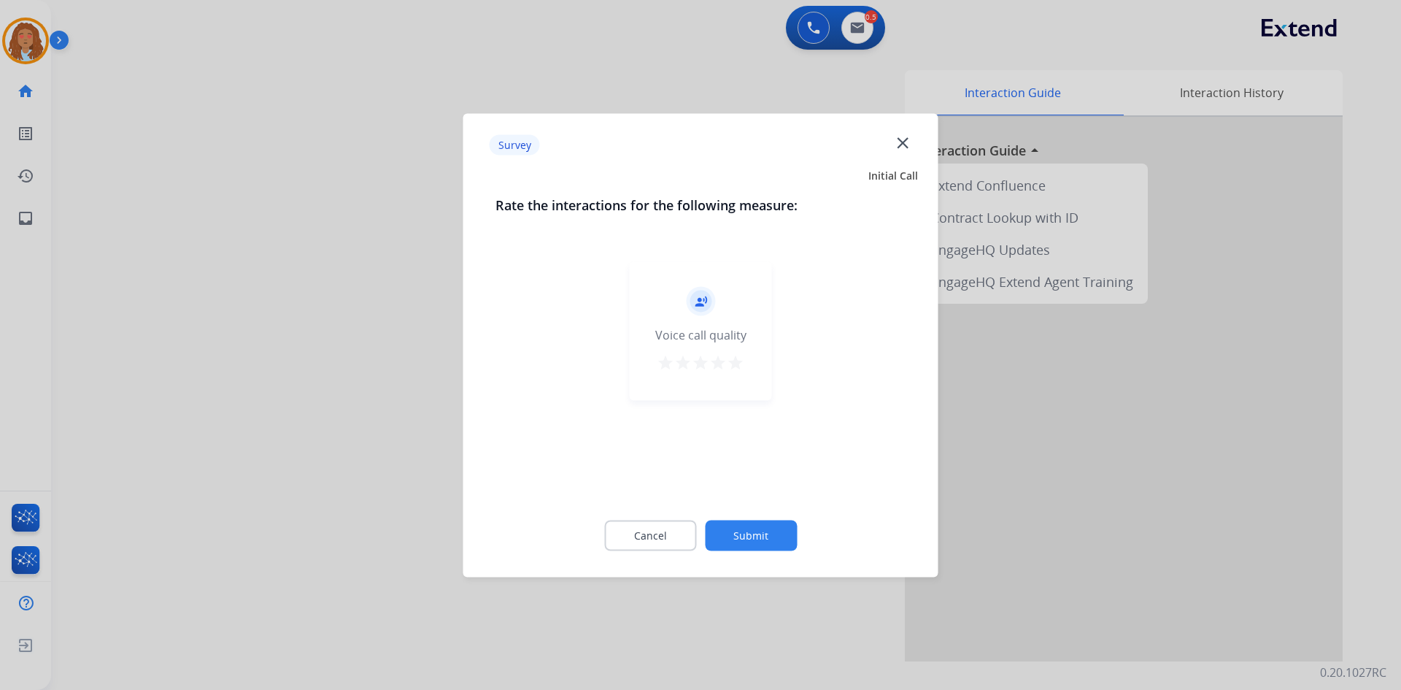
click at [395, 410] on div at bounding box center [700, 345] width 1401 height 690
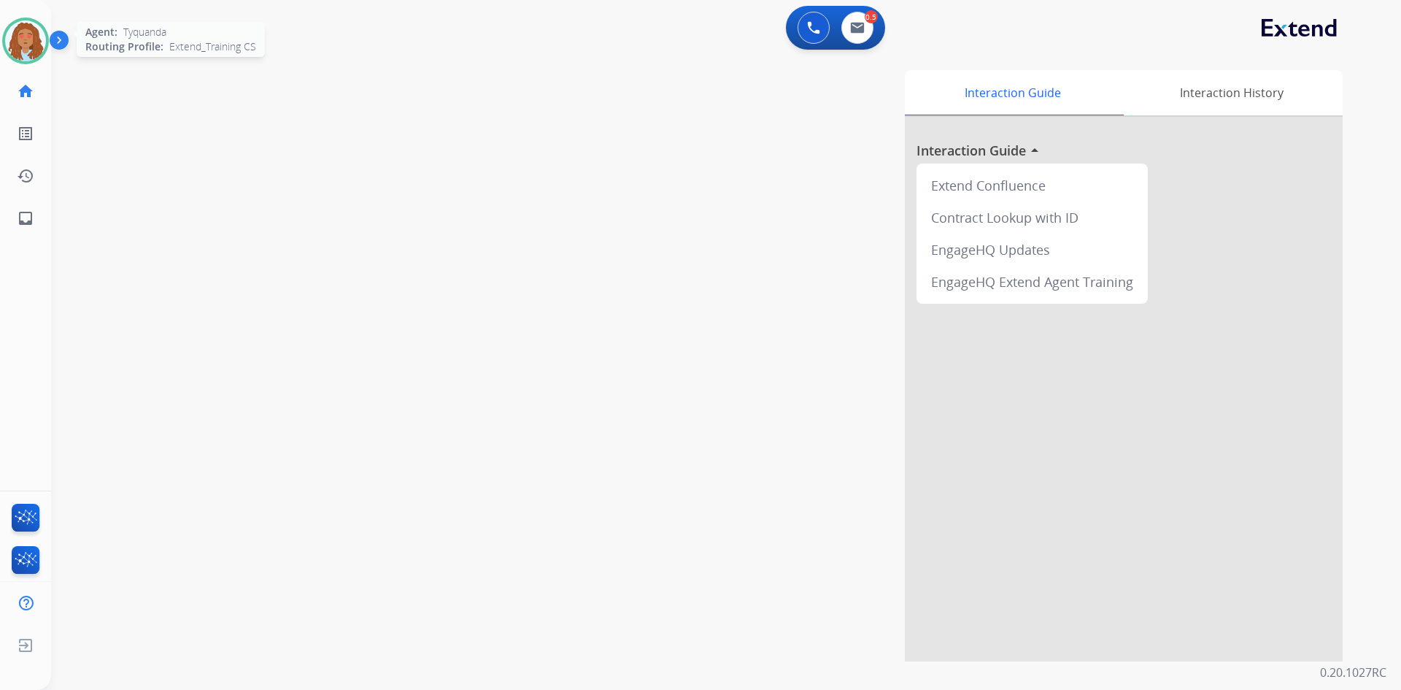
click at [28, 50] on img at bounding box center [25, 40] width 41 height 41
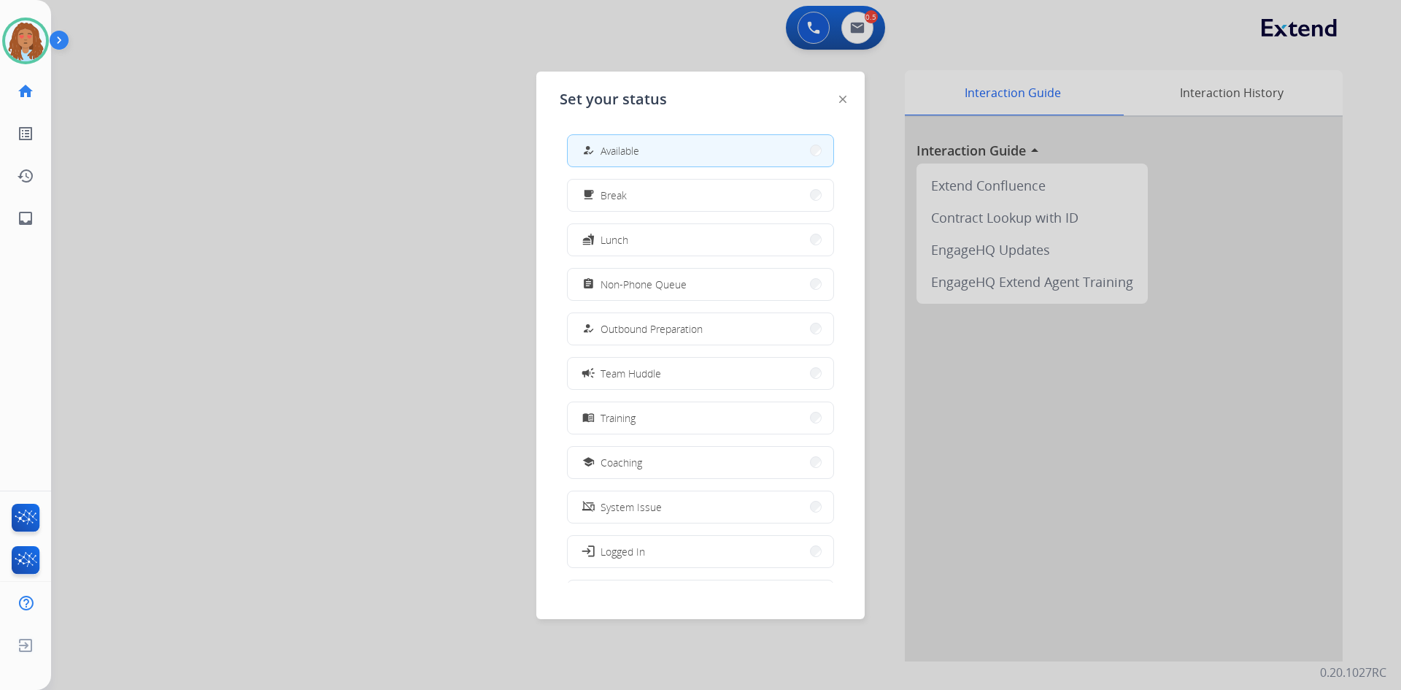
click at [201, 193] on div at bounding box center [700, 345] width 1401 height 690
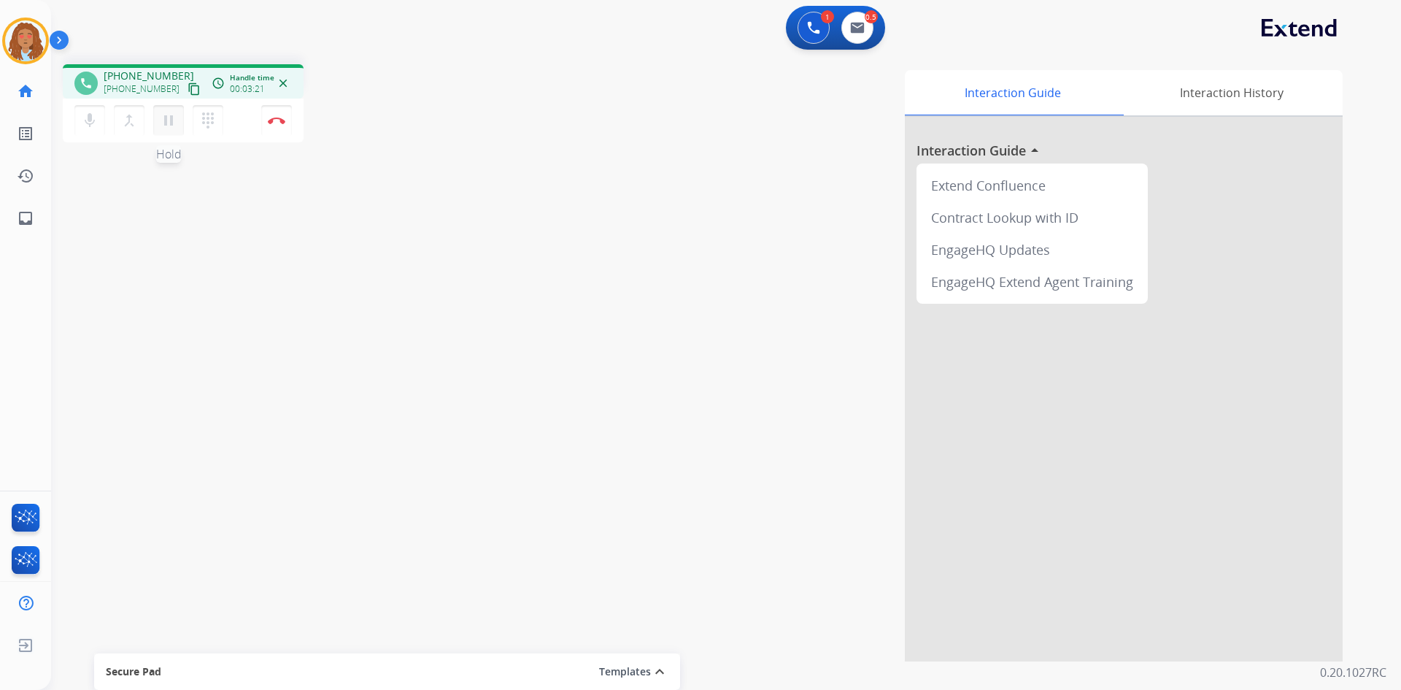
click at [174, 116] on mat-icon "pause" at bounding box center [169, 121] width 18 height 18
click at [169, 123] on mat-icon "play_arrow" at bounding box center [169, 121] width 18 height 18
click at [284, 117] on img at bounding box center [277, 120] width 18 height 7
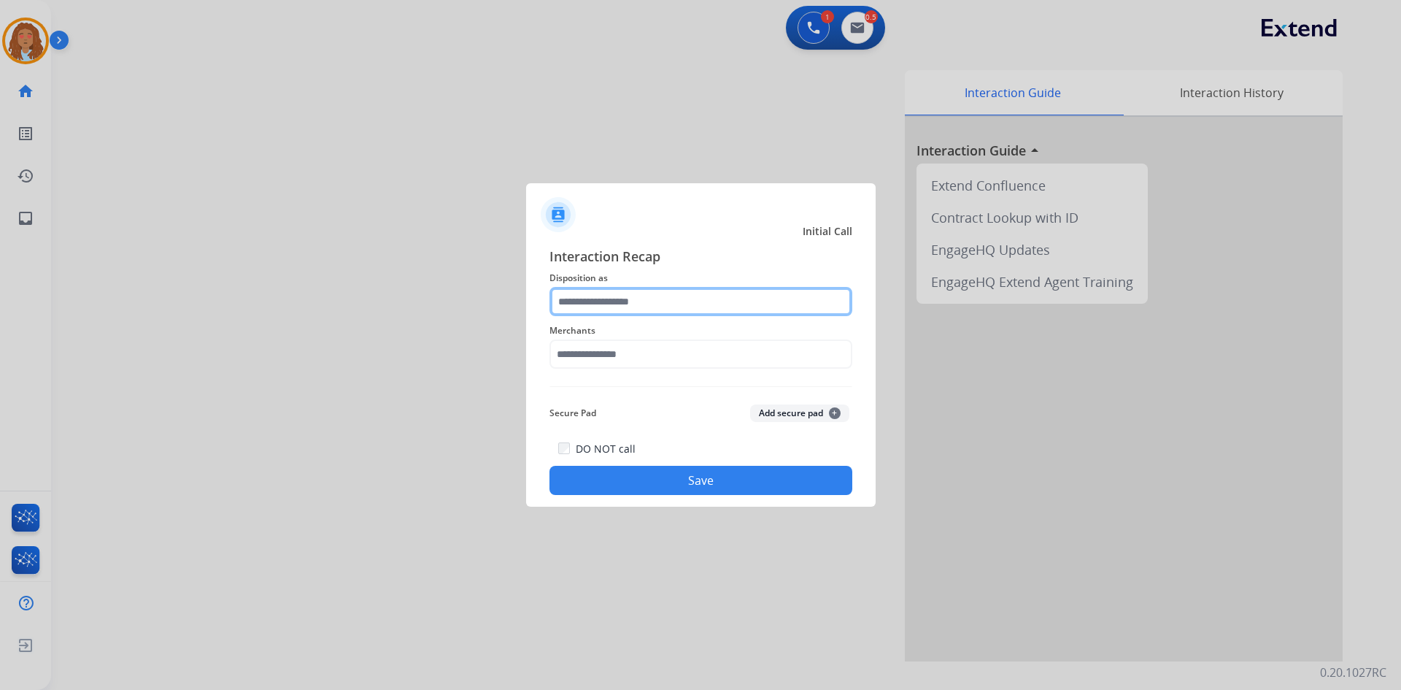
click at [626, 293] on input "text" at bounding box center [700, 301] width 303 height 29
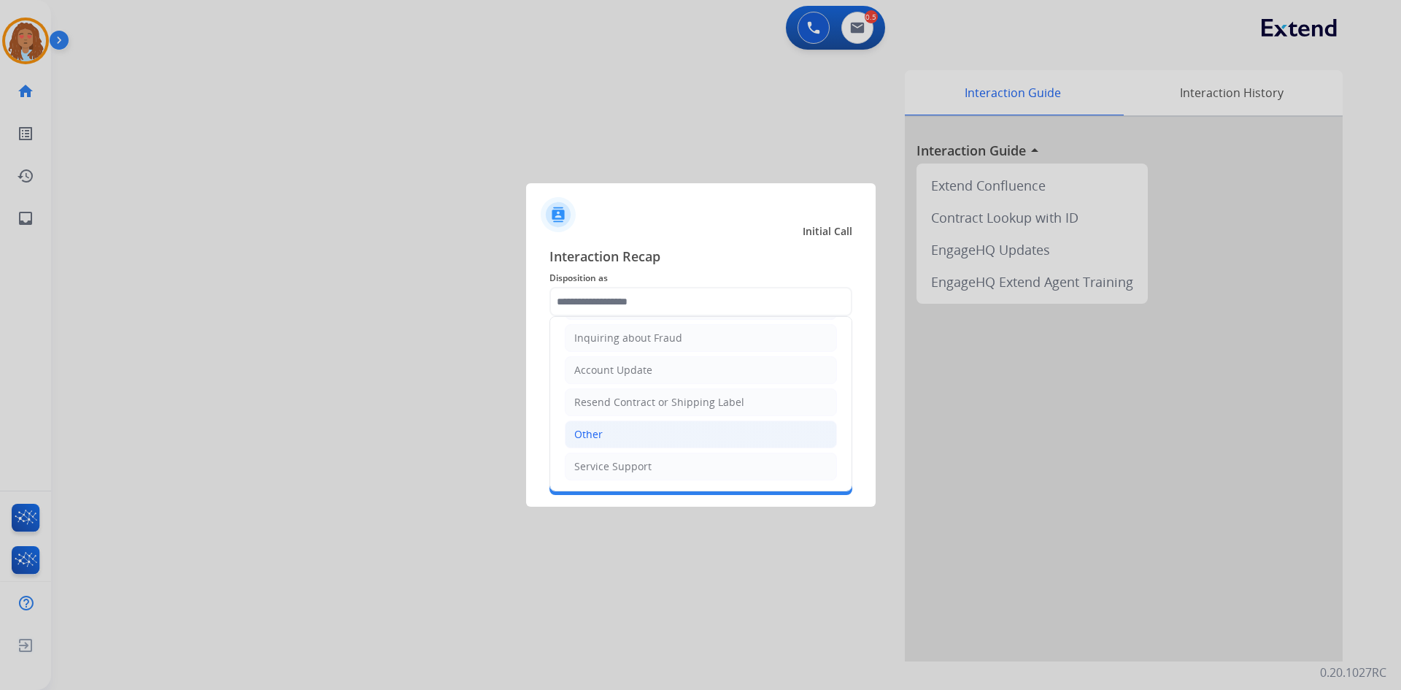
click at [615, 439] on li "Other" at bounding box center [701, 434] width 272 height 28
type input "*****"
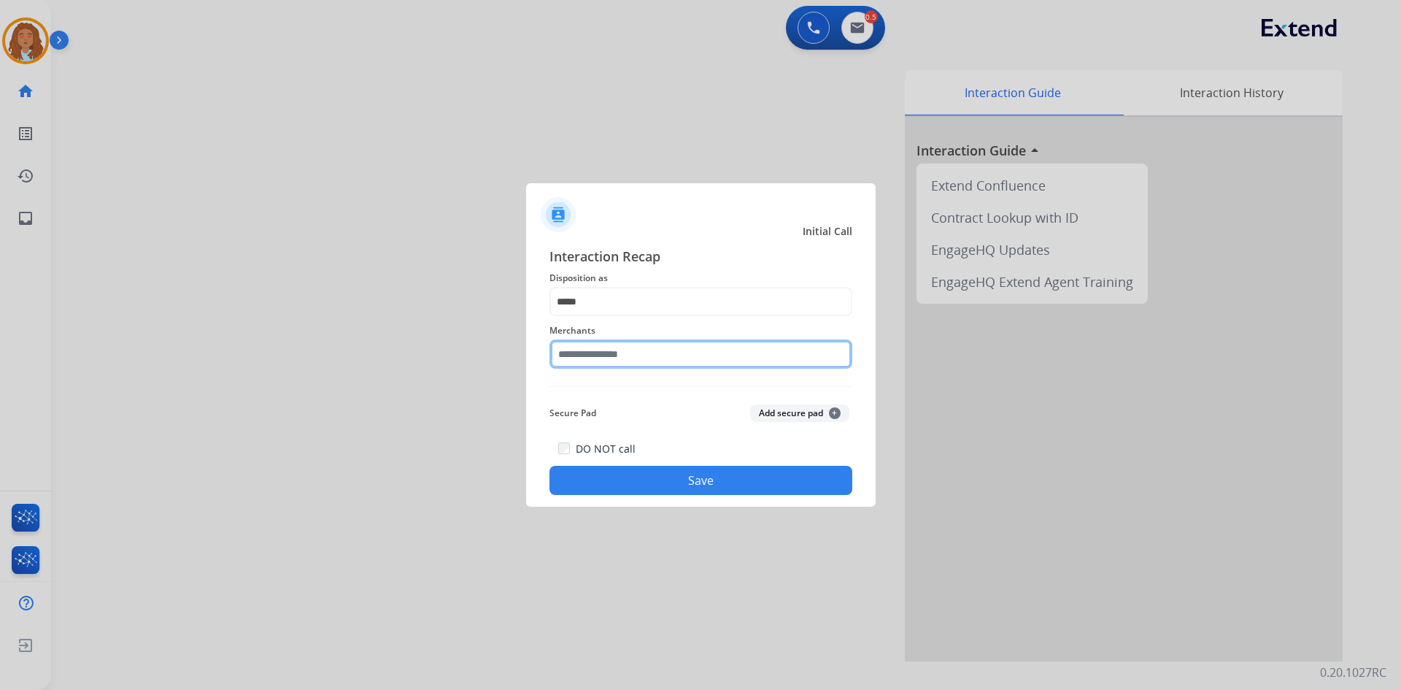
click at [604, 360] on input "text" at bounding box center [700, 353] width 303 height 29
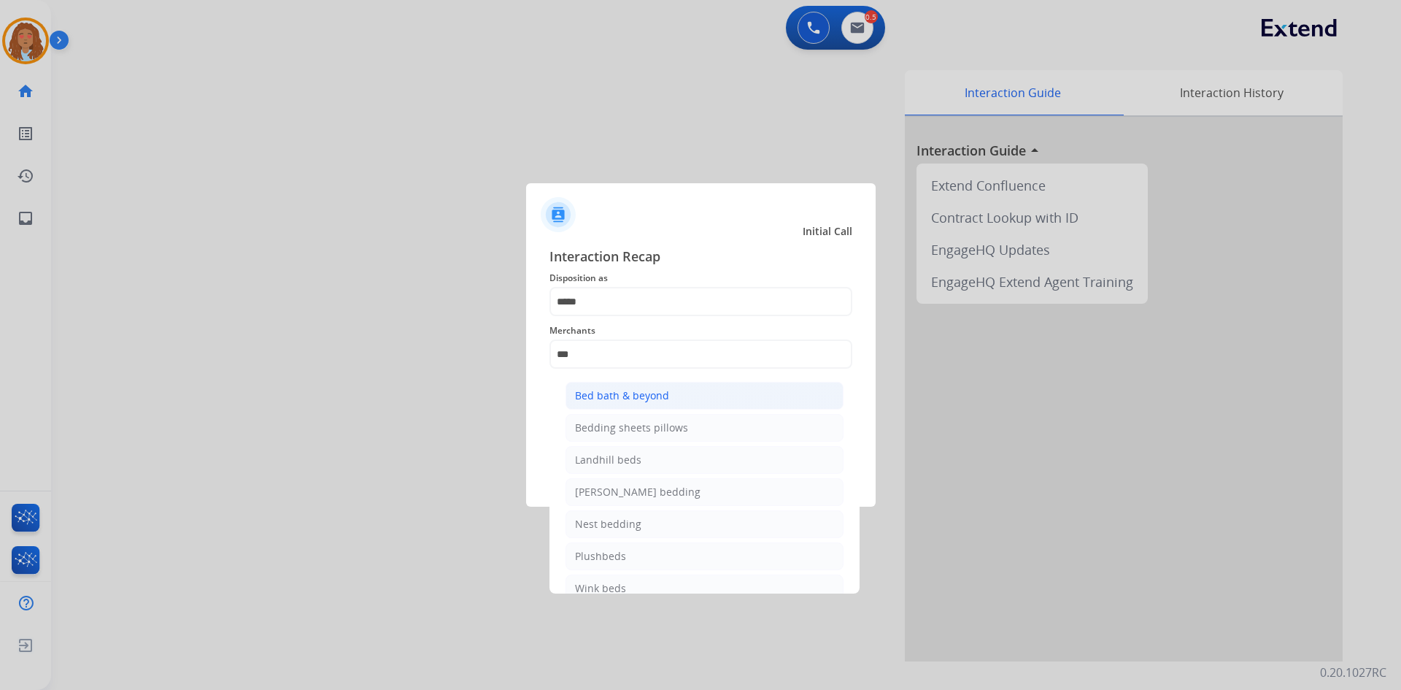
click at [621, 399] on div "Bed bath & beyond" at bounding box center [622, 395] width 94 height 15
type input "**********"
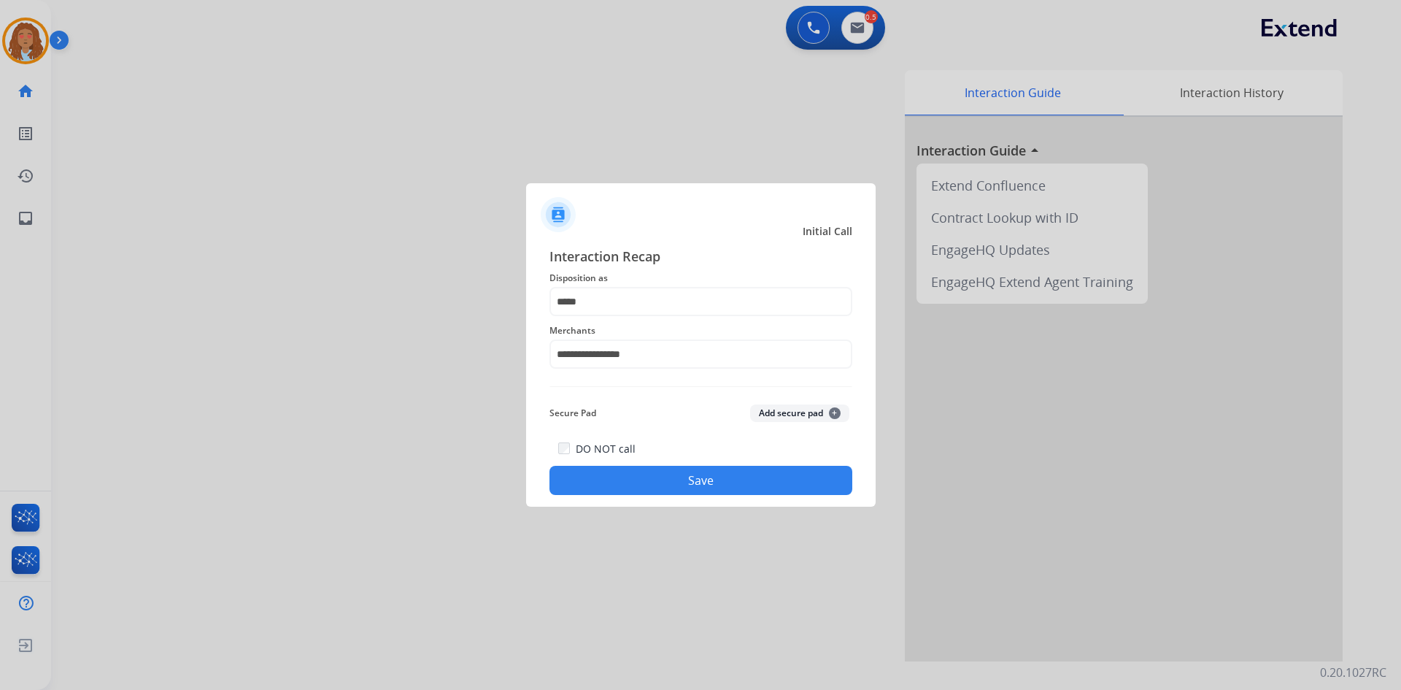
click at [641, 479] on button "Save" at bounding box center [700, 480] width 303 height 29
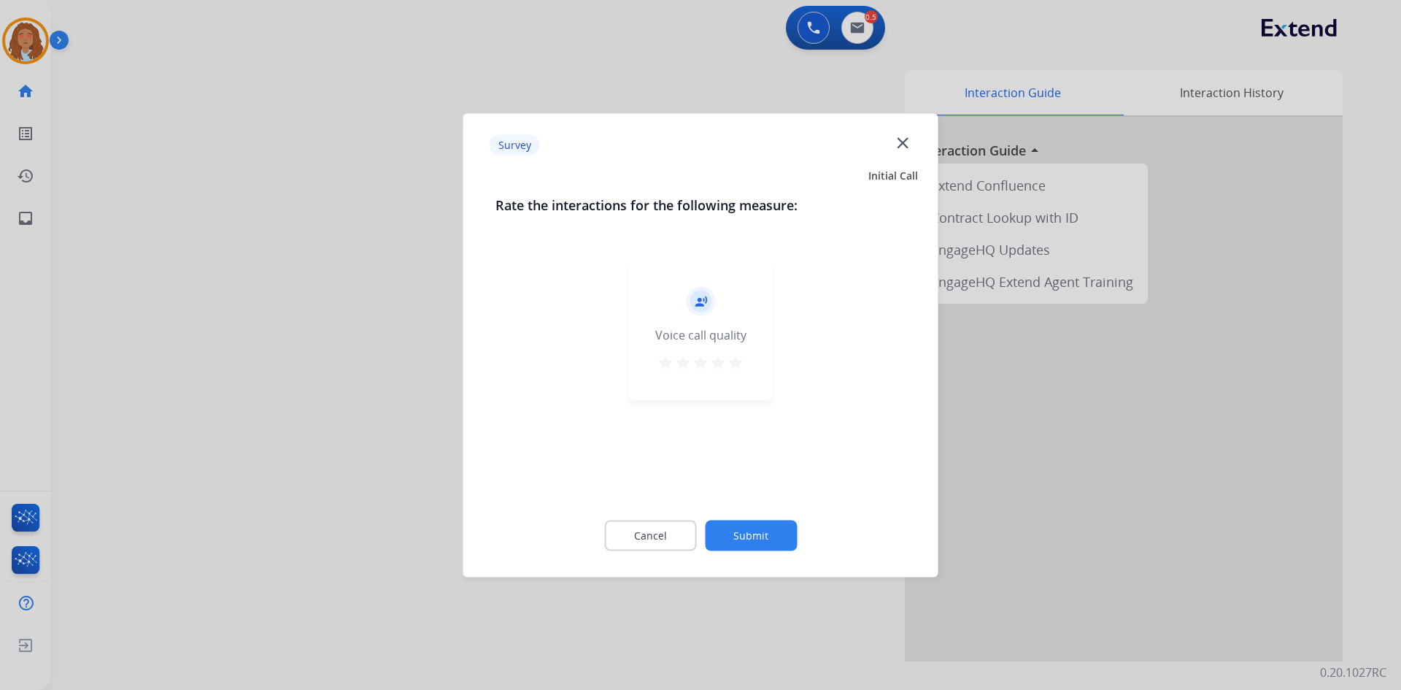
click at [337, 422] on div at bounding box center [700, 345] width 1401 height 690
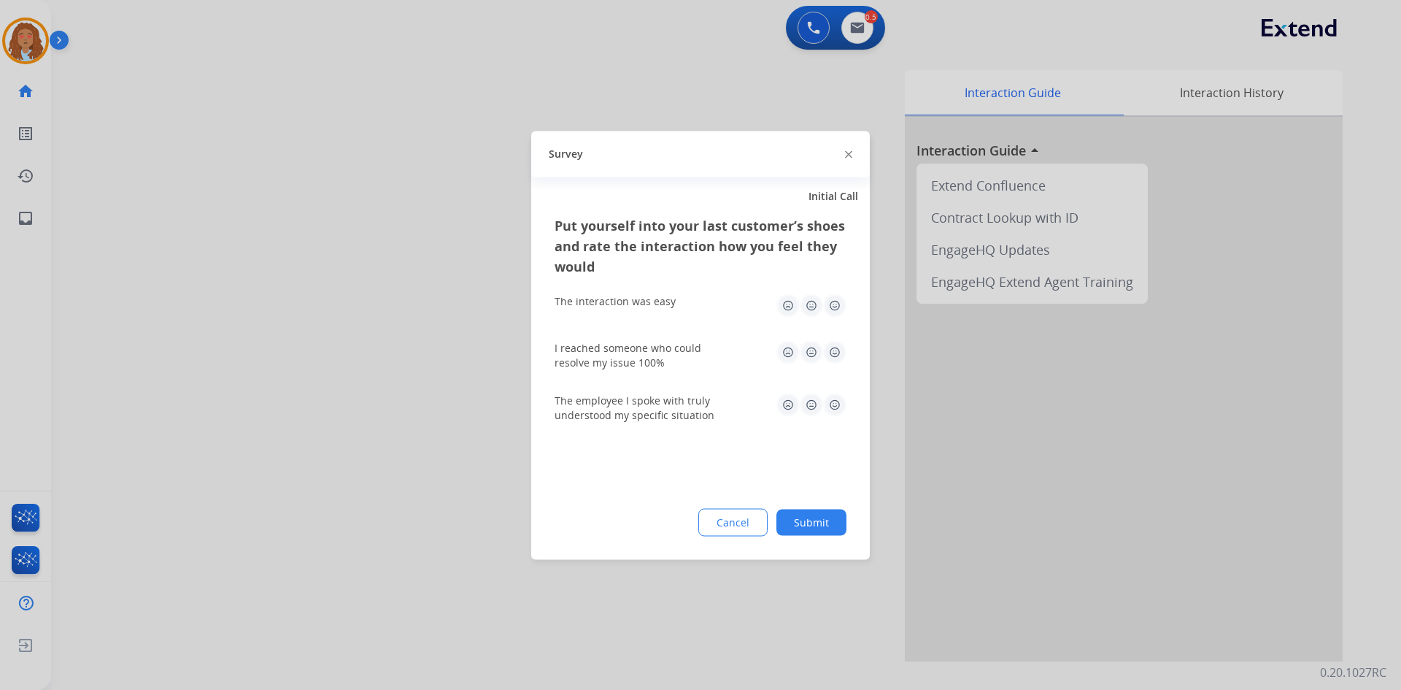
click at [337, 422] on div at bounding box center [700, 345] width 1401 height 690
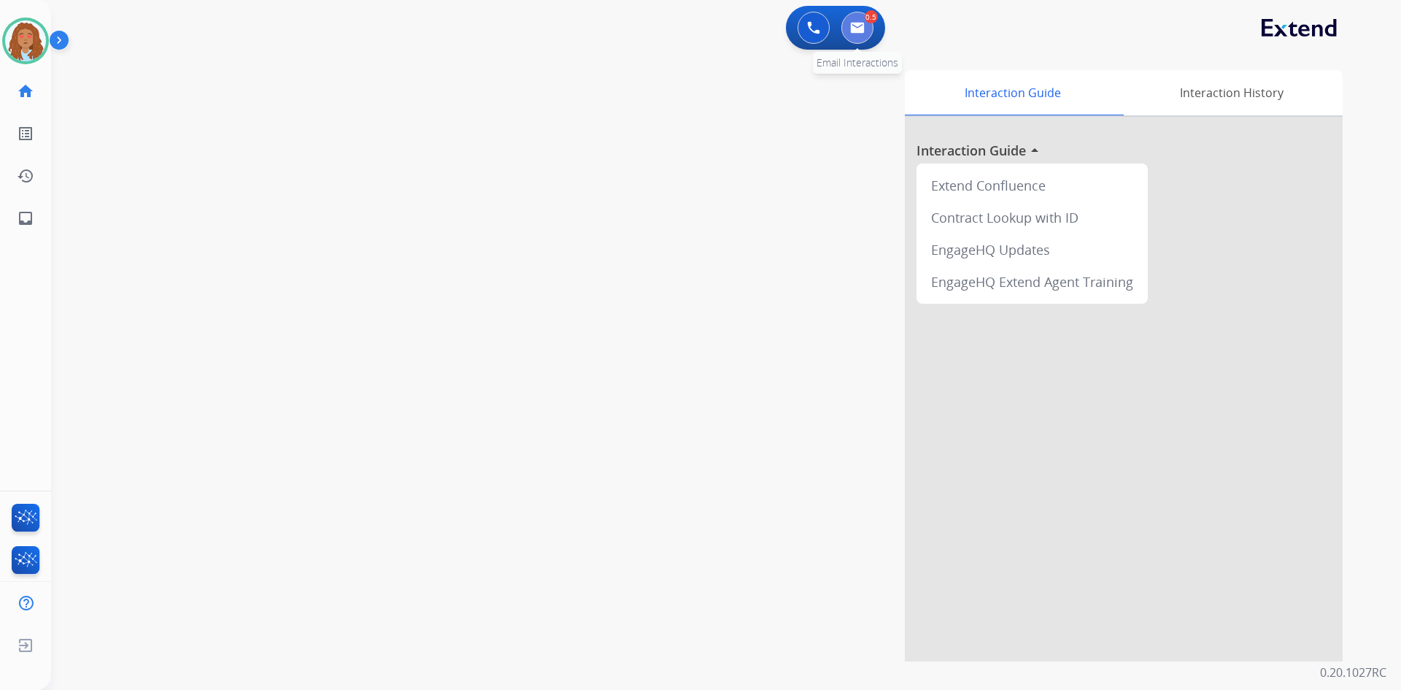
click at [860, 40] on button at bounding box center [857, 28] width 32 height 32
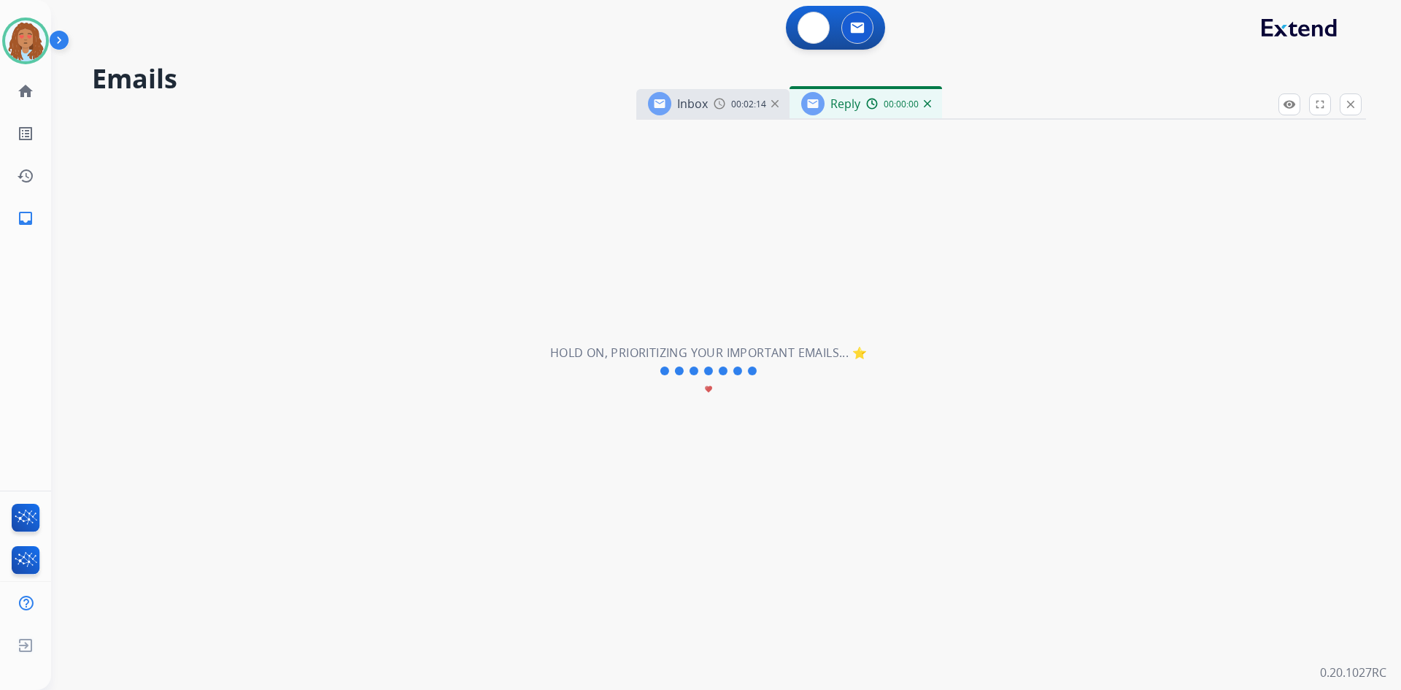
select select "**********"
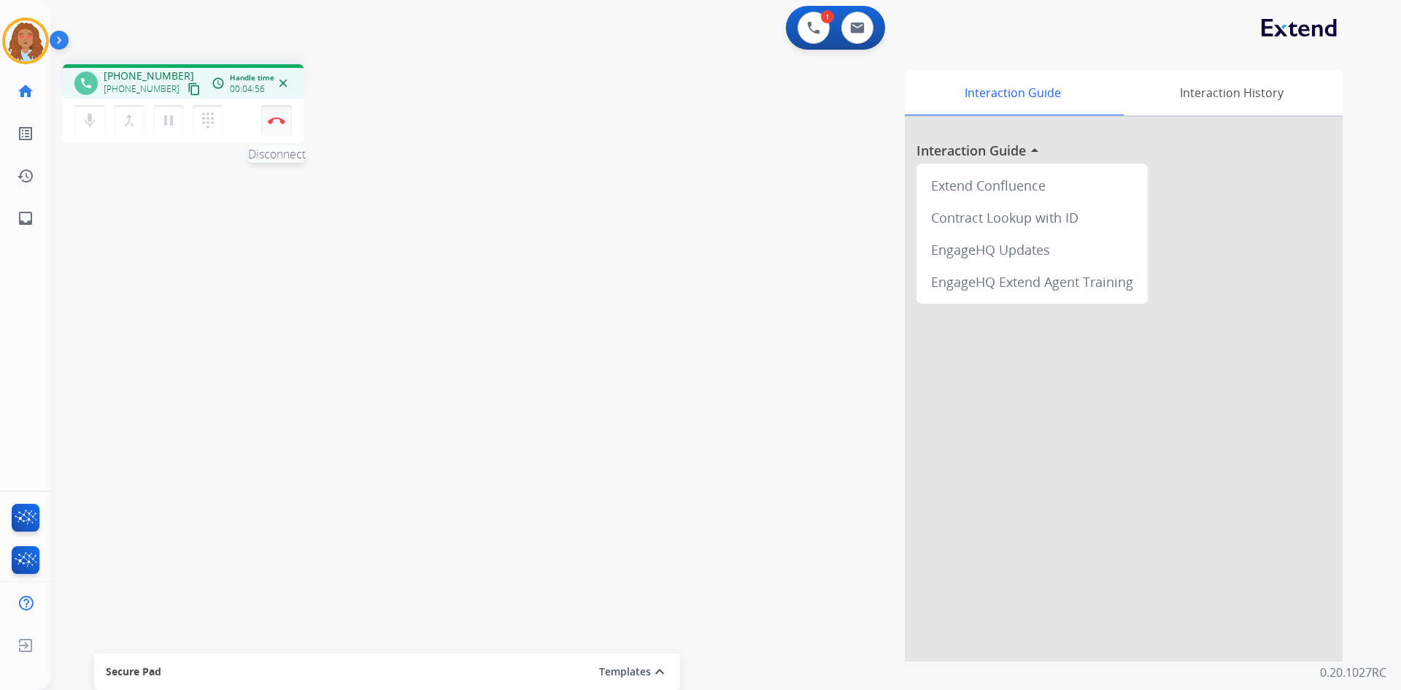
click at [281, 127] on button "Disconnect" at bounding box center [276, 120] width 31 height 31
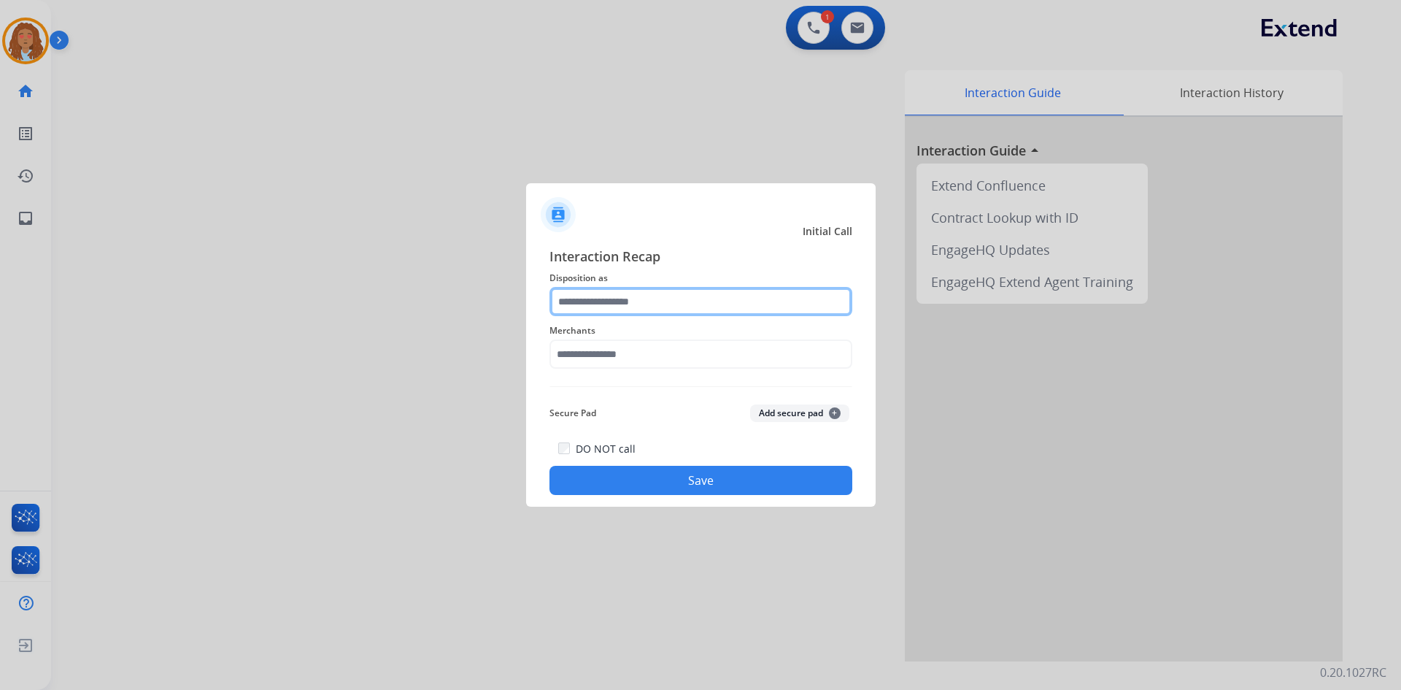
click at [671, 298] on input "text" at bounding box center [700, 301] width 303 height 29
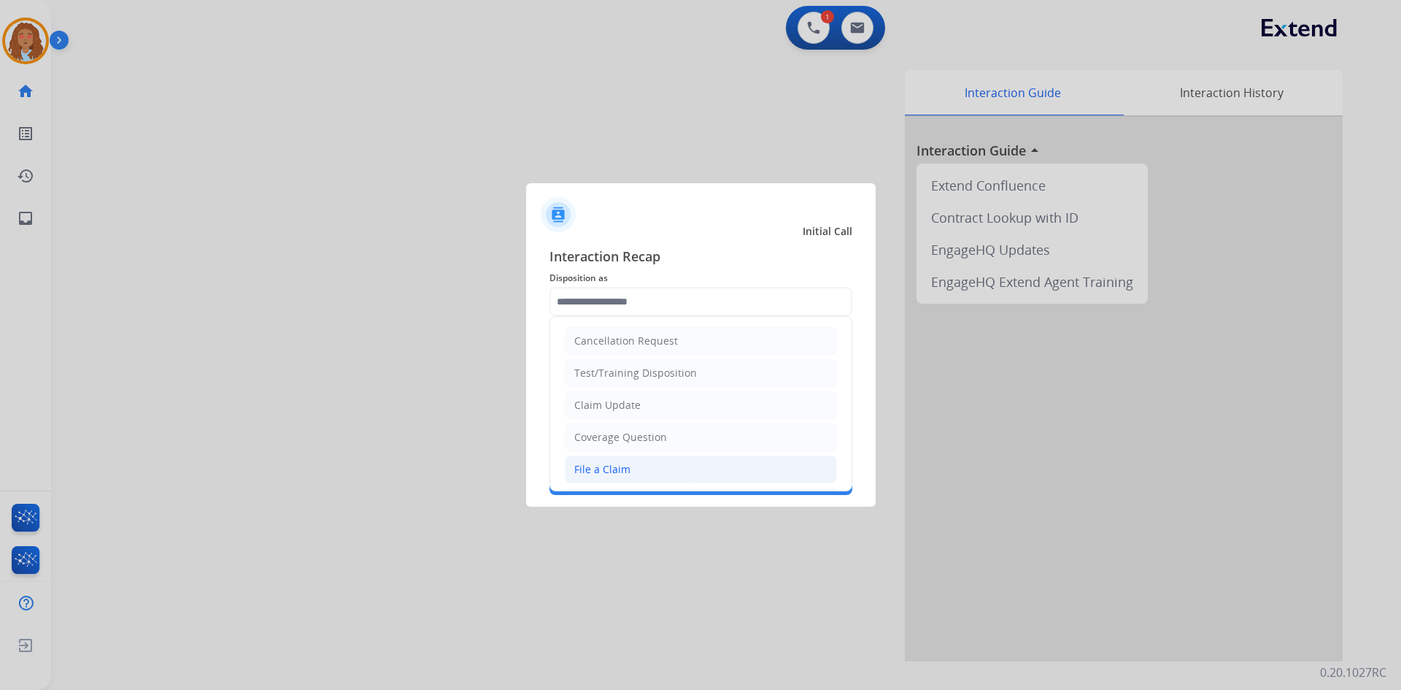
click at [625, 472] on div "File a Claim" at bounding box center [602, 469] width 56 height 15
type input "**********"
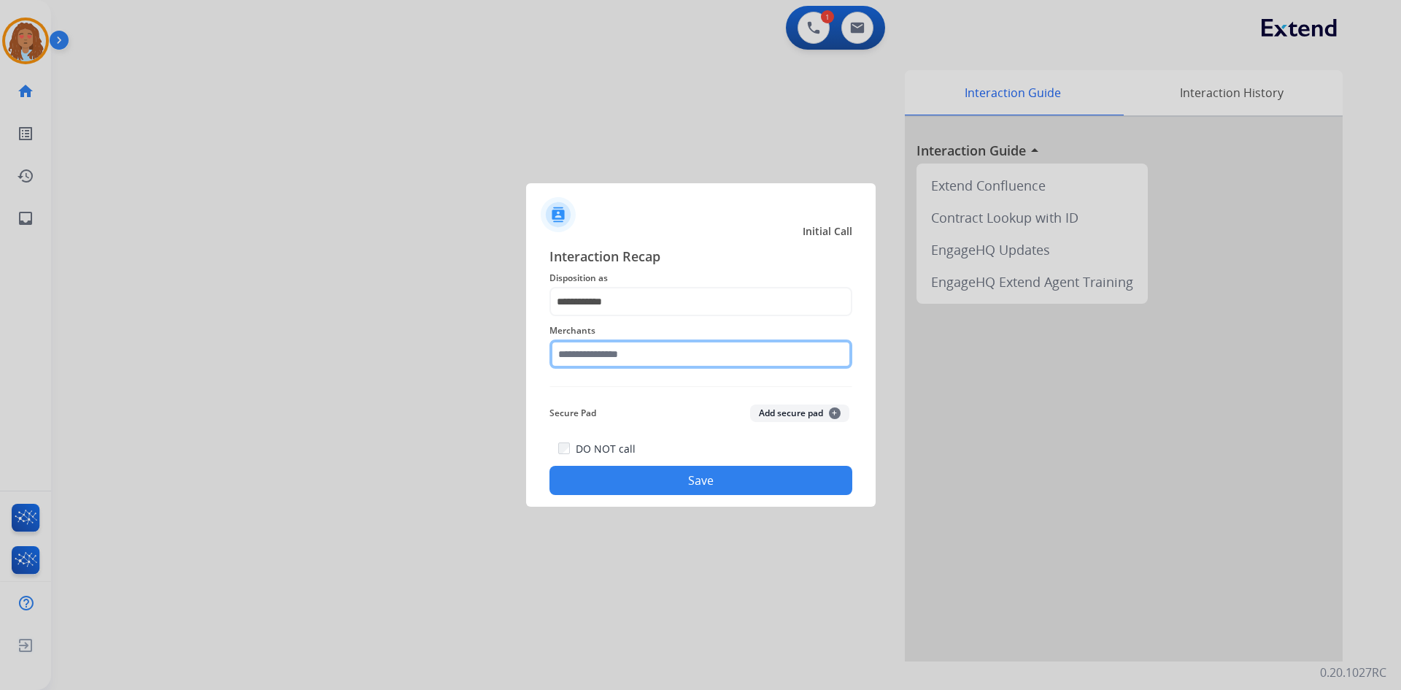
click at [625, 355] on input "text" at bounding box center [700, 353] width 303 height 29
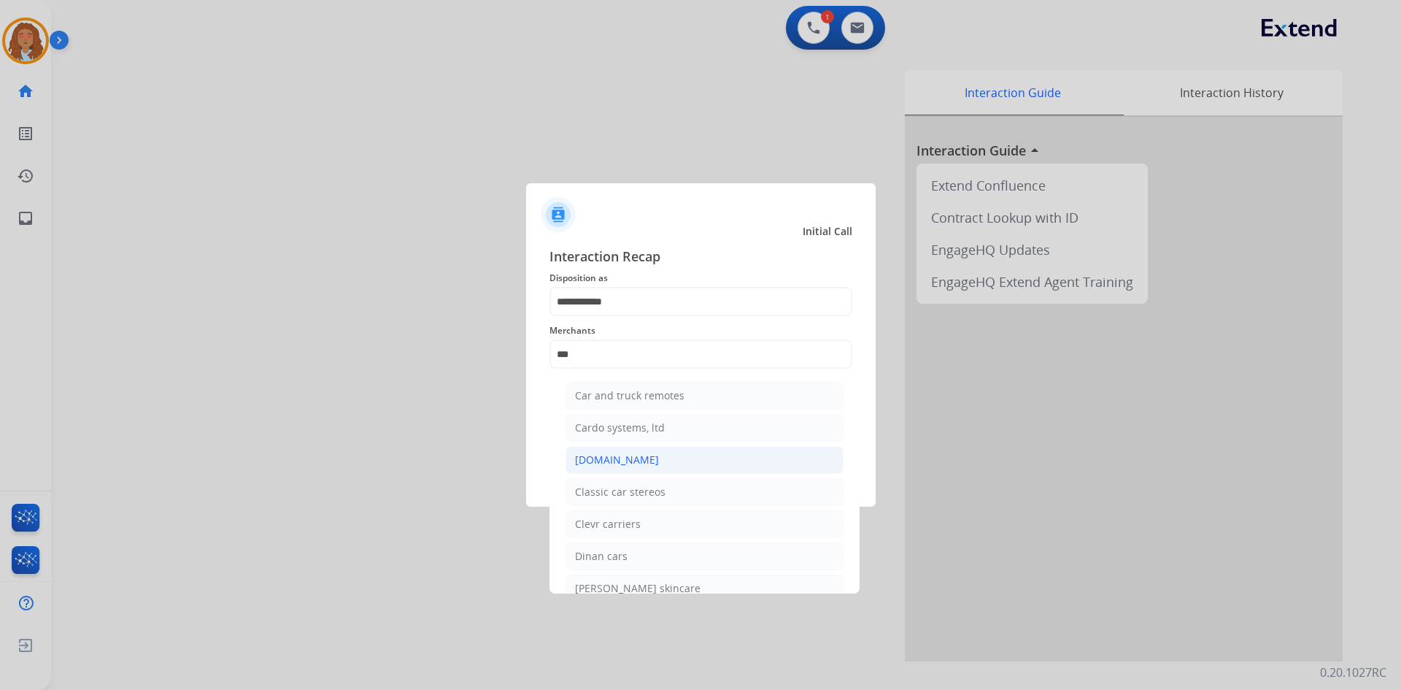
click at [613, 460] on div "Carparts.com" at bounding box center [617, 459] width 84 height 15
type input "**********"
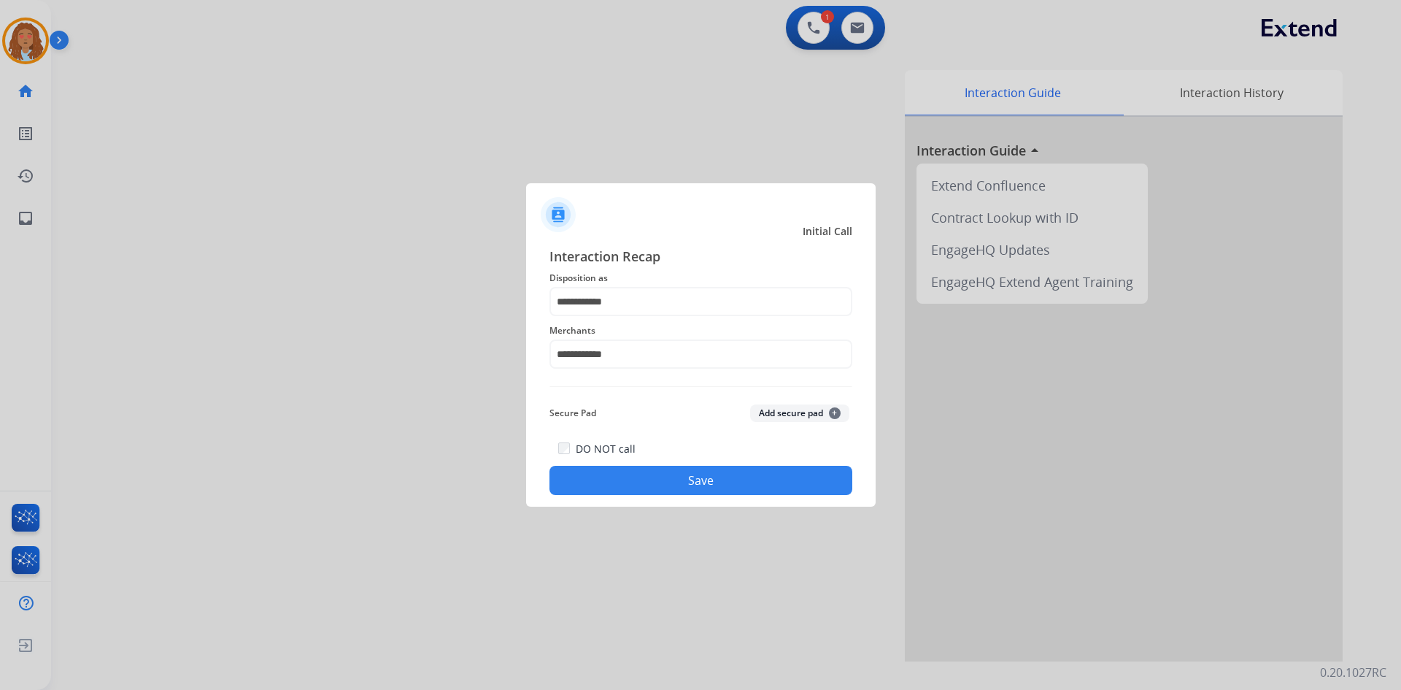
click at [657, 476] on button "Save" at bounding box center [700, 480] width 303 height 29
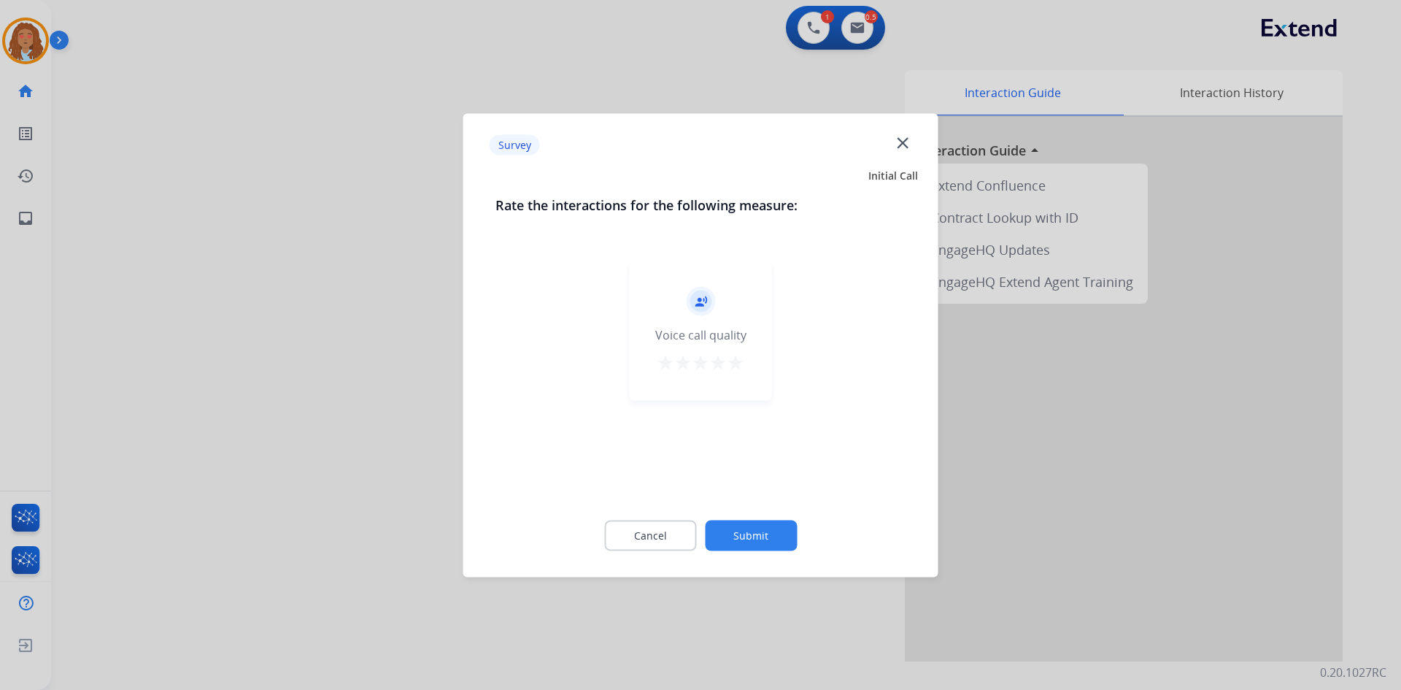
click at [417, 446] on div at bounding box center [700, 345] width 1401 height 690
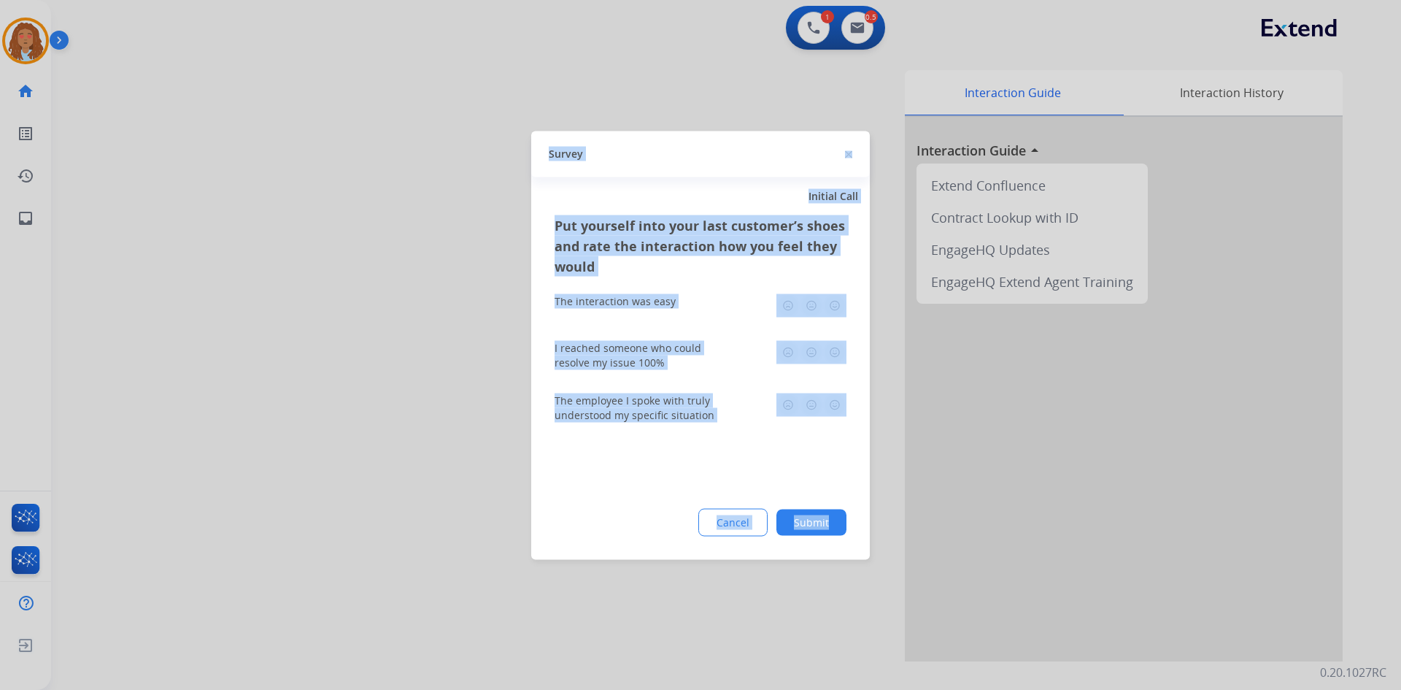
click at [417, 446] on div at bounding box center [700, 345] width 1401 height 690
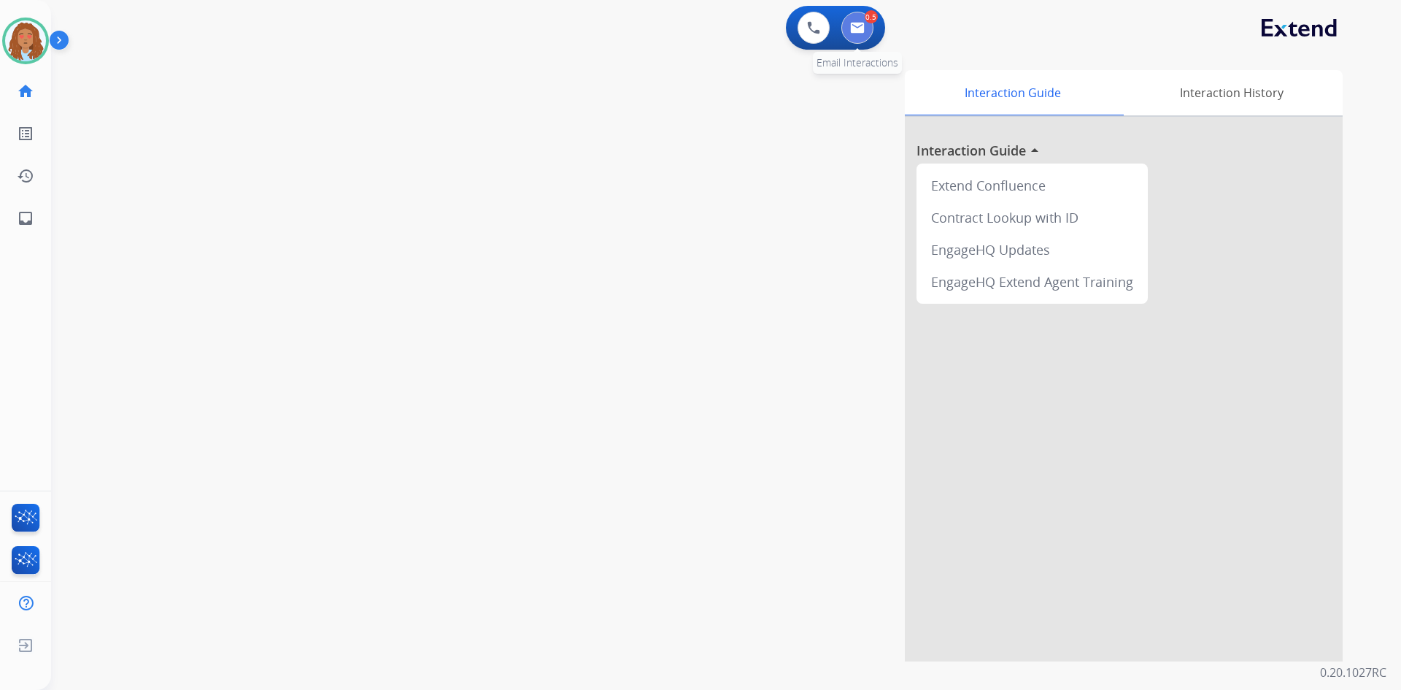
click at [853, 34] on button at bounding box center [857, 28] width 32 height 32
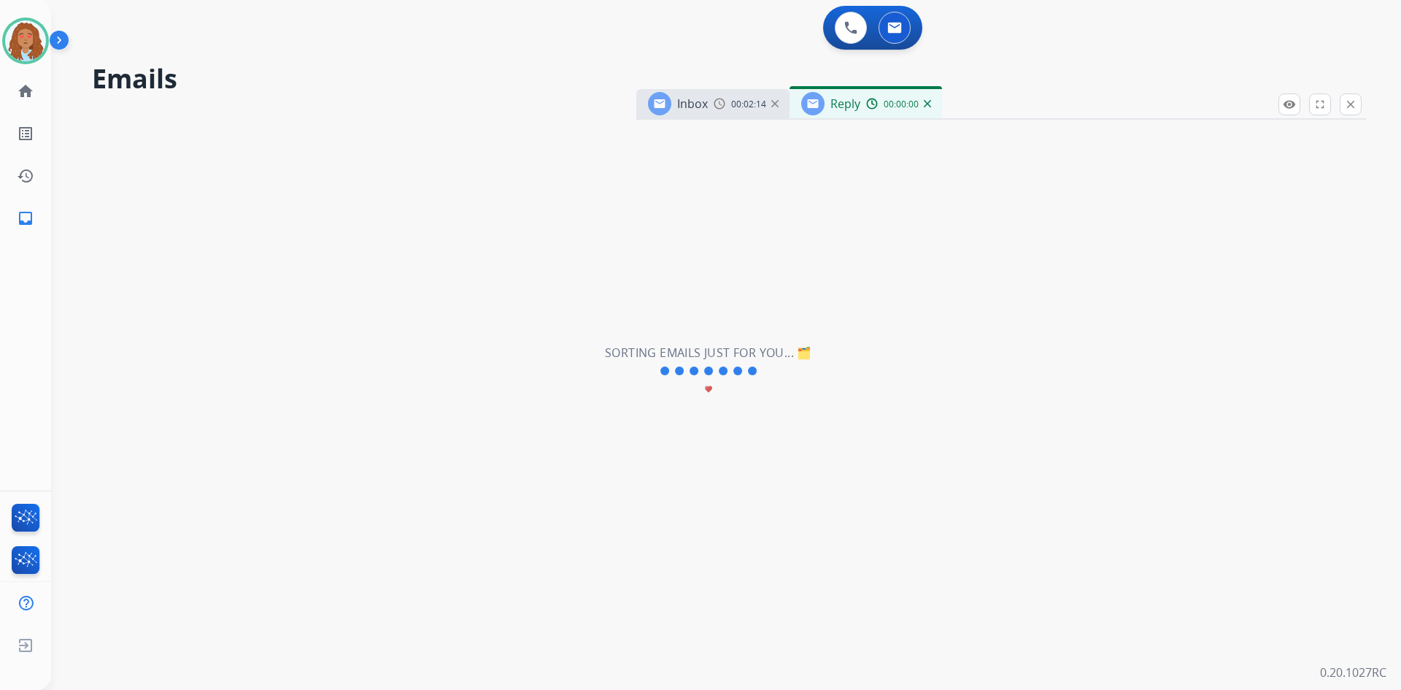
select select "**********"
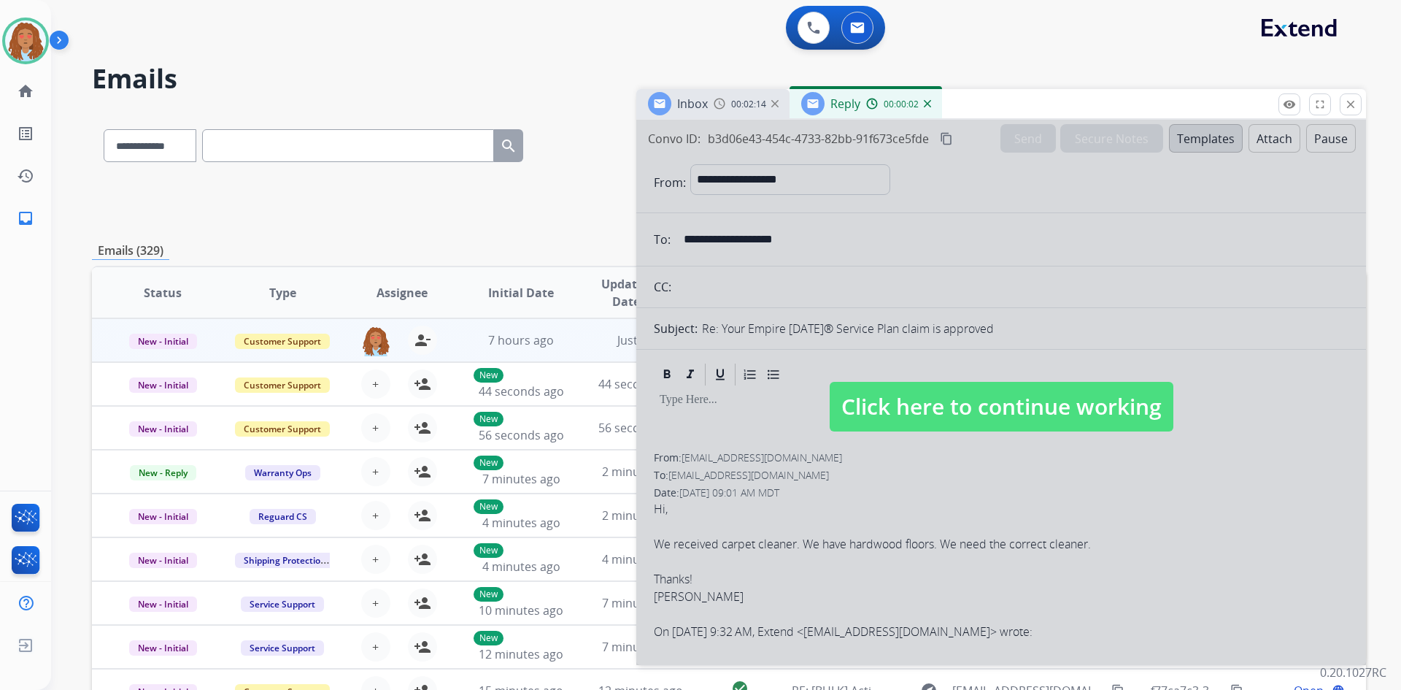
drag, startPoint x: 1080, startPoint y: 432, endPoint x: 1084, endPoint y: 425, distance: 7.9
click at [1080, 431] on div "Click here to continue working" at bounding box center [1001, 392] width 730 height 545
click at [1092, 409] on span "Click here to continue working" at bounding box center [1002, 407] width 344 height 50
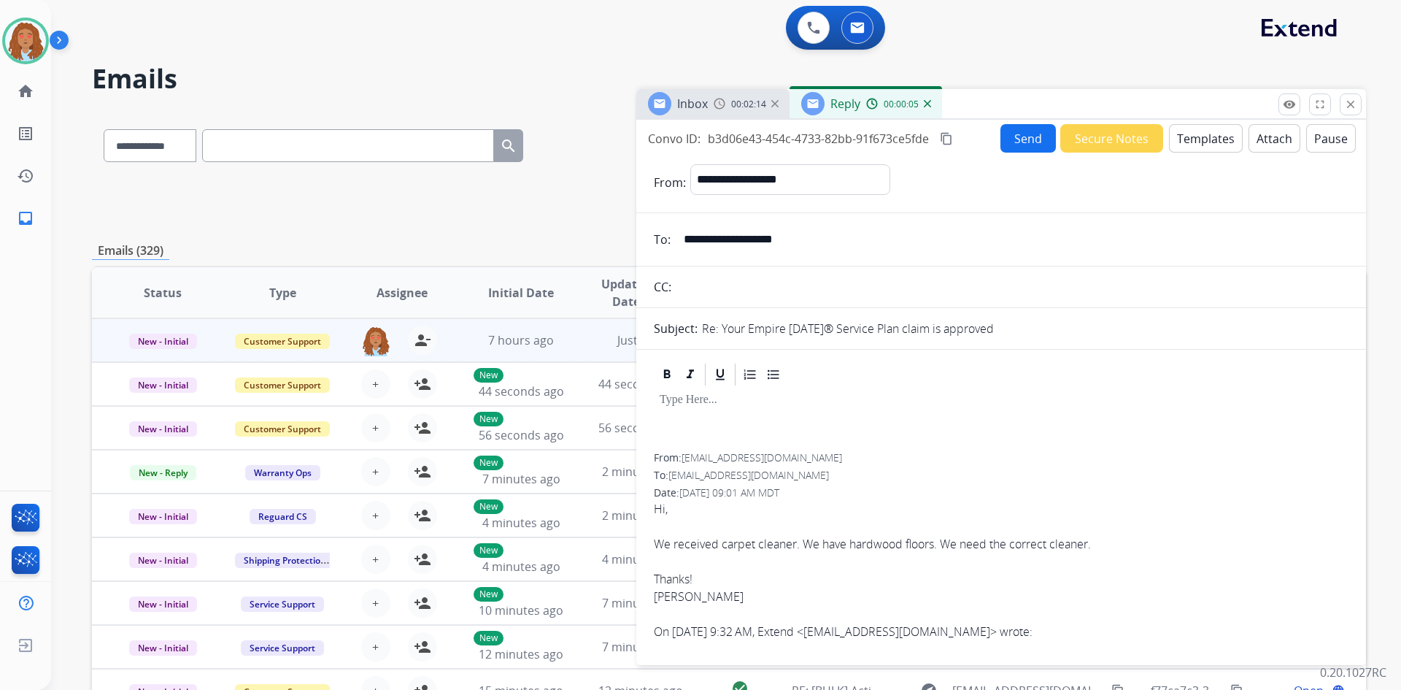
click at [819, 415] on div at bounding box center [1001, 420] width 695 height 66
click at [1192, 146] on button "Templates" at bounding box center [1206, 138] width 74 height 28
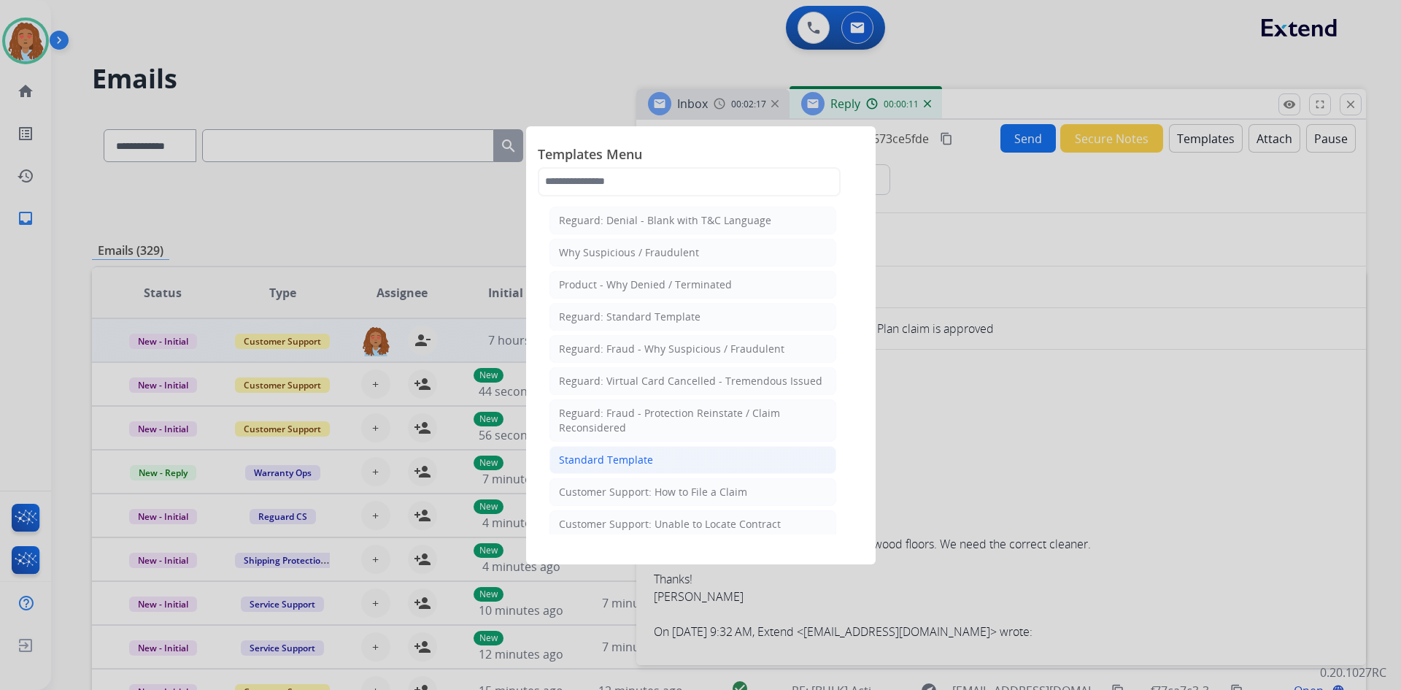
click at [688, 454] on li "Standard Template" at bounding box center [692, 460] width 287 height 28
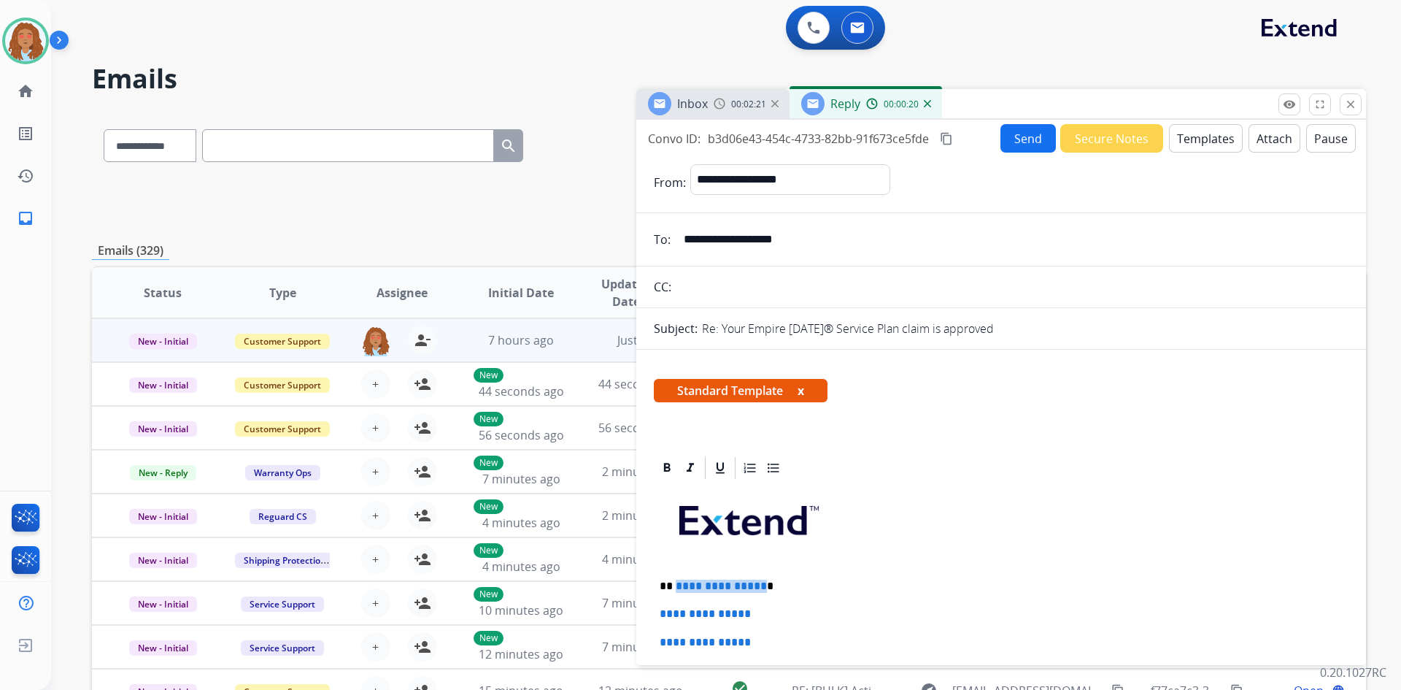
drag, startPoint x: 767, startPoint y: 583, endPoint x: 675, endPoint y: 583, distance: 91.9
click at [675, 583] on p "**********" at bounding box center [995, 585] width 671 height 13
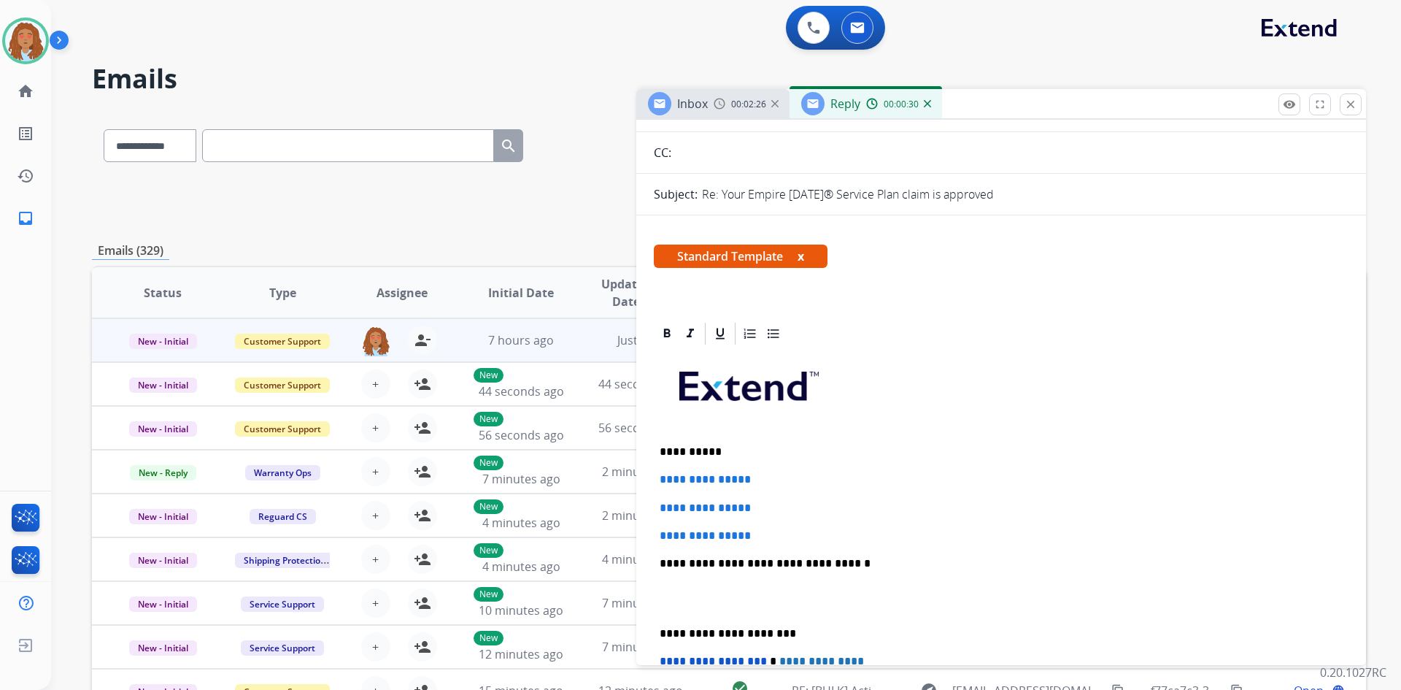
scroll to position [146, 0]
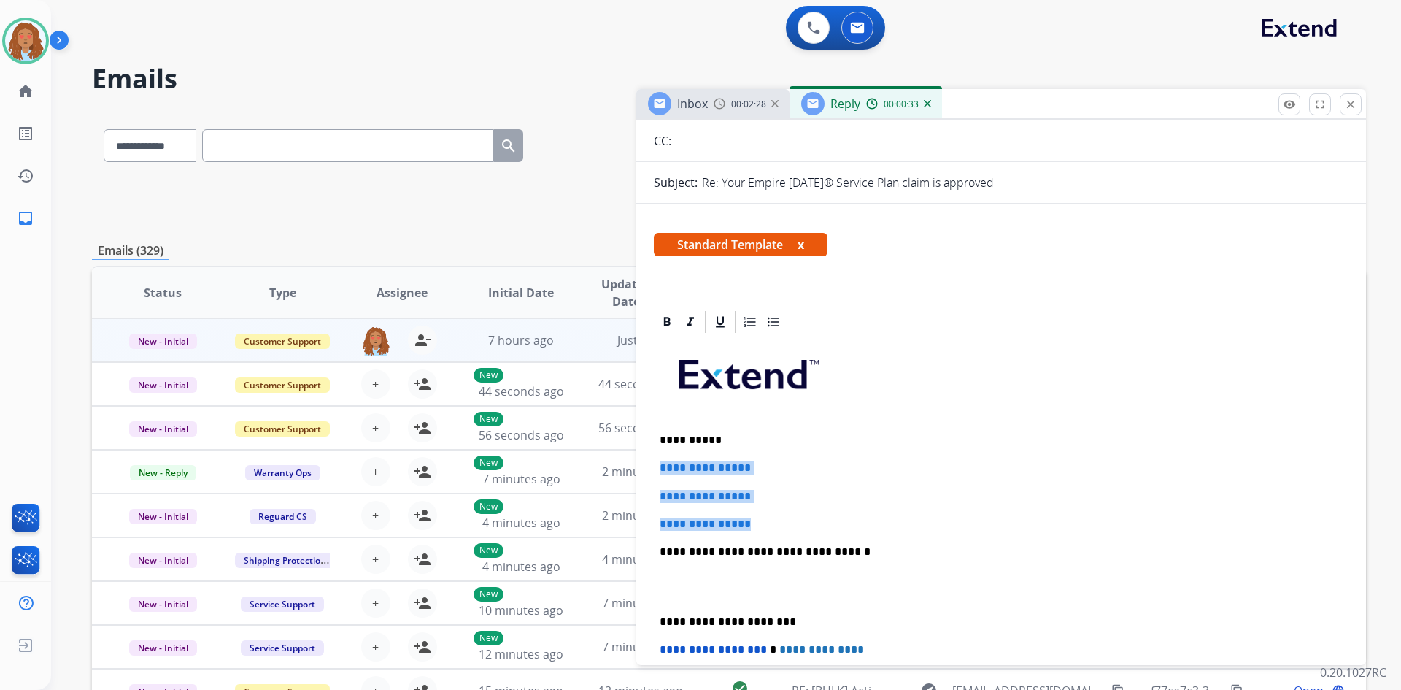
drag, startPoint x: 722, startPoint y: 510, endPoint x: 649, endPoint y: 466, distance: 85.5
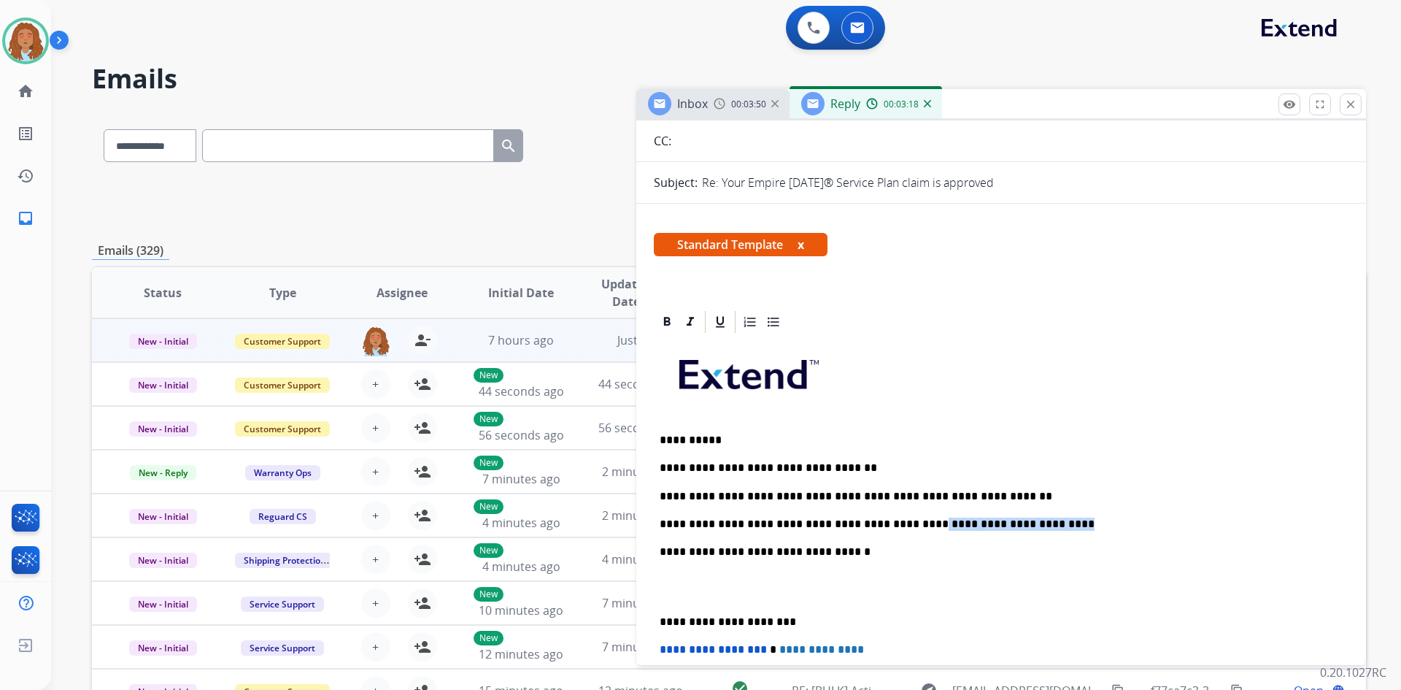
drag, startPoint x: 1041, startPoint y: 525, endPoint x: 914, endPoint y: 520, distance: 127.0
click at [914, 520] on p "**********" at bounding box center [995, 523] width 671 height 13
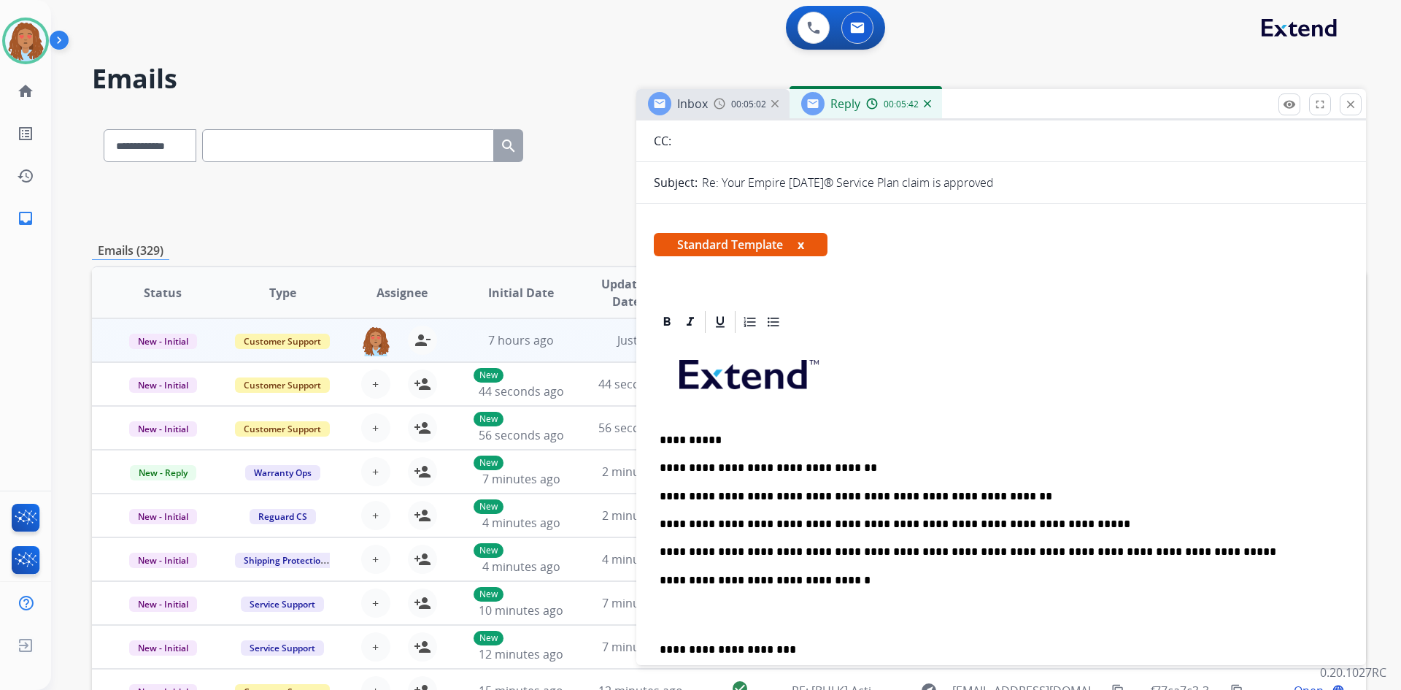
click at [909, 498] on p "**********" at bounding box center [995, 496] width 671 height 13
drag, startPoint x: 1093, startPoint y: 550, endPoint x: 1127, endPoint y: 551, distance: 34.3
click at [1127, 551] on p "**********" at bounding box center [995, 551] width 671 height 13
click at [657, 644] on div "**********" at bounding box center [1001, 600] width 695 height 530
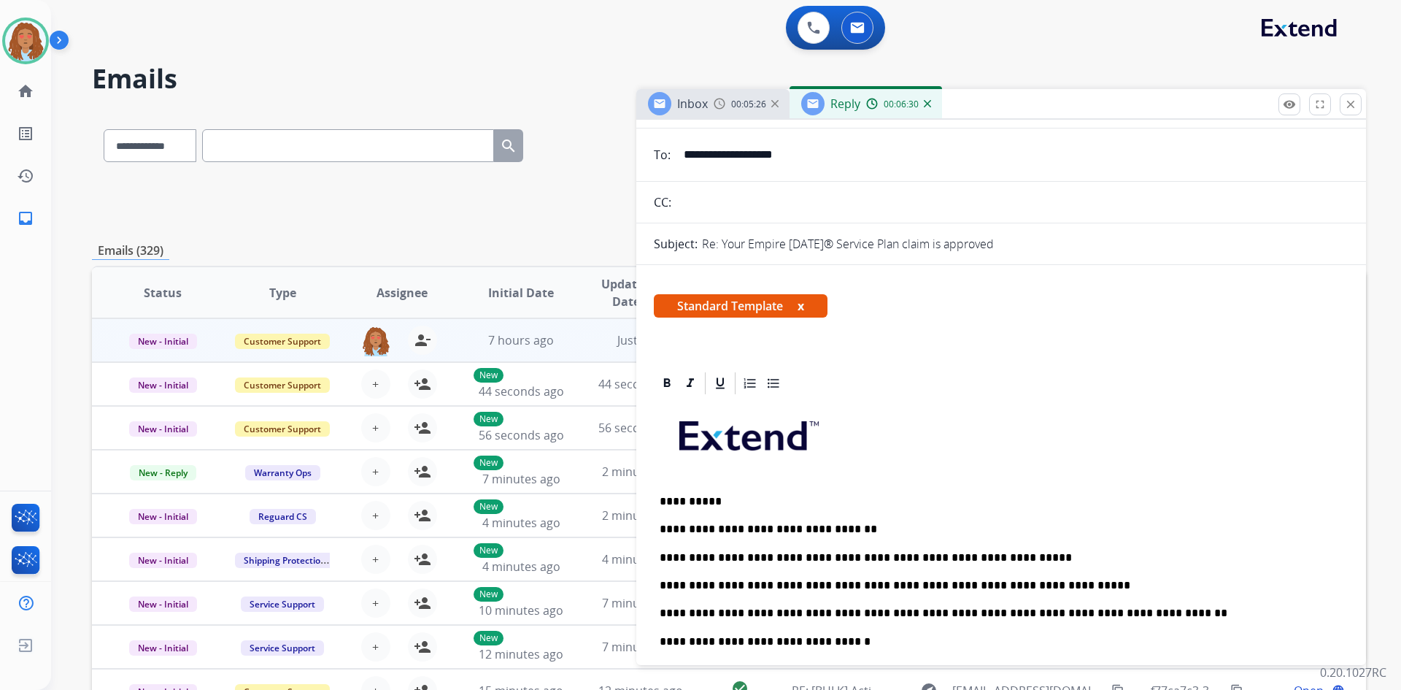
scroll to position [0, 0]
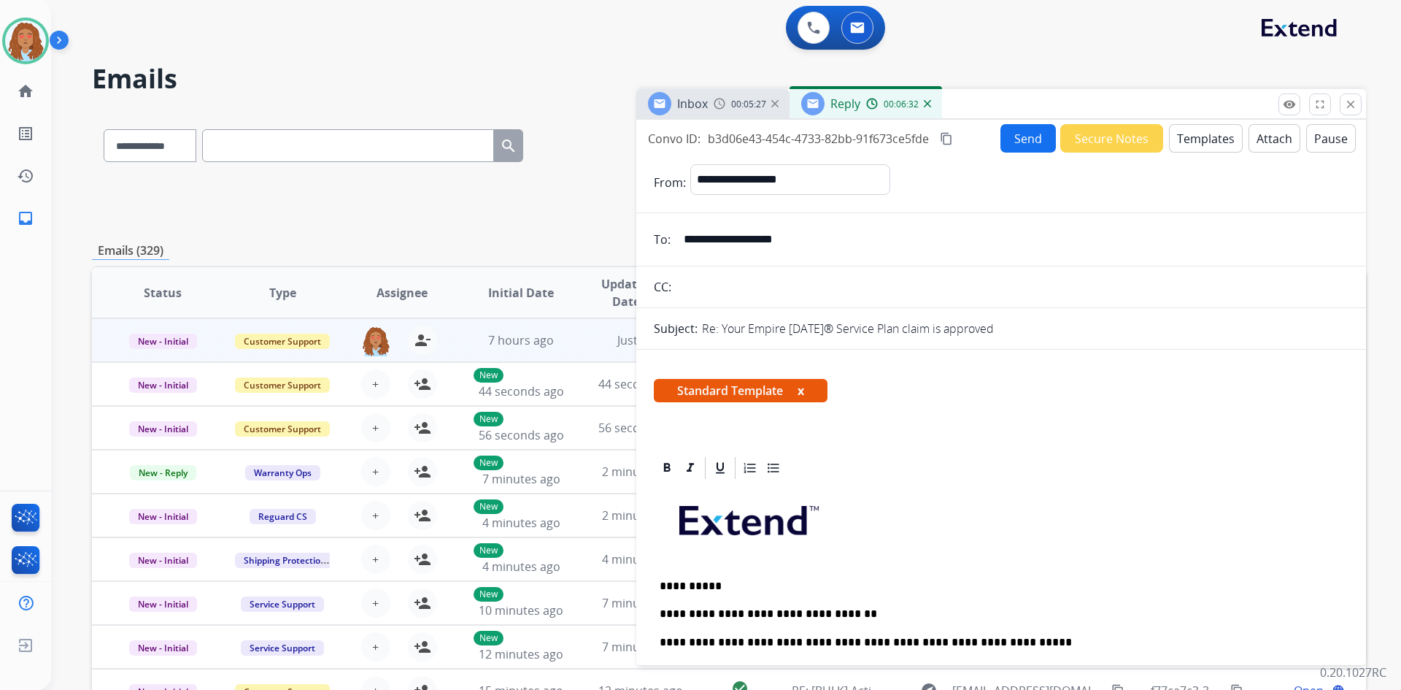
click at [947, 139] on mat-icon "content_copy" at bounding box center [946, 138] width 13 height 13
click at [1031, 142] on button "Send" at bounding box center [1027, 138] width 55 height 28
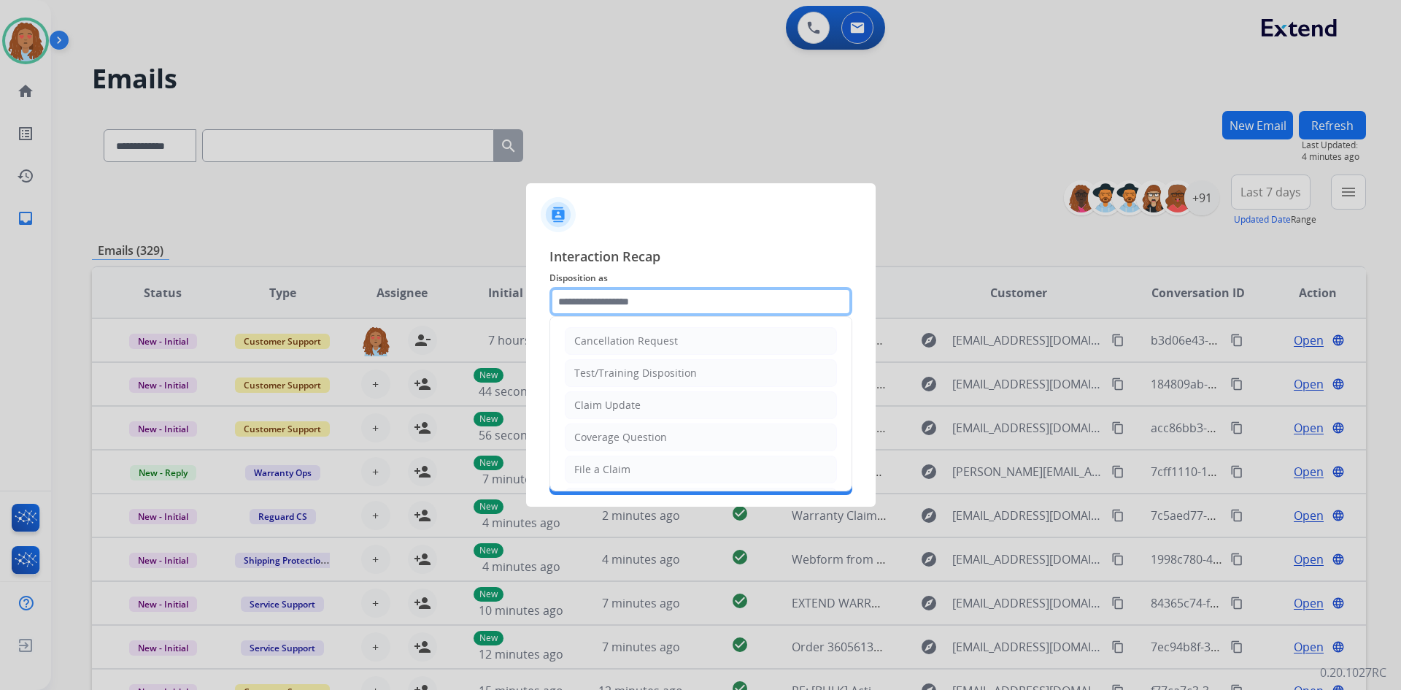
click at [674, 298] on input "text" at bounding box center [700, 301] width 303 height 29
click at [1102, 342] on div at bounding box center [700, 345] width 1401 height 690
click at [1101, 342] on div at bounding box center [700, 345] width 1401 height 690
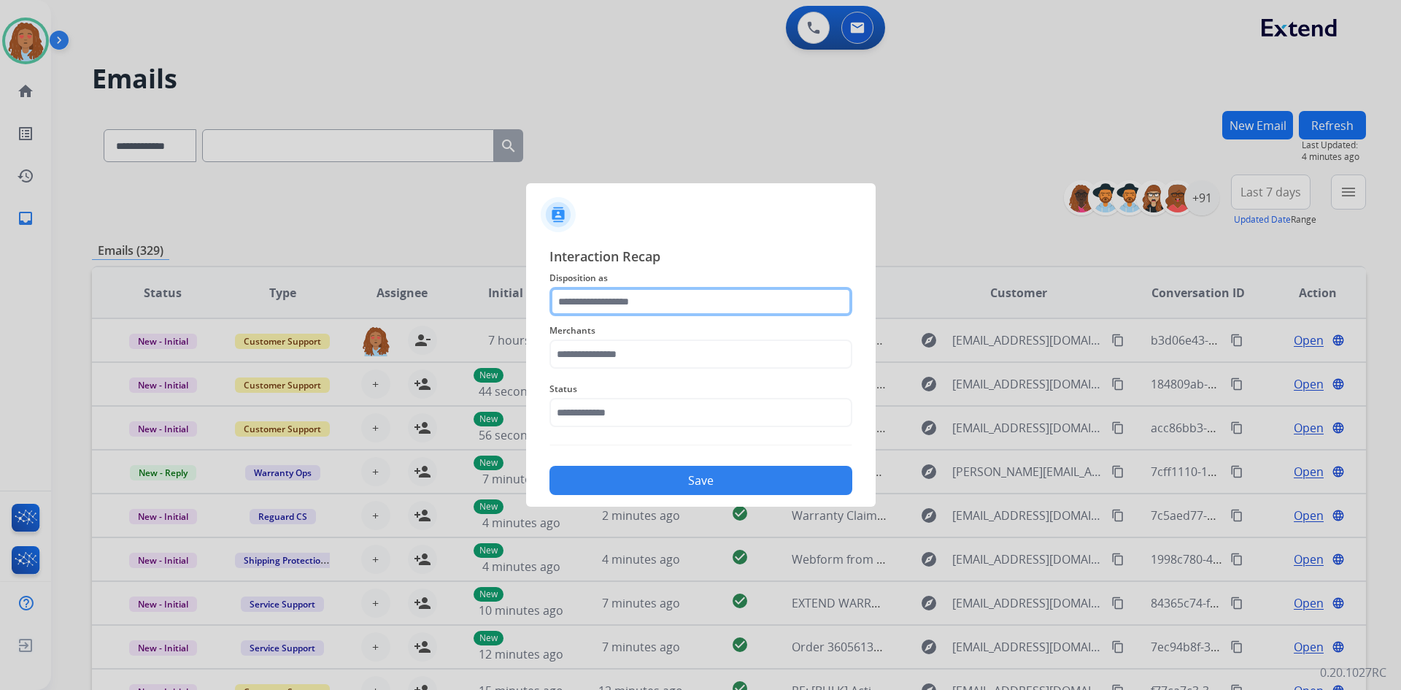
click at [633, 304] on input "text" at bounding box center [700, 301] width 303 height 29
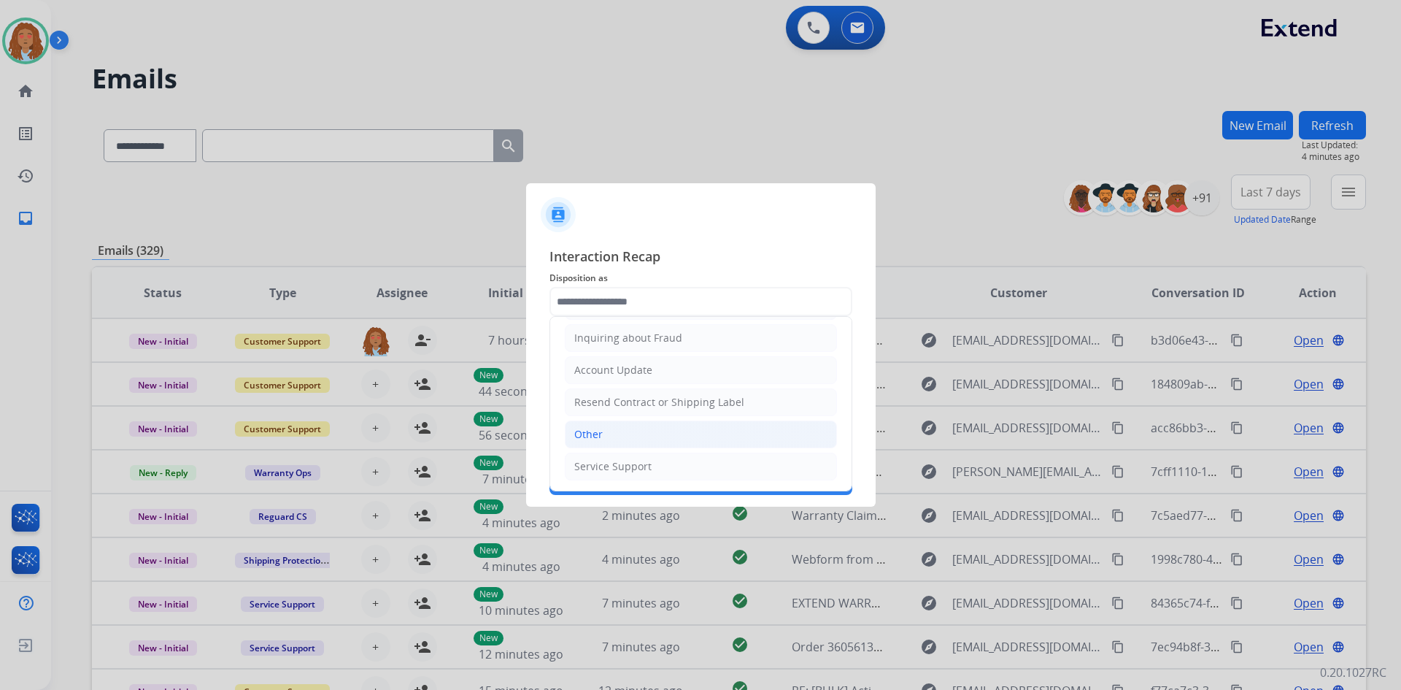
click at [620, 433] on li "Other" at bounding box center [701, 434] width 272 height 28
type input "*****"
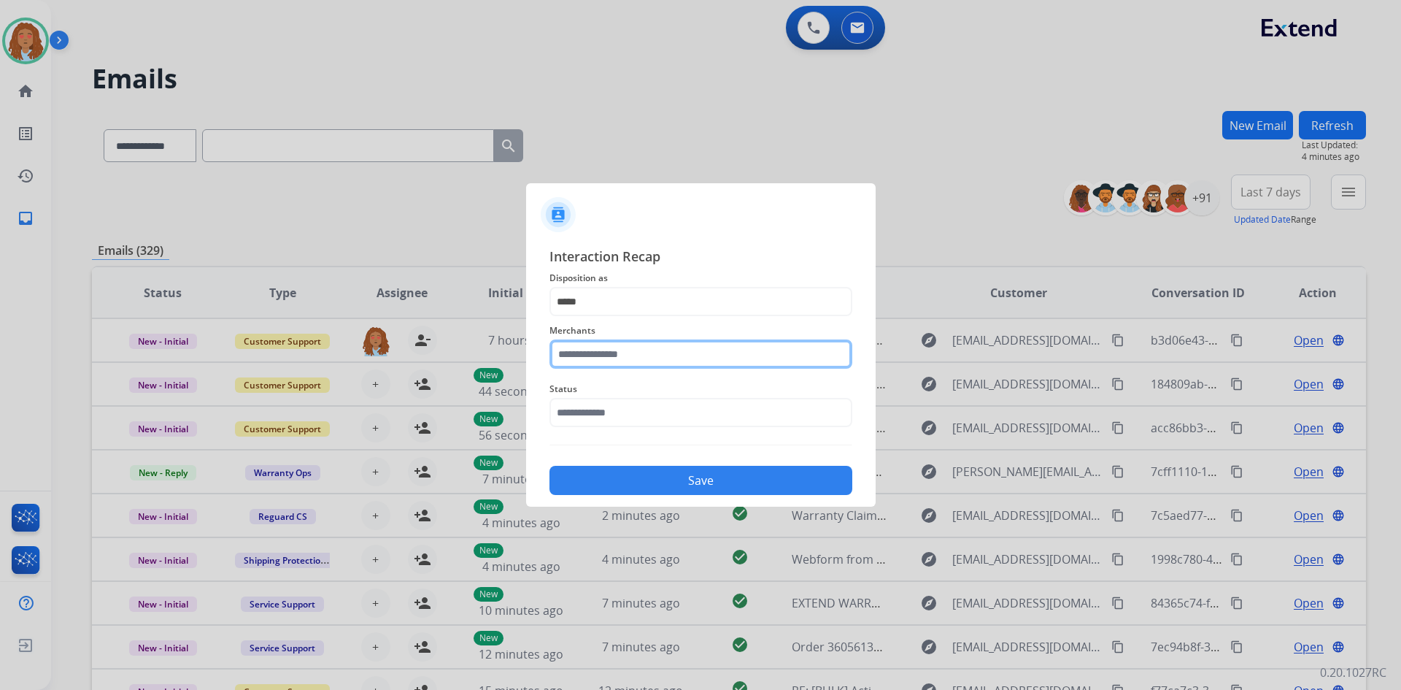
click at [621, 356] on input "text" at bounding box center [700, 353] width 303 height 29
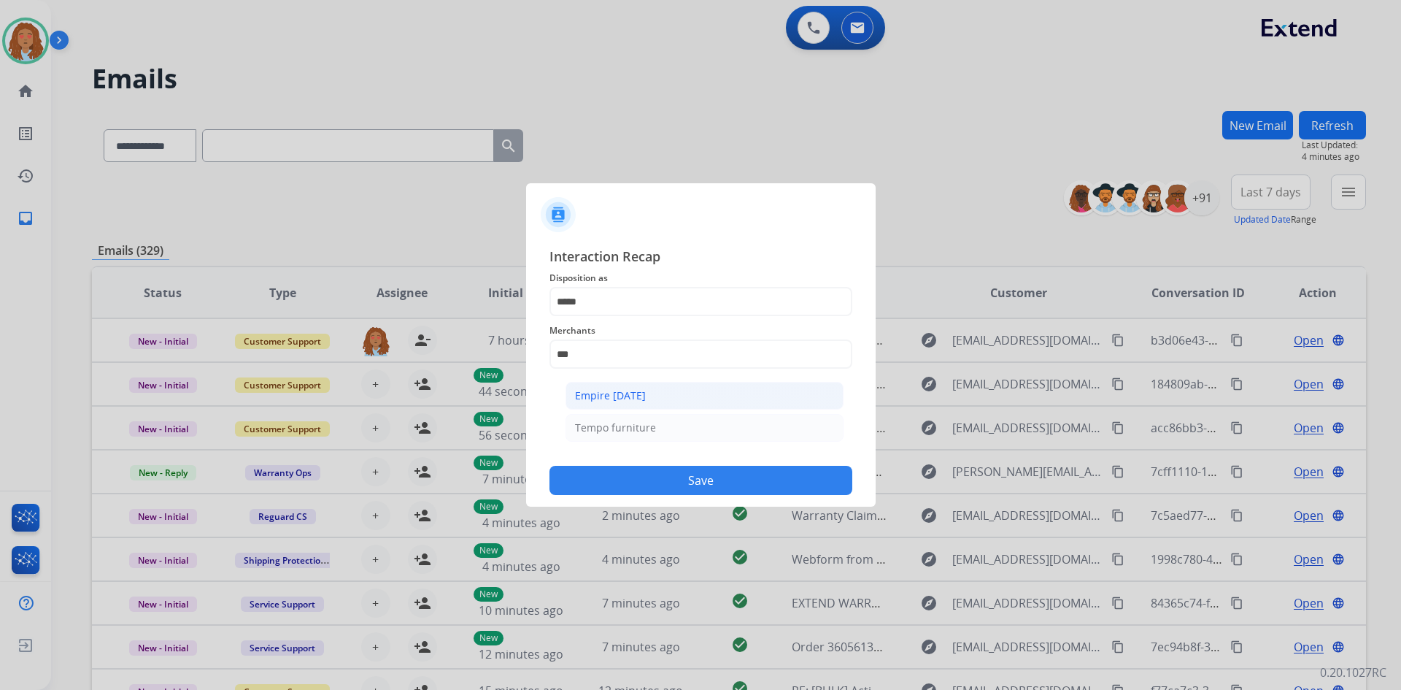
click at [632, 397] on div "Empire today" at bounding box center [610, 395] width 71 height 15
type input "**********"
click at [625, 419] on input "text" at bounding box center [700, 412] width 303 height 29
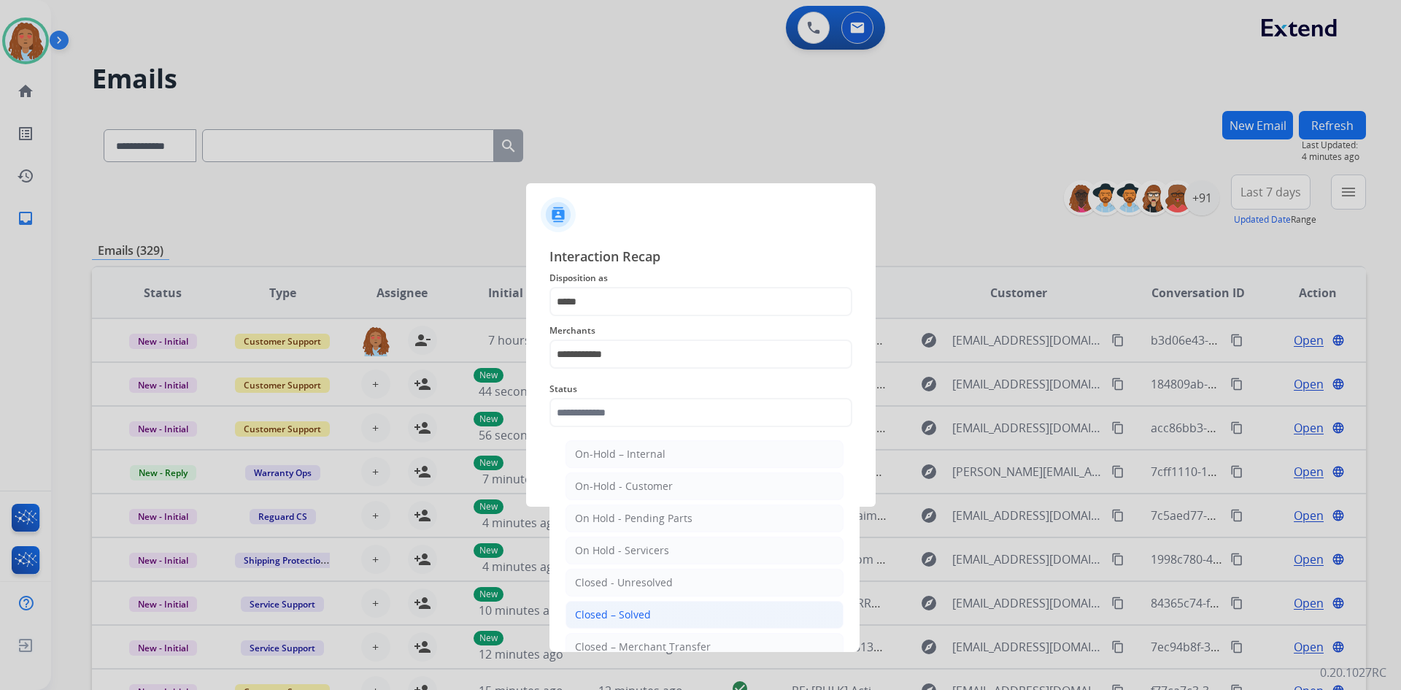
click at [620, 620] on div "Closed – Solved" at bounding box center [613, 614] width 76 height 15
type input "**********"
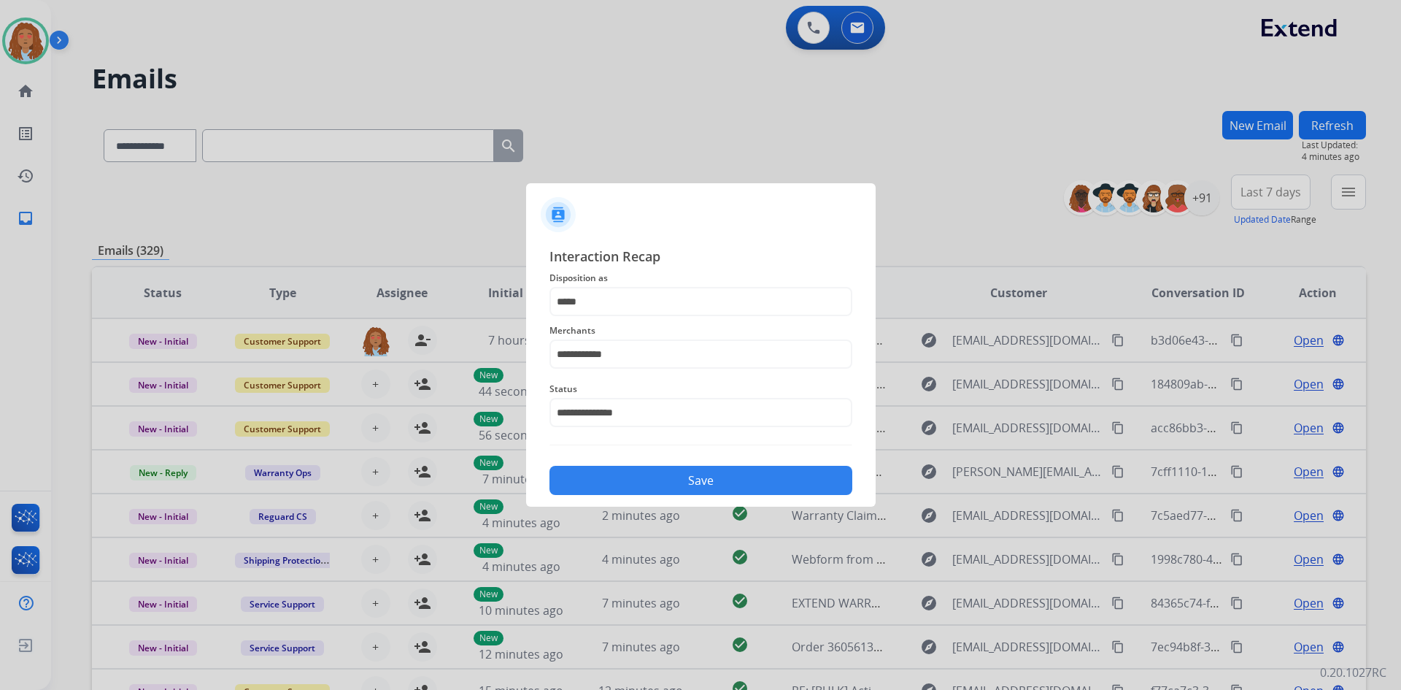
click at [618, 488] on button "Save" at bounding box center [700, 480] width 303 height 29
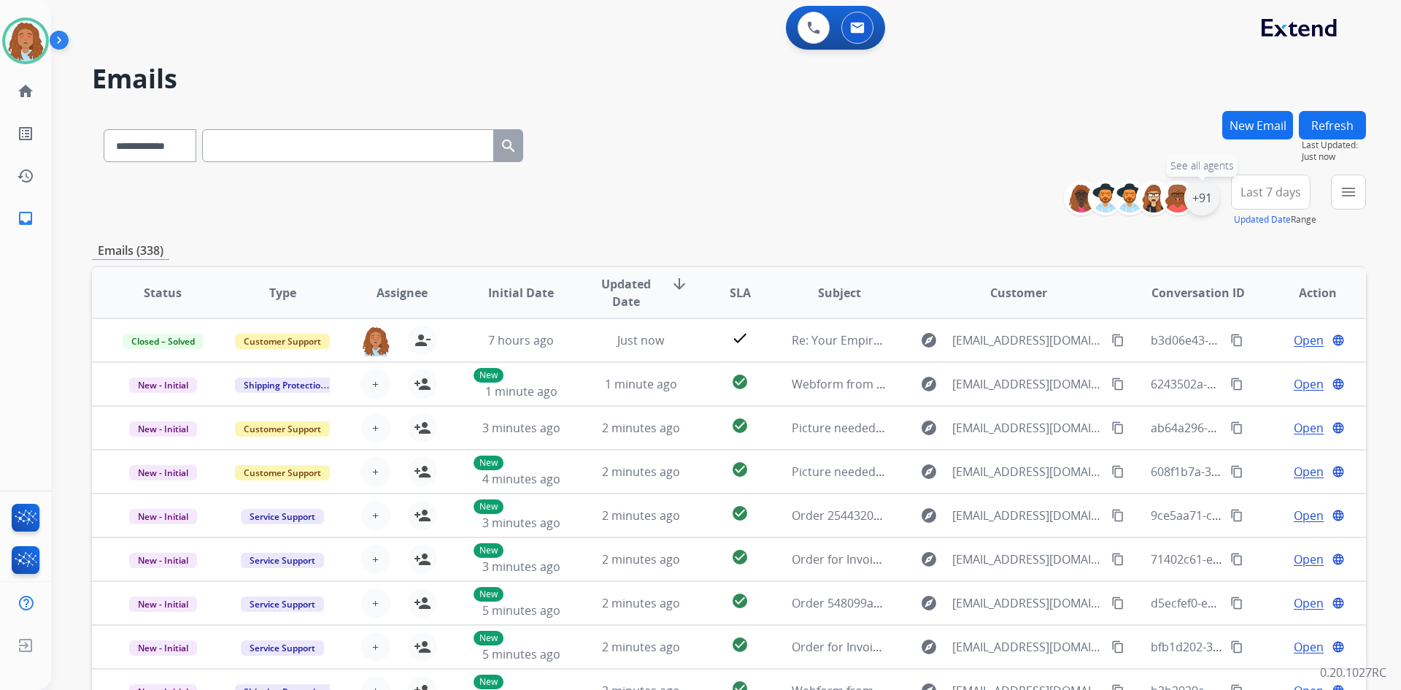
click at [1202, 204] on div "+91" at bounding box center [1201, 197] width 35 height 35
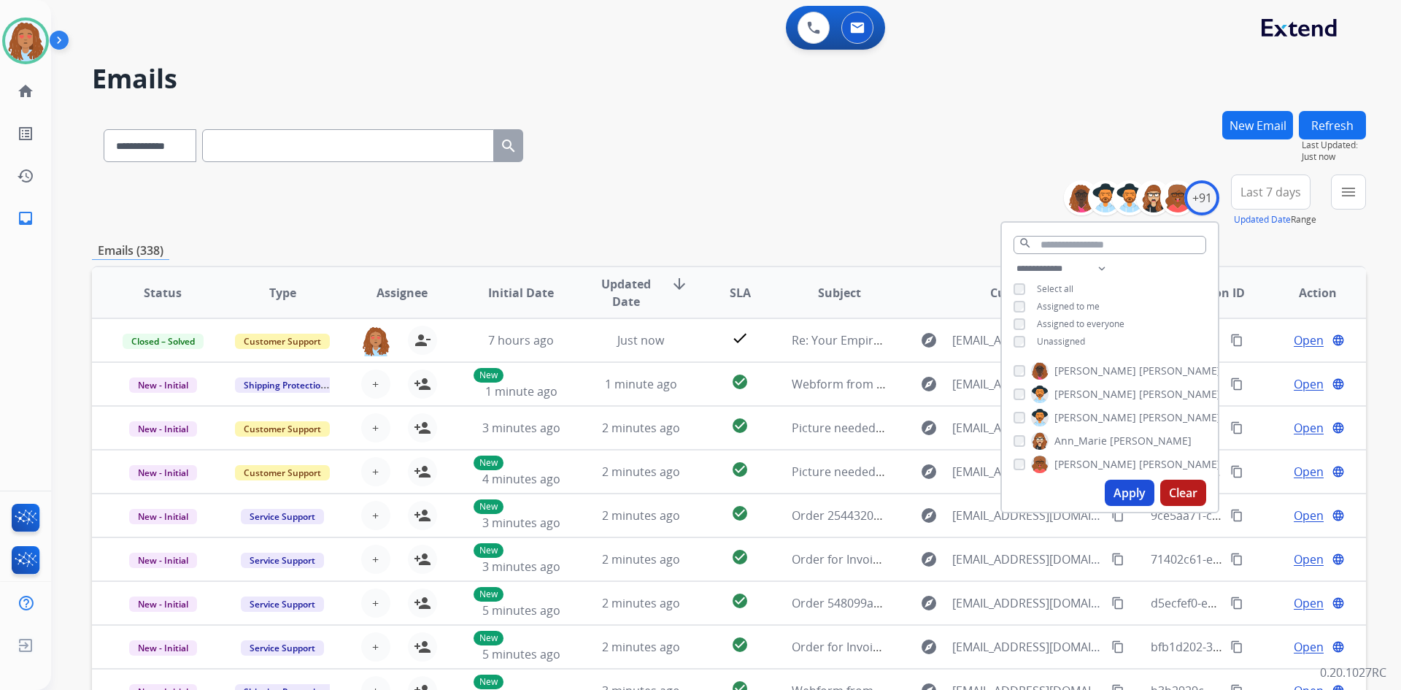
click at [1241, 195] on span "Last 7 days" at bounding box center [1270, 192] width 61 height 6
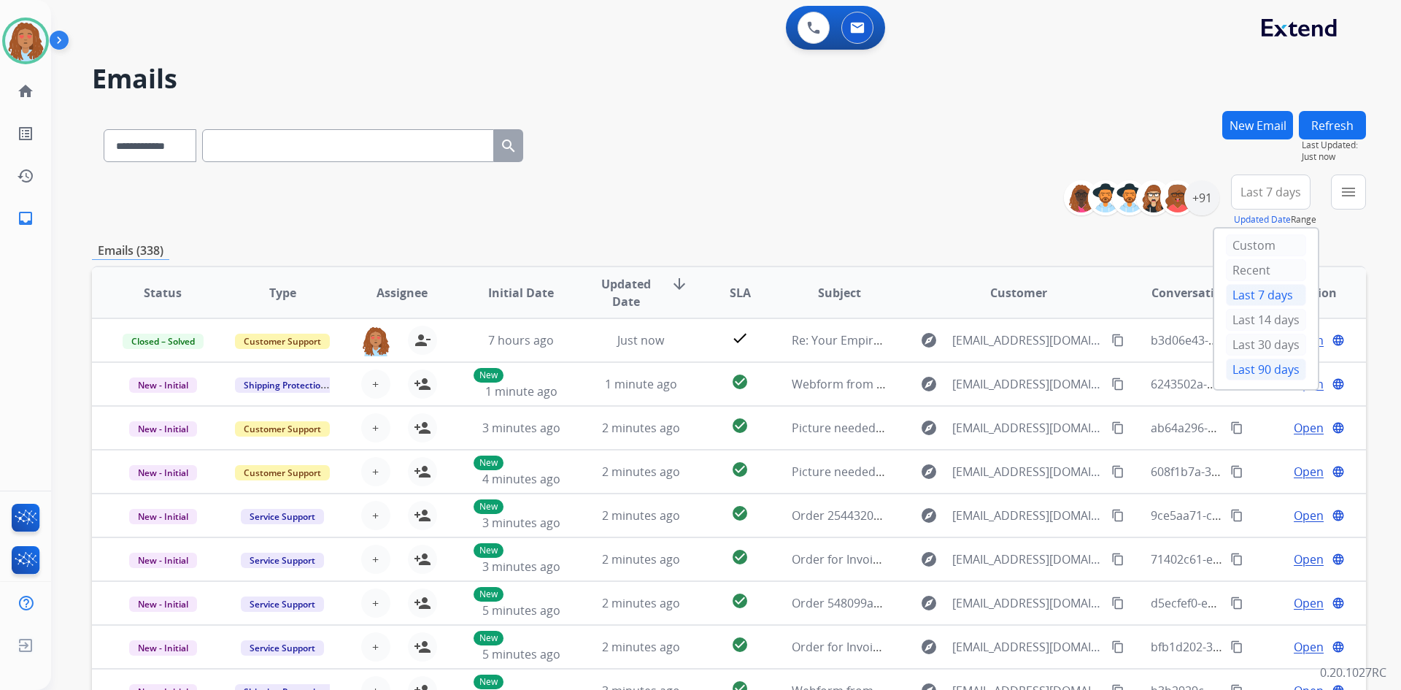
click at [1259, 373] on div "Last 90 days" at bounding box center [1266, 369] width 80 height 22
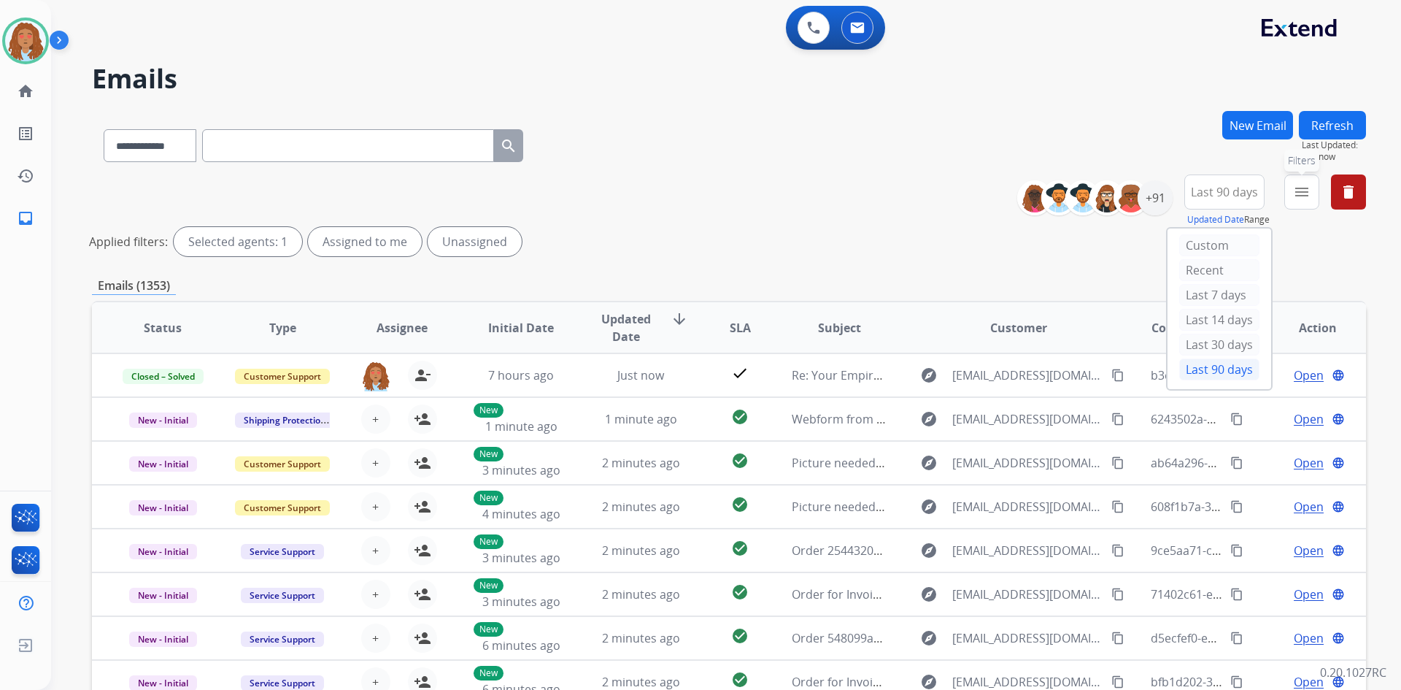
click at [1308, 194] on mat-icon "menu" at bounding box center [1302, 192] width 18 height 18
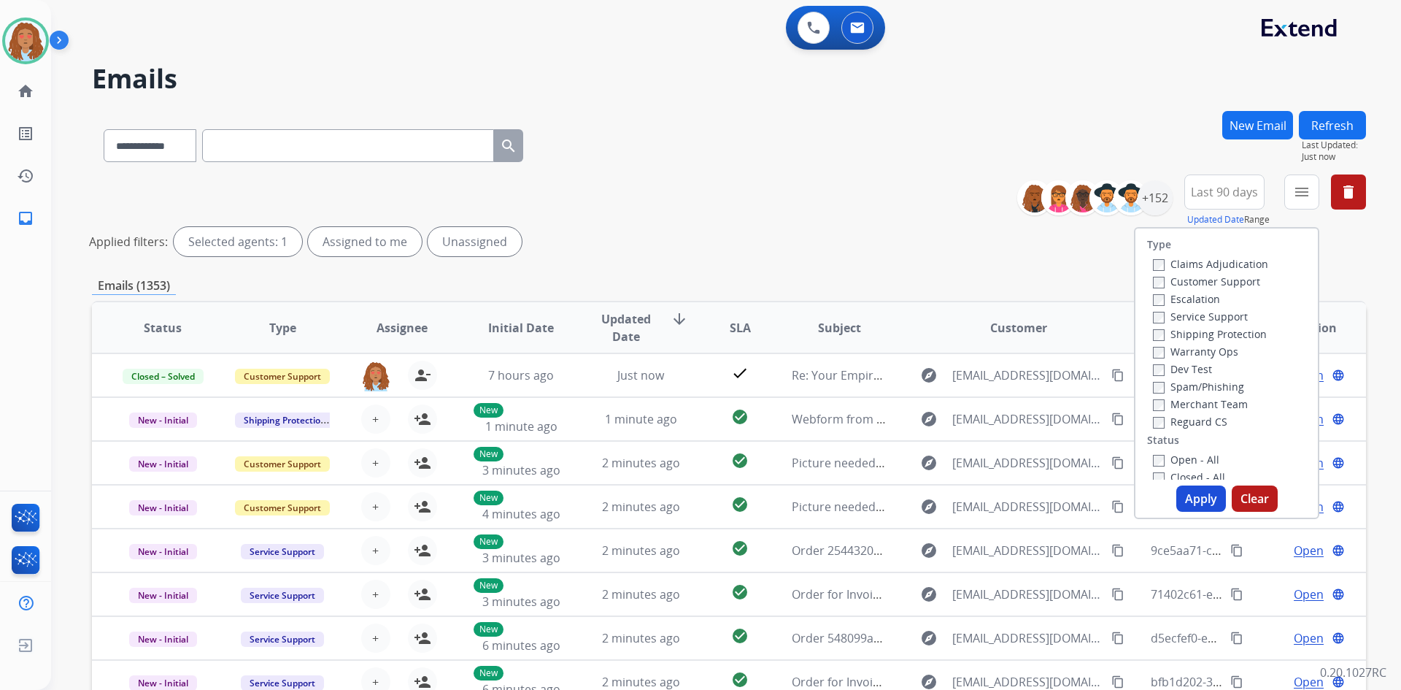
click at [1173, 280] on label "Customer Support" at bounding box center [1206, 281] width 107 height 14
click at [1184, 330] on label "Shipping Protection" at bounding box center [1210, 334] width 114 height 14
click at [1156, 422] on label "Reguard CS" at bounding box center [1190, 421] width 74 height 14
click at [1210, 504] on button "Apply" at bounding box center [1201, 498] width 50 height 26
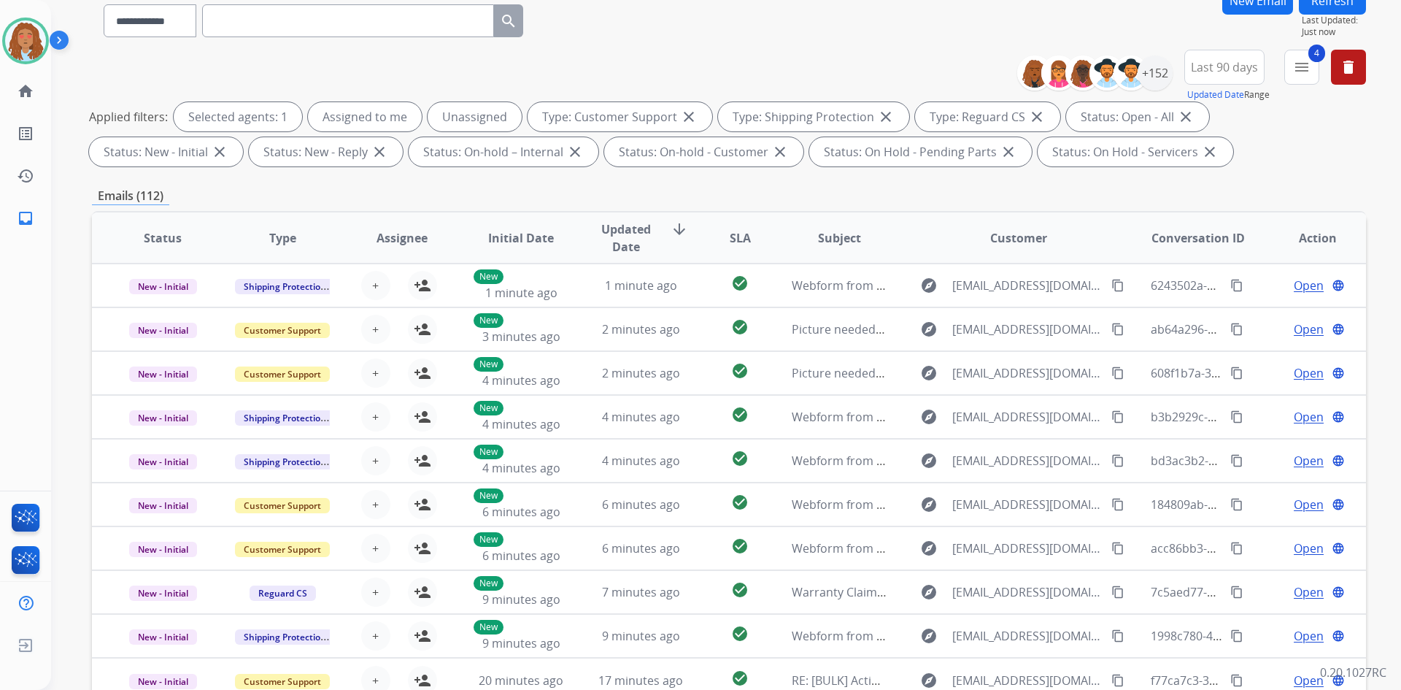
scroll to position [0, 0]
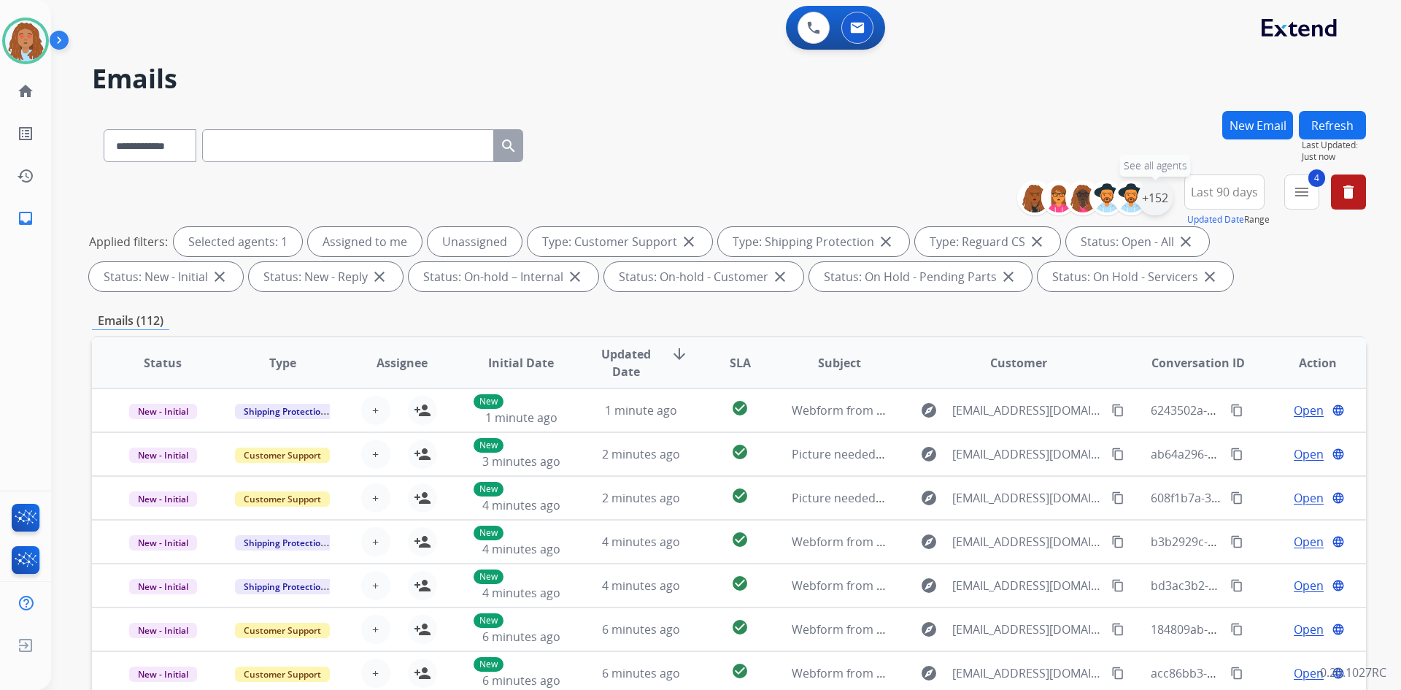
click at [1146, 195] on div "+152" at bounding box center [1155, 197] width 35 height 35
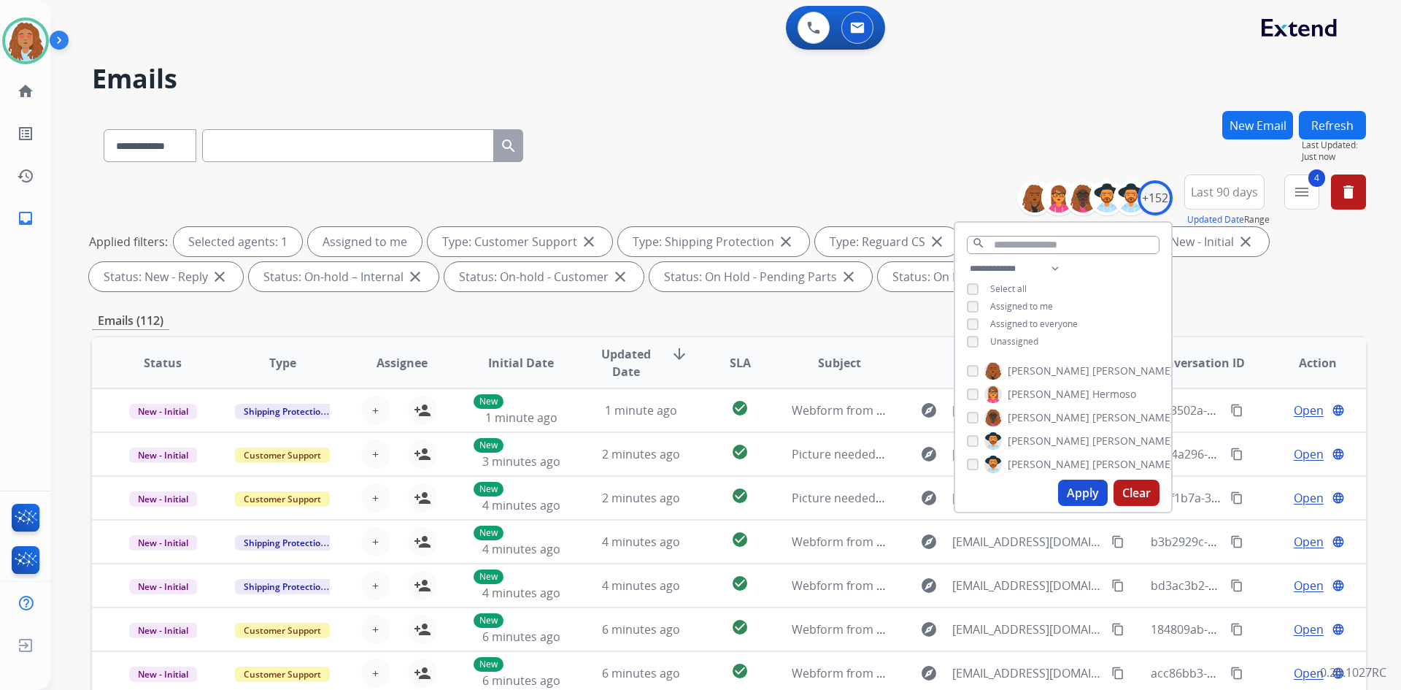
click at [1077, 490] on button "Apply" at bounding box center [1083, 492] width 50 height 26
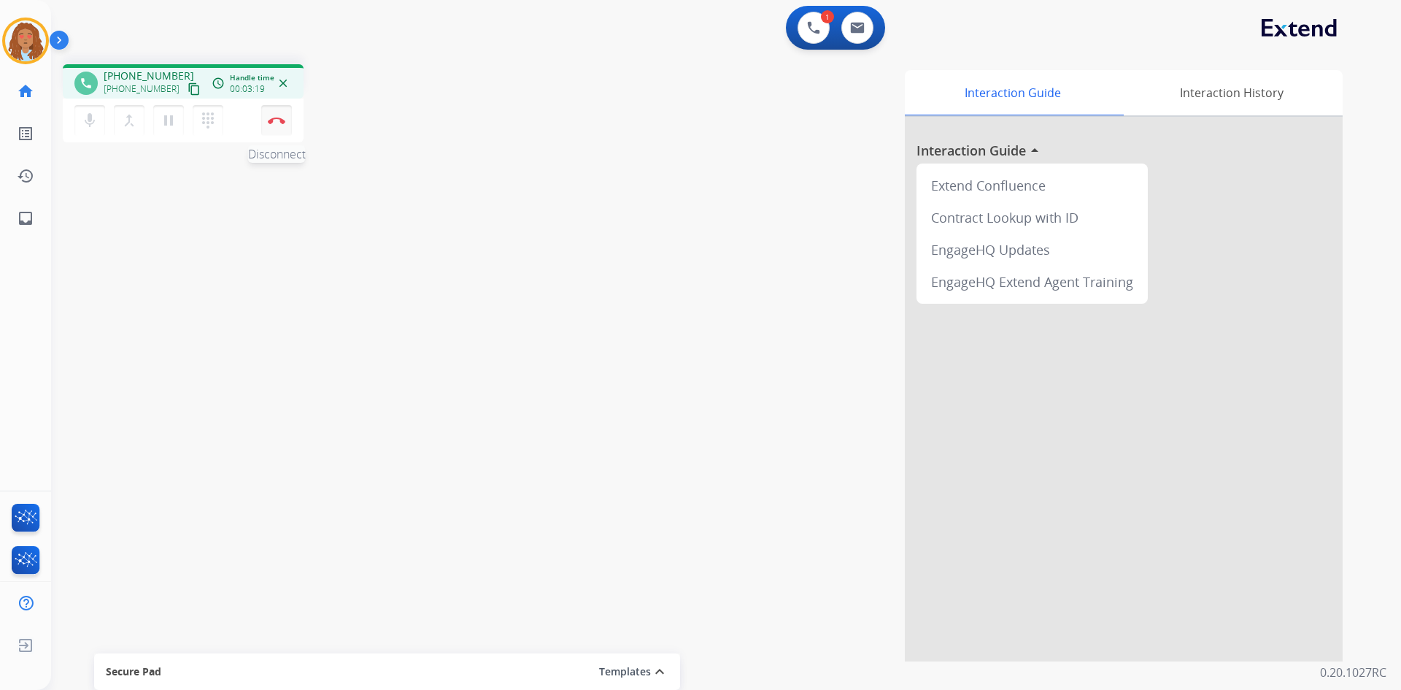
click at [276, 126] on button "Disconnect" at bounding box center [276, 120] width 31 height 31
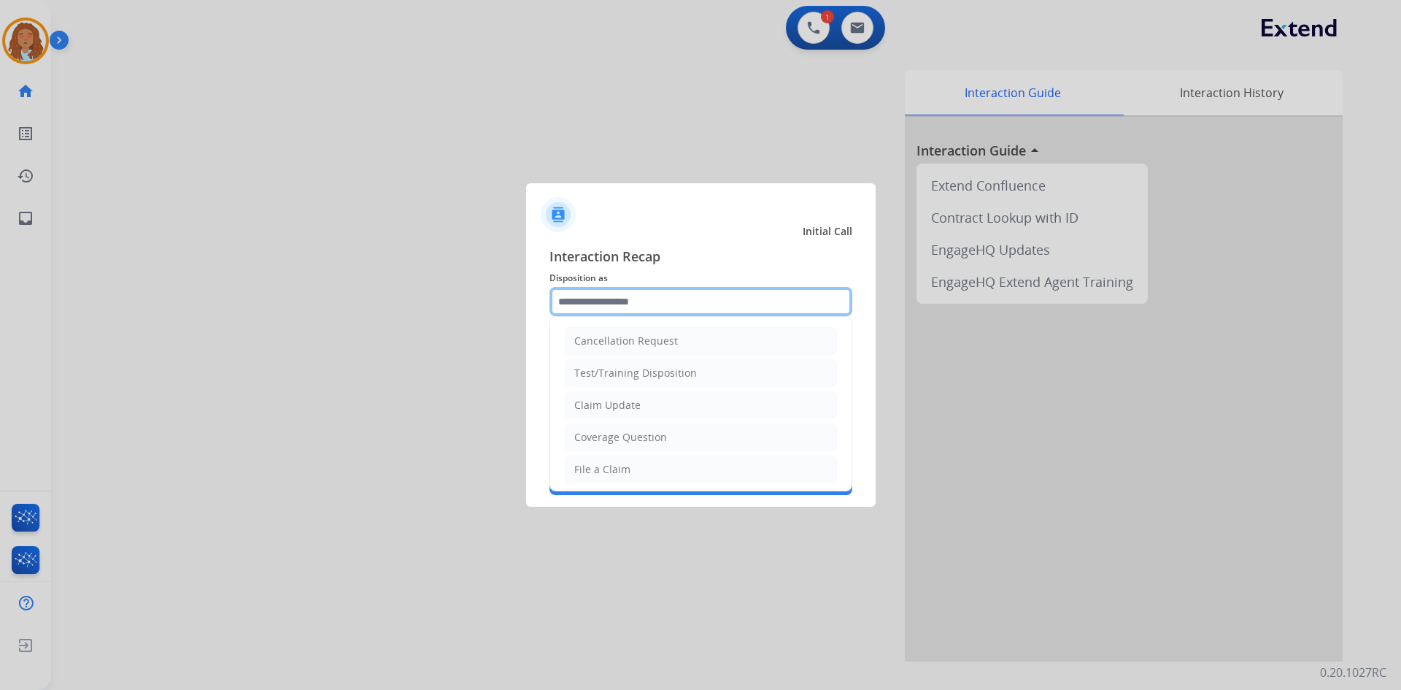
click at [606, 305] on input "text" at bounding box center [700, 301] width 303 height 29
click at [603, 472] on div "File a Claim" at bounding box center [602, 469] width 56 height 15
type input "**********"
click at [628, 310] on input "**********" at bounding box center [700, 301] width 303 height 29
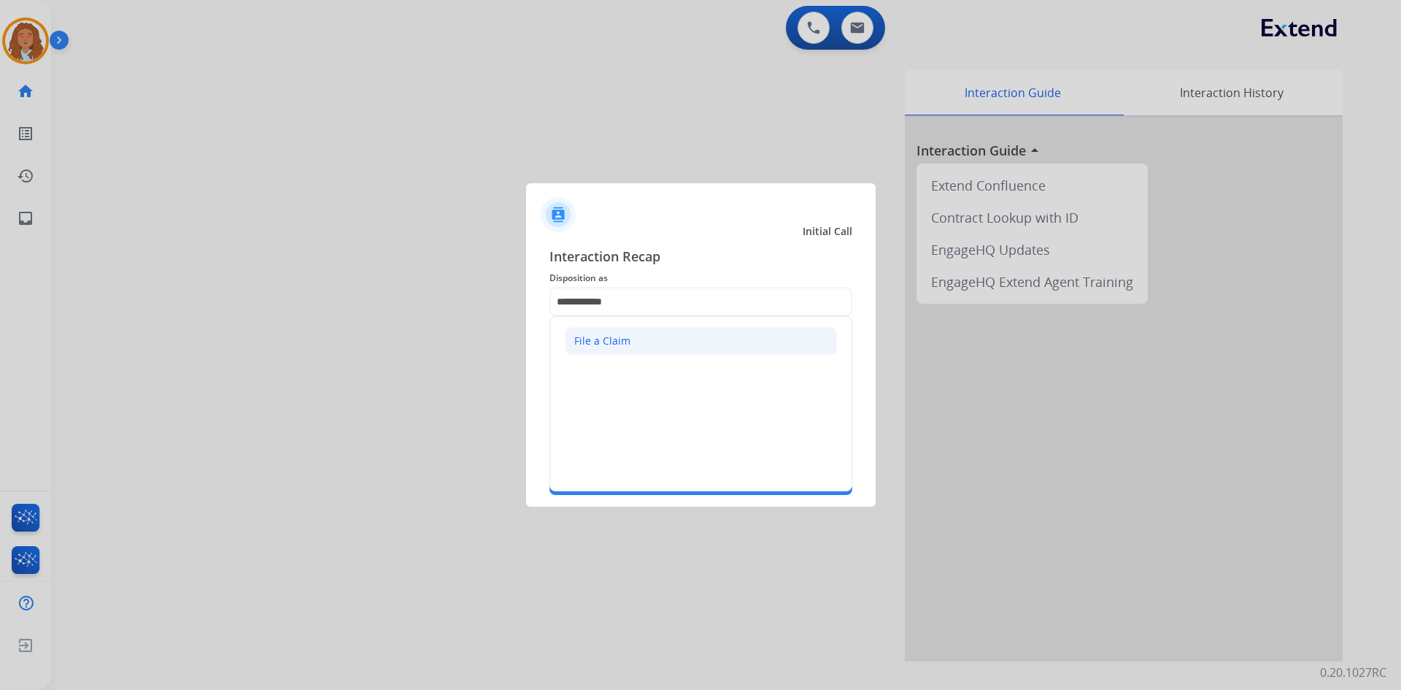
click at [658, 342] on li "File a Claim" at bounding box center [701, 341] width 272 height 28
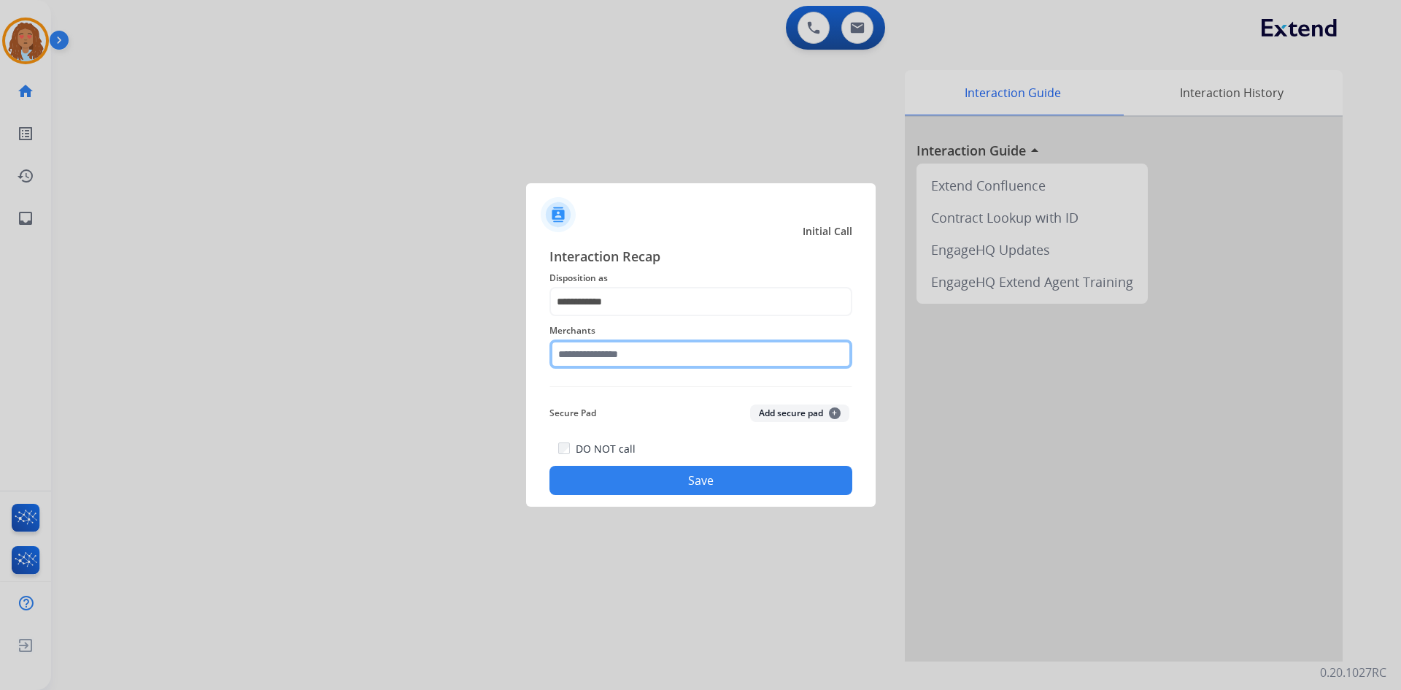
click at [643, 356] on input "text" at bounding box center [700, 353] width 303 height 29
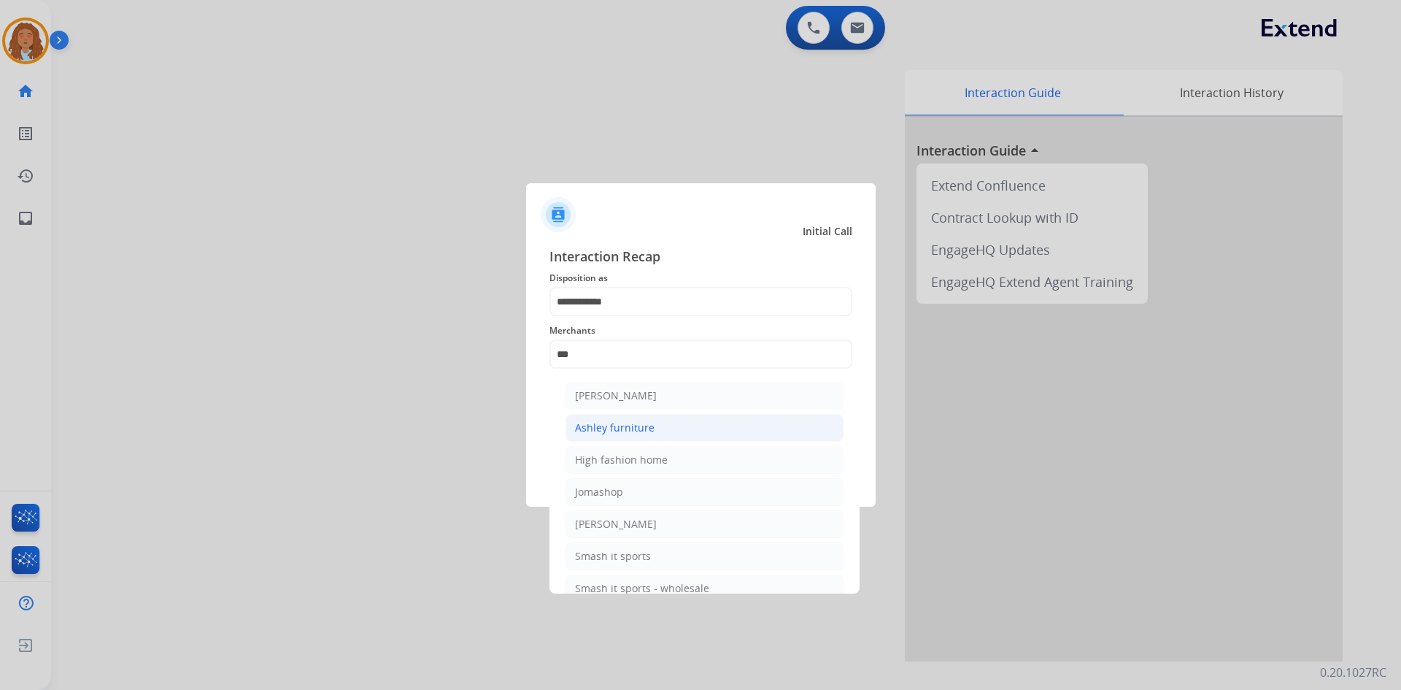
click at [633, 429] on div "Ashley furniture" at bounding box center [615, 427] width 80 height 15
type input "**********"
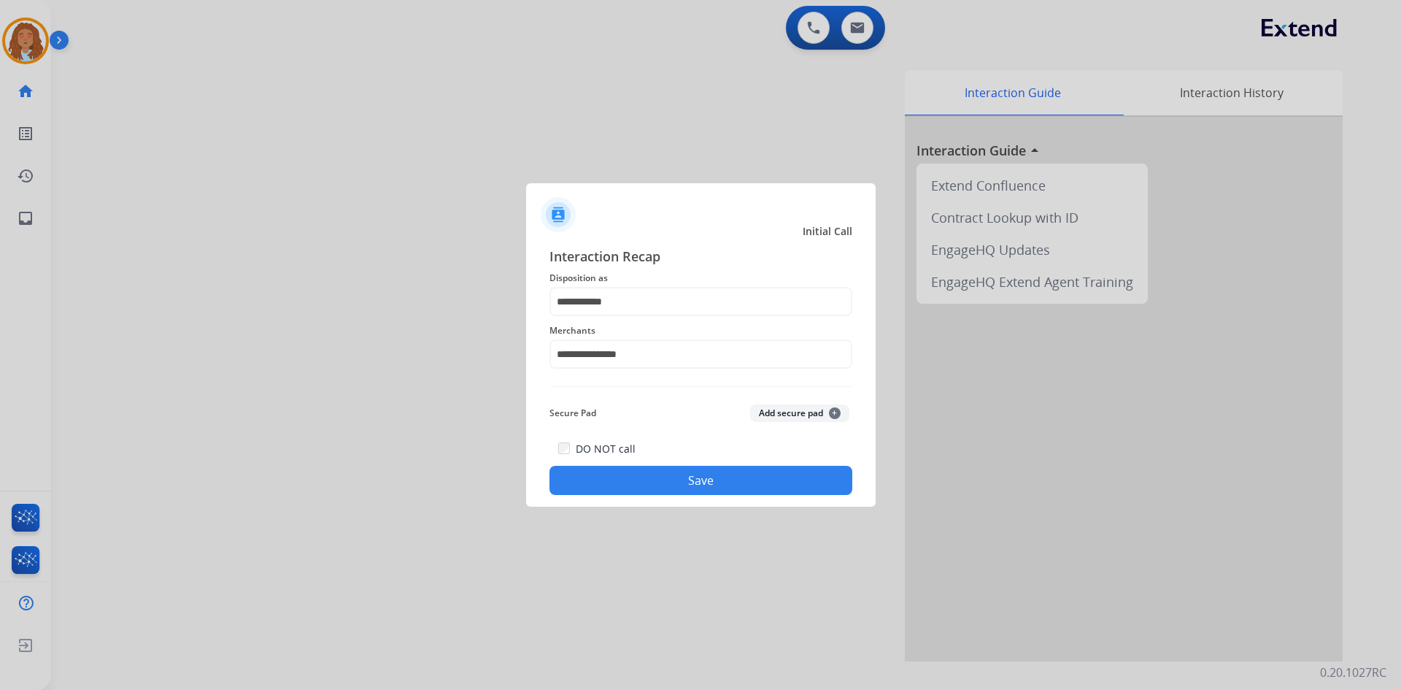
click at [647, 472] on button "Save" at bounding box center [700, 480] width 303 height 29
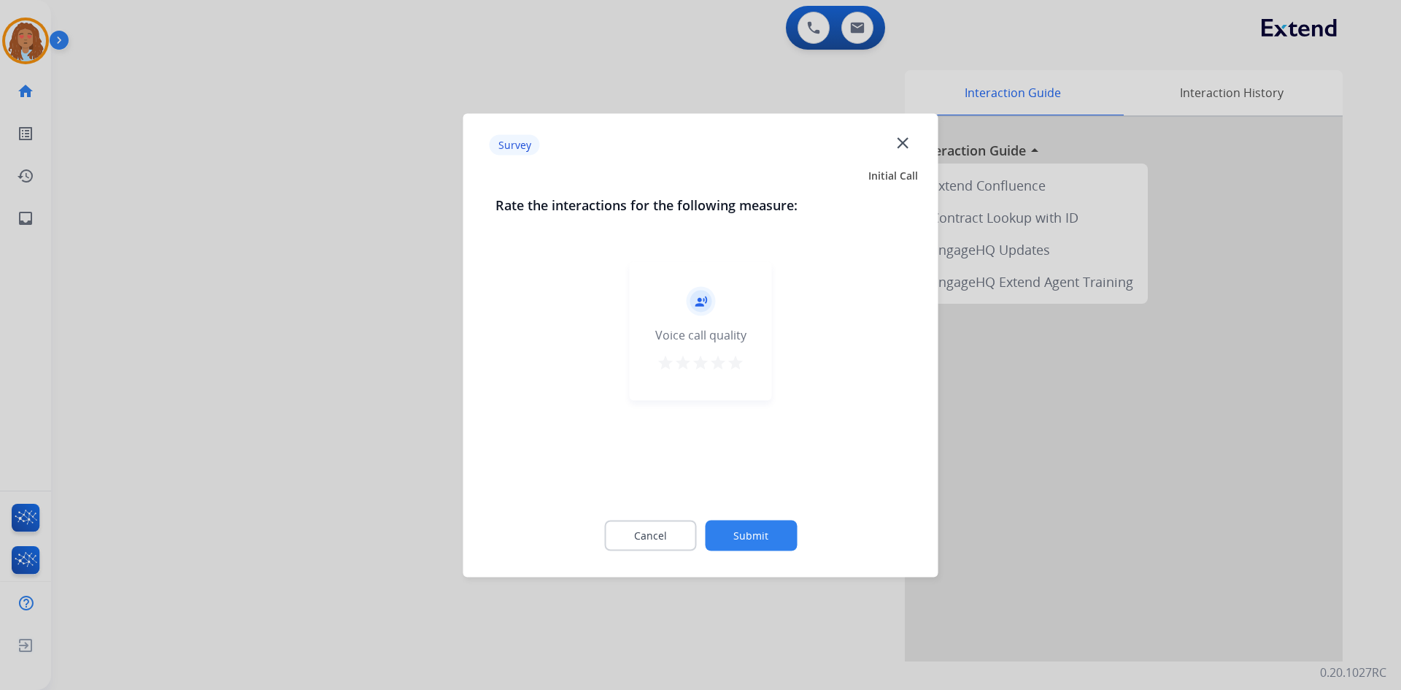
click at [358, 427] on div at bounding box center [700, 345] width 1401 height 690
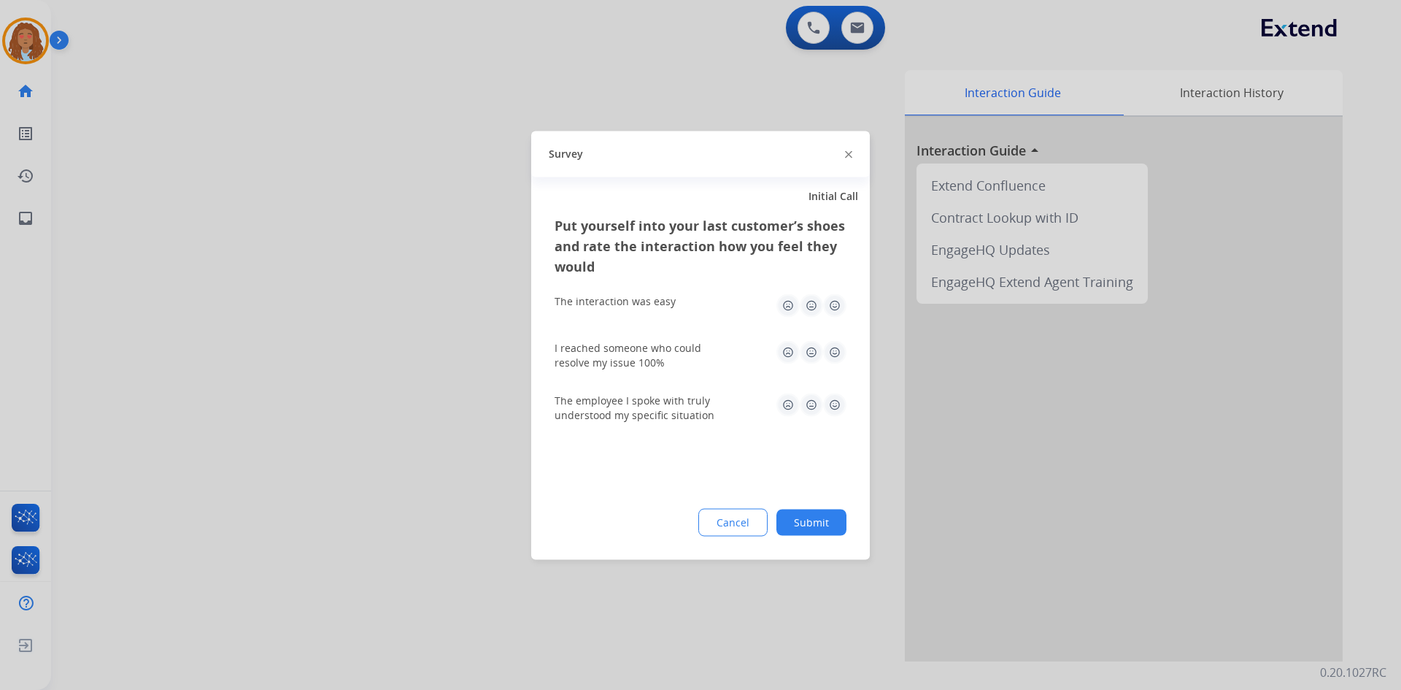
click at [358, 427] on div at bounding box center [700, 345] width 1401 height 690
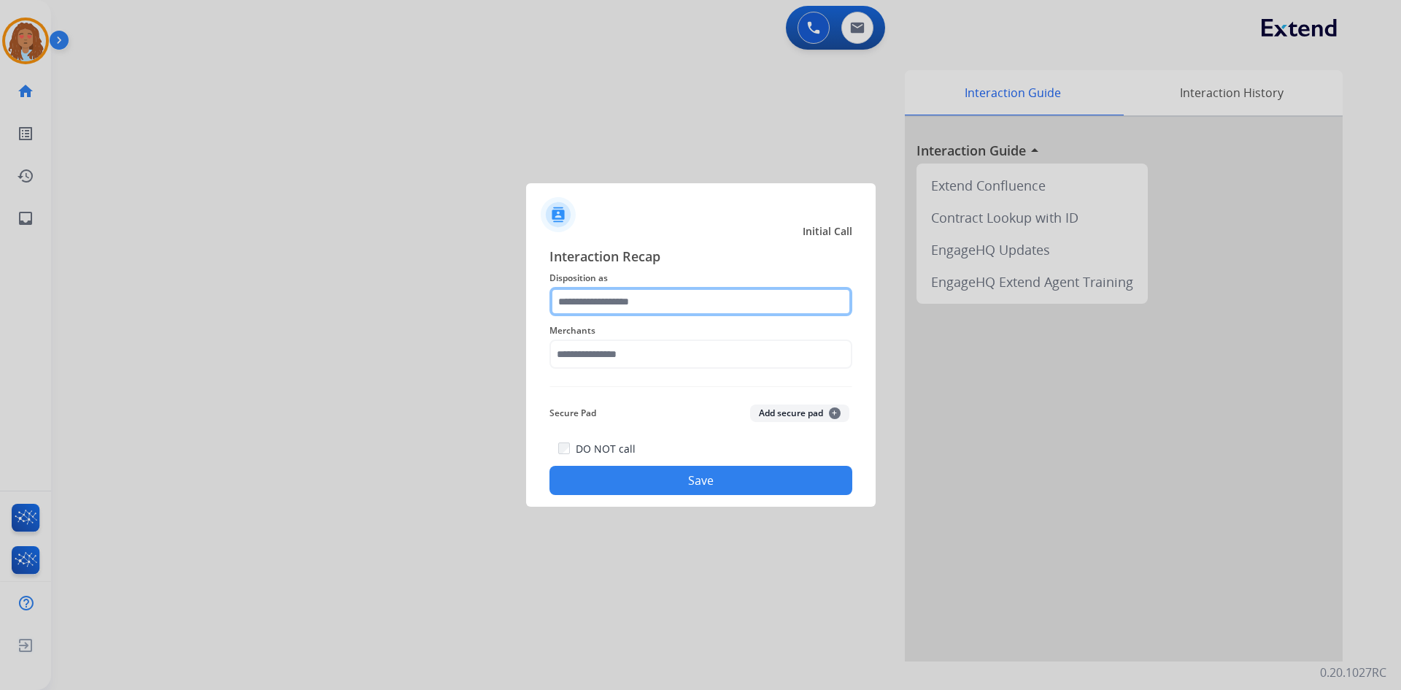
click at [641, 298] on input "text" at bounding box center [700, 301] width 303 height 29
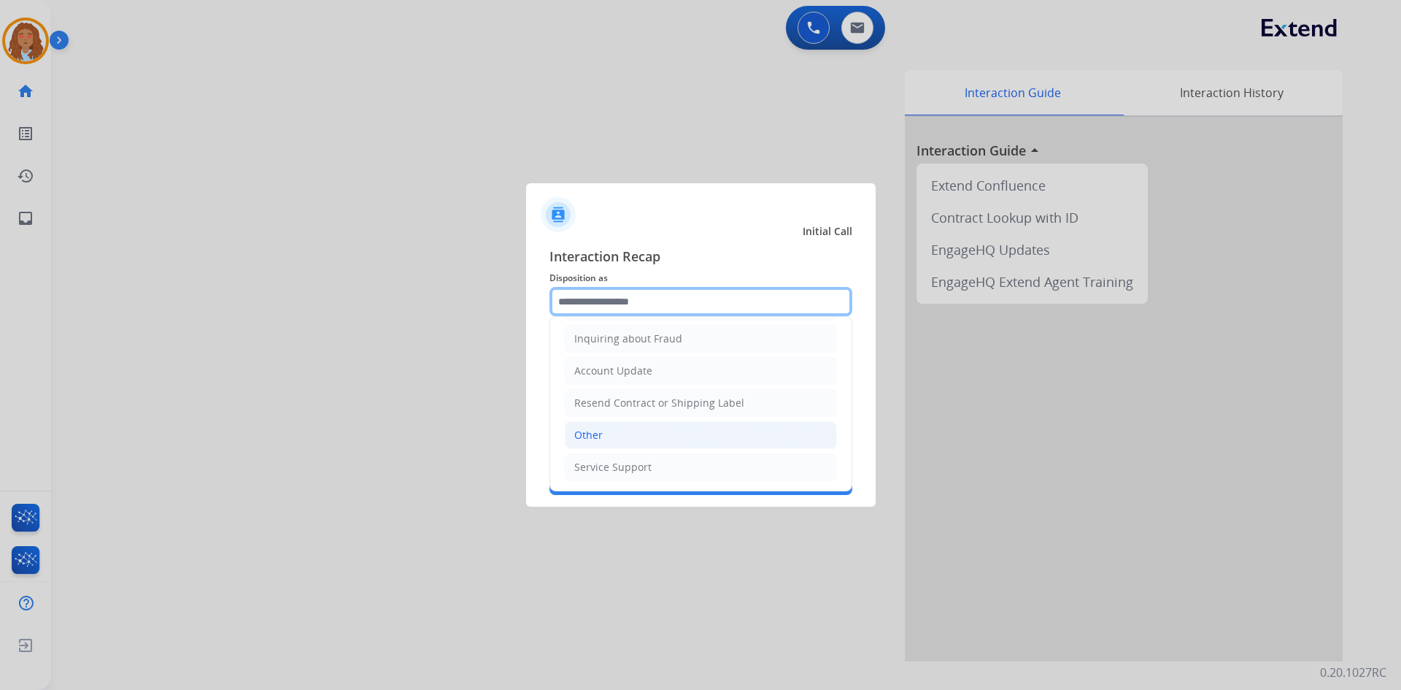
scroll to position [228, 0]
click at [625, 441] on li "Other" at bounding box center [701, 434] width 272 height 28
type input "*****"
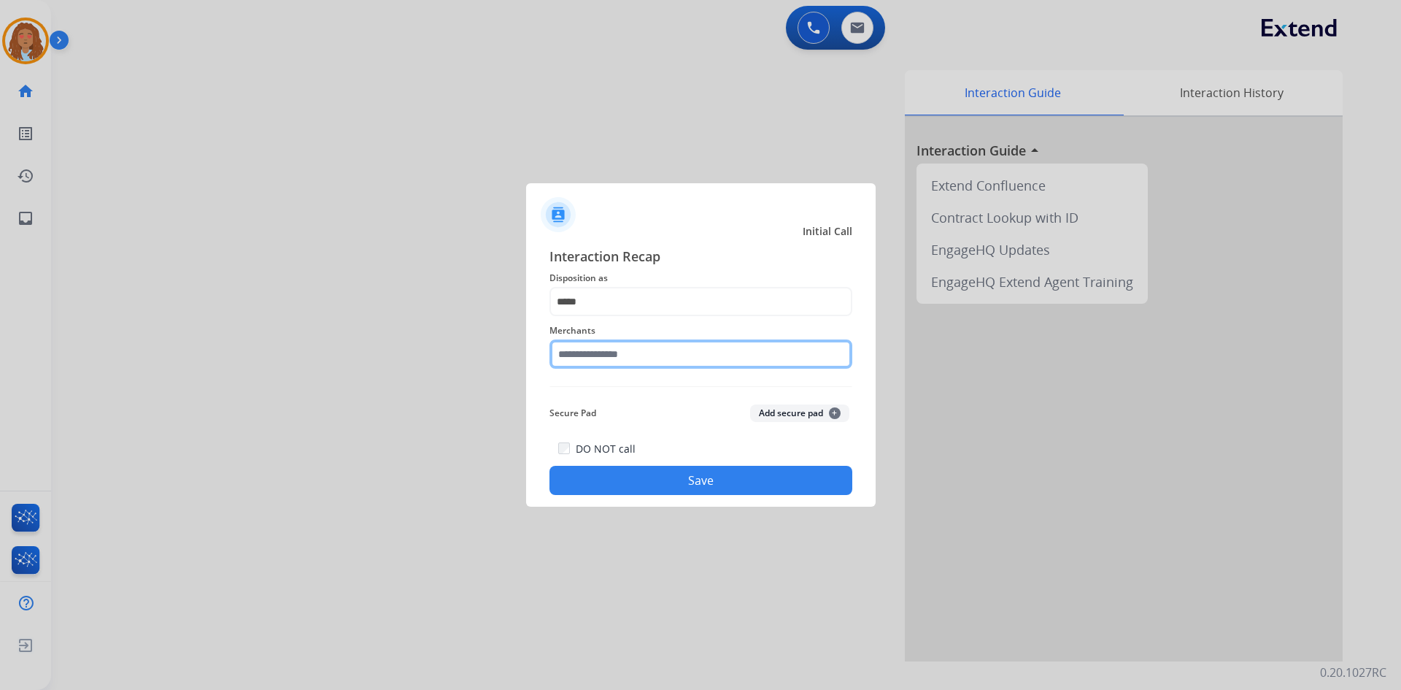
click at [670, 352] on input "text" at bounding box center [700, 353] width 303 height 29
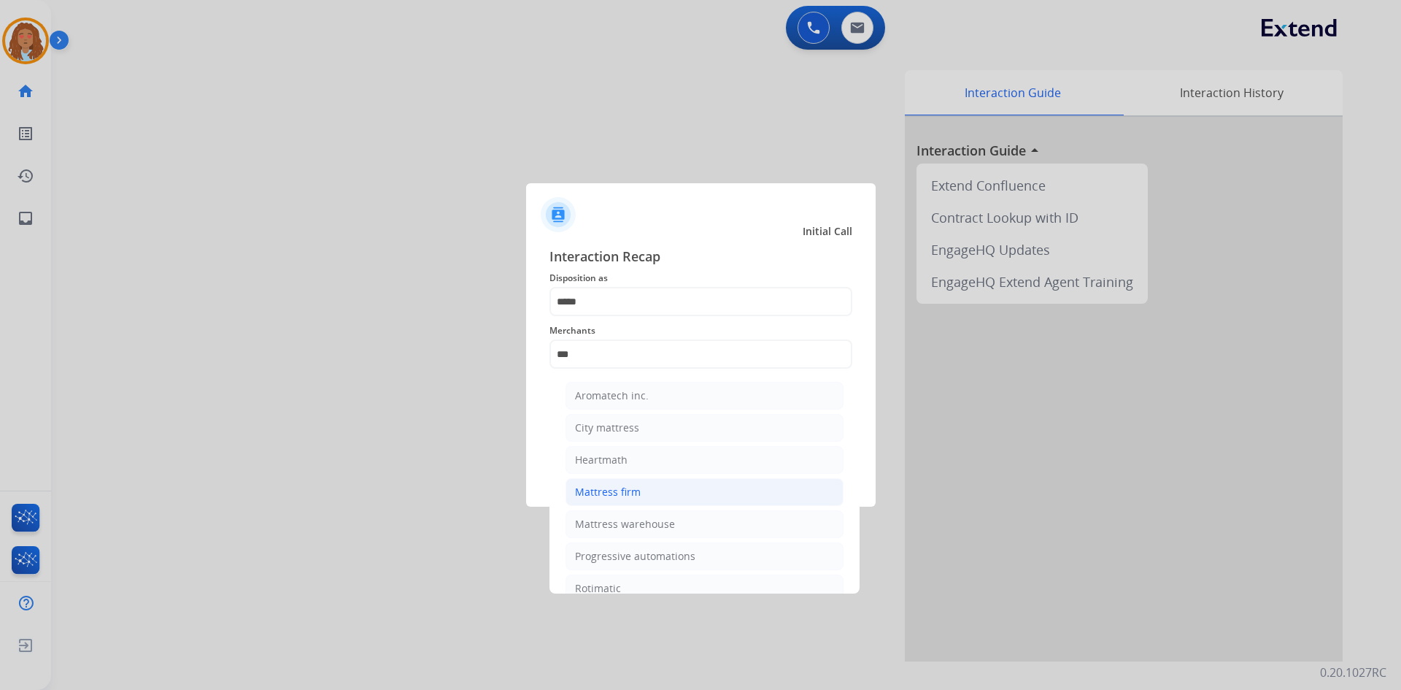
click at [633, 495] on div "Mattress firm" at bounding box center [608, 492] width 66 height 15
type input "**********"
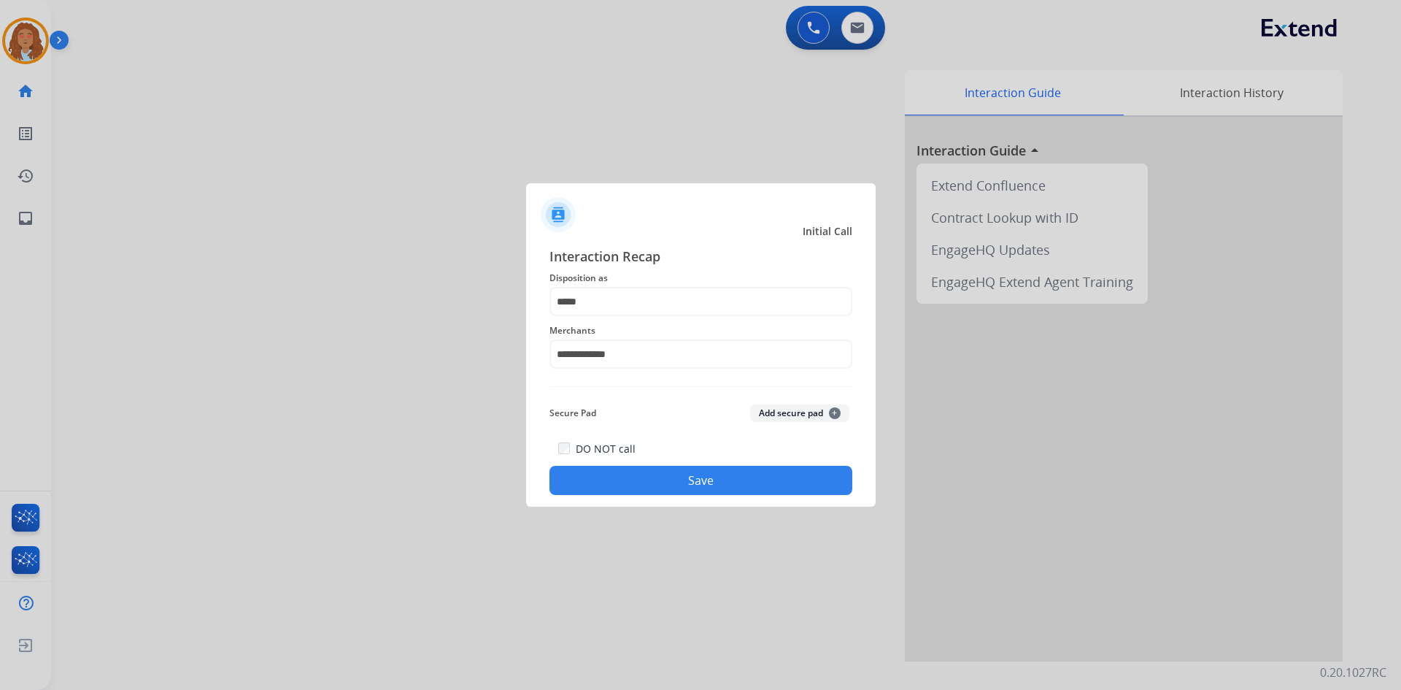
click at [713, 476] on button "Save" at bounding box center [700, 480] width 303 height 29
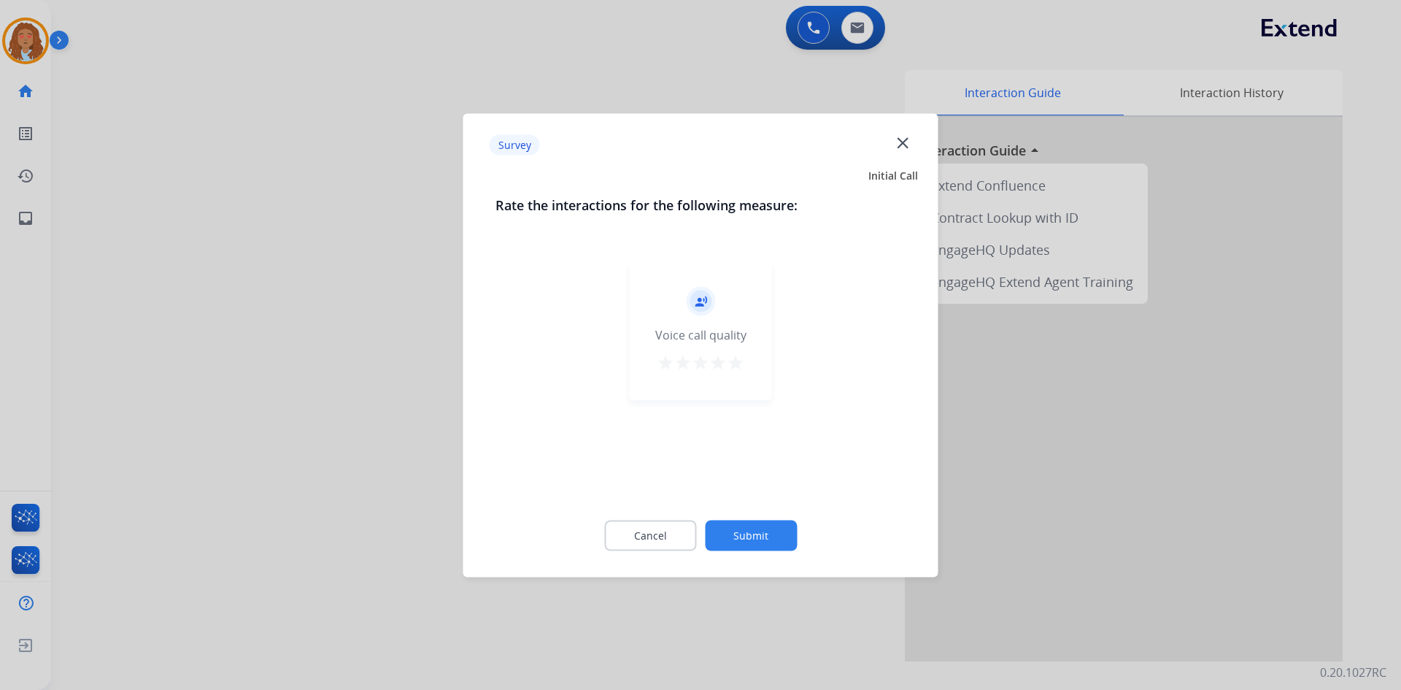
click at [346, 404] on div at bounding box center [700, 345] width 1401 height 690
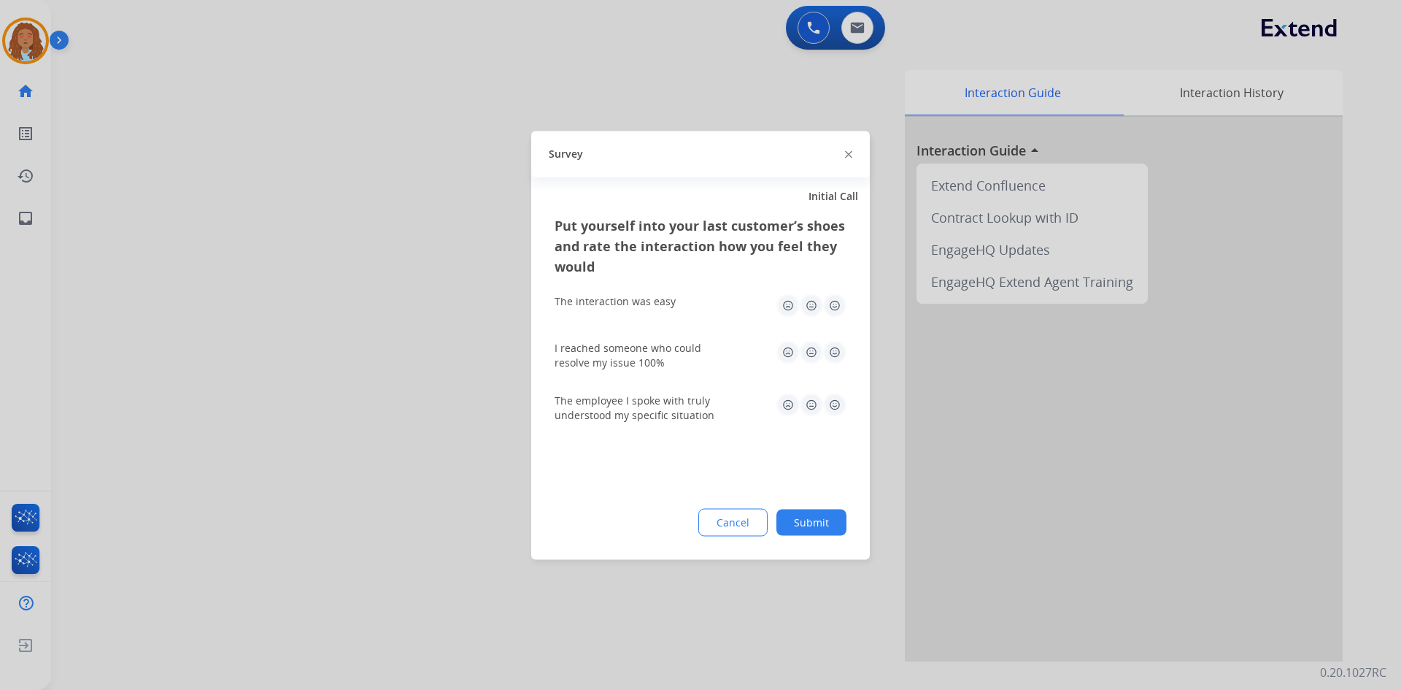
click at [346, 404] on div at bounding box center [700, 345] width 1401 height 690
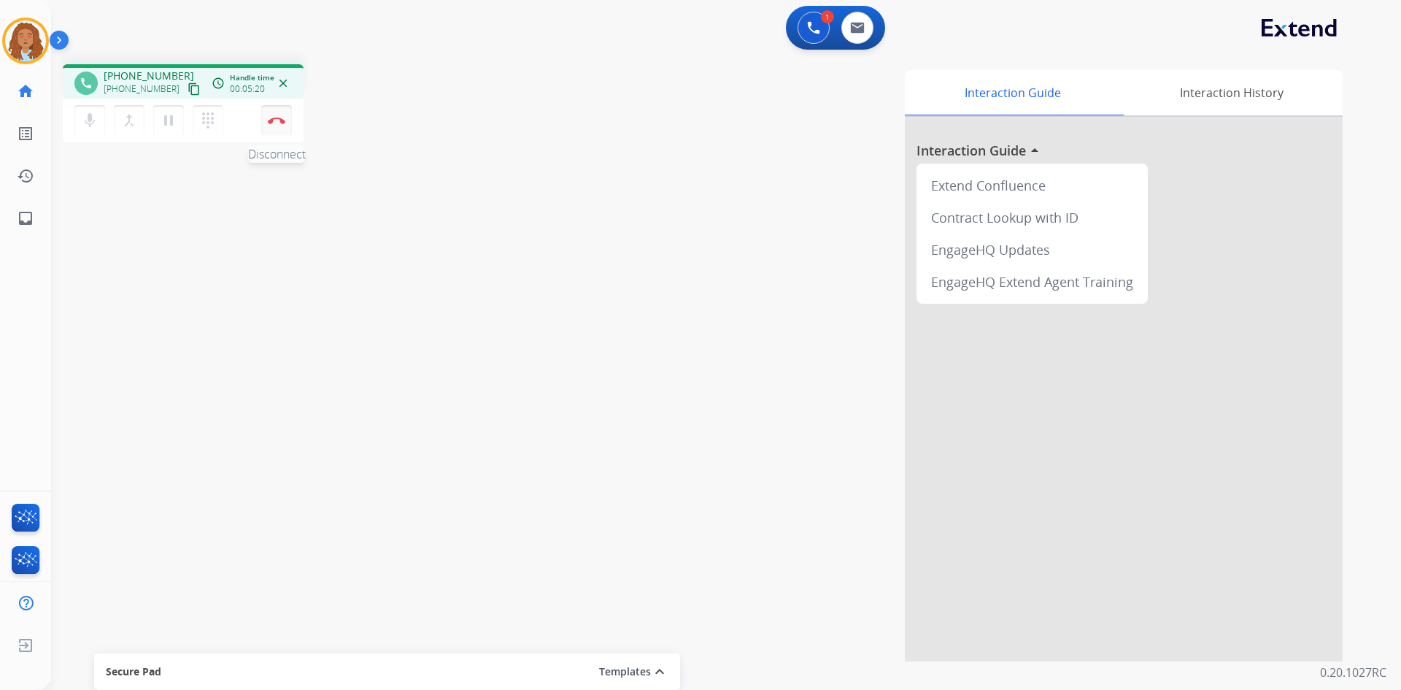
click at [281, 126] on button "Disconnect" at bounding box center [276, 120] width 31 height 31
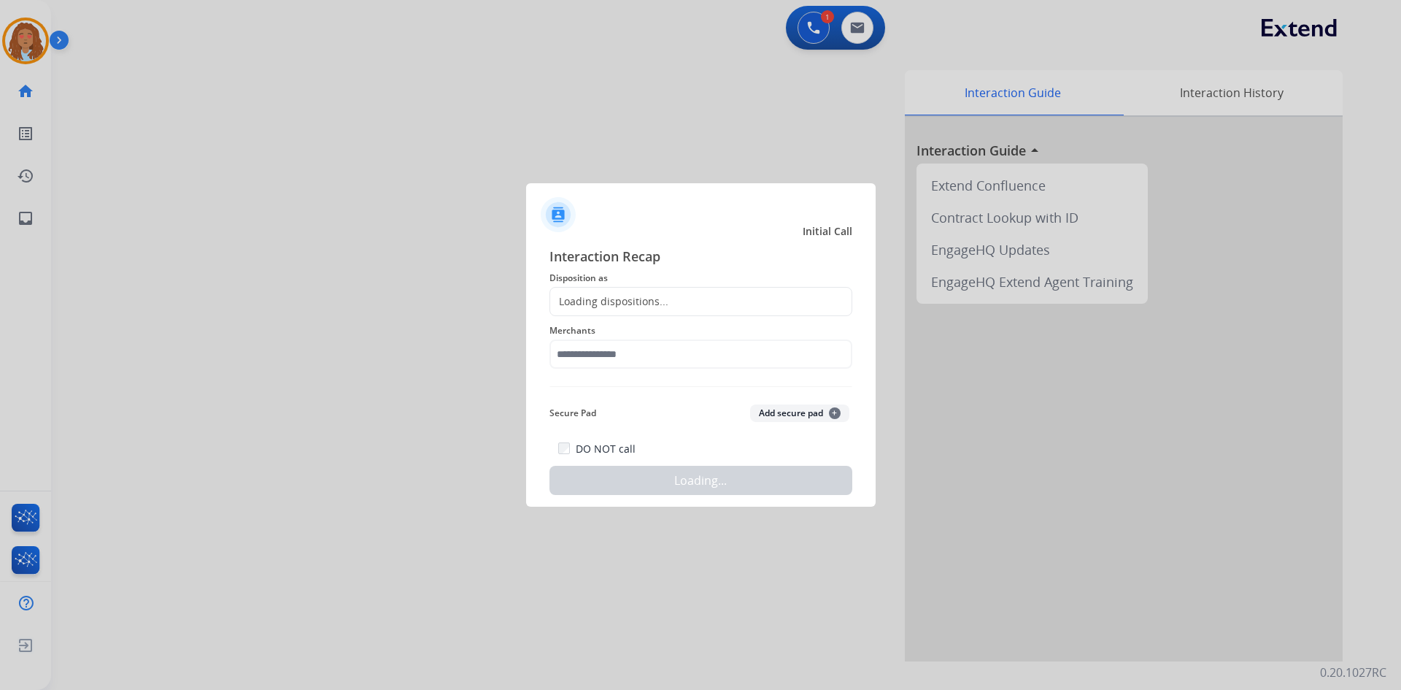
click at [591, 296] on div "Loading dispositions..." at bounding box center [609, 301] width 118 height 15
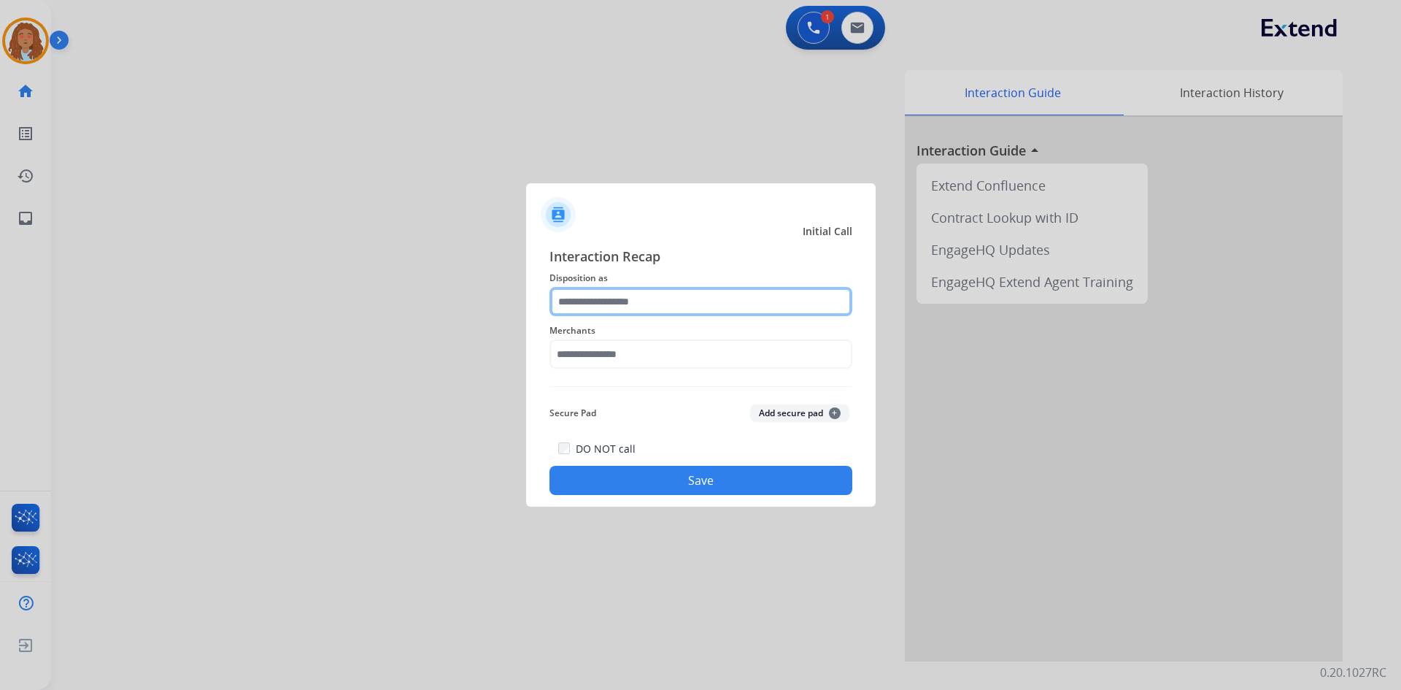
click at [597, 298] on input "text" at bounding box center [700, 301] width 303 height 29
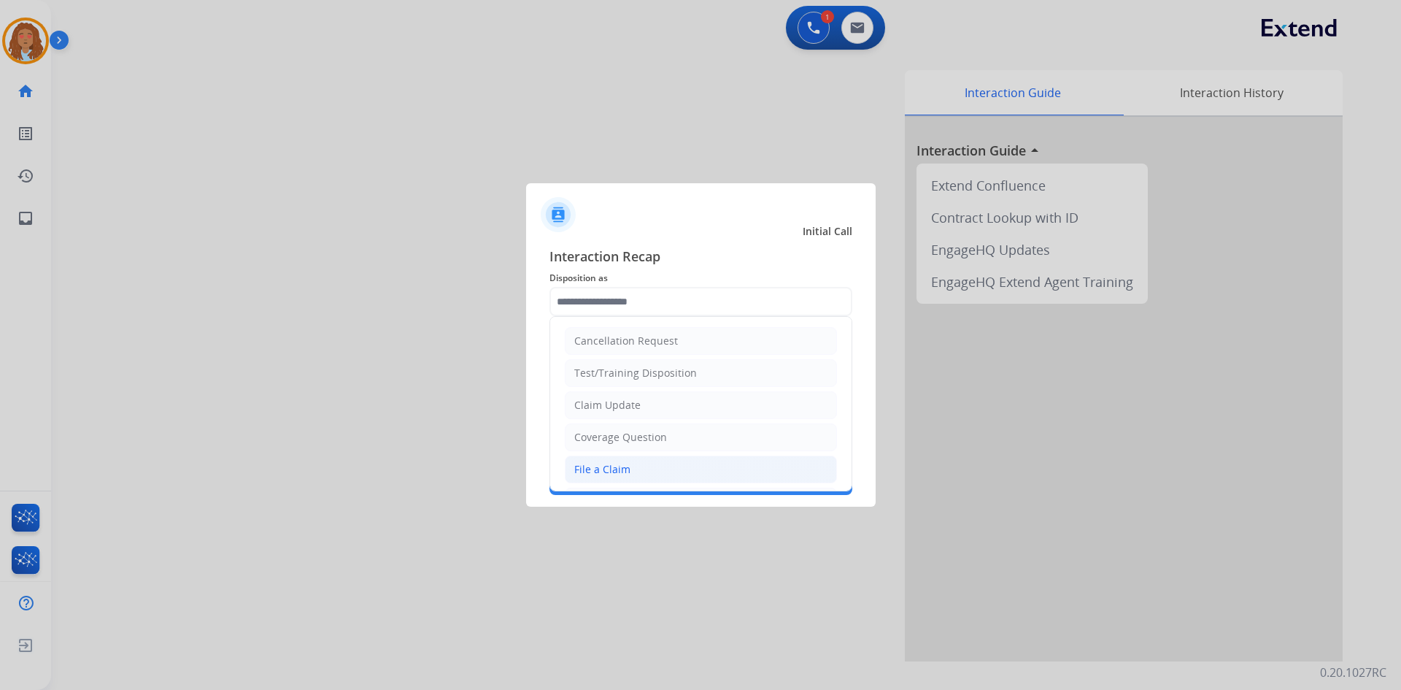
click at [617, 468] on div "File a Claim" at bounding box center [602, 469] width 56 height 15
type input "**********"
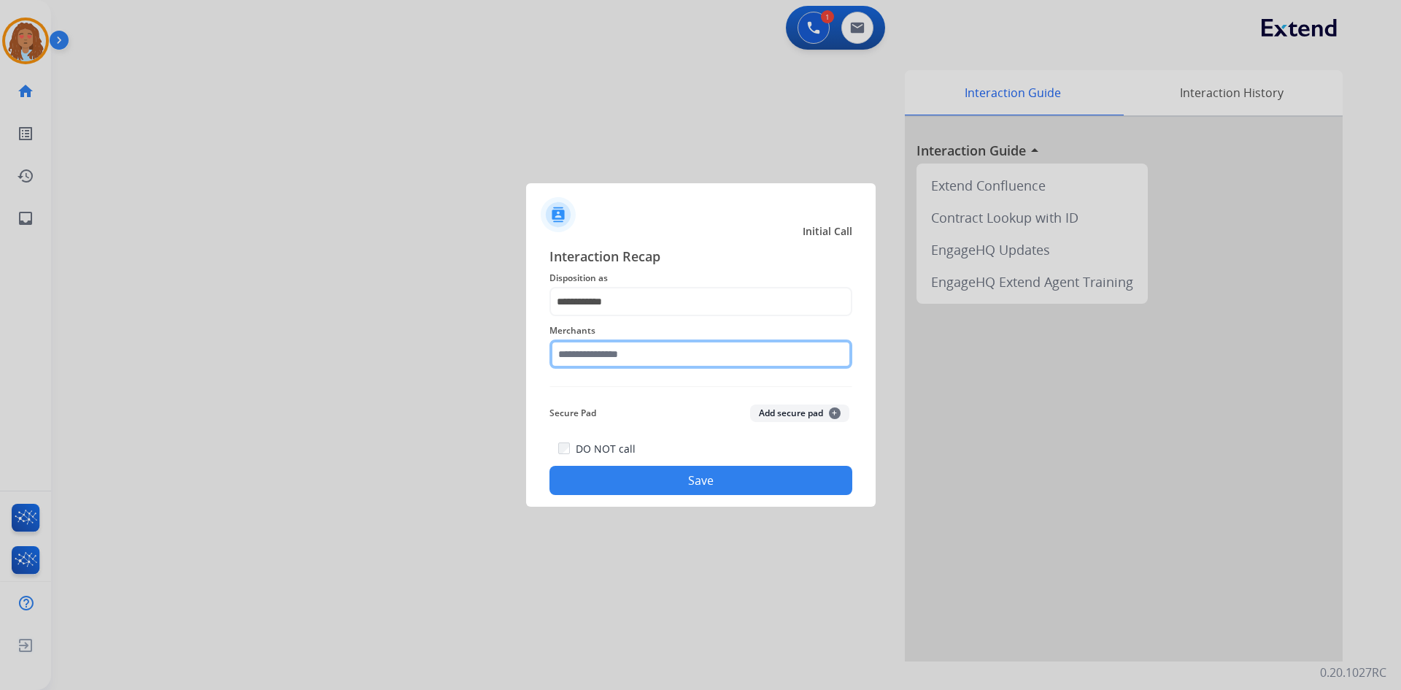
click at [617, 354] on input "text" at bounding box center [700, 353] width 303 height 29
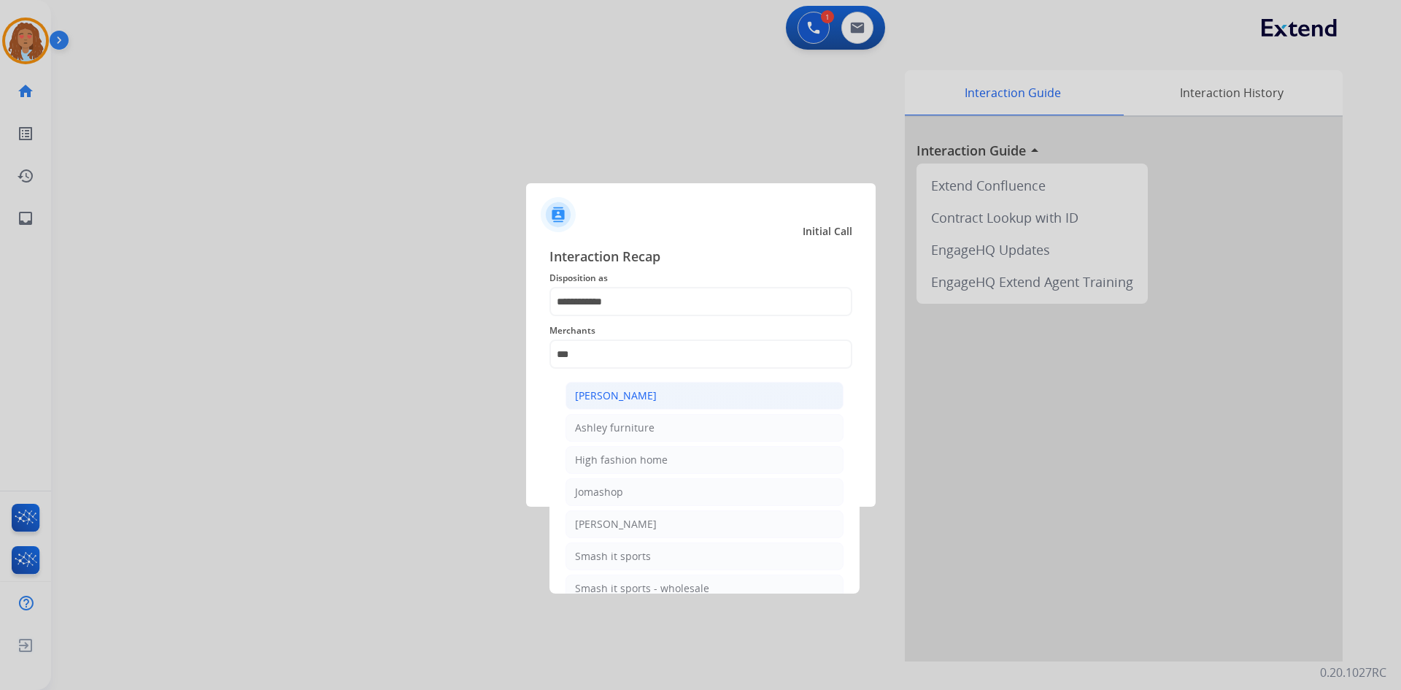
click at [634, 389] on div "Ashley - Reguard" at bounding box center [616, 395] width 82 height 15
type input "**********"
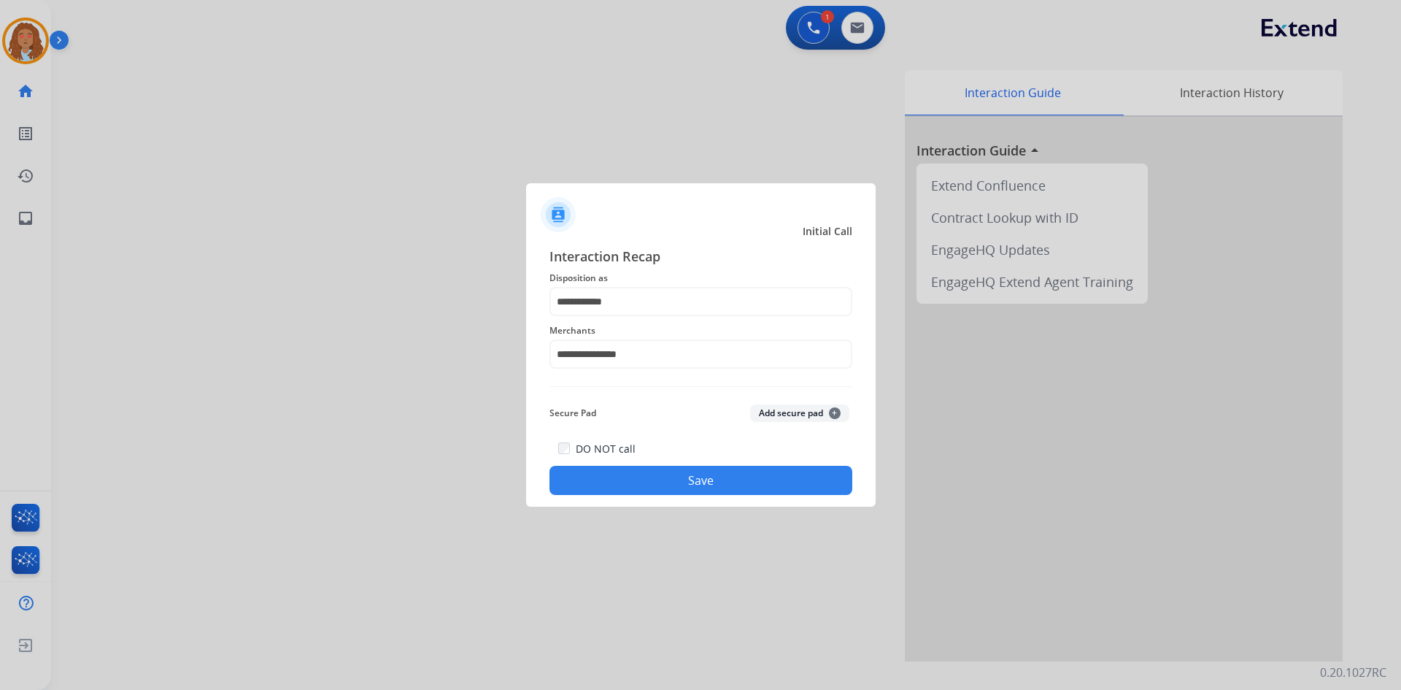
click at [716, 474] on button "Save" at bounding box center [700, 480] width 303 height 29
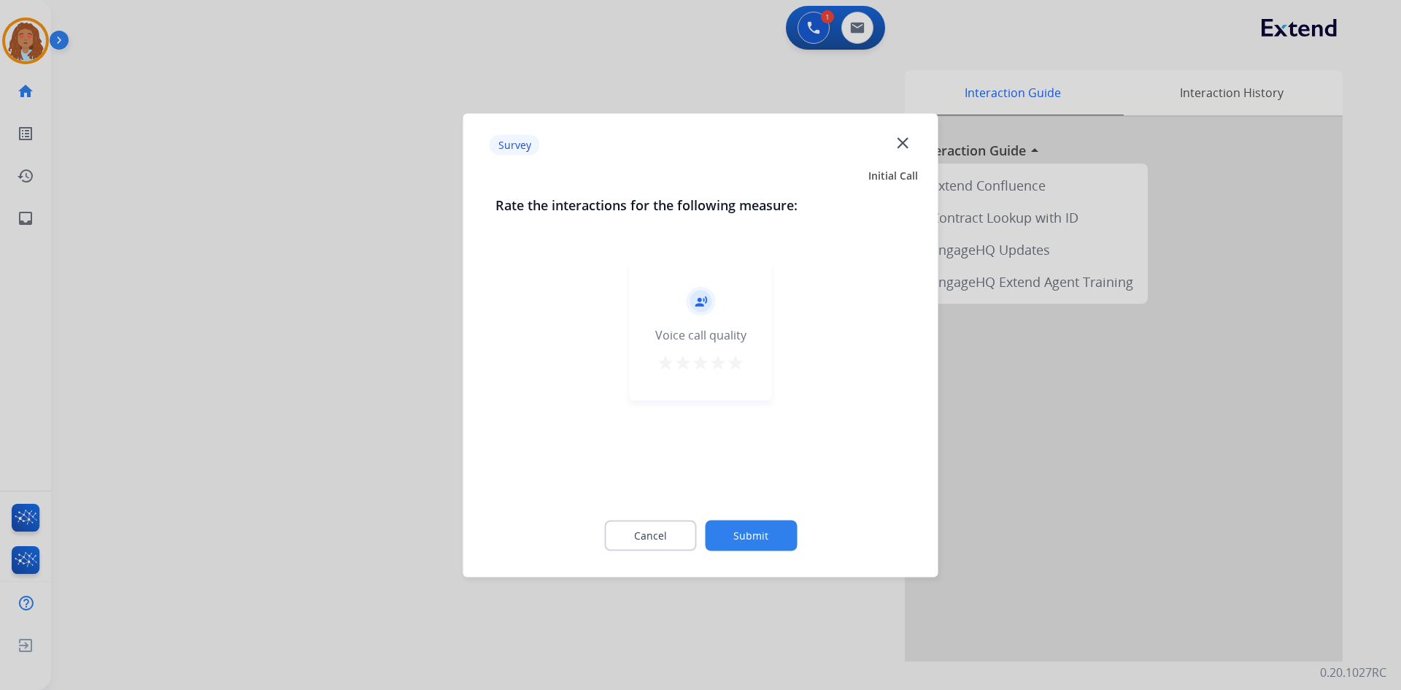
click at [428, 504] on div at bounding box center [700, 345] width 1401 height 690
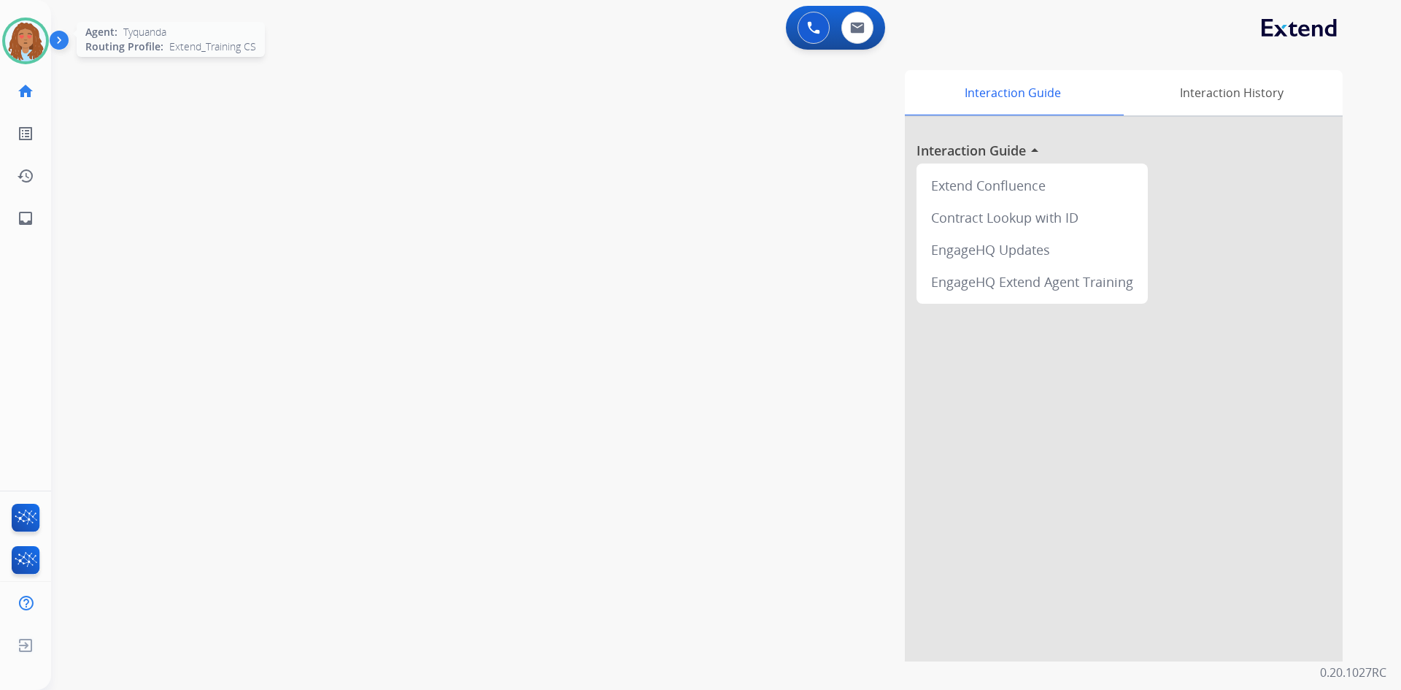
click at [26, 51] on img at bounding box center [25, 40] width 41 height 41
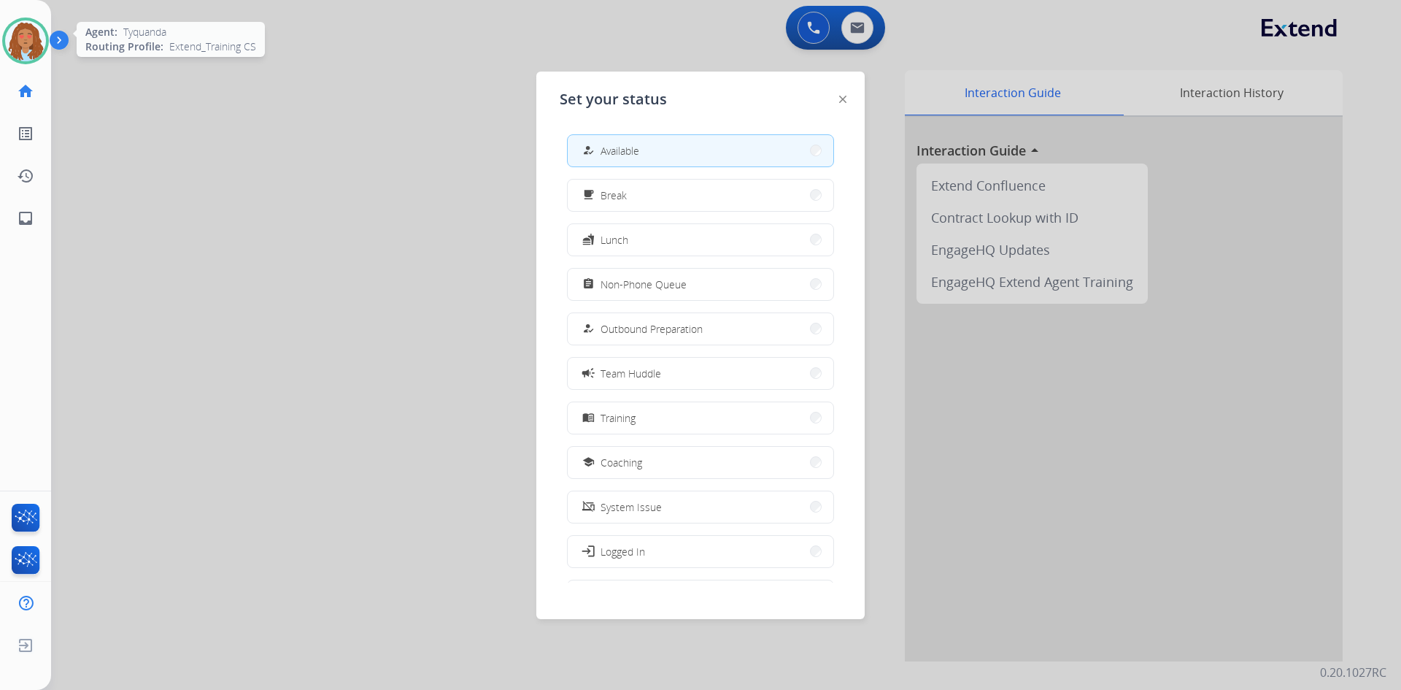
click at [26, 51] on img at bounding box center [25, 40] width 41 height 41
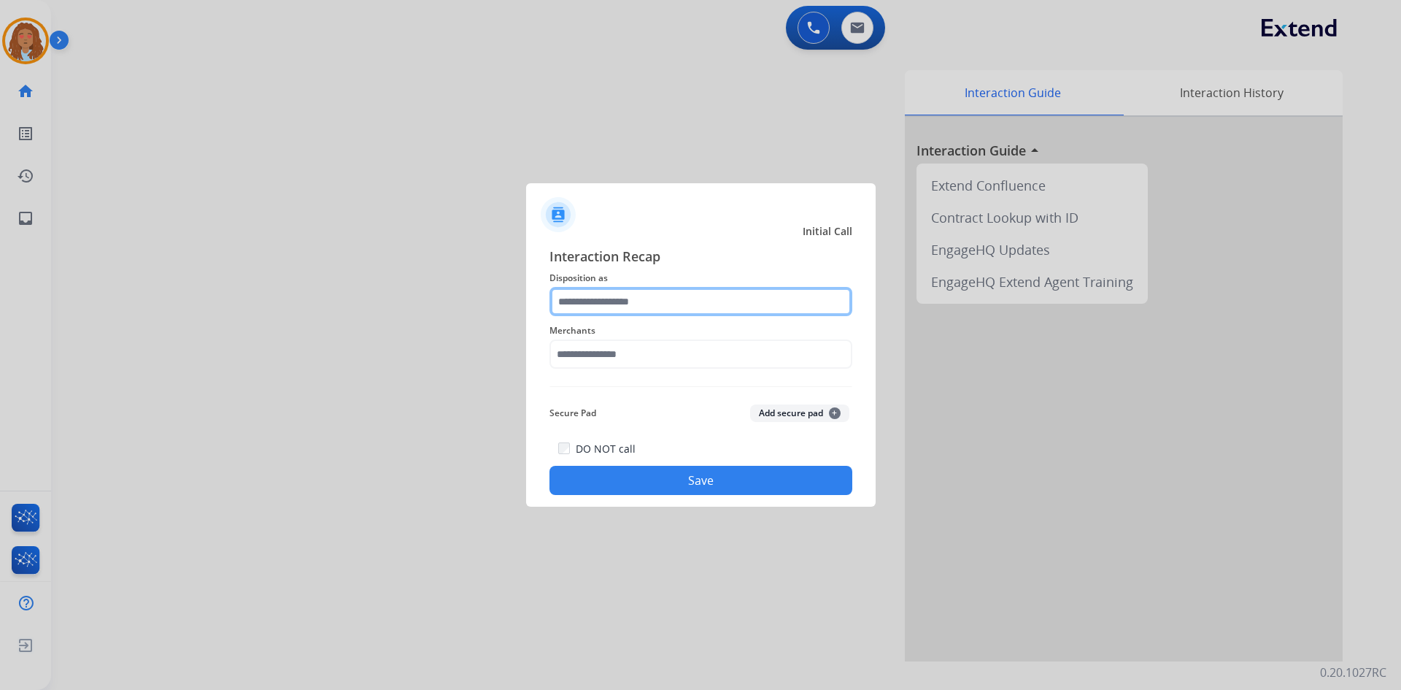
click at [636, 303] on input "text" at bounding box center [700, 301] width 303 height 29
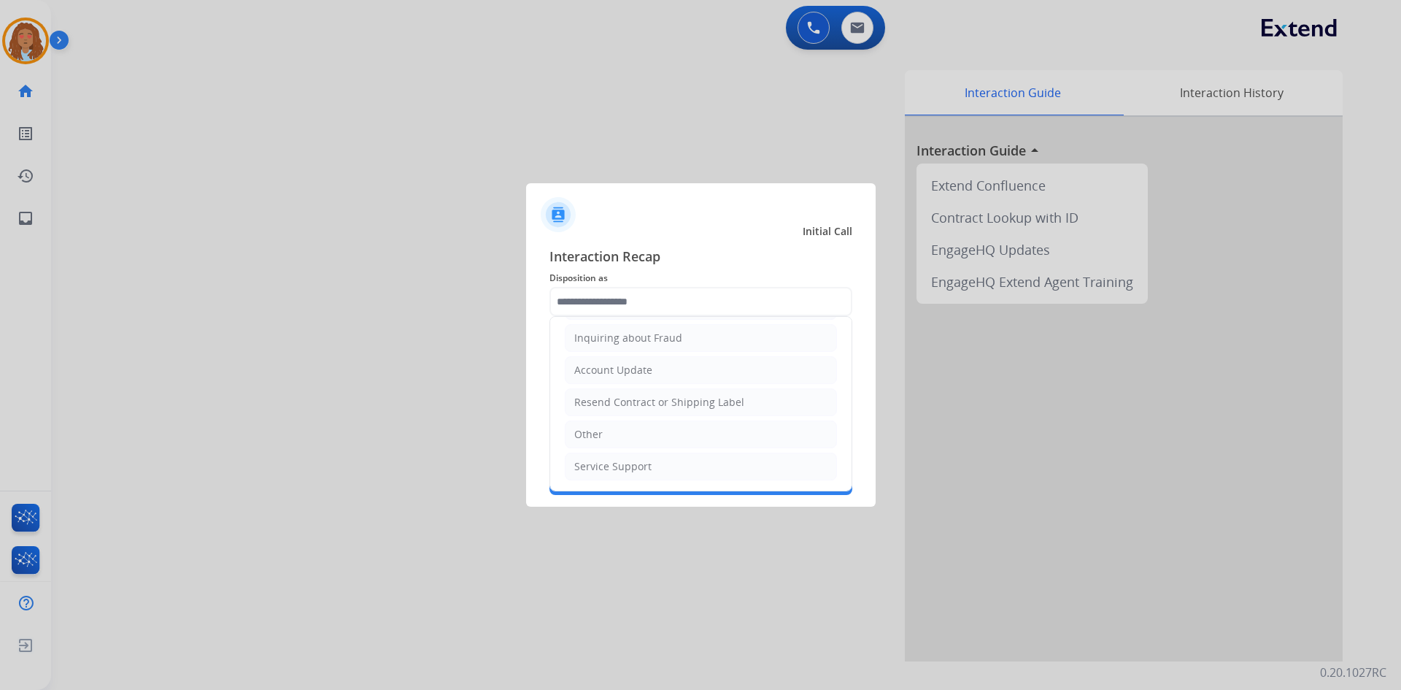
click at [614, 441] on li "Other" at bounding box center [701, 434] width 272 height 28
type input "*****"
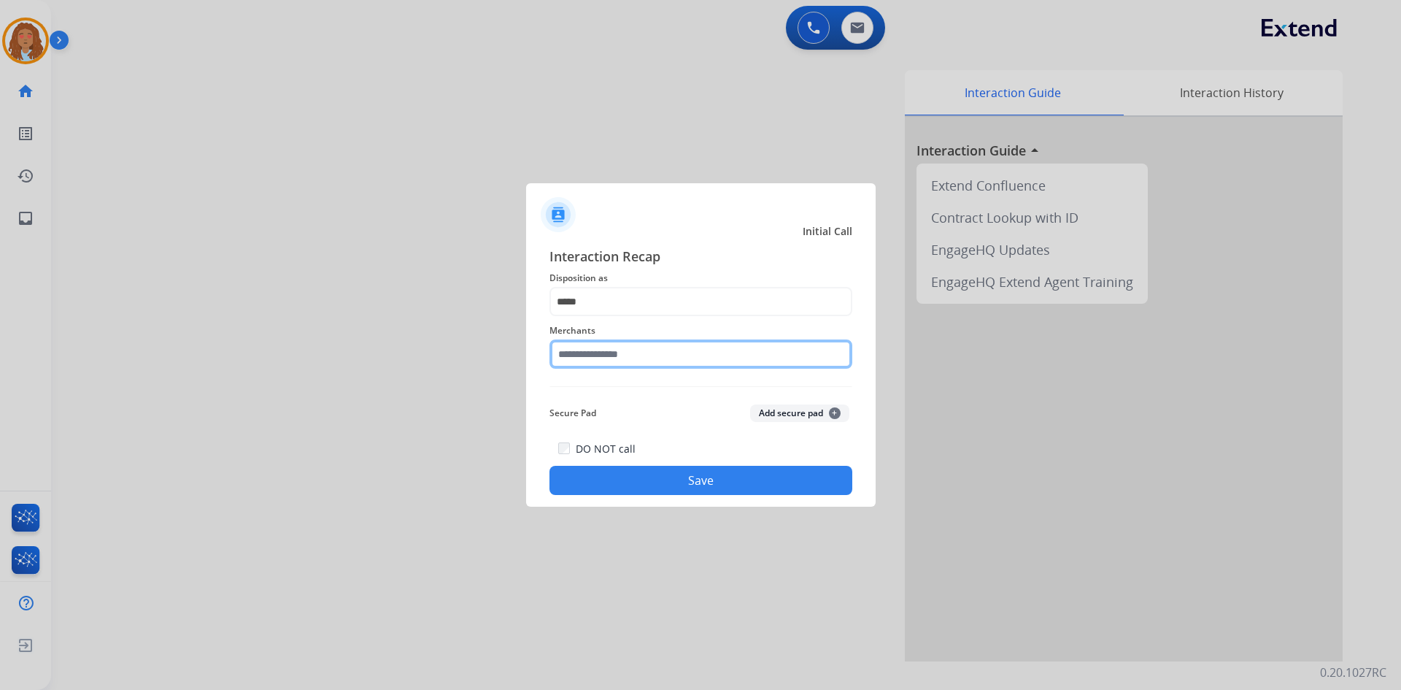
click at [611, 350] on input "text" at bounding box center [700, 353] width 303 height 29
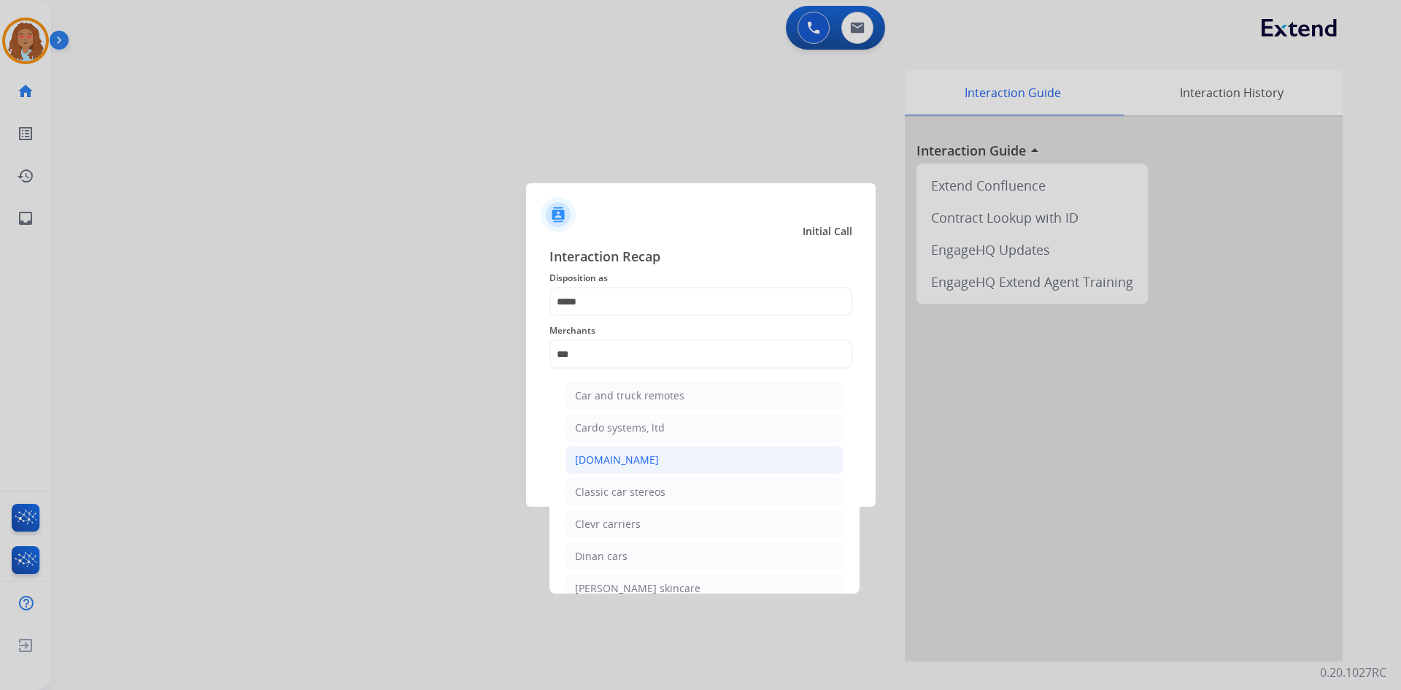
click at [622, 457] on div "Carparts.com" at bounding box center [617, 459] width 84 height 15
type input "**********"
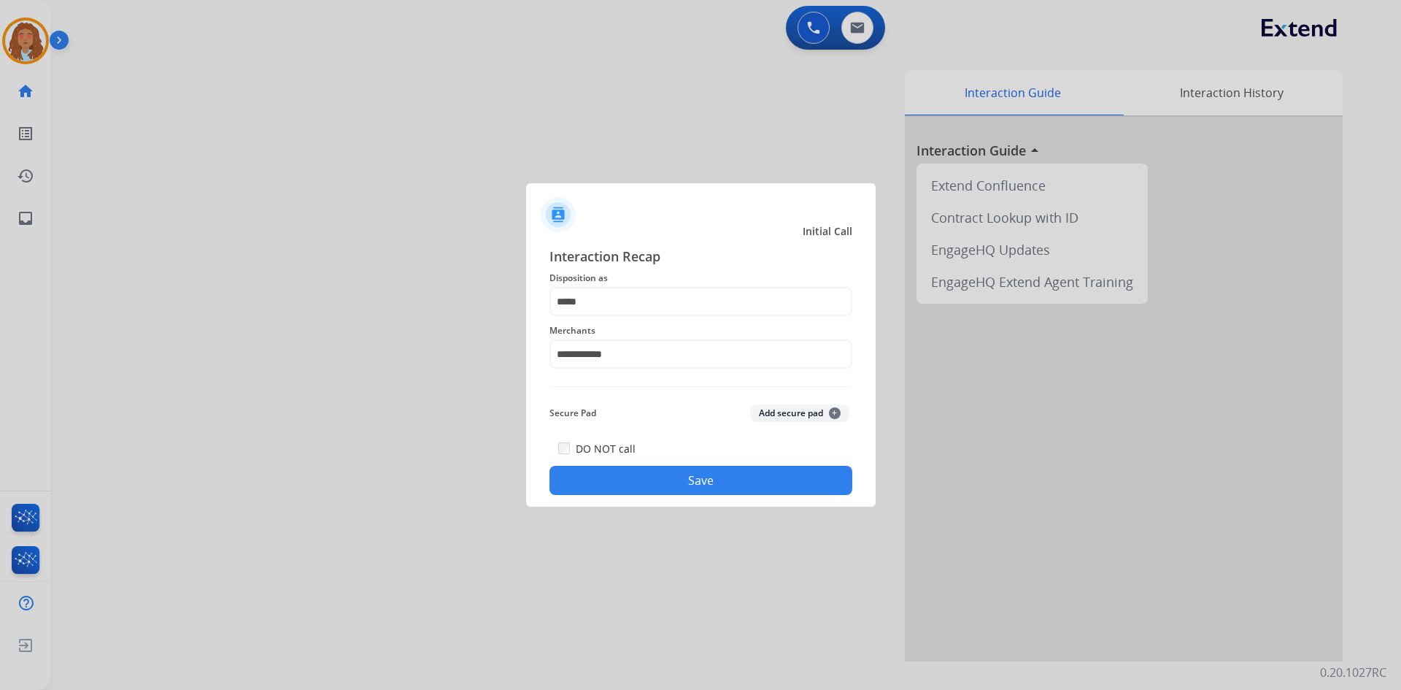
click at [683, 467] on button "Save" at bounding box center [700, 480] width 303 height 29
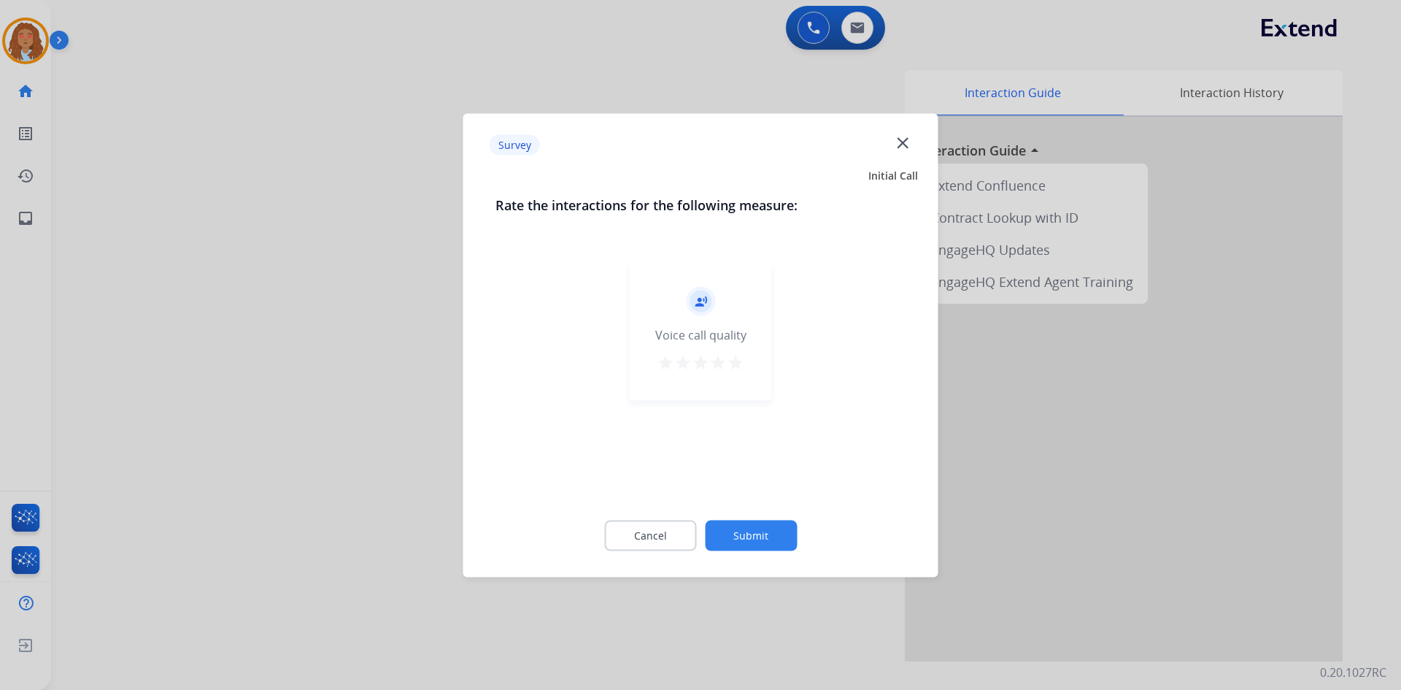
click at [346, 447] on div at bounding box center [700, 345] width 1401 height 690
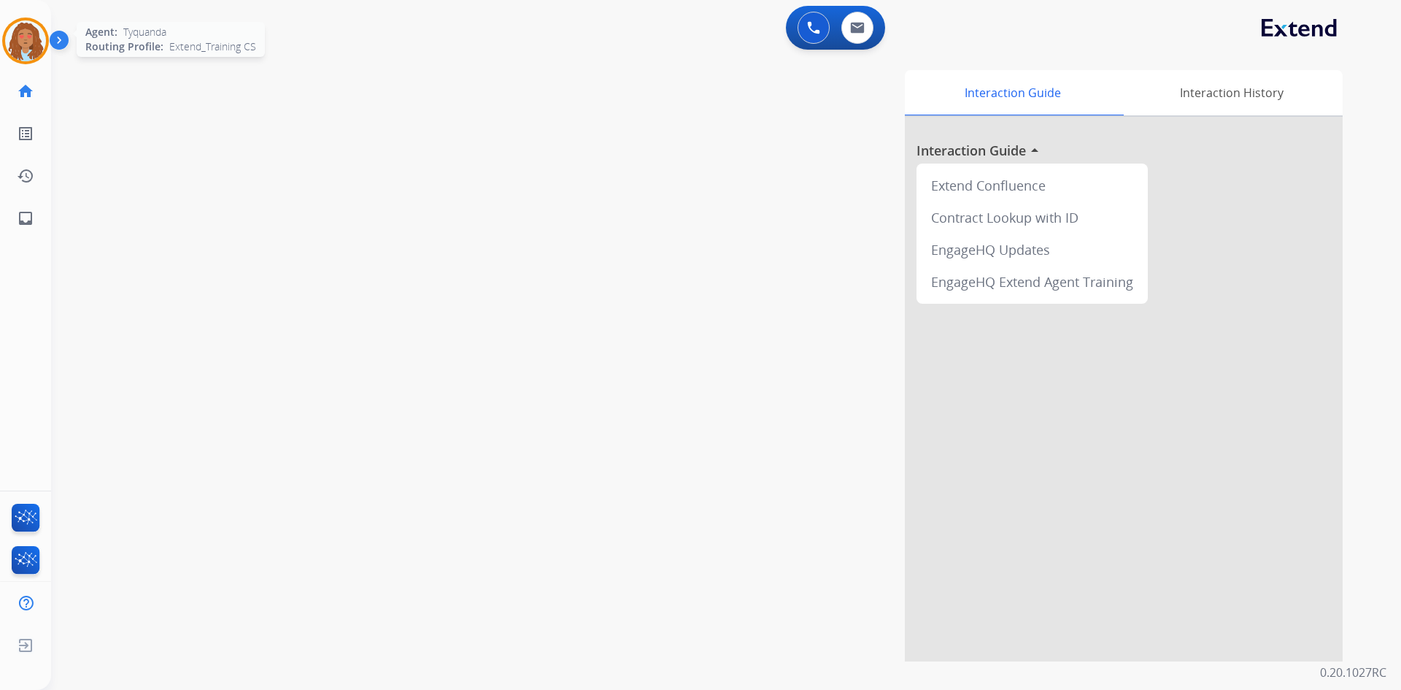
click at [26, 30] on img at bounding box center [25, 40] width 41 height 41
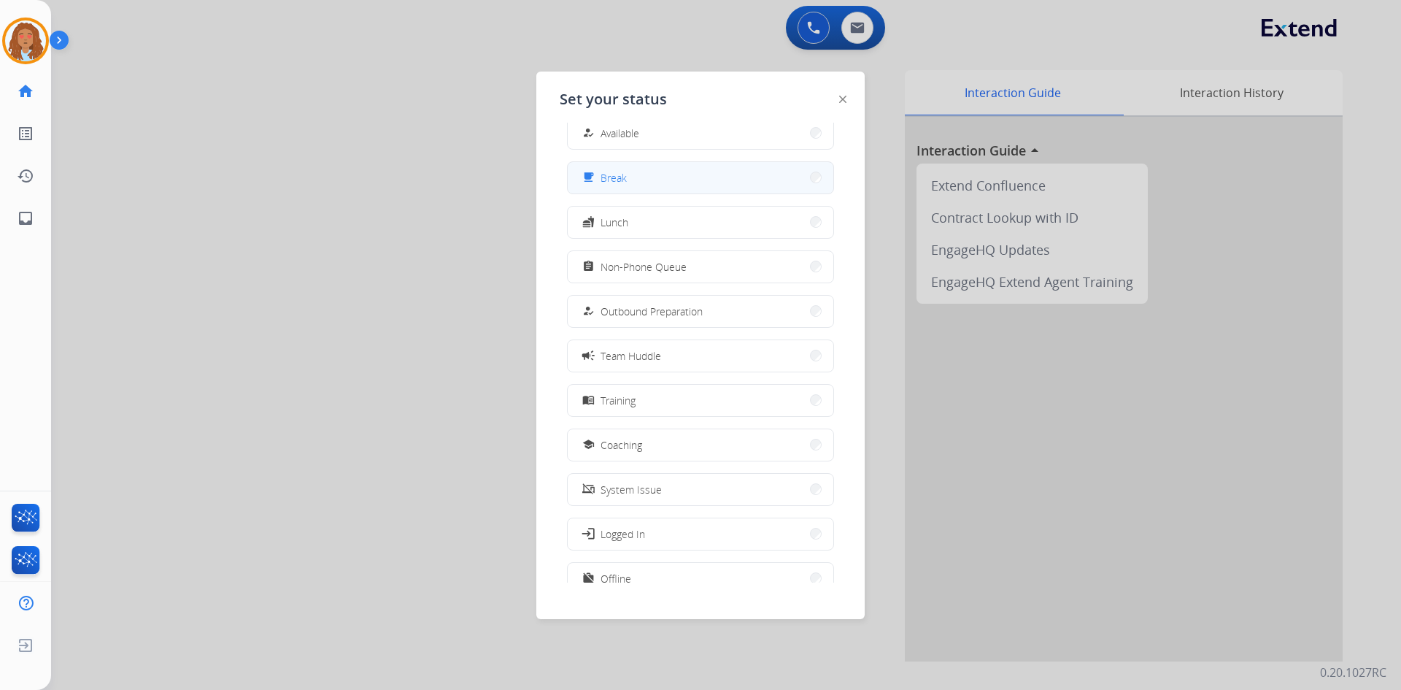
scroll to position [0, 0]
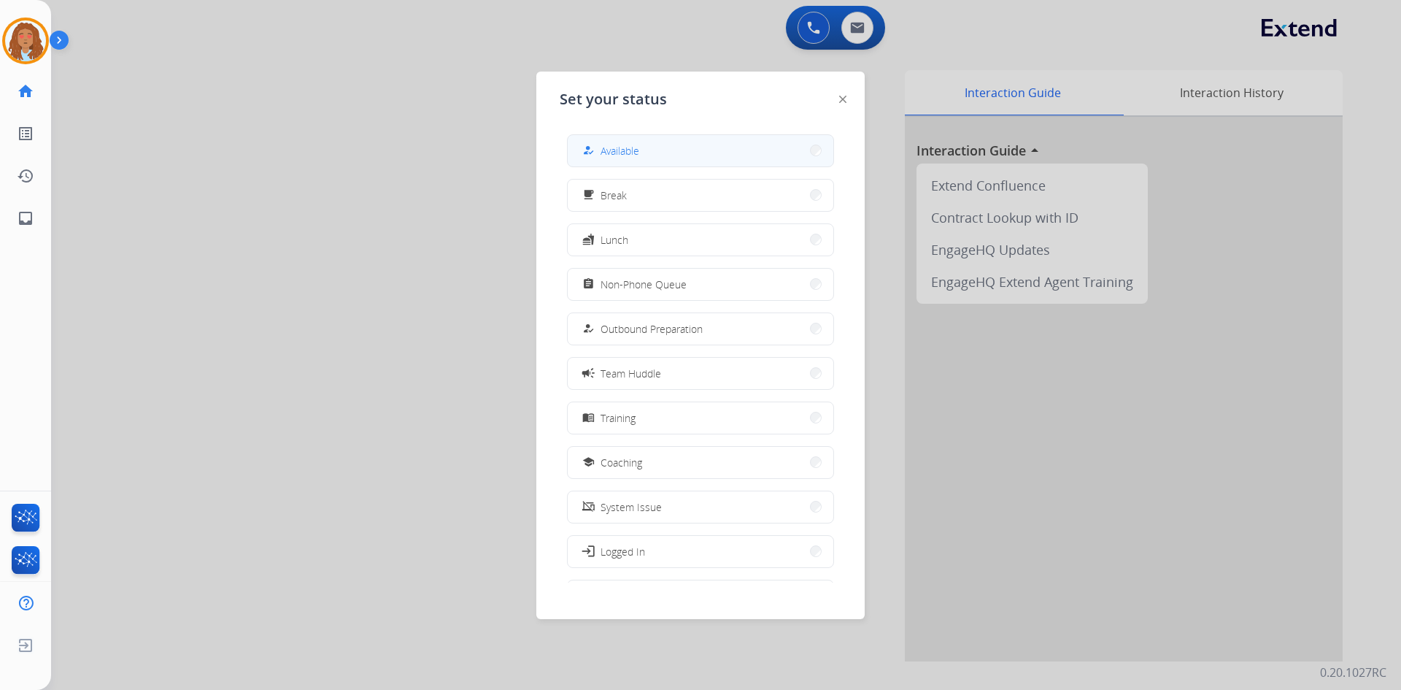
click at [704, 147] on button "how_to_reg Available" at bounding box center [701, 150] width 266 height 31
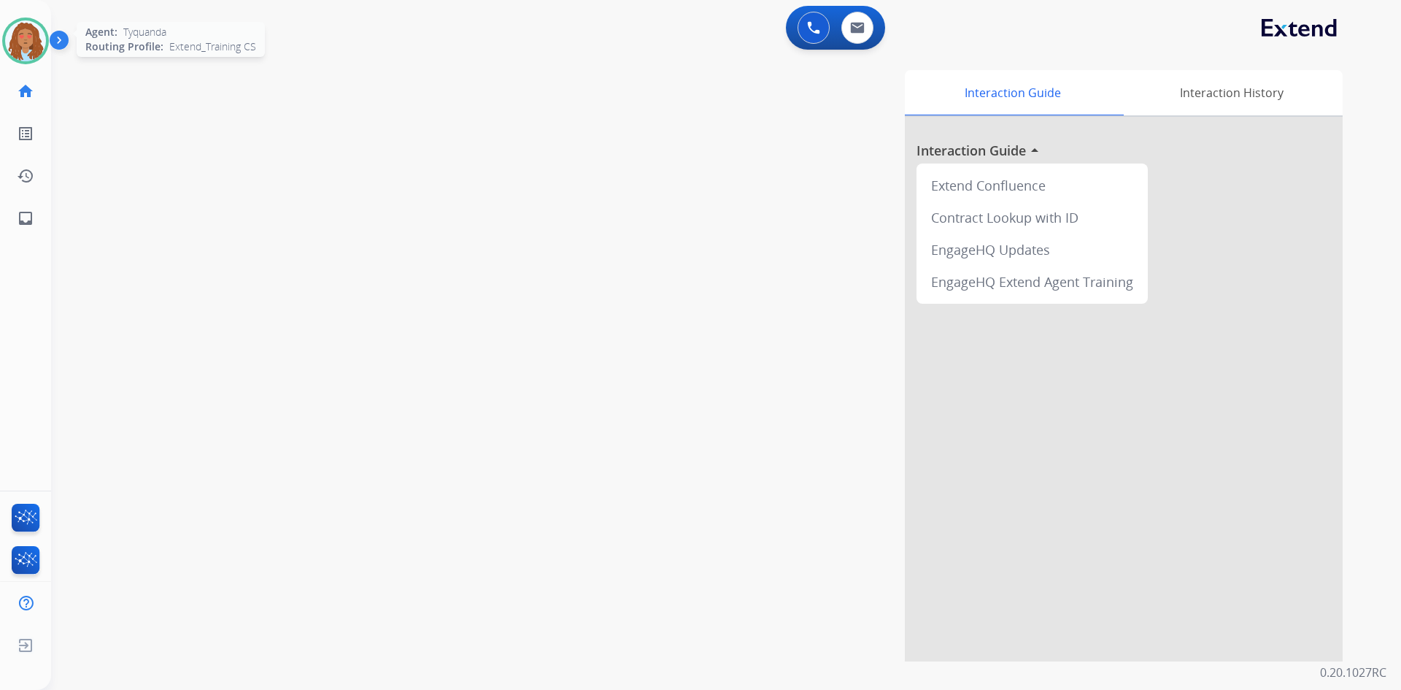
click at [35, 33] on img at bounding box center [25, 40] width 41 height 41
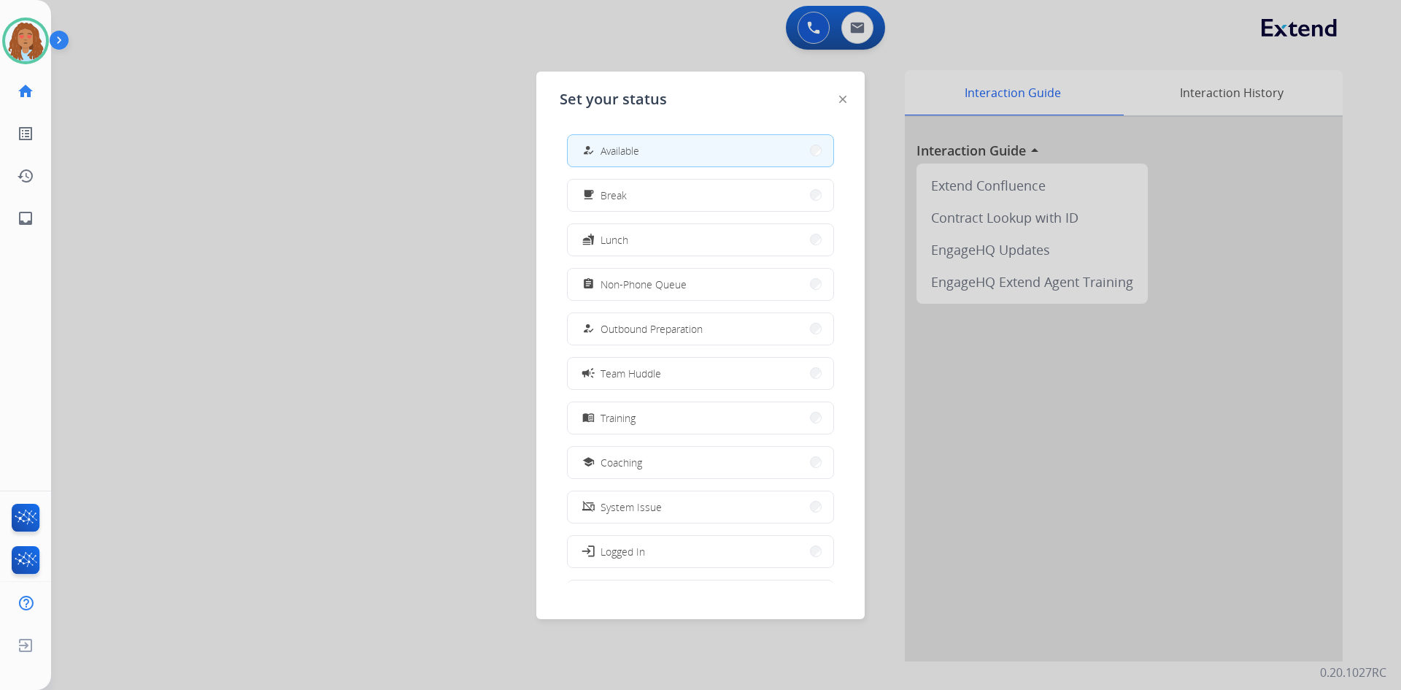
click at [283, 258] on div at bounding box center [700, 345] width 1401 height 690
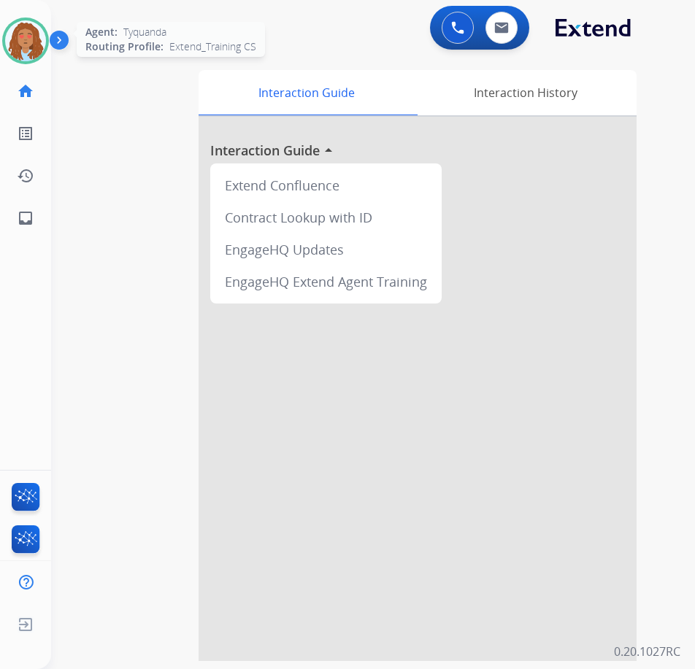
click at [29, 38] on img at bounding box center [25, 40] width 41 height 41
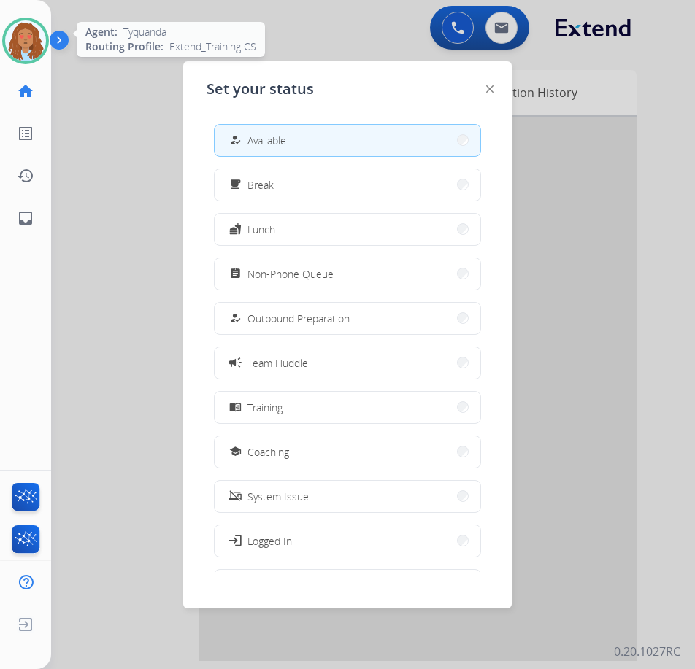
click at [29, 38] on img at bounding box center [25, 40] width 41 height 41
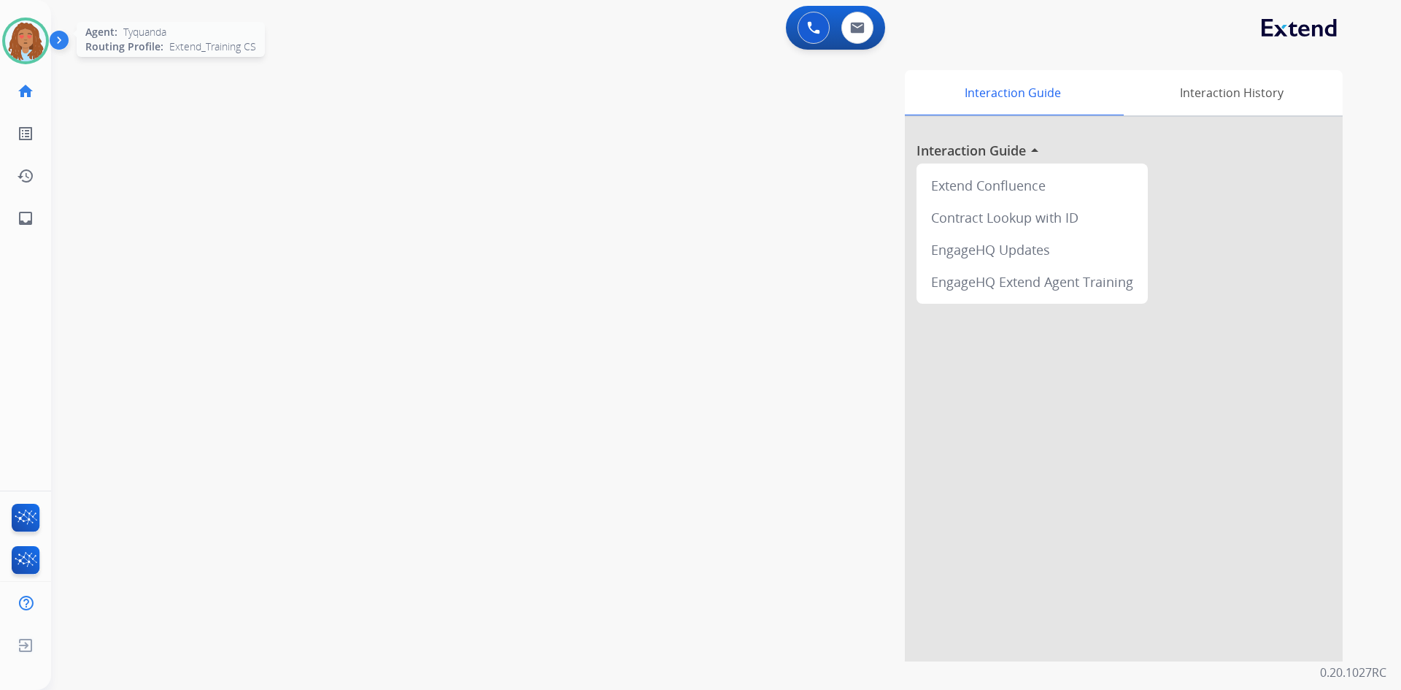
click at [27, 44] on img at bounding box center [25, 40] width 41 height 41
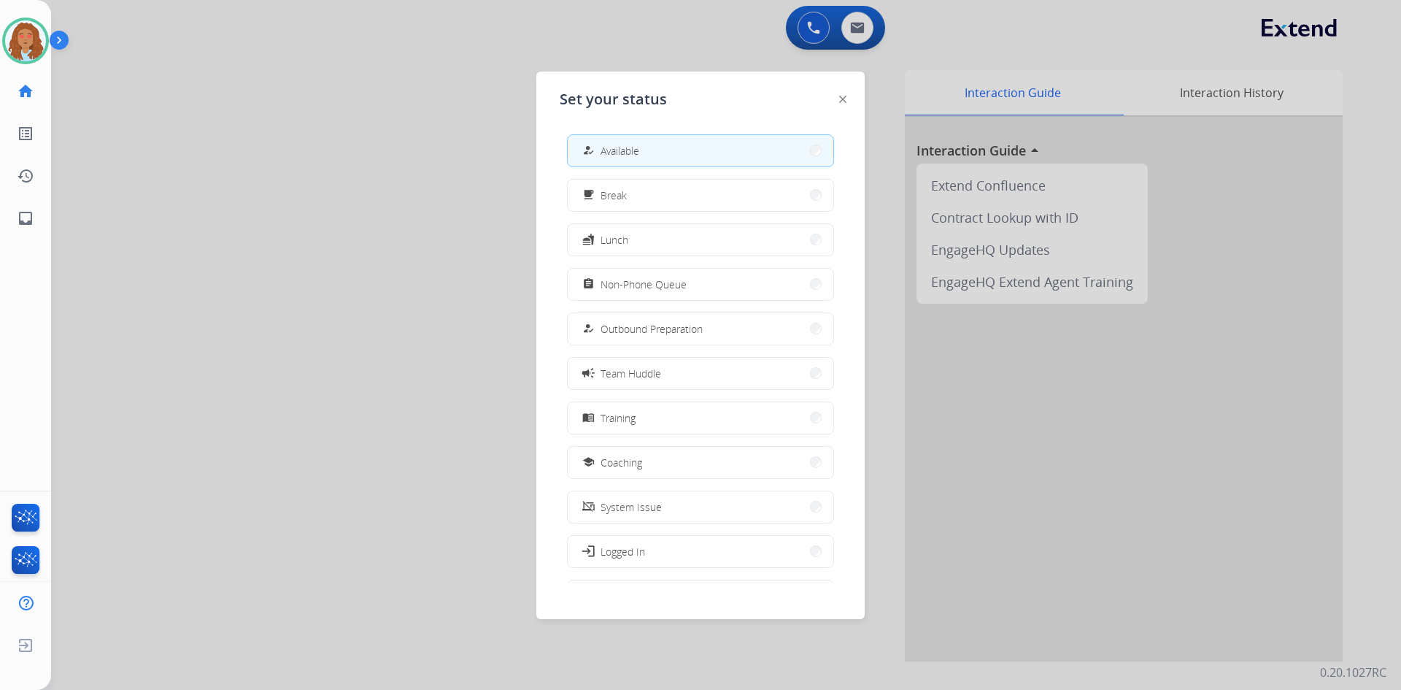
click at [315, 190] on div at bounding box center [700, 345] width 1401 height 690
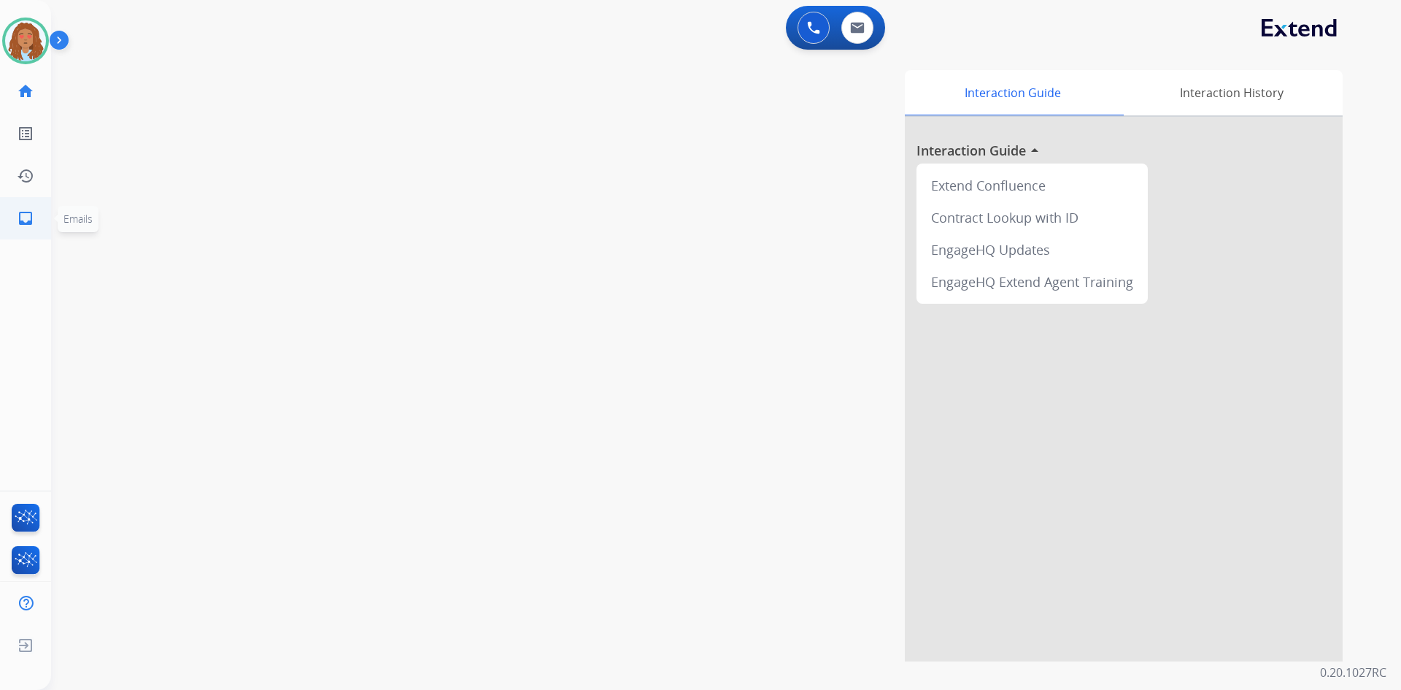
click at [26, 223] on mat-icon "inbox" at bounding box center [26, 218] width 18 height 18
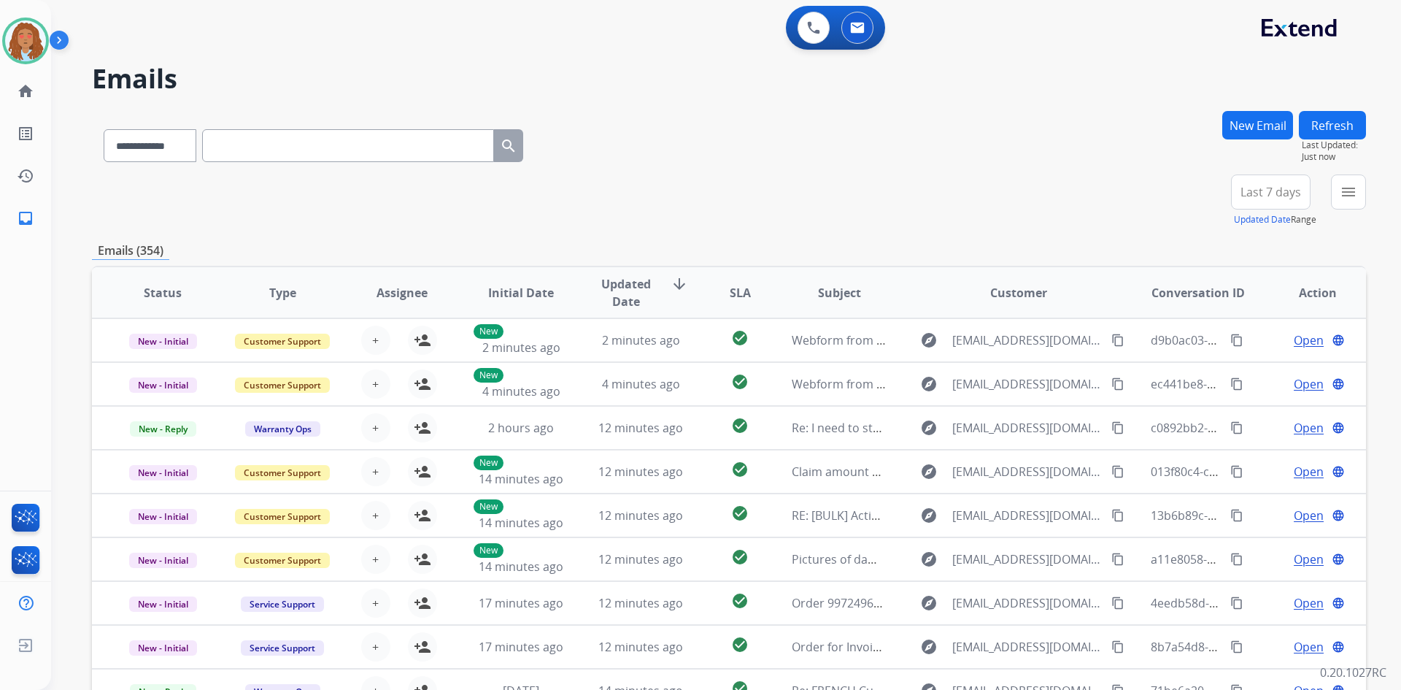
click at [1271, 192] on span "Last 7 days" at bounding box center [1270, 192] width 61 height 6
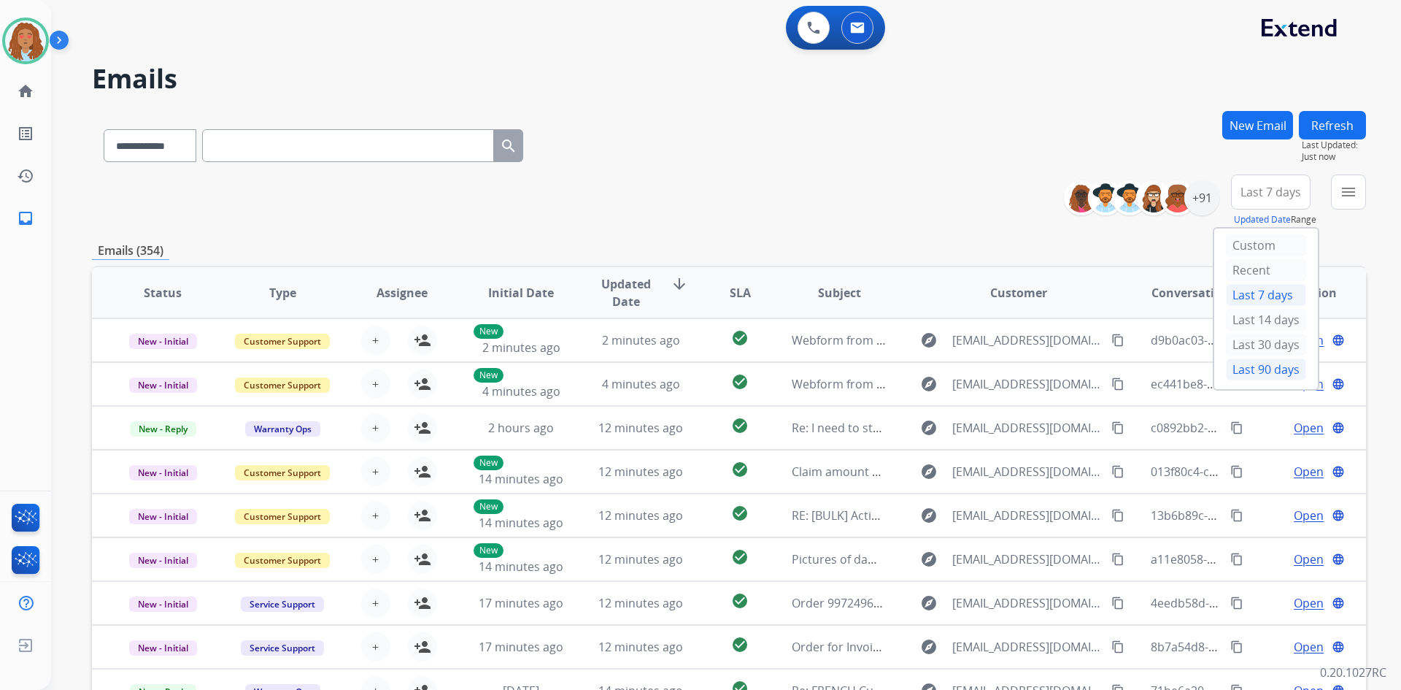
click at [1243, 369] on div "Last 90 days" at bounding box center [1266, 369] width 80 height 22
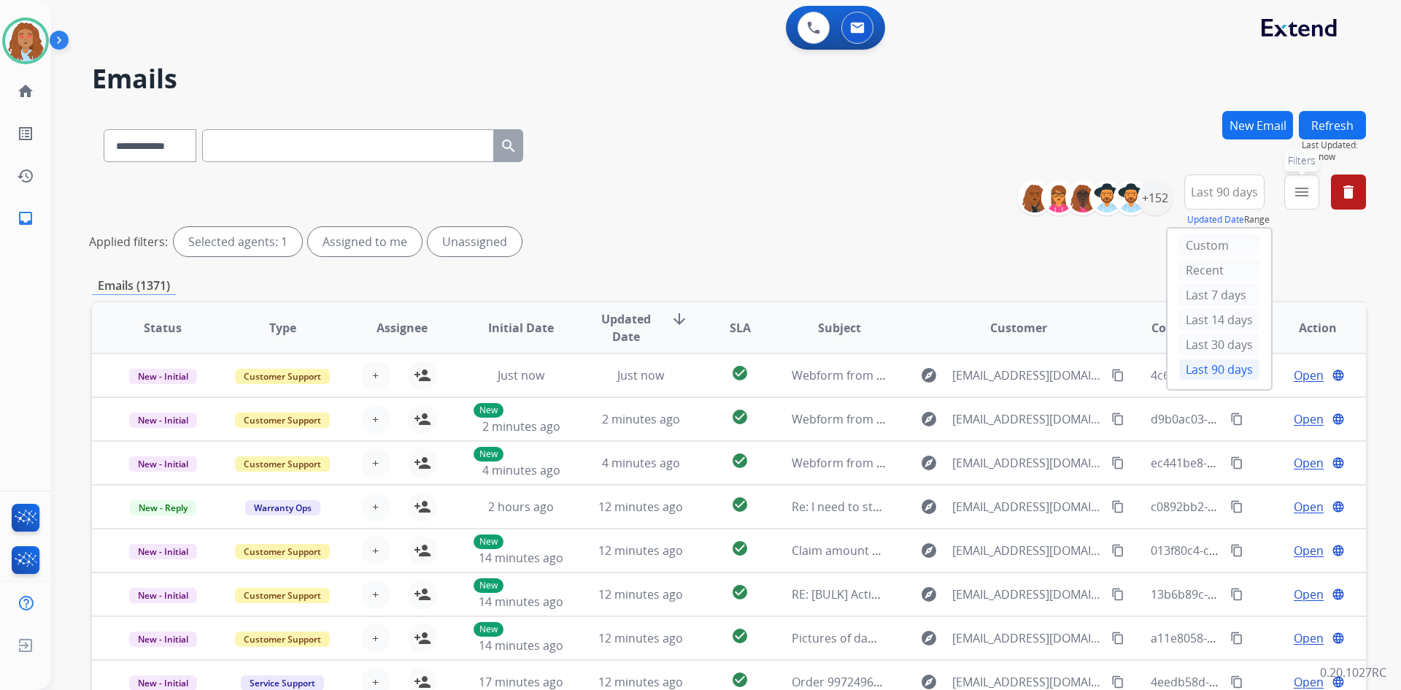
click at [1309, 193] on mat-icon "menu" at bounding box center [1302, 192] width 18 height 18
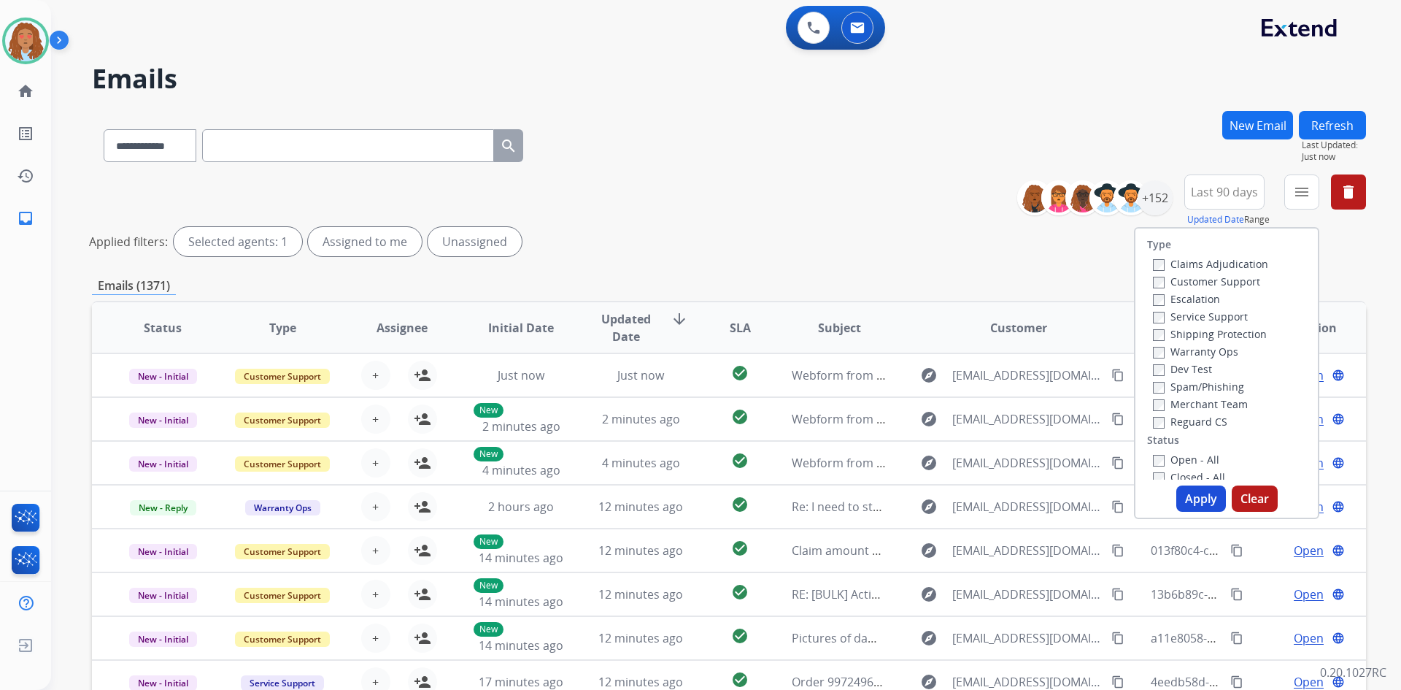
click at [1200, 284] on label "Customer Support" at bounding box center [1206, 281] width 107 height 14
click at [1179, 331] on label "Shipping Protection" at bounding box center [1210, 334] width 114 height 14
click at [1176, 423] on label "Reguard CS" at bounding box center [1190, 421] width 74 height 14
click at [1192, 494] on button "Apply" at bounding box center [1201, 498] width 50 height 26
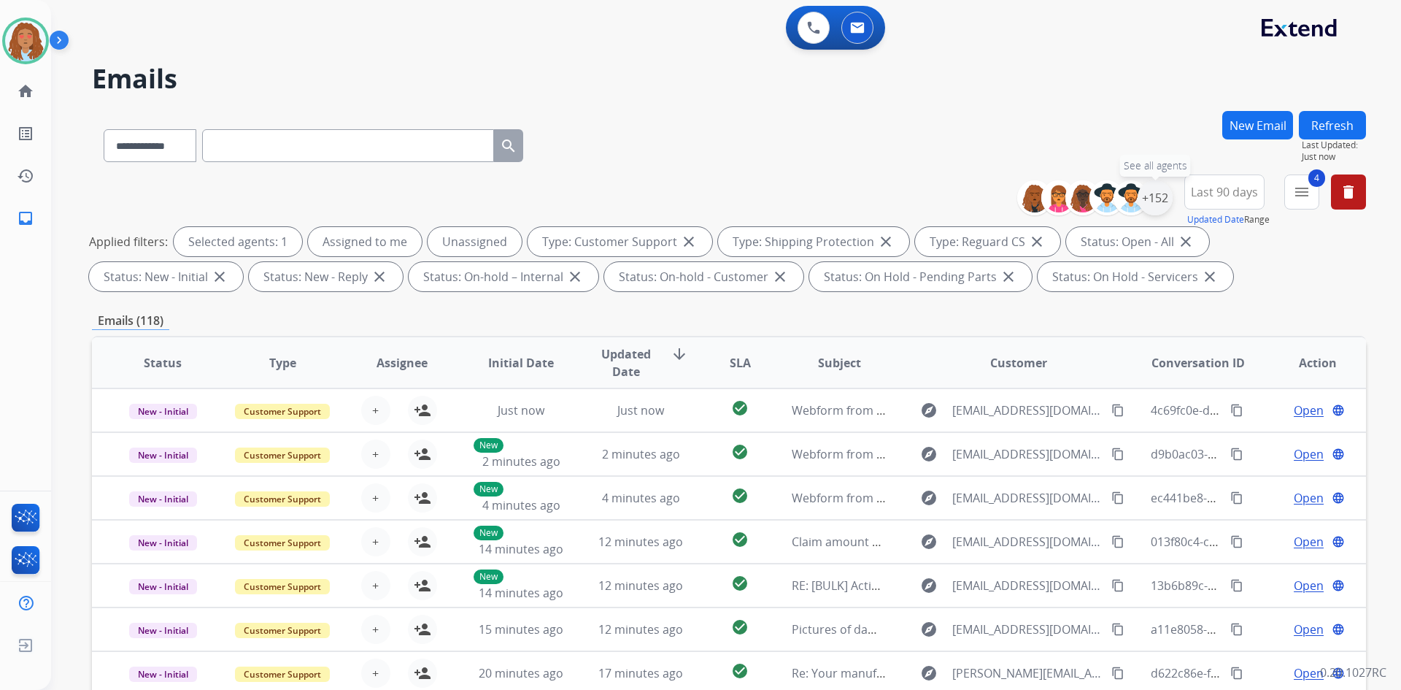
click at [1154, 196] on div "+152" at bounding box center [1155, 197] width 35 height 35
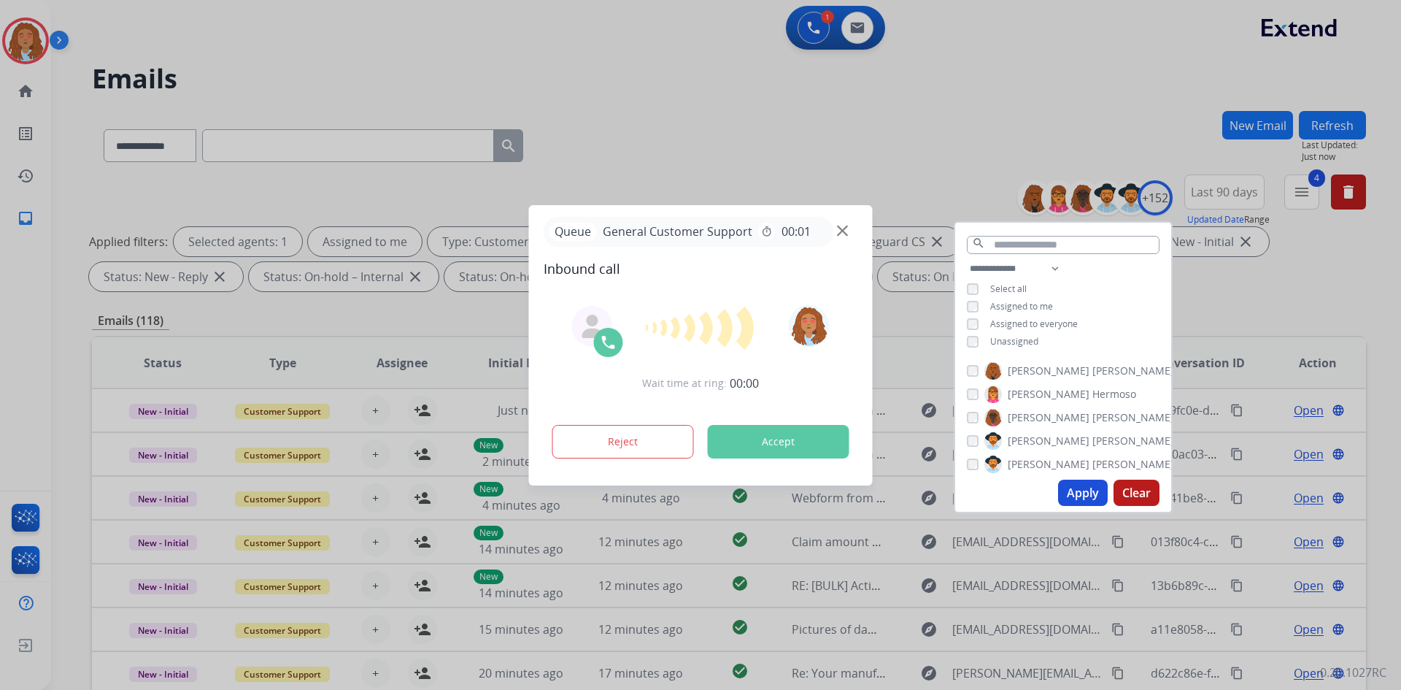
click at [1079, 501] on button "Apply" at bounding box center [1083, 492] width 50 height 26
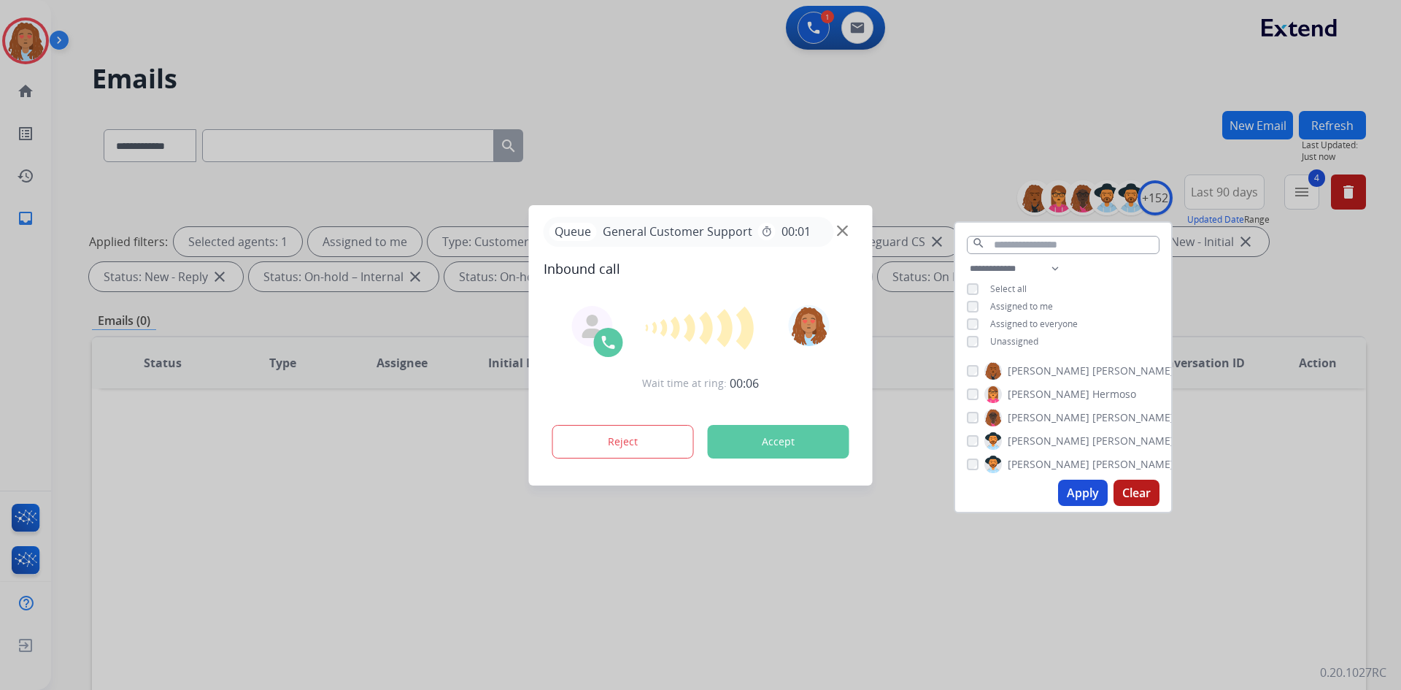
click at [974, 119] on div at bounding box center [700, 345] width 1401 height 690
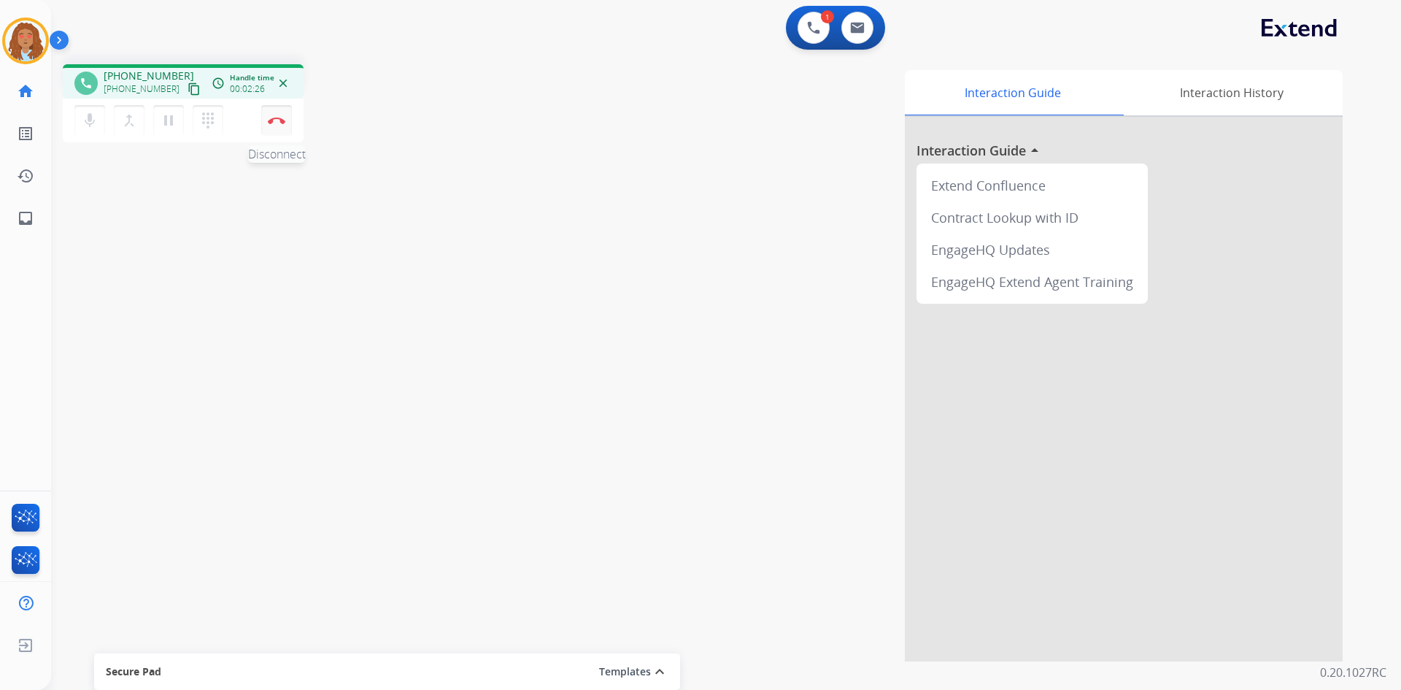
click at [284, 129] on button "Disconnect" at bounding box center [276, 120] width 31 height 31
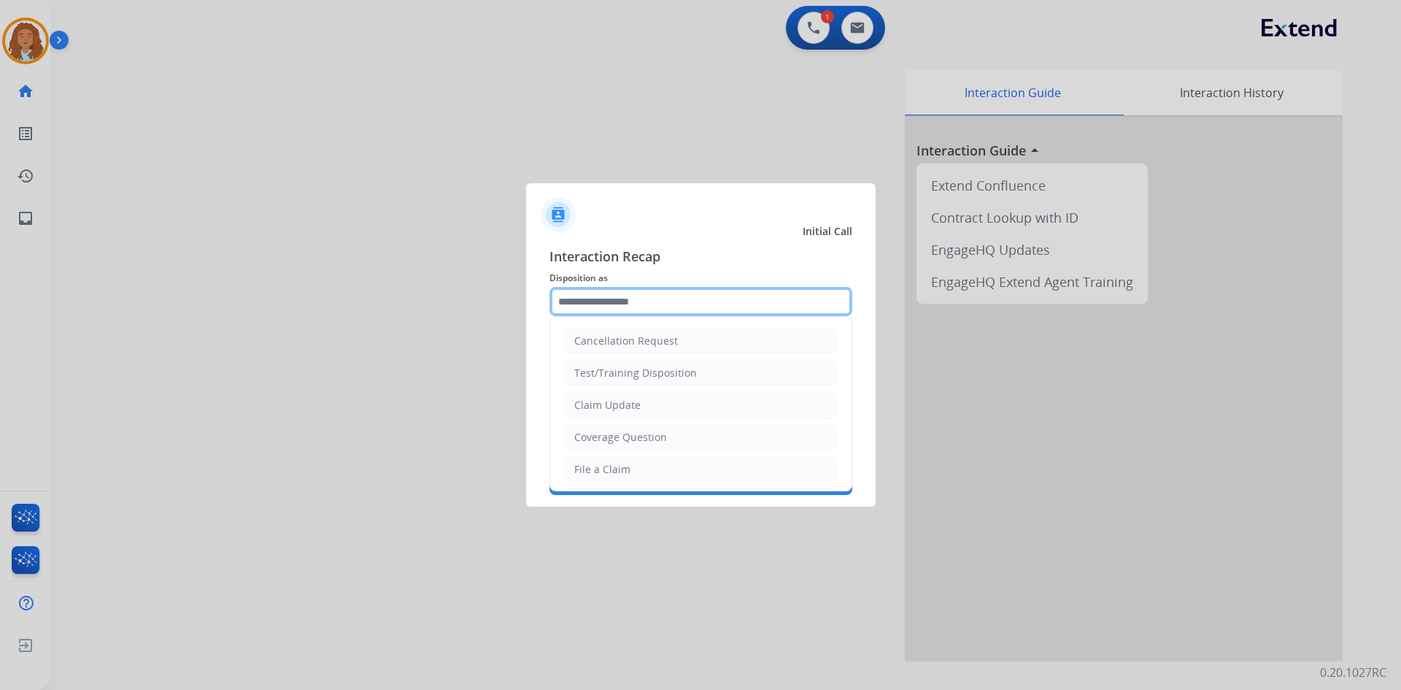
click at [686, 304] on input "text" at bounding box center [700, 301] width 303 height 29
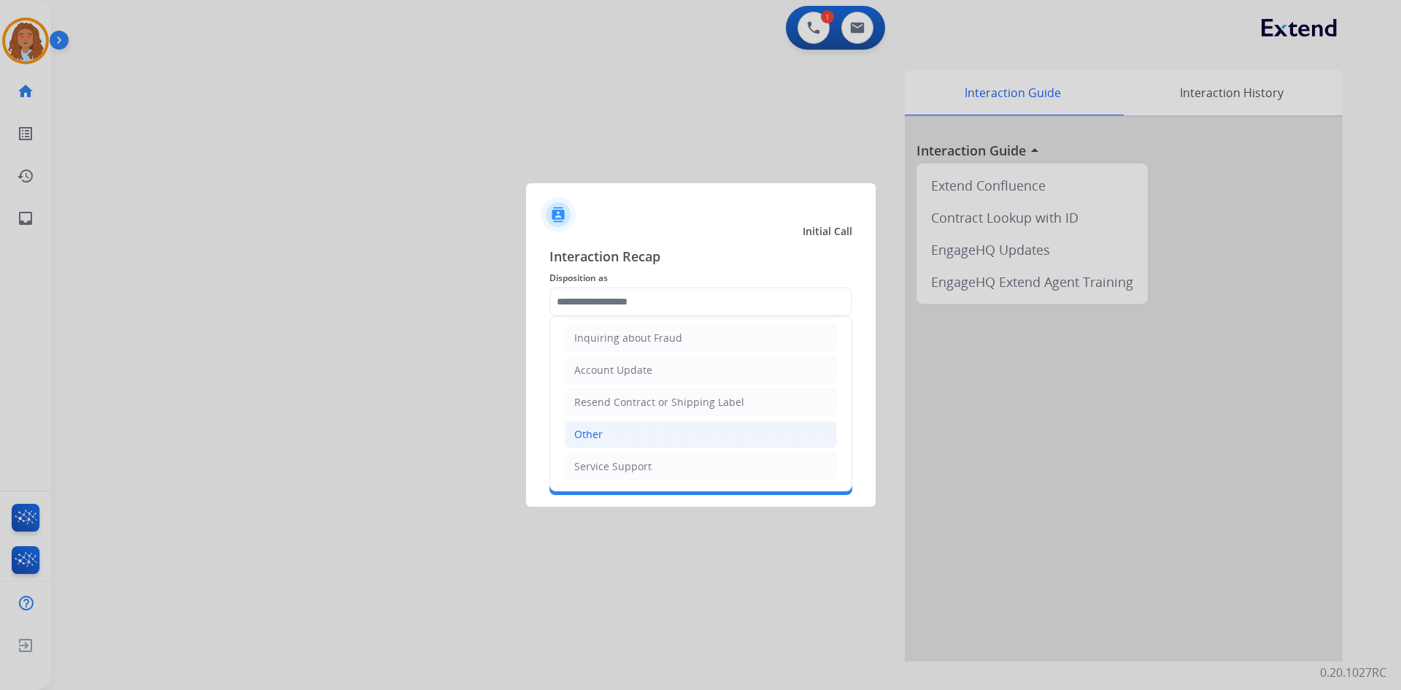
click at [598, 432] on div "Other" at bounding box center [588, 434] width 28 height 15
type input "*****"
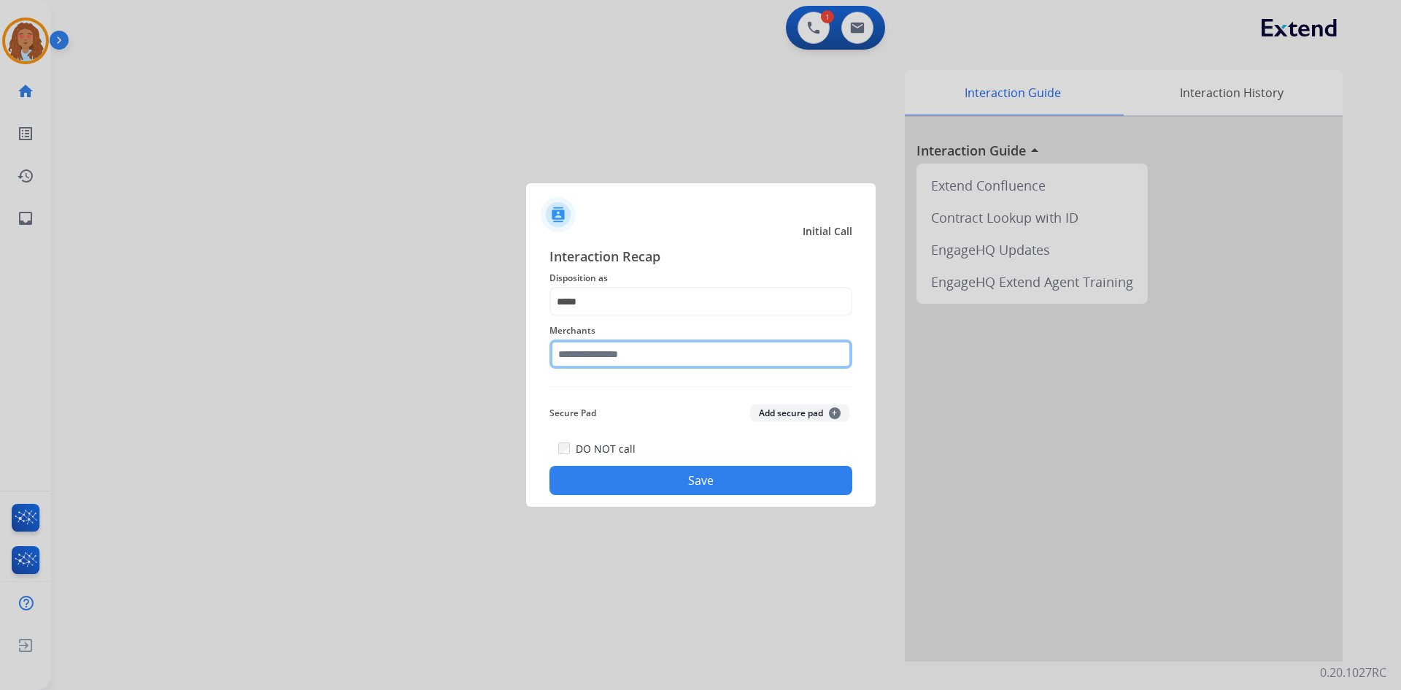
click at [609, 355] on input "text" at bounding box center [700, 353] width 303 height 29
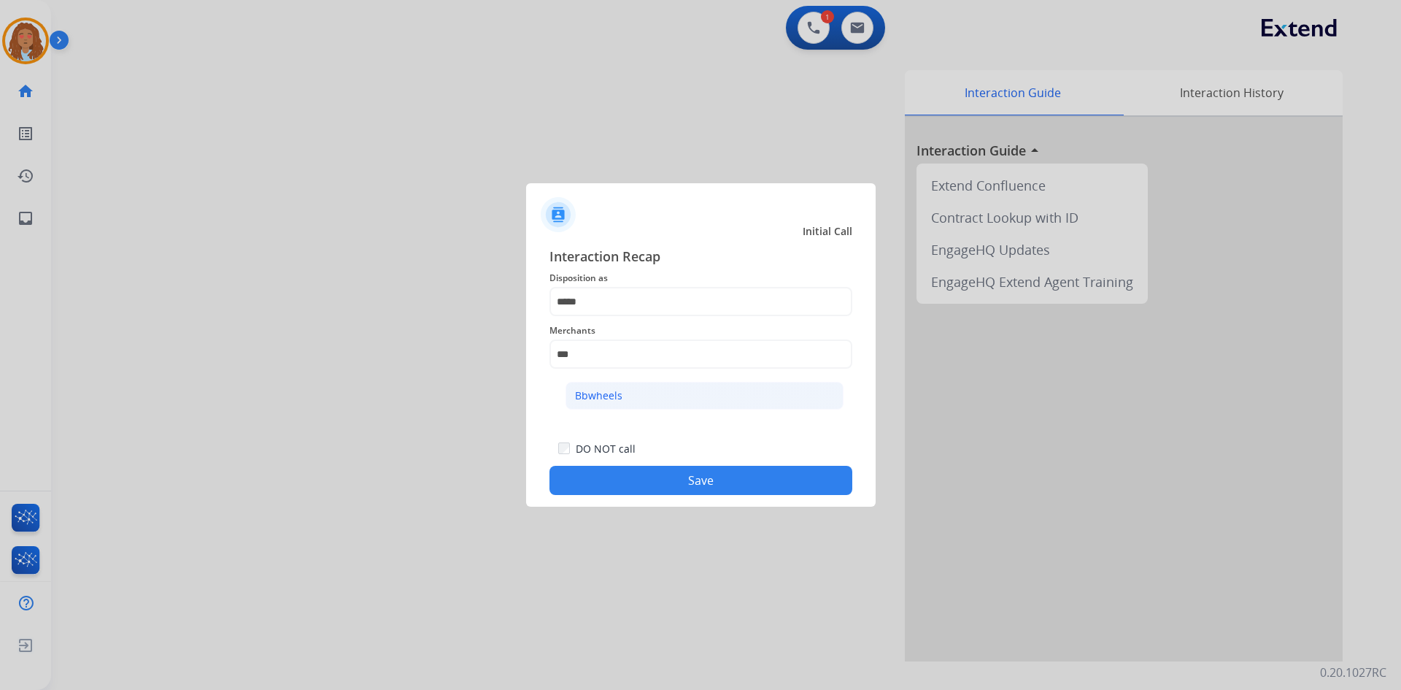
click at [619, 395] on div "Bbwheels" at bounding box center [598, 395] width 47 height 15
type input "********"
click at [642, 466] on div "DO NOT call Save" at bounding box center [700, 466] width 303 height 55
click at [698, 483] on button "Save" at bounding box center [700, 480] width 303 height 29
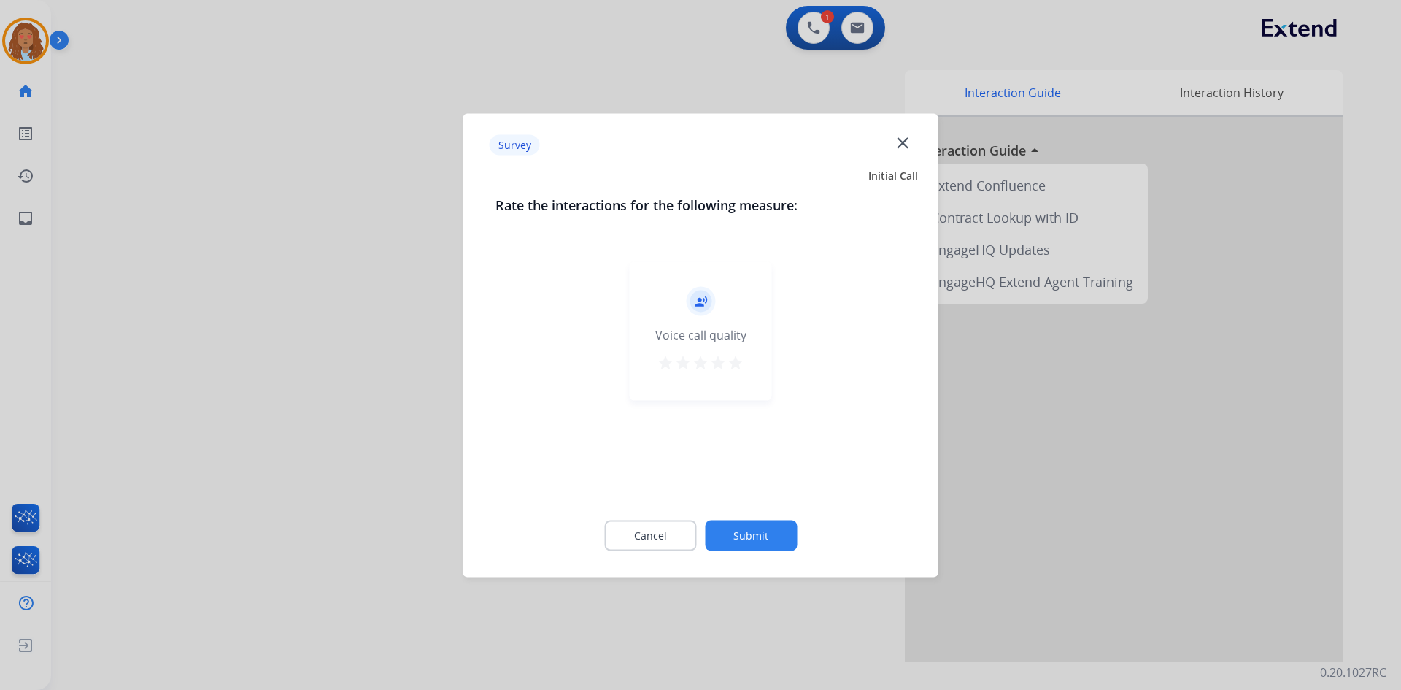
click at [271, 250] on div at bounding box center [700, 345] width 1401 height 690
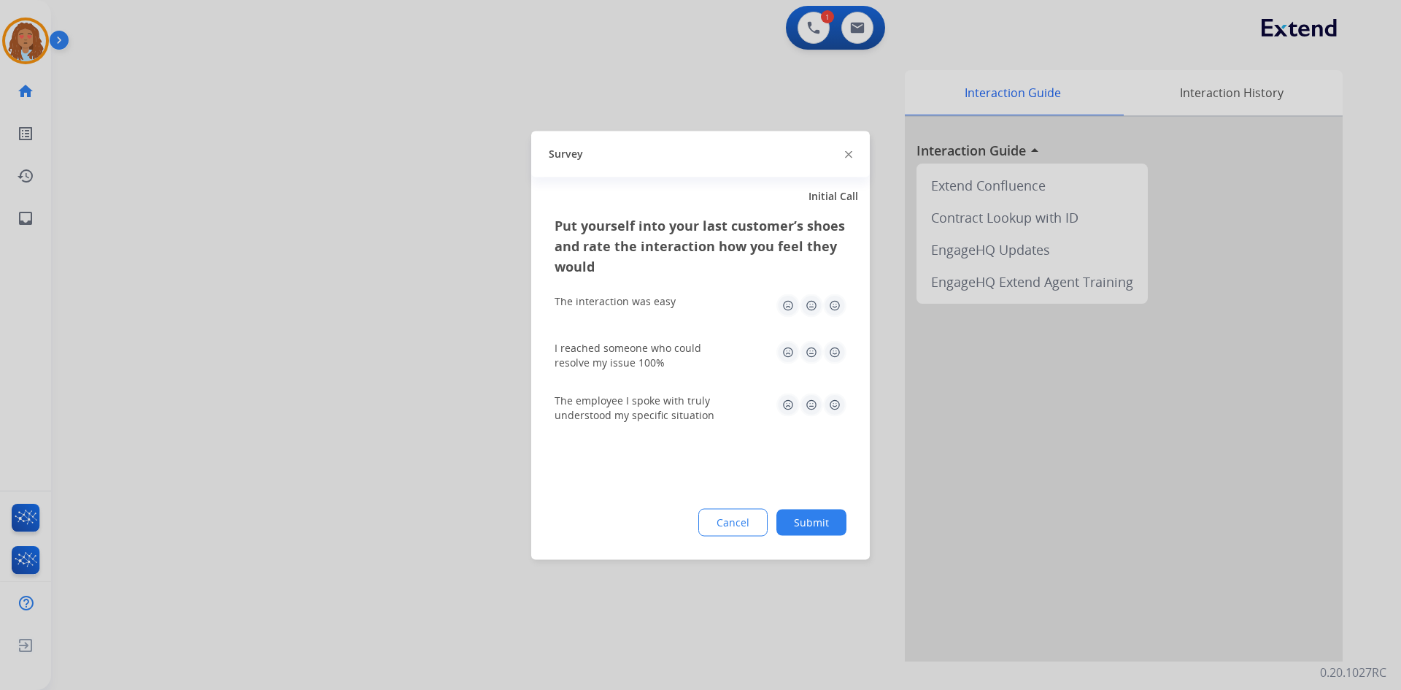
drag, startPoint x: 273, startPoint y: 246, endPoint x: 329, endPoint y: 157, distance: 105.3
click at [277, 237] on div at bounding box center [700, 345] width 1401 height 690
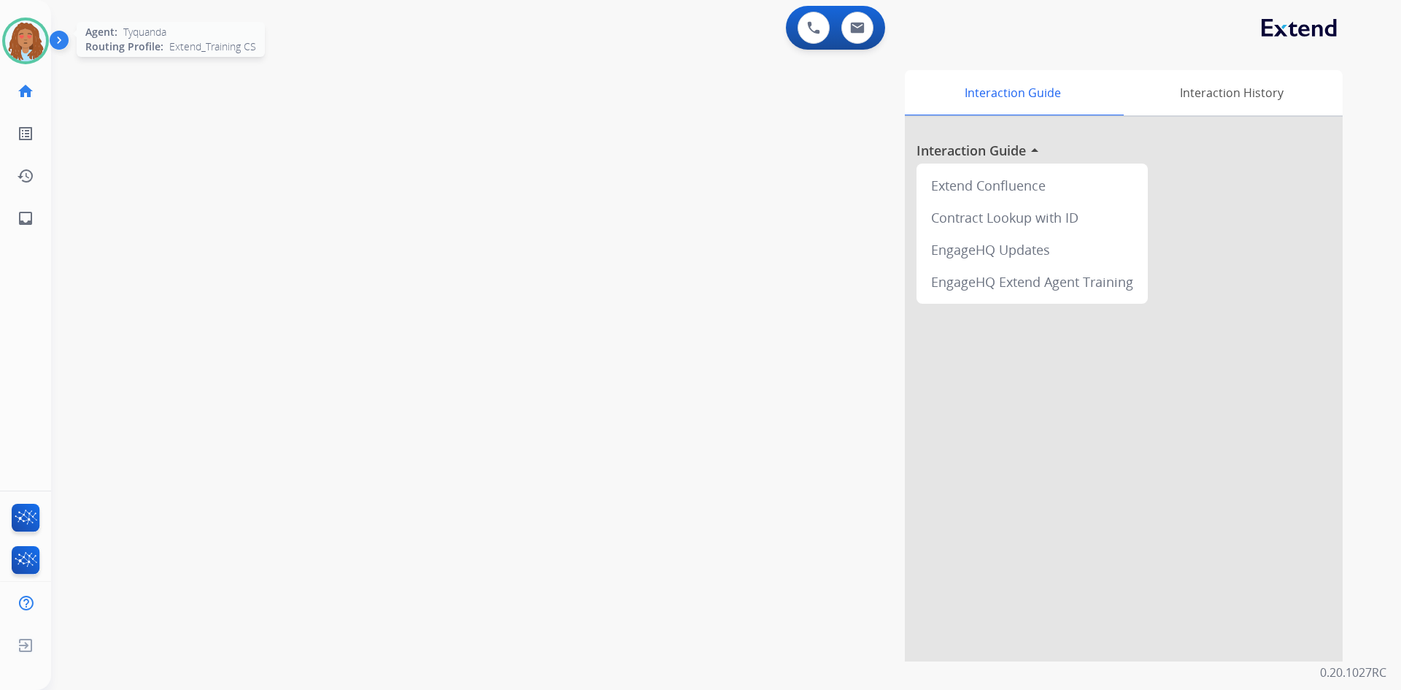
click at [16, 51] on img at bounding box center [25, 40] width 41 height 41
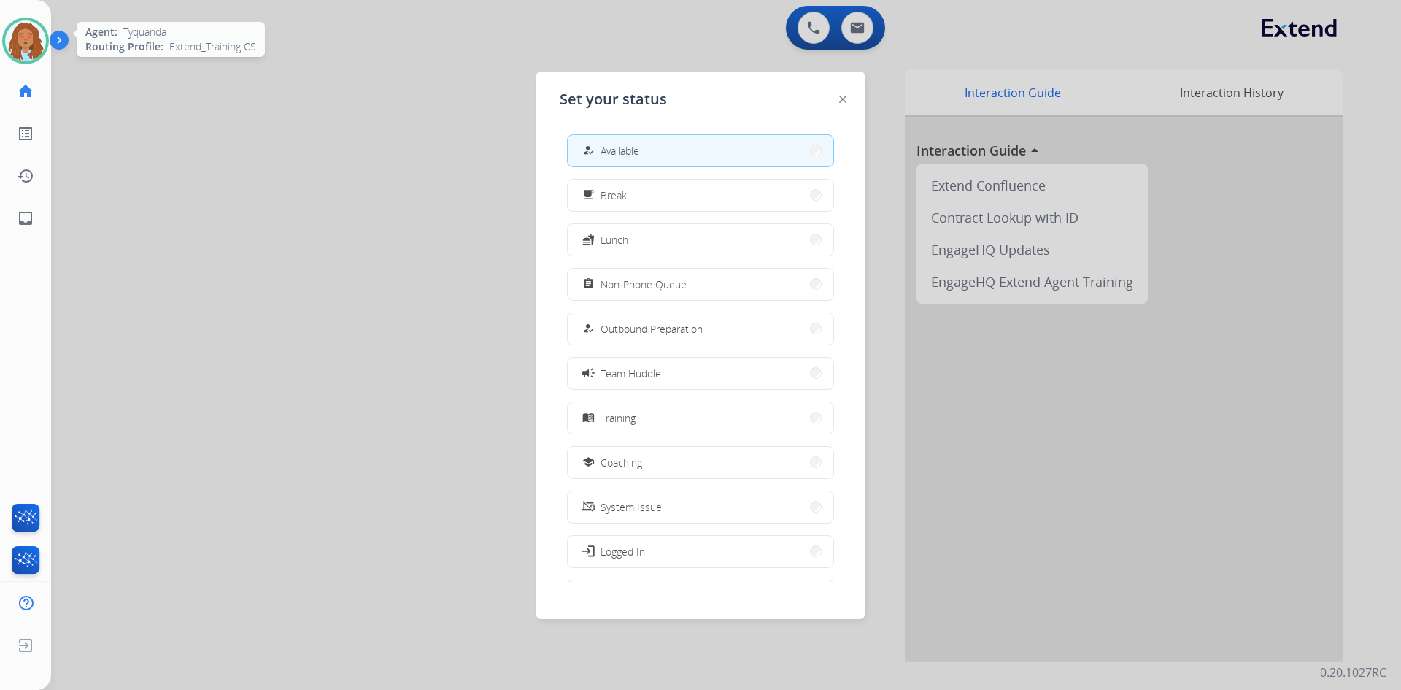
click at [20, 45] on img at bounding box center [25, 40] width 41 height 41
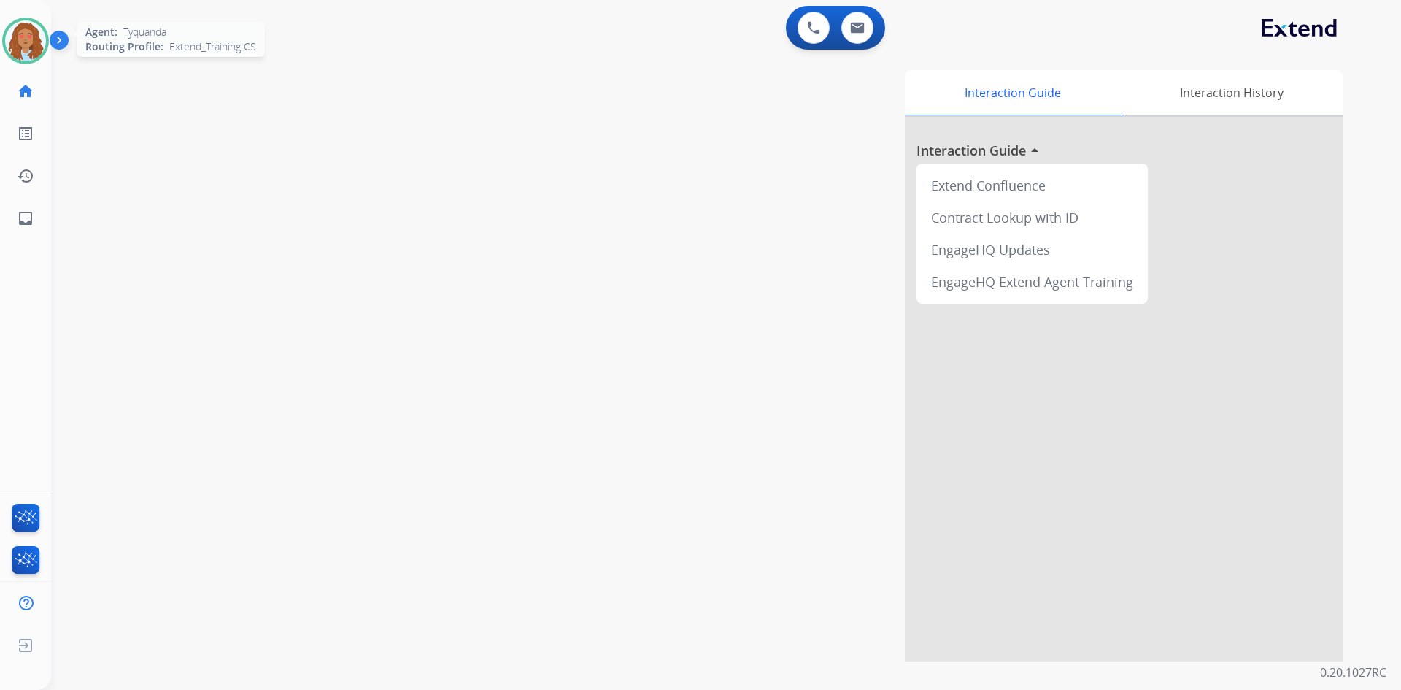
click at [8, 40] on div at bounding box center [25, 41] width 47 height 47
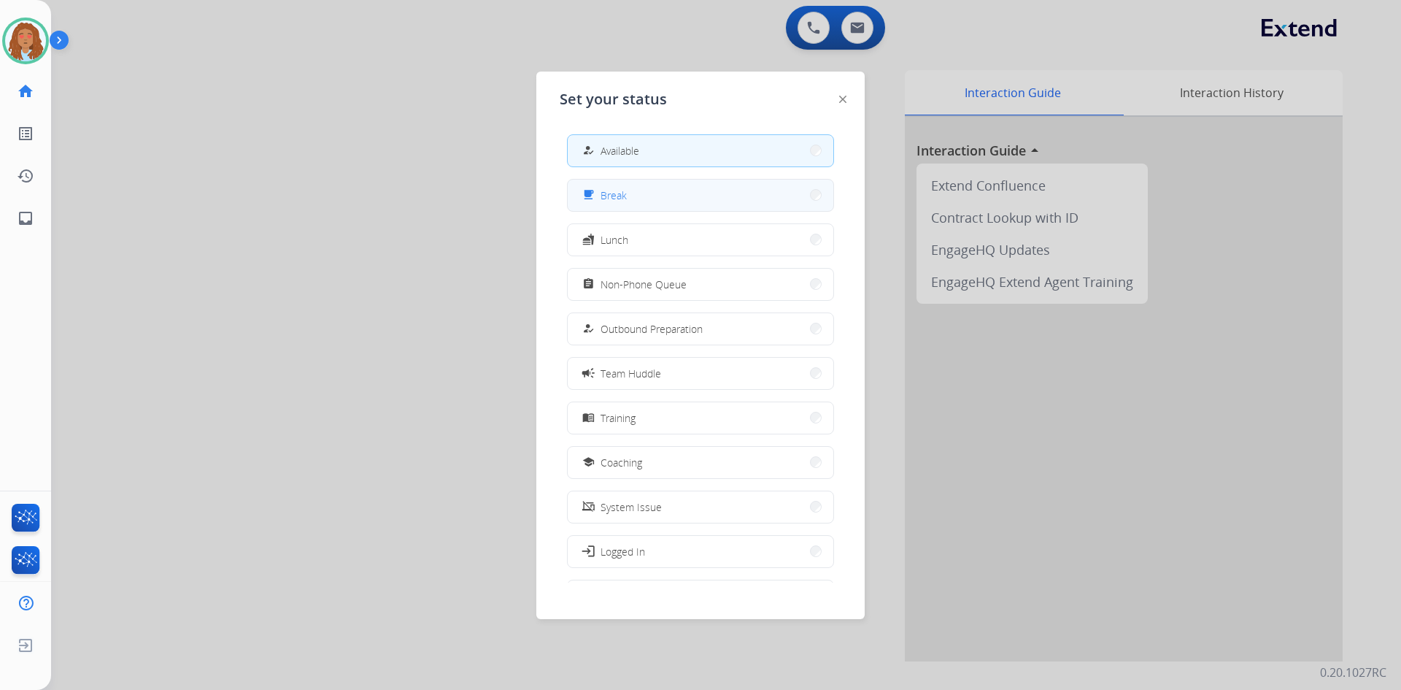
click at [655, 201] on button "free_breakfast Break" at bounding box center [701, 195] width 266 height 31
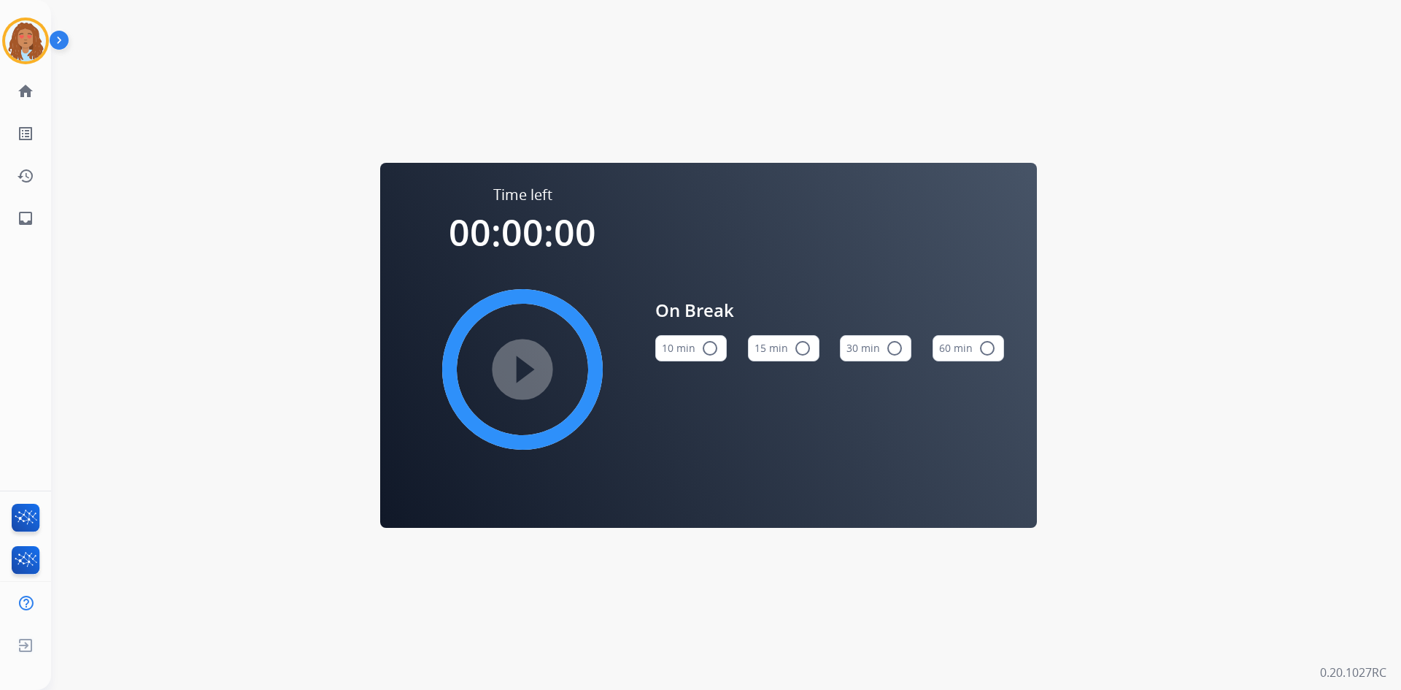
click at [692, 347] on button "10 min radio_button_unchecked" at bounding box center [691, 348] width 72 height 26
click at [23, 46] on img at bounding box center [25, 40] width 41 height 41
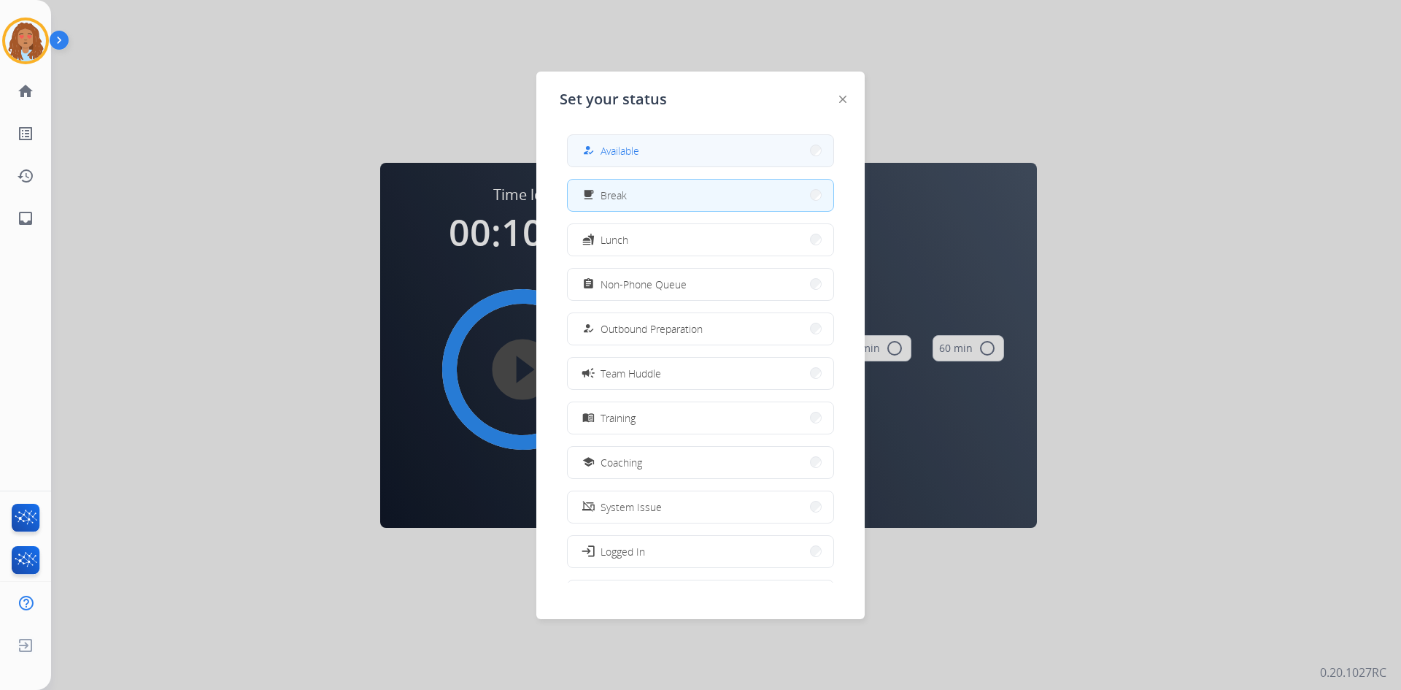
click at [663, 151] on button "how_to_reg Available" at bounding box center [701, 150] width 266 height 31
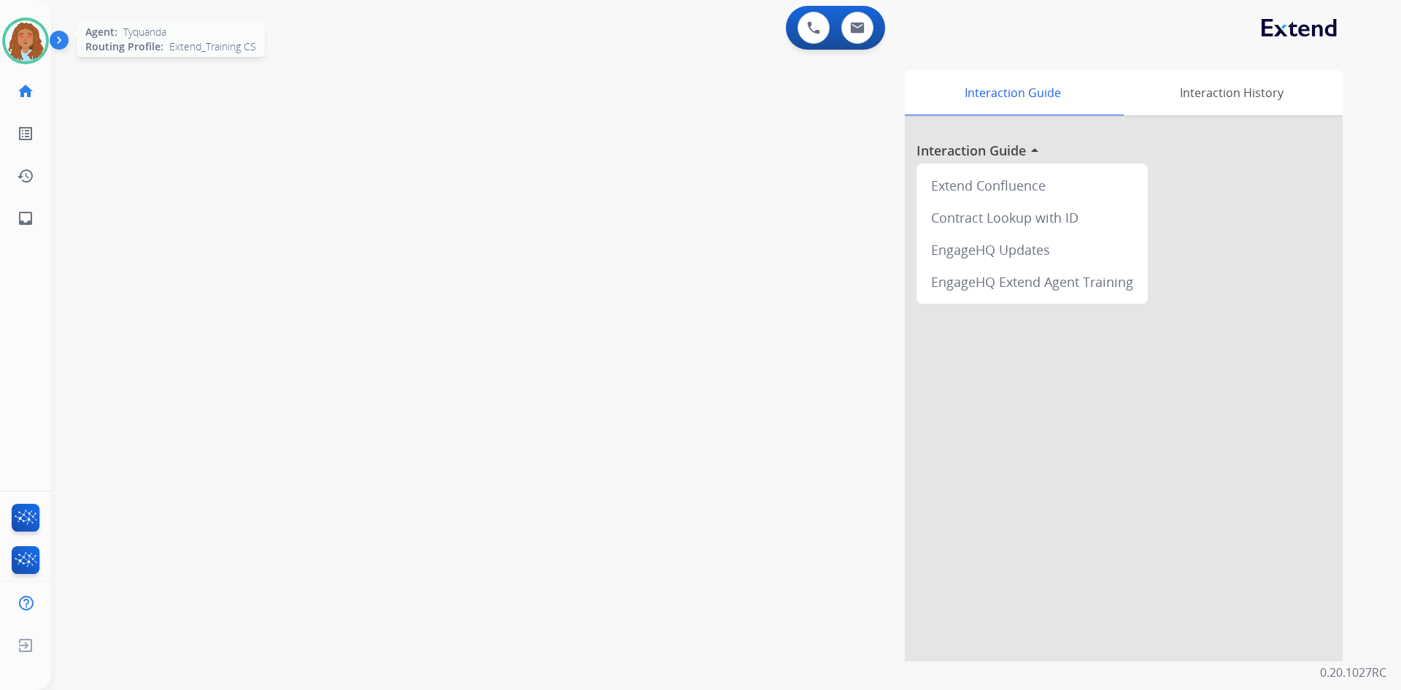
click at [13, 39] on img at bounding box center [25, 40] width 41 height 41
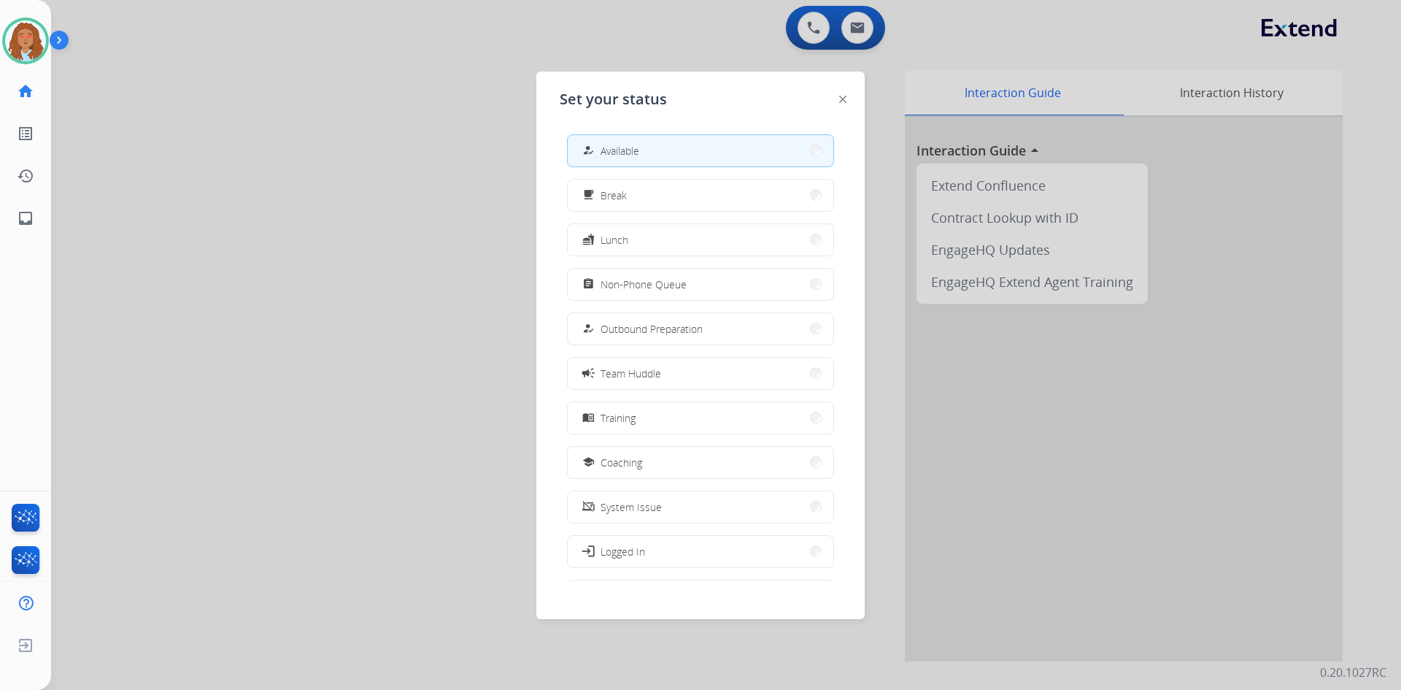
click at [196, 171] on div at bounding box center [700, 345] width 1401 height 690
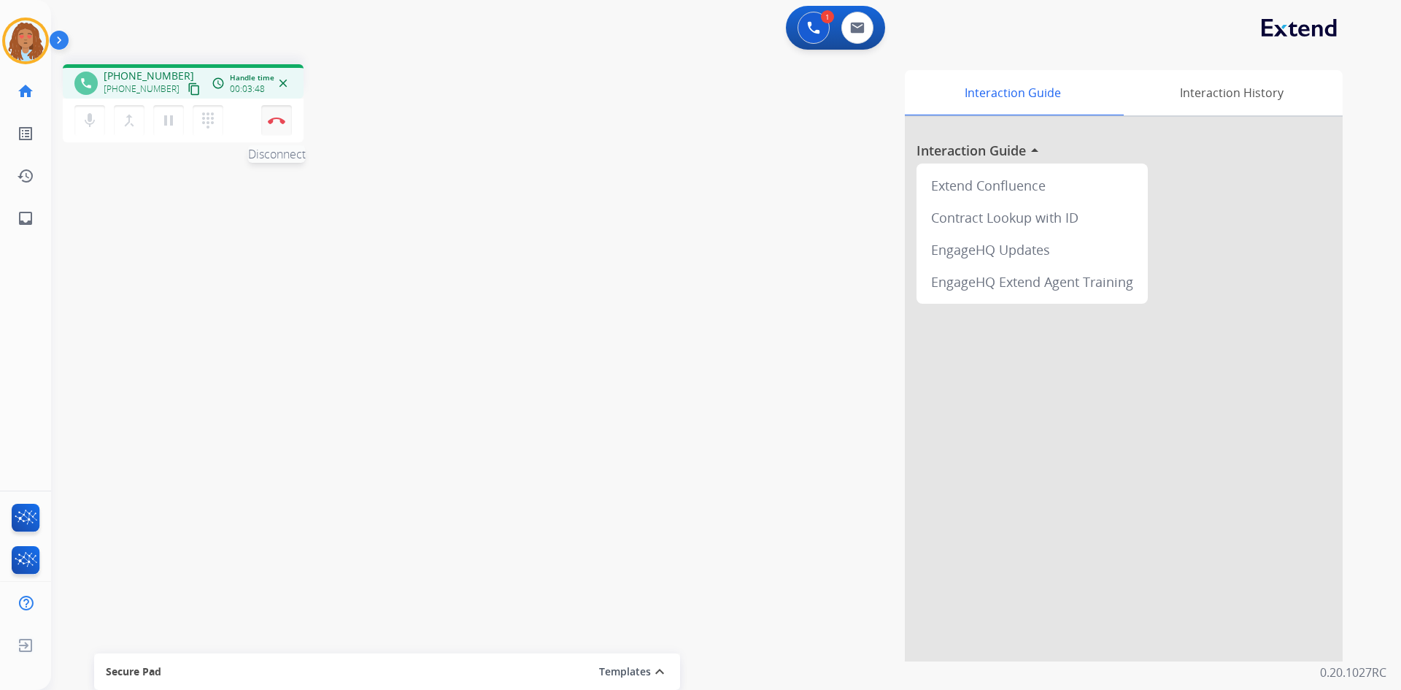
click at [284, 127] on button "Disconnect" at bounding box center [276, 120] width 31 height 31
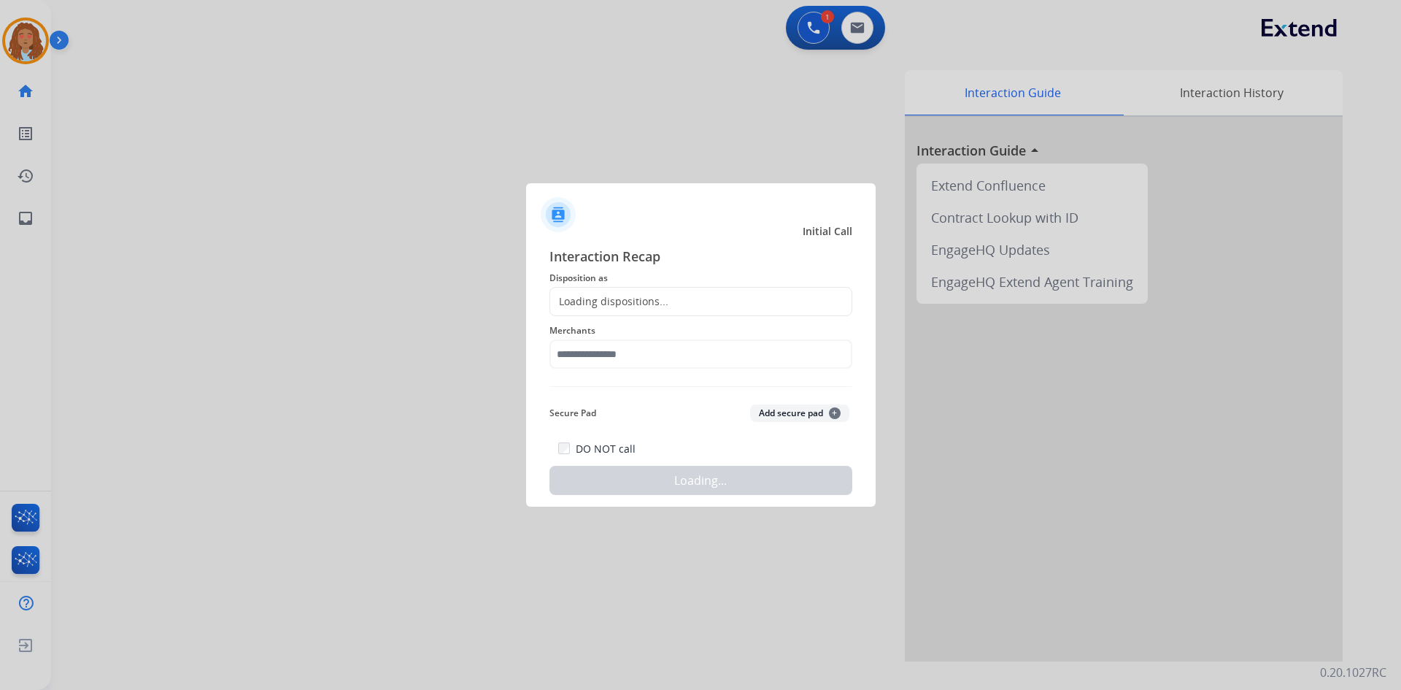
click at [587, 297] on div "Loading dispositions..." at bounding box center [609, 301] width 118 height 15
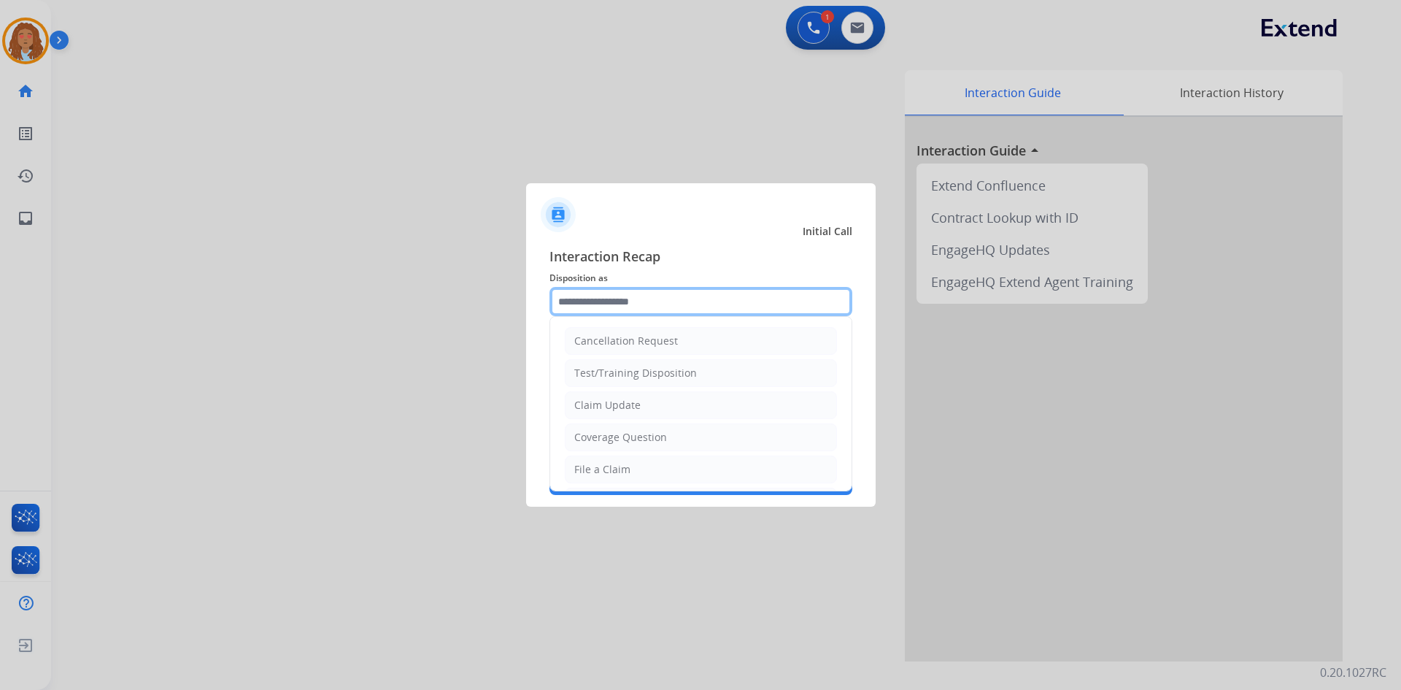
click at [593, 296] on input "text" at bounding box center [700, 301] width 303 height 29
click at [617, 468] on div "File a Claim" at bounding box center [602, 469] width 56 height 15
type input "**********"
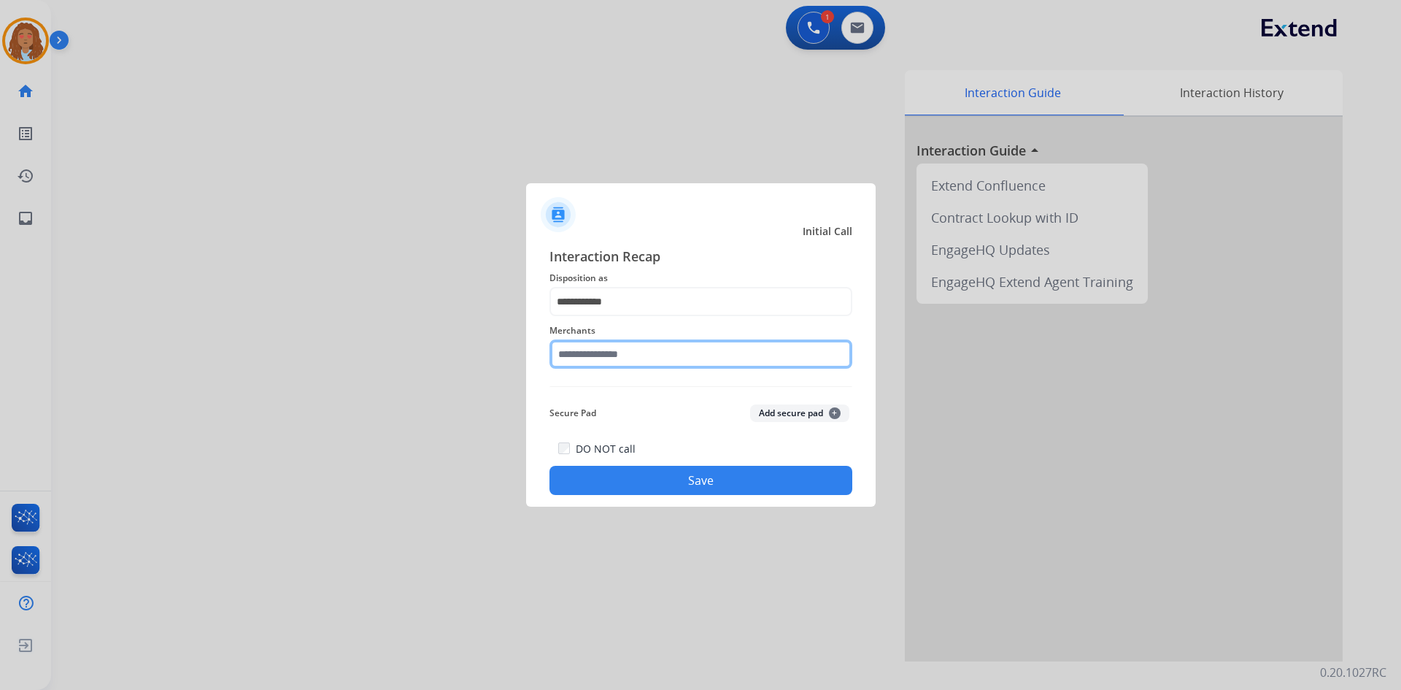
click at [600, 351] on input "text" at bounding box center [700, 353] width 303 height 29
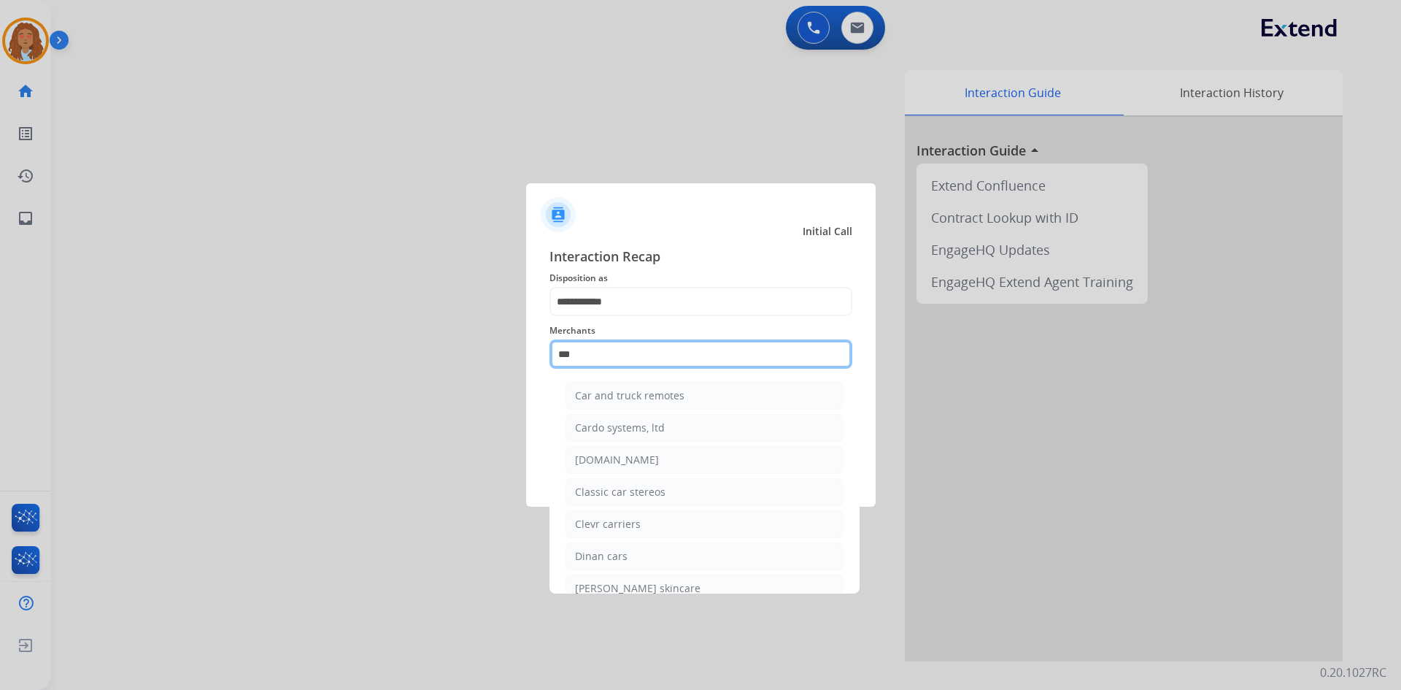
drag, startPoint x: 622, startPoint y: 363, endPoint x: 456, endPoint y: 335, distance: 167.9
click at [0, 335] on app-contact-recap-modal "**********" at bounding box center [0, 345] width 0 height 690
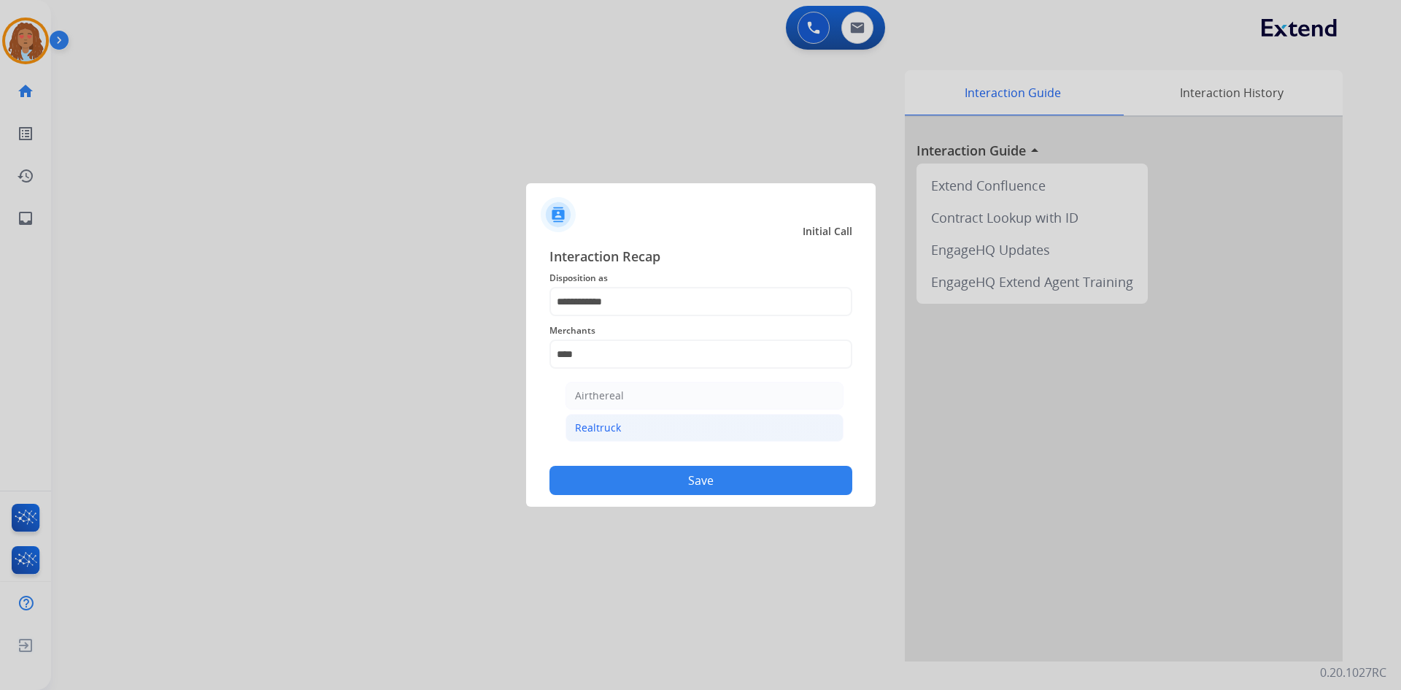
click at [602, 425] on div "Realtruck" at bounding box center [598, 427] width 46 height 15
type input "*********"
click at [636, 486] on button "Save" at bounding box center [700, 480] width 303 height 29
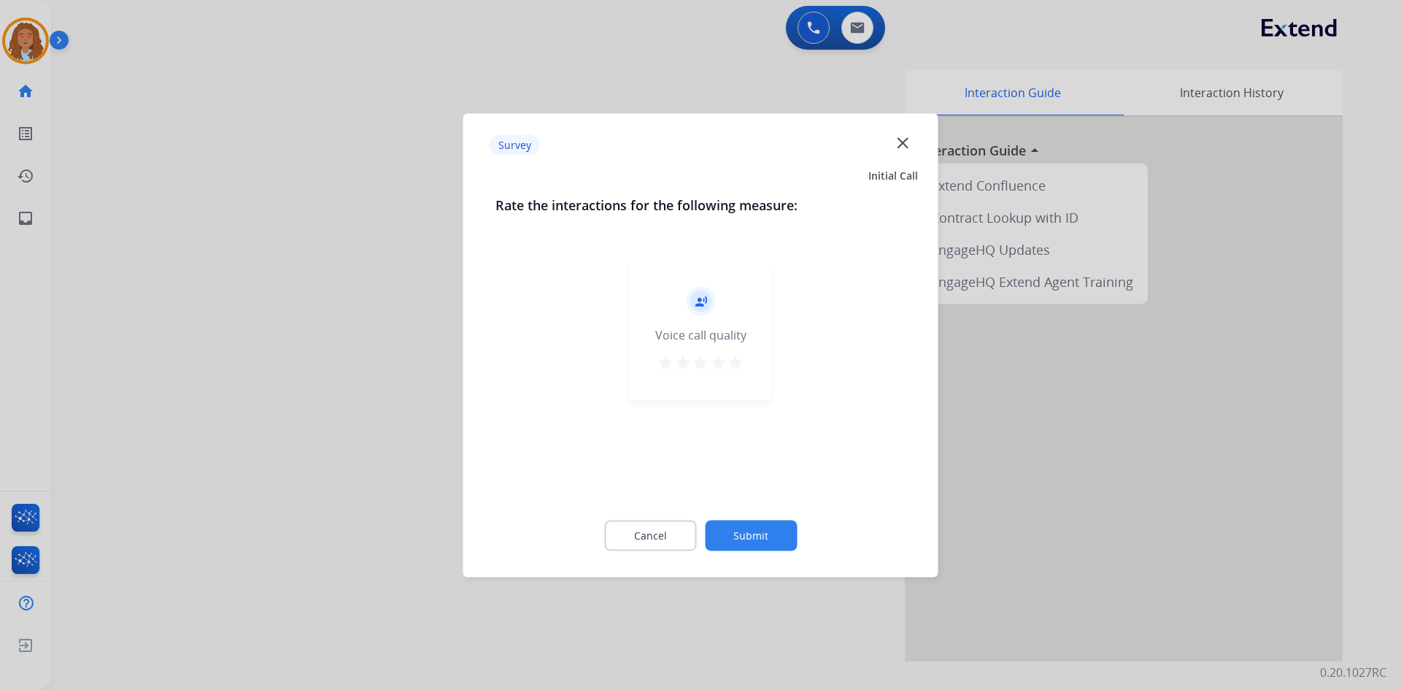
click at [335, 444] on div at bounding box center [700, 345] width 1401 height 690
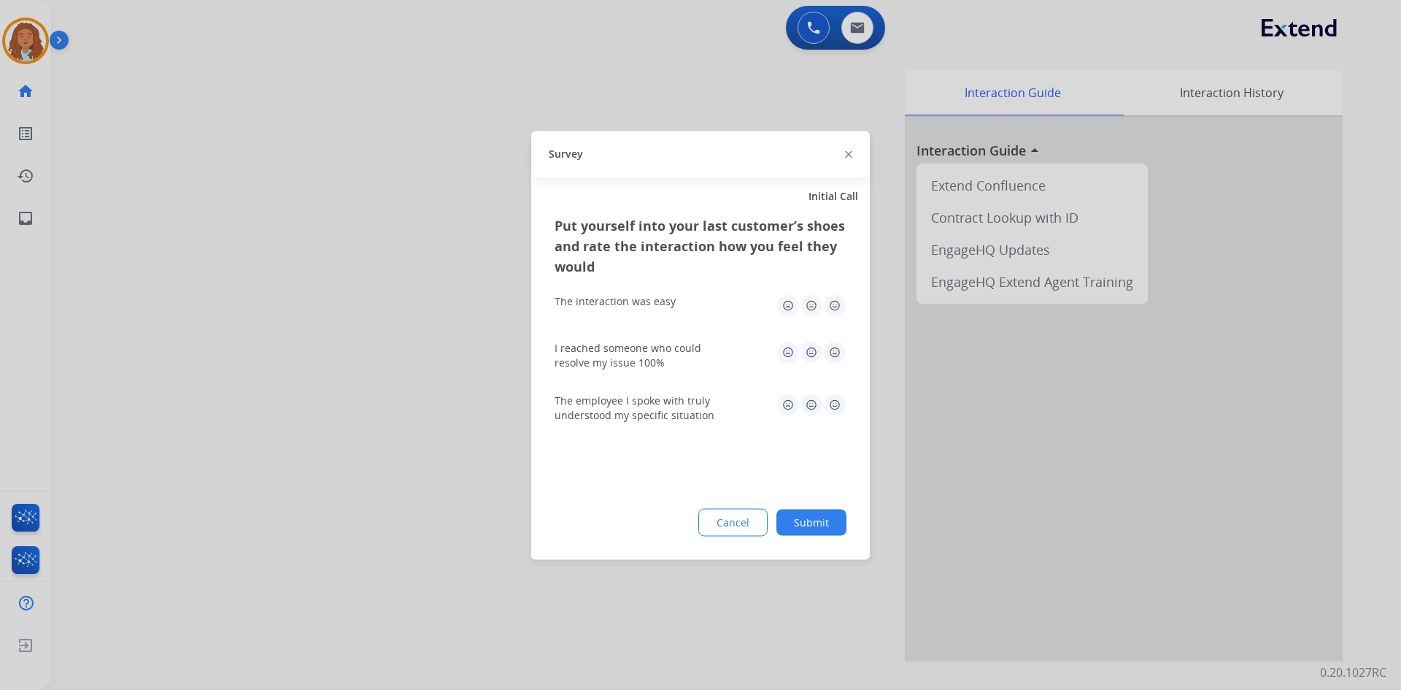
click at [335, 444] on div at bounding box center [700, 345] width 1401 height 690
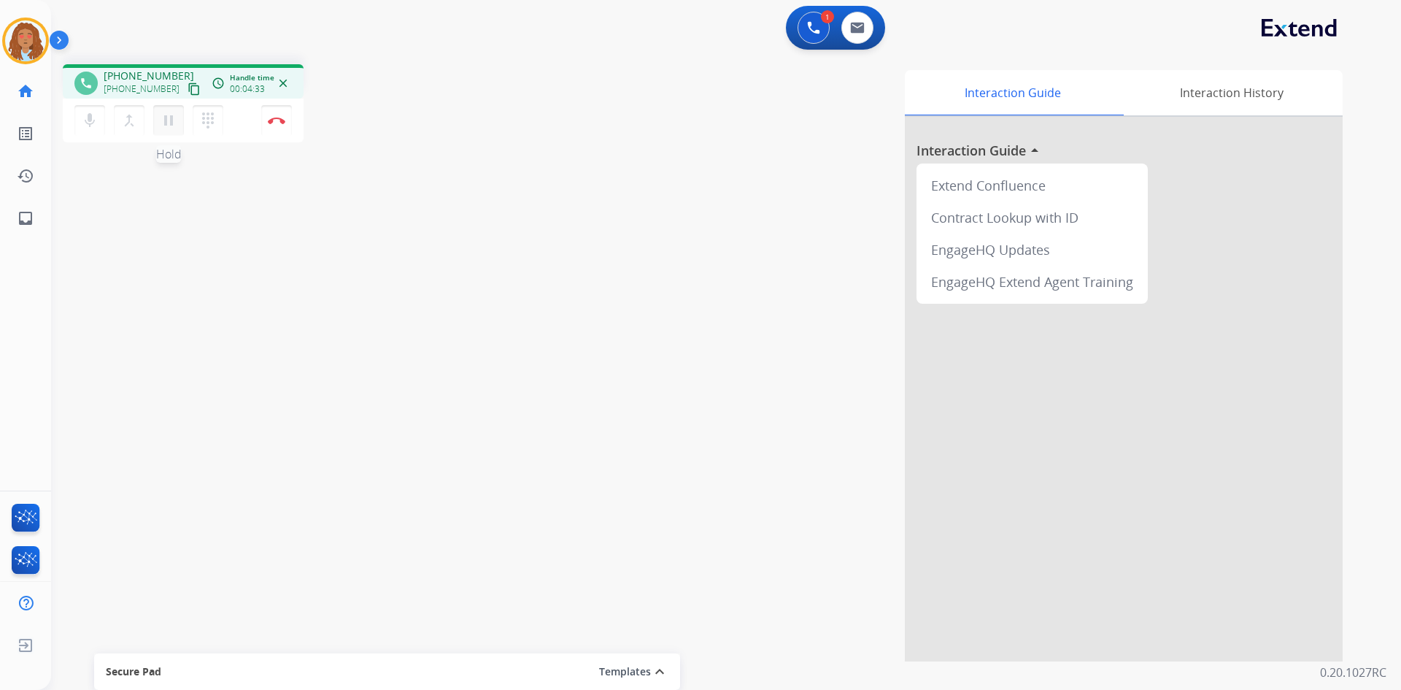
click at [171, 120] on mat-icon "pause" at bounding box center [169, 121] width 18 height 18
click at [164, 120] on mat-icon "play_arrow" at bounding box center [169, 121] width 18 height 18
click at [160, 125] on mat-icon "pause" at bounding box center [169, 121] width 18 height 18
click at [172, 120] on mat-icon "play_arrow" at bounding box center [169, 121] width 18 height 18
click at [169, 120] on mat-icon "pause" at bounding box center [169, 121] width 18 height 18
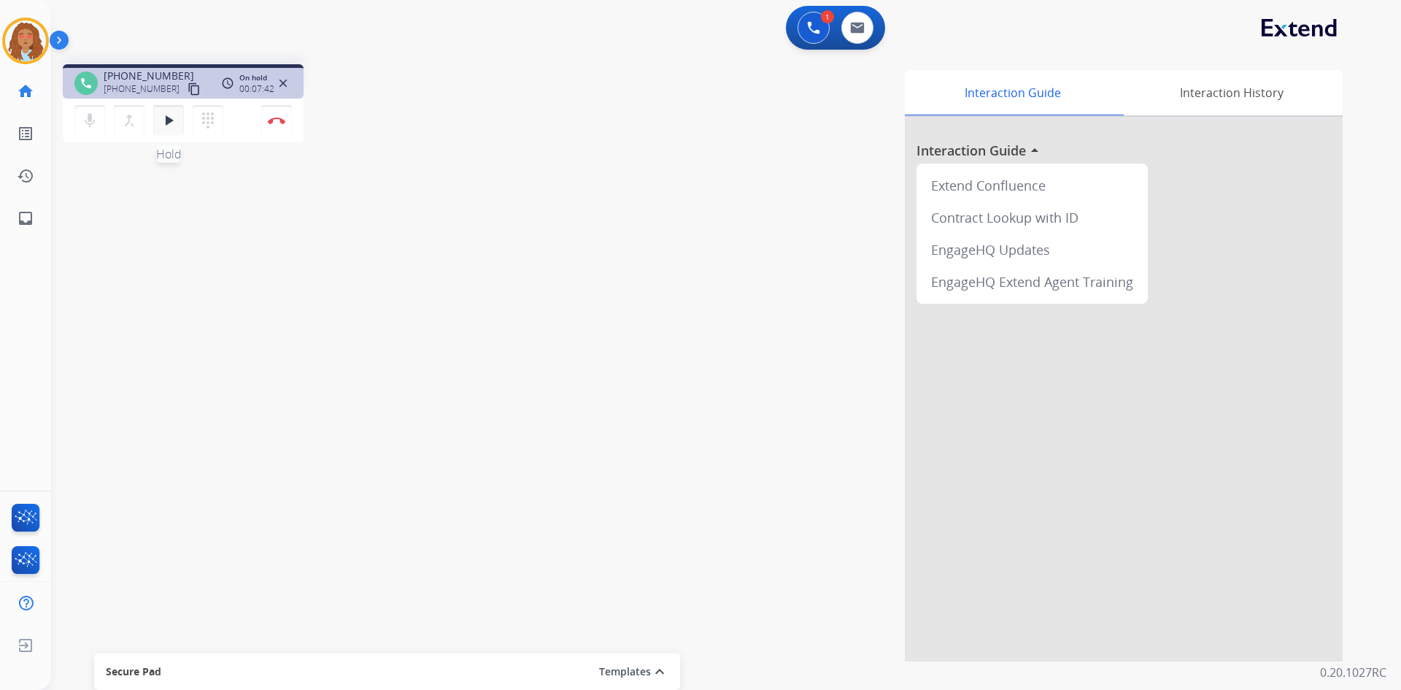
click at [177, 135] on div "mic Mute merge_type Bridge play_arrow Hold dialpad Dialpad" at bounding box center [153, 120] width 158 height 31
click at [166, 125] on mat-icon "play_arrow" at bounding box center [169, 121] width 18 height 18
click at [177, 122] on mat-icon "pause" at bounding box center [169, 121] width 18 height 18
click at [159, 114] on button "play_arrow Hold" at bounding box center [168, 120] width 31 height 31
click at [167, 125] on mat-icon "pause" at bounding box center [169, 121] width 18 height 18
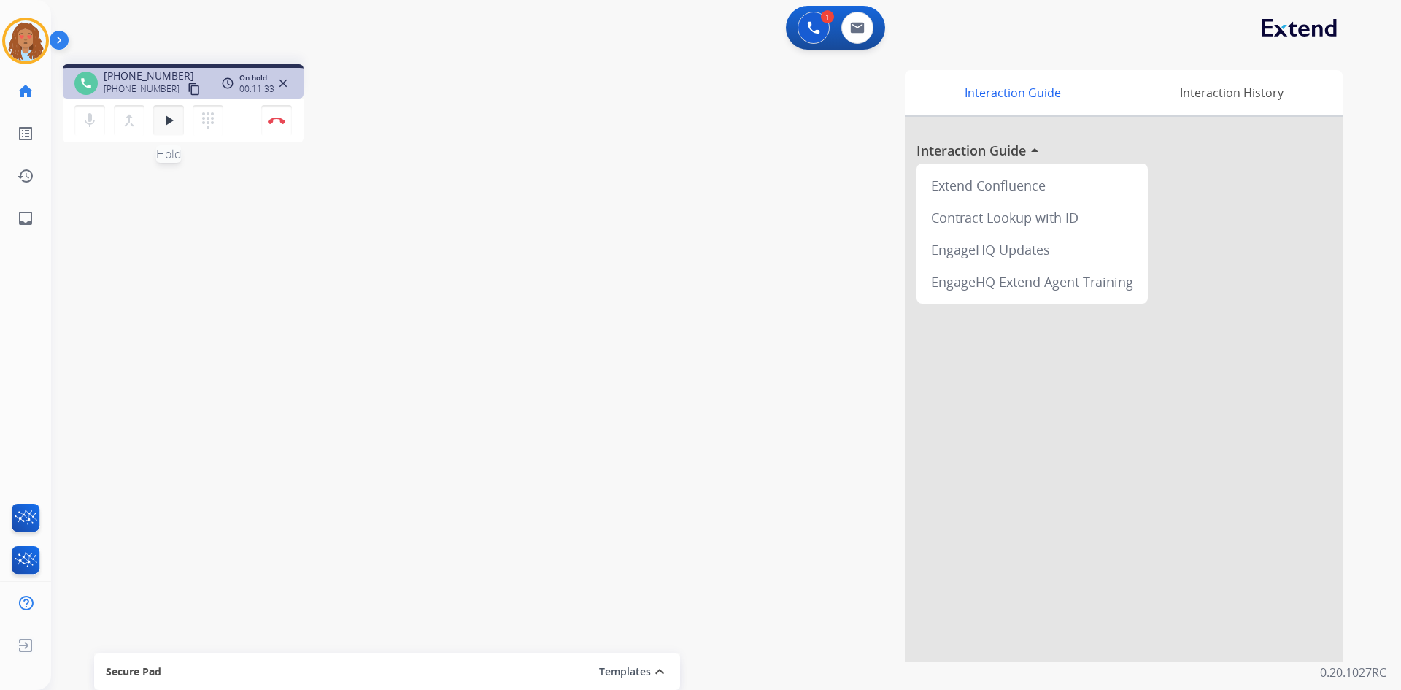
click at [173, 109] on button "play_arrow Hold" at bounding box center [168, 120] width 31 height 31
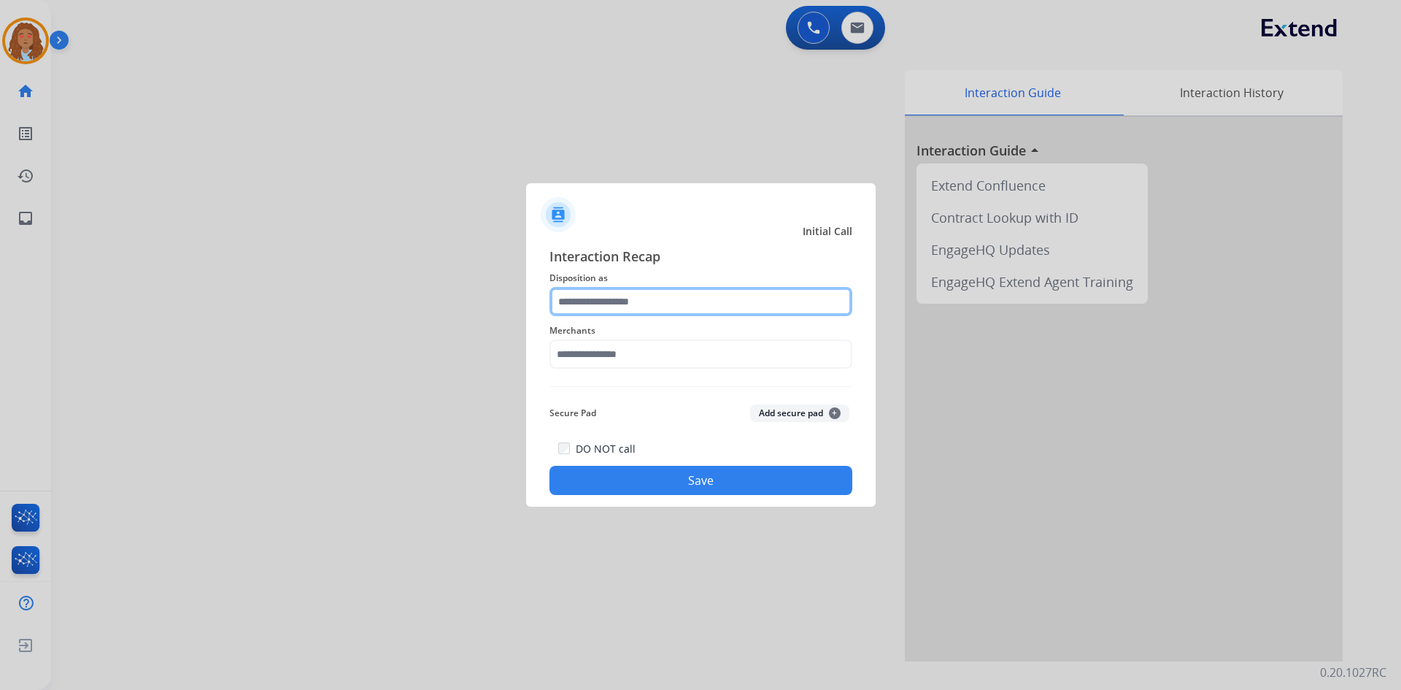
click at [631, 302] on input "text" at bounding box center [700, 301] width 303 height 29
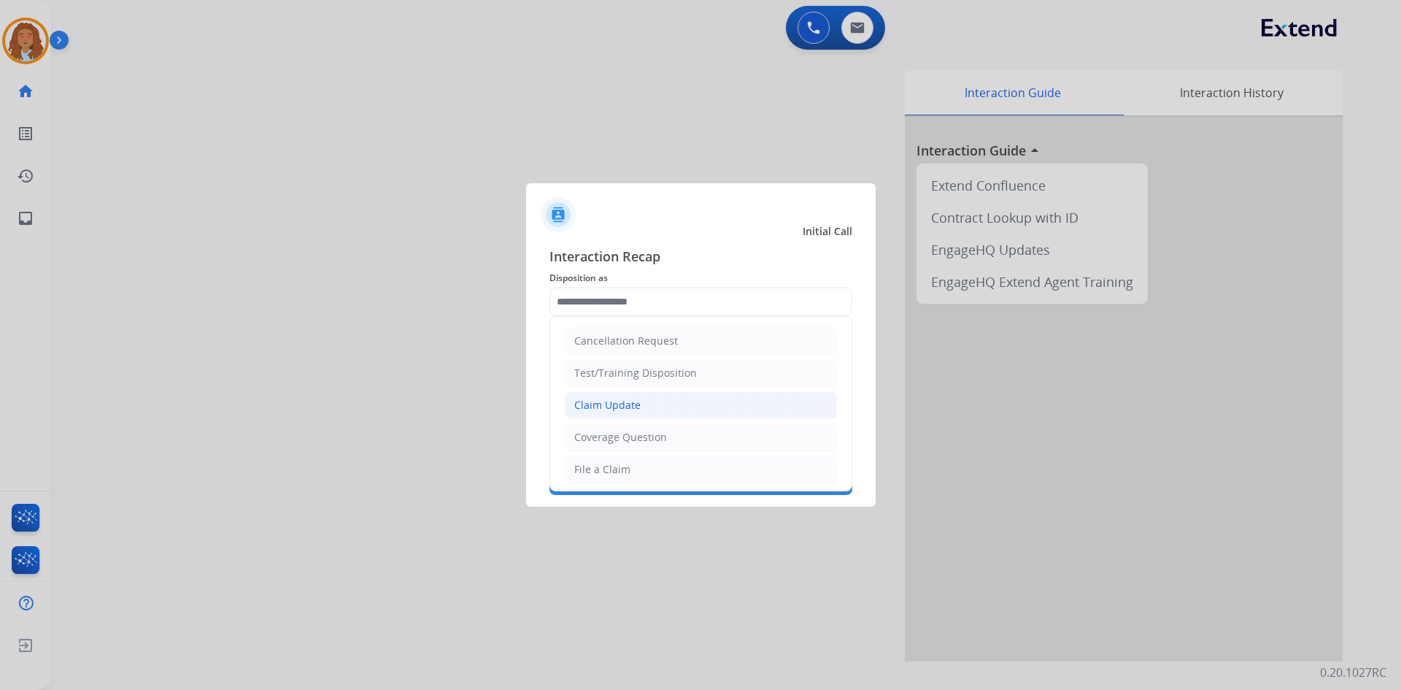
click at [624, 400] on div "Claim Update" at bounding box center [607, 405] width 66 height 15
type input "**********"
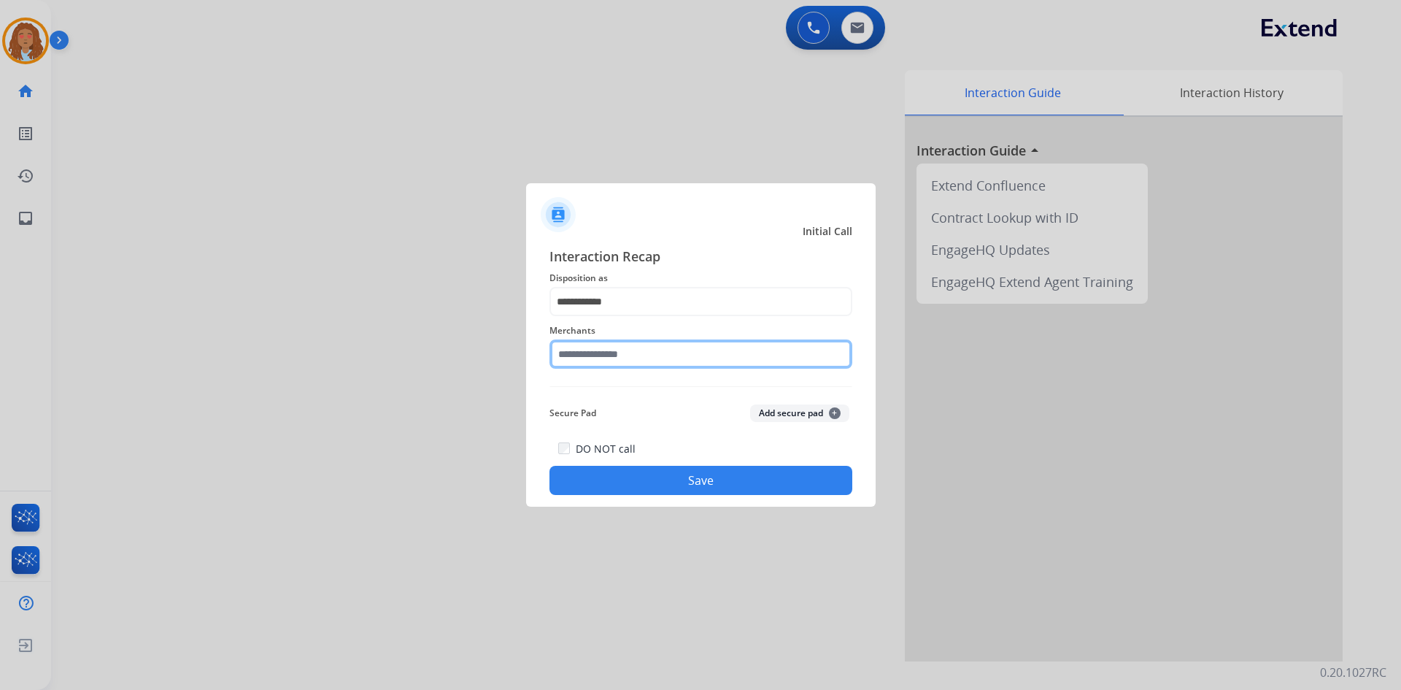
click at [625, 349] on input "text" at bounding box center [700, 353] width 303 height 29
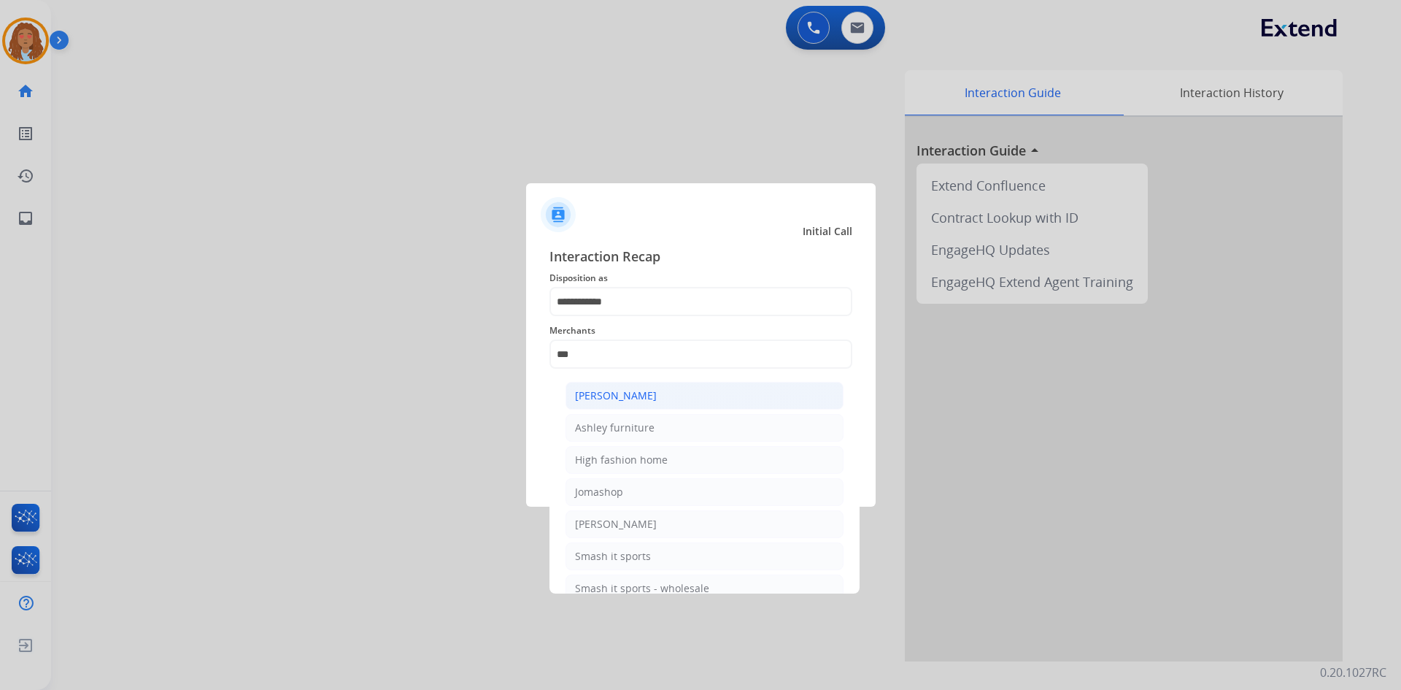
click at [651, 396] on div "Ashley - Reguard" at bounding box center [616, 395] width 82 height 15
type input "**********"
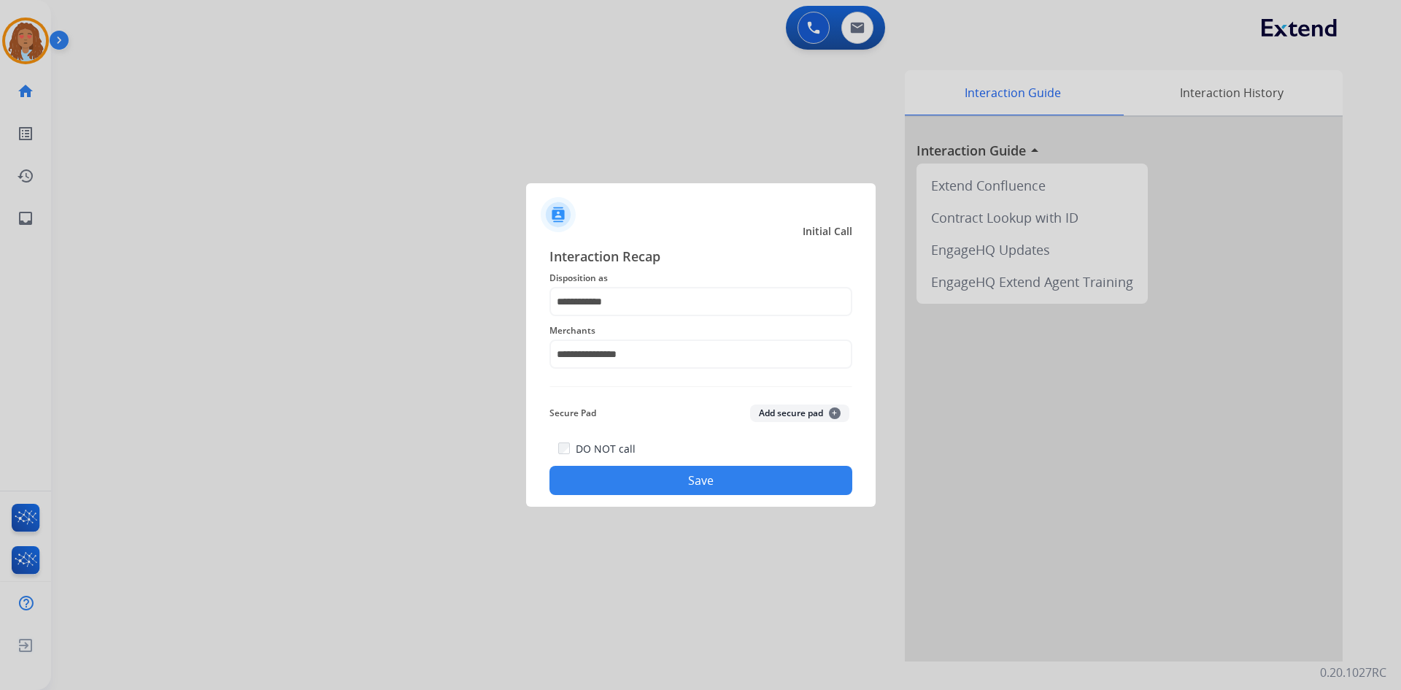
click at [660, 474] on button "Save" at bounding box center [700, 480] width 303 height 29
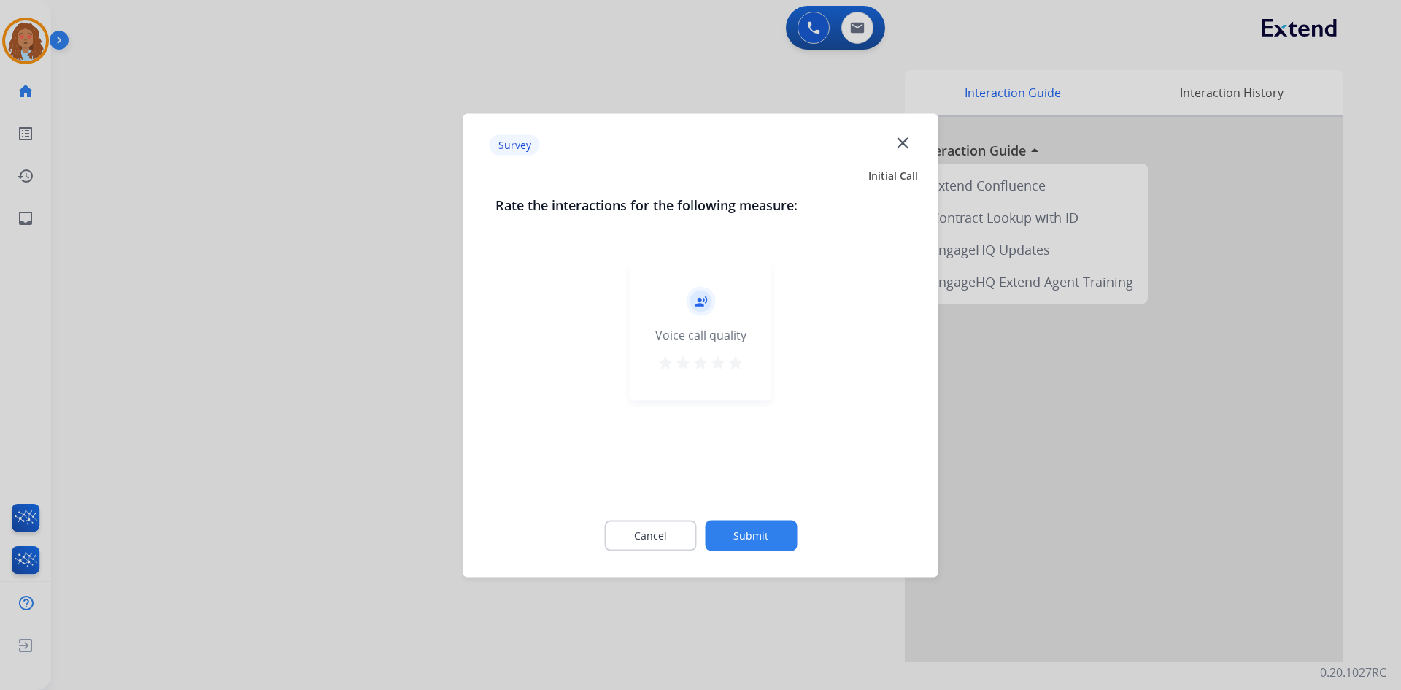
click at [280, 440] on div at bounding box center [700, 345] width 1401 height 690
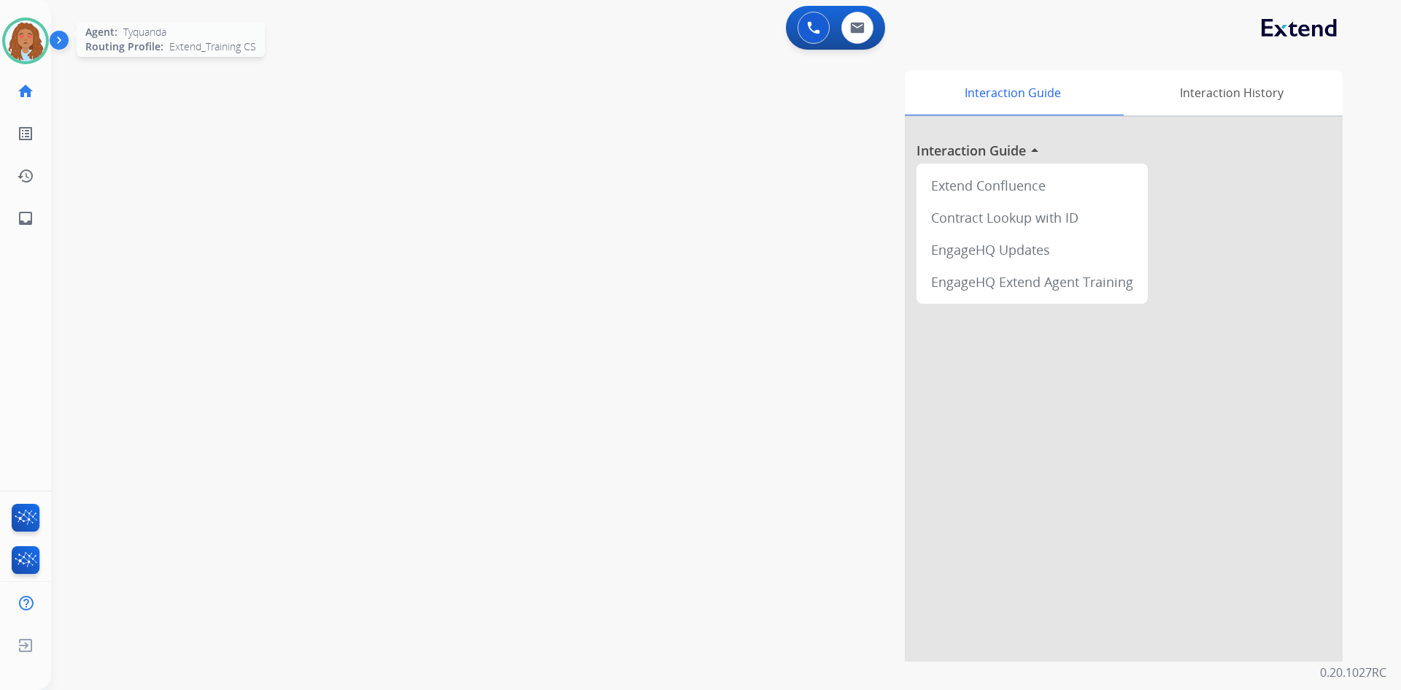
click at [18, 37] on img at bounding box center [25, 40] width 41 height 41
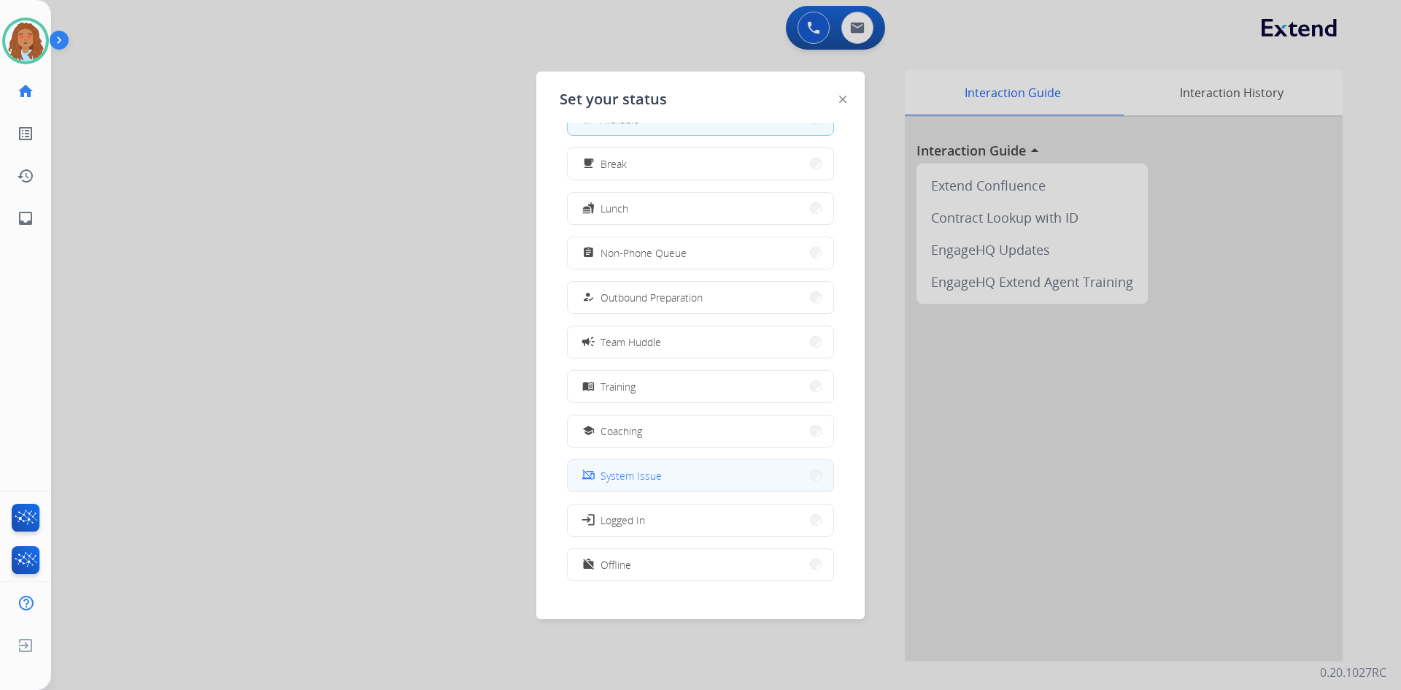
scroll to position [49, 0]
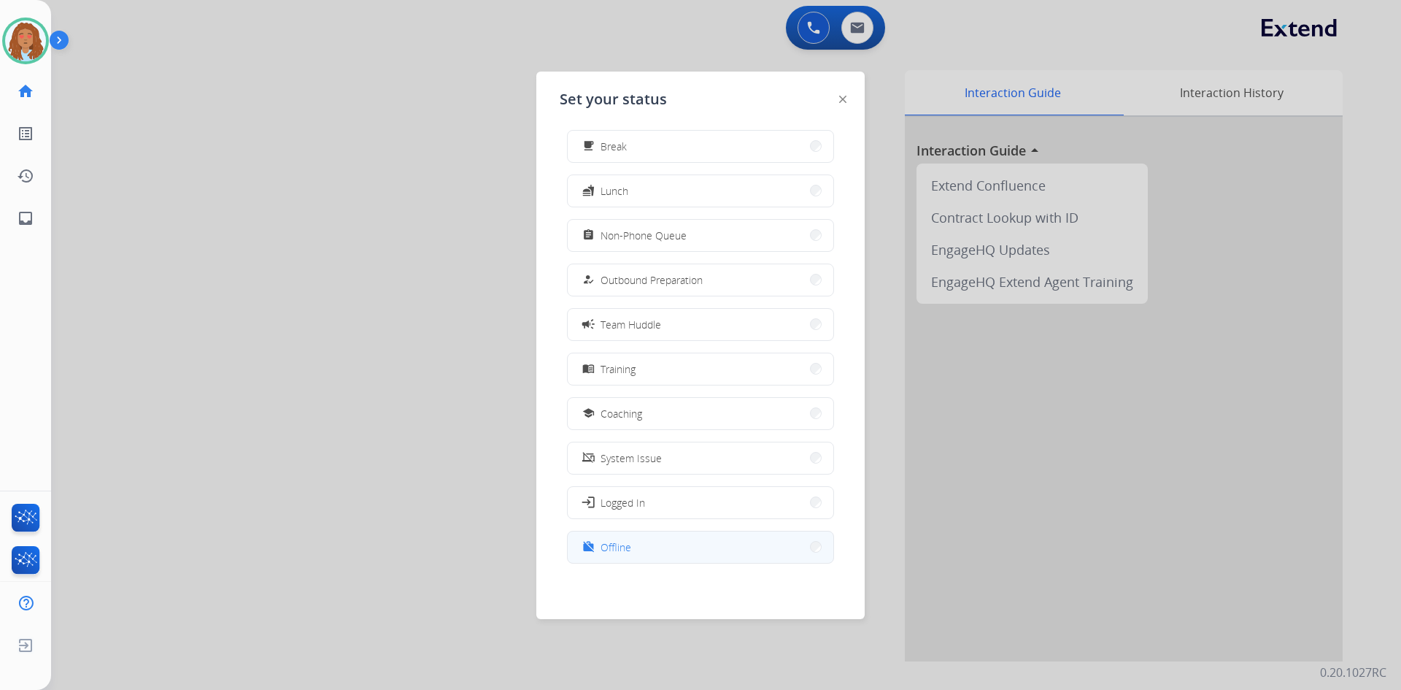
click at [808, 553] on button "work_off Offline" at bounding box center [701, 546] width 266 height 31
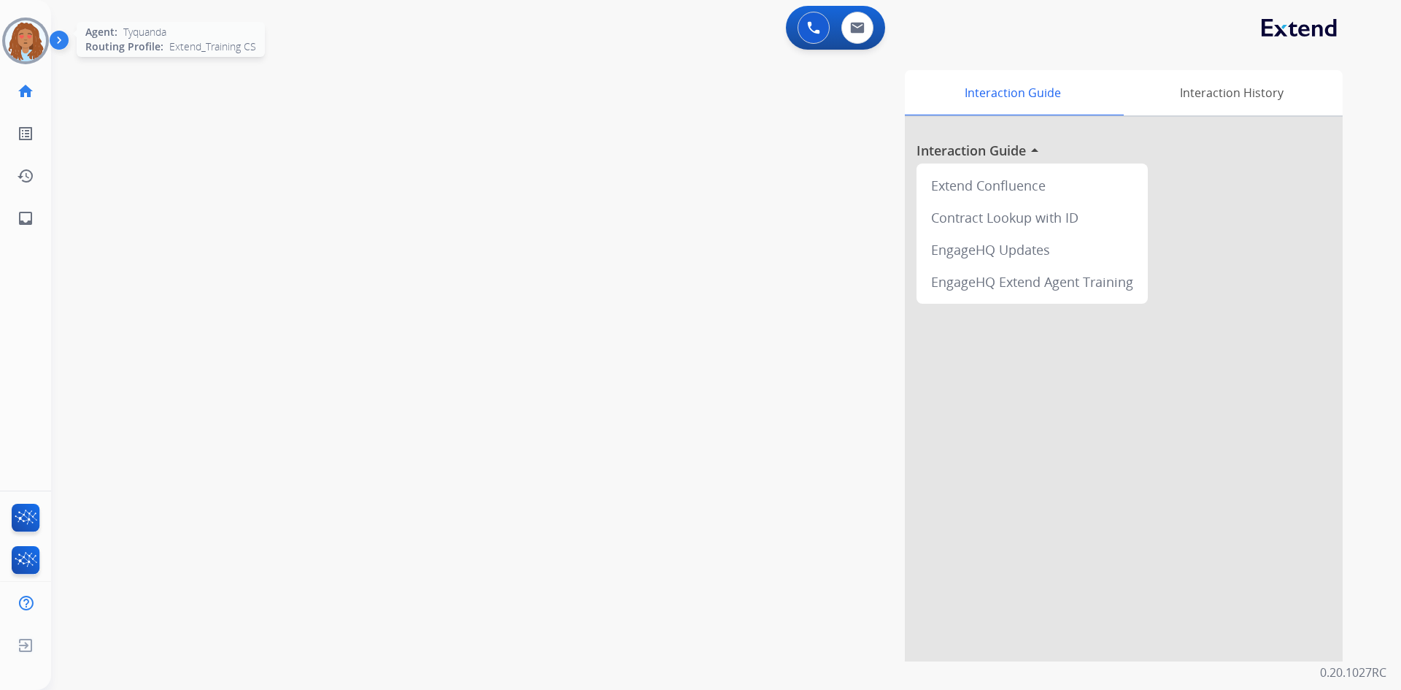
click at [28, 39] on img at bounding box center [25, 40] width 41 height 41
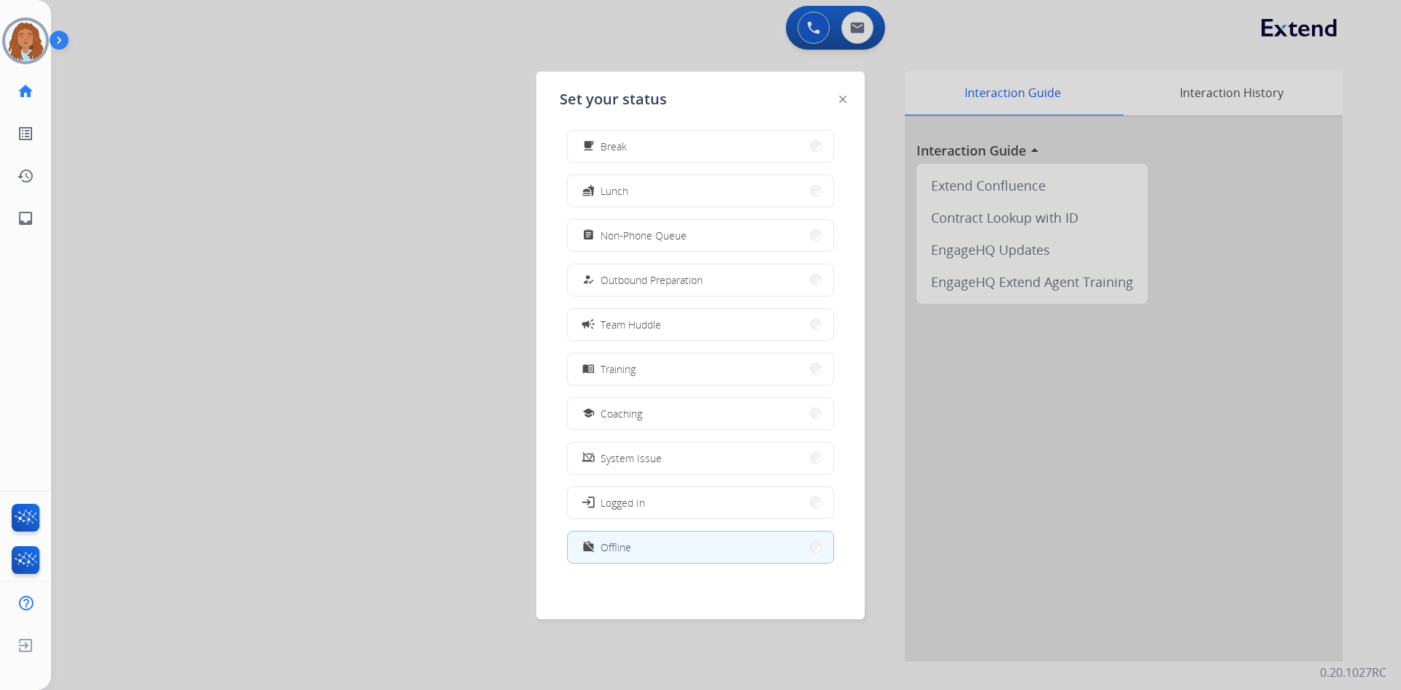
click at [123, 594] on div at bounding box center [700, 345] width 1401 height 690
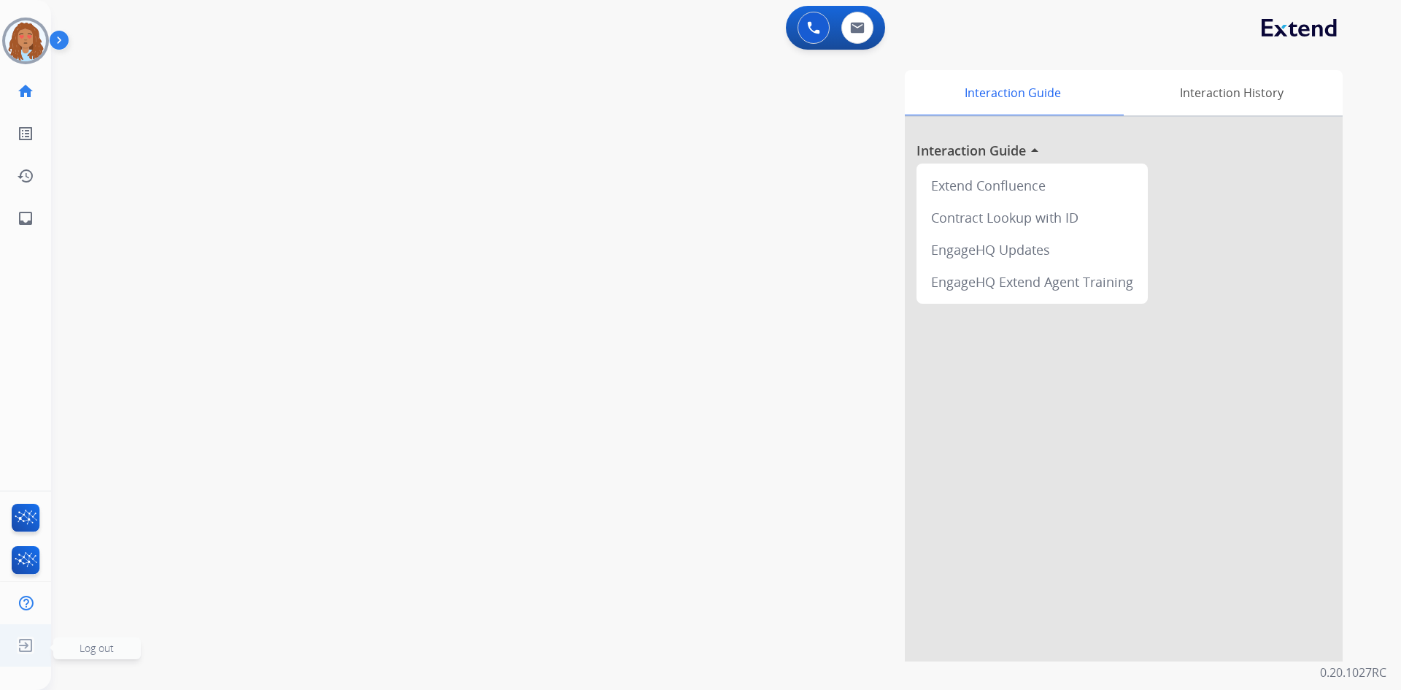
click at [26, 645] on img at bounding box center [25, 645] width 26 height 28
click at [26, 646] on img at bounding box center [25, 645] width 26 height 28
